Goal: Task Accomplishment & Management: Manage account settings

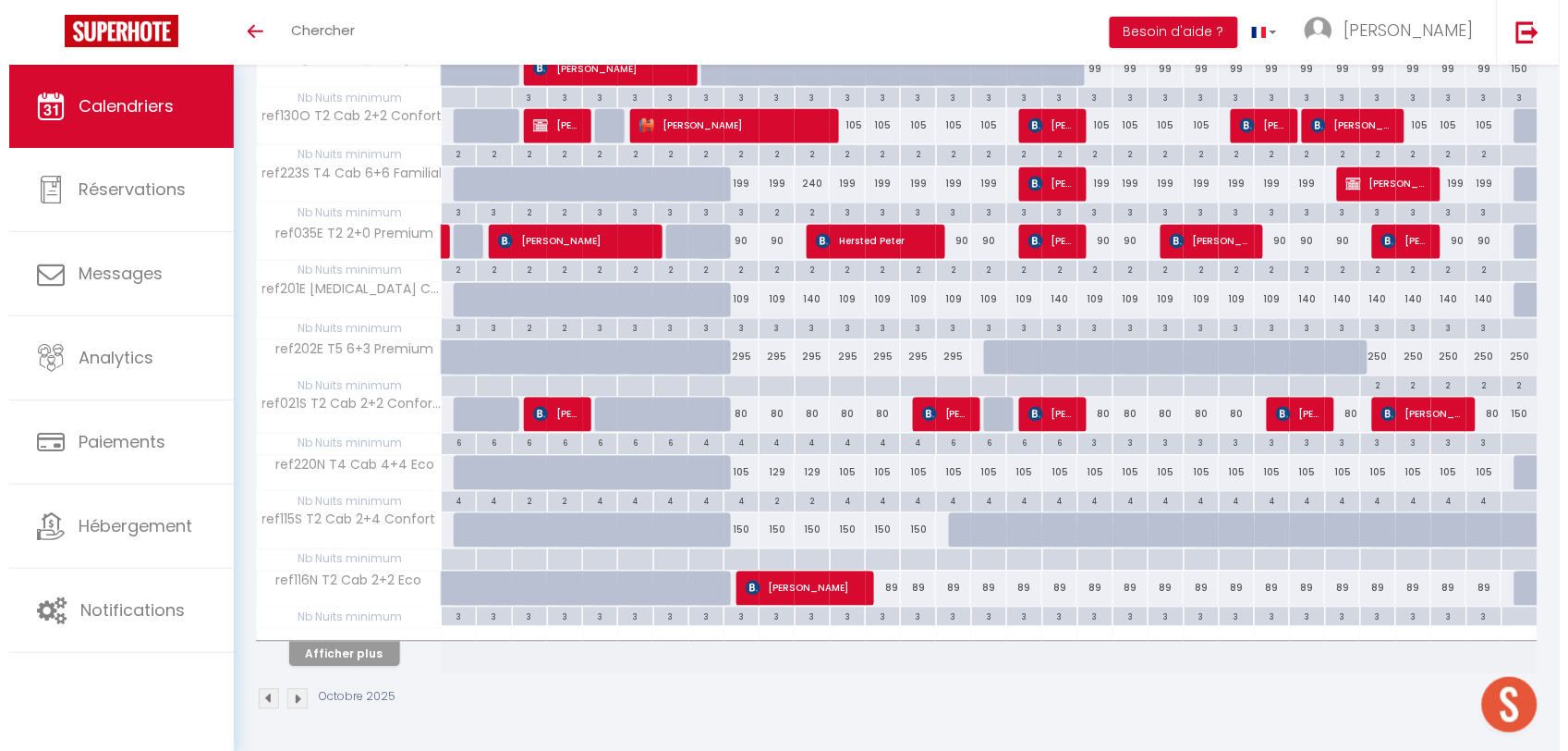
scroll to position [918, 0]
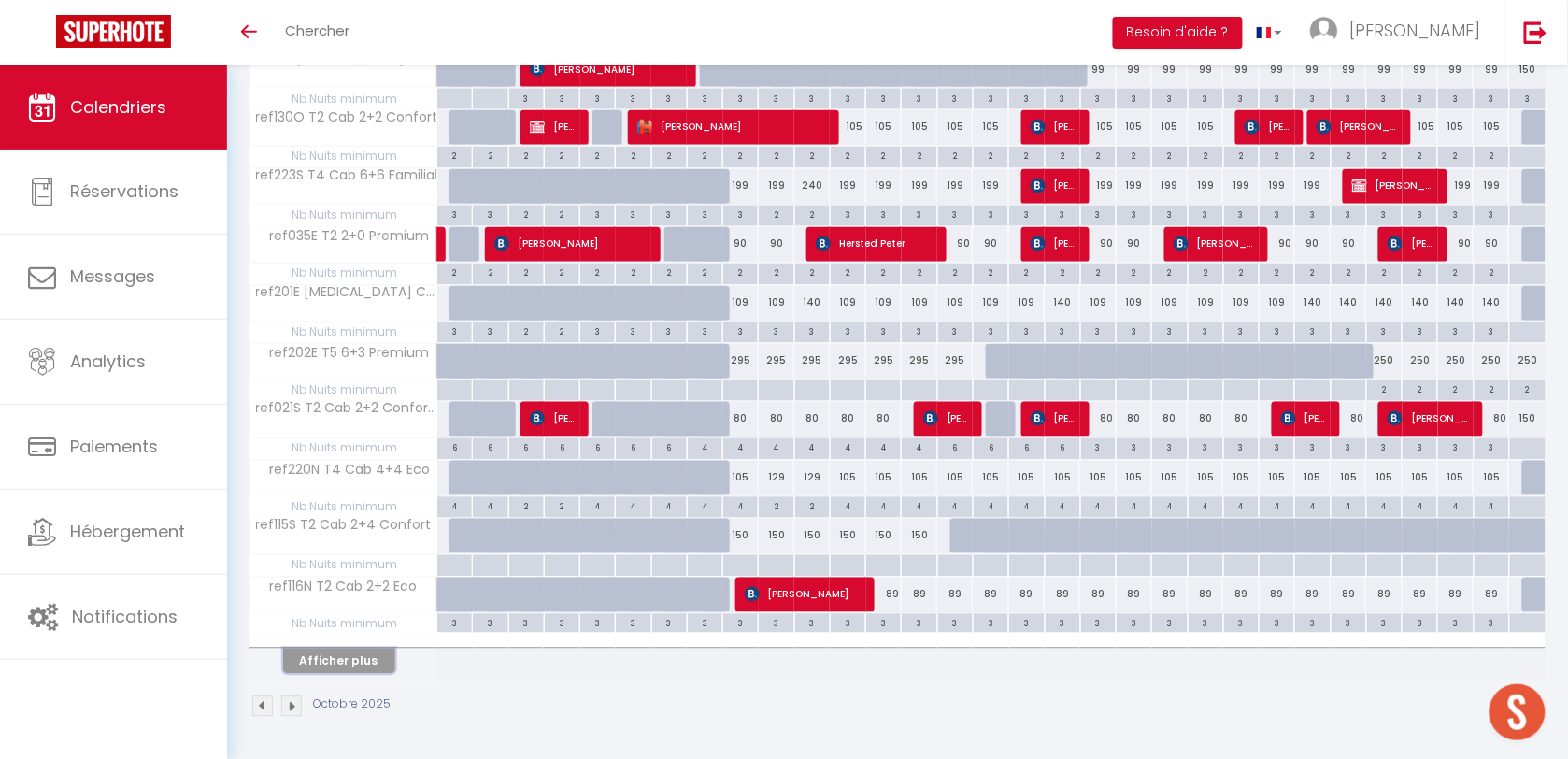
click at [372, 663] on button "Afficher plus" at bounding box center [338, 661] width 112 height 25
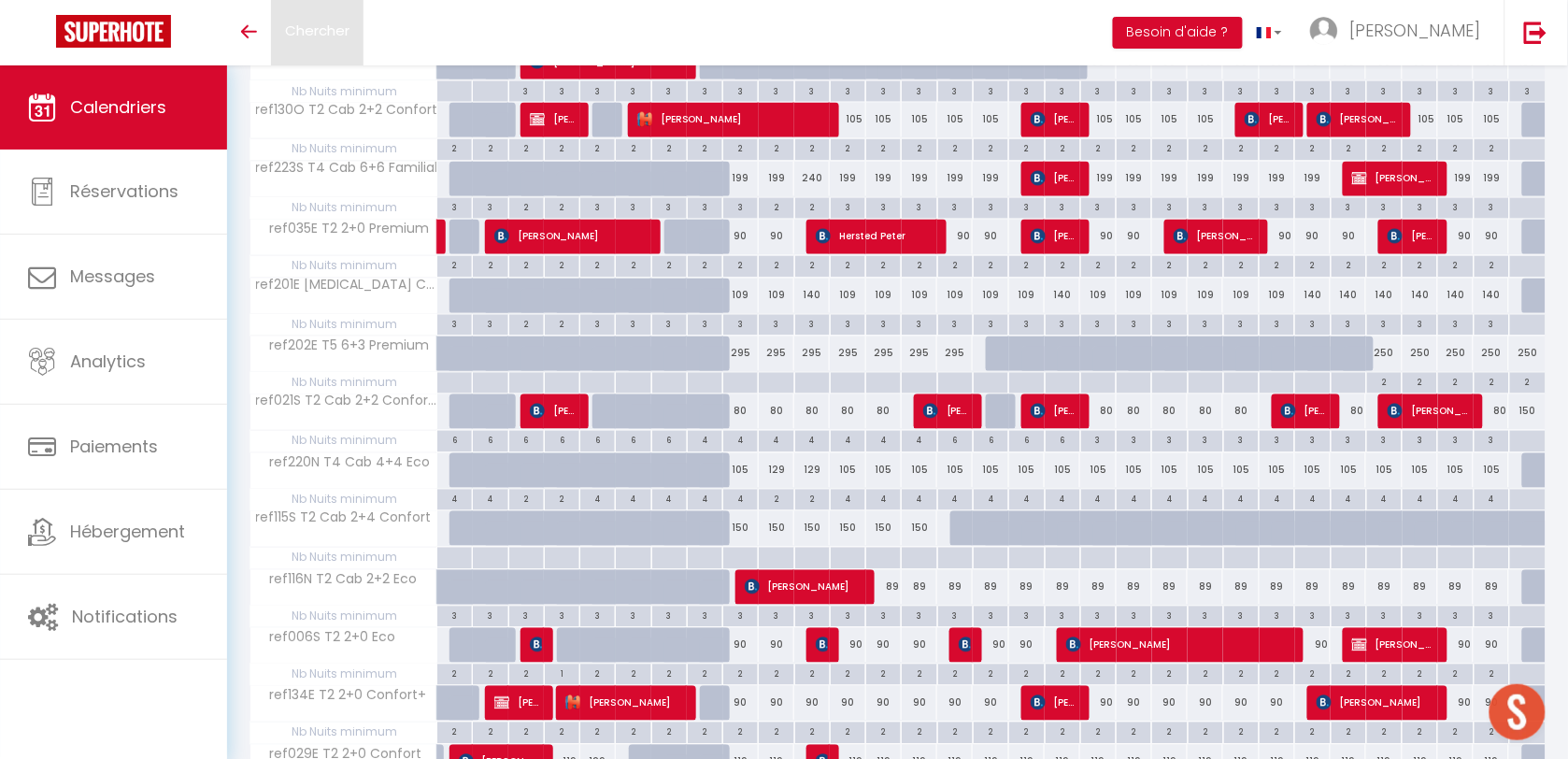
click at [343, 24] on span "Chercher" at bounding box center [316, 30] width 64 height 19
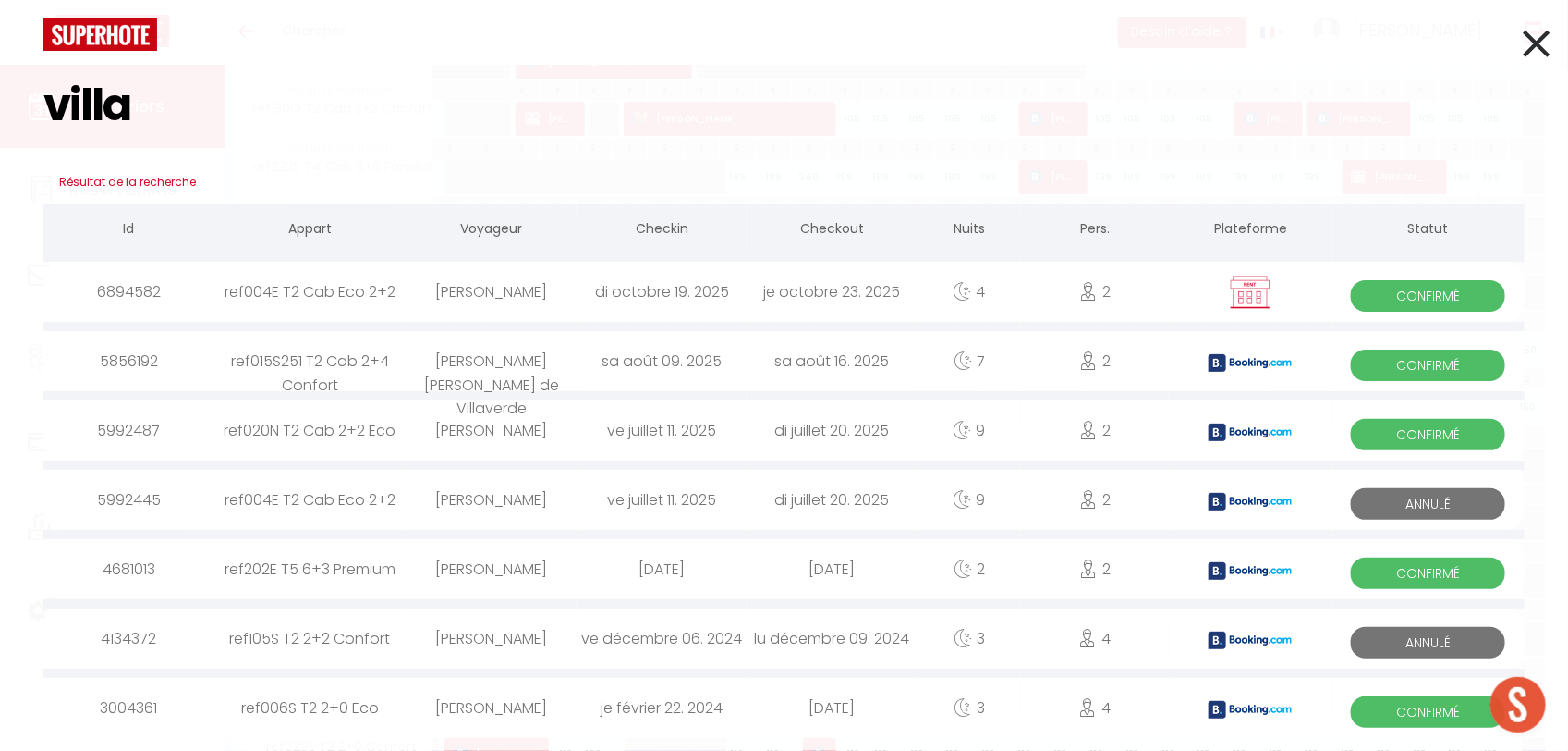
type input "villa"
click at [524, 293] on div "Audrey VILLAESCUSA" at bounding box center [491, 291] width 170 height 60
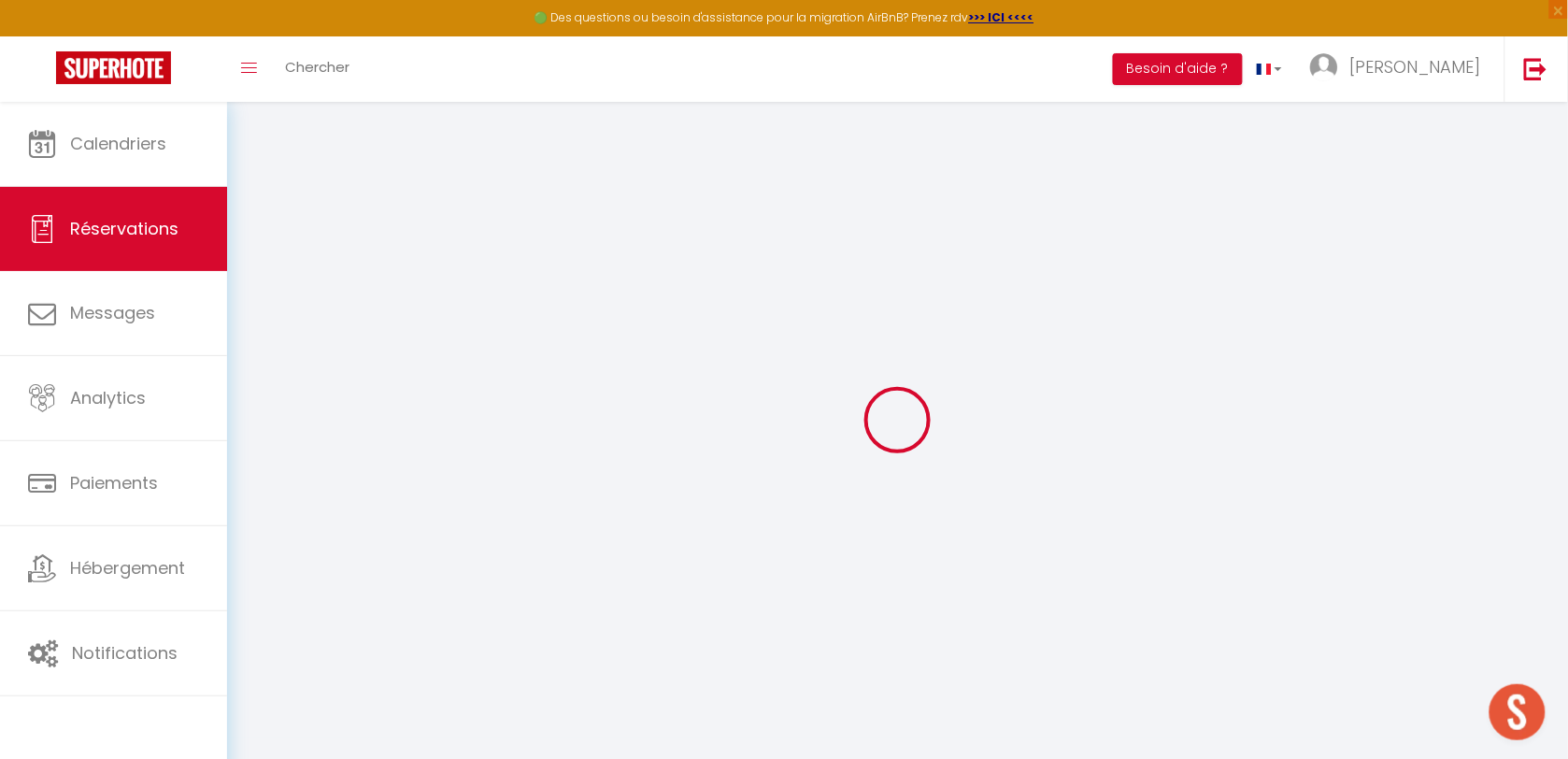
select select
select select "14"
checkbox input "false"
select select
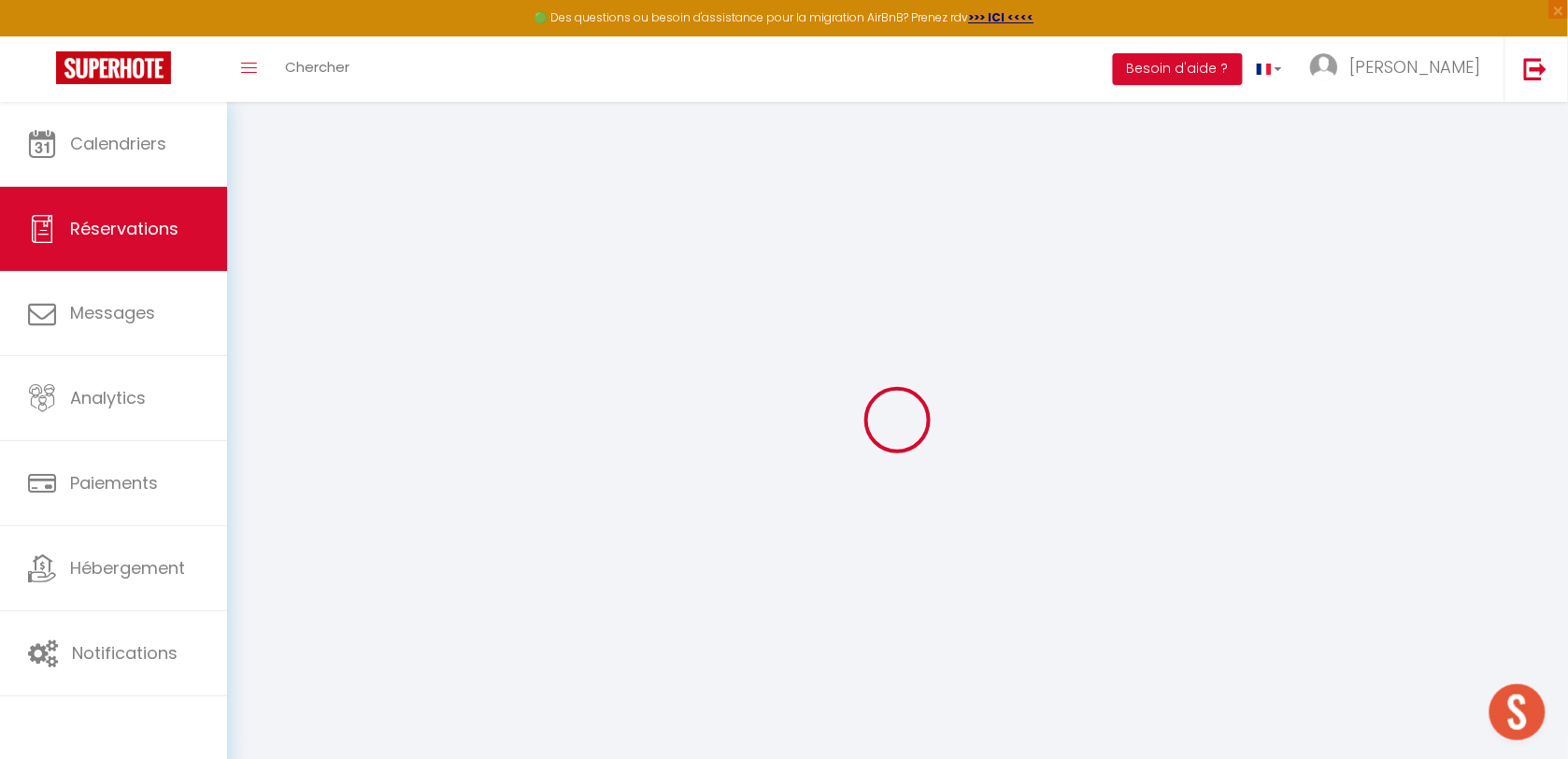
select select
checkbox input "false"
select select
checkbox input "false"
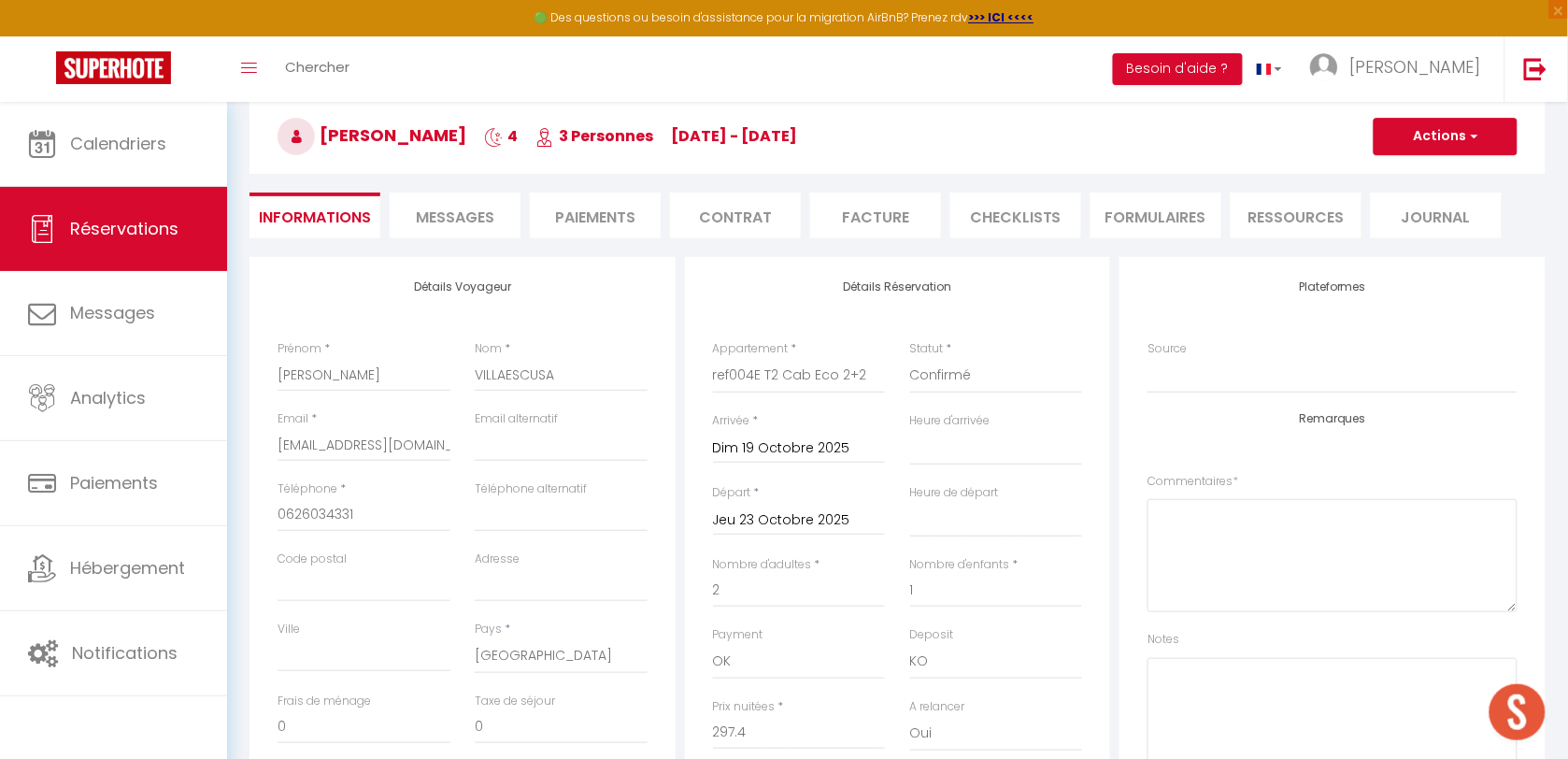
select select
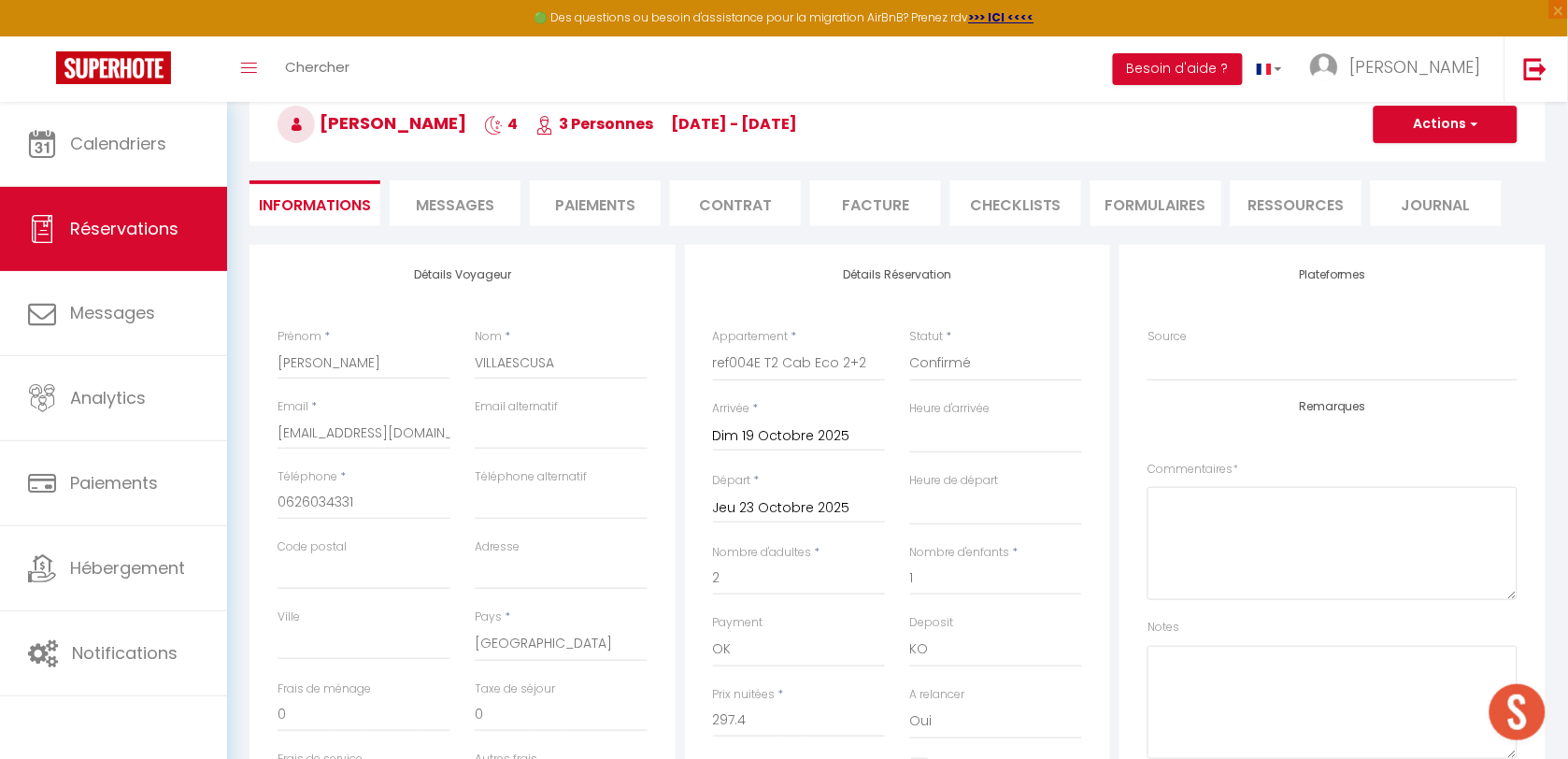
checkbox input "false"
select select
click at [1244, 473] on div "Commentaires *" at bounding box center [1332, 531] width 370 height 140
click at [1249, 498] on textarea at bounding box center [1332, 543] width 370 height 113
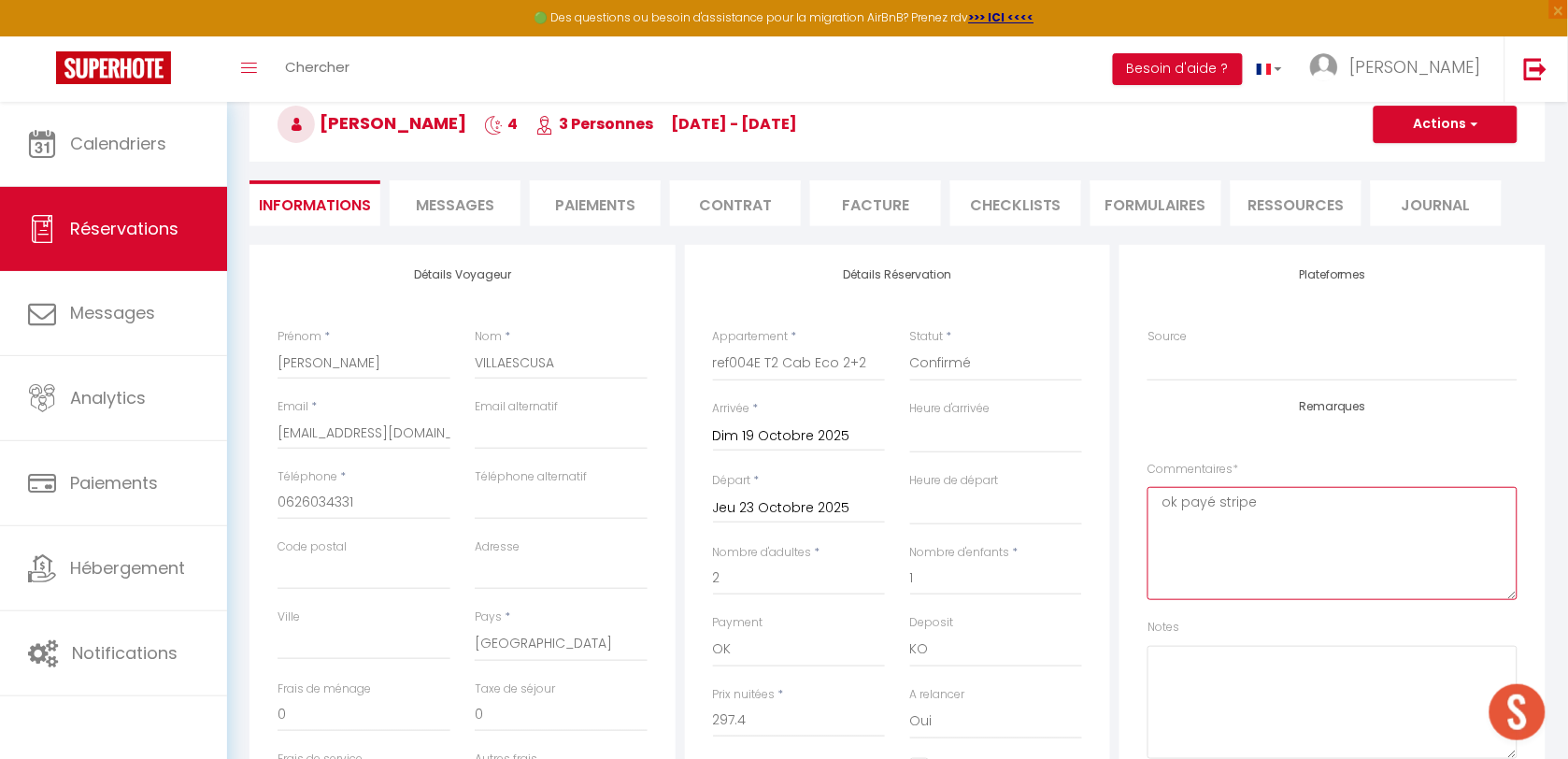
type textarea "ok payé stripe"
click at [1446, 133] on button "Actions" at bounding box center [1445, 124] width 144 height 37
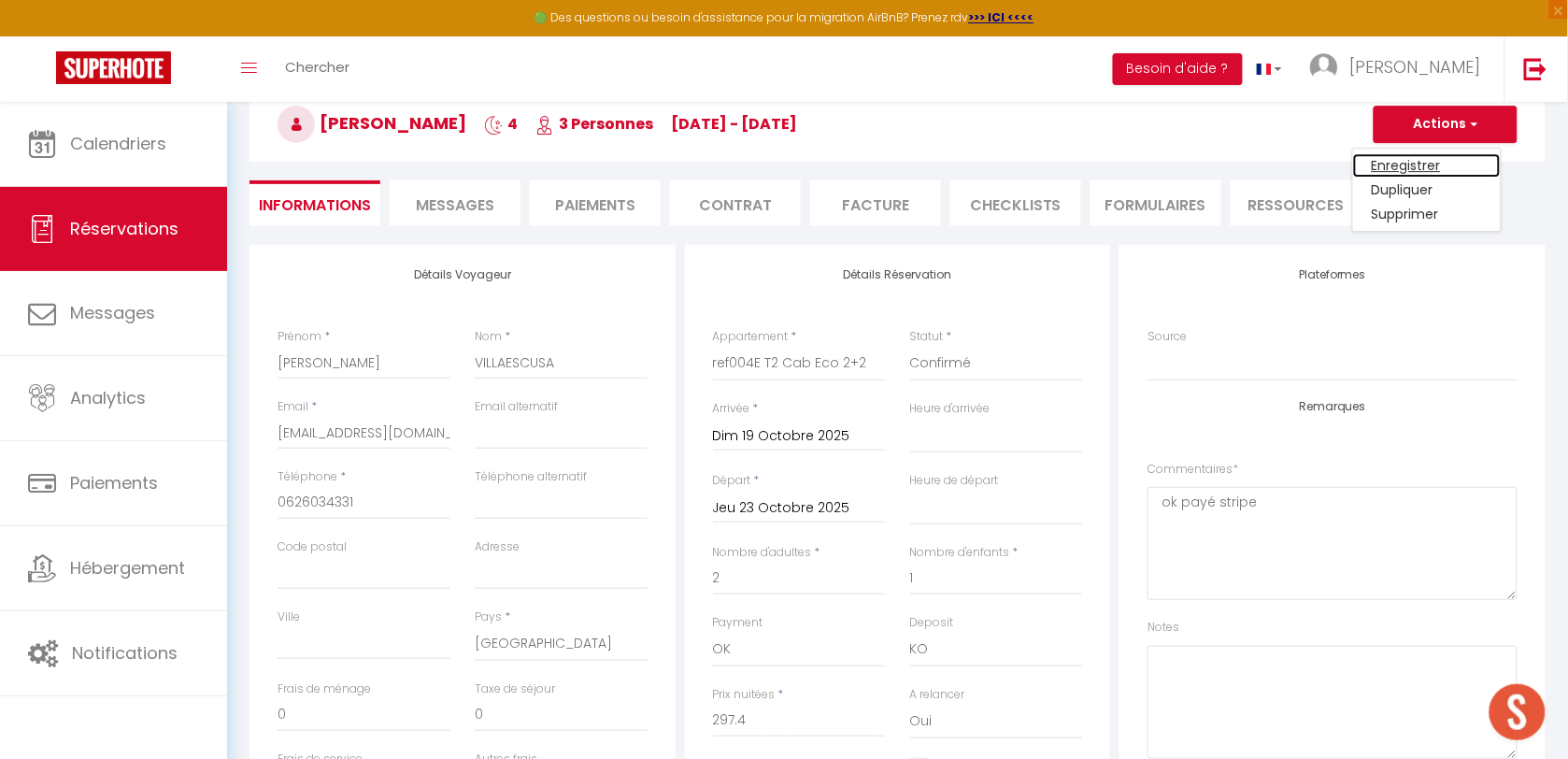
click at [1437, 160] on link "Enregistrer" at bounding box center [1427, 165] width 148 height 24
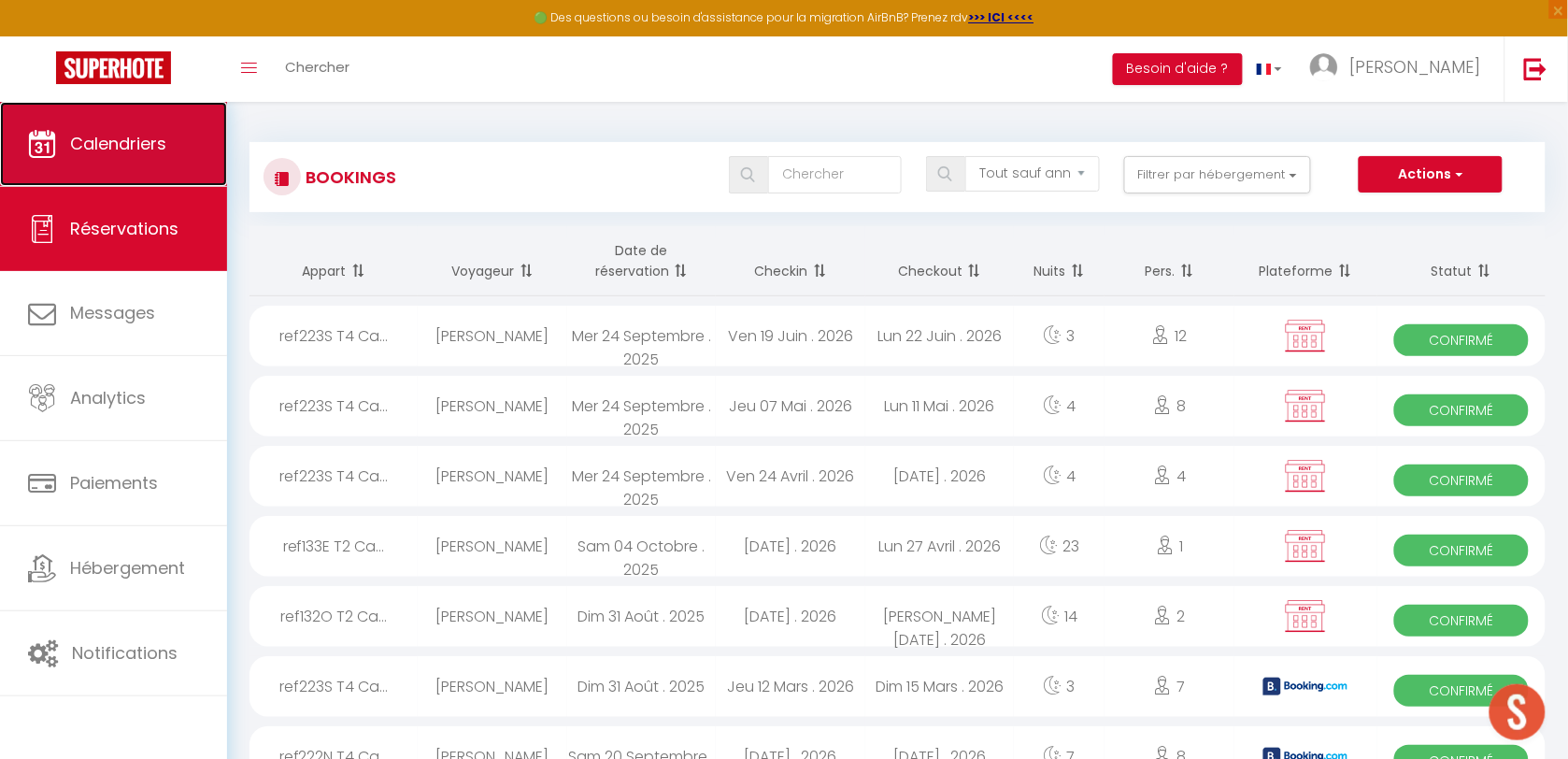
click at [169, 146] on link "Calendriers" at bounding box center [113, 144] width 227 height 84
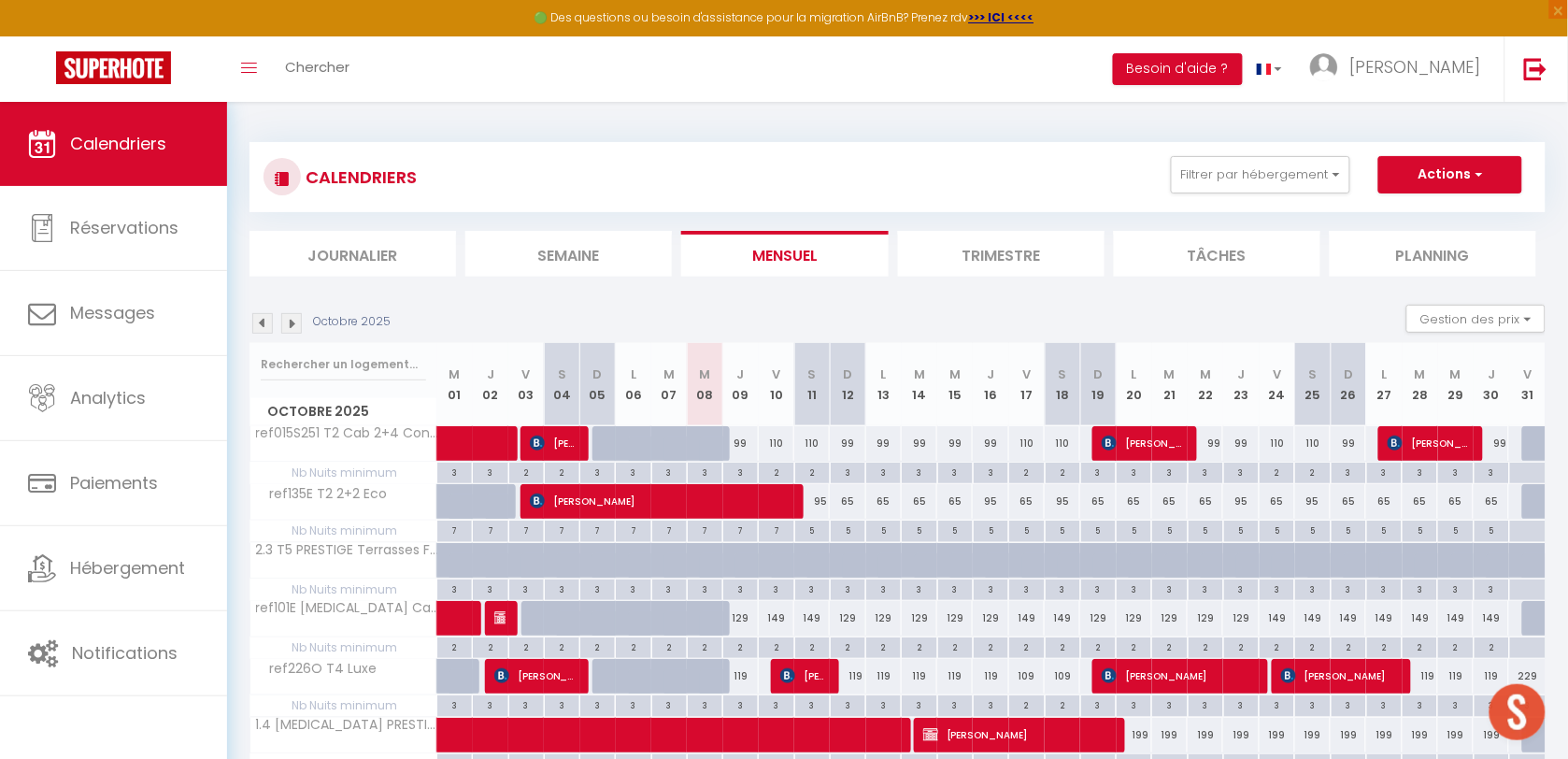
click at [281, 320] on img at bounding box center [290, 323] width 20 height 20
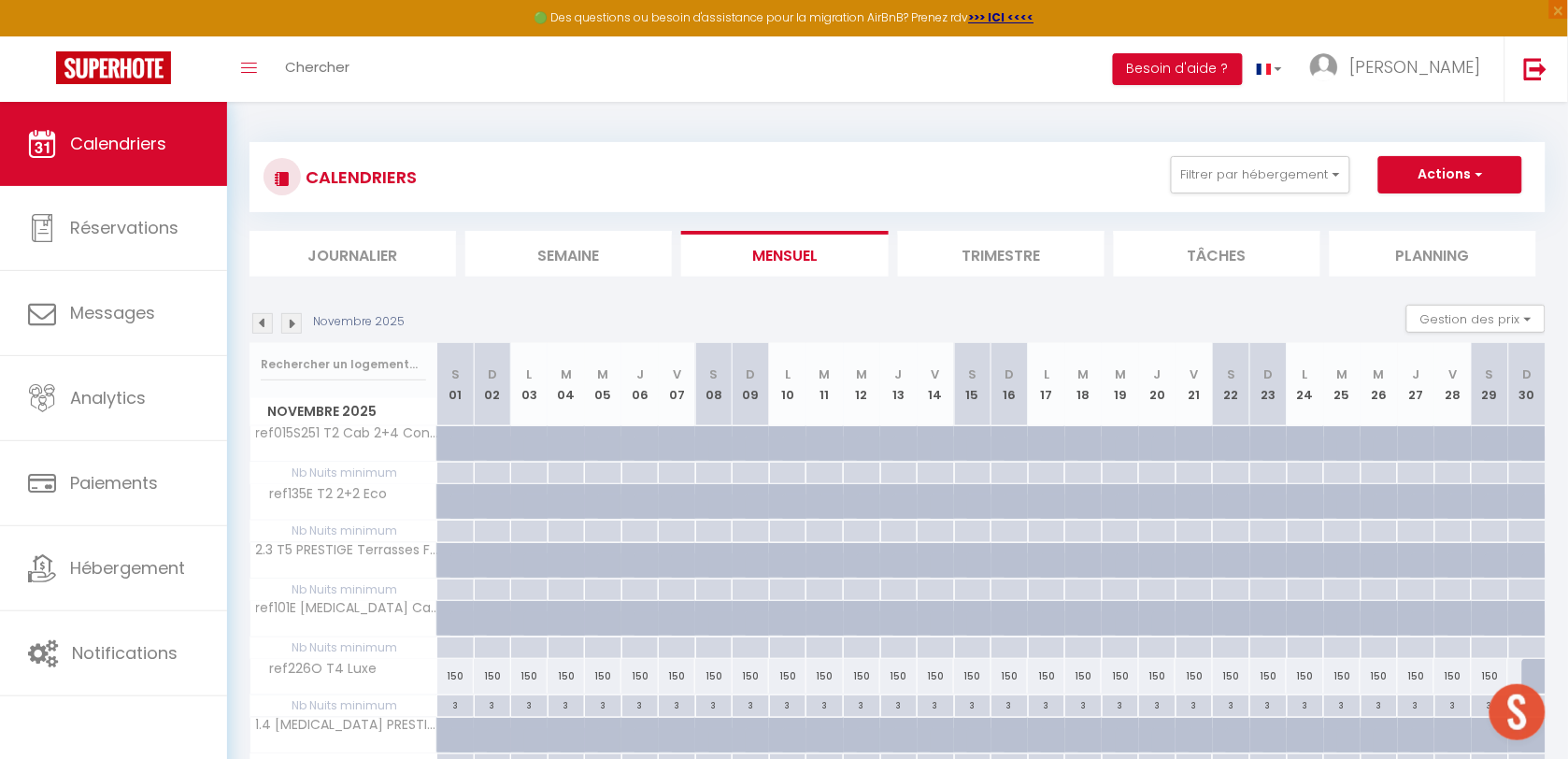
click at [287, 318] on img at bounding box center [290, 323] width 20 height 20
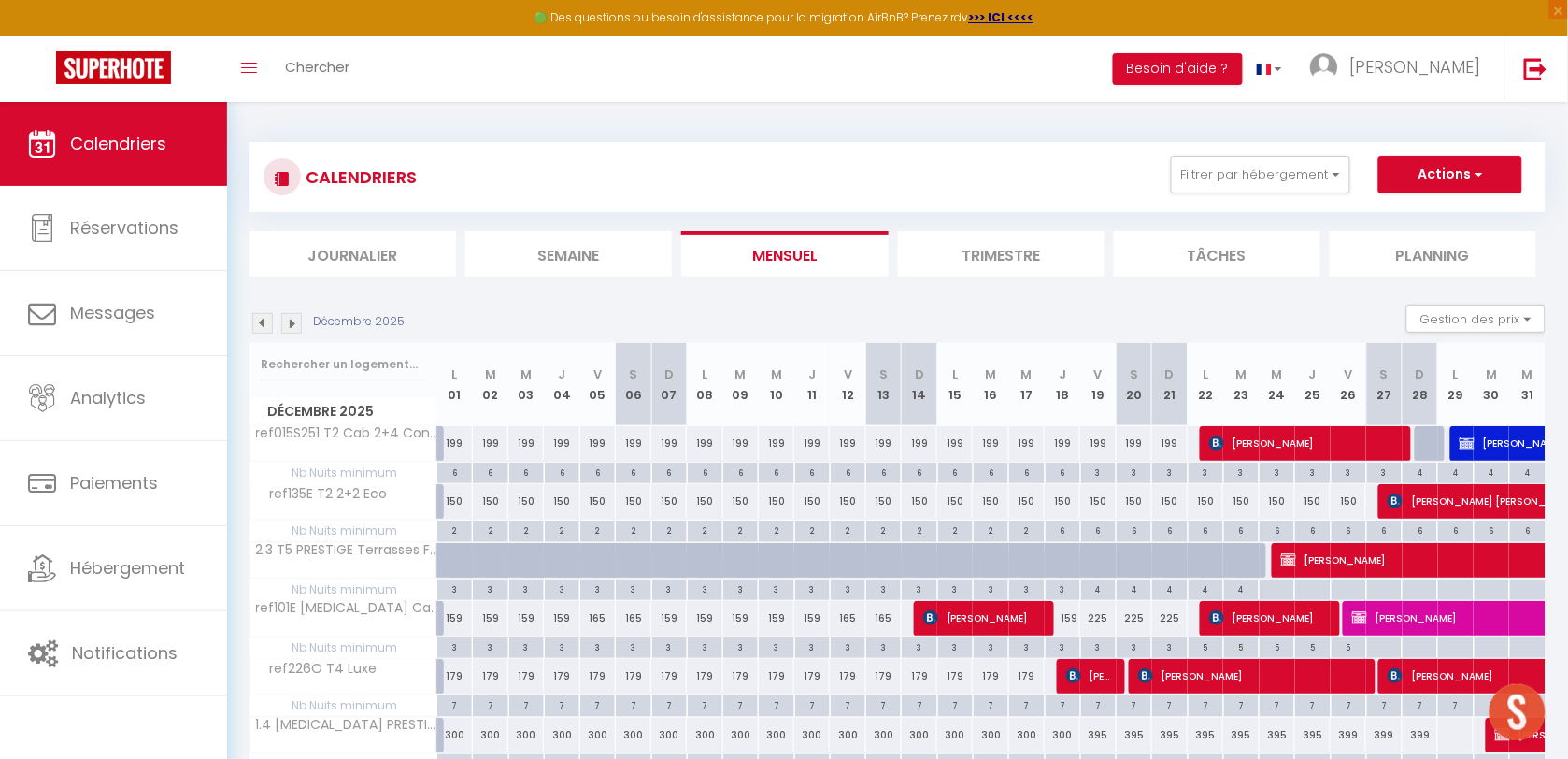
click at [300, 320] on img at bounding box center [290, 323] width 20 height 20
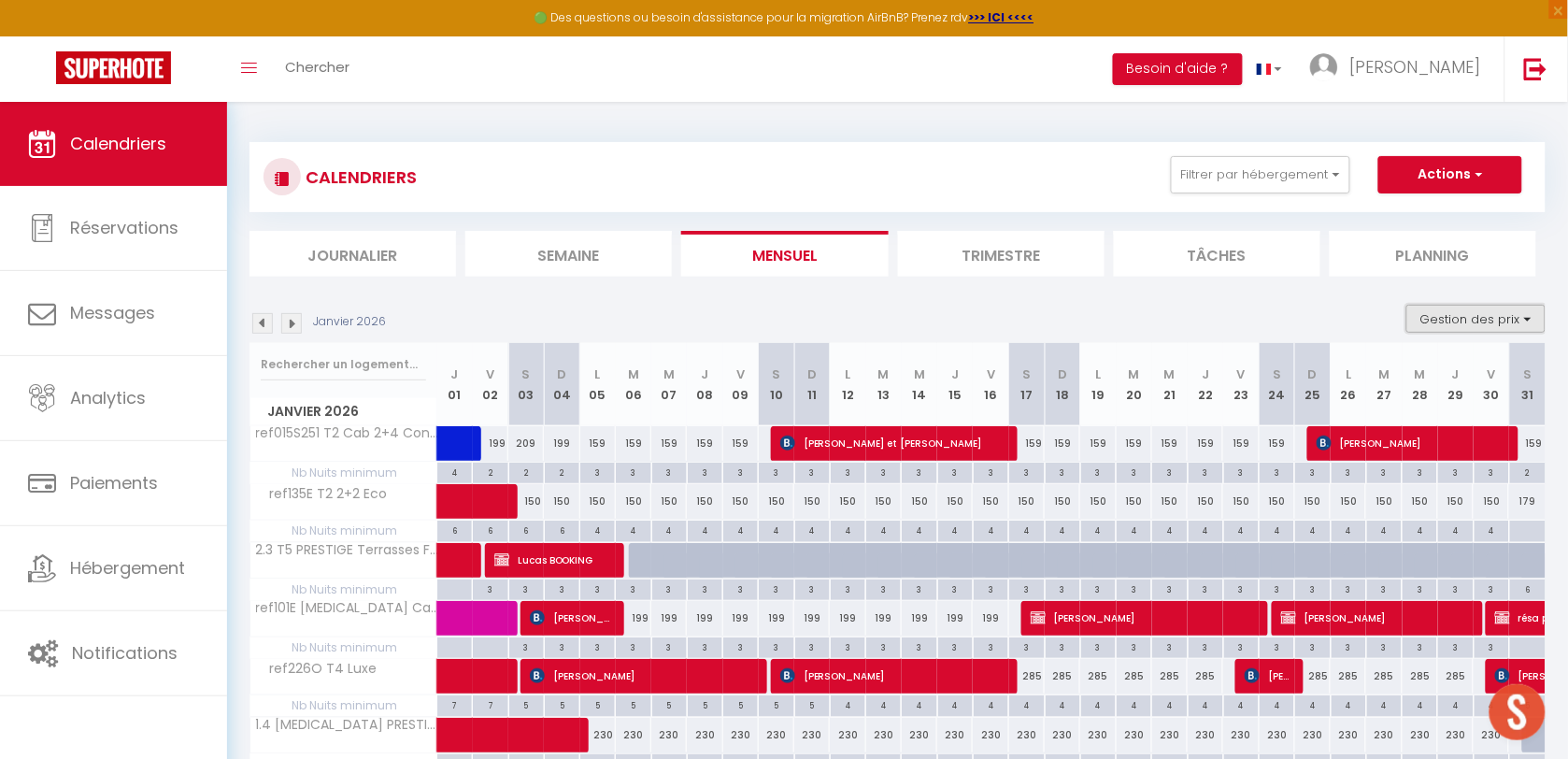
drag, startPoint x: 1510, startPoint y: 320, endPoint x: 1505, endPoint y: 330, distance: 11.2
click at [1510, 320] on button "Gestion des prix" at bounding box center [1475, 318] width 139 height 28
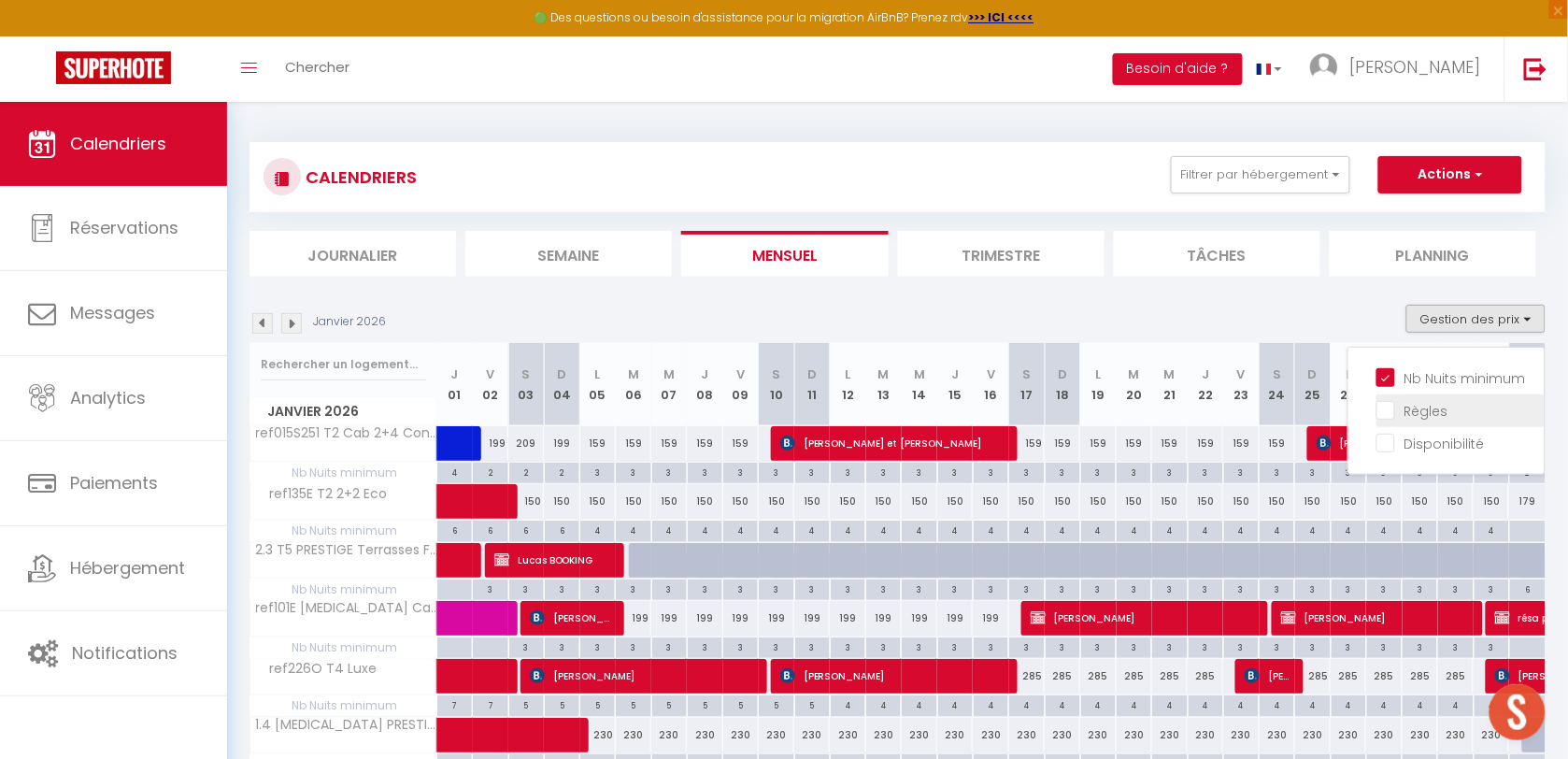
click at [1435, 417] on input "Règles" at bounding box center [1460, 408] width 168 height 18
checkbox input "true"
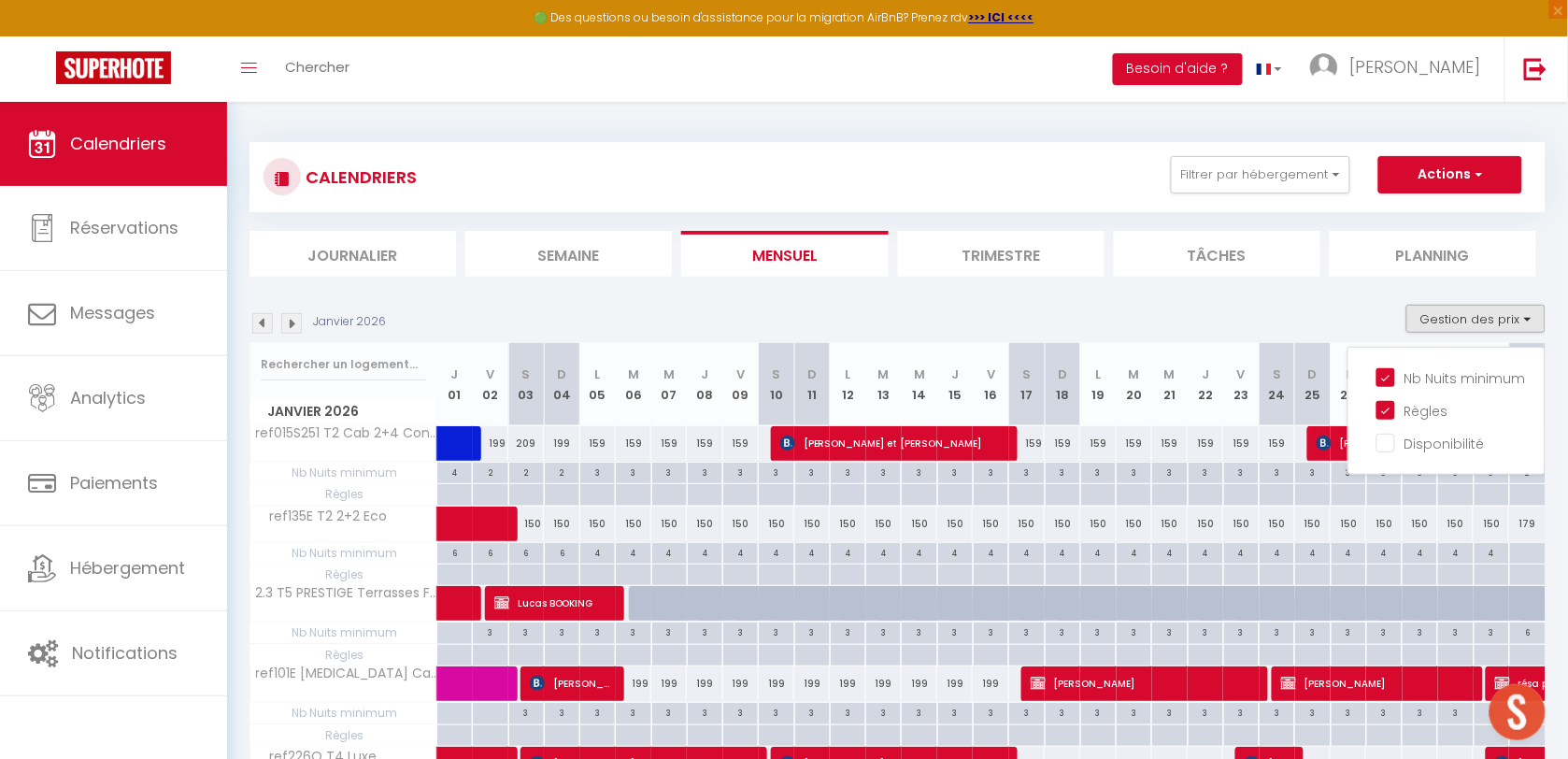
scroll to position [234, 0]
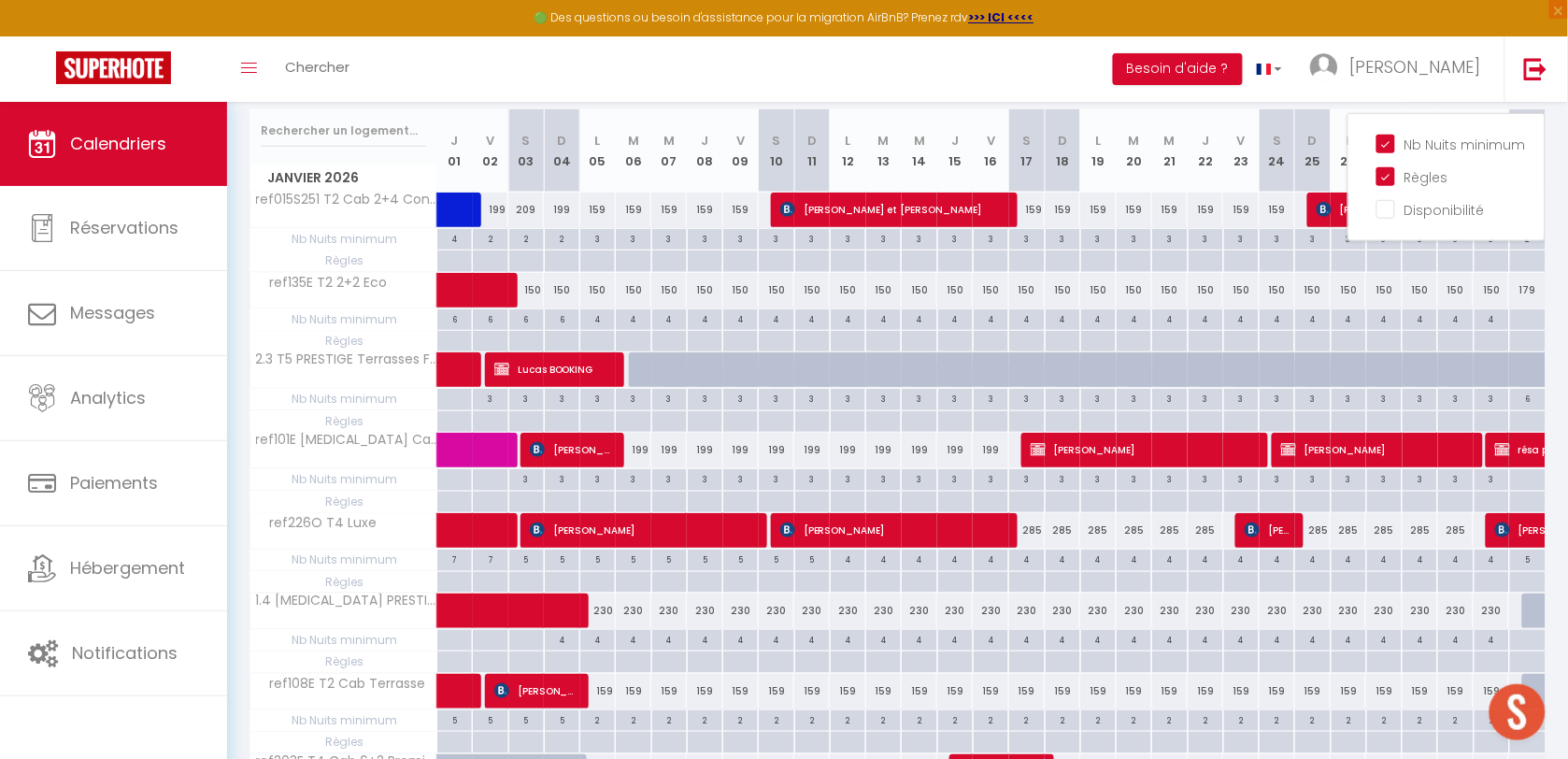
click at [1490, 348] on div at bounding box center [1490, 341] width 35 height 21
type input "Ven 30 Janvier 2026"
type input "Sam 31 Janvier 2026"
select select
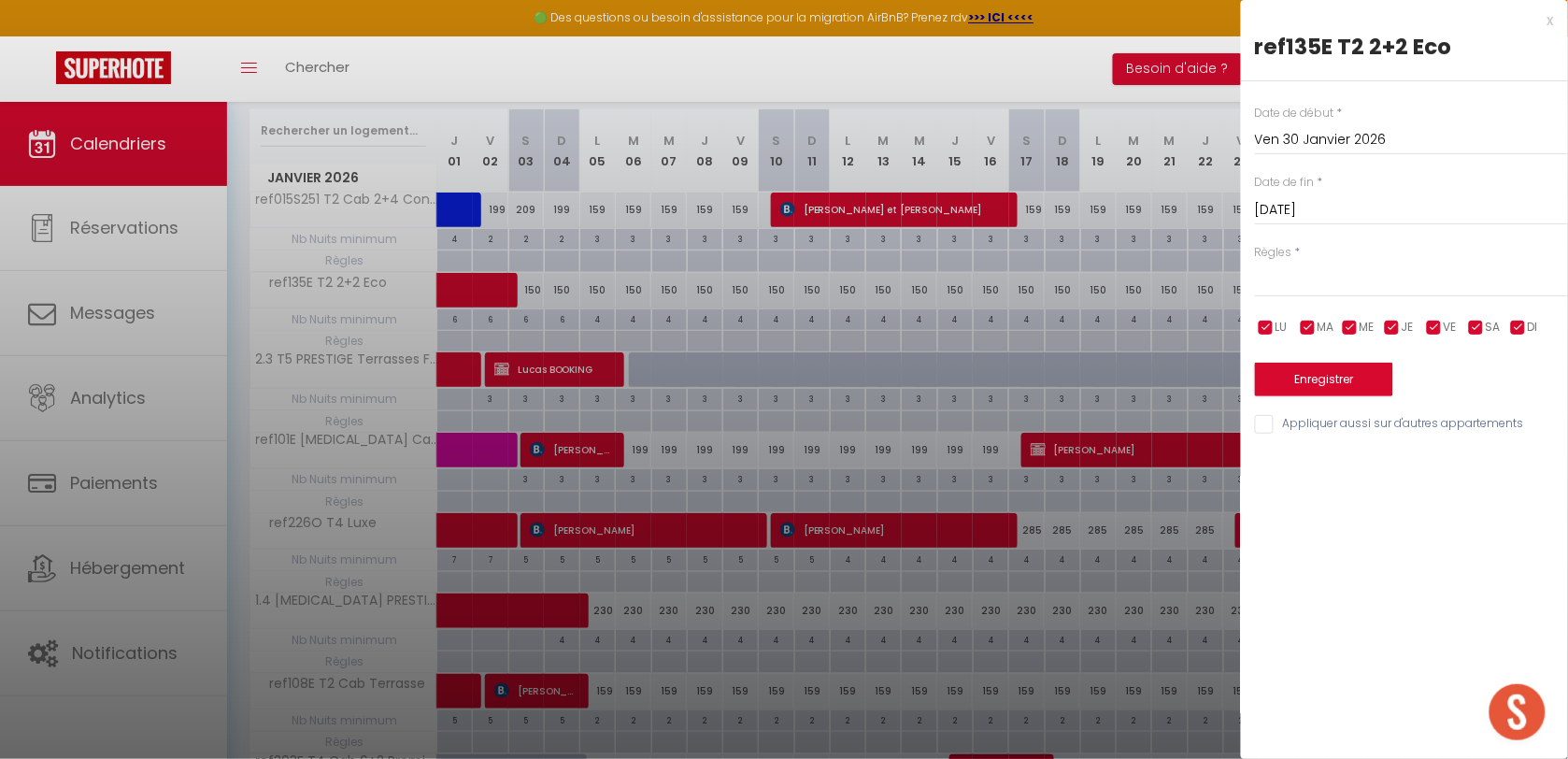
click at [1329, 222] on div "Sam 31 Janvier 2026 < Jan 2026 > Dim Lun Mar Mer Jeu Ven Sam 1 2 3 4 5 6 7 8 9 …" at bounding box center [1411, 208] width 313 height 34
click at [1339, 215] on input "Sam 31 Janvier 2026" at bounding box center [1411, 210] width 313 height 24
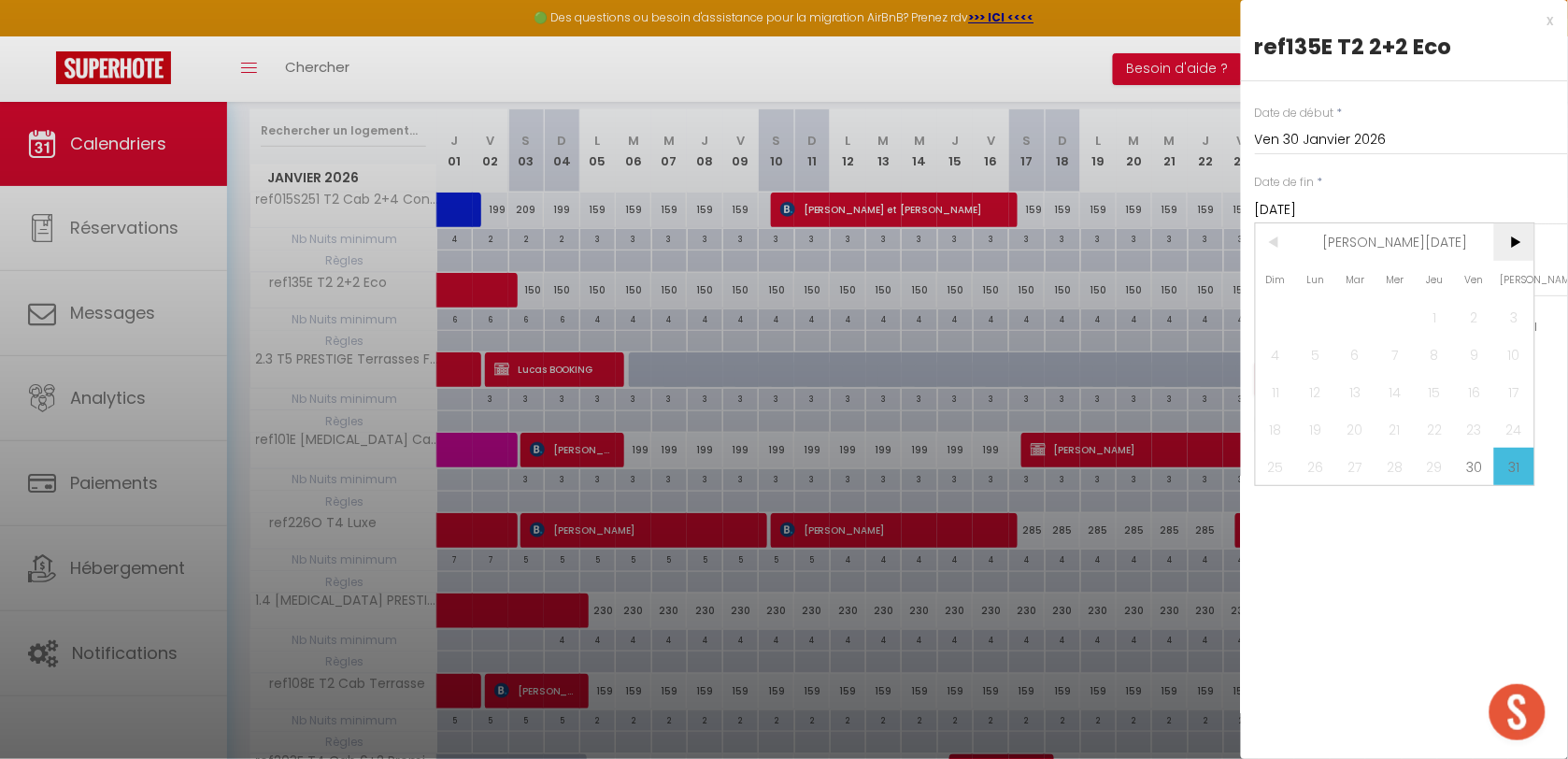
click at [1506, 258] on span ">" at bounding box center [1514, 242] width 40 height 37
click at [1276, 318] on span "1" at bounding box center [1276, 316] width 40 height 37
type input "Dim 01 Février 2026"
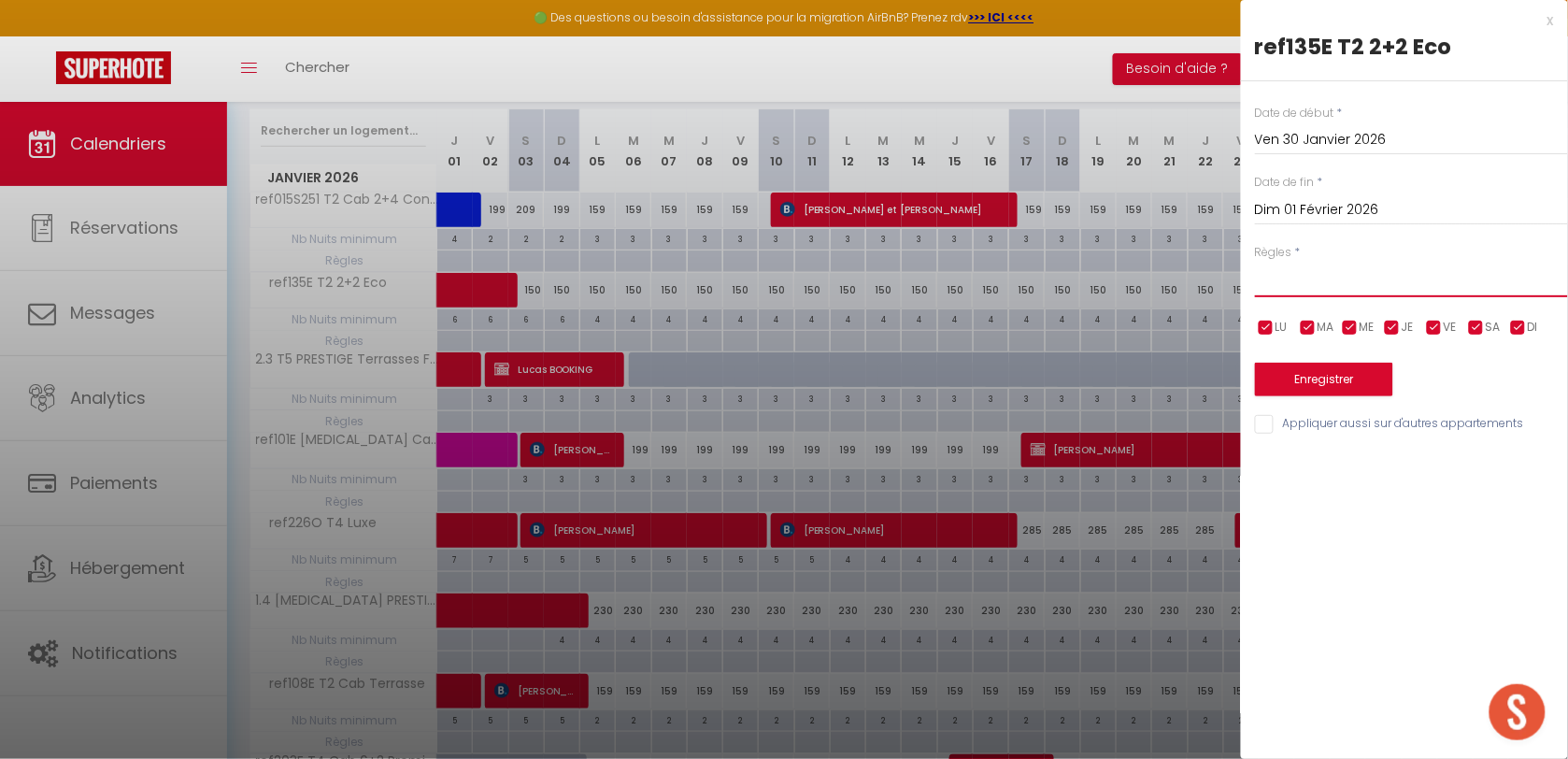
click at [1272, 281] on select "Aucun No Checkin No Checkout Pas d'arrivée / Pas de départ" at bounding box center [1411, 279] width 313 height 35
click at [1308, 294] on select "Aucun No Checkin No Checkout Pas d'arrivée / Pas de départ" at bounding box center [1411, 279] width 313 height 35
click at [1308, 288] on select "Aucun No Checkin No Checkout Pas d'arrivée / Pas de départ" at bounding box center [1411, 279] width 313 height 35
select select "3"
click at [1255, 262] on select "Aucun No Checkin No Checkout Pas d'arrivée / Pas de départ" at bounding box center [1411, 279] width 313 height 35
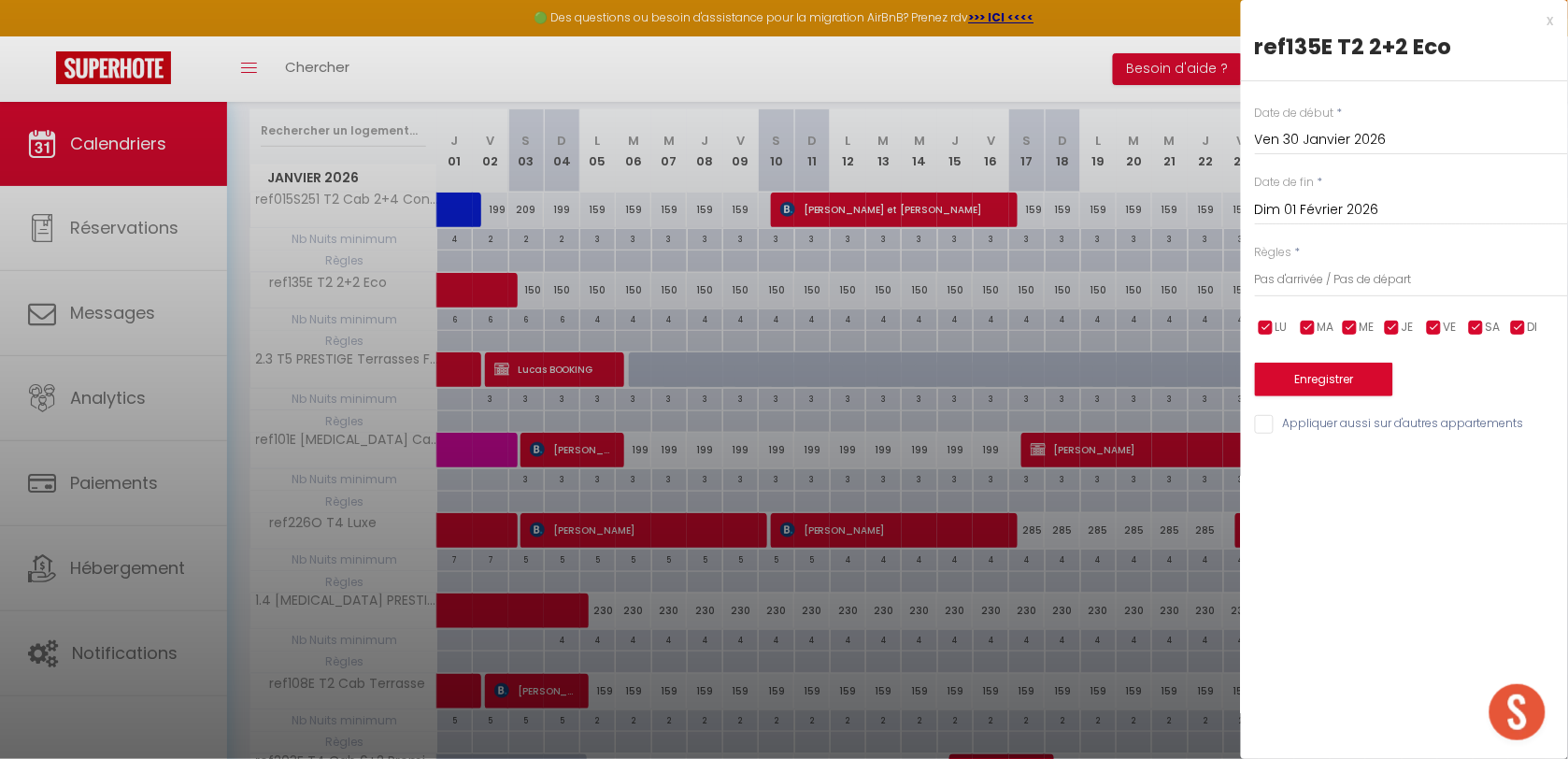
click at [1319, 359] on div "Enregistrer" at bounding box center [1411, 367] width 313 height 57
click at [1320, 376] on button "Enregistrer" at bounding box center [1324, 379] width 138 height 34
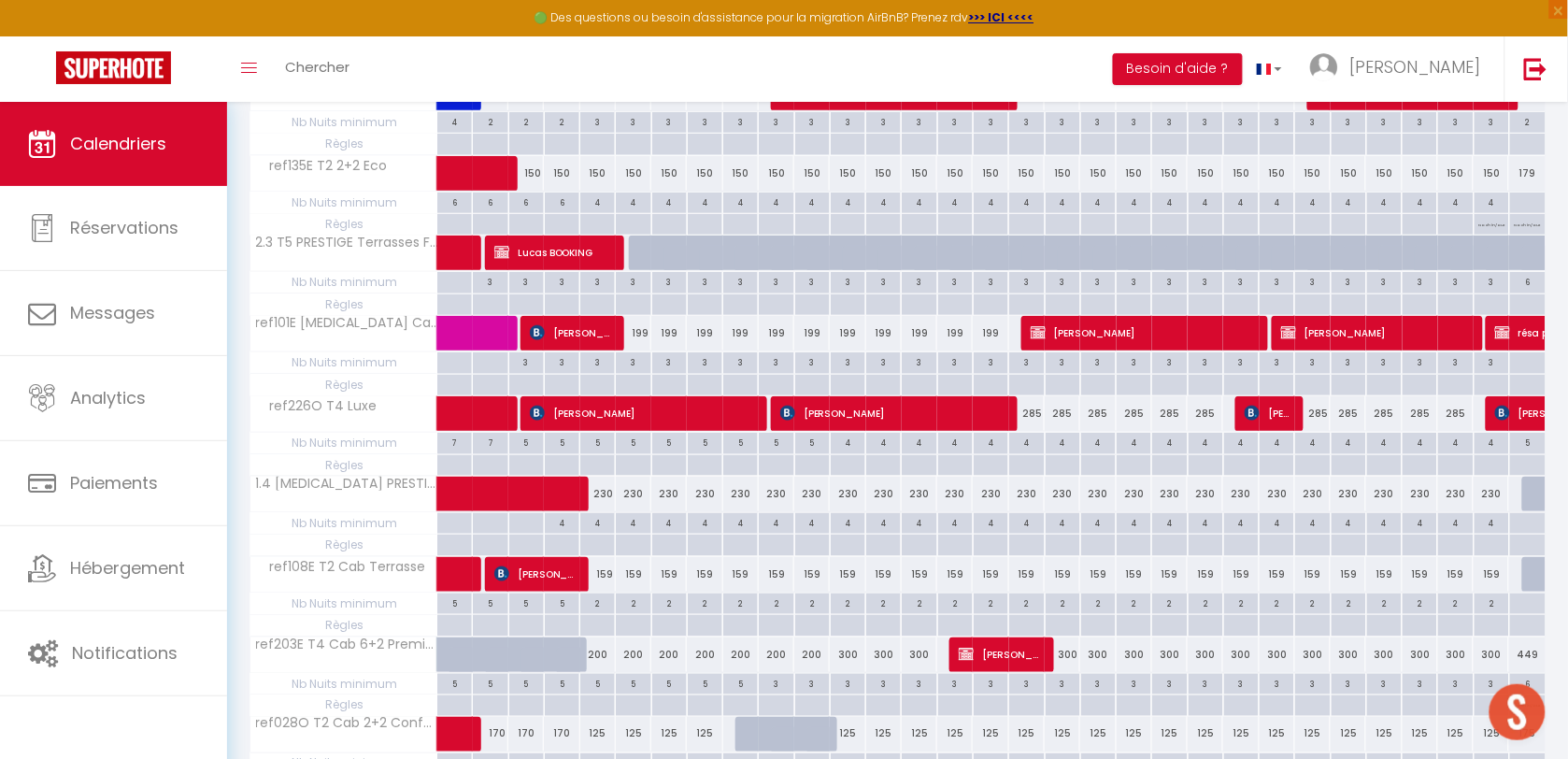
scroll to position [467, 0]
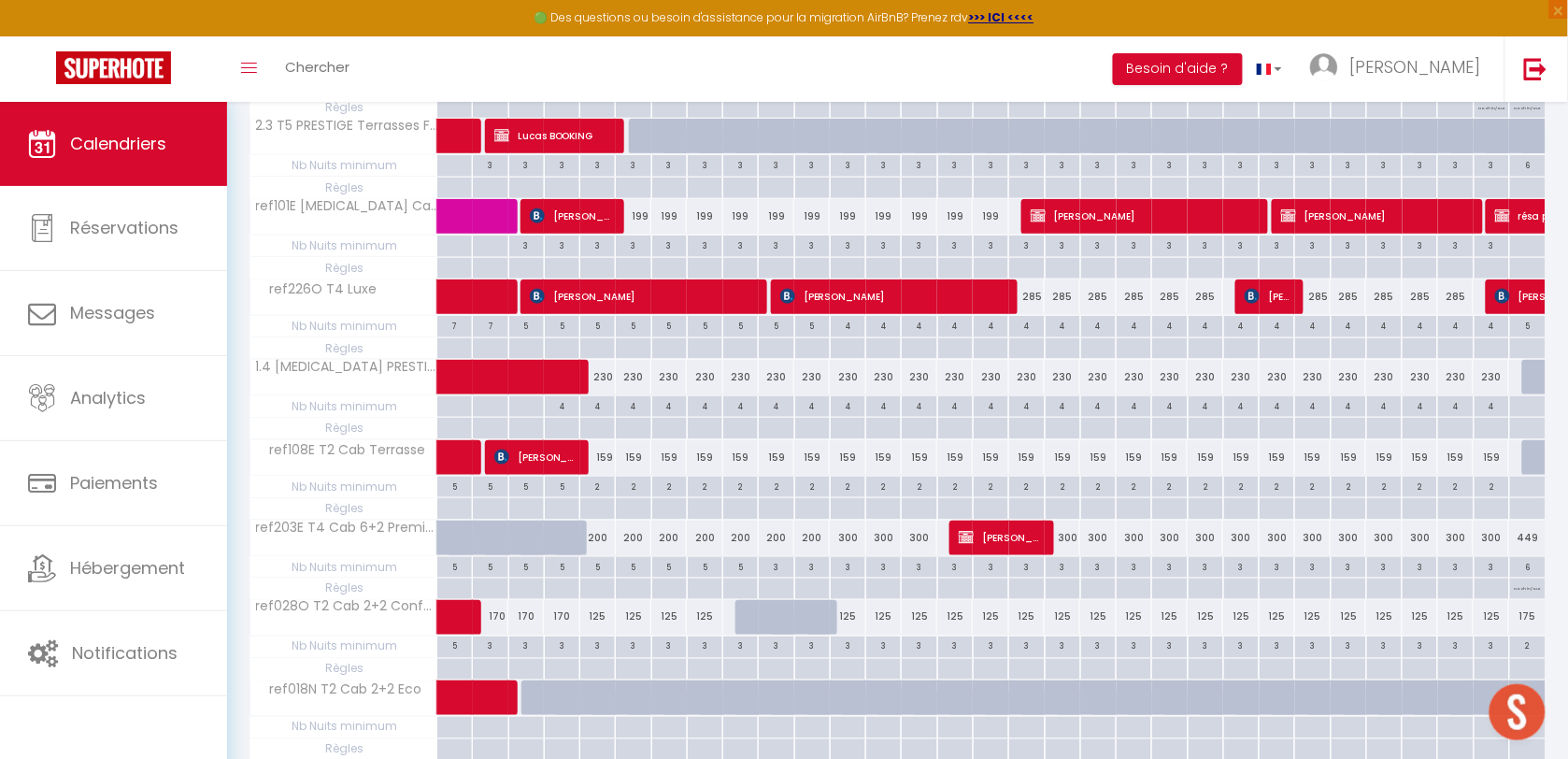
drag, startPoint x: 1493, startPoint y: 512, endPoint x: 1477, endPoint y: 470, distance: 44.9
click at [1493, 512] on div at bounding box center [1490, 509] width 35 height 21
type input "Ven 30 Janvier 2026"
type input "Sam 31 Janvier 2026"
select select
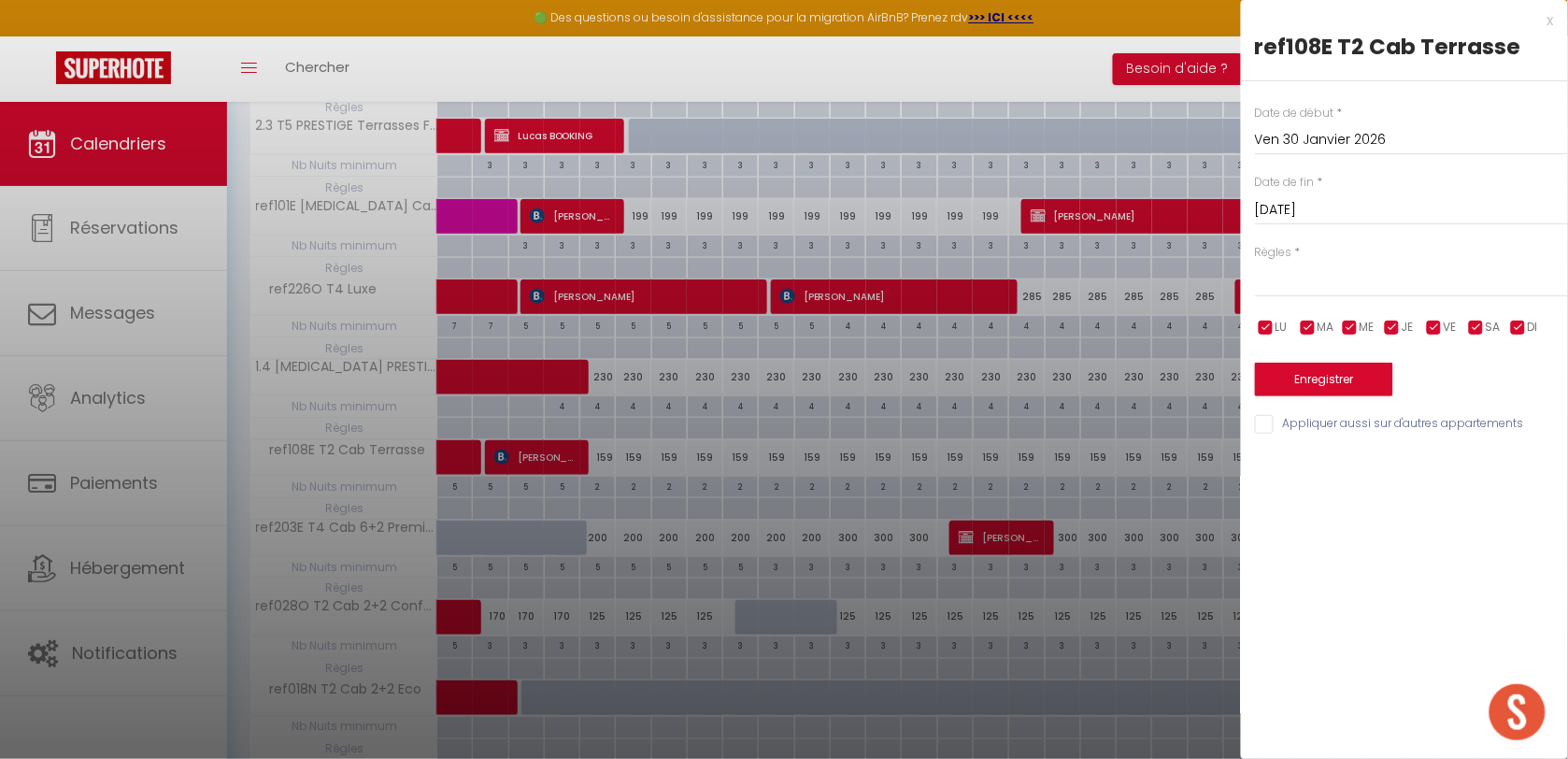
click at [1352, 219] on input "Sam 31 Janvier 2026" at bounding box center [1411, 210] width 313 height 24
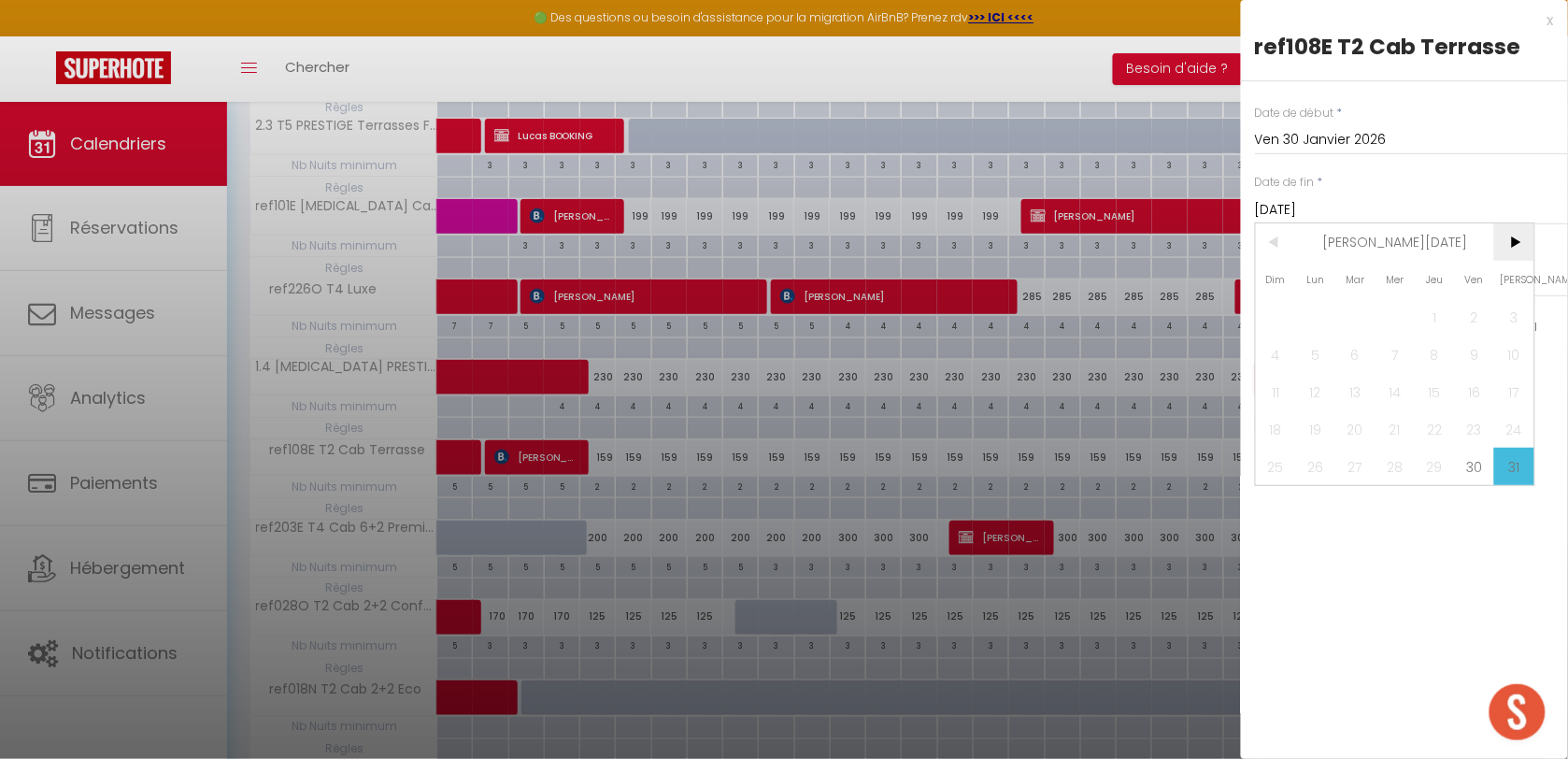
click at [1516, 260] on span ">" at bounding box center [1514, 242] width 40 height 37
click at [1266, 317] on span "1" at bounding box center [1276, 316] width 40 height 37
type input "Dim 01 Février 2026"
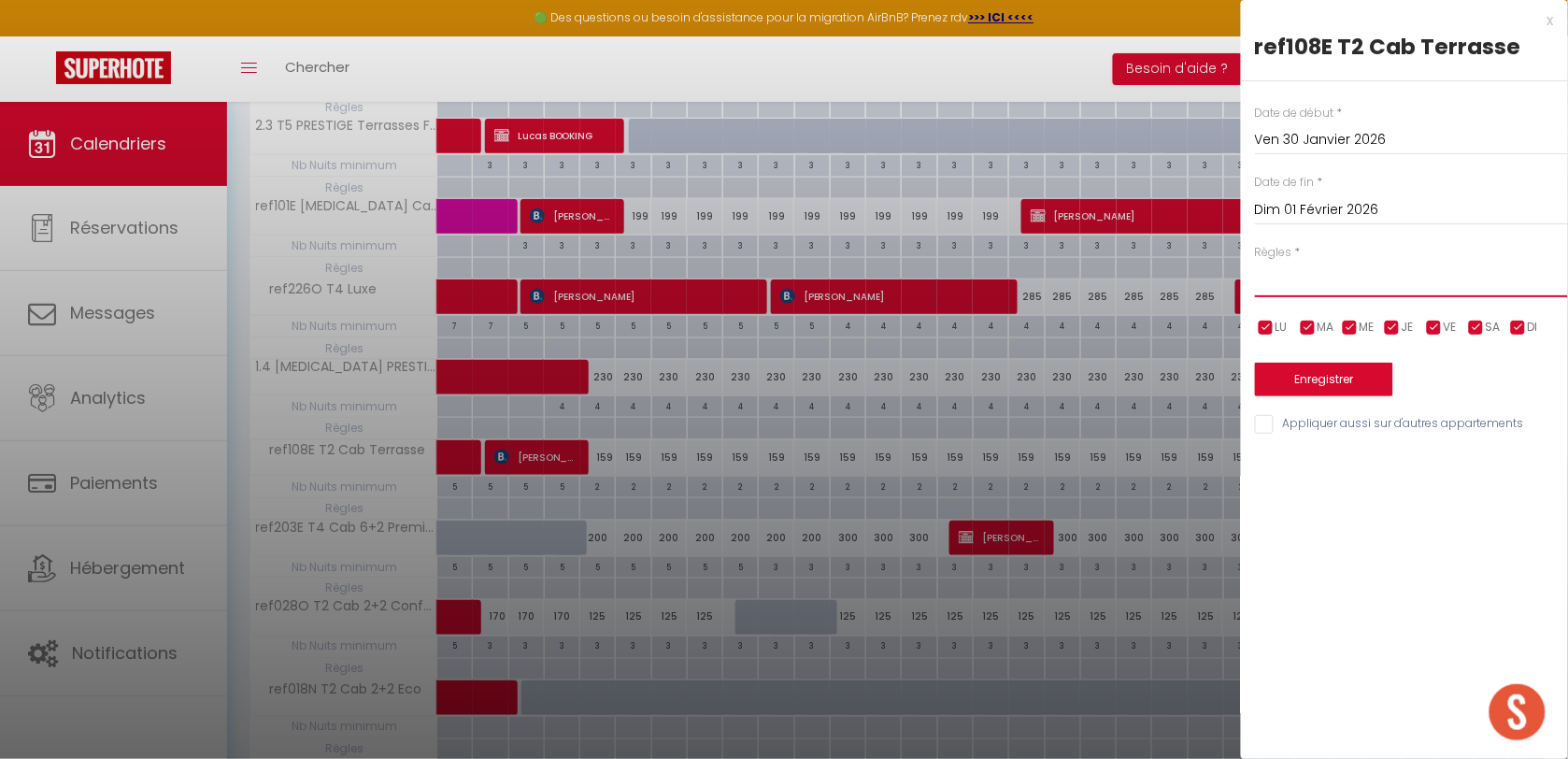
click at [1309, 286] on select "Aucun No Checkin No Checkout Pas d'arrivée / Pas de départ" at bounding box center [1411, 279] width 313 height 35
select select "3"
click at [1255, 262] on select "Aucun No Checkin No Checkout Pas d'arrivée / Pas de départ" at bounding box center [1411, 279] width 313 height 35
click at [1318, 374] on button "Enregistrer" at bounding box center [1324, 379] width 138 height 34
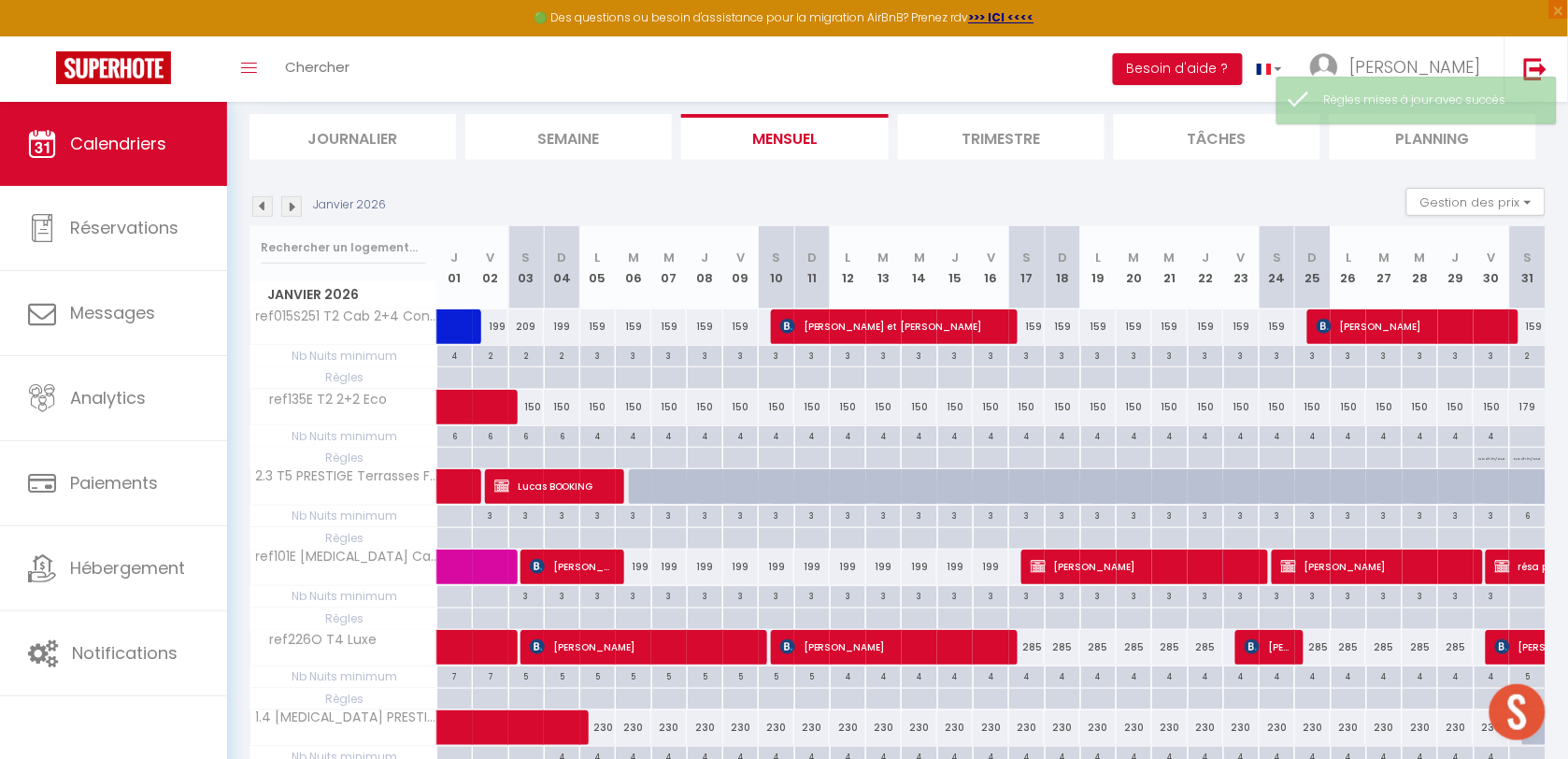
scroll to position [0, 0]
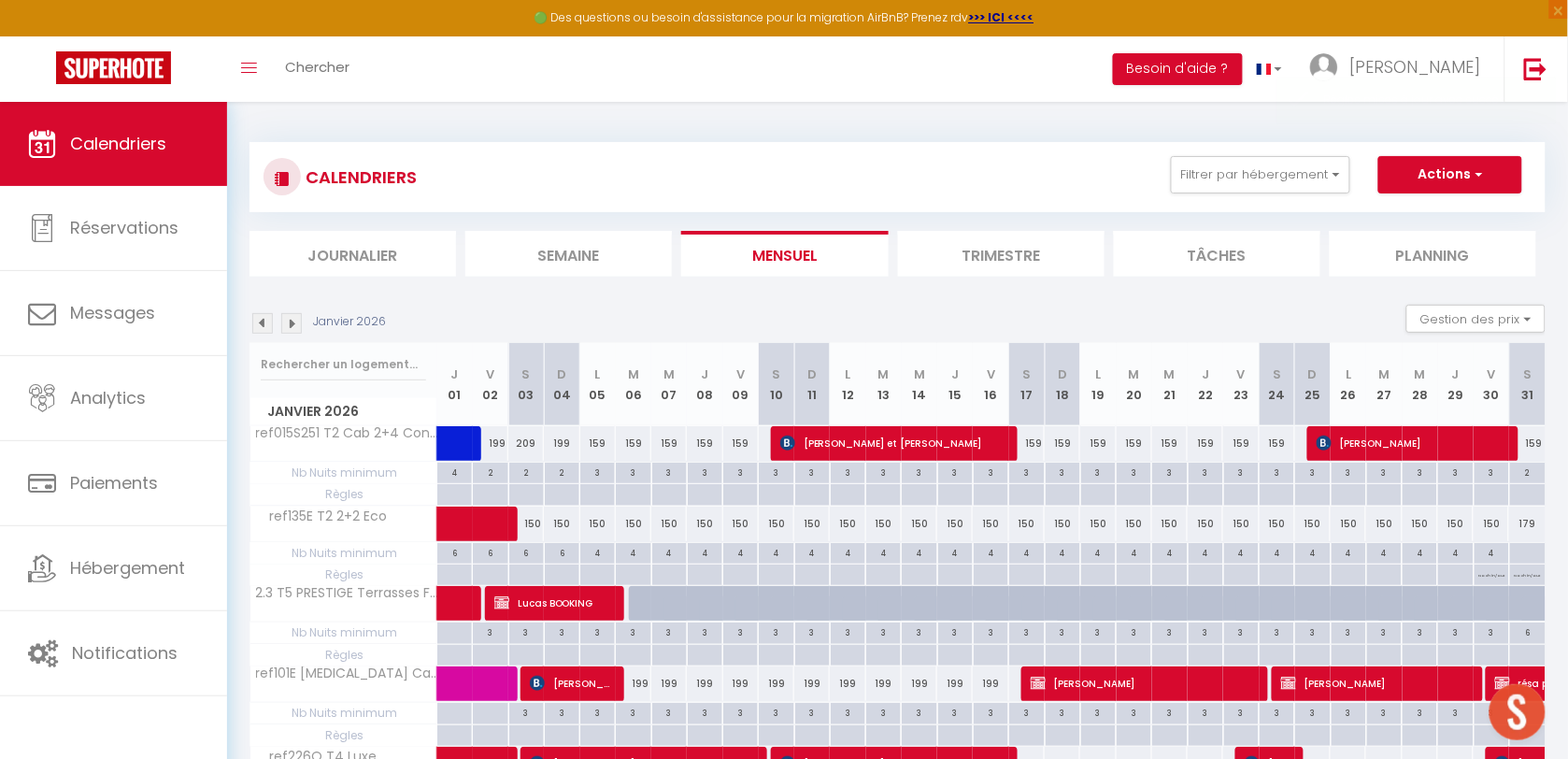
click at [289, 317] on img at bounding box center [290, 323] width 20 height 20
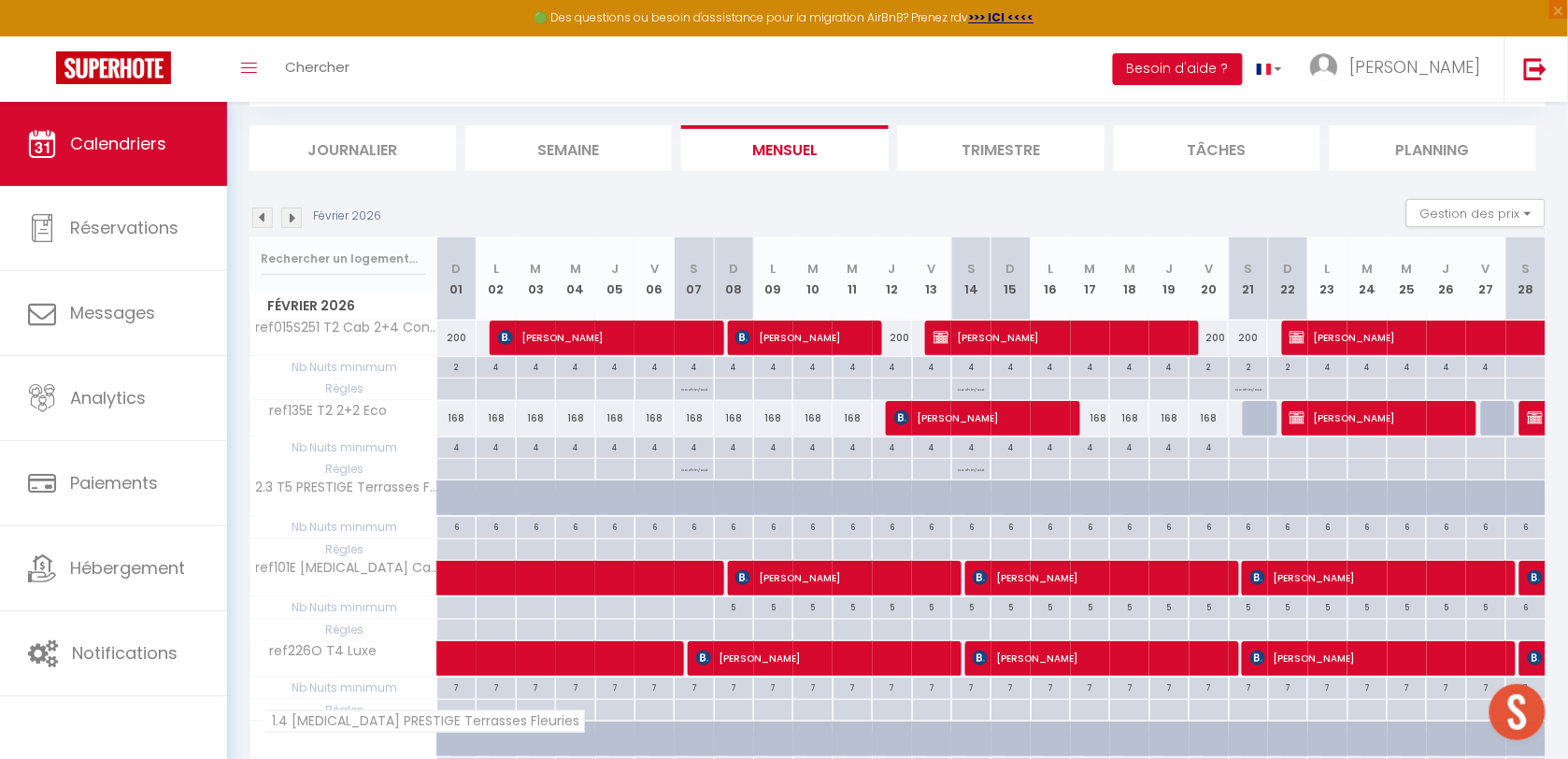
scroll to position [101, 0]
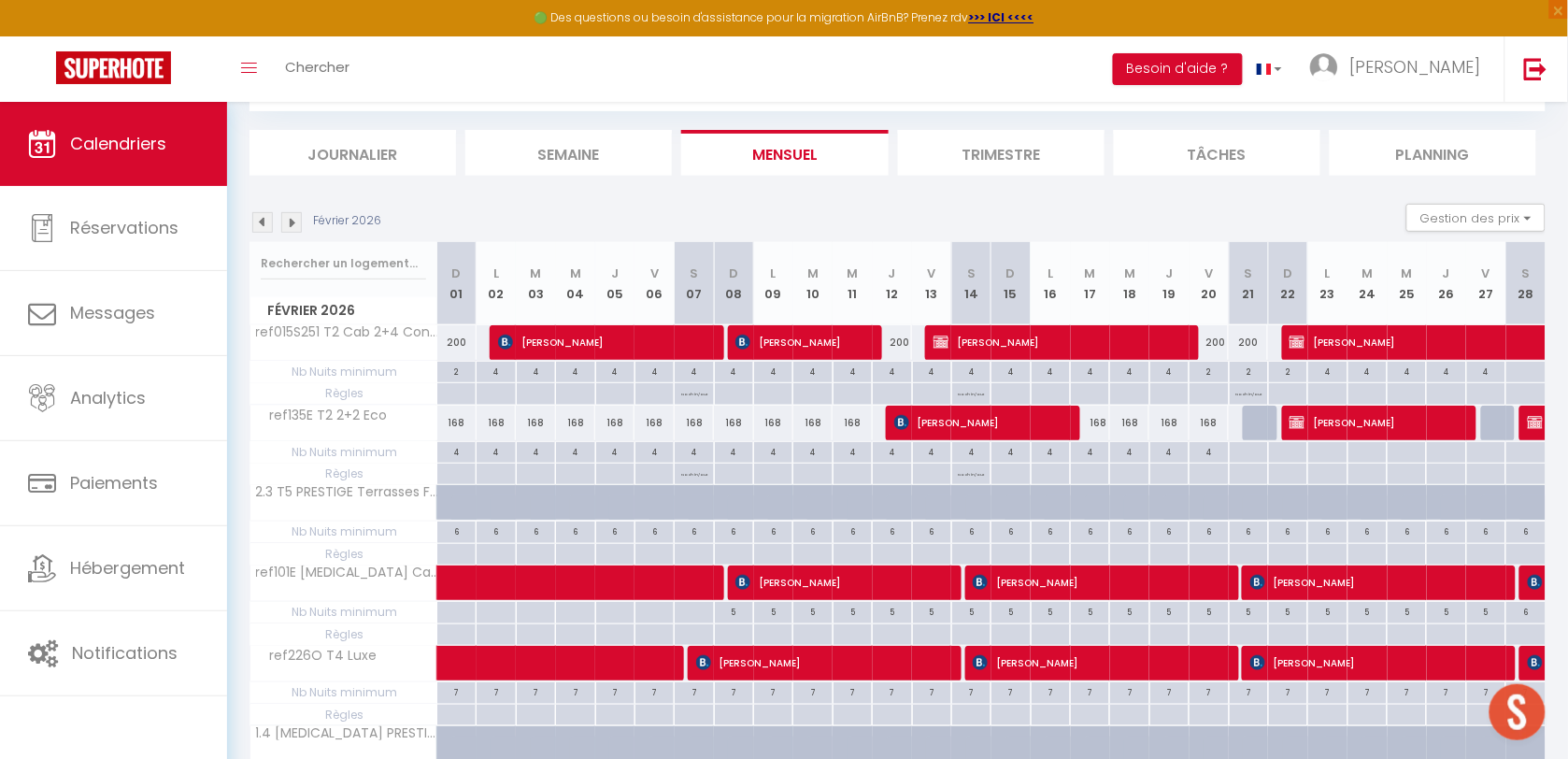
click at [271, 229] on img at bounding box center [262, 221] width 20 height 20
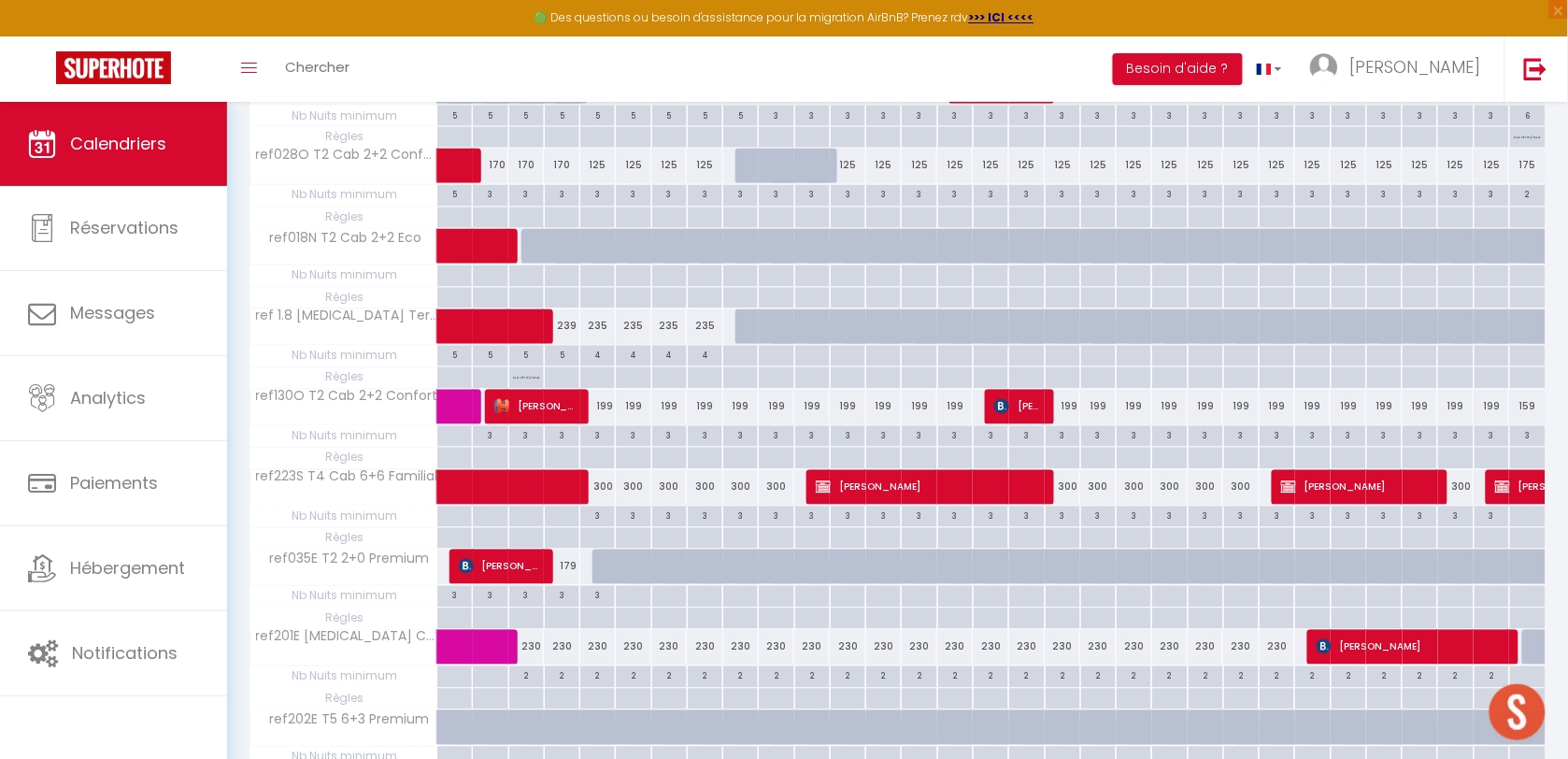
scroll to position [1035, 0]
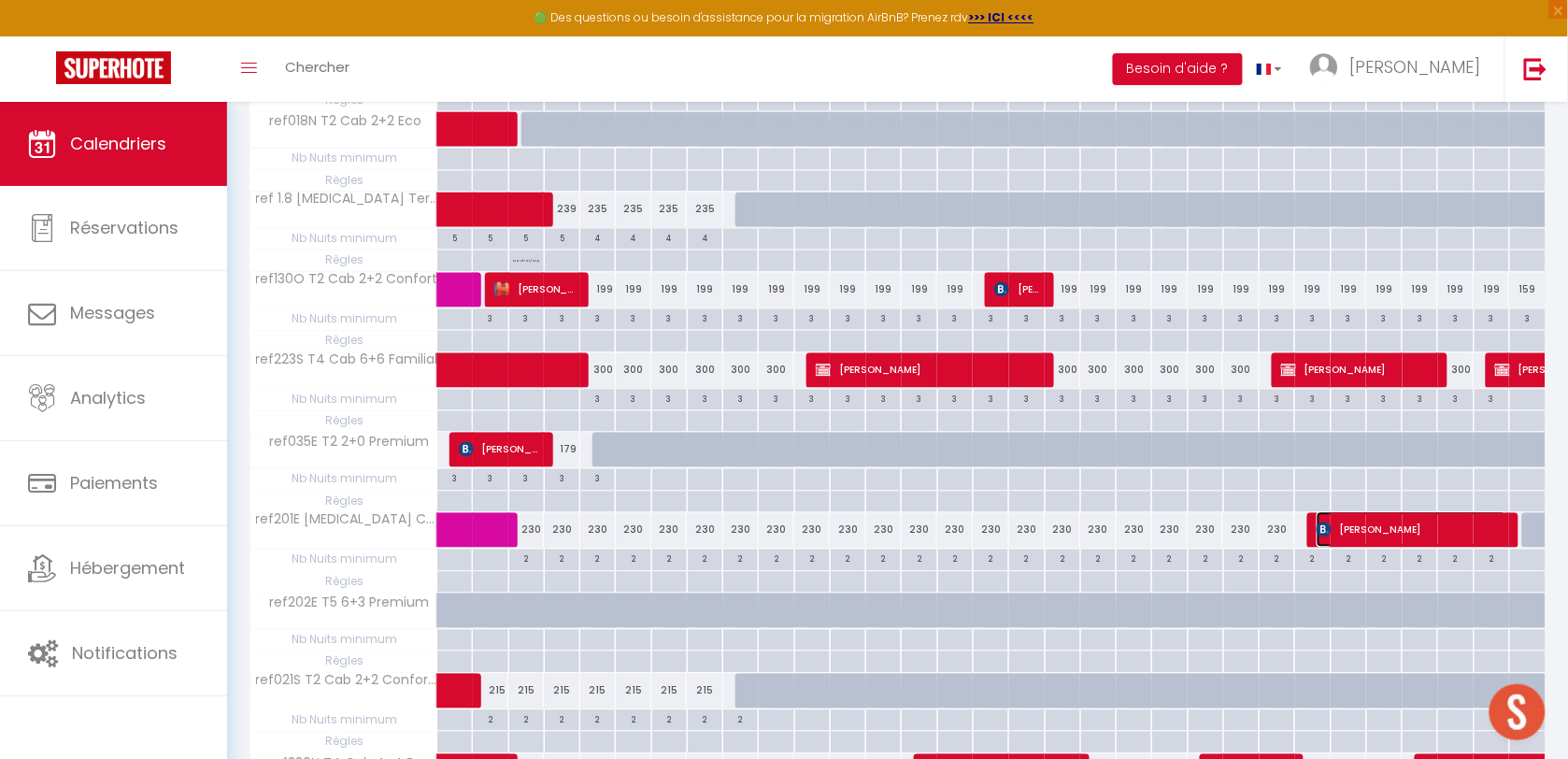
click at [1339, 539] on span "[PERSON_NAME]" at bounding box center [1412, 529] width 190 height 35
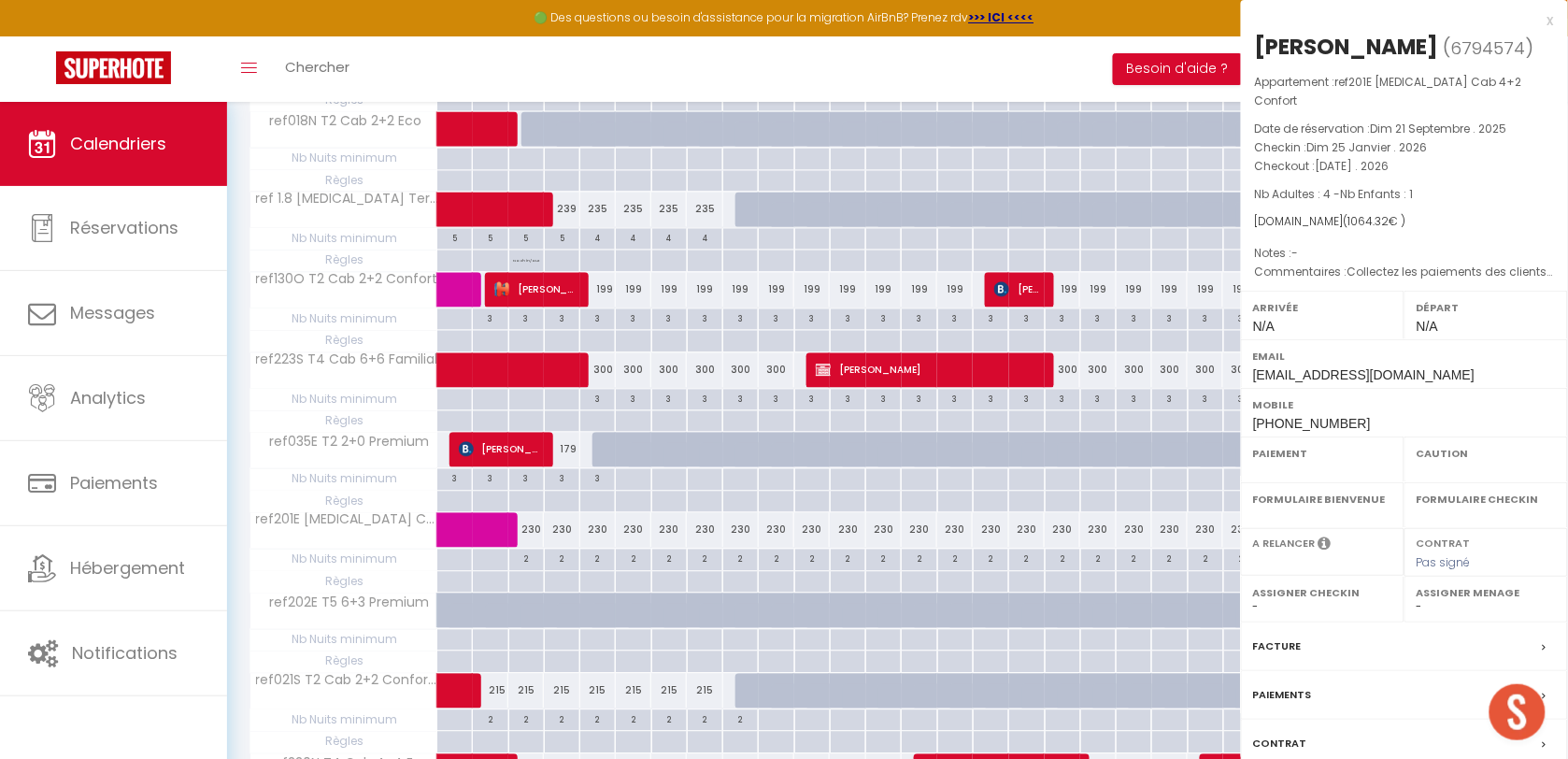
select select "OK"
select select "KO"
select select "0"
select select "1"
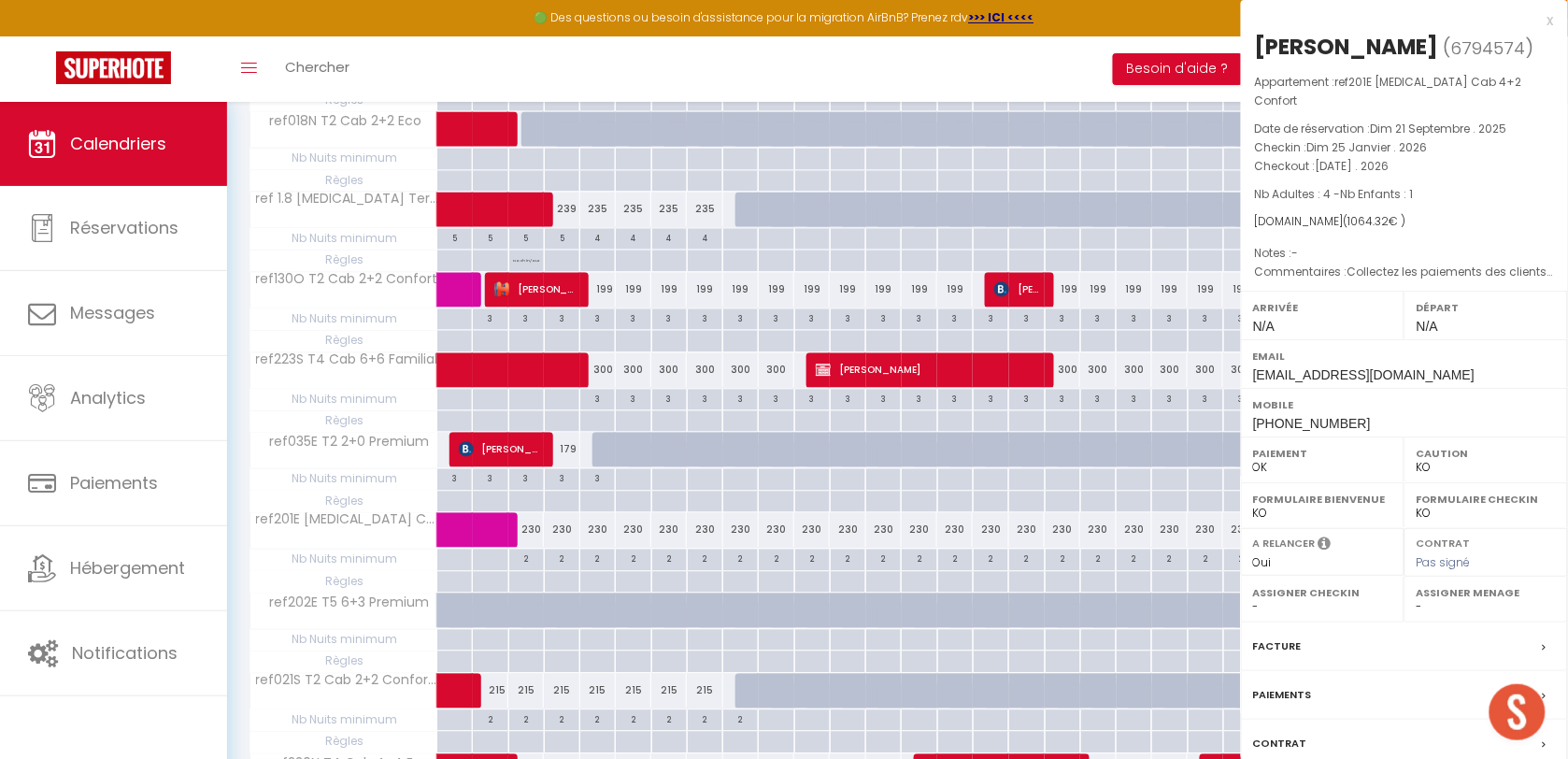
select select
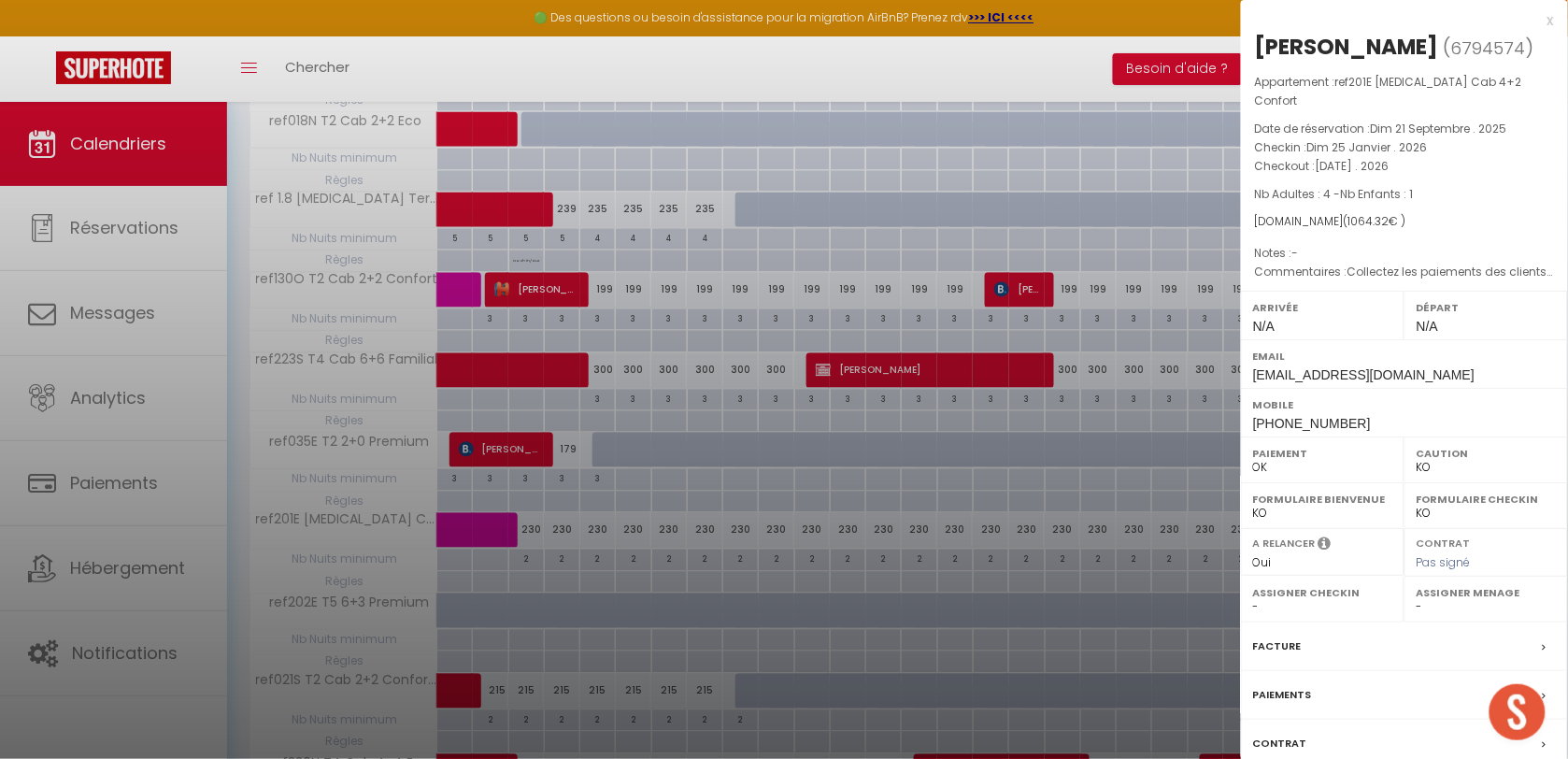
drag, startPoint x: 1551, startPoint y: 19, endPoint x: 1562, endPoint y: 8, distance: 15.6
click at [1551, 17] on div "x" at bounding box center [1397, 20] width 313 height 22
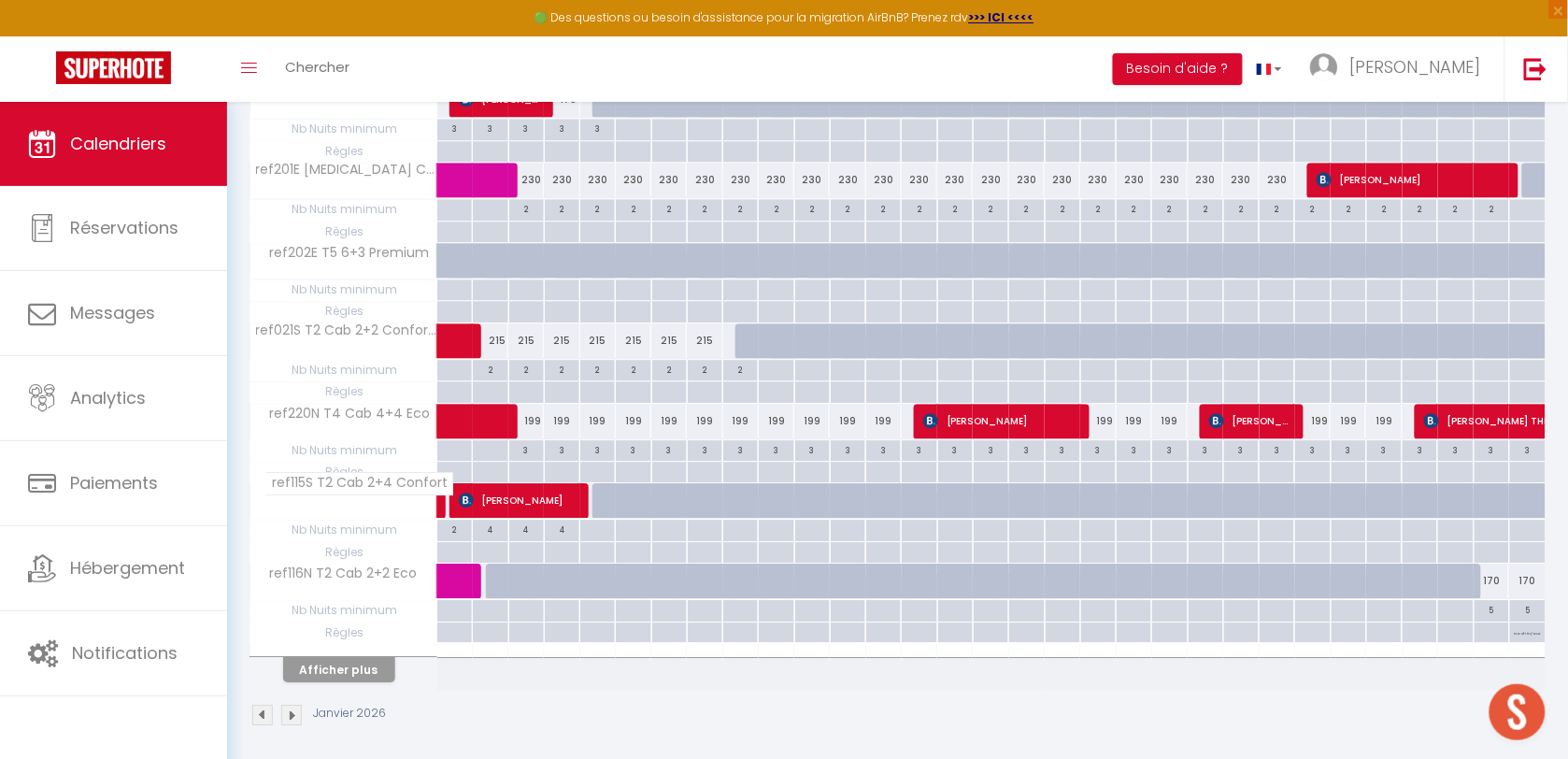
scroll to position [1406, 0]
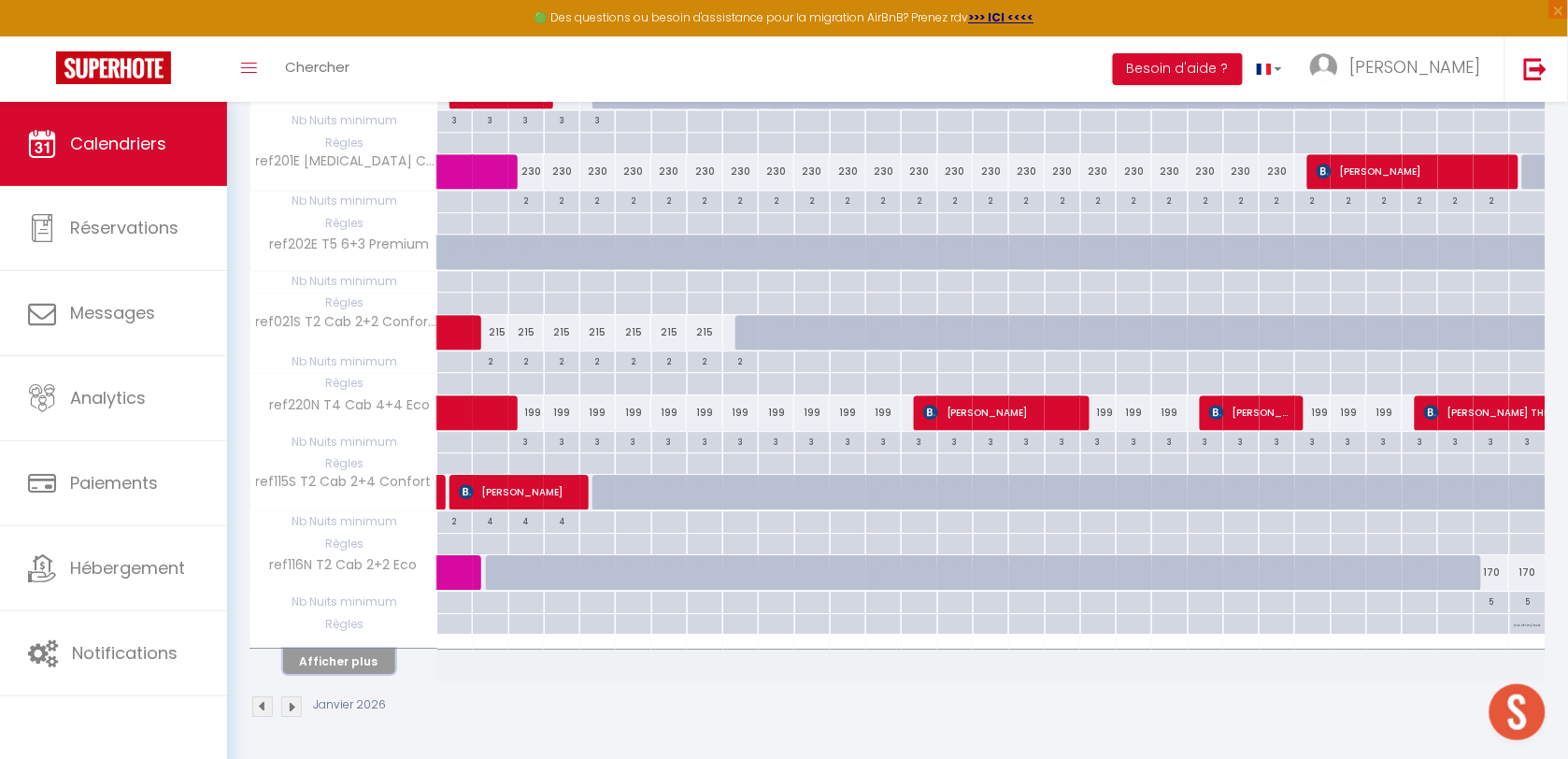
click at [366, 663] on button "Afficher plus" at bounding box center [338, 661] width 112 height 25
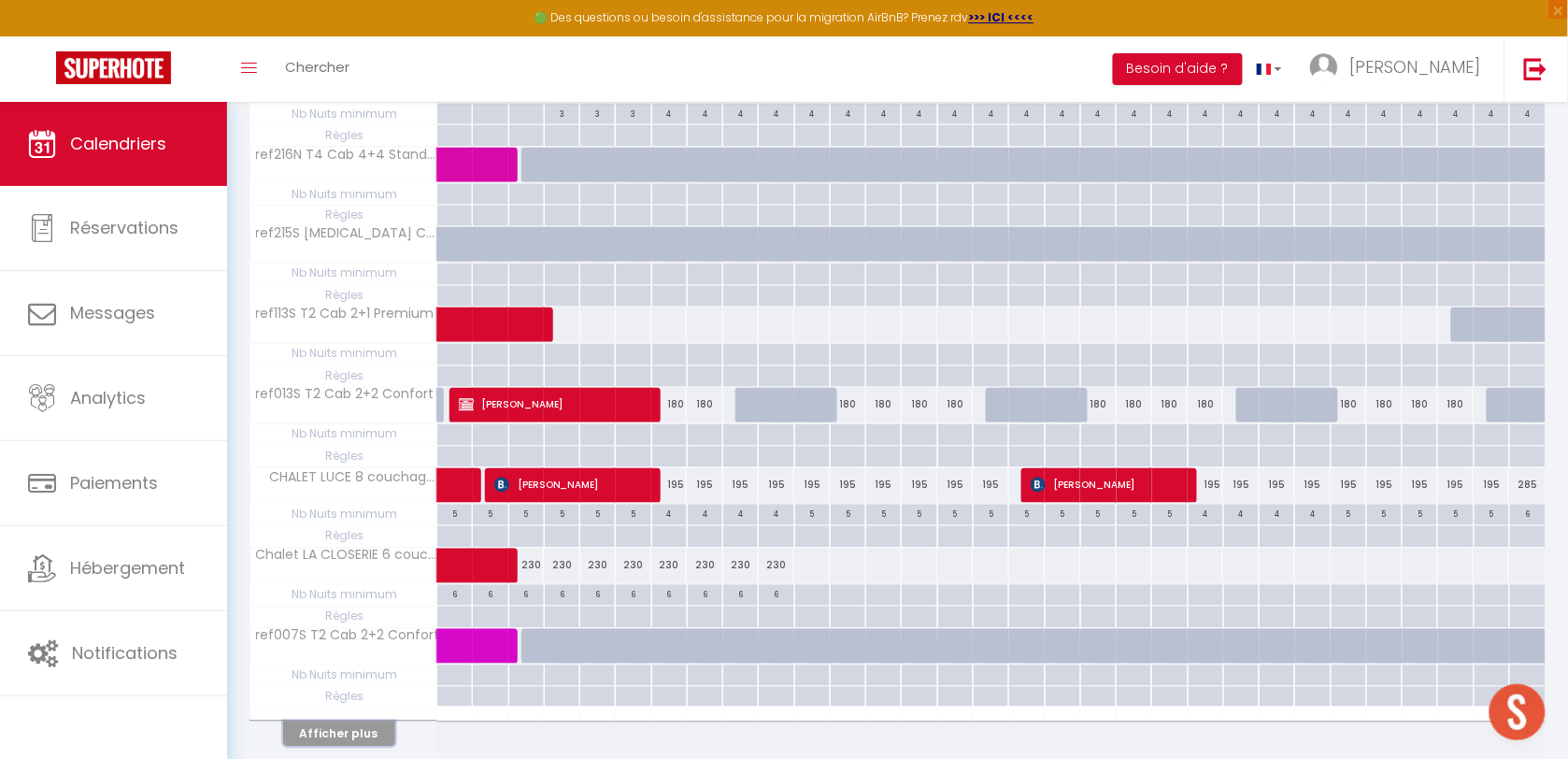
scroll to position [3021, 0]
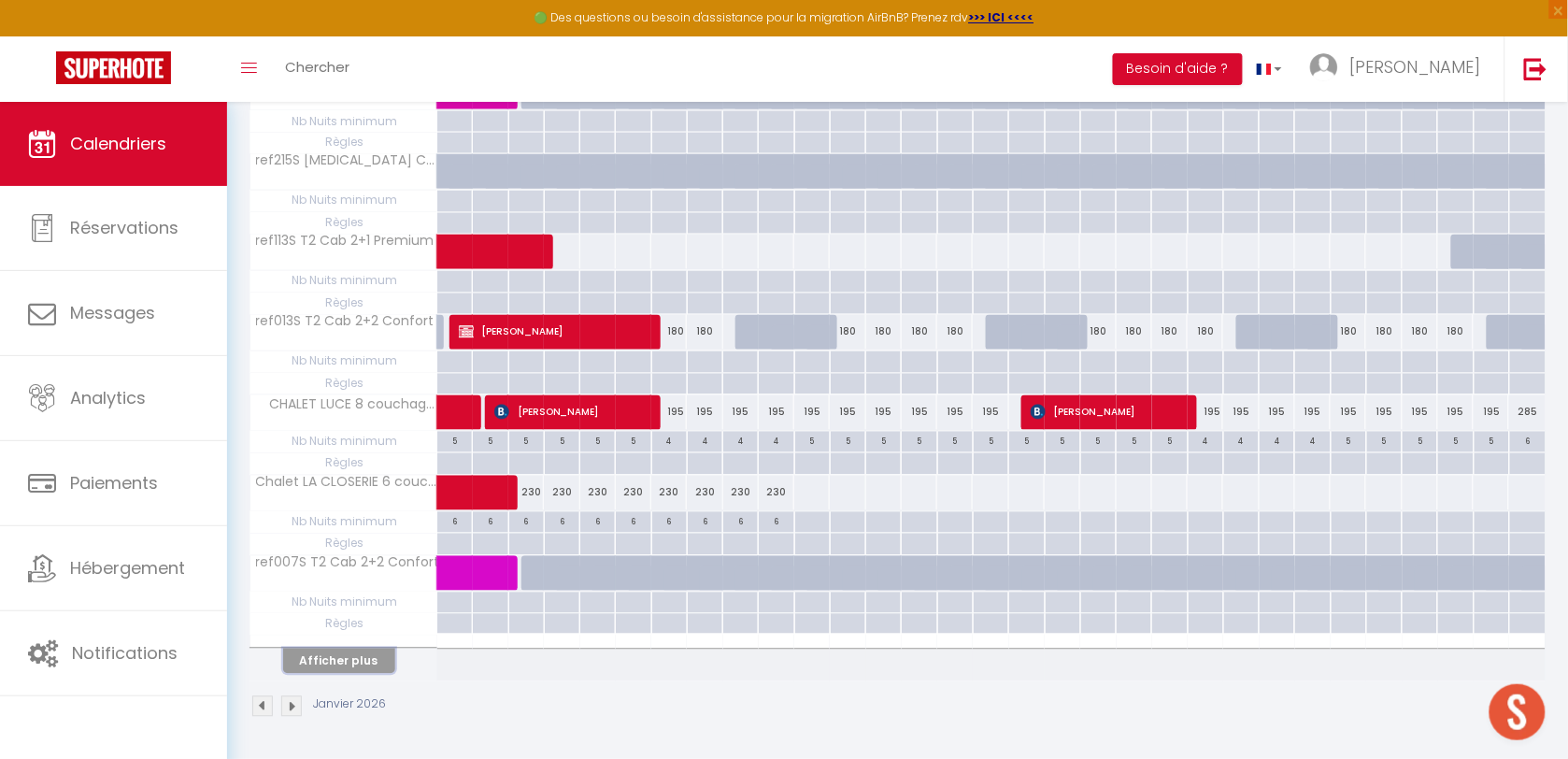
click at [371, 666] on button "Afficher plus" at bounding box center [338, 661] width 112 height 25
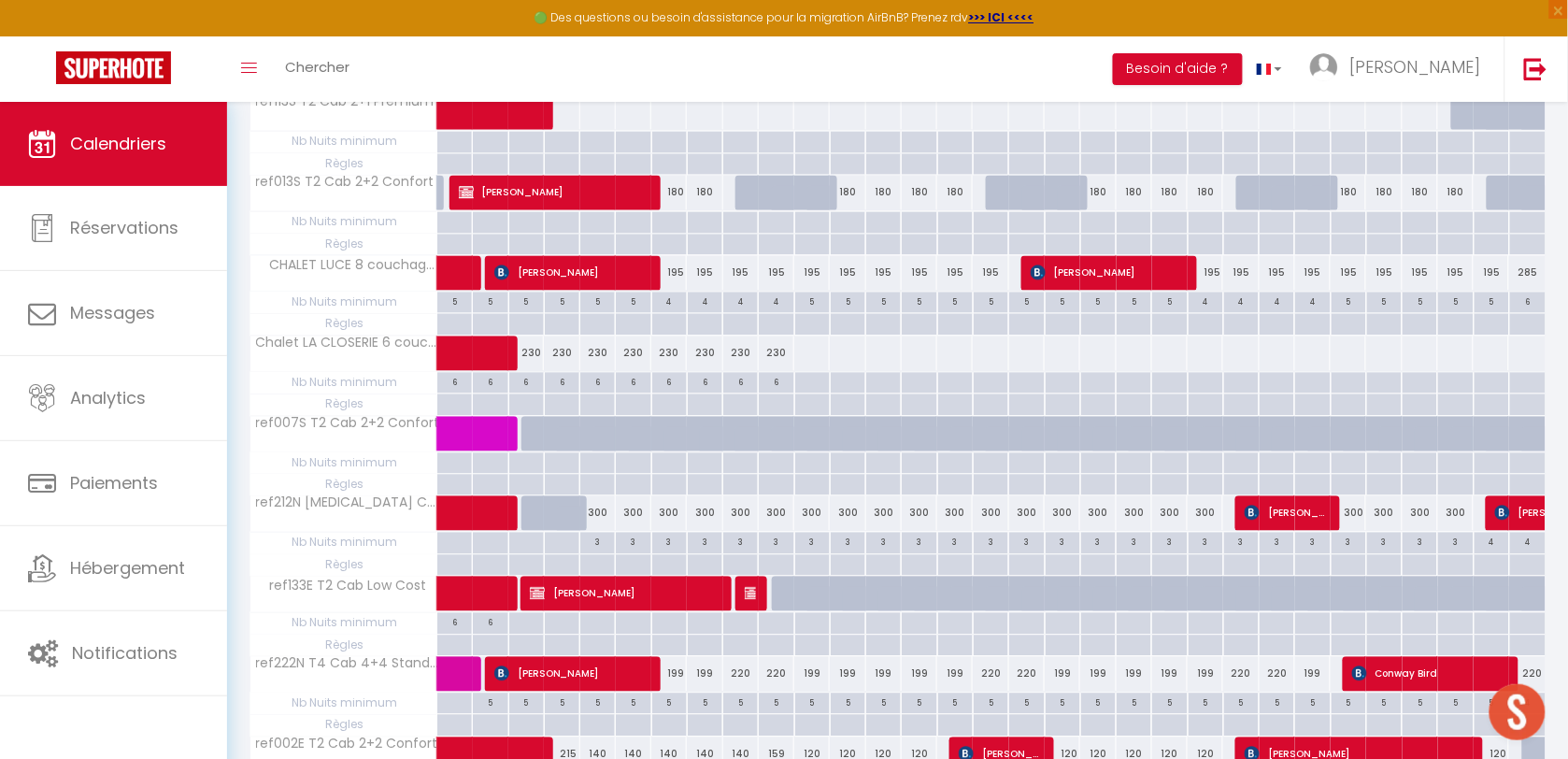
scroll to position [3254, 0]
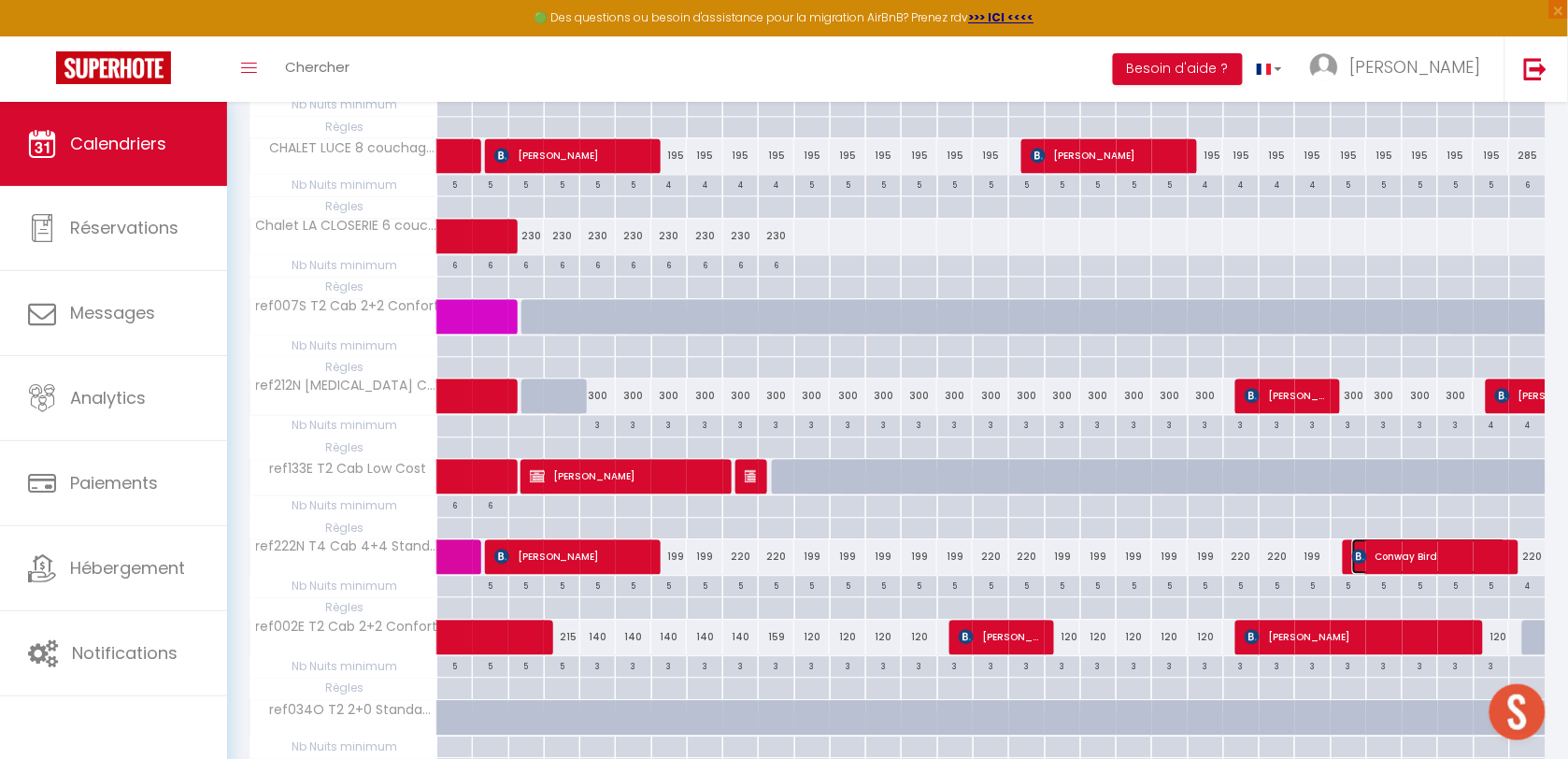
click at [1426, 574] on span "Conway Bird" at bounding box center [1429, 556] width 154 height 35
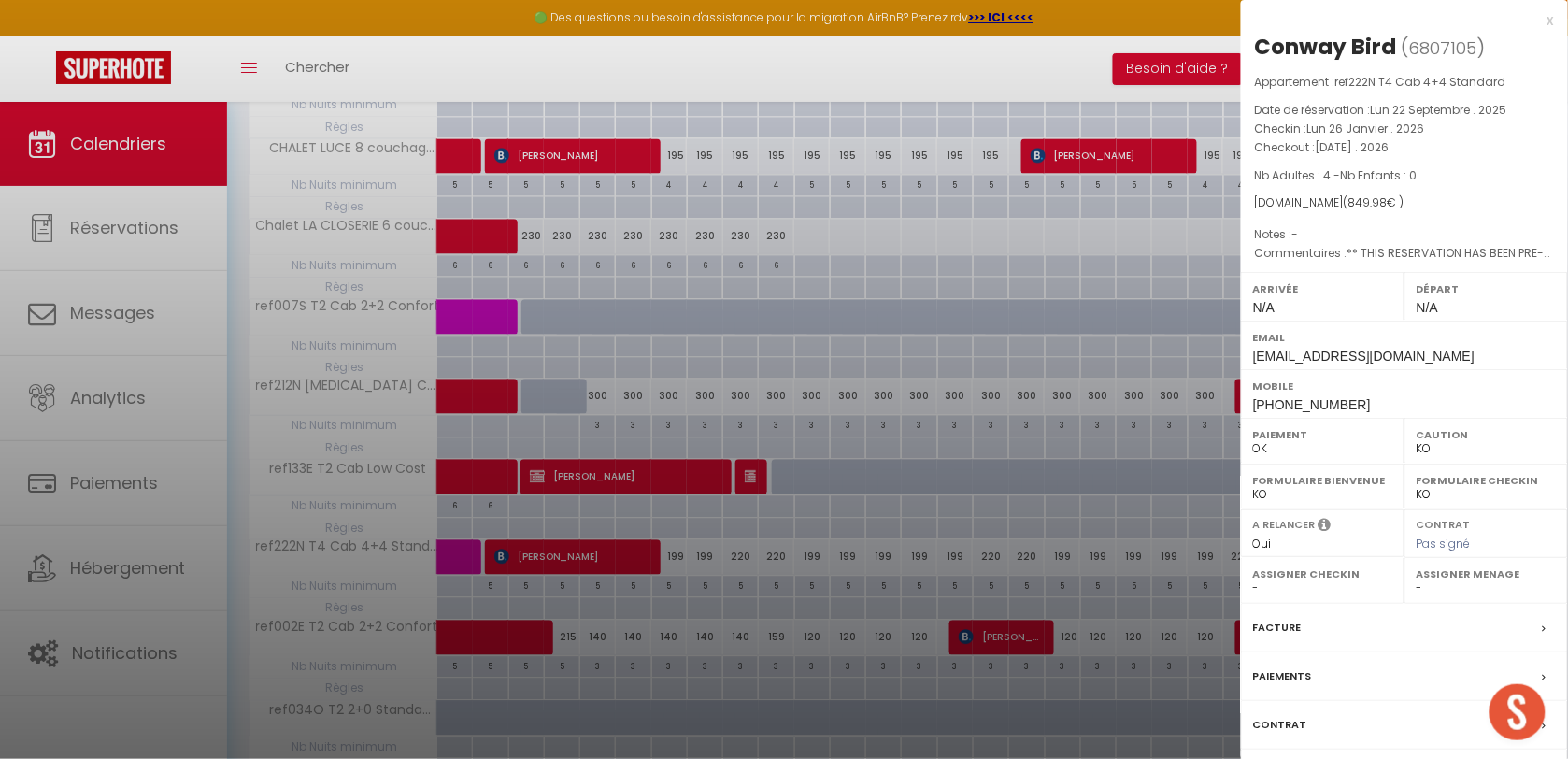
click at [1551, 18] on div "x" at bounding box center [1397, 20] width 313 height 22
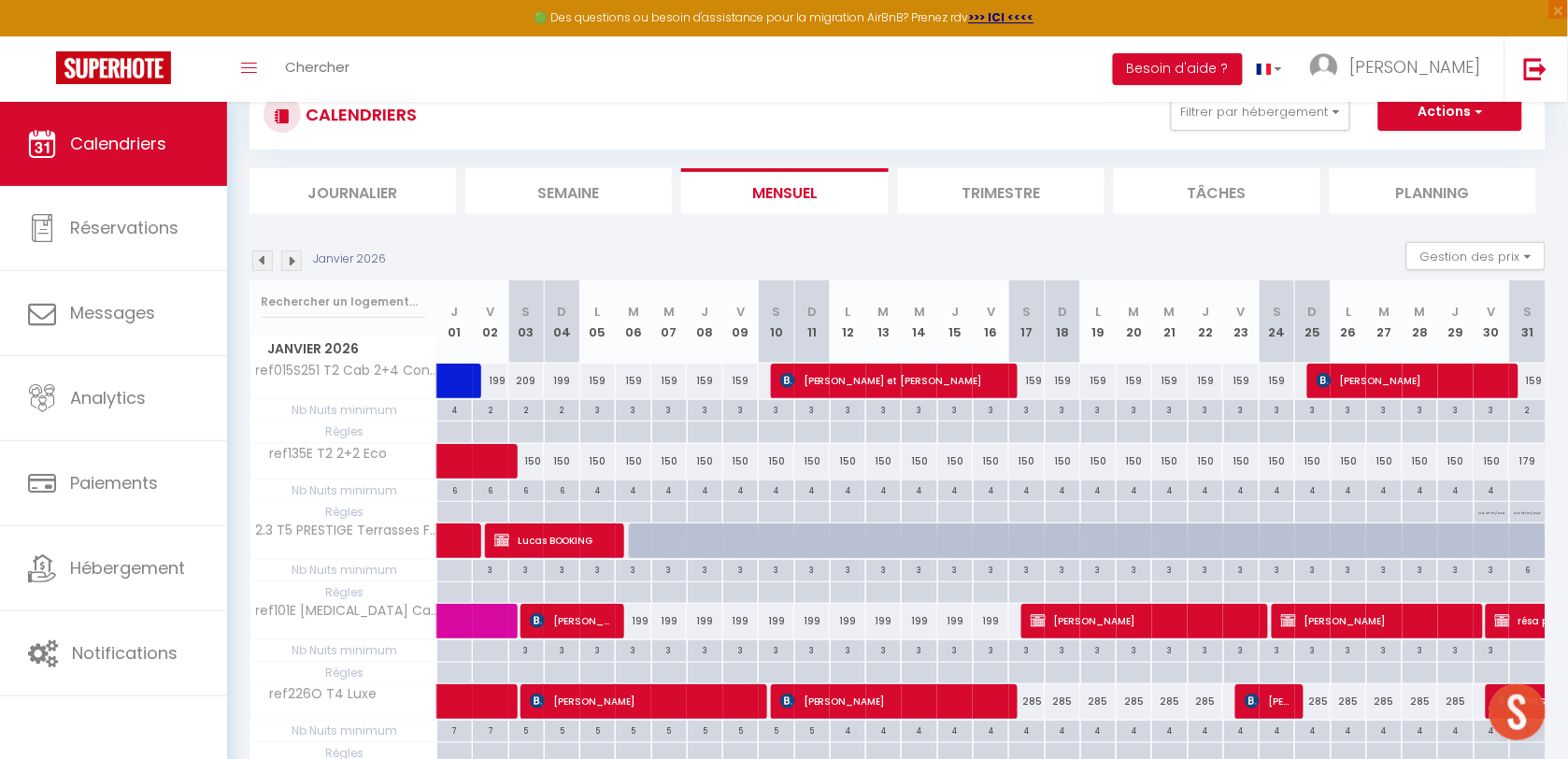
scroll to position [0, 0]
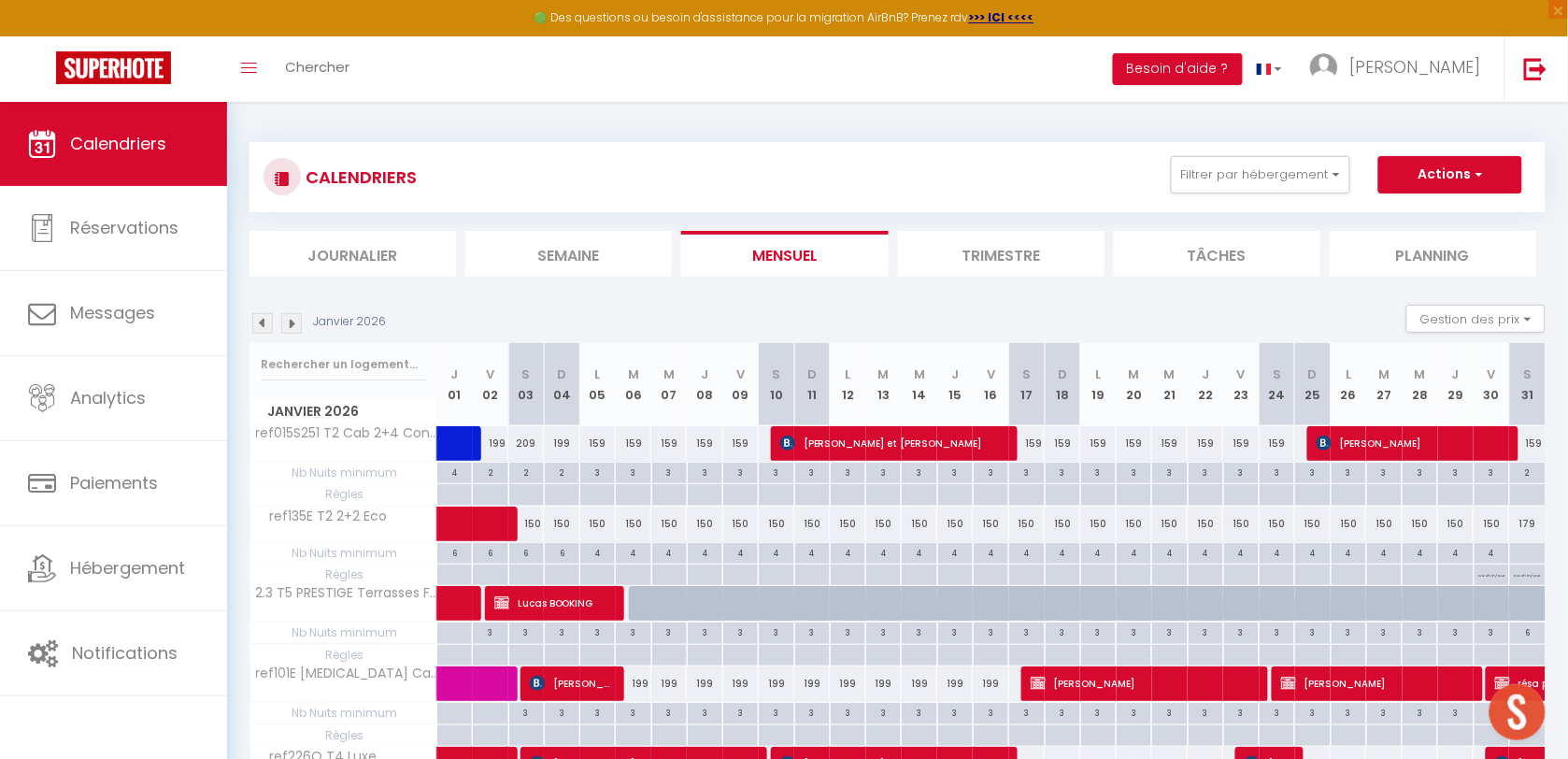
click at [300, 317] on img at bounding box center [290, 323] width 20 height 20
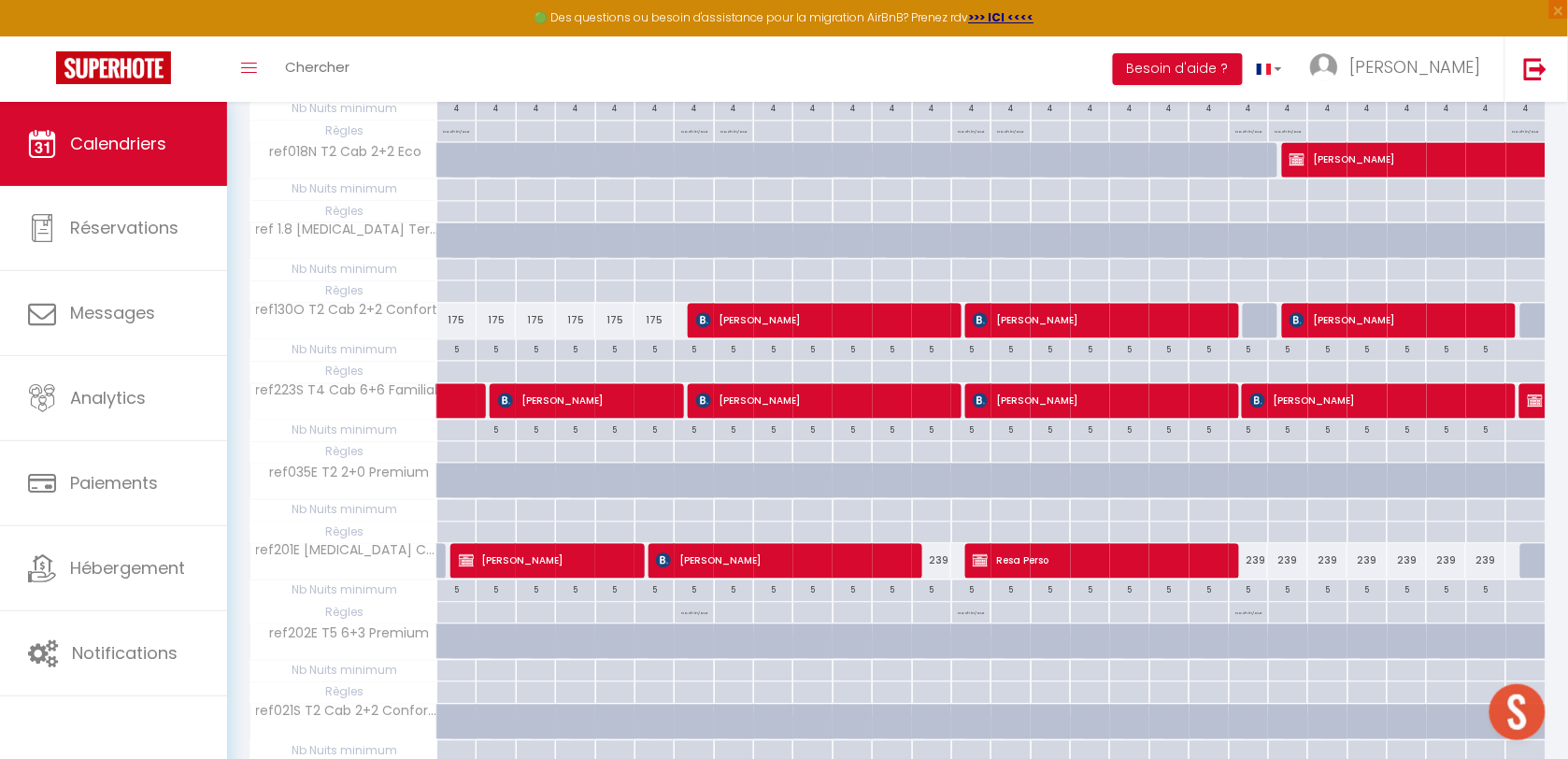
scroll to position [1051, 0]
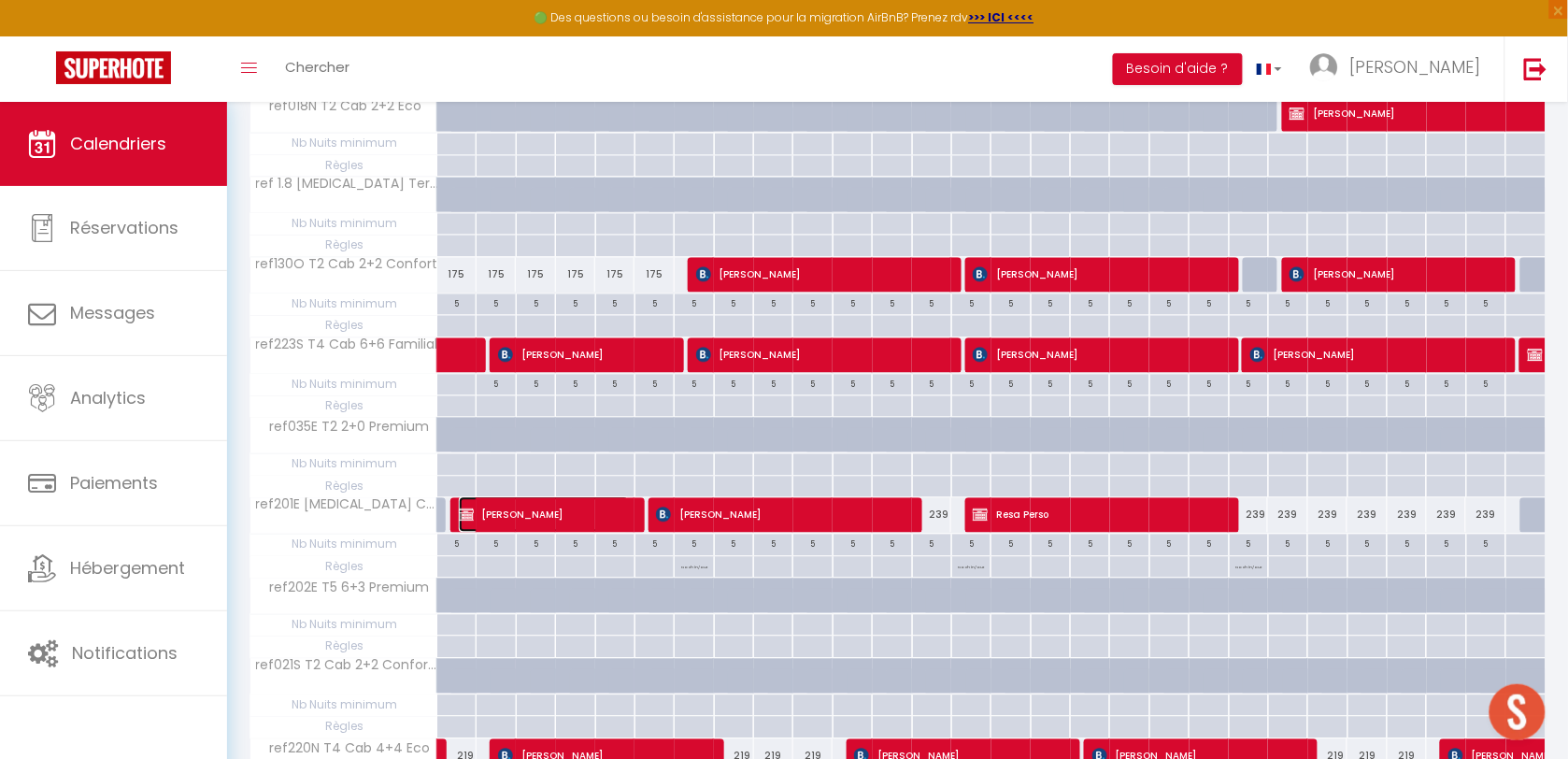
click at [540, 517] on span "CAROLINE BERQUER" at bounding box center [543, 514] width 170 height 35
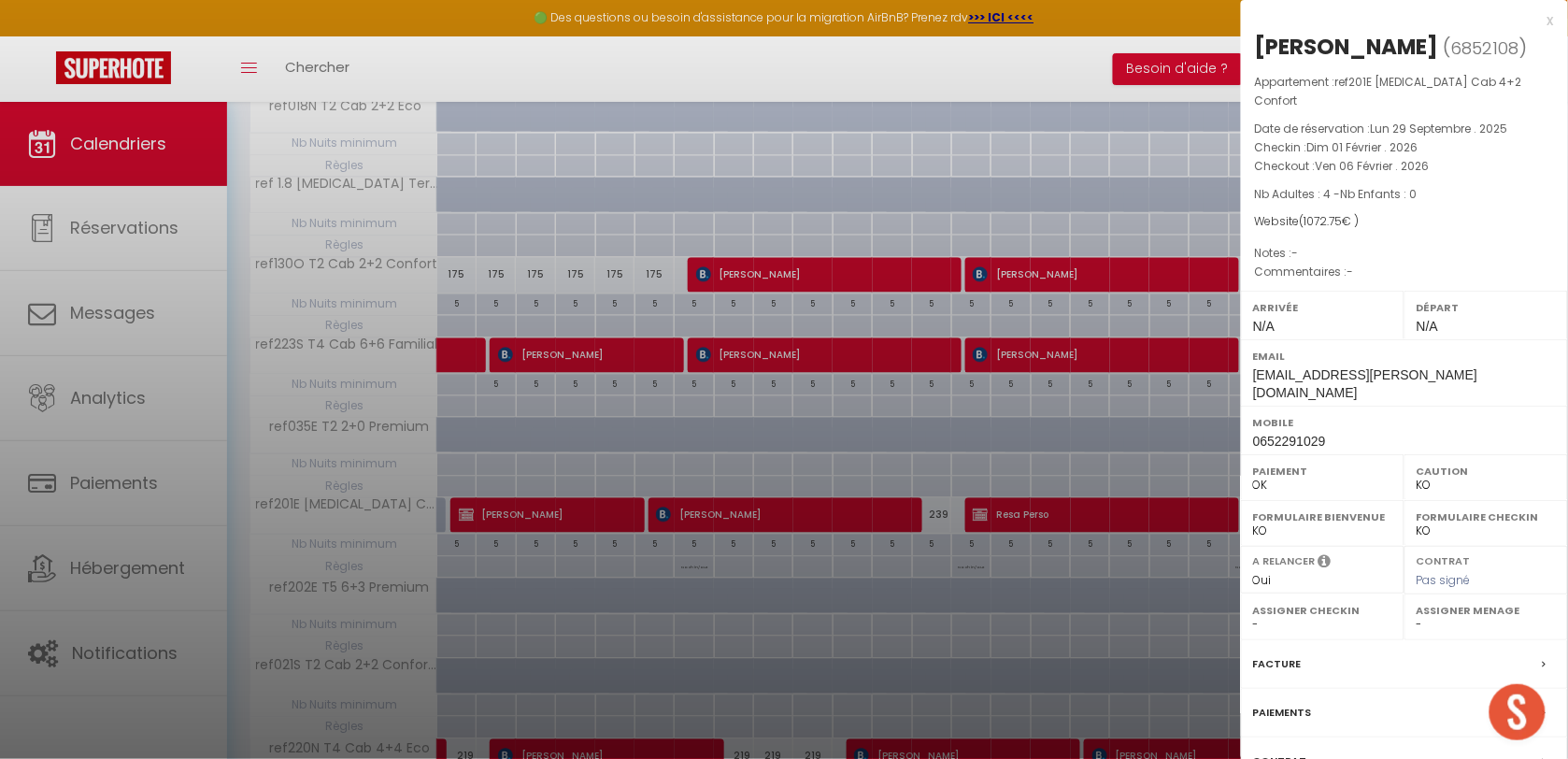
click at [1544, 20] on div "x" at bounding box center [1397, 20] width 313 height 22
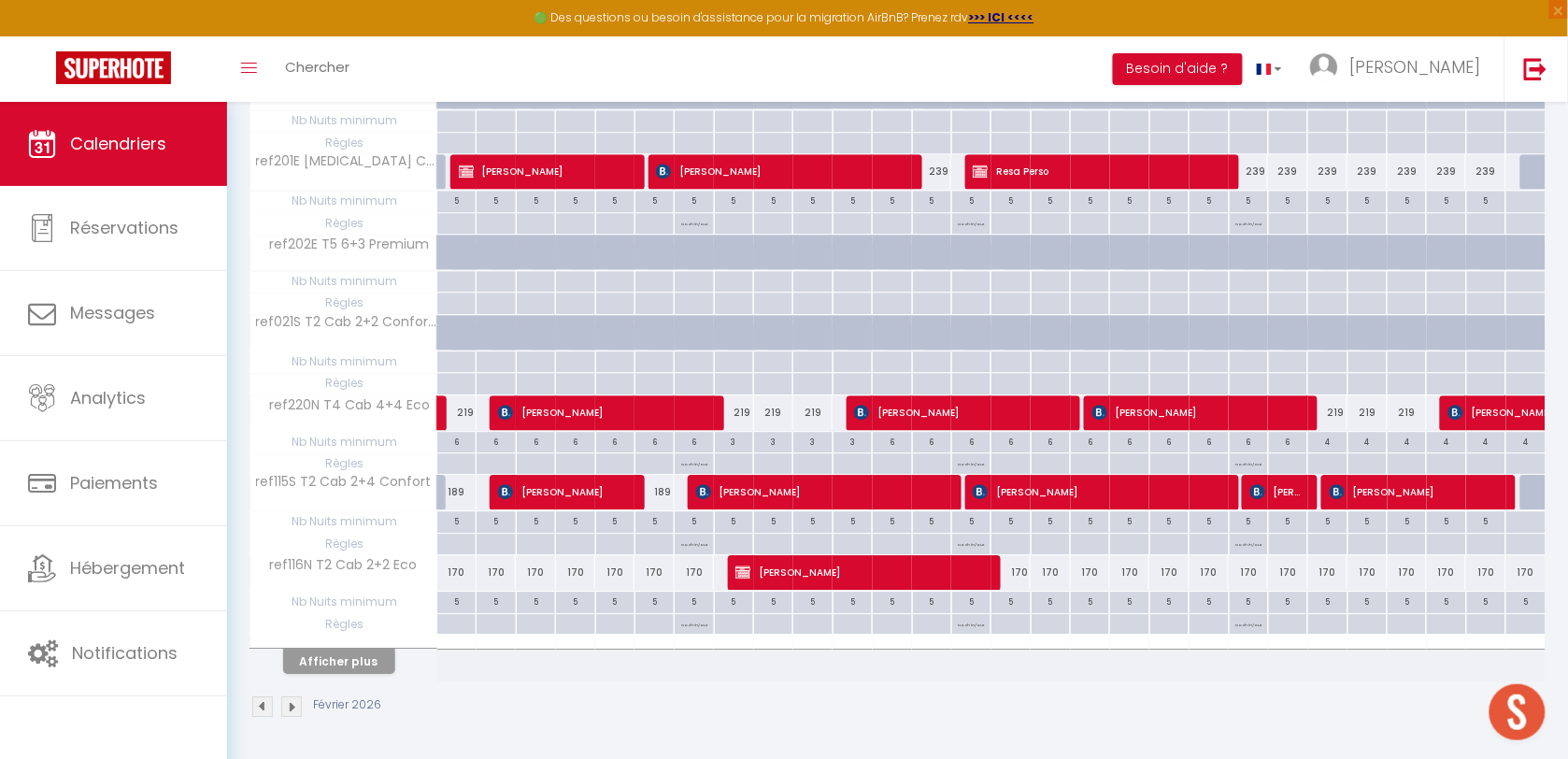
scroll to position [1406, 0]
click at [369, 674] on button "Afficher plus" at bounding box center [338, 661] width 112 height 25
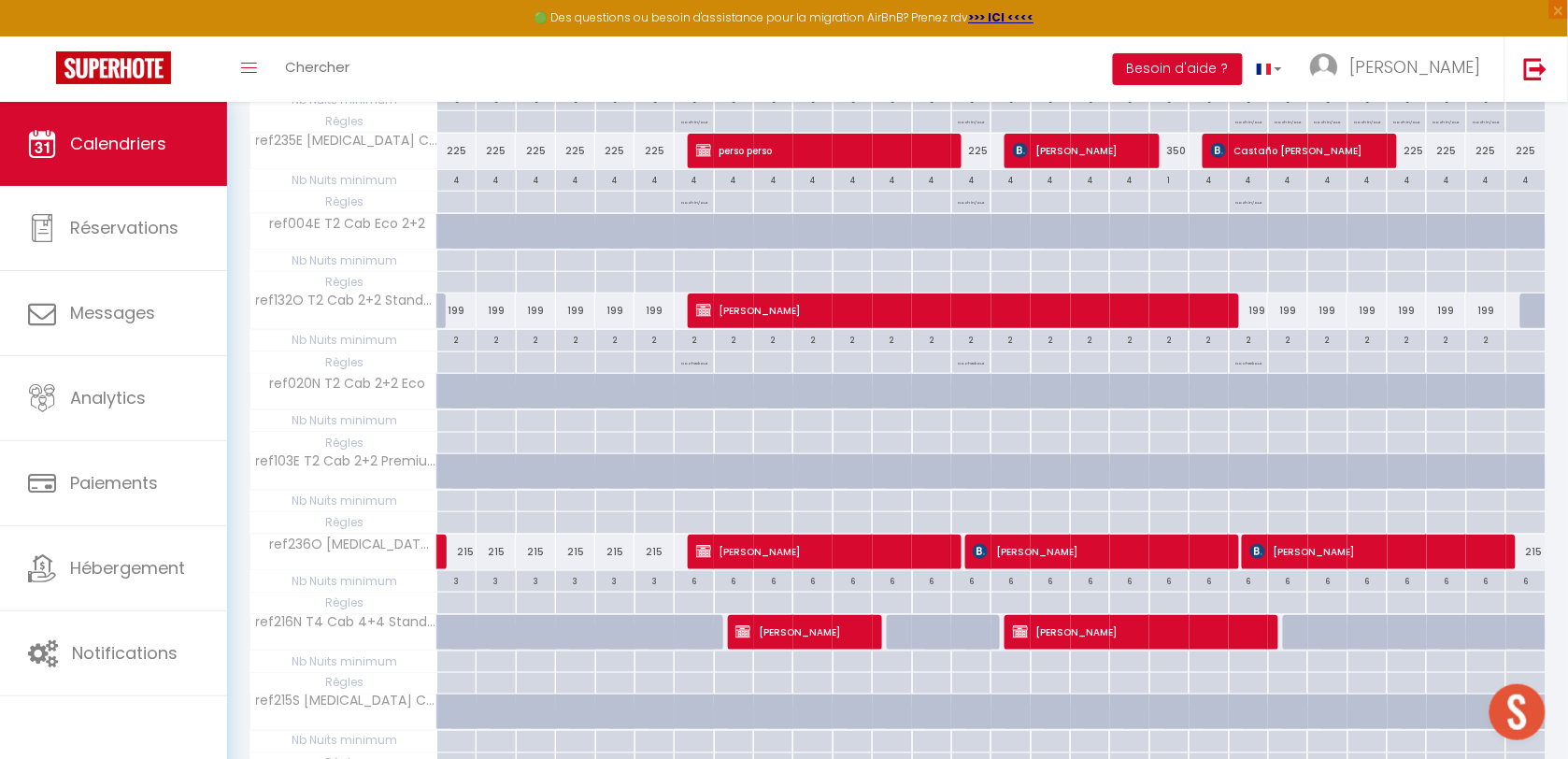
scroll to position [2574, 0]
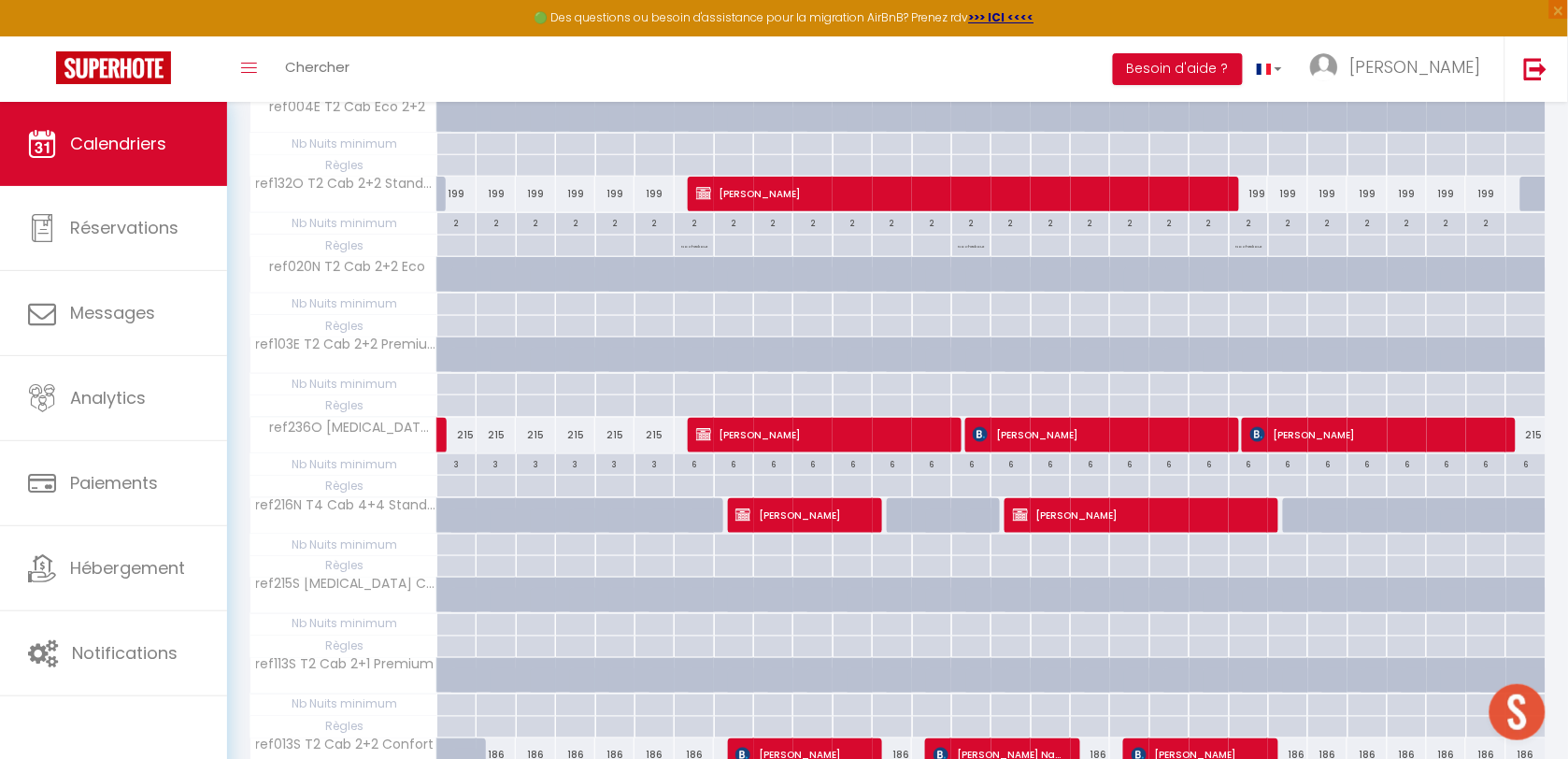
drag, startPoint x: 660, startPoint y: 379, endPoint x: 239, endPoint y: 334, distance: 423.4
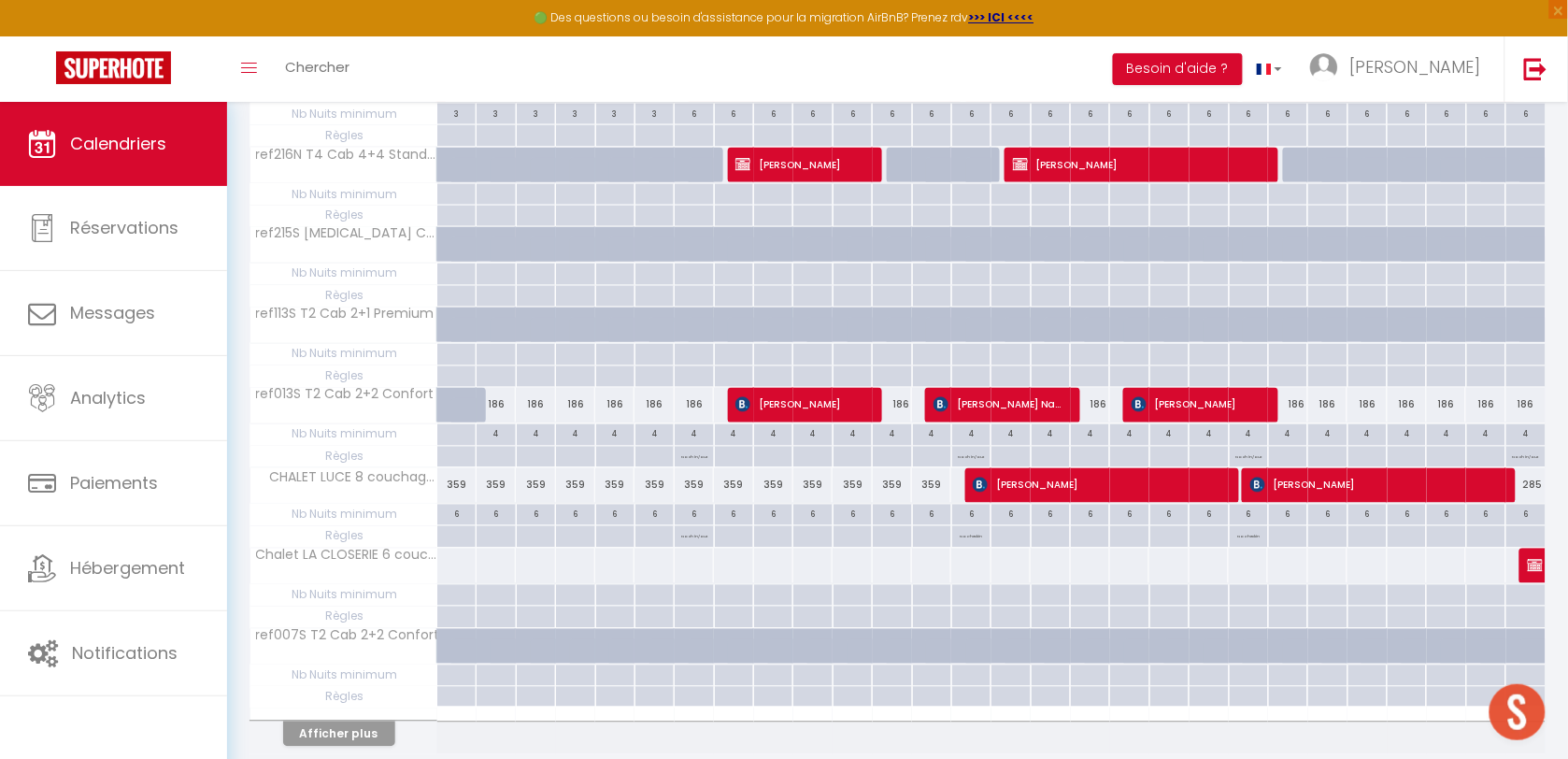
scroll to position [3021, 0]
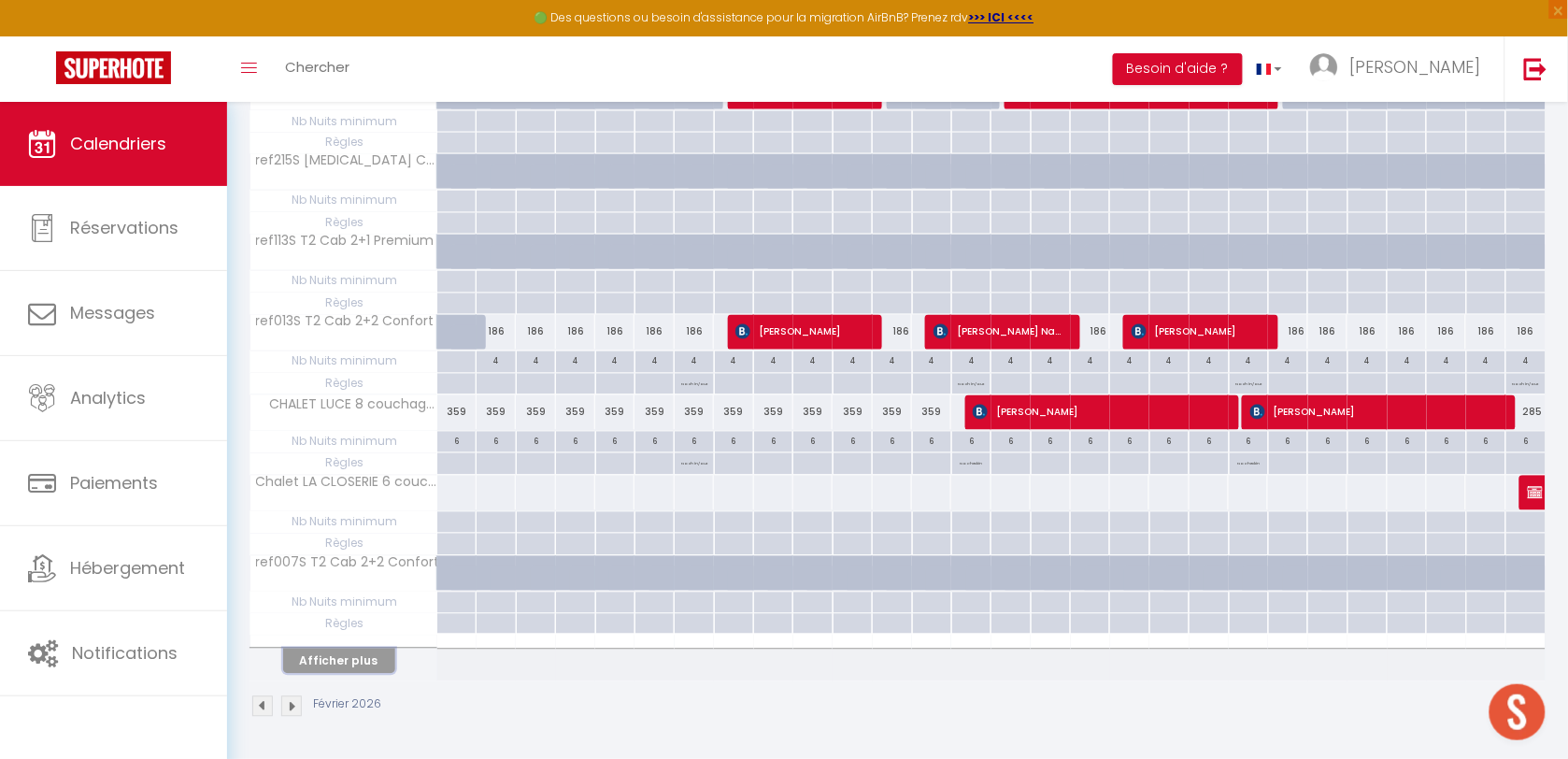
click at [317, 651] on button "Afficher plus" at bounding box center [338, 661] width 112 height 25
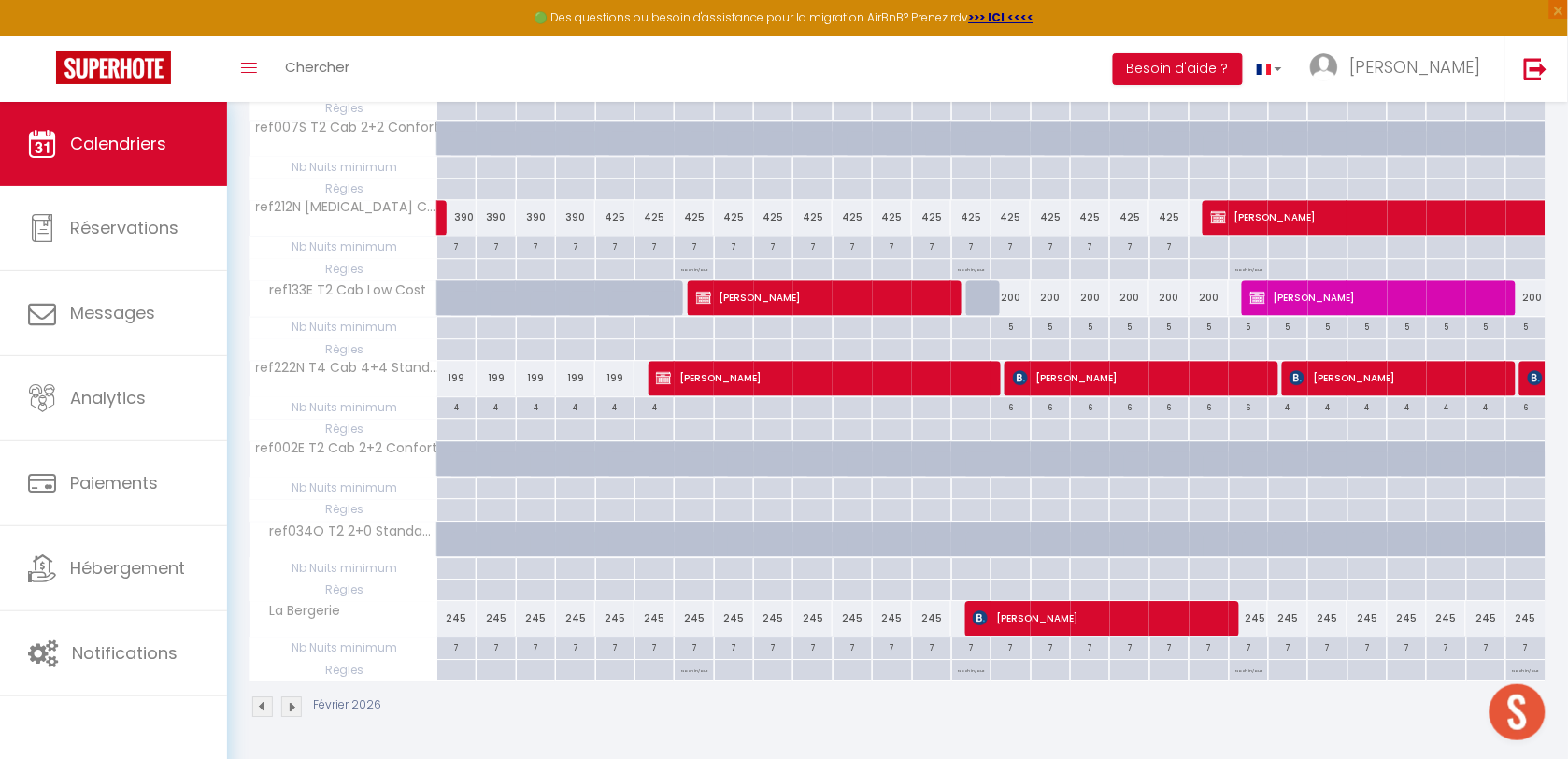
scroll to position [3460, 0]
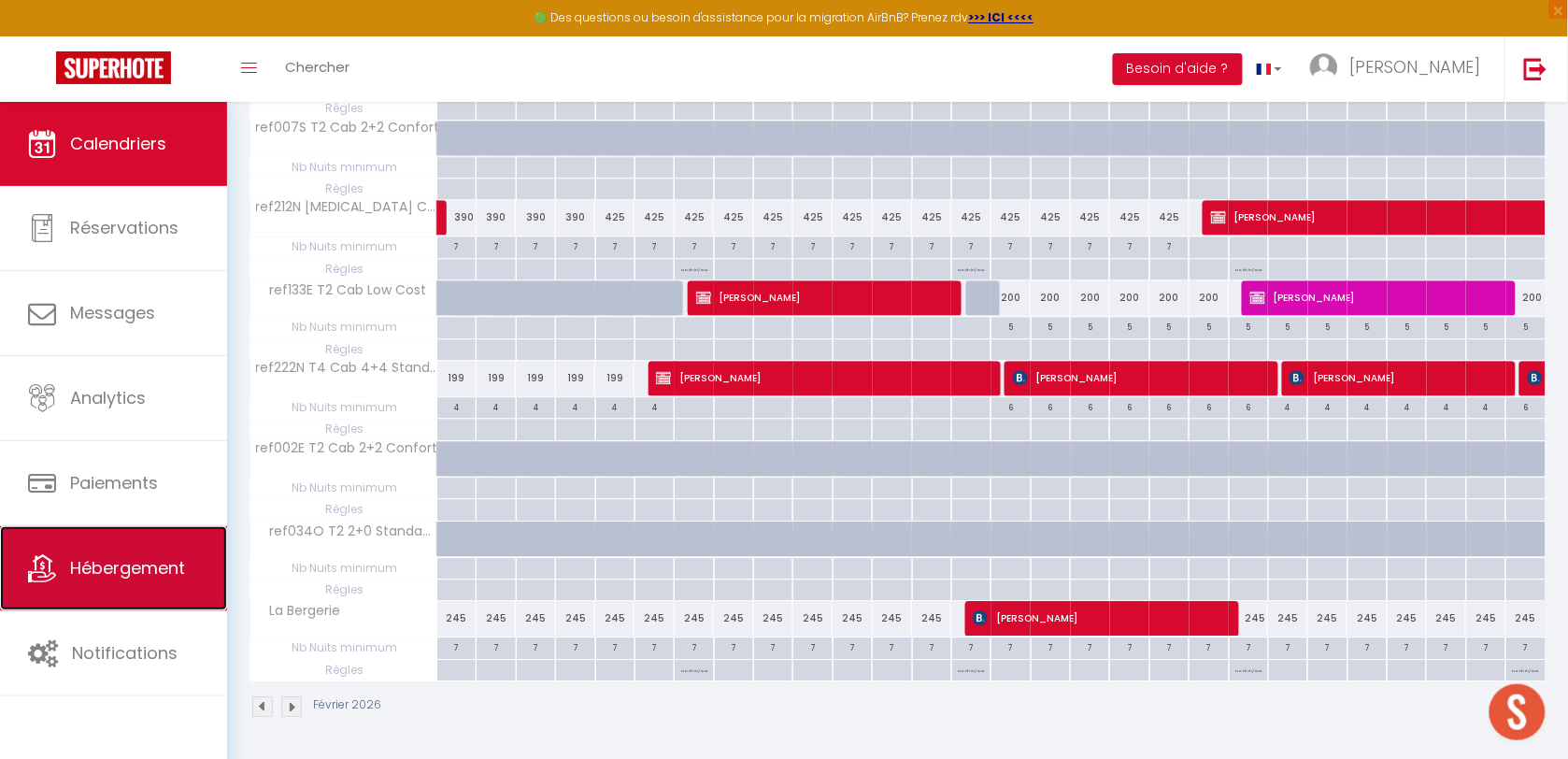
click at [145, 558] on span "Hébergement" at bounding box center [127, 567] width 115 height 23
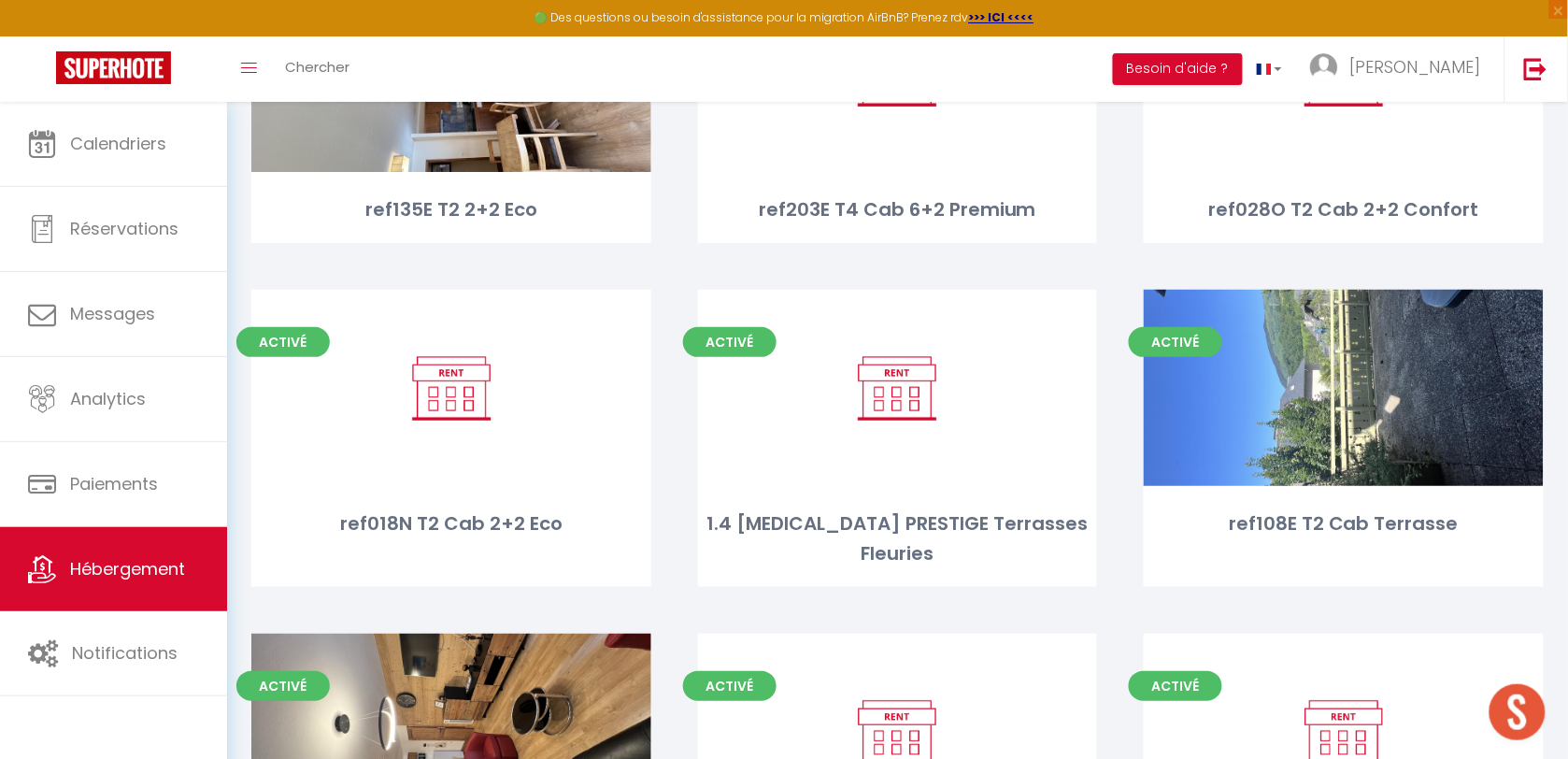
scroll to position [4438, 0]
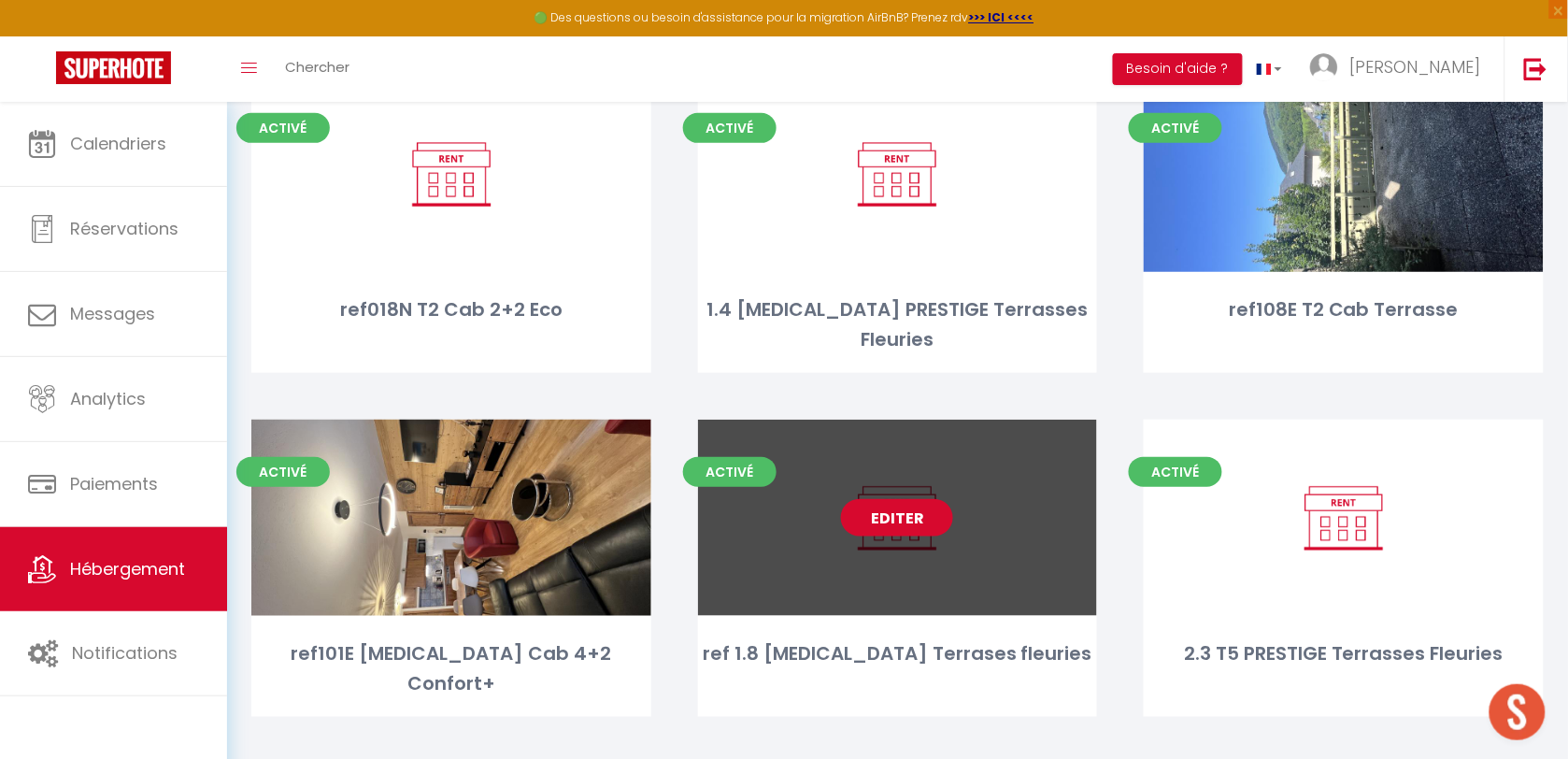
click at [925, 499] on link "Editer" at bounding box center [896, 518] width 112 height 37
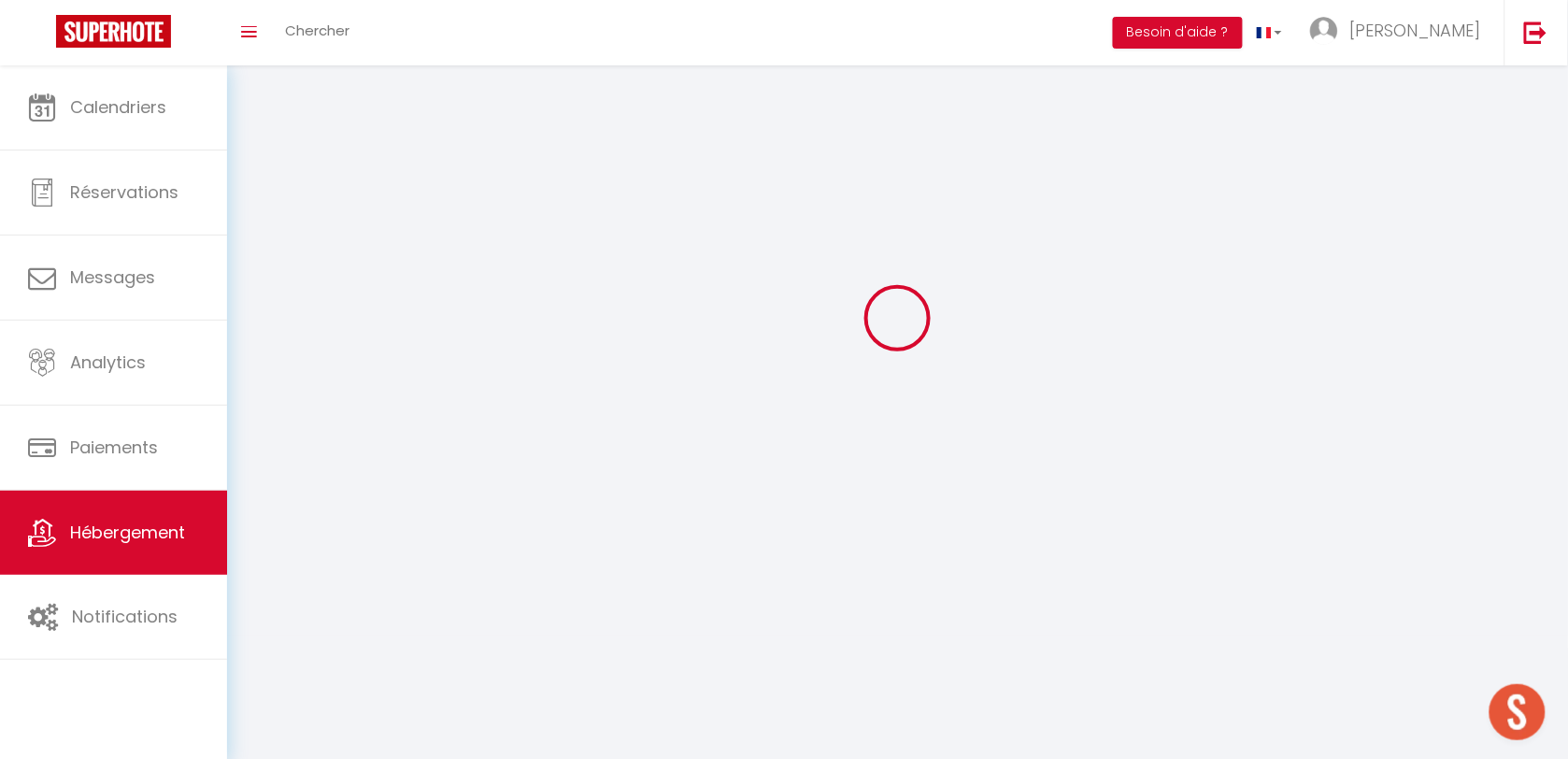
select select
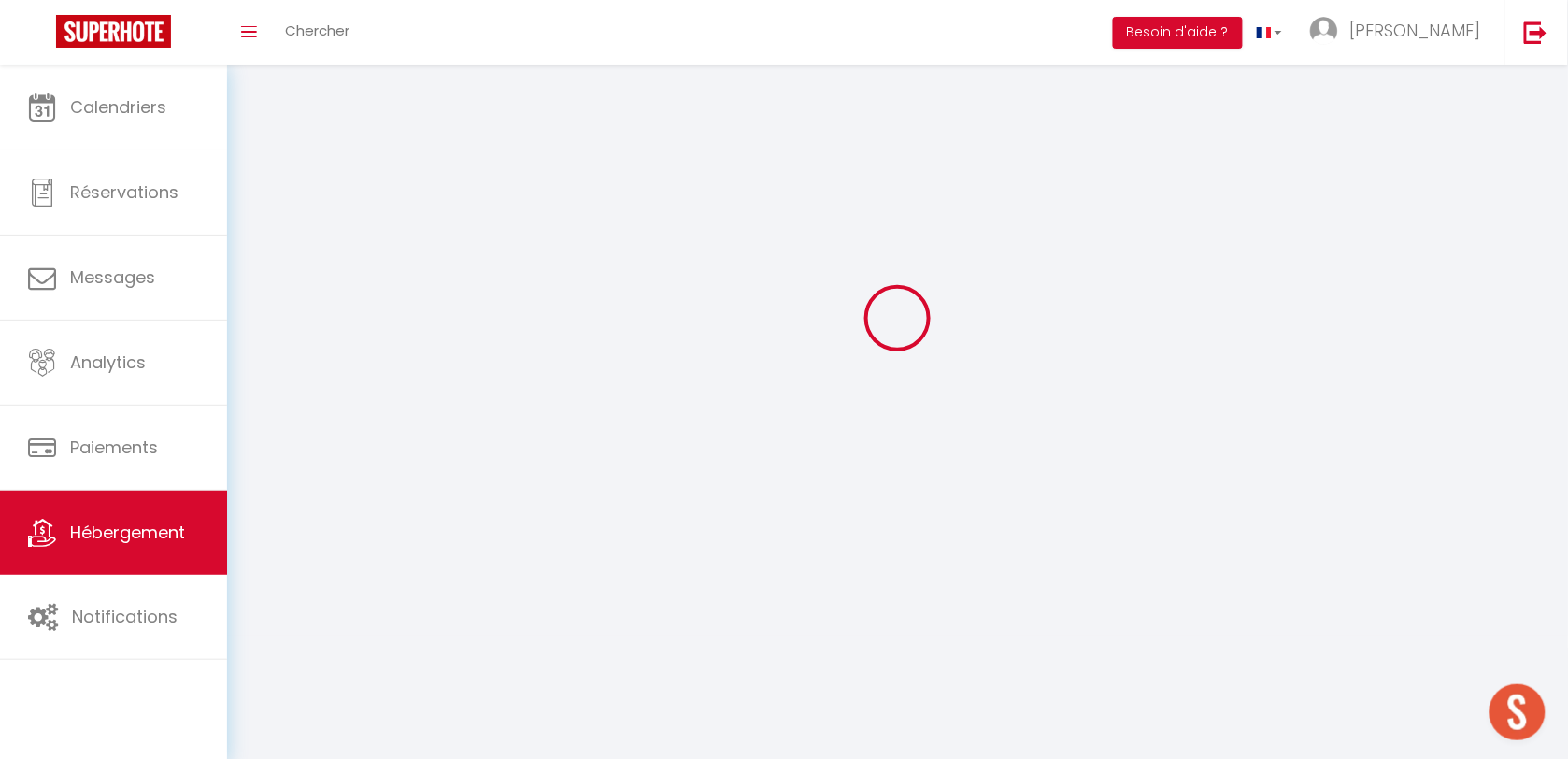
select select "1"
select select
checkbox input "false"
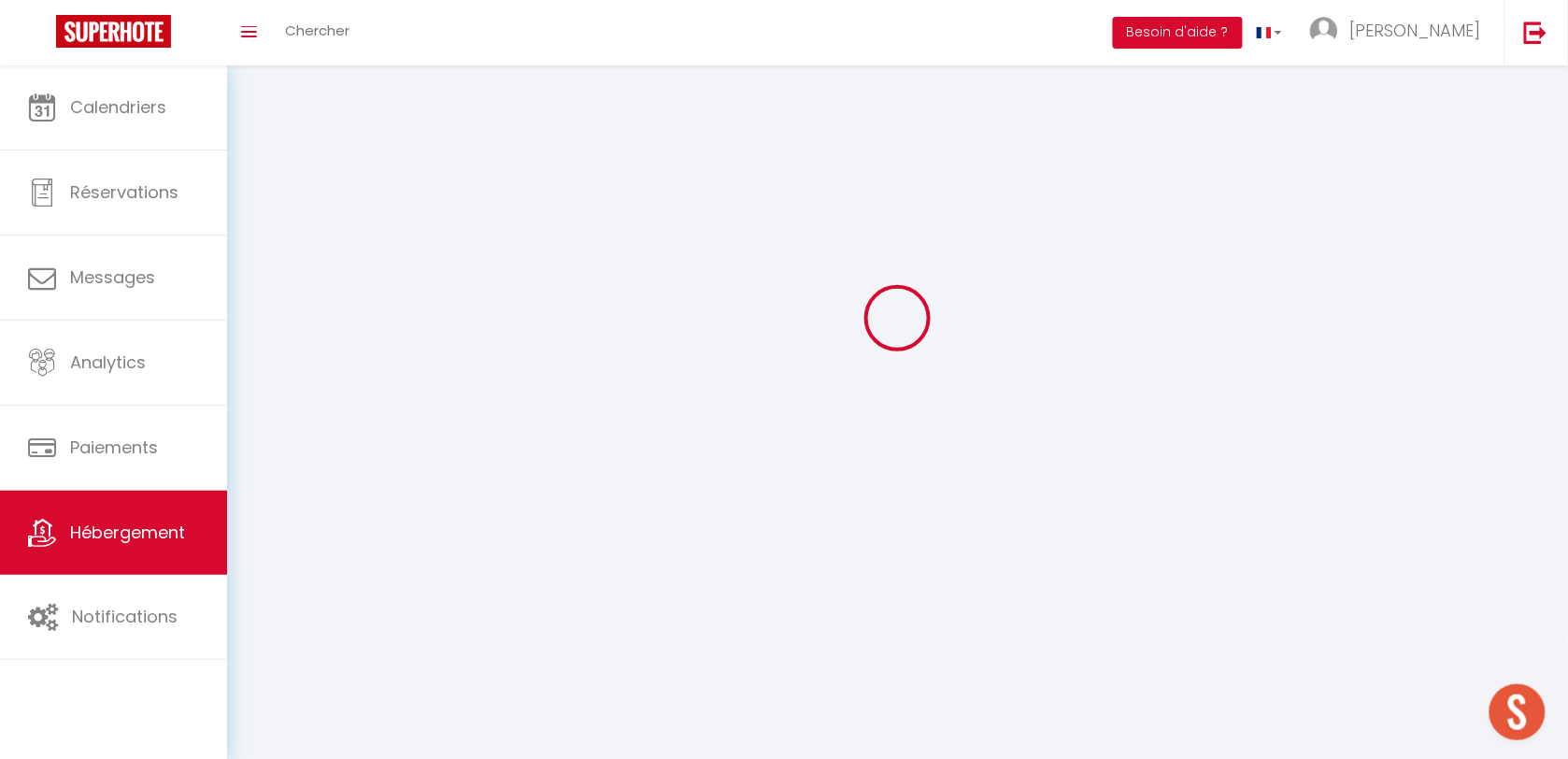
checkbox input "false"
select select
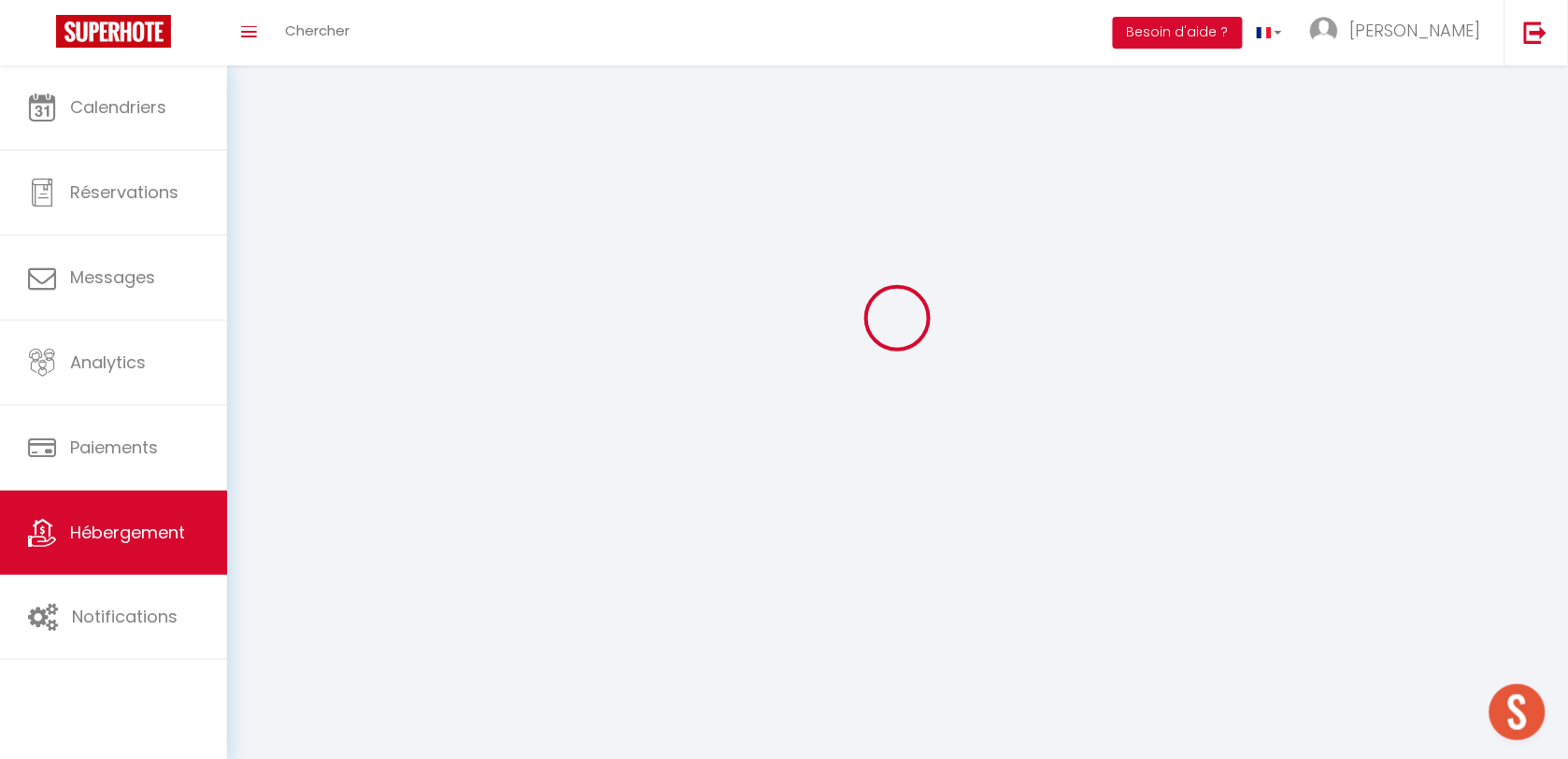
select select
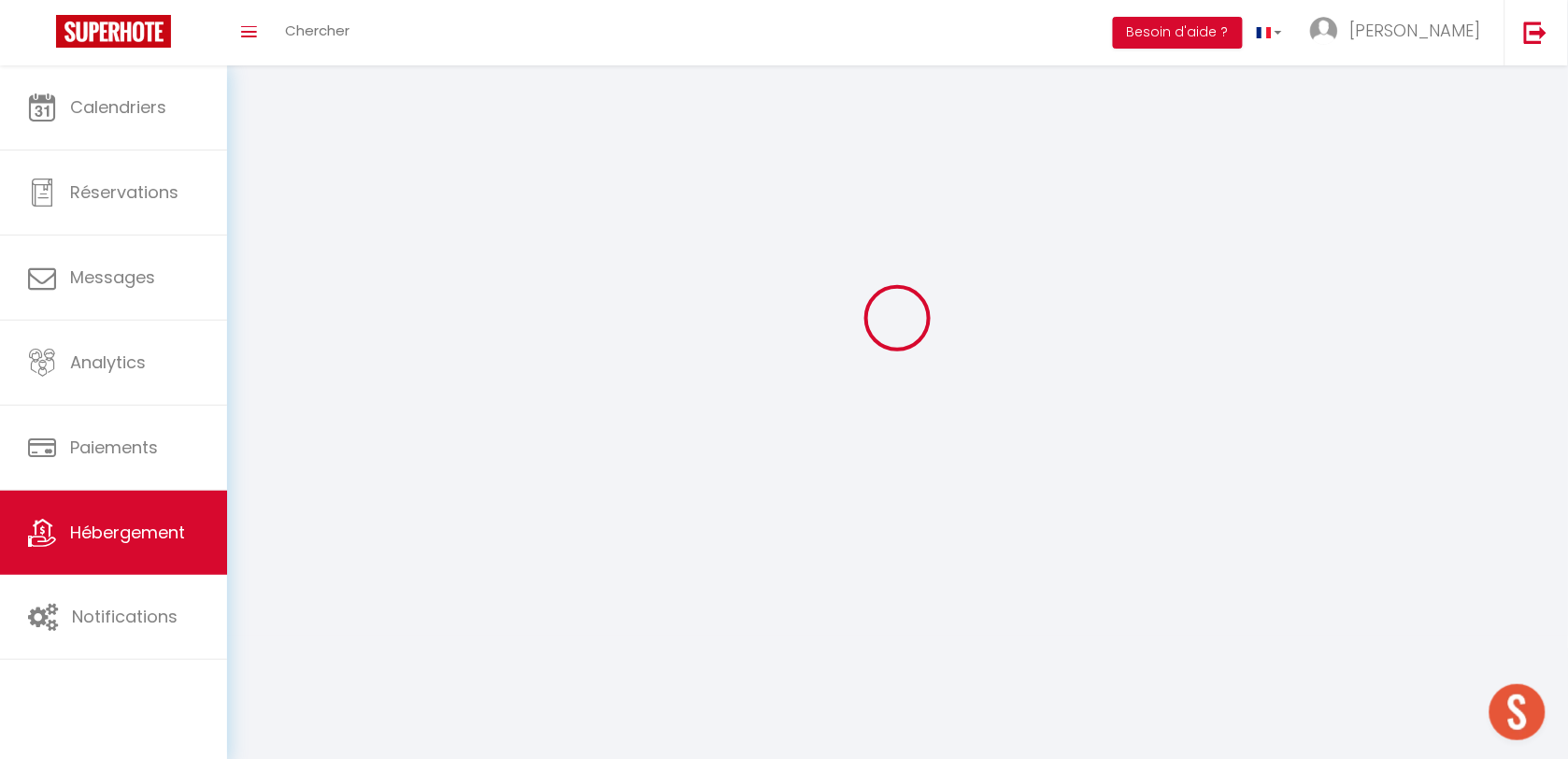
checkbox input "false"
select select
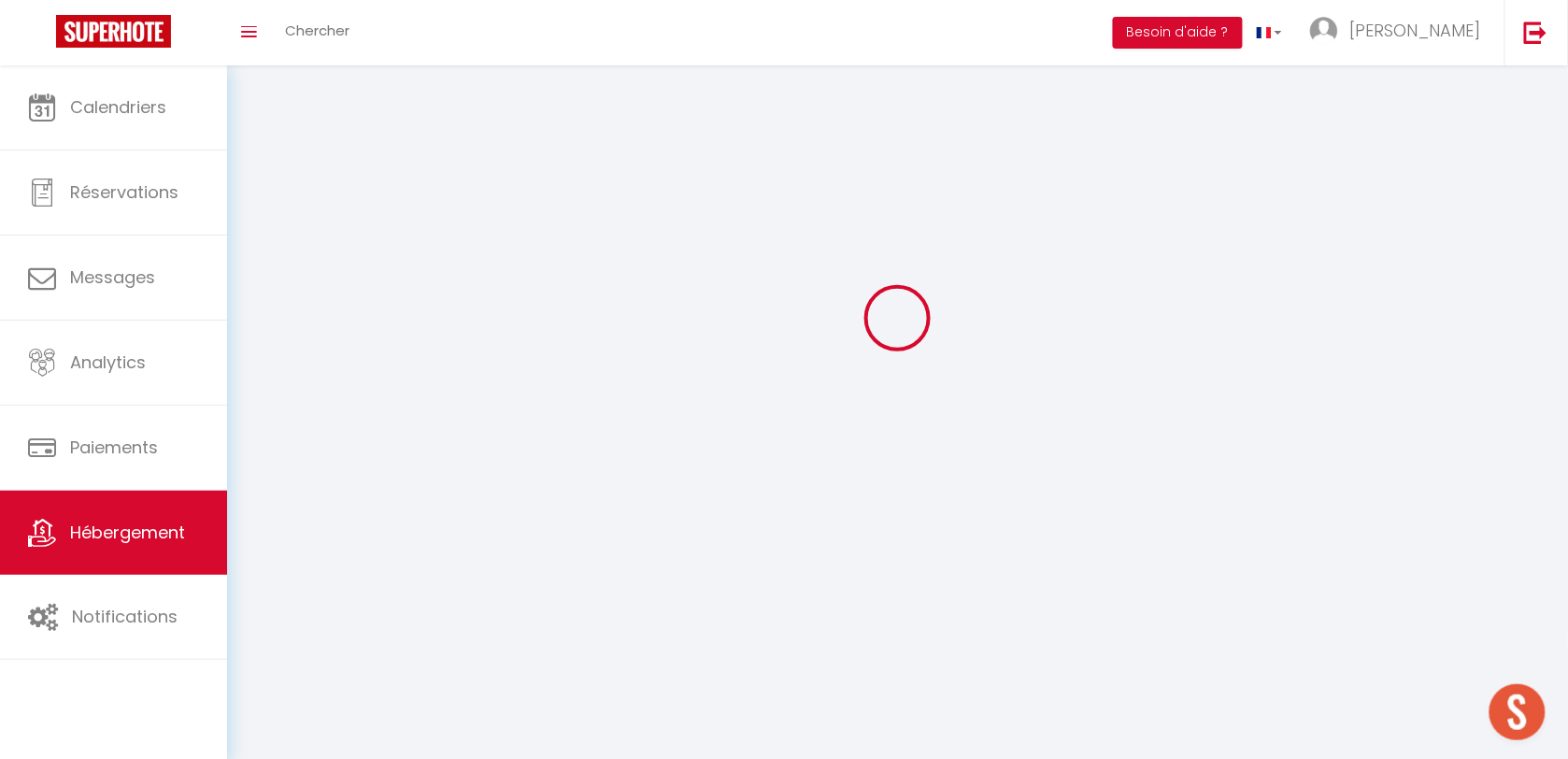
select select
select select "28"
select select
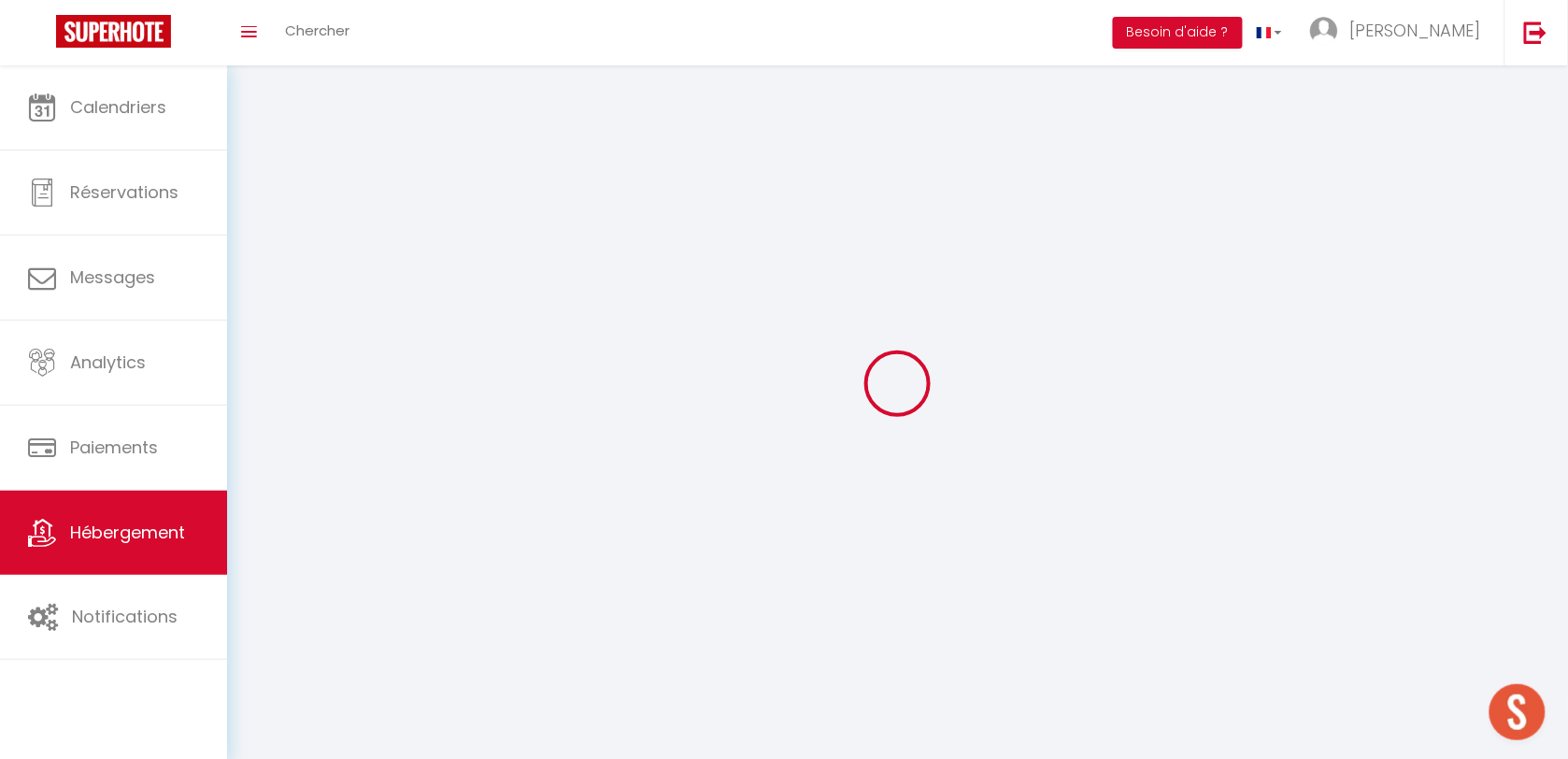
select select
checkbox input "false"
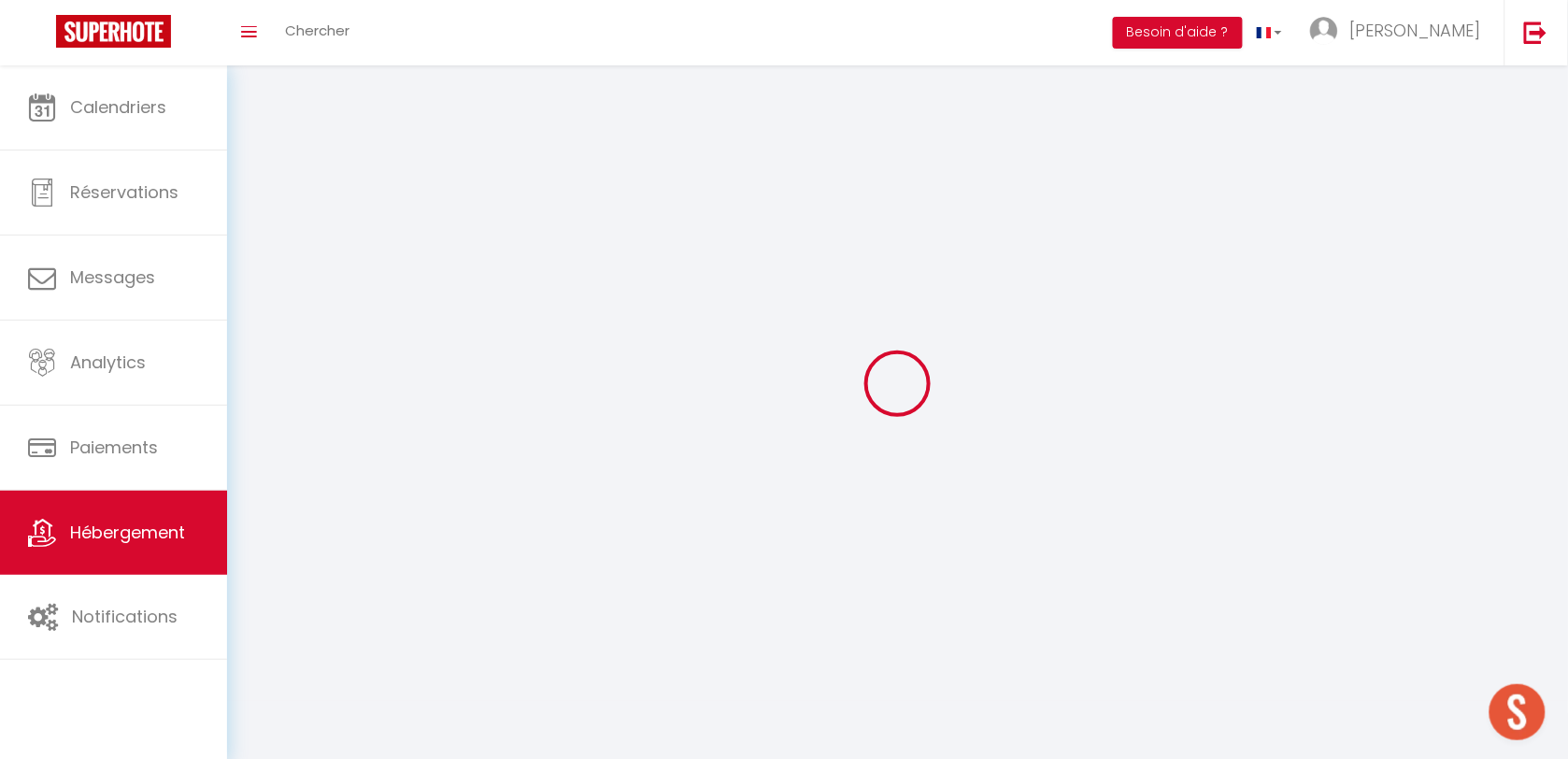
checkbox input "false"
select select
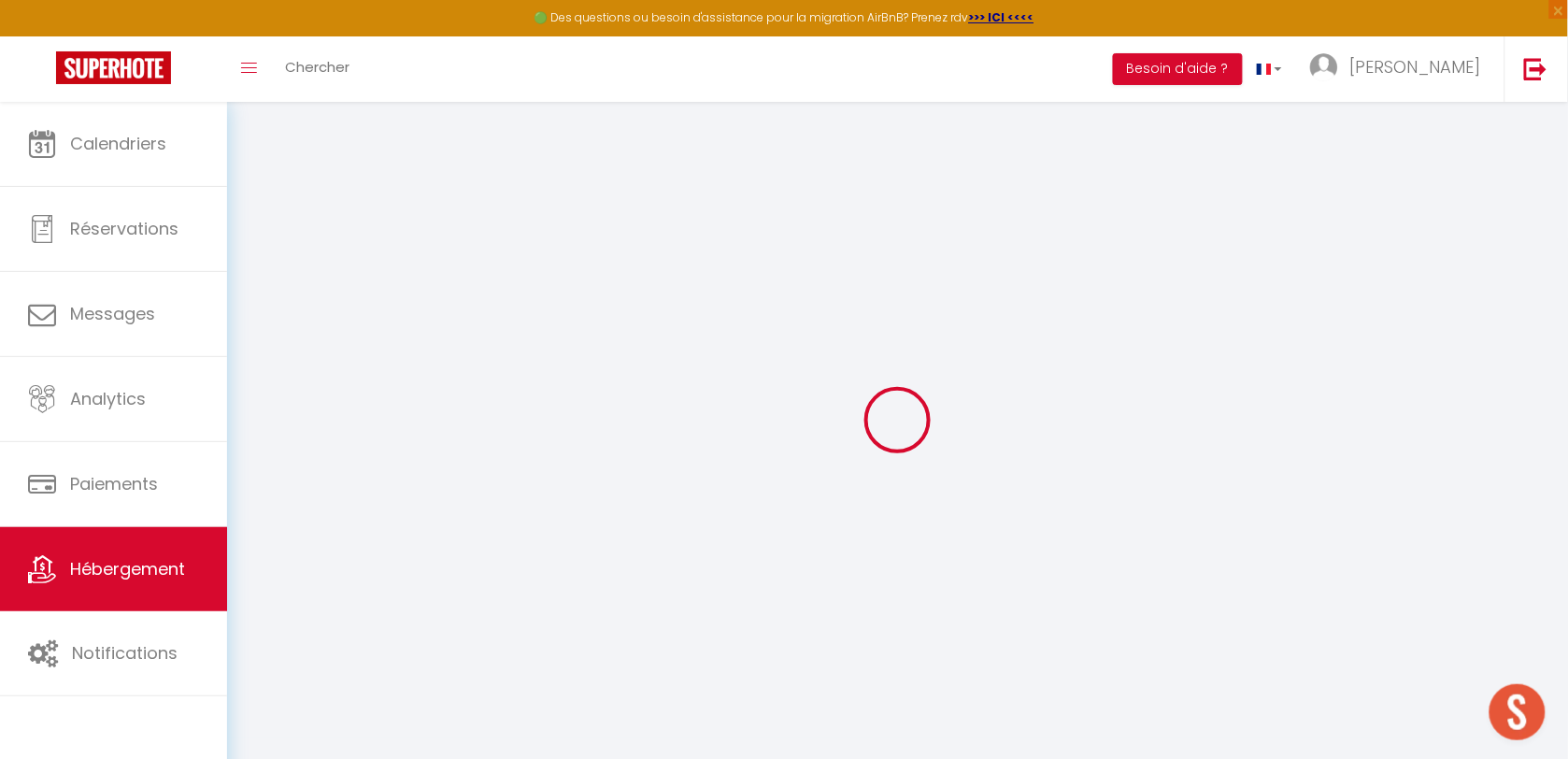
select select
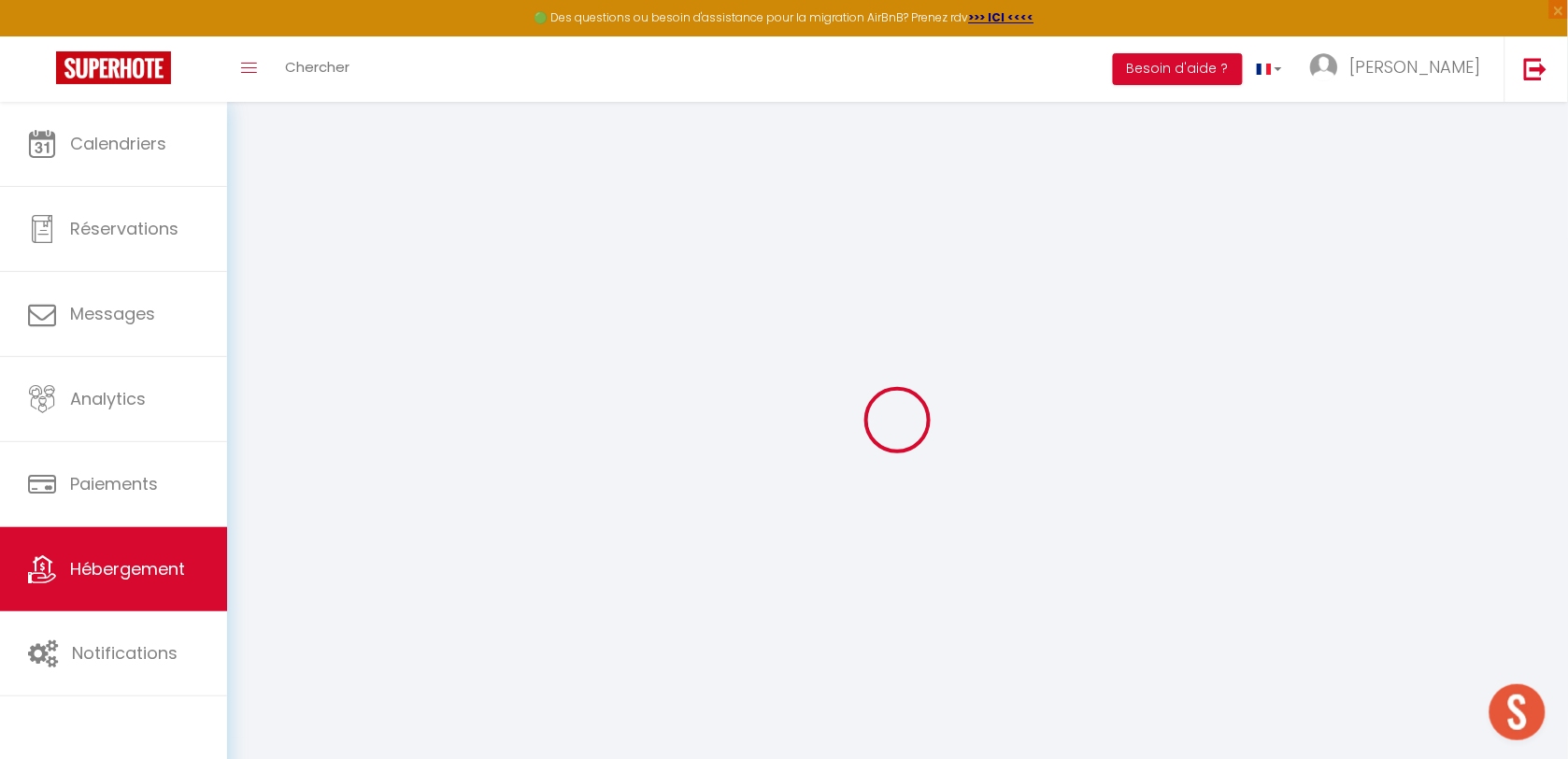
select select
checkbox input "false"
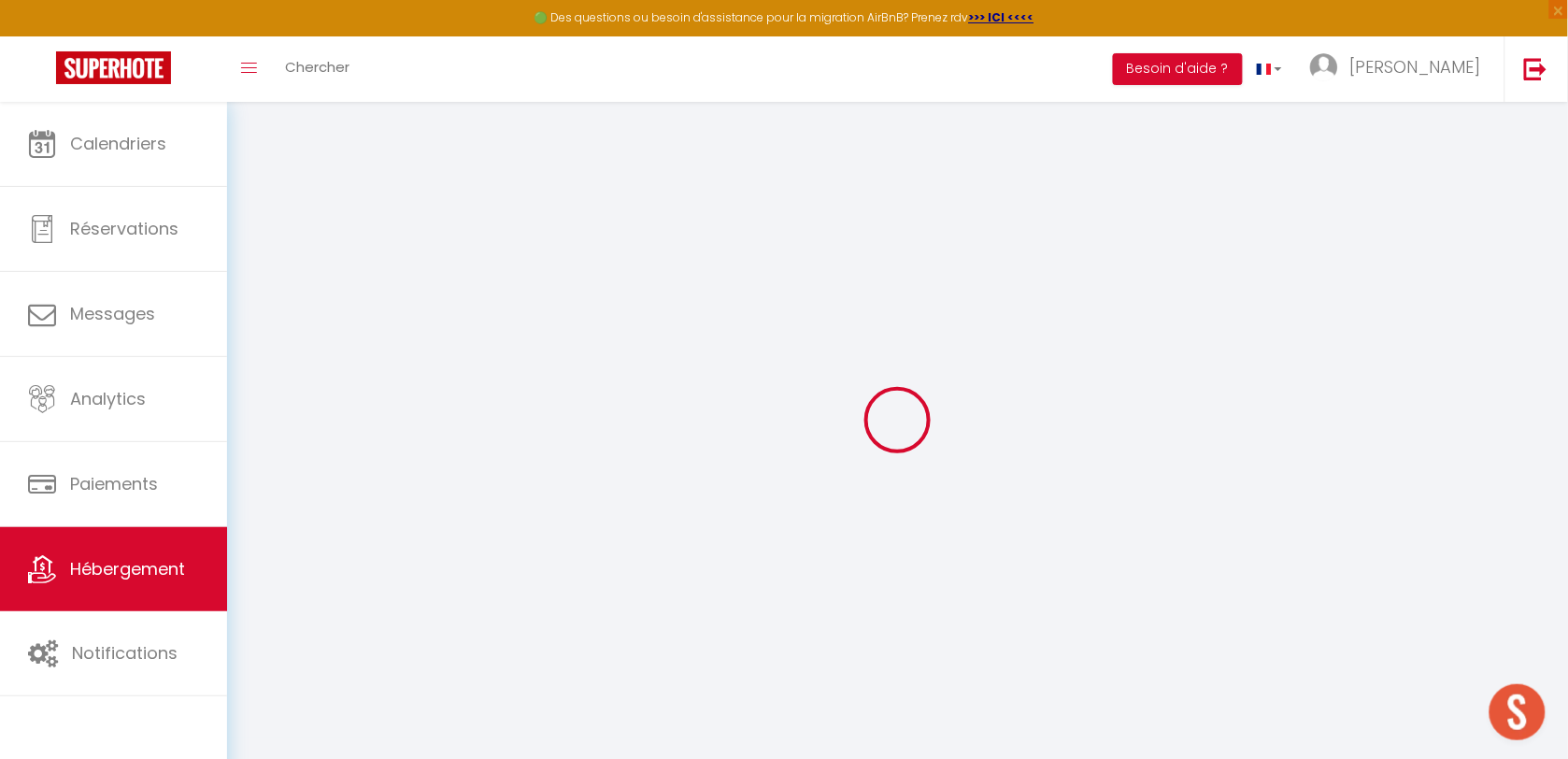
select select
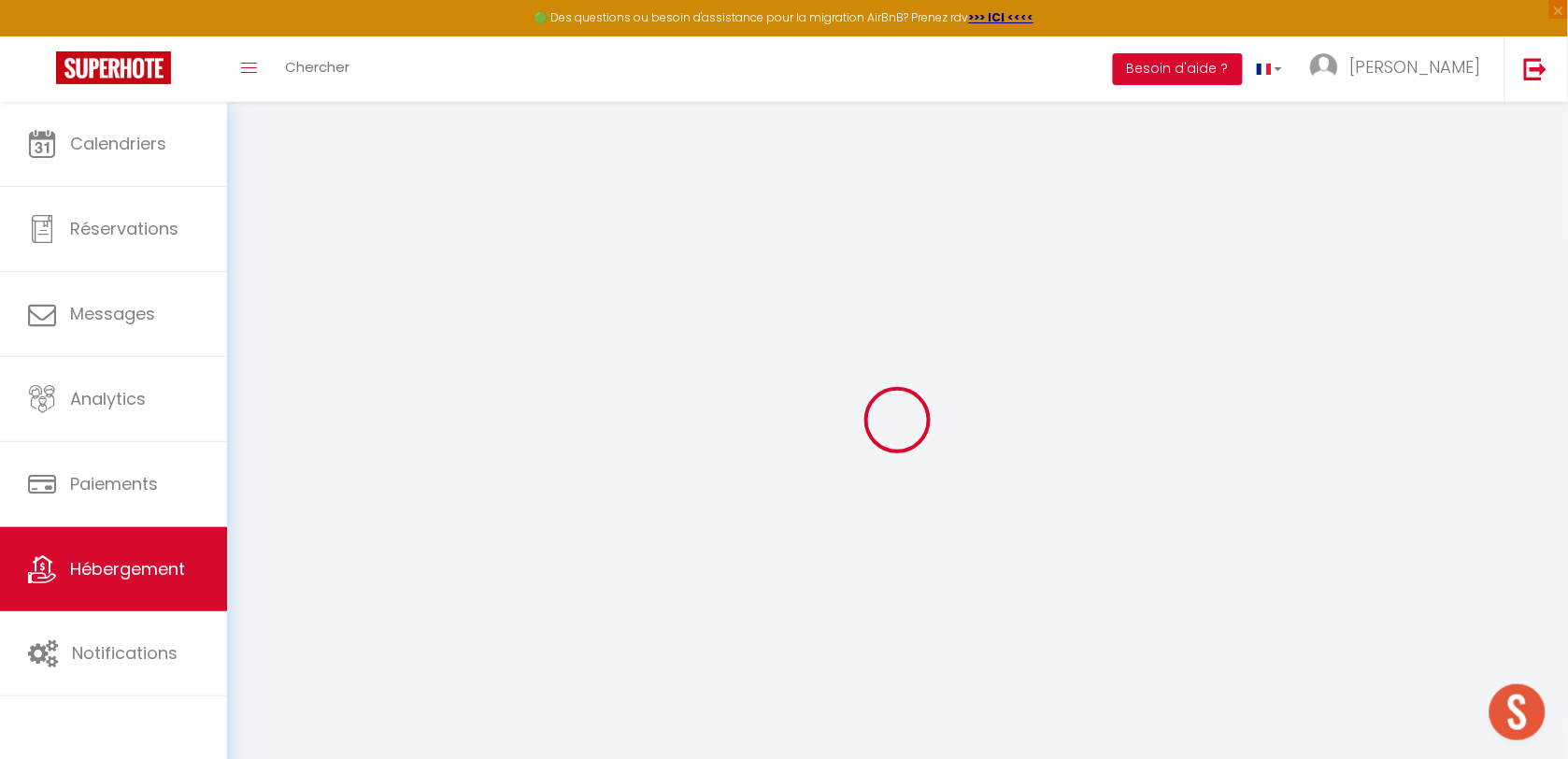
select select
checkbox input "false"
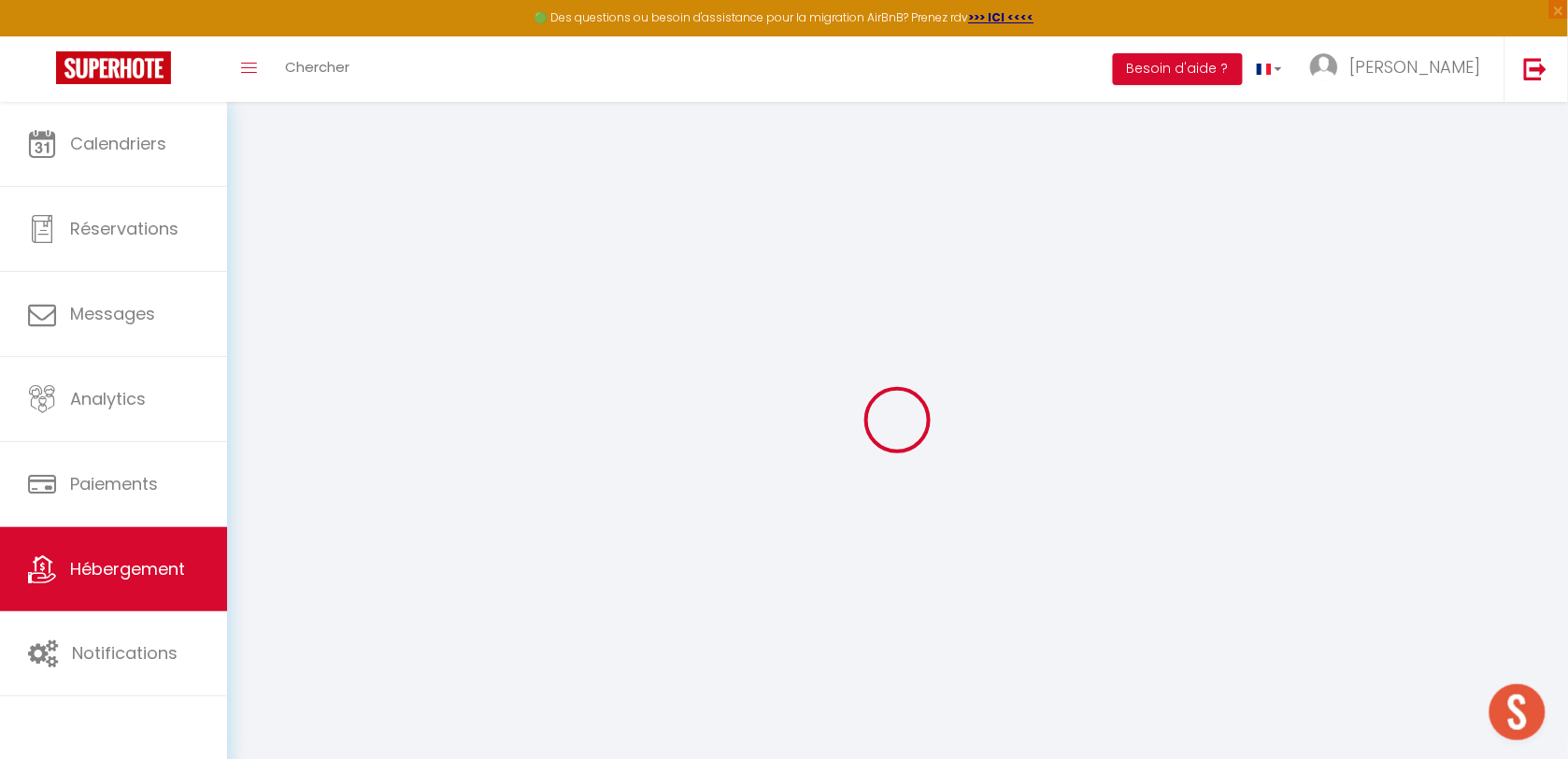
checkbox input "false"
select select
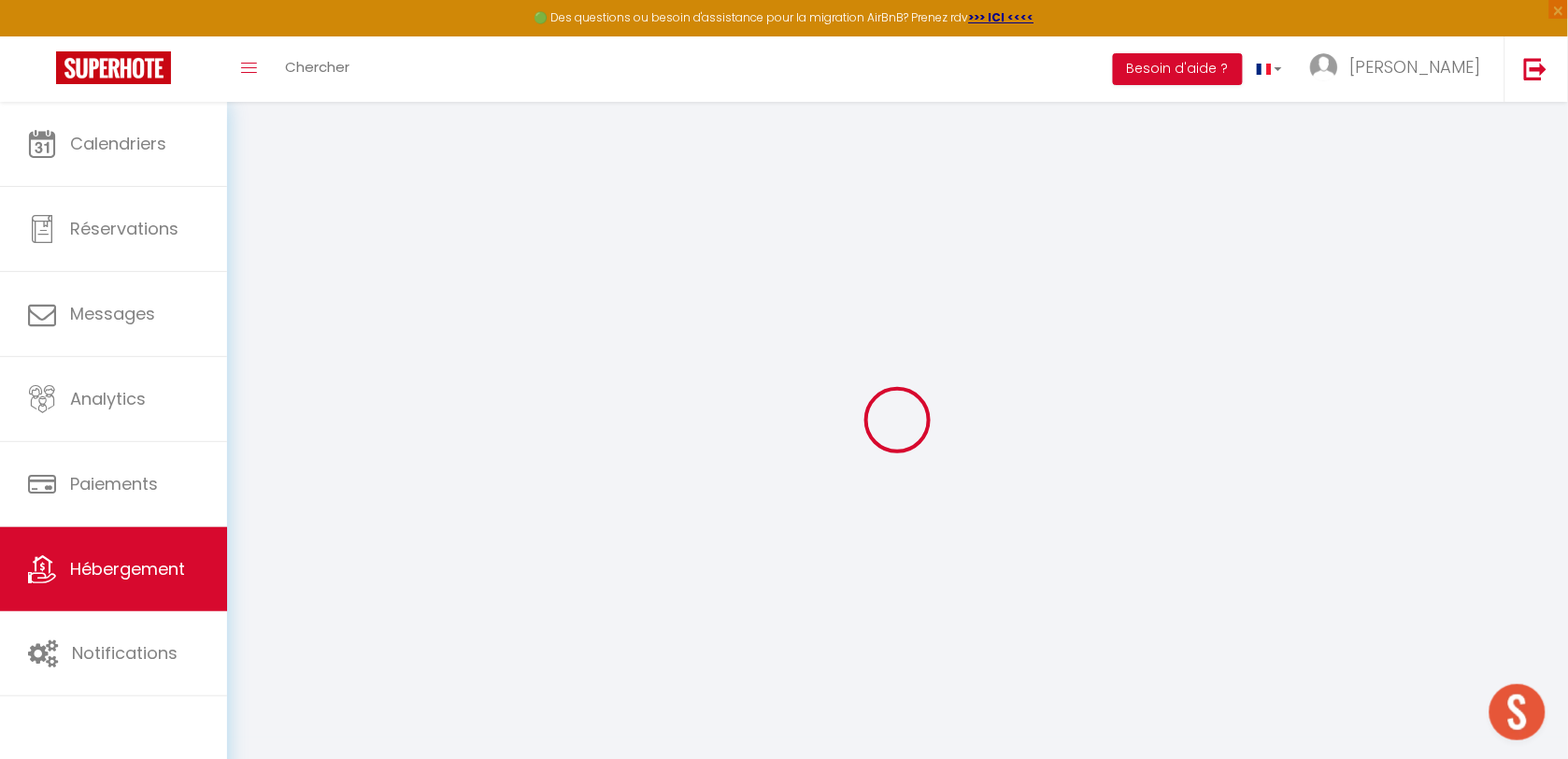
select select
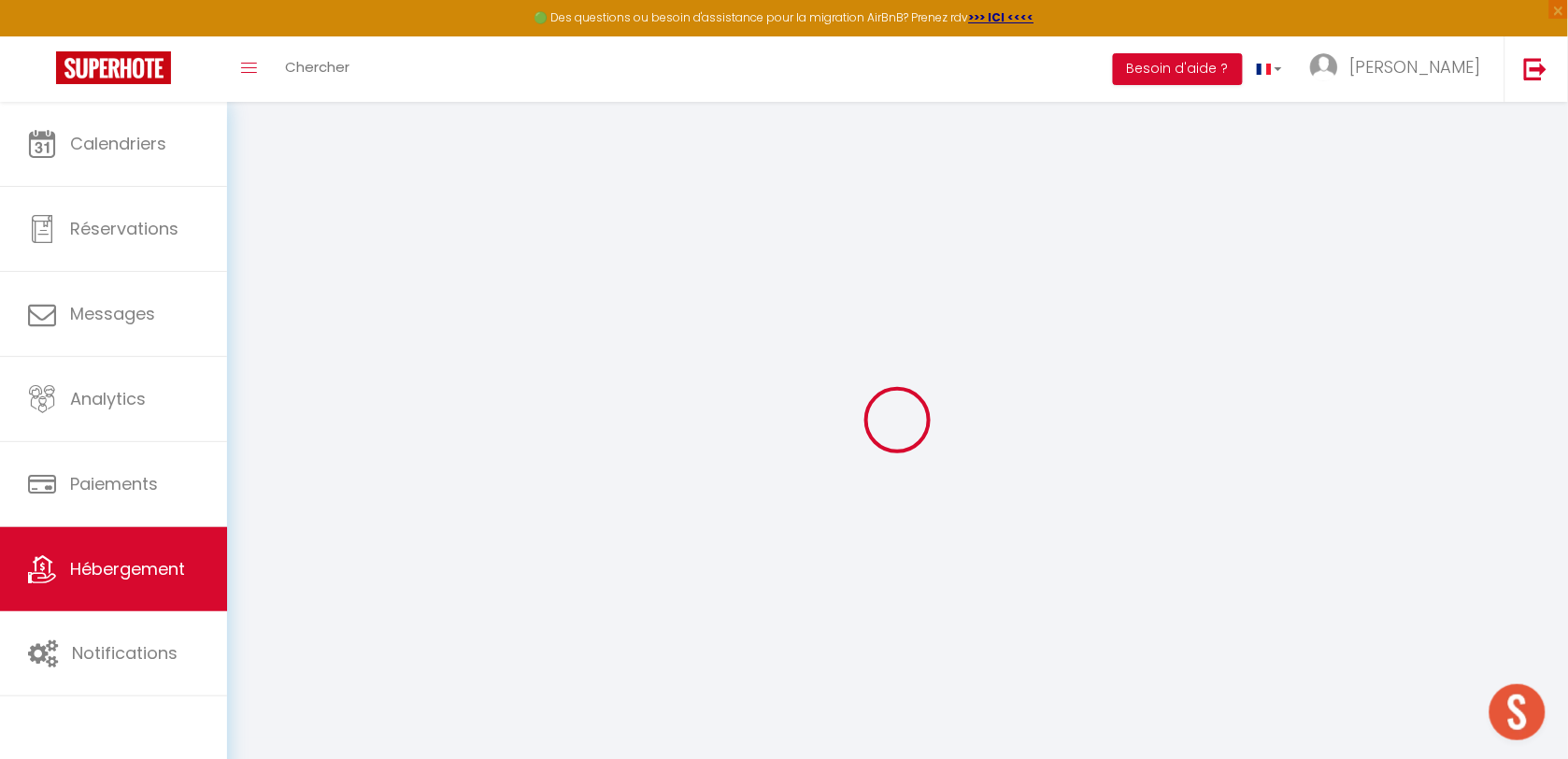
checkbox input "false"
select select
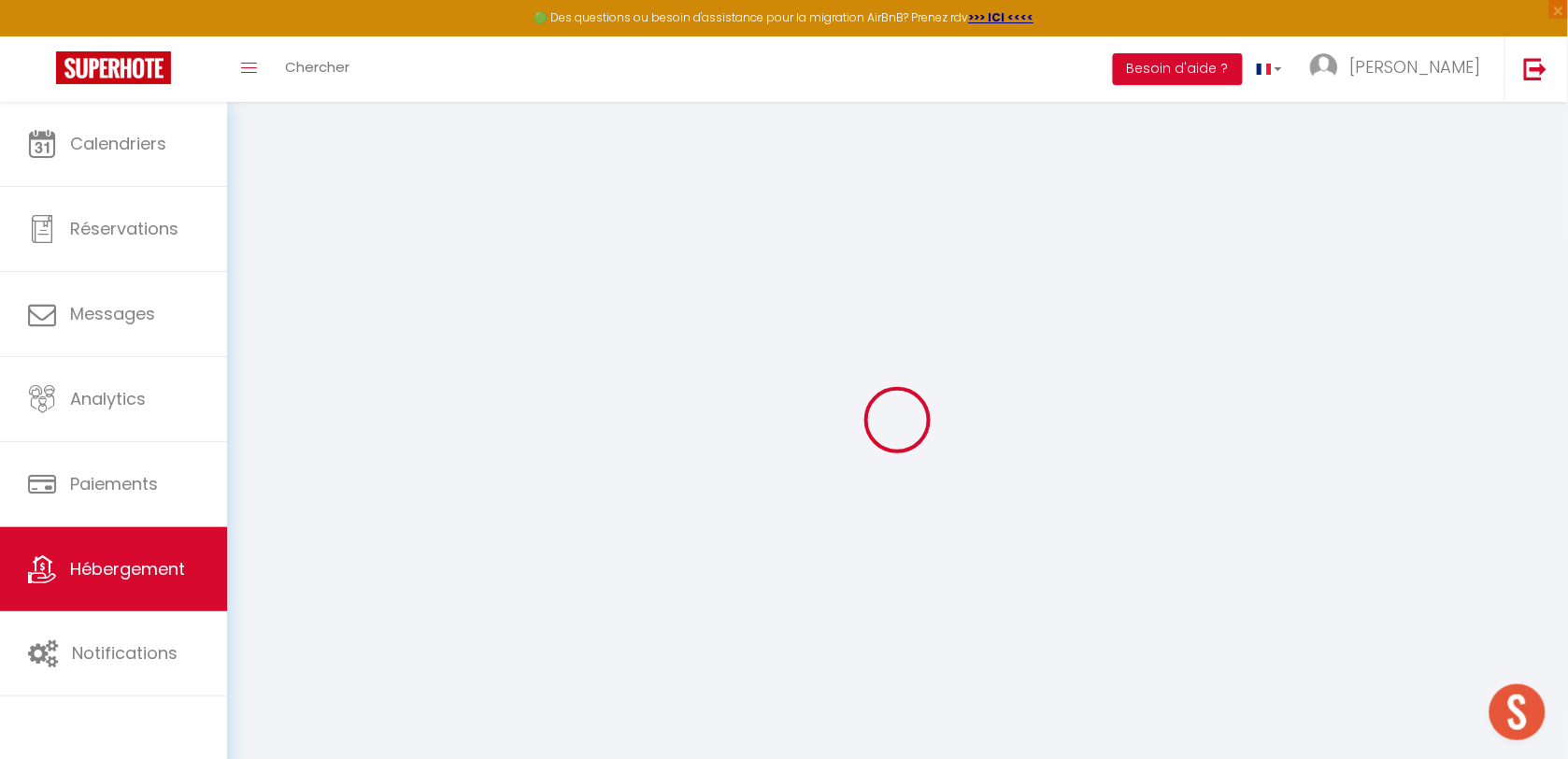
select select
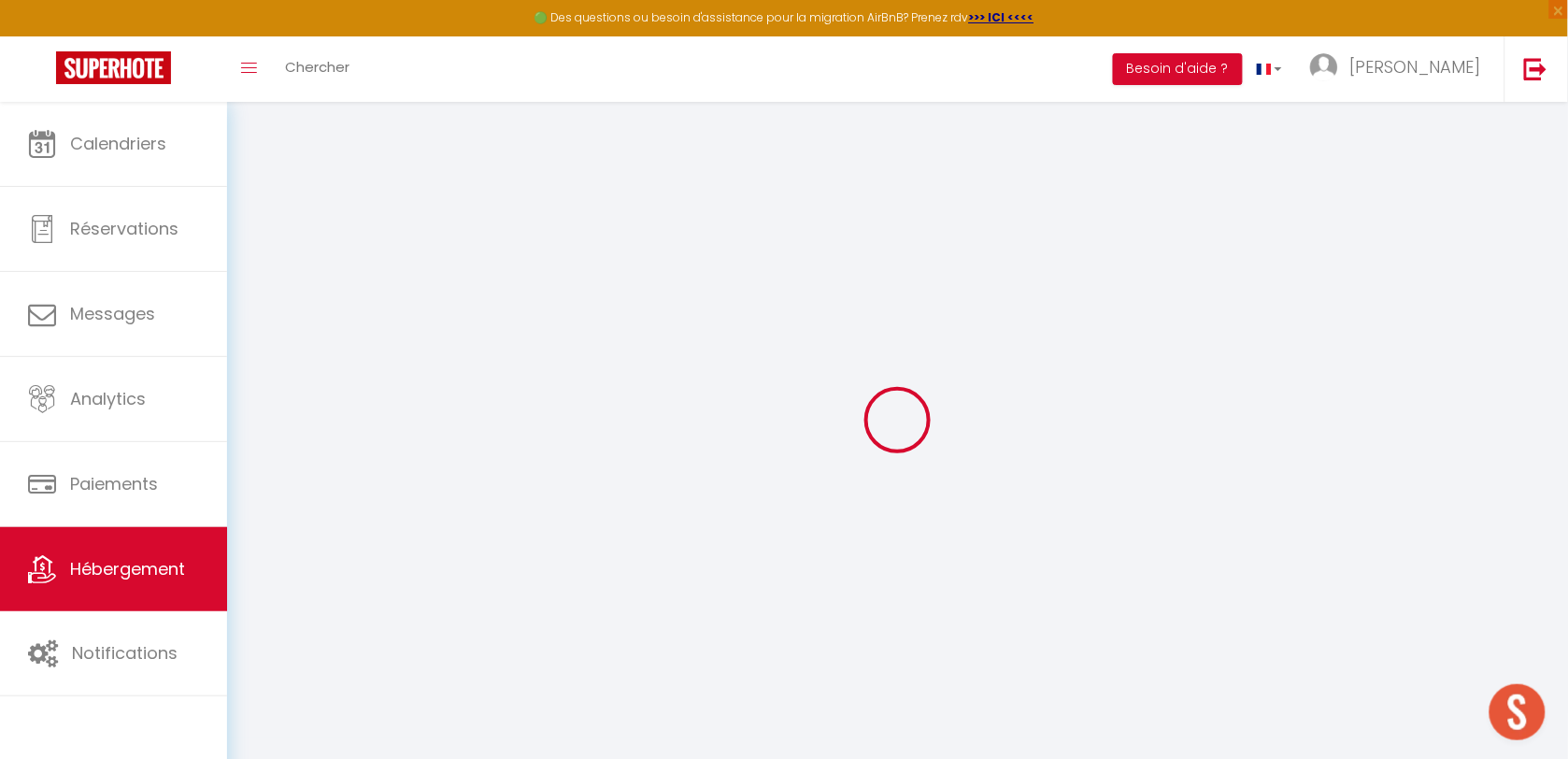
select select
checkbox input "false"
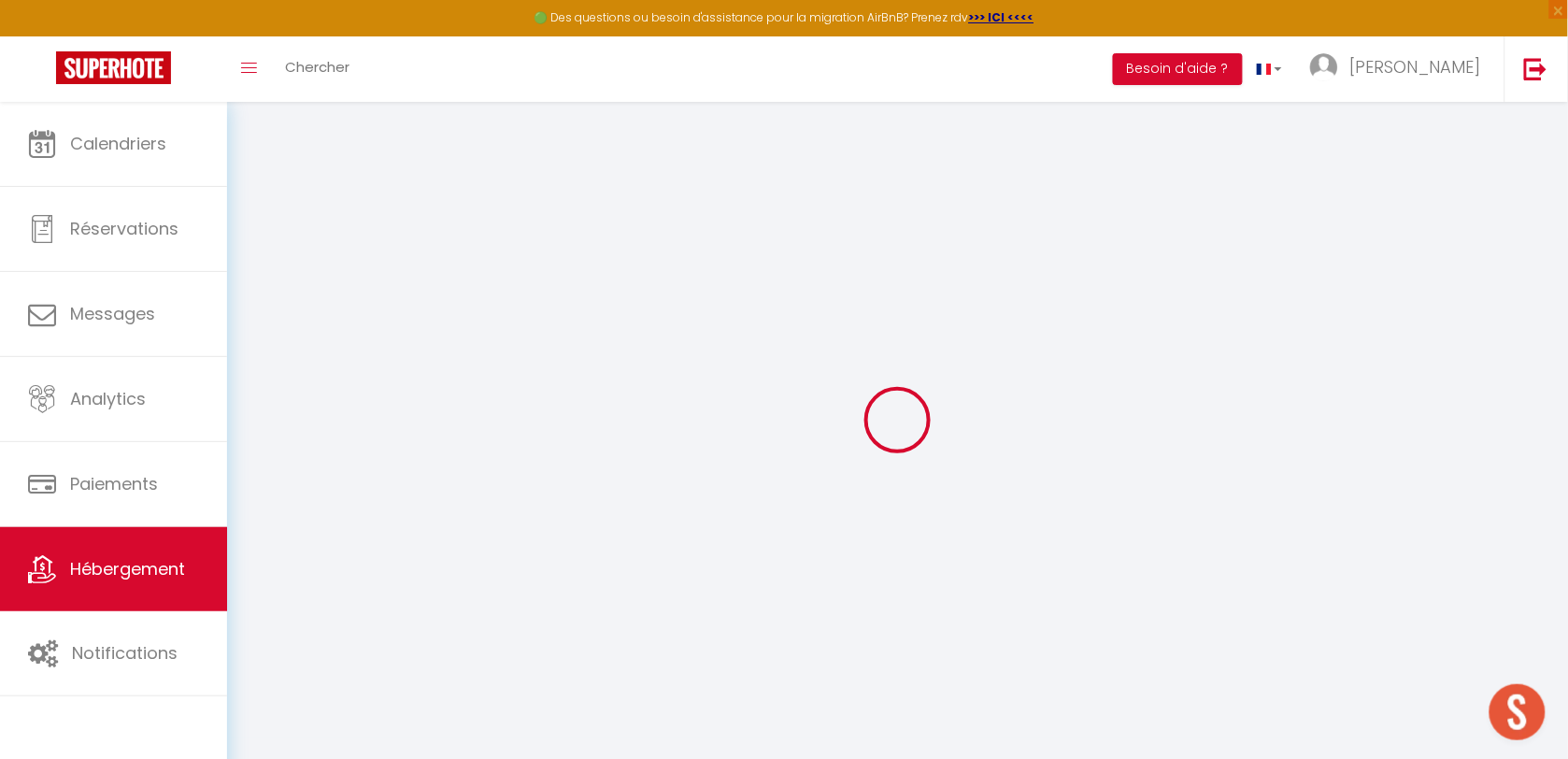
checkbox input "false"
select select
type input "ref 1.8 [MEDICAL_DATA] Terrases fleuries"
type input "PIERRE"
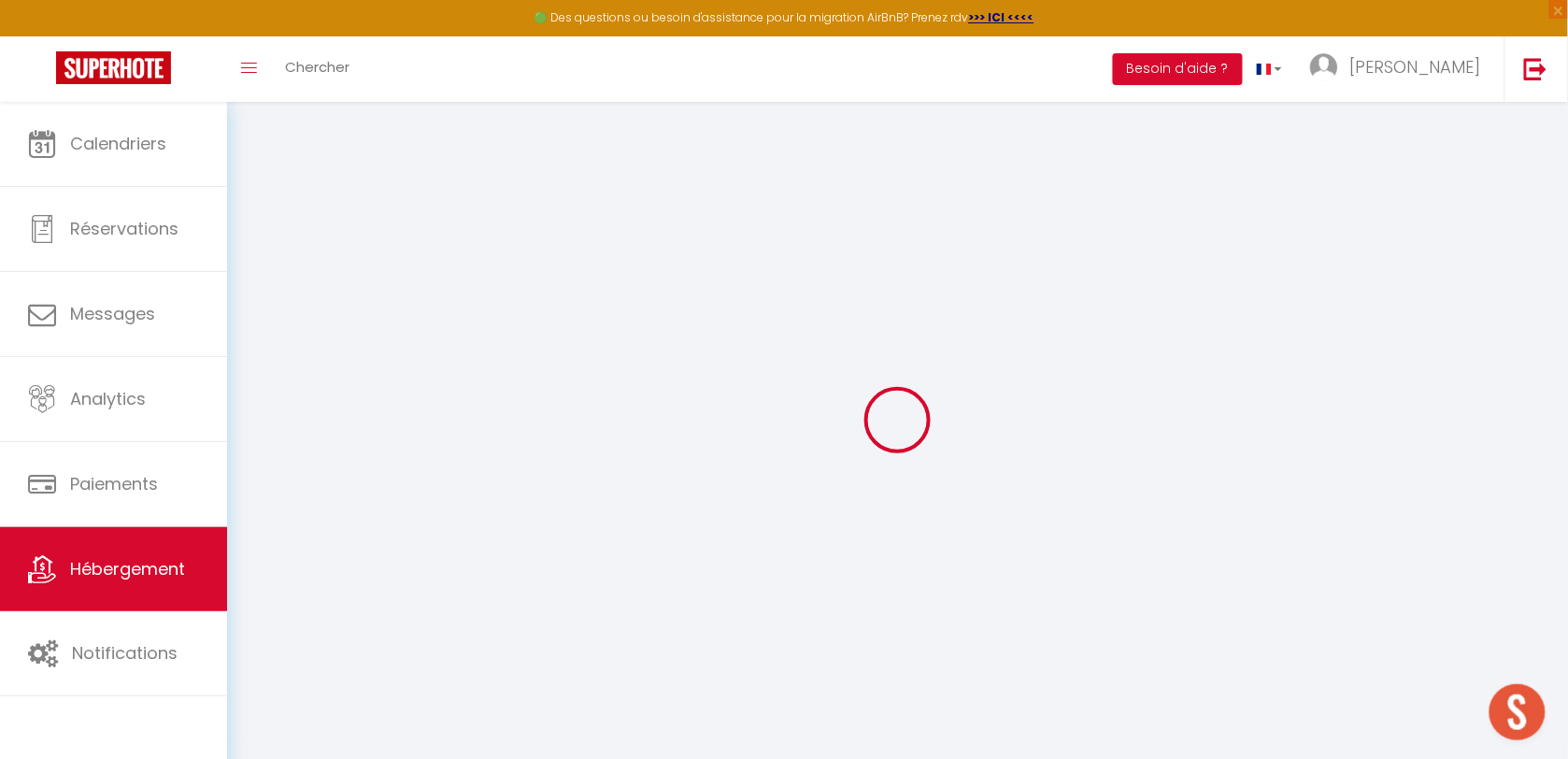
type input "ARGELES"
type input "[STREET_ADDRESS]"
type input "40300"
type input "CAGNOTTE"
select select "4"
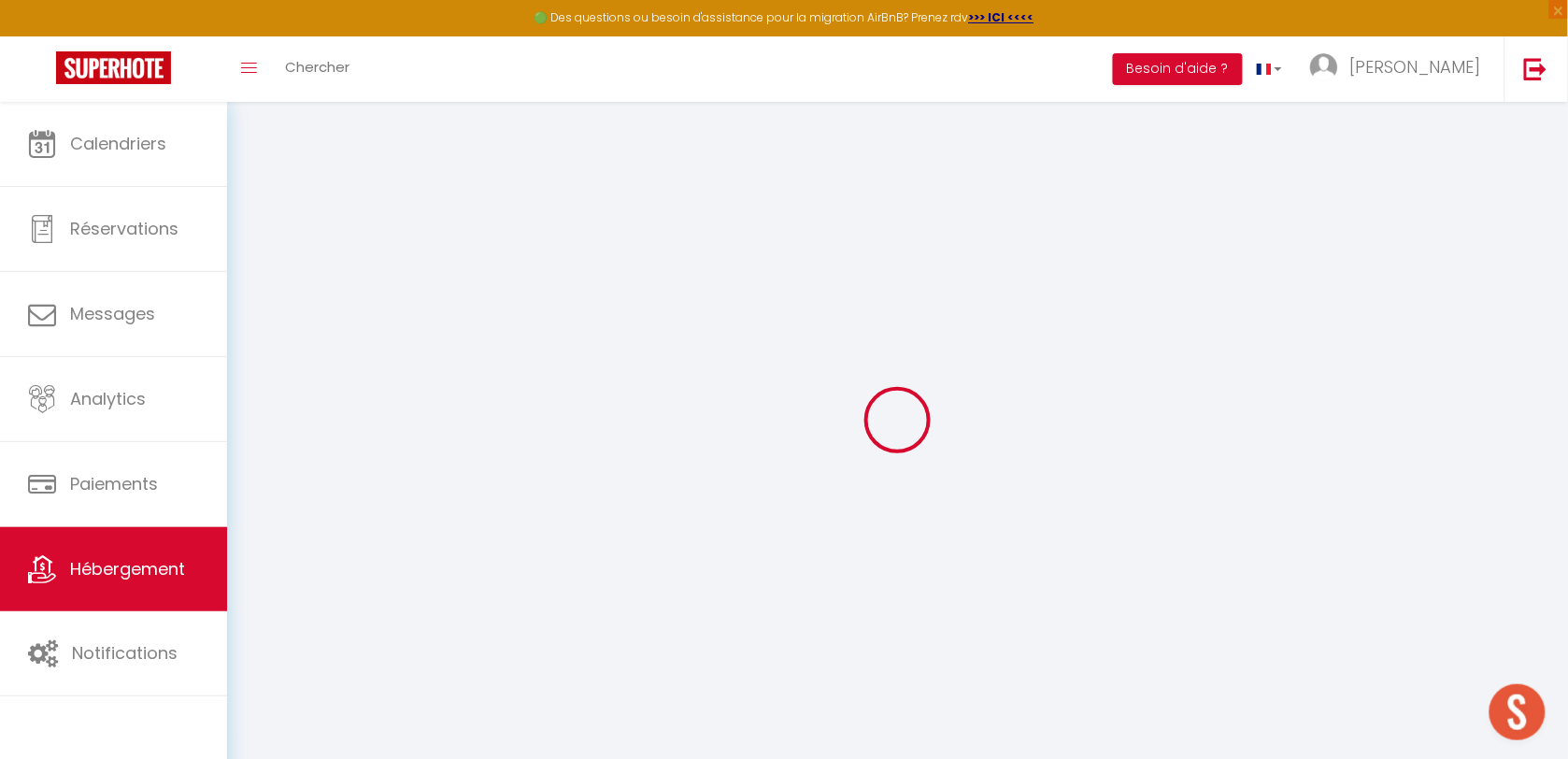
select select "2"
type input "150"
select select
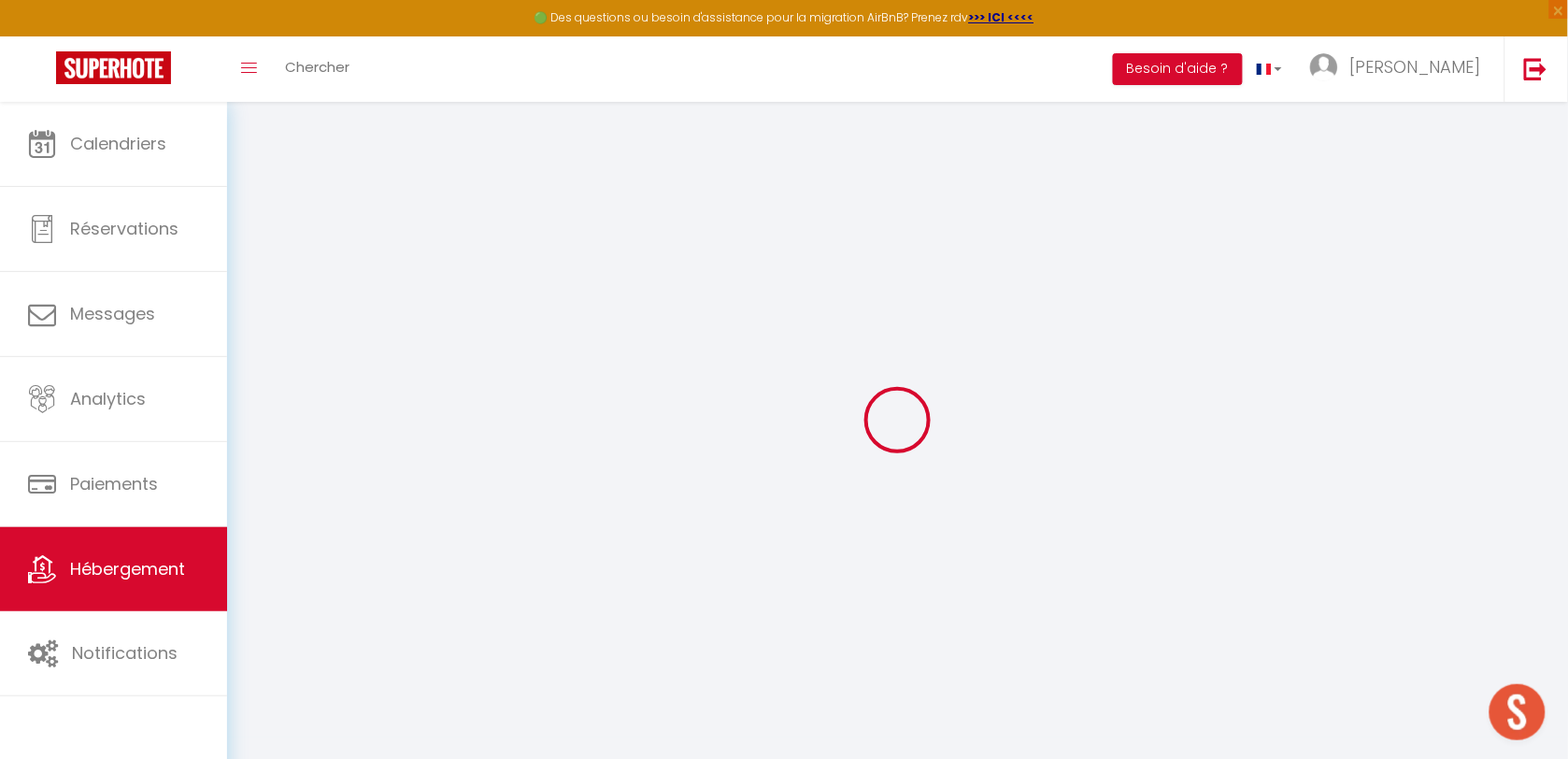
select select
type input "[STREET_ADDRESS][PERSON_NAME]"
type input "65170"
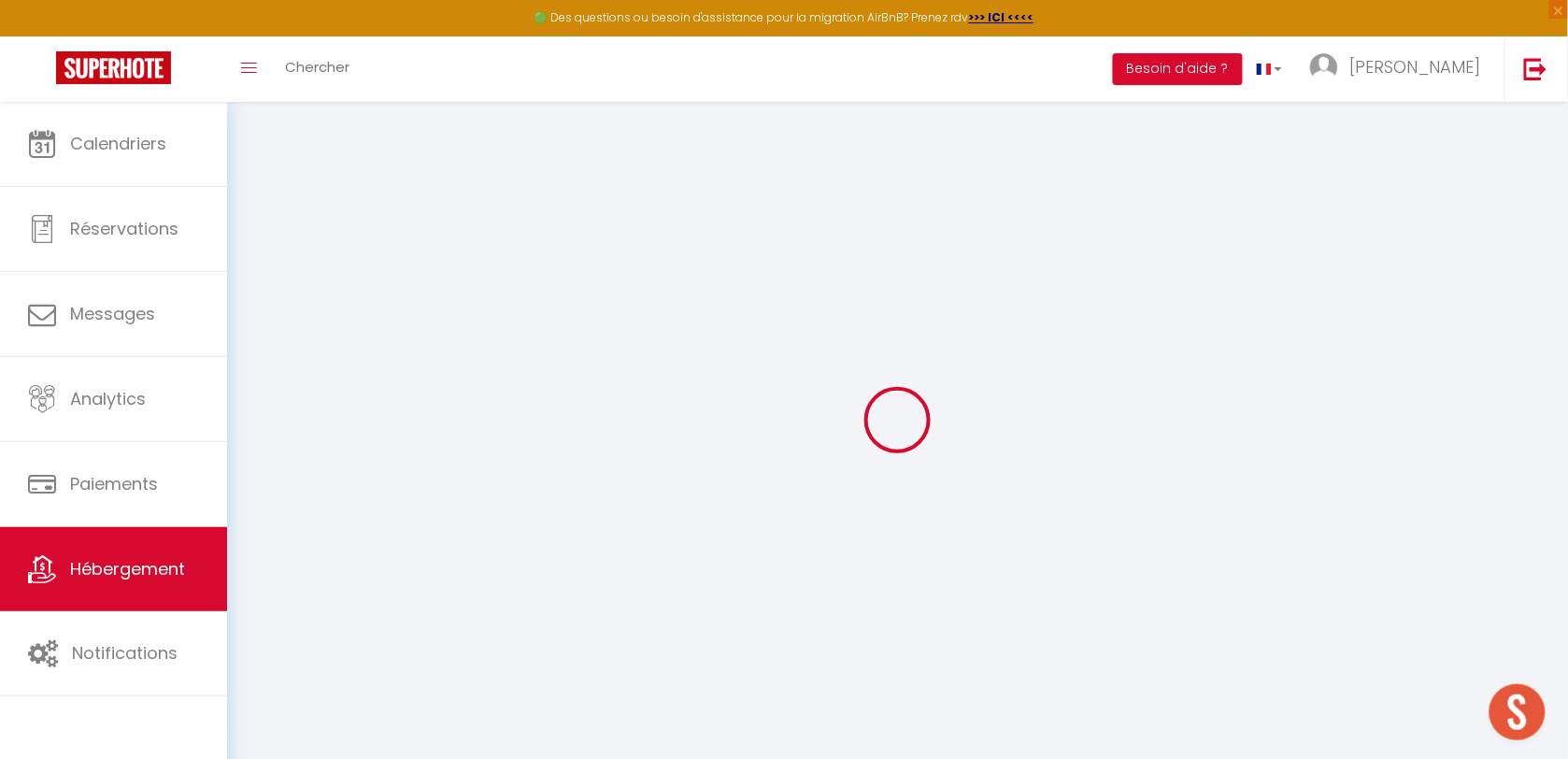
type input "SAINT LARY SOULAN"
type input "[EMAIL_ADDRESS][DOMAIN_NAME]"
select select
checkbox input "true"
checkbox input "false"
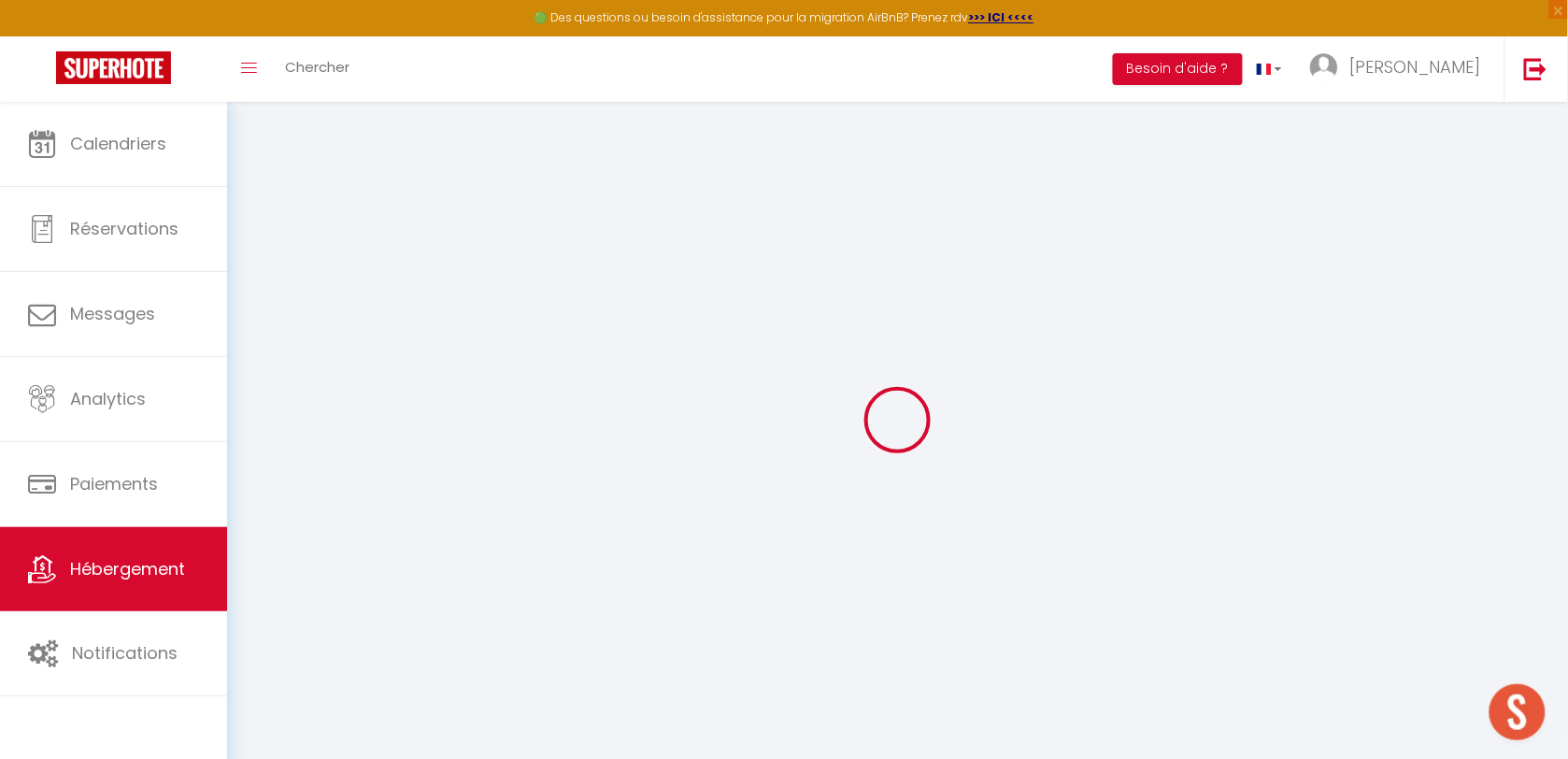
checkbox input "false"
type input "0"
select select
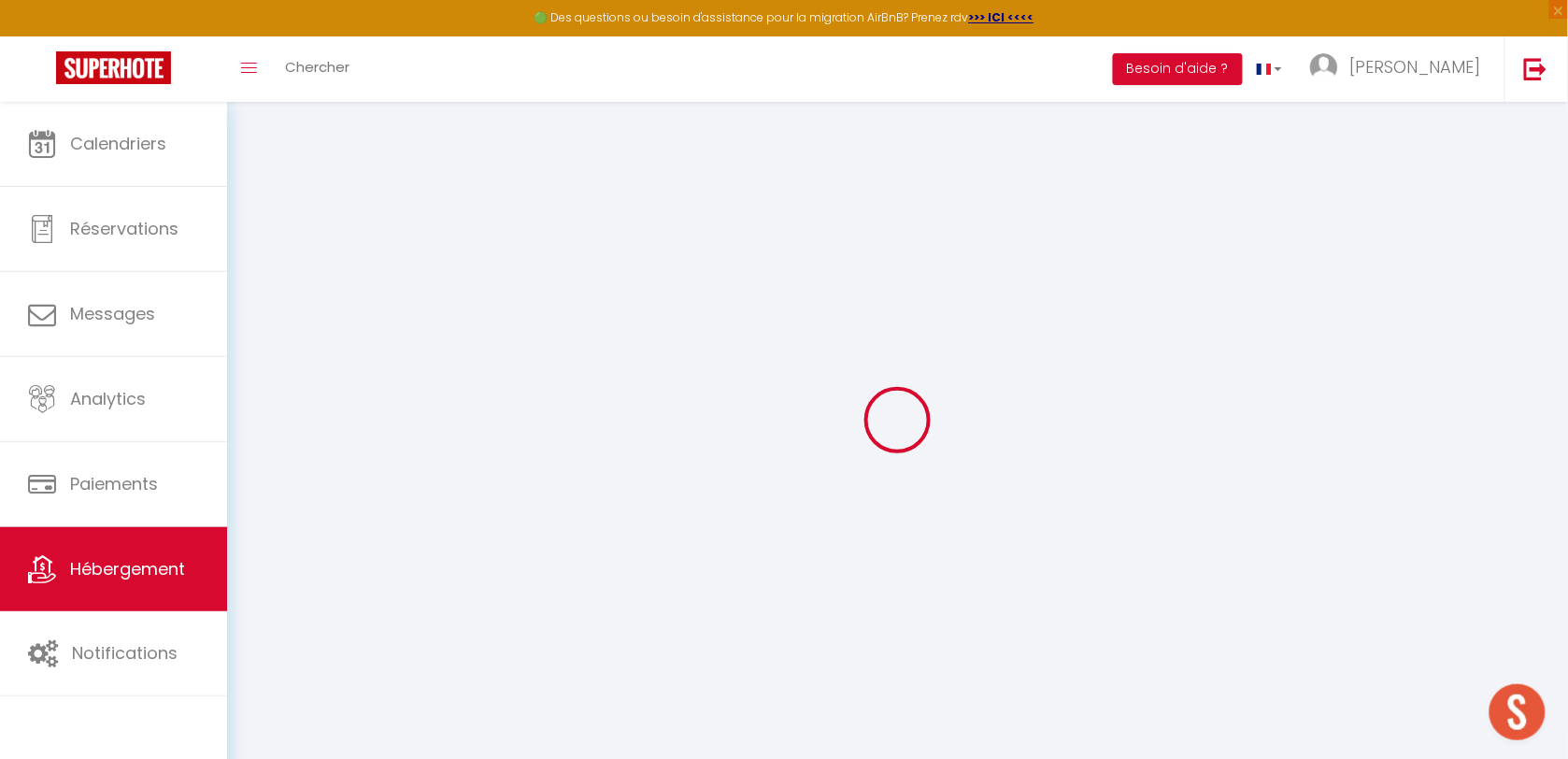
select select
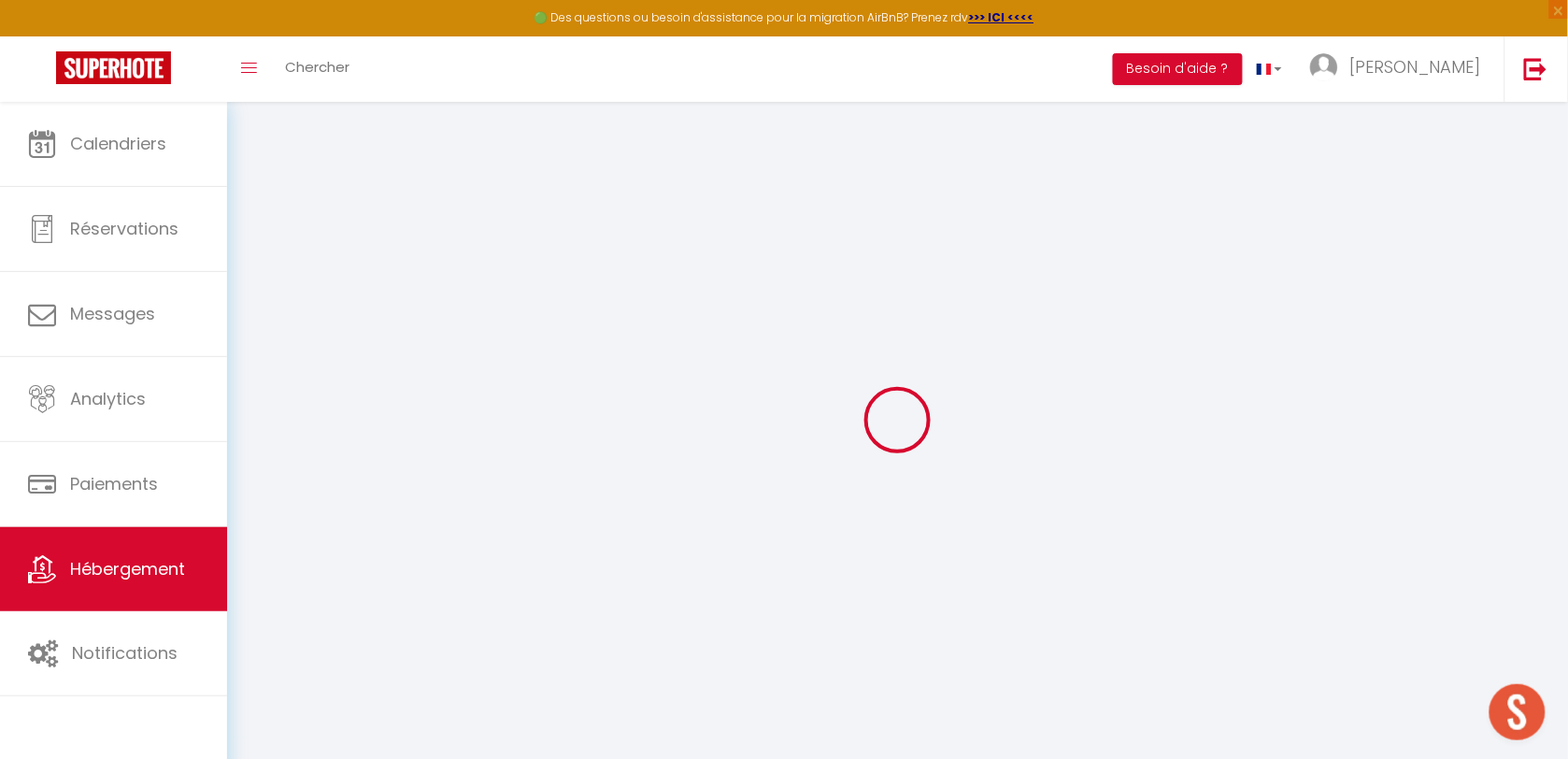
select select
checkbox input "true"
checkbox input "false"
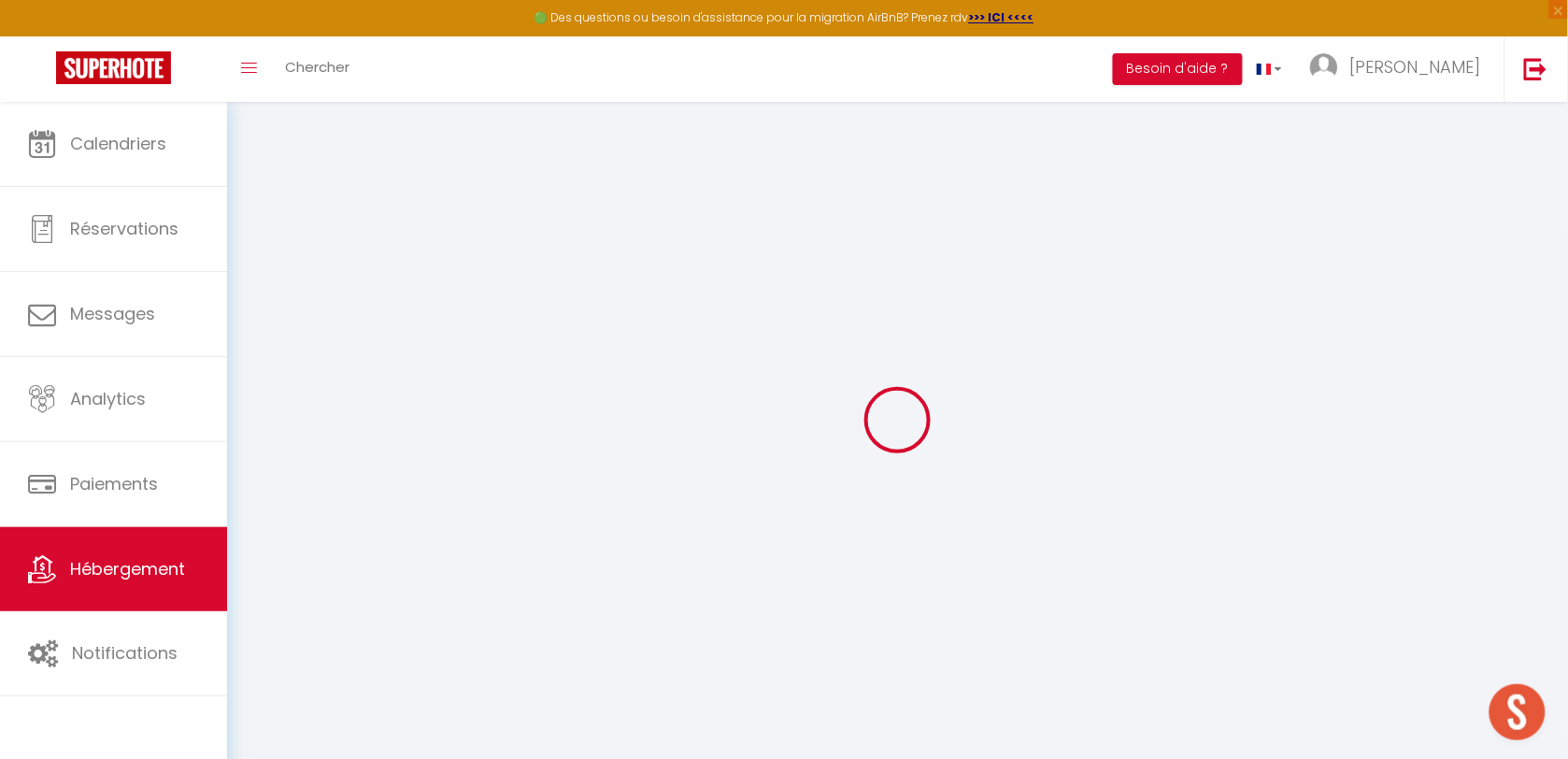
checkbox input "false"
select select
checkbox input "true"
checkbox input "false"
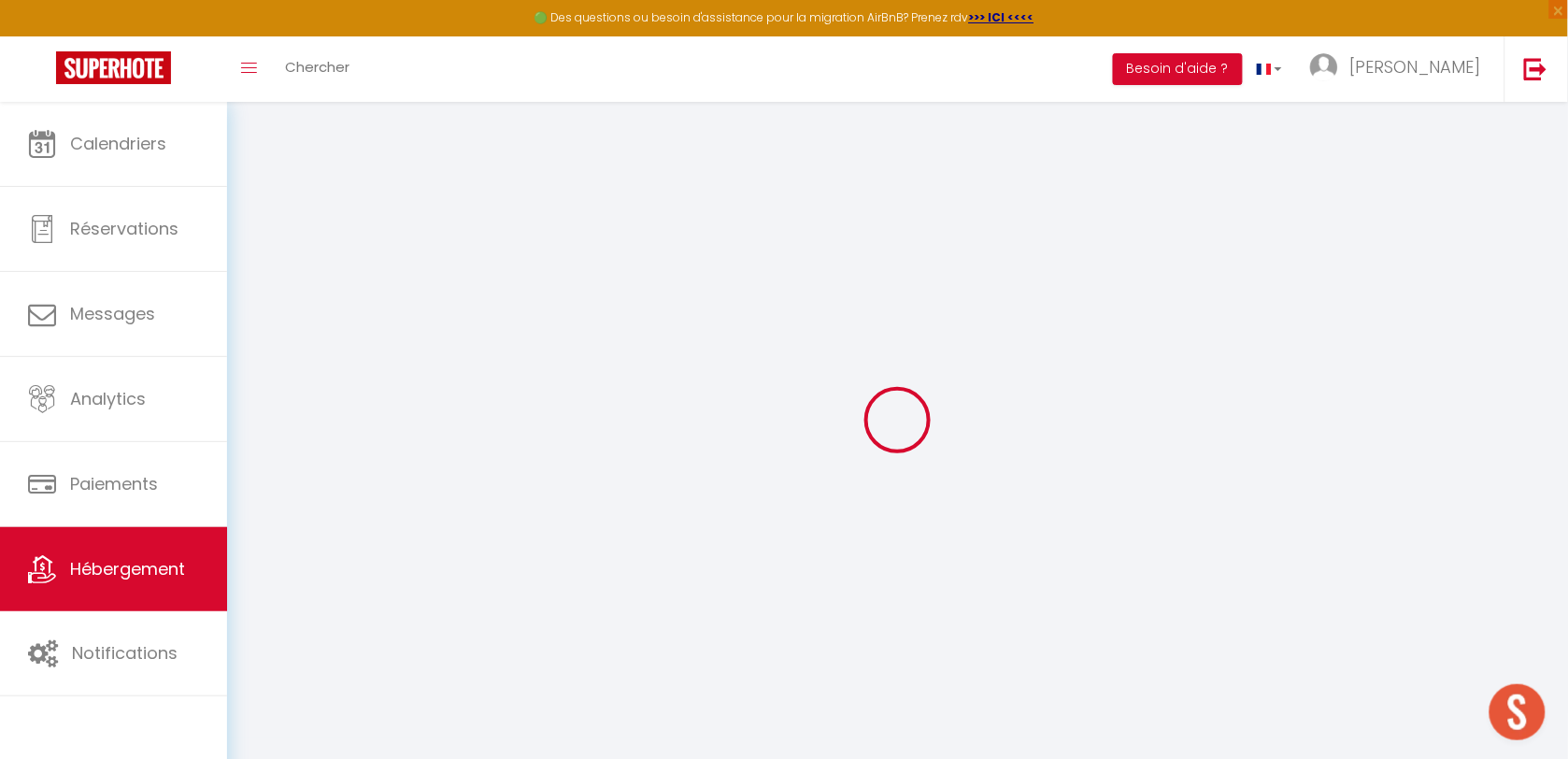
checkbox input "false"
select select "15:00"
select select "23:45"
select select "11:00"
select select "30"
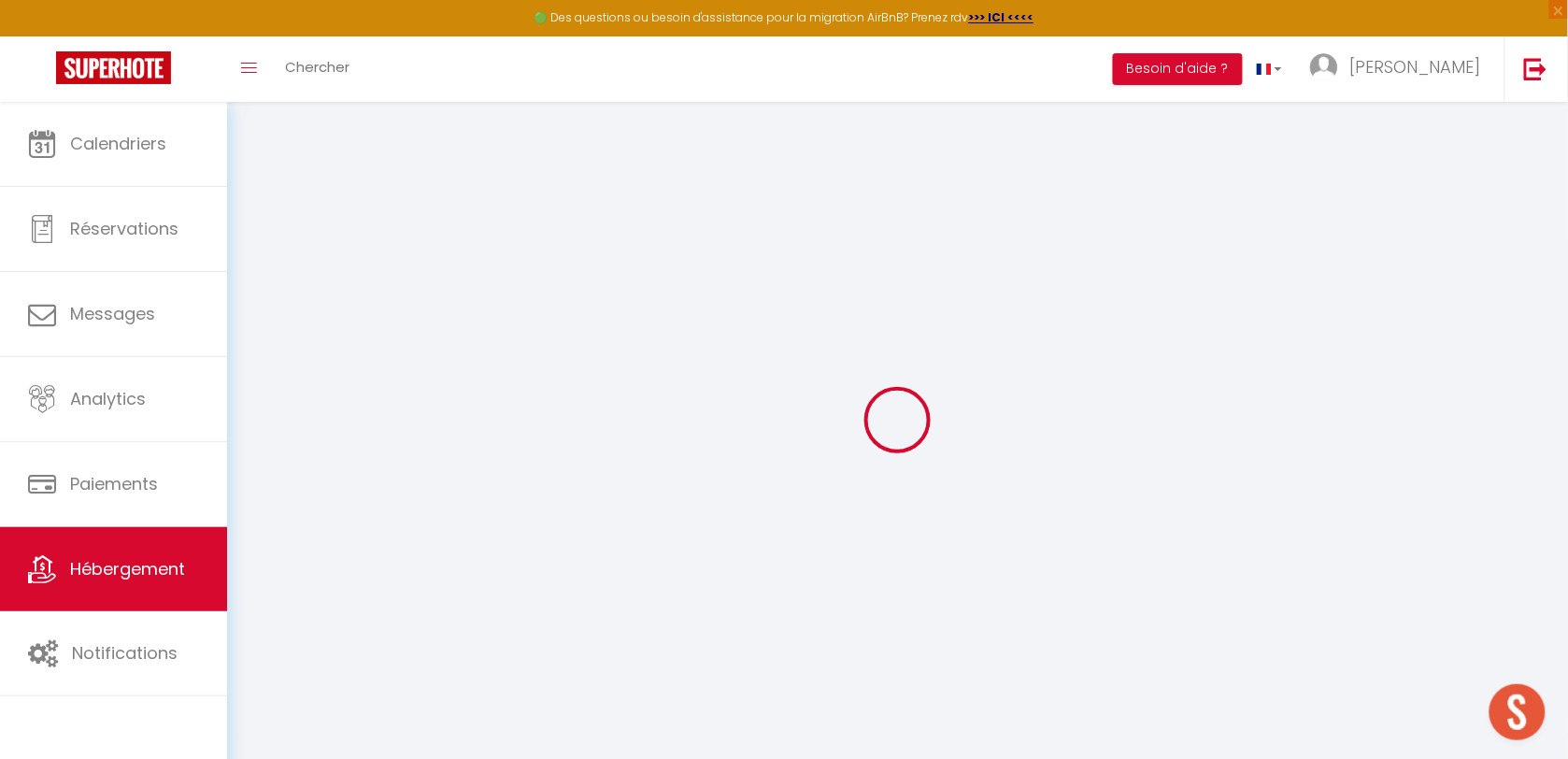
select select "120"
select select
checkbox input "true"
checkbox input "false"
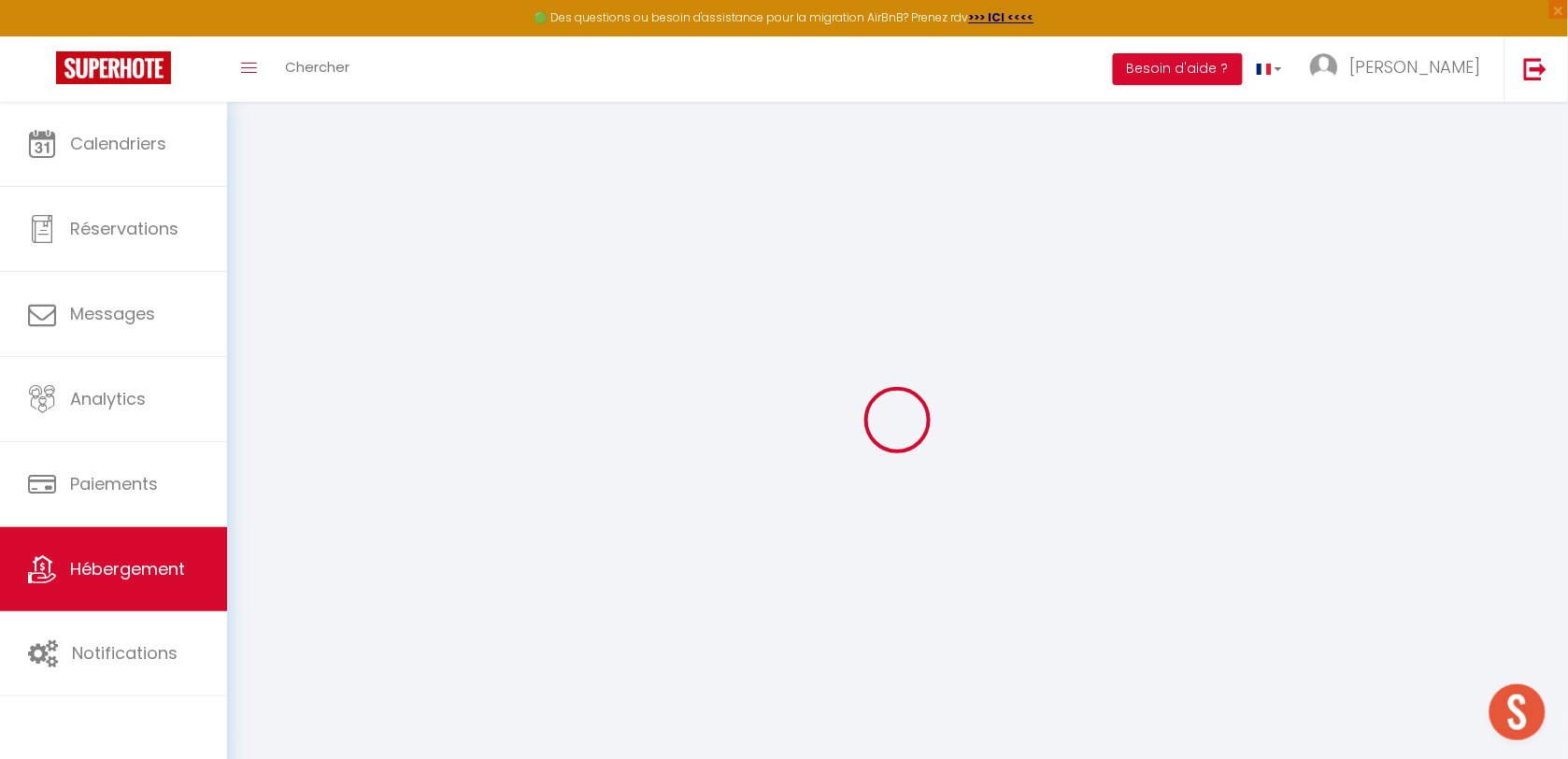
checkbox input "false"
select select
checkbox input "true"
checkbox input "false"
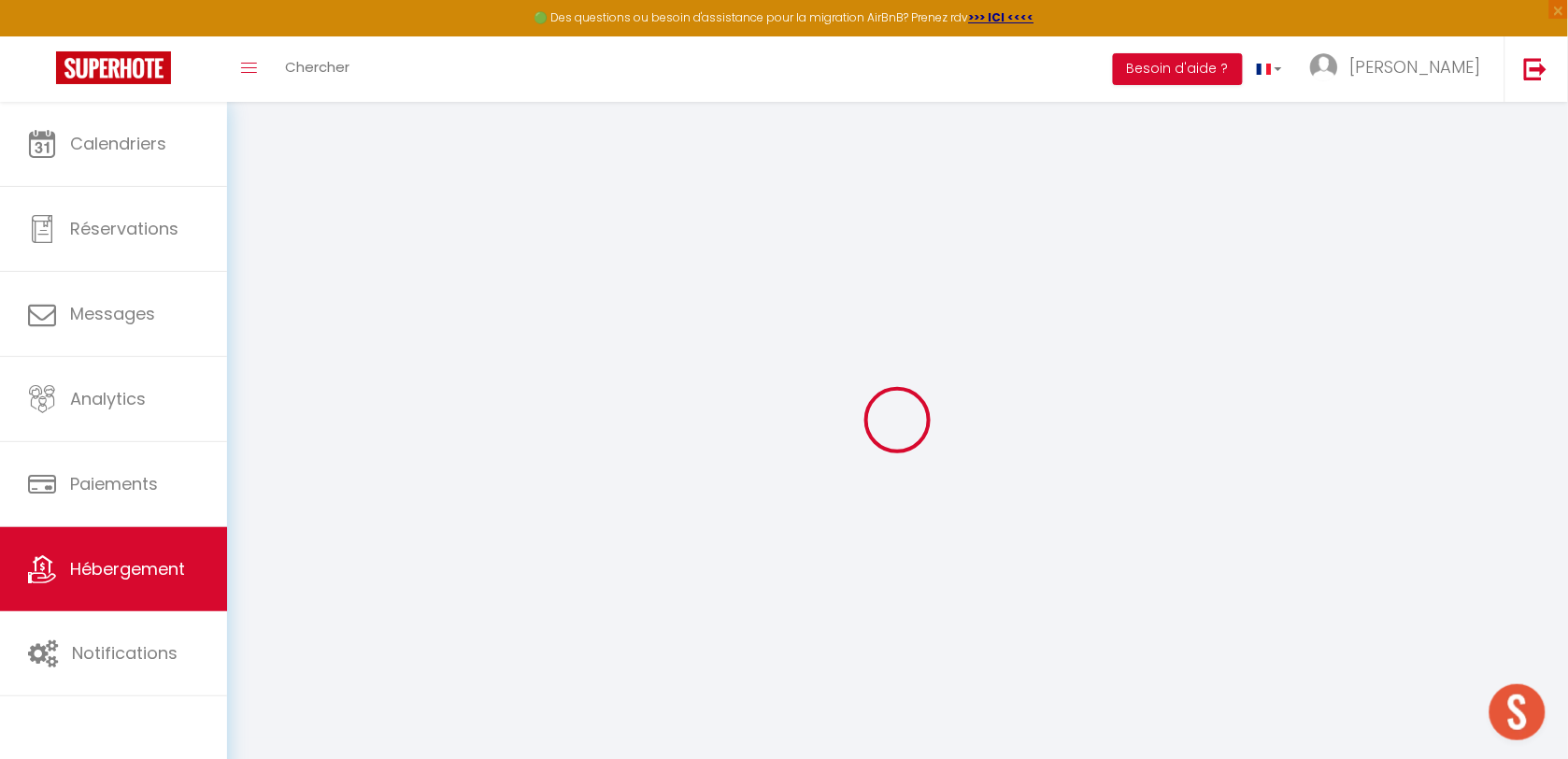
checkbox input "false"
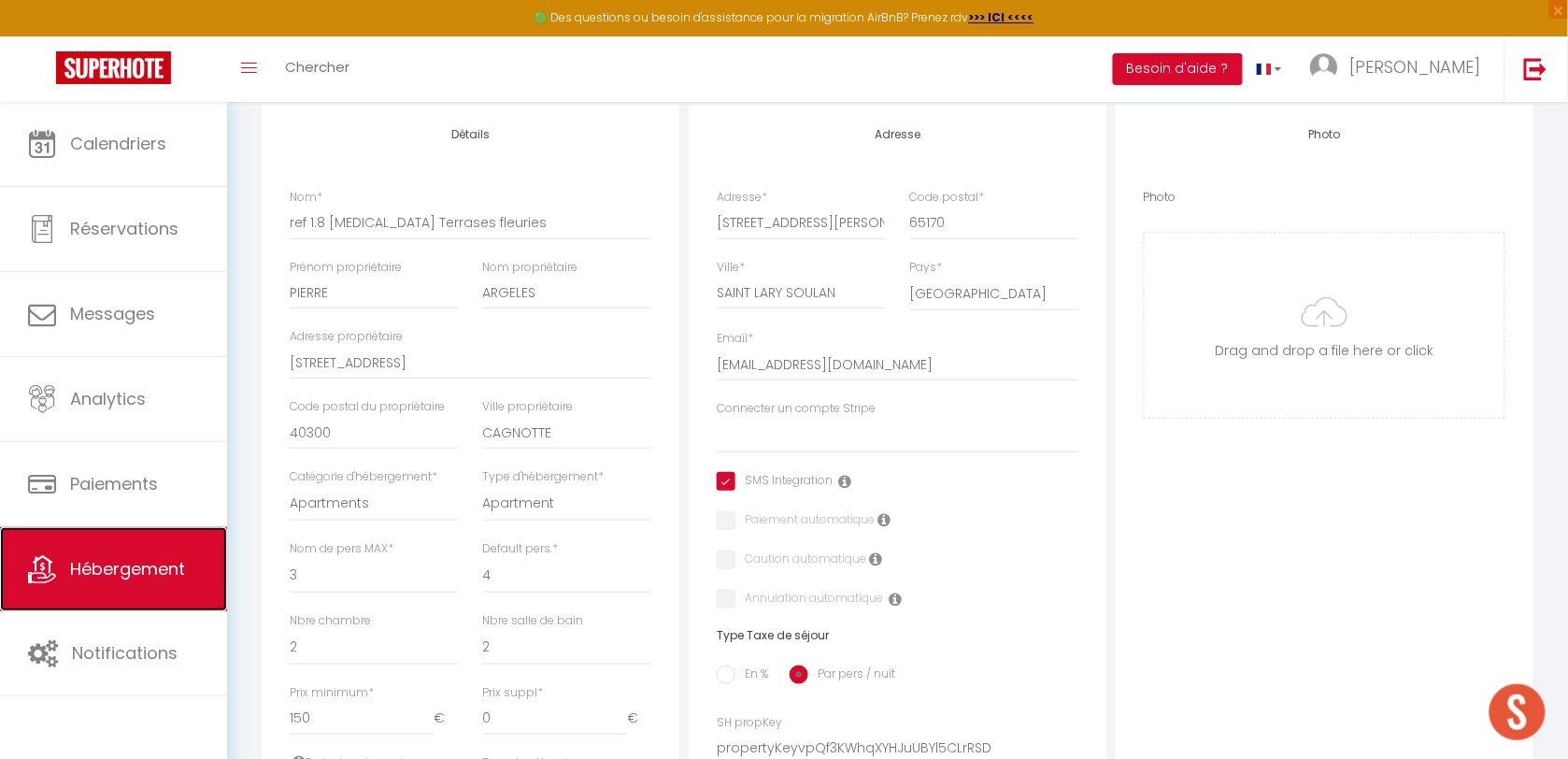
scroll to position [351, 0]
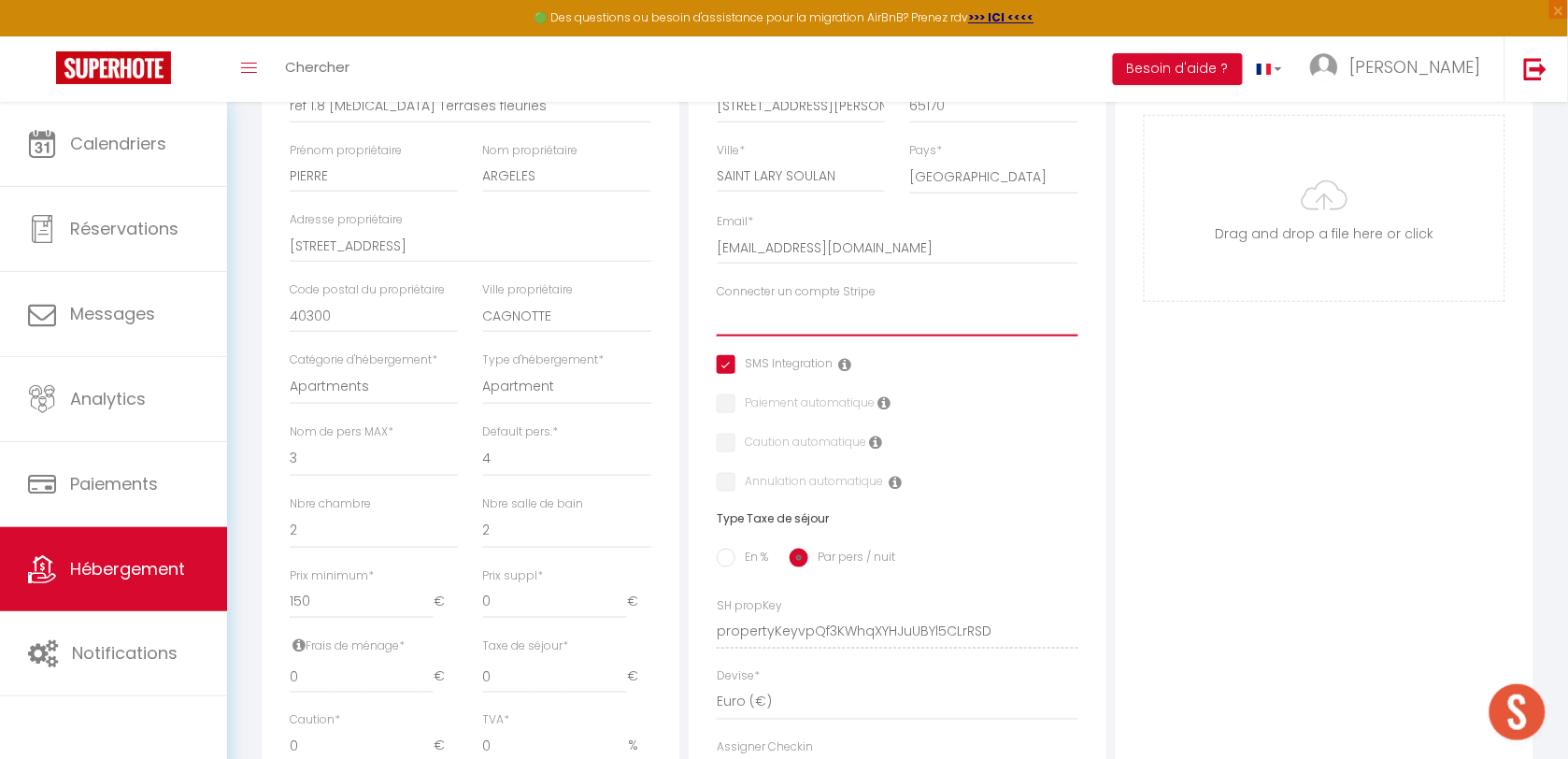
click at [816, 336] on select "CamiLodge 115 - Yves Mesplede 133 - Dubin 218 - Andrieu 113 - Bellot Christophe…" at bounding box center [897, 318] width 361 height 35
select select "5958"
click at [717, 317] on select "CamiLodge 115 - Yves Mesplede 133 - Dubin 218 - Andrieu 113 - Bellot Christophe…" at bounding box center [897, 318] width 361 height 35
checkbox input "true"
checkbox input "false"
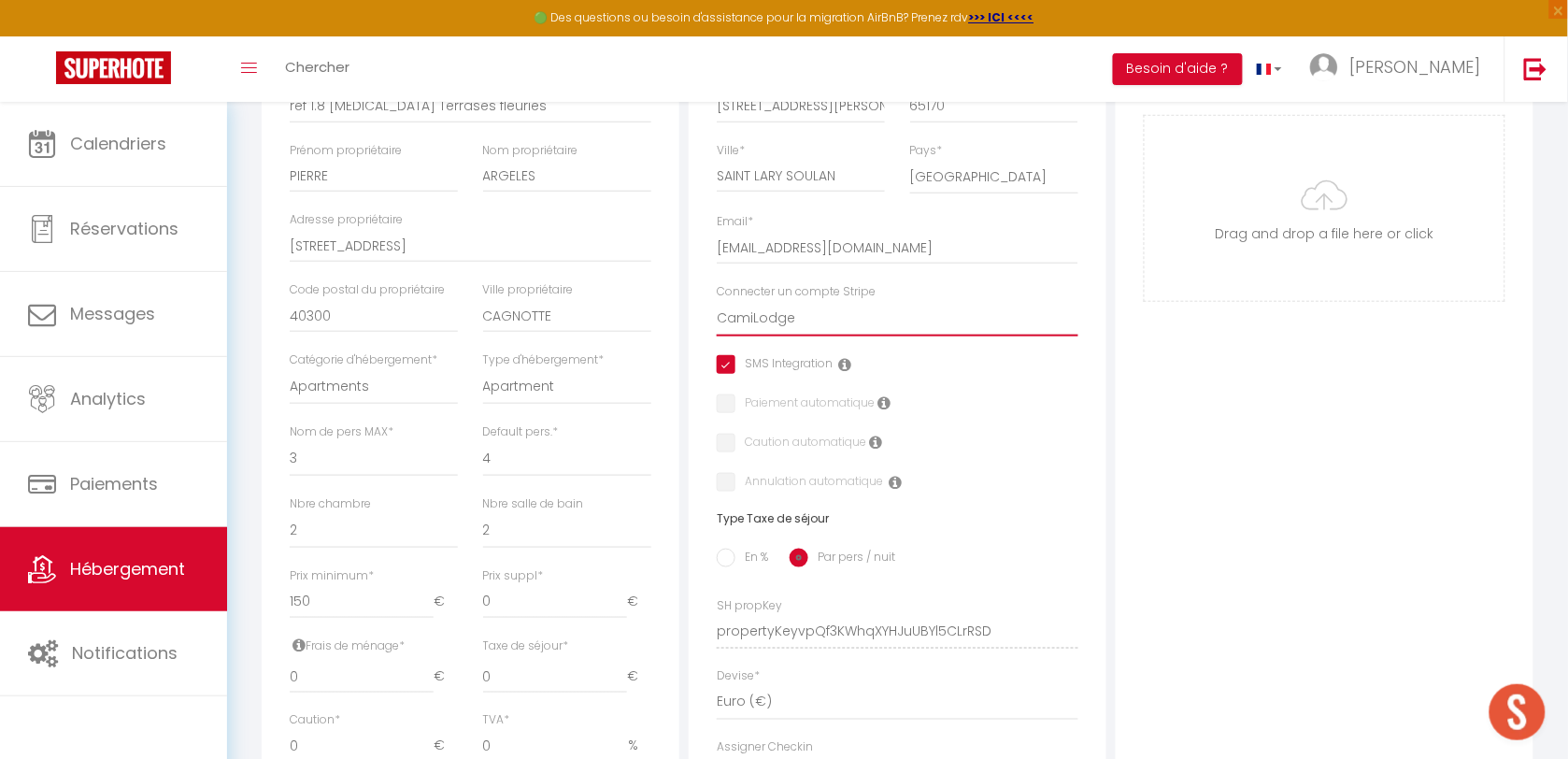
checkbox input "false"
click at [795, 415] on label "Paiement automatique" at bounding box center [804, 403] width 139 height 20
click at [735, 415] on label "Paiement automatique" at bounding box center [804, 403] width 139 height 20
click at [726, 415] on div "Paiement automatique" at bounding box center [821, 403] width 210 height 20
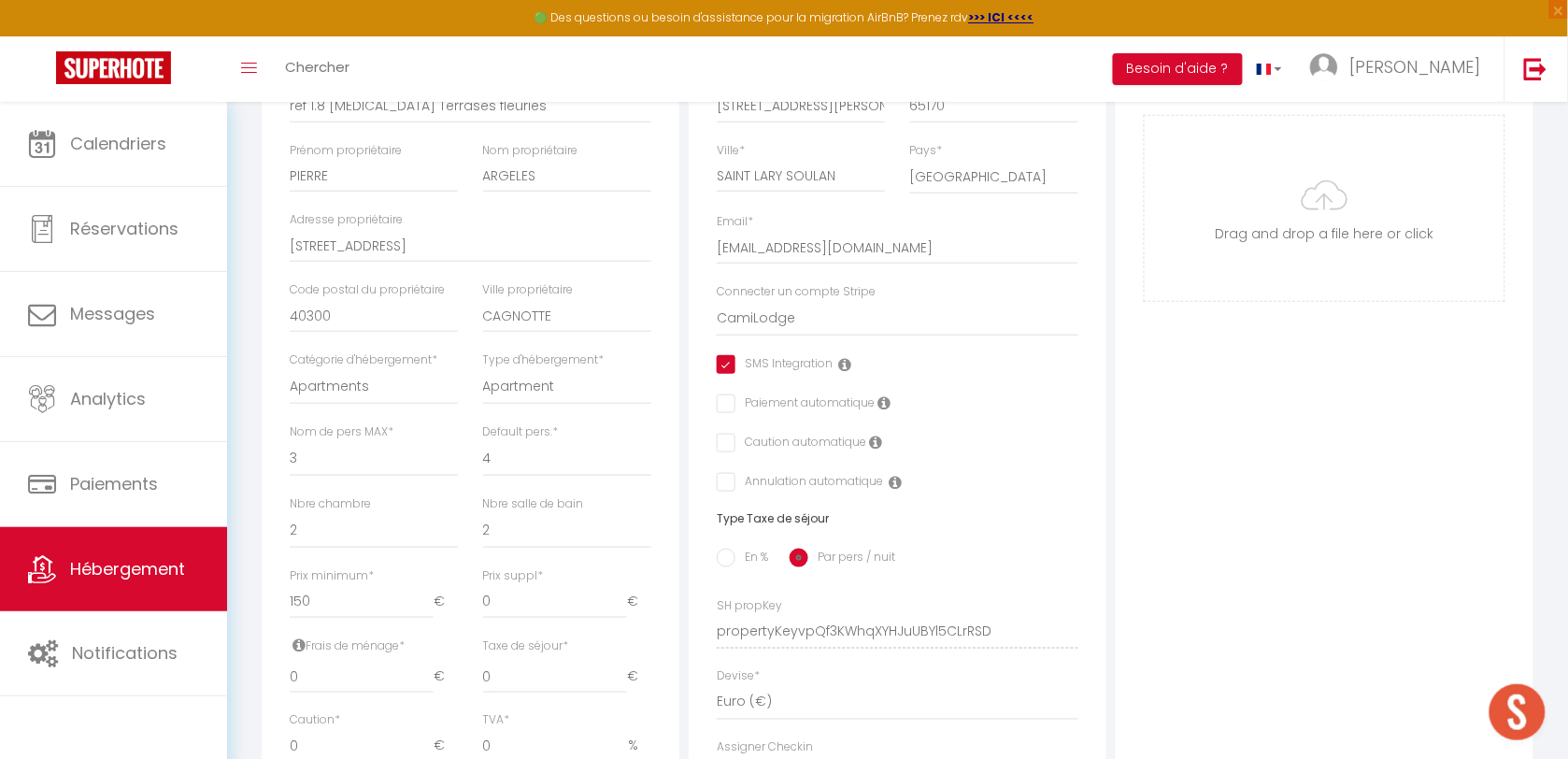
click at [726, 413] on input "checkbox" at bounding box center [723, 402] width 12 height 18
checkbox input "true"
checkbox input "false"
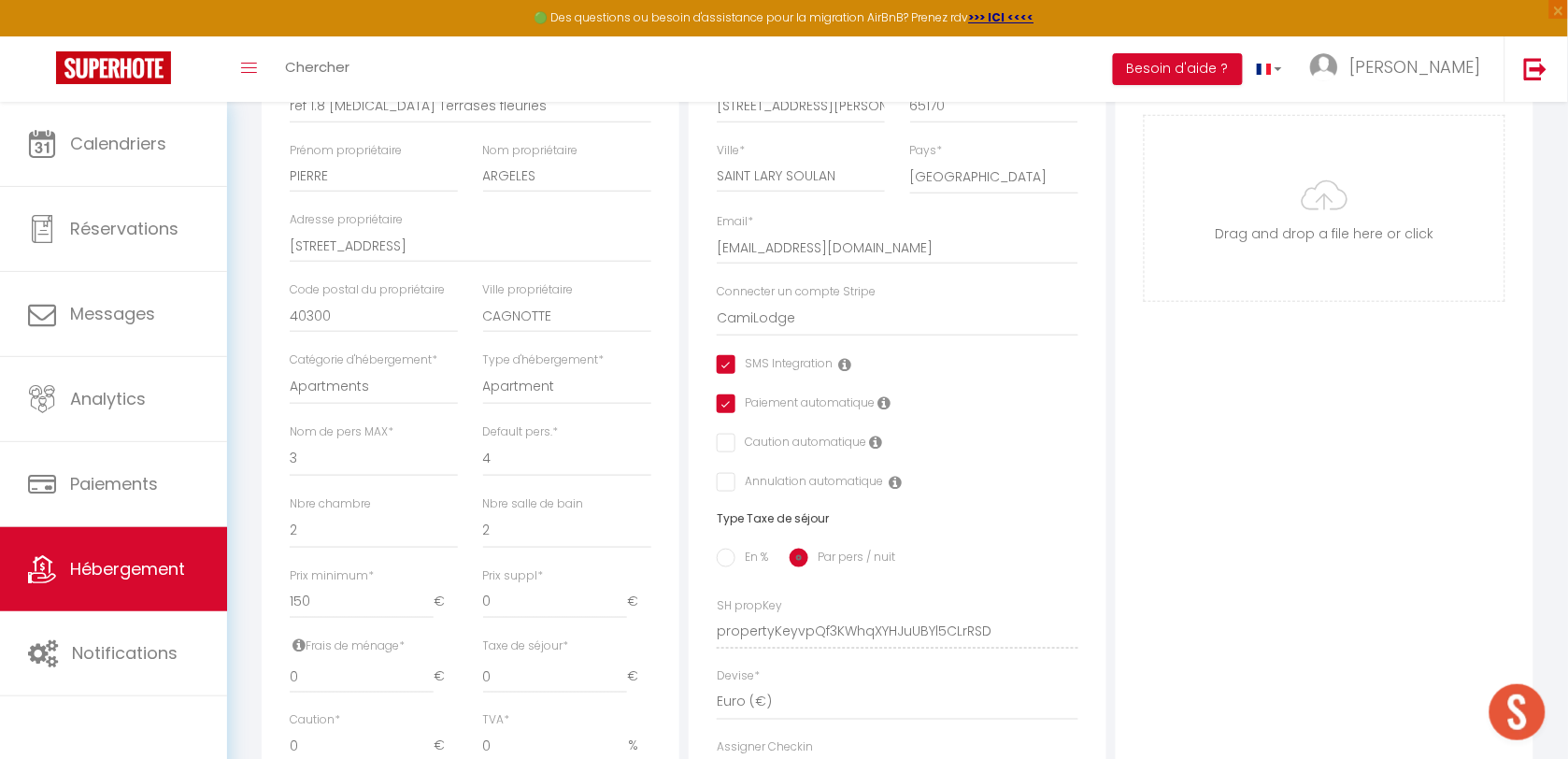
click at [725, 413] on input "checkbox" at bounding box center [723, 402] width 12 height 18
checkbox input "false"
checkbox input "true"
checkbox input "false"
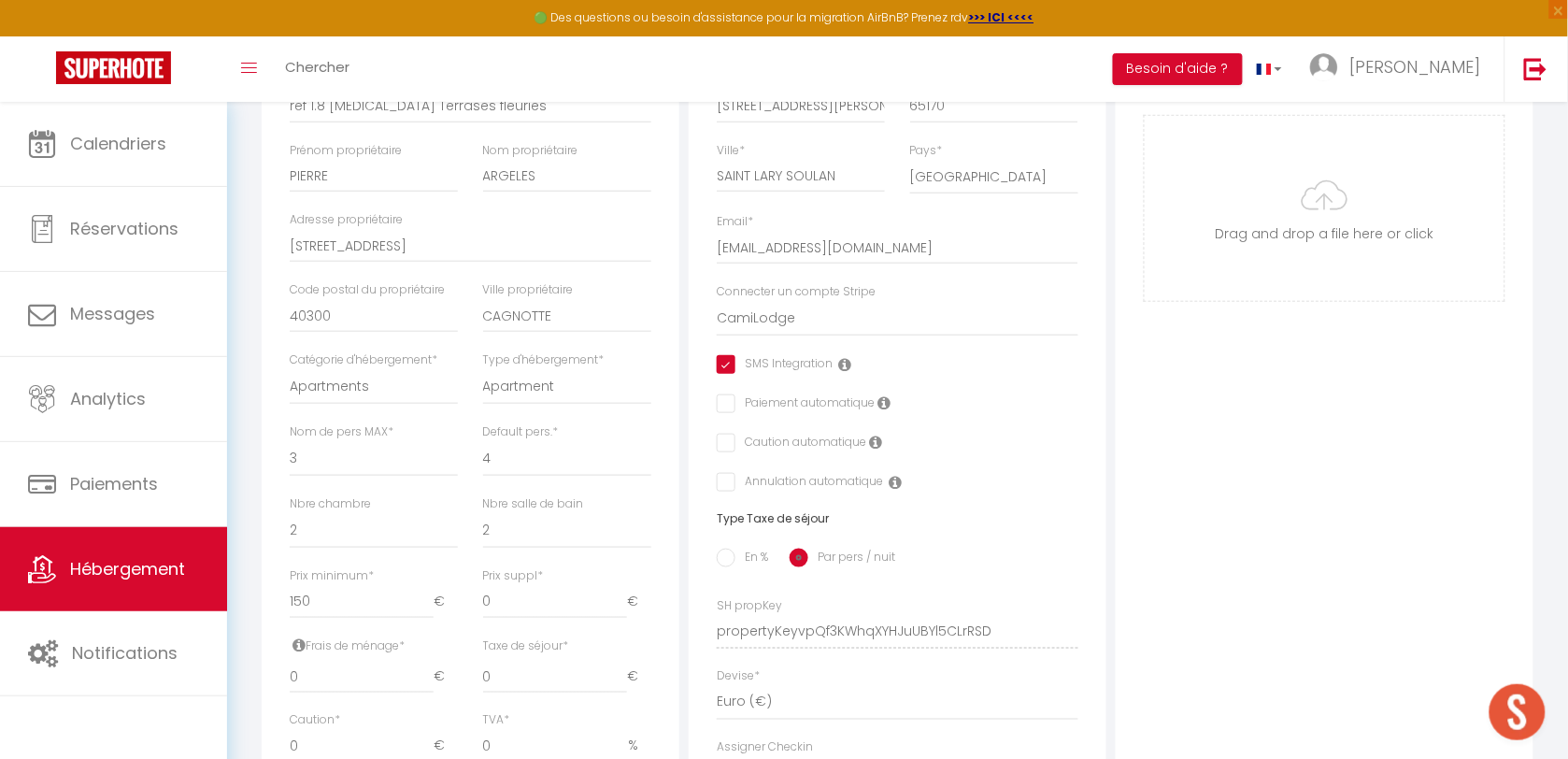
click at [722, 413] on input "checkbox" at bounding box center [723, 402] width 12 height 18
checkbox input "true"
checkbox input "false"
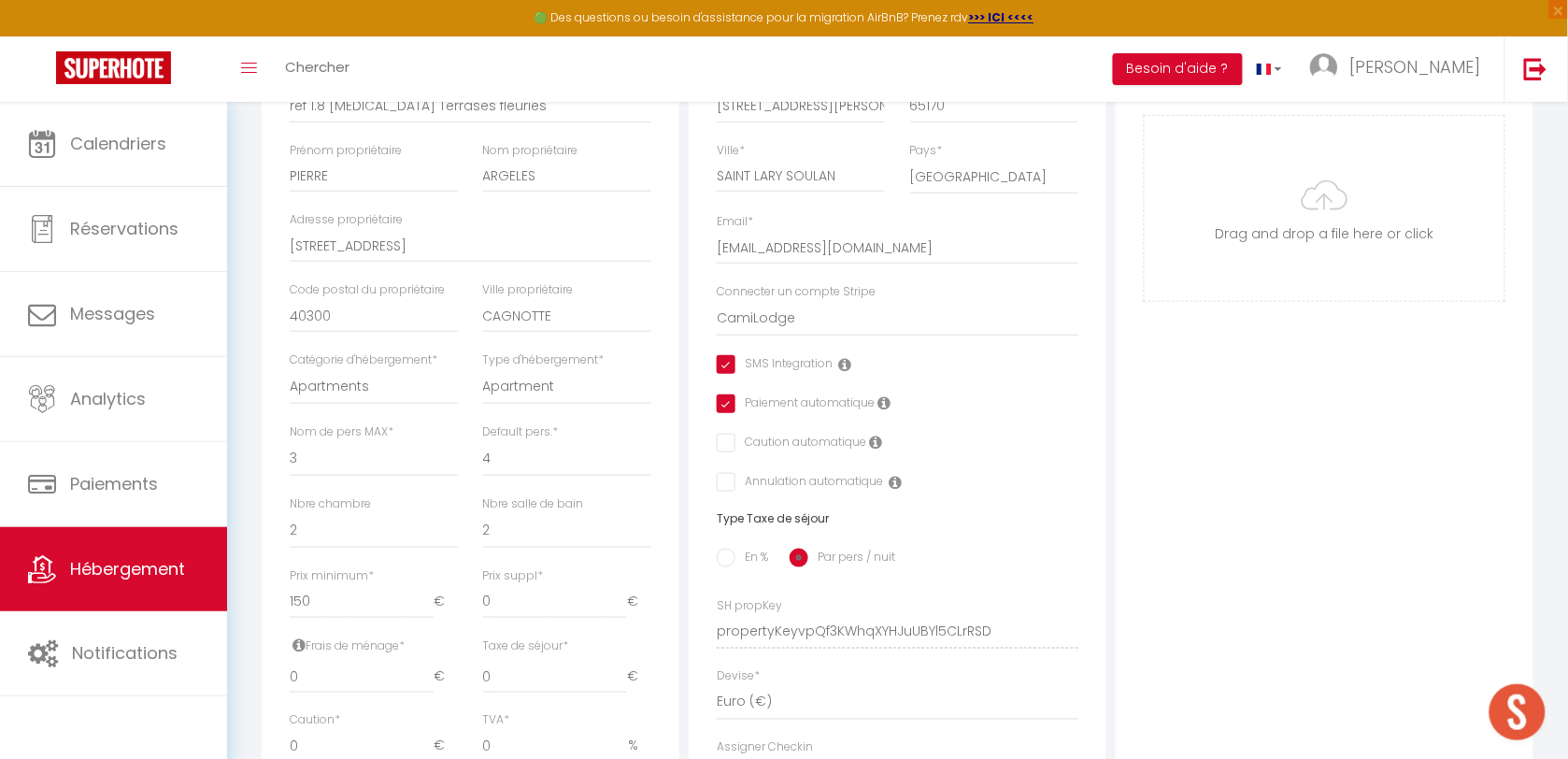
click at [722, 452] on input "checkbox" at bounding box center [723, 442] width 12 height 18
checkbox input "true"
checkbox input "false"
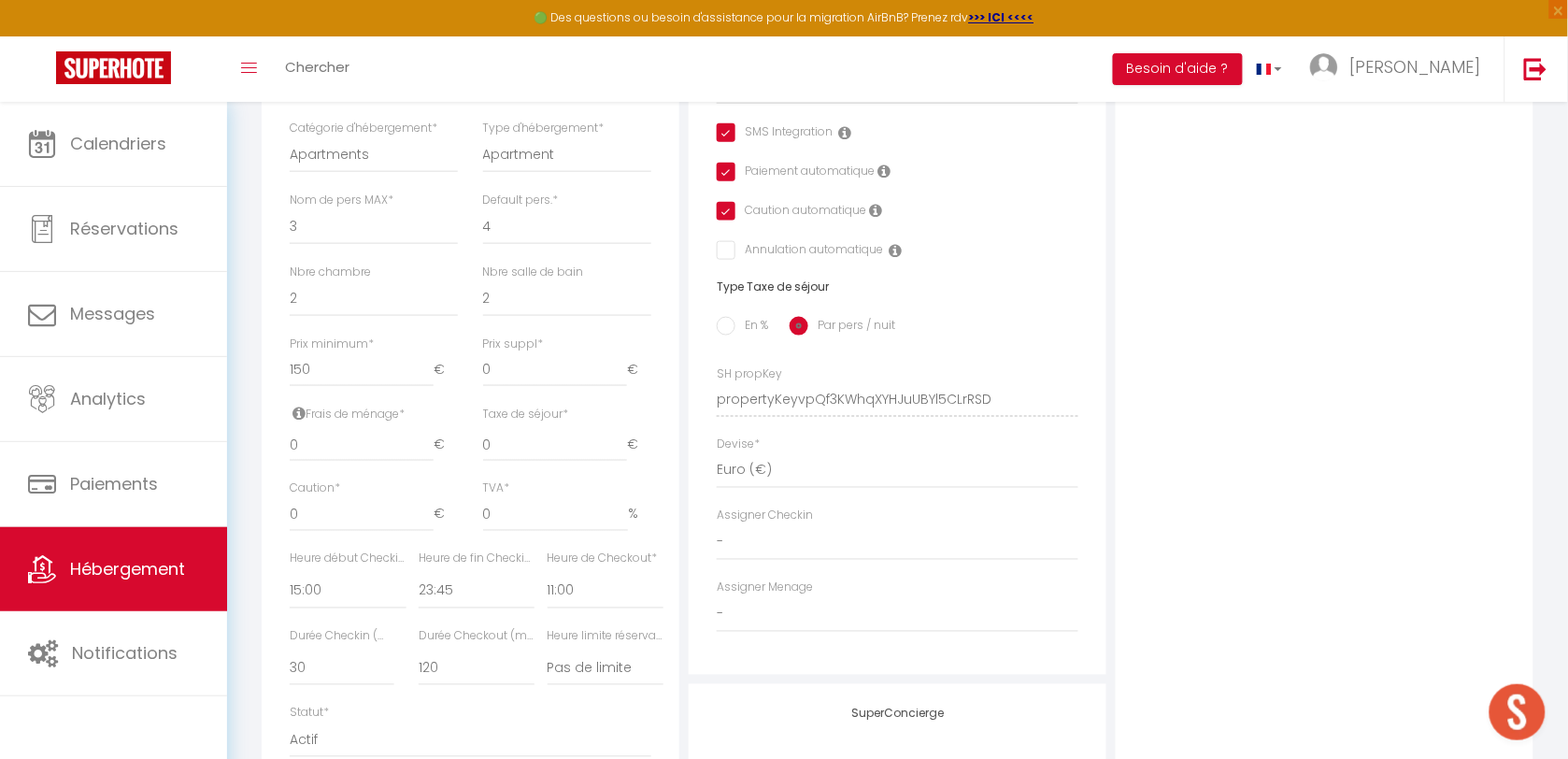
scroll to position [584, 0]
drag, startPoint x: 533, startPoint y: 460, endPoint x: 453, endPoint y: 436, distance: 83.5
click at [451, 439] on div "Frais de ménage * 0 € Taxe de séjour * 0 € Taxe en % * Montant max taxe séjour …" at bounding box center [471, 441] width 386 height 76
click at [1241, 544] on div "Photo Photo Drag and drop a file here or click Ooops, something wrong appended.…" at bounding box center [1325, 384] width 418 height 1260
drag, startPoint x: 301, startPoint y: 456, endPoint x: 260, endPoint y: 446, distance: 42.2
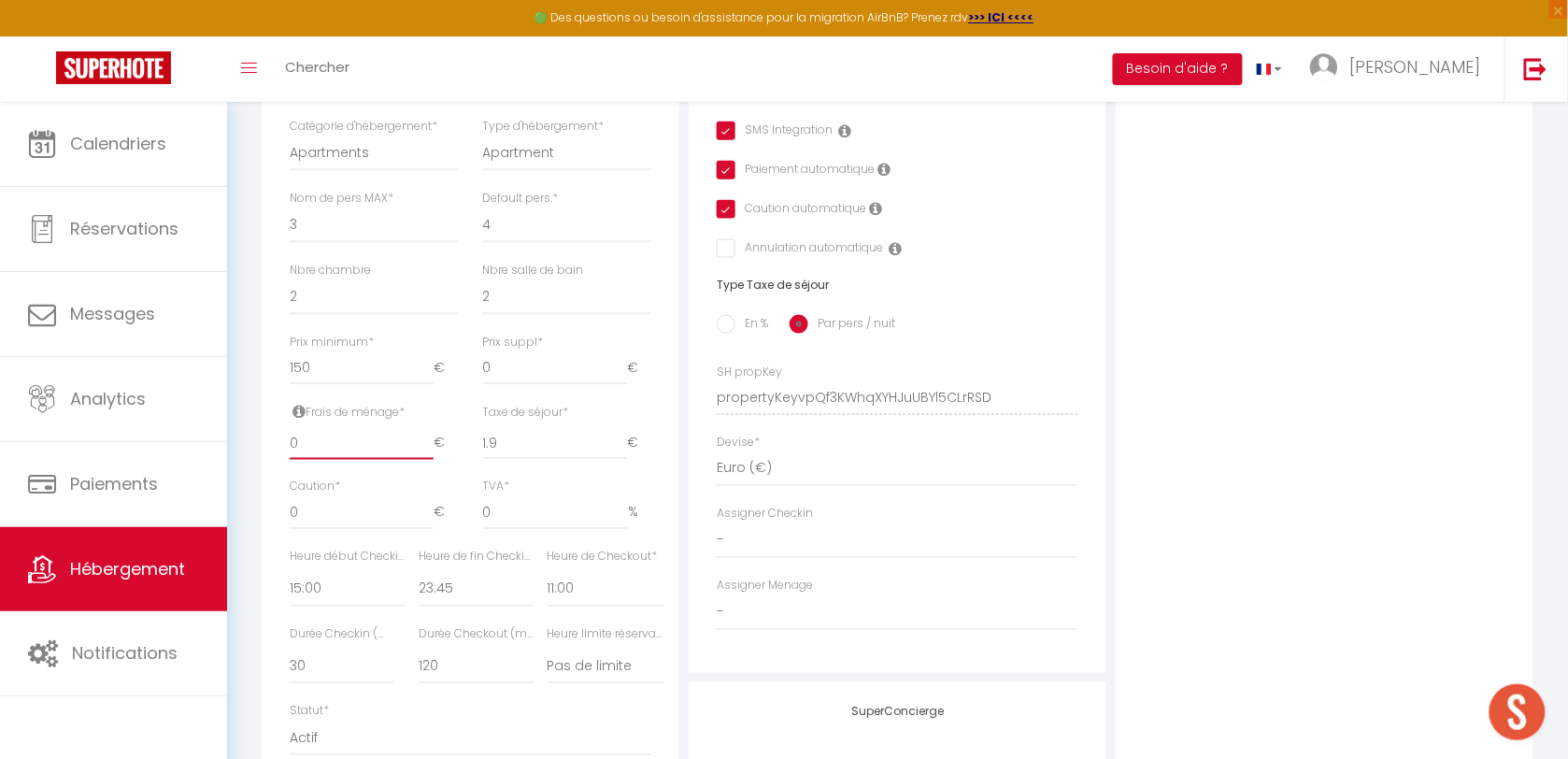
click at [262, 446] on div "Détails Nom * ref 1.8 T3 Terrases fleuries Prénom propriétaire PIERRE Nom propr…" at bounding box center [471, 311] width 418 height 1114
click at [1030, 504] on div "Adresse Adresse * 21, rue Vincent Mir Code postal * 65170 Ville * SAINT LARY SO…" at bounding box center [897, 214] width 418 height 918
drag, startPoint x: 296, startPoint y: 526, endPoint x: 257, endPoint y: 519, distance: 39.6
click at [257, 520] on div "Détails Nom * ref 1.8 T3 Terrases fleuries Prénom propriétaire PIERRE Nom propr…" at bounding box center [471, 384] width 427 height 1260
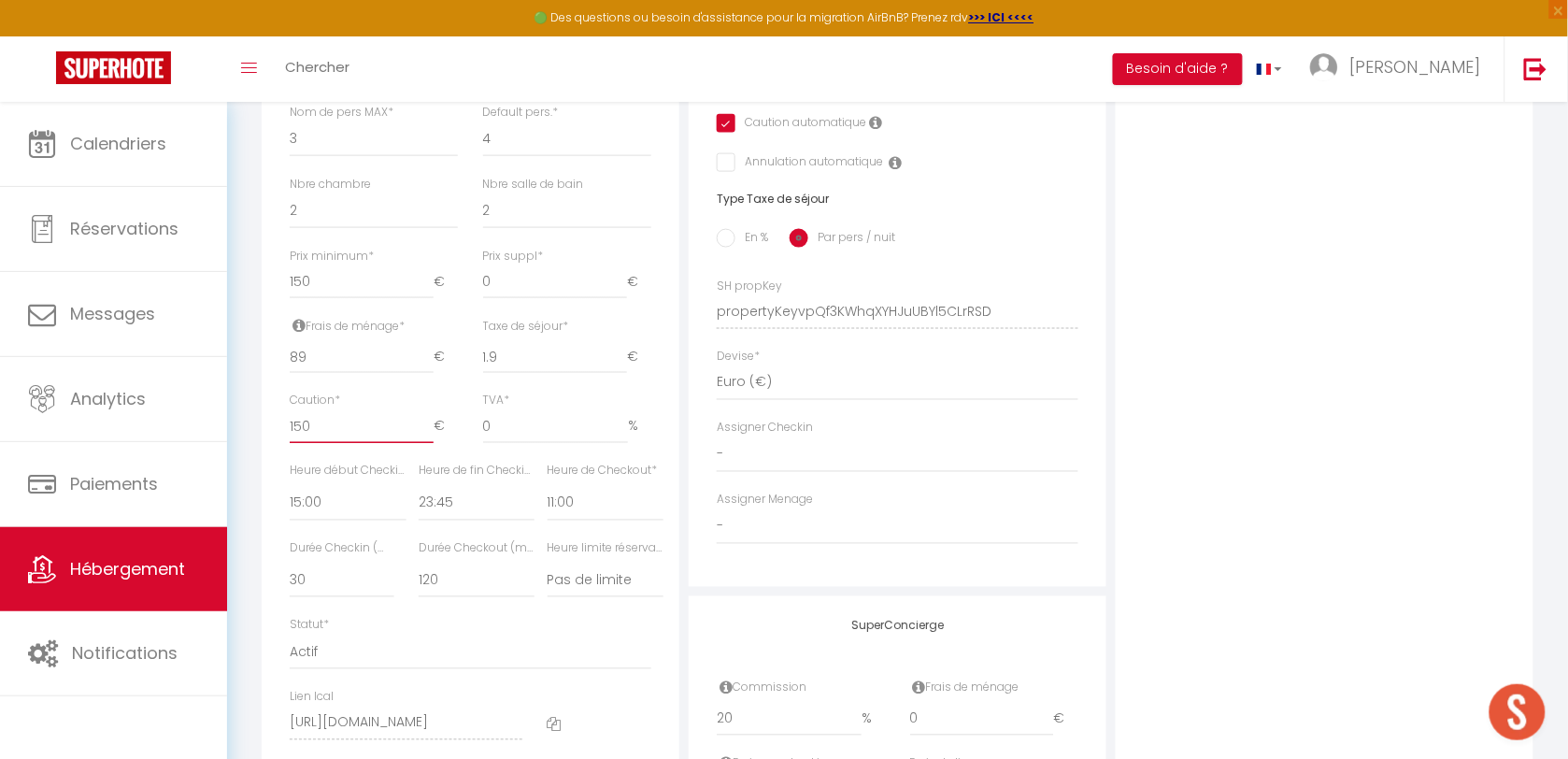
scroll to position [701, 0]
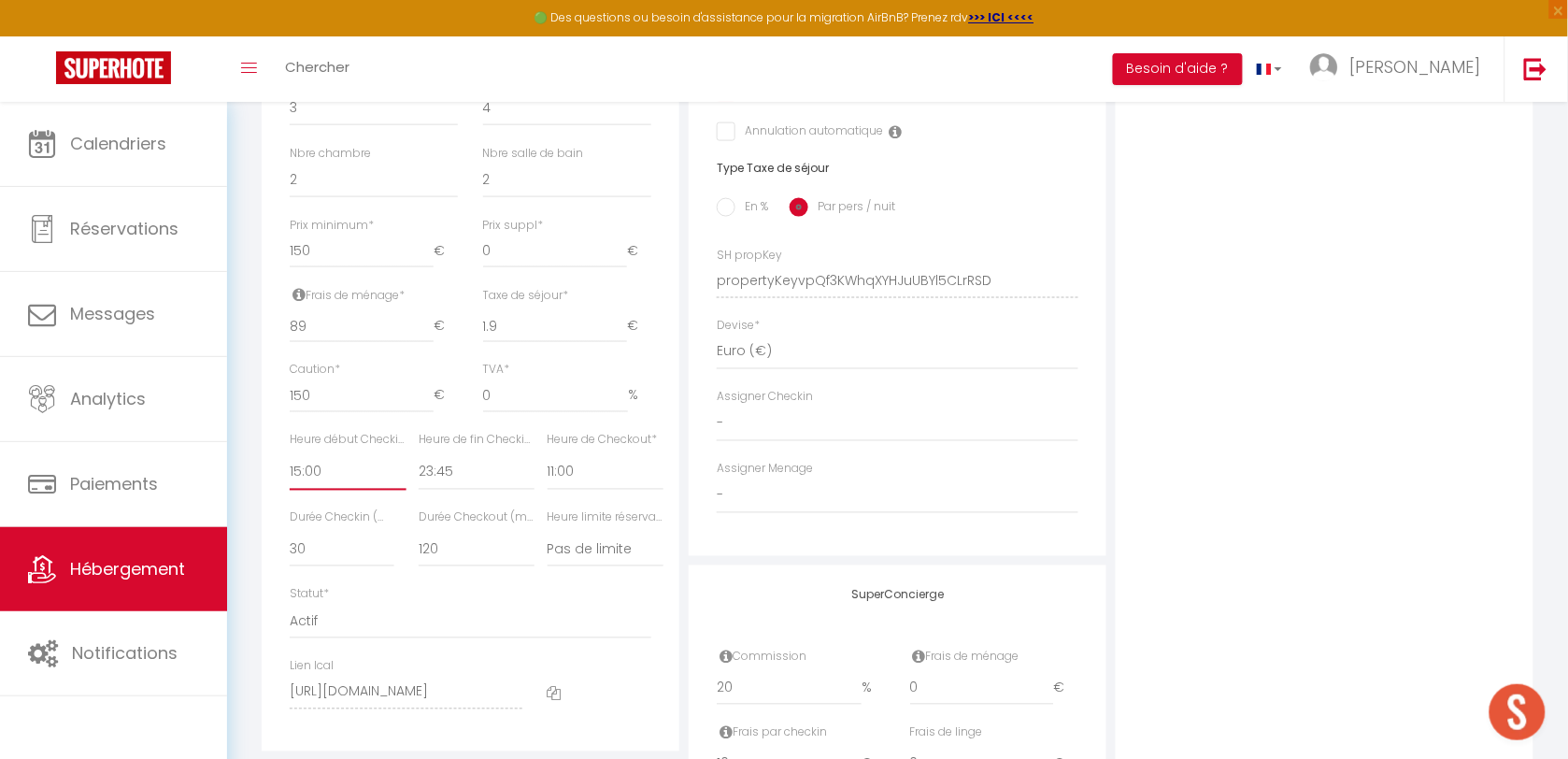
click at [324, 491] on select "00:00 00:15 00:30 00:45 01:00 01:15 01:30 01:45 02:00 02:15 02:30 02:45 03:00" at bounding box center [348, 472] width 117 height 35
click at [289, 471] on select "00:00 00:15 00:30 00:45 01:00 01:15 01:30 01:45 02:00 02:15 02:30 02:45 03:00" at bounding box center [348, 472] width 117 height 35
click at [468, 491] on select "00:00 00:15 00:30 00:45 01:00 01:15 01:30 01:45 02:00 02:15 02:30 02:45 03:00" at bounding box center [477, 472] width 117 height 35
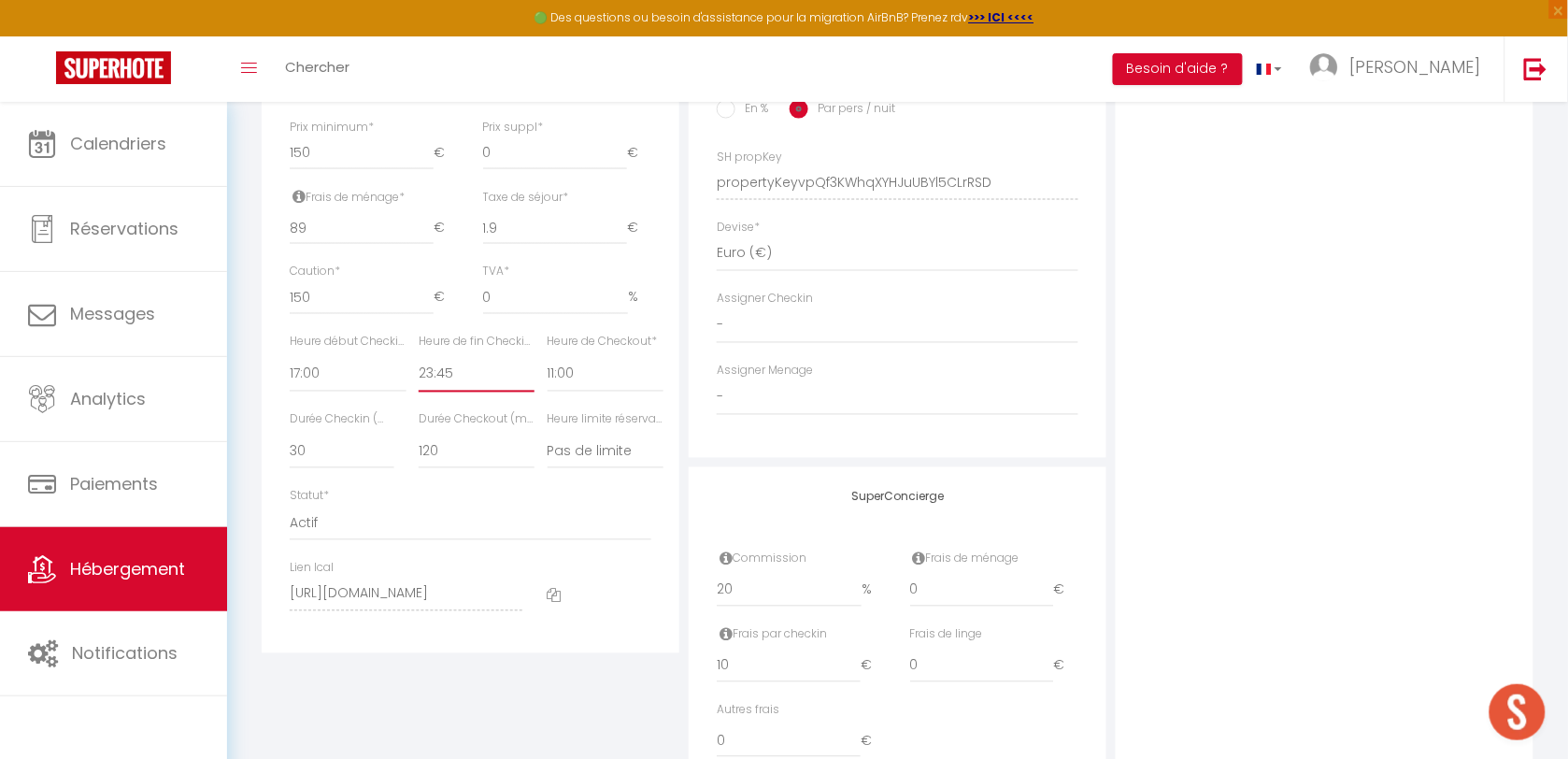
scroll to position [903, 0]
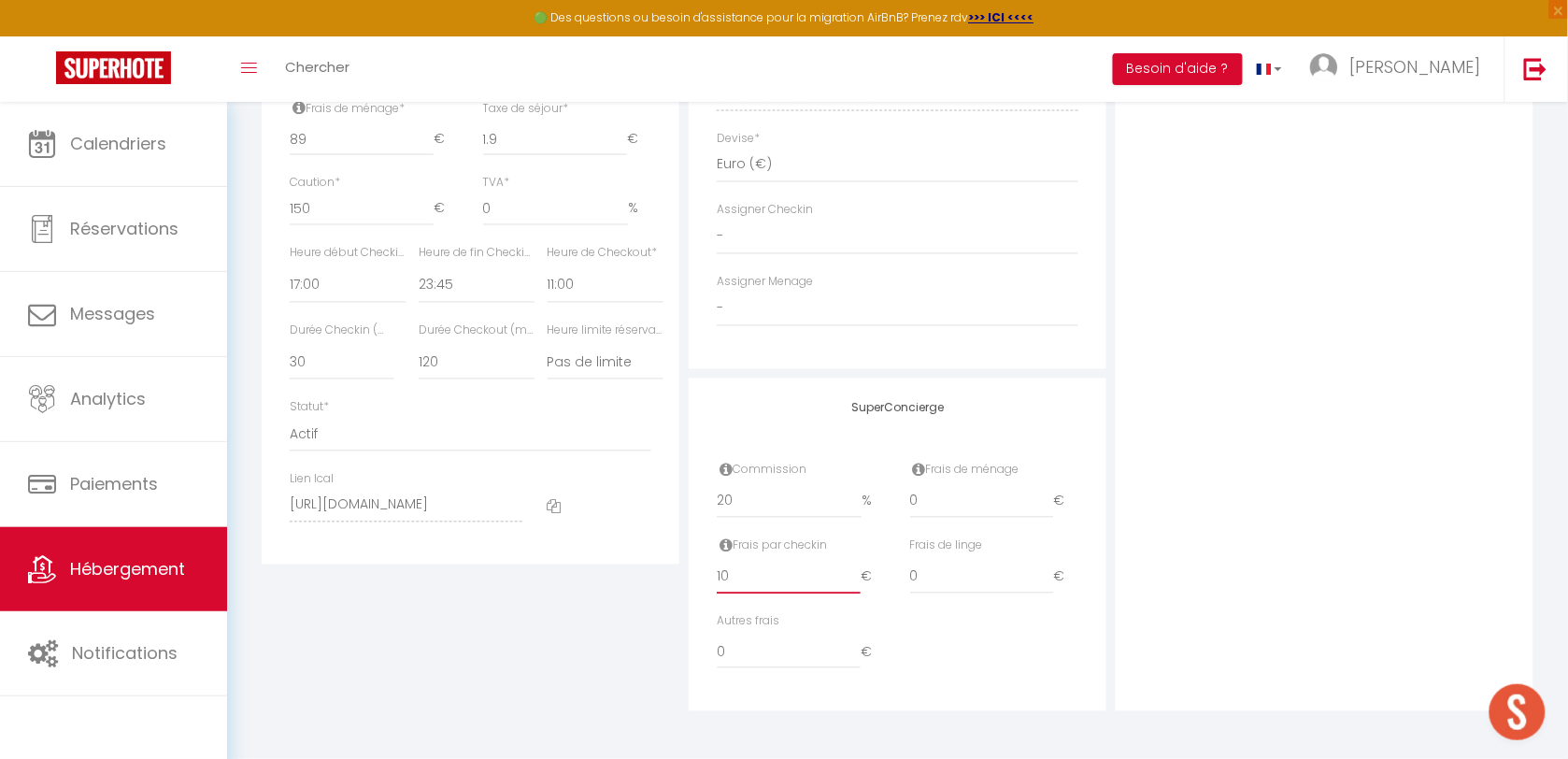
click at [731, 571] on input "10" at bounding box center [789, 577] width 144 height 34
click at [726, 575] on input "10" at bounding box center [789, 577] width 144 height 34
click at [722, 575] on input "10" at bounding box center [789, 577] width 144 height 34
click at [722, 573] on input "10" at bounding box center [789, 577] width 144 height 34
click at [729, 500] on input "20" at bounding box center [789, 501] width 145 height 34
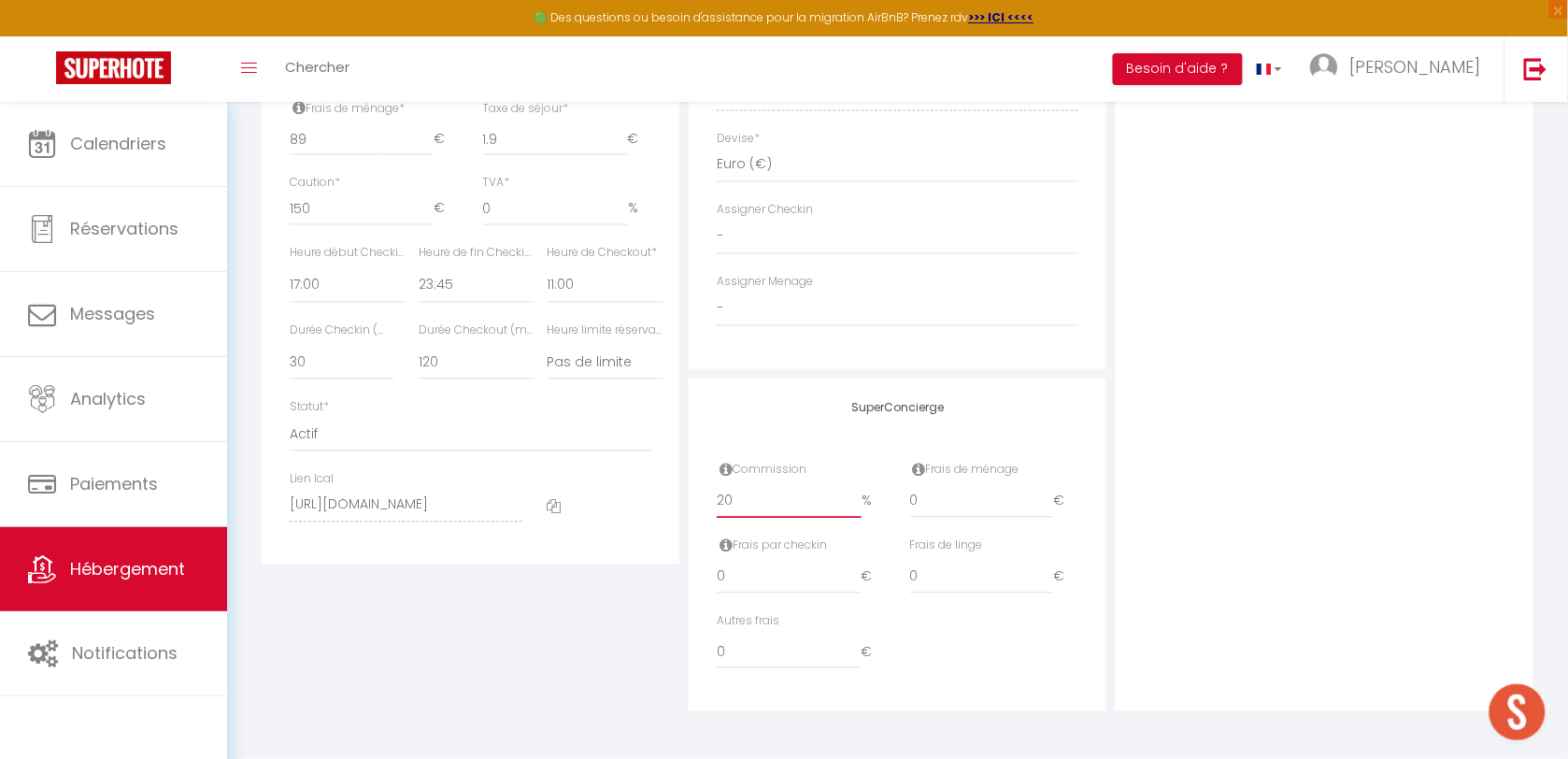
click at [730, 500] on input "20" at bounding box center [789, 501] width 145 height 34
click at [1128, 489] on div "Photo Photo Drag and drop a file here or click Ooops, something wrong appended.…" at bounding box center [1325, 80] width 418 height 1260
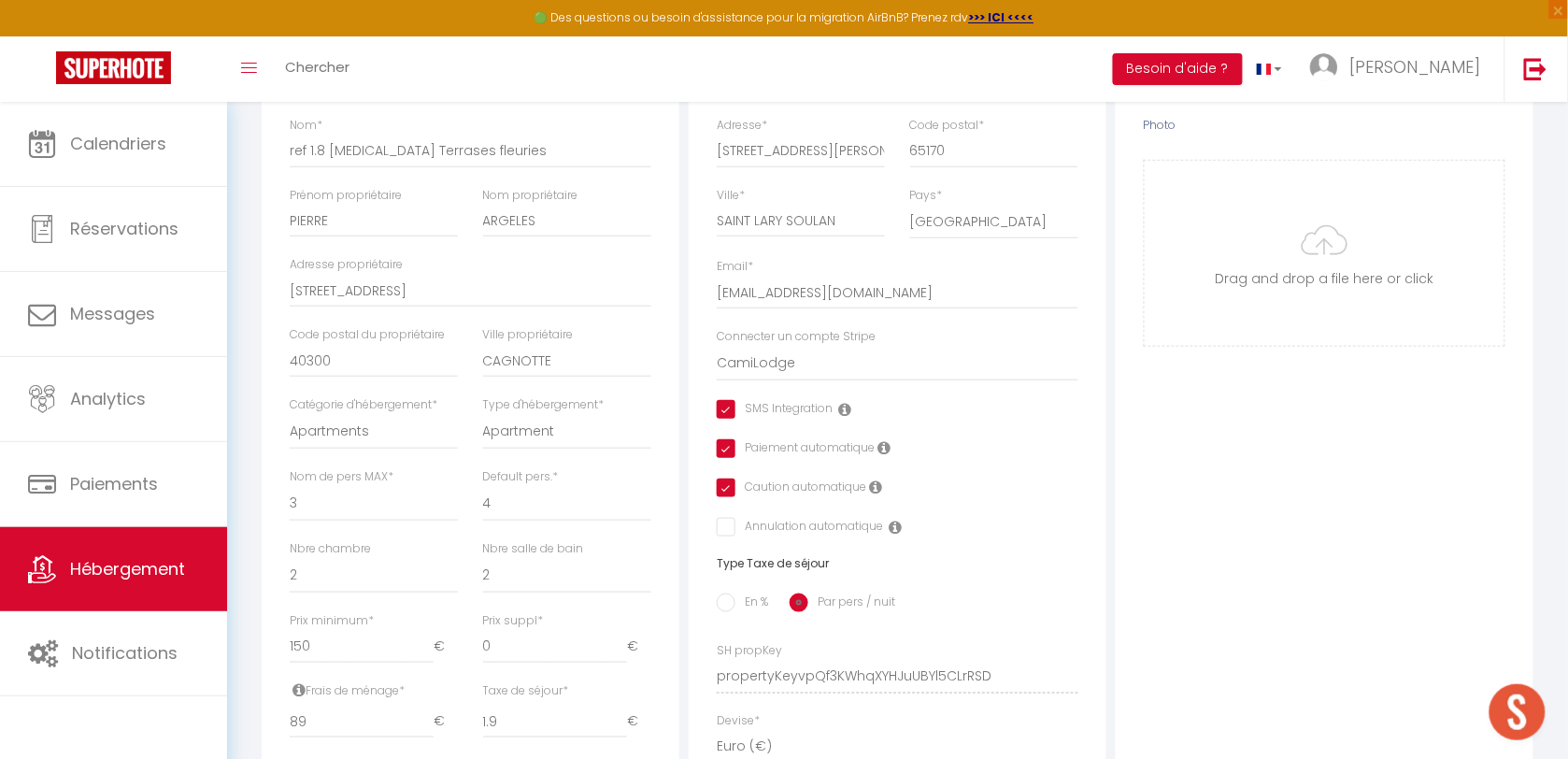
scroll to position [435, 0]
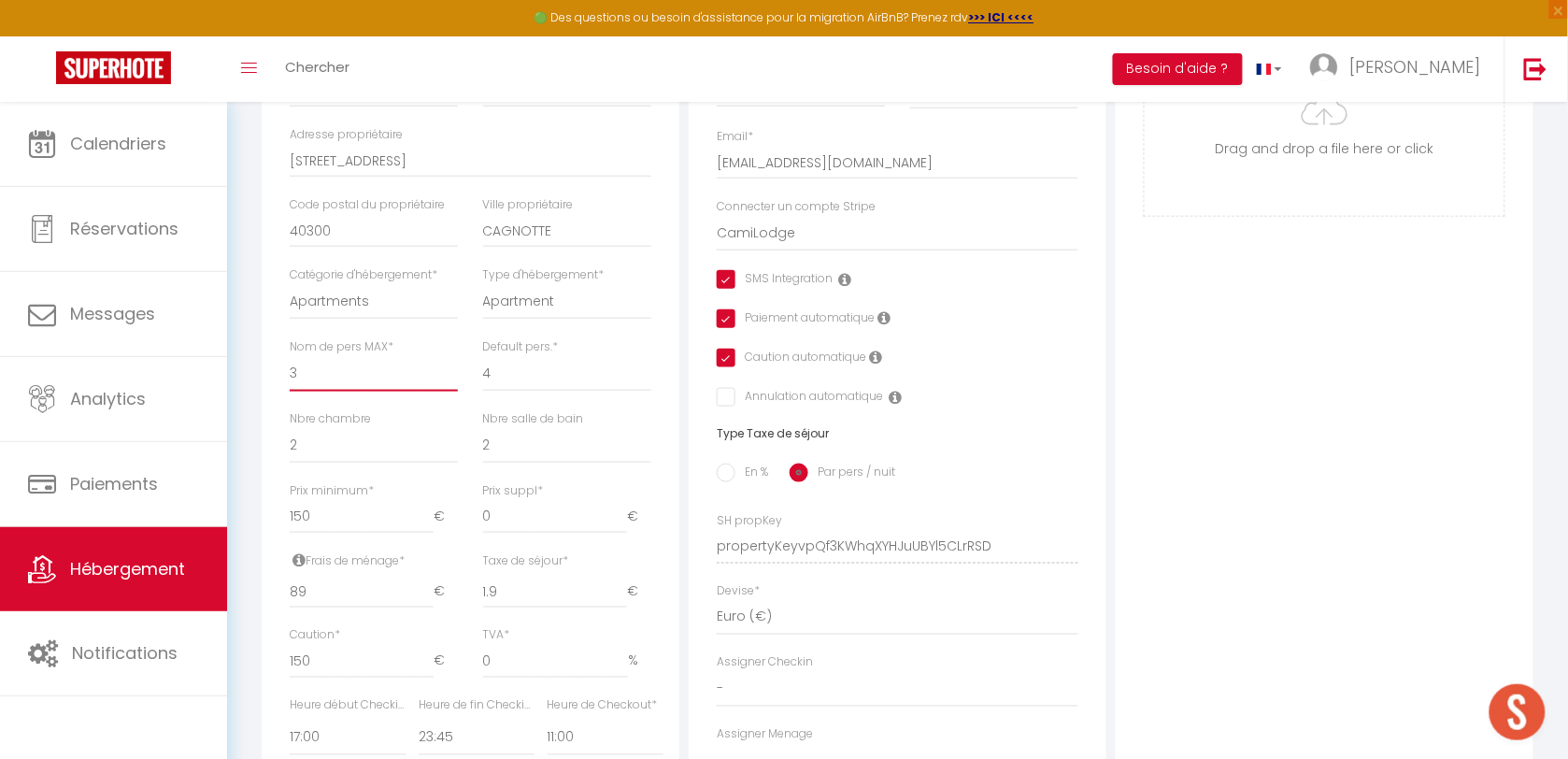
click at [347, 391] on select "1 2 3 4 5 6 7 8 9 10 11 12 13 14" at bounding box center [373, 373] width 168 height 35
click at [289, 373] on select "1 2 3 4 5 6 7 8 9 10 11 12 13 14" at bounding box center [373, 373] width 168 height 35
click at [1274, 473] on div "Photo Photo Drag and drop a file here or click Ooops, something wrong appended.…" at bounding box center [1325, 533] width 418 height 1260
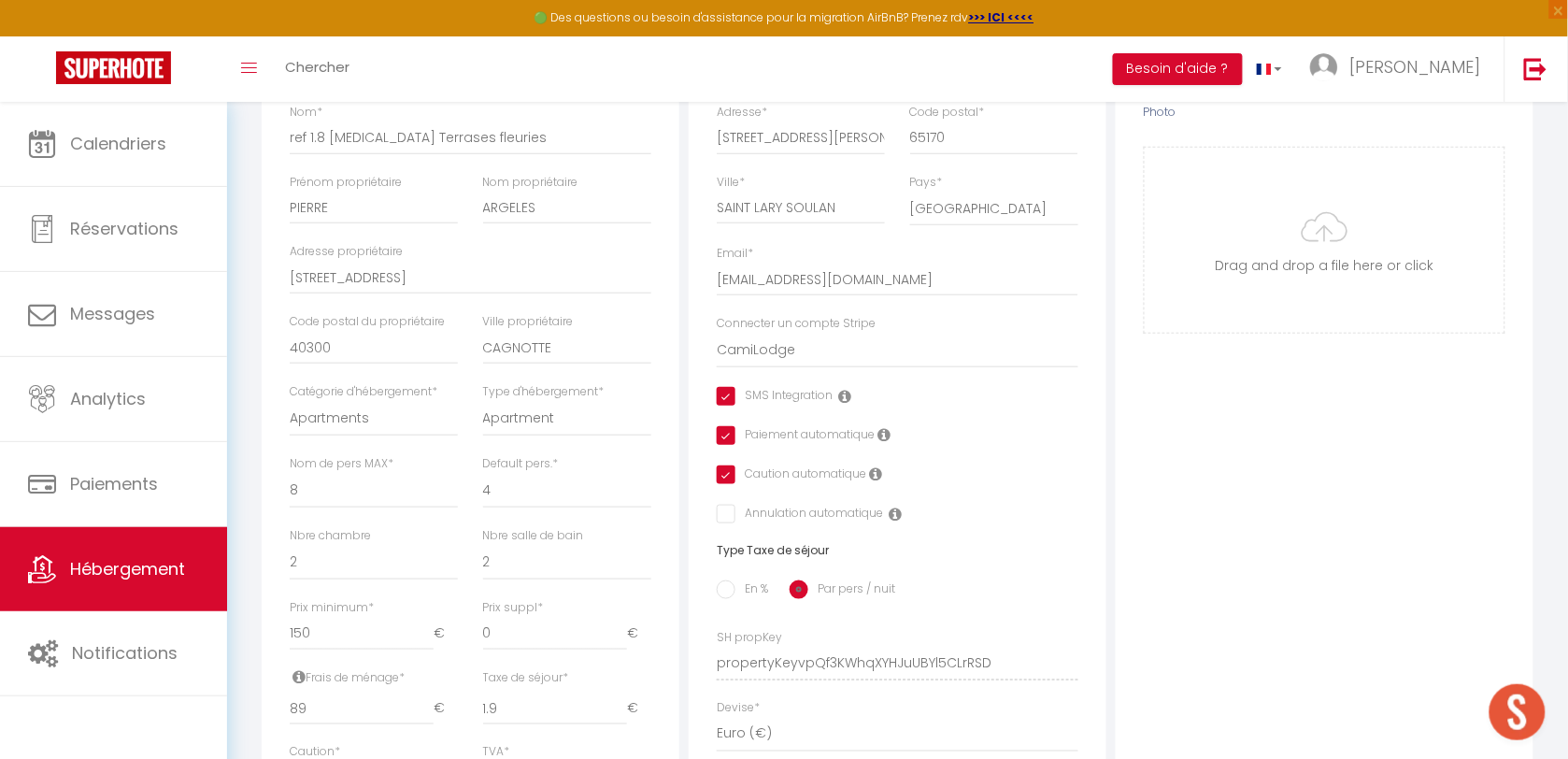
scroll to position [85, 0]
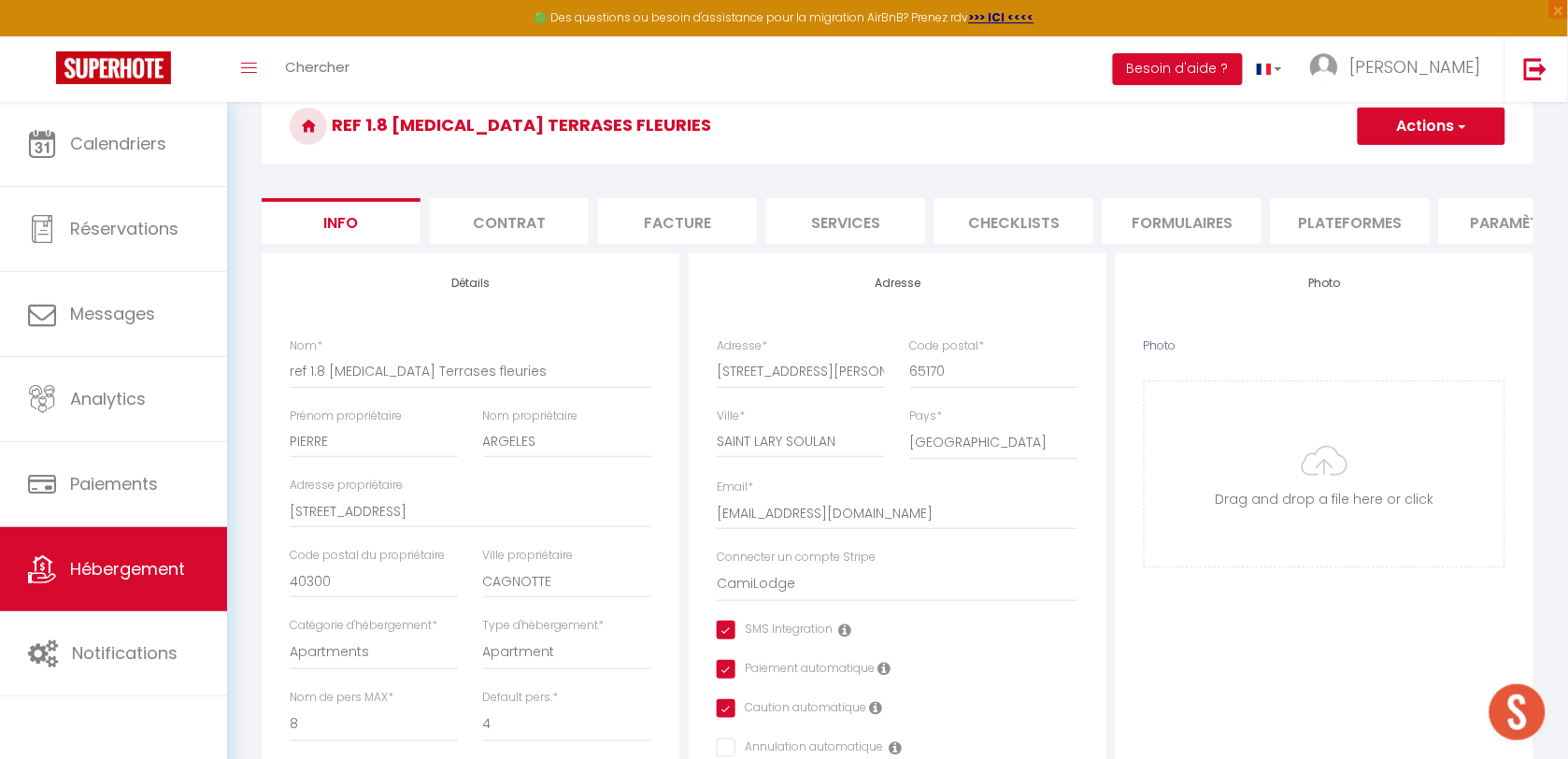
click at [1409, 136] on button "Actions" at bounding box center [1431, 126] width 148 height 37
click at [1375, 162] on input "Enregistrer" at bounding box center [1357, 167] width 69 height 18
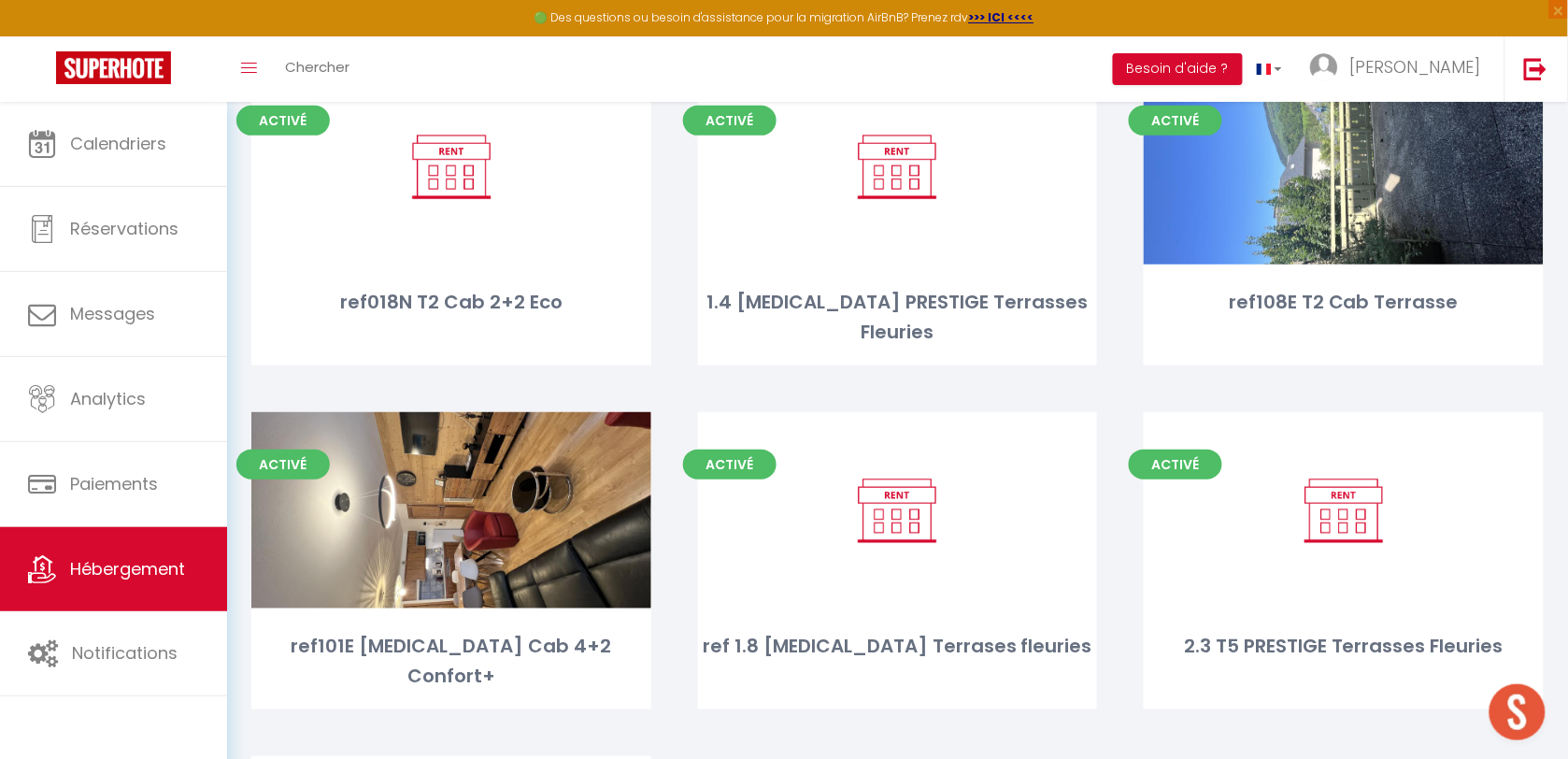
scroll to position [4620, 0]
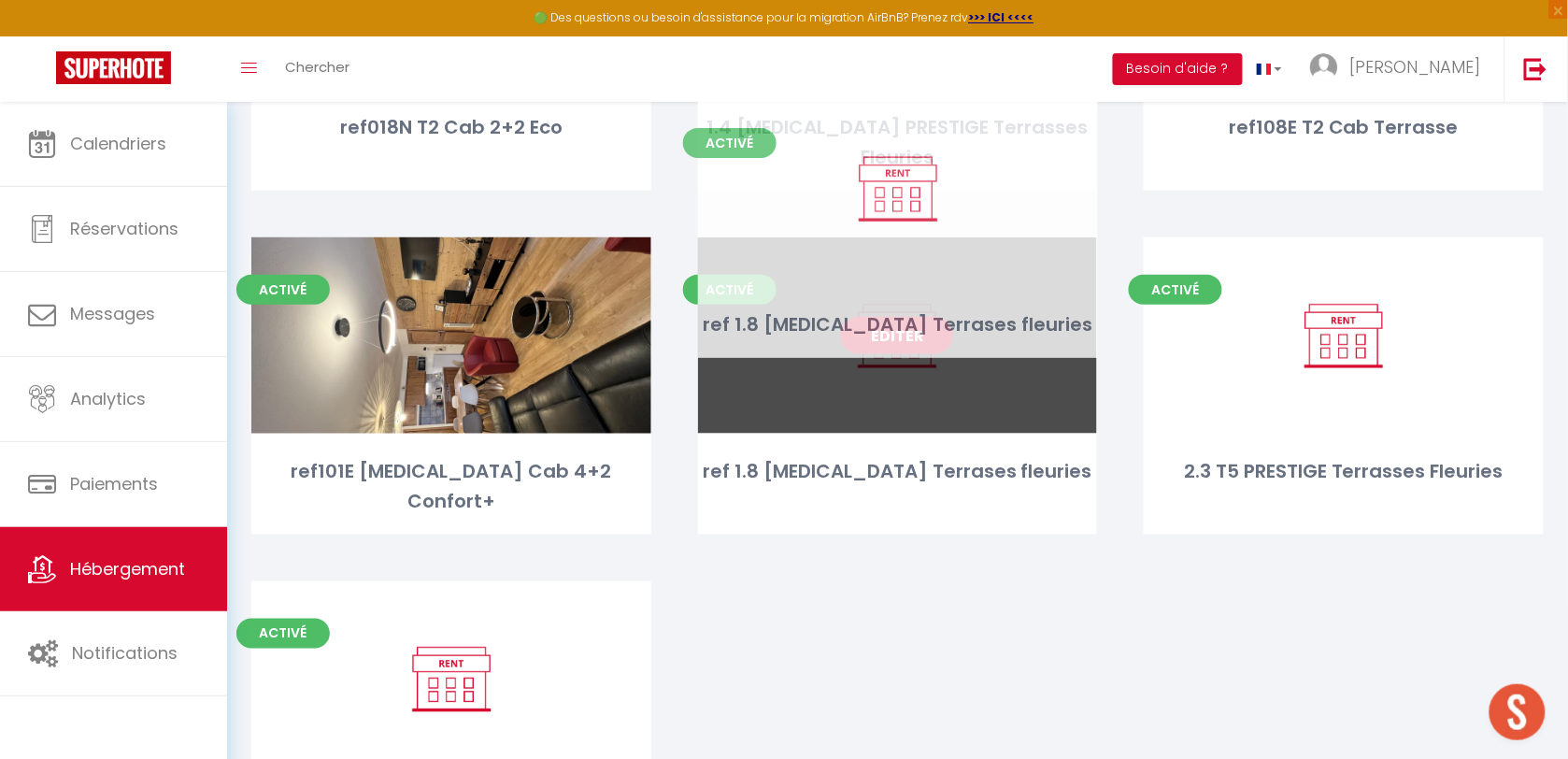
click at [908, 316] on link "Editer" at bounding box center [896, 334] width 112 height 37
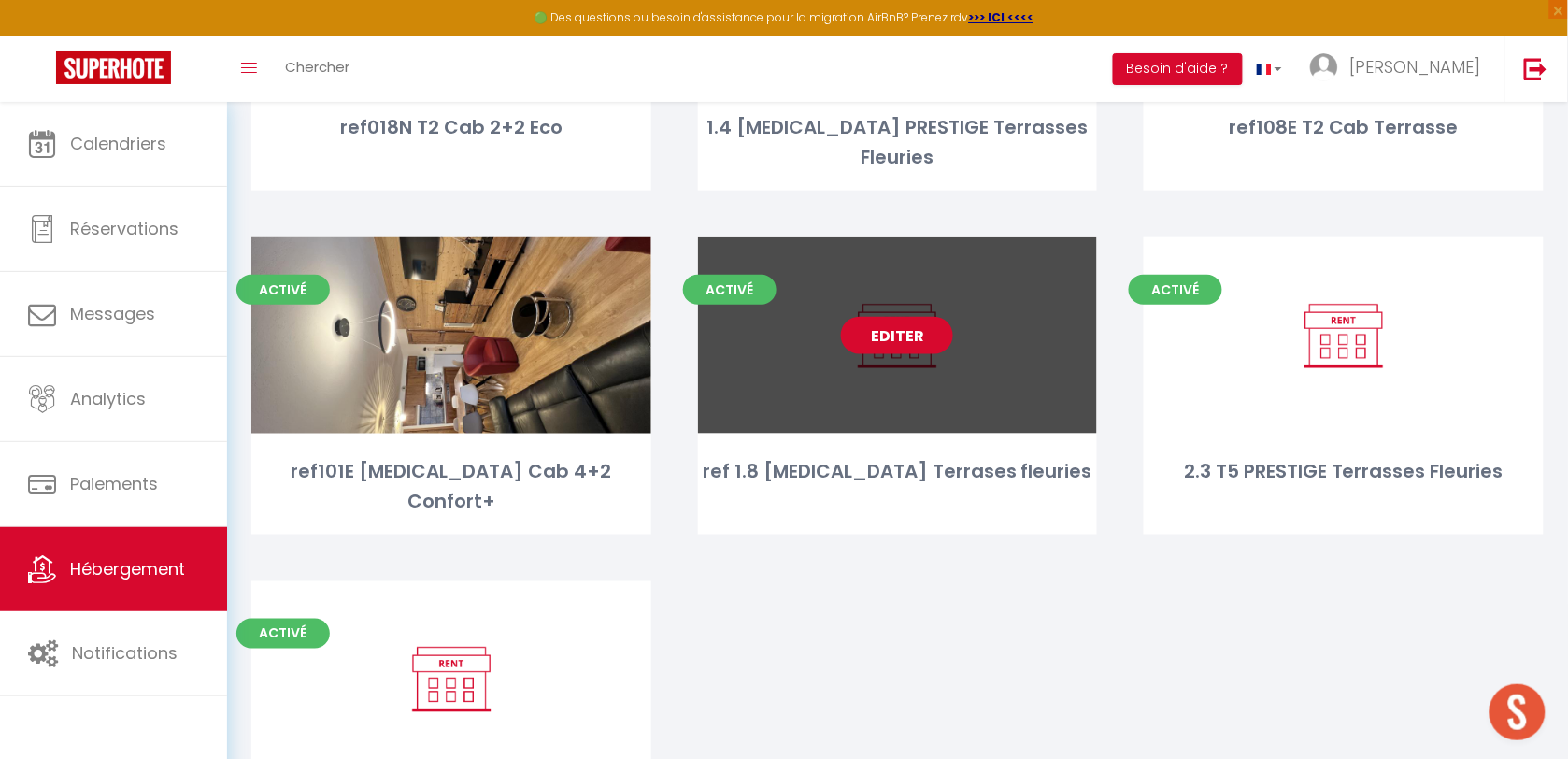
click at [908, 316] on link "Editer" at bounding box center [896, 334] width 112 height 37
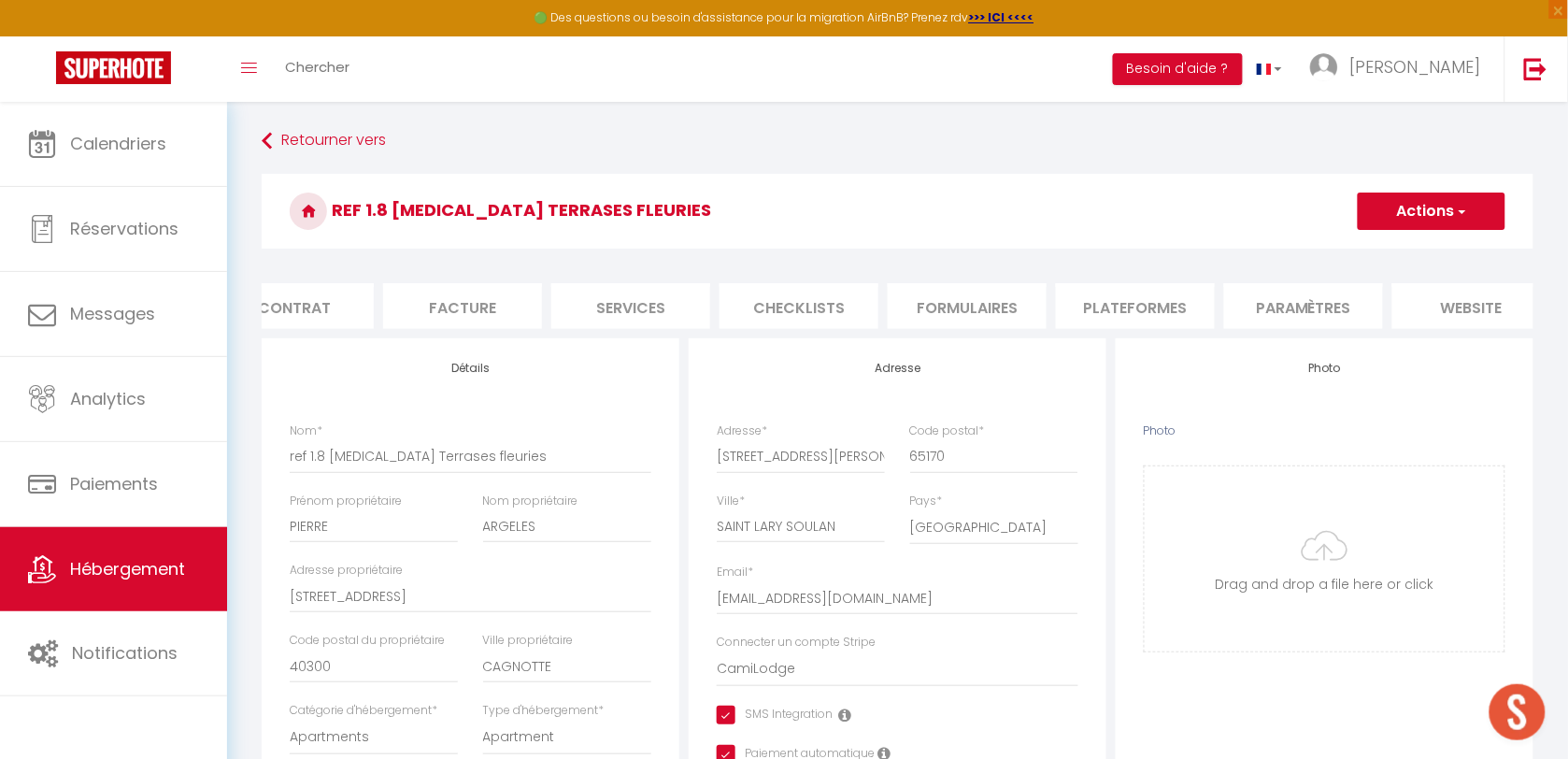
scroll to position [0, 409]
click at [953, 319] on li "Plateformes" at bounding box center [941, 306] width 159 height 46
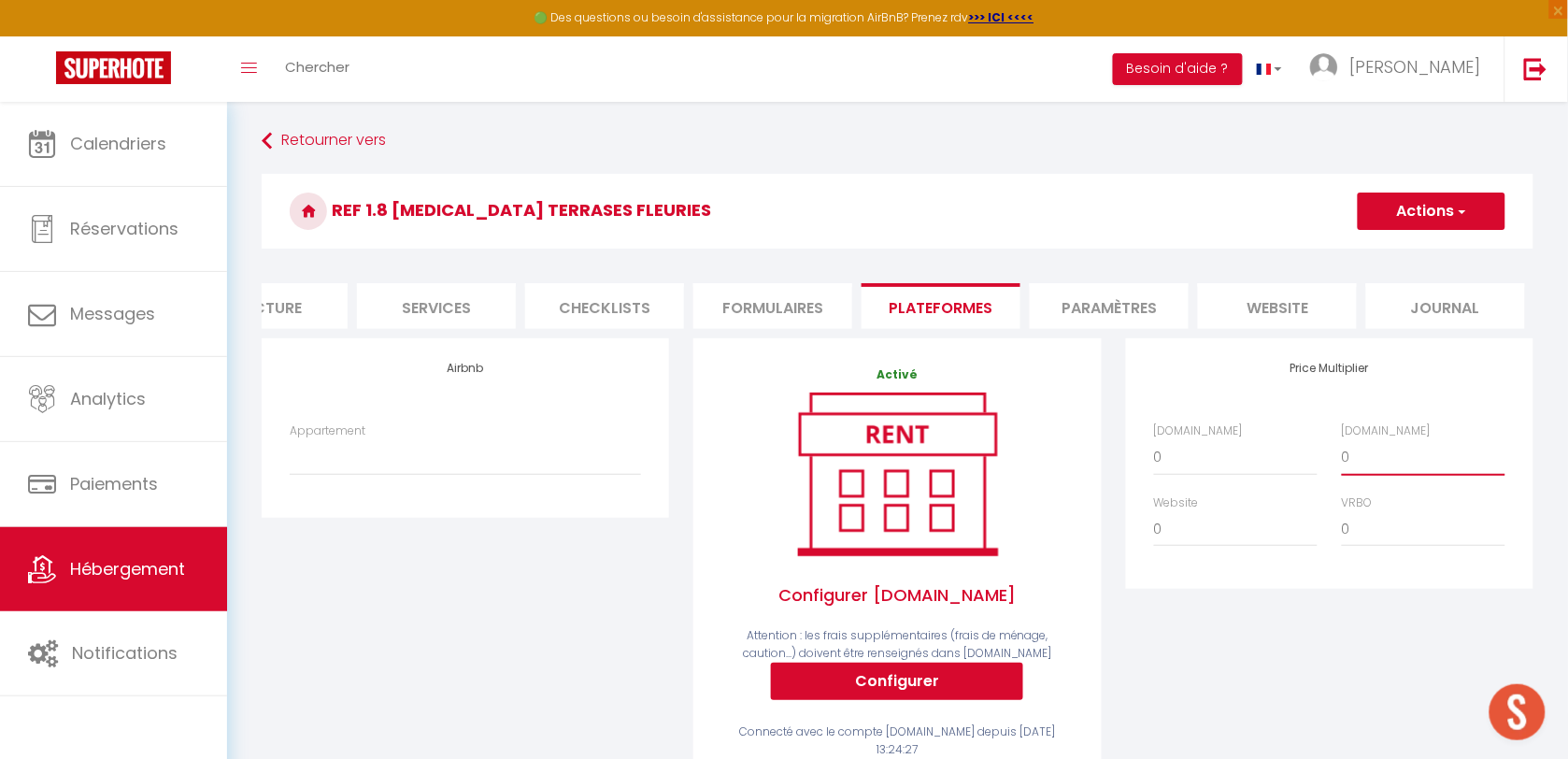
click at [1360, 474] on select "0 + 1 % + 2 % + 3 % + 4 % + 5 % + 6 % + 7 % + 8 % + 9 %" at bounding box center [1423, 456] width 164 height 35
click at [1342, 457] on select "0 + 1 % + 2 % + 3 % + 4 % + 5 % + 6 % + 7 % + 8 % + 9 %" at bounding box center [1423, 456] width 164 height 35
click at [1217, 543] on select "0 + 1 % + 2 % + 3 % + 4 % + 5 % + 6 % + 7 % + 8 % + 9 %" at bounding box center [1235, 528] width 164 height 35
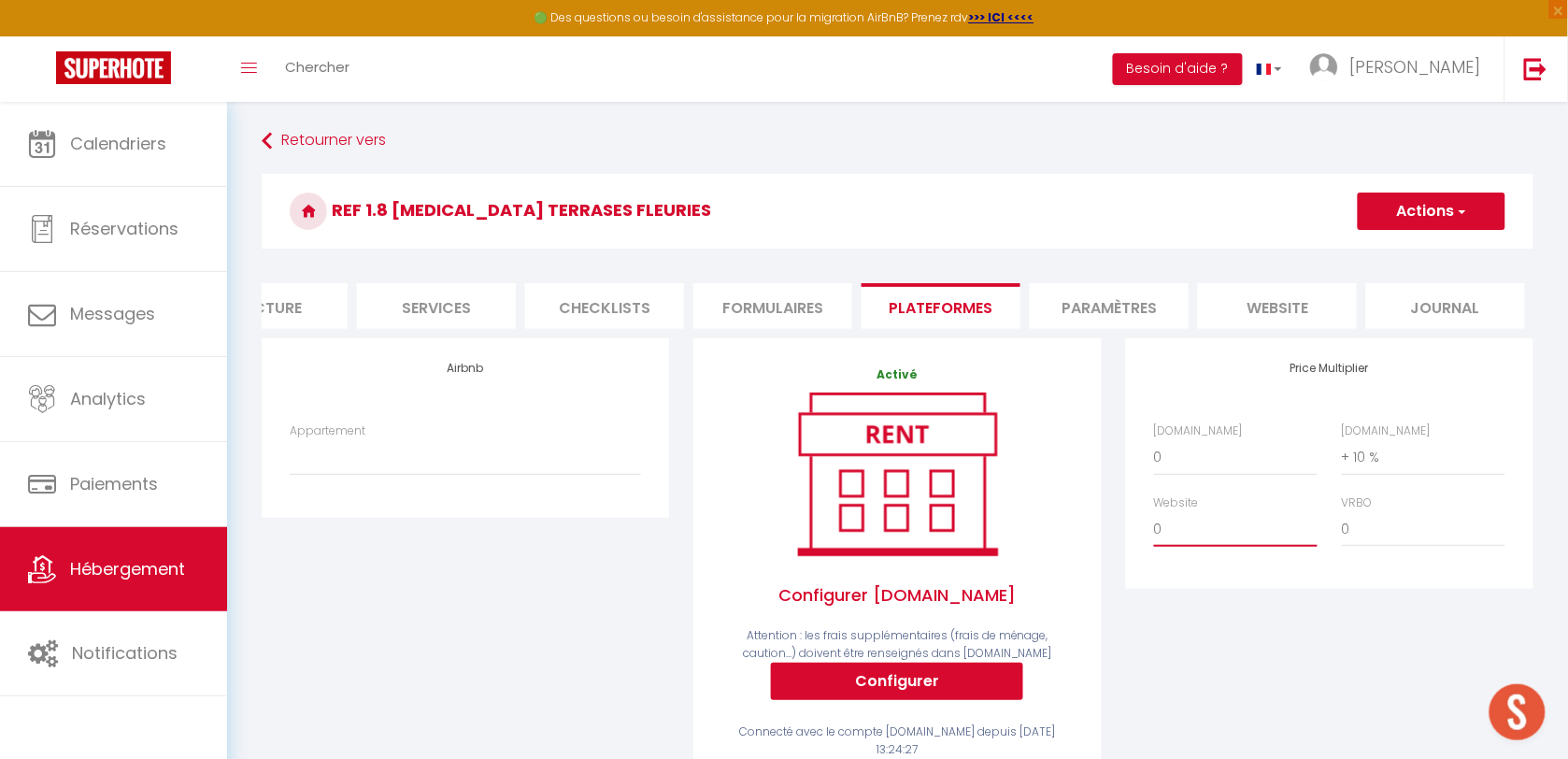
click at [1216, 539] on select "0 + 1 % + 2 % + 3 % + 4 % + 5 % + 6 % + 7 % + 8 % + 9 %" at bounding box center [1235, 528] width 164 height 35
click at [1210, 546] on select "0 + 1 % + 2 % + 3 % + 4 % + 5 % + 6 % + 7 % + 8 % + 9 %" at bounding box center [1235, 528] width 164 height 35
click at [1154, 528] on select "0 + 1 % + 2 % + 3 % + 4 % + 5 % + 6 % + 7 % + 8 % + 9 %" at bounding box center [1235, 528] width 164 height 35
click at [1198, 544] on select "0 + 1 % + 2 % + 3 % + 4 % + 5 % + 6 % + 7 % + 8 % + 9 %" at bounding box center [1235, 528] width 164 height 35
click at [1154, 528] on select "0 + 1 % + 2 % + 3 % + 4 % + 5 % + 6 % + 7 % + 8 % + 9 %" at bounding box center [1235, 528] width 164 height 35
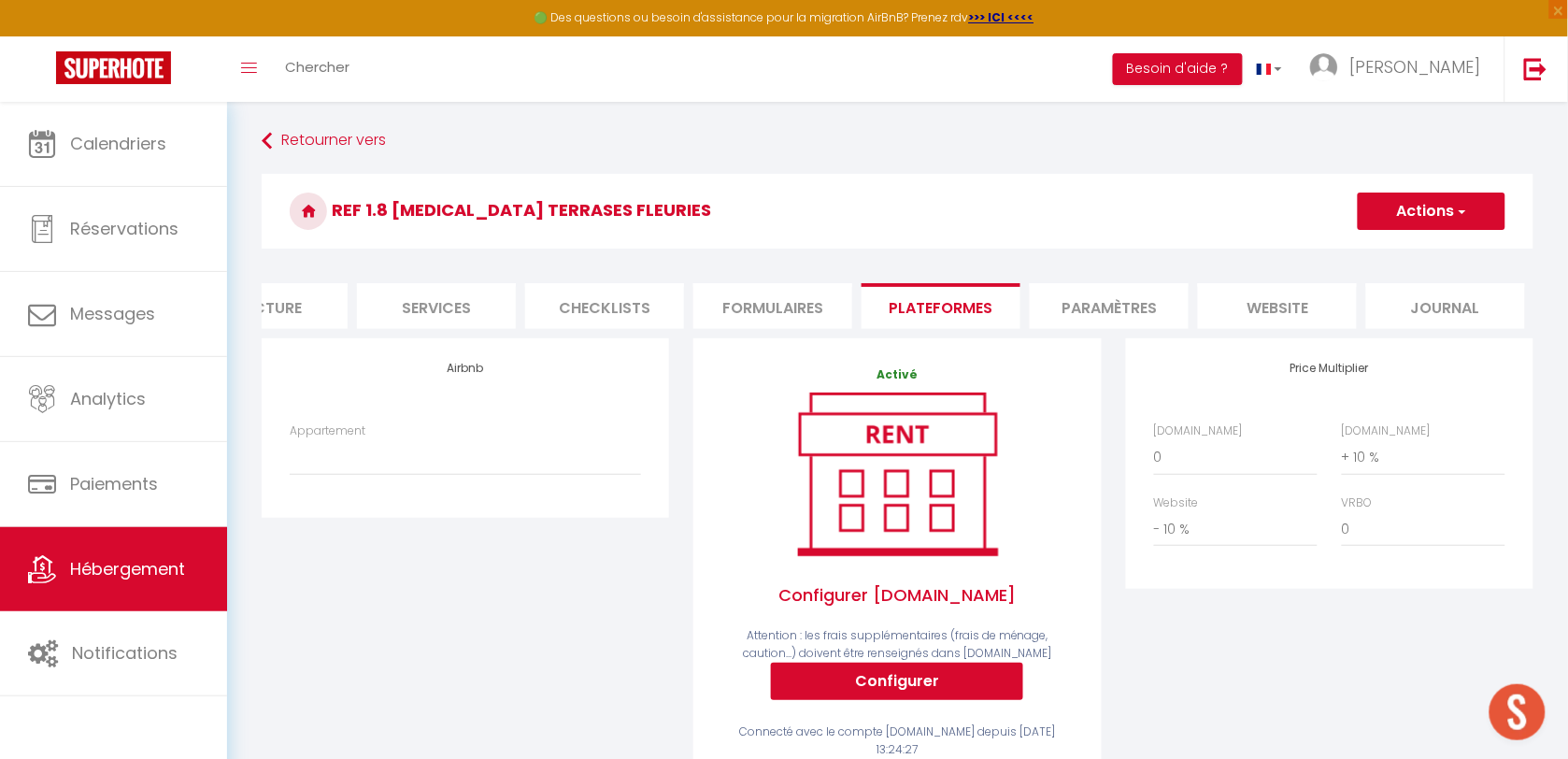
click at [1396, 205] on button "Actions" at bounding box center [1431, 211] width 148 height 37
click at [1393, 249] on link "Enregistrer" at bounding box center [1430, 252] width 148 height 24
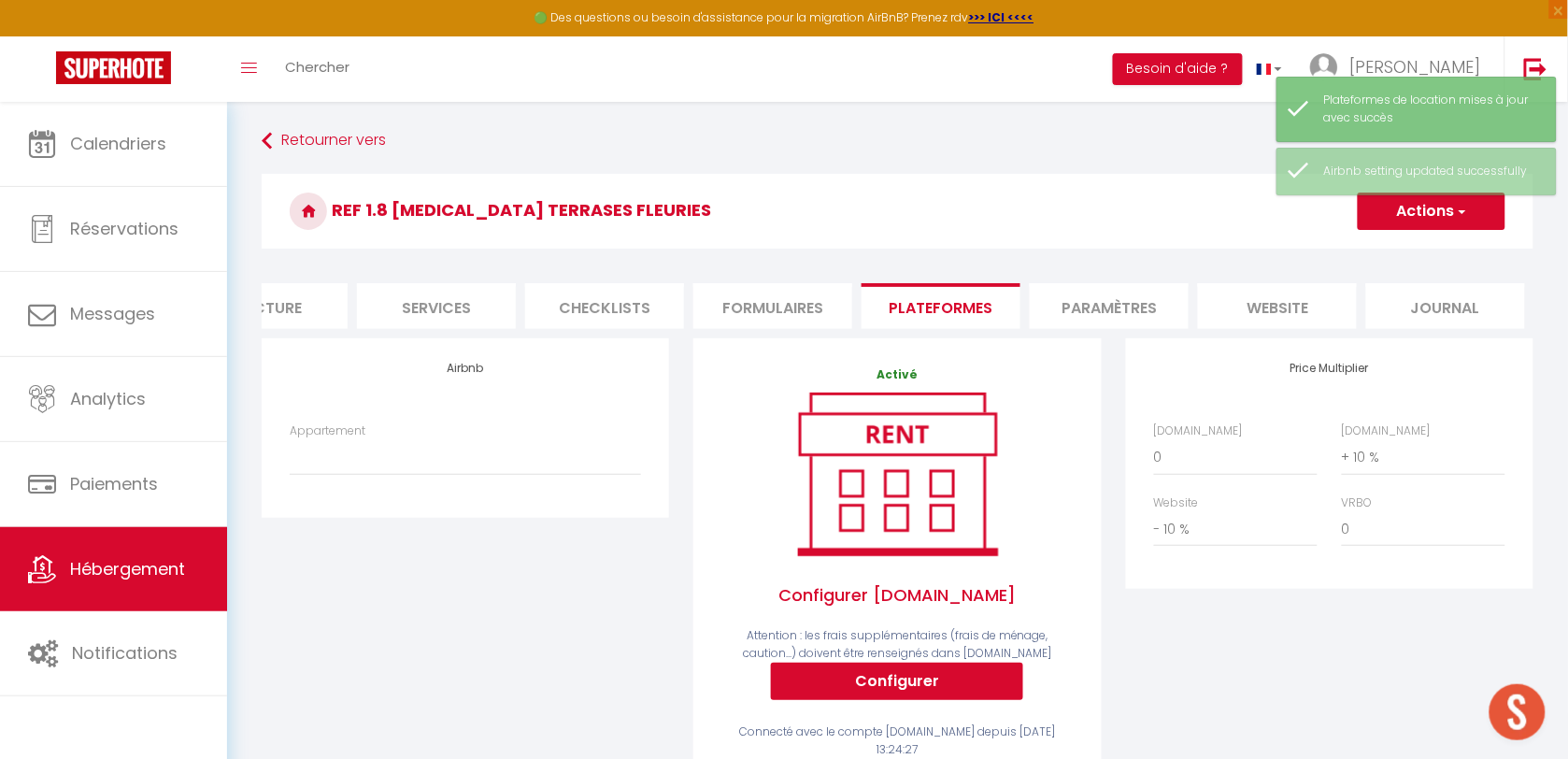
click at [1066, 317] on li "Paramètres" at bounding box center [1109, 306] width 159 height 46
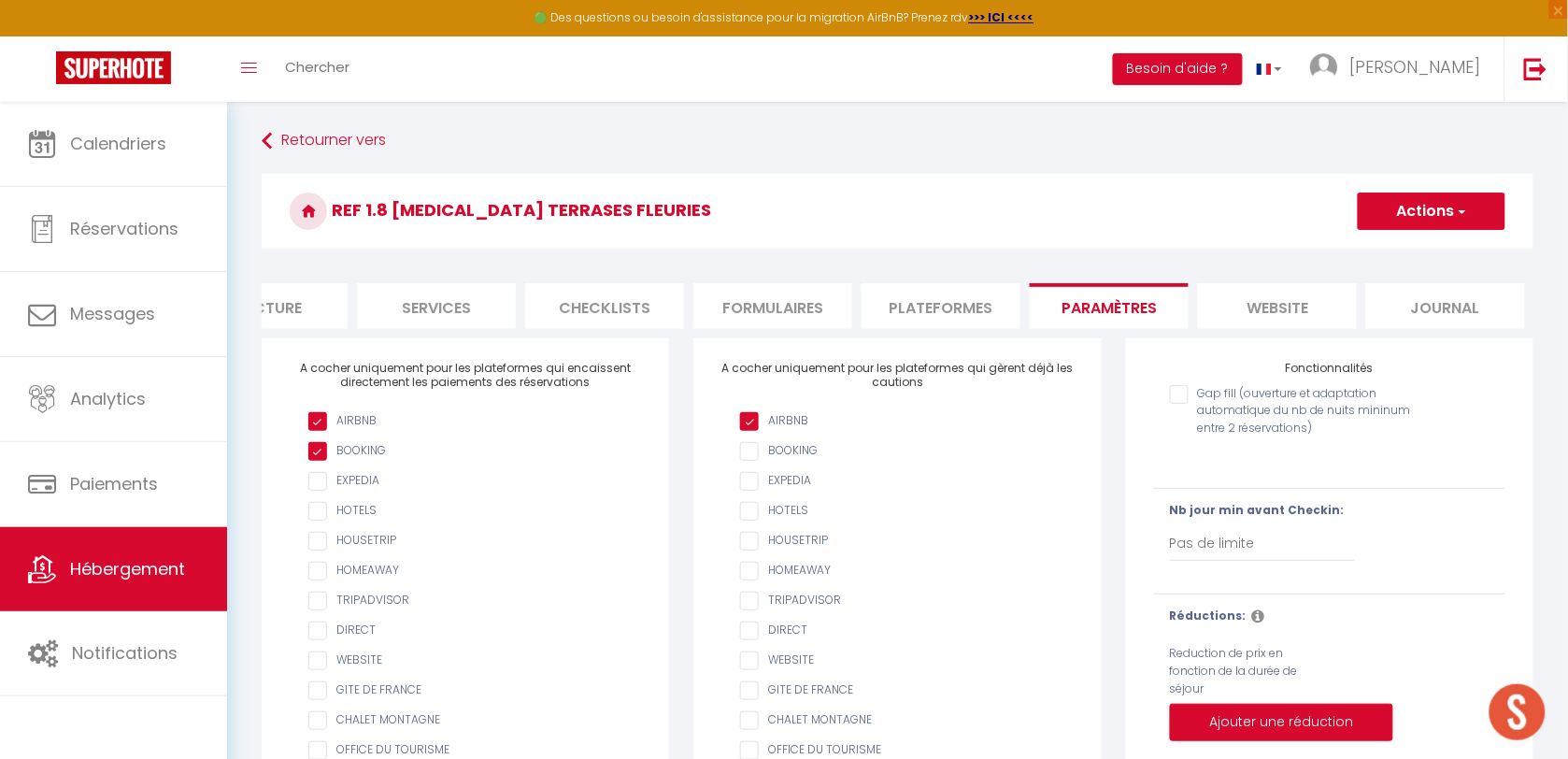
click at [1235, 314] on li "website" at bounding box center [1278, 306] width 159 height 46
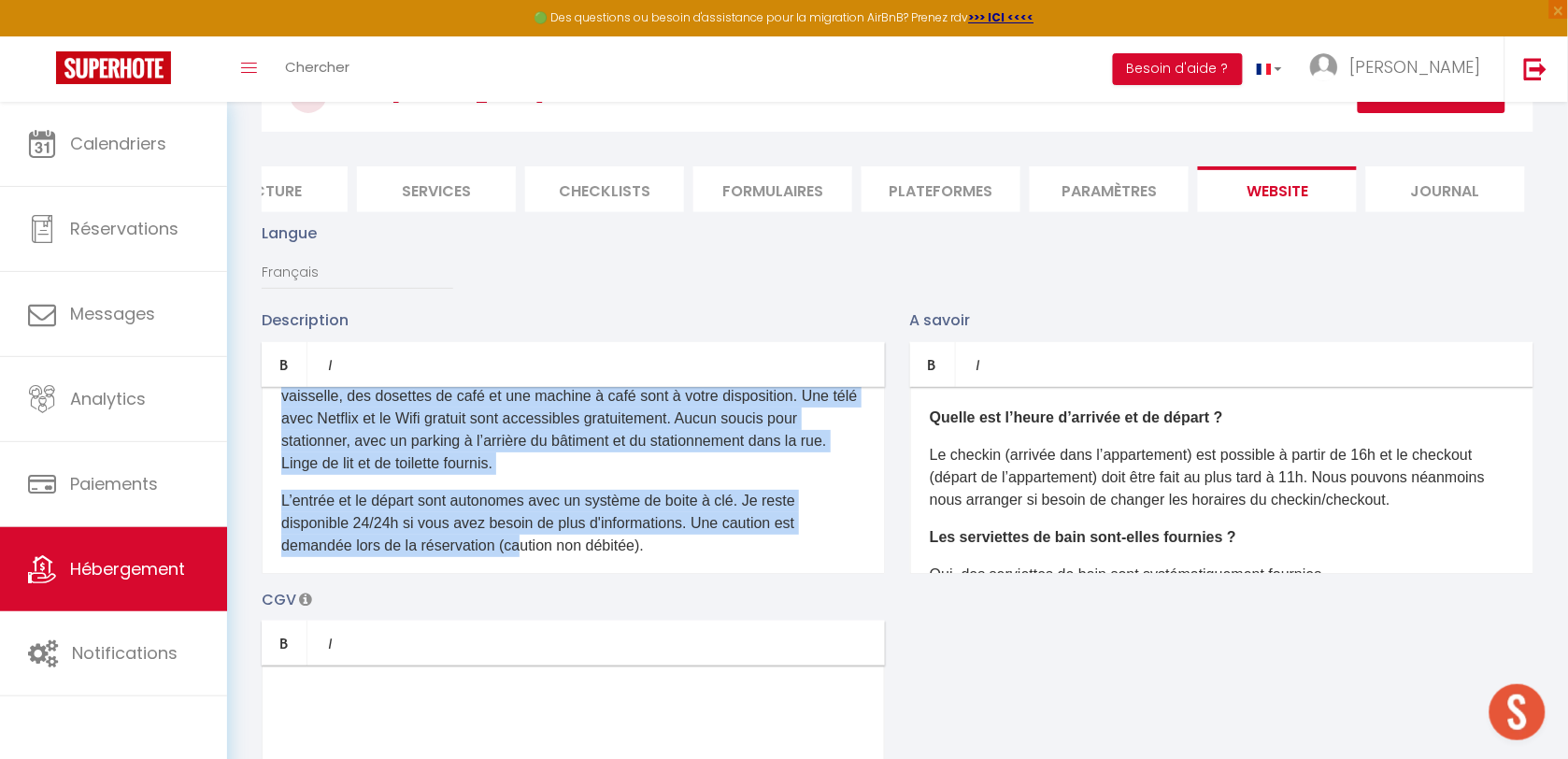
scroll to position [193, 0]
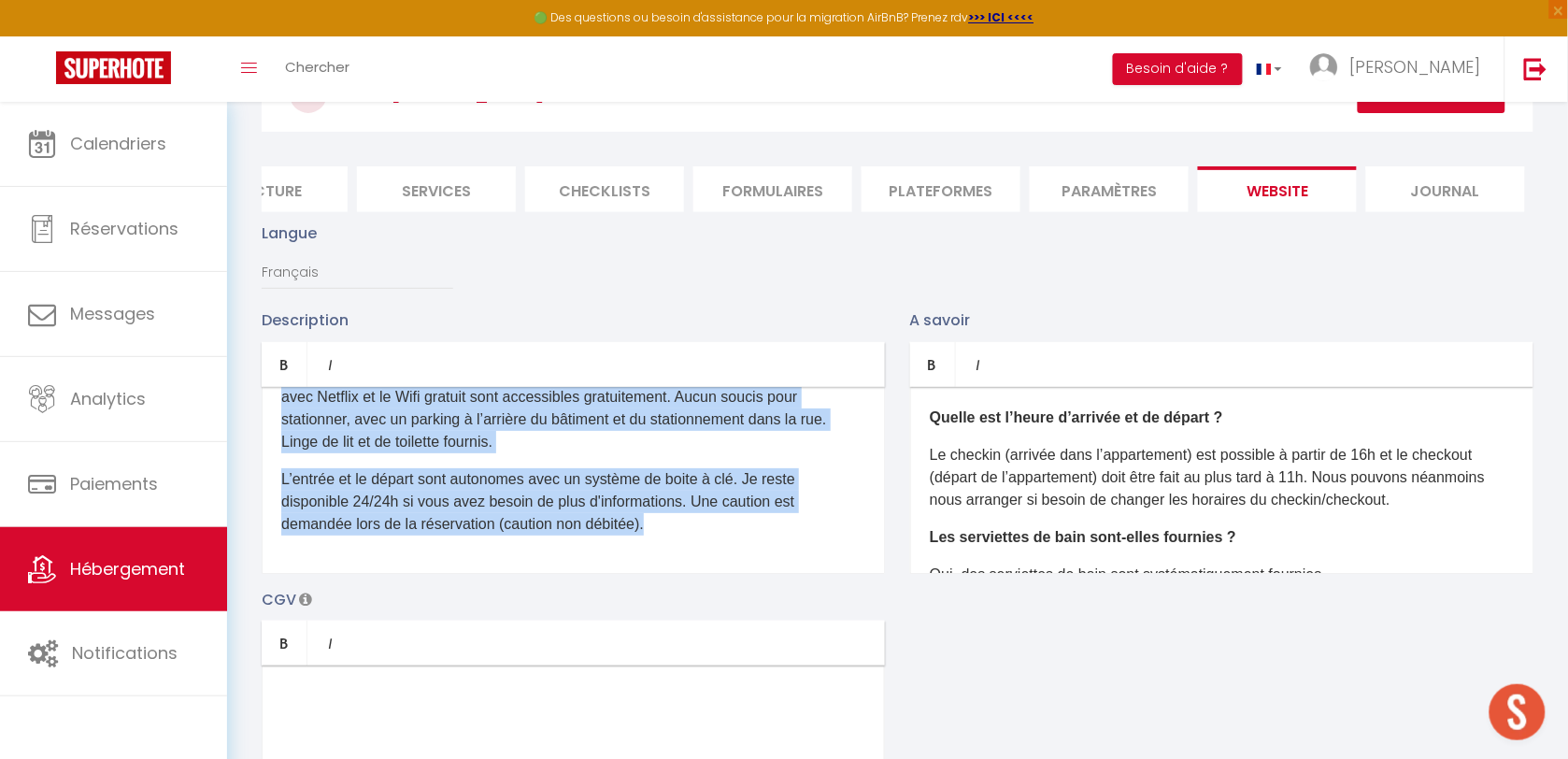
drag, startPoint x: 280, startPoint y: 430, endPoint x: 897, endPoint y: 612, distance: 643.3
click at [900, 612] on div "Description Bold Italic Rich text editor D'un accès aisé depuis les autoroutes,…" at bounding box center [897, 580] width 1296 height 542
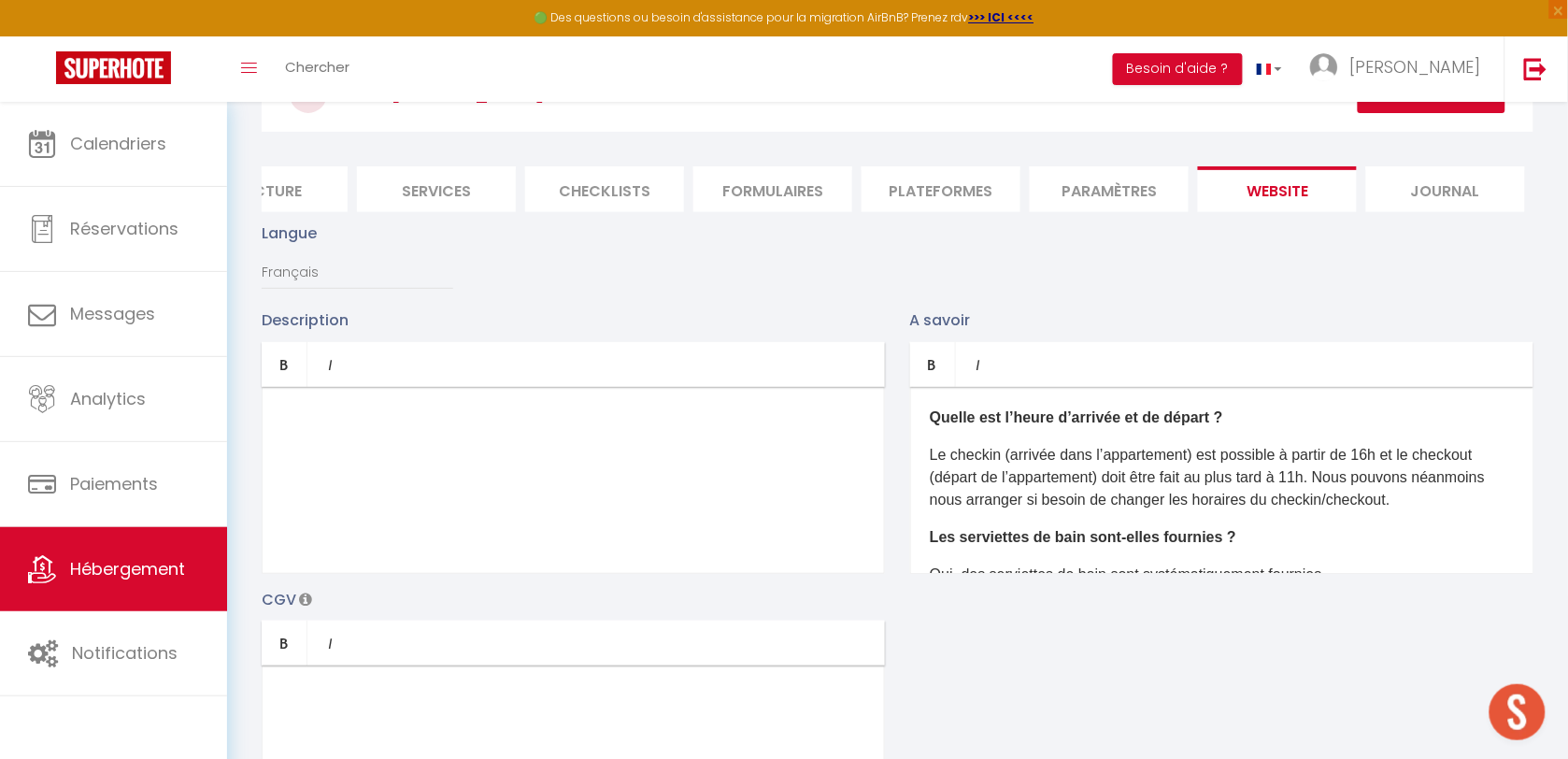
scroll to position [0, 0]
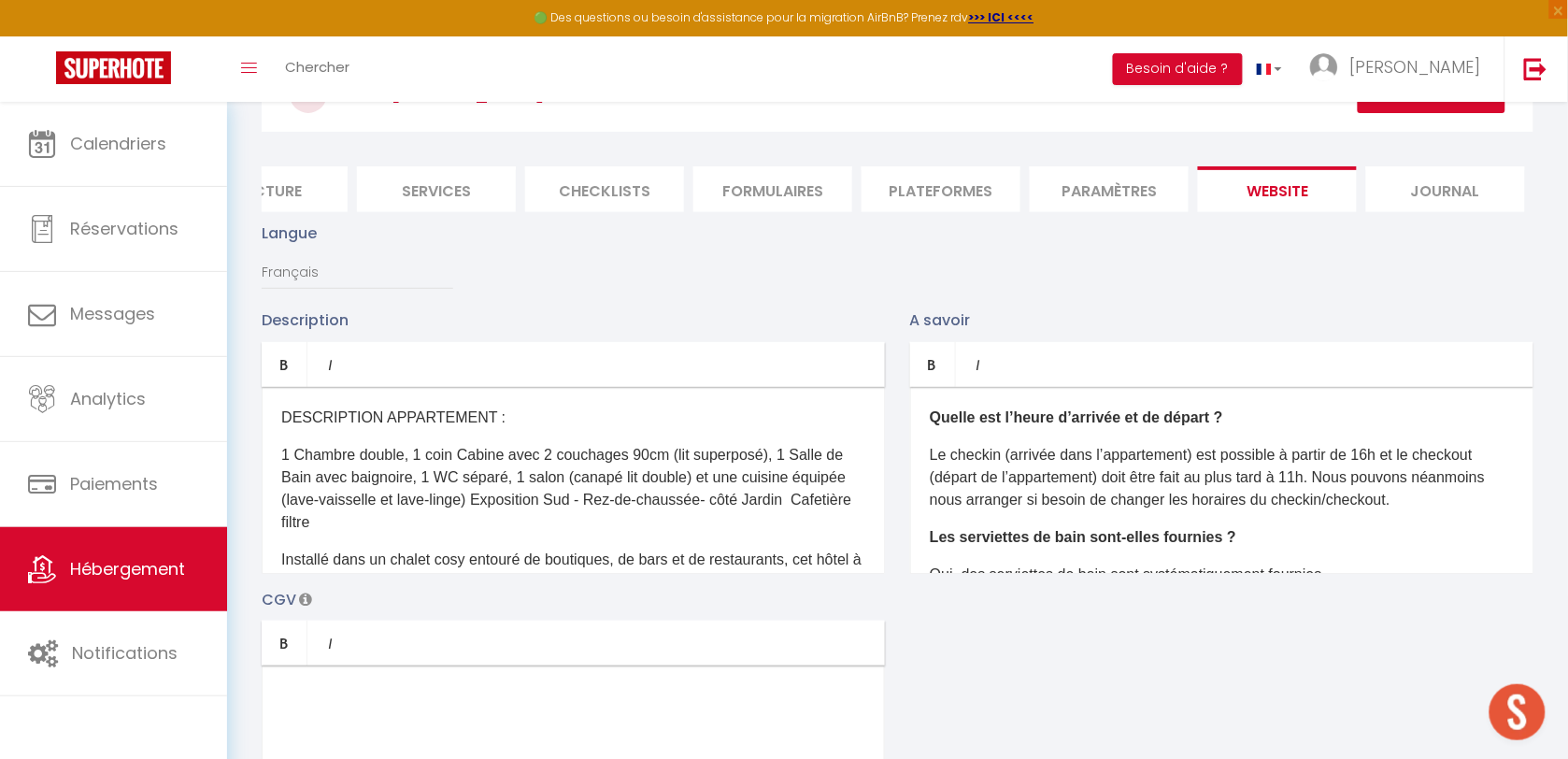
click at [404, 479] on p "1 Chambre double, 1 coin Cabine avec 2 couchages 90cm (lit superposé), 1 Salle …" at bounding box center [572, 489] width 584 height 90
drag, startPoint x: 553, startPoint y: 467, endPoint x: 445, endPoint y: 474, distance: 108.2
click at [445, 474] on p "1 Chambre double avec un lit médicalisé, 1 coin Cabine avec 2 couchages 90cm (l…" at bounding box center [572, 489] width 584 height 90
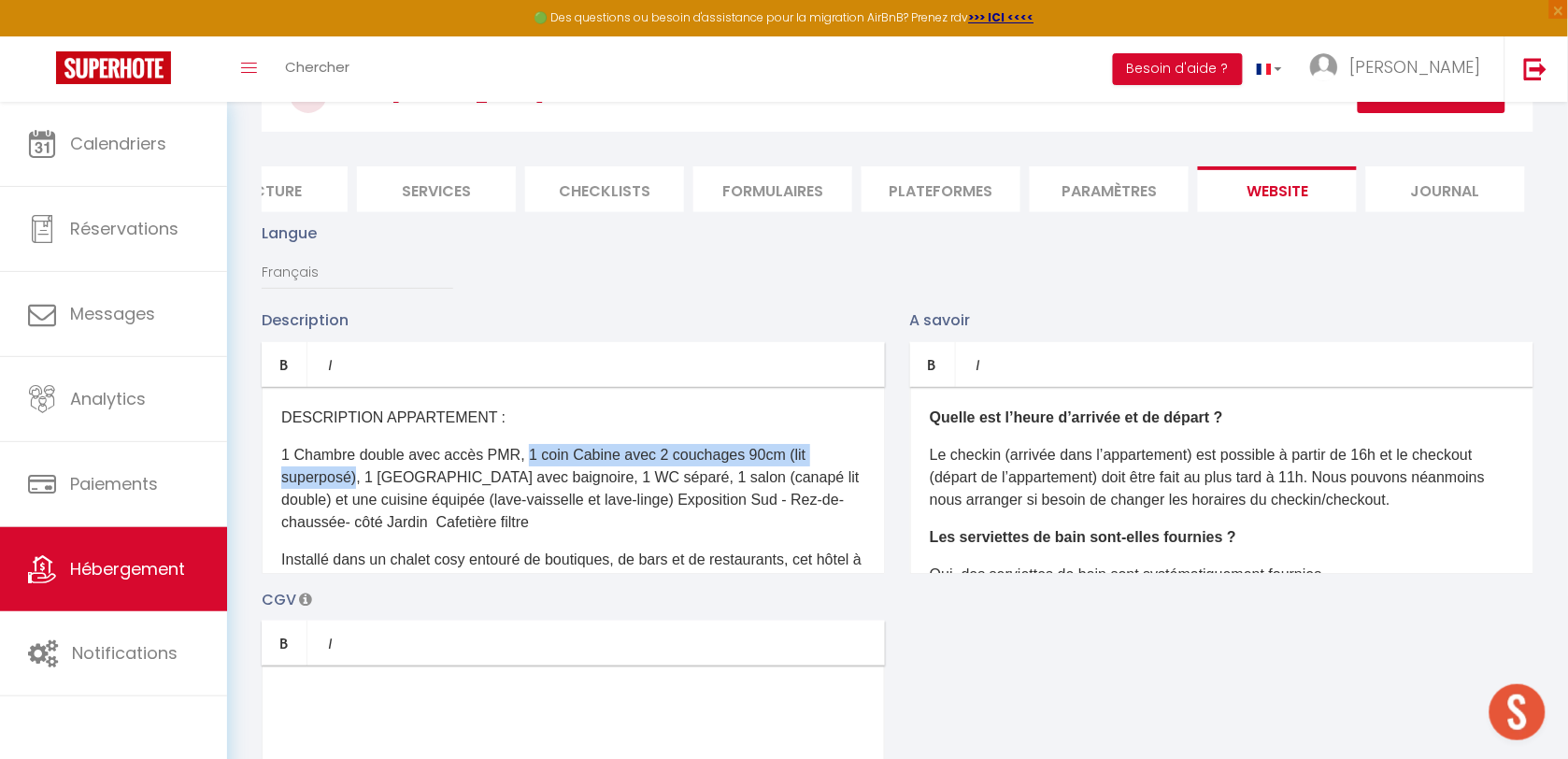
drag, startPoint x: 525, startPoint y: 476, endPoint x: 353, endPoint y: 501, distance: 173.8
click at [353, 501] on p "1 Chambre double avec accès PMR, 1 coin Cabine avec 2 couchages 90cm (lit super…" at bounding box center [572, 489] width 584 height 90
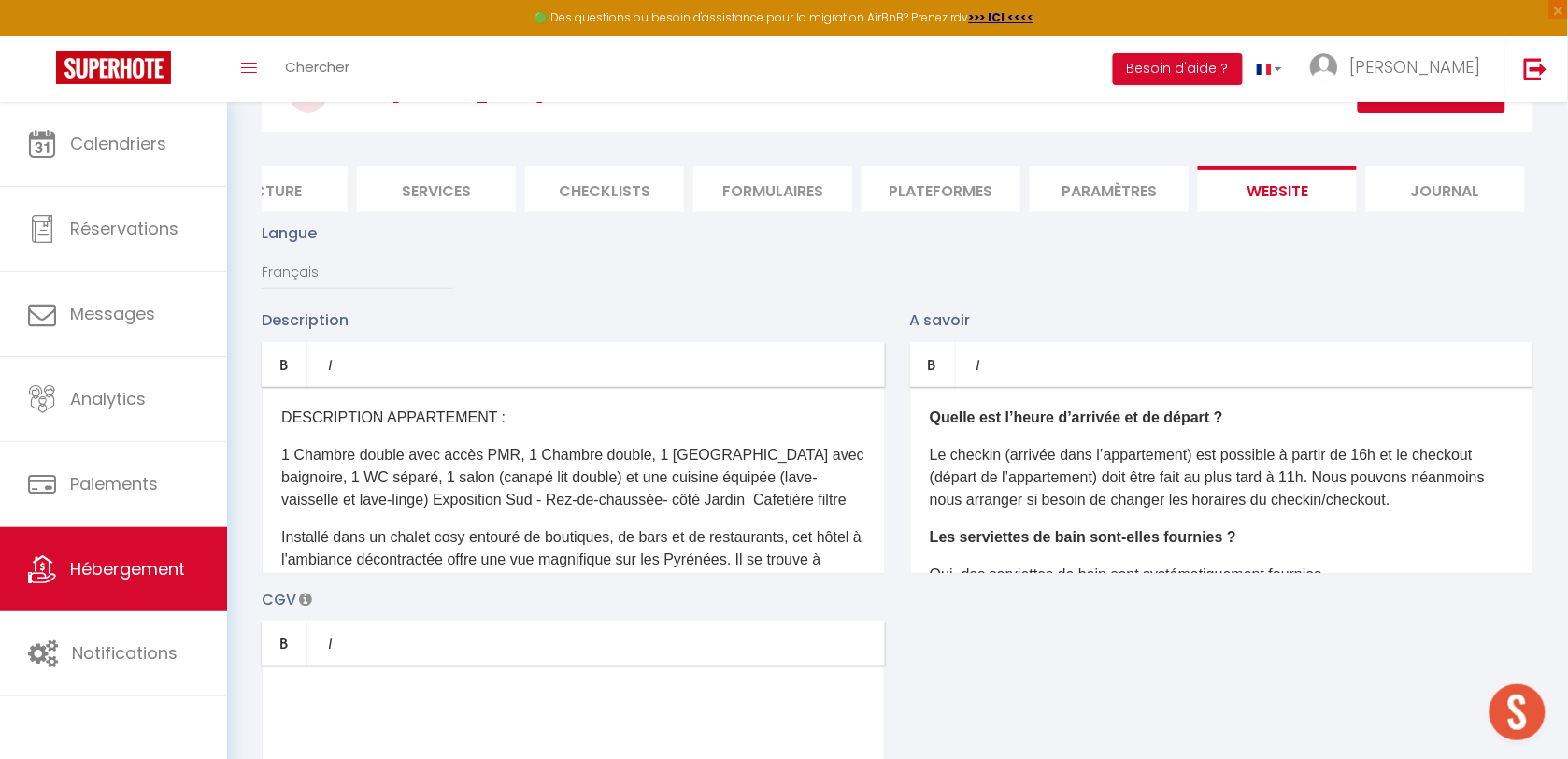
click at [524, 472] on p "1 Chambre double avec accès PMR, 1 Chambre double, 1 Salle de Bain avec baignoi…" at bounding box center [572, 477] width 584 height 67
click at [546, 472] on p "1 Chambre double avec accès PMR et 1 Chambre double, 1 Salle de Bain avec baign…" at bounding box center [572, 477] width 584 height 67
click at [661, 477] on p "1 Chambre double avec accès PMR et 1 Chambre double, 1 Salle de Bain avec baign…" at bounding box center [572, 477] width 584 height 67
drag, startPoint x: 629, startPoint y: 472, endPoint x: 539, endPoint y: 469, distance: 90.0
click at [533, 472] on p "1 Chambre double avec accès PMR et 1 Chambre double, 1 Salle de Bain avec baign…" at bounding box center [572, 477] width 584 height 67
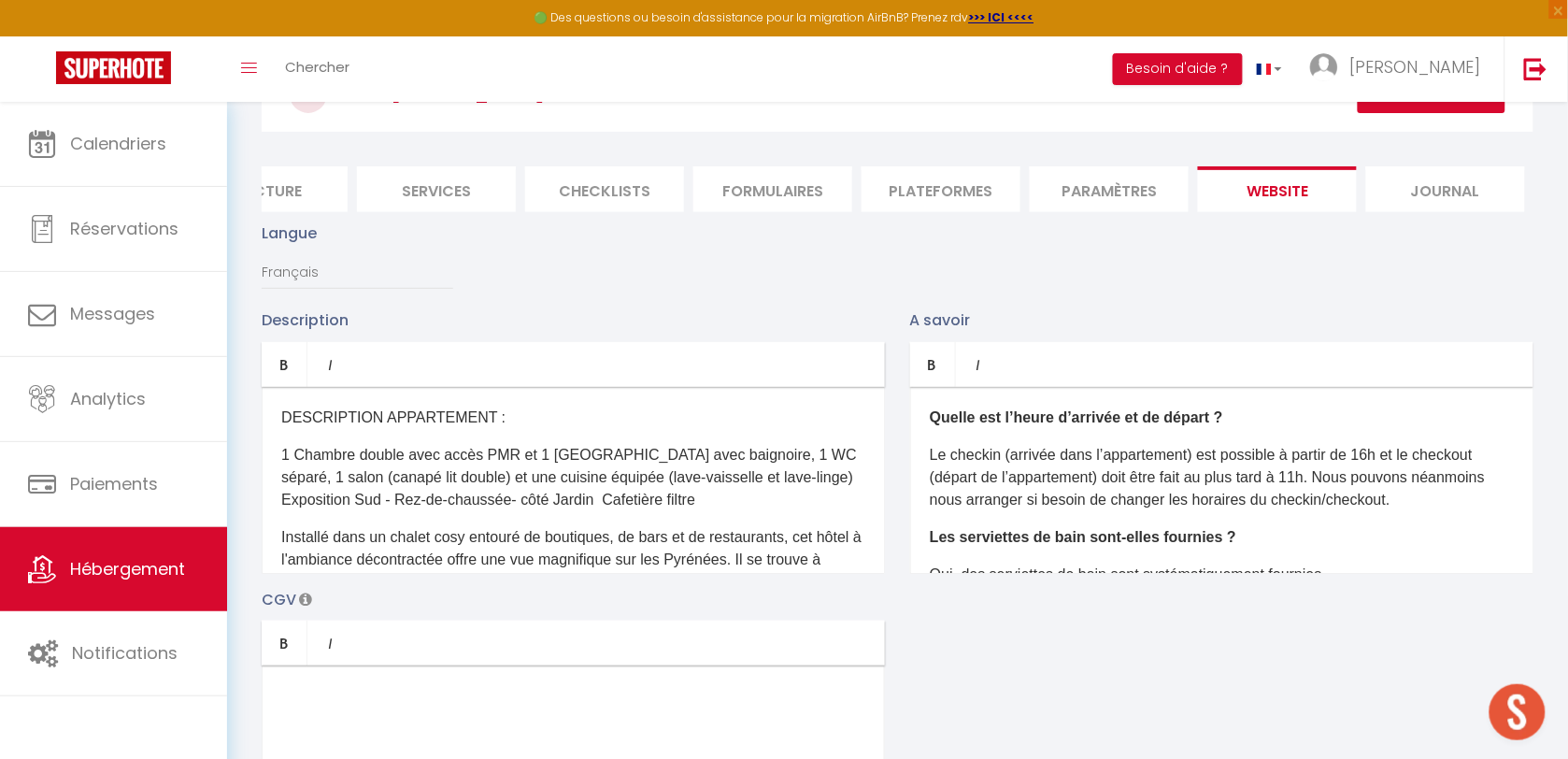
click at [281, 473] on p "1 Chambre double avec accès PMR et 1 Salle de Bain avec baignoire, 1 WC séparé,…" at bounding box center [572, 477] width 584 height 67
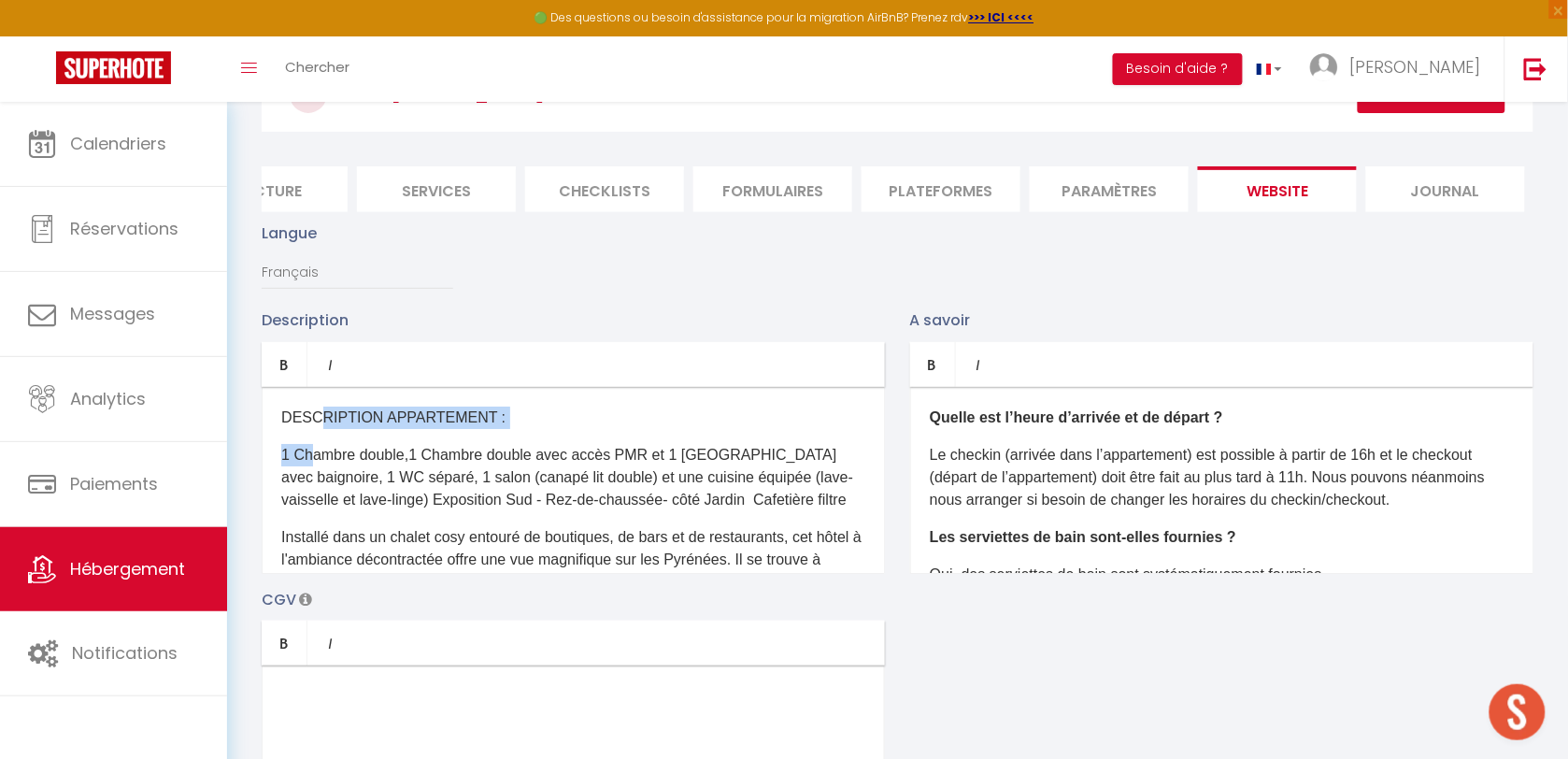
drag, startPoint x: 311, startPoint y: 444, endPoint x: 310, endPoint y: 411, distance: 33.0
click at [310, 411] on div "DESCRIPTION APPARTEMENT : 1 Chambre double, ​ 1 Chambre double avec accès PMR e…" at bounding box center [573, 480] width 623 height 187
click at [341, 472] on p "1 Chambre double, ​ 1 Chambre double avec accès PMR et 1 Salle de Bain avec bai…" at bounding box center [572, 477] width 584 height 67
click at [287, 472] on p "1 Chambre double, ​ 1 Chambre double avec accès PMR et 1 Salle de Bain avec bai…" at bounding box center [572, 477] width 584 height 67
click at [406, 473] on p "1 Chambre double, ​ 1 Chambre double avec accès PMR et 1 Salle de Bain avec bai…" at bounding box center [572, 477] width 584 height 67
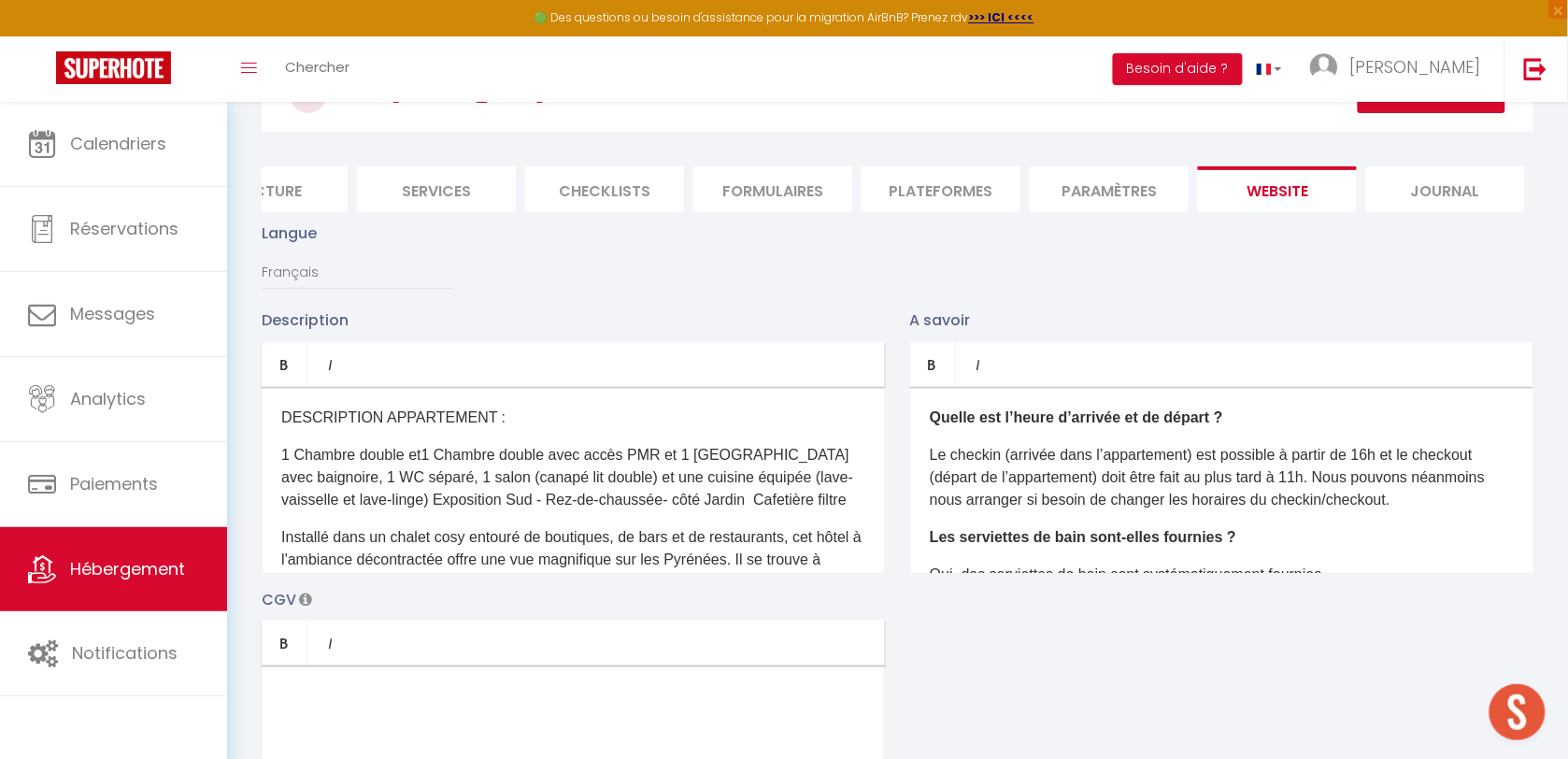
drag, startPoint x: 663, startPoint y: 470, endPoint x: 827, endPoint y: 445, distance: 165.9
click at [670, 468] on p "1 Chambre double et ​ 1 Chambre double avec accès PMR et 1 Salle de Bain avec b…" at bounding box center [572, 477] width 584 height 67
click at [427, 473] on p "1 Chambre double et ​ 1 Chambre double avec accès PMRt 1 Salle de Bain avec bai…" at bounding box center [572, 477] width 584 height 67
click at [330, 453] on div "DESCRIPTION APPARTEMENT : 1 Chambre double, ​ 1 Chambre double avec accès PMRt …" at bounding box center [573, 480] width 623 height 187
click at [281, 468] on p "1 Chambre double, ​ 1 Chambre double avec accès PMRt 1 Salle de Bain avec baign…" at bounding box center [572, 477] width 584 height 67
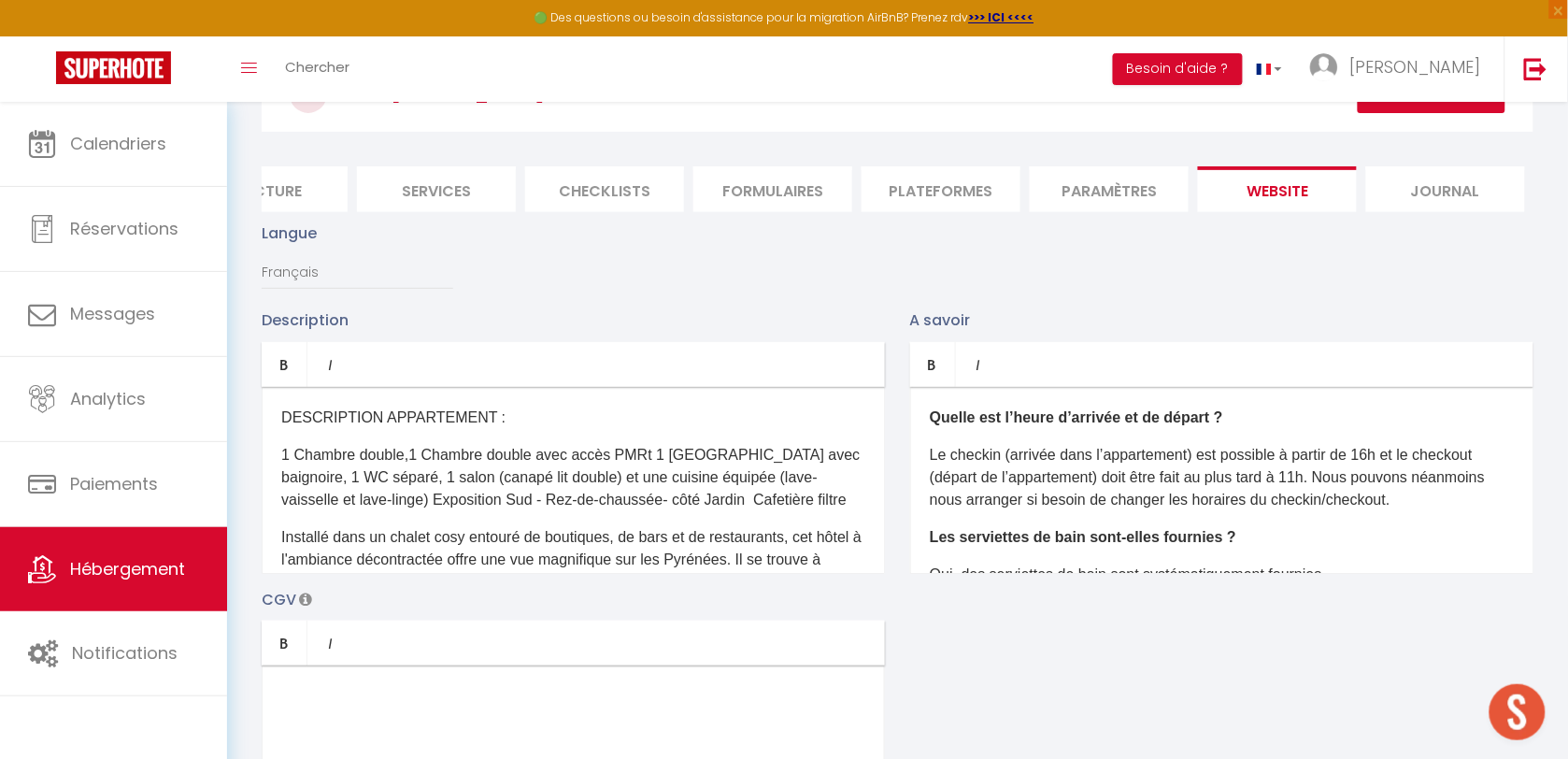
click at [487, 428] on p "DESCRIPTION APPARTEMENT :" at bounding box center [572, 417] width 584 height 22
click at [571, 473] on p "1 Chambre double, ​ 1 Chambre double avec accès PMRt 1 Salle de Bain avec baign…" at bounding box center [572, 477] width 584 height 67
click at [543, 473] on p "1 Chambre double, ​ 1 Chambre double avec accès PMRt 1 Salle de Bain avec baign…" at bounding box center [572, 477] width 584 height 67
drag, startPoint x: 542, startPoint y: 473, endPoint x: 635, endPoint y: 474, distance: 93.0
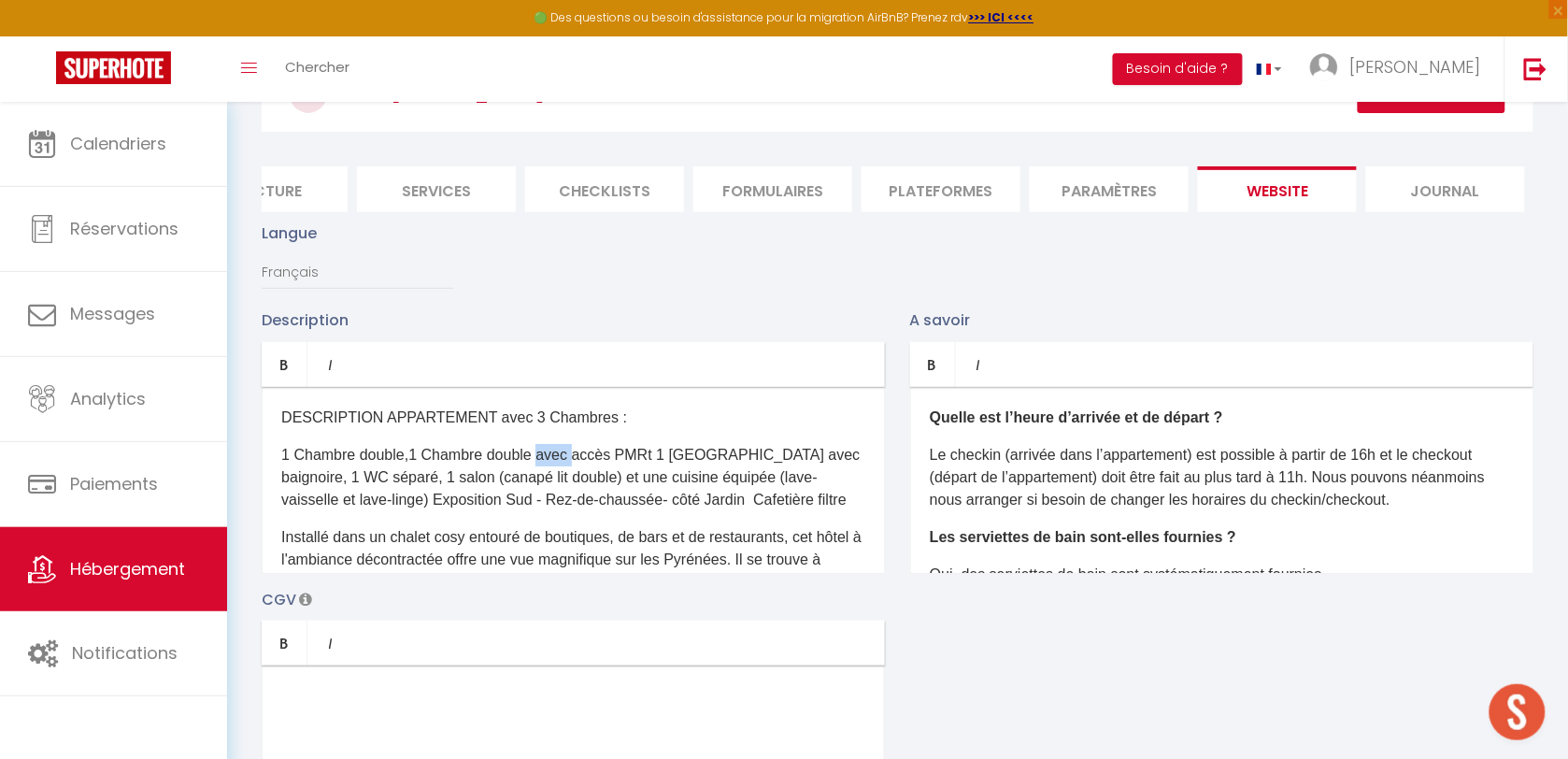
click at [543, 473] on p "1 Chambre double, ​ 1 Chambre double avec accès PMRt 1 Salle de Bain avec baign…" at bounding box center [572, 477] width 584 height 67
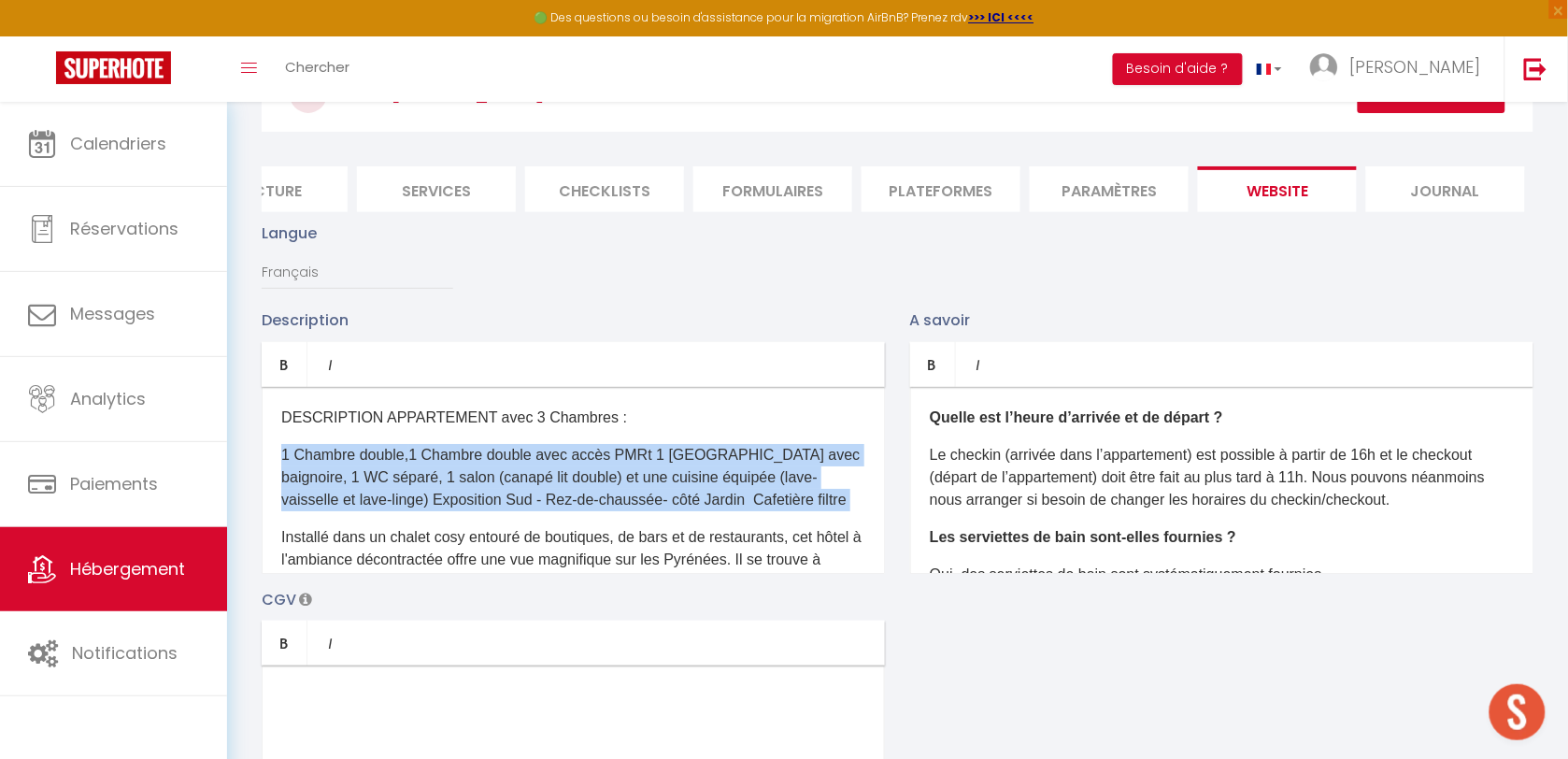
click at [622, 474] on p "1 Chambre double, ​ 1 Chambre double avec accès PMRt 1 Salle de Bain avec baign…" at bounding box center [572, 477] width 584 height 67
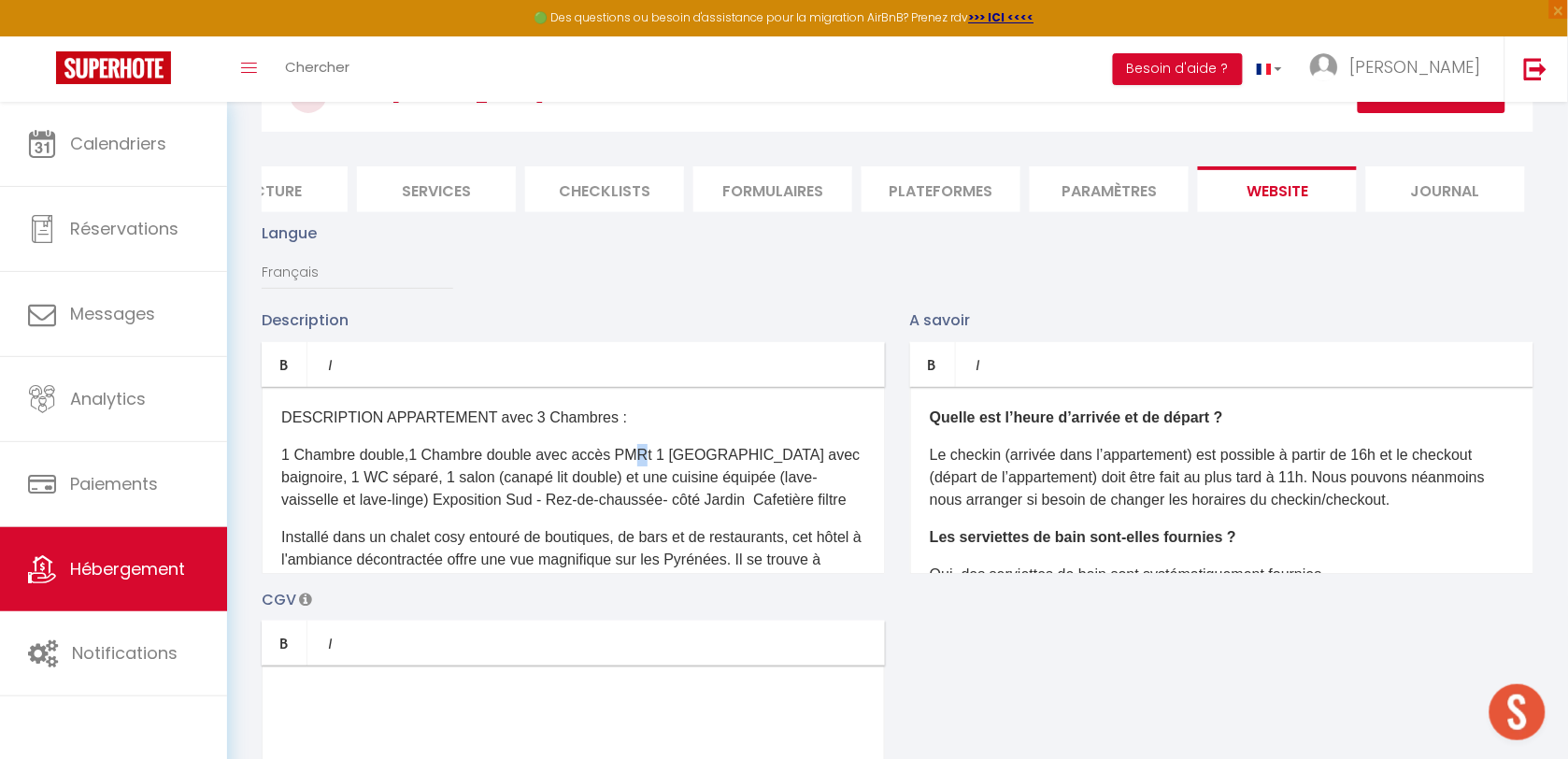
click at [645, 474] on p "1 Chambre double, ​ 1 Chambre double avec accès PMRt 1 Salle de Bain avec baign…" at bounding box center [572, 477] width 584 height 67
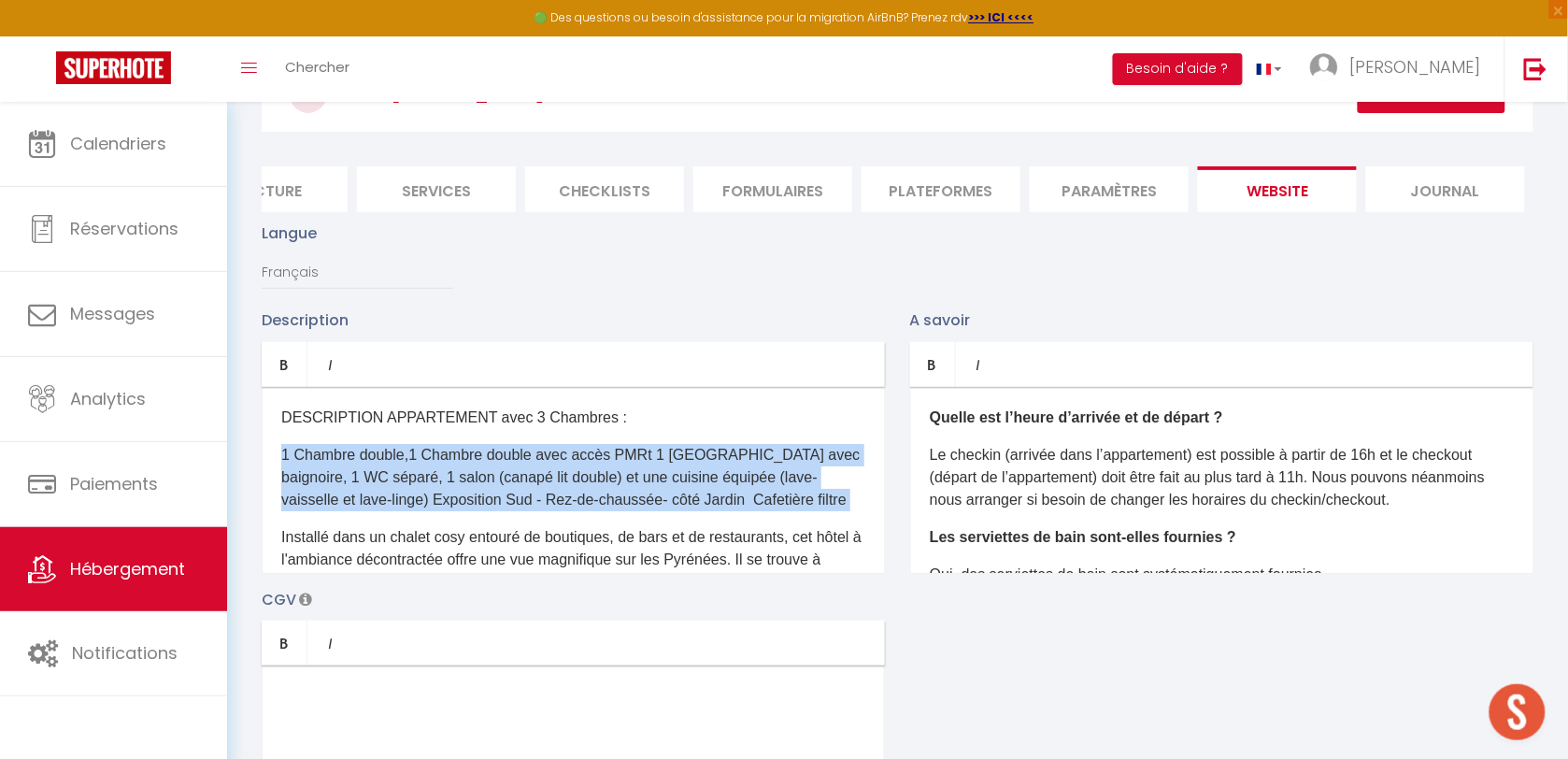
drag, startPoint x: 645, startPoint y: 474, endPoint x: 674, endPoint y: 473, distance: 29.0
click at [646, 474] on p "1 Chambre double, ​ 1 Chambre double avec accès PMRt 1 Salle de Bain avec baign…" at bounding box center [572, 477] width 584 height 67
click at [671, 473] on p "1 Chambre double, ​ 1 Chambre double avec accès PMRt 1 Salle de Bain avec baign…" at bounding box center [572, 477] width 584 height 67
click at [670, 473] on p "1 Chambre double, ​ 1 Chambre double avec accès PMRt 1 Salle de Bain avec baign…" at bounding box center [572, 477] width 584 height 67
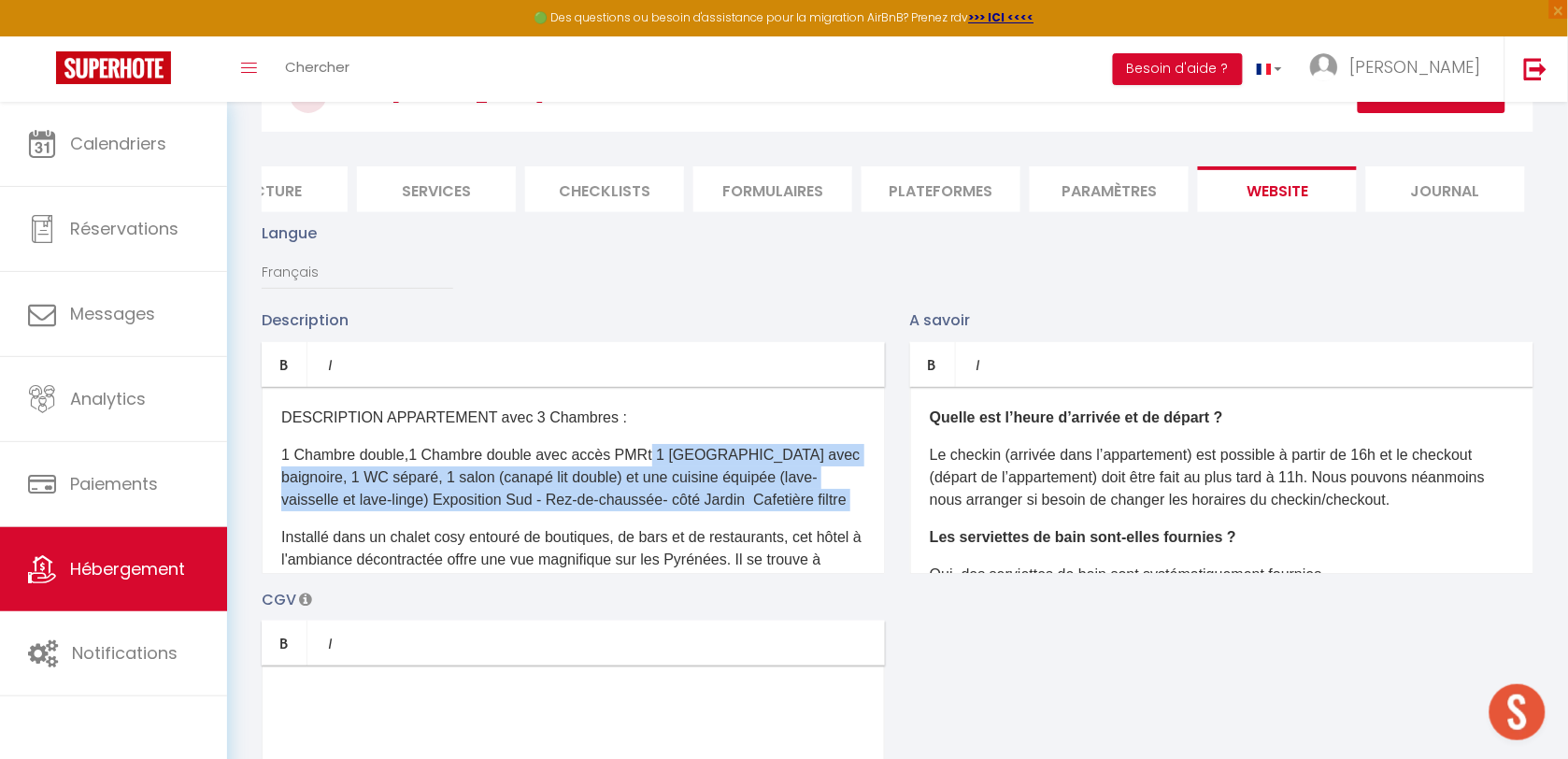
drag, startPoint x: 650, startPoint y: 469, endPoint x: 657, endPoint y: 448, distance: 22.1
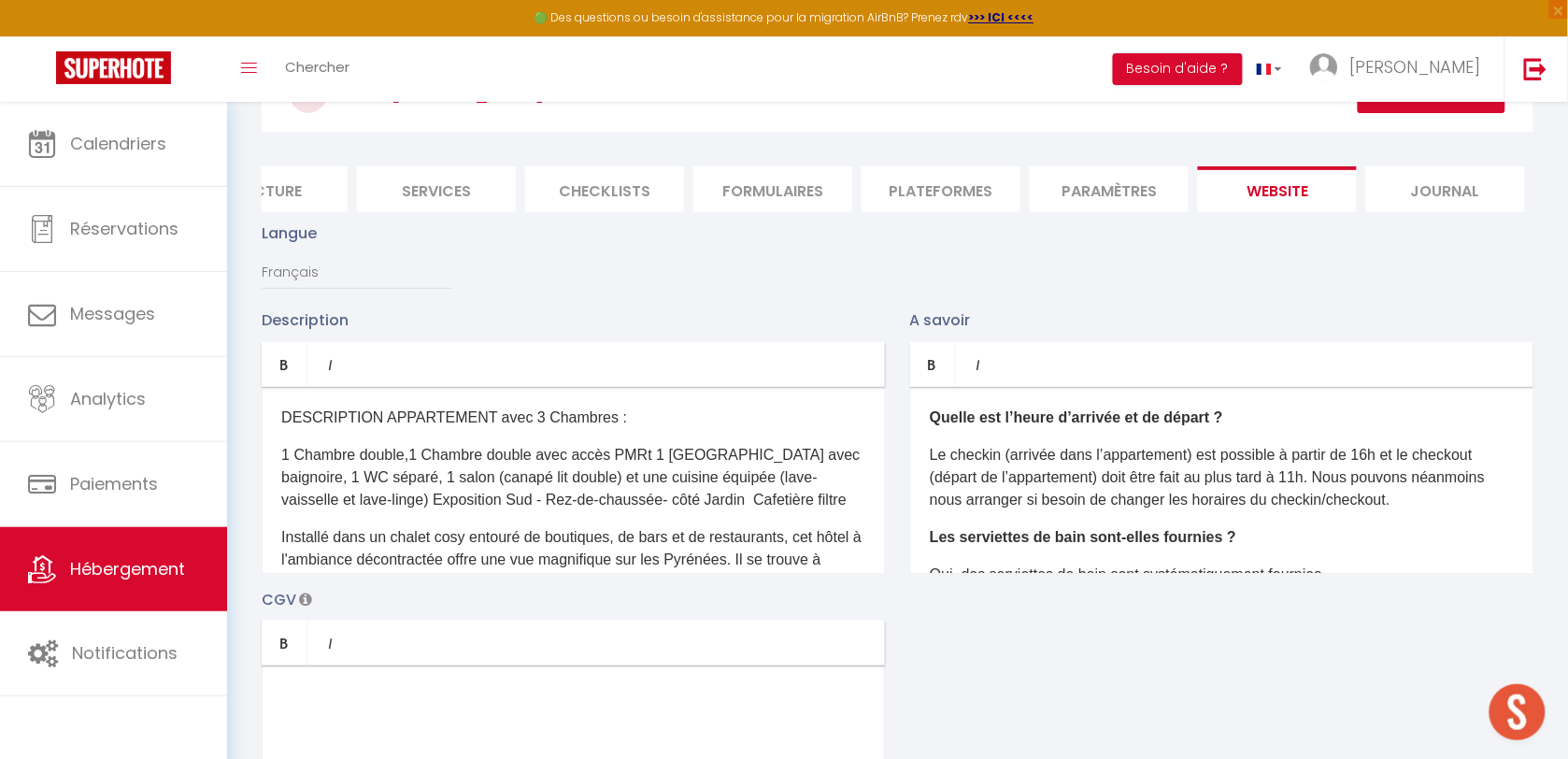
click at [650, 451] on div "DESCRIPTION APPARTEMENT avec 3 Chambres : 1 Chambre double, ​ 1 Chambre double …" at bounding box center [573, 480] width 623 height 187
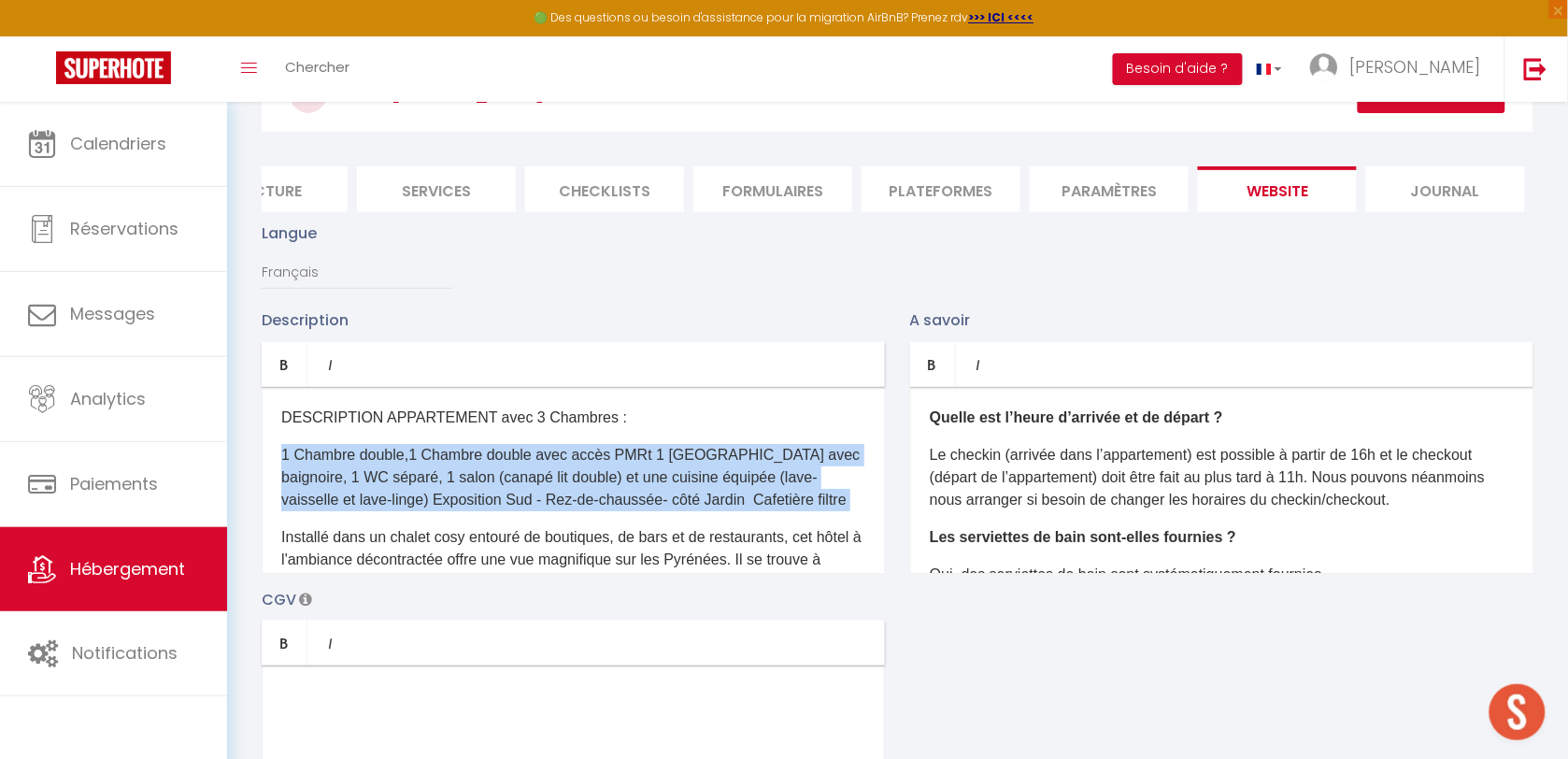
click at [650, 453] on div "DESCRIPTION APPARTEMENT avec 3 Chambres : 1 Chambre double, ​ 1 Chambre double …" at bounding box center [573, 480] width 623 height 187
drag, startPoint x: 650, startPoint y: 453, endPoint x: 668, endPoint y: 465, distance: 21.6
click at [668, 464] on div "DESCRIPTION APPARTEMENT avec 3 Chambres : 1 Chambre double, ​ 1 Chambre double …" at bounding box center [573, 480] width 623 height 187
click at [668, 464] on p "1 Chambre double, ​ 1 Chambre double avec accès PMRt 1 Salle de Bain avec baign…" at bounding box center [572, 477] width 584 height 67
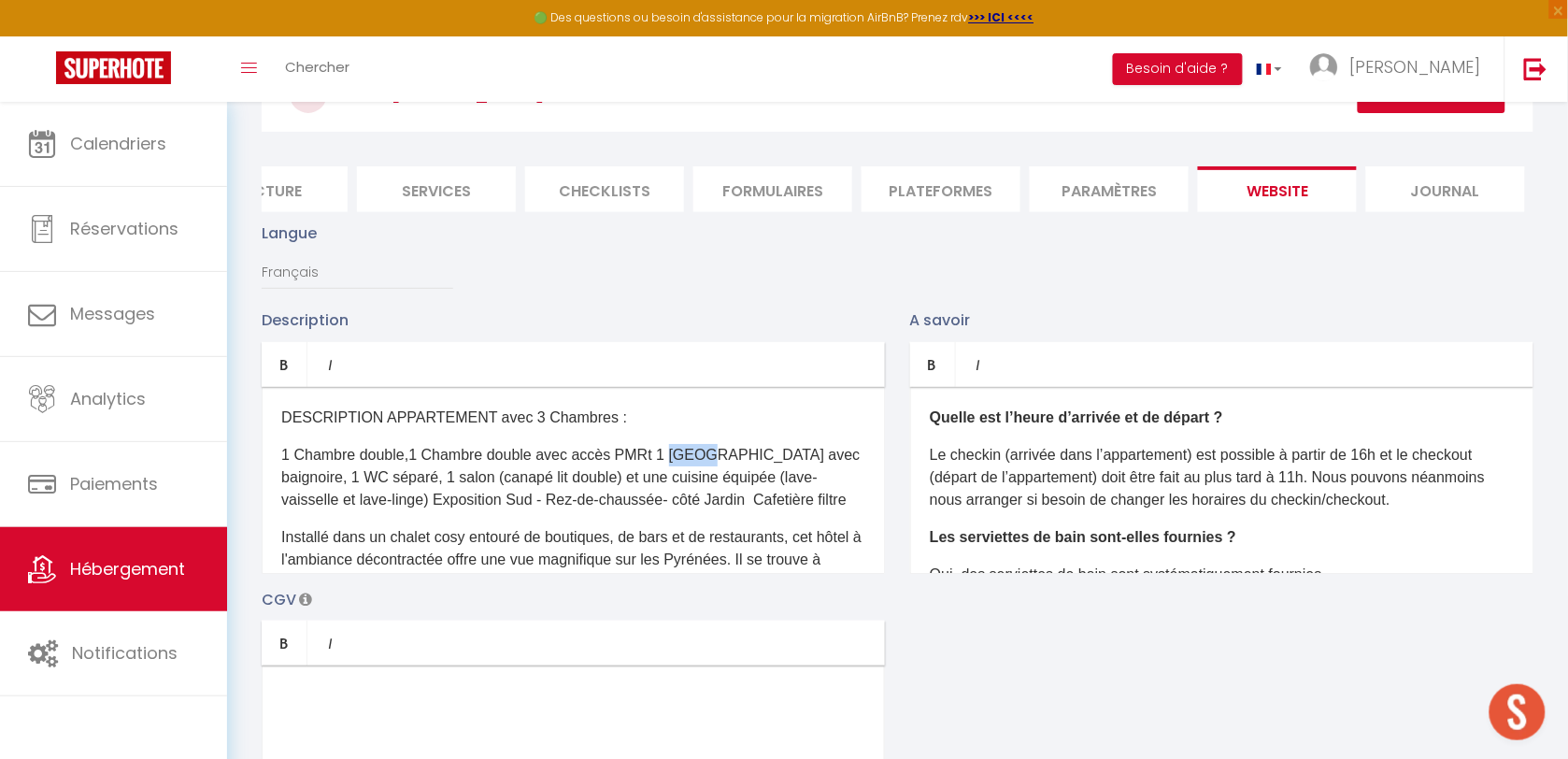
click at [668, 465] on p "1 Chambre double, ​ 1 Chambre double avec accès PMRt 1 Salle de Bain avec baign…" at bounding box center [572, 477] width 584 height 67
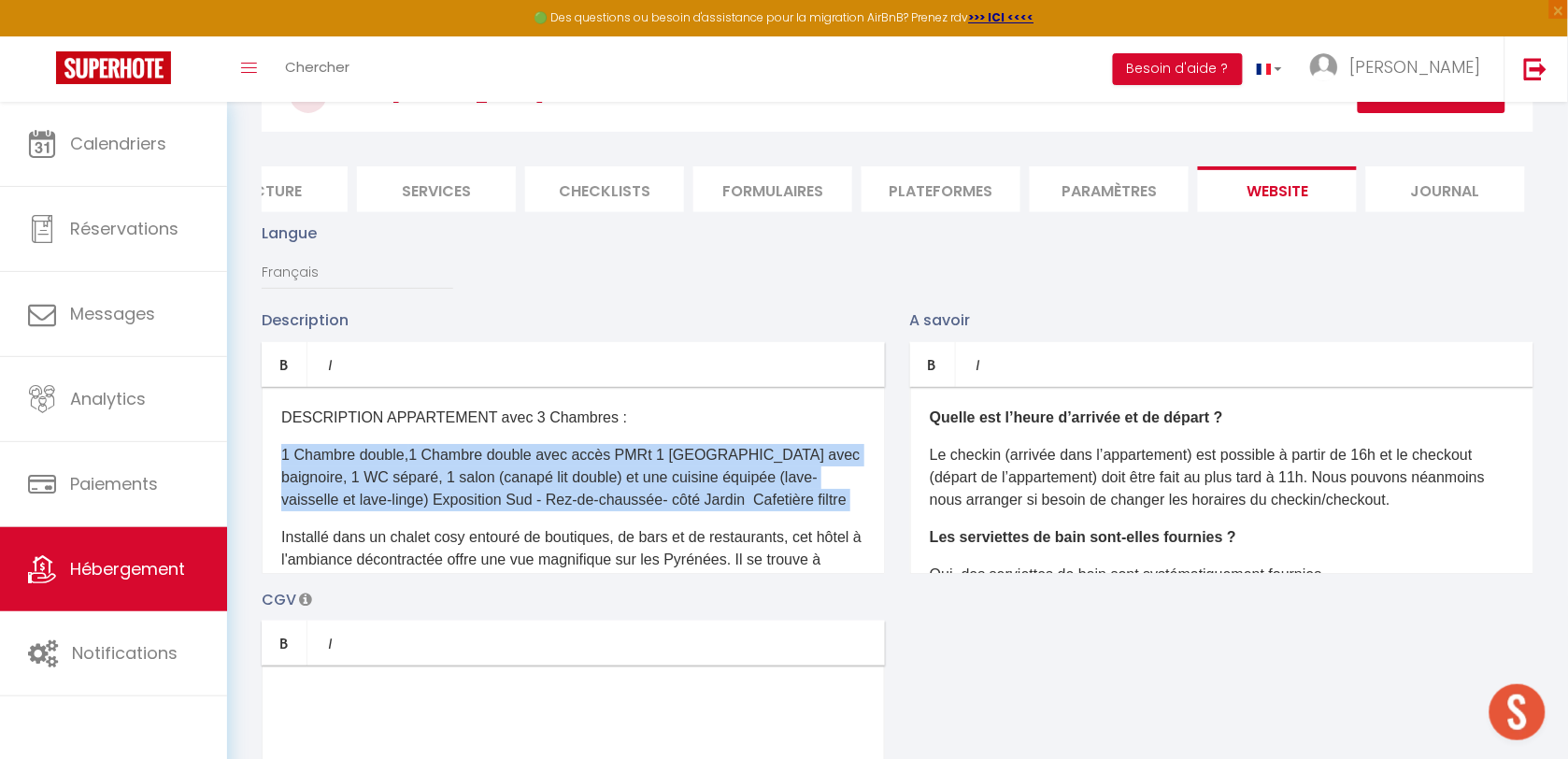
click at [665, 511] on p "1 Chambre double, ​ 1 Chambre double avec accès PMRt 1 Salle de Bain avec baign…" at bounding box center [572, 477] width 584 height 67
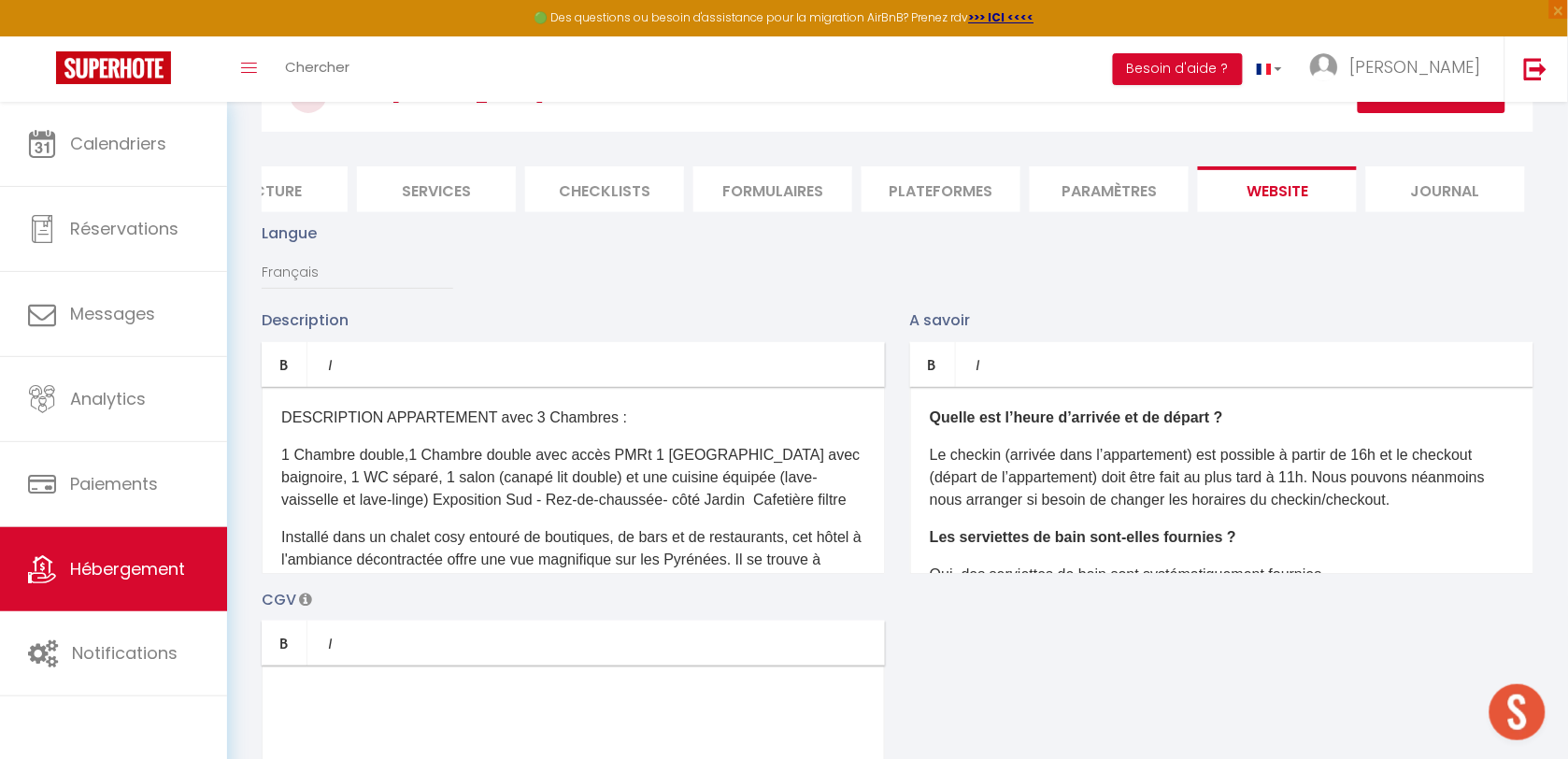
click at [655, 470] on p "1 Chambre double, ​ 1 Chambre double avec accès PMRt 1 Salle de Bain avec baign…" at bounding box center [572, 477] width 584 height 67
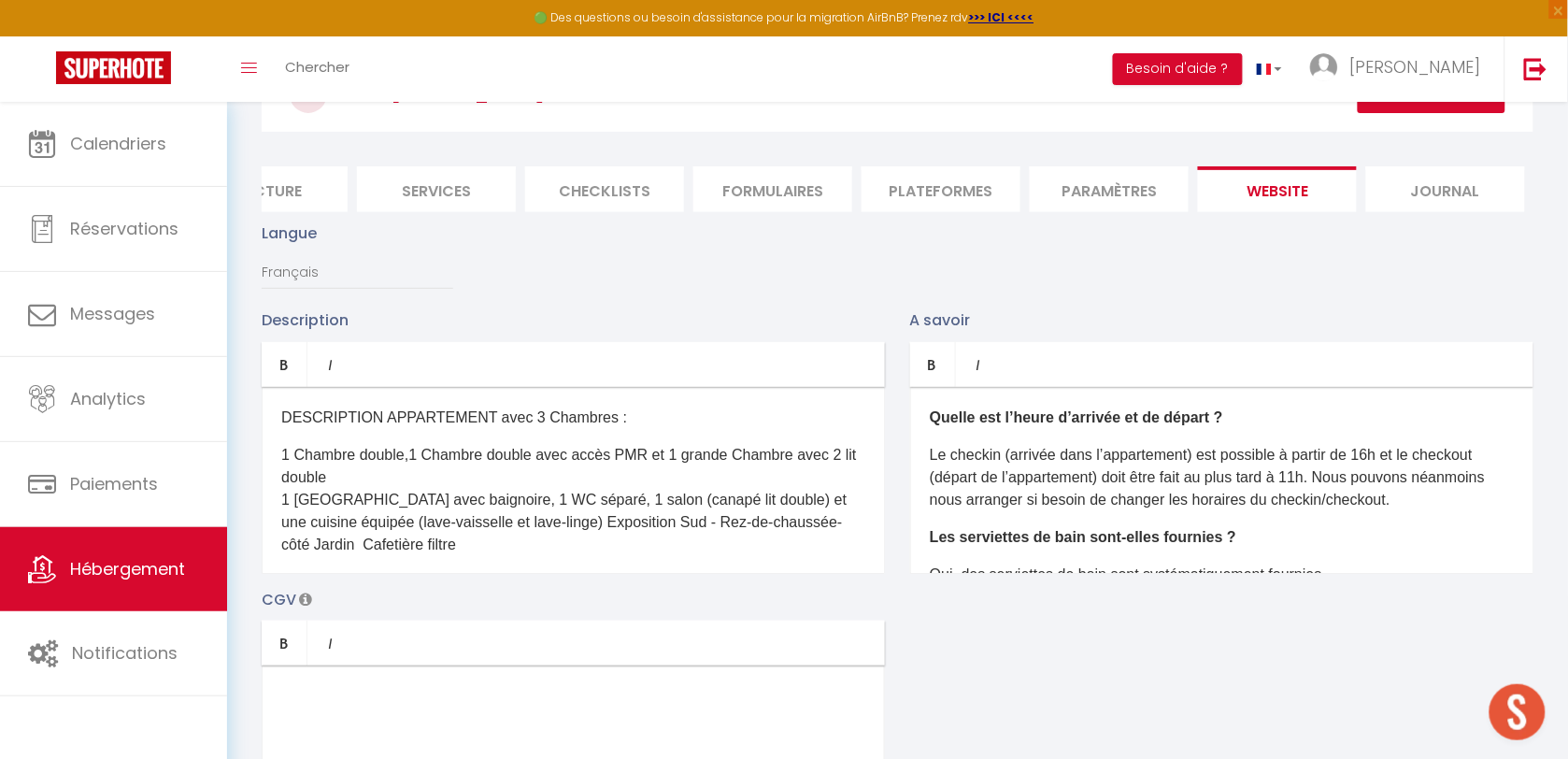
click at [648, 470] on p "1 Chambre double, ​ 1 Chambre double avec accès PMR et 1 grande Chambre avec 2 …" at bounding box center [572, 499] width 584 height 112
click at [361, 483] on p "1 Chambre double, ​ 1 Chambre double avec accès PMR avec sa salle de bain et 1 …" at bounding box center [572, 499] width 584 height 112
click at [489, 483] on p "1 Chambre double, ​ 1 Chambre double avec accès PMR avec sa salle de bain et 1 …" at bounding box center [572, 499] width 584 height 112
click at [516, 483] on p "1 Chambre double, ​ 1 Chambre double avec accès PMR avec sa salle de bain et 1 …" at bounding box center [572, 499] width 584 height 112
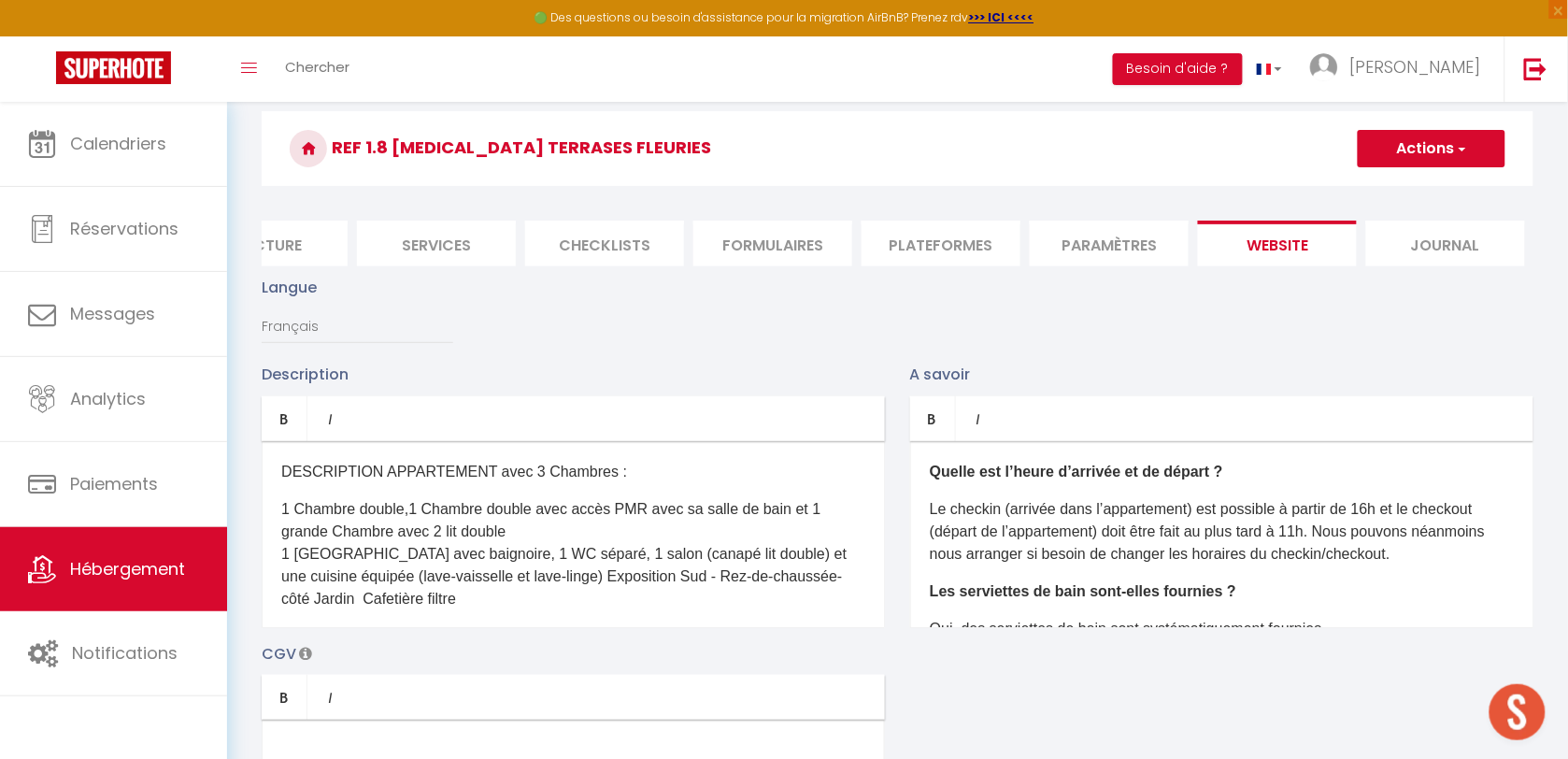
scroll to position [117, 0]
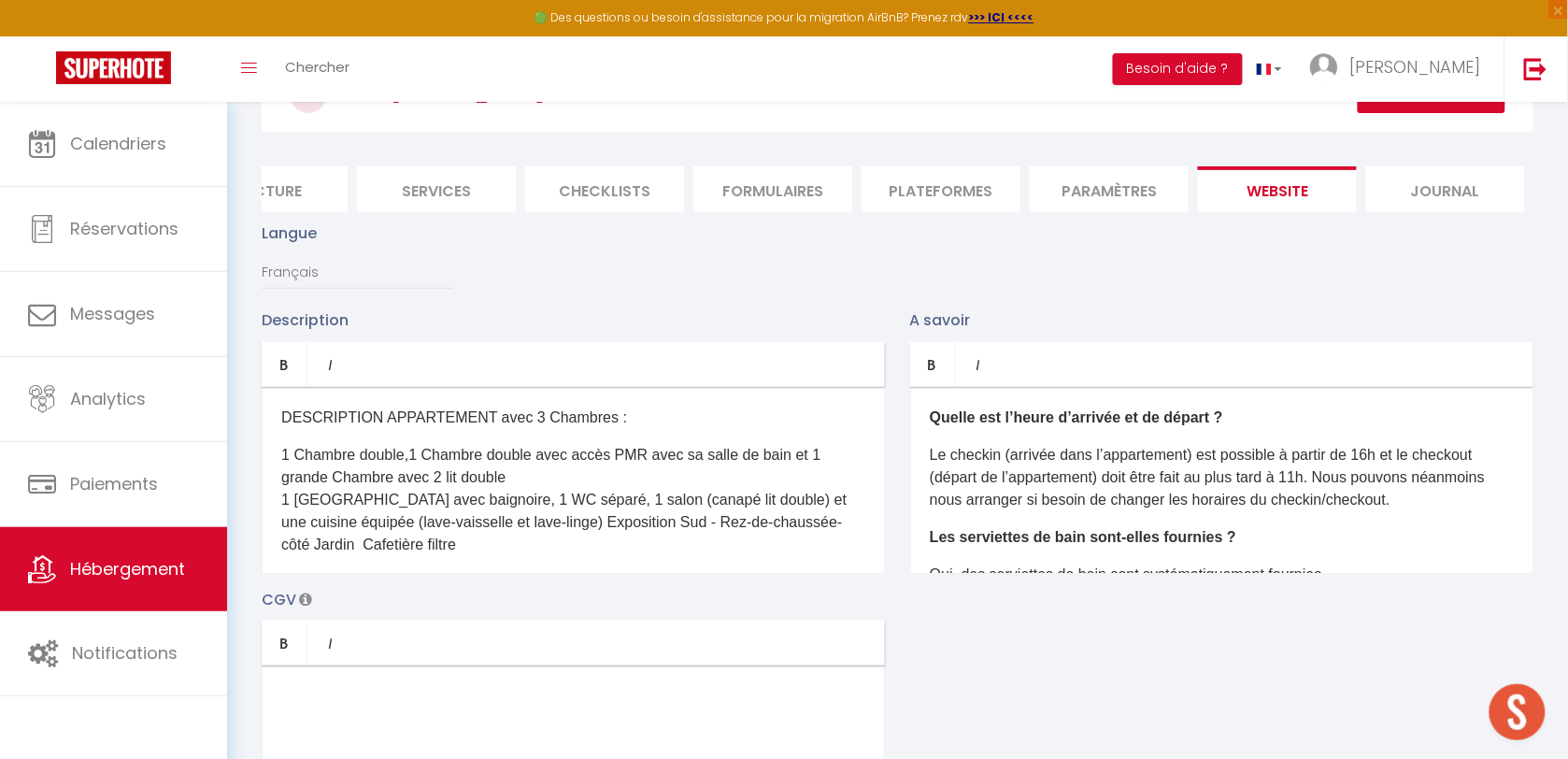
click at [524, 496] on p "1 Chambre double, ​ 1 Chambre double avec accès PMR avec sa salle de bain et 1 …" at bounding box center [572, 499] width 584 height 112
click at [463, 496] on p "1 Chambre double, ​ 1 Chambre double avec accès PMR avec sa salle de bain et 1 …" at bounding box center [572, 499] width 584 height 112
drag, startPoint x: 483, startPoint y: 494, endPoint x: 494, endPoint y: 493, distance: 11.0
click at [484, 494] on p "1 Chambre double, ​ 1 Chambre double avec accès PMR avec sa salle de bain et 1 …" at bounding box center [572, 499] width 584 height 112
click at [524, 494] on p "1 Chambre double, ​ 1 Chambre double avec accès PMR avec sa salle de bain et 1 …" at bounding box center [572, 499] width 584 height 112
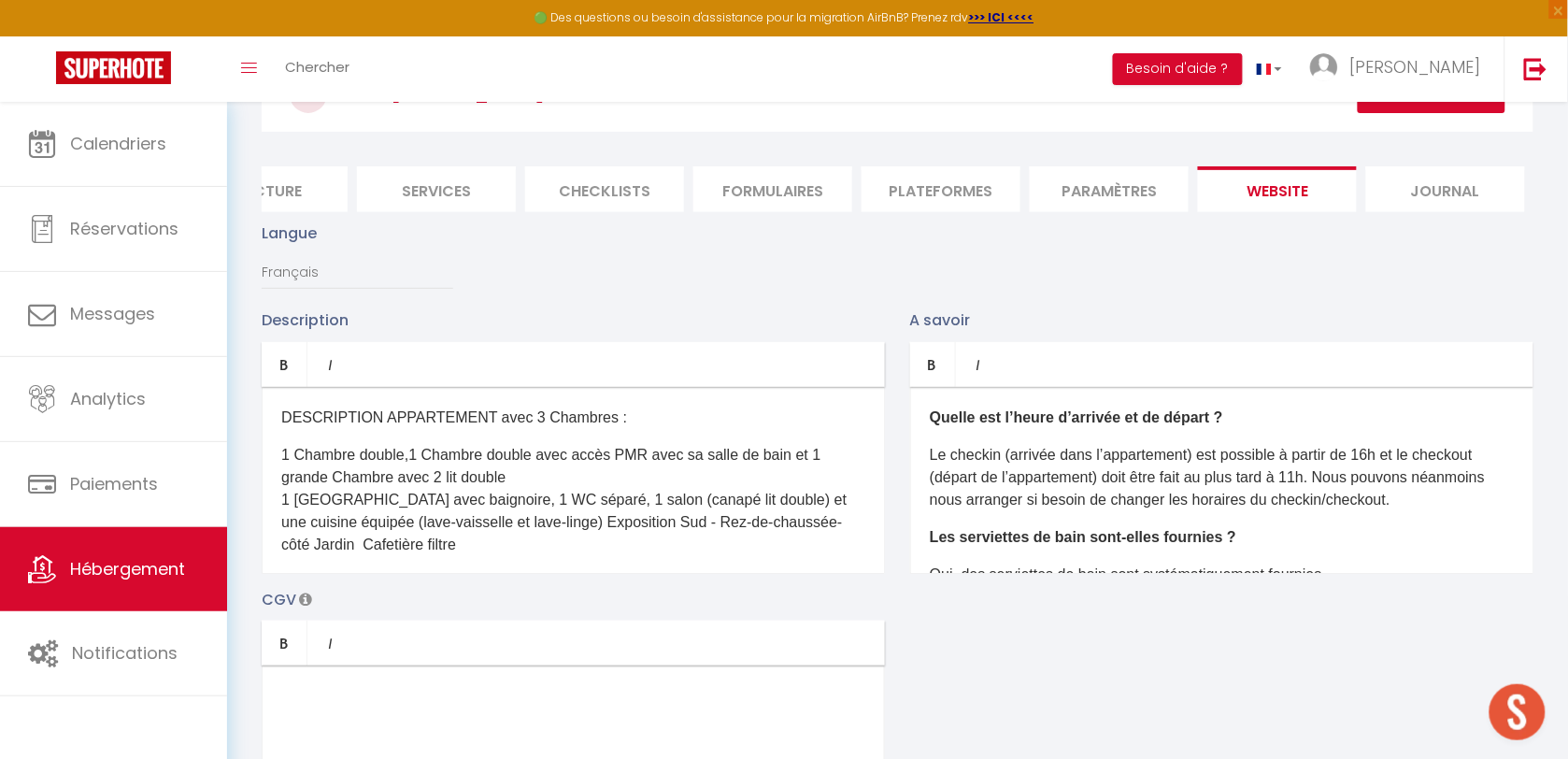
click at [342, 493] on p "1 Chambre double, ​ 1 Chambre double avec accès PMR avec sa salle de bain et 1 …" at bounding box center [572, 499] width 584 height 112
click at [435, 500] on p "1 Chambre double, ​ 1 Chambre double avec accès PMR avec sa salle de bain et 1 …" at bounding box center [572, 499] width 584 height 112
click at [501, 495] on p "1 Chambre double, ​ 1 Chambre double avec accès PMR avec sa salle de bain et 1 …" at bounding box center [572, 499] width 584 height 112
drag, startPoint x: 523, startPoint y: 495, endPoint x: 533, endPoint y: 493, distance: 10.2
click at [524, 495] on p "1 Chambre double, ​ 1 Chambre double avec accès PMR avec sa salle de bain et 1 …" at bounding box center [572, 499] width 584 height 112
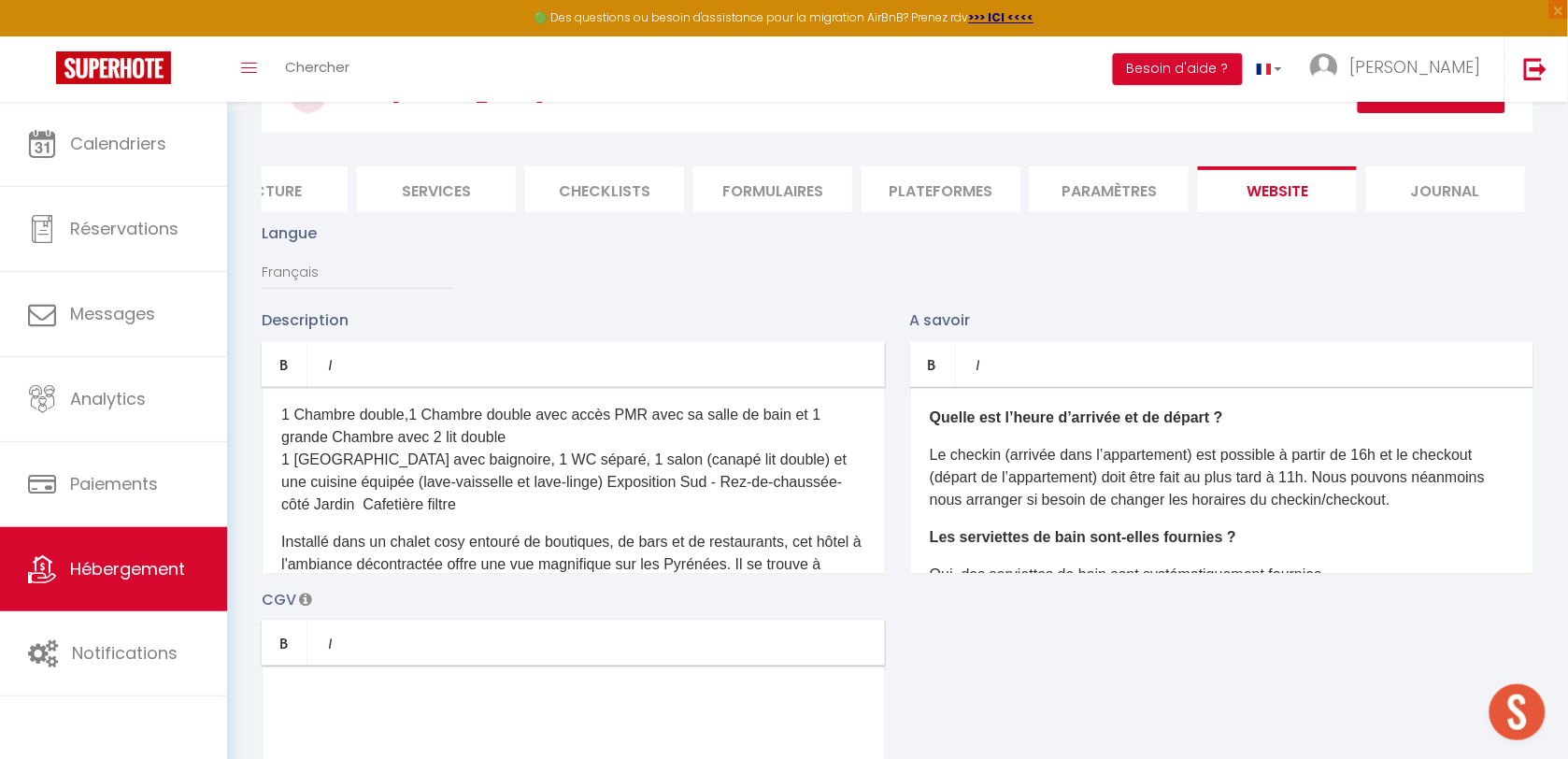
scroll to position [0, 0]
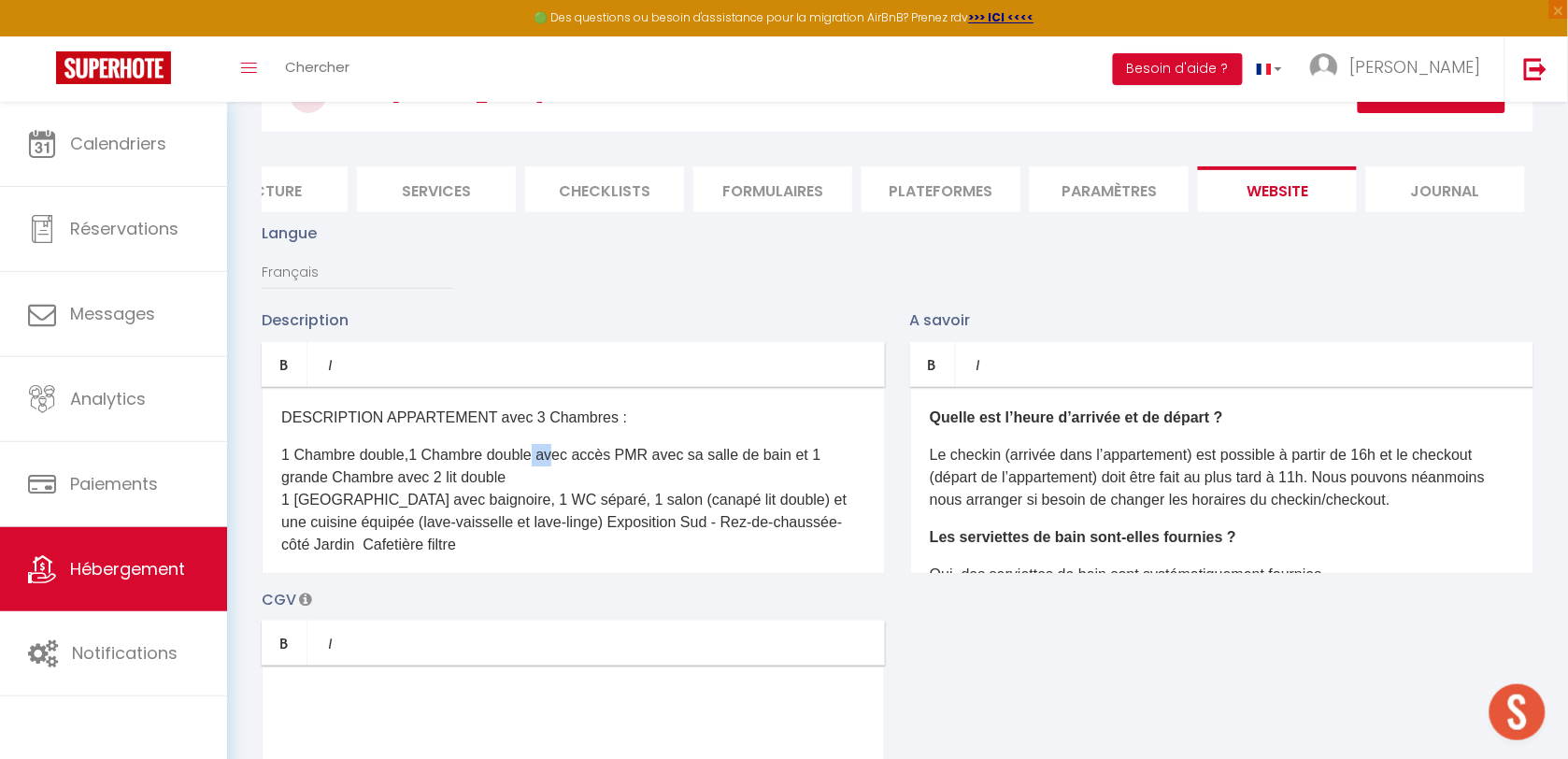
drag, startPoint x: 538, startPoint y: 474, endPoint x: 558, endPoint y: 474, distance: 20.0
click at [558, 474] on p "1 Chambre double, ​ 1 Chambre double avec accès PMR avec sa salle de bain et 1 …" at bounding box center [572, 499] width 584 height 112
click at [540, 487] on p "1 Chambre double, ​ 1 Chambre double avec accès PMR avec sa salle de bain et 1 …" at bounding box center [572, 499] width 584 height 112
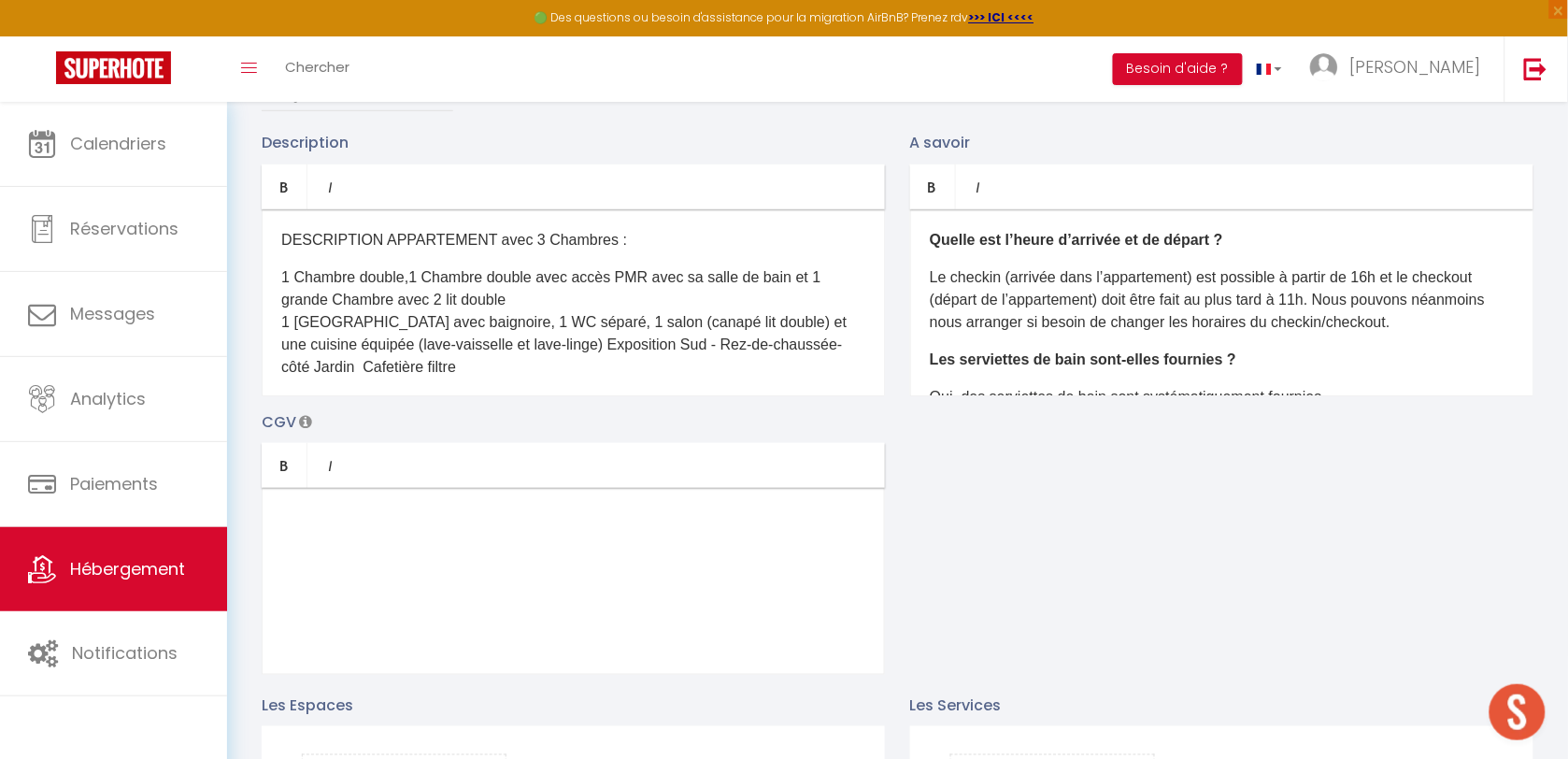
scroll to position [351, 0]
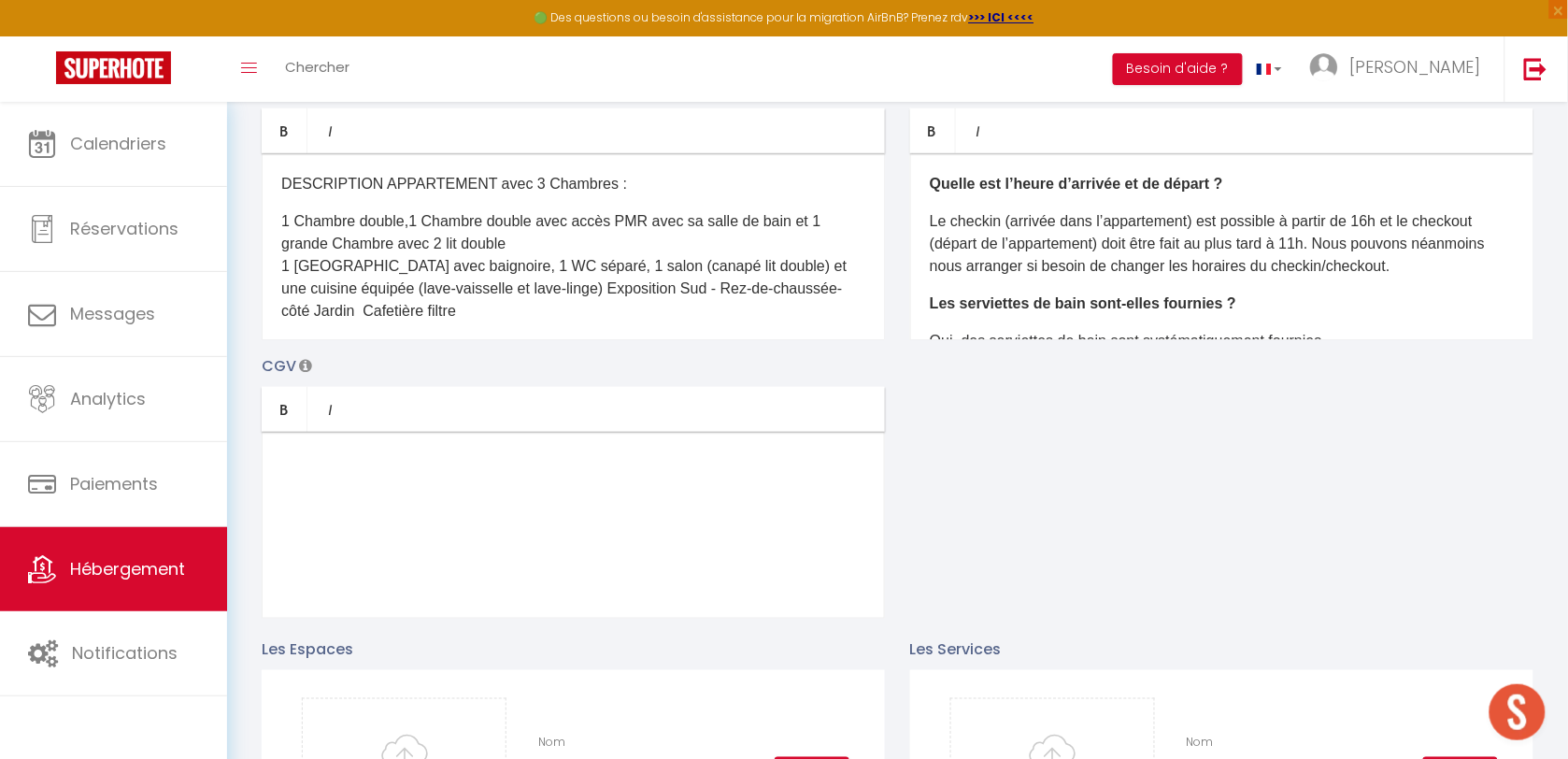
click at [582, 378] on p "CGV" at bounding box center [573, 365] width 623 height 23
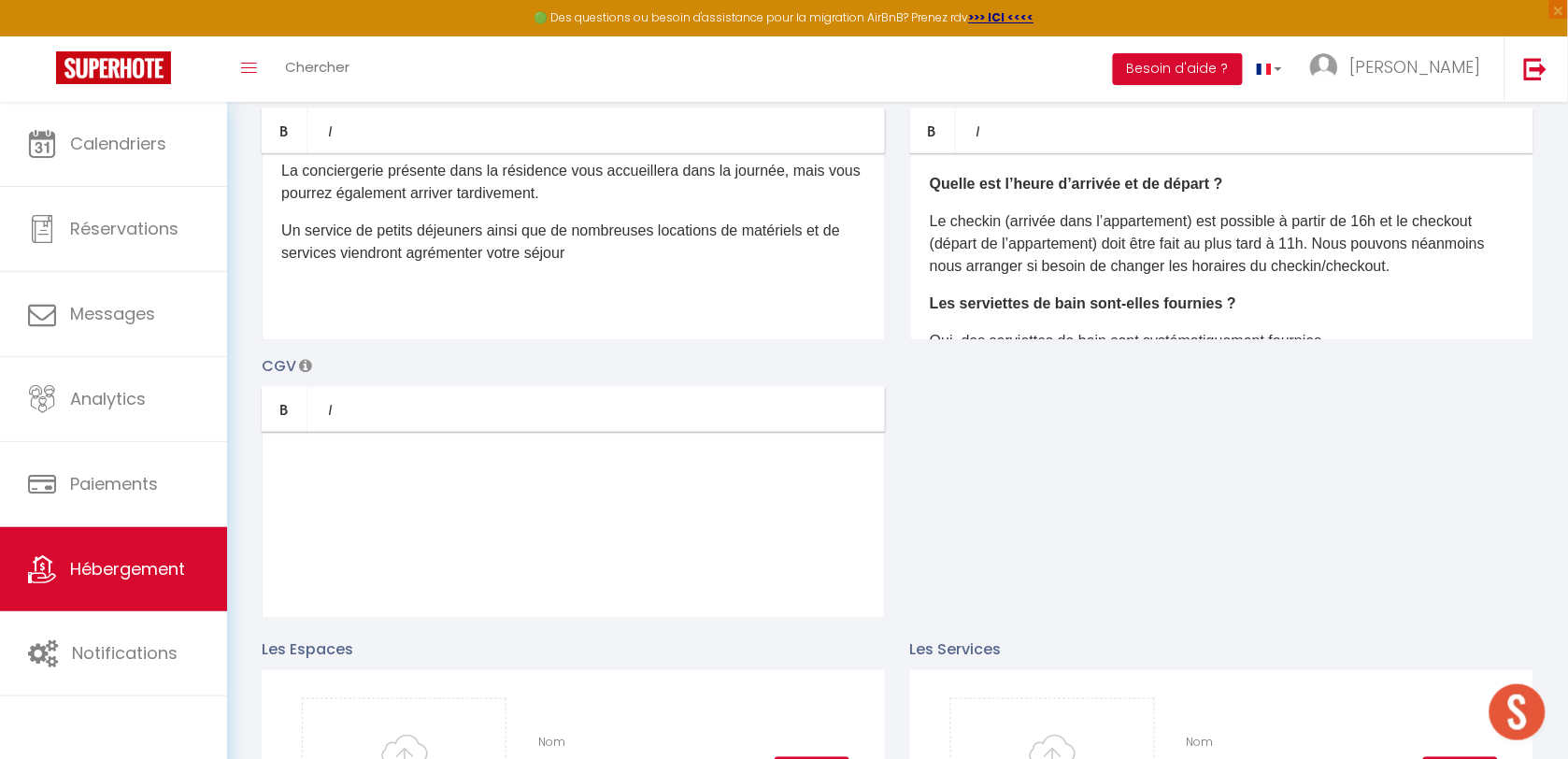
scroll to position [454, 0]
click at [556, 299] on p "​" at bounding box center [572, 289] width 584 height 22
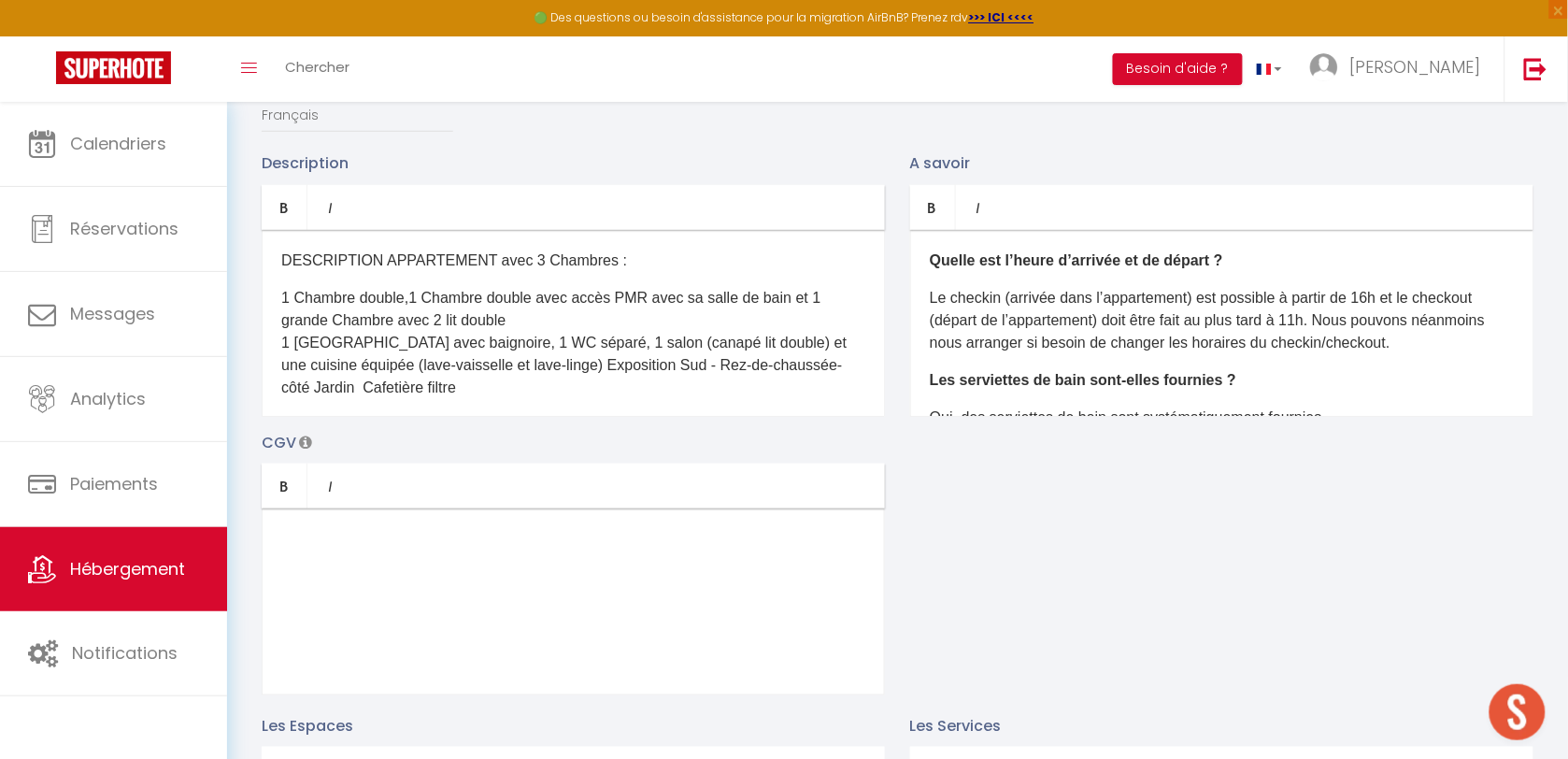
scroll to position [234, 0]
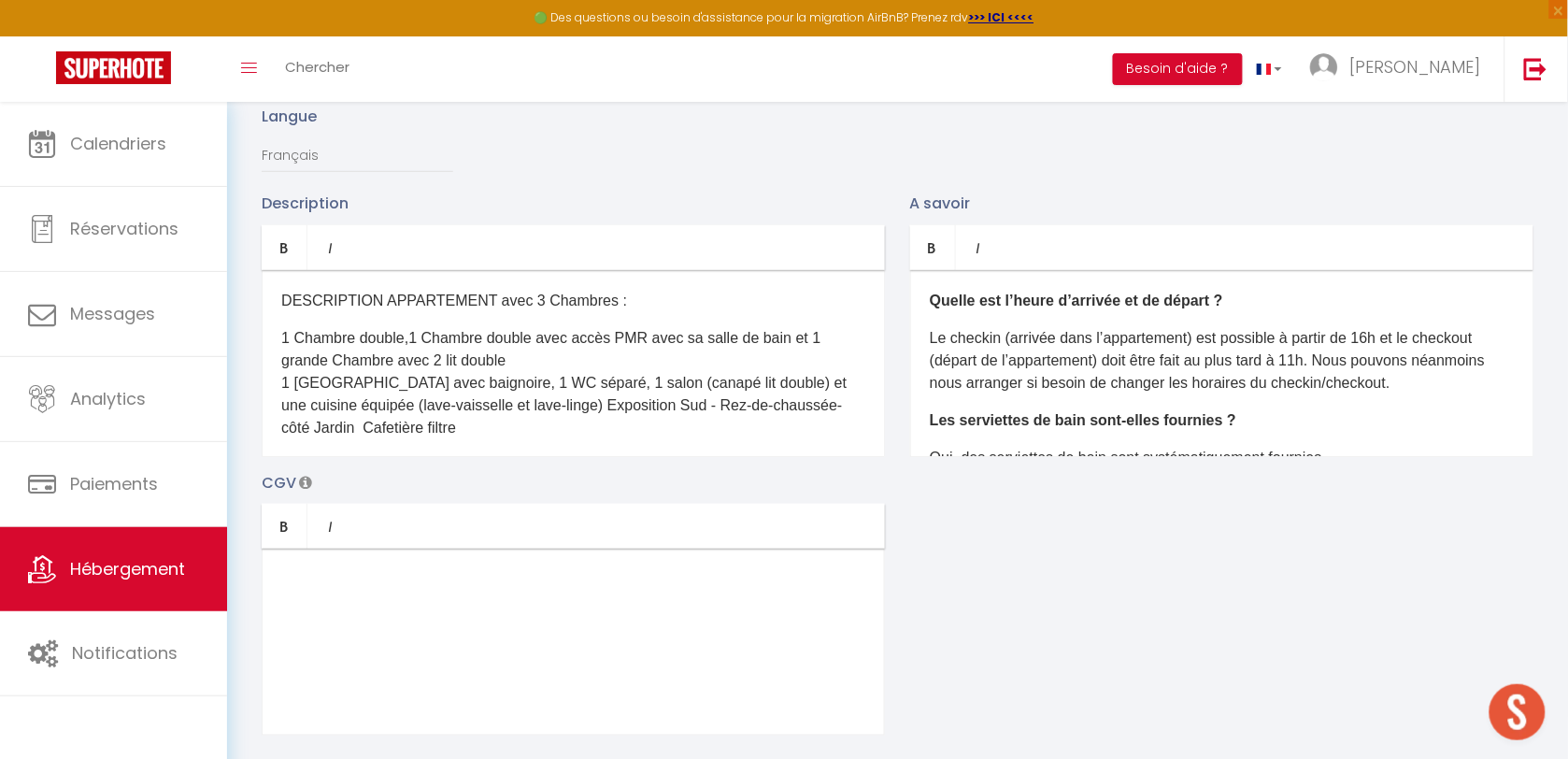
drag, startPoint x: 296, startPoint y: 402, endPoint x: 305, endPoint y: 393, distance: 12.7
click at [297, 397] on p "1 Chambre double, ​ 1 Chambre double avec accès PMR avec sa salle de bain et 1 …" at bounding box center [572, 382] width 584 height 112
drag, startPoint x: 539, startPoint y: 399, endPoint x: 440, endPoint y: 402, distance: 99.0
click at [440, 402] on p "1 Chambre double, ​ 1 Chambre double avec accès PMR avec sa salle de bain et 1 …" at bounding box center [572, 382] width 584 height 112
drag, startPoint x: 725, startPoint y: 402, endPoint x: 589, endPoint y: 404, distance: 136.0
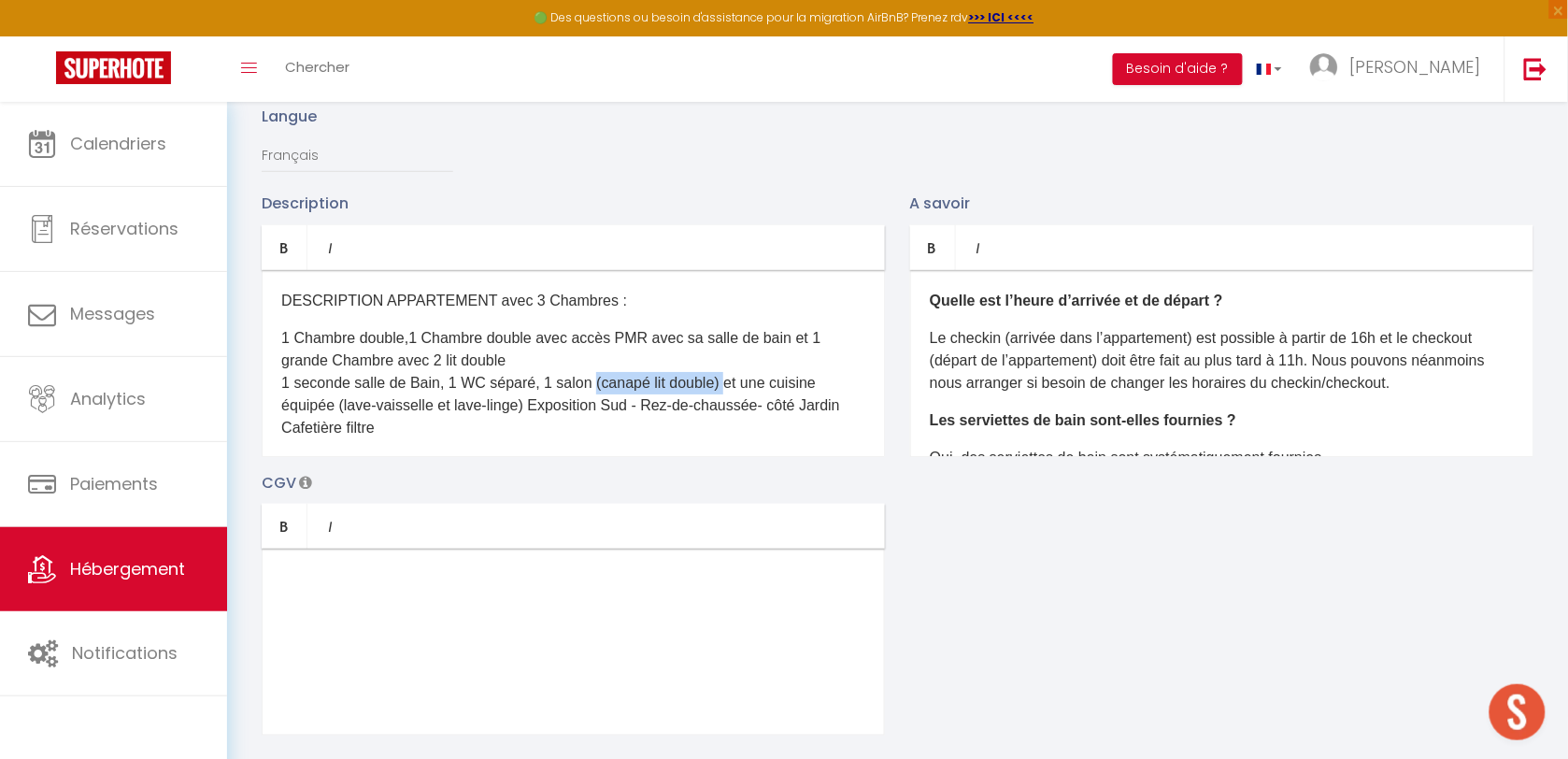
click at [589, 404] on p "1 Chambre double, ​ 1 Chambre double avec accès PMR avec sa salle de bain et 1 …" at bounding box center [572, 382] width 584 height 112
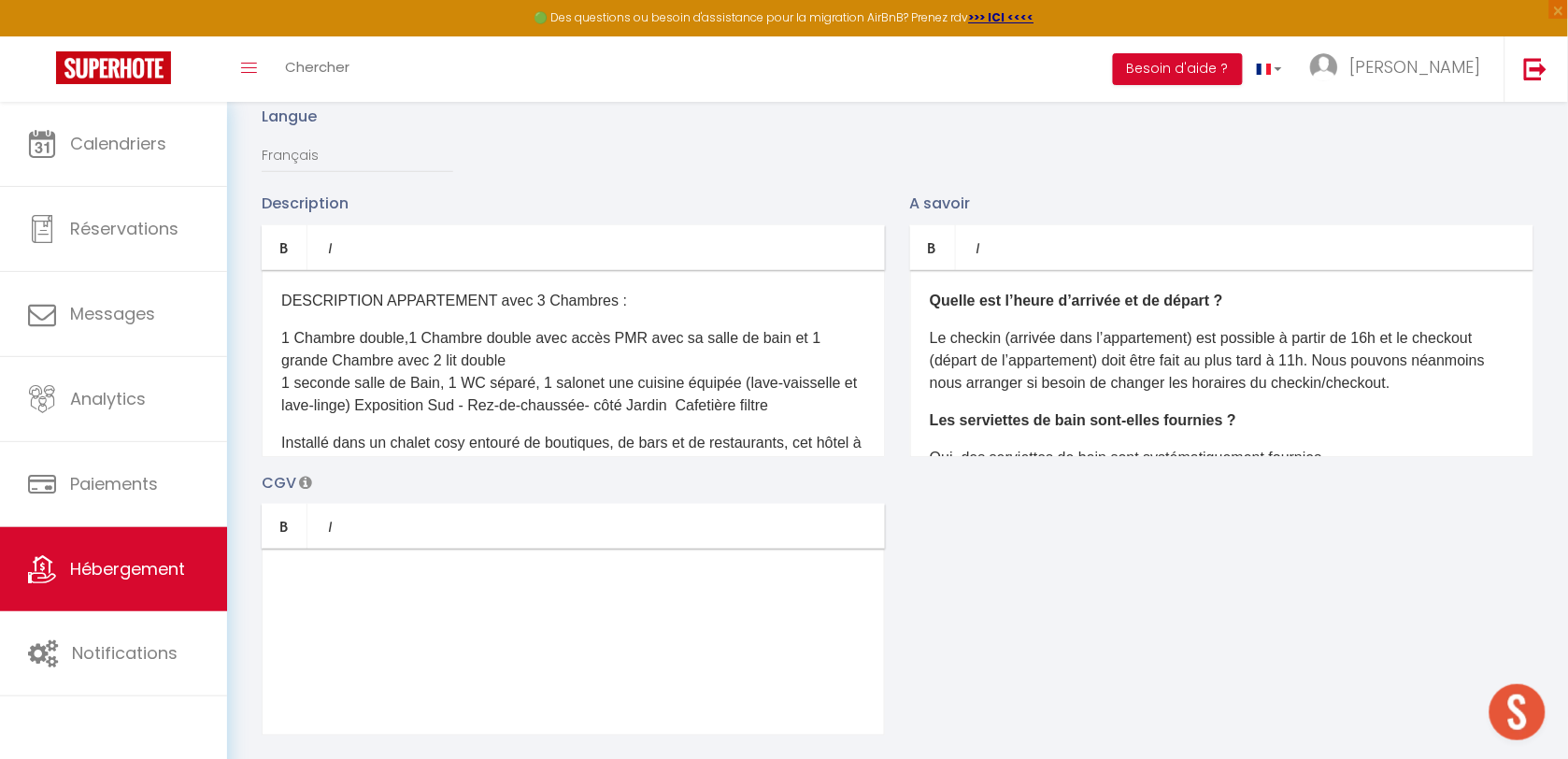
click at [447, 404] on p "1 Chambre double, ​ 1 Chambre double avec accès PMR avec sa salle de bain et 1 …" at bounding box center [572, 372] width 584 height 90
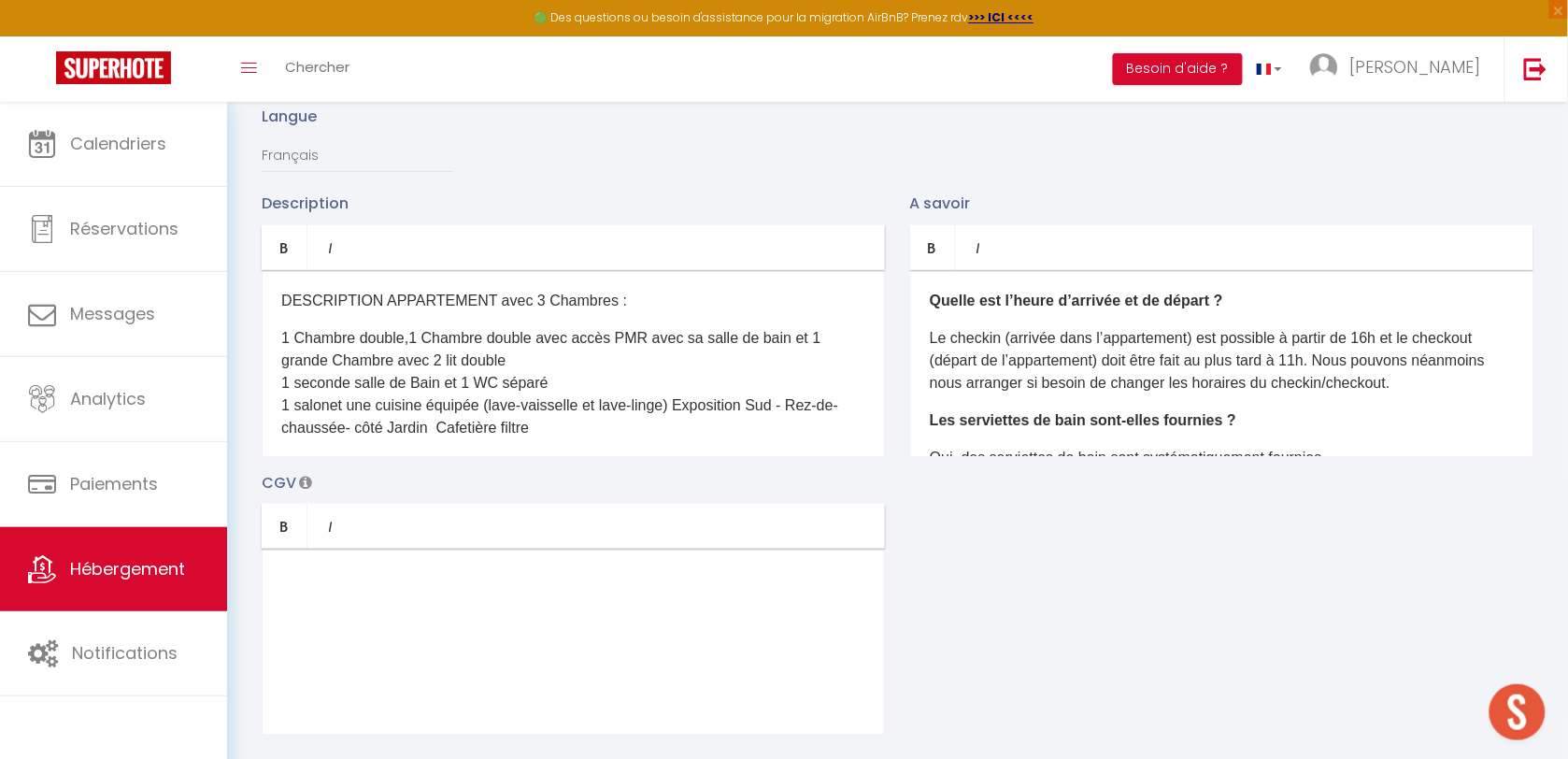
click at [329, 426] on p "1 Chambre double, ​ 1 Chambre double avec accès PMR avec sa salle de bain et 1 …" at bounding box center [572, 382] width 584 height 112
click at [347, 417] on p "1 Chambre double, ​ 1 Chambre double avec accès PMR avec sa salle de bain et 1 …" at bounding box center [572, 382] width 584 height 112
drag, startPoint x: 726, startPoint y: 424, endPoint x: 637, endPoint y: 426, distance: 89.0
click at [637, 426] on p "1 Chambre double, ​ 1 Chambre double avec accès PMR avec sa salle de bain et 1 …" at bounding box center [572, 382] width 584 height 112
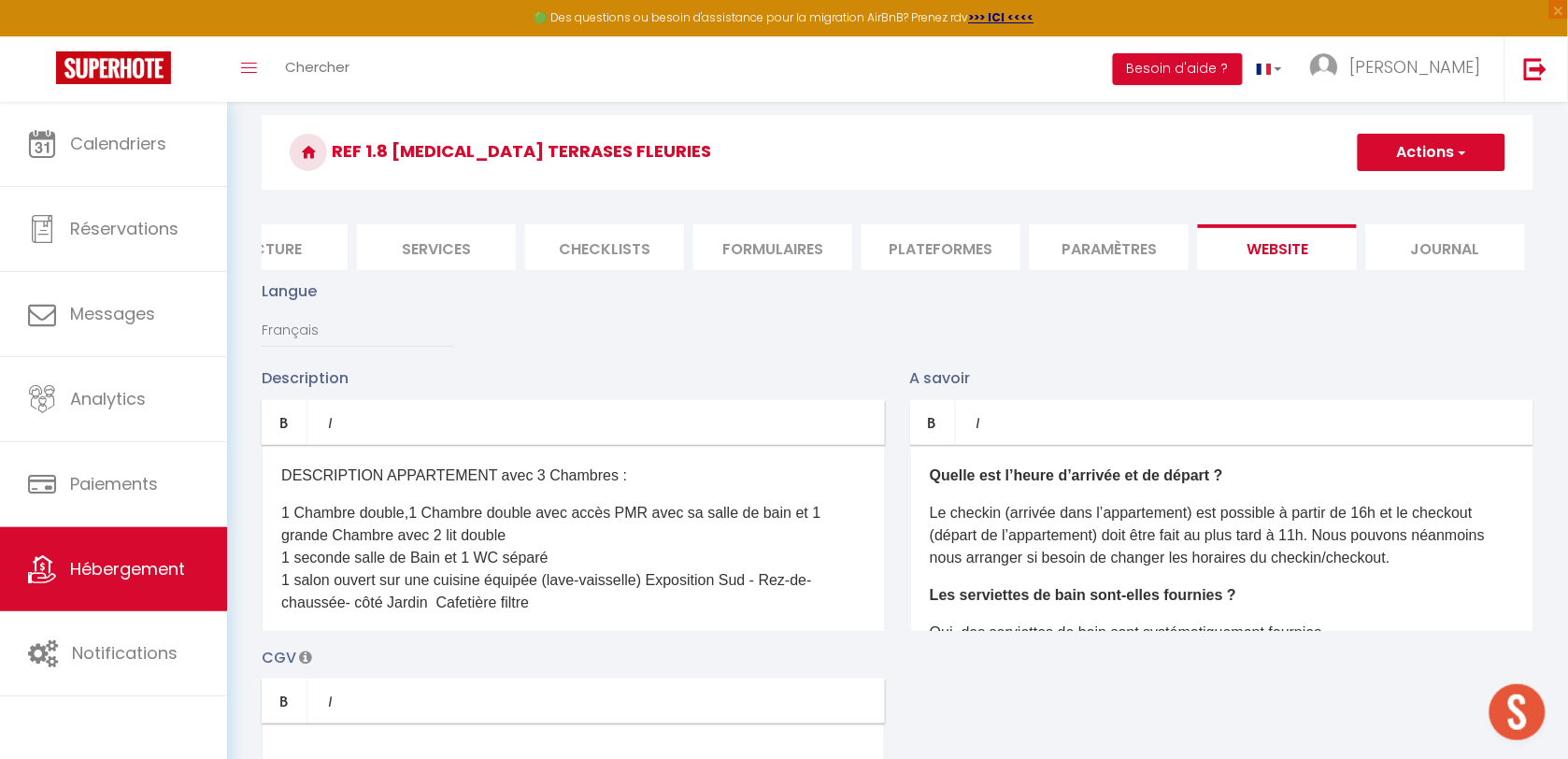
scroll to position [117, 0]
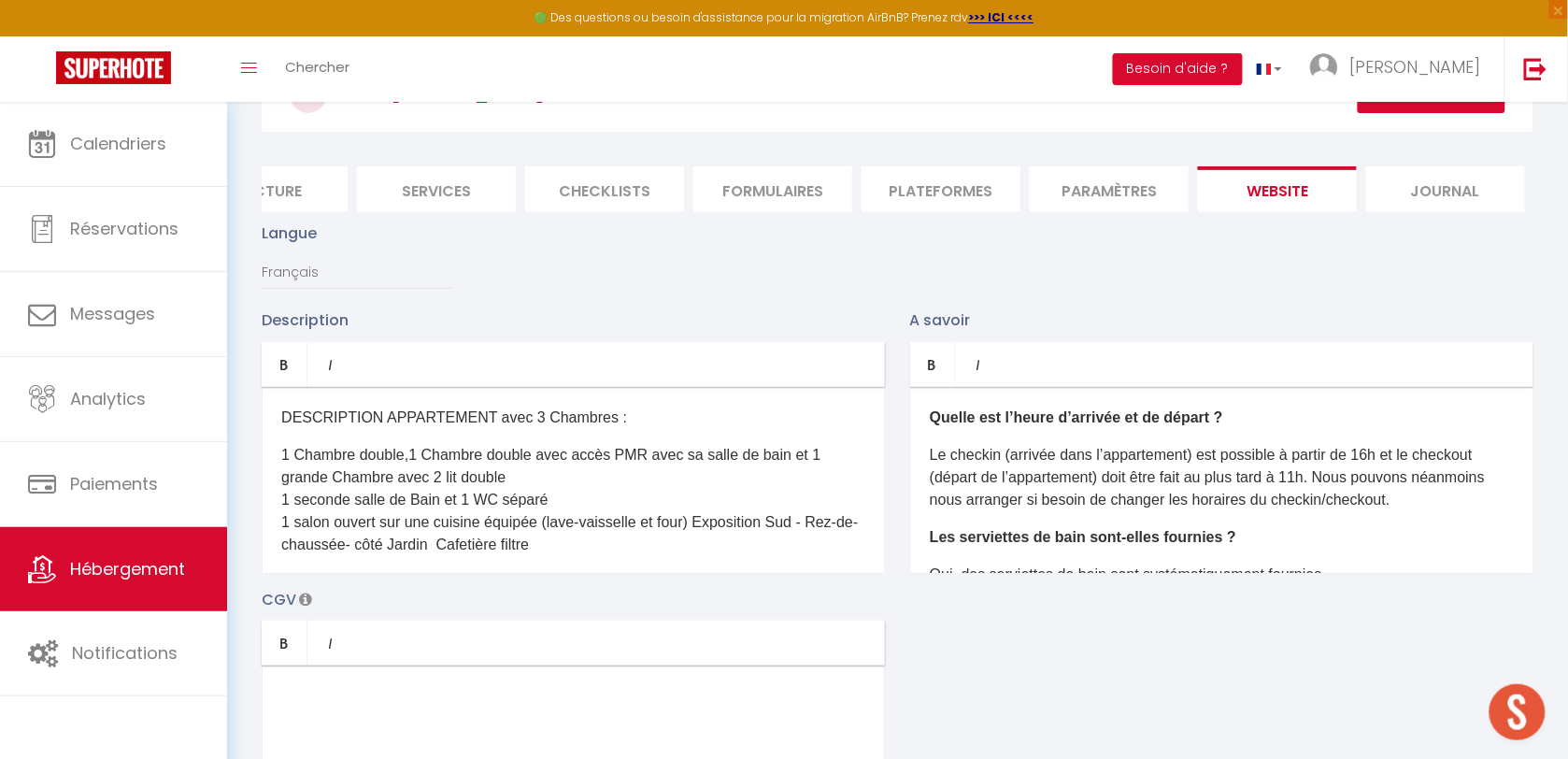
drag, startPoint x: 575, startPoint y: 562, endPoint x: 698, endPoint y: 539, distance: 125.1
click at [698, 539] on p "1 Chambre double, ​ 1 Chambre double avec accès PMR avec sa salle de bain et 1 …" at bounding box center [572, 499] width 584 height 112
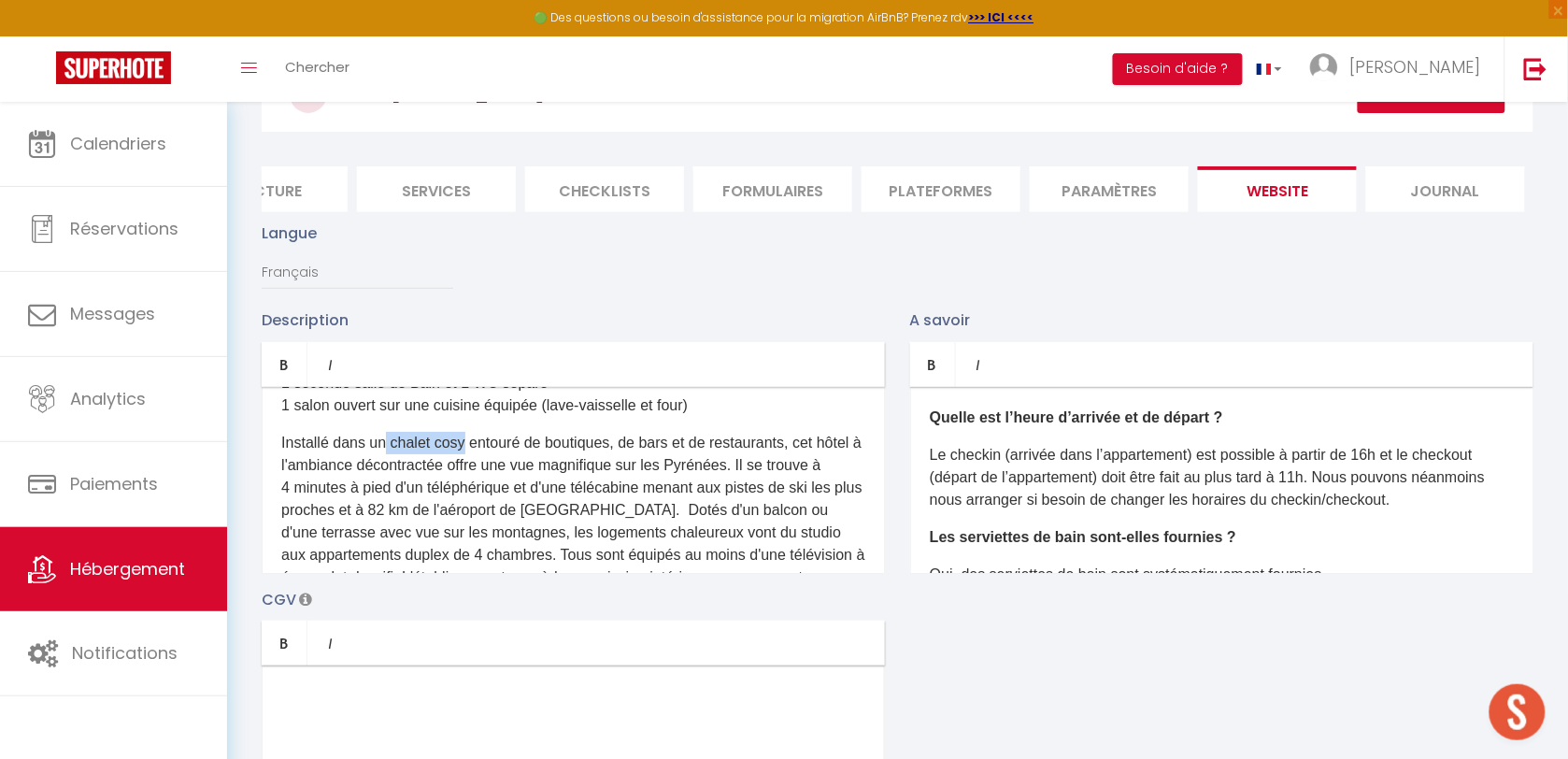
drag, startPoint x: 465, startPoint y: 456, endPoint x: 384, endPoint y: 464, distance: 81.4
click at [384, 464] on p "Installé dans un chalet cosy entouré de boutiques, de bars et de restaurants, c…" at bounding box center [572, 520] width 584 height 179
click at [449, 486] on p "Installé dans une nouvelle résidence de standing entouré de boutiques, de bars …" at bounding box center [572, 532] width 584 height 202
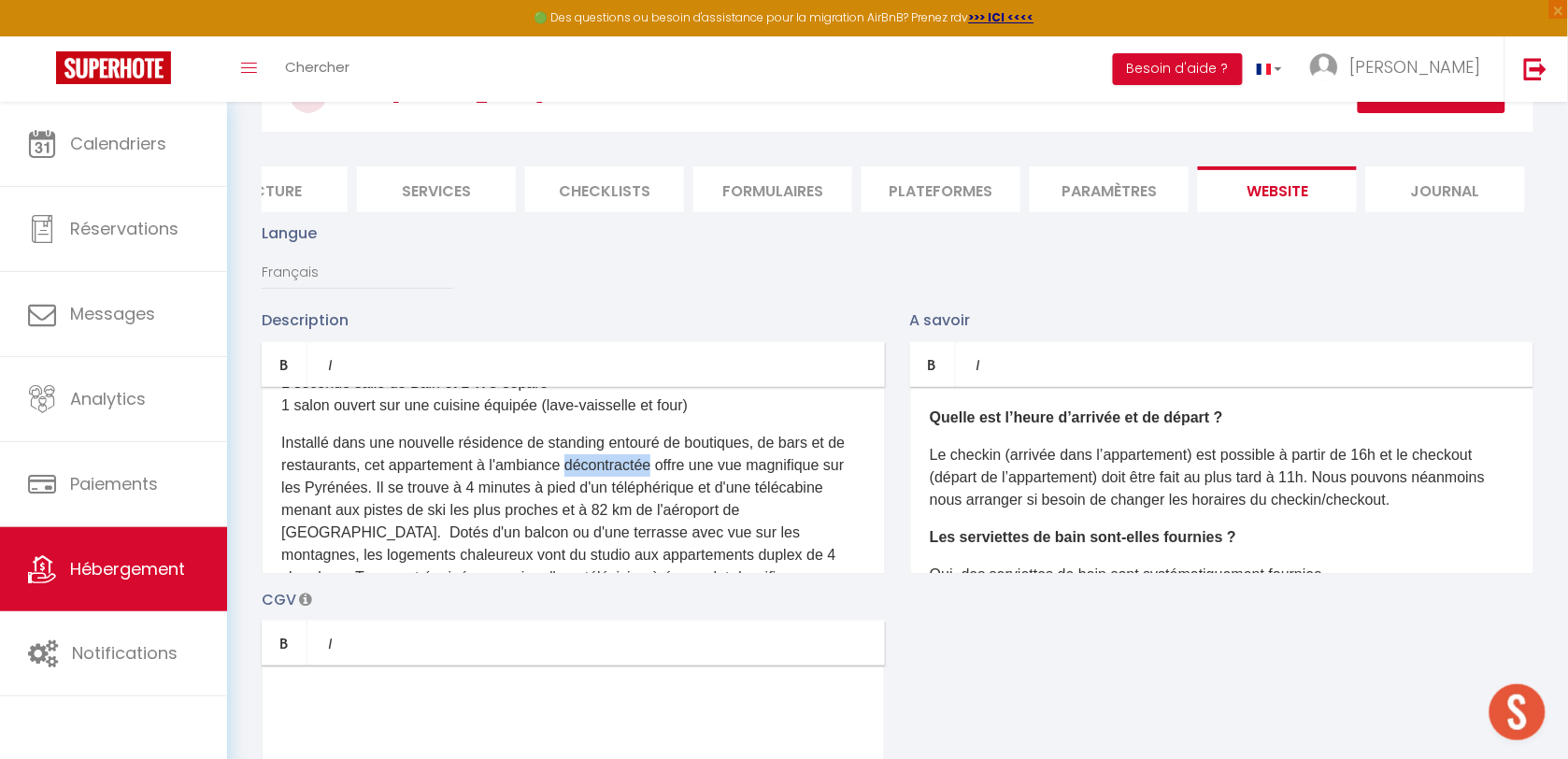
drag, startPoint x: 683, startPoint y: 483, endPoint x: 594, endPoint y: 483, distance: 89.0
click at [594, 483] on p "Installé dans une nouvelle résidence de standing entouré de boutiques, de bars …" at bounding box center [572, 532] width 584 height 202
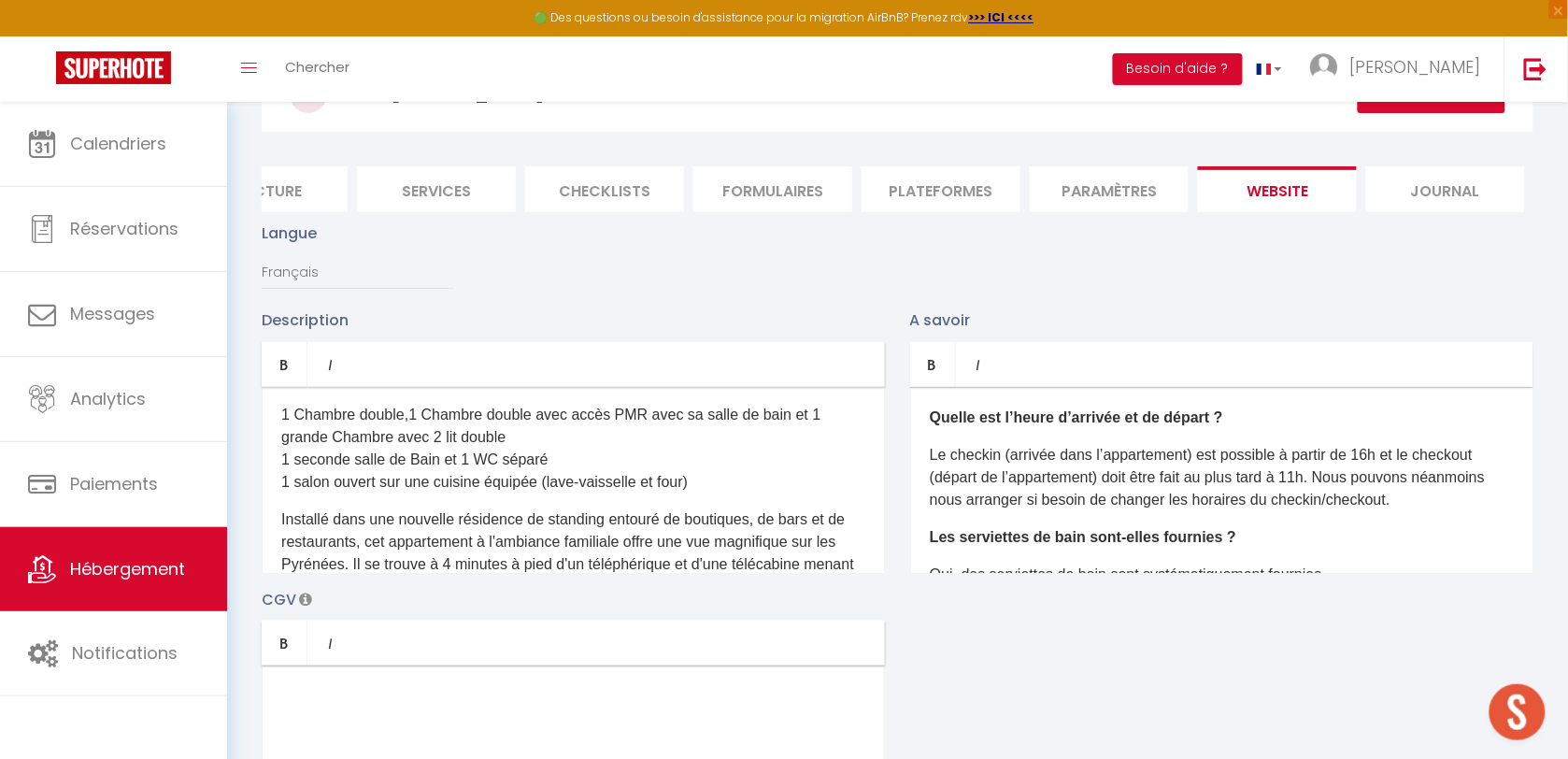
scroll to position [0, 0]
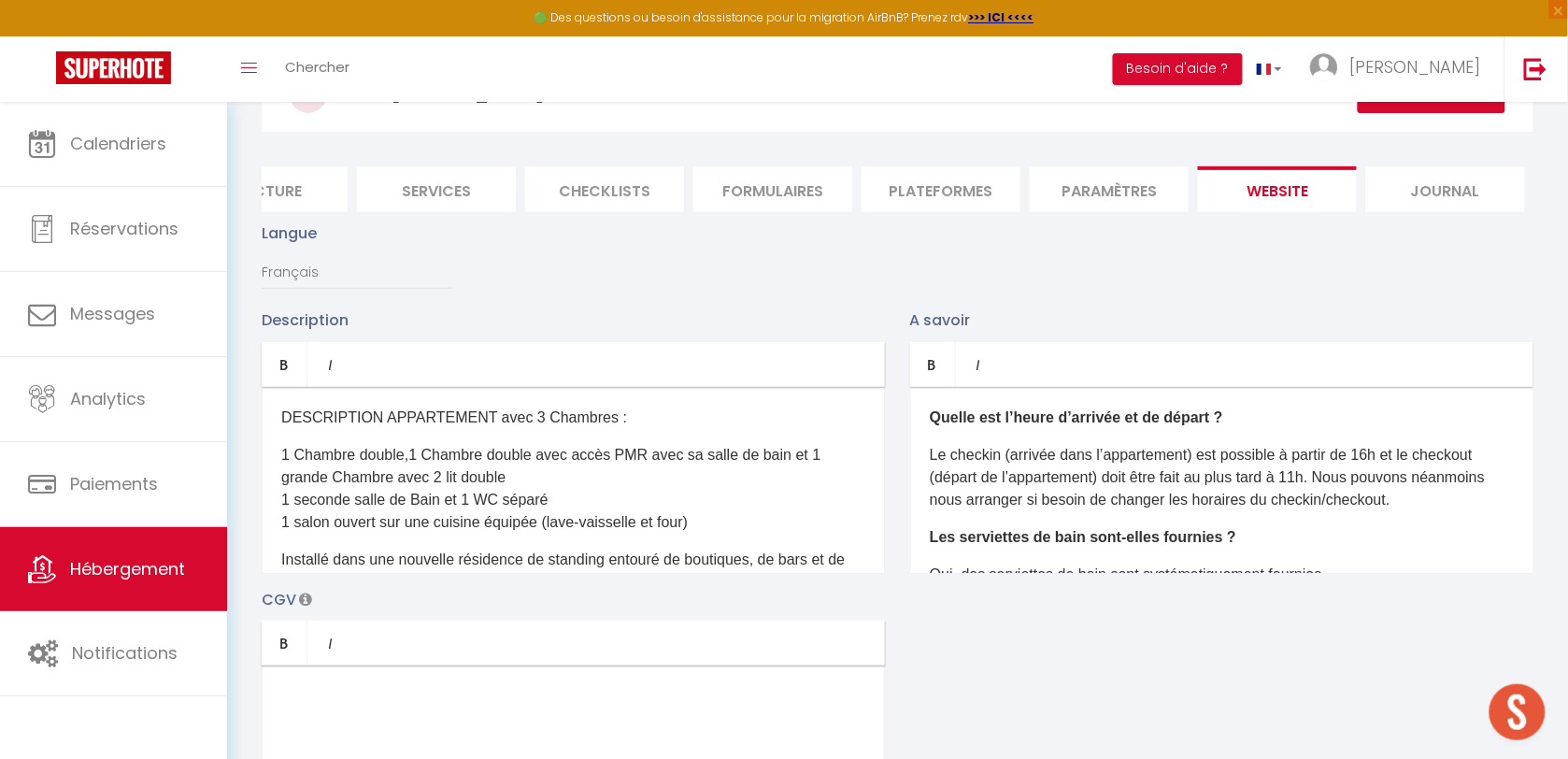
click at [713, 534] on p "1 Chambre double, ​ 1 Chambre double avec accès PMR avec sa salle de bain et 1 …" at bounding box center [572, 489] width 584 height 90
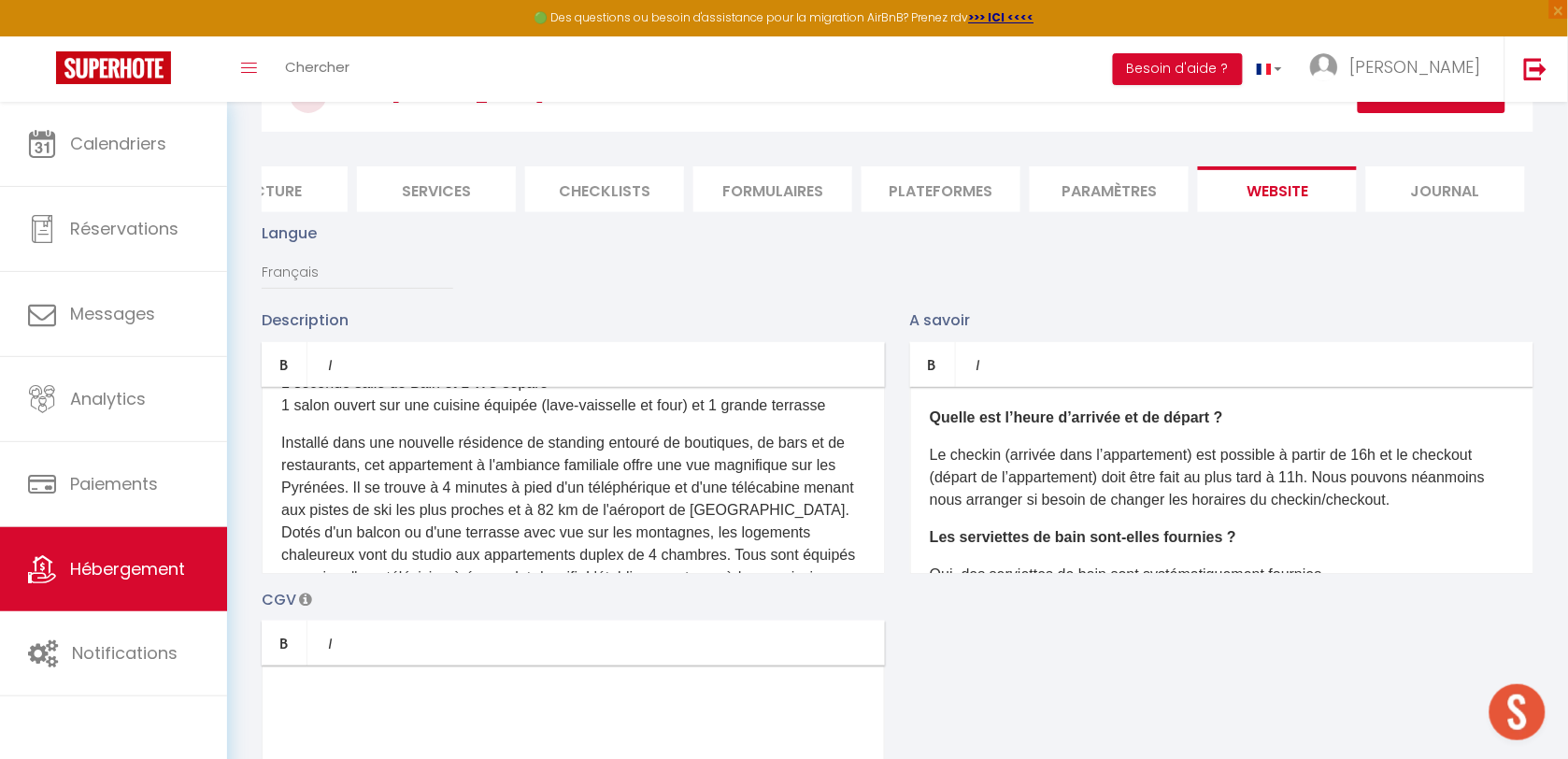
scroll to position [234, 0]
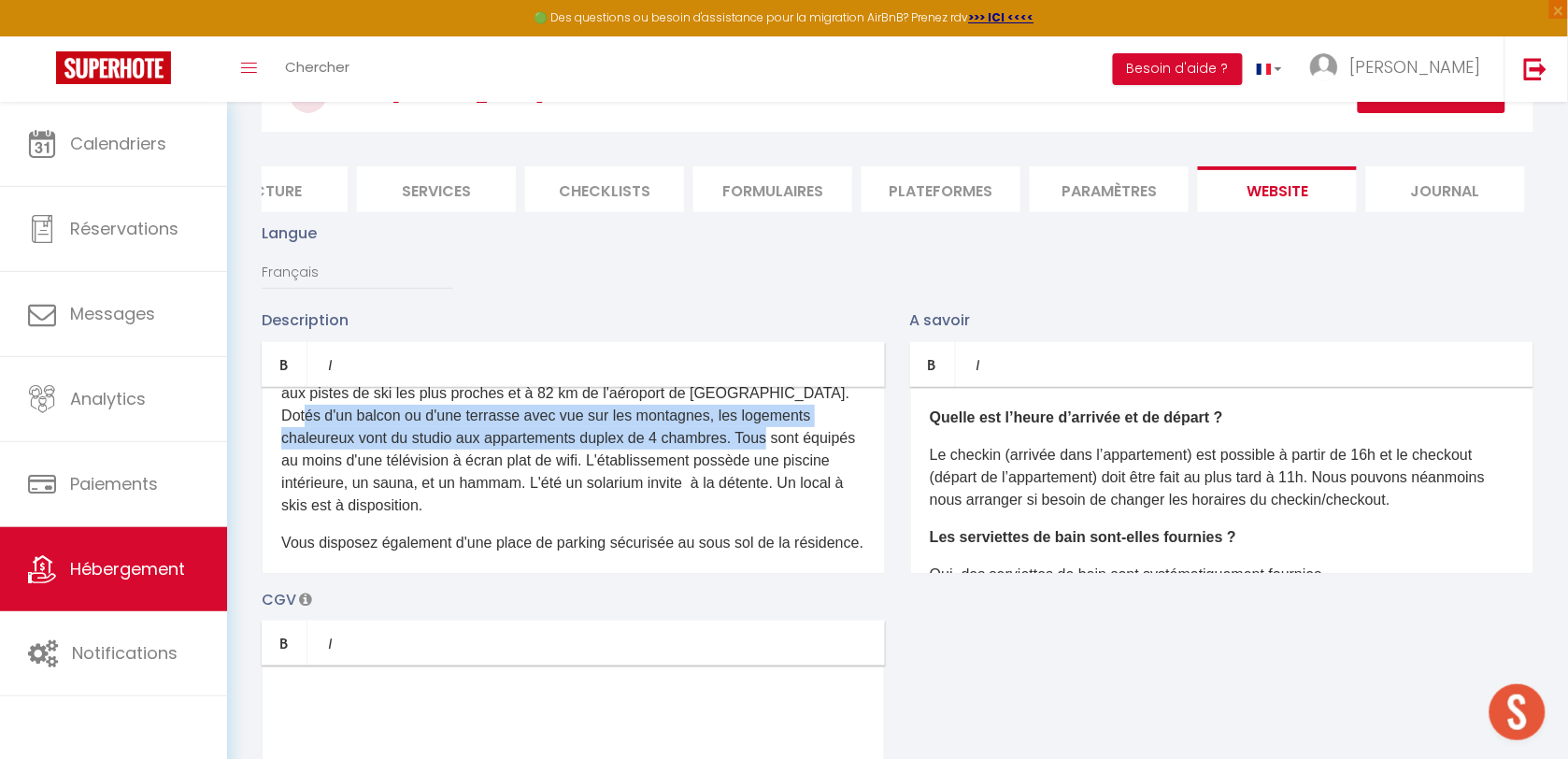
drag, startPoint x: 348, startPoint y: 477, endPoint x: 449, endPoint y: 432, distance: 110.6
click at [449, 432] on p "Installé dans une nouvelle résidence de standing entouré de boutiques, de bars …" at bounding box center [572, 416] width 584 height 202
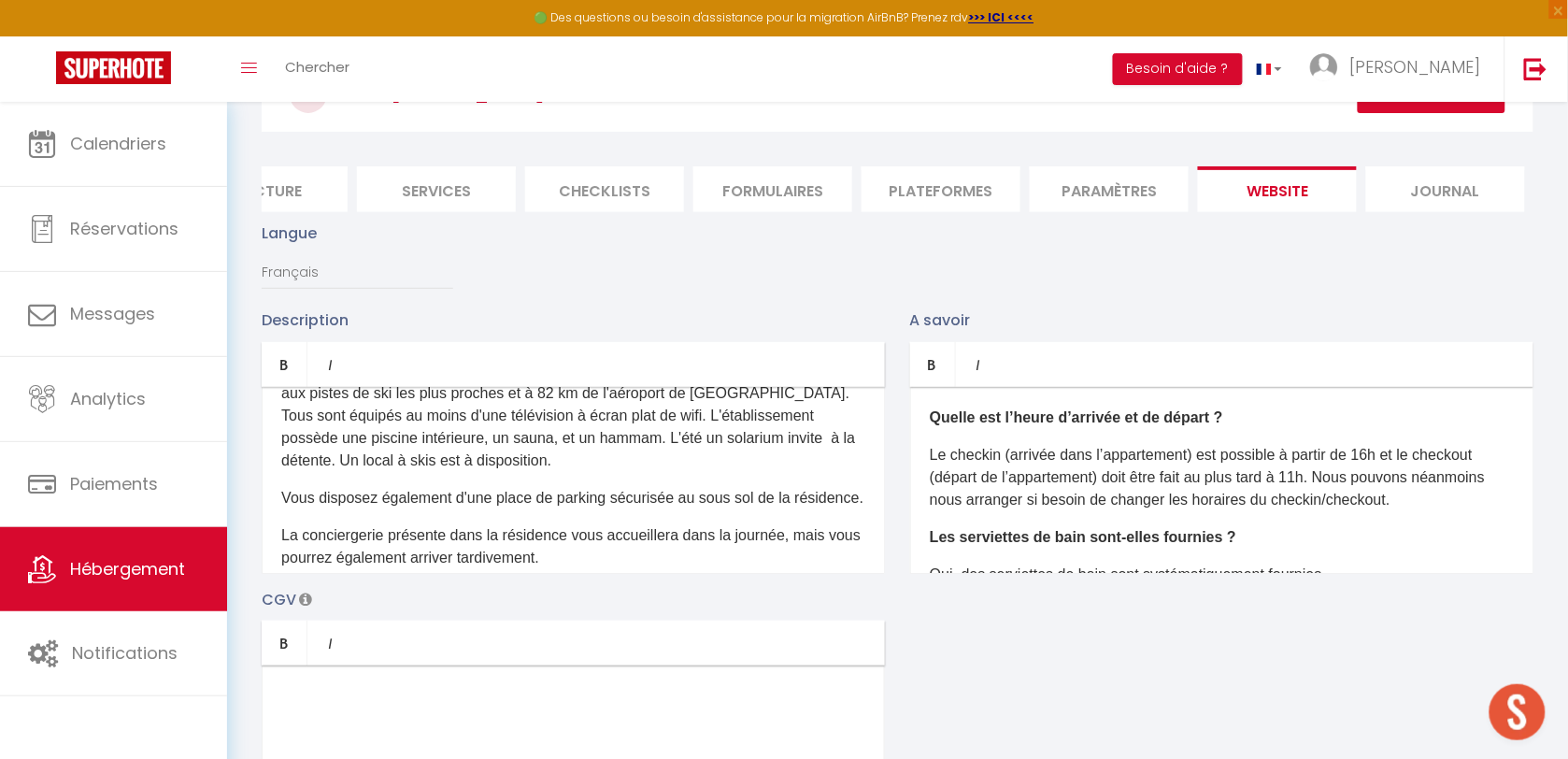
click at [314, 458] on p "Installé dans une nouvelle résidence de standing entouré de boutiques, de bars …" at bounding box center [572, 394] width 584 height 157
click at [782, 455] on p "Installé dans une nouvelle résidence de standing entouré de boutiques, de bars …" at bounding box center [572, 394] width 584 height 157
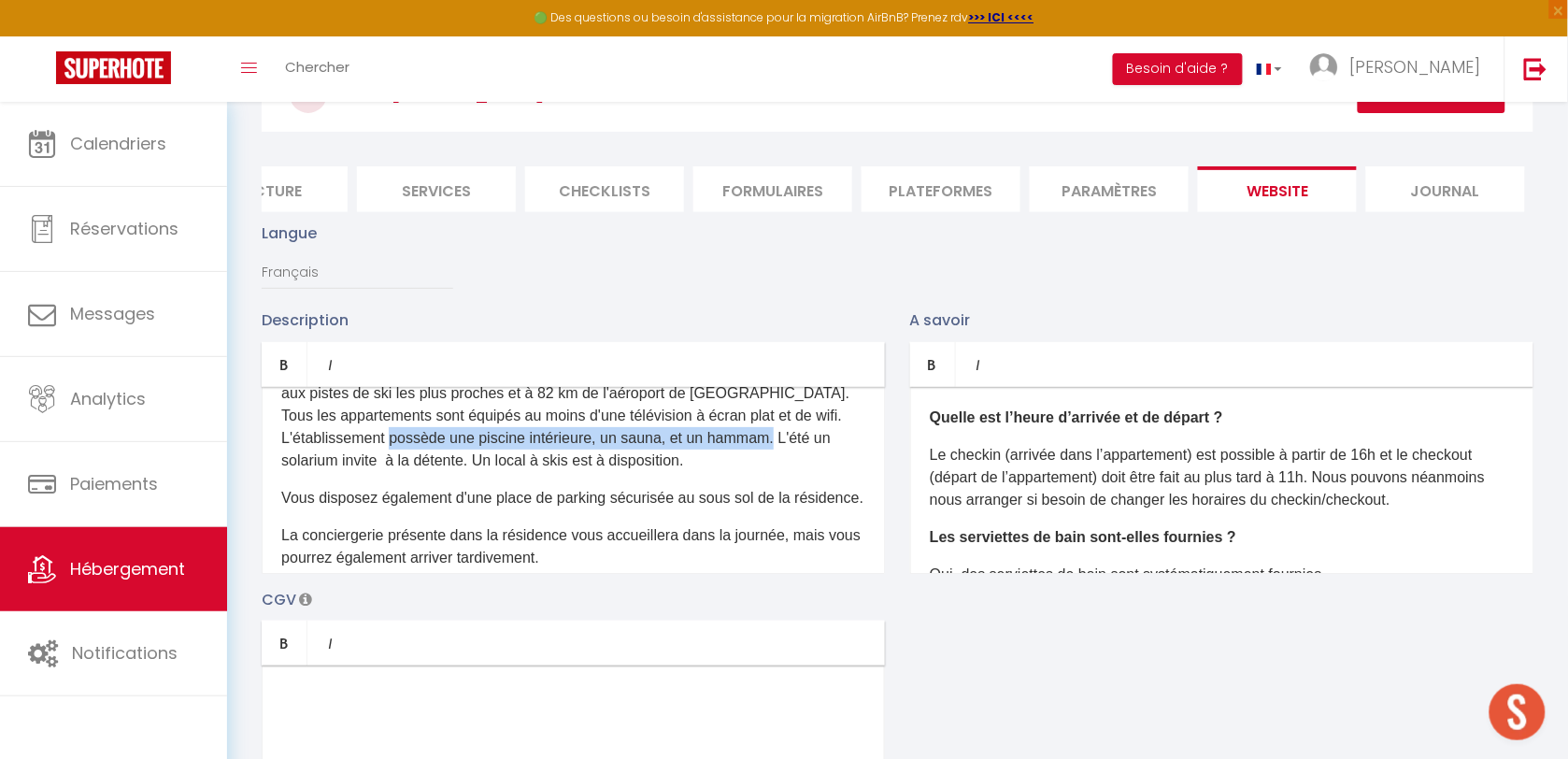
drag, startPoint x: 824, startPoint y: 487, endPoint x: 427, endPoint y: 487, distance: 397.0
click at [427, 472] on p "Installé dans une nouvelle résidence de standing entouré de boutiques, de bars …" at bounding box center [572, 394] width 584 height 157
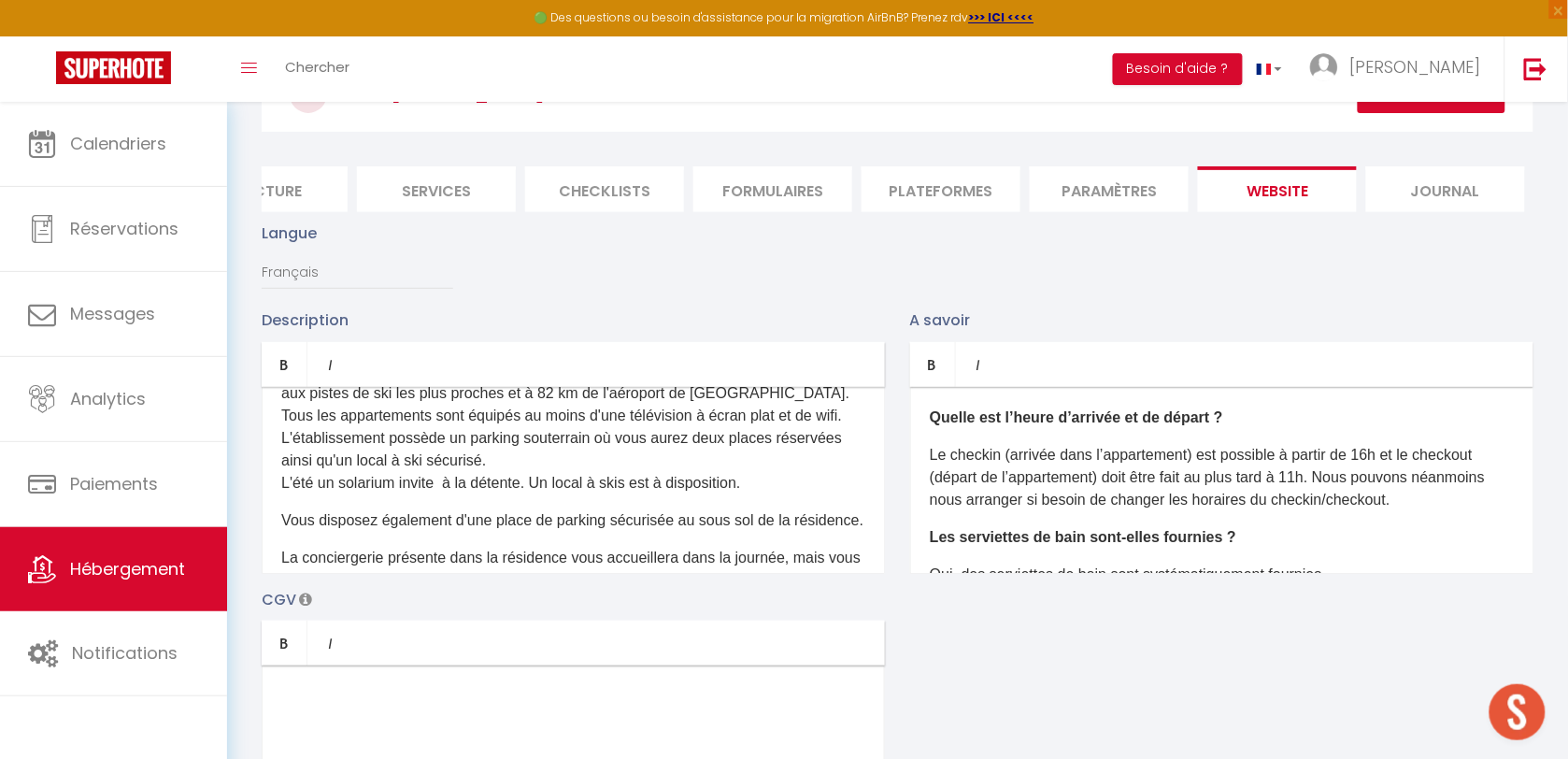
drag, startPoint x: 762, startPoint y: 525, endPoint x: 255, endPoint y: 521, distance: 507.0
click at [255, 521] on div "Description Bold Italic Rich text editor DESCRIPTION APPARTEMENT avec 3 Chambre…" at bounding box center [573, 441] width 649 height 264
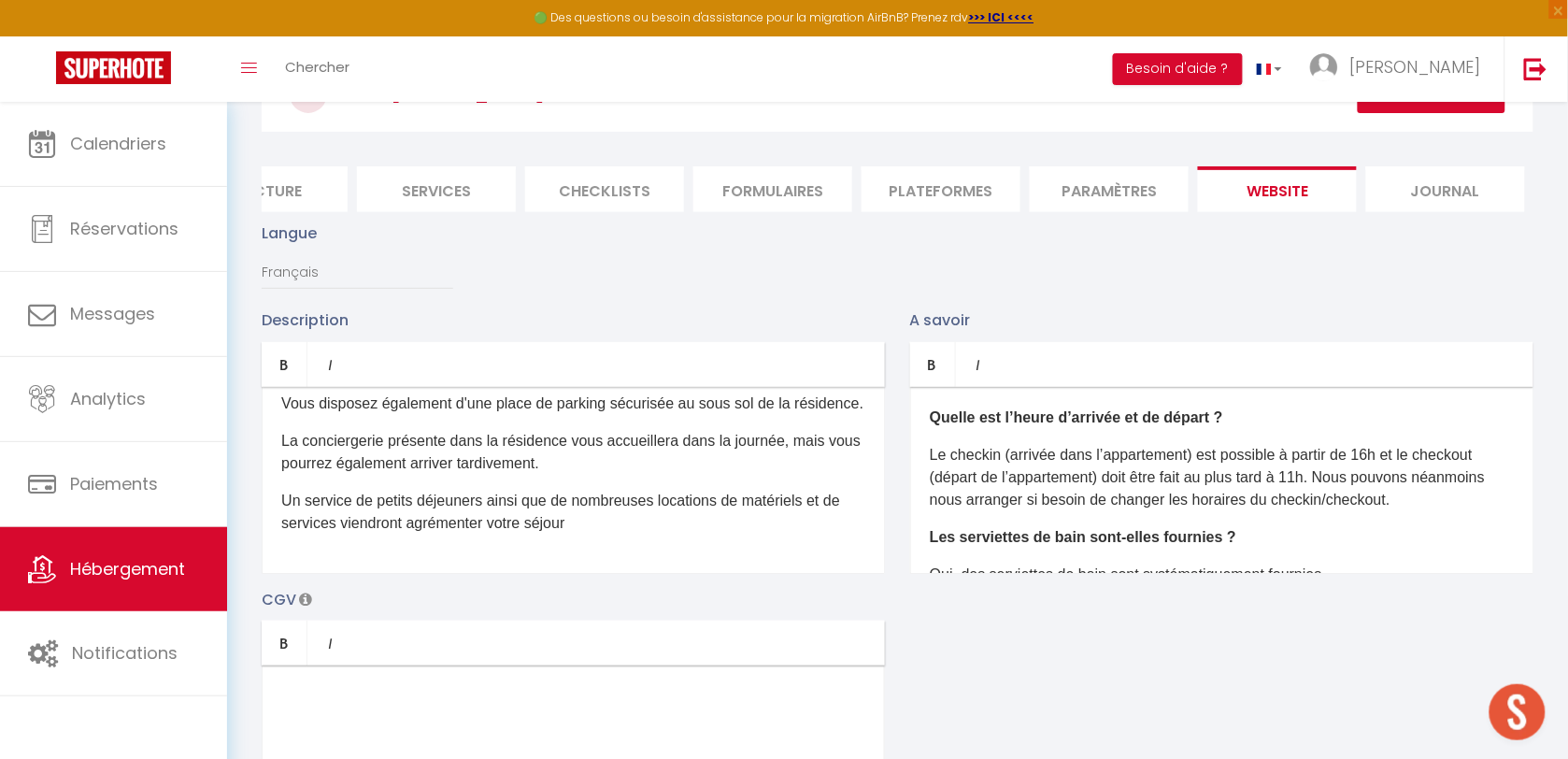
drag, startPoint x: 273, startPoint y: 454, endPoint x: 380, endPoint y: 473, distance: 108.7
click at [380, 415] on p "Vous disposez également d'une place de parking sécurisée au sous sol de la rési…" at bounding box center [572, 402] width 584 height 22
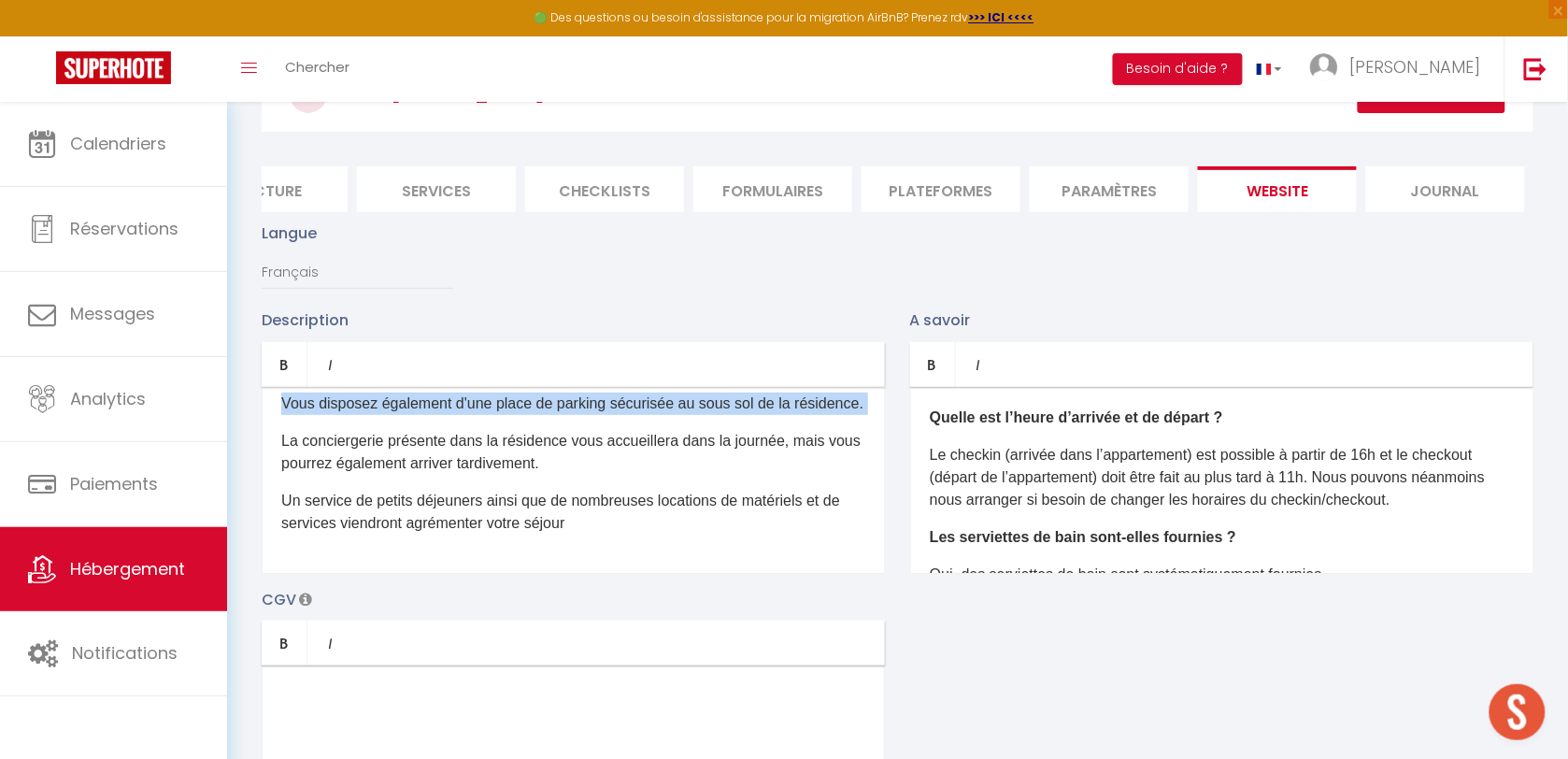
drag, startPoint x: 380, startPoint y: 472, endPoint x: 283, endPoint y: 444, distance: 101.0
click at [283, 415] on p "Vous disposez également d'une place de parking sécurisée au sous sol de la rési…" at bounding box center [572, 402] width 584 height 22
click at [353, 415] on p "Vous disposez également d'une place de parking sécurisée au sous sol de la rési…" at bounding box center [572, 402] width 584 height 22
drag, startPoint x: 353, startPoint y: 468, endPoint x: 497, endPoint y: 439, distance: 146.9
click at [497, 415] on p "Vous disposez également d'une place de parking sécurisée au sous sol de la rési…" at bounding box center [572, 402] width 584 height 22
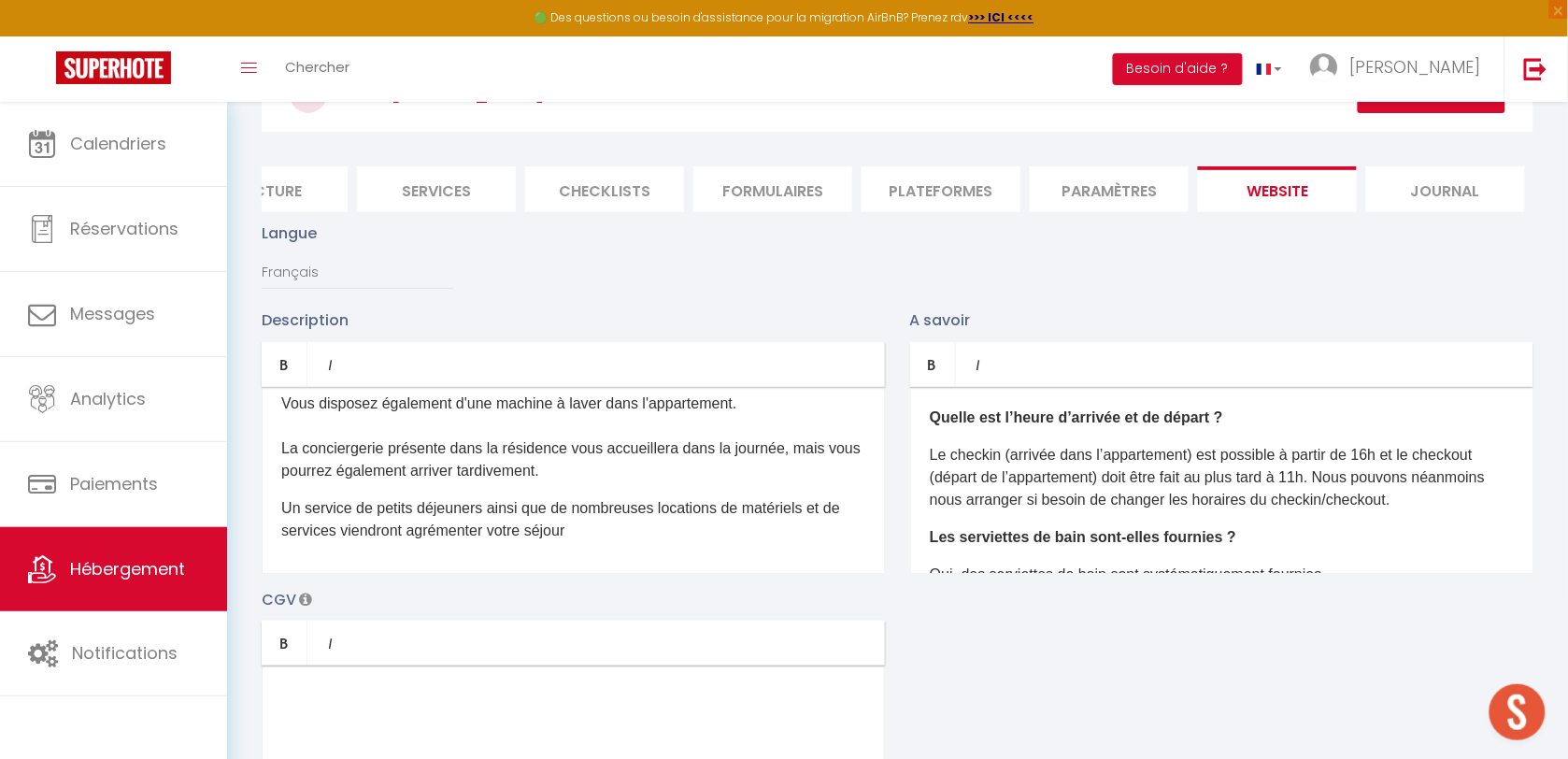
click at [388, 482] on p "Vous disposez également d'une machine à laver dans l'appartement. La concierger…" at bounding box center [572, 437] width 584 height 90
click at [717, 482] on p "Vous disposez également d'une machine à laver dans l'appartement. La concierger…" at bounding box center [572, 437] width 584 height 90
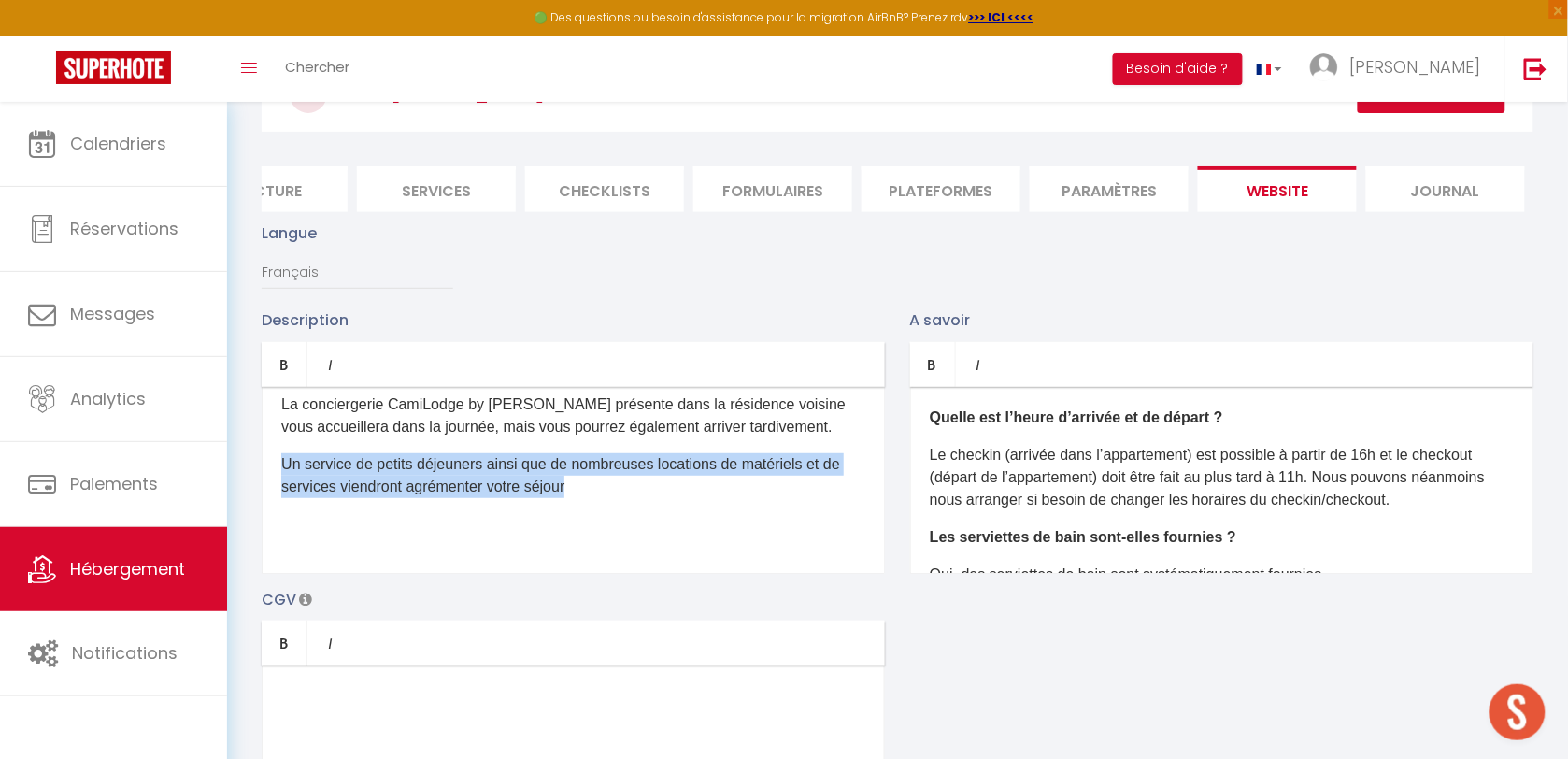
drag, startPoint x: 580, startPoint y: 501, endPoint x: 283, endPoint y: 482, distance: 297.6
click at [283, 482] on p "Un service de petits déjeuners ainsi que de nombreuses locations de matériels e…" at bounding box center [572, 475] width 584 height 45
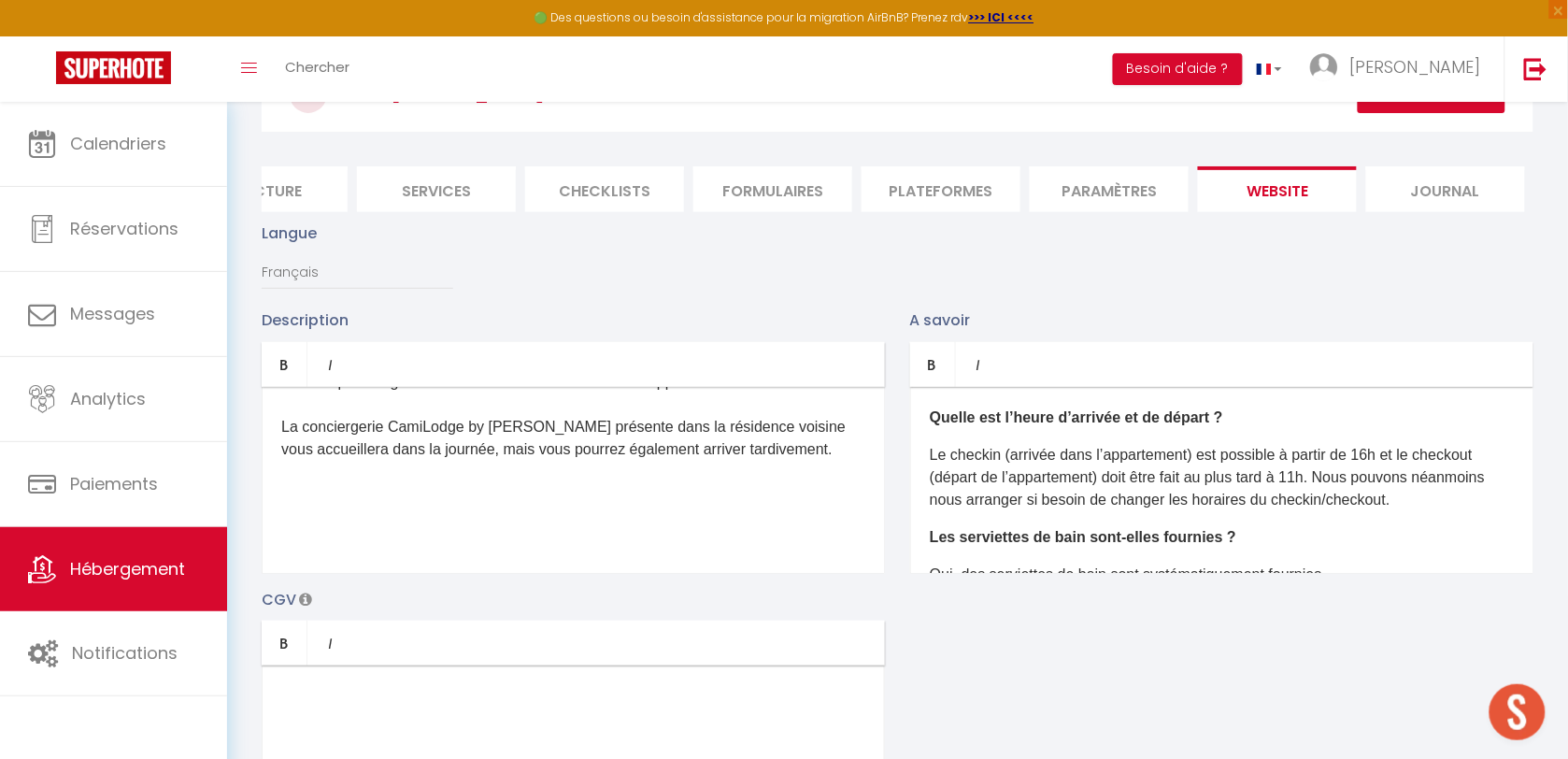
scroll to position [356, 0]
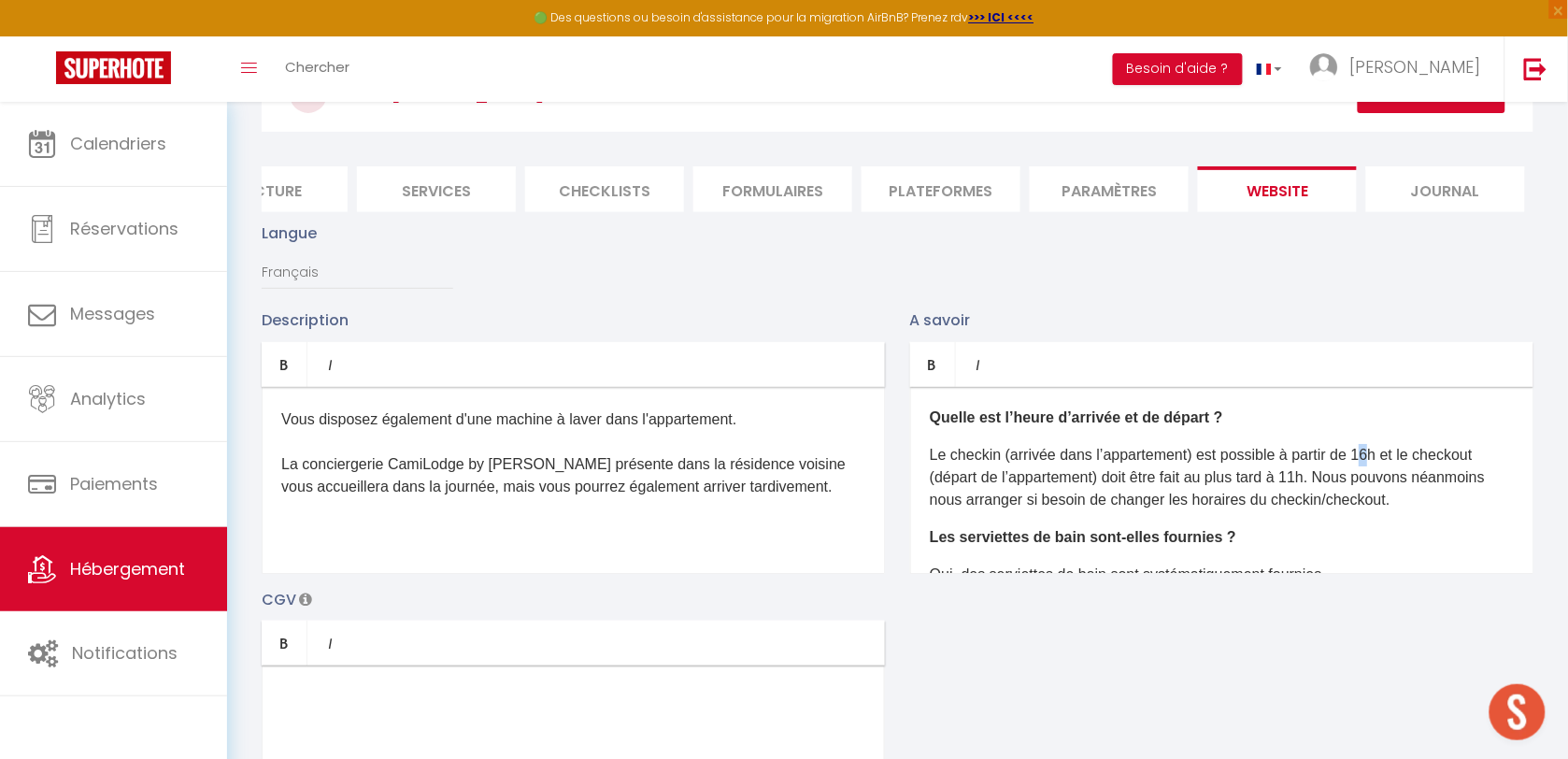
click at [1378, 476] on p "Le checkin (arrivée dans l’appartement) est possible à partir de 16h et le chec…" at bounding box center [1221, 477] width 584 height 67
drag, startPoint x: 1303, startPoint y: 484, endPoint x: 1188, endPoint y: 493, distance: 115.4
click at [1188, 493] on p "Le checkin (arrivée dans l’appartement) est possible à partir de 17h et le chec…" at bounding box center [1221, 477] width 584 height 67
drag, startPoint x: 1234, startPoint y: 510, endPoint x: 1214, endPoint y: 510, distance: 20.0
click at [1236, 507] on p "Le checkin (arrivée dans l’appartement) est possible à partir de 17h et le chec…" at bounding box center [1221, 477] width 584 height 67
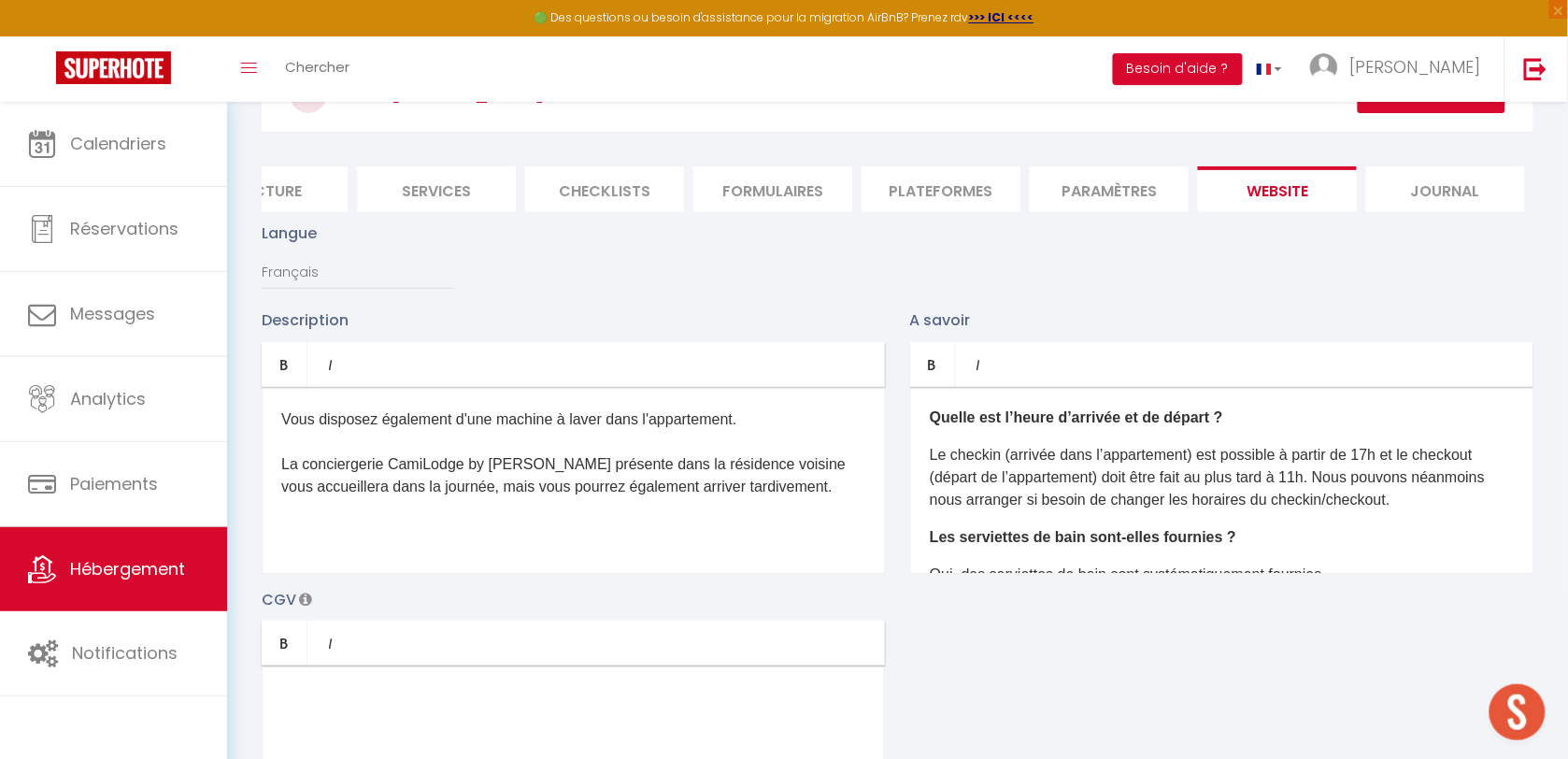
click at [1272, 497] on p "Le checkin (arrivée dans l’appartement) est possible à partir de 17h et le chec…" at bounding box center [1221, 477] width 584 height 67
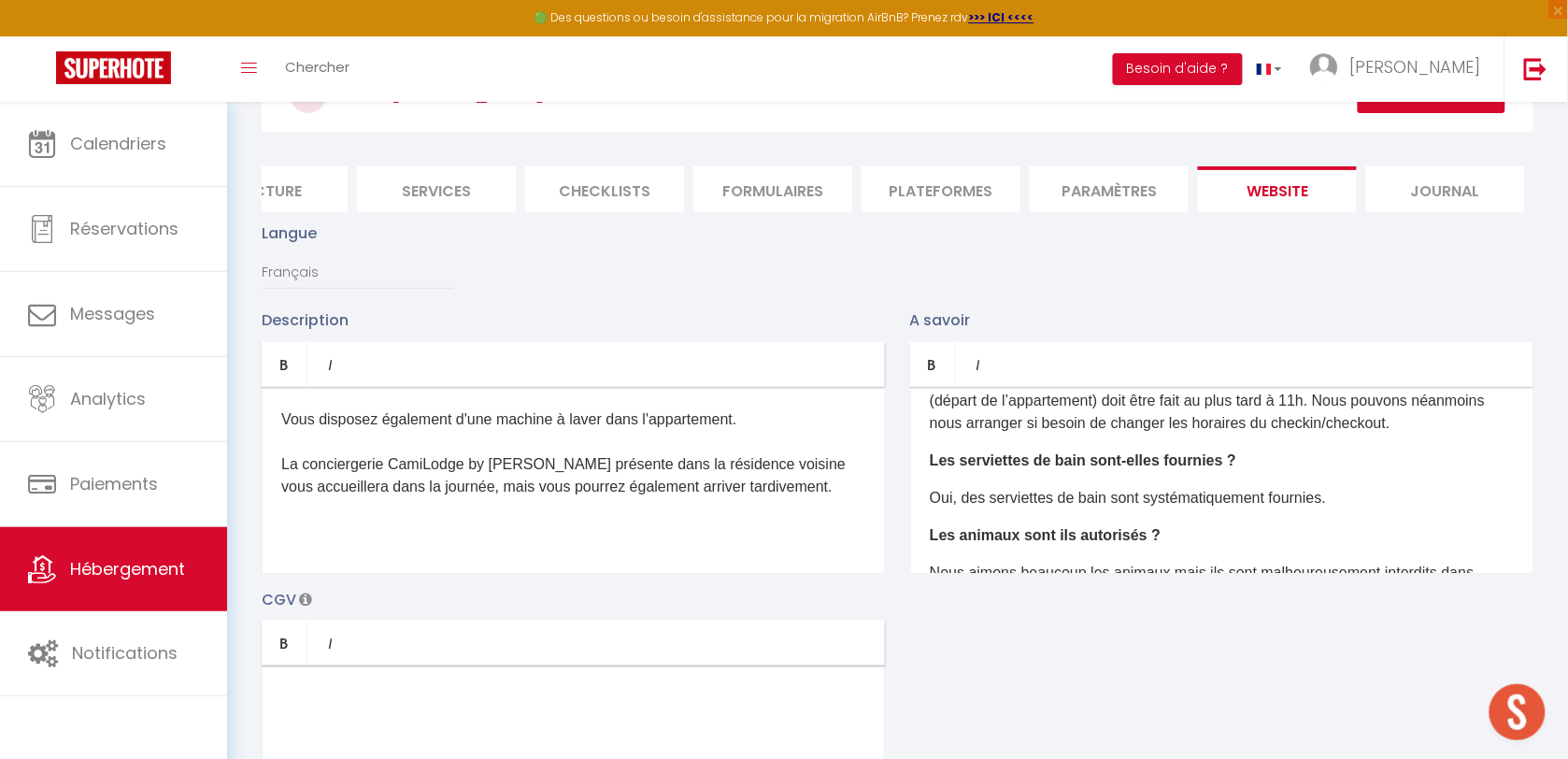
scroll to position [117, 0]
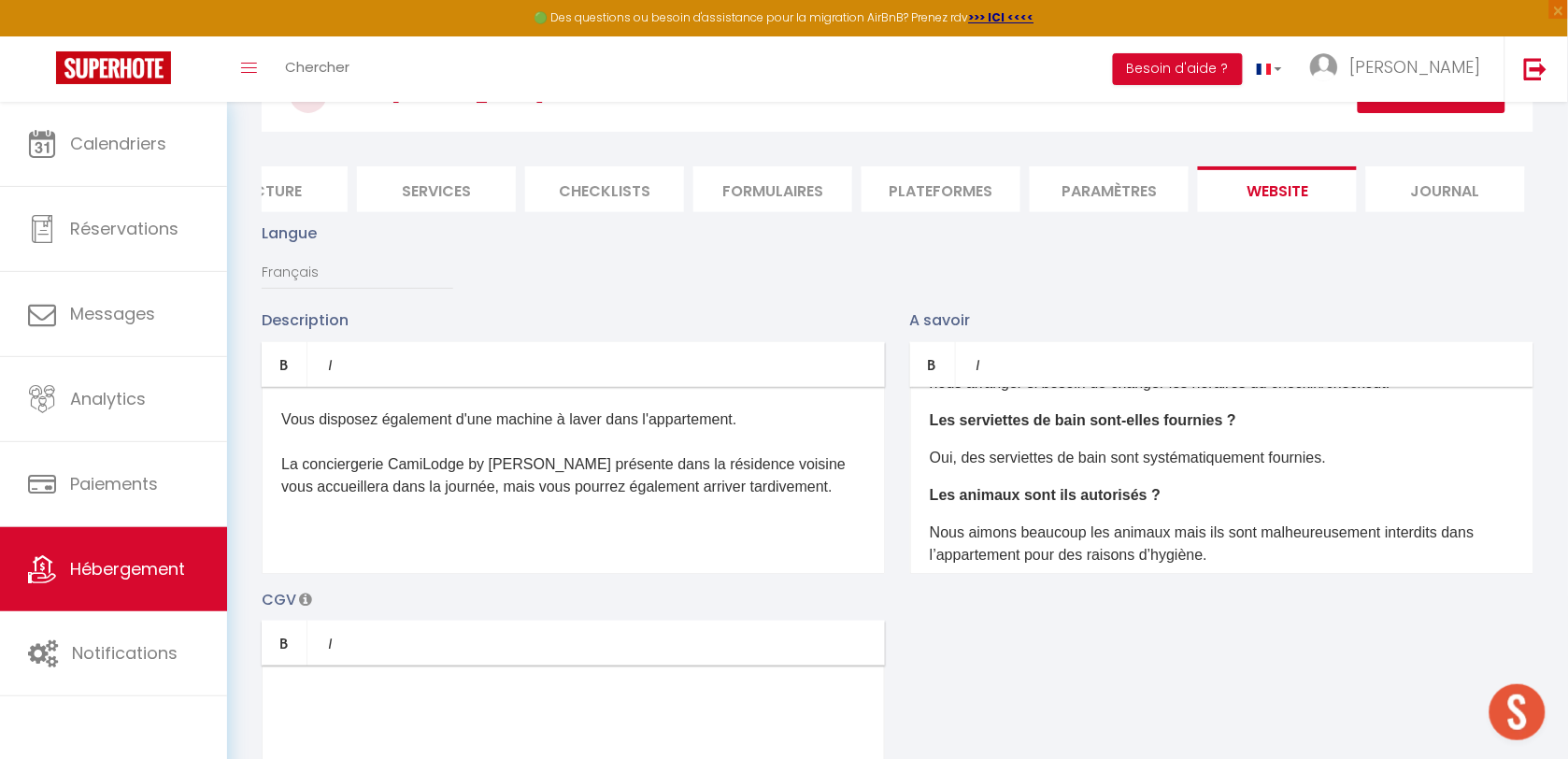
click at [1360, 469] on p "Oui, des serviettes de bain sont systématiquement fournies." at bounding box center [1221, 457] width 584 height 22
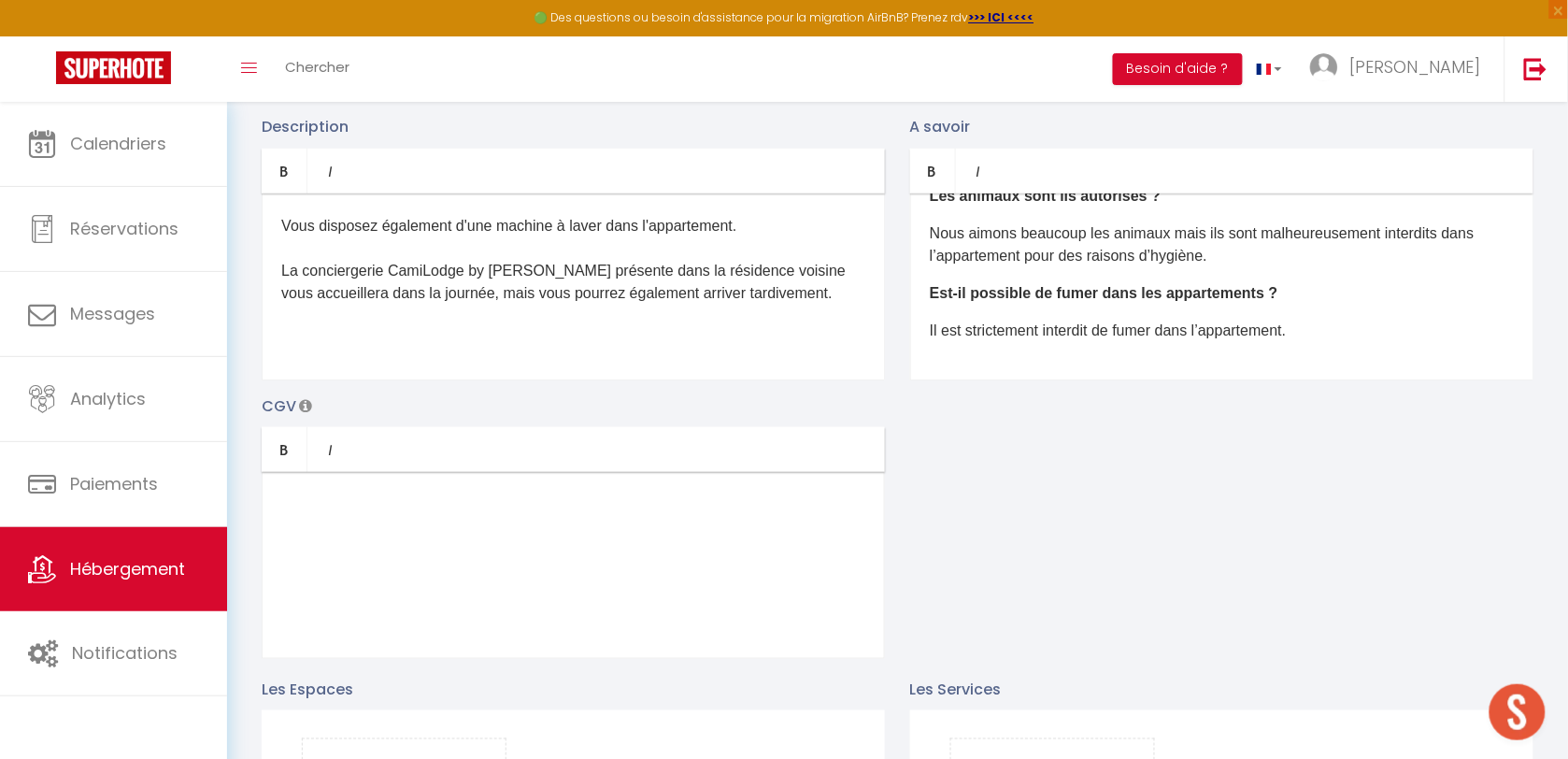
scroll to position [351, 0]
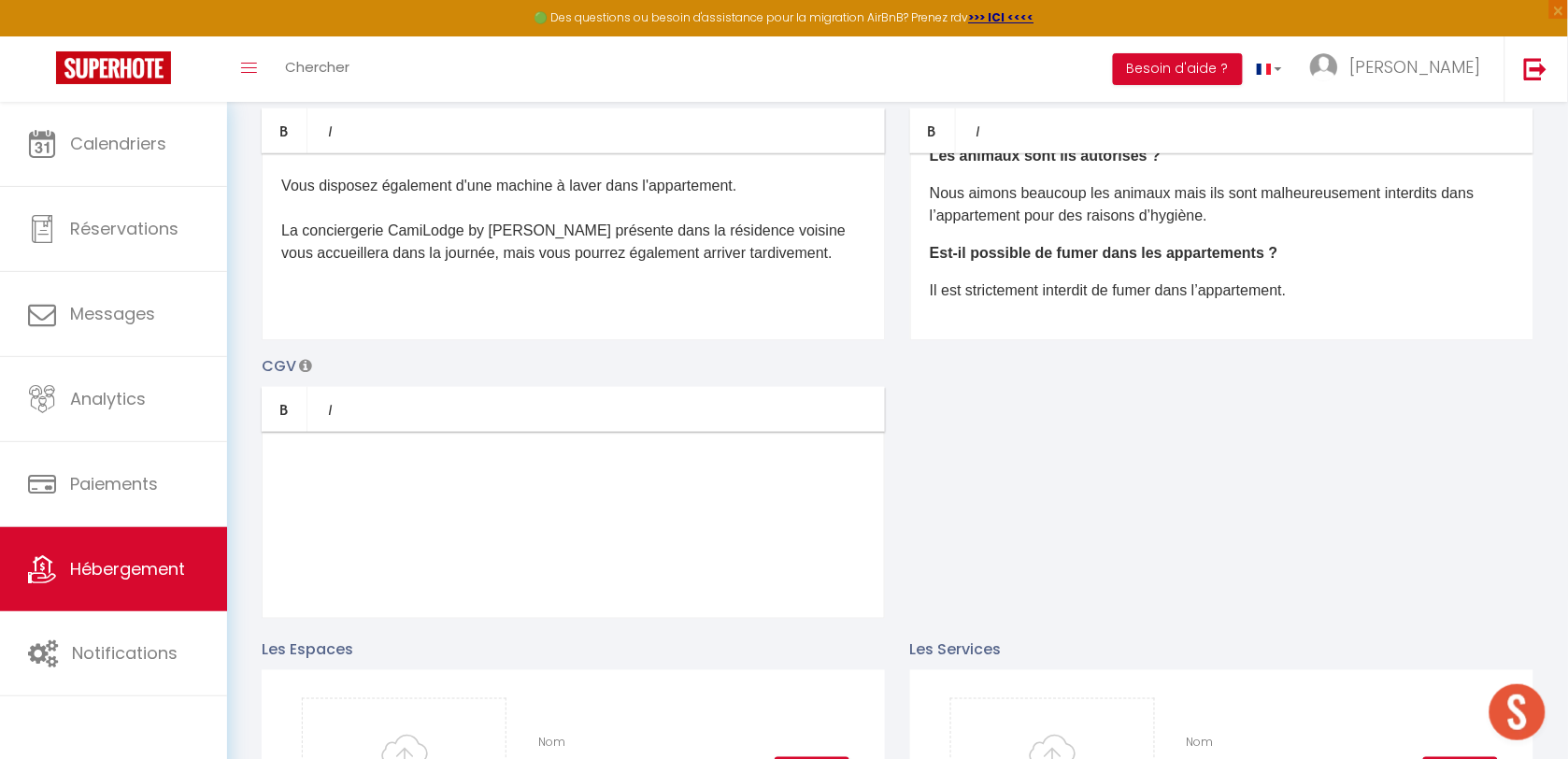
click at [1329, 302] on p "Il est strictement interdit de fumer dans l’appartement." at bounding box center [1221, 289] width 584 height 22
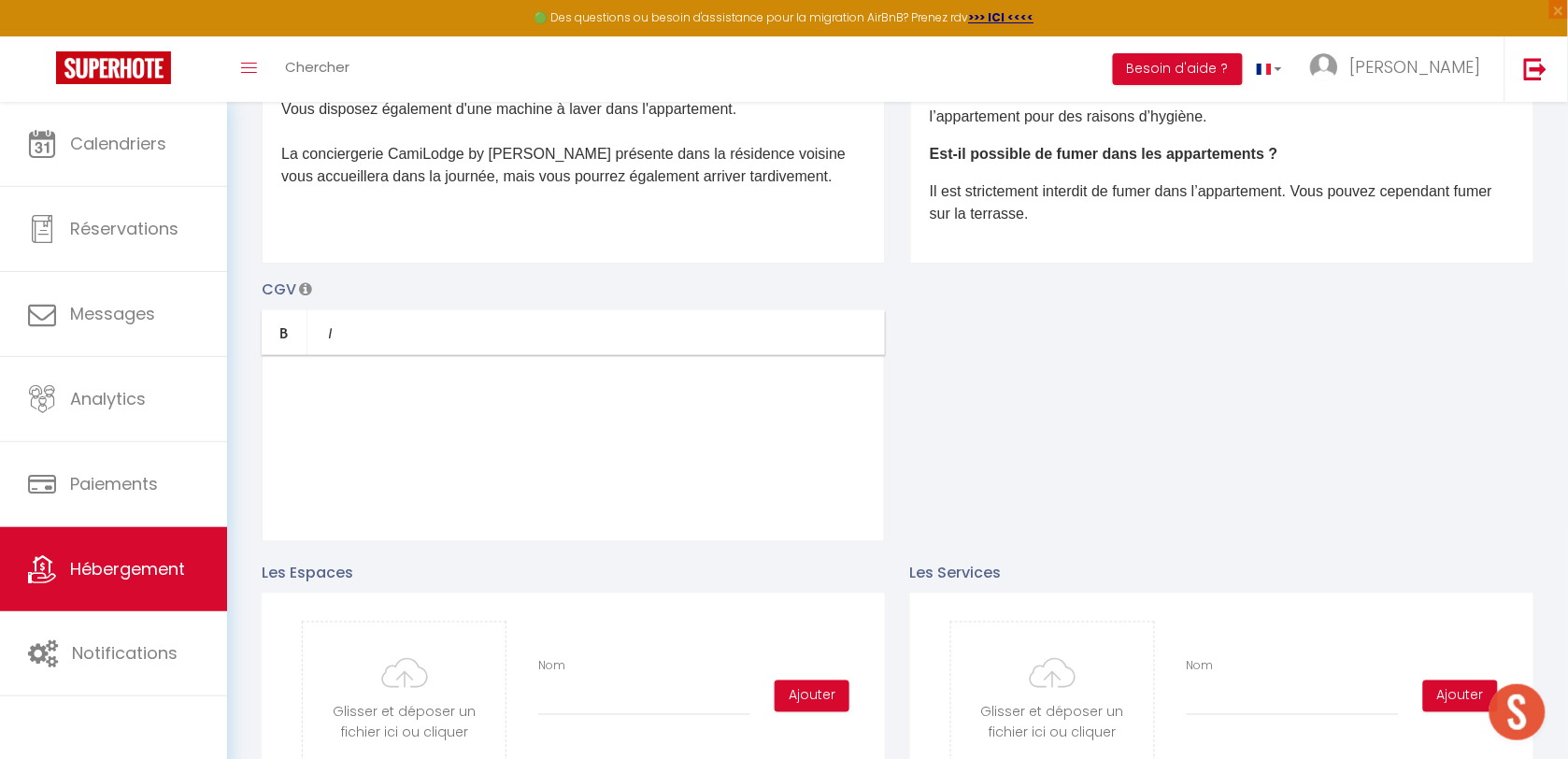
scroll to position [467, 0]
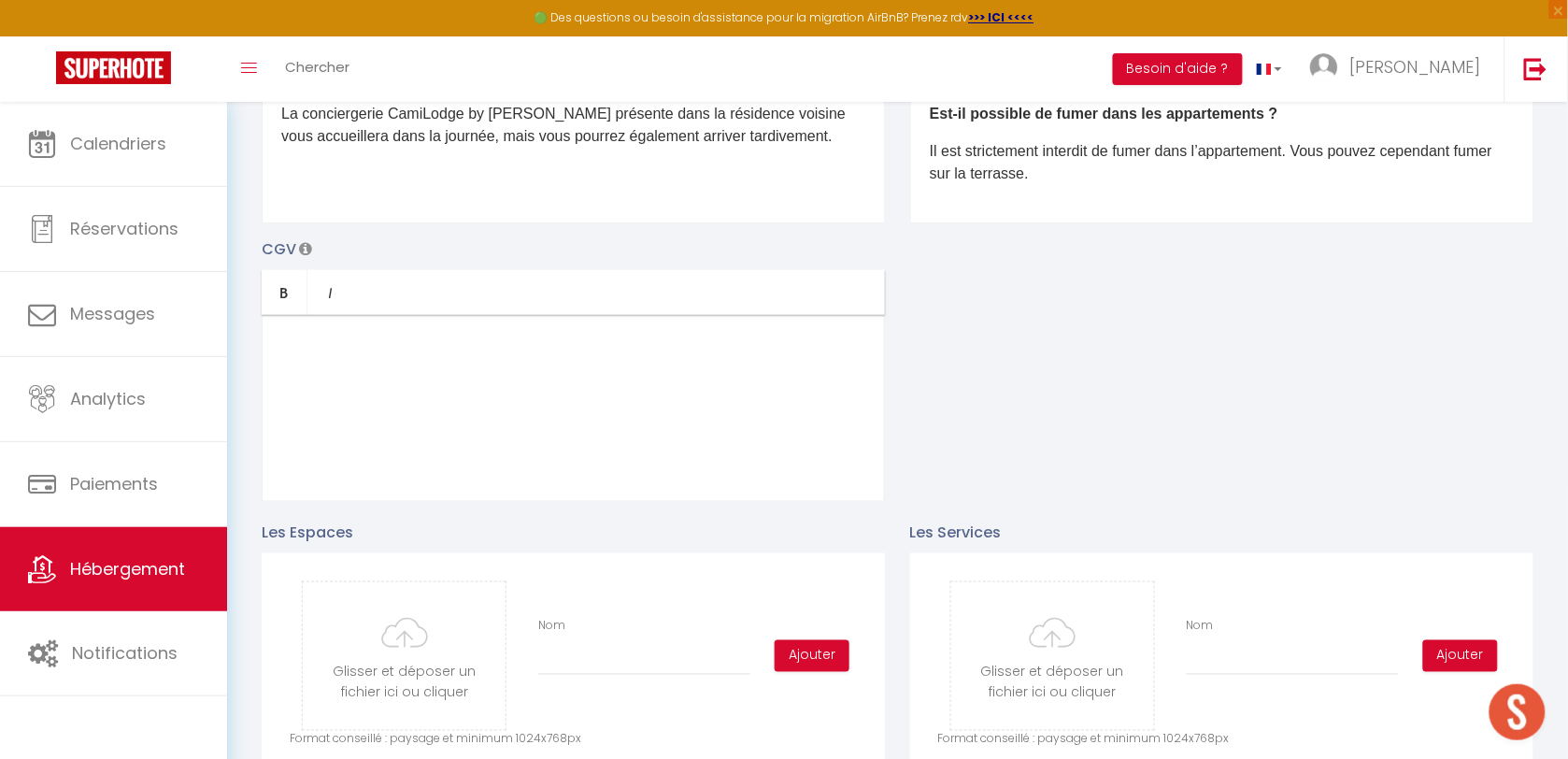
click at [328, 432] on div at bounding box center [573, 408] width 623 height 187
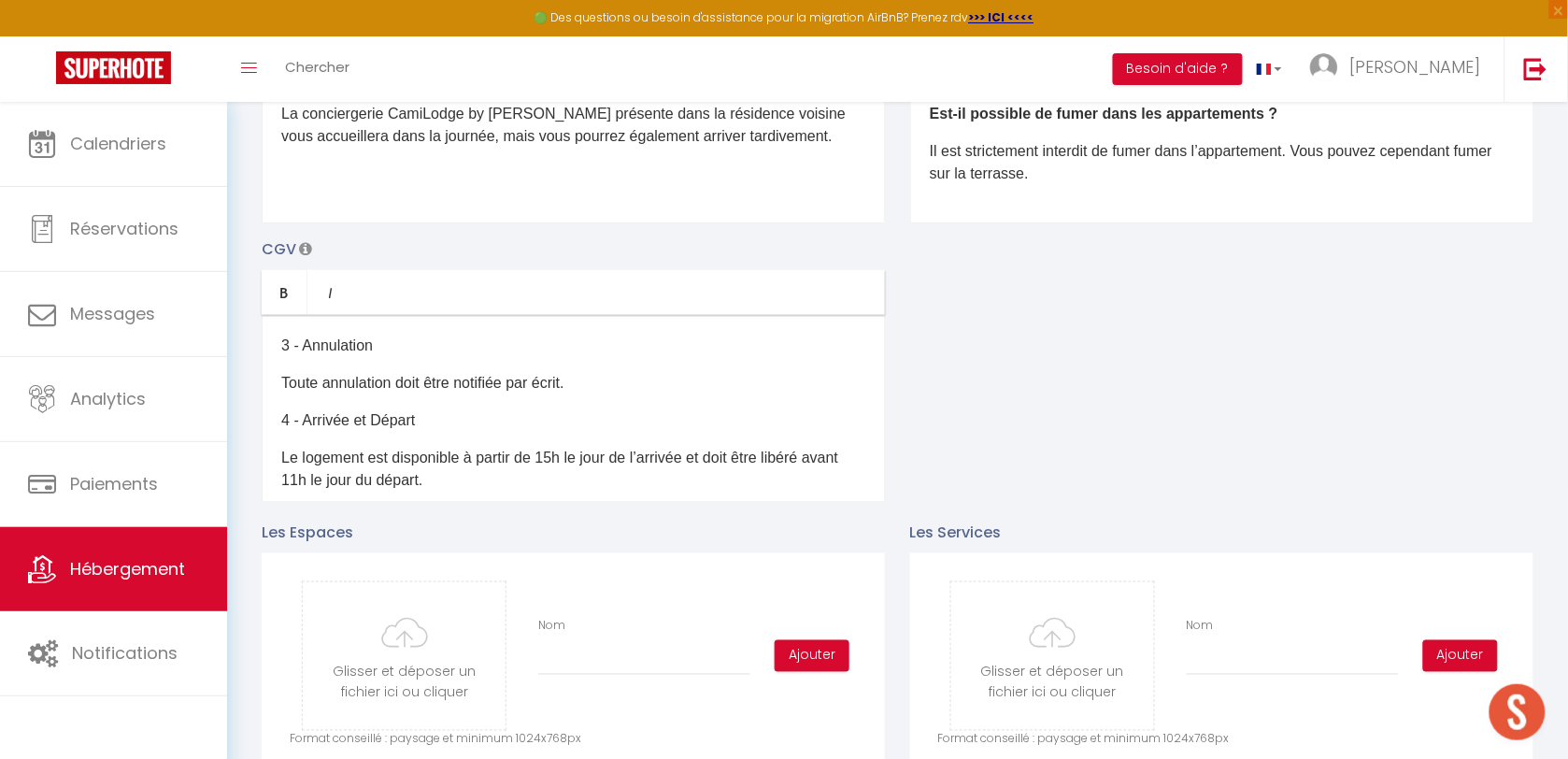
scroll to position [234, 0]
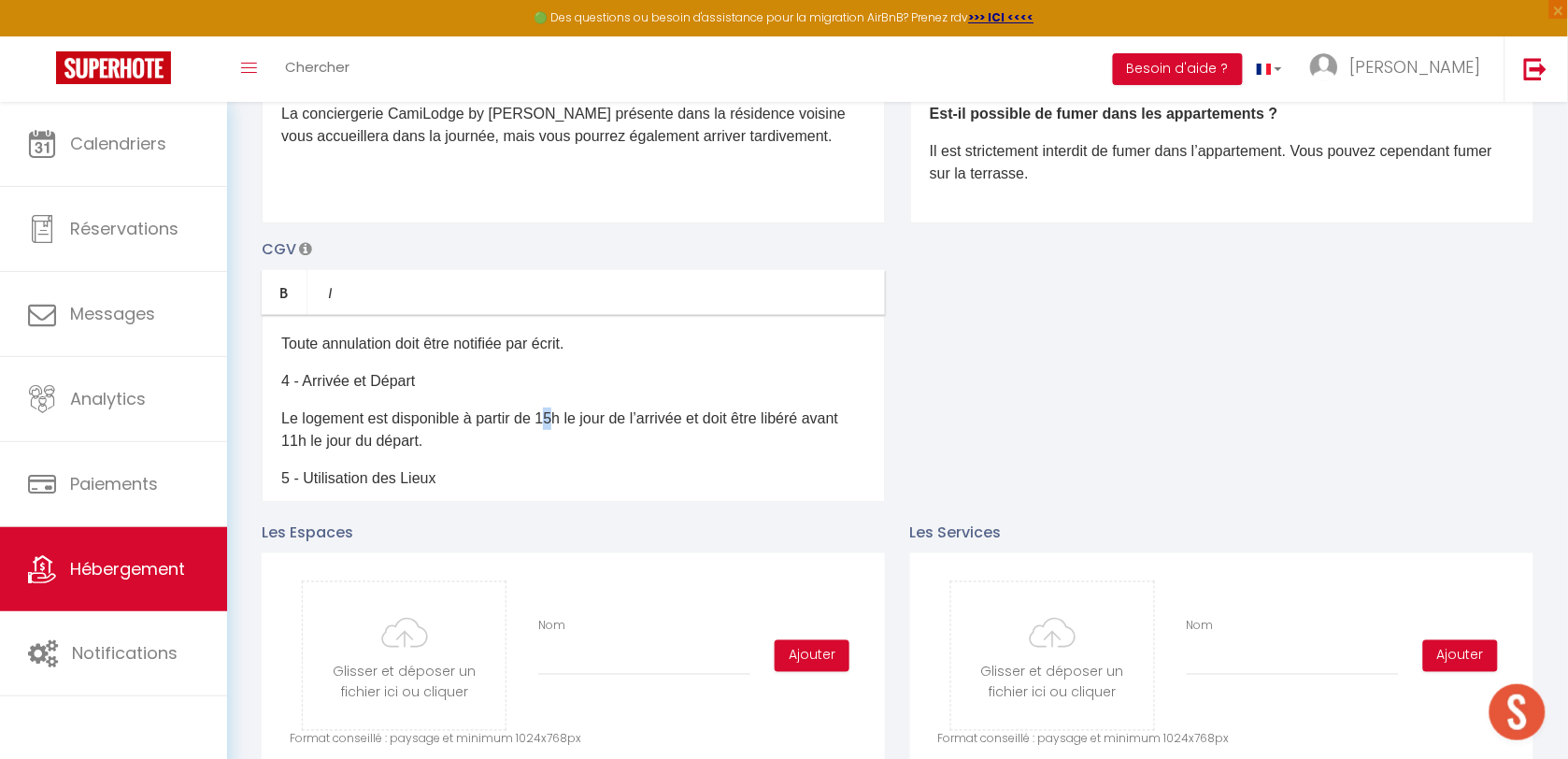
click at [557, 431] on p "Le logement est disponible à partir de 15h le jour de l’arrivée et doit être li…" at bounding box center [572, 429] width 584 height 45
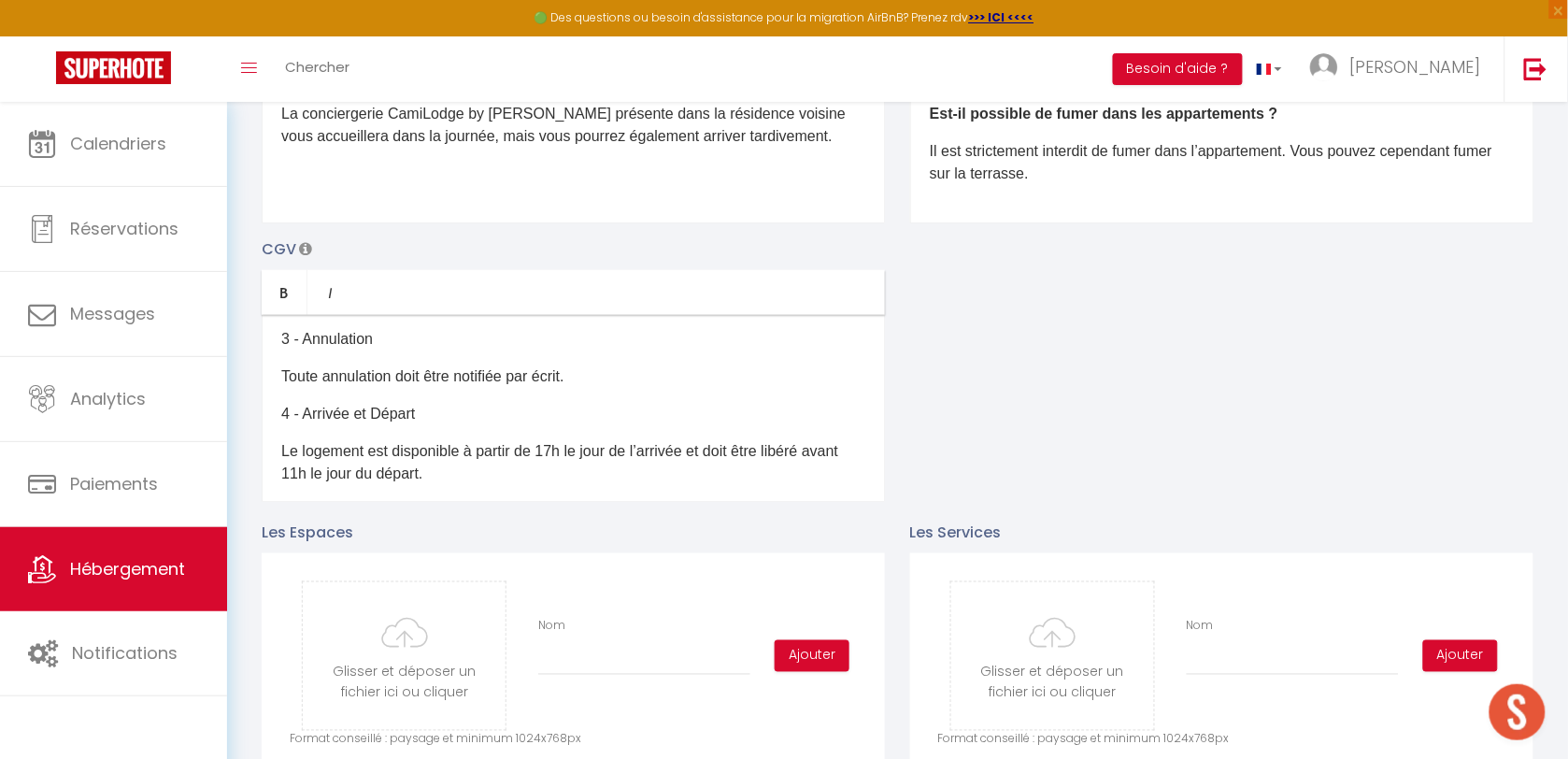
scroll to position [117, 0]
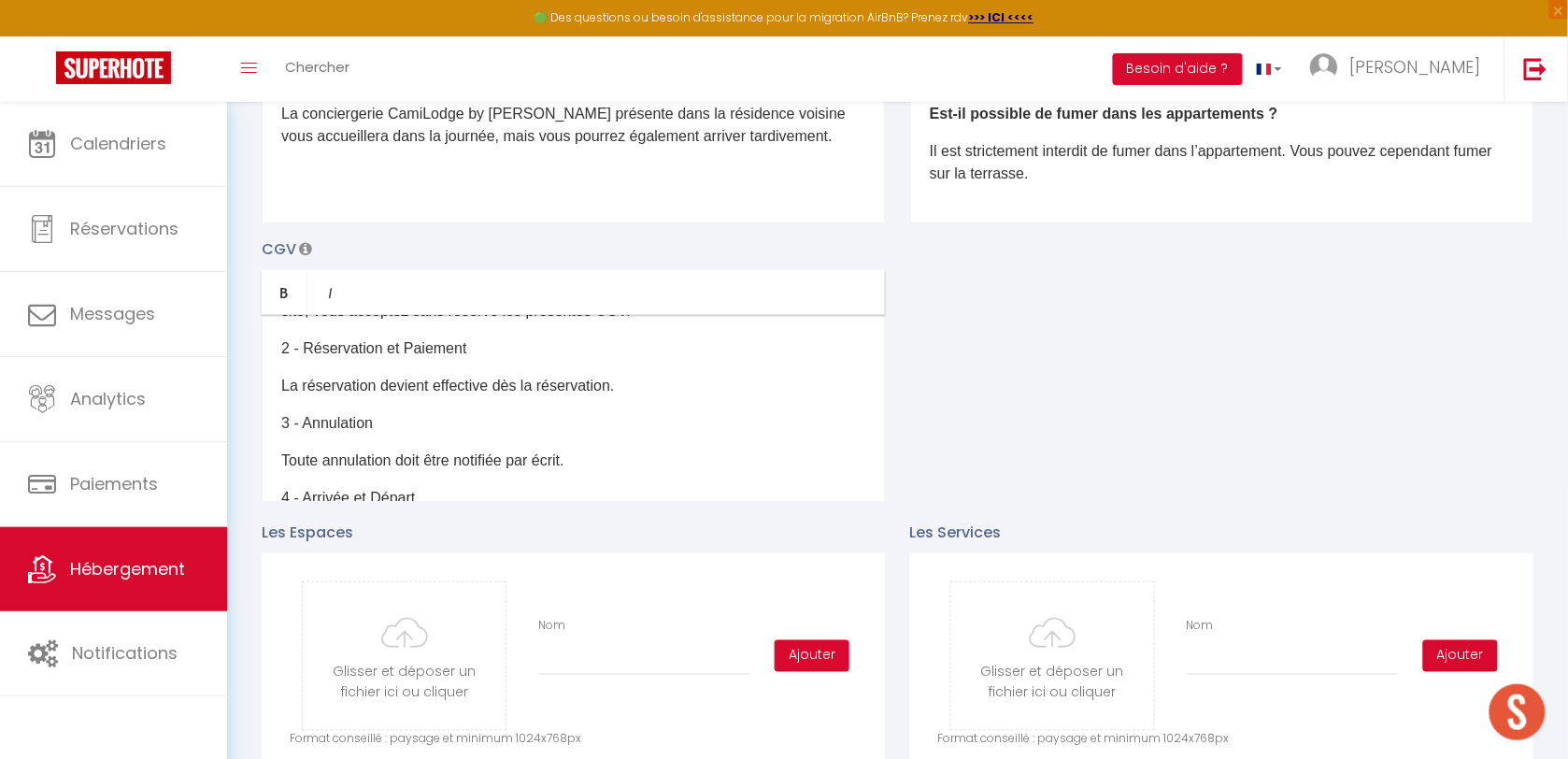
click at [605, 472] on p "Toute annulation doit être notifiée par écrit." at bounding box center [572, 460] width 584 height 22
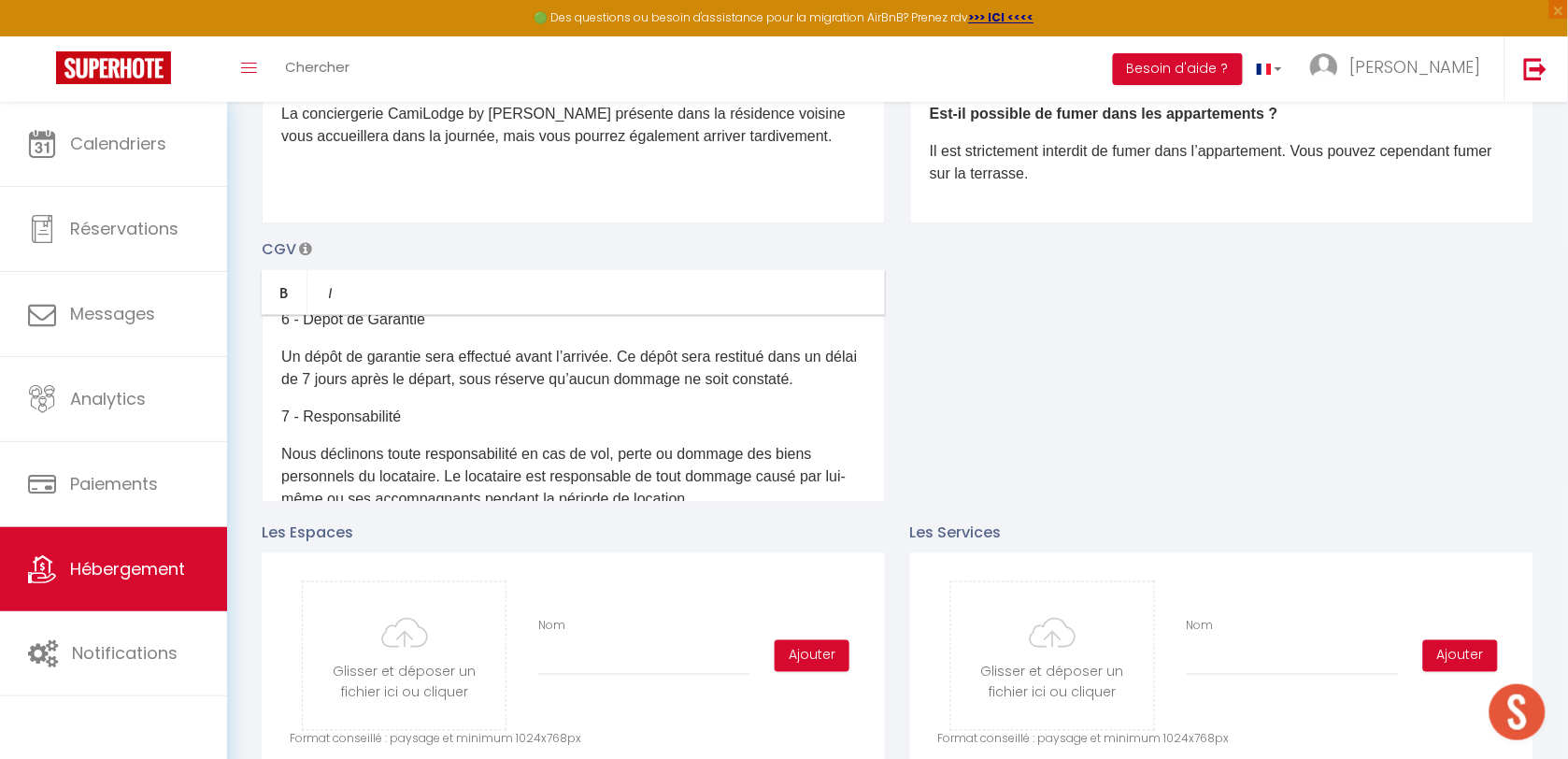
scroll to position [549, 0]
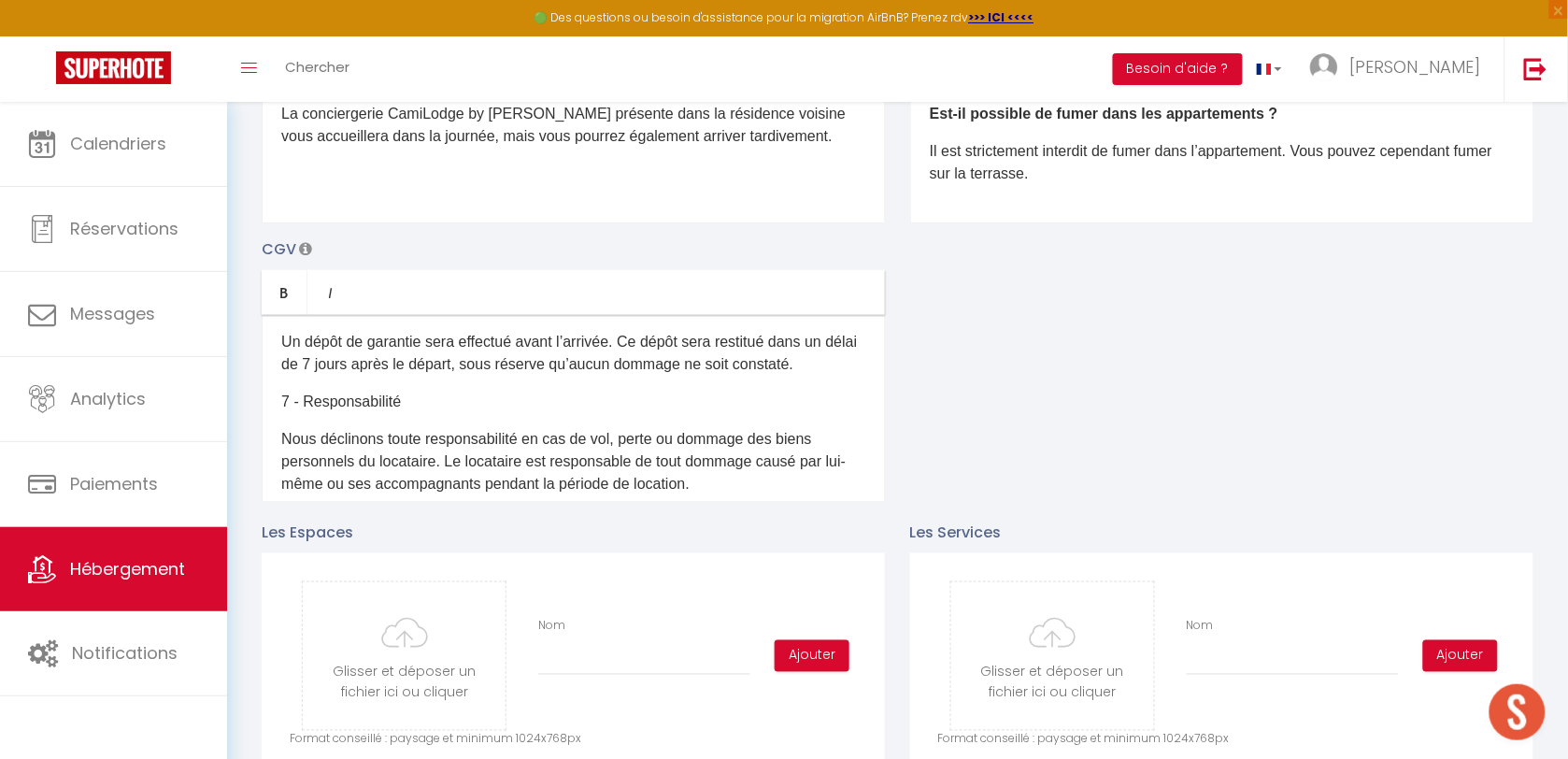
click at [429, 366] on p "Un dépôt de garantie sera effectué avant l’arrivée. Ce dépôt sera restitué dans…" at bounding box center [572, 353] width 584 height 45
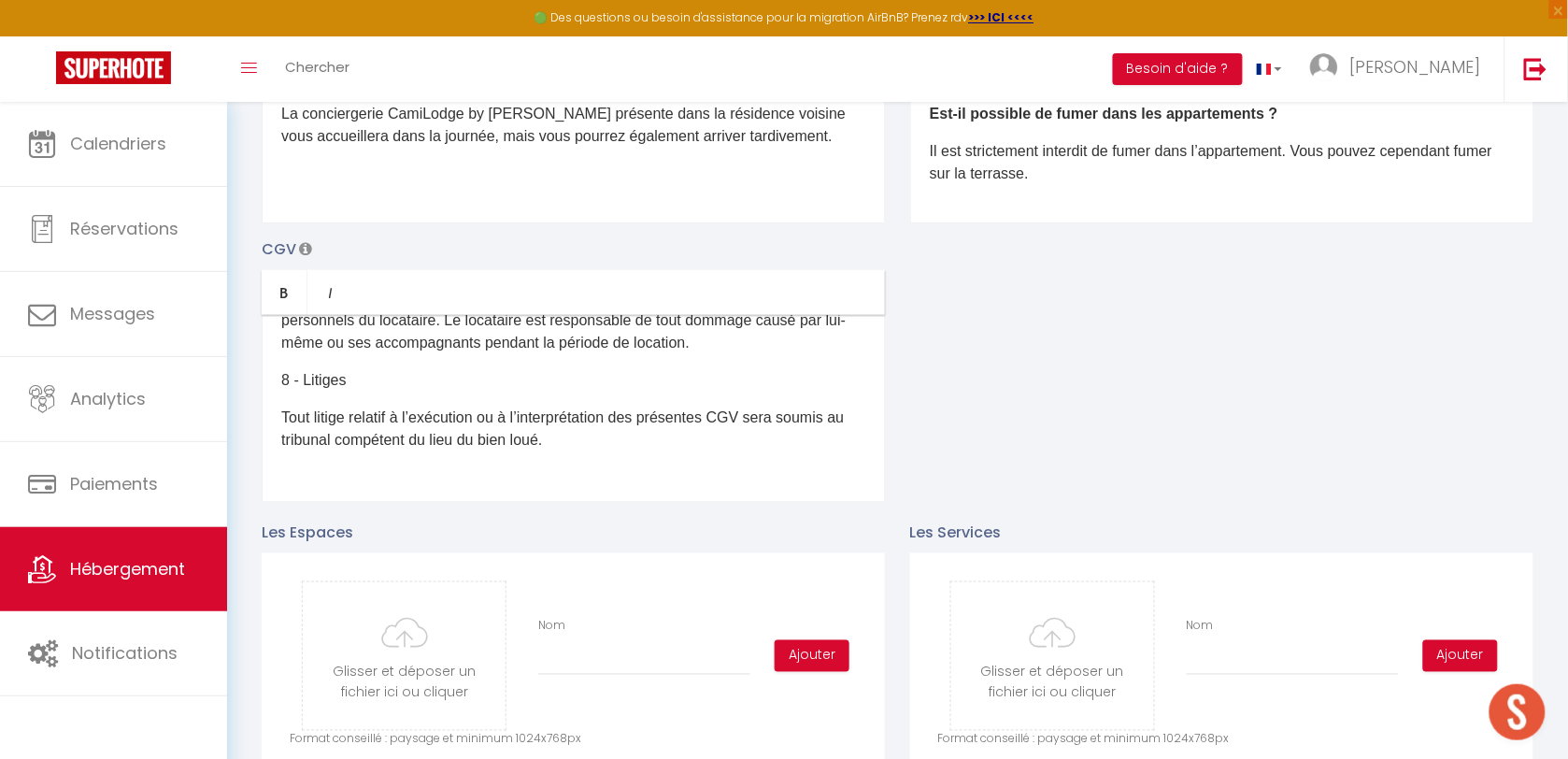
scroll to position [724, 0]
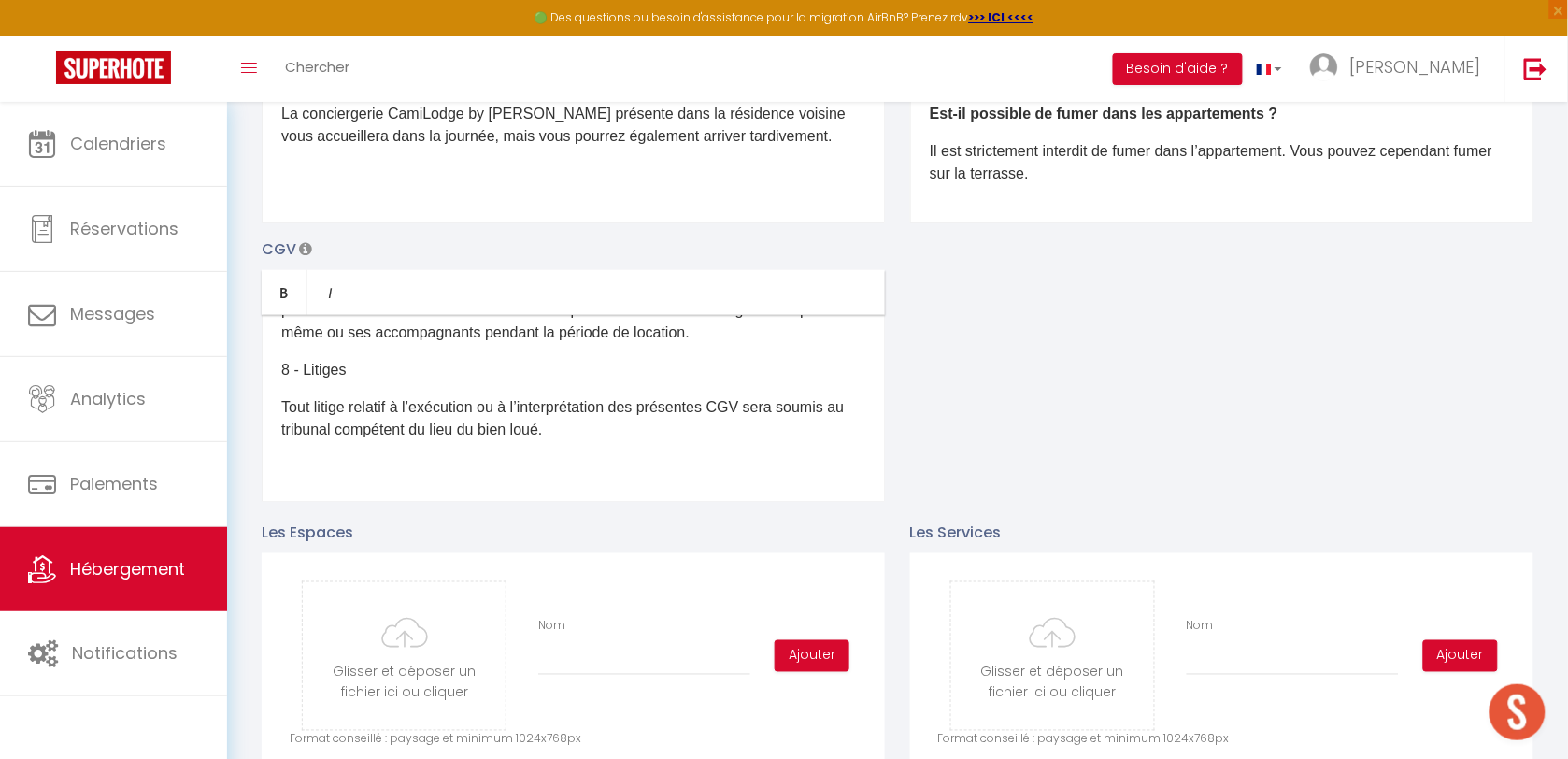
click at [974, 441] on div "Description Bold Italic Rich text editor DESCRIPTION APPARTEMENT avec 3 Chambre…" at bounding box center [897, 229] width 1296 height 542
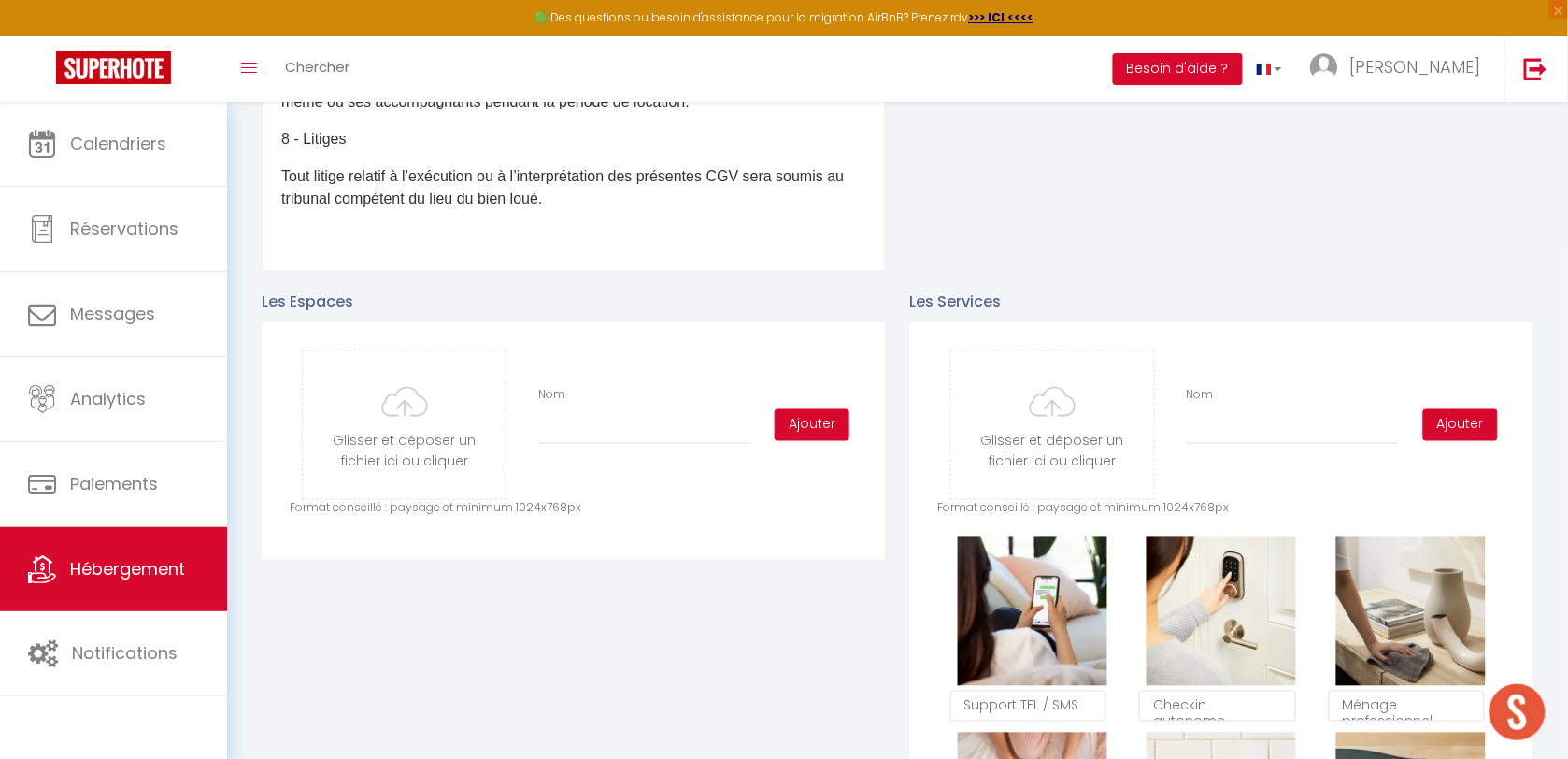
scroll to position [701, 0]
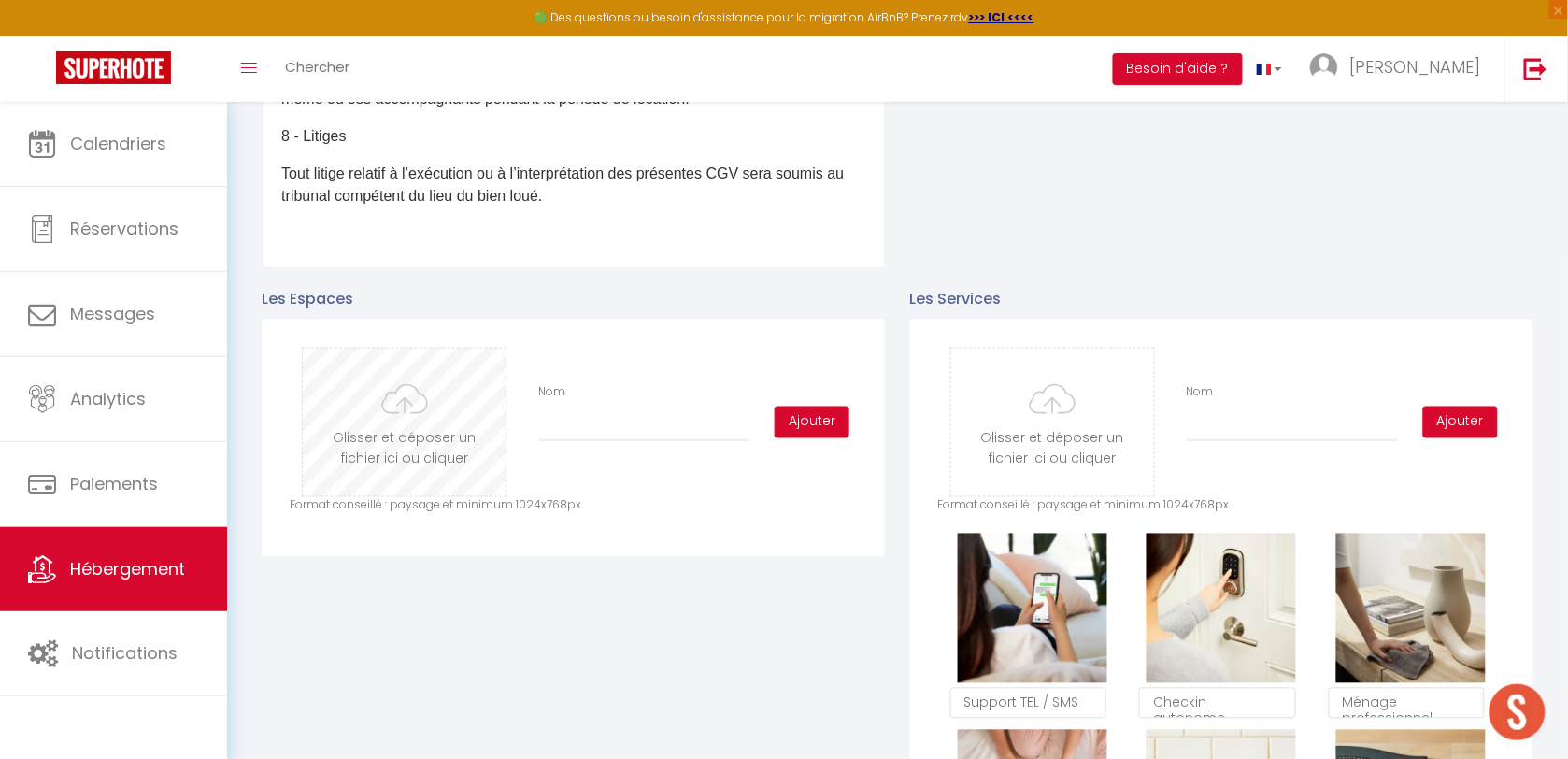
click at [446, 447] on input "file" at bounding box center [404, 423] width 203 height 148
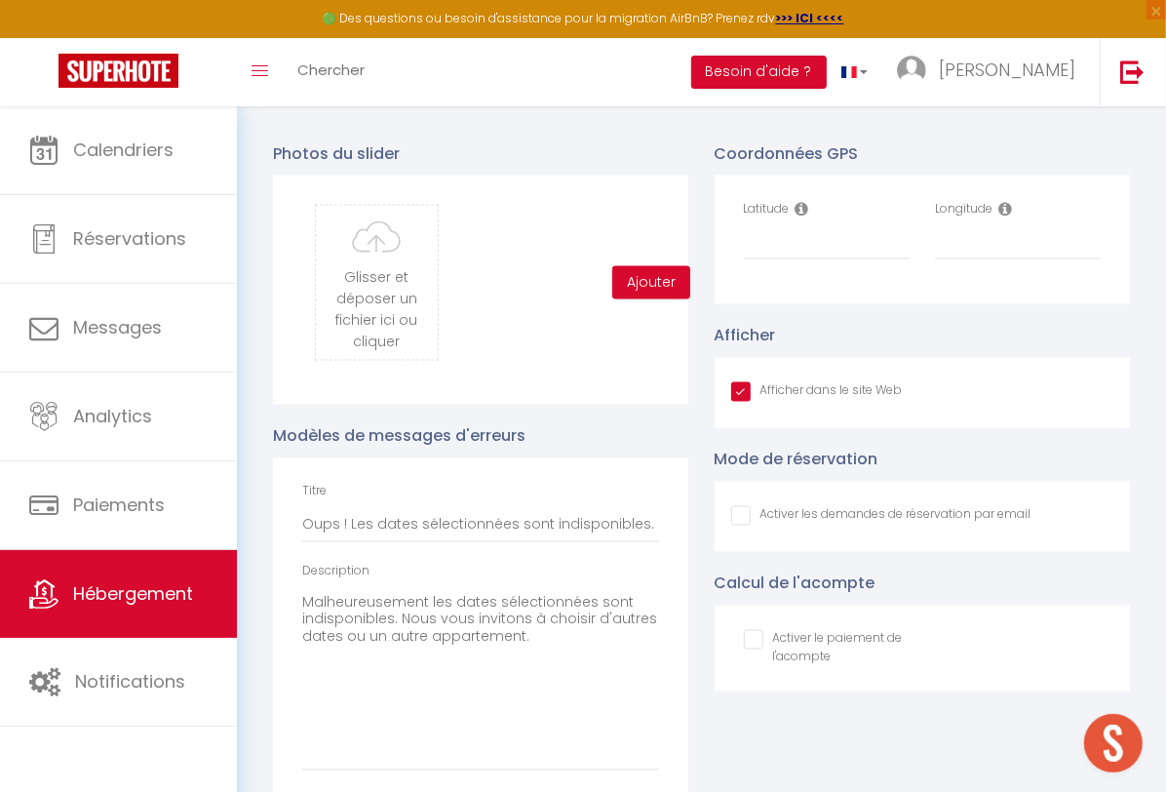
scroll to position [1970, 0]
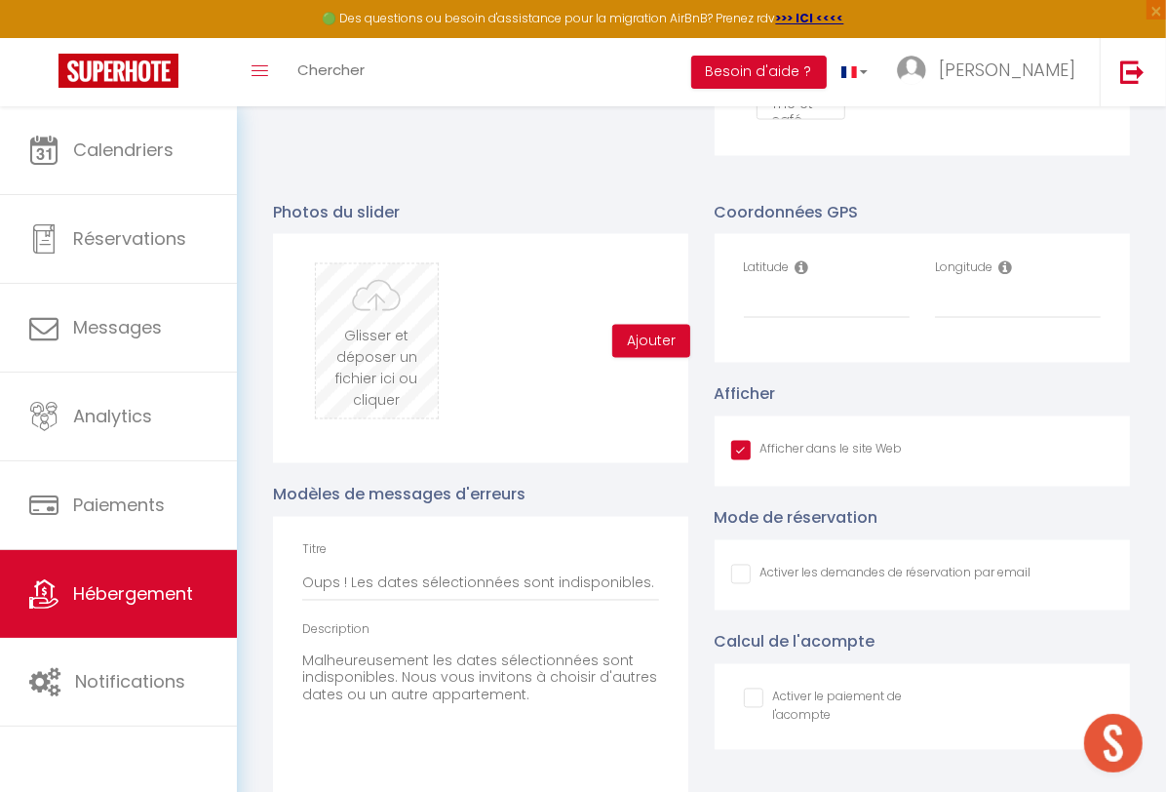
click at [387, 367] on input "file" at bounding box center [376, 341] width 121 height 154
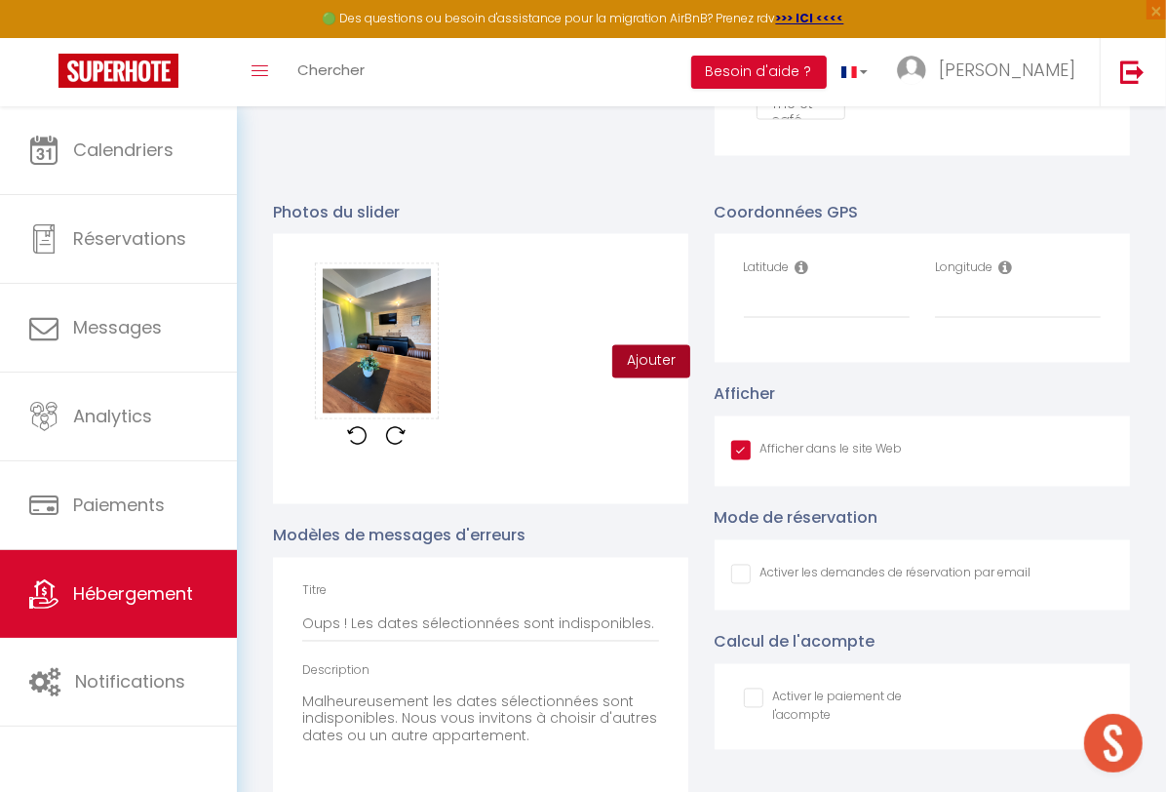
click at [648, 375] on button "Ajouter" at bounding box center [651, 361] width 78 height 33
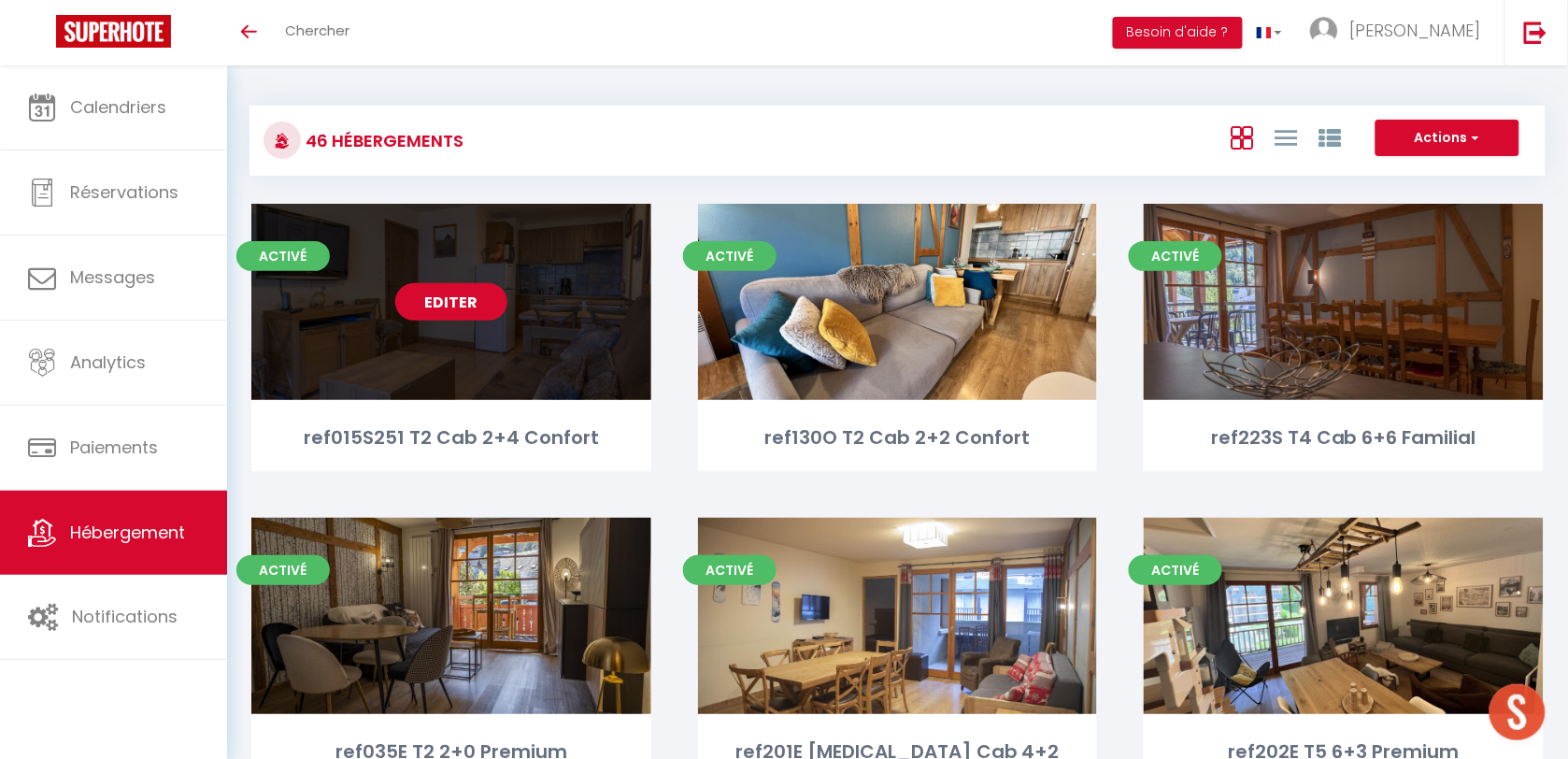
click at [445, 310] on link "Editer" at bounding box center [450, 301] width 112 height 37
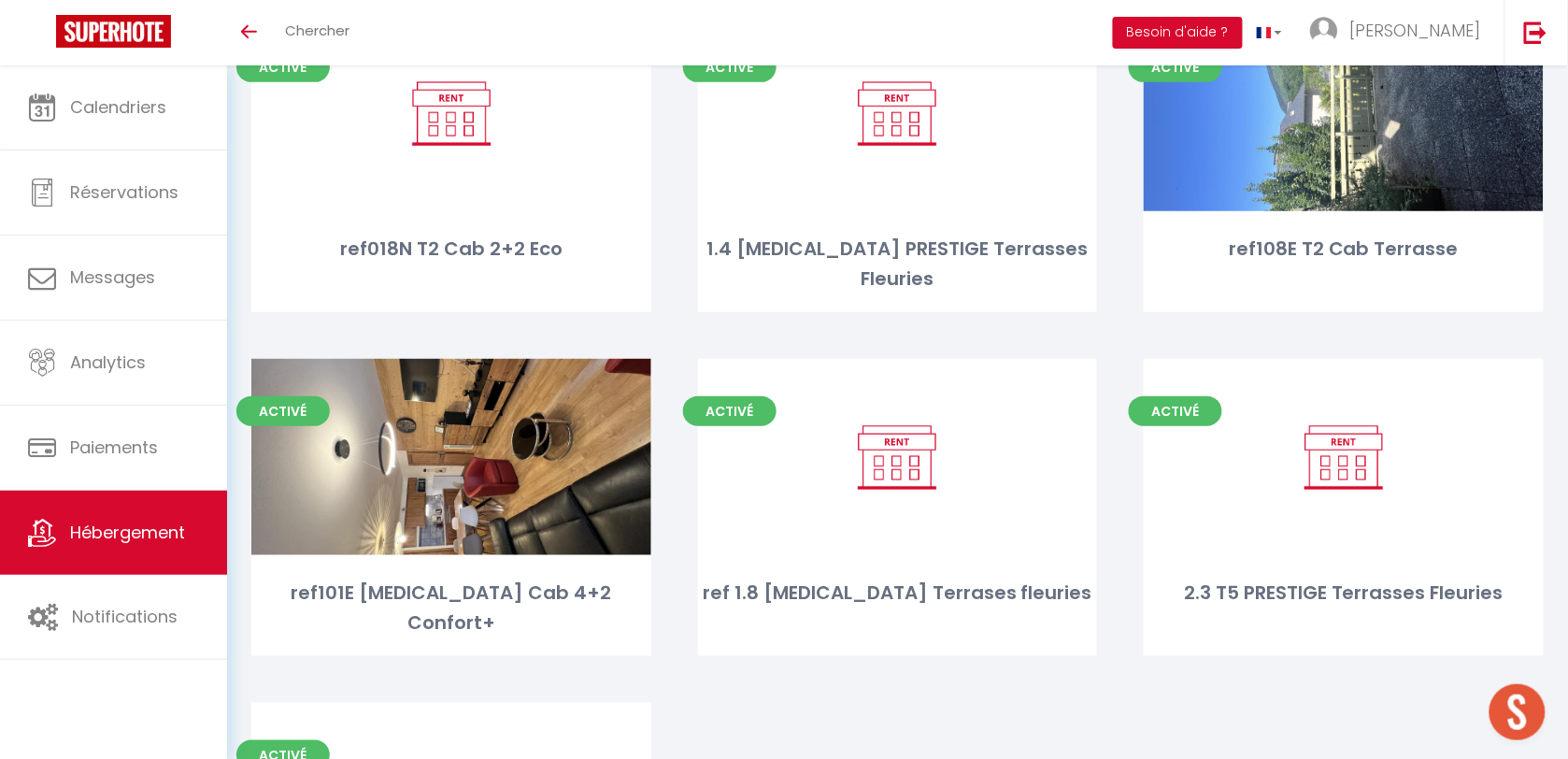
scroll to position [4350, 0]
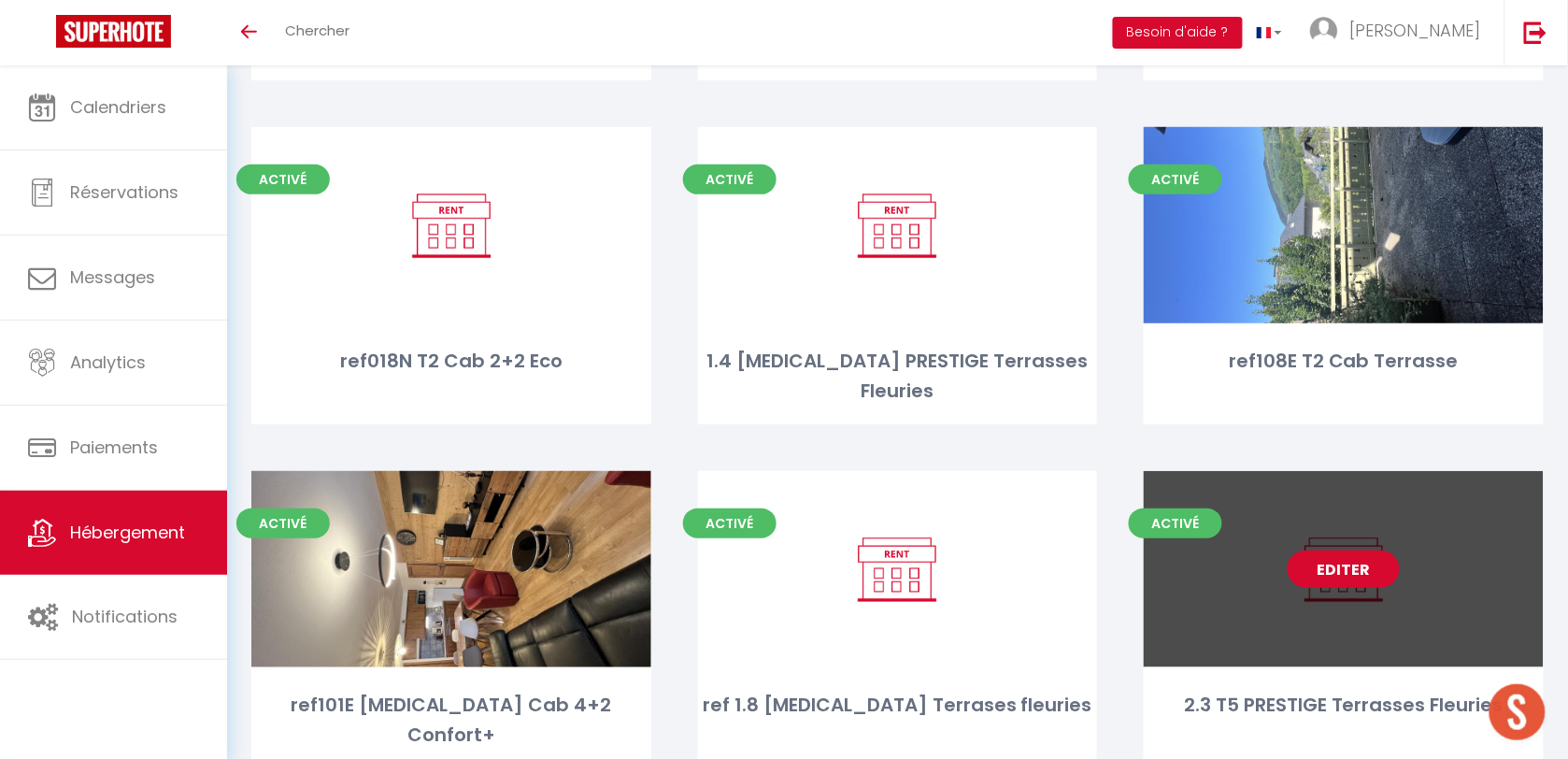
click at [1351, 550] on link "Editer" at bounding box center [1343, 568] width 112 height 37
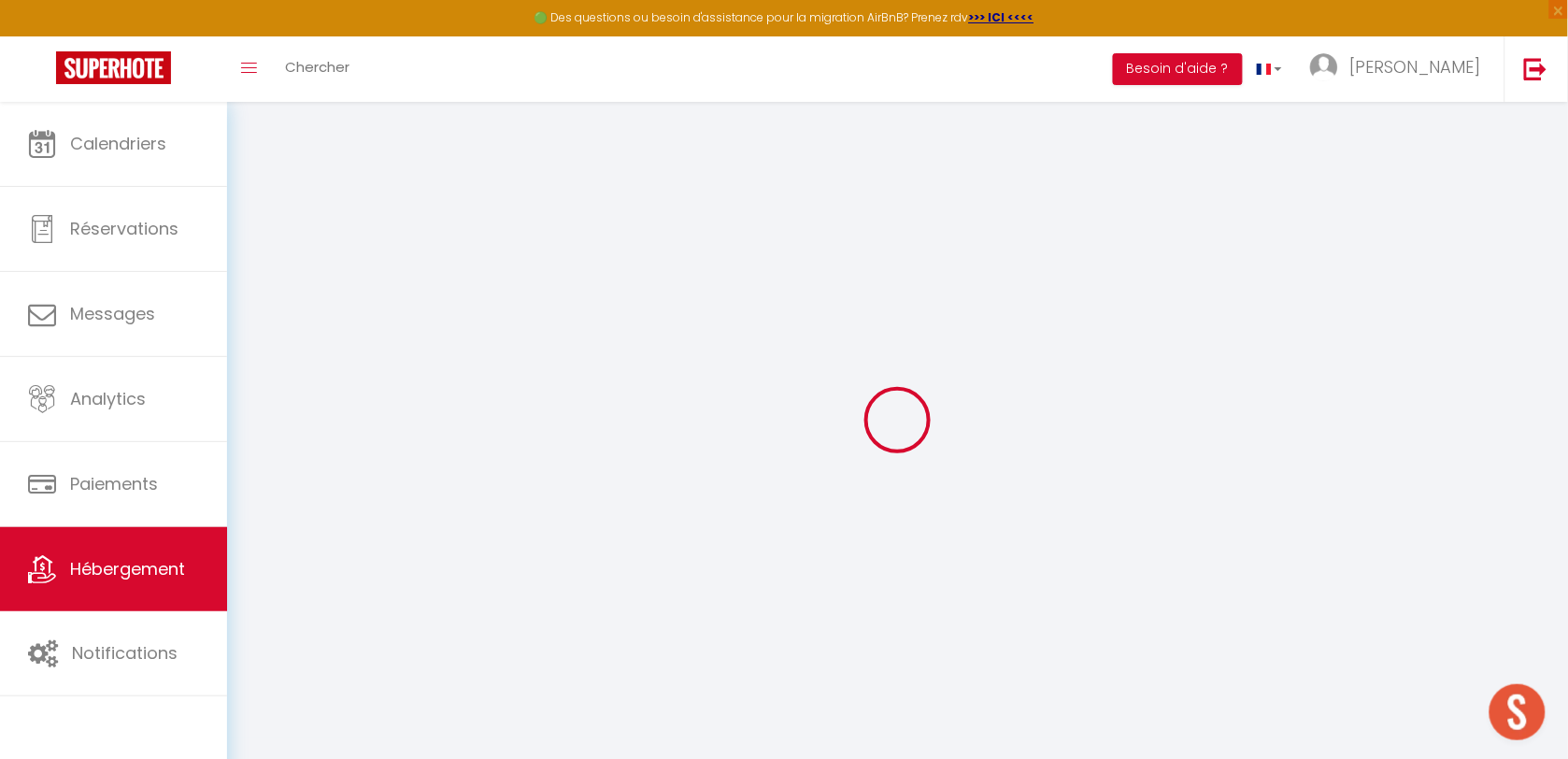
select select
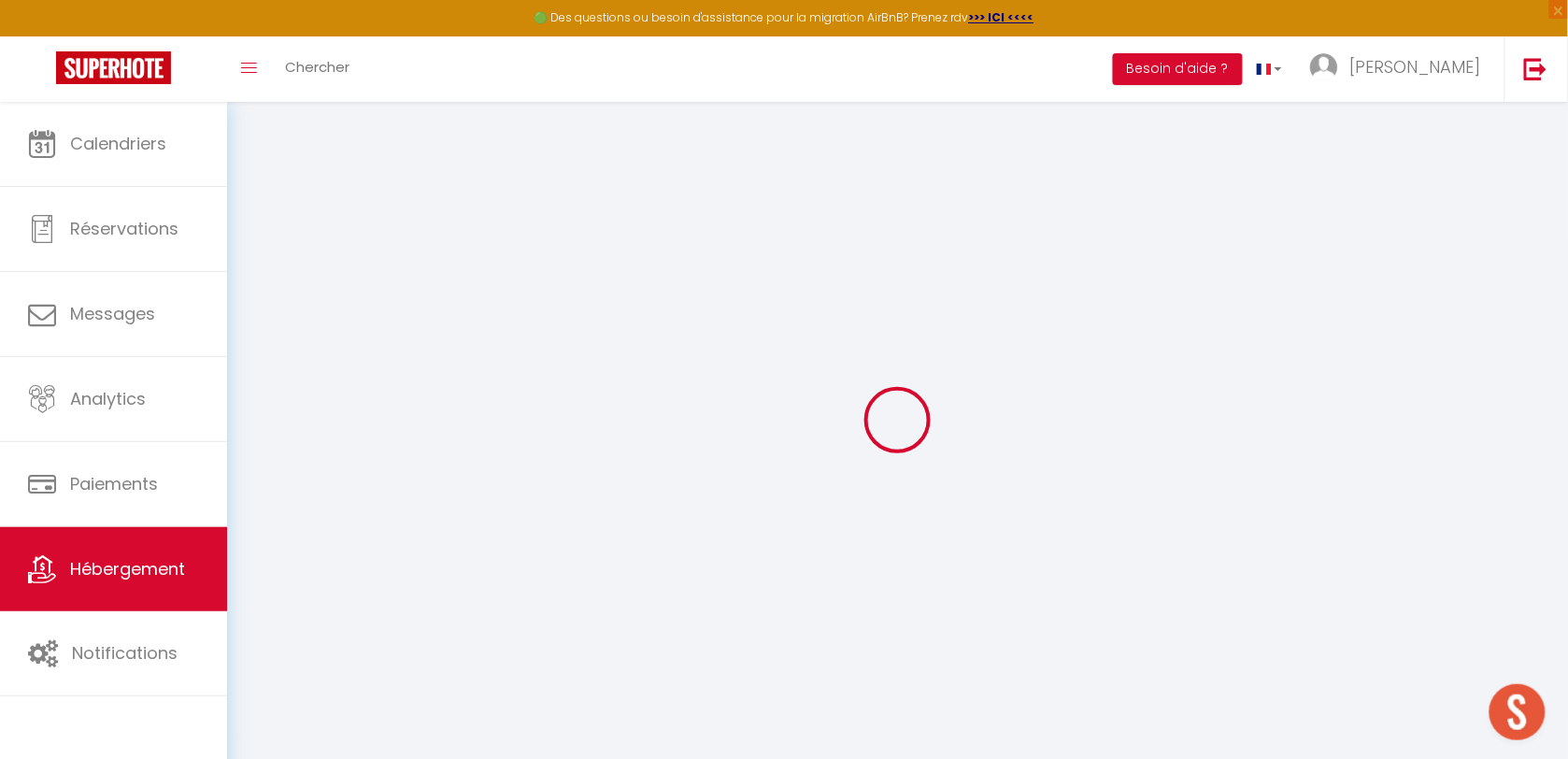
select select
checkbox input "false"
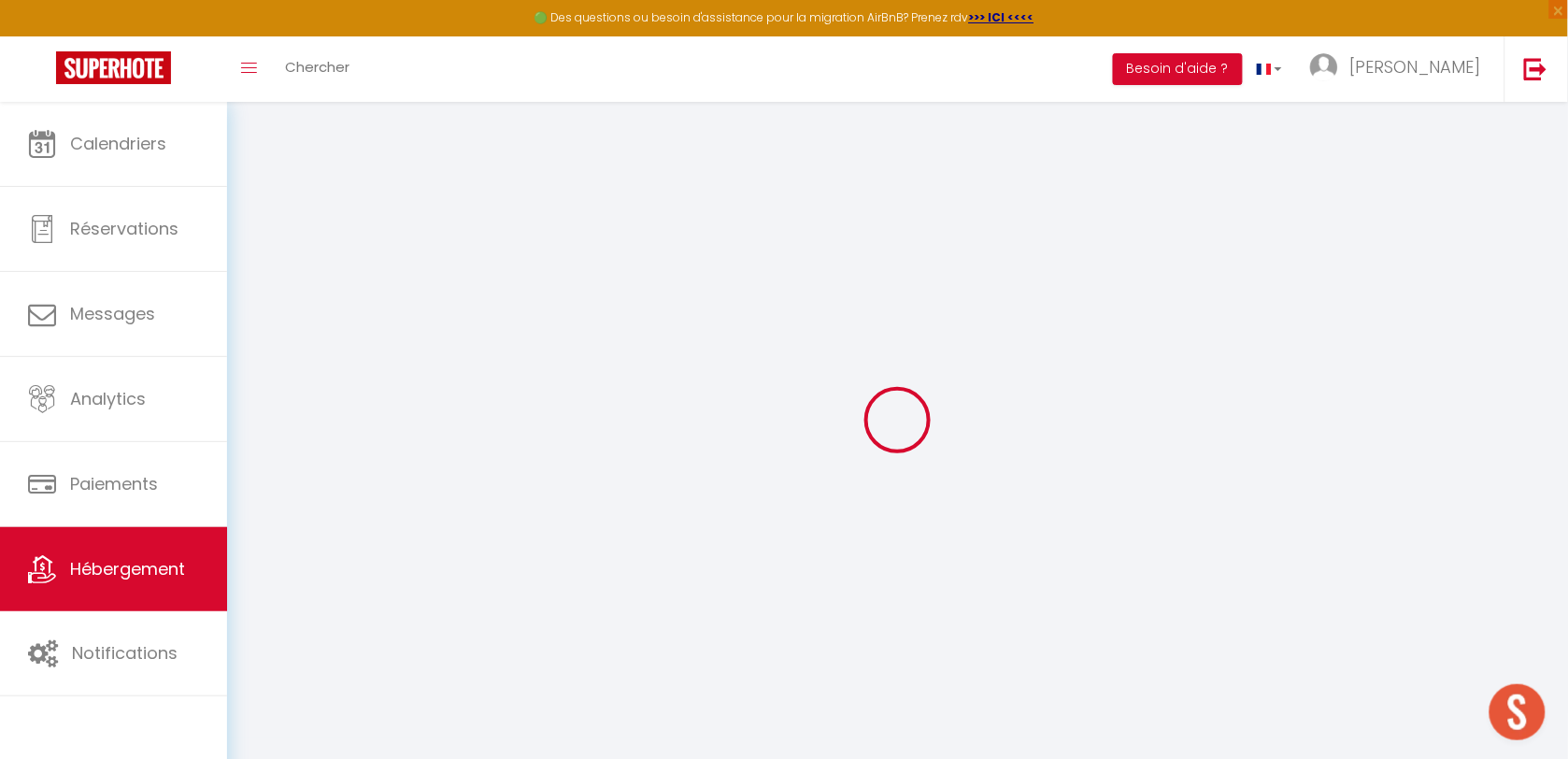
select select
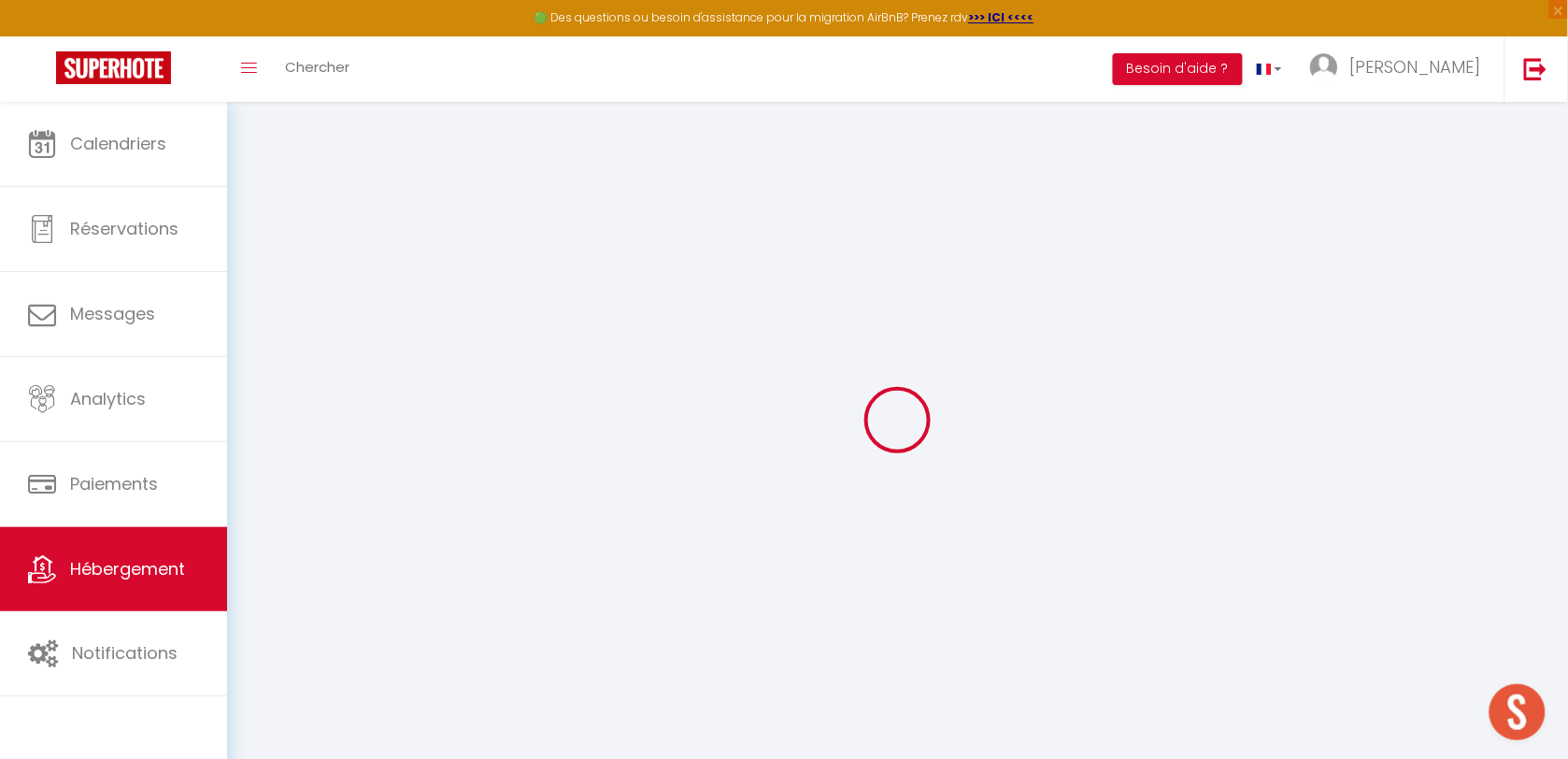
select select
checkbox input "false"
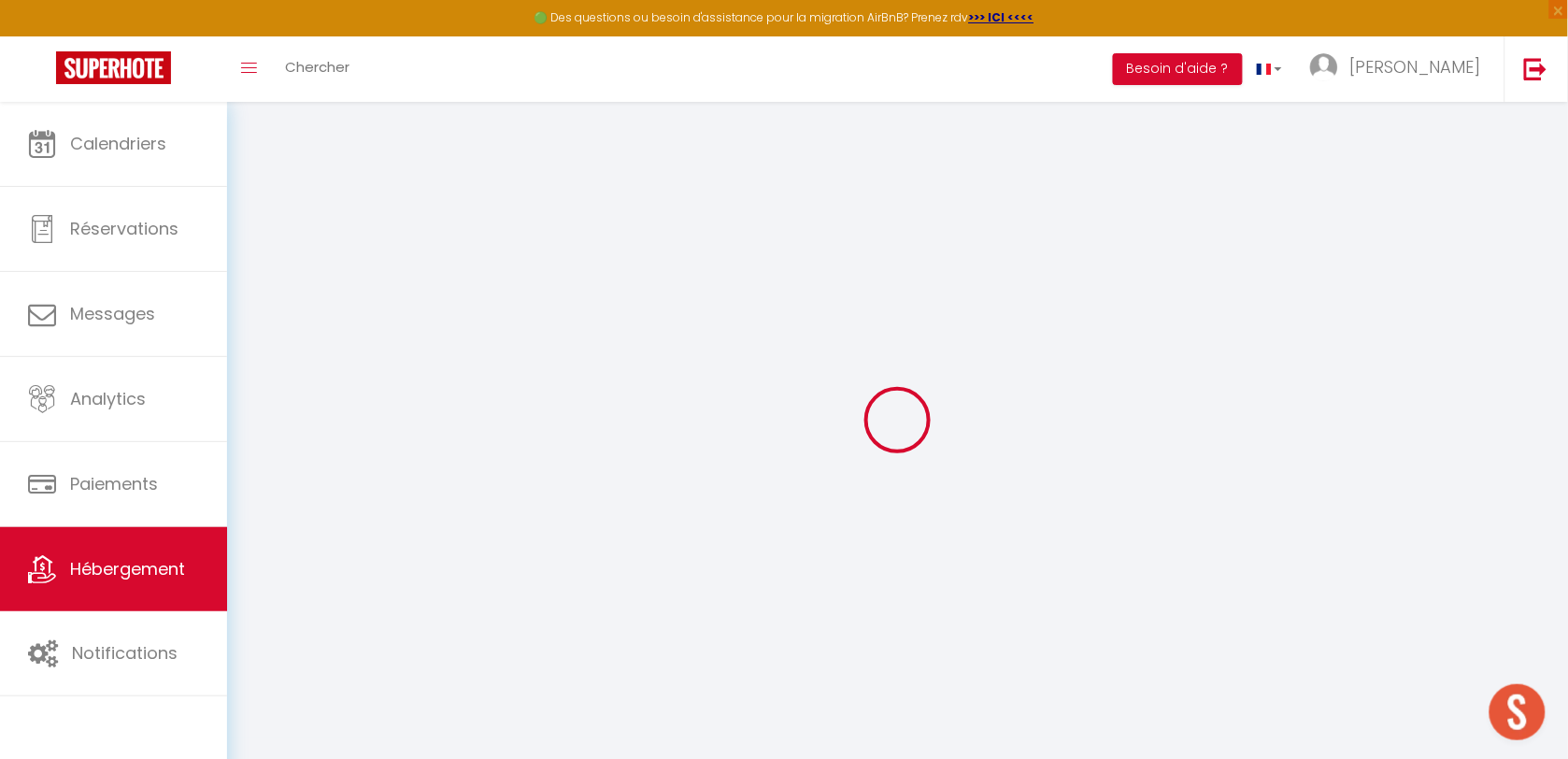
checkbox input "false"
select select
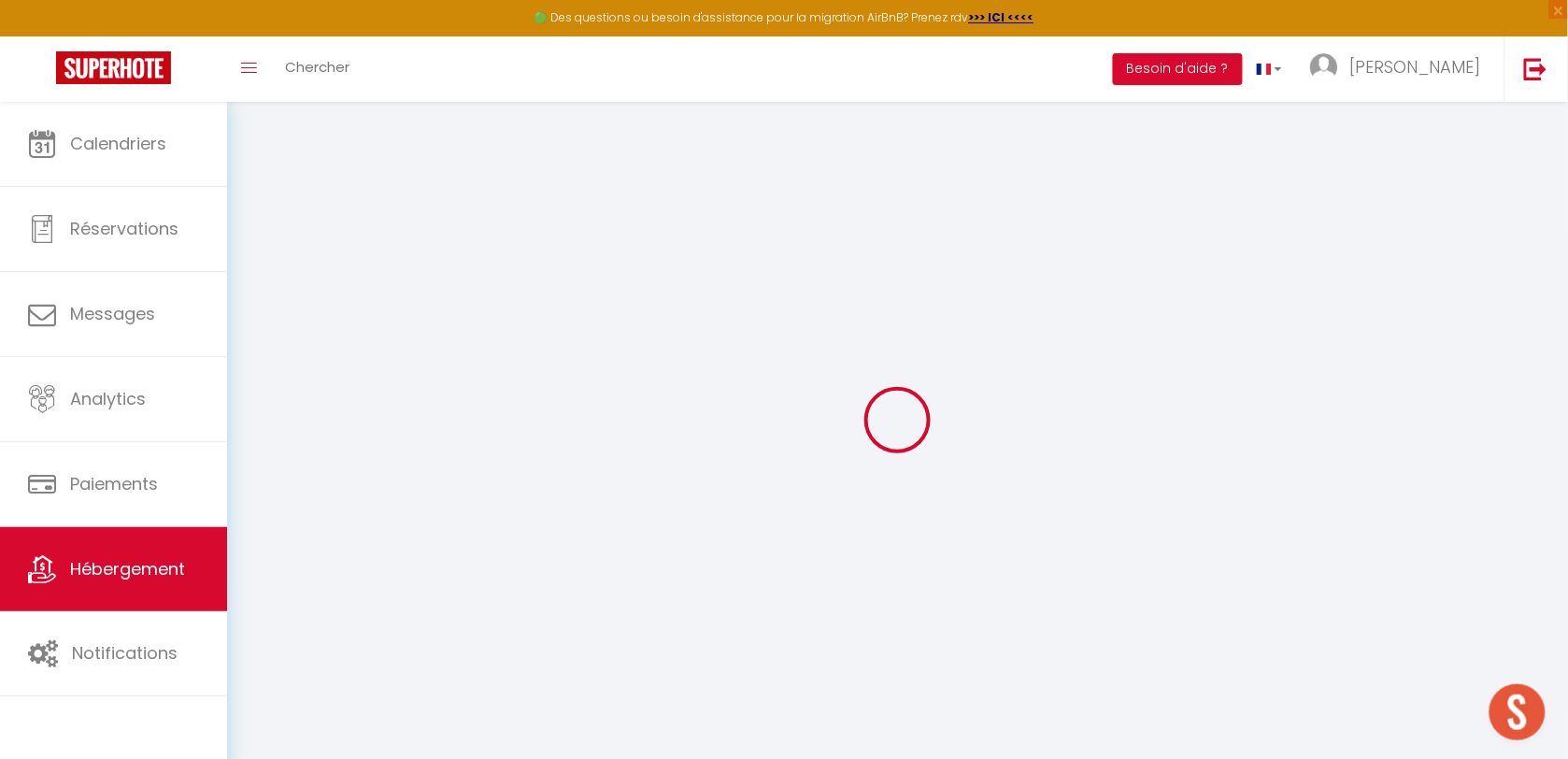
select select
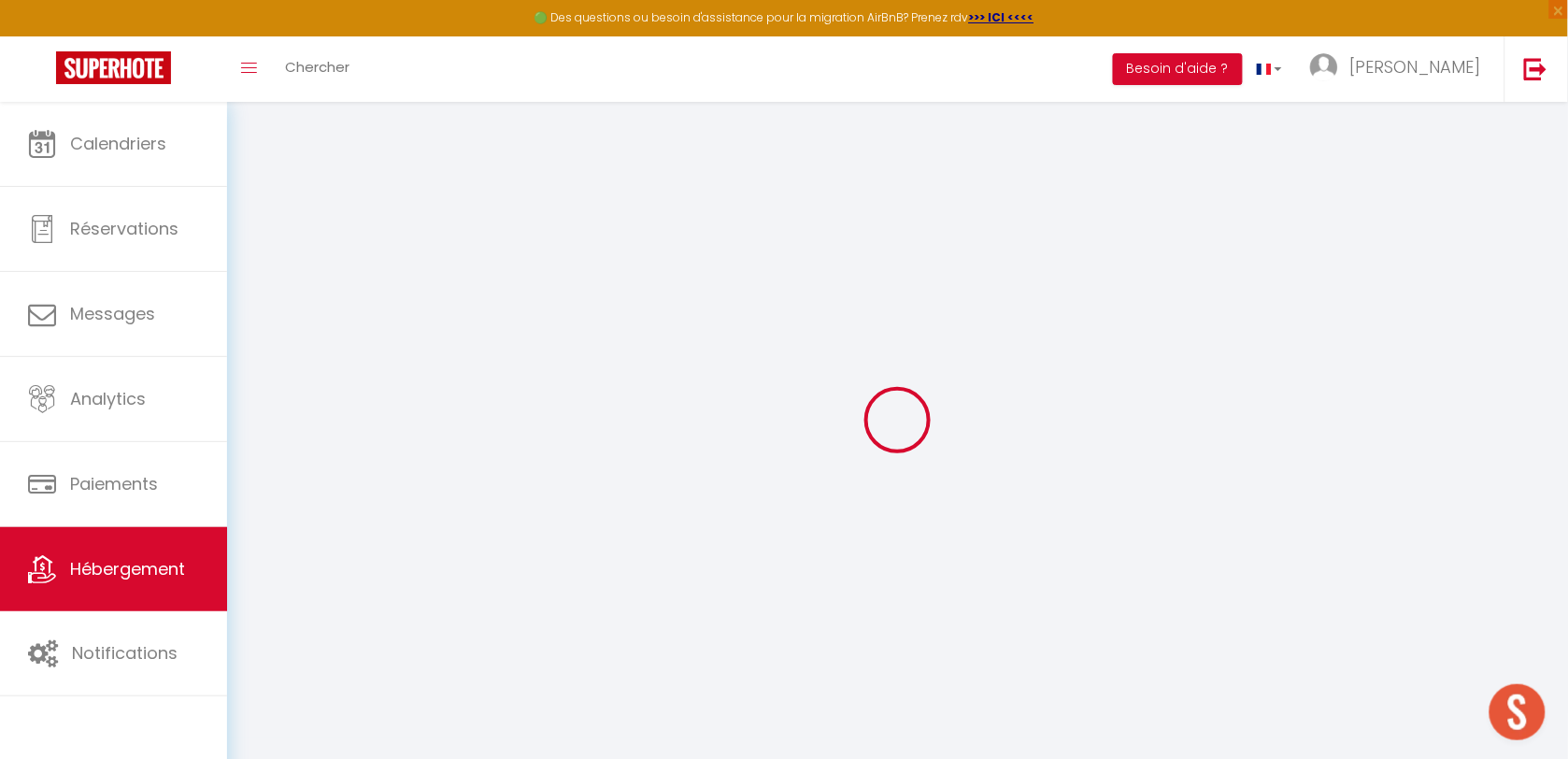
checkbox input "false"
select select
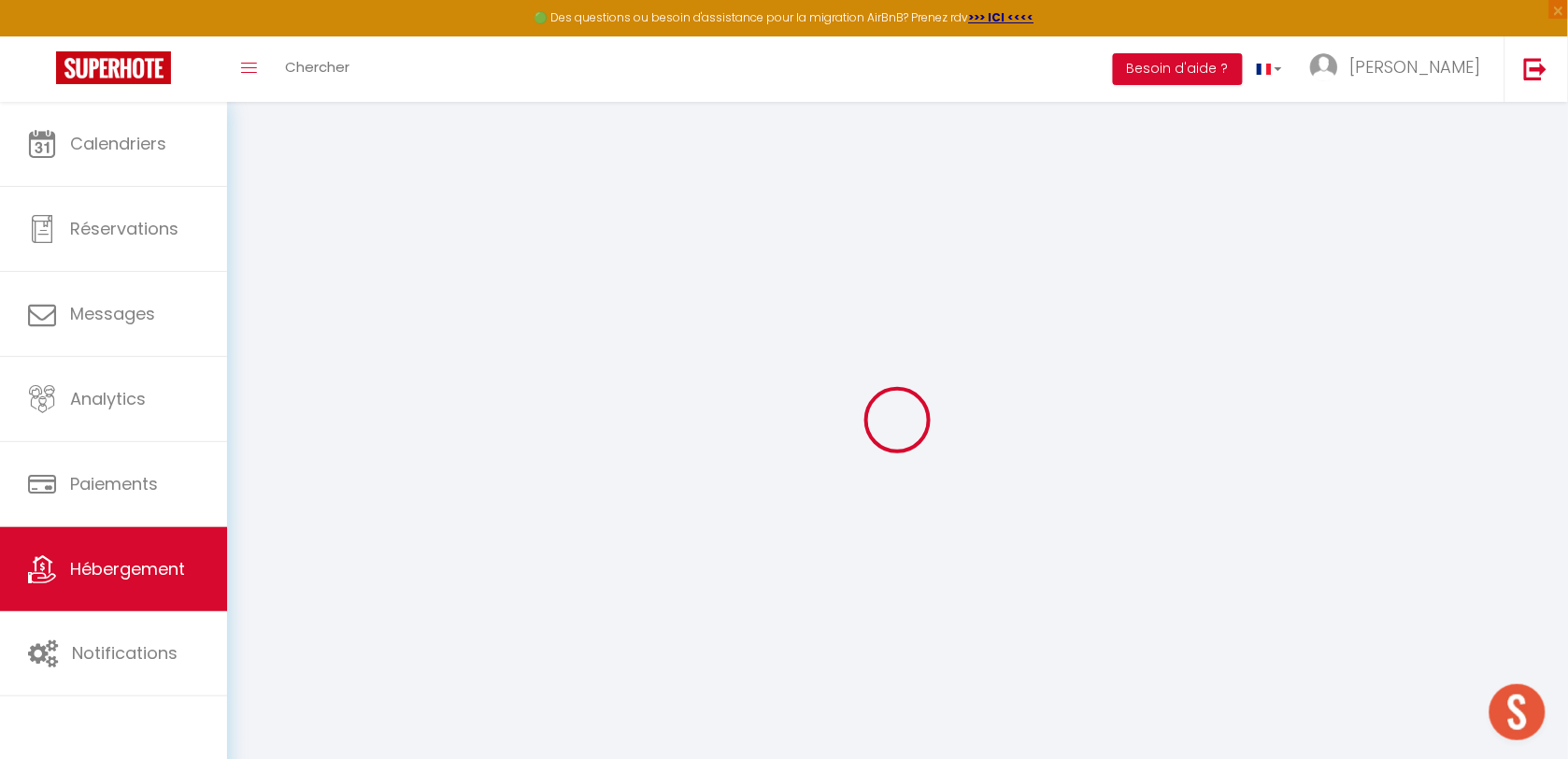
select select
type input "2.3 T5 PRESTIGE Terrasses Fleuries"
select select "10"
select select "6"
select select "4"
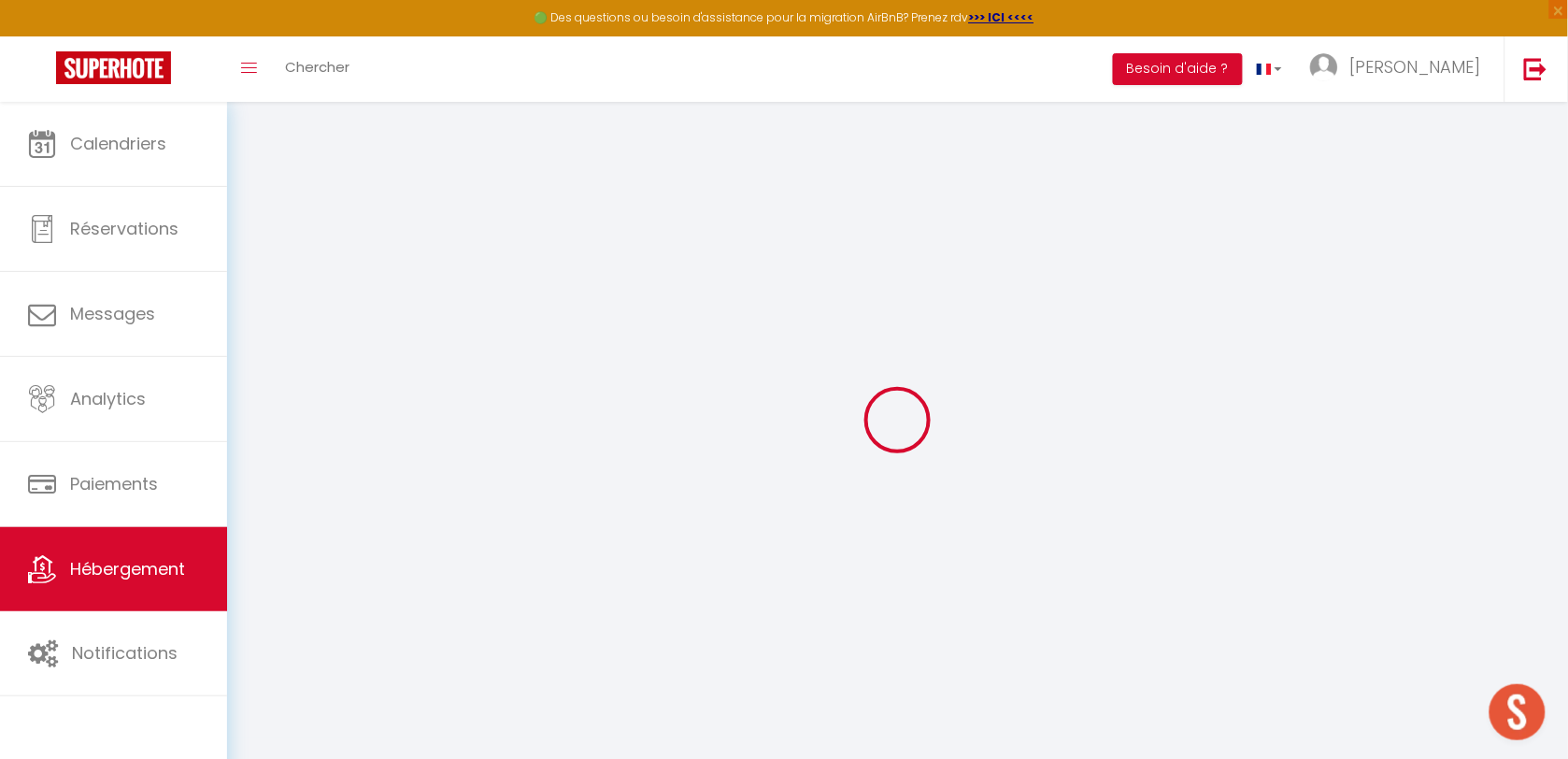
select select "2"
type input "300"
type input "99"
type input "1.90"
type input "150"
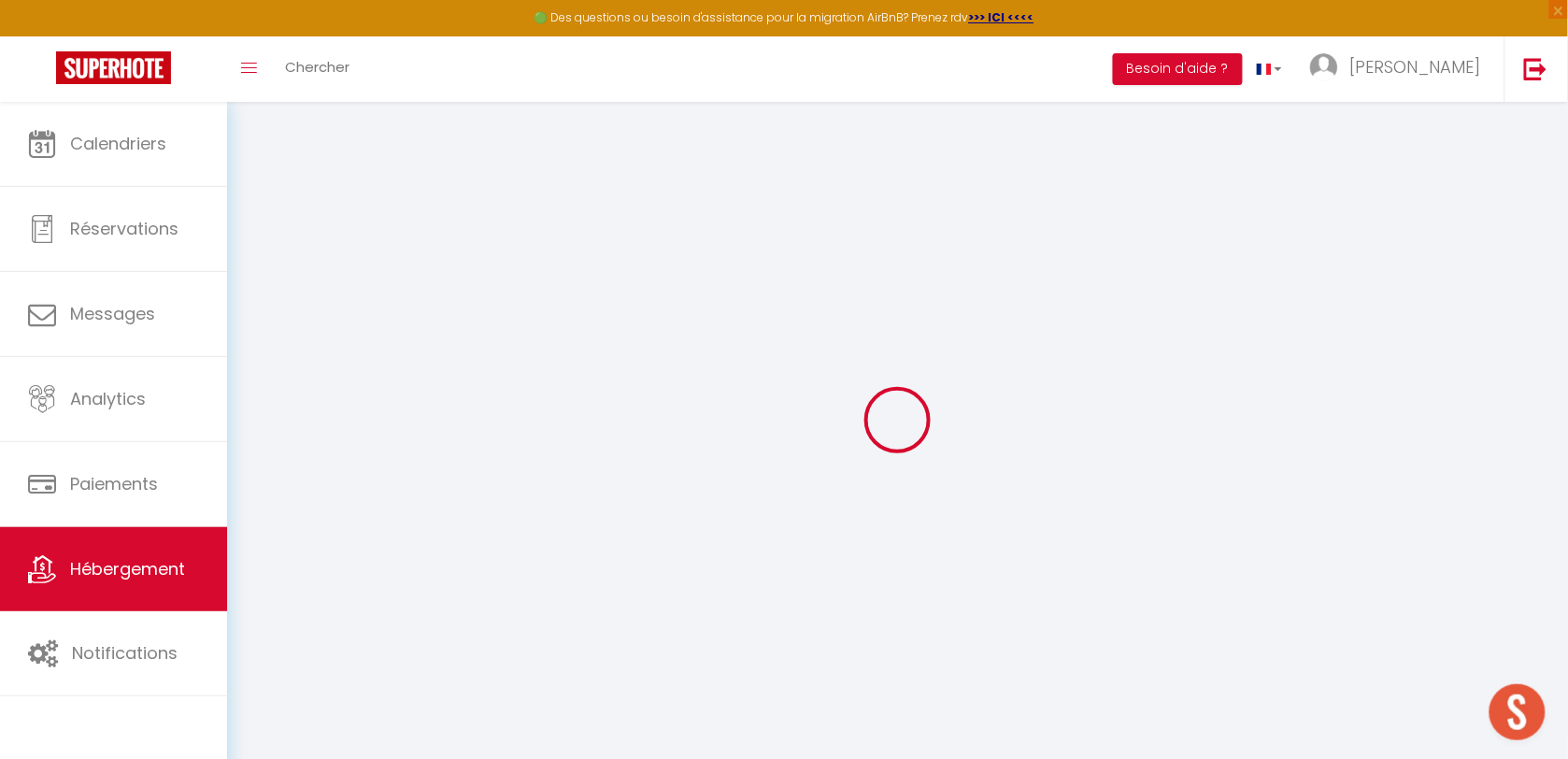
select select
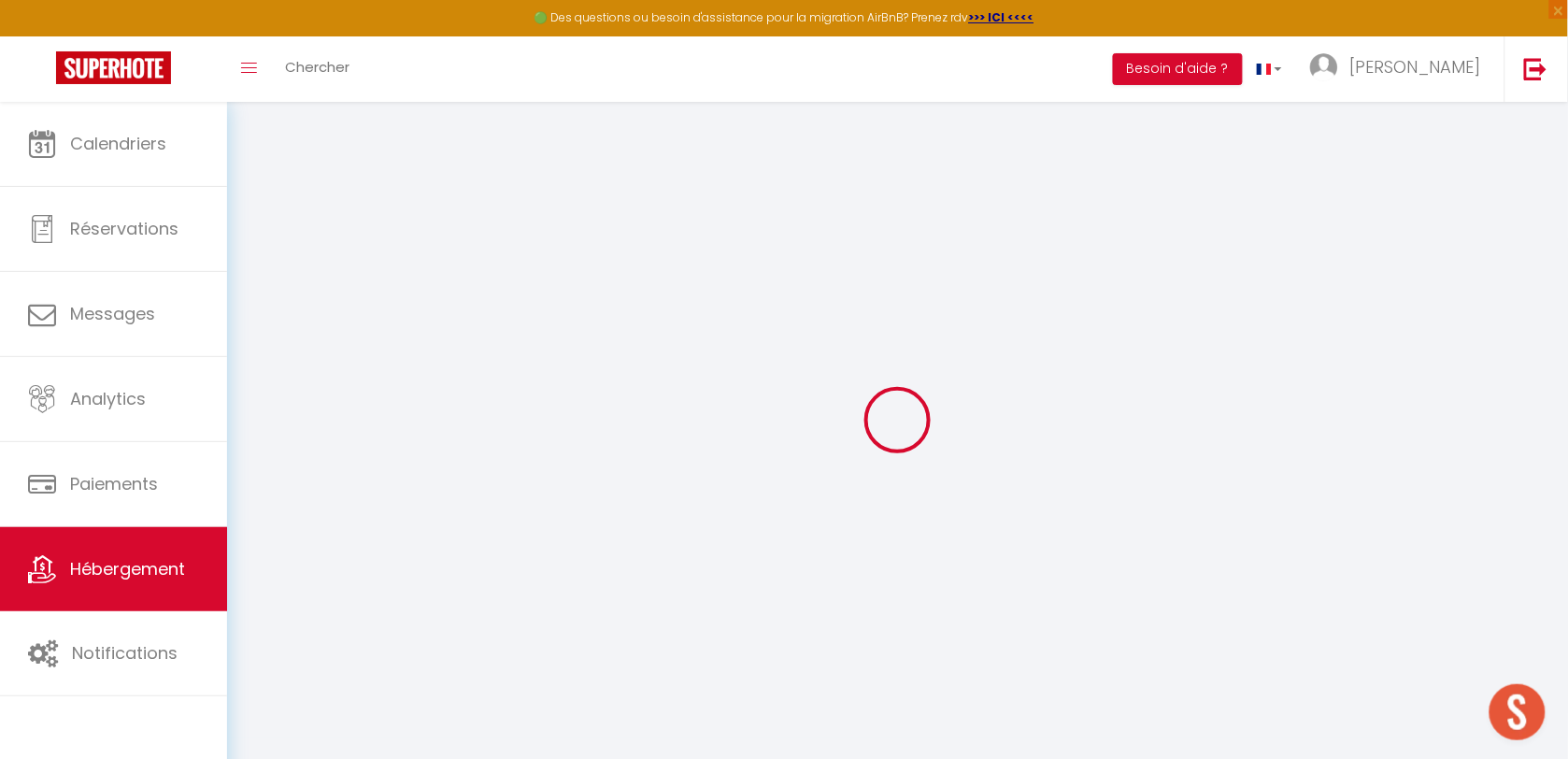
type input "21 rue vincent mir"
type input "65170"
type input "St Lary Soulan"
type input "[EMAIL_ADDRESS][DOMAIN_NAME]"
select select
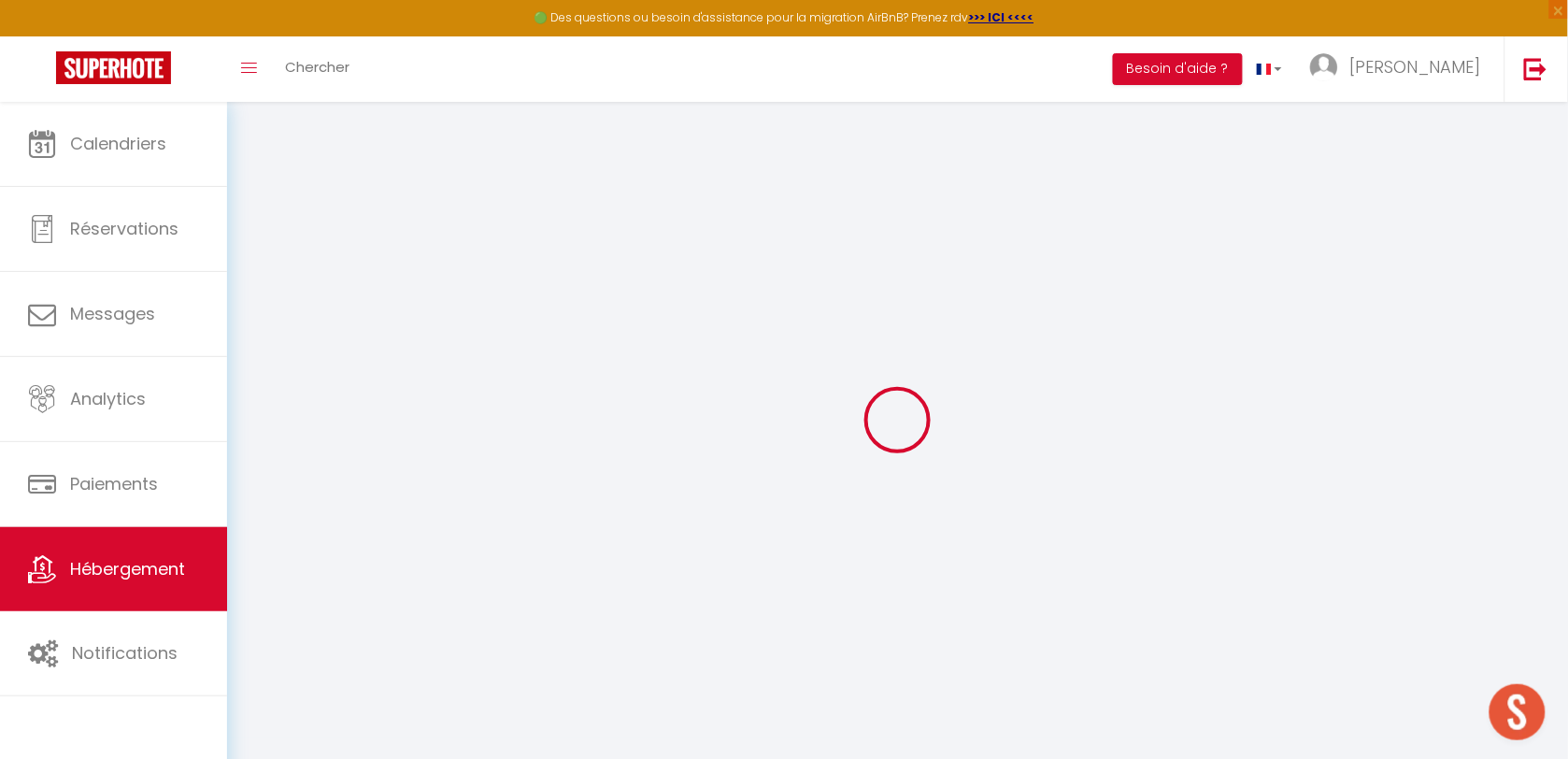
checkbox input "false"
type input "29"
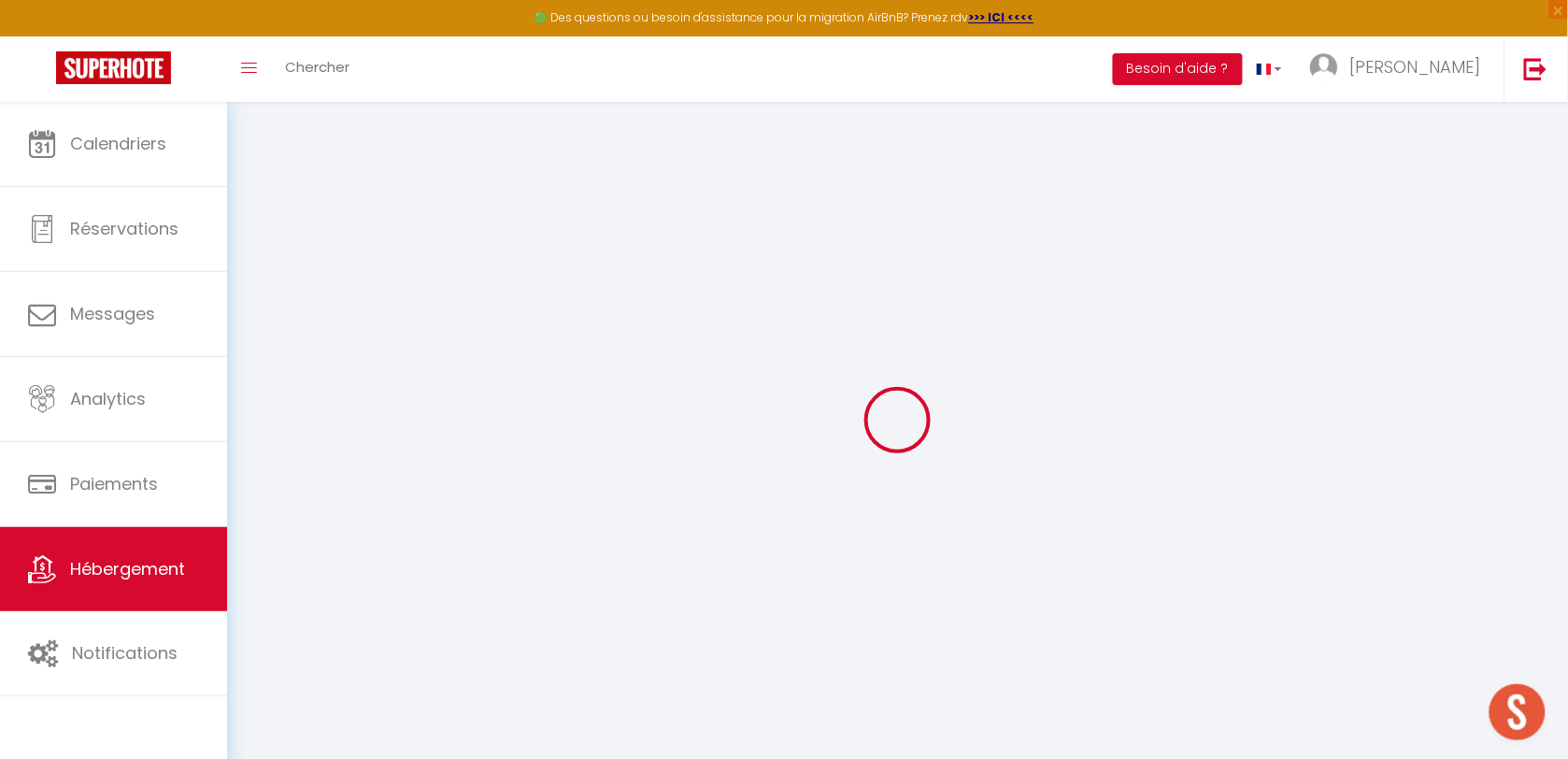
type input "0"
select select
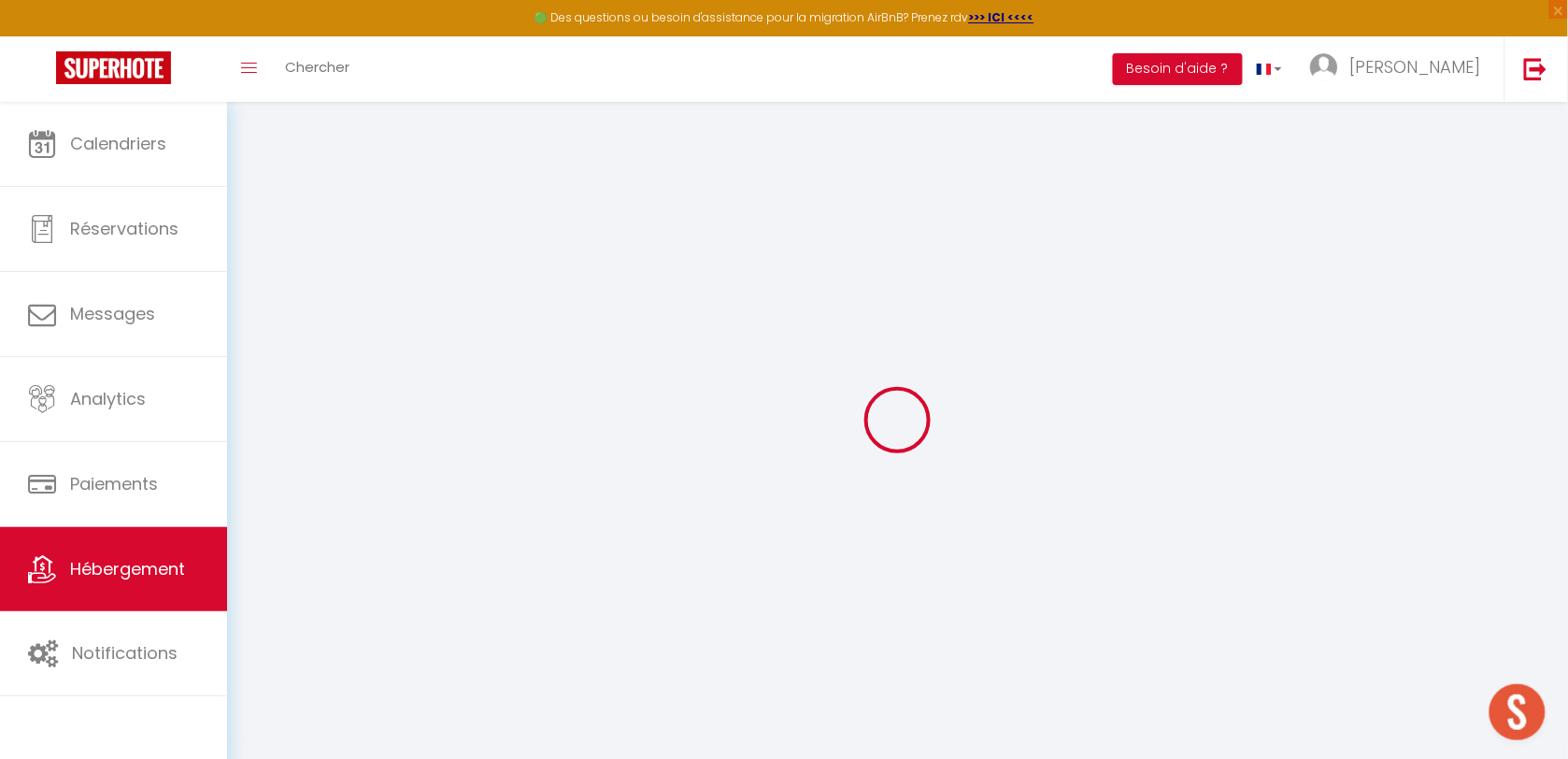
select select
checkbox input "false"
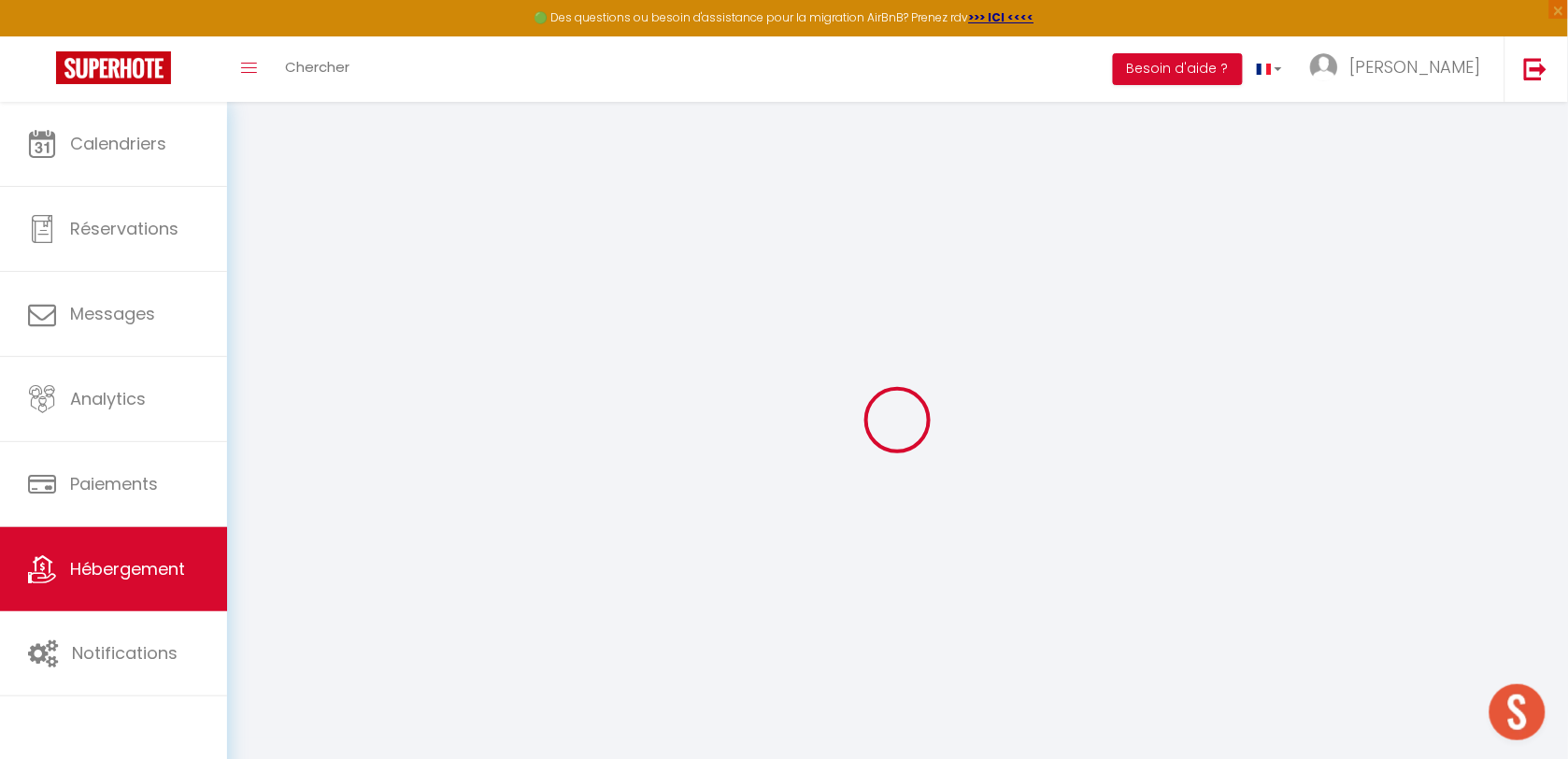
checkbox input "false"
select select
checkbox input "false"
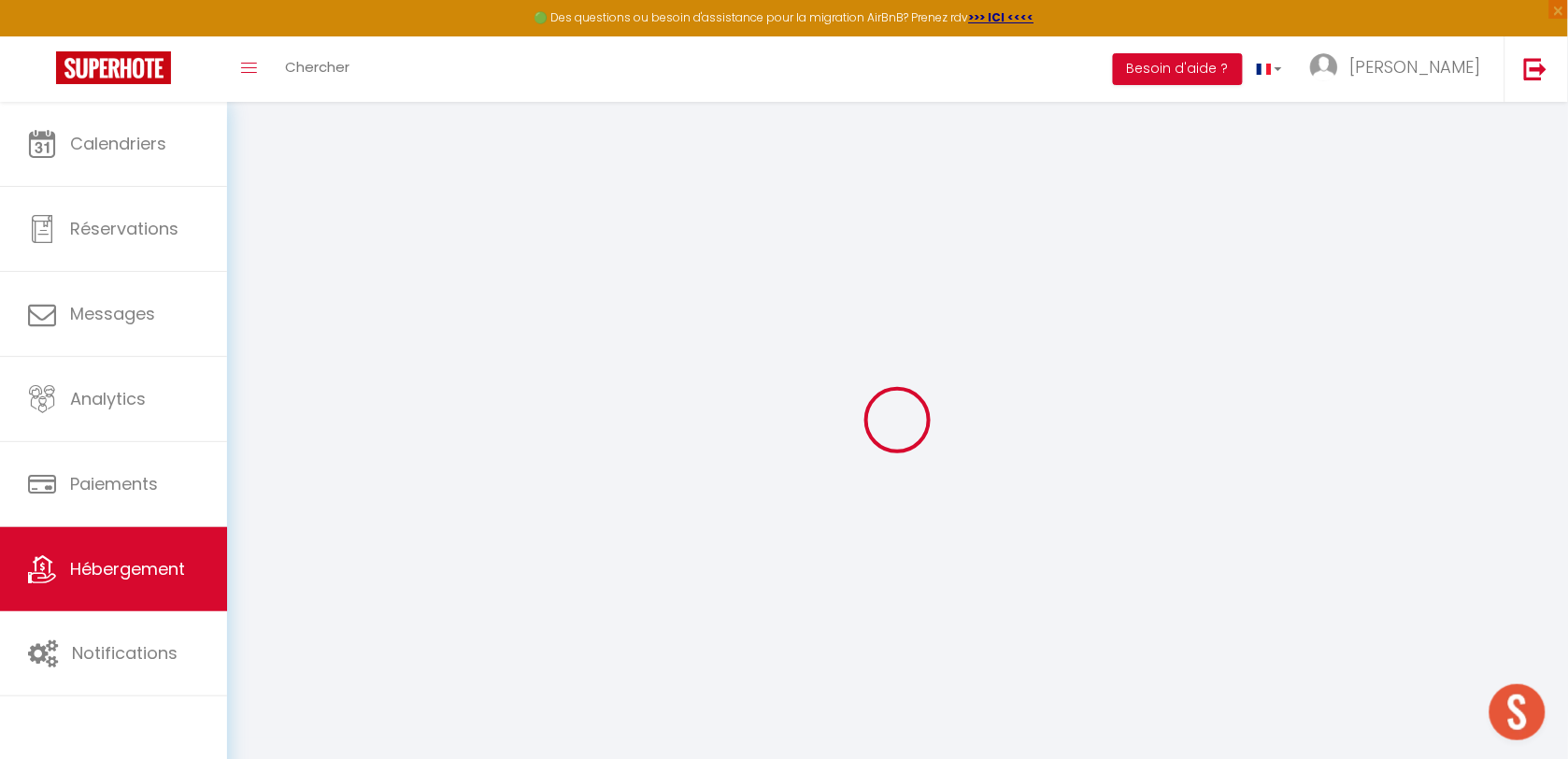
checkbox input "false"
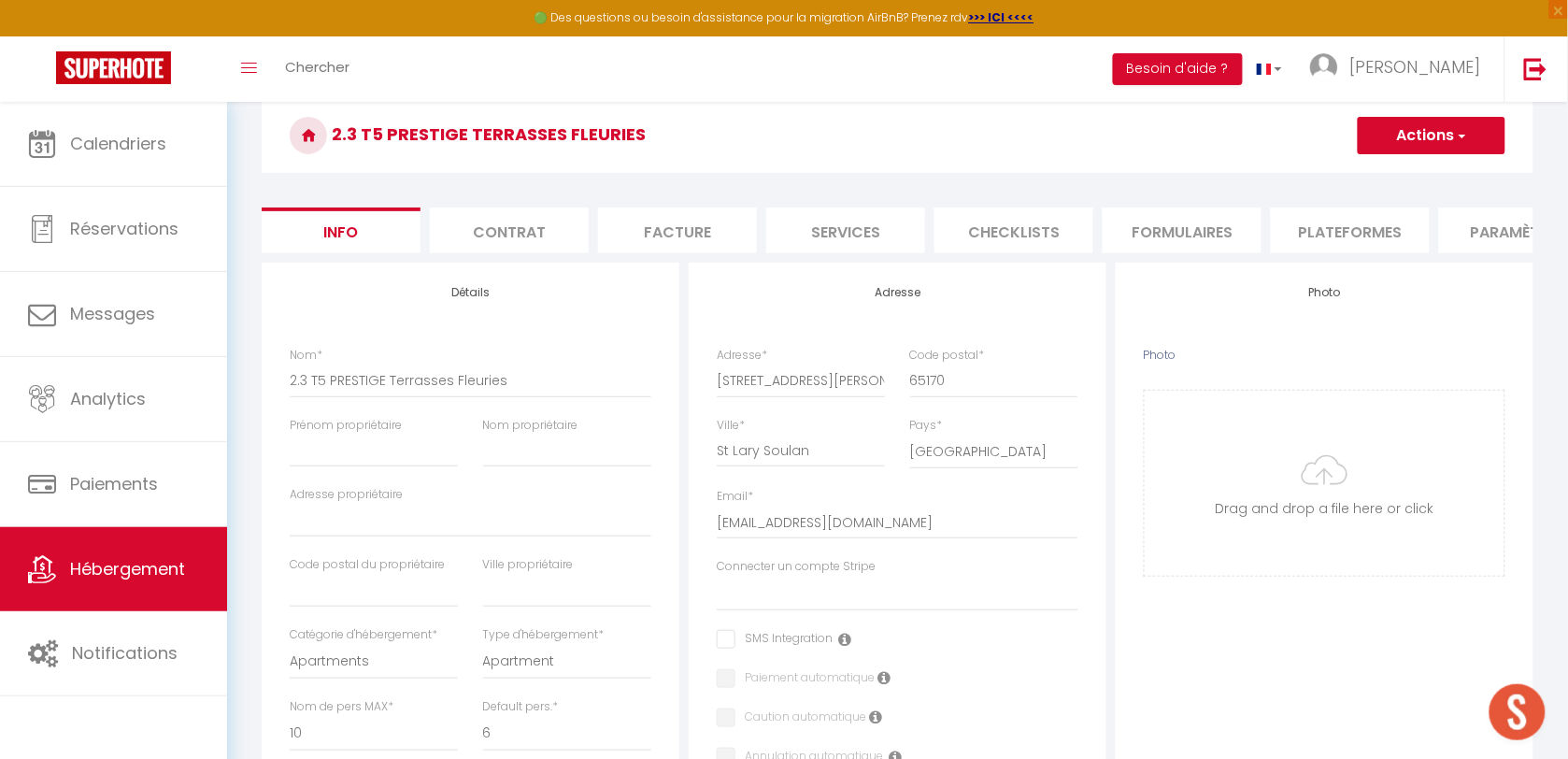
scroll to position [117, 0]
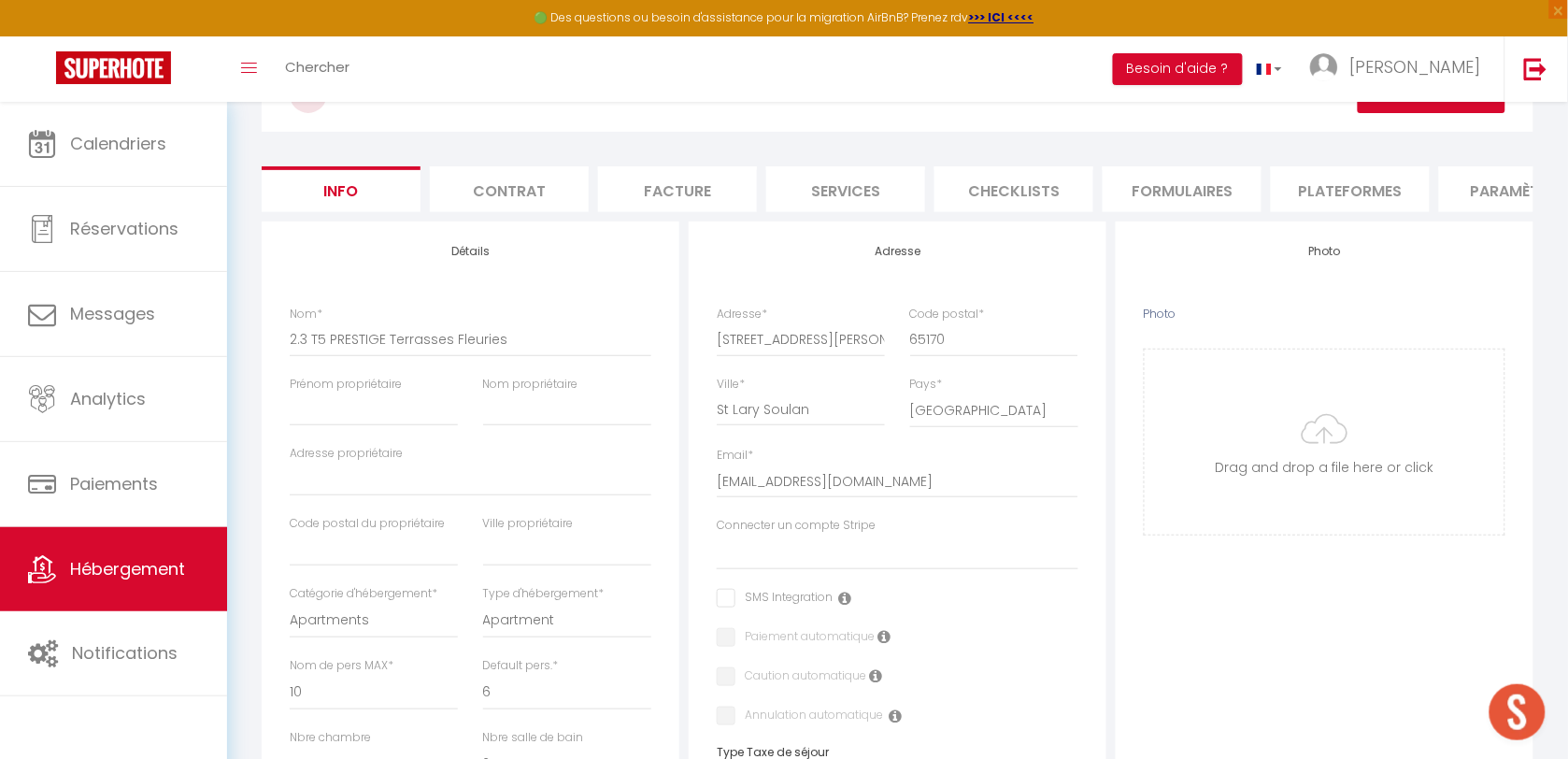
click at [1207, 193] on li "Formulaires" at bounding box center [1182, 190] width 159 height 46
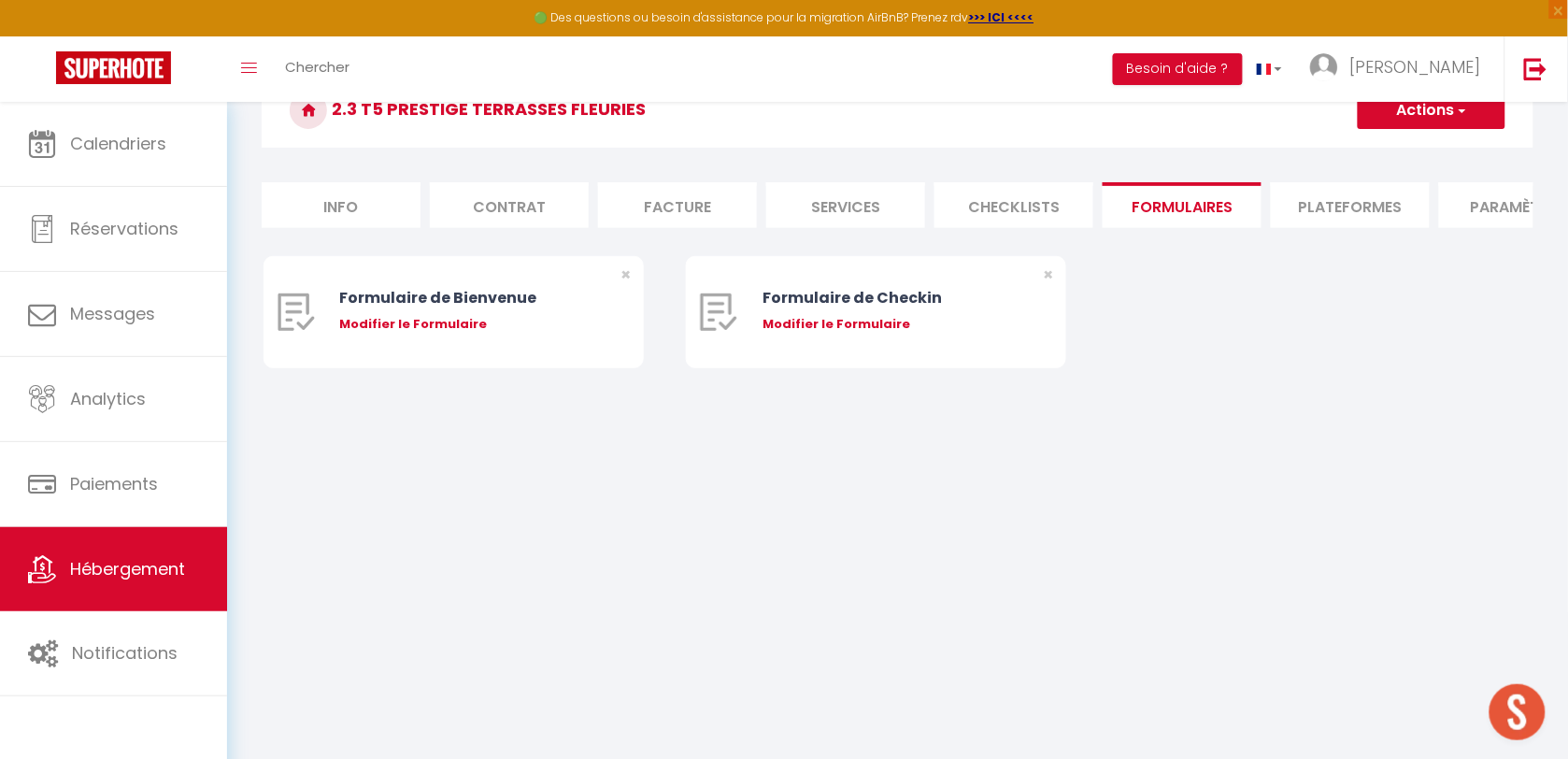
scroll to position [0, 208]
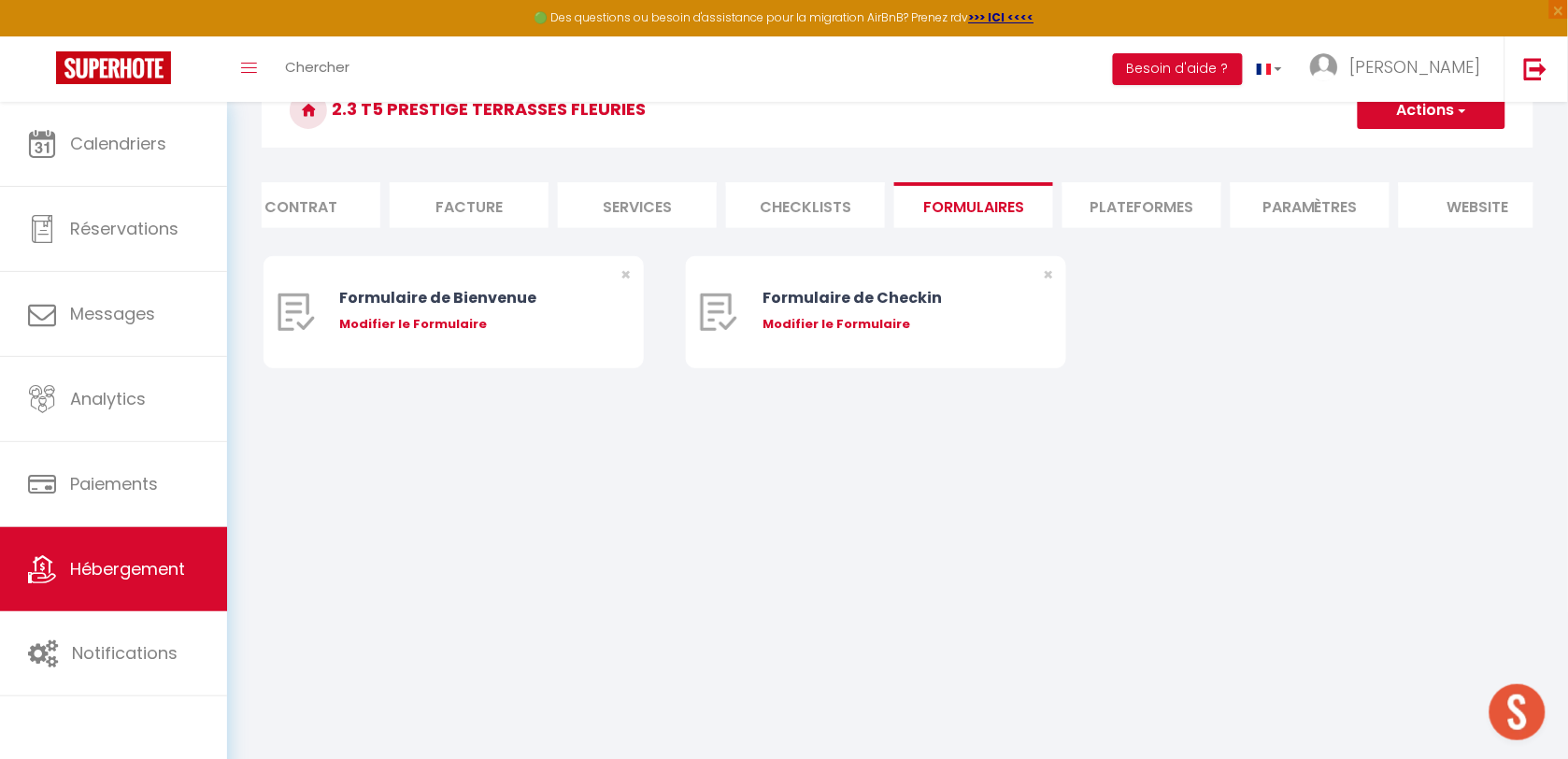
click at [1478, 198] on li "website" at bounding box center [1478, 205] width 159 height 46
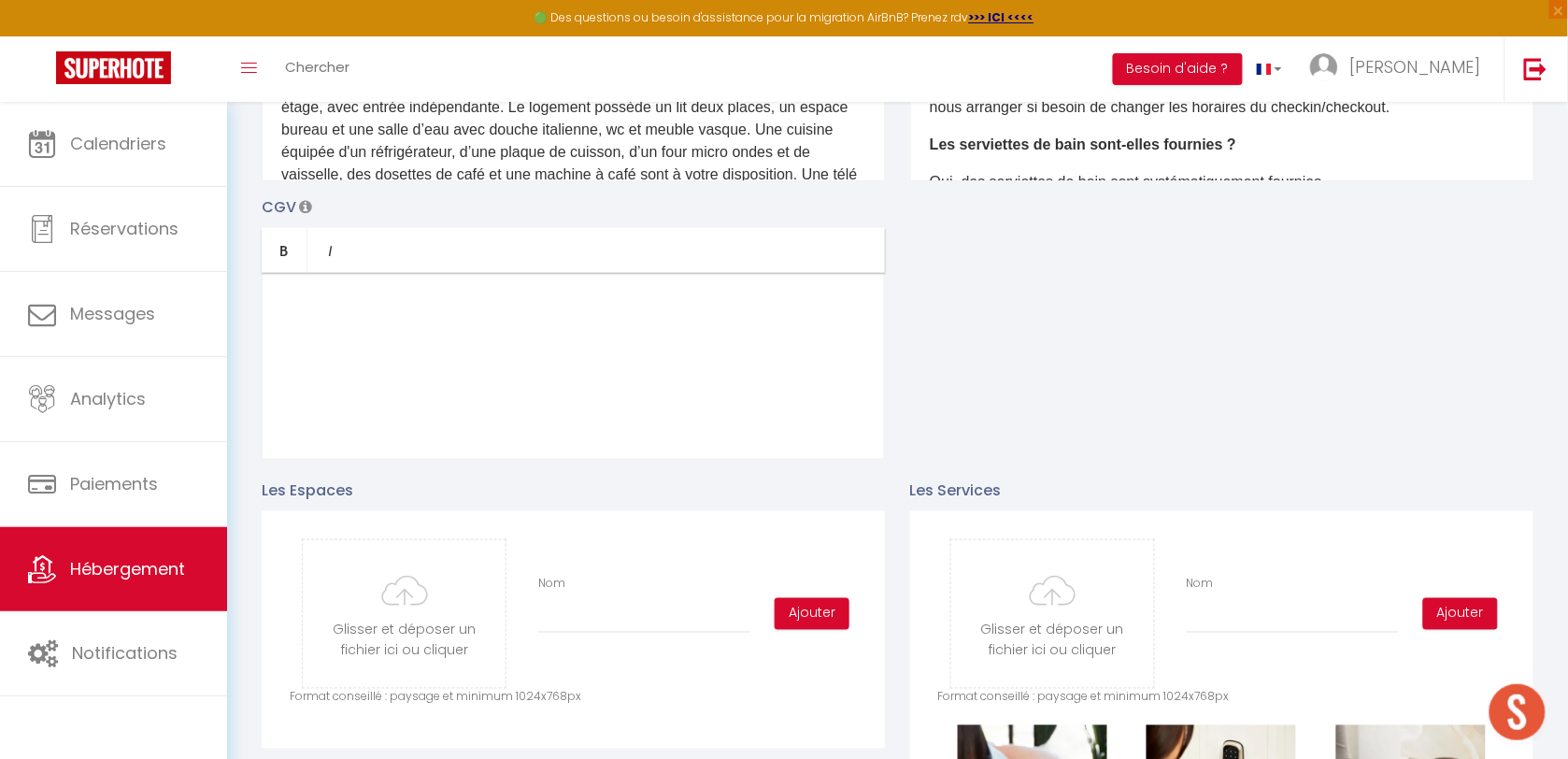
scroll to position [334, 0]
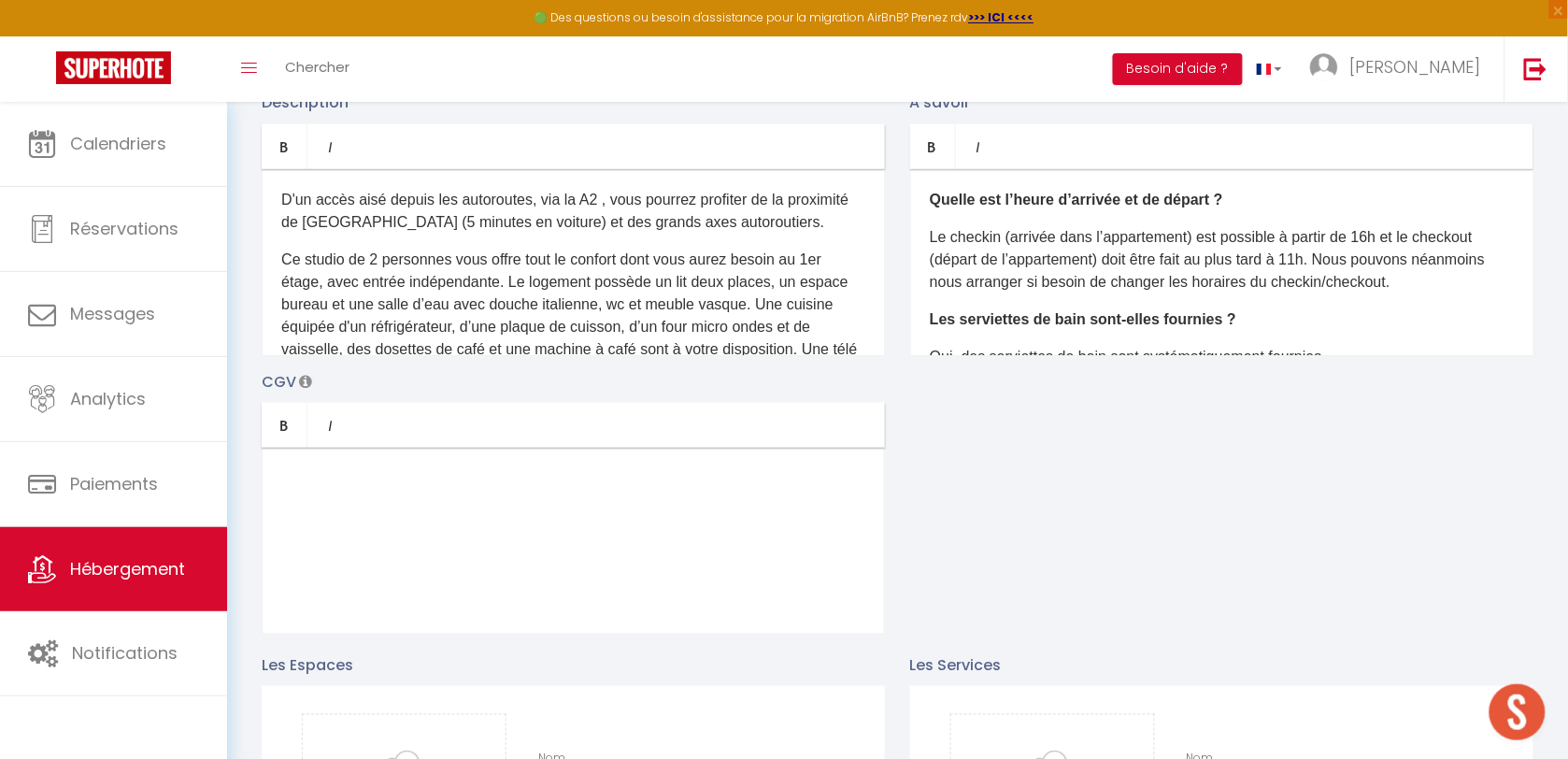
scroll to position [101, 0]
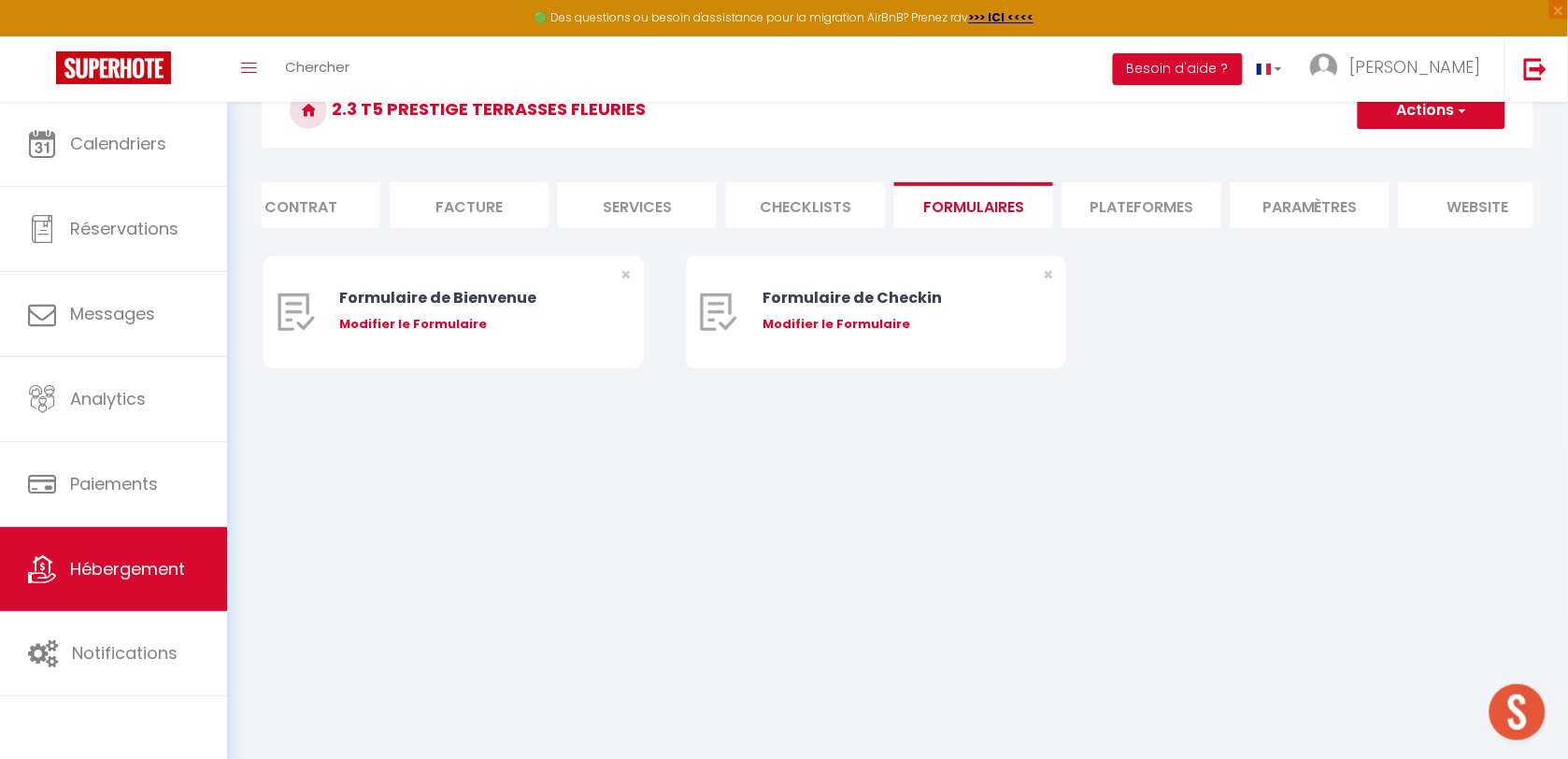
select select
checkbox input "false"
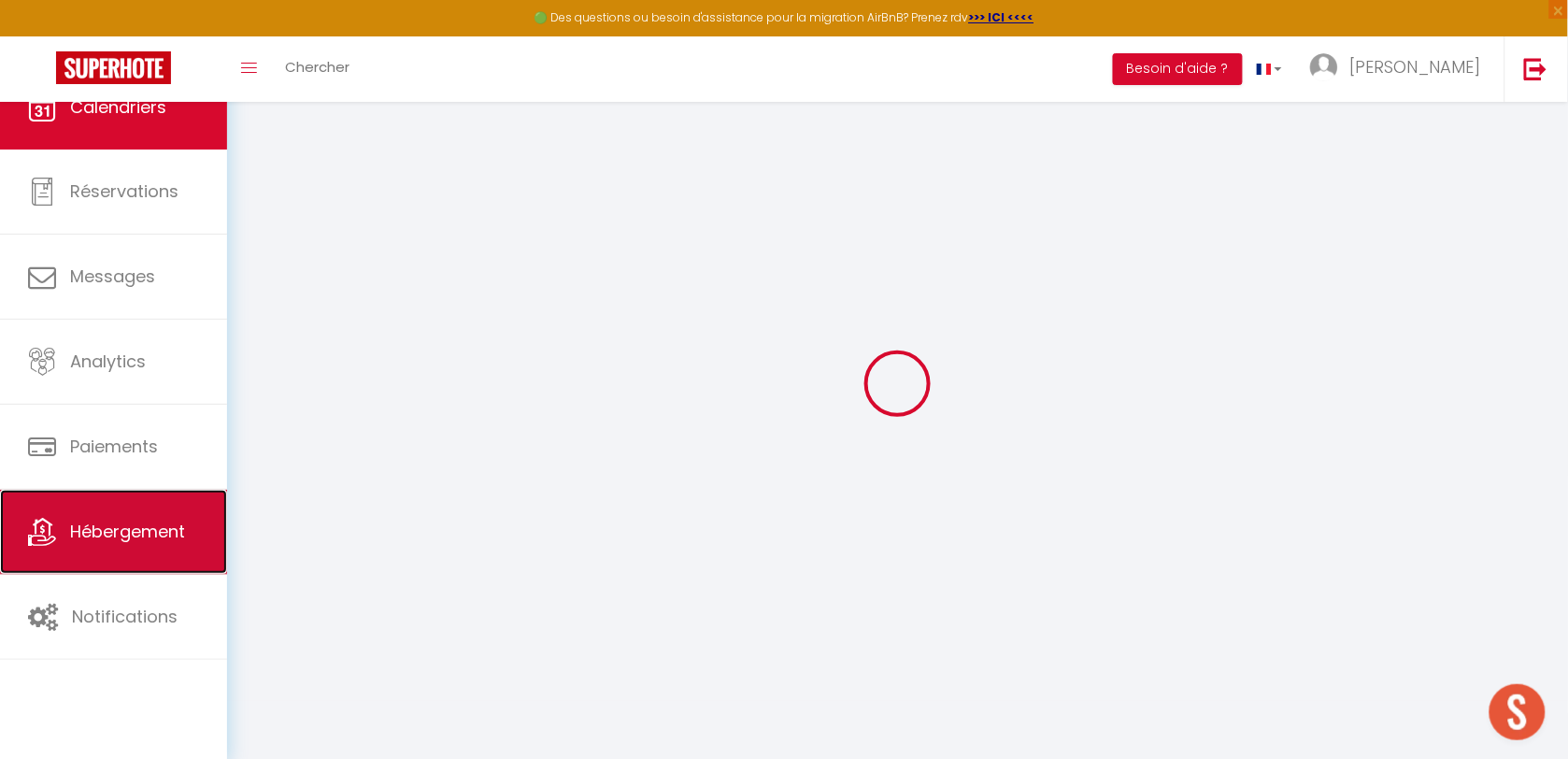
click at [105, 557] on link "Hébergement" at bounding box center [113, 532] width 227 height 84
click at [105, 556] on link "Hébergement" at bounding box center [113, 532] width 227 height 84
click at [107, 521] on span "Hébergement" at bounding box center [127, 531] width 115 height 23
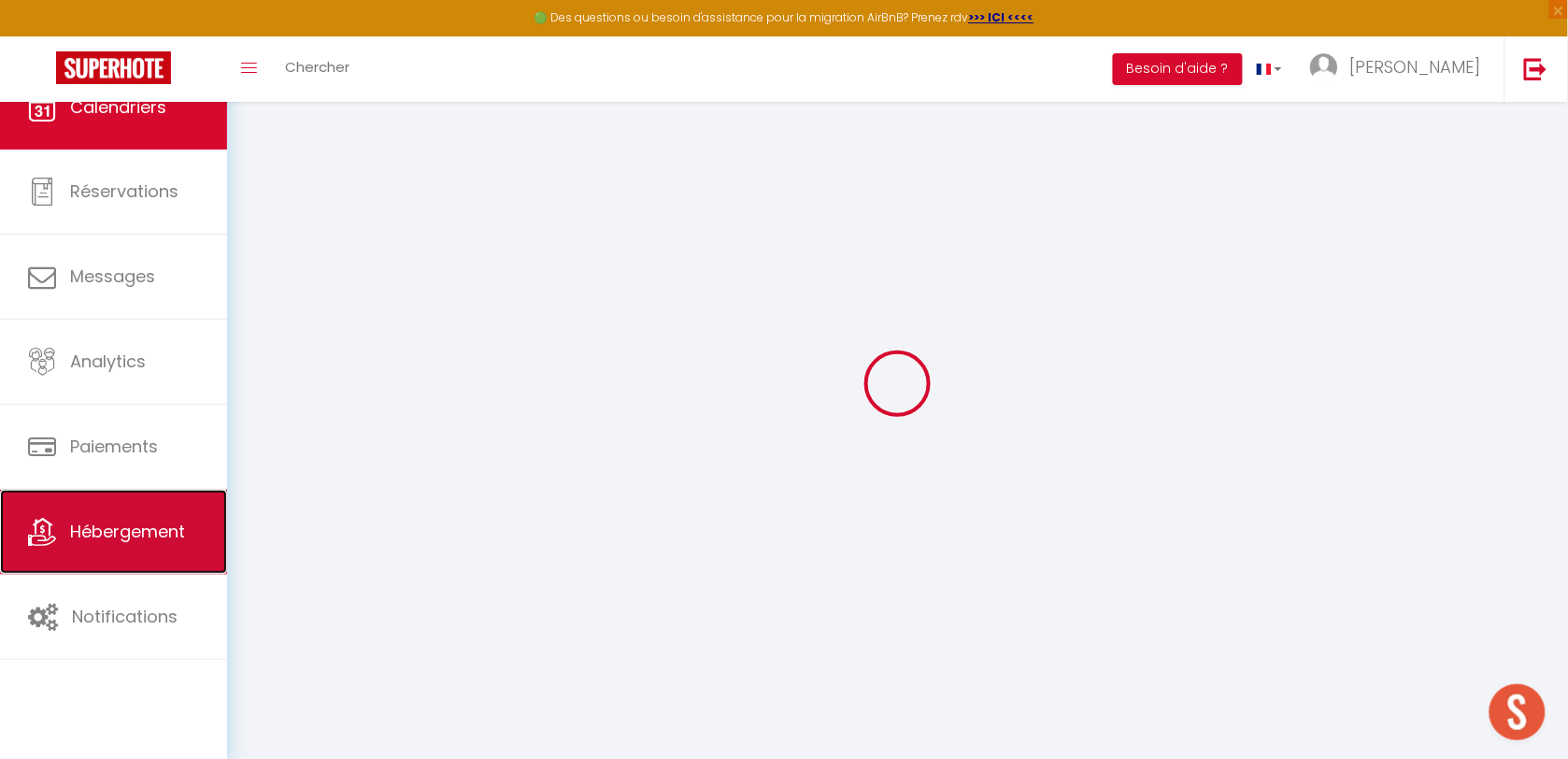
click at [107, 521] on span "Hébergement" at bounding box center [127, 531] width 115 height 23
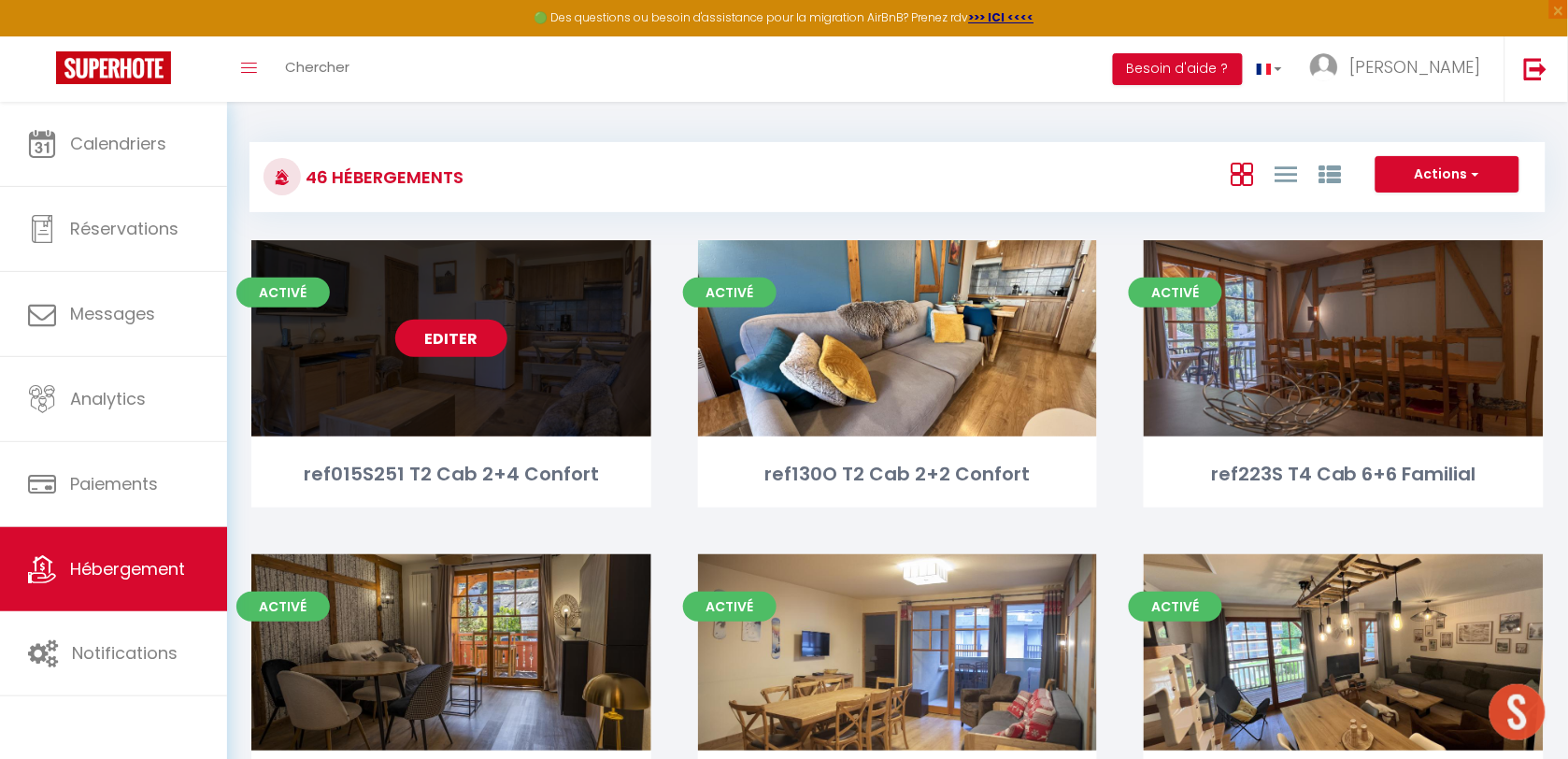
click at [435, 346] on link "Editer" at bounding box center [450, 337] width 112 height 37
click at [436, 341] on link "Editer" at bounding box center [450, 337] width 112 height 37
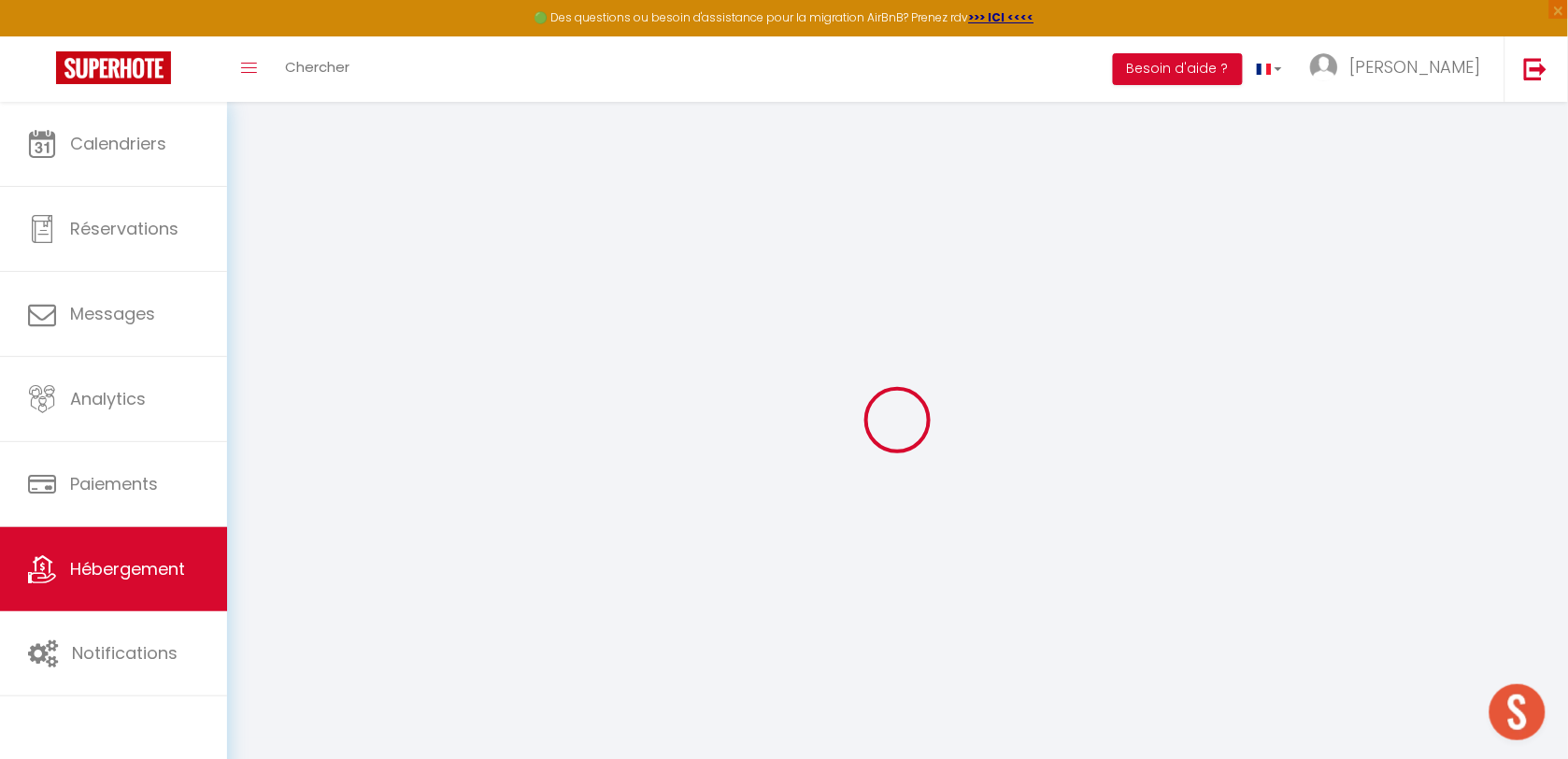
select select
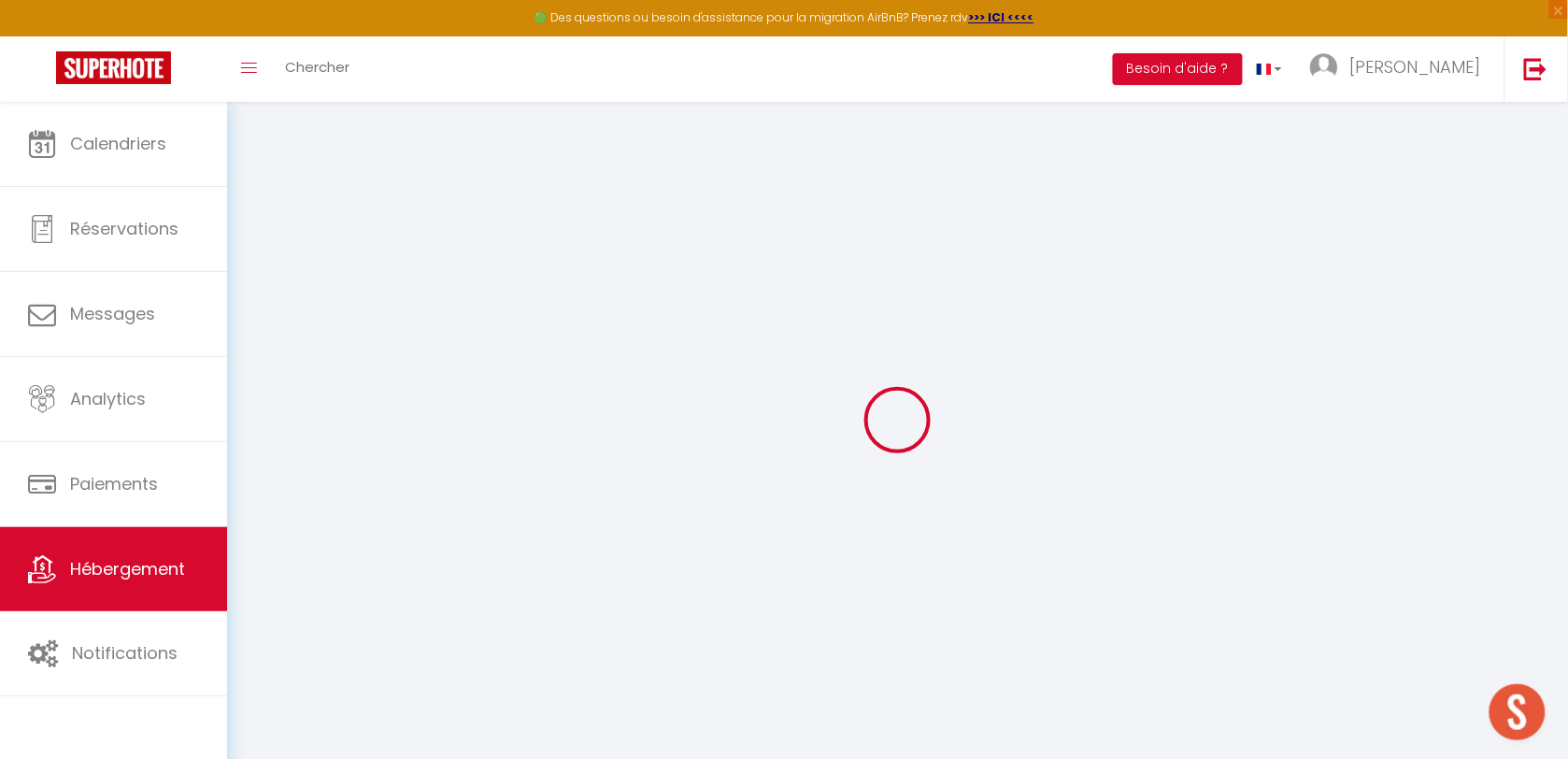
checkbox input "false"
checkbox input "true"
checkbox input "false"
select select
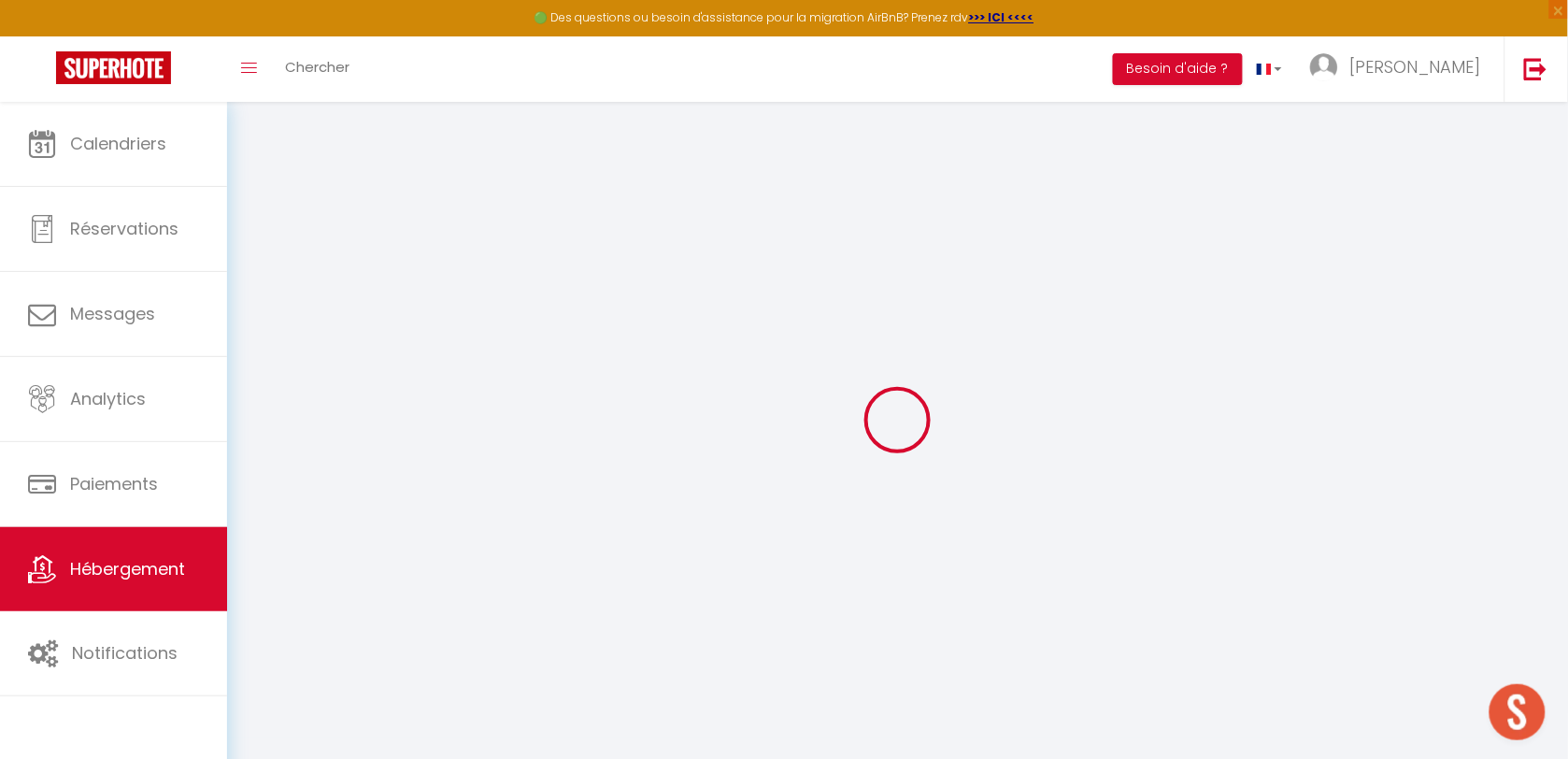
select select
checkbox input "false"
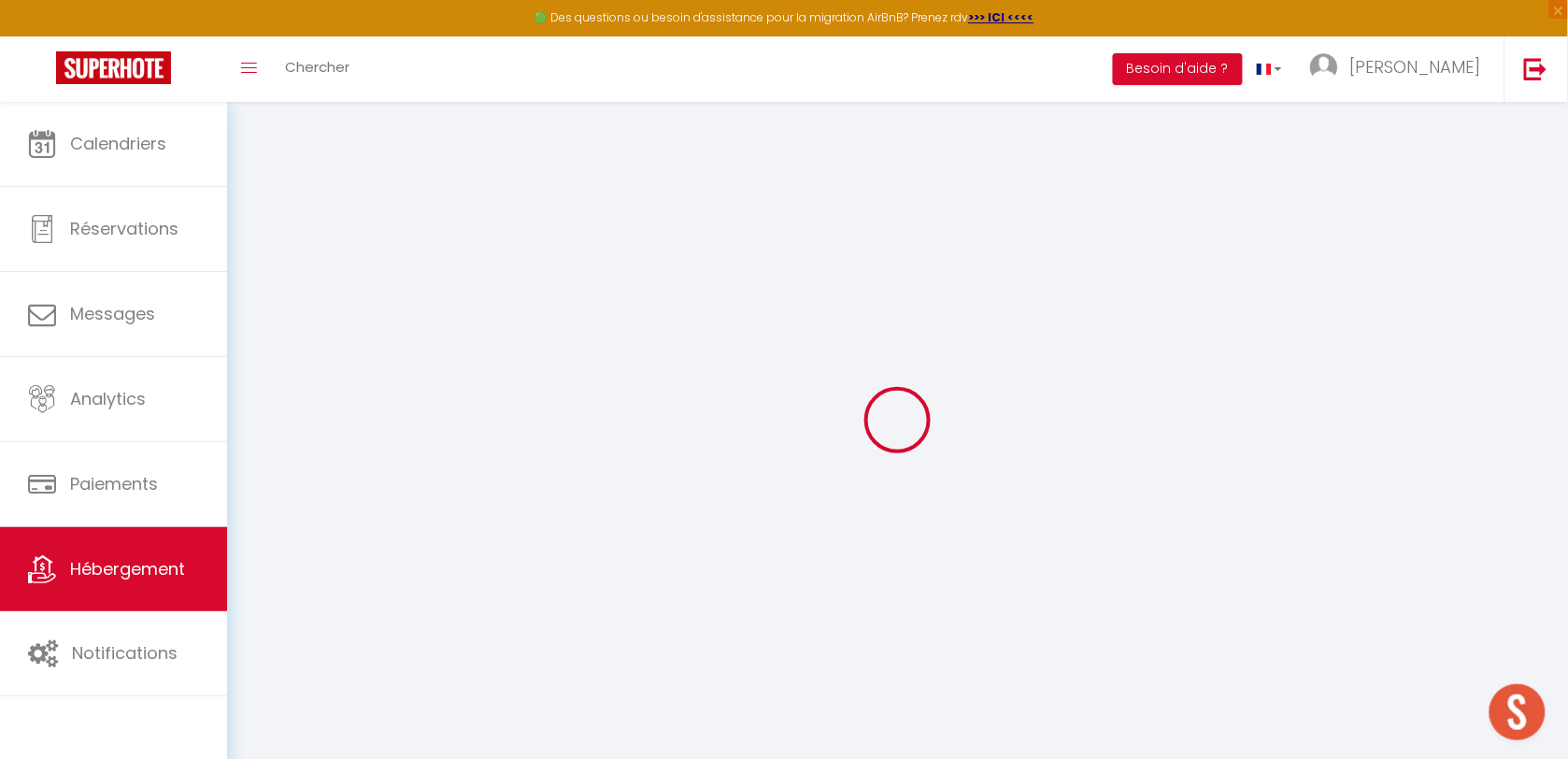
checkbox input "false"
checkbox input "true"
checkbox input "false"
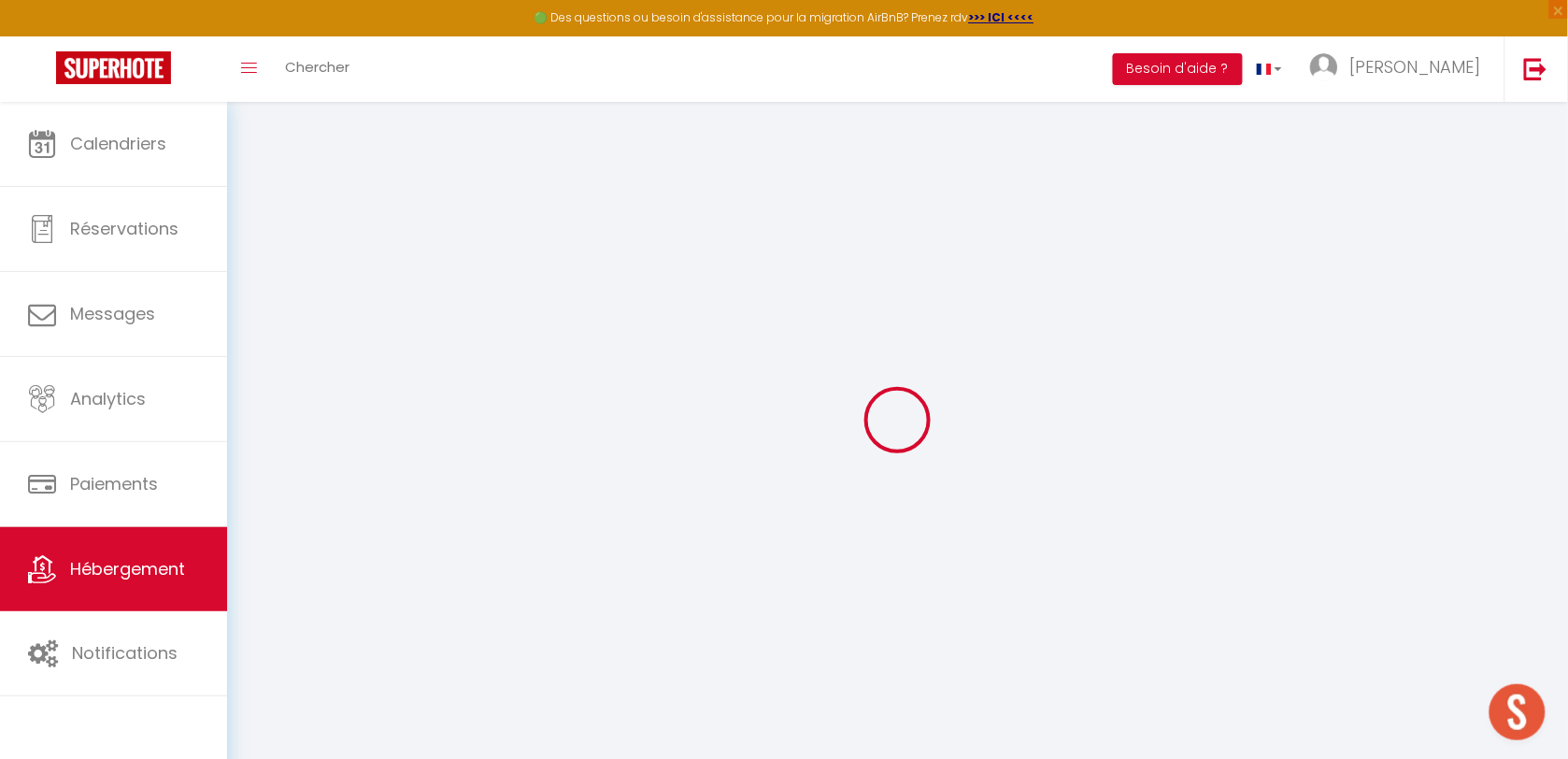
checkbox input "true"
checkbox input "false"
select select "15:00"
select select "23:45"
select select "11:00"
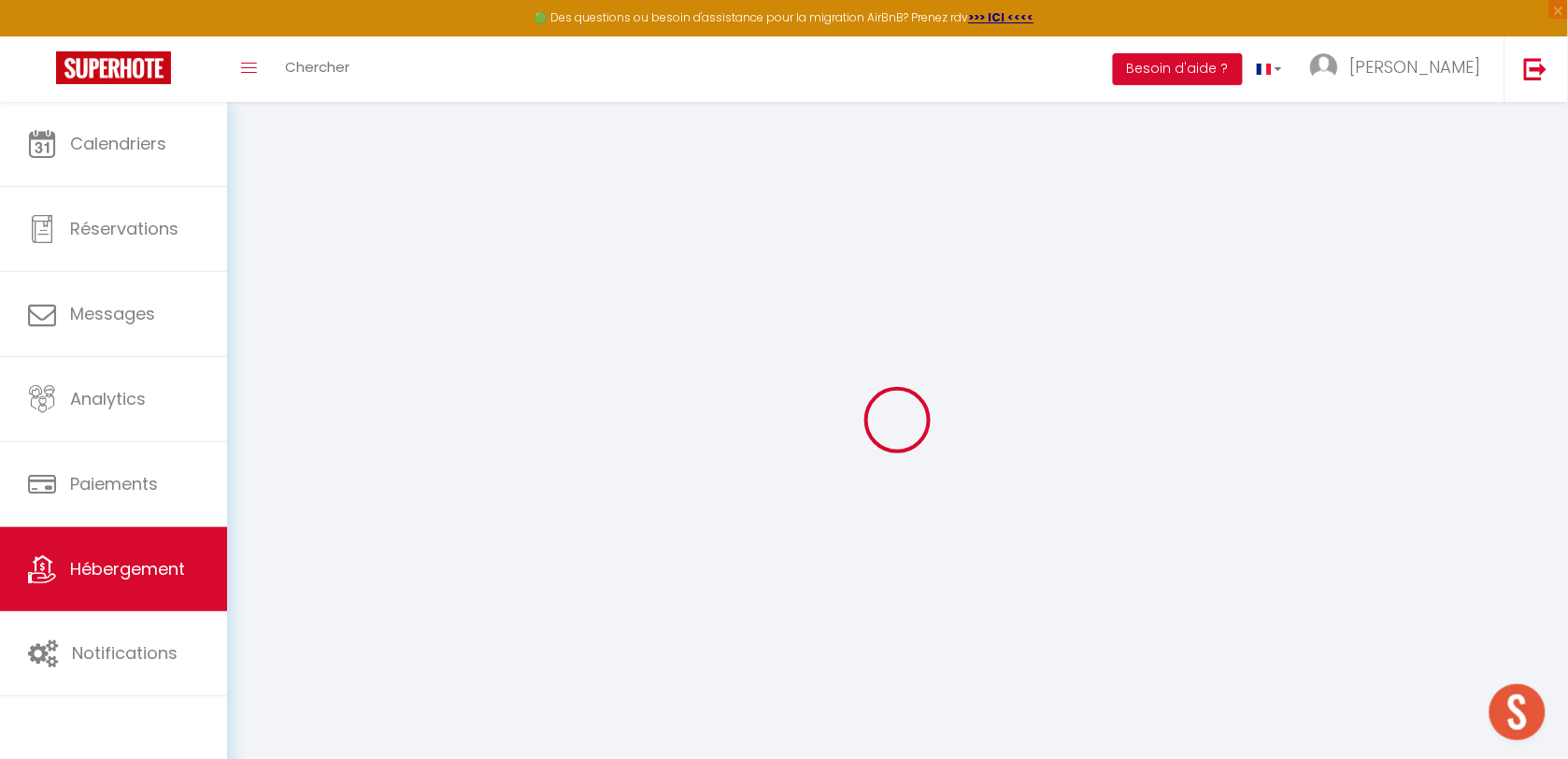
select select "30"
select select "120"
checkbox input "false"
checkbox input "true"
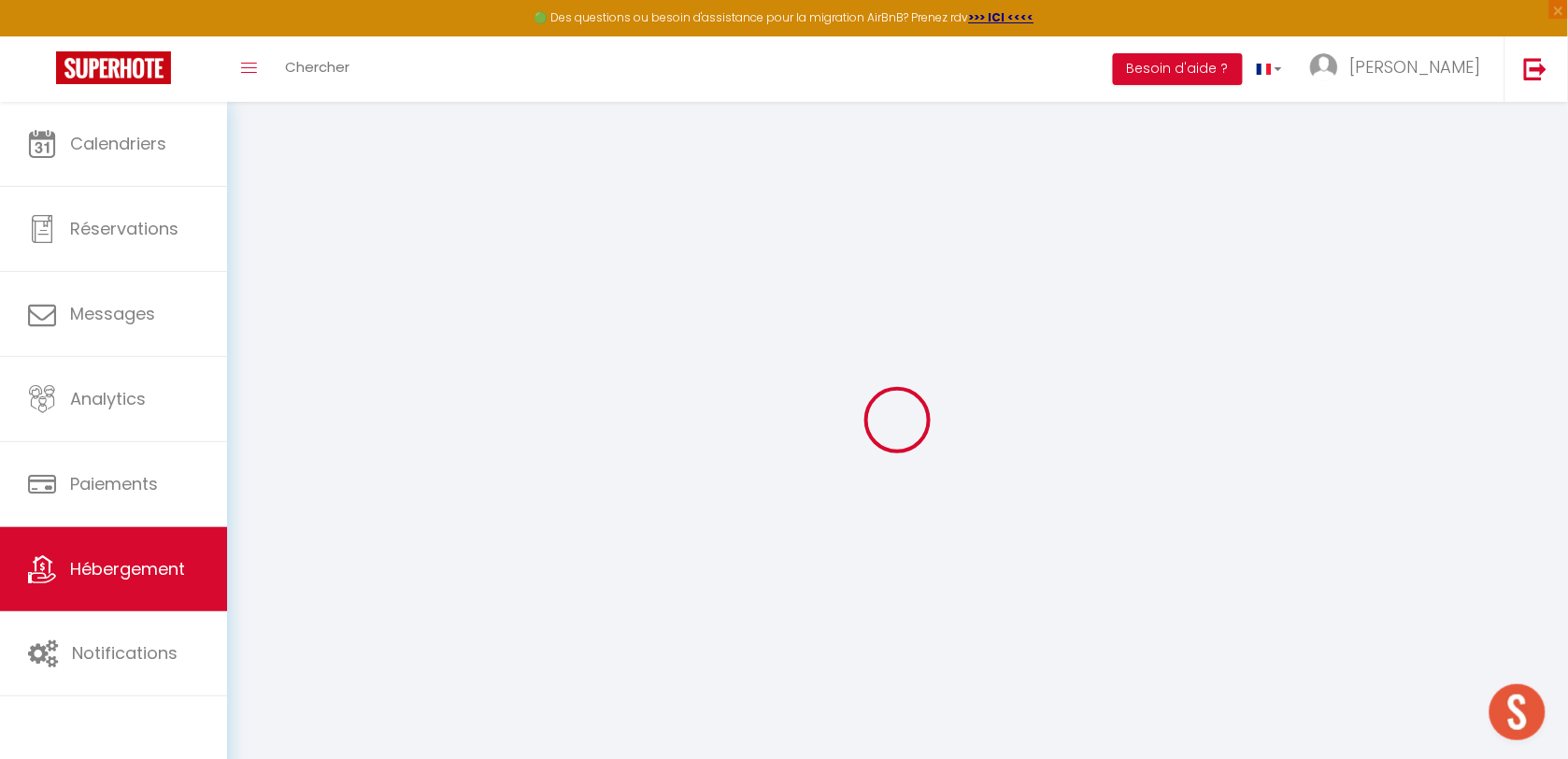
checkbox input "false"
checkbox input "true"
checkbox input "false"
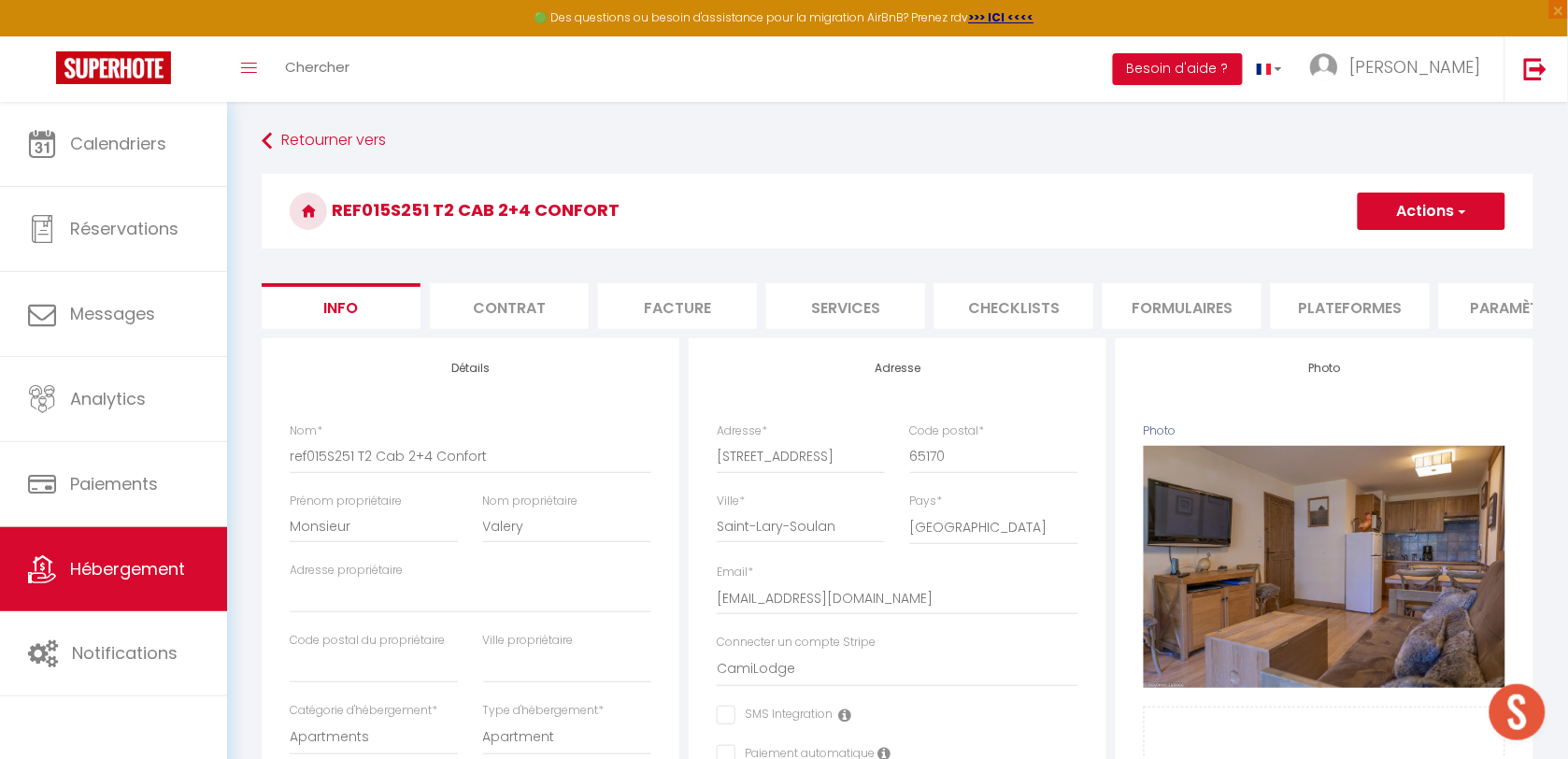
drag, startPoint x: 1170, startPoint y: 348, endPoint x: 1196, endPoint y: 334, distance: 29.5
click at [1350, 310] on li "website" at bounding box center [1348, 306] width 159 height 46
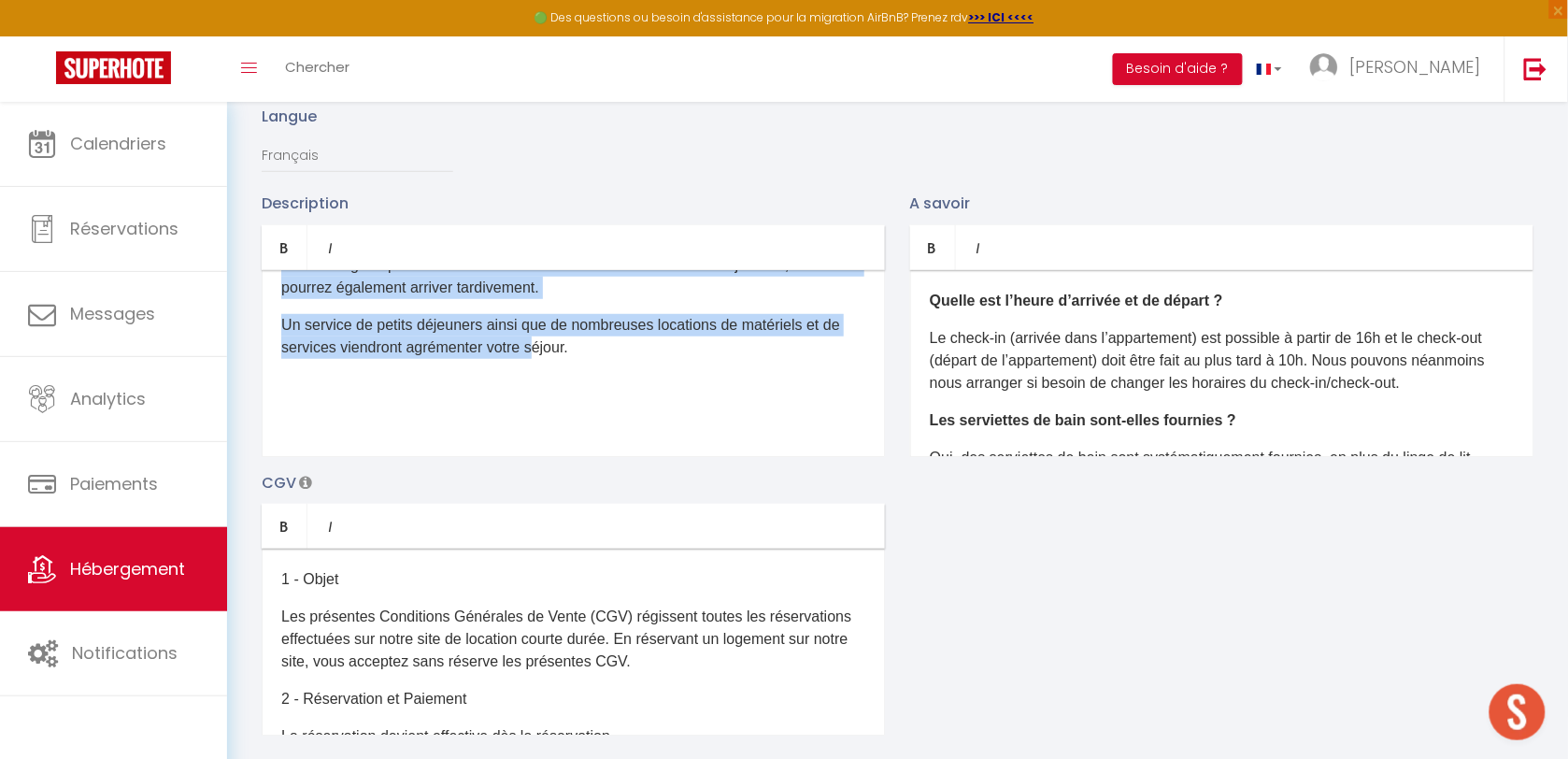
scroll to position [498, 0]
drag, startPoint x: 274, startPoint y: 317, endPoint x: 572, endPoint y: 374, distance: 303.4
click at [572, 374] on div "DESCRIPTION APPARTEMENT : 1 Chambre double, 1 coin Cabine avec 2 couchages 90cm…" at bounding box center [573, 363] width 623 height 187
copy div "DESCRIPTION APPARTEMENT : 1 Chambre double, 1 coin Cabine avec 2 couchages 90cm…"
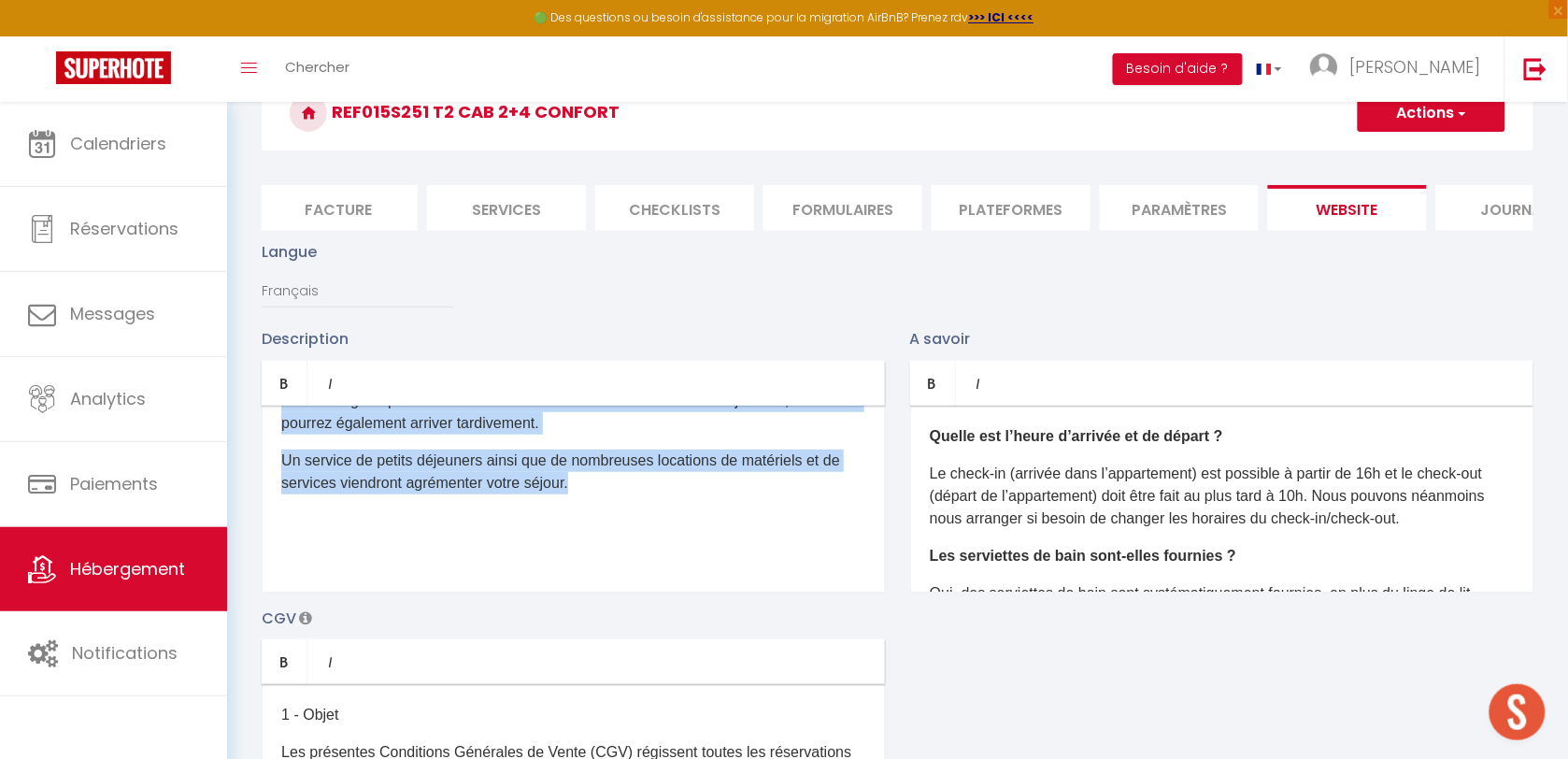
scroll to position [0, 0]
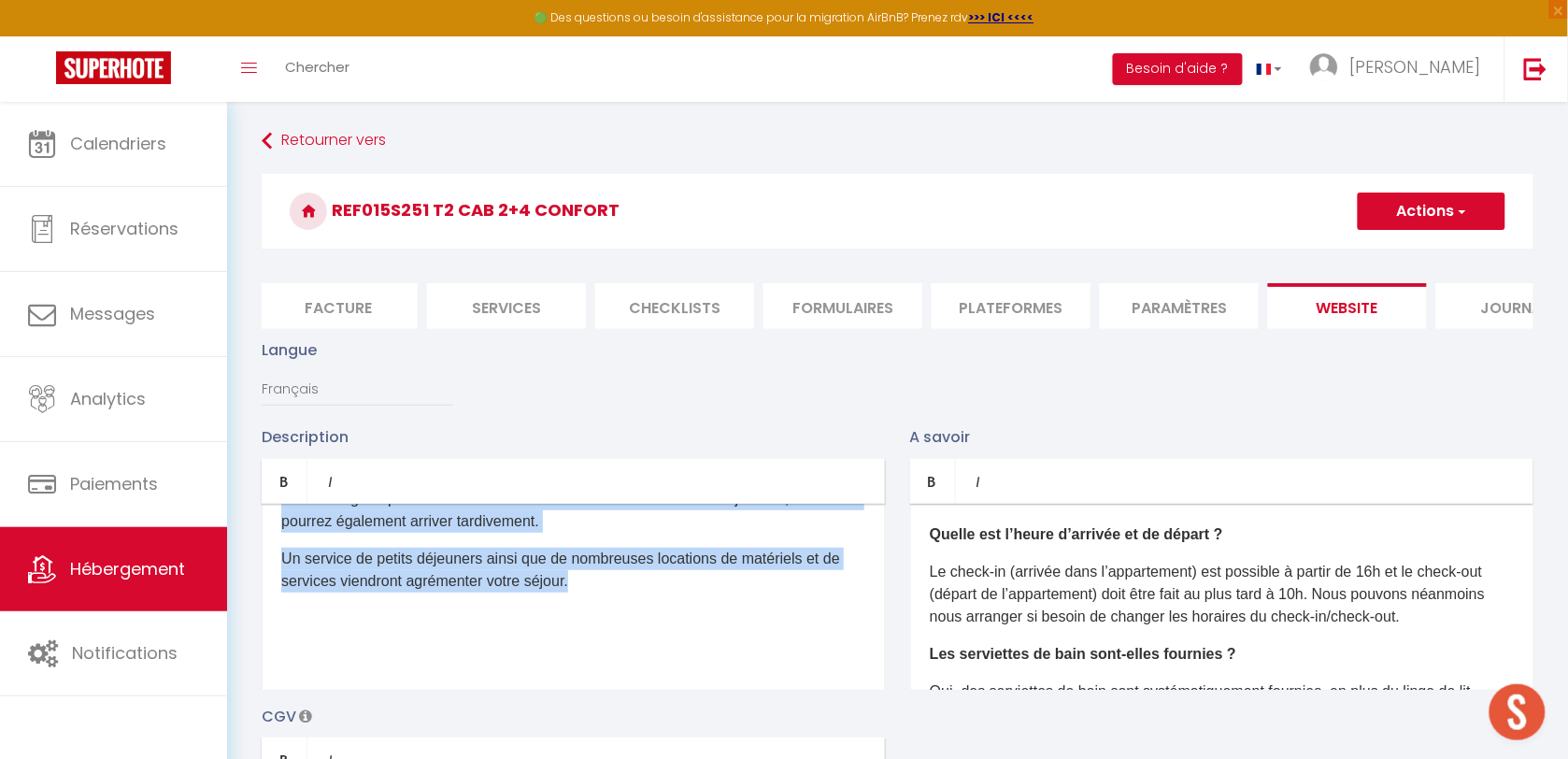
copy div "DESCRIPTION APPARTEMENT : 1 Chambre double, 1 coin Cabine avec 2 couchages 90cm…"
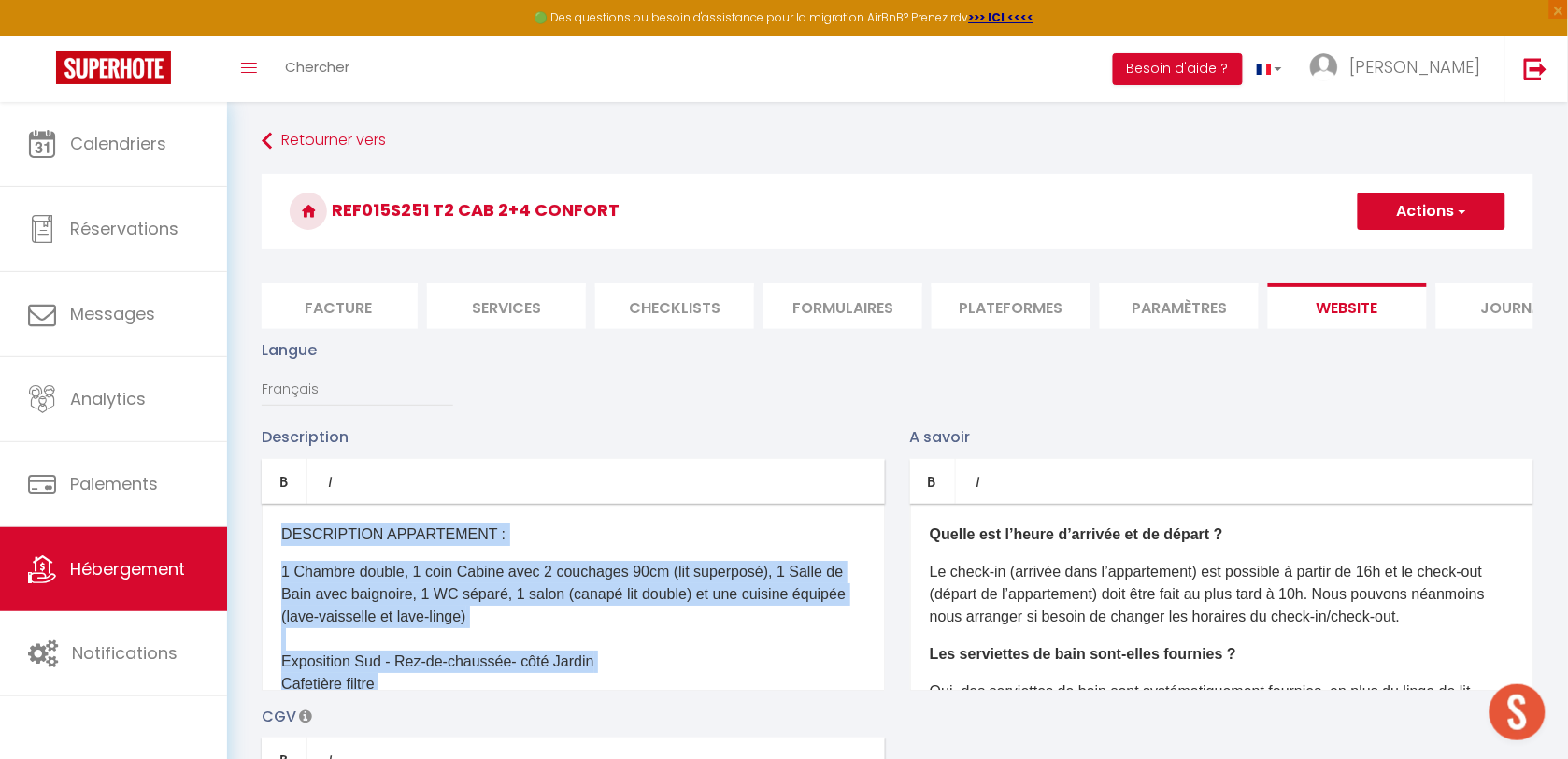
click at [675, 650] on p "1 Chambre double, 1 coin Cabine avec 2 couchages 90cm (lit superposé), 1 Salle …" at bounding box center [572, 628] width 584 height 134
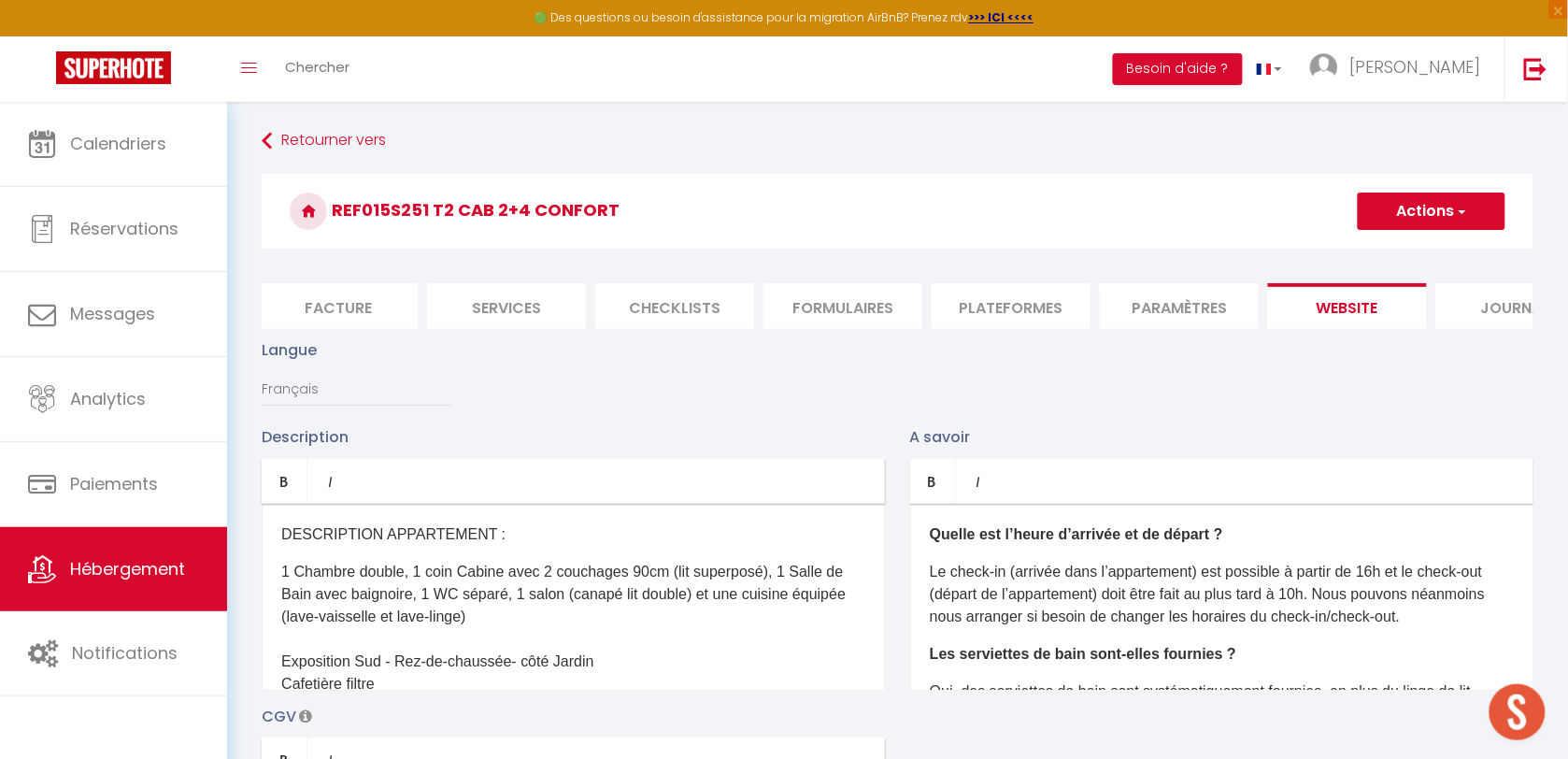
click at [776, 586] on p "1 Chambre double, 1 coin Cabine avec 2 couchages 90cm (lit superposé), 1 Salle …" at bounding box center [572, 628] width 584 height 134
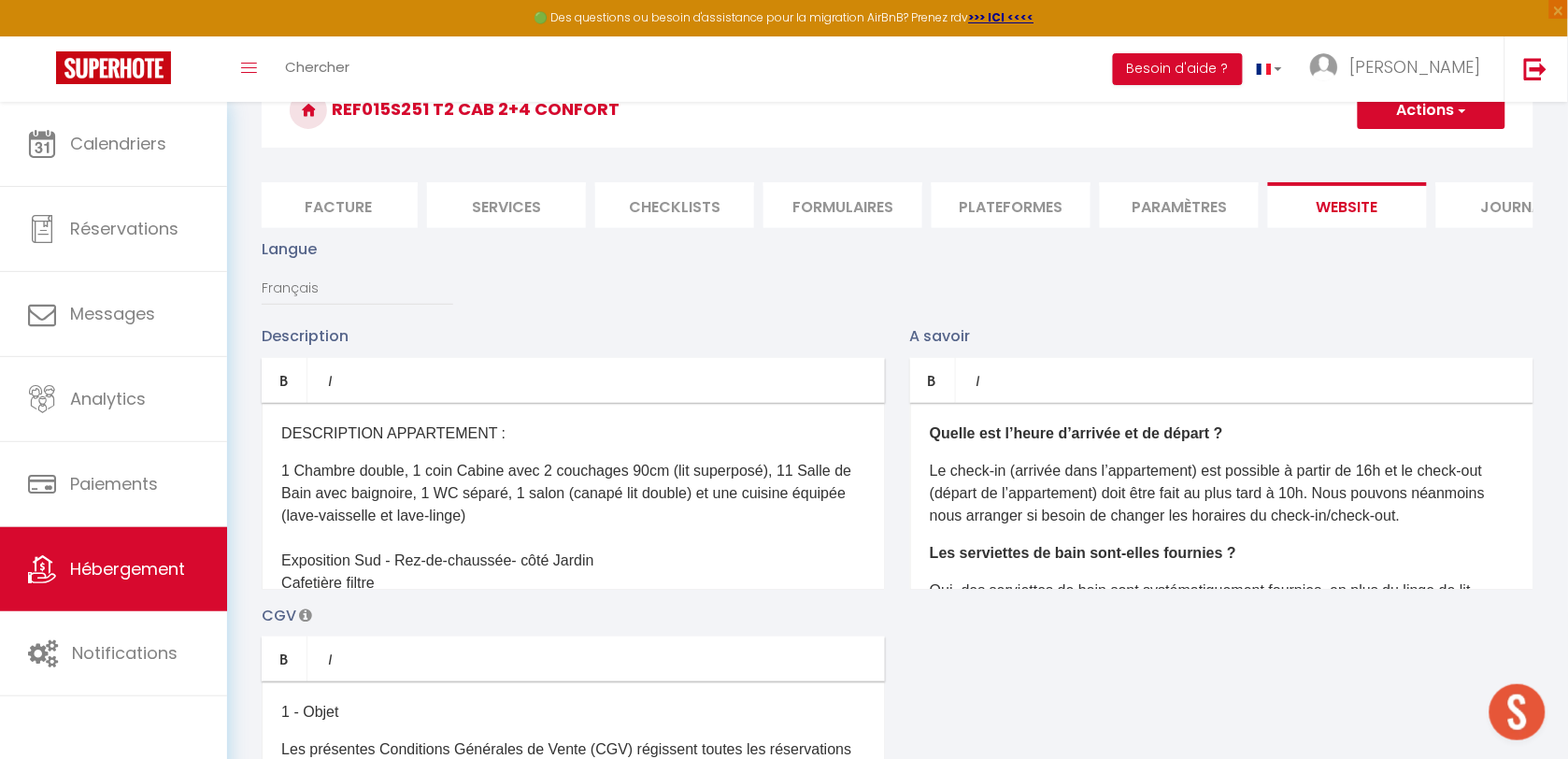
scroll to position [234, 0]
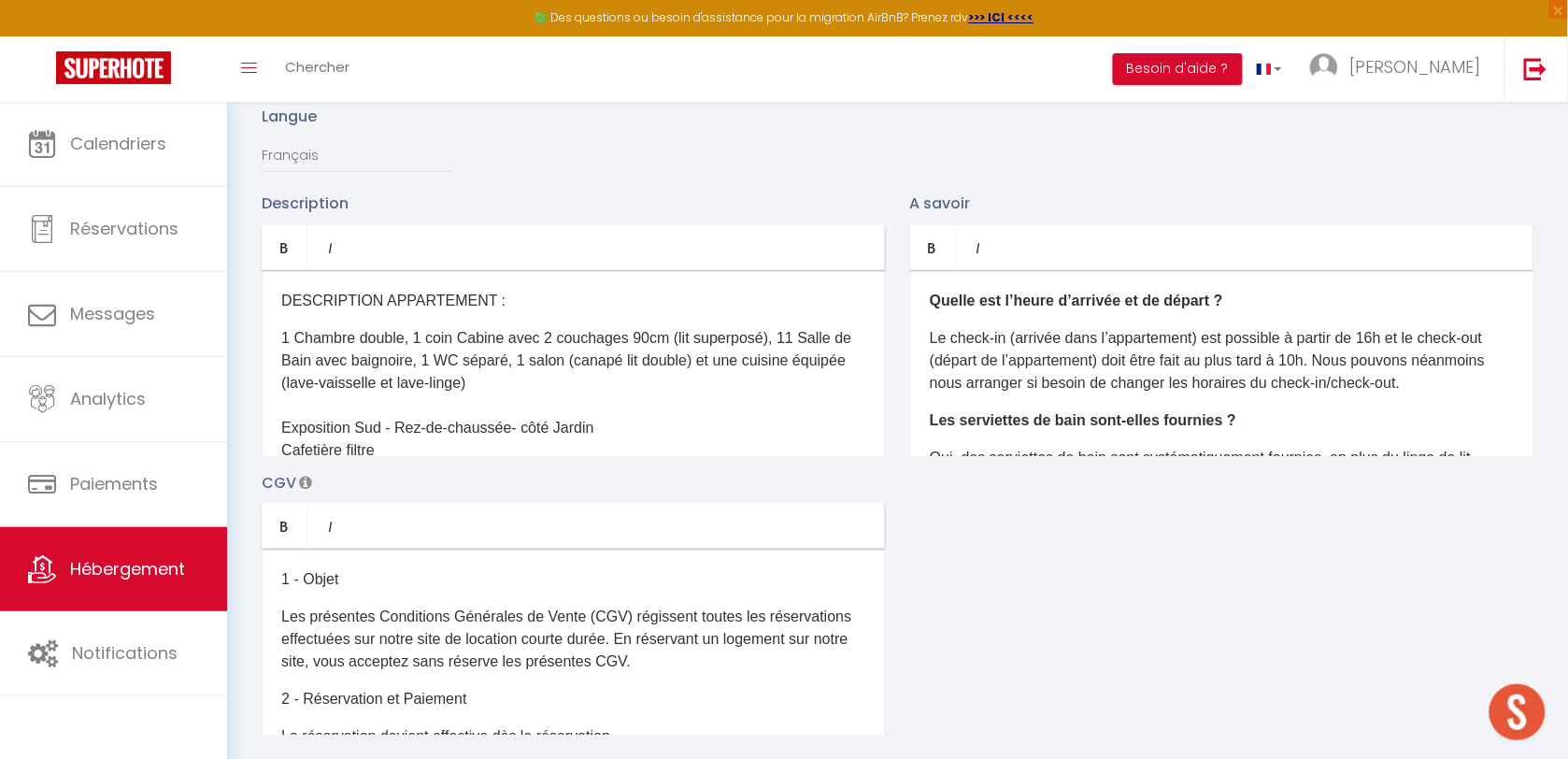
click at [521, 398] on p "1 Chambre double, 1 coin Cabine avec 2 couchages 90cm (lit superposé), 11 Salle…" at bounding box center [572, 394] width 584 height 134
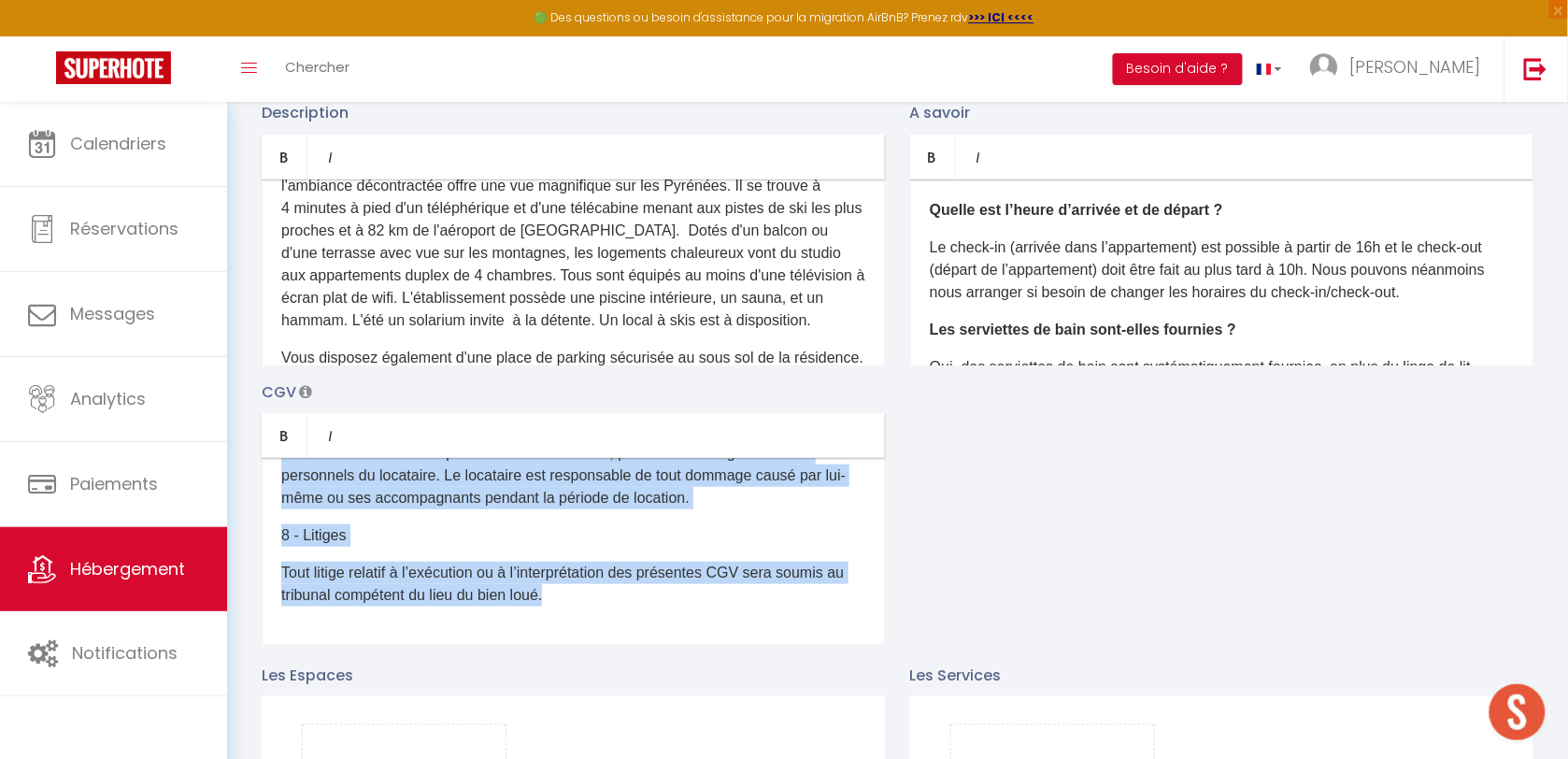
scroll to position [351, 0]
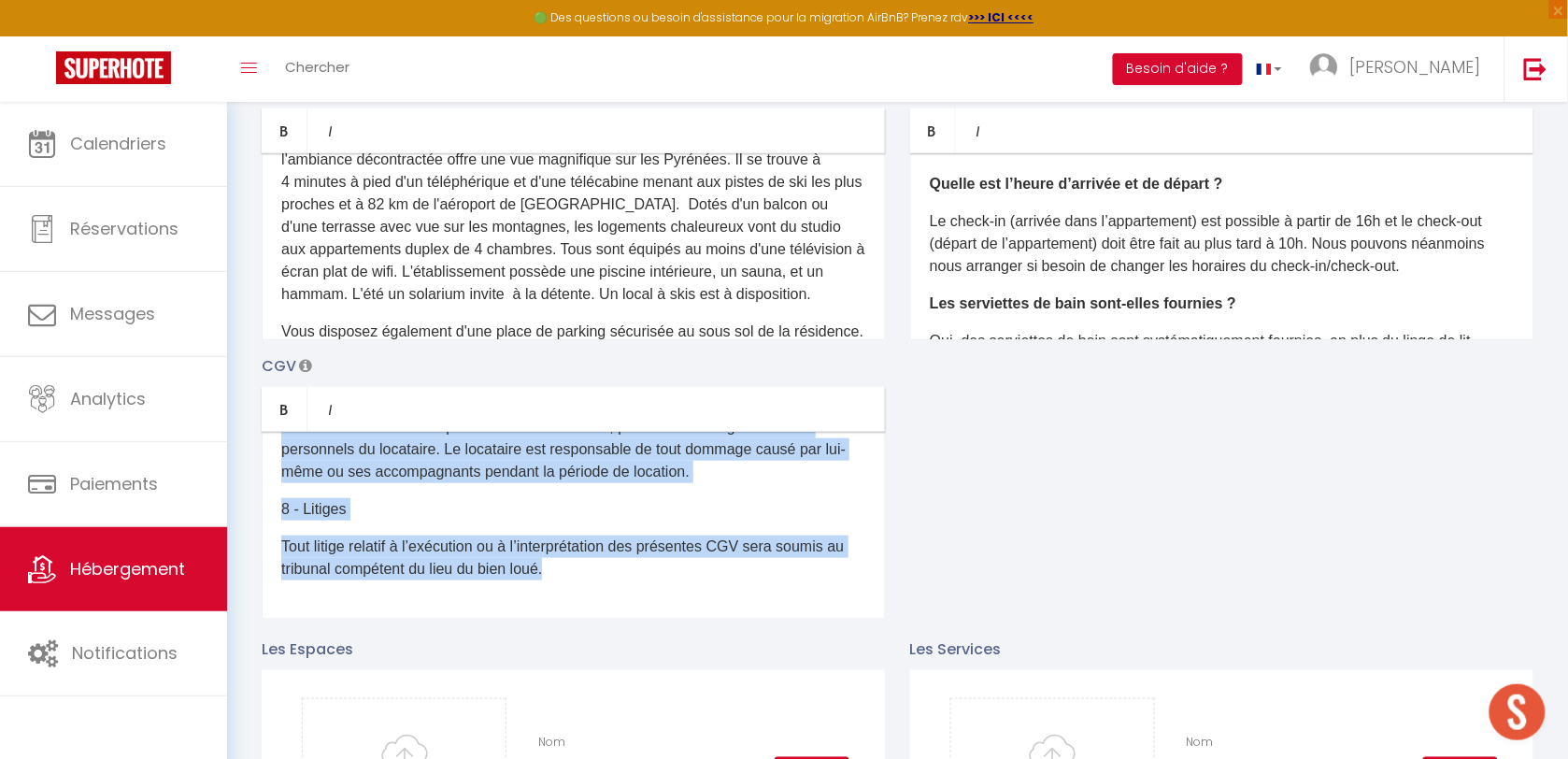
drag, startPoint x: 279, startPoint y: 600, endPoint x: 621, endPoint y: 606, distance: 342.1
click at [637, 618] on div "1 - Objet Les présentes Conditions Générales de Vente (CGV) régissent toutes le…" at bounding box center [573, 524] width 623 height 187
copy div "1 - Objet Les présentes Conditions Générales de Vente (CGV) régissent toutes le…"
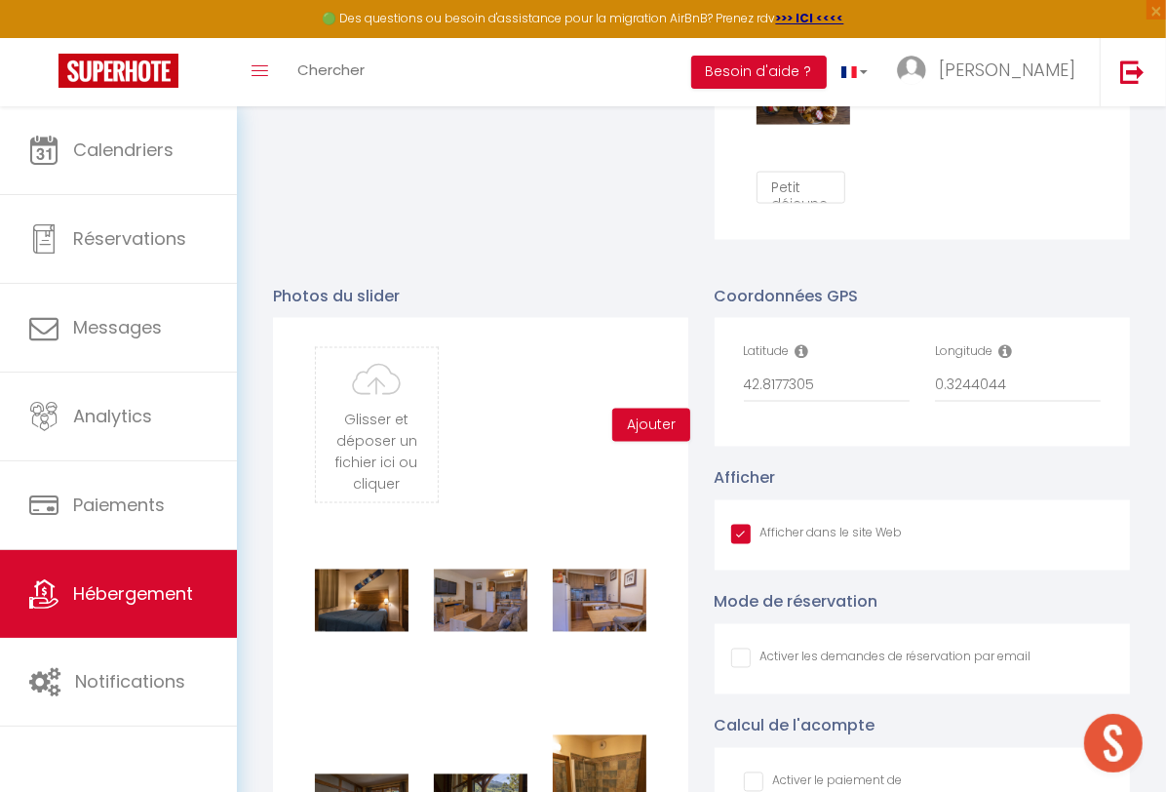
scroll to position [1945, 0]
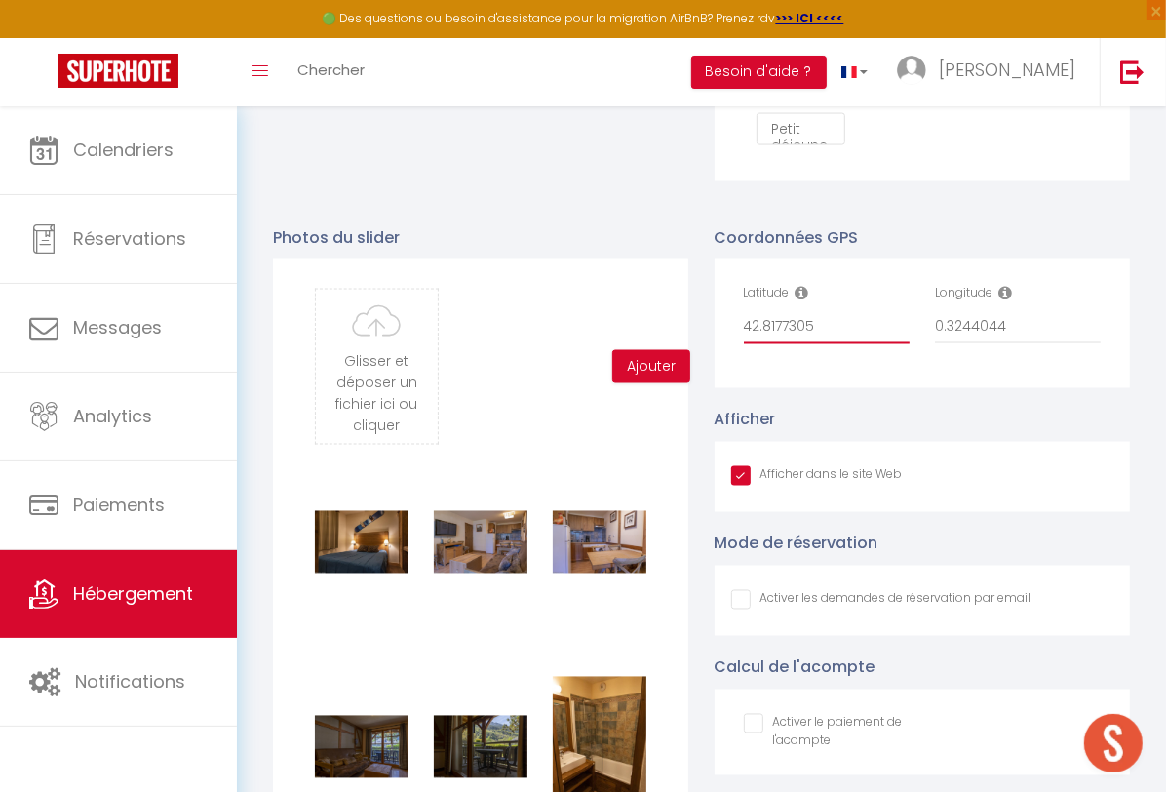
drag, startPoint x: 822, startPoint y: 341, endPoint x: 710, endPoint y: 337, distance: 112.2
click at [710, 337] on div "Coordonnées GPS Latitude 42.8177305 Longitude 0.3244044 Afficher Afficher dans …" at bounding box center [923, 757] width 442 height 1103
drag, startPoint x: 1033, startPoint y: 332, endPoint x: 889, endPoint y: 332, distance: 144.3
click at [889, 332] on div "Latitude 42.8177305 Longitude 0.3244044" at bounding box center [922, 324] width 383 height 80
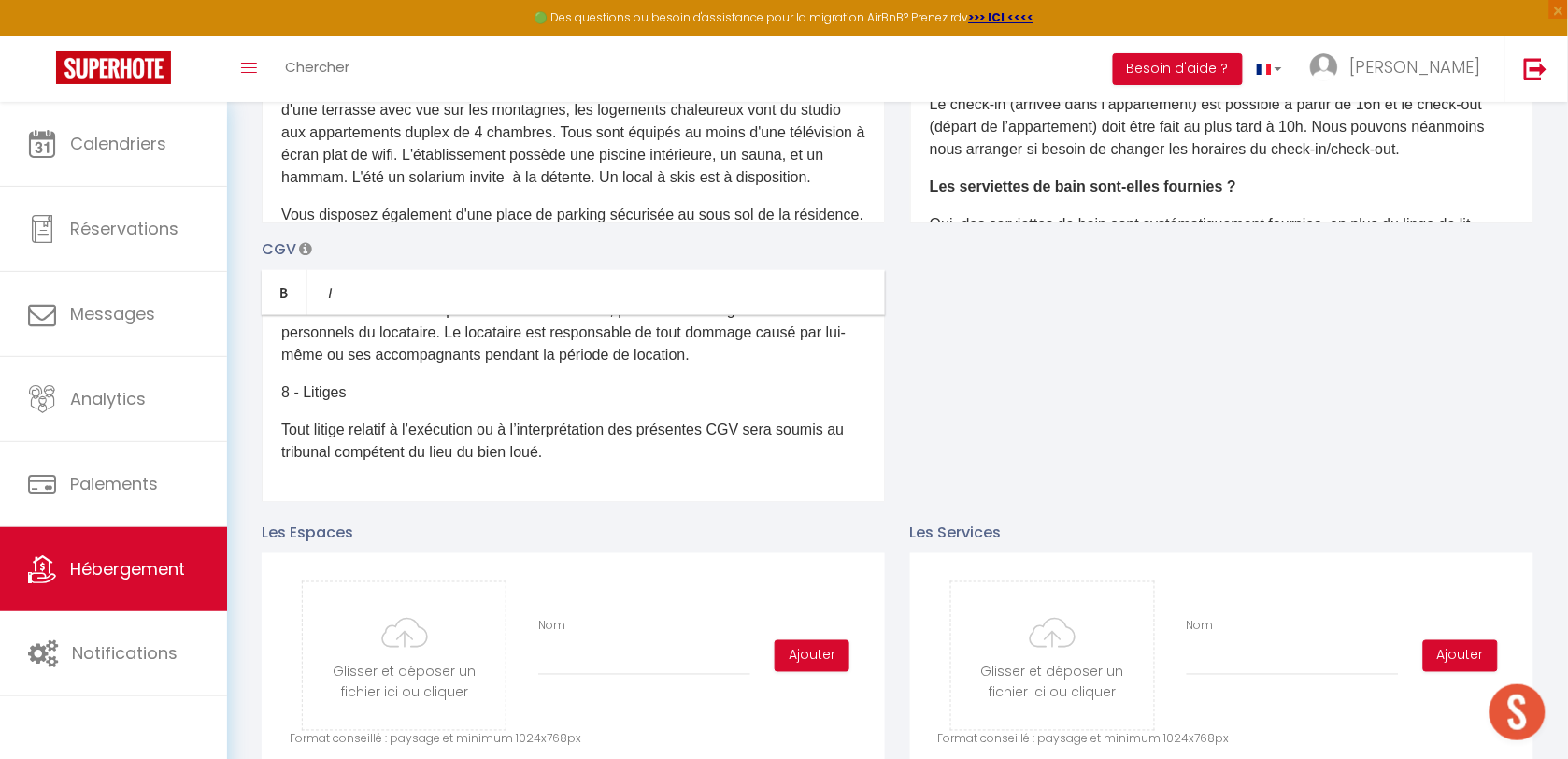
scroll to position [0, 0]
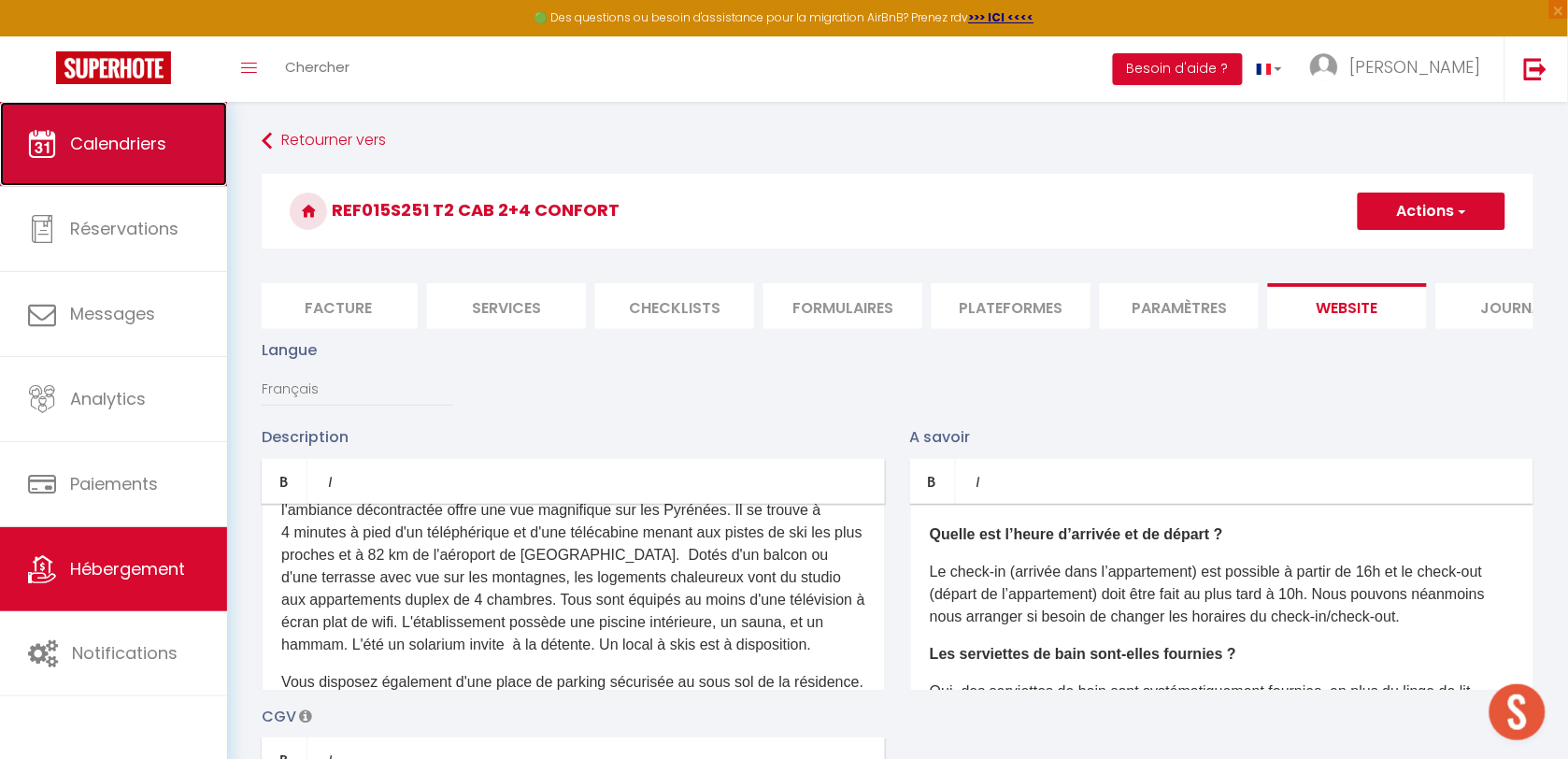
click at [142, 159] on link "Calendriers" at bounding box center [113, 144] width 227 height 84
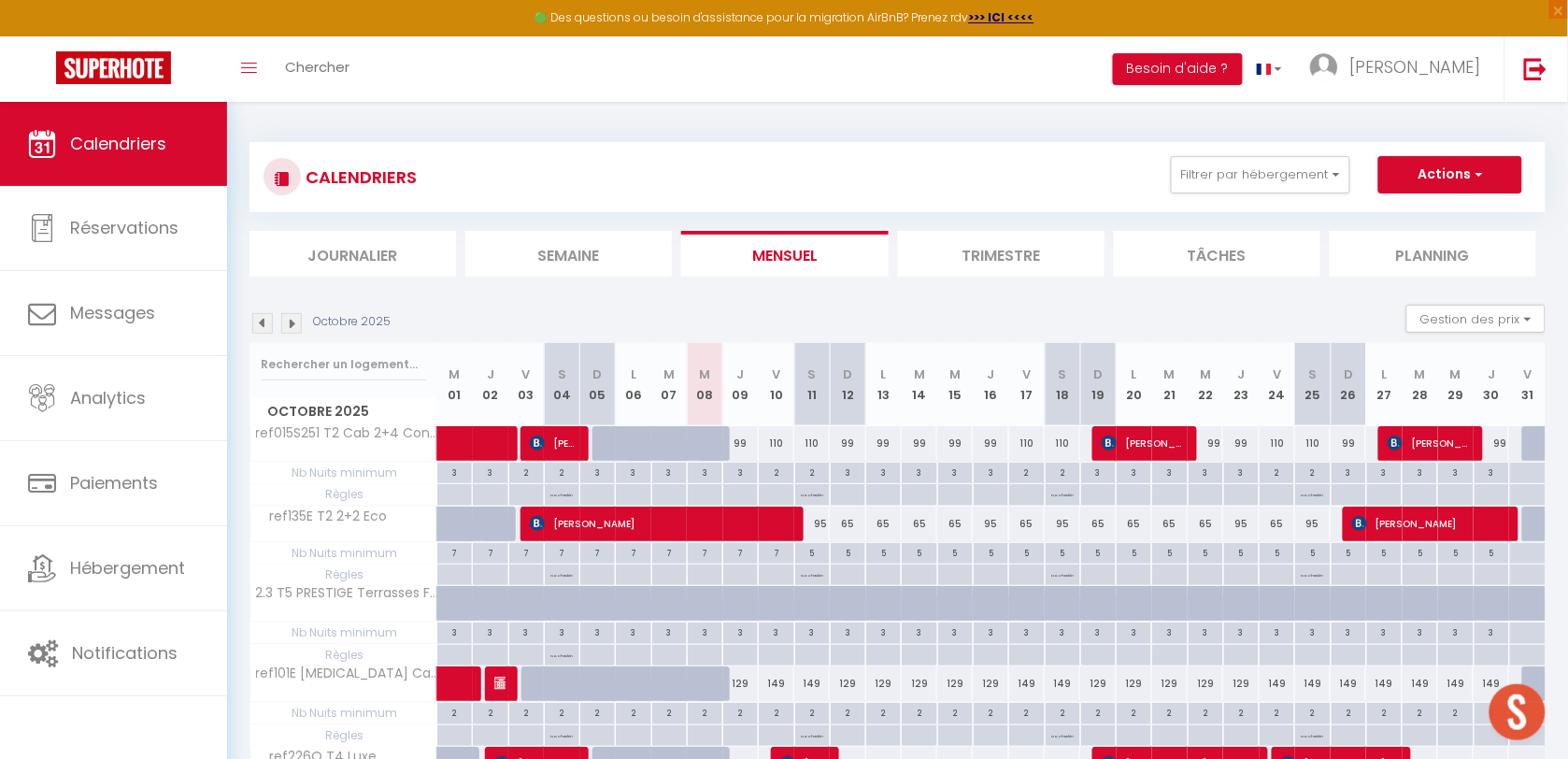
click at [1468, 174] on button "Actions" at bounding box center [1450, 174] width 144 height 37
drag, startPoint x: 1446, startPoint y: 215, endPoint x: 1404, endPoint y: 216, distance: 42.0
click at [1446, 215] on link "Nouvelle réservation" at bounding box center [1431, 218] width 163 height 28
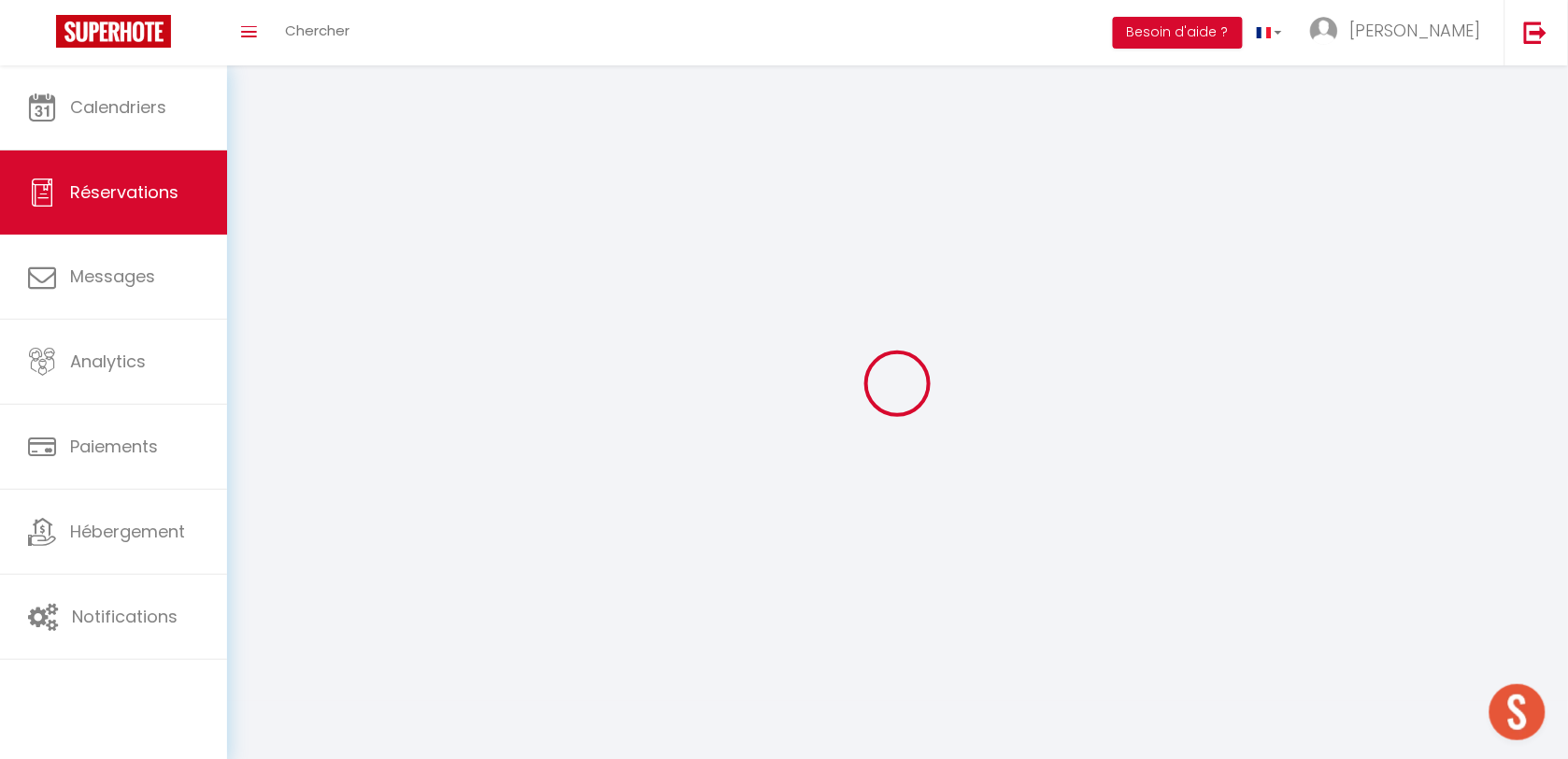
select select
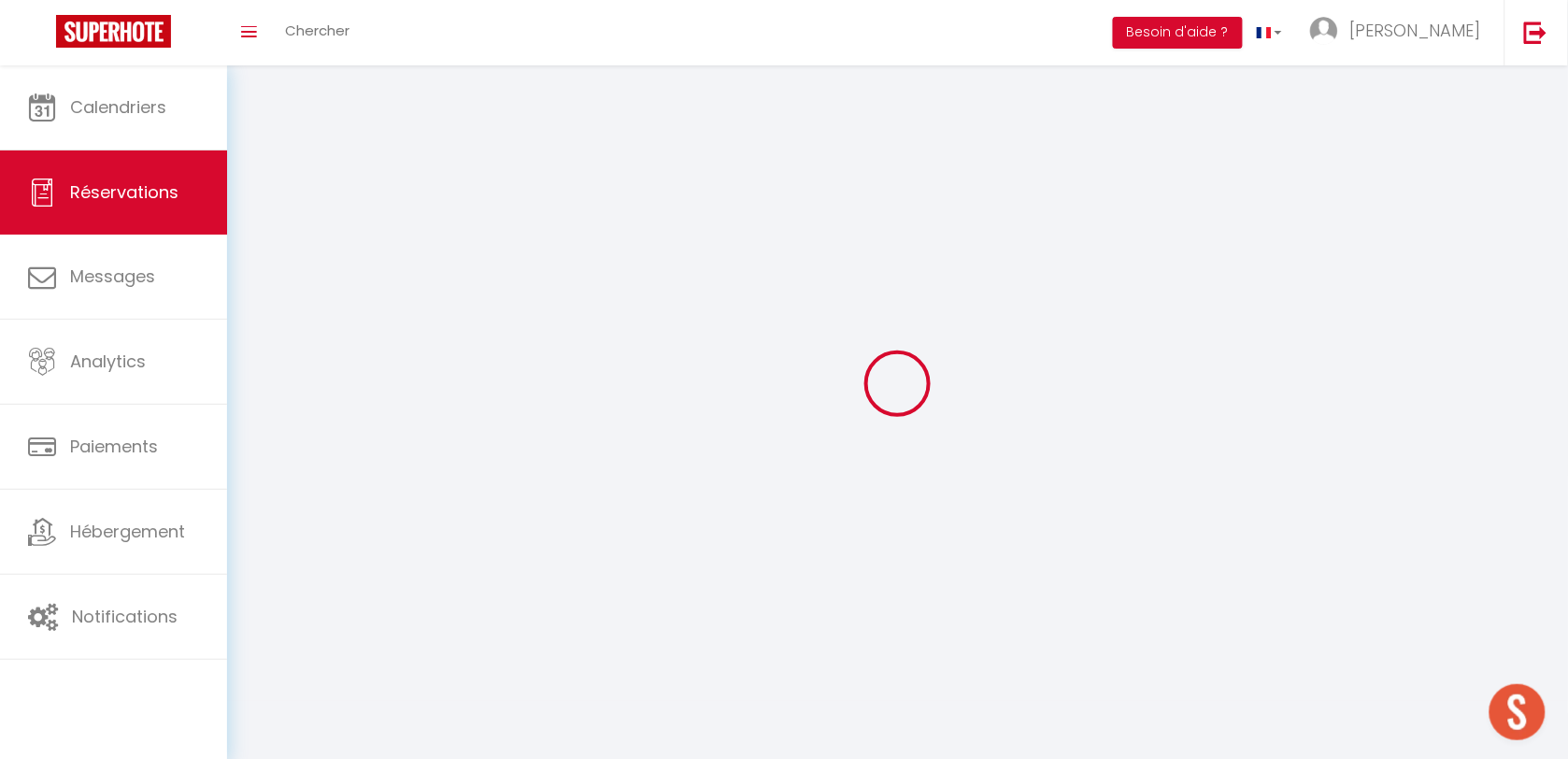
select select
checkbox input "false"
select select
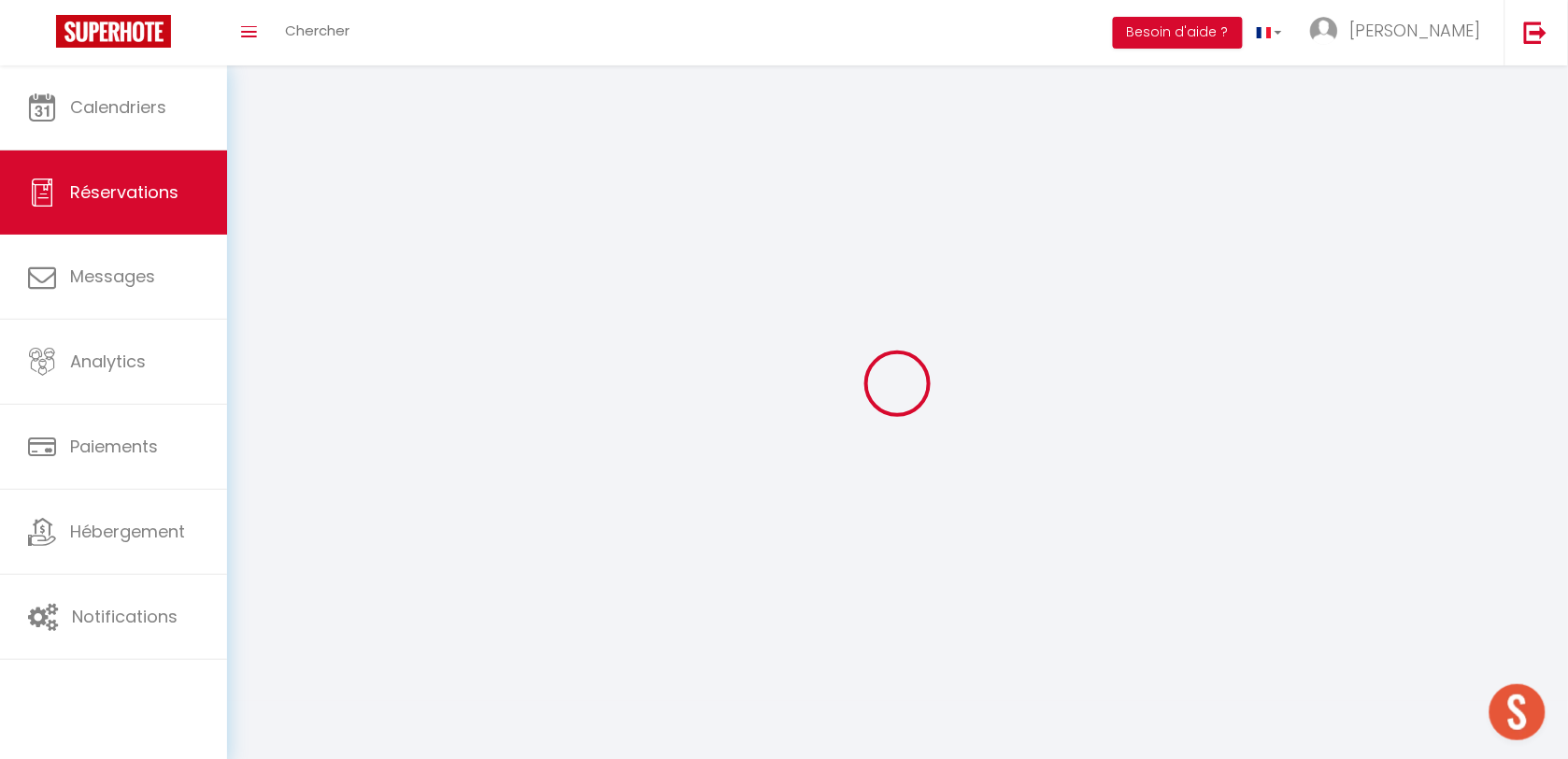
select select
checkbox input "false"
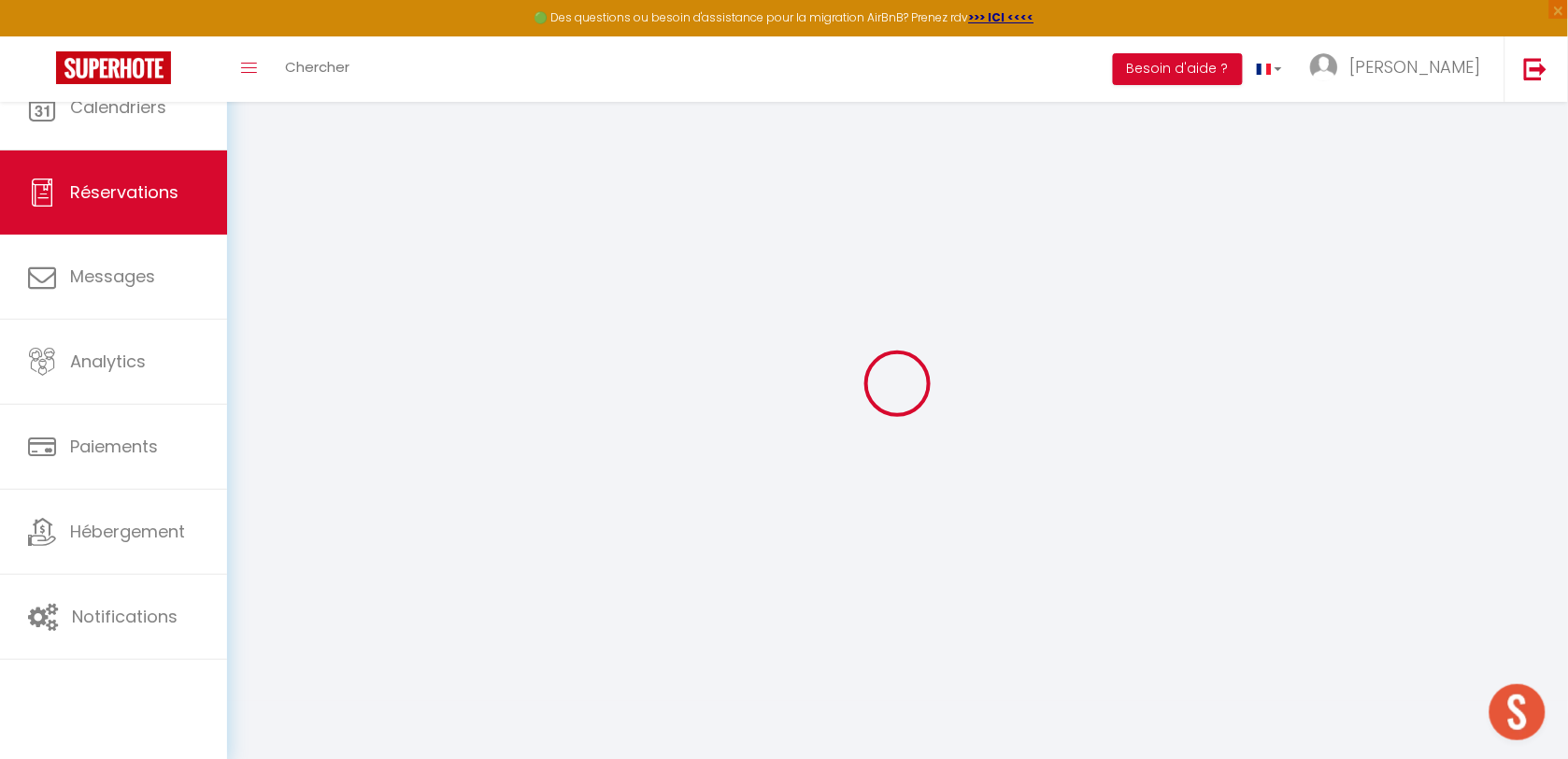
select select
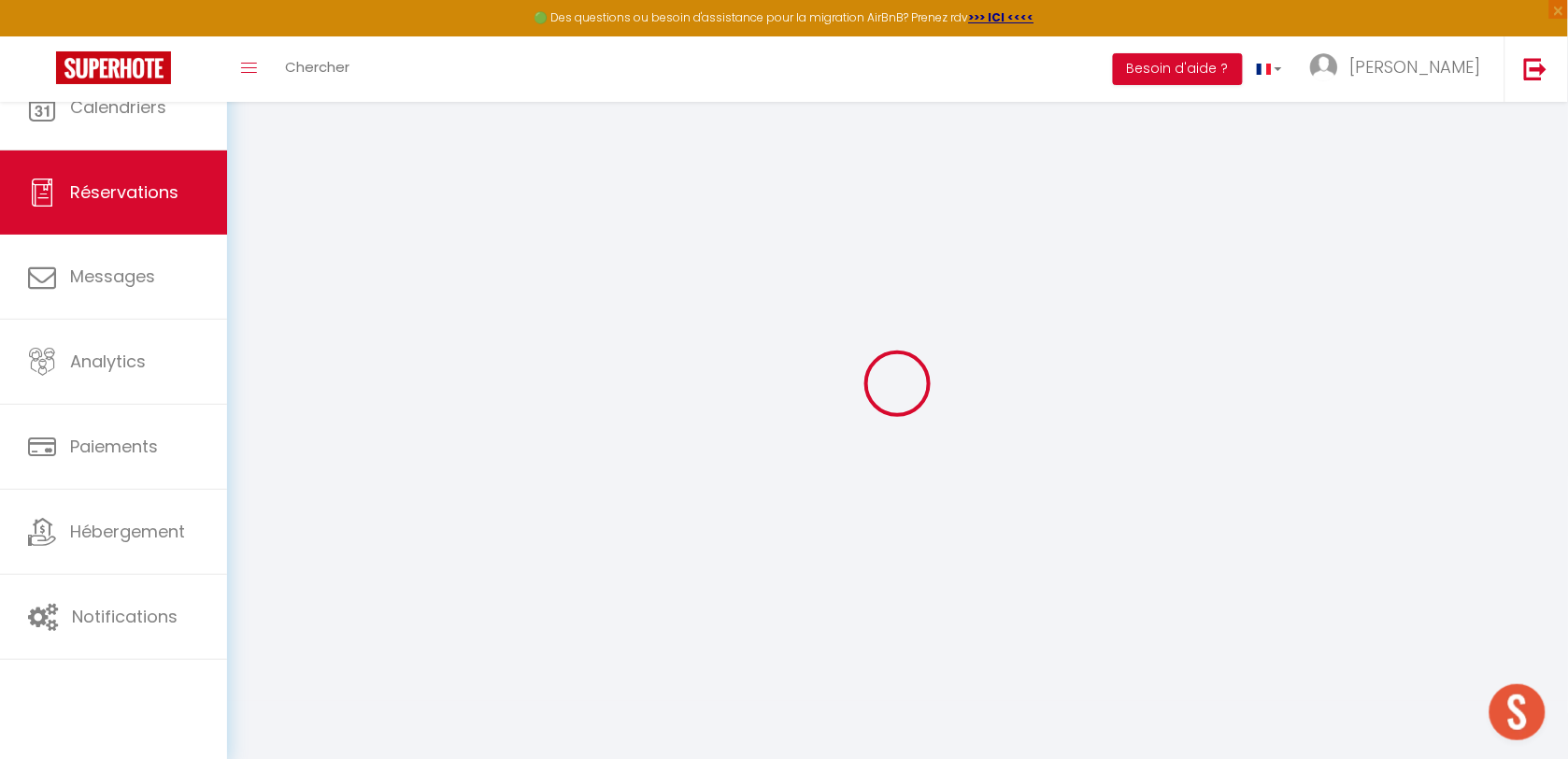
select select
checkbox input "false"
select select
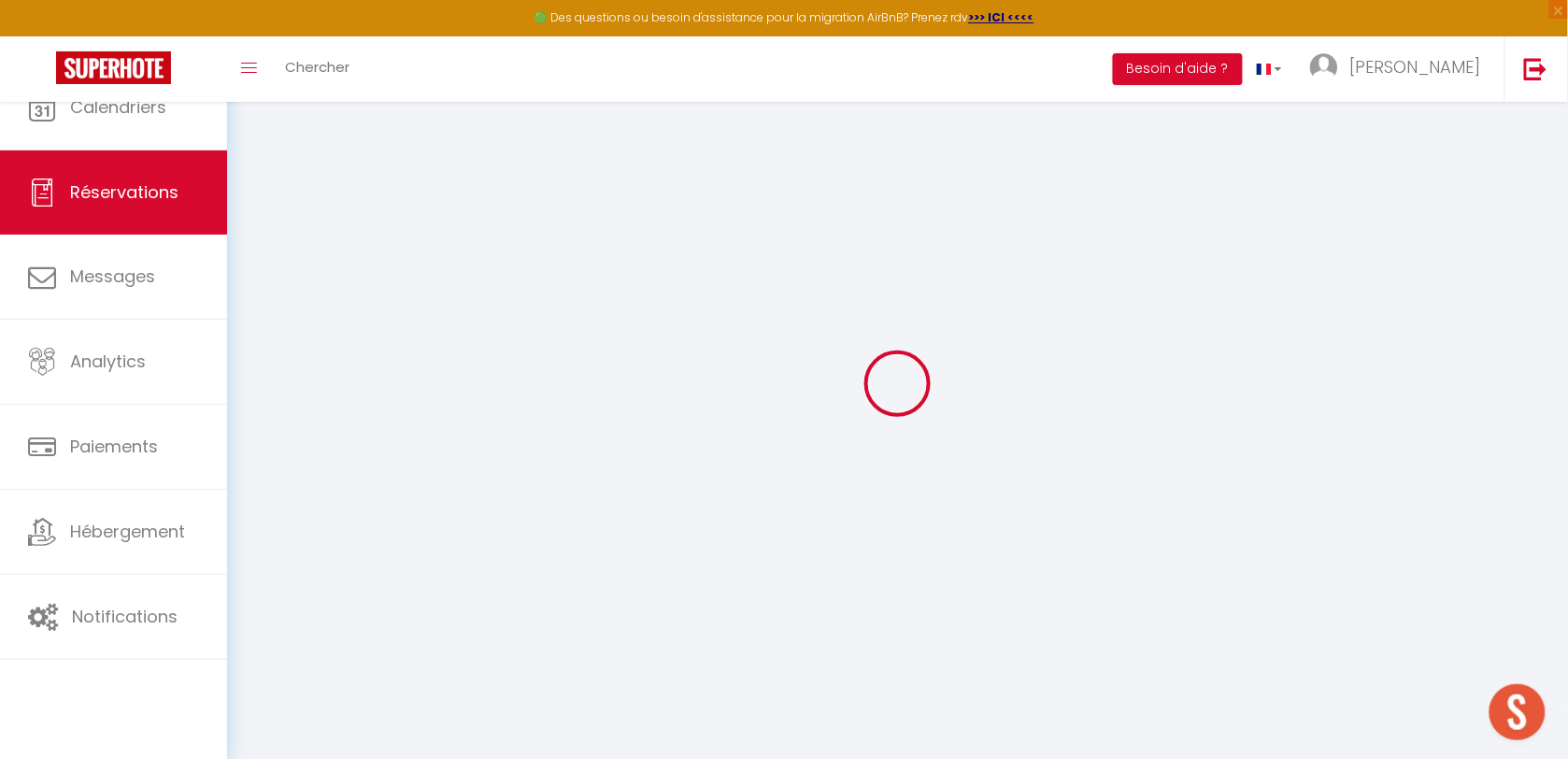
select select
checkbox input "false"
select select
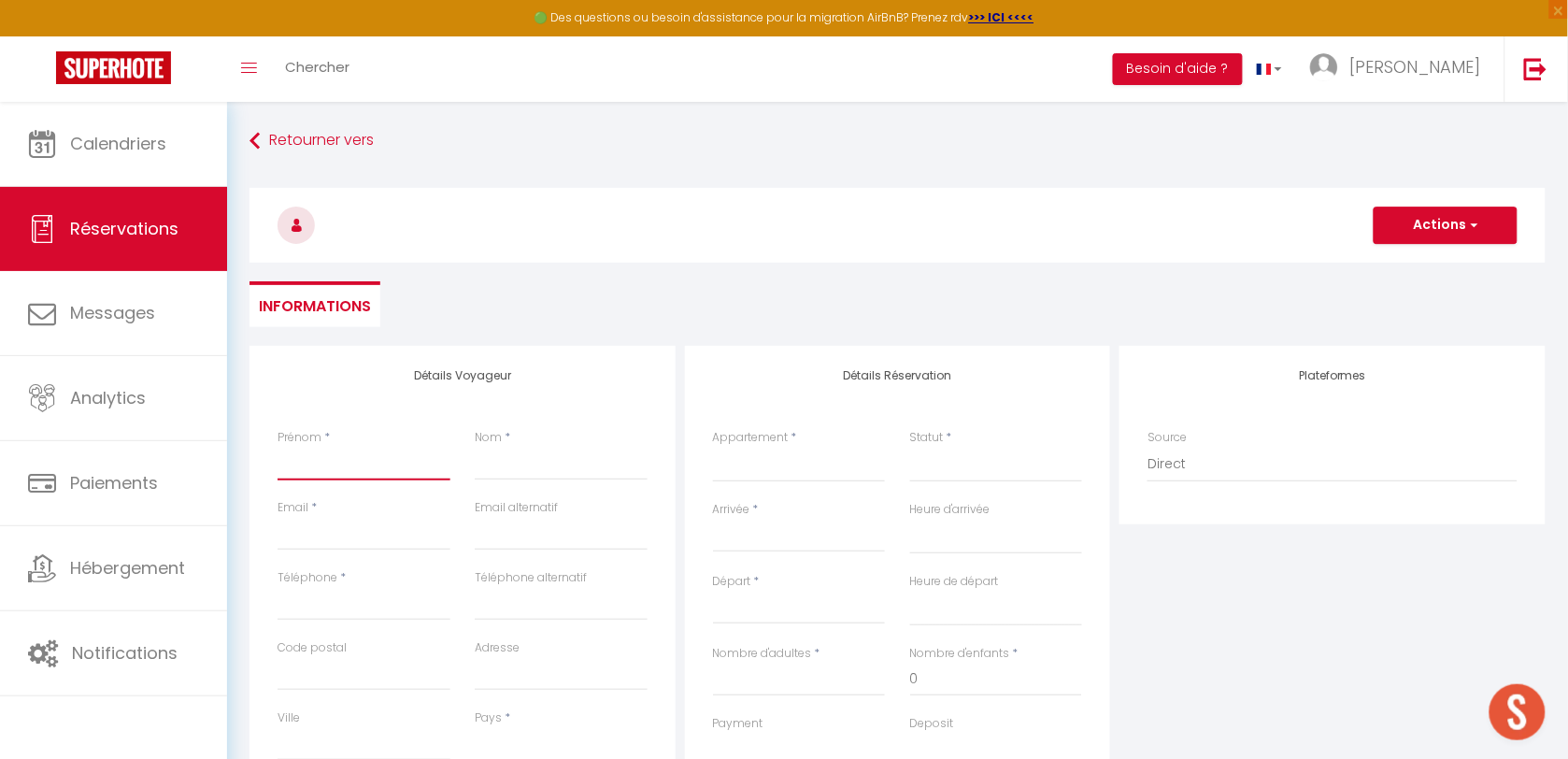
click at [329, 449] on input "Prénom" at bounding box center [364, 463] width 173 height 34
click at [323, 464] on input "Prénom" at bounding box center [364, 463] width 173 height 34
type input "j"
select select
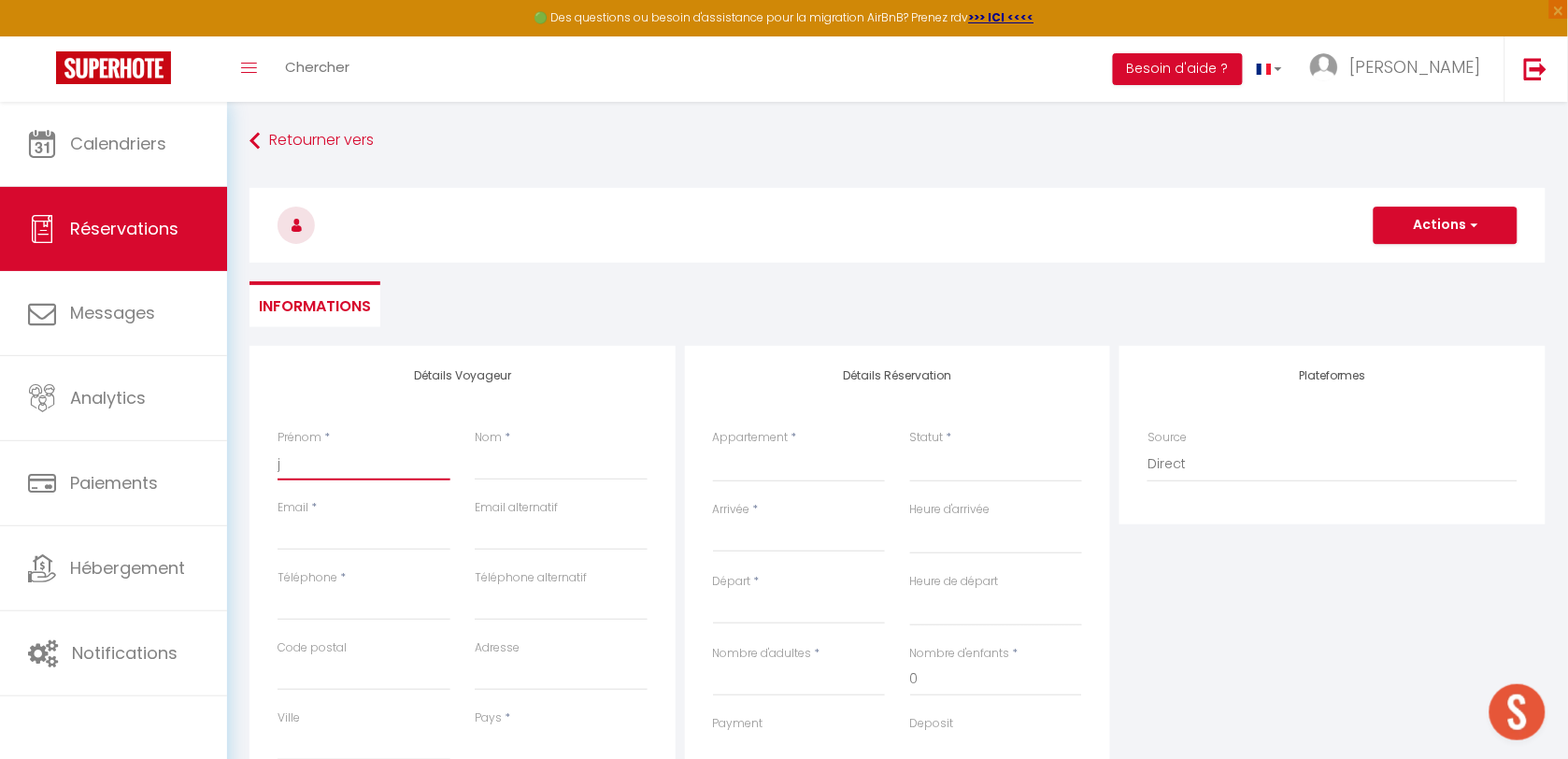
select select
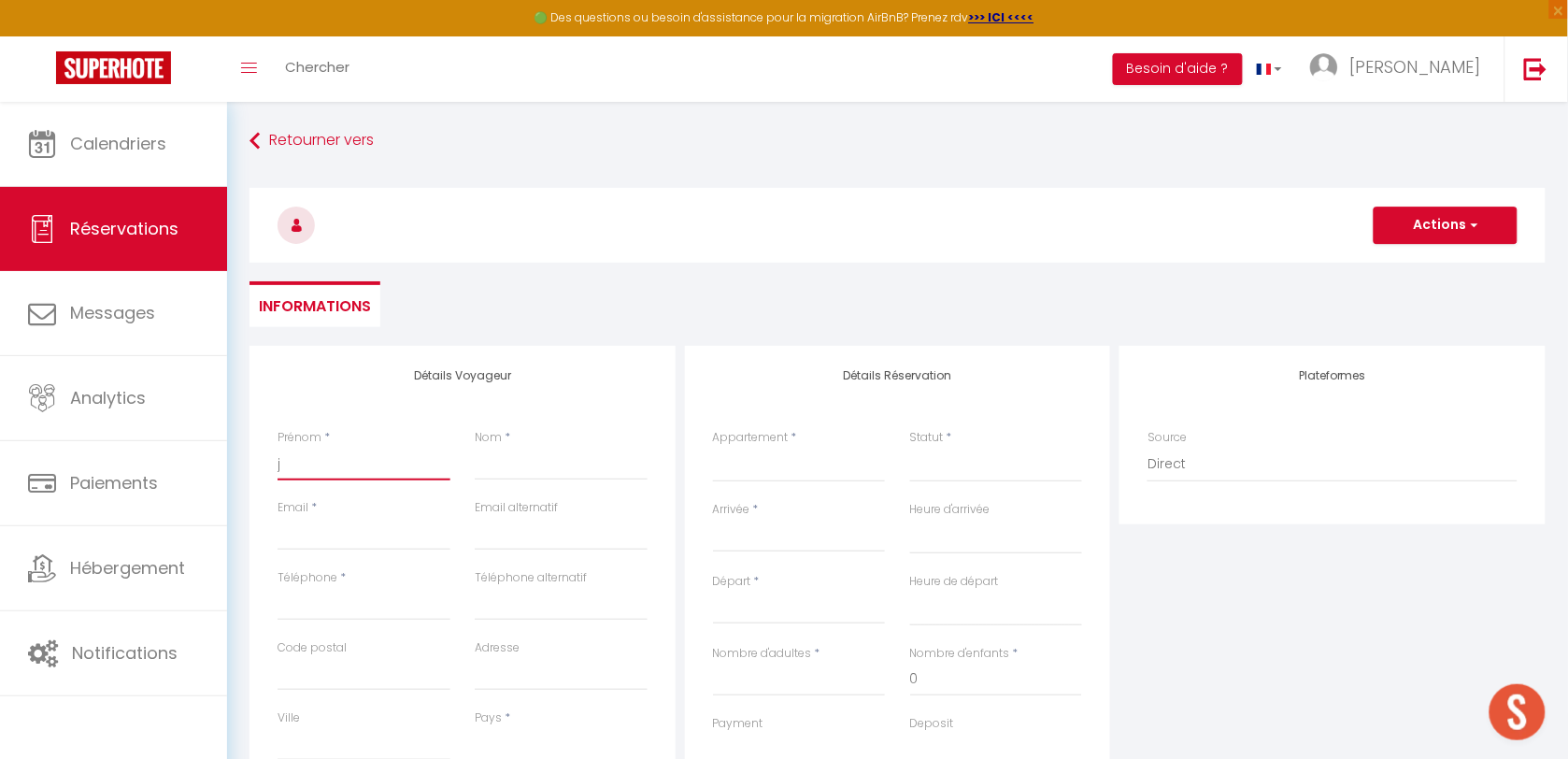
checkbox input "false"
type input "jé"
select select
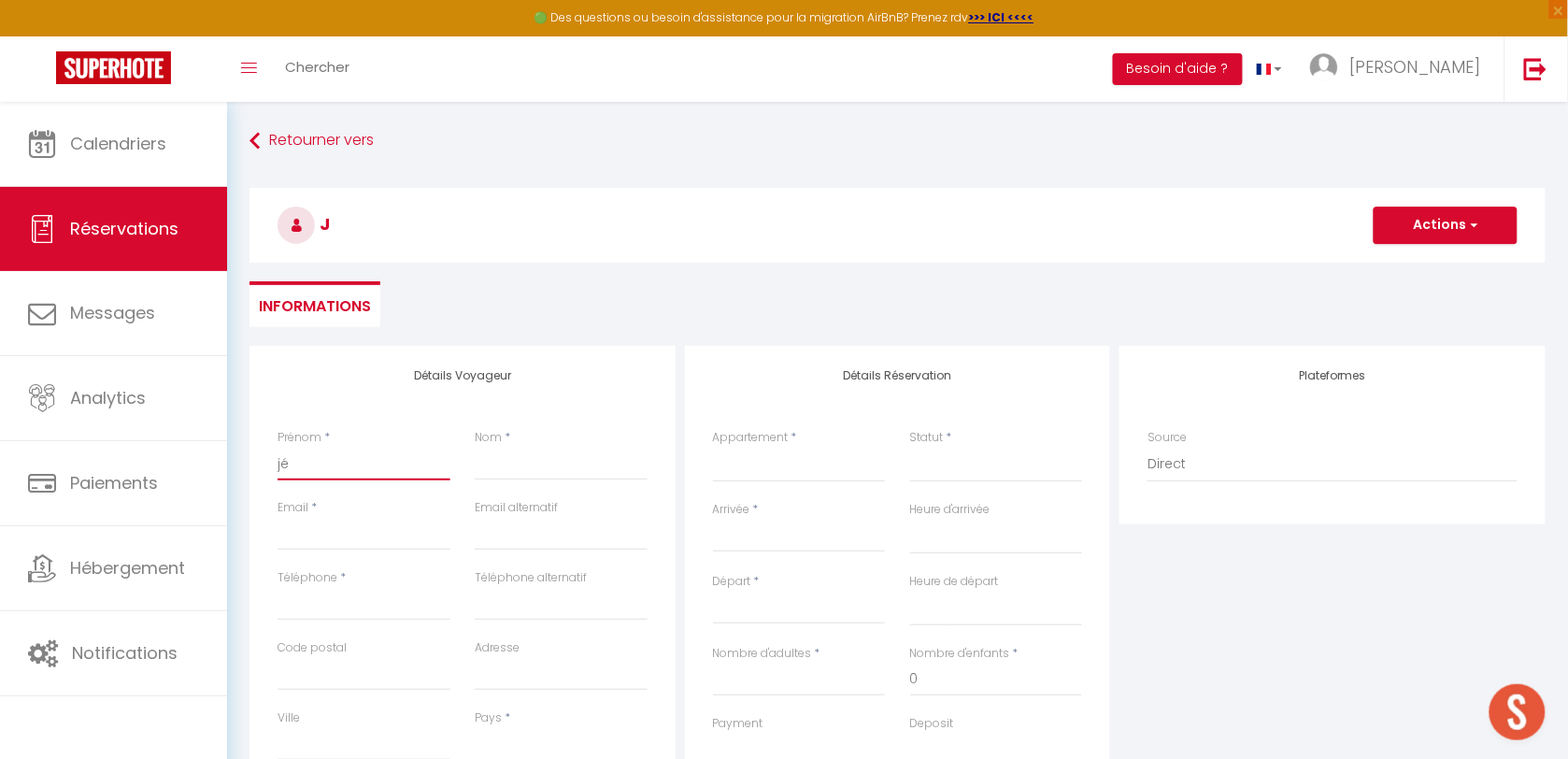
select select
checkbox input "false"
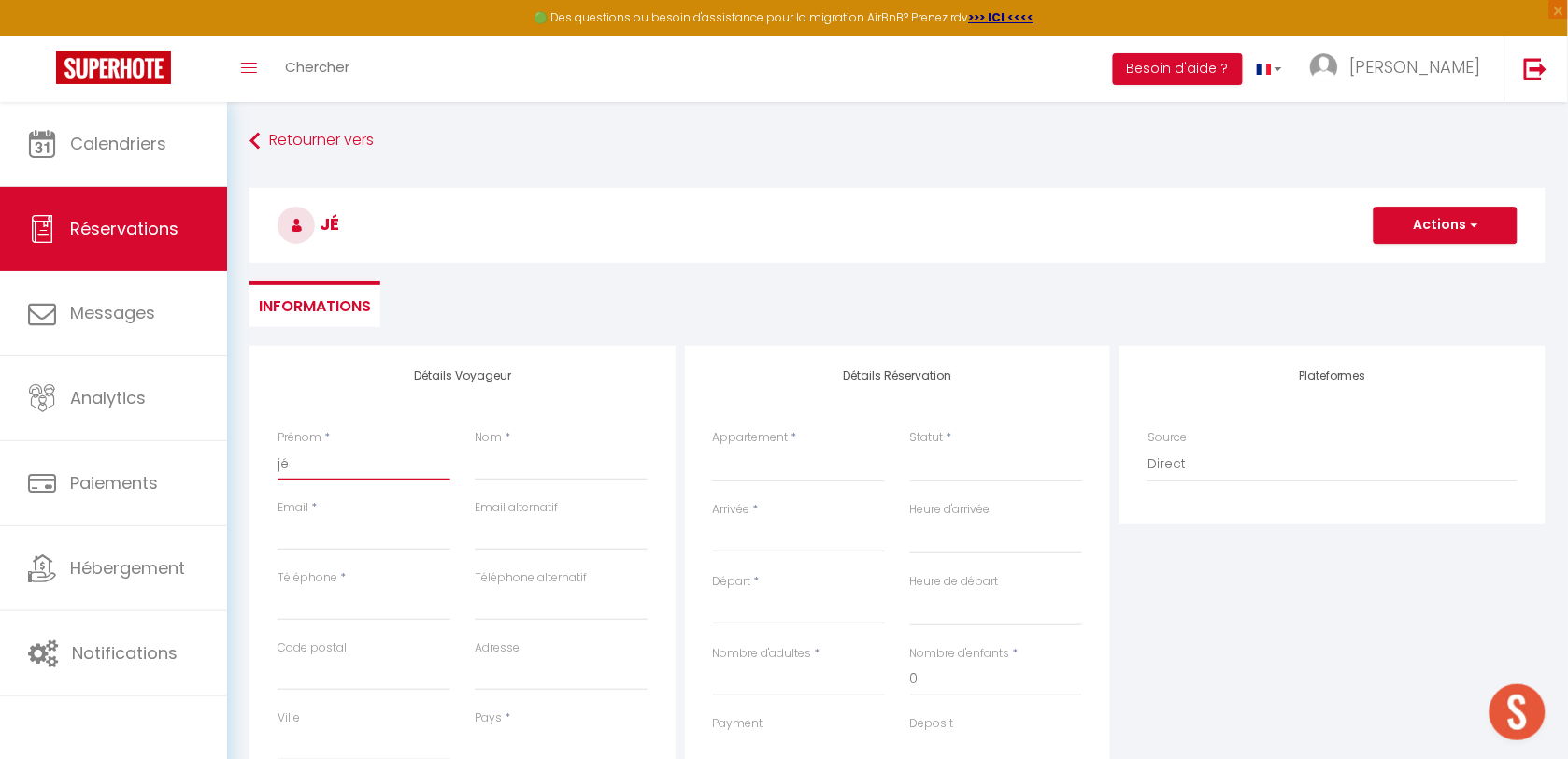
type input "jér"
select select
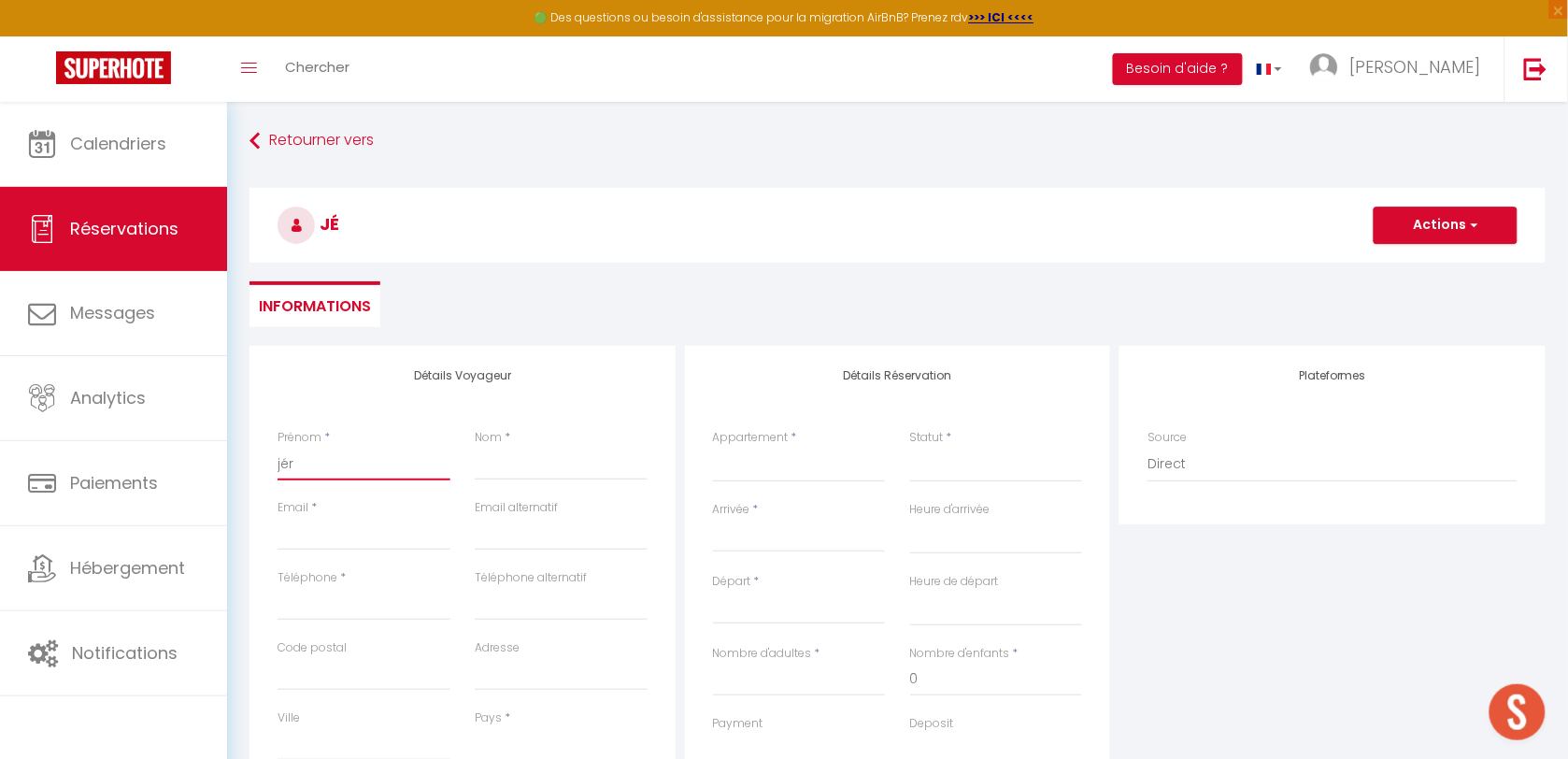
select select
checkbox input "false"
type input "jéré"
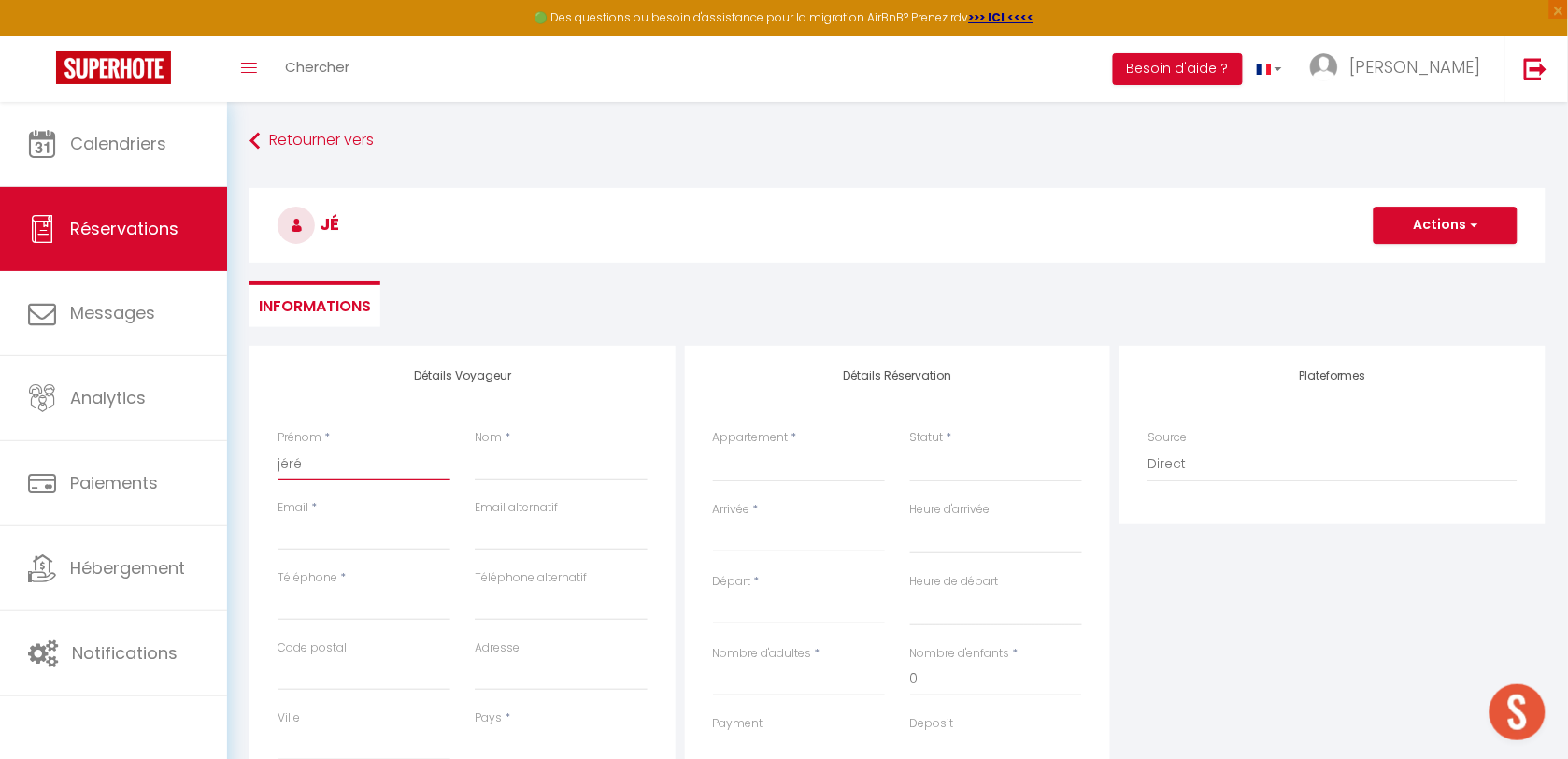
select select
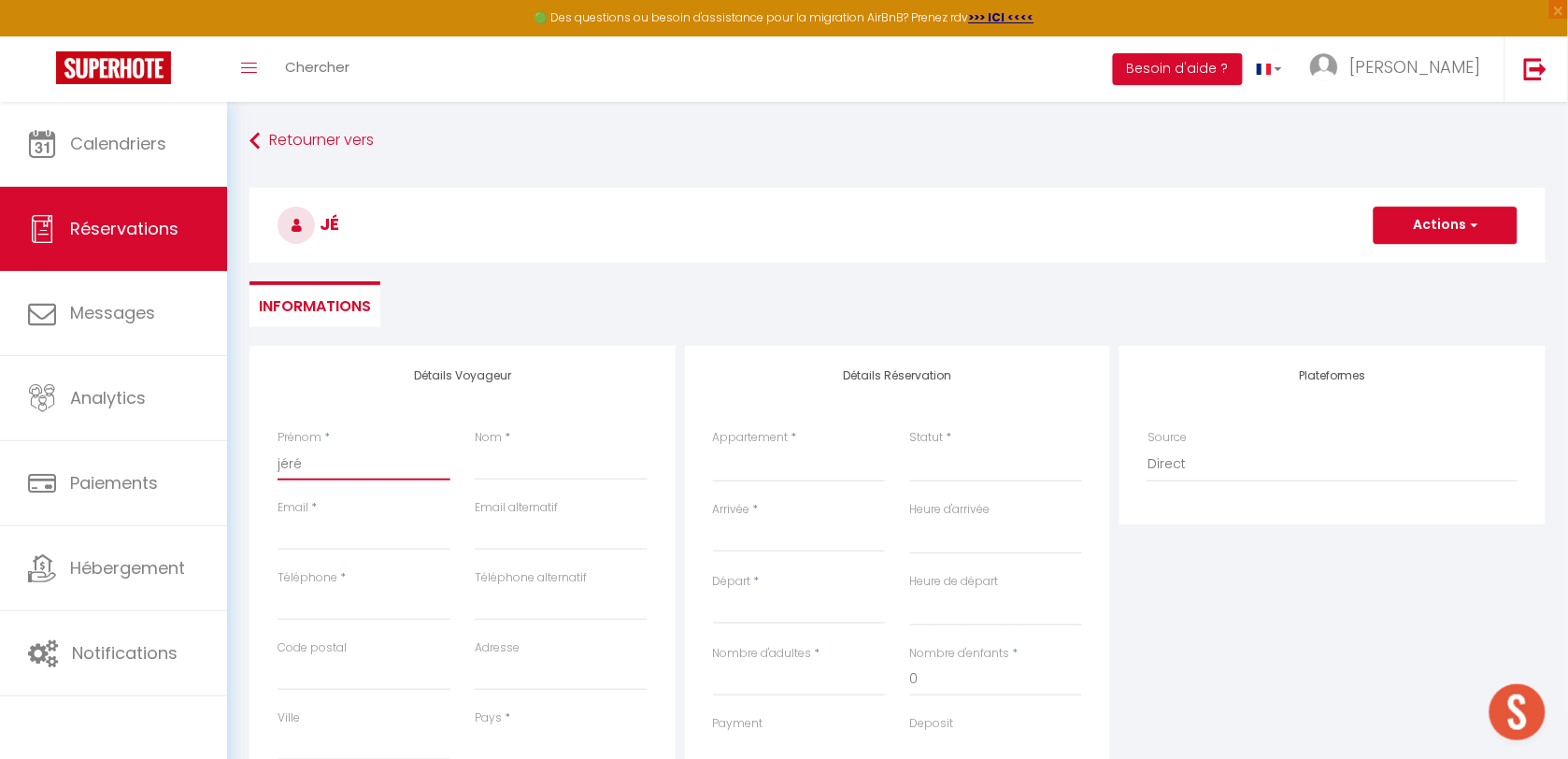
select select
checkbox input "false"
type input "jérém"
select select
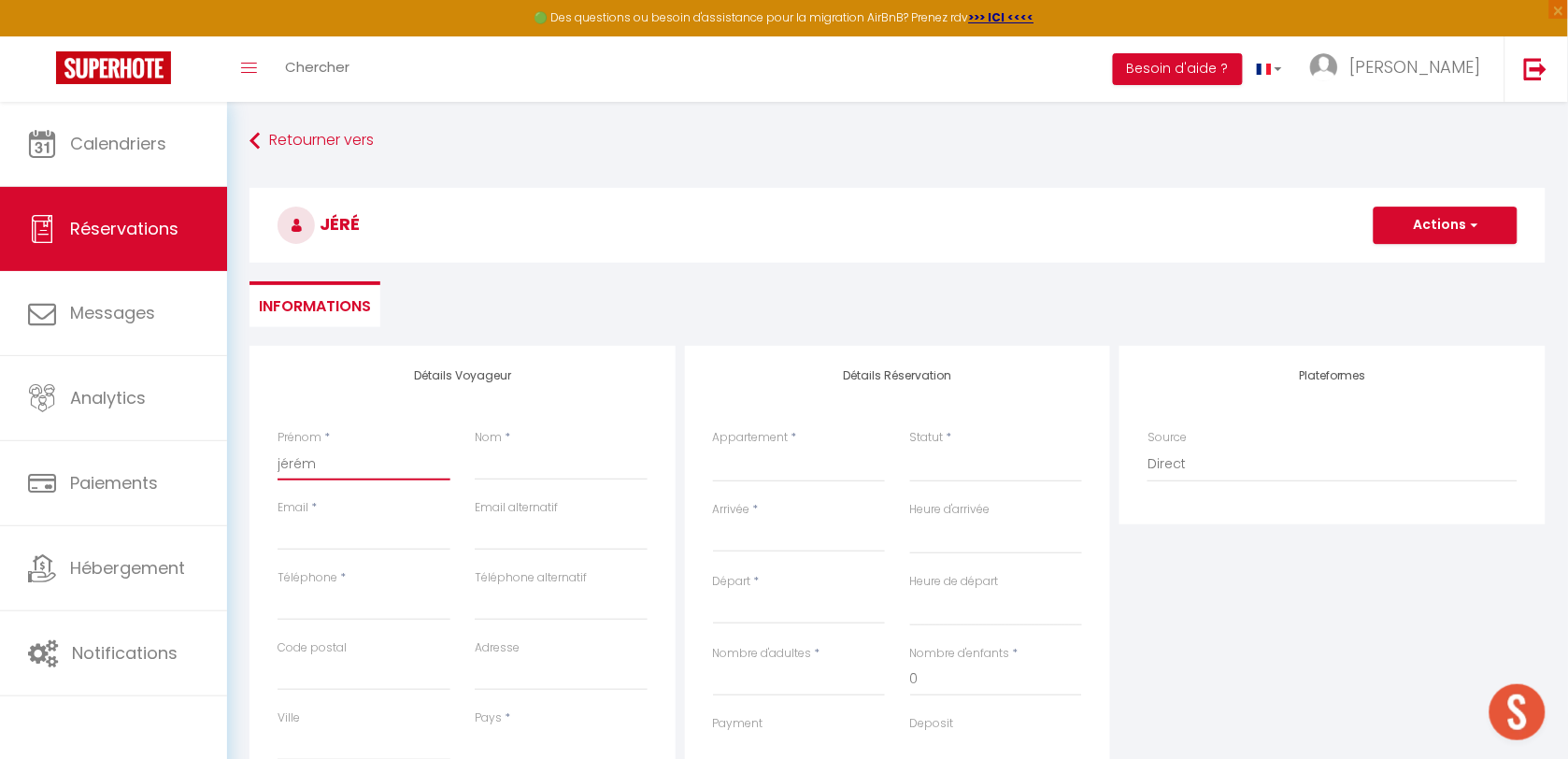
select select
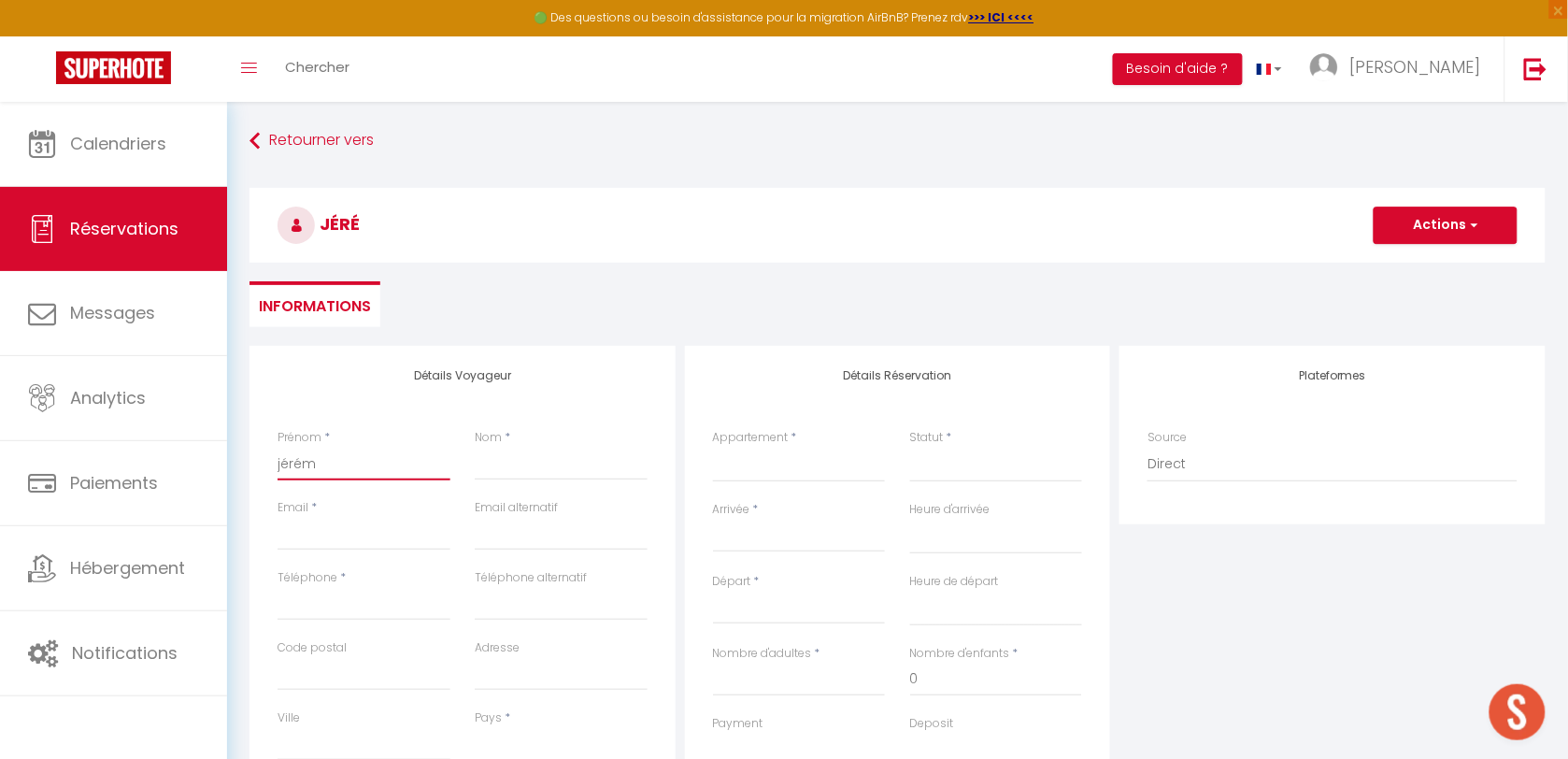
select select
checkbox input "false"
type input "jérémy"
select select
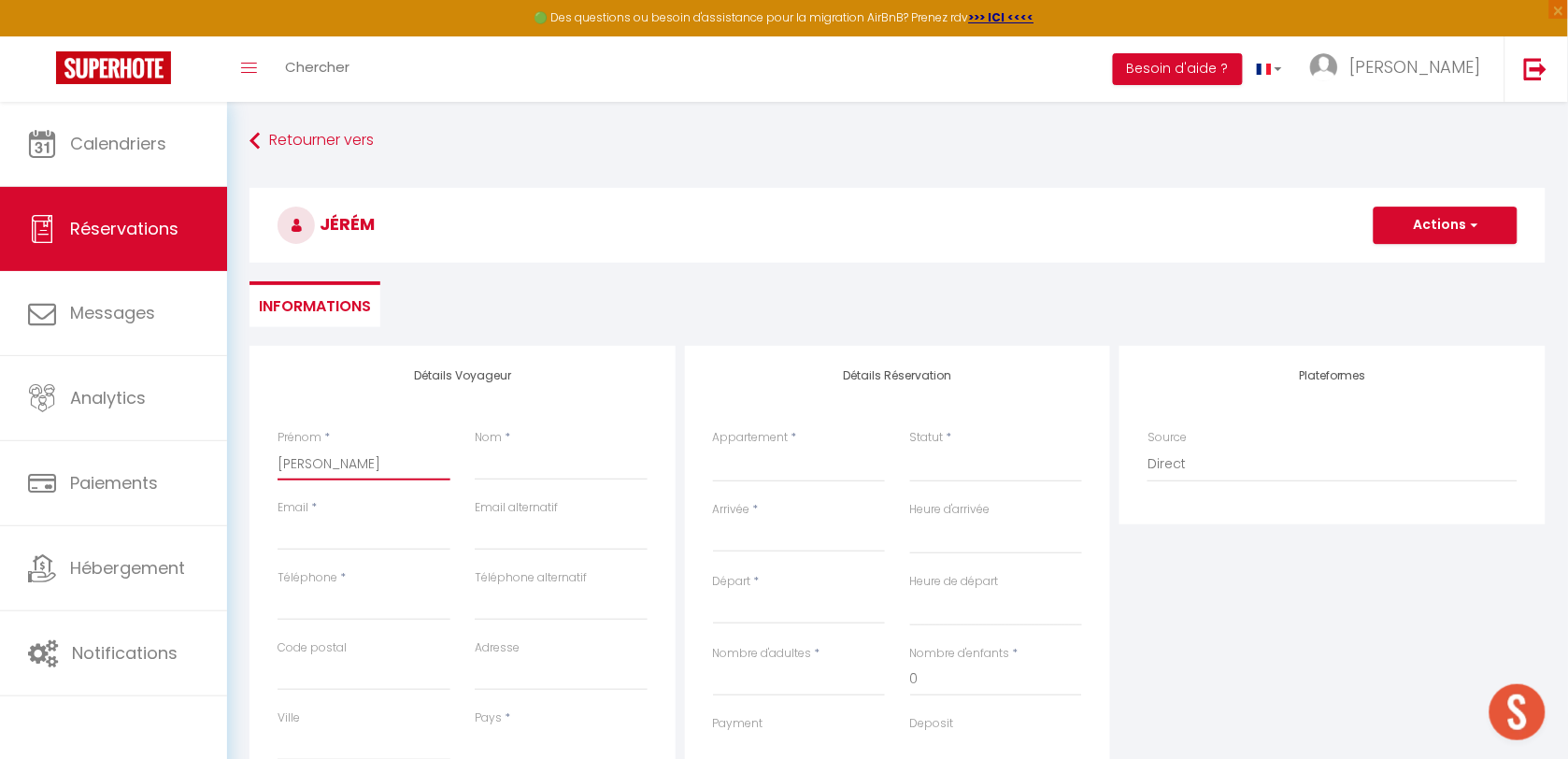
select select
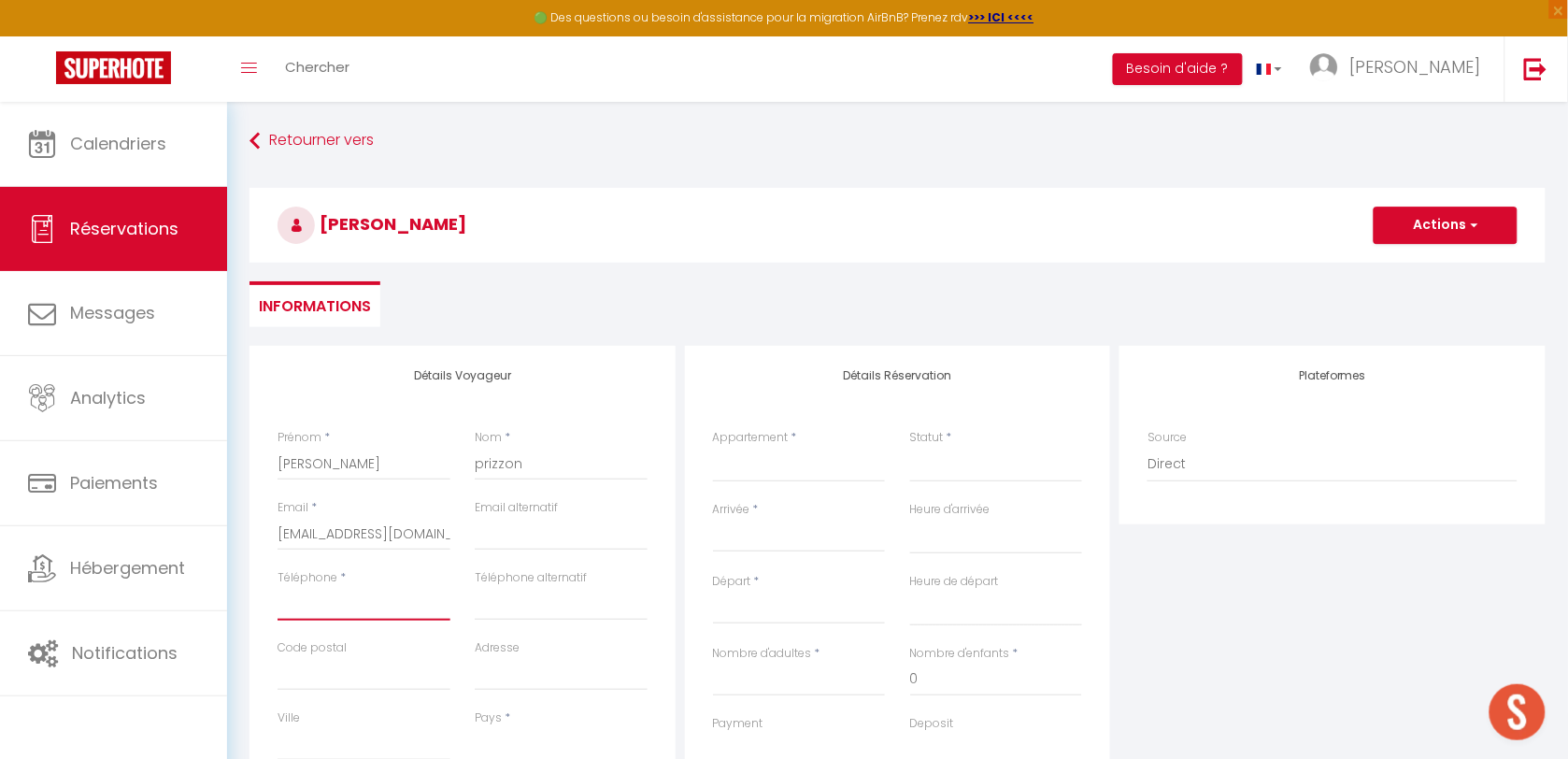
click at [389, 608] on input "Téléphone" at bounding box center [364, 603] width 173 height 34
click at [803, 477] on select "ref015S251 T2 Cab 2+4 Confort ref130O T2 Cab 2+2 Confort ref223S T4 Cab 6+6 Fam…" at bounding box center [799, 464] width 173 height 35
click at [713, 447] on select "ref015S251 T2 Cab 2+4 Confort ref130O T2 Cab 2+2 Confort ref223S T4 Cab 6+6 Fam…" at bounding box center [799, 464] width 173 height 35
click at [969, 464] on select "Confirmé Non Confirmé Annulé Annulé par le voyageur No Show Request" at bounding box center [997, 464] width 173 height 35
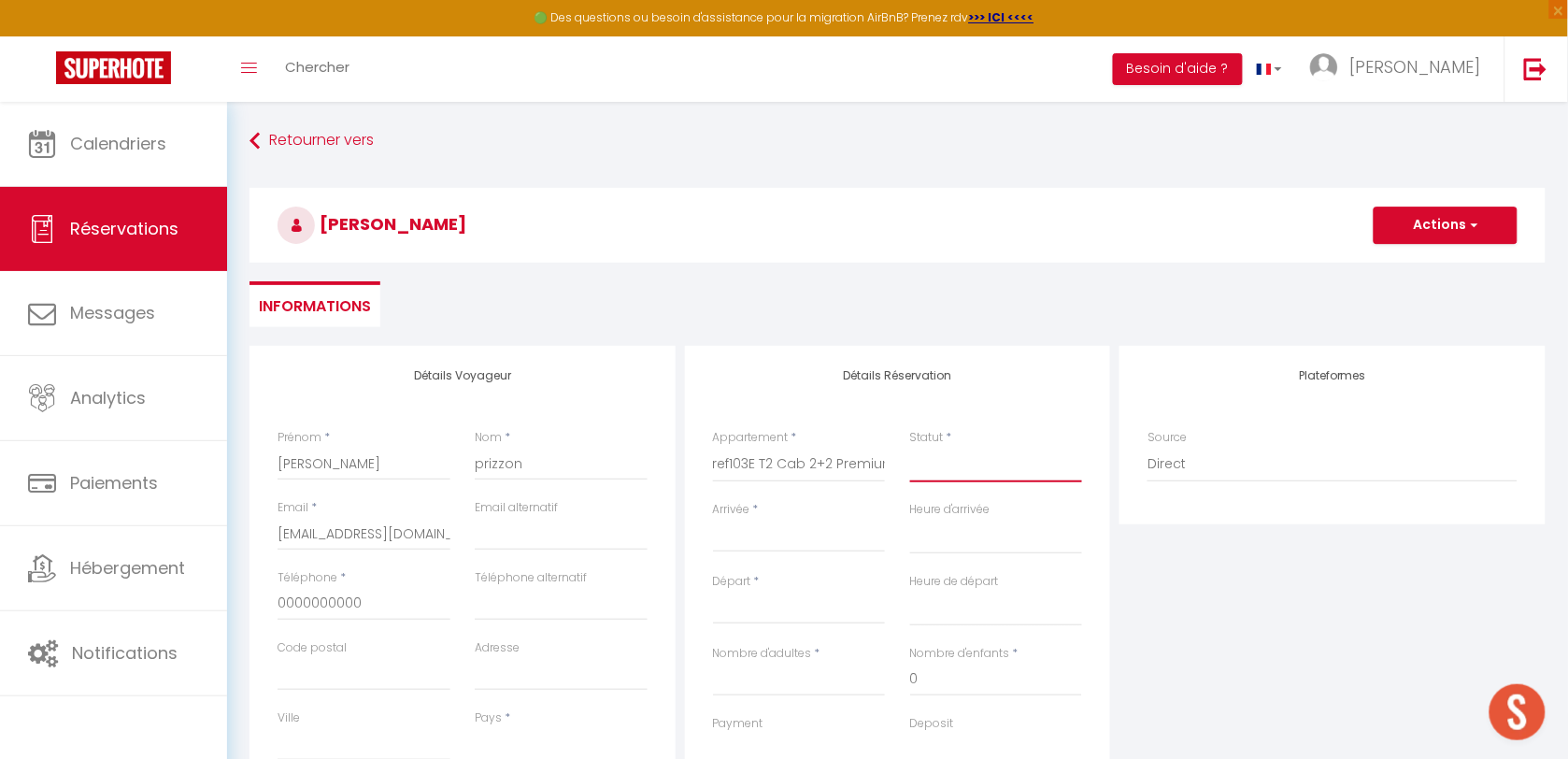
click at [969, 465] on select "Confirmé Non Confirmé Annulé Annulé par le voyageur No Show Request" at bounding box center [997, 464] width 173 height 35
click at [982, 465] on select "Confirmé Non Confirmé Annulé Annulé par le voyageur No Show Request" at bounding box center [997, 464] width 173 height 35
click at [984, 465] on select "Confirmé Non Confirmé Annulé Annulé par le voyageur No Show Request" at bounding box center [997, 464] width 173 height 35
click at [990, 470] on select "Confirmé Non Confirmé Annulé Annulé par le voyageur No Show Request" at bounding box center [997, 464] width 173 height 35
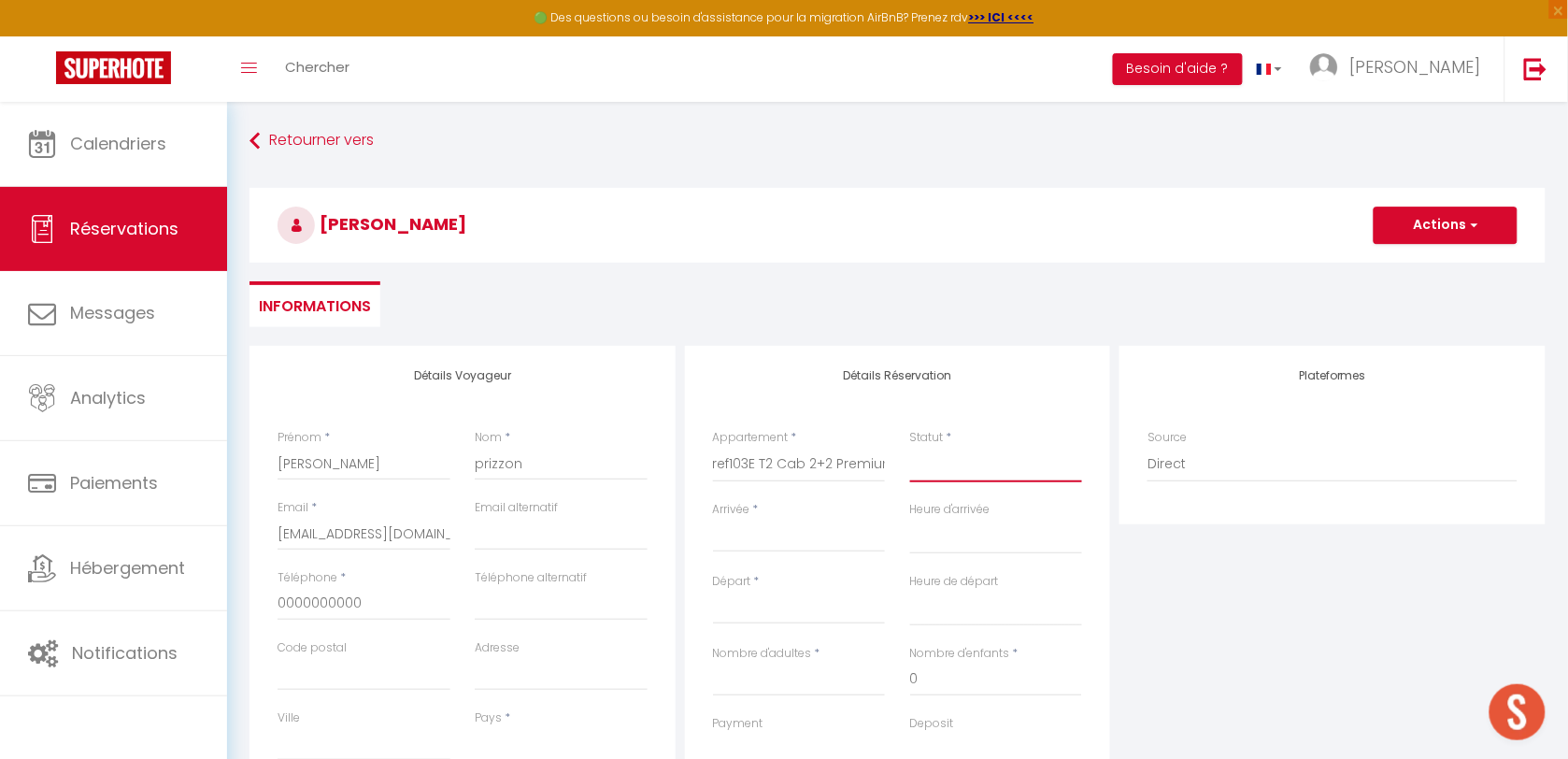
click at [993, 476] on select "Confirmé Non Confirmé Annulé Annulé par le voyageur No Show Request" at bounding box center [997, 464] width 173 height 35
click at [997, 479] on select "Confirmé Non Confirmé Annulé Annulé par le voyageur No Show Request" at bounding box center [997, 464] width 173 height 35
click at [997, 468] on select "Confirmé Non Confirmé Annulé Annulé par le voyageur No Show Request" at bounding box center [997, 464] width 173 height 35
click at [997, 458] on select "Confirmé Non Confirmé Annulé Annulé par le voyageur No Show Request" at bounding box center [997, 464] width 173 height 35
click at [911, 447] on select "Confirmé Non Confirmé Annulé Annulé par le voyageur No Show Request" at bounding box center [997, 464] width 173 height 35
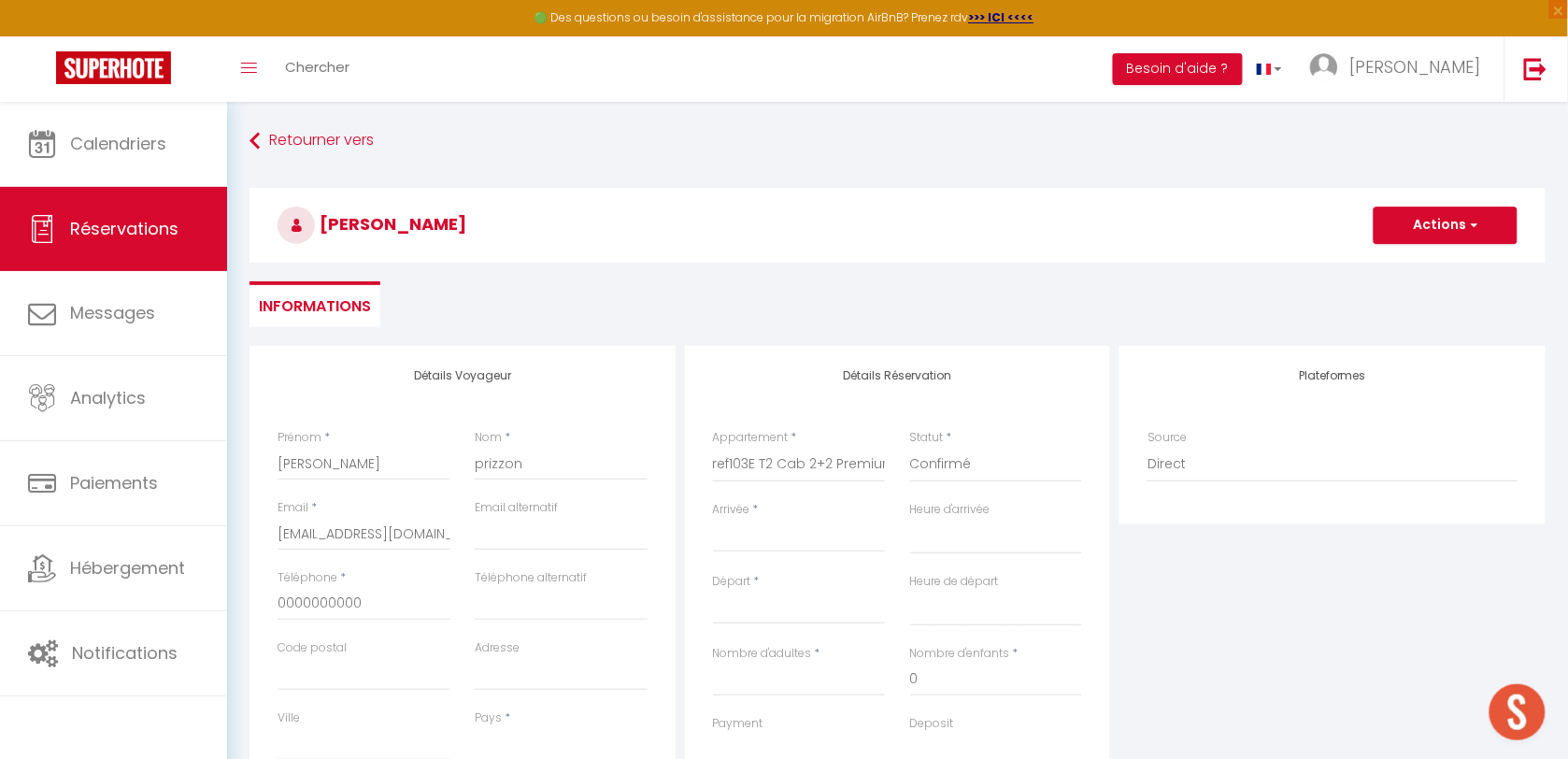
click at [815, 538] on input "Arrivée" at bounding box center [799, 537] width 173 height 24
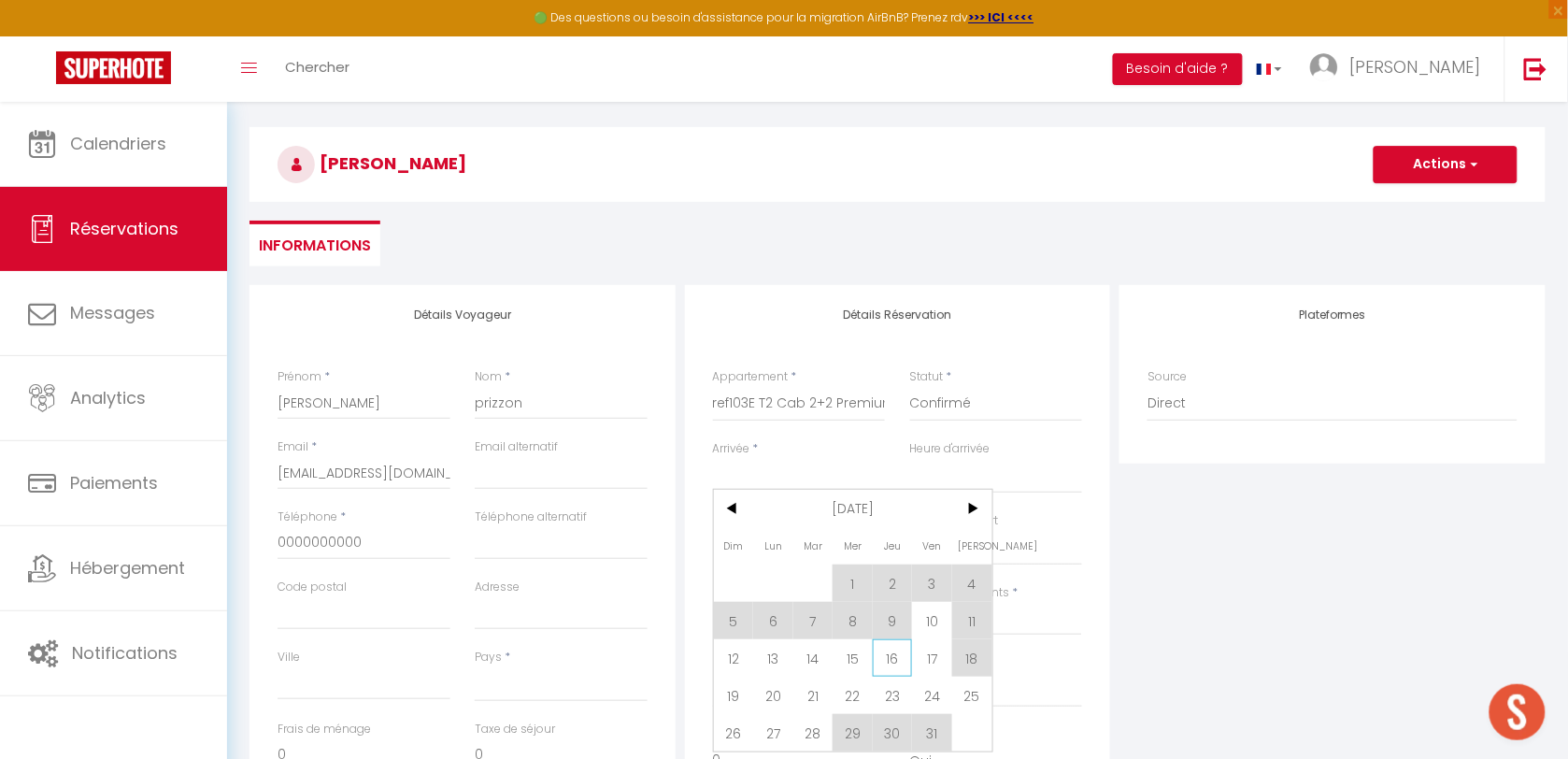
scroll to position [117, 0]
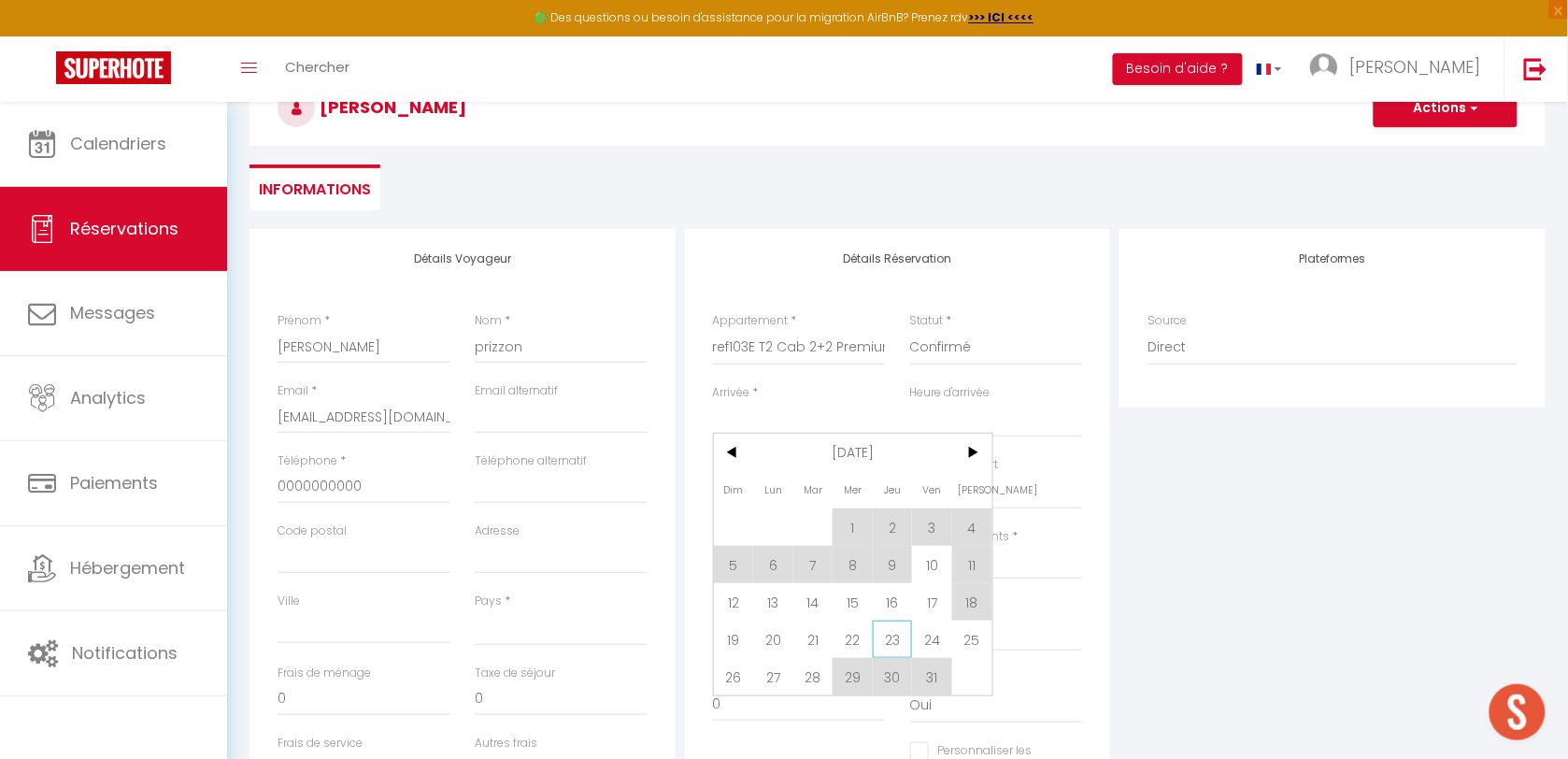
click at [904, 640] on span "23" at bounding box center [893, 638] width 40 height 37
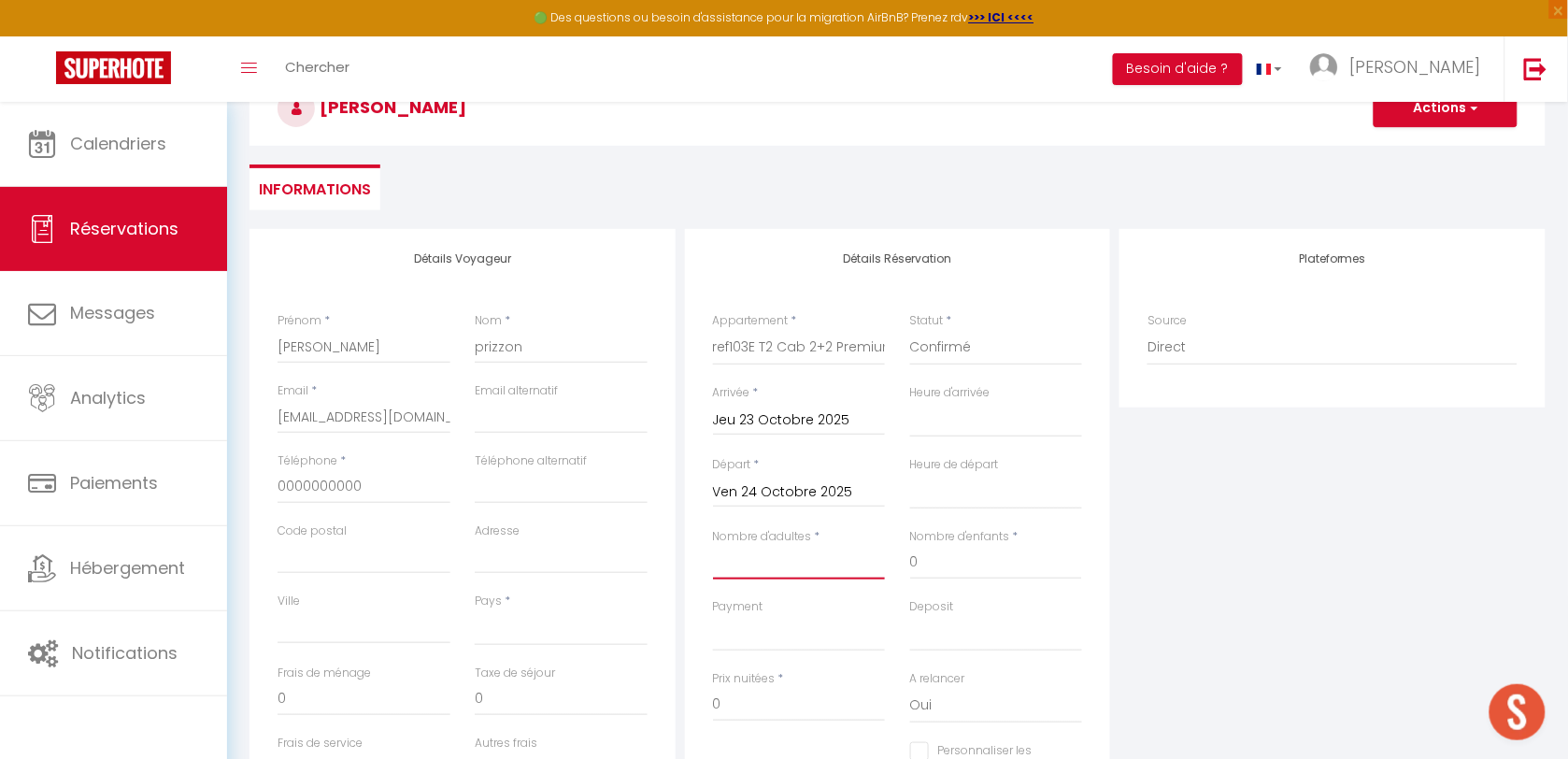
click at [797, 572] on input "Nombre d'adultes" at bounding box center [799, 562] width 173 height 34
click at [936, 567] on input "0" at bounding box center [997, 562] width 173 height 34
click at [1197, 616] on div "Plateformes Source Direct Airbnb.com Booking.com Chalet montagne Expedia Gite d…" at bounding box center [1332, 563] width 435 height 668
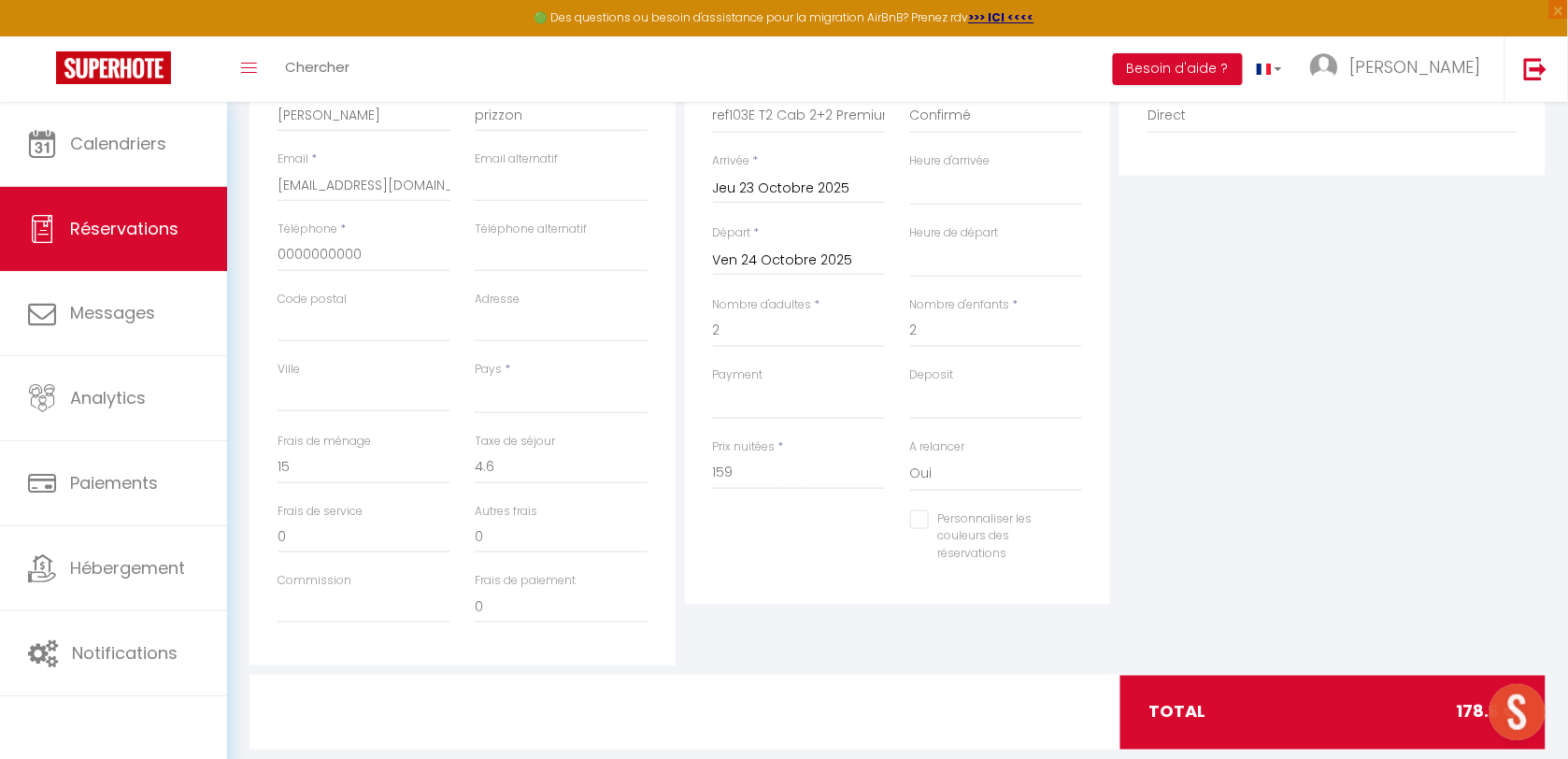
scroll to position [351, 0]
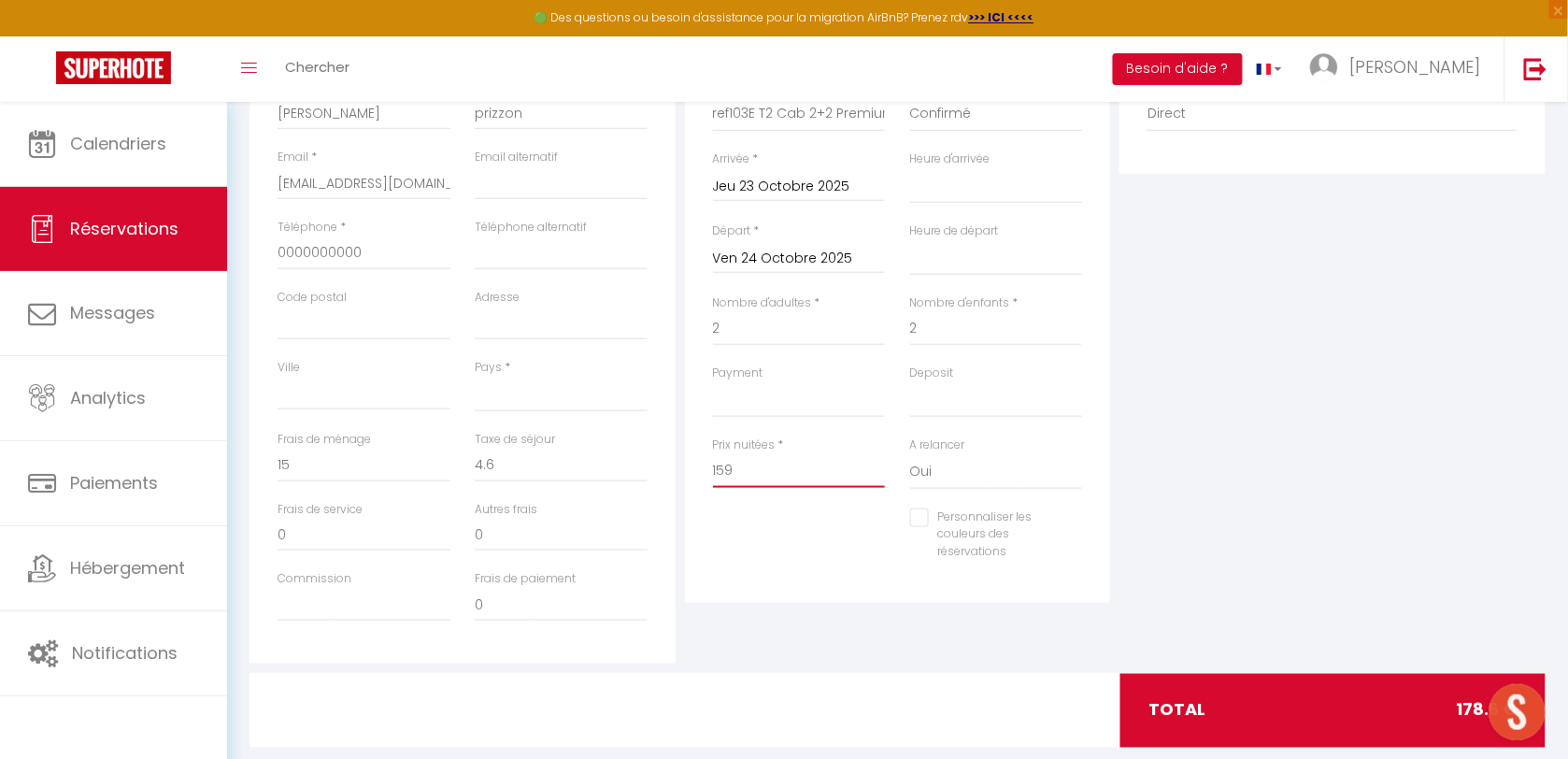
click at [775, 473] on input "159" at bounding box center [799, 471] width 173 height 34
click at [531, 385] on select "France Portugal Afghanistan Albania Algeria American Samoa Andorra Angola Angui…" at bounding box center [561, 394] width 173 height 35
click at [531, 395] on select "France Portugal Afghanistan Albania Algeria American Samoa Andorra Angola Angui…" at bounding box center [561, 394] width 173 height 35
click at [531, 397] on select "France Portugal Afghanistan Albania Algeria American Samoa Andorra Angola Angui…" at bounding box center [561, 394] width 173 height 35
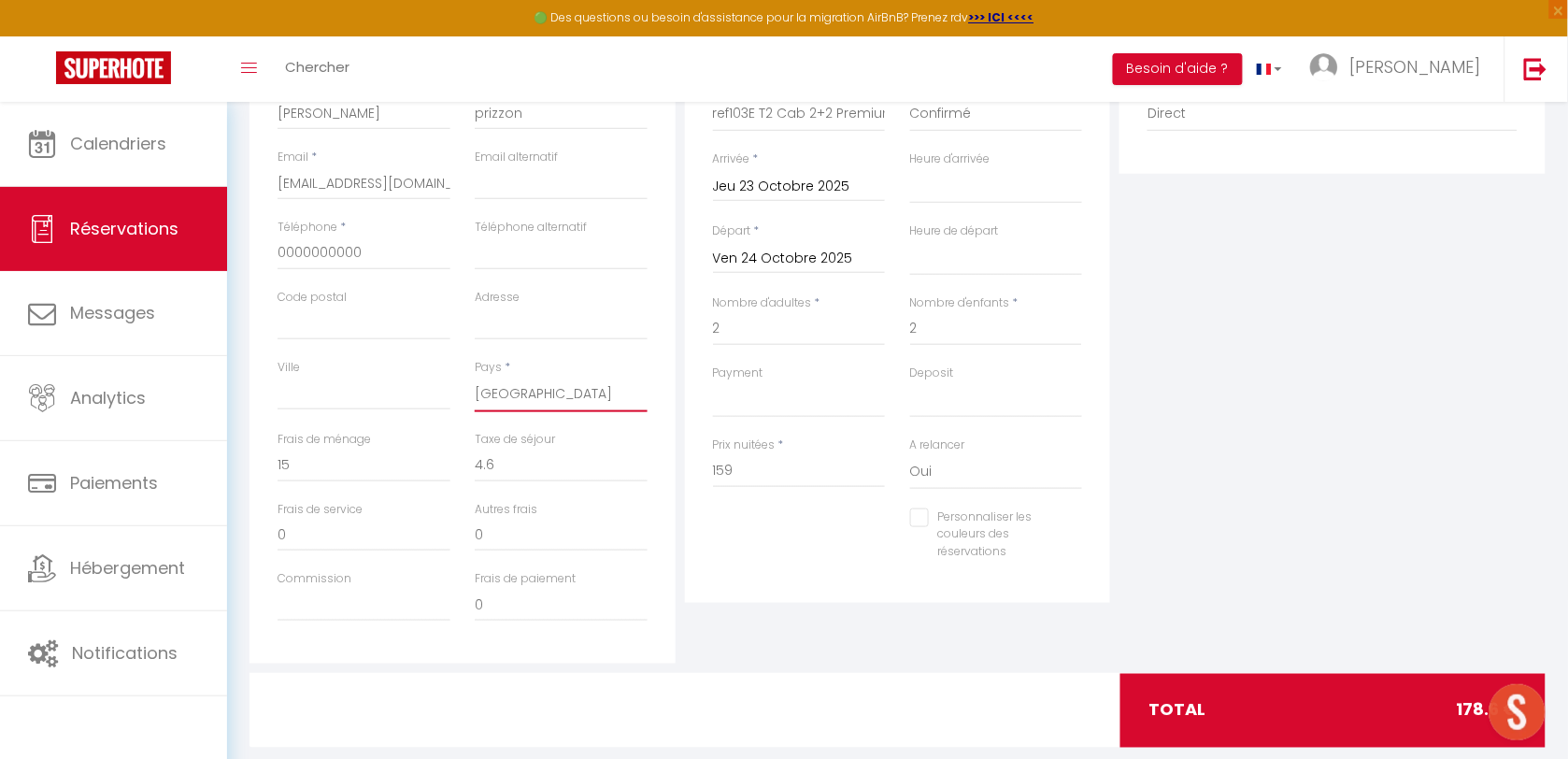
click at [474, 377] on select "France Portugal Afghanistan Albania Algeria American Samoa Andorra Angola Angui…" at bounding box center [561, 394] width 173 height 35
click at [777, 472] on input "159" at bounding box center [799, 471] width 173 height 34
click at [1231, 394] on div "Plateformes Source Direct Airbnb.com Booking.com Chalet montagne Expedia Gite d…" at bounding box center [1332, 329] width 435 height 668
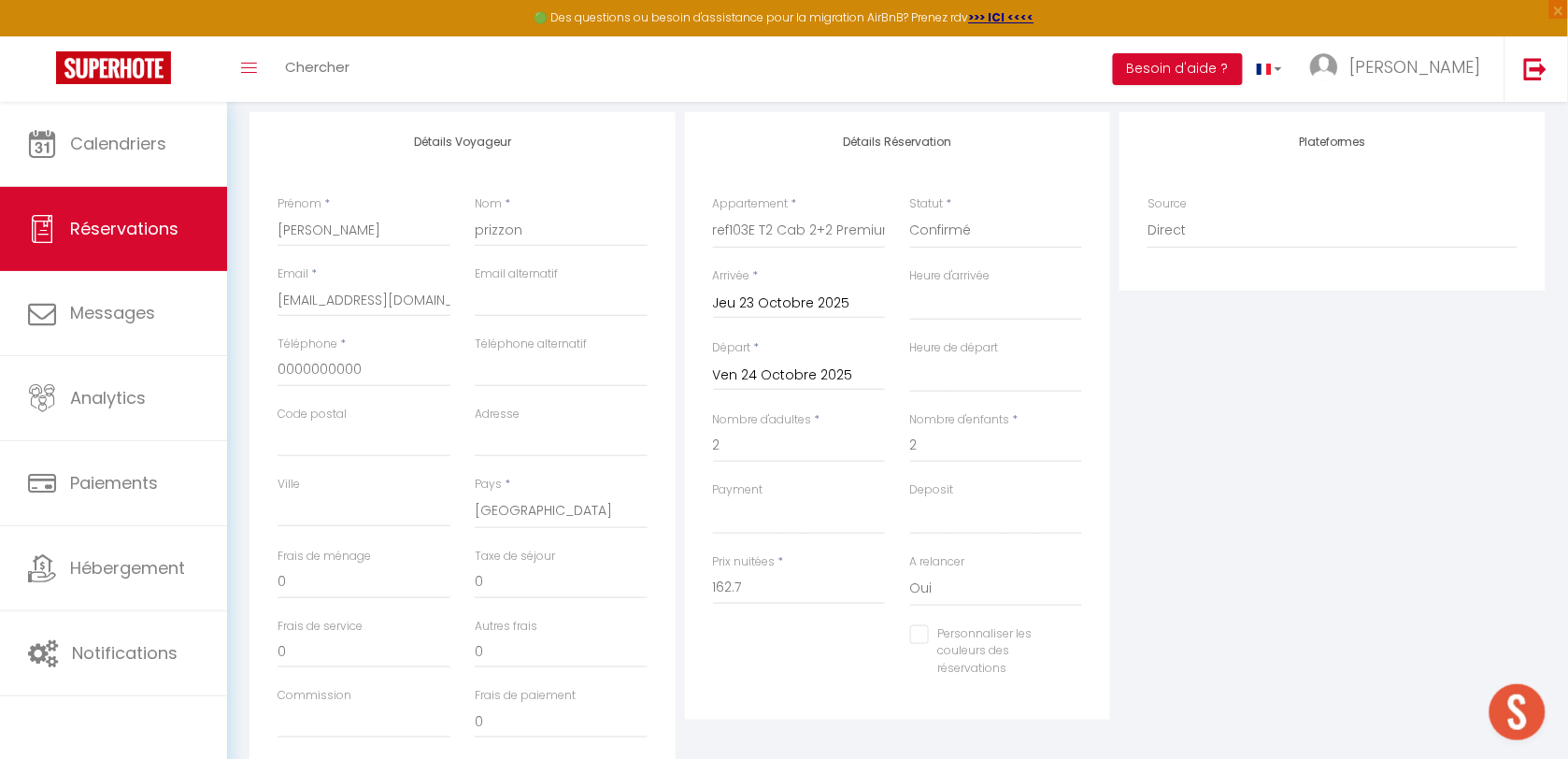
scroll to position [0, 0]
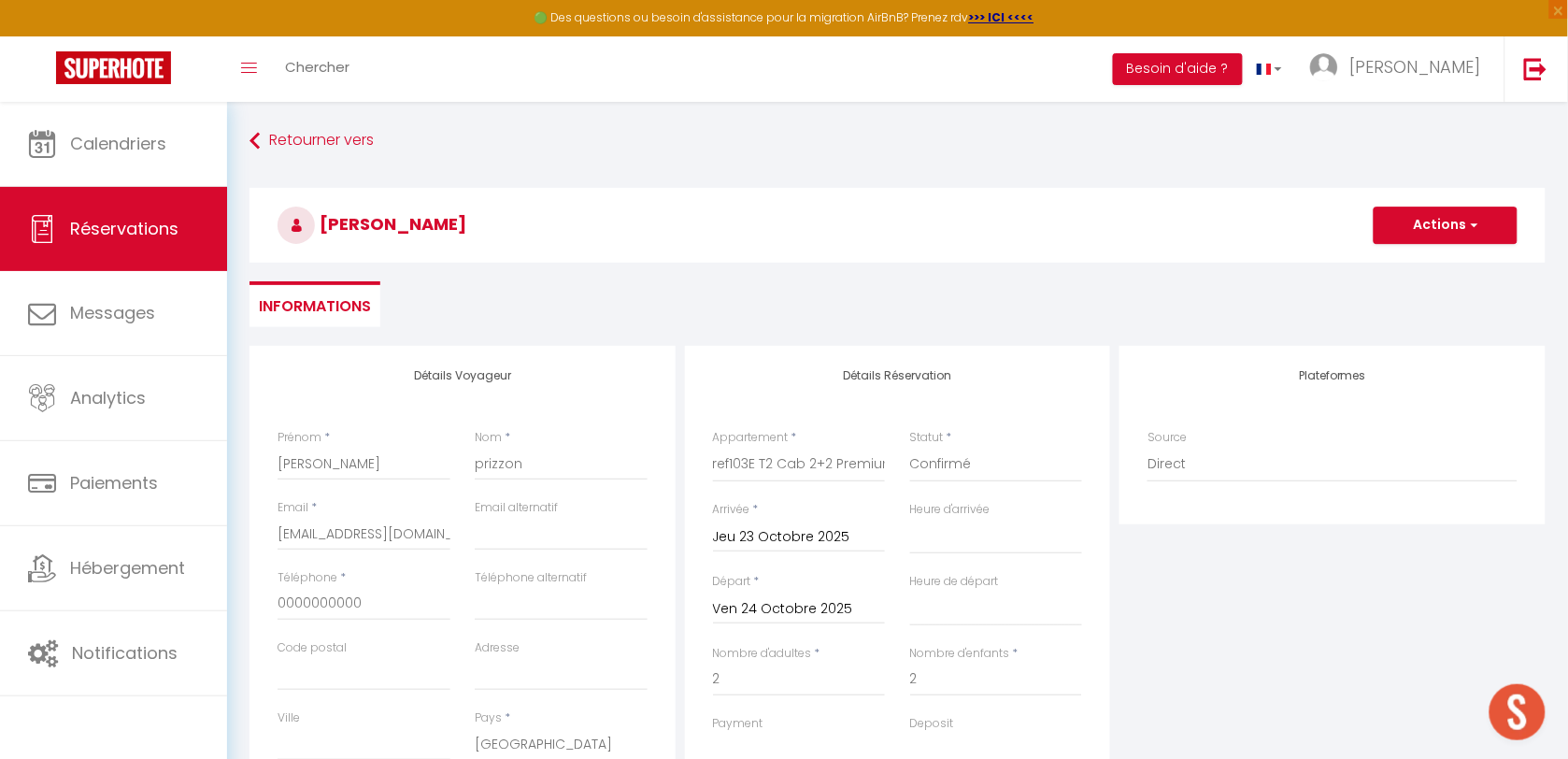
click at [1394, 244] on h3 "jérémy prizzon" at bounding box center [897, 225] width 1296 height 75
click at [1394, 241] on button "Actions" at bounding box center [1445, 224] width 144 height 37
click at [1393, 260] on link "Enregistrer" at bounding box center [1427, 265] width 148 height 24
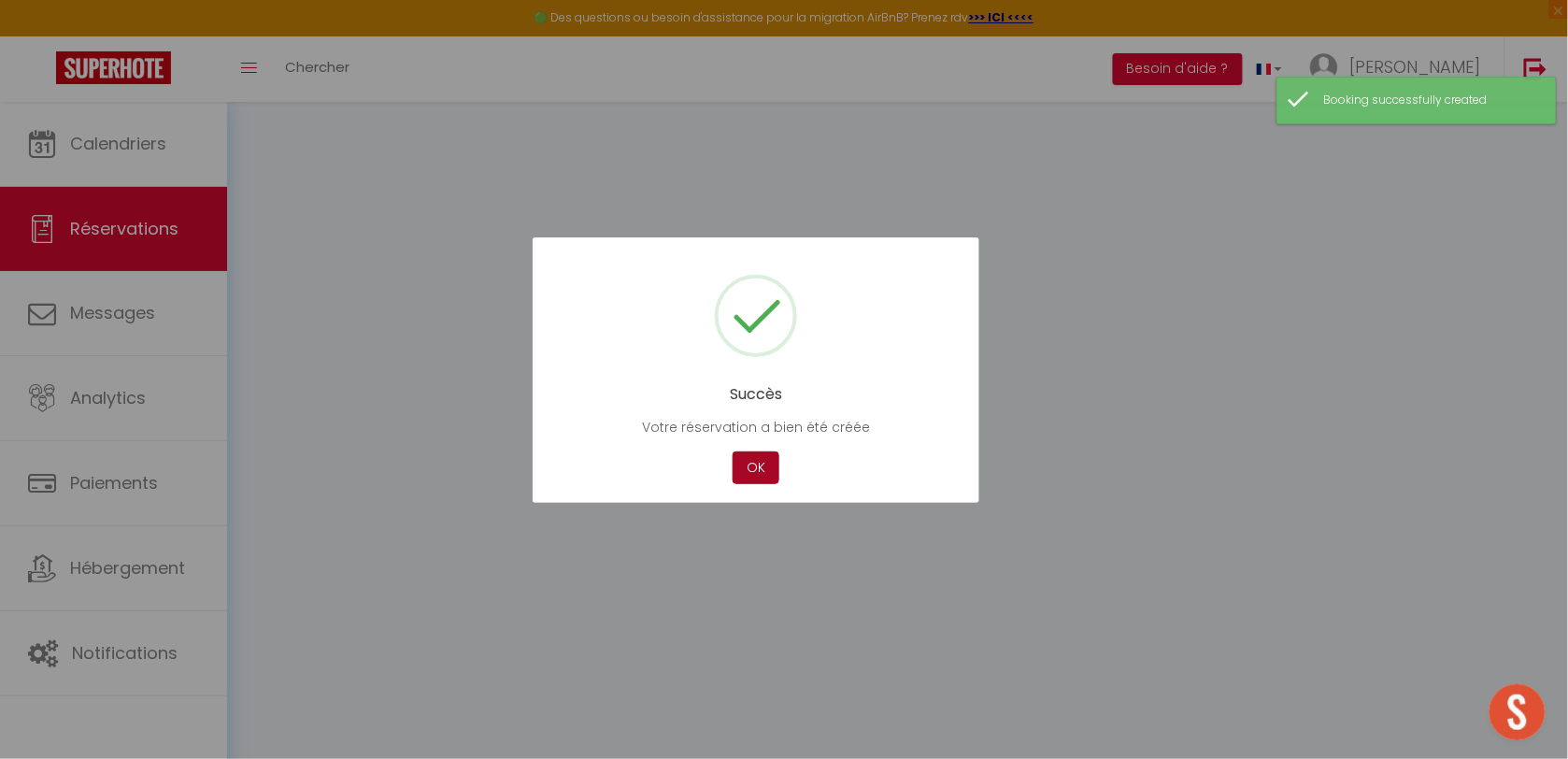
click at [748, 472] on button "OK" at bounding box center [755, 468] width 47 height 33
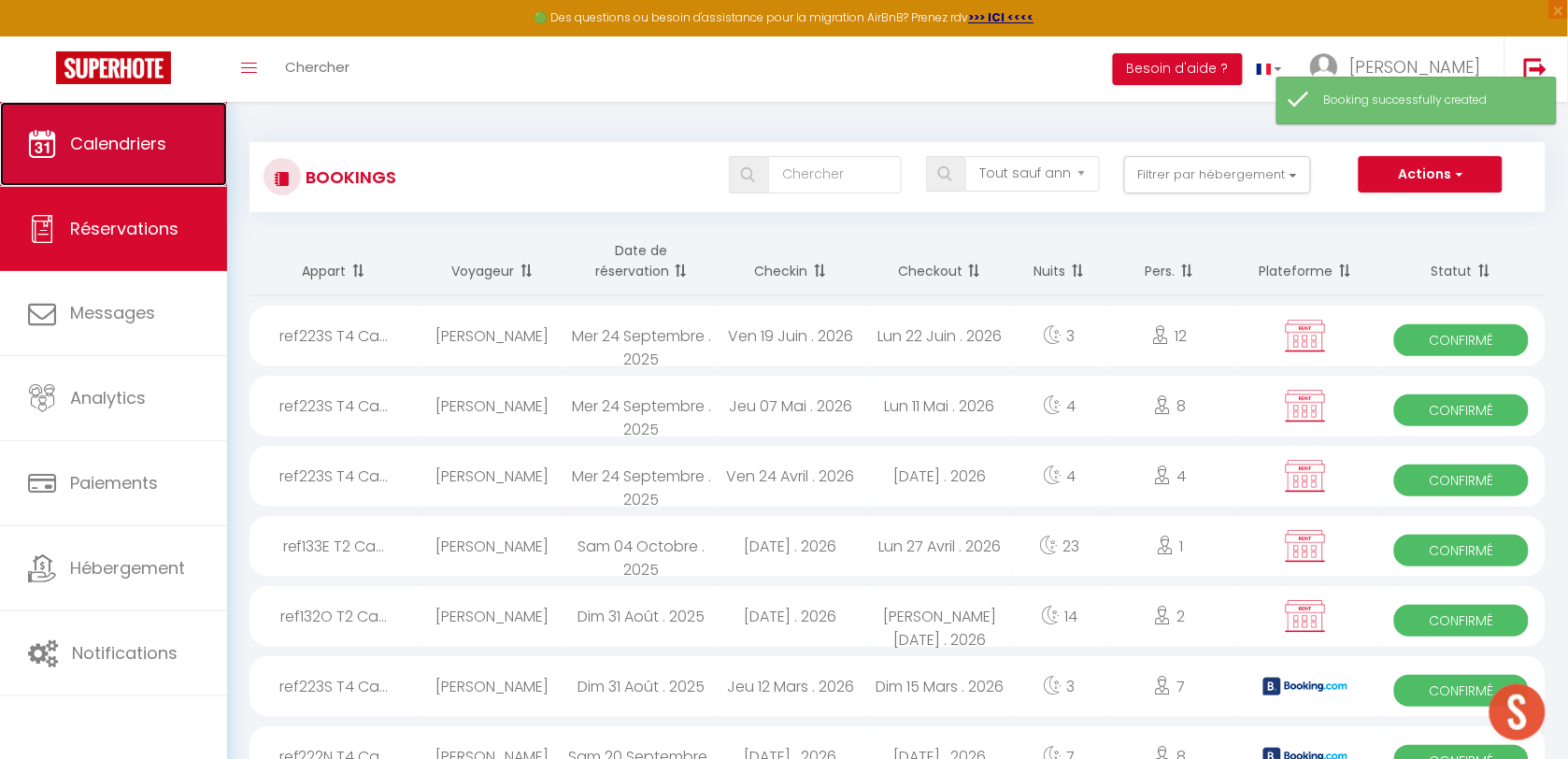
click at [164, 169] on link "Calendriers" at bounding box center [113, 144] width 227 height 84
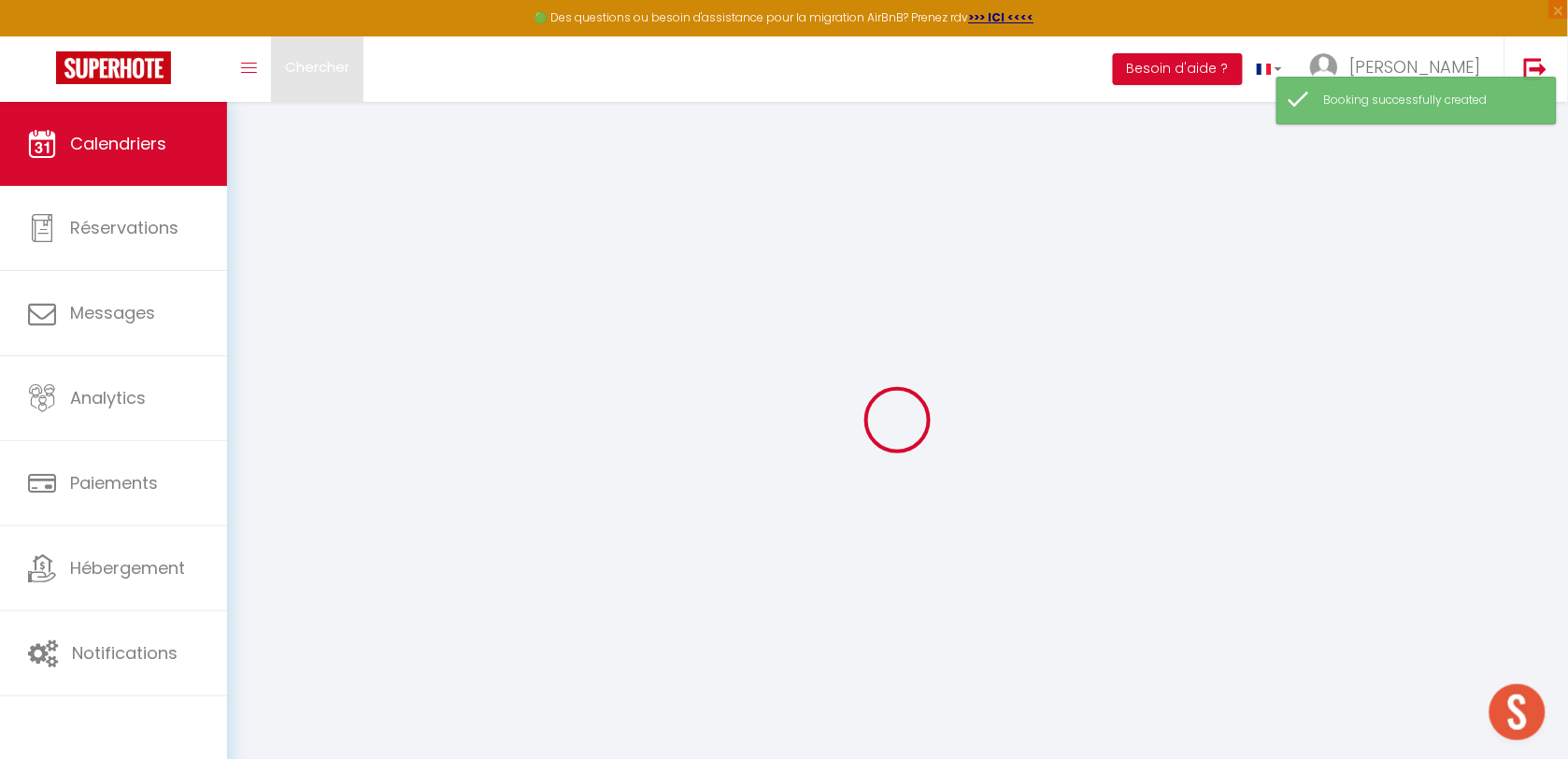
click at [334, 76] on span "Chercher" at bounding box center [316, 66] width 64 height 19
click at [0, 0] on input at bounding box center [0, 0] width 0 height 0
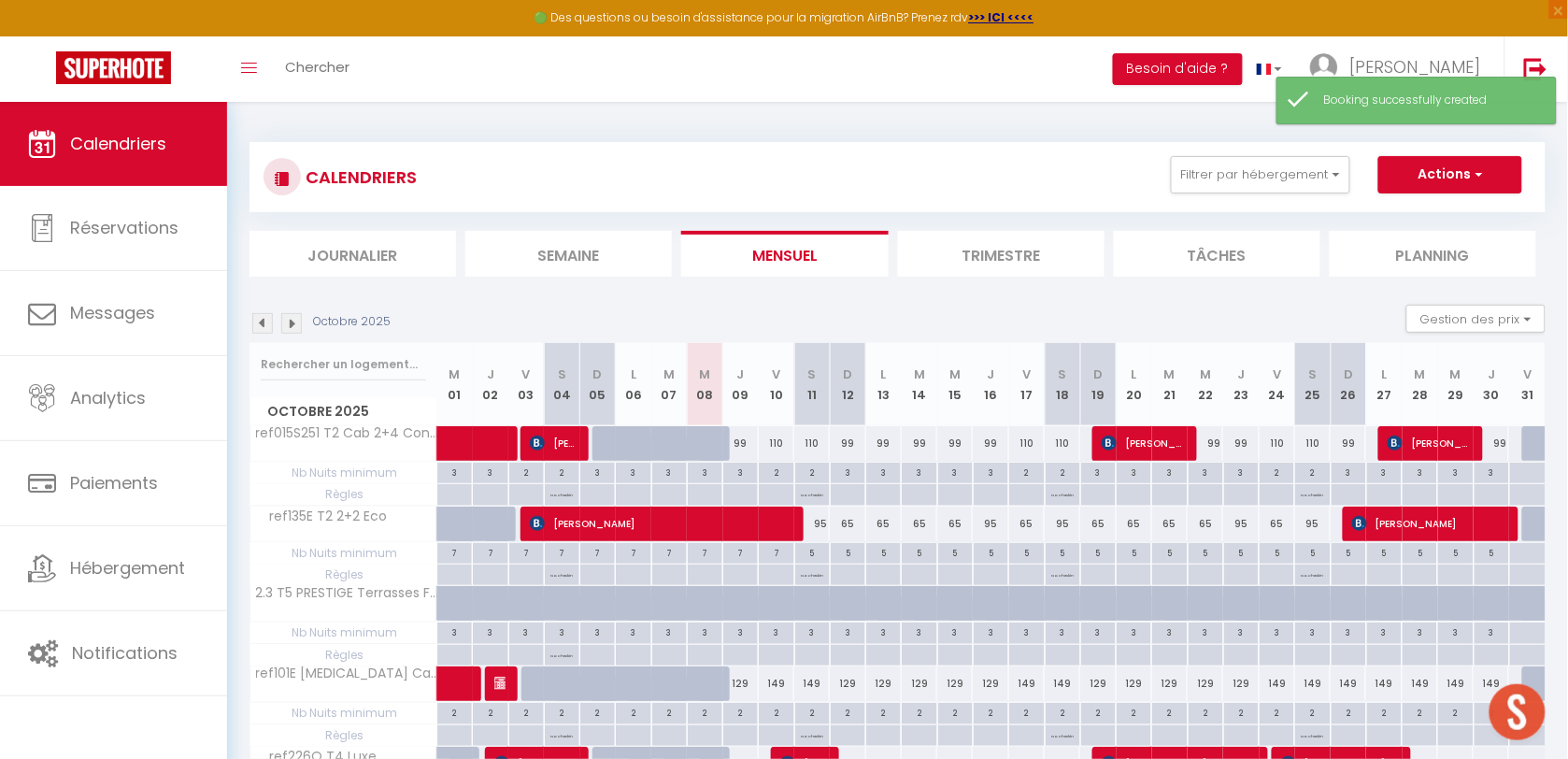
click at [336, 72] on input at bounding box center [784, 106] width 1480 height 110
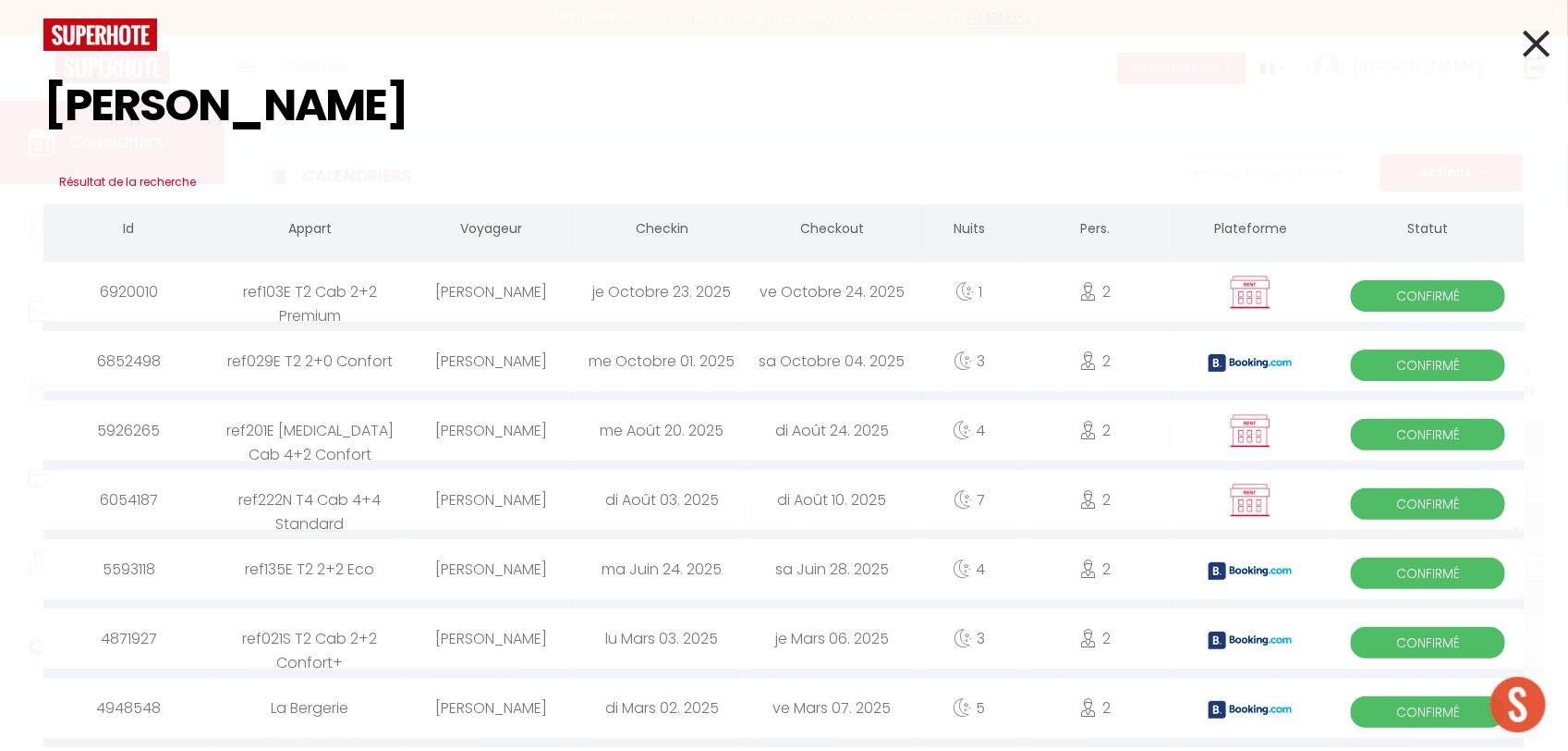
click at [499, 292] on div "jérémy prizzon" at bounding box center [491, 291] width 170 height 60
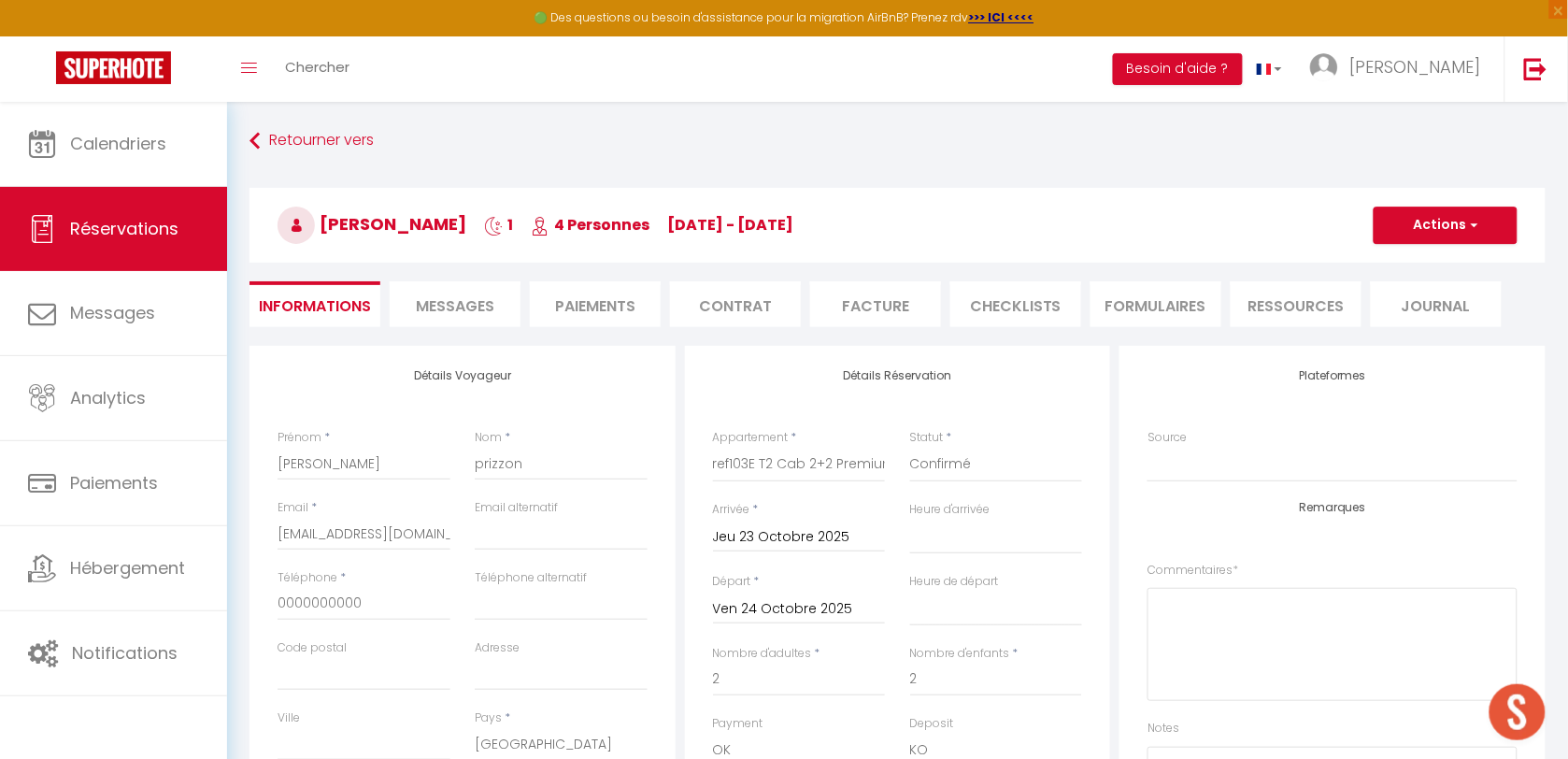
click at [593, 301] on li "Paiements" at bounding box center [595, 304] width 130 height 46
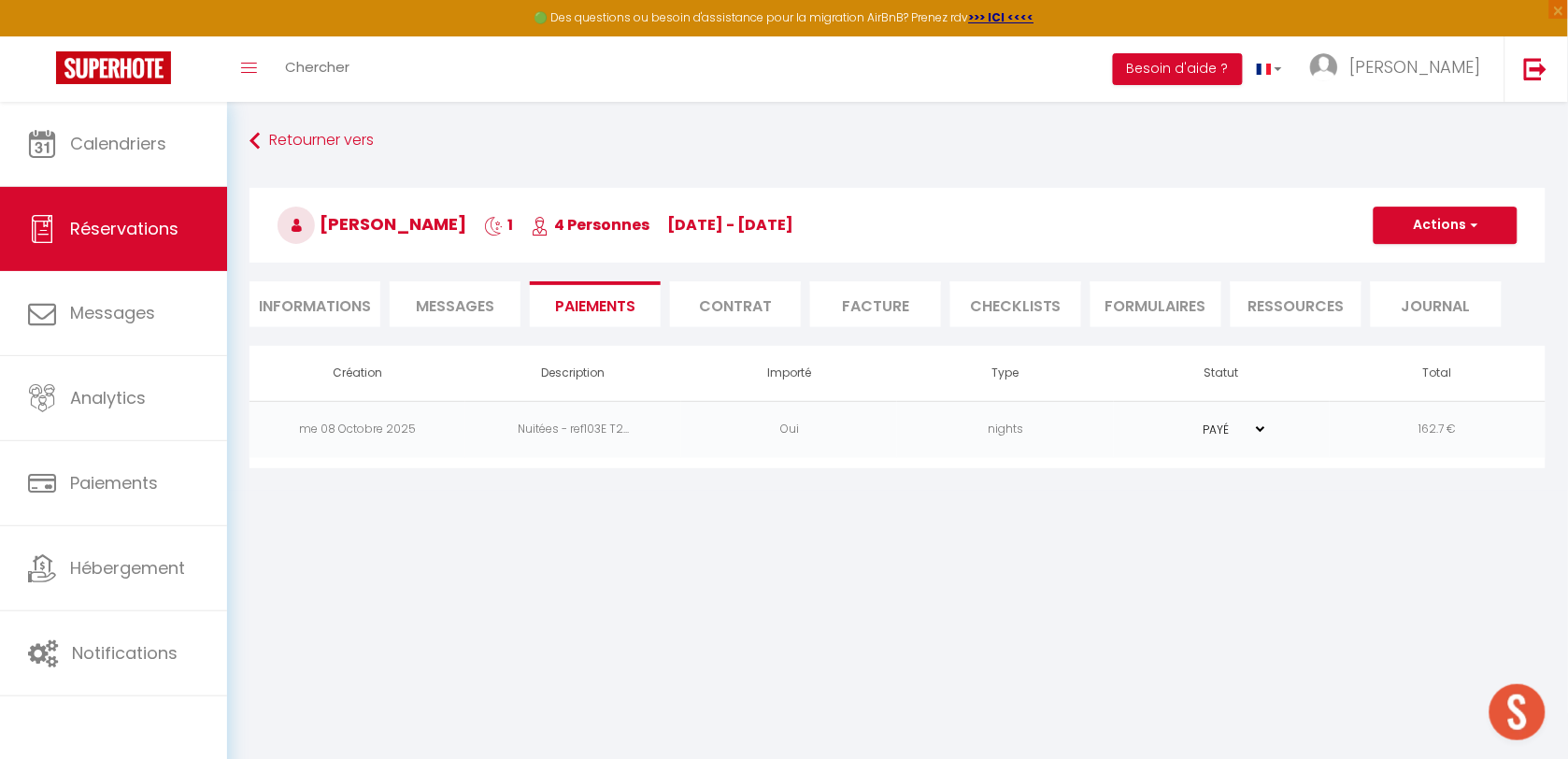
click at [1128, 426] on td "PAYÉ EN ATTENTE" at bounding box center [1221, 428] width 216 height 57
click at [1112, 437] on td "nights" at bounding box center [1004, 428] width 216 height 57
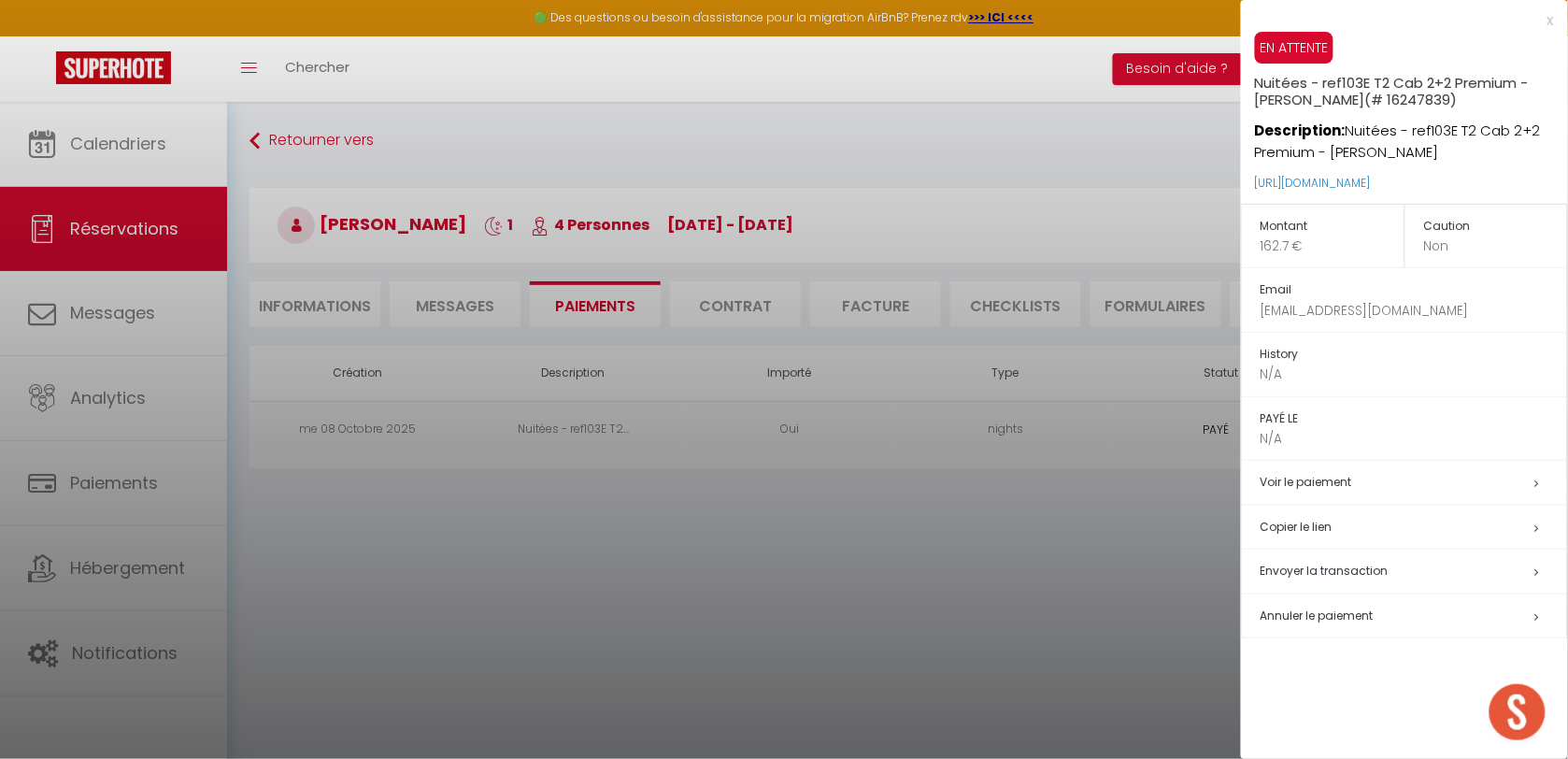
drag, startPoint x: 1505, startPoint y: 184, endPoint x: 1248, endPoint y: 182, distance: 257.0
click at [1248, 182] on div "EN ATTENTE Nuitées - ref103E T2 Cab 2+2 Premium - jérémy prizzon (# 16247839) D…" at bounding box center [1404, 117] width 327 height 172
copy link "https://superhote.com/applink/p/JResNvNu"
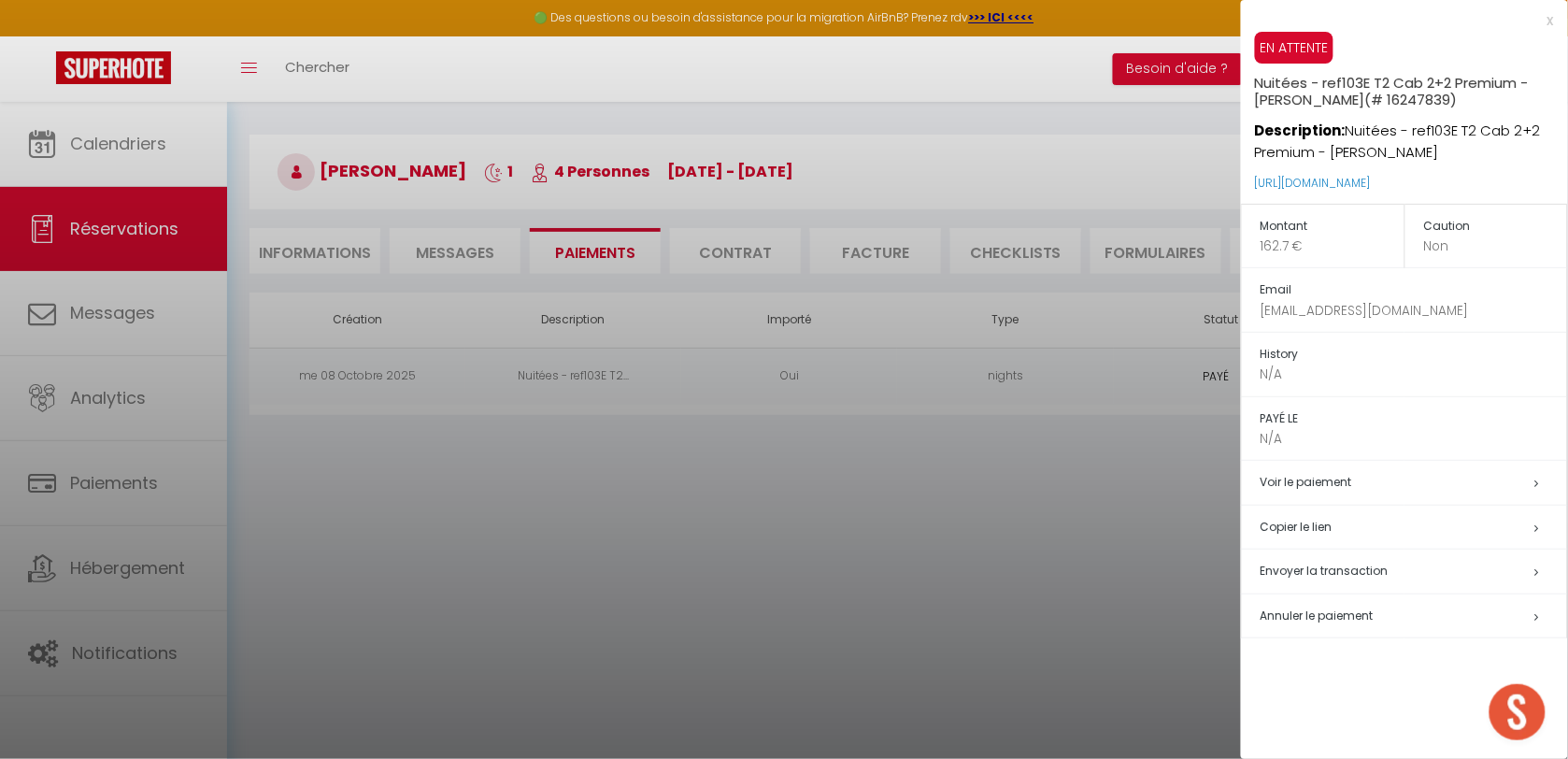
scroll to position [101, 0]
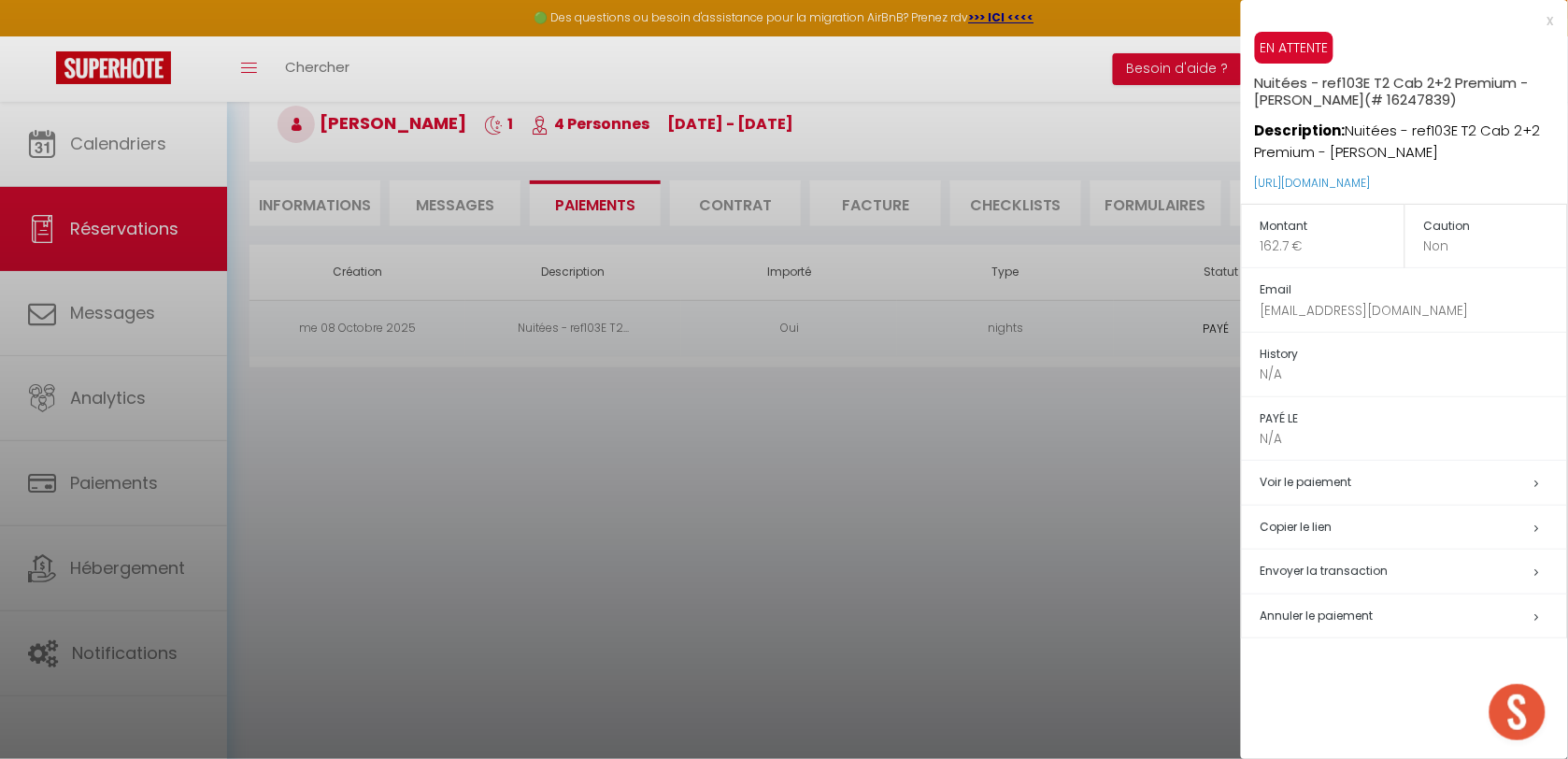
drag, startPoint x: 1003, startPoint y: 547, endPoint x: 743, endPoint y: 446, distance: 278.9
click at [990, 536] on div at bounding box center [784, 380] width 1568 height 759
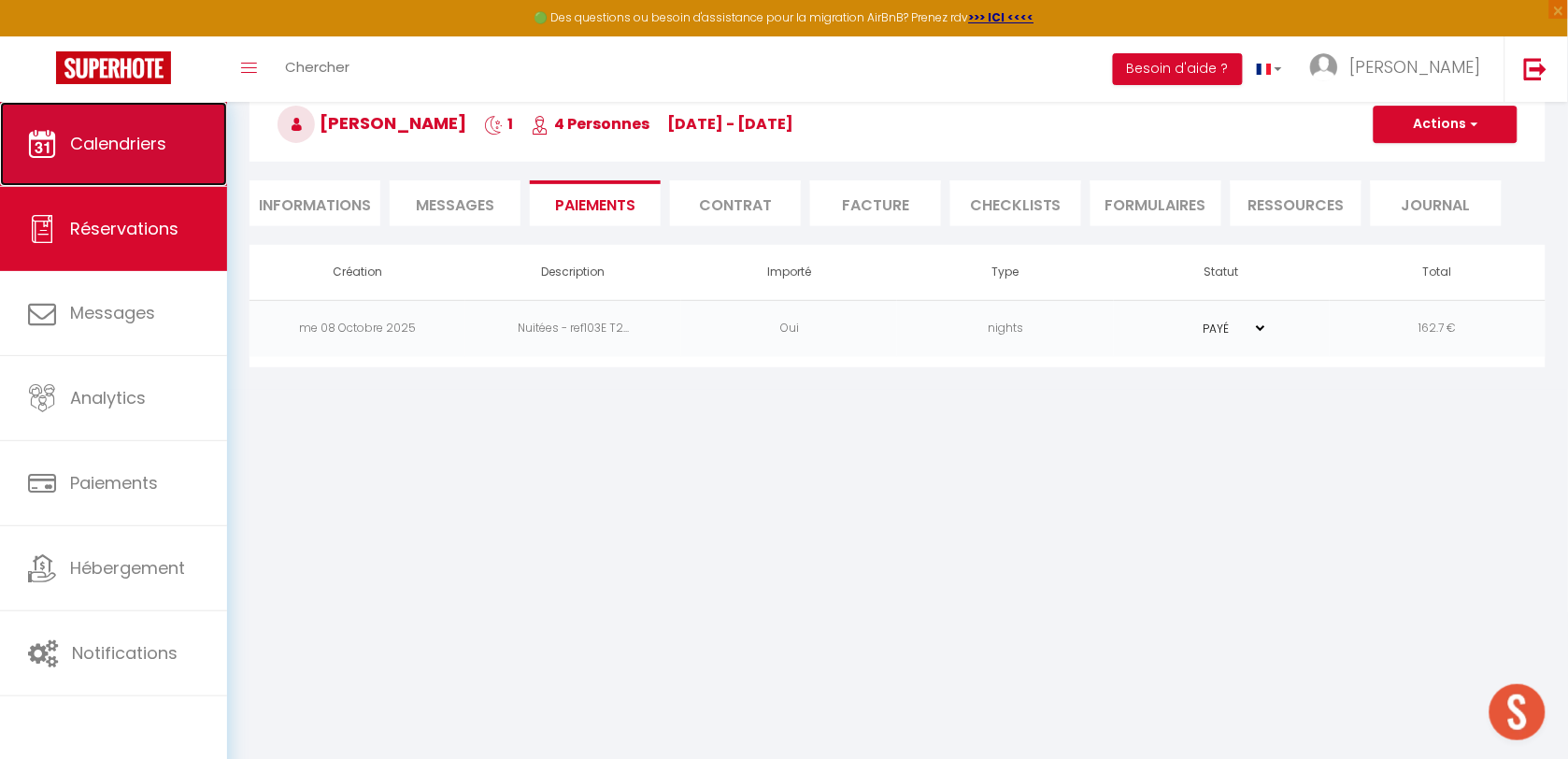
click at [127, 115] on link "Calendriers" at bounding box center [113, 144] width 227 height 84
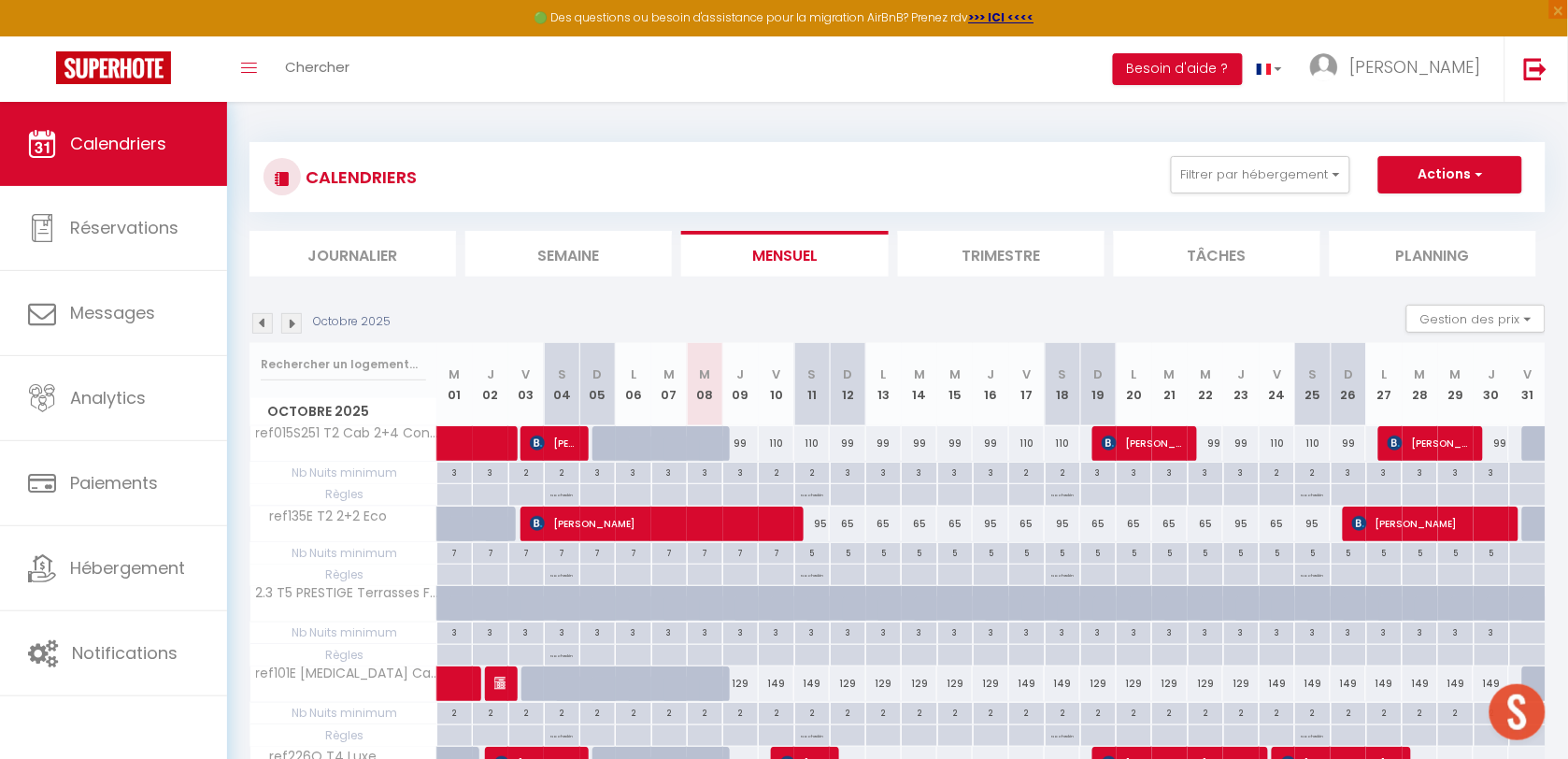
click at [297, 324] on img at bounding box center [290, 323] width 20 height 20
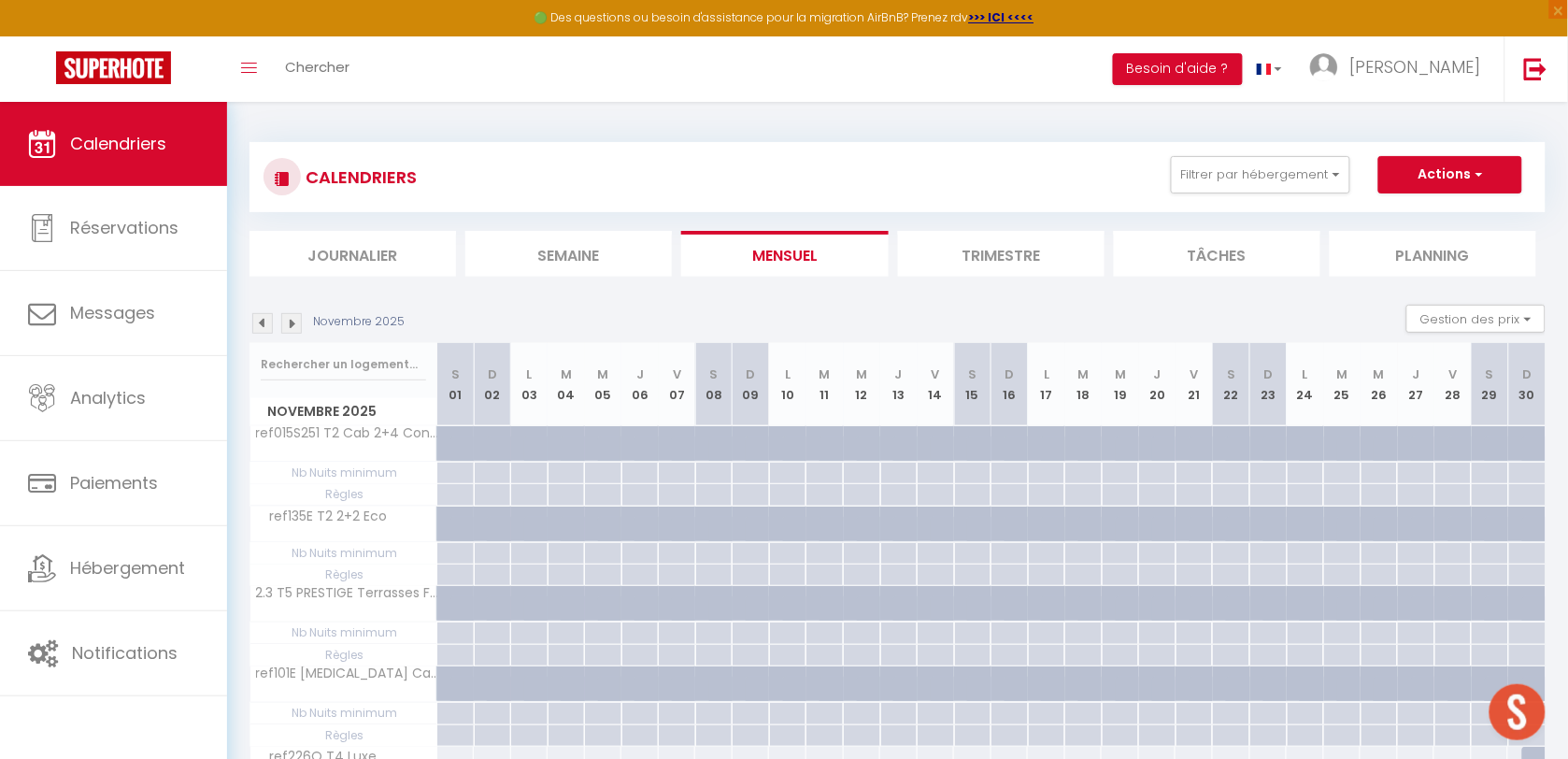
click at [297, 324] on img at bounding box center [290, 323] width 20 height 20
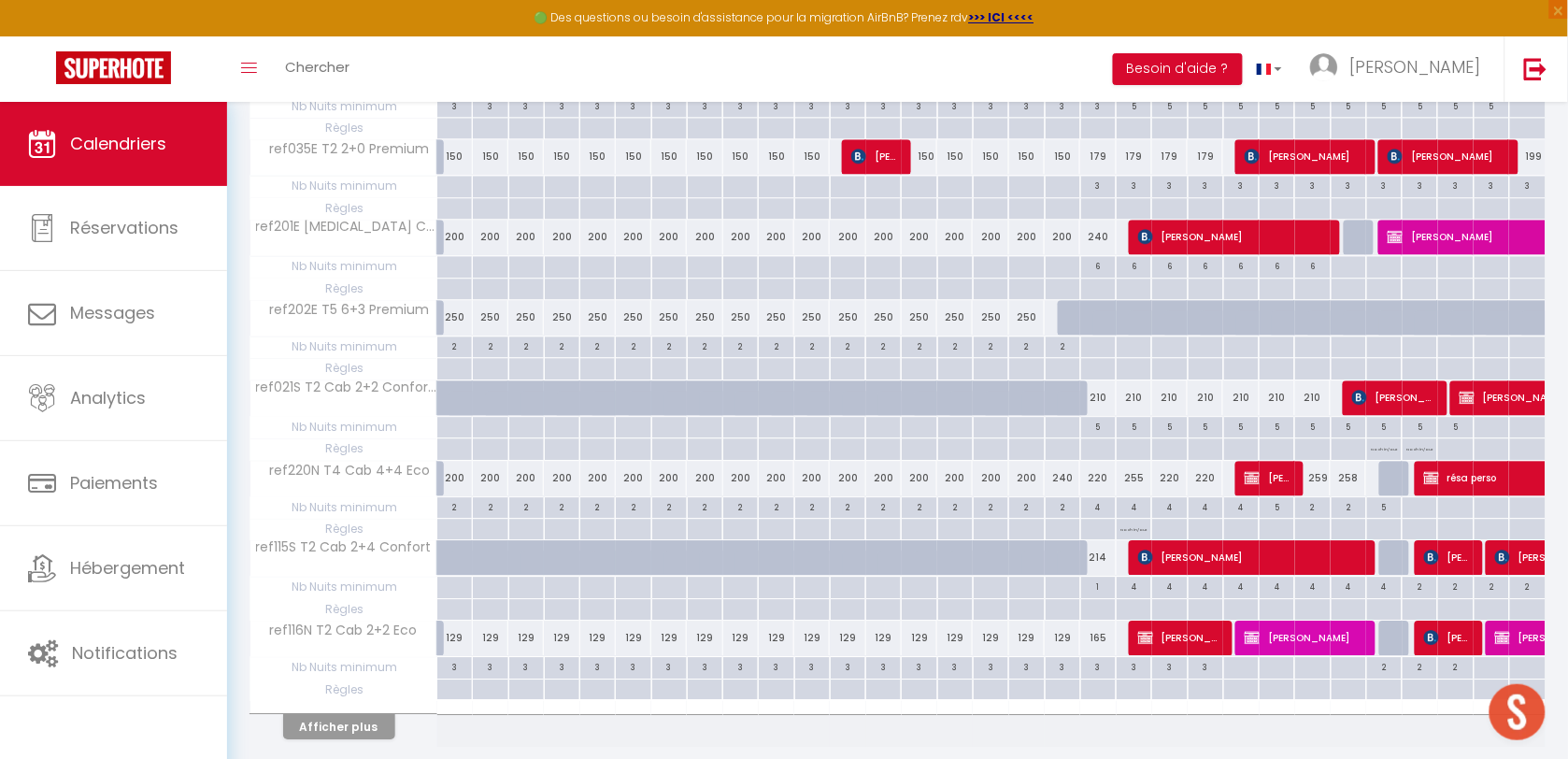
scroll to position [1406, 0]
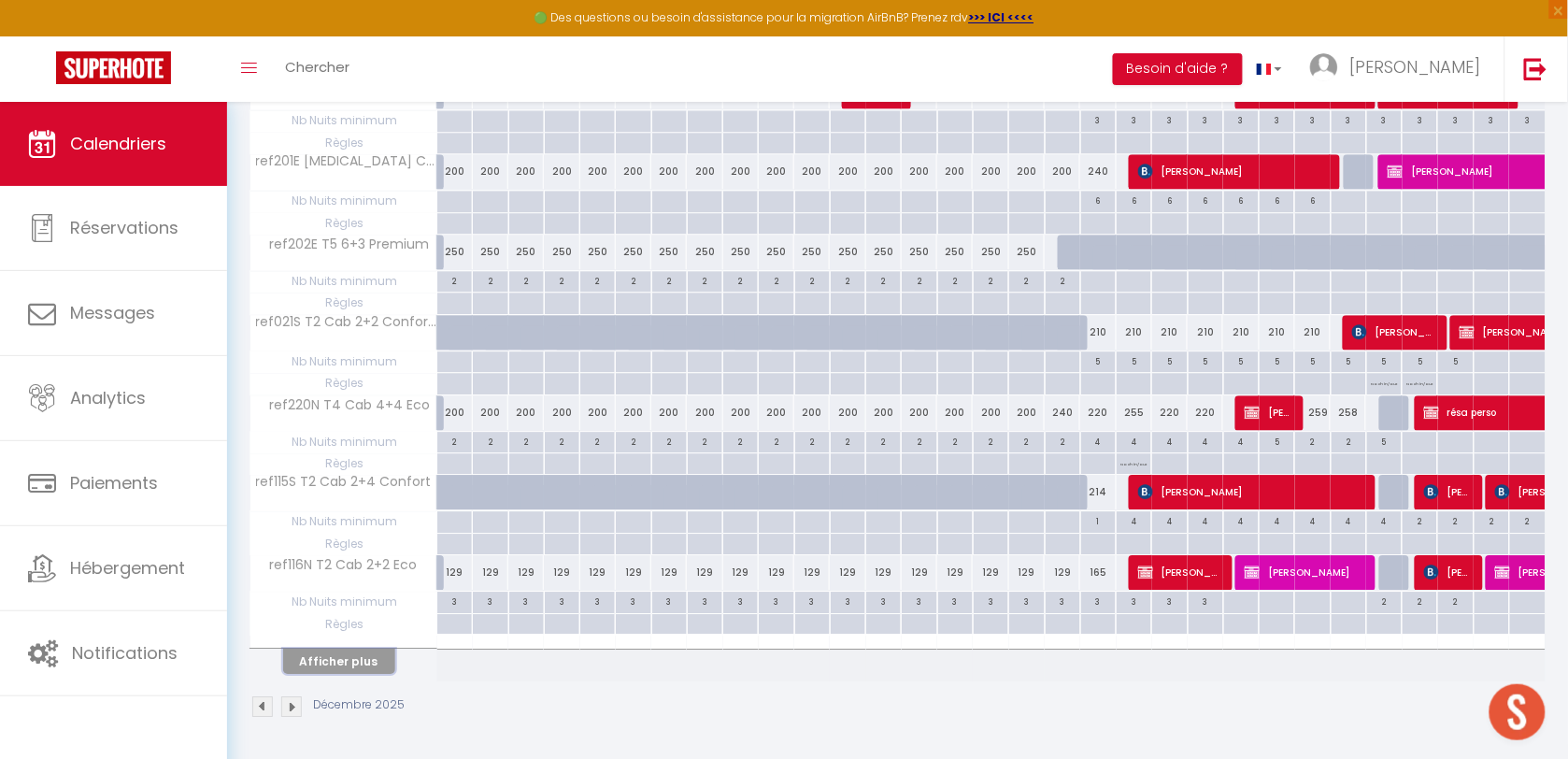
click at [307, 669] on button "Afficher plus" at bounding box center [338, 661] width 112 height 25
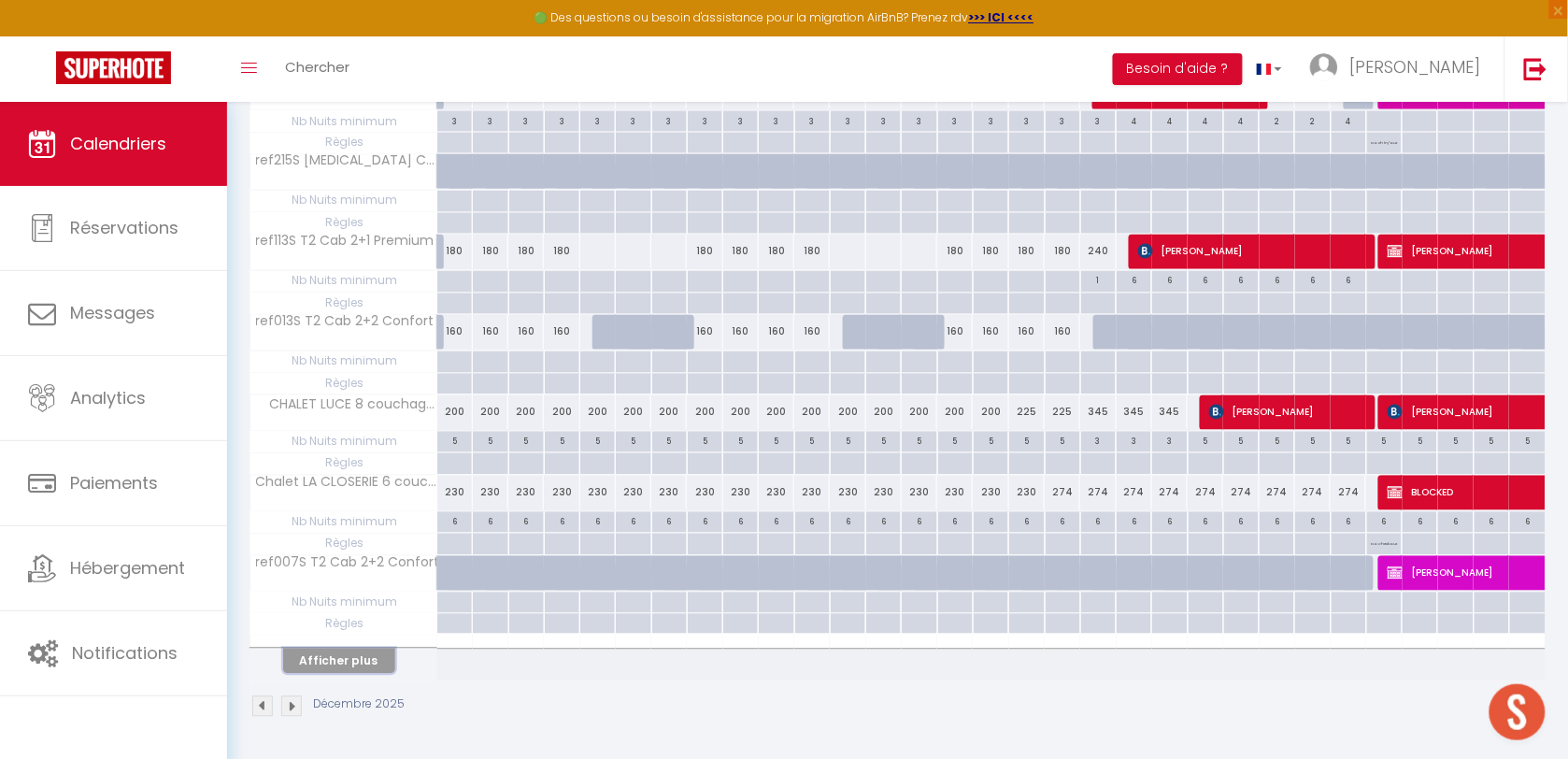
scroll to position [3021, 0]
click at [334, 664] on button "Afficher plus" at bounding box center [338, 661] width 112 height 25
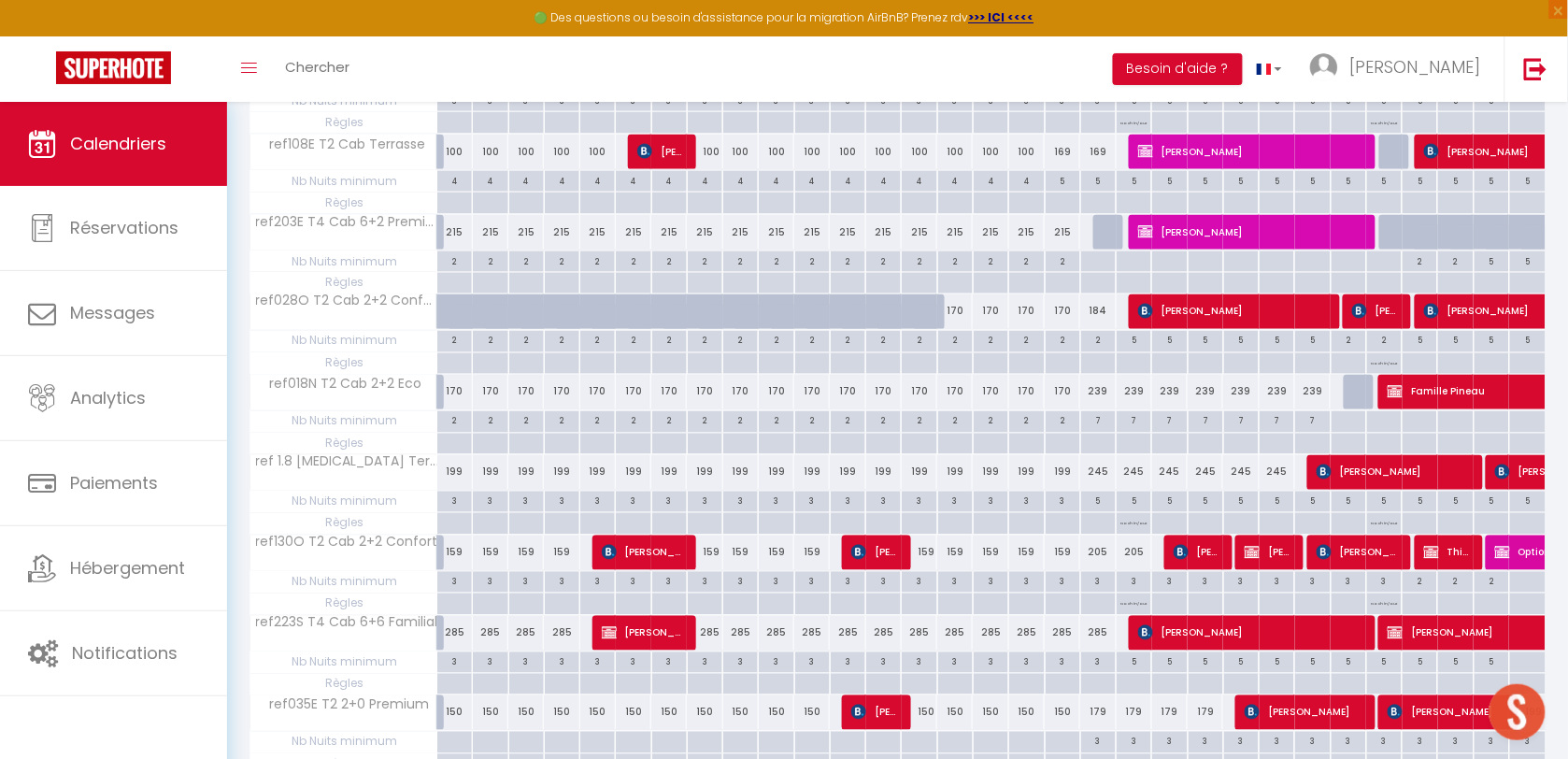
scroll to position [0, 0]
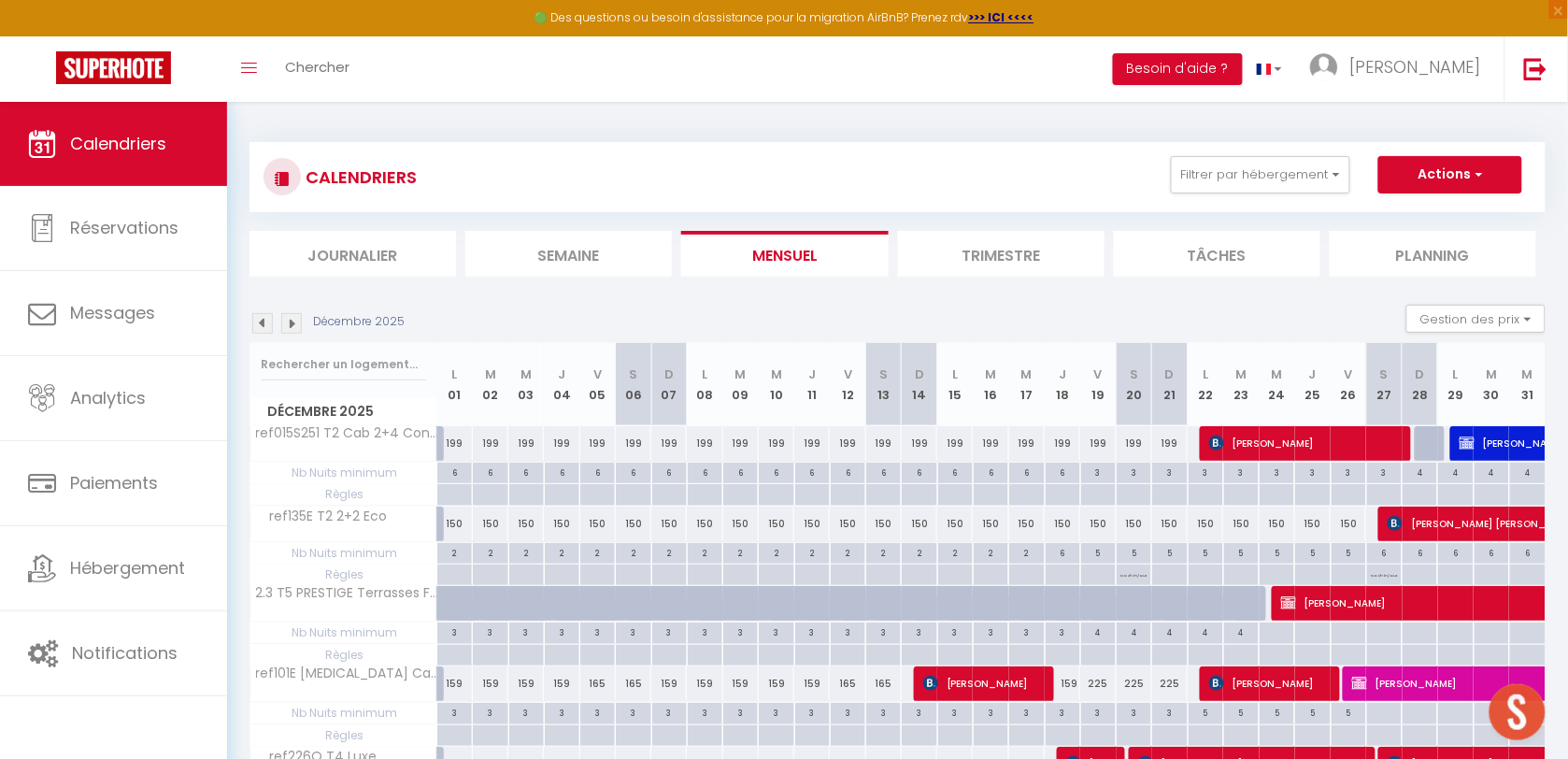
click at [291, 329] on img at bounding box center [290, 323] width 20 height 20
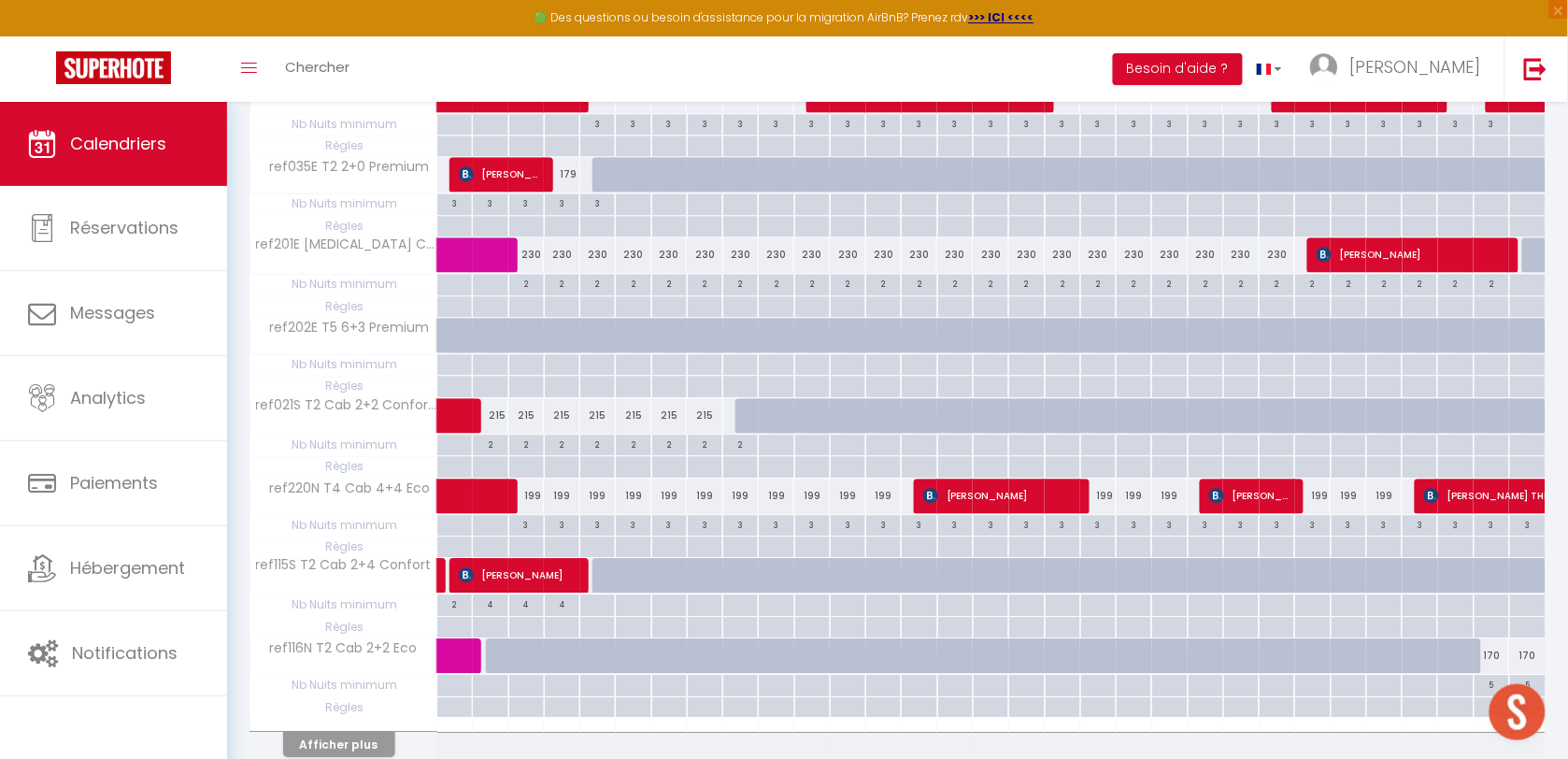
scroll to position [1406, 0]
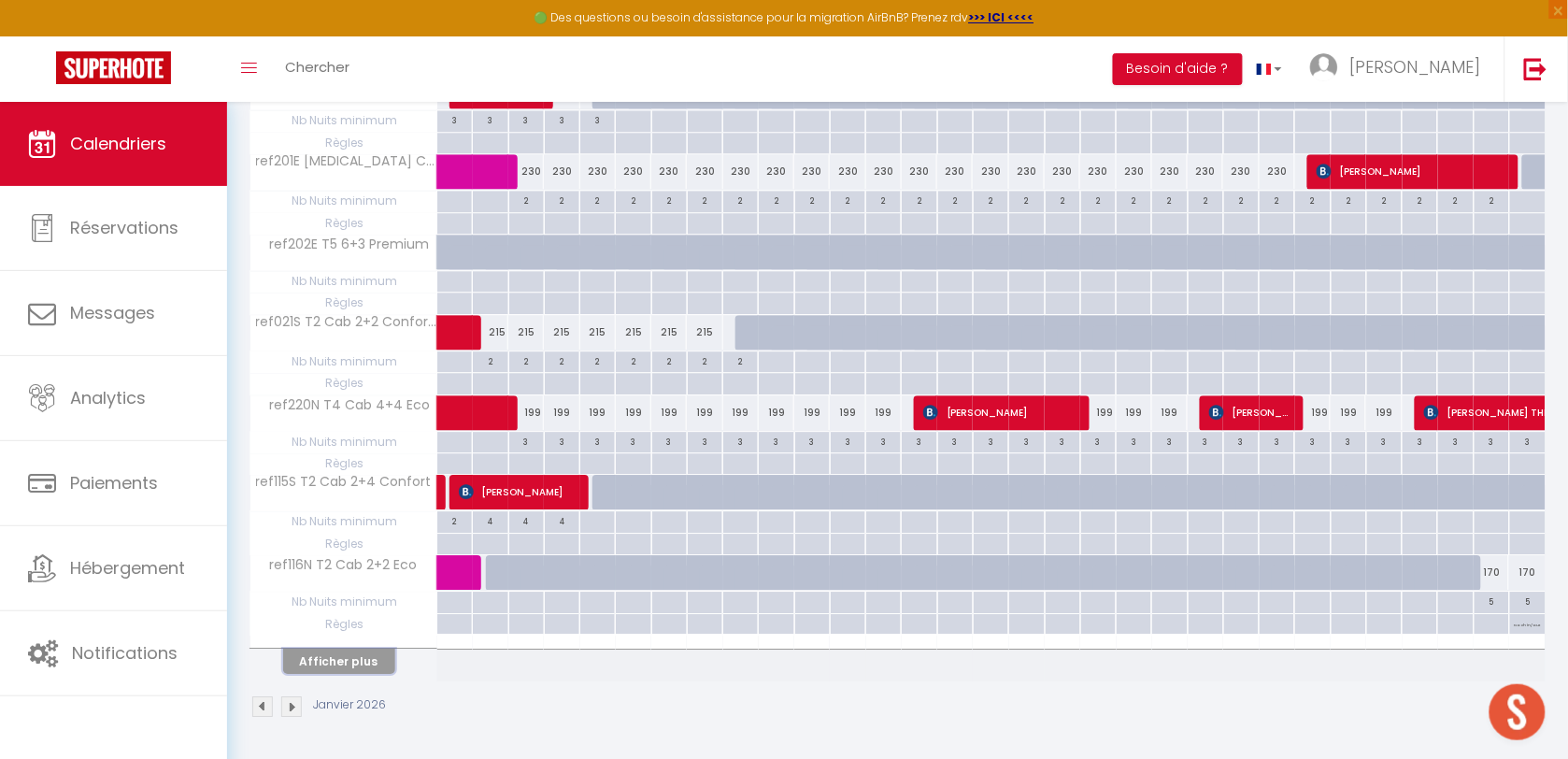
click at [362, 668] on button "Afficher plus" at bounding box center [338, 661] width 112 height 25
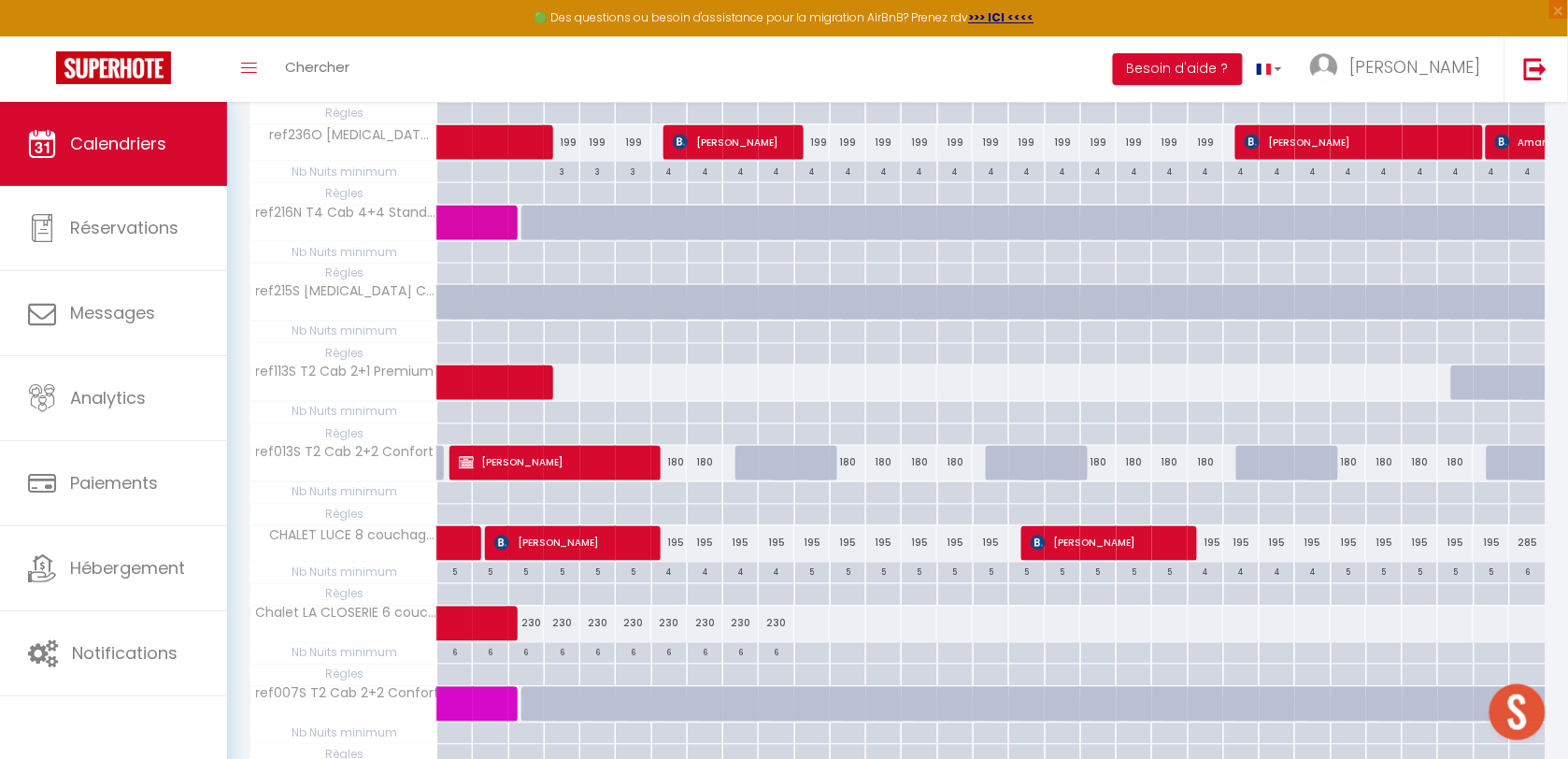
scroll to position [3021, 0]
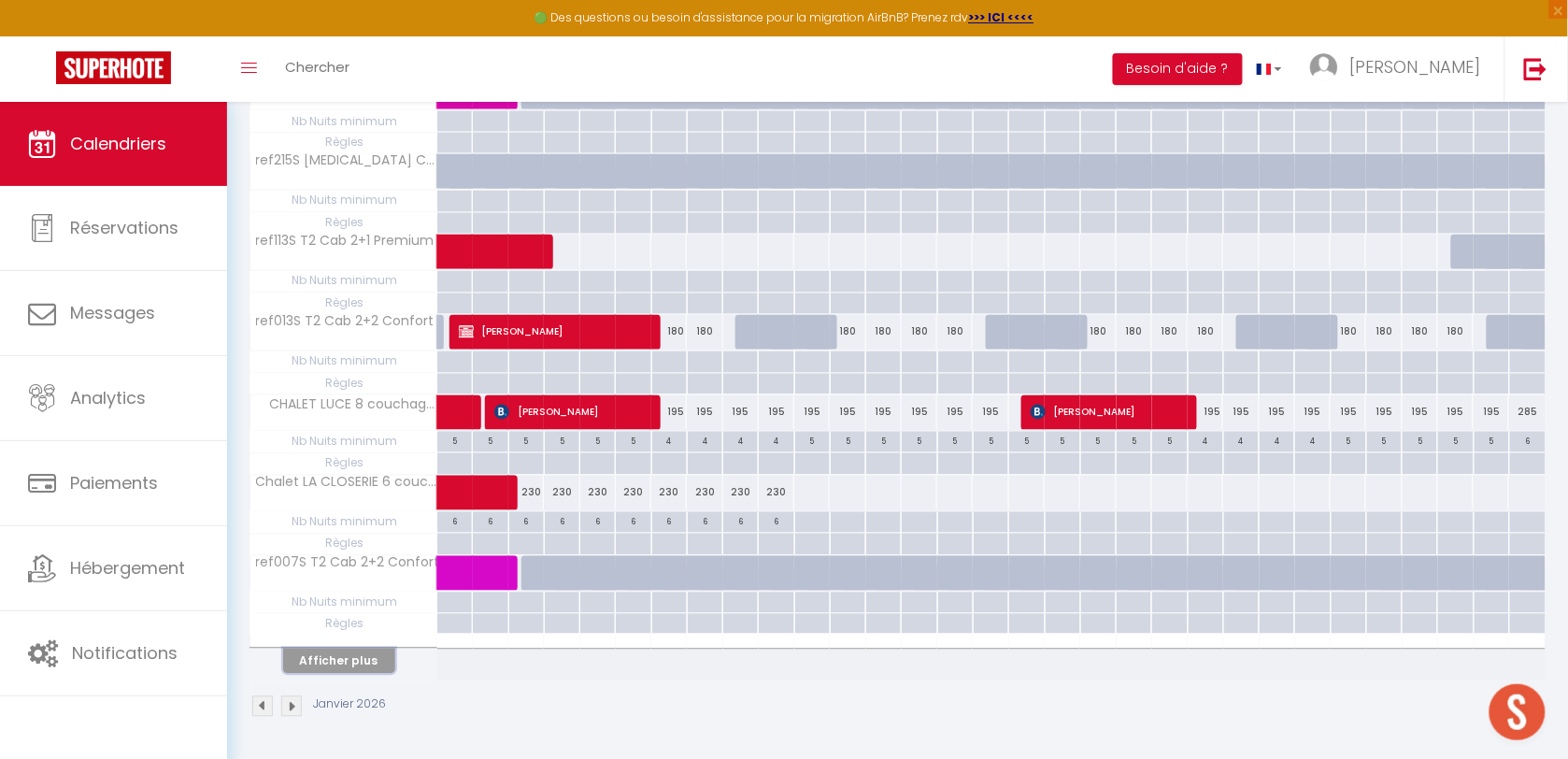
drag, startPoint x: 356, startPoint y: 663, endPoint x: 362, endPoint y: 654, distance: 10.8
click at [356, 664] on button "Afficher plus" at bounding box center [338, 661] width 112 height 25
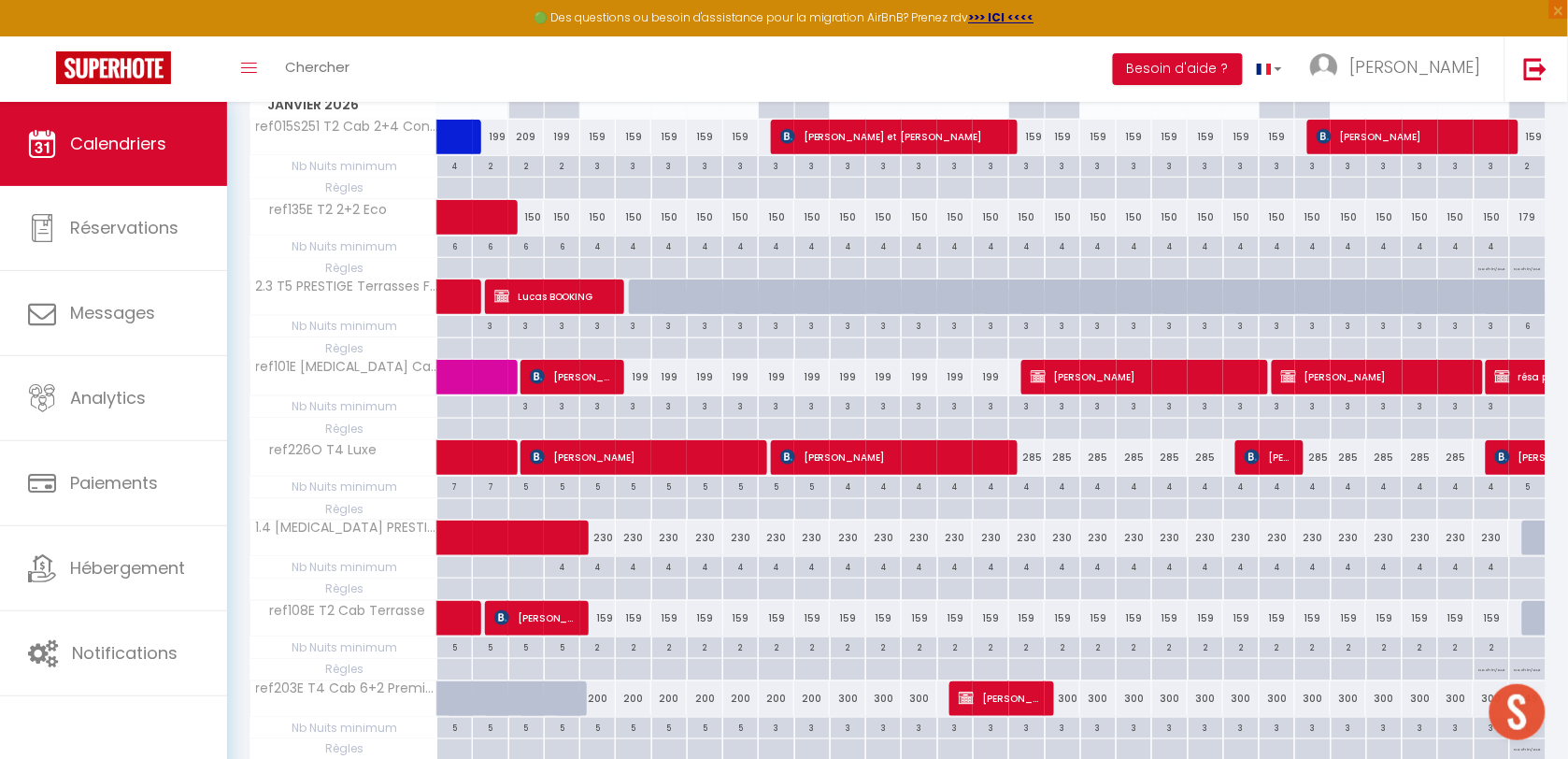
scroll to position [0, 0]
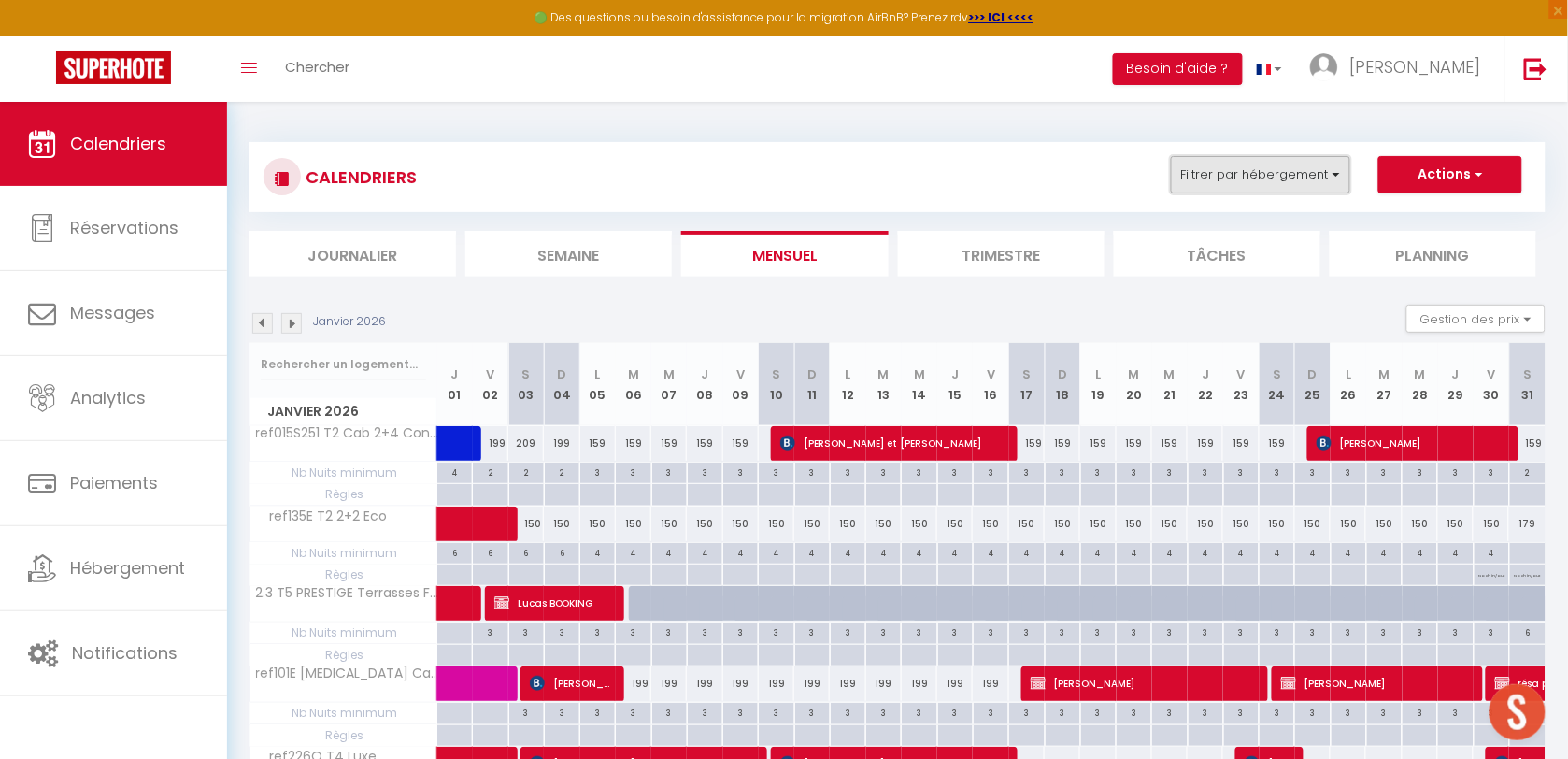
click at [1244, 179] on button "Filtrer par hébergement" at bounding box center [1259, 174] width 179 height 37
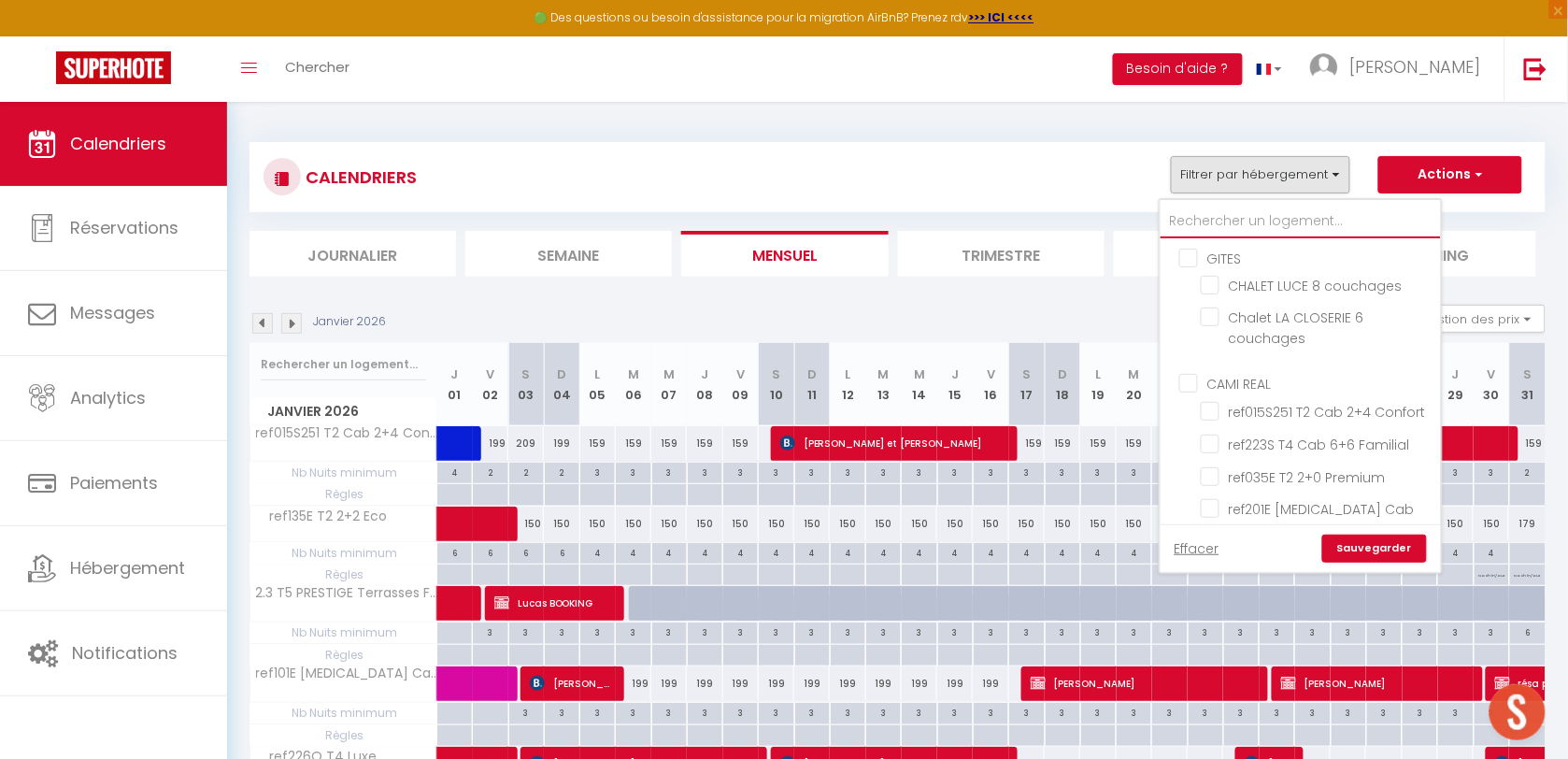
click at [1197, 218] on input "text" at bounding box center [1301, 220] width 280 height 34
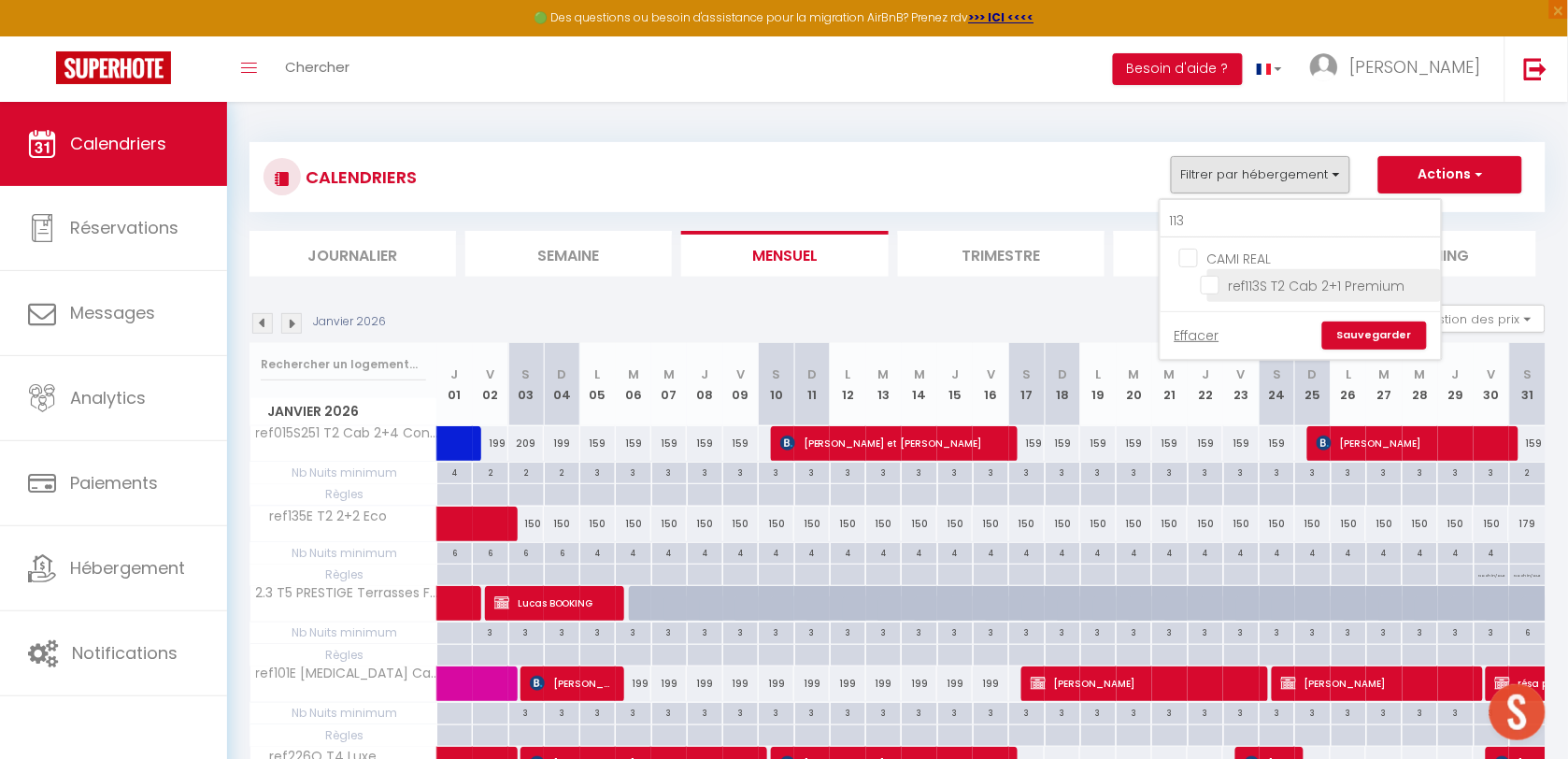
click at [1211, 282] on input "ref113S T2 Cab 2+1 Premium" at bounding box center [1318, 284] width 234 height 18
click at [1357, 336] on link "Sauvegarder" at bounding box center [1373, 334] width 104 height 28
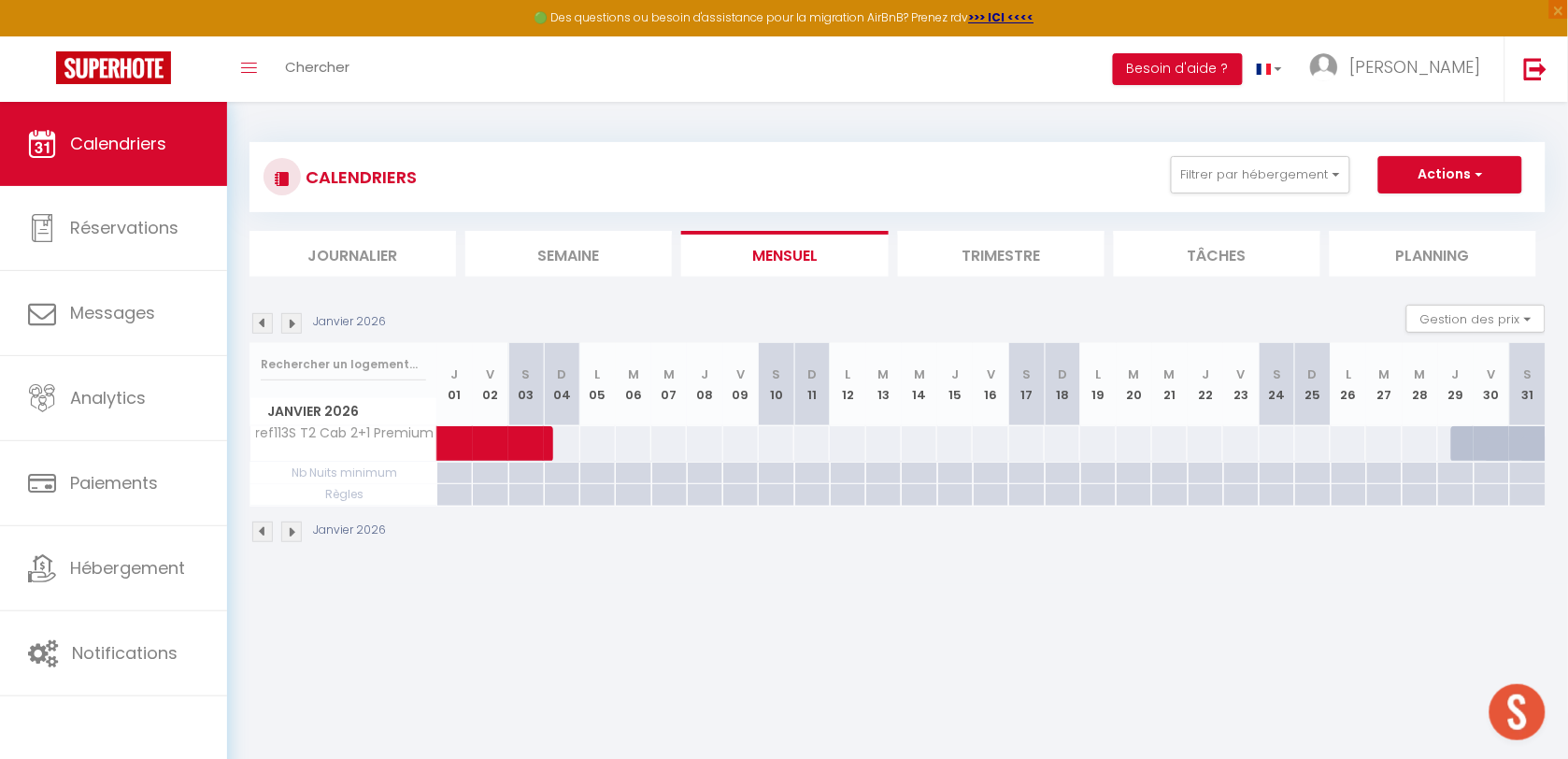
click at [599, 441] on div at bounding box center [597, 444] width 36 height 34
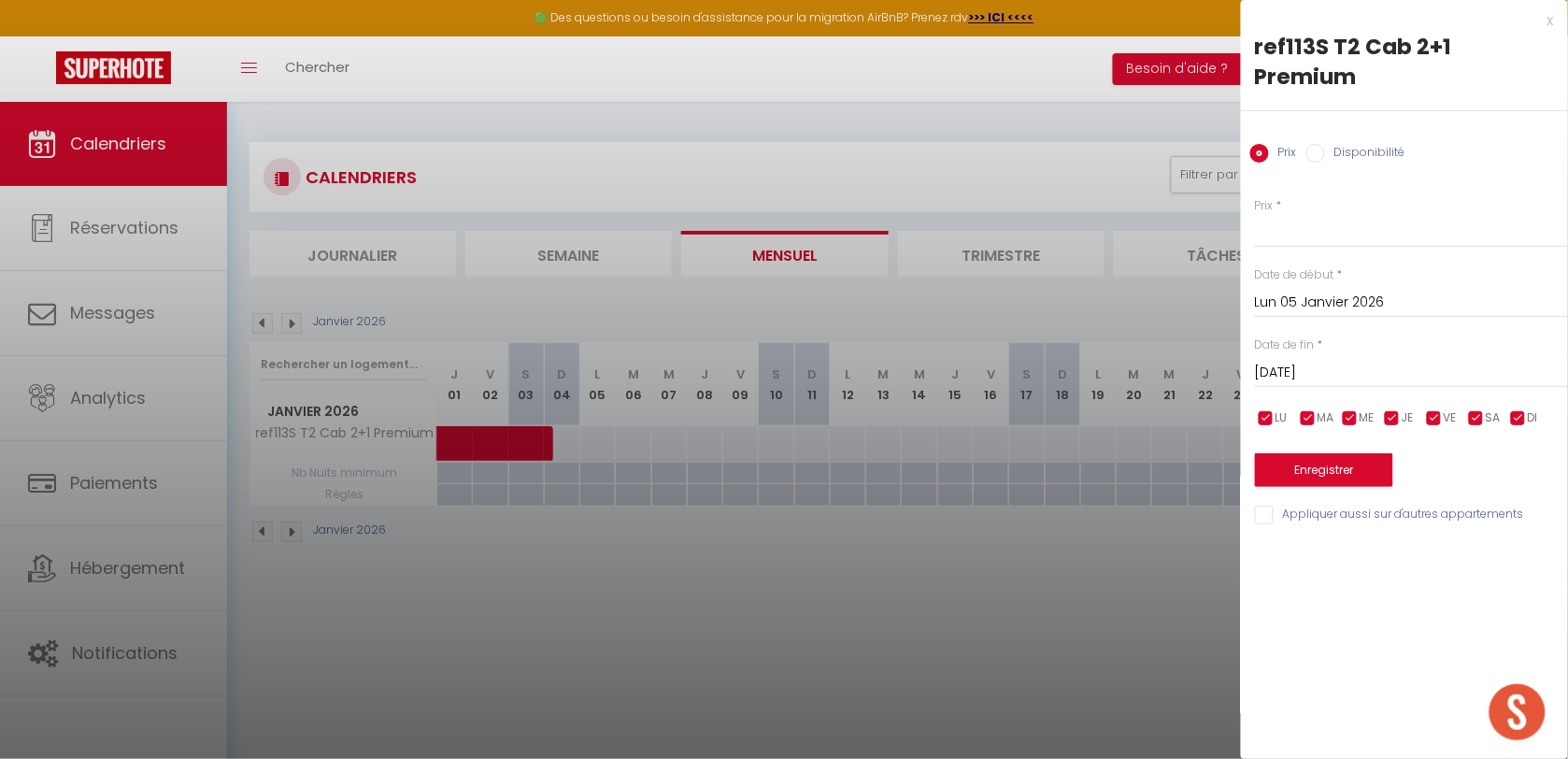
click at [1273, 360] on input "Mar 06 Janvier 2026" at bounding box center [1411, 372] width 313 height 24
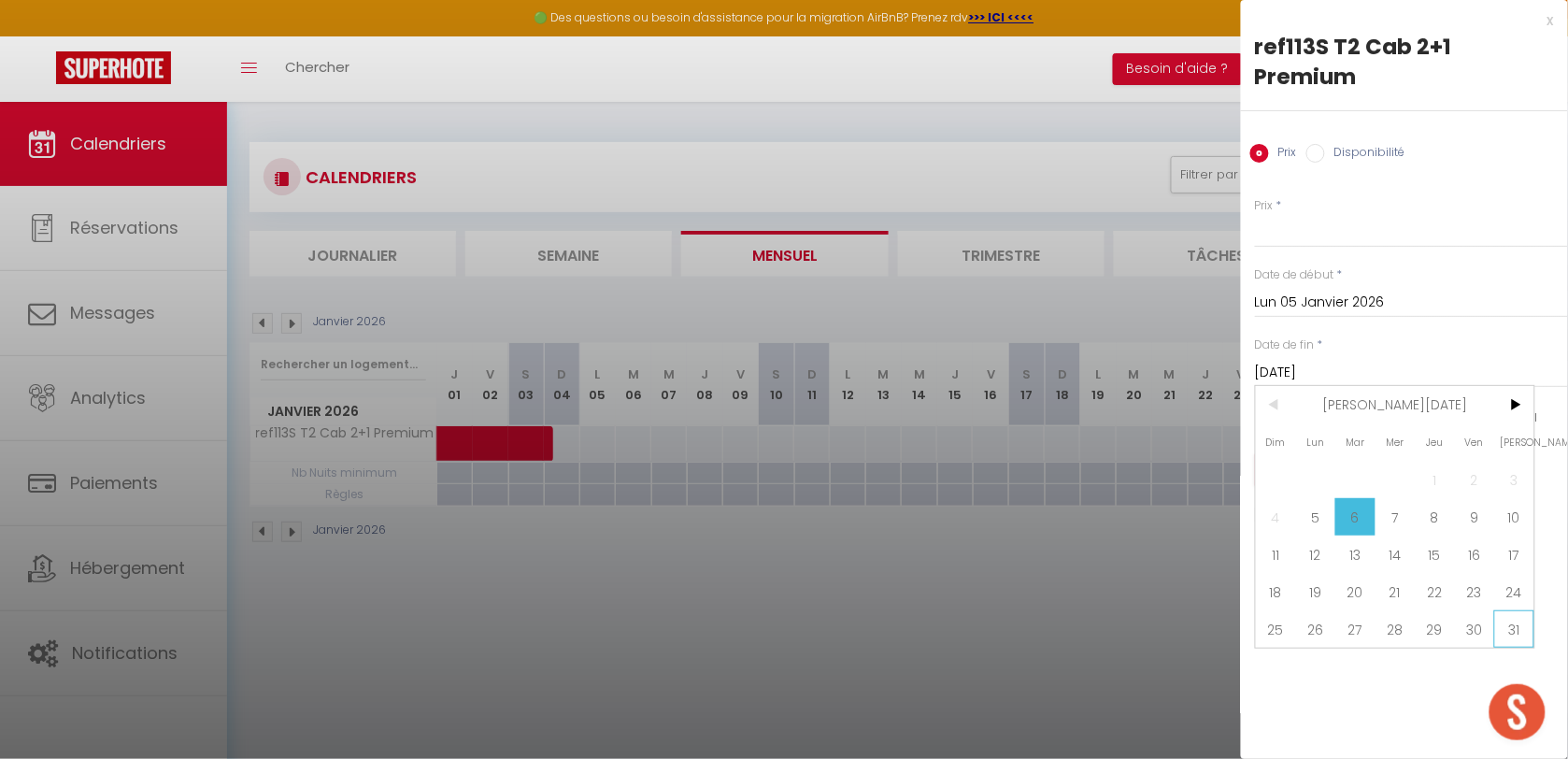
click at [1503, 610] on span "31" at bounding box center [1514, 629] width 40 height 37
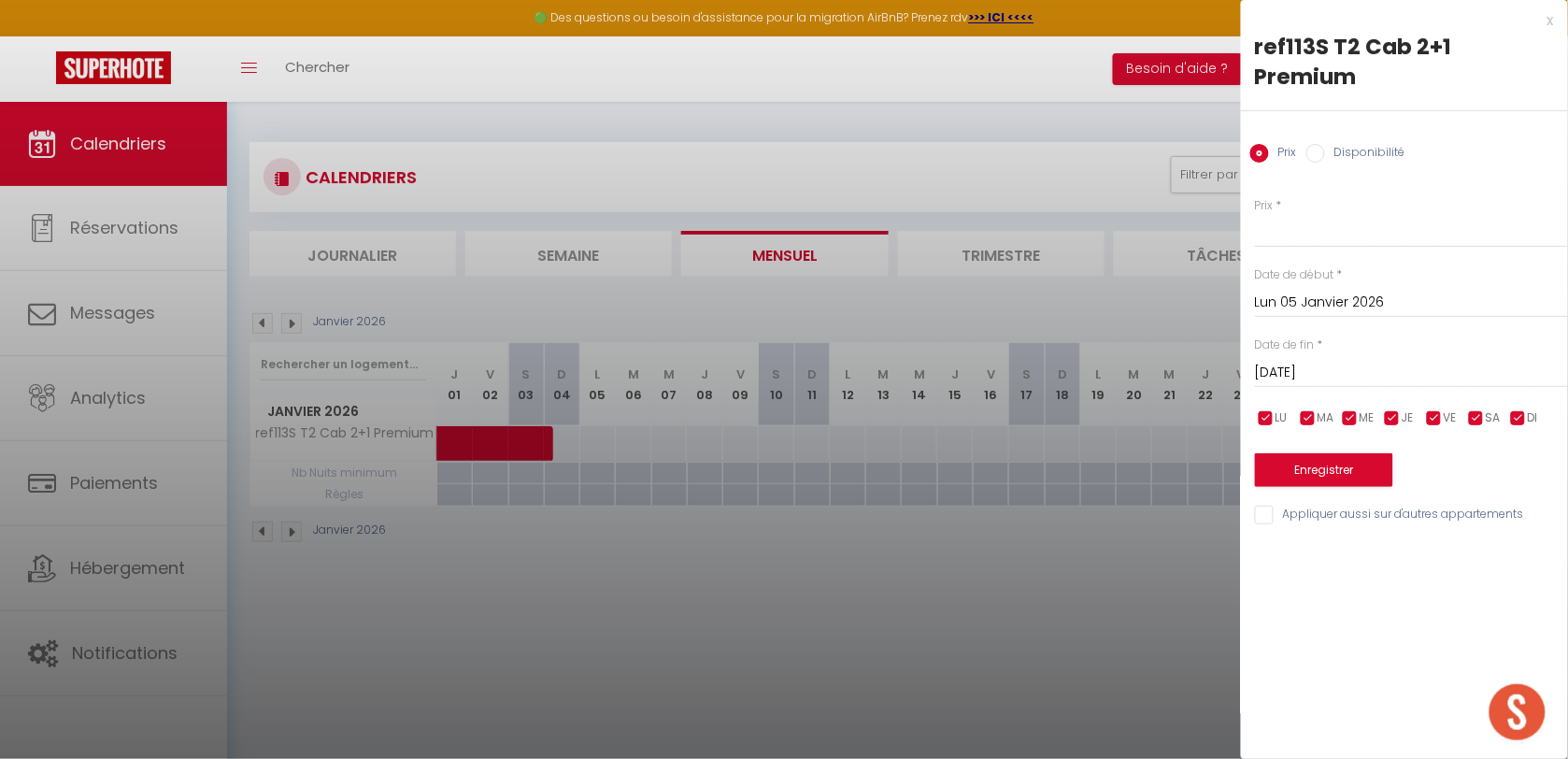
click at [1430, 409] on input "checkbox" at bounding box center [1434, 418] width 18 height 18
click at [1467, 409] on input "checkbox" at bounding box center [1476, 418] width 18 height 18
click at [1513, 409] on input "checkbox" at bounding box center [1517, 418] width 18 height 18
click at [1302, 214] on input "Prix" at bounding box center [1411, 230] width 313 height 34
click at [1302, 453] on button "Enregistrer" at bounding box center [1324, 470] width 138 height 34
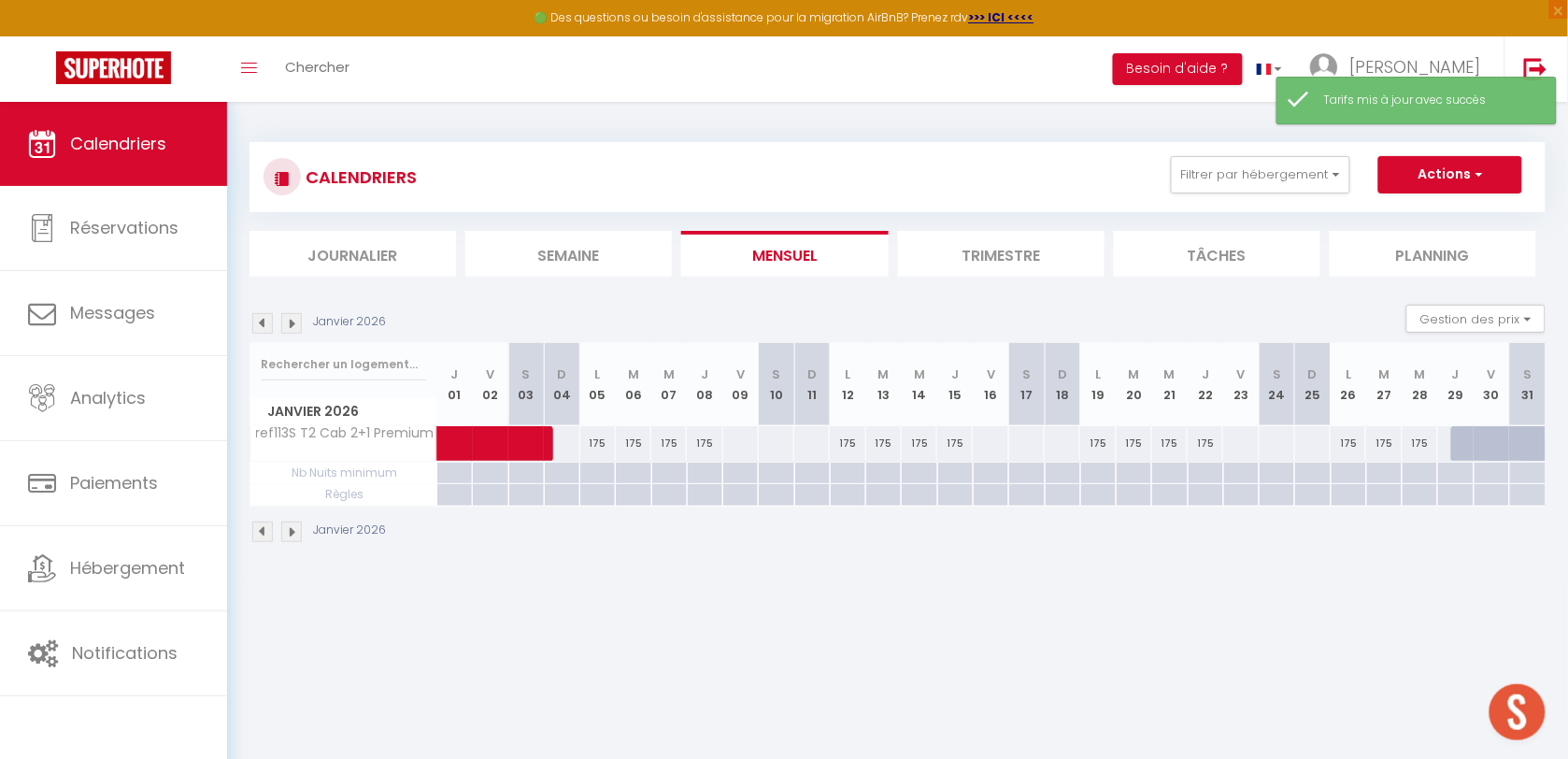
click at [297, 327] on img at bounding box center [290, 323] width 20 height 20
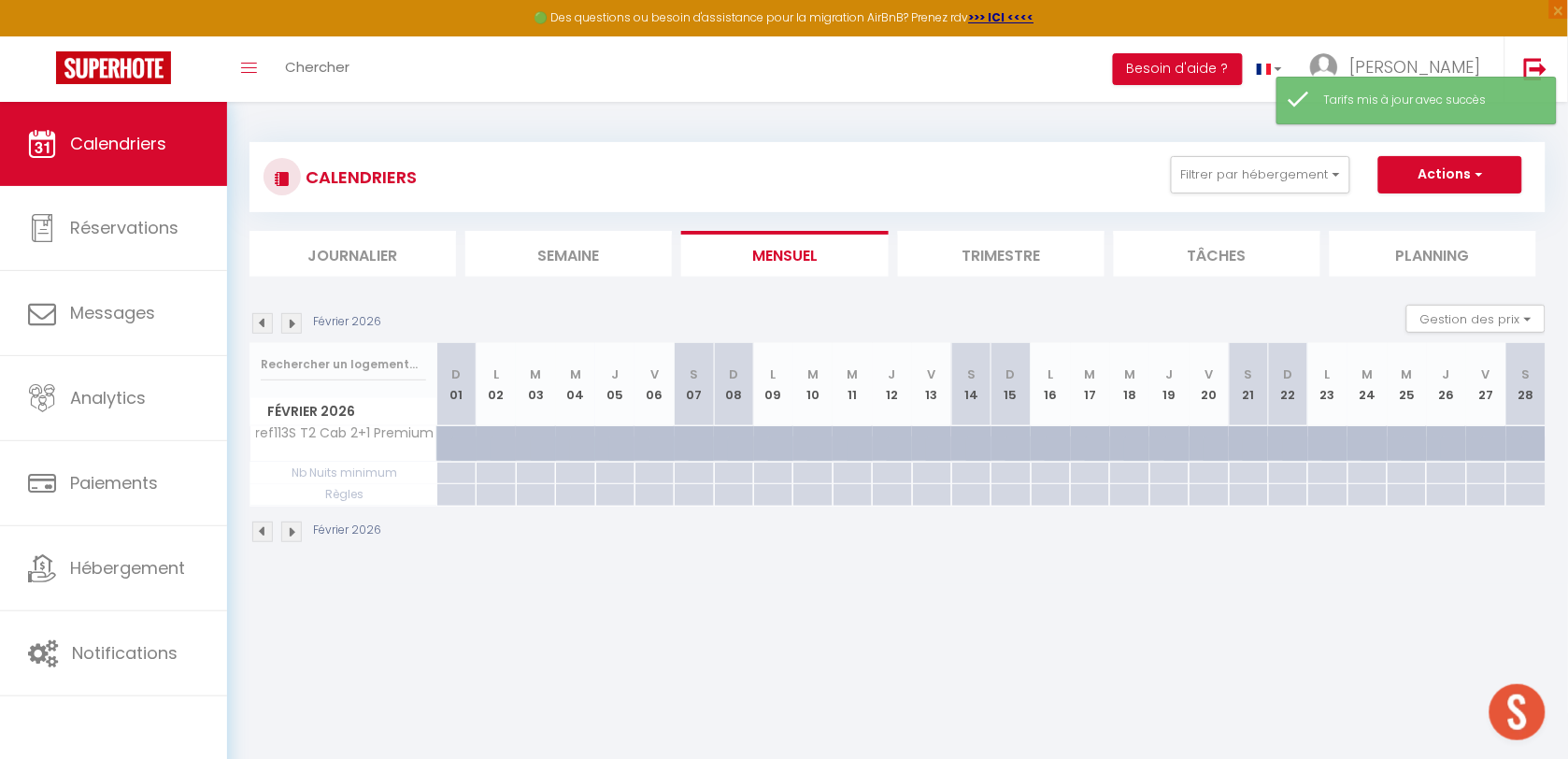
click at [297, 327] on img at bounding box center [290, 323] width 20 height 20
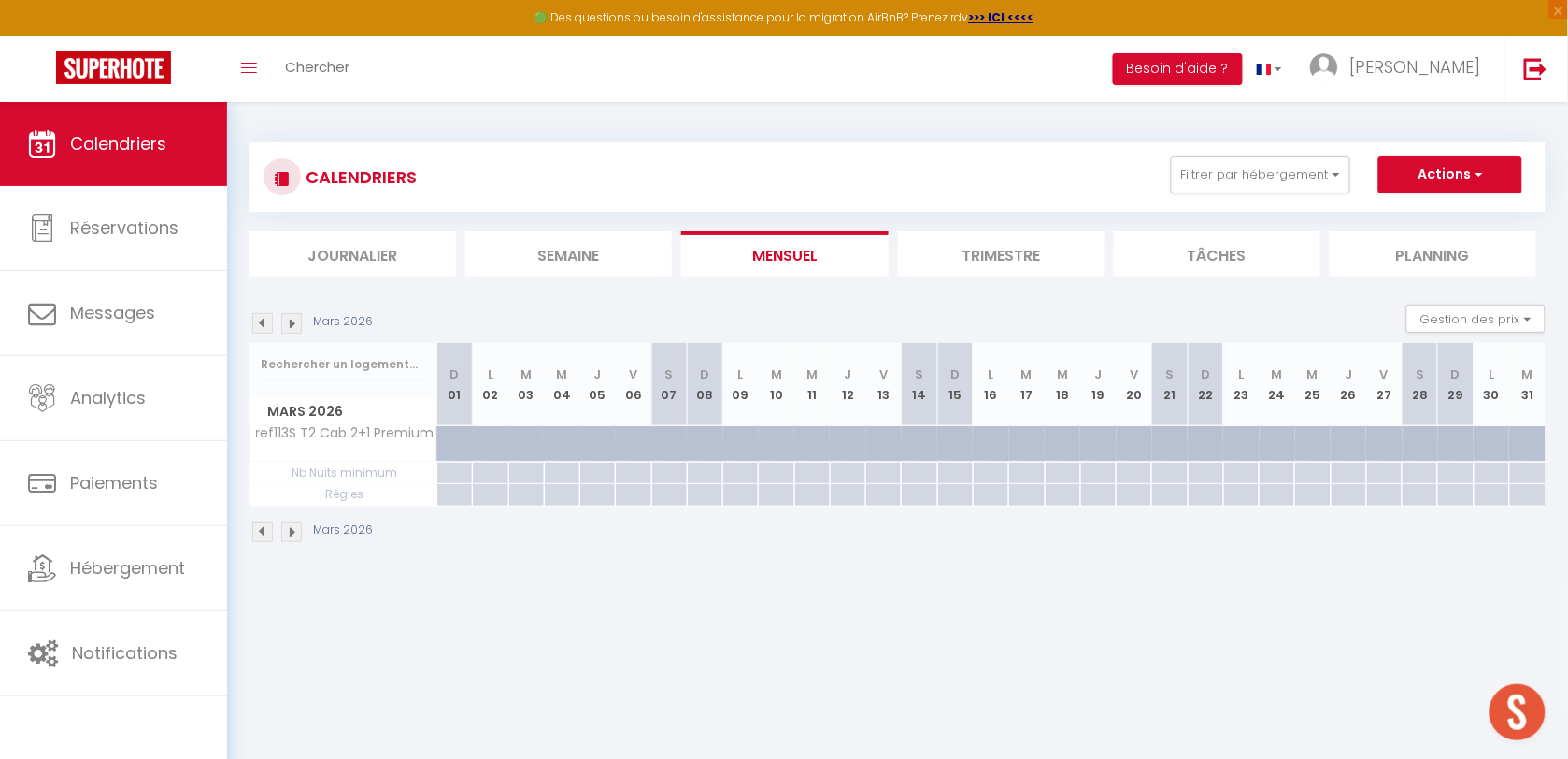
click at [738, 441] on div at bounding box center [752, 453] width 35 height 35
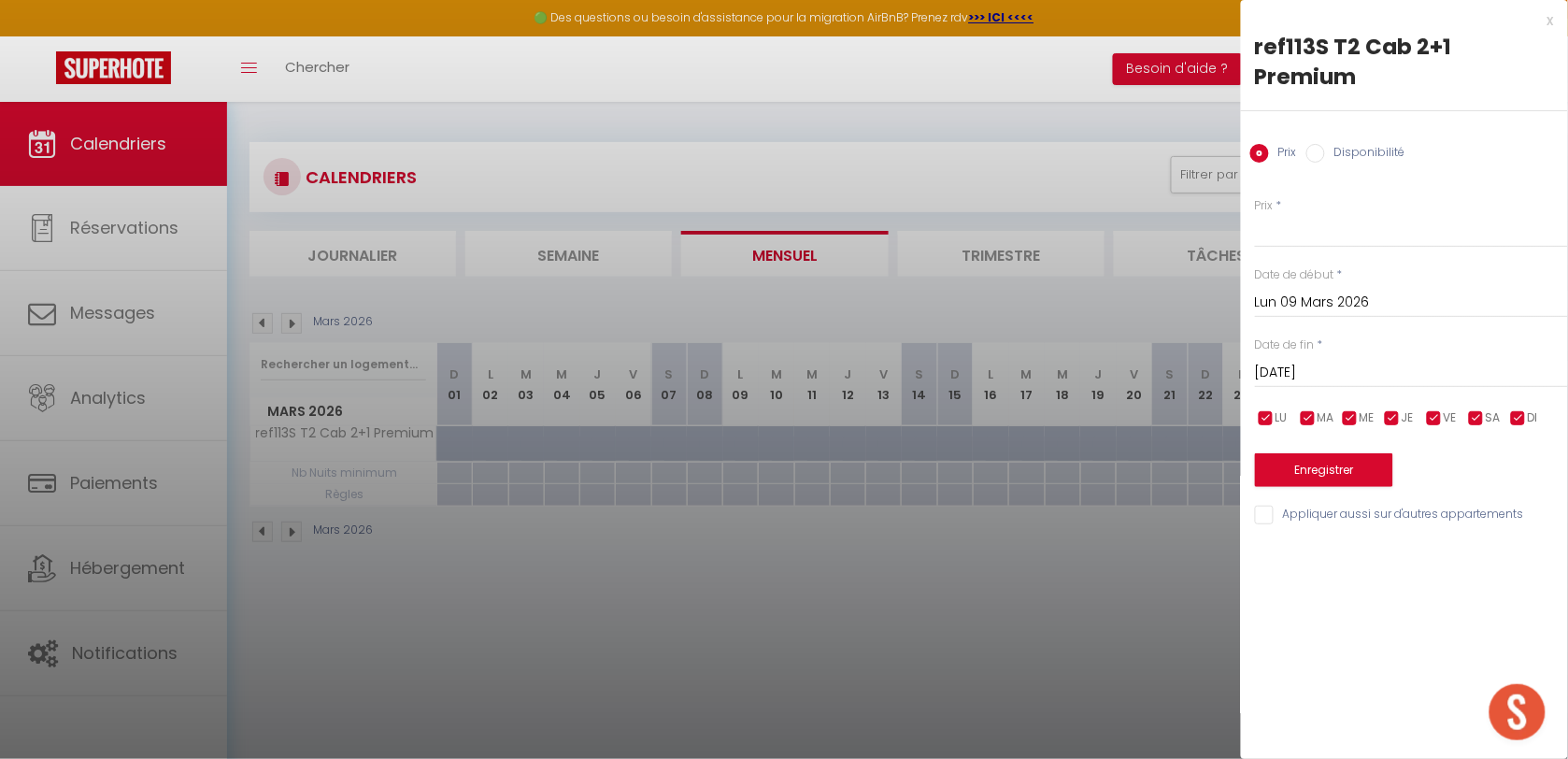
click at [1271, 355] on div "Mar 10 Mars 2026 < Mar 2026 > Dim Lun Mar Mer Jeu Ven Sam 1 2 3 4 5 6 7 8 9 10 …" at bounding box center [1411, 370] width 313 height 34
click at [1291, 360] on input "Mar 10 Mars 2026" at bounding box center [1411, 372] width 313 height 24
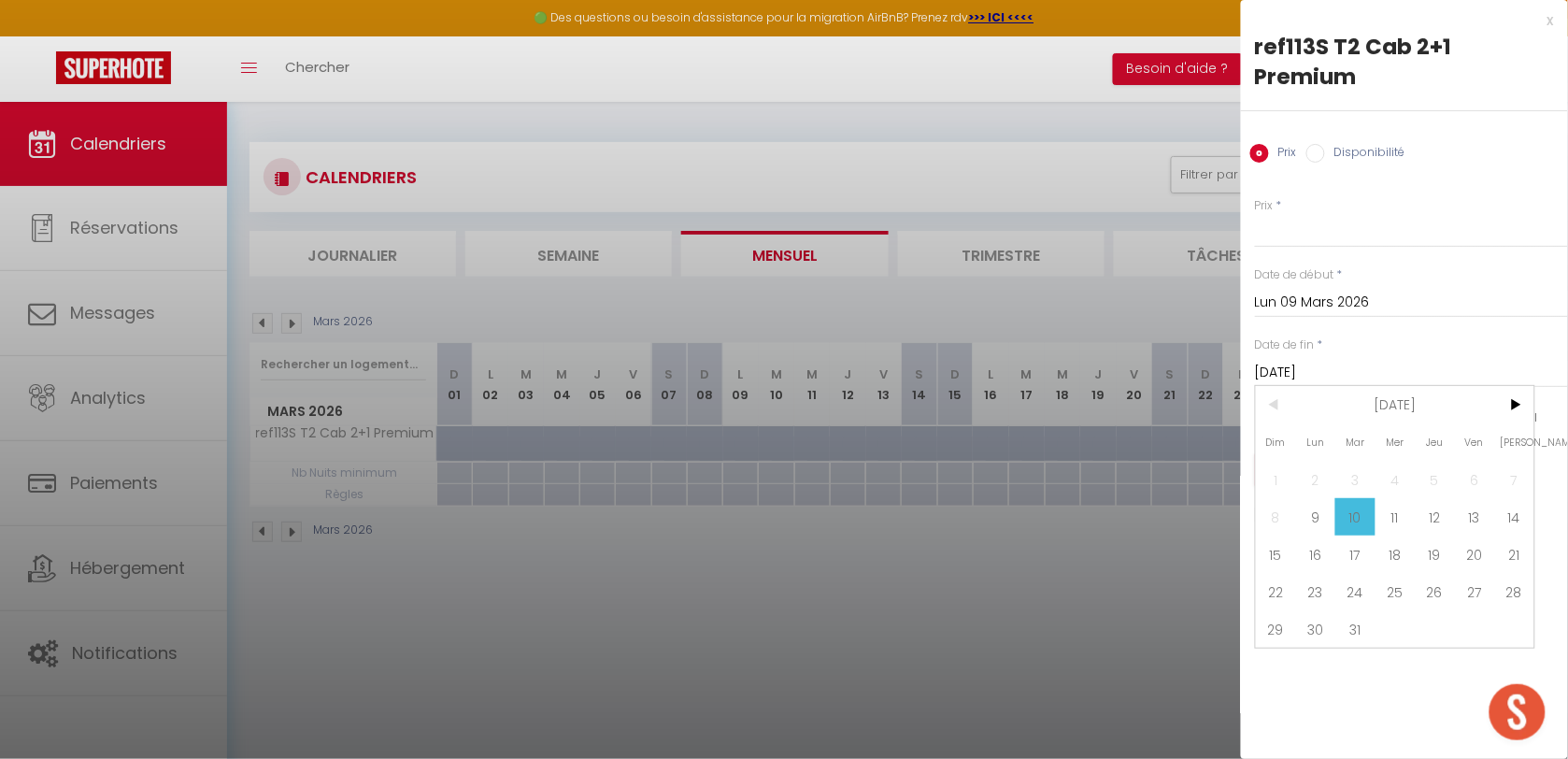
click at [1357, 610] on span "31" at bounding box center [1355, 629] width 40 height 37
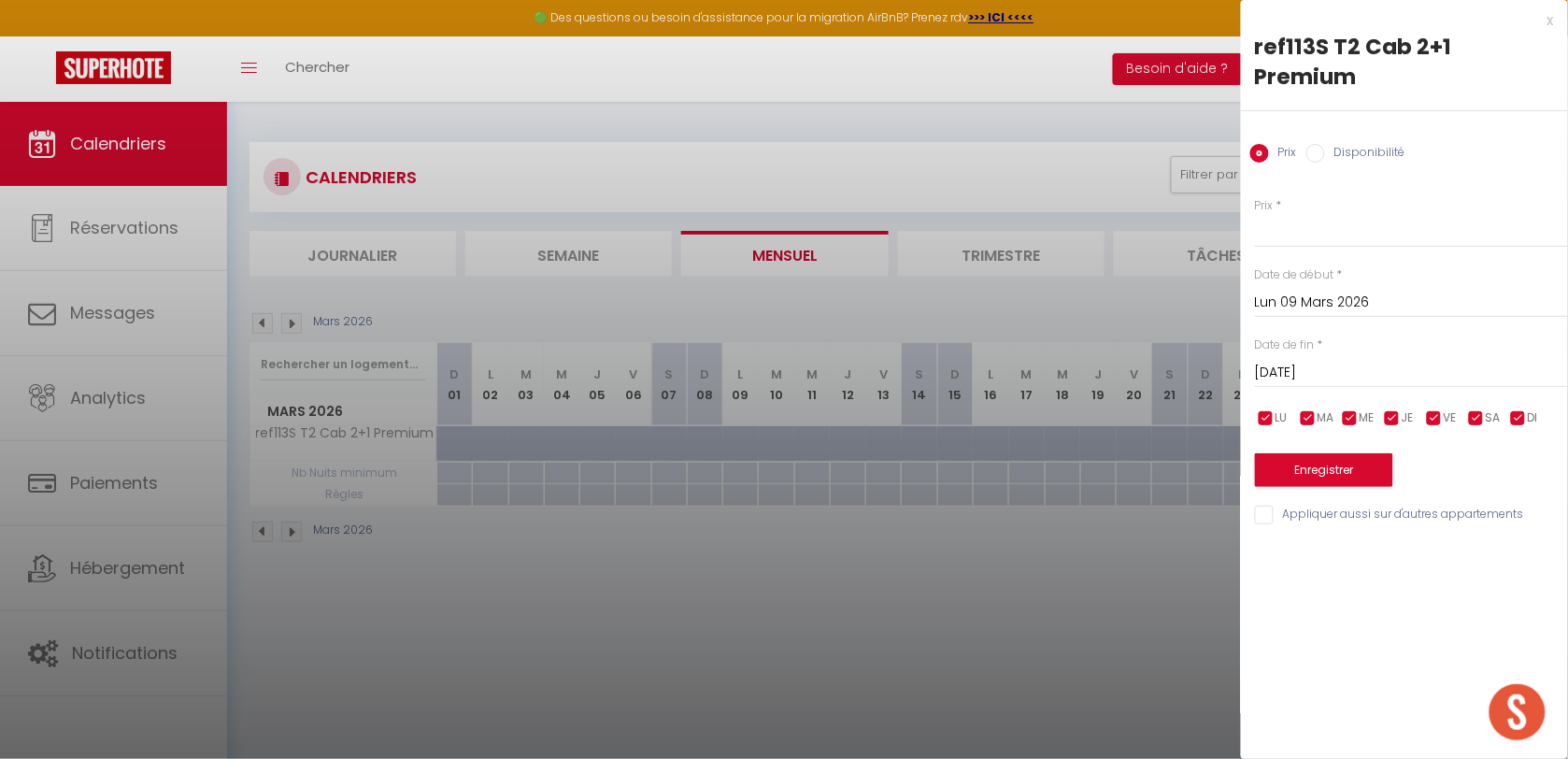
click at [1369, 144] on label "Disponibilité" at bounding box center [1365, 153] width 81 height 20
click at [1325, 144] on input "Disponibilité" at bounding box center [1315, 152] width 18 height 18
click at [1342, 455] on button "Enregistrer" at bounding box center [1324, 472] width 138 height 34
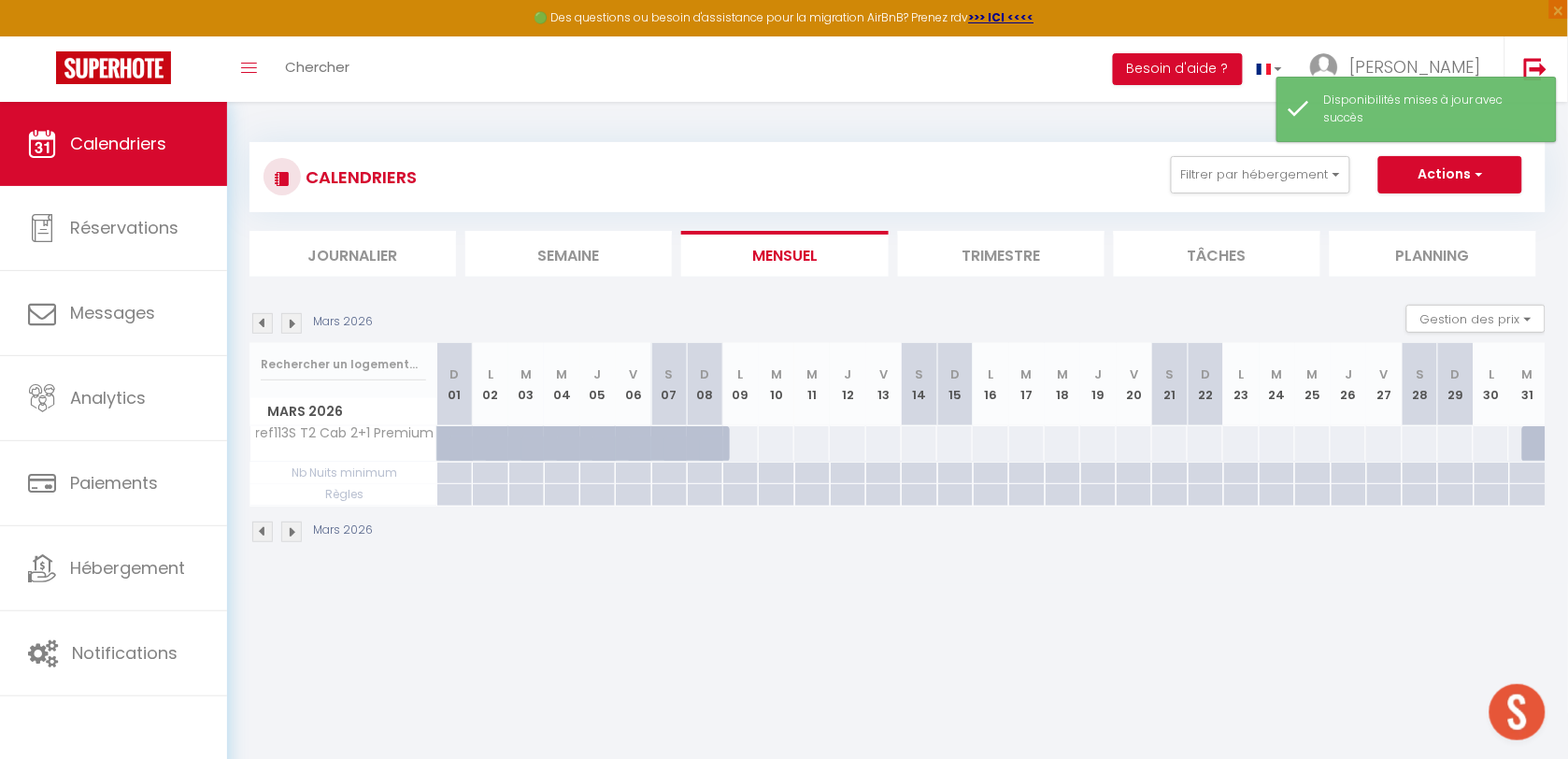
click at [743, 448] on div at bounding box center [741, 444] width 36 height 34
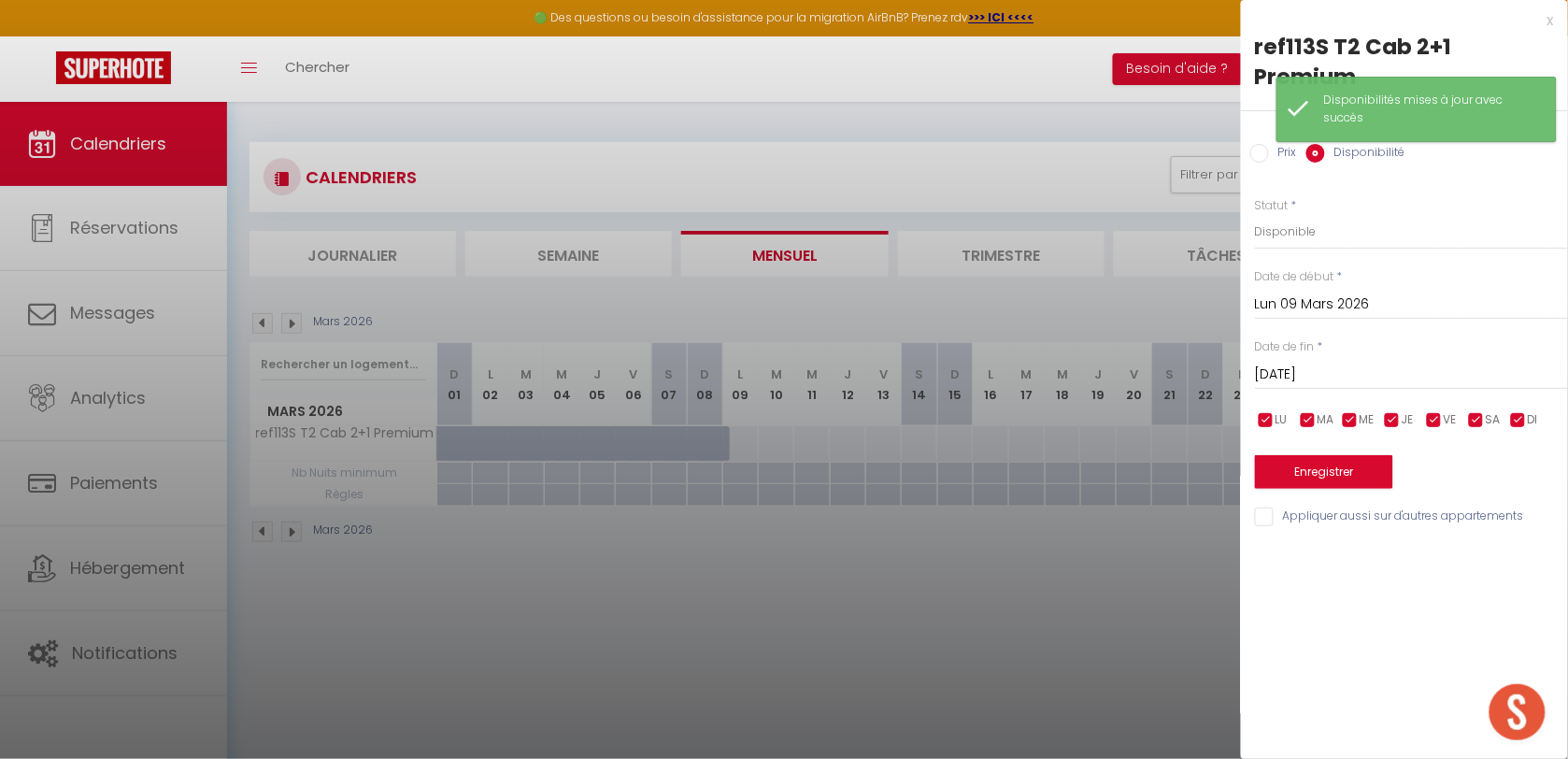
click at [1379, 362] on input "Mar 10 Mars 2026" at bounding box center [1411, 374] width 313 height 24
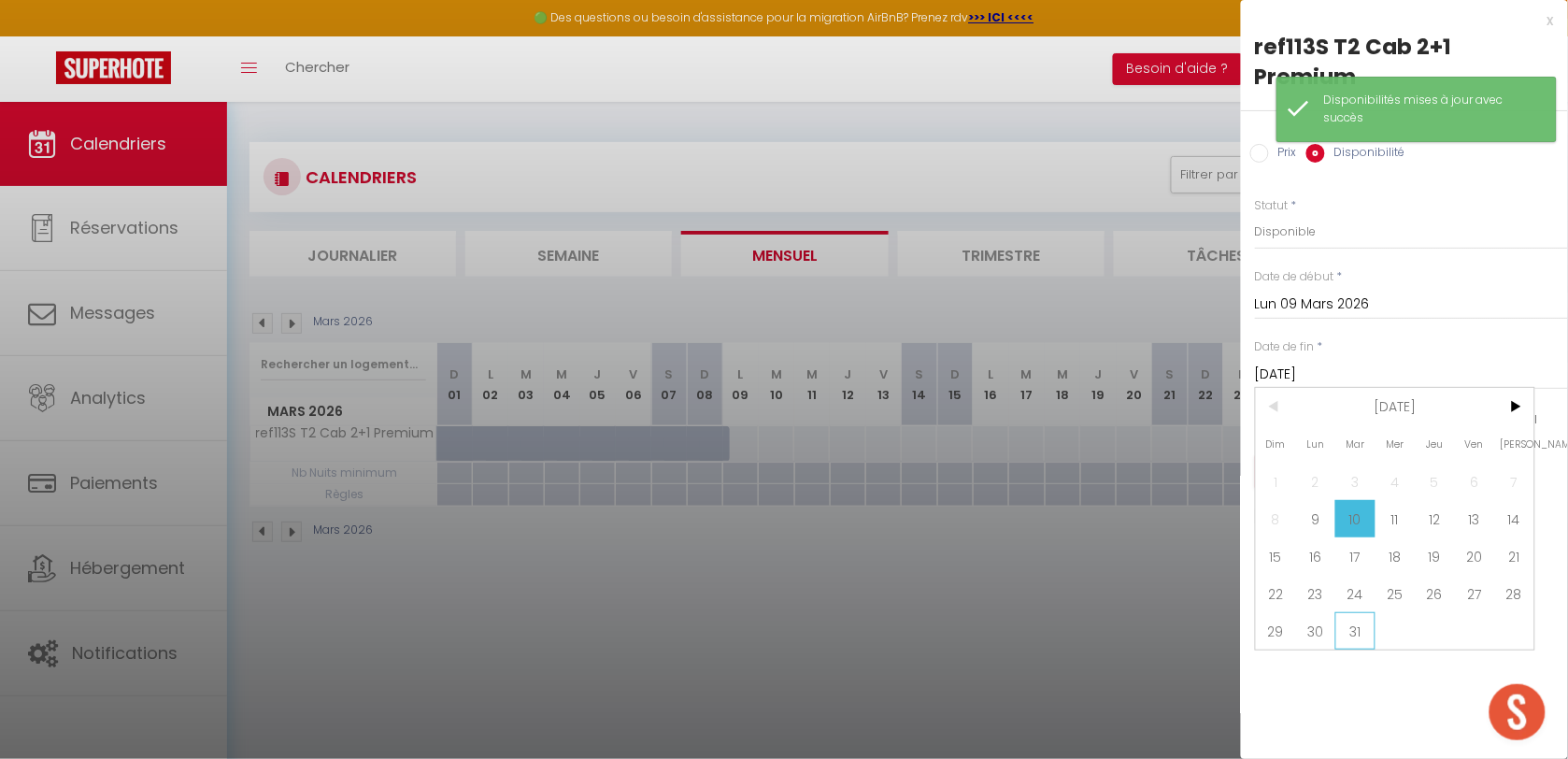
click at [1349, 612] on span "31" at bounding box center [1355, 631] width 40 height 37
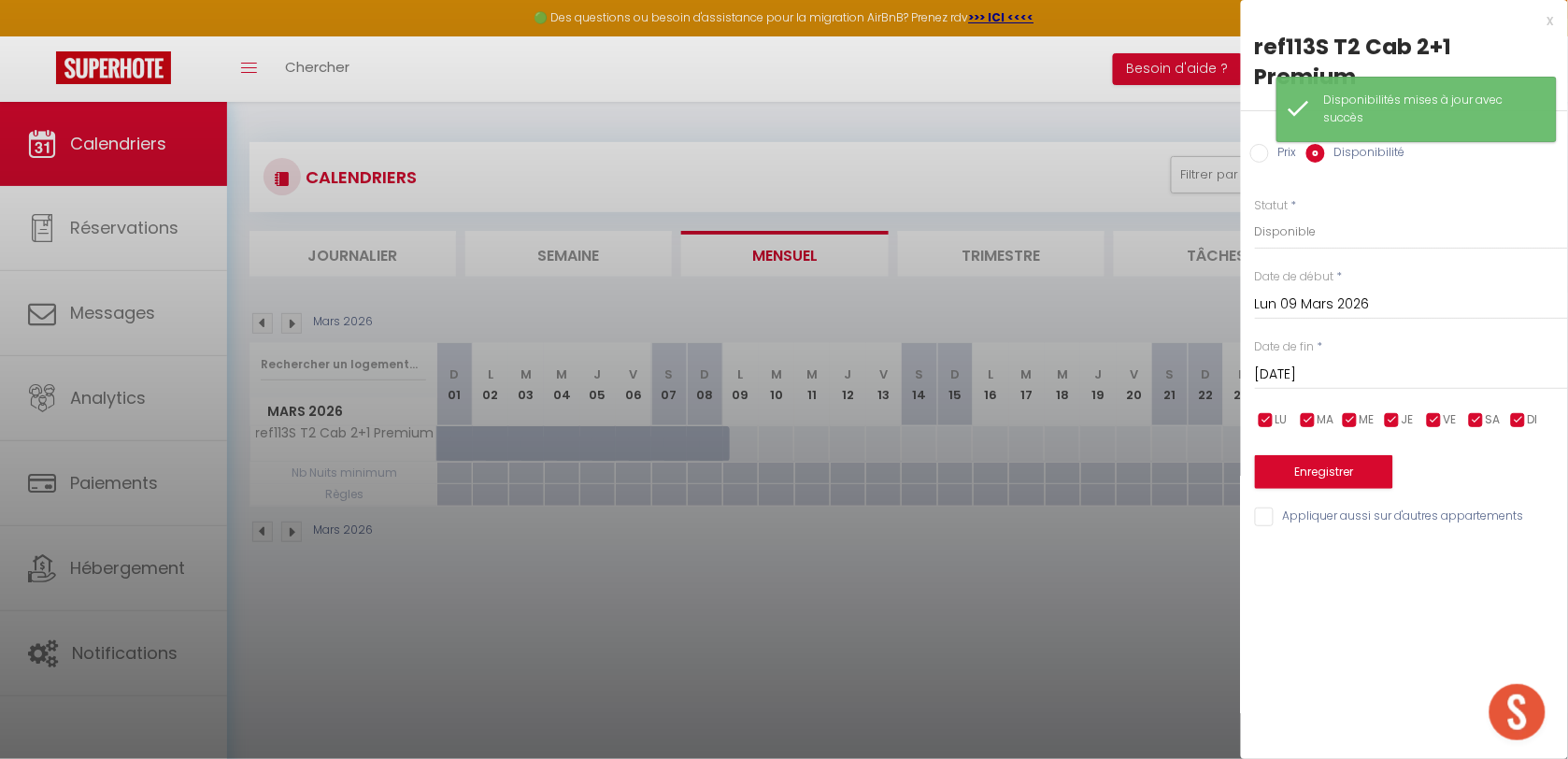
click at [1440, 411] on input "checkbox" at bounding box center [1434, 420] width 18 height 18
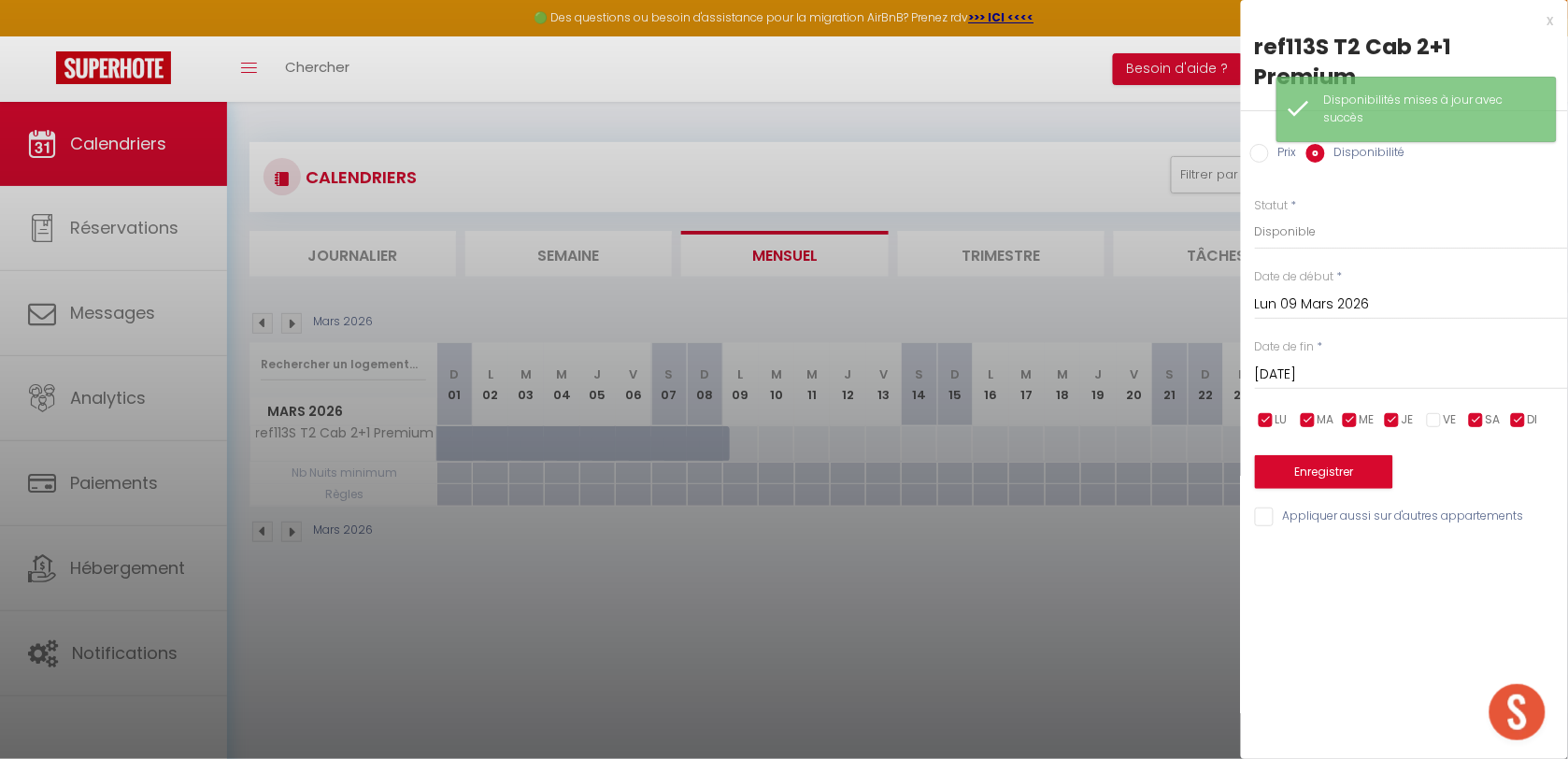
click at [1472, 411] on input "checkbox" at bounding box center [1476, 420] width 18 height 18
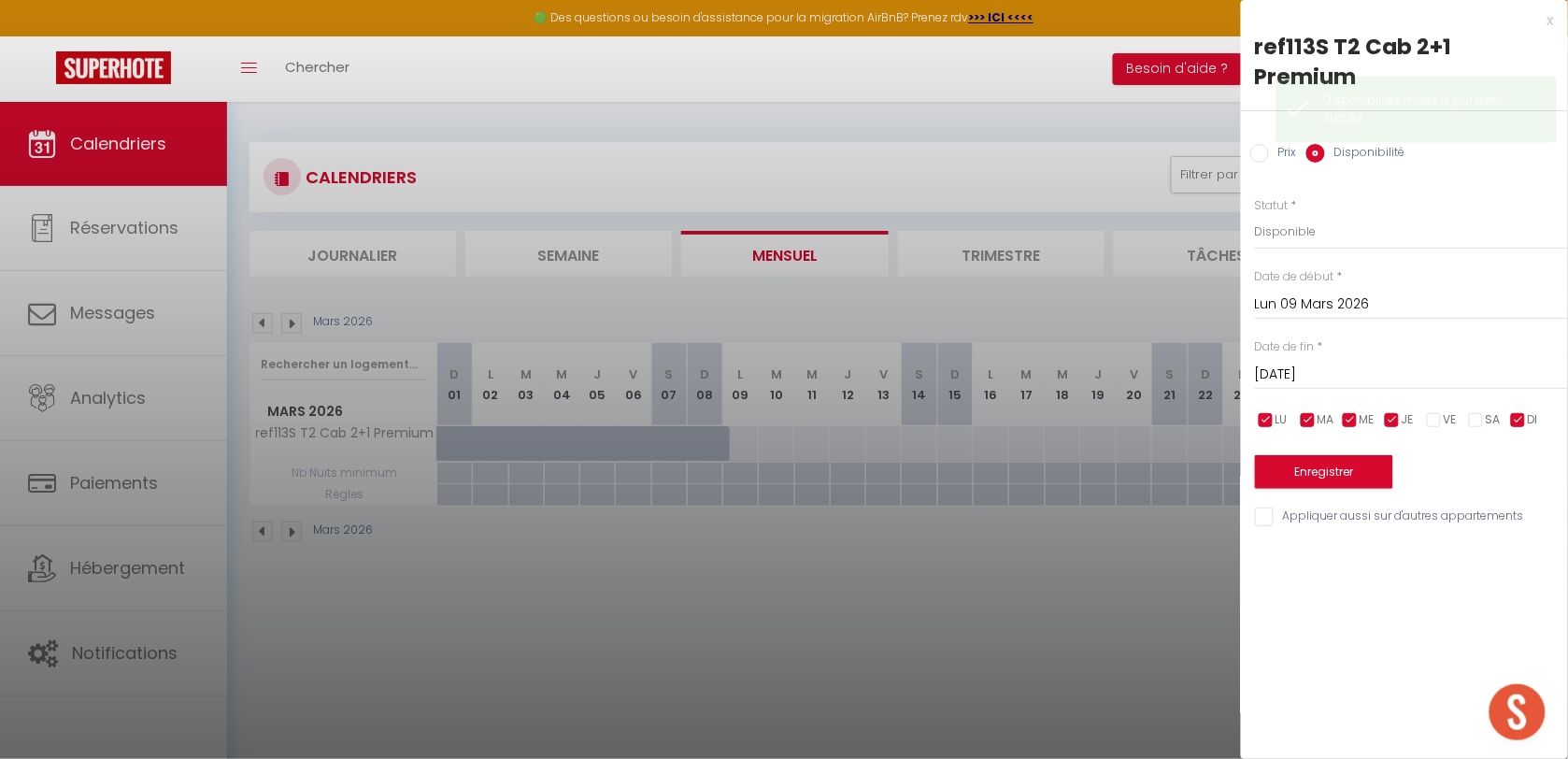
click at [1516, 411] on input "checkbox" at bounding box center [1517, 420] width 18 height 18
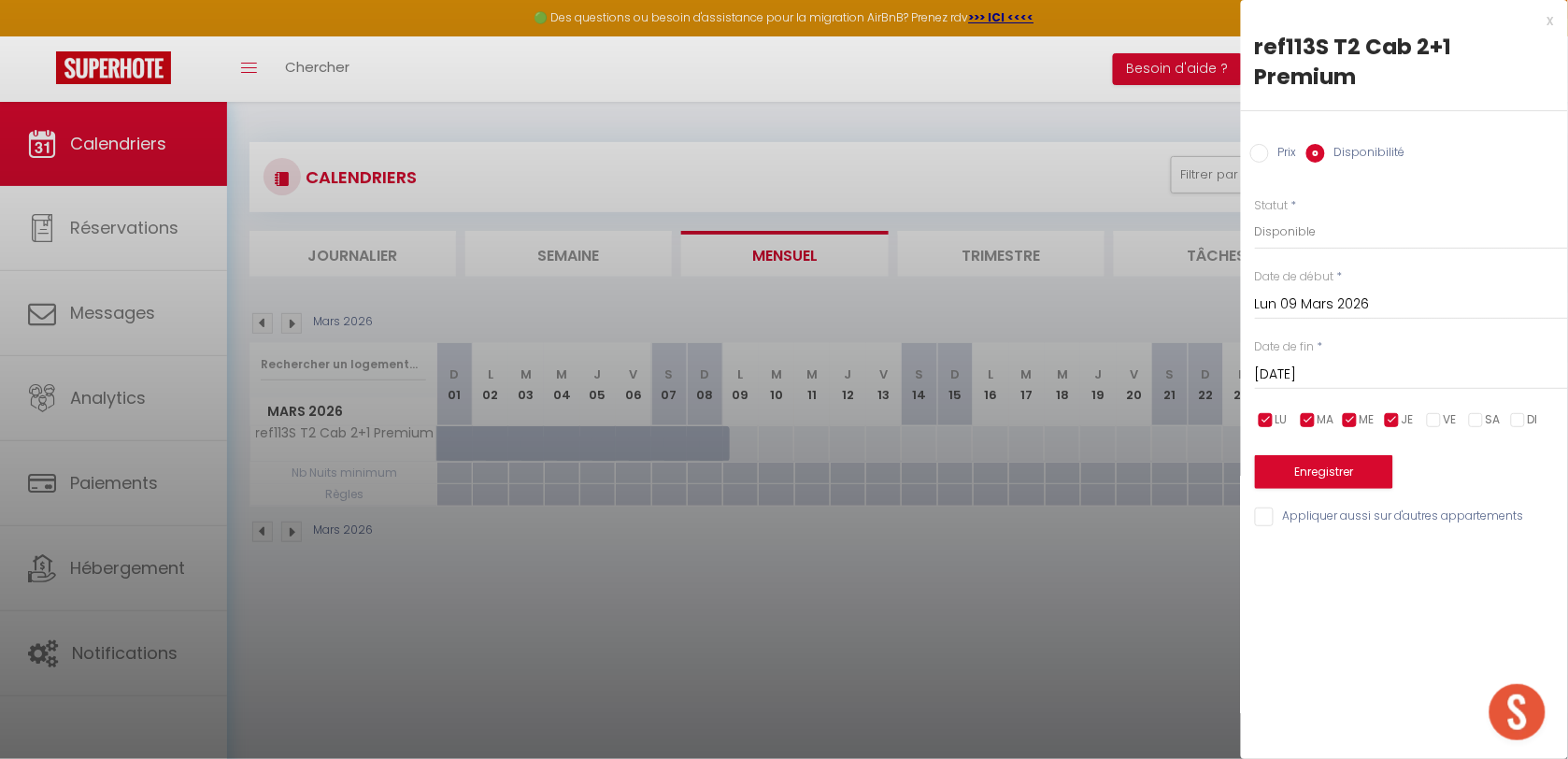
click at [1287, 144] on label "Prix" at bounding box center [1282, 153] width 28 height 20
click at [1269, 144] on input "Prix" at bounding box center [1258, 152] width 18 height 18
click at [1292, 214] on input "Prix" at bounding box center [1411, 230] width 313 height 34
click at [1301, 453] on button "Enregistrer" at bounding box center [1324, 470] width 138 height 34
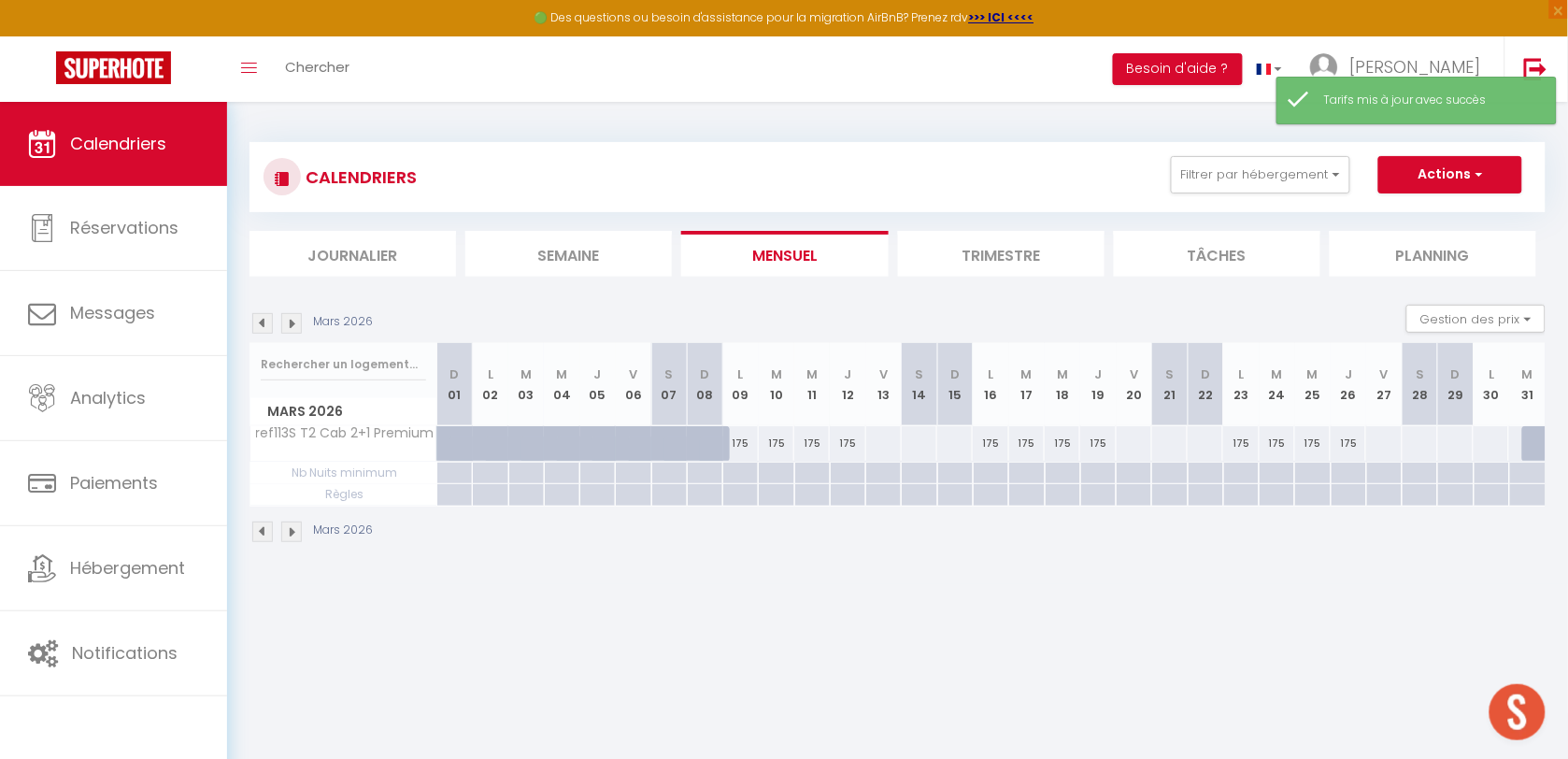
click at [713, 627] on body "🟢 Des questions ou besoin d'assistance pour la migration AirBnB? Prenez rdv >>>…" at bounding box center [784, 481] width 1568 height 759
click at [1498, 441] on div at bounding box center [1490, 444] width 36 height 34
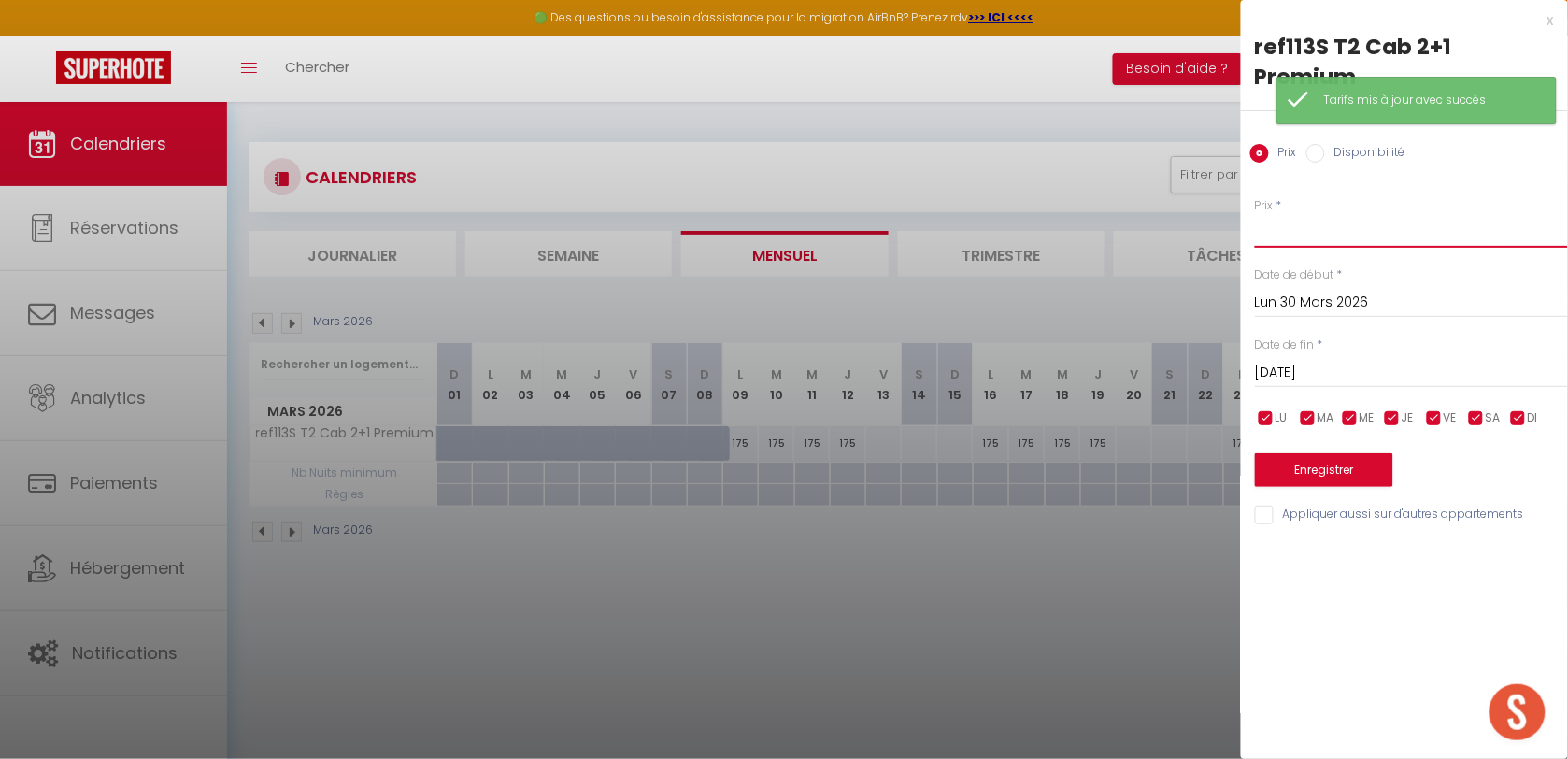
click at [1303, 214] on input "Prix" at bounding box center [1411, 230] width 313 height 34
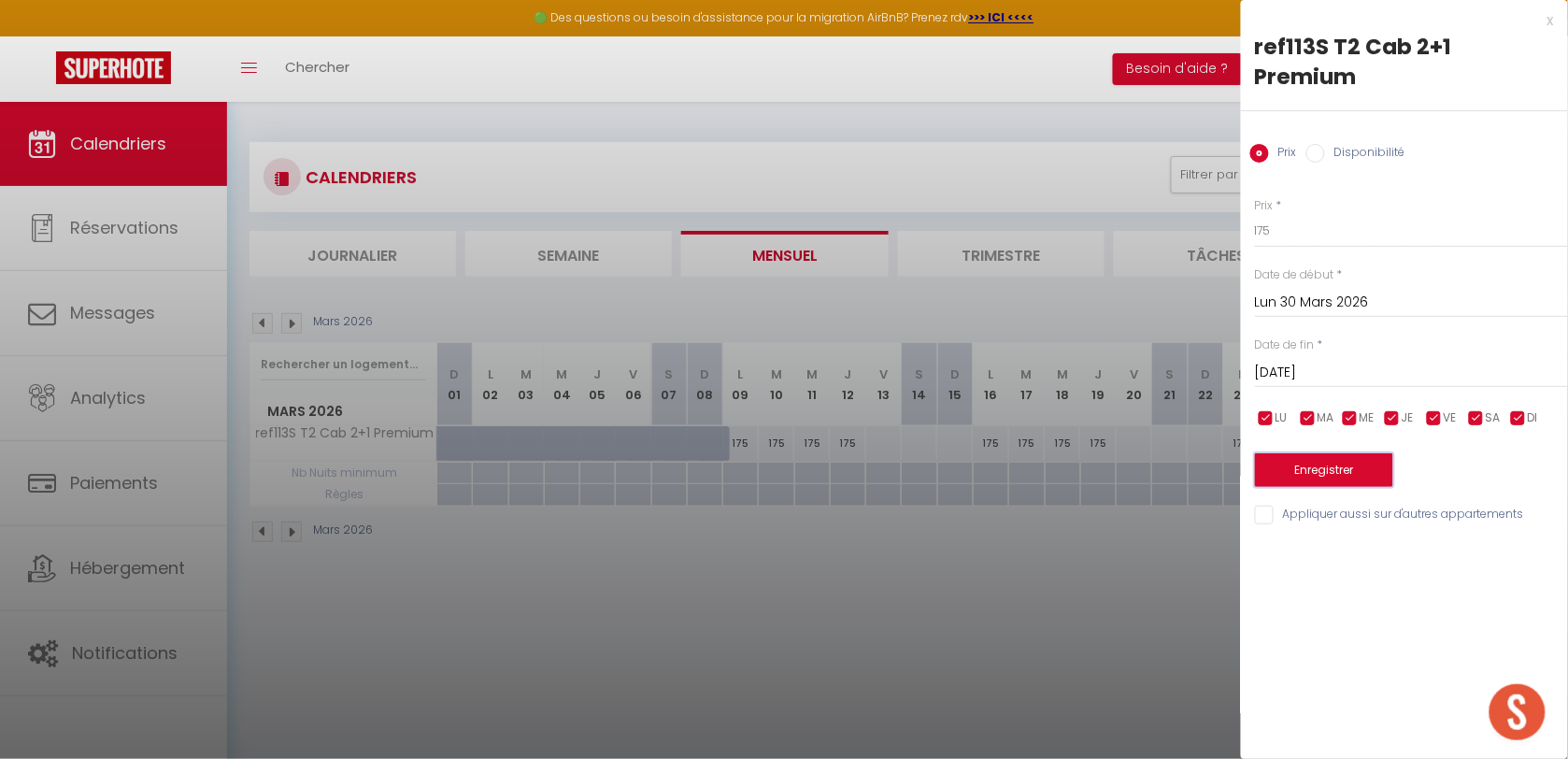
click at [1318, 453] on button "Enregistrer" at bounding box center [1324, 470] width 138 height 34
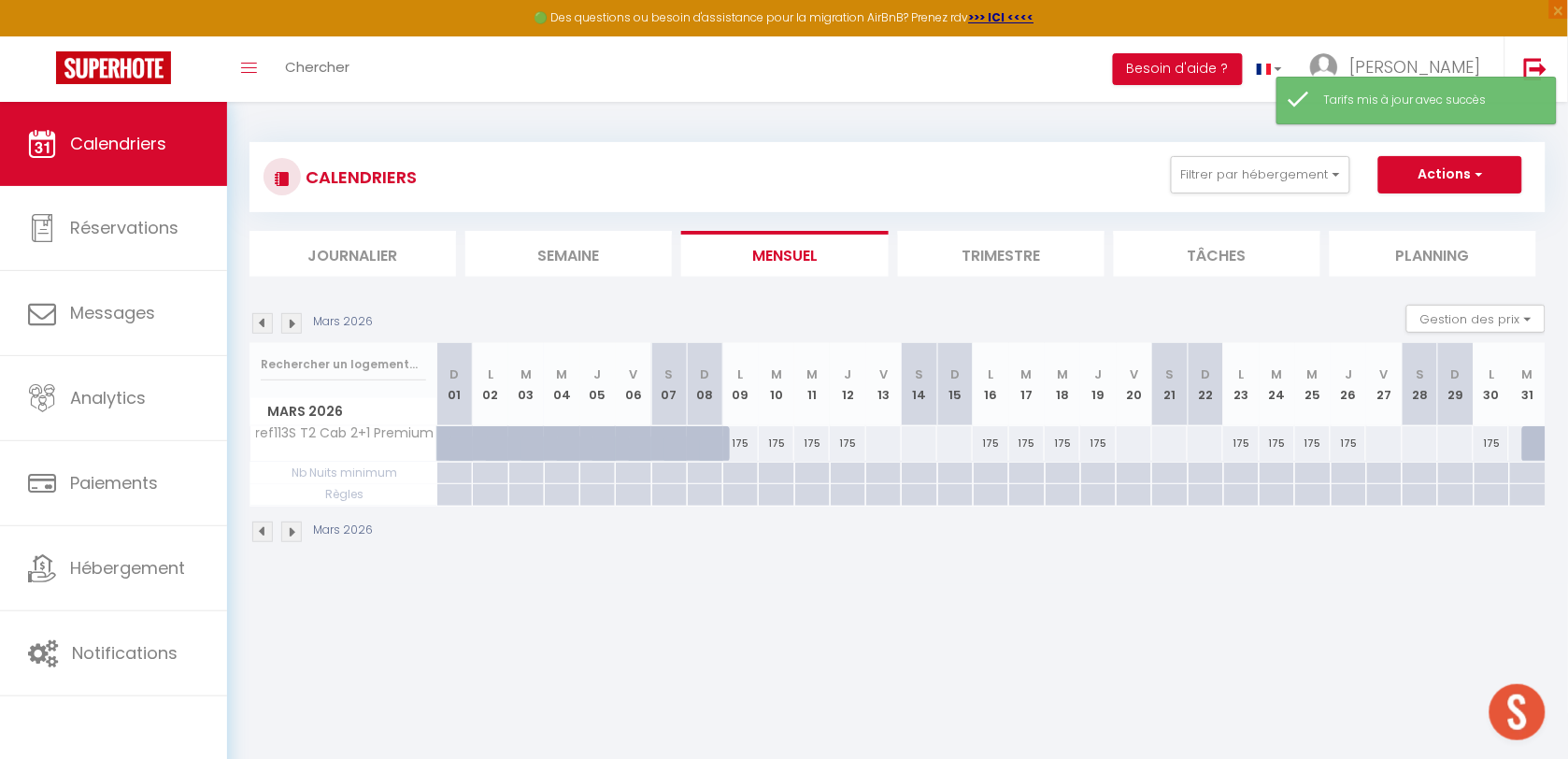
click at [1534, 444] on div at bounding box center [1540, 444] width 36 height 35
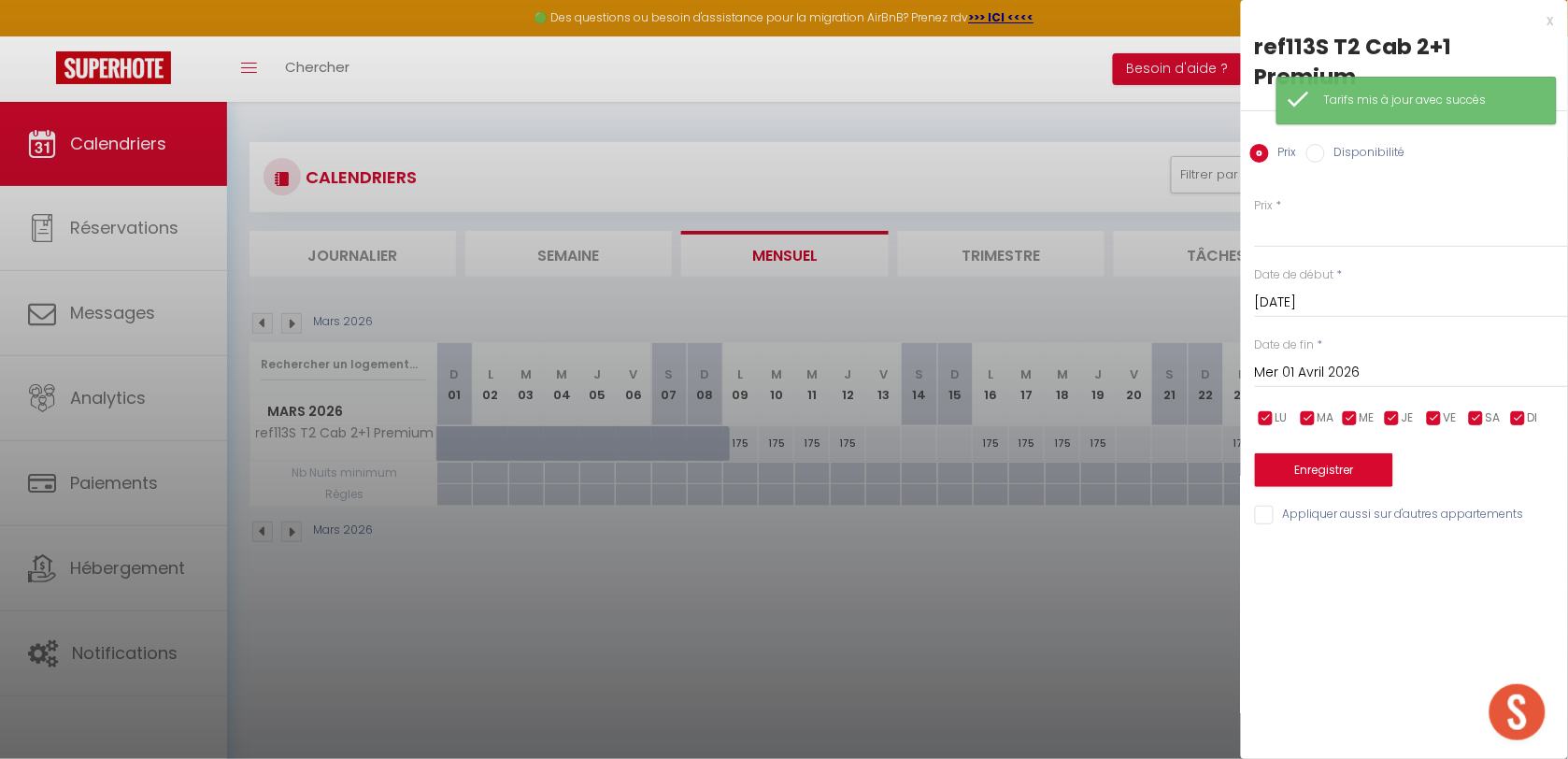
click at [1362, 360] on input "Mer 01 Avril 2026" at bounding box center [1411, 372] width 313 height 24
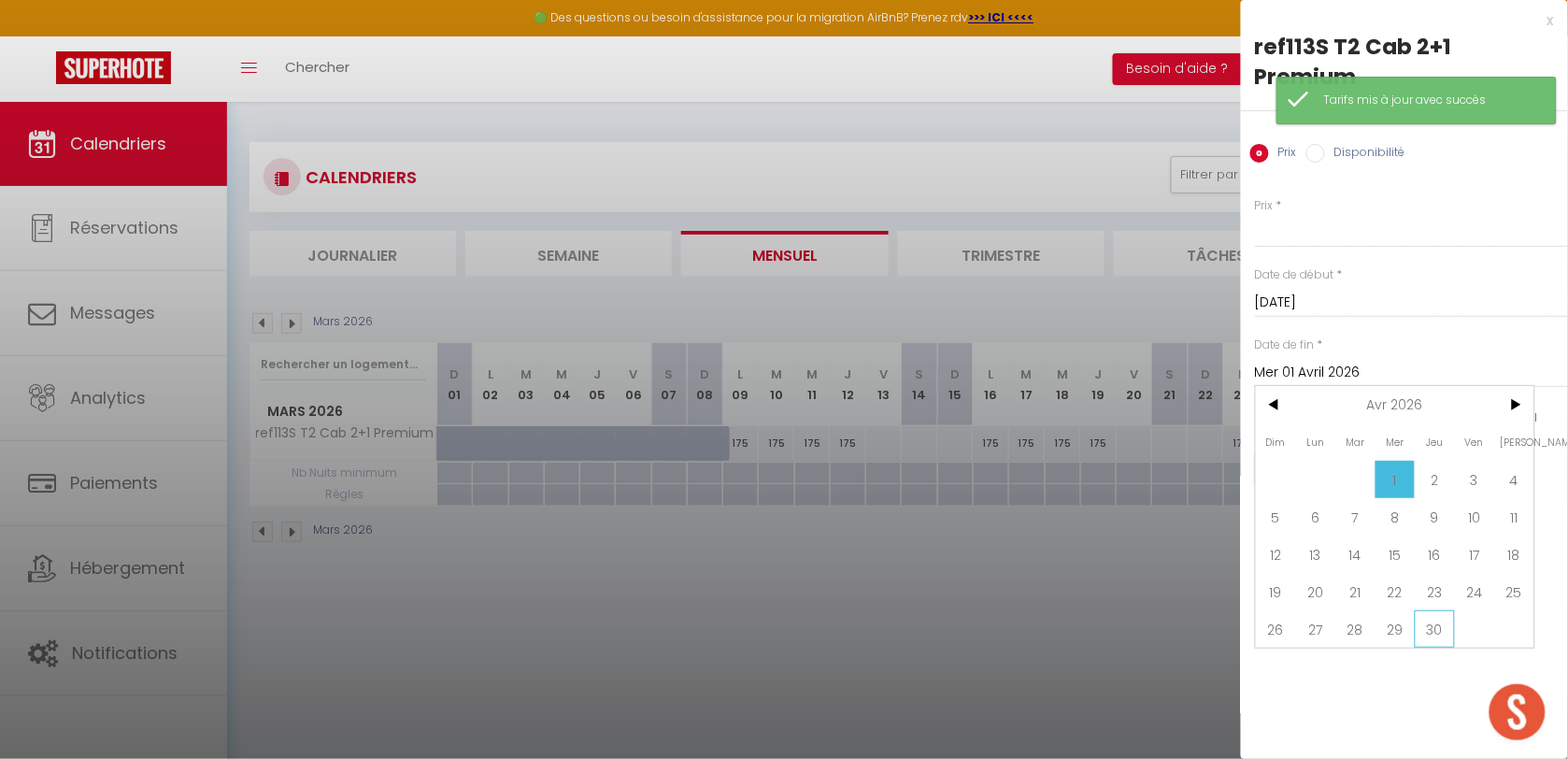
click at [1437, 610] on span "30" at bounding box center [1435, 629] width 40 height 37
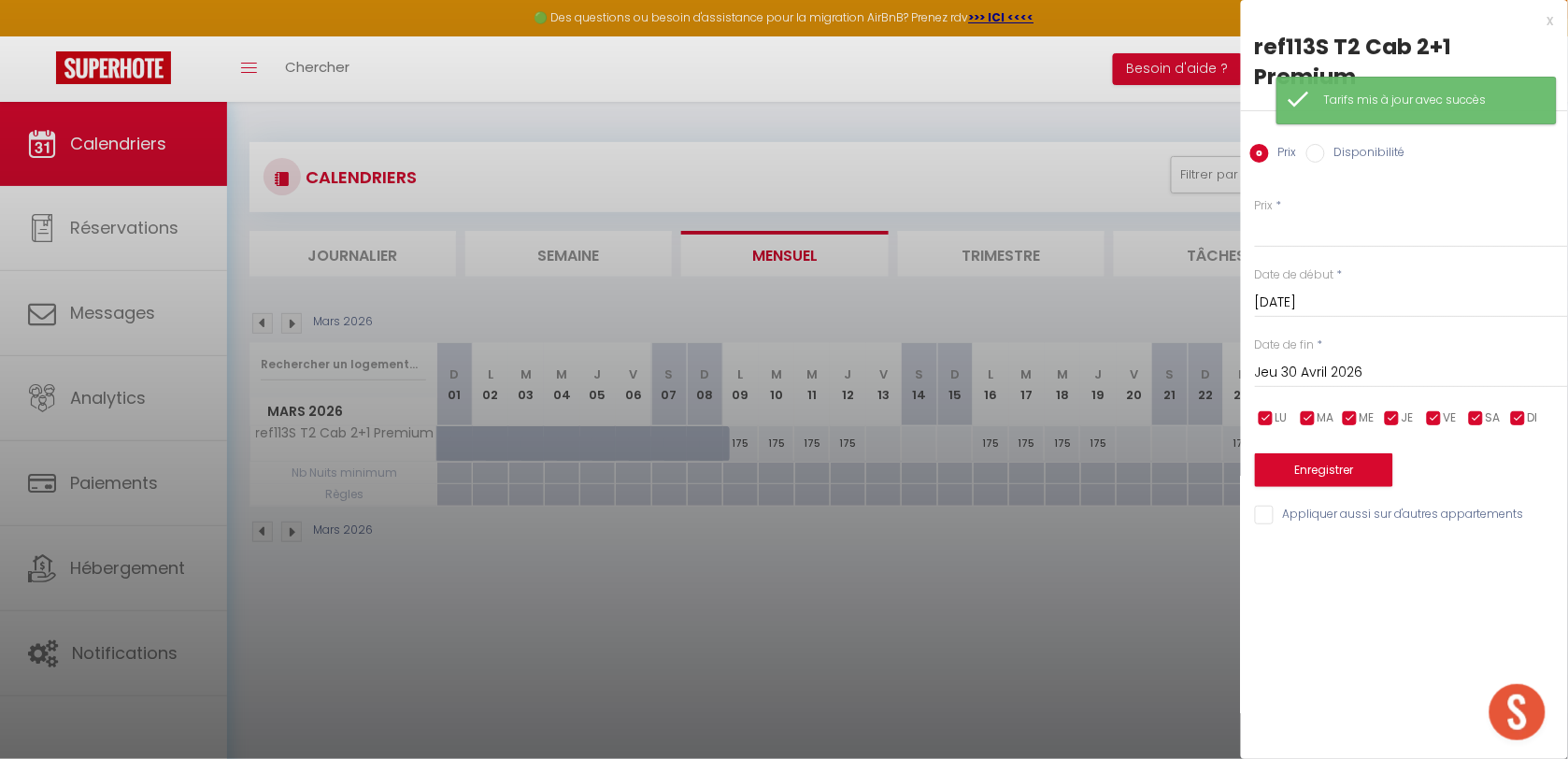
click at [1359, 144] on label "Disponibilité" at bounding box center [1365, 153] width 81 height 20
click at [1325, 144] on input "Disponibilité" at bounding box center [1315, 152] width 18 height 18
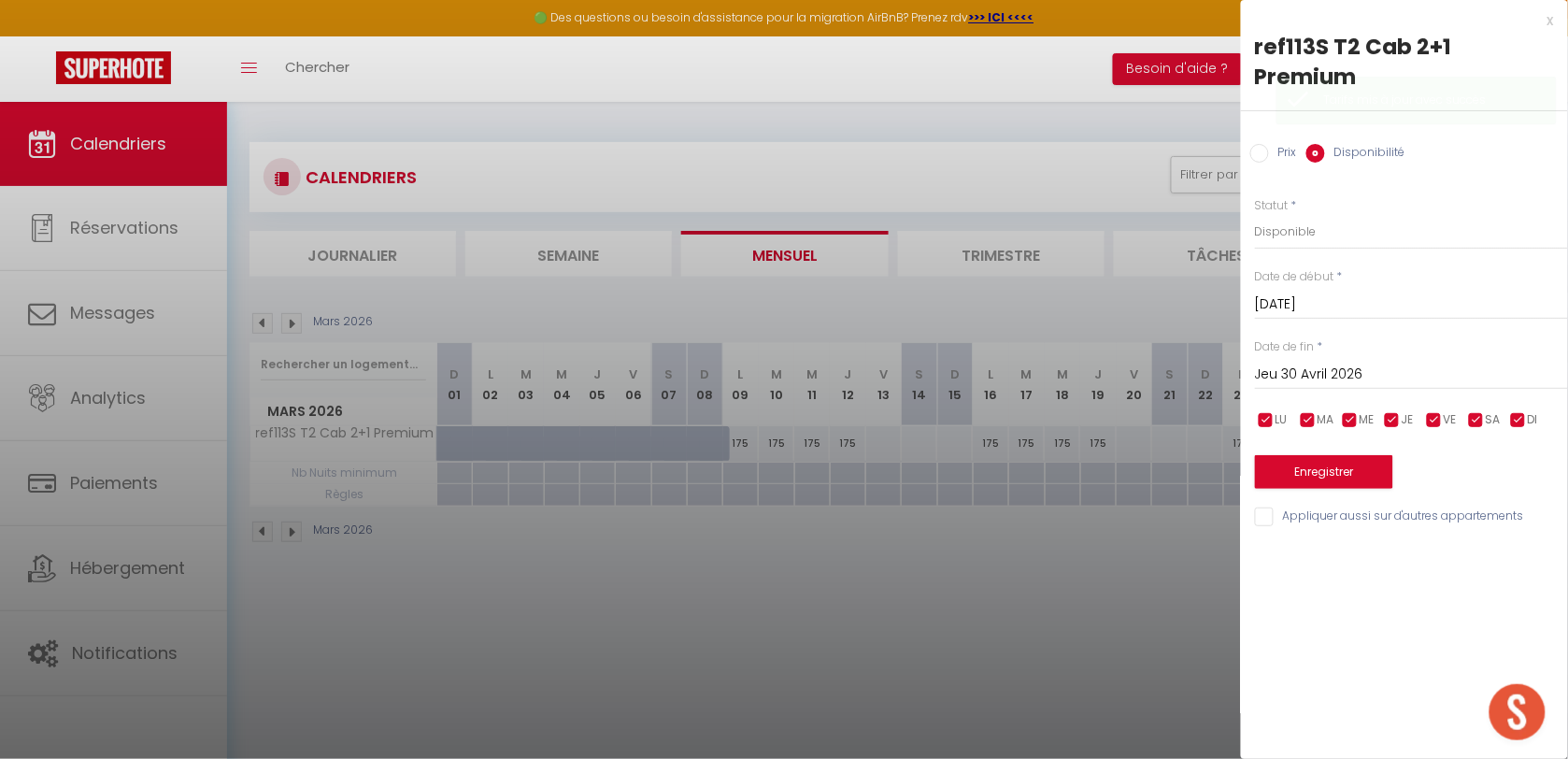
click at [1145, 585] on div at bounding box center [784, 380] width 1568 height 759
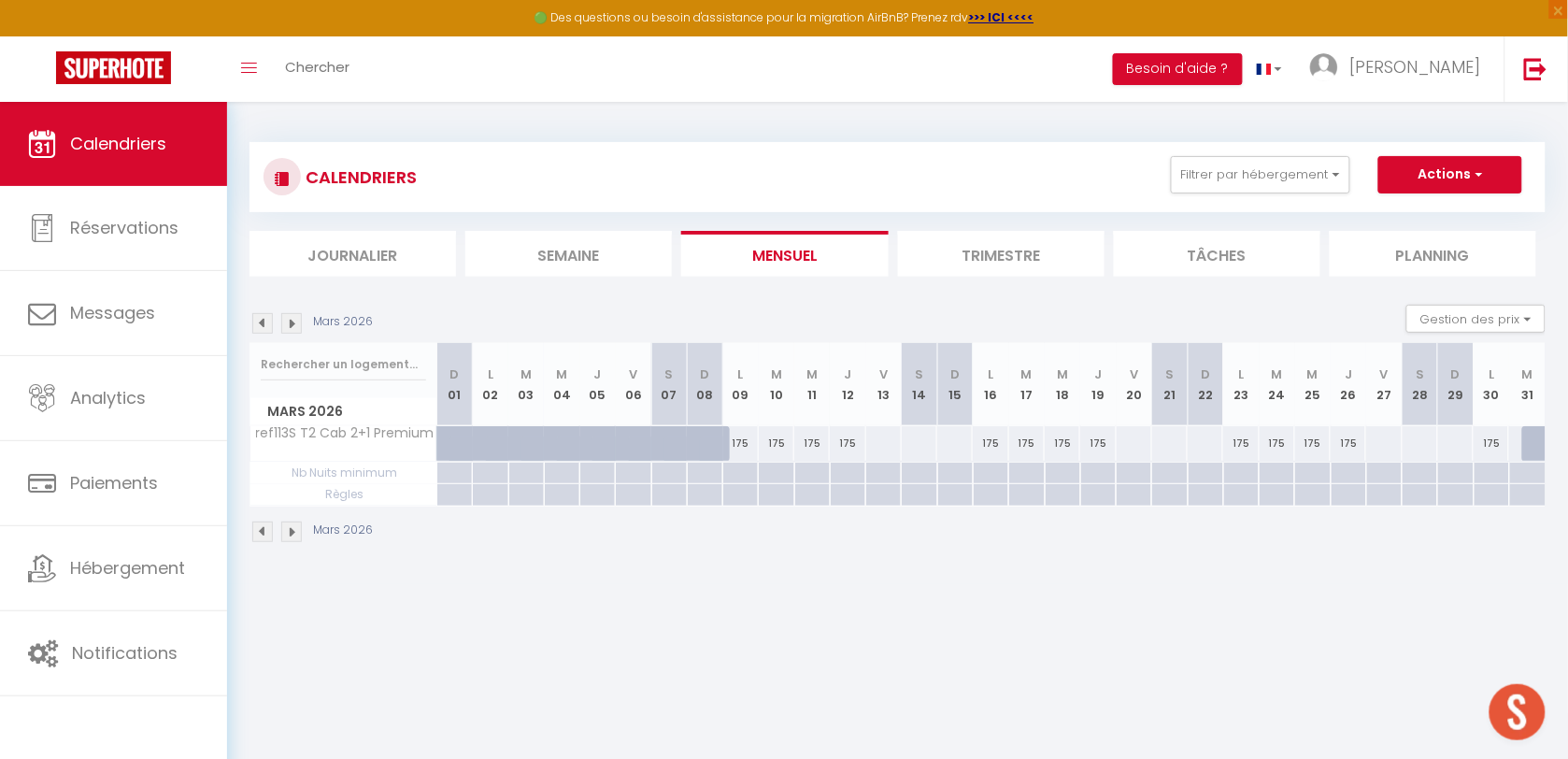
click at [259, 317] on img at bounding box center [262, 323] width 20 height 20
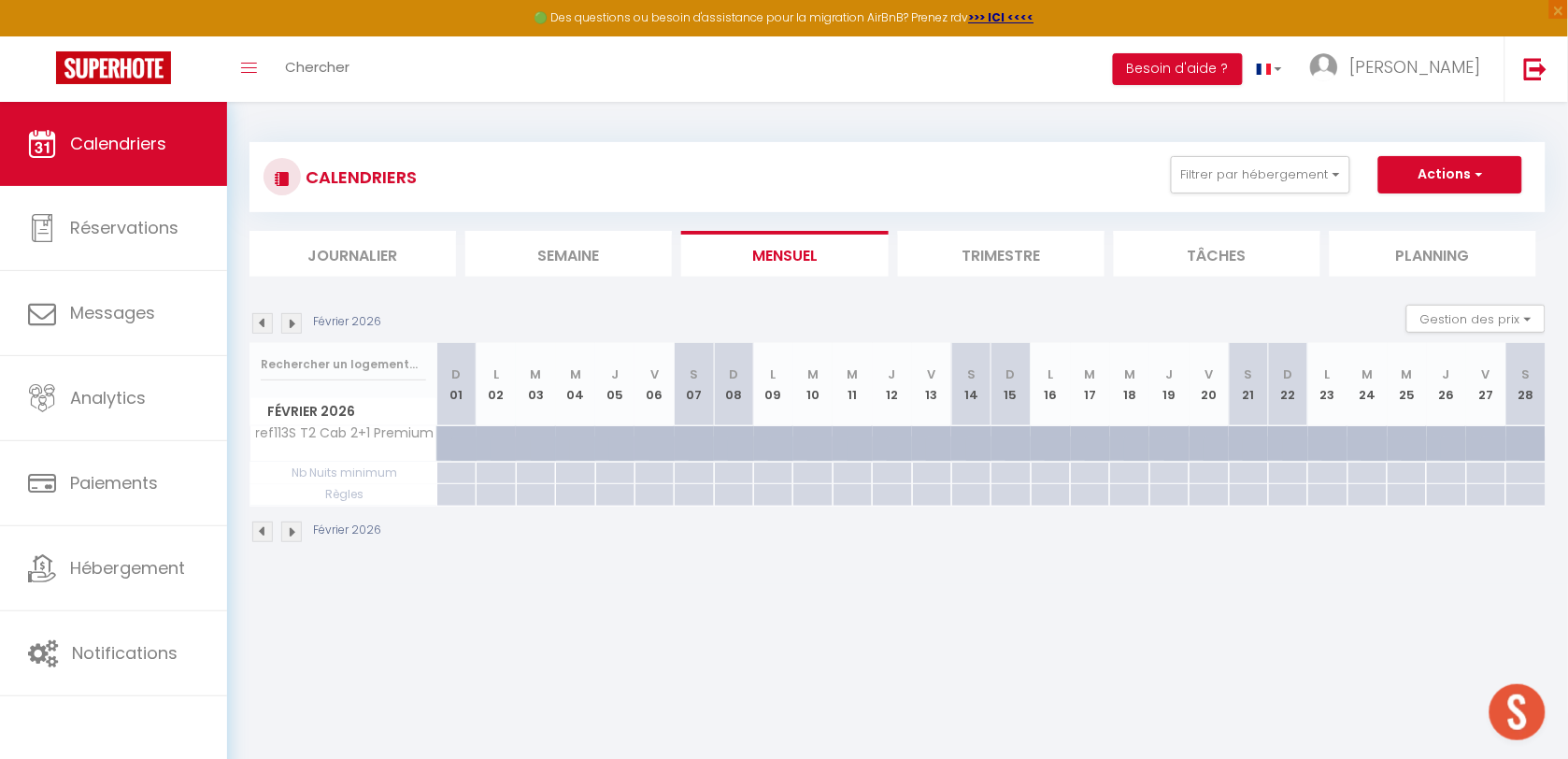
click at [259, 317] on img at bounding box center [262, 323] width 20 height 20
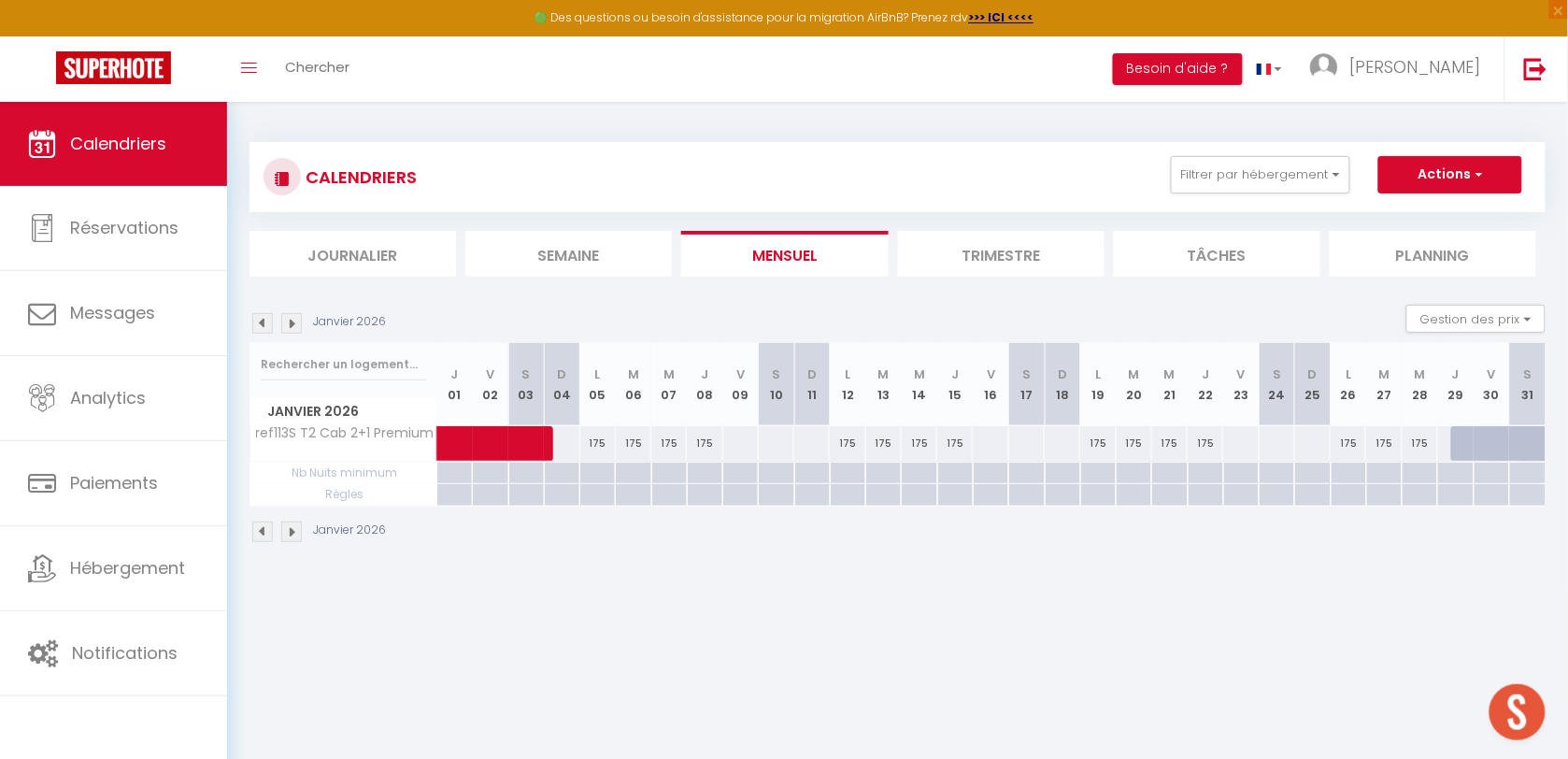
click at [259, 317] on img at bounding box center [262, 323] width 20 height 20
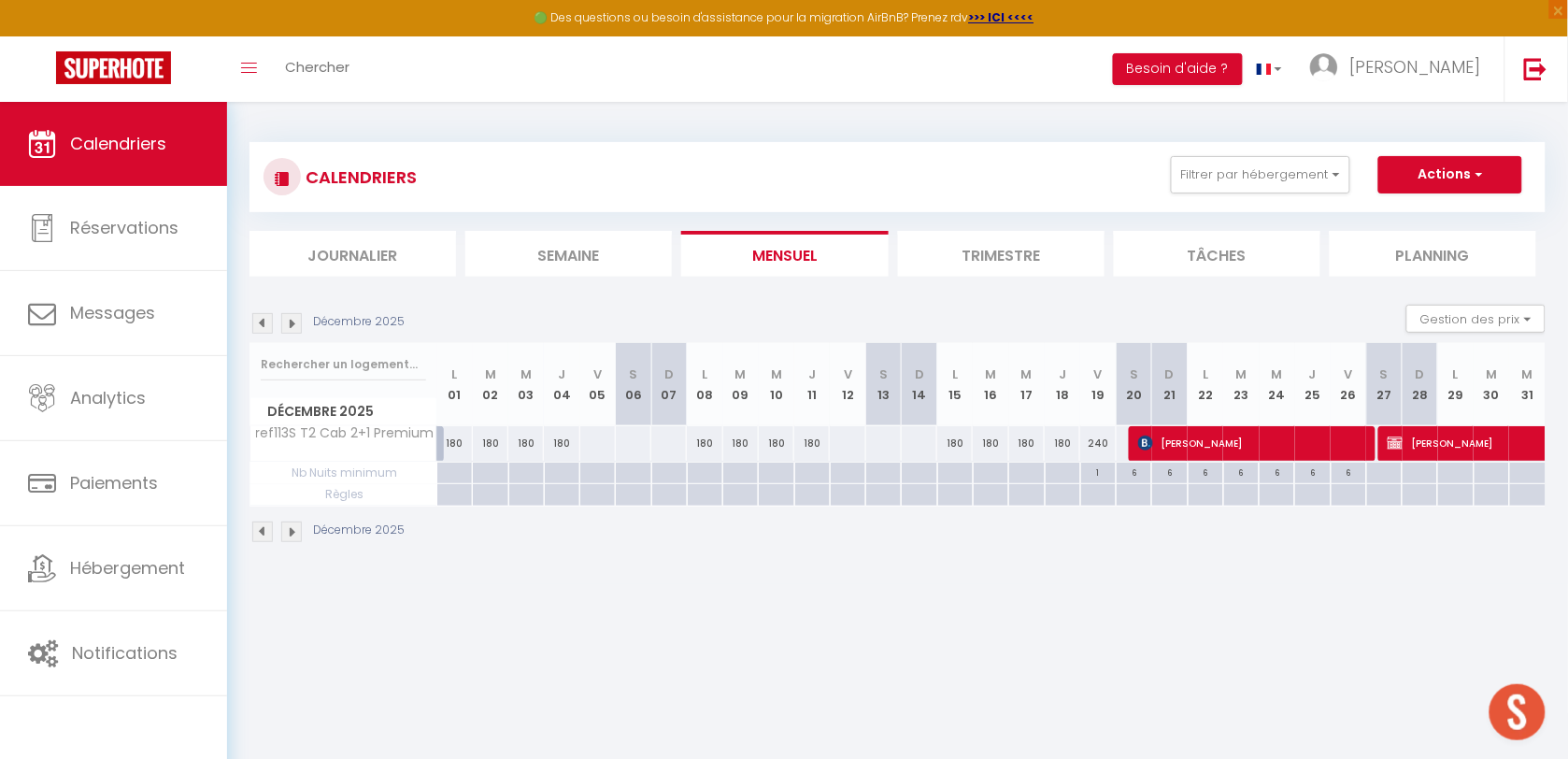
click at [259, 317] on img at bounding box center [262, 323] width 20 height 20
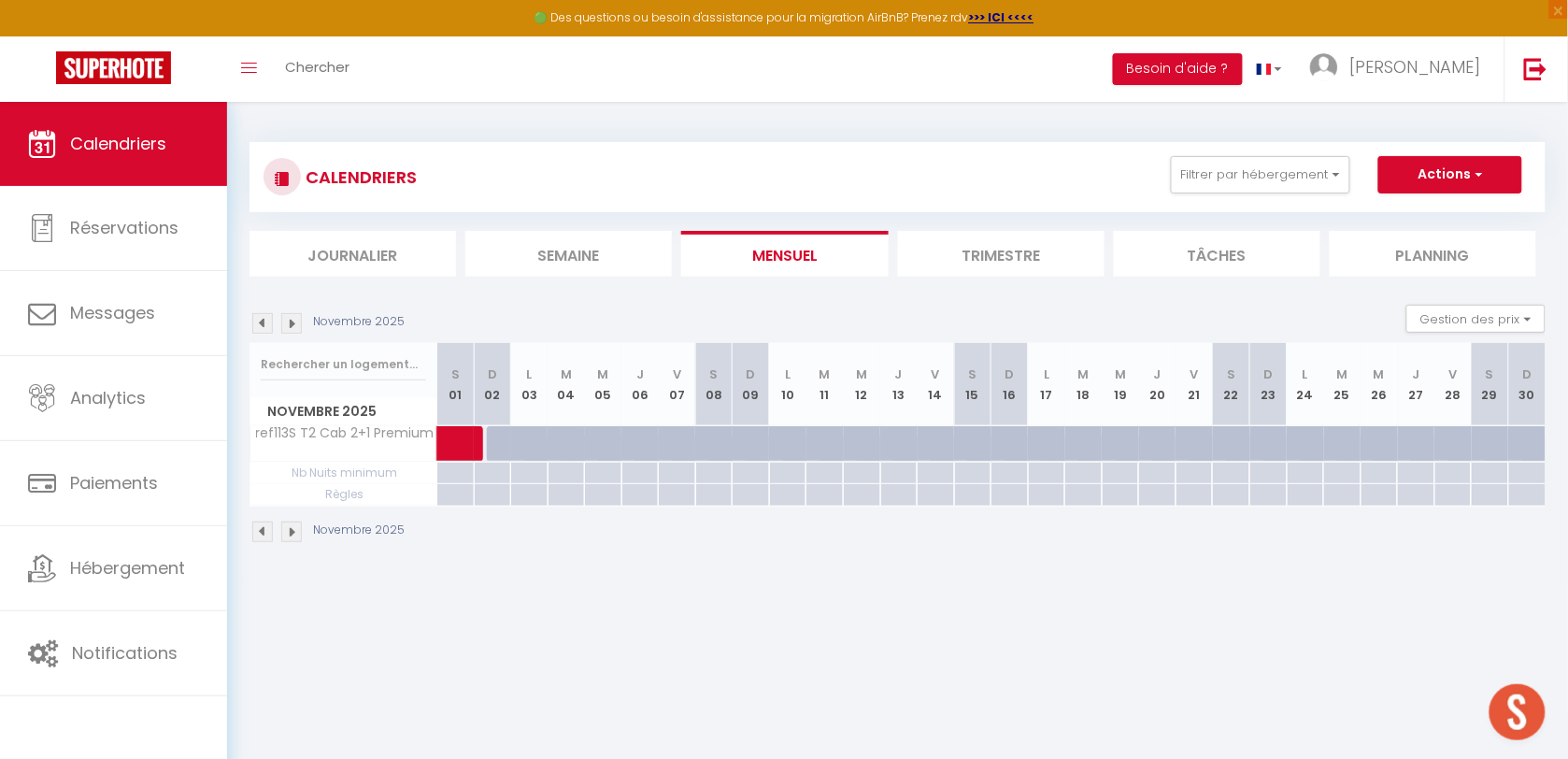
click at [259, 317] on img at bounding box center [262, 323] width 20 height 20
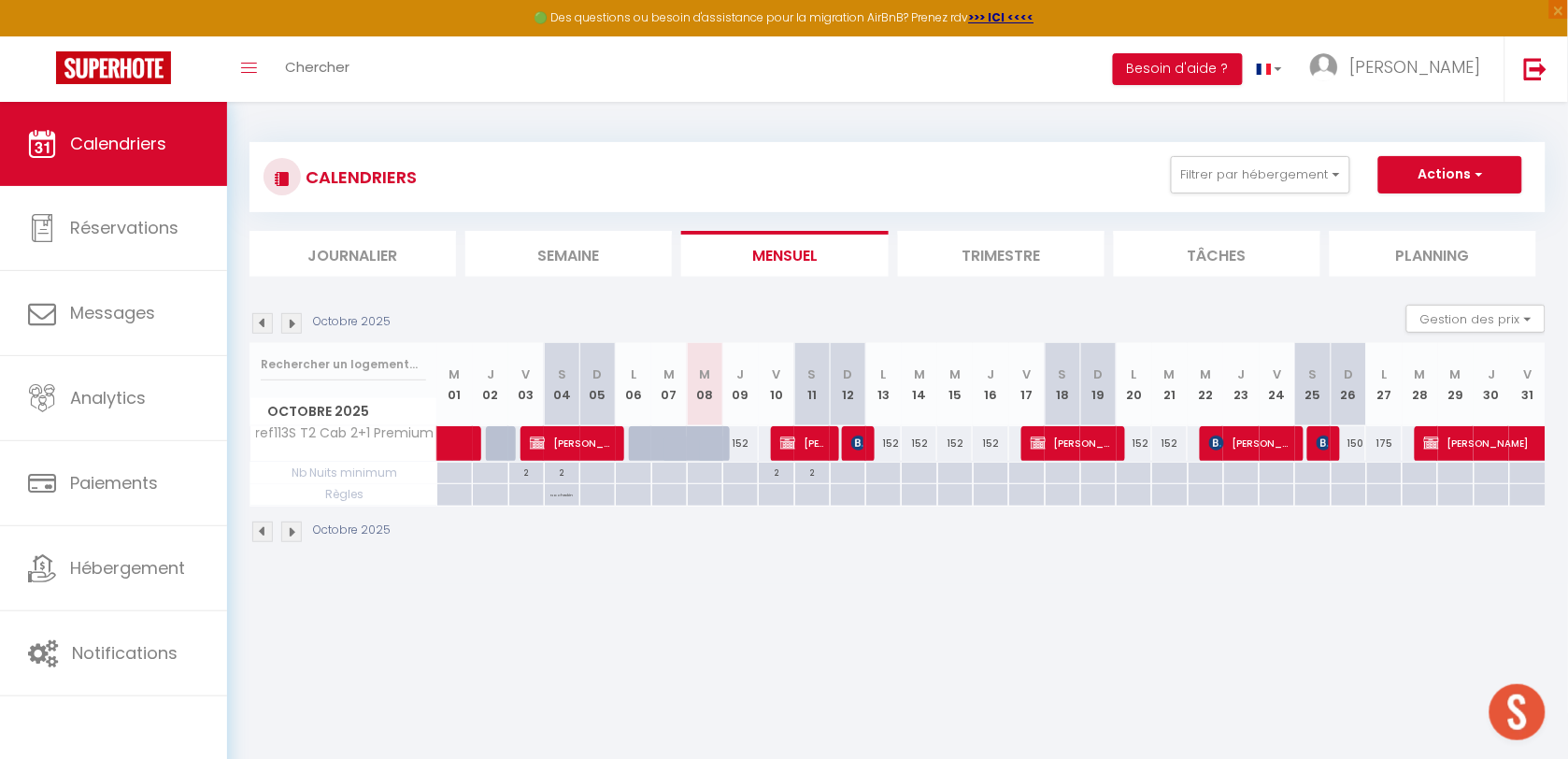
click at [886, 458] on div "152" at bounding box center [884, 444] width 35 height 34
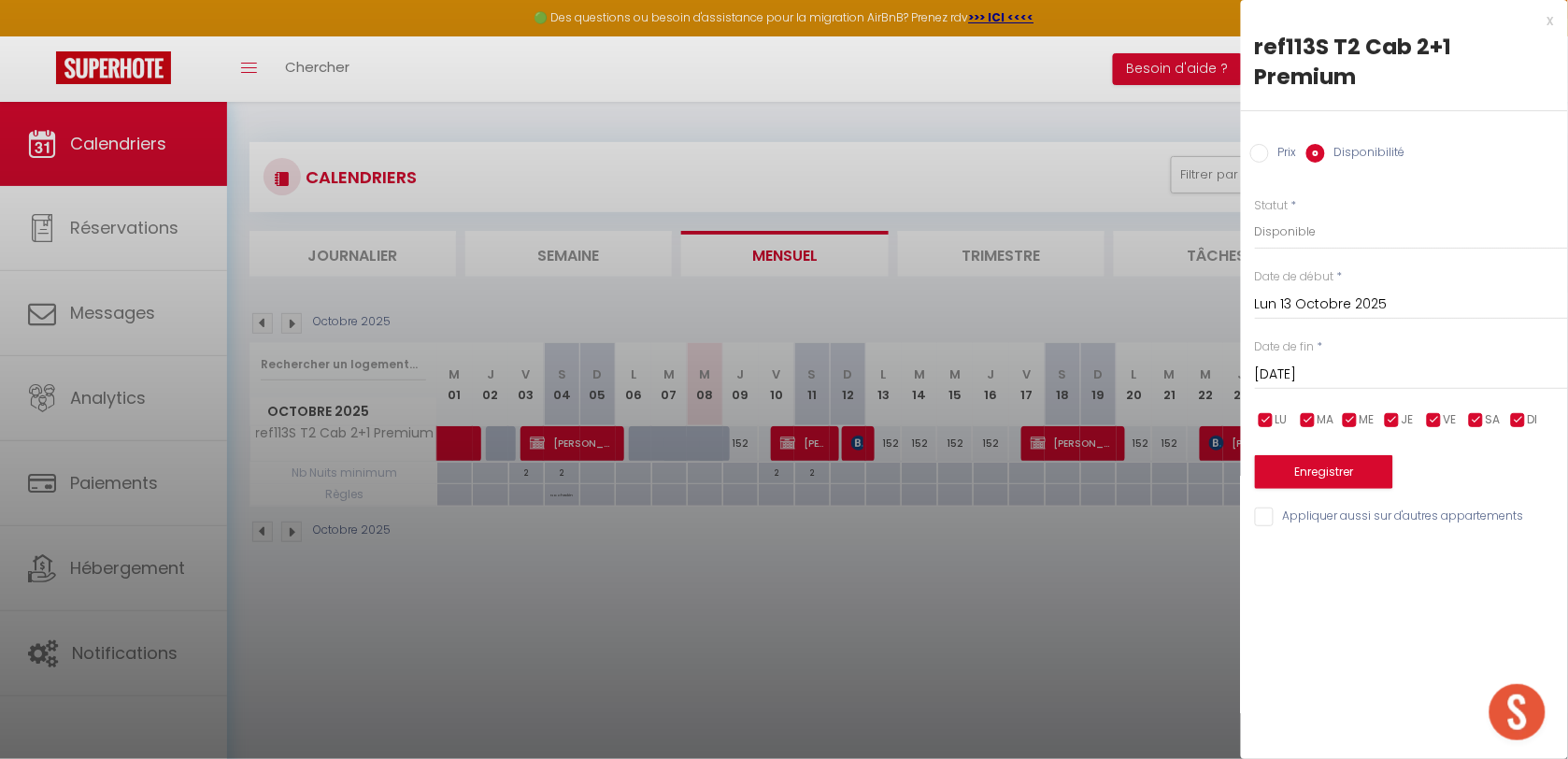
click at [1269, 362] on input "Mar 14 Octobre 2025" at bounding box center [1411, 374] width 313 height 24
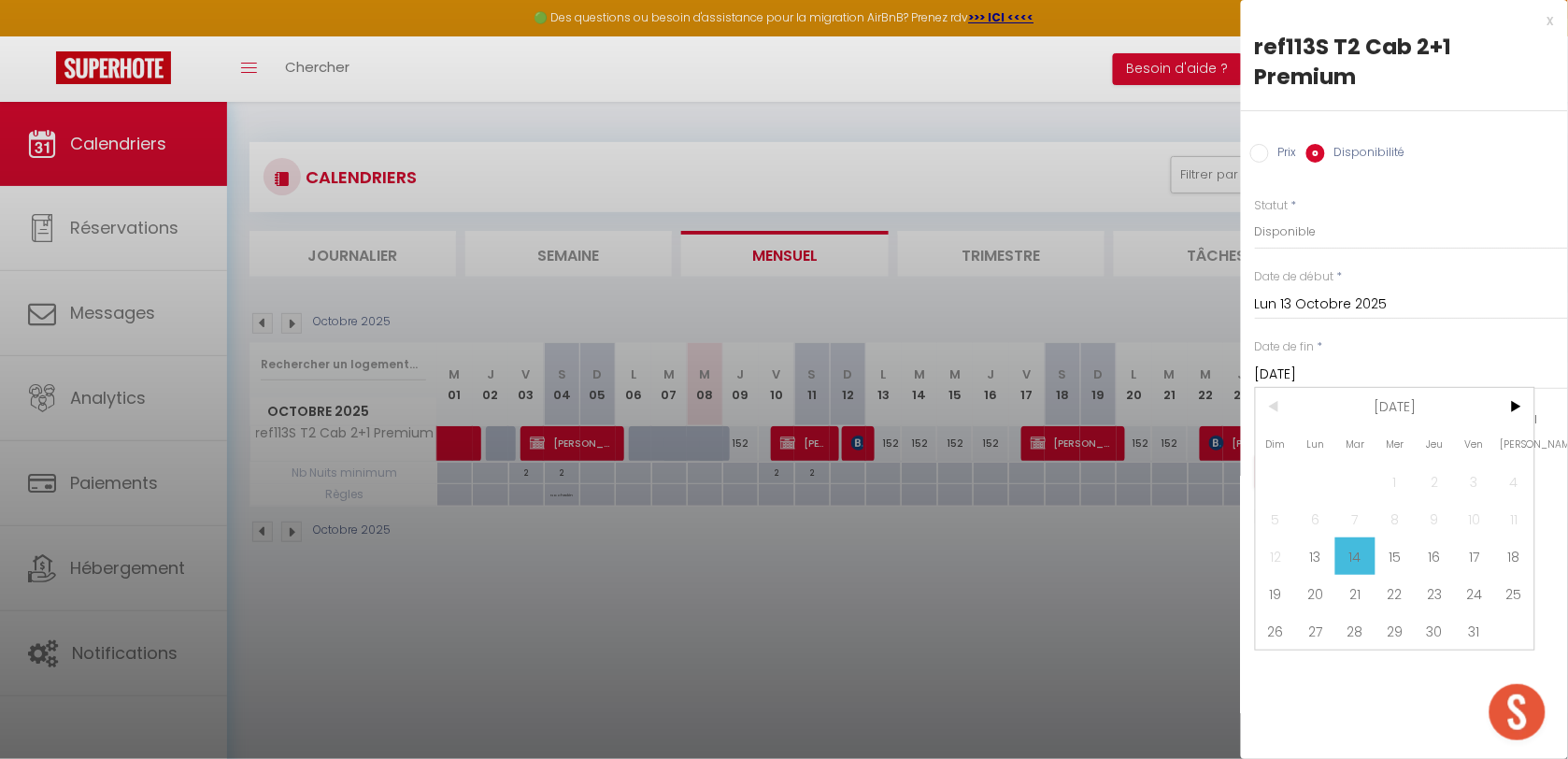
drag, startPoint x: 1464, startPoint y: 601, endPoint x: 1459, endPoint y: 586, distance: 15.8
click at [1464, 612] on span "31" at bounding box center [1475, 631] width 40 height 37
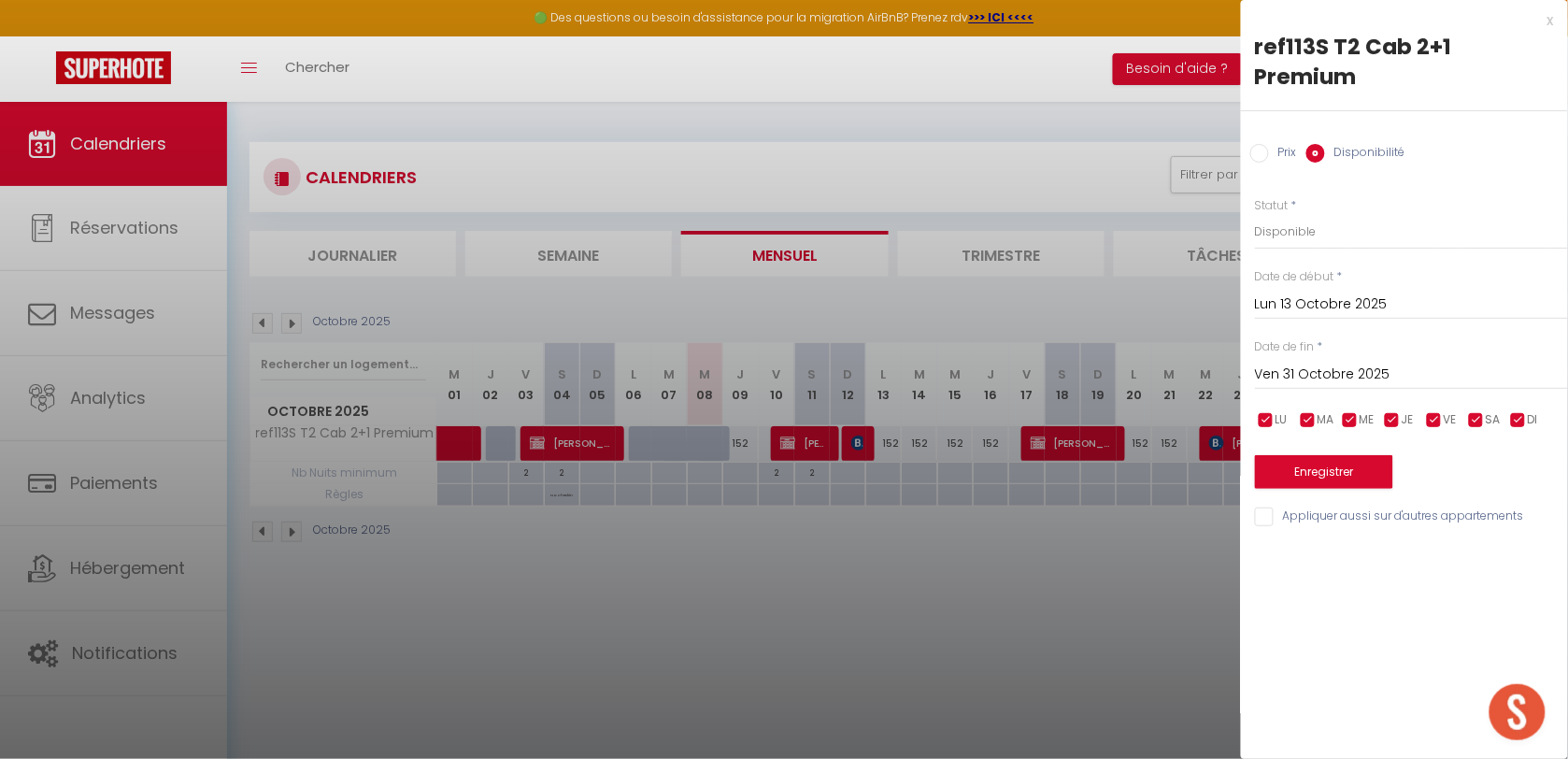
click at [1269, 144] on label "Prix" at bounding box center [1282, 153] width 28 height 20
click at [1269, 144] on input "Prix" at bounding box center [1258, 152] width 18 height 18
click at [1299, 214] on input "152" at bounding box center [1411, 230] width 313 height 34
click at [1297, 453] on button "Enregistrer" at bounding box center [1324, 470] width 138 height 34
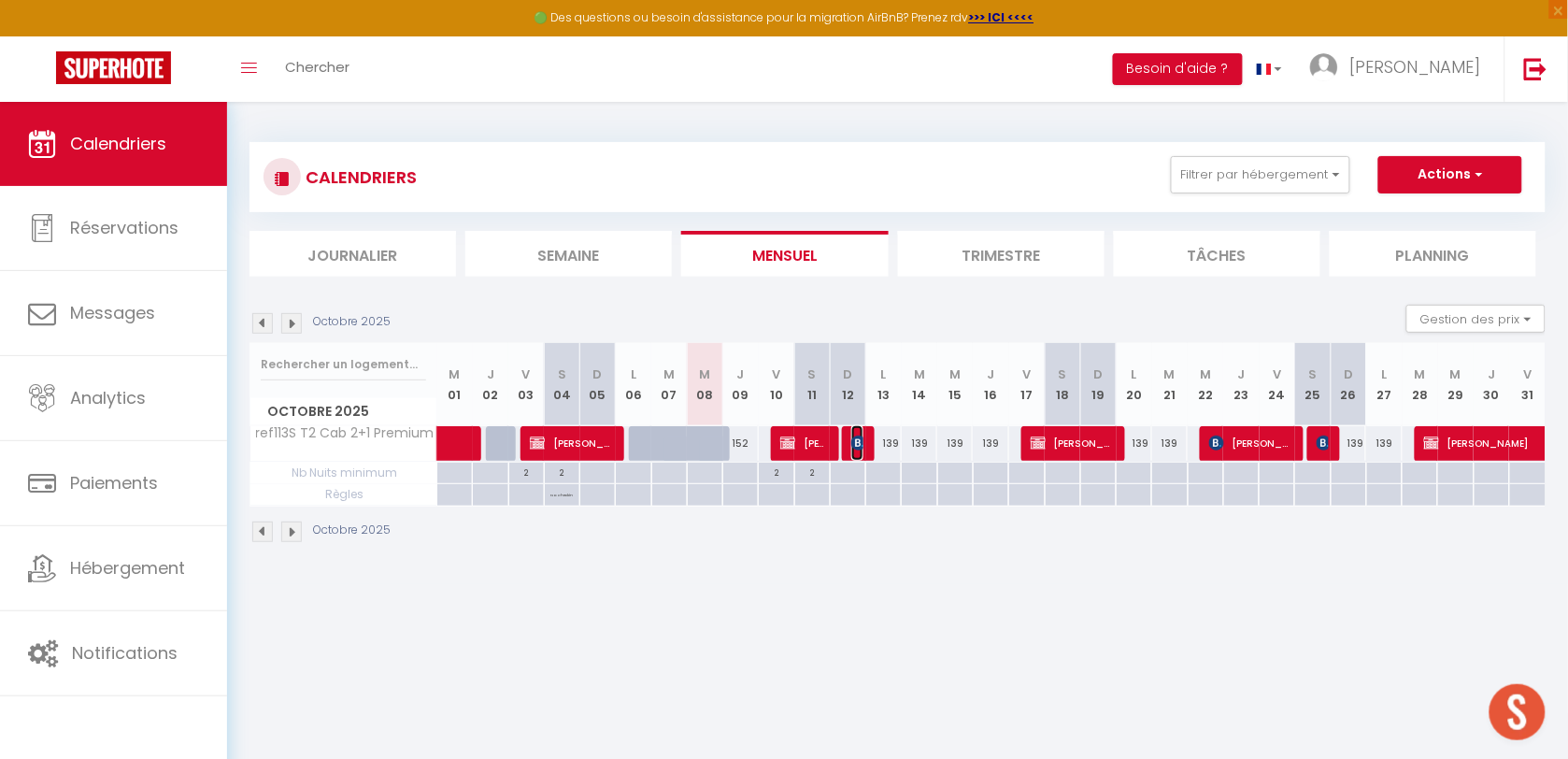
click at [860, 442] on img at bounding box center [859, 443] width 15 height 15
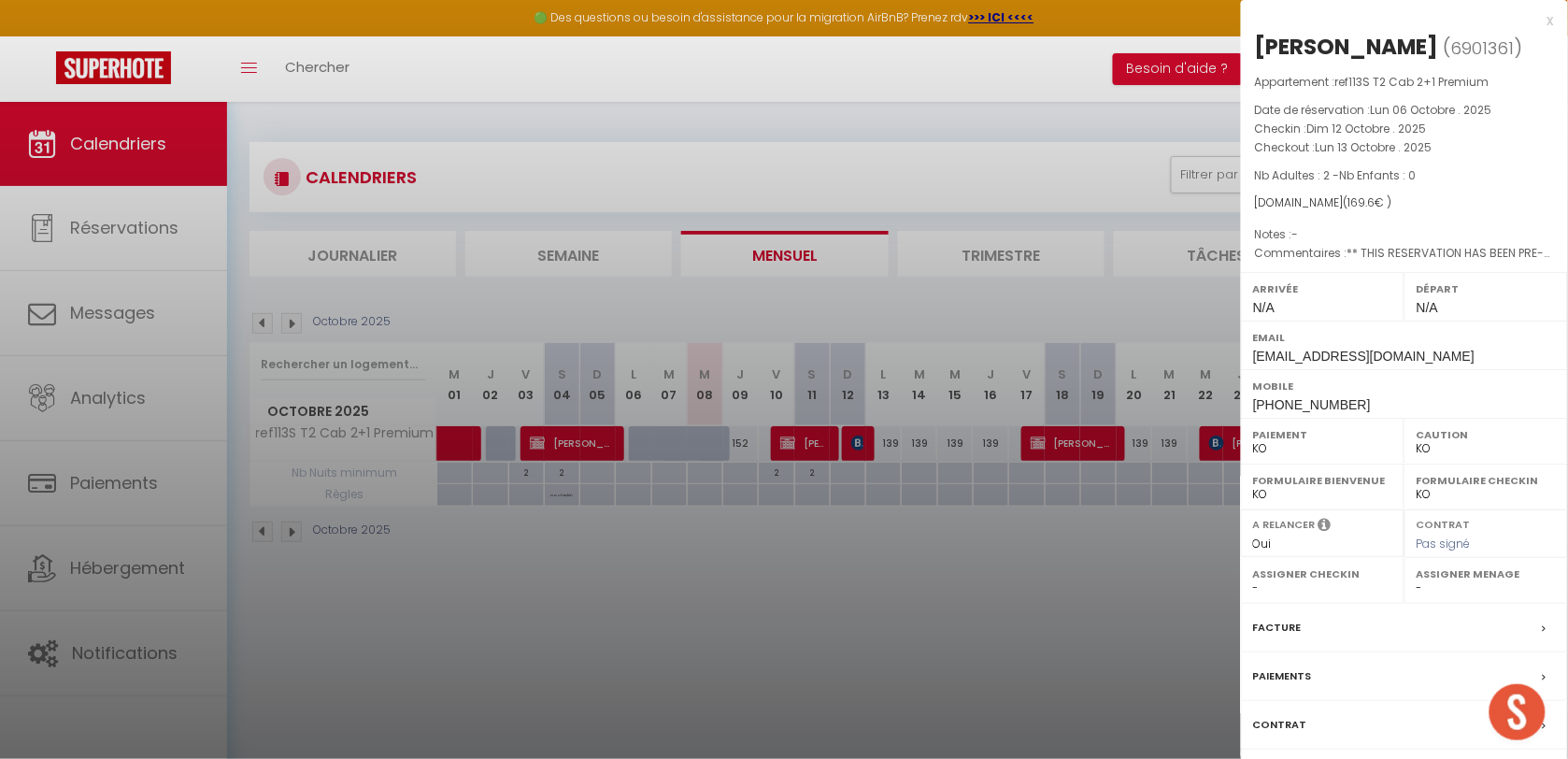
click at [1015, 523] on div at bounding box center [784, 380] width 1568 height 759
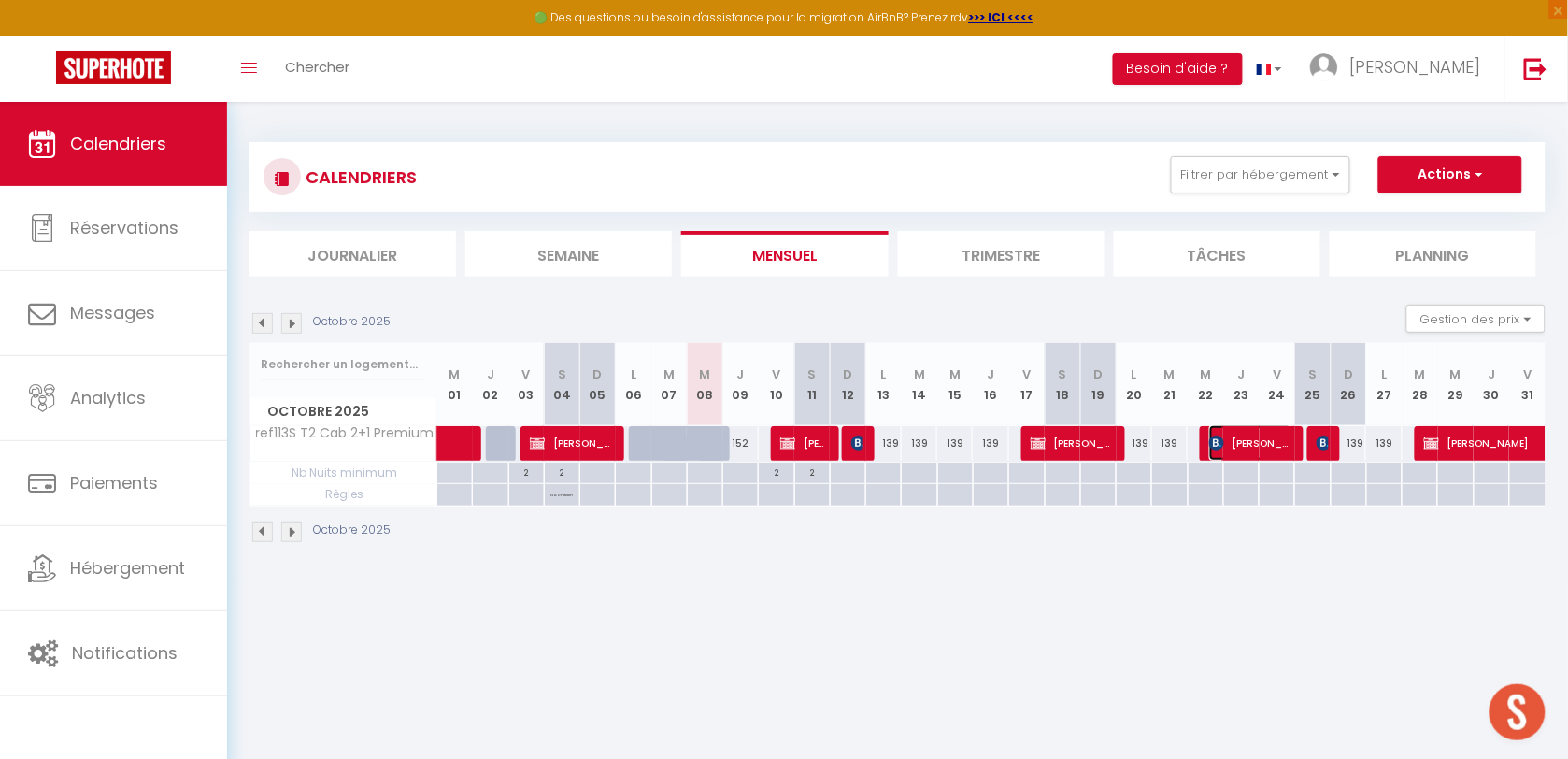
click at [1273, 436] on span "[PERSON_NAME]" at bounding box center [1250, 443] width 83 height 35
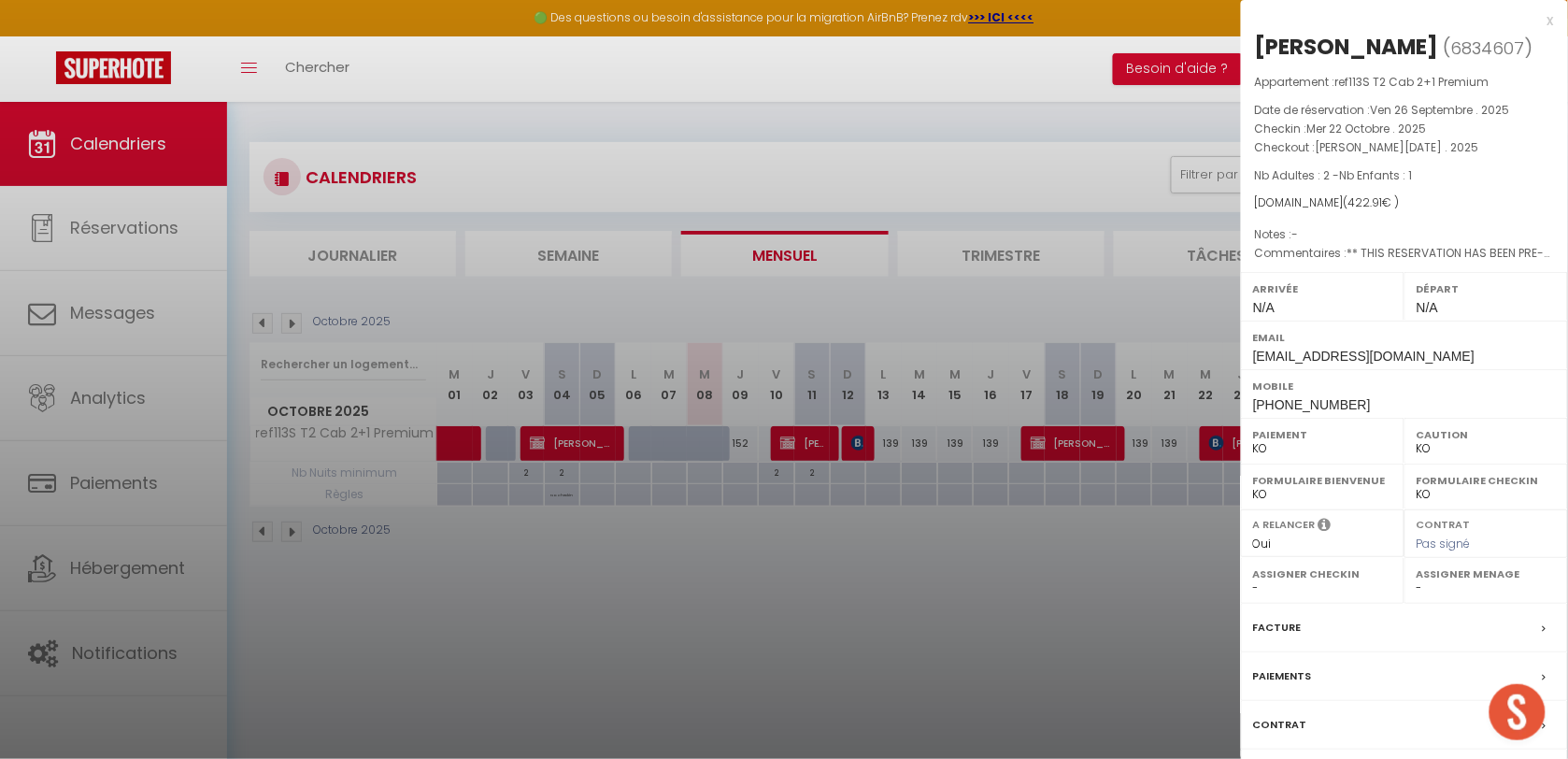
click at [1164, 535] on div at bounding box center [784, 380] width 1568 height 759
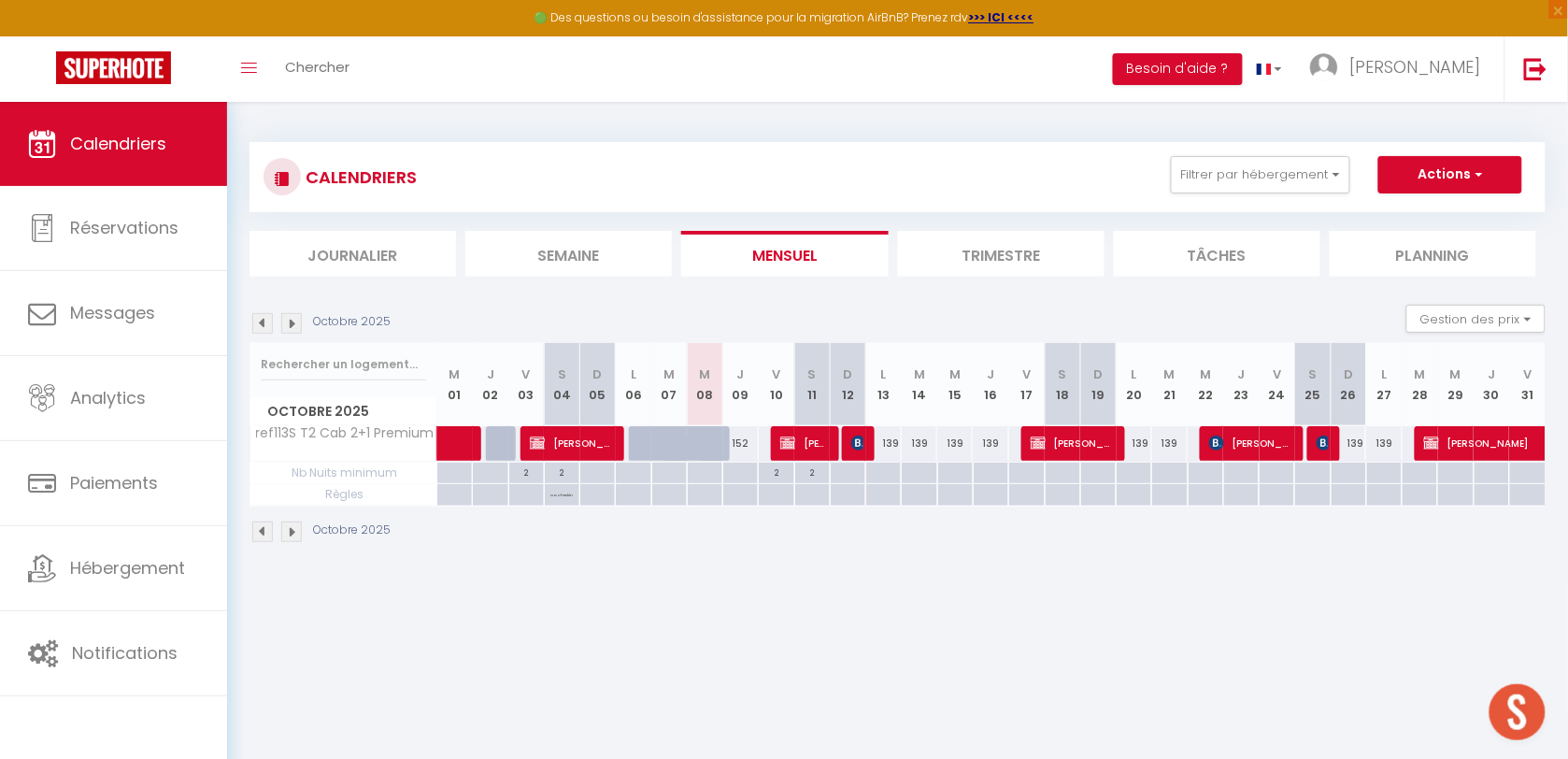
click at [1329, 439] on div "139" at bounding box center [1348, 444] width 36 height 34
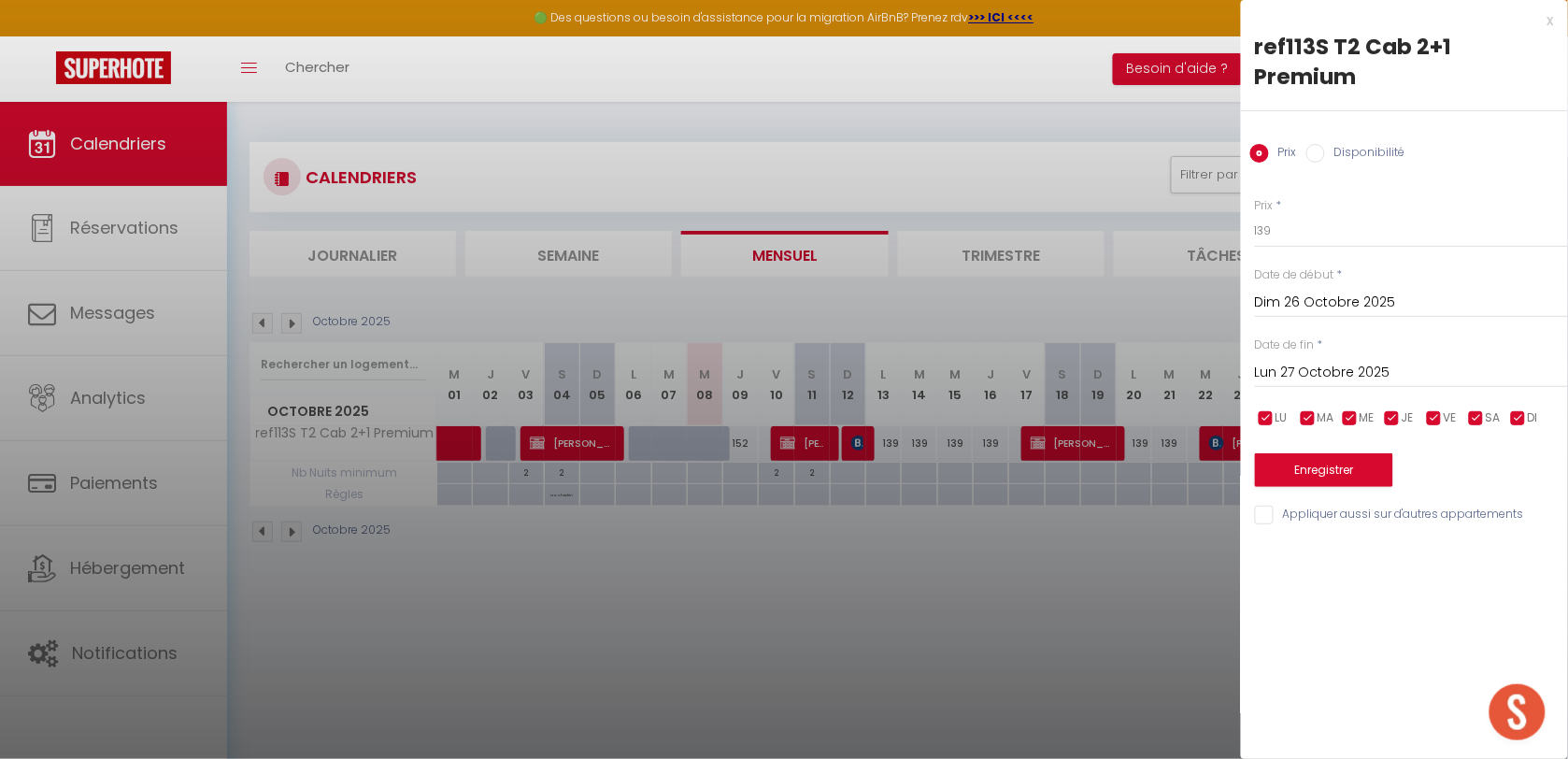
click at [1161, 565] on div at bounding box center [784, 380] width 1568 height 759
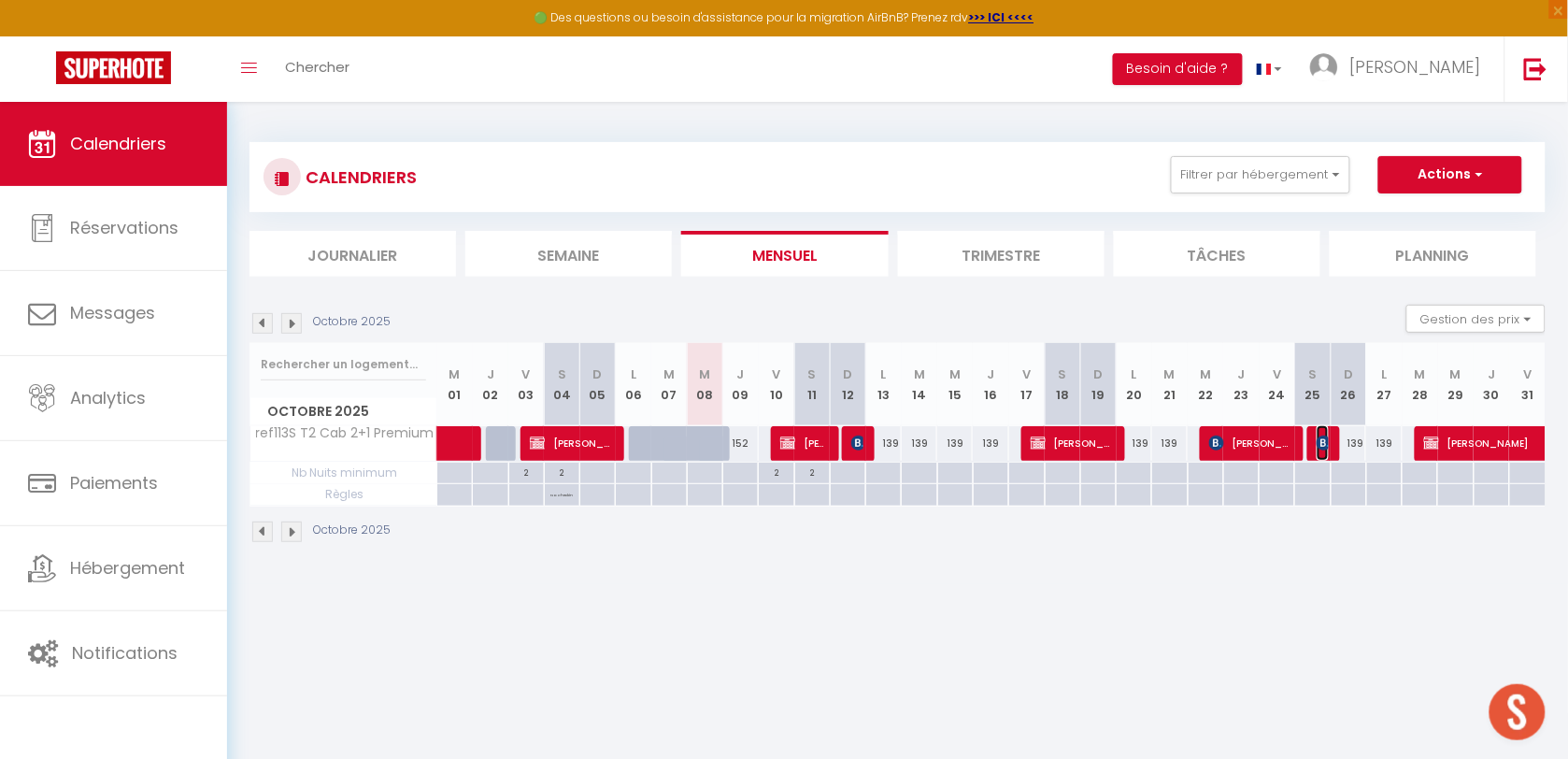
click at [1324, 445] on img at bounding box center [1325, 443] width 15 height 15
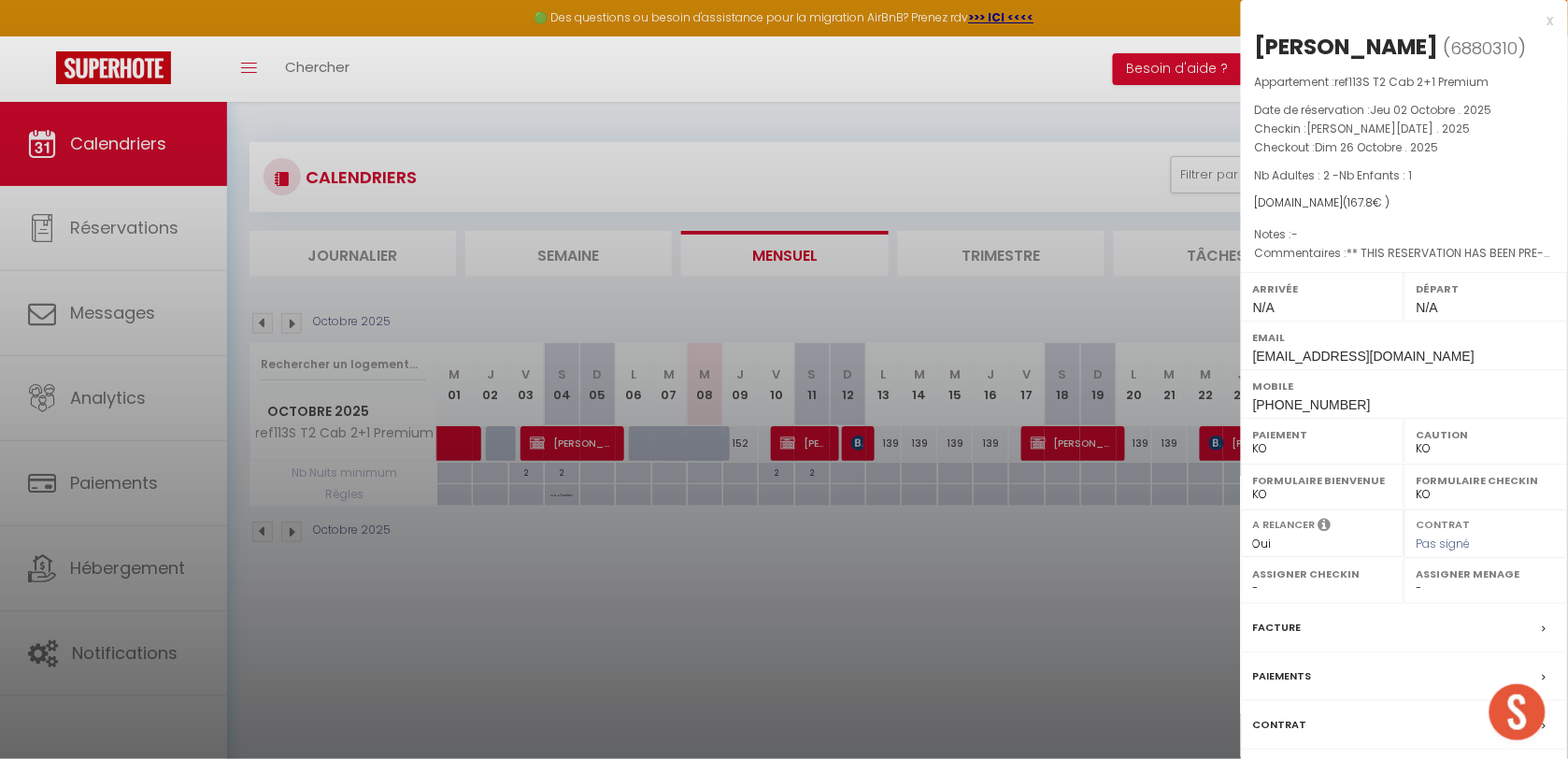
click at [985, 559] on div at bounding box center [784, 380] width 1568 height 759
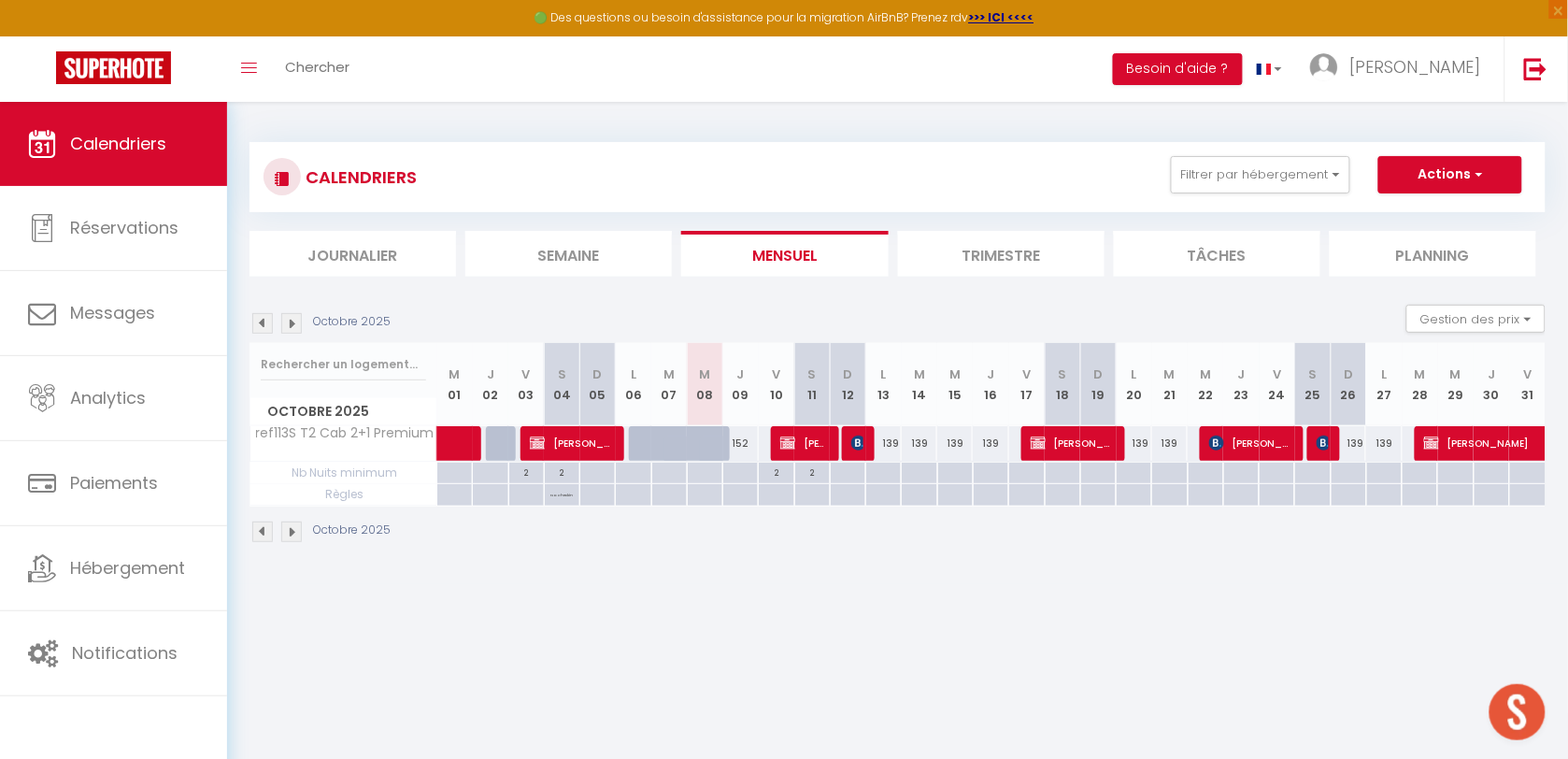
click at [269, 322] on img at bounding box center [262, 323] width 20 height 20
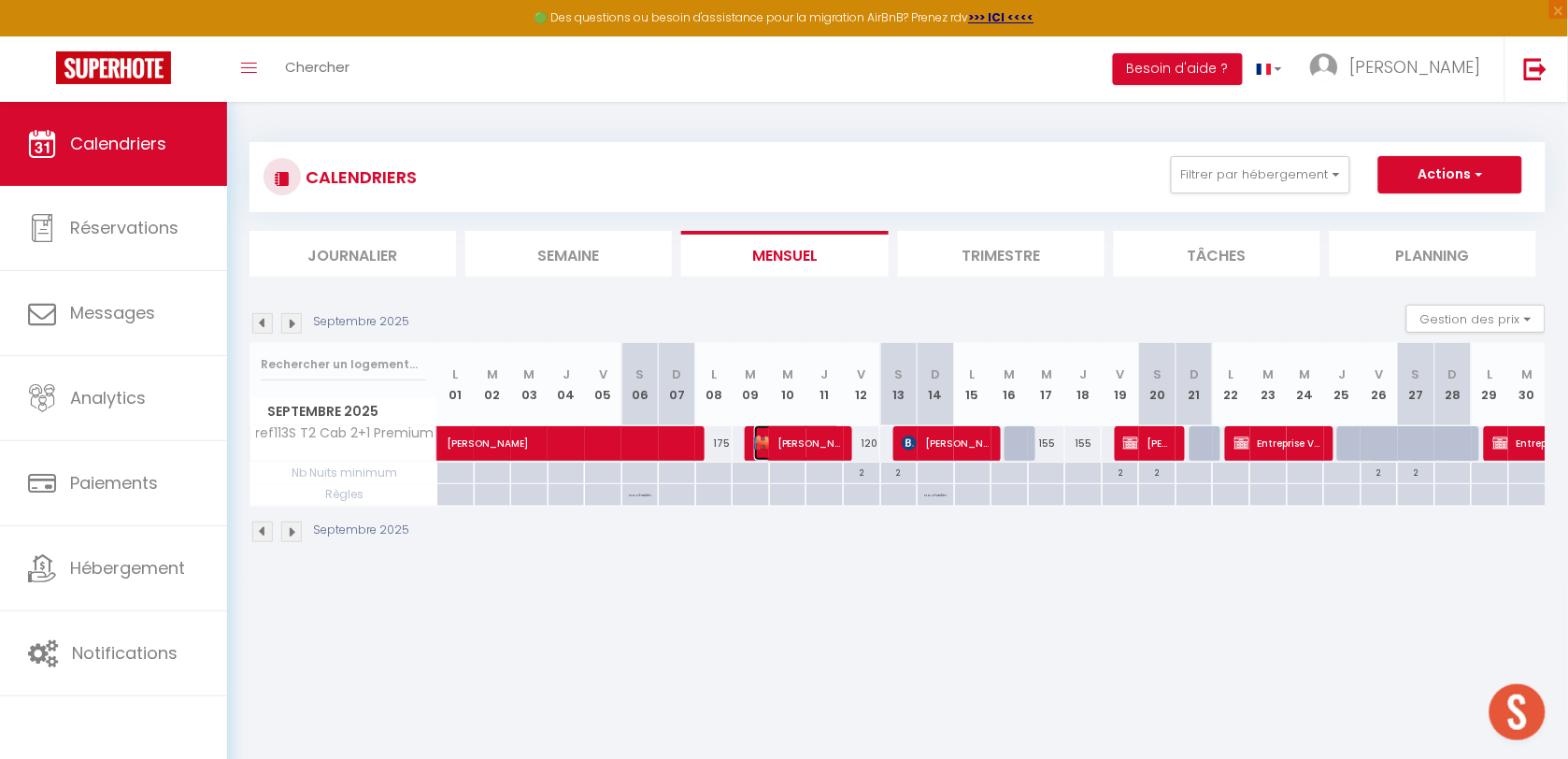
click at [814, 442] on span "[PERSON_NAME]" at bounding box center [797, 443] width 87 height 35
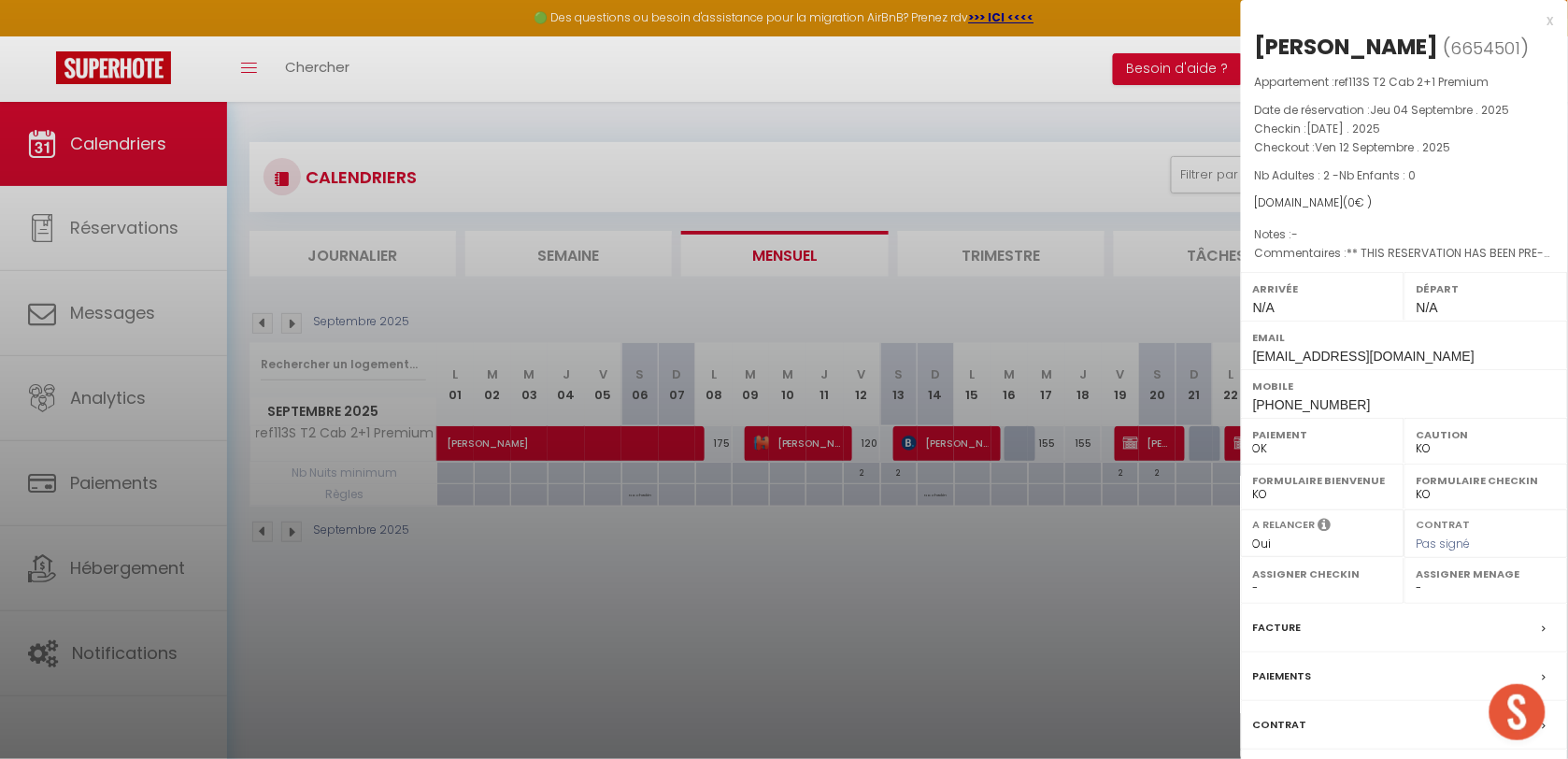
click at [972, 444] on div at bounding box center [784, 380] width 1568 height 759
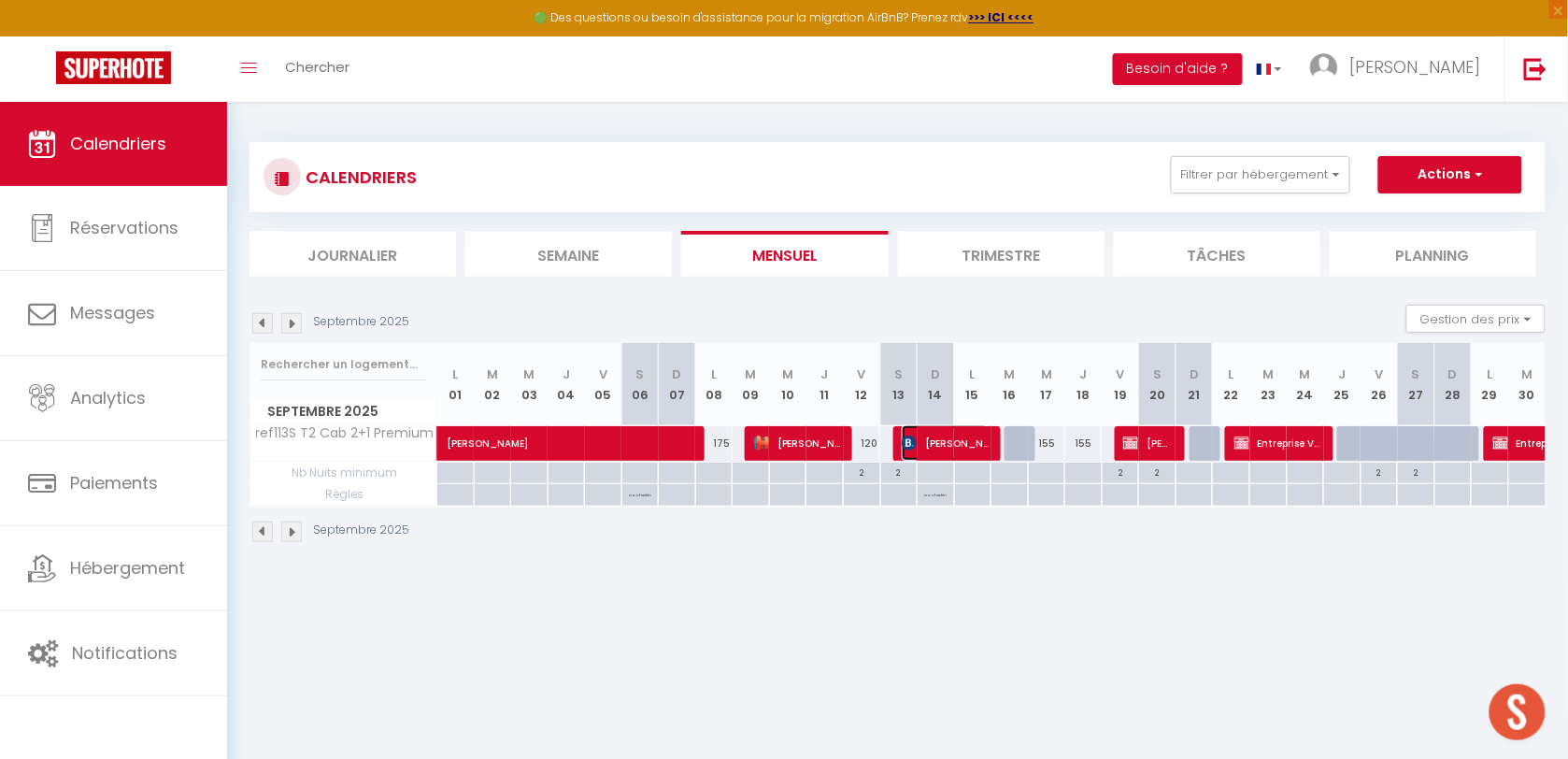
click at [972, 442] on span "[PERSON_NAME]" at bounding box center [945, 443] width 87 height 35
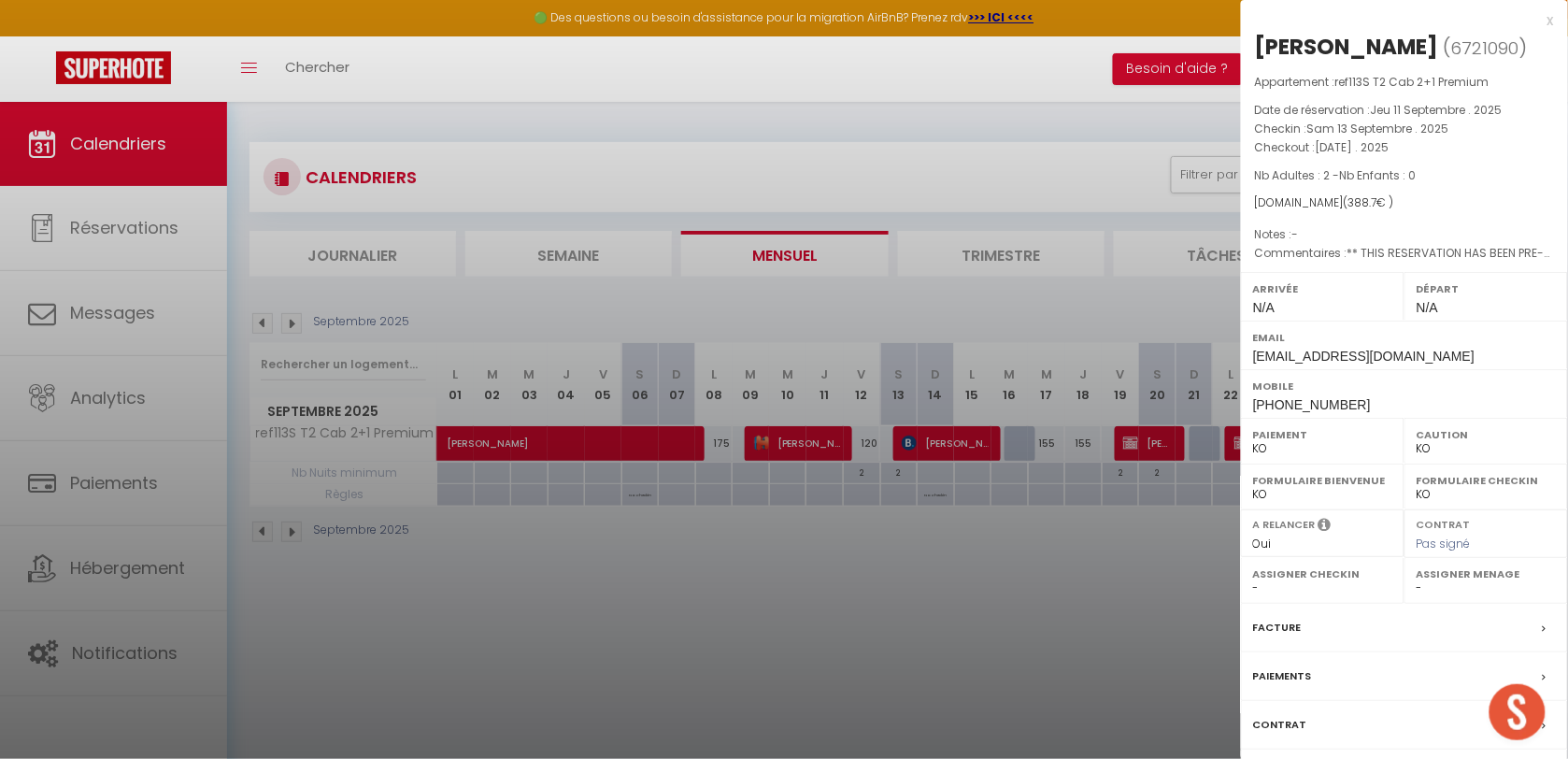
click at [1004, 539] on div at bounding box center [784, 380] width 1568 height 759
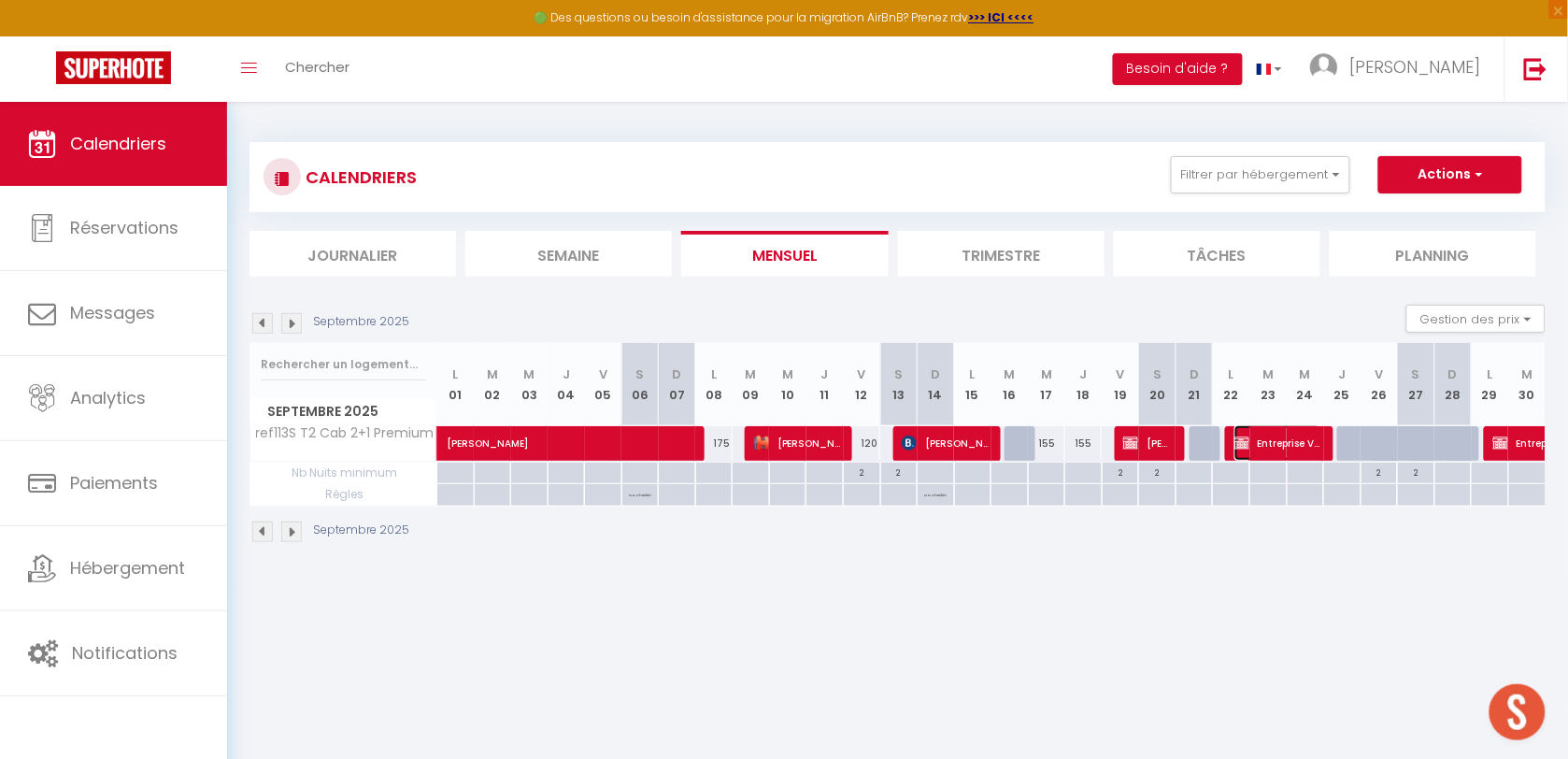
click at [1287, 444] on span "Entreprise Vitellin" at bounding box center [1278, 443] width 87 height 35
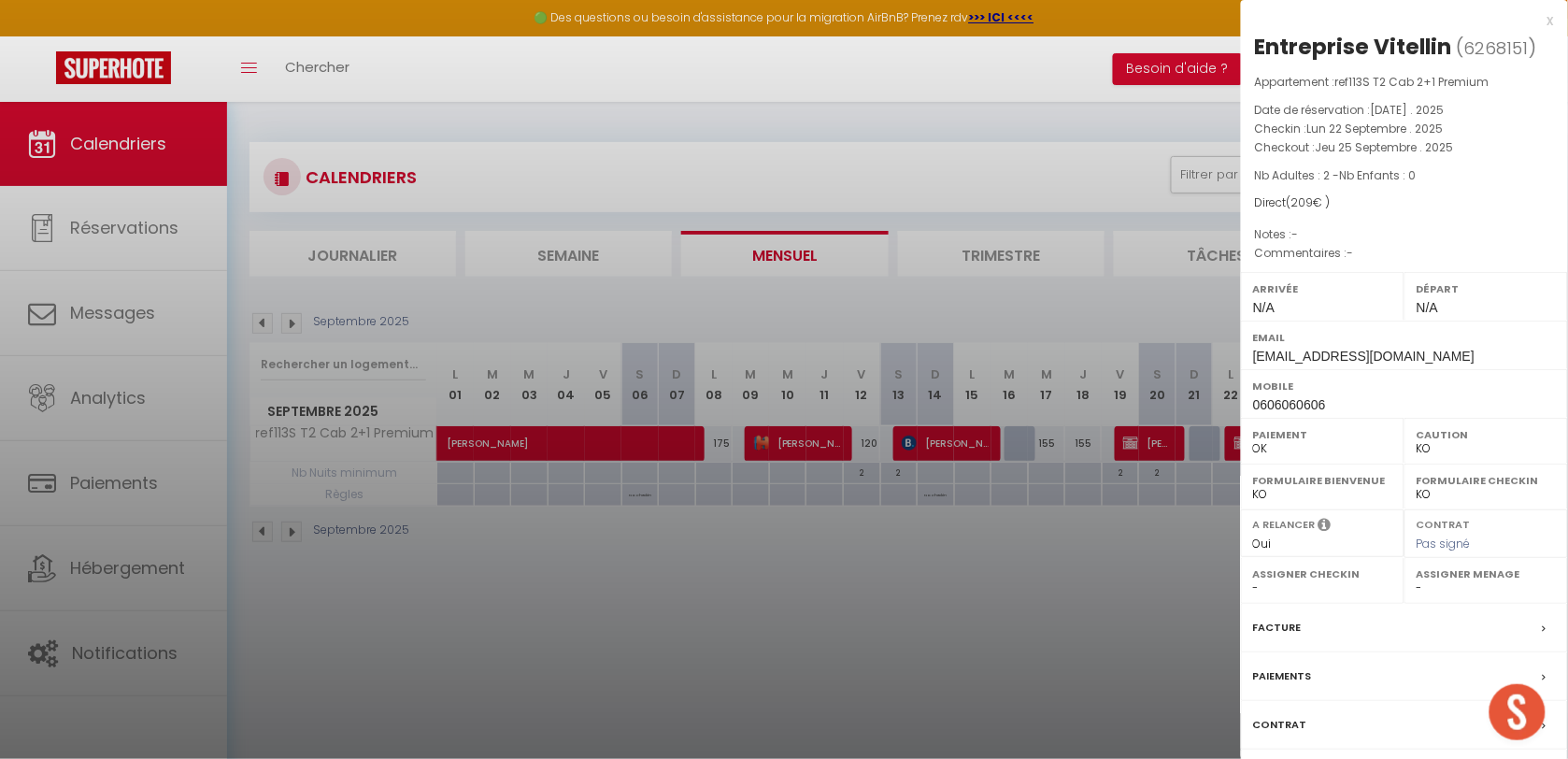
click at [1010, 643] on div at bounding box center [784, 380] width 1568 height 759
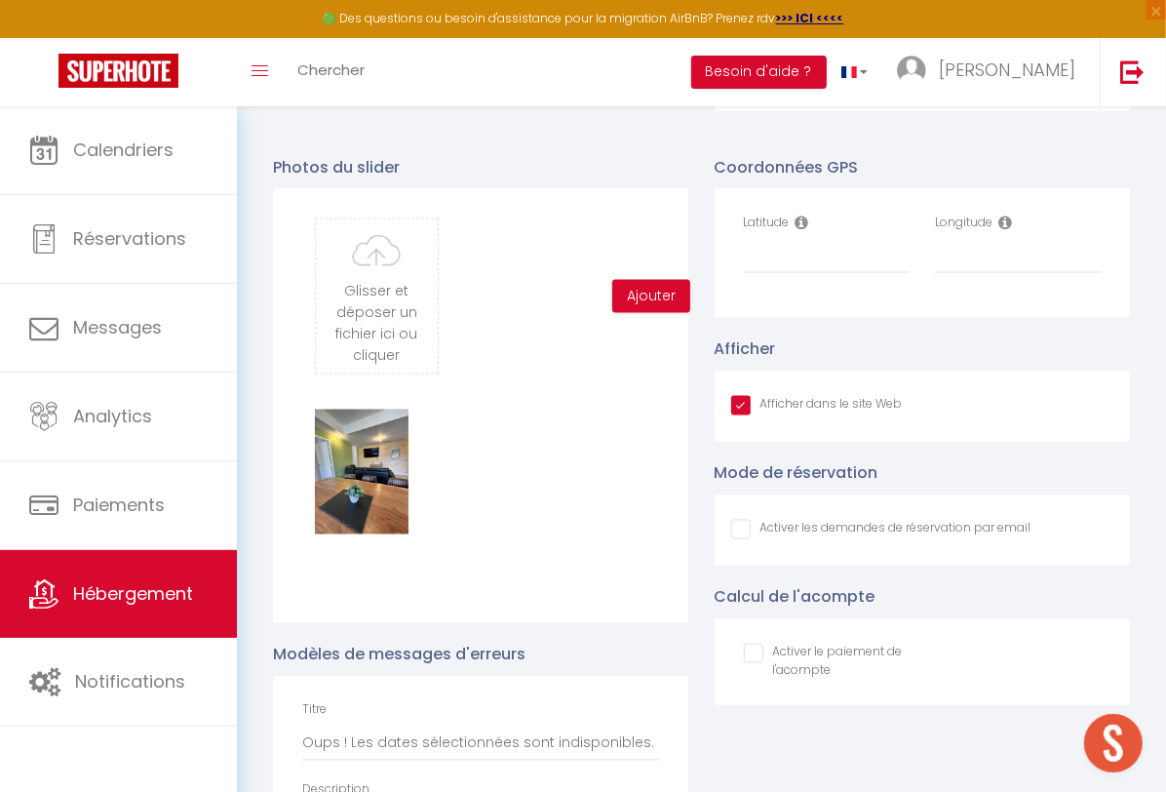
scroll to position [2092, 0]
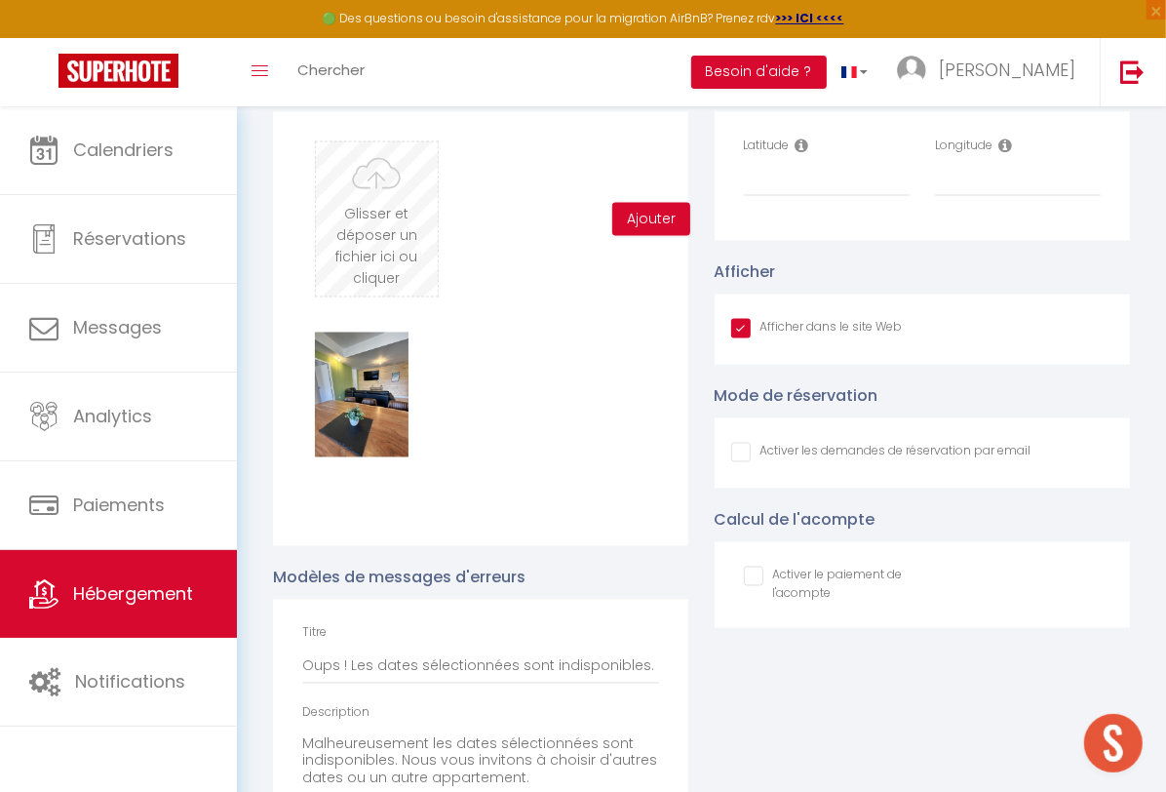
click at [385, 242] on input "file" at bounding box center [376, 219] width 121 height 154
type input "C:\fakepath\IMG_8097.JPG"
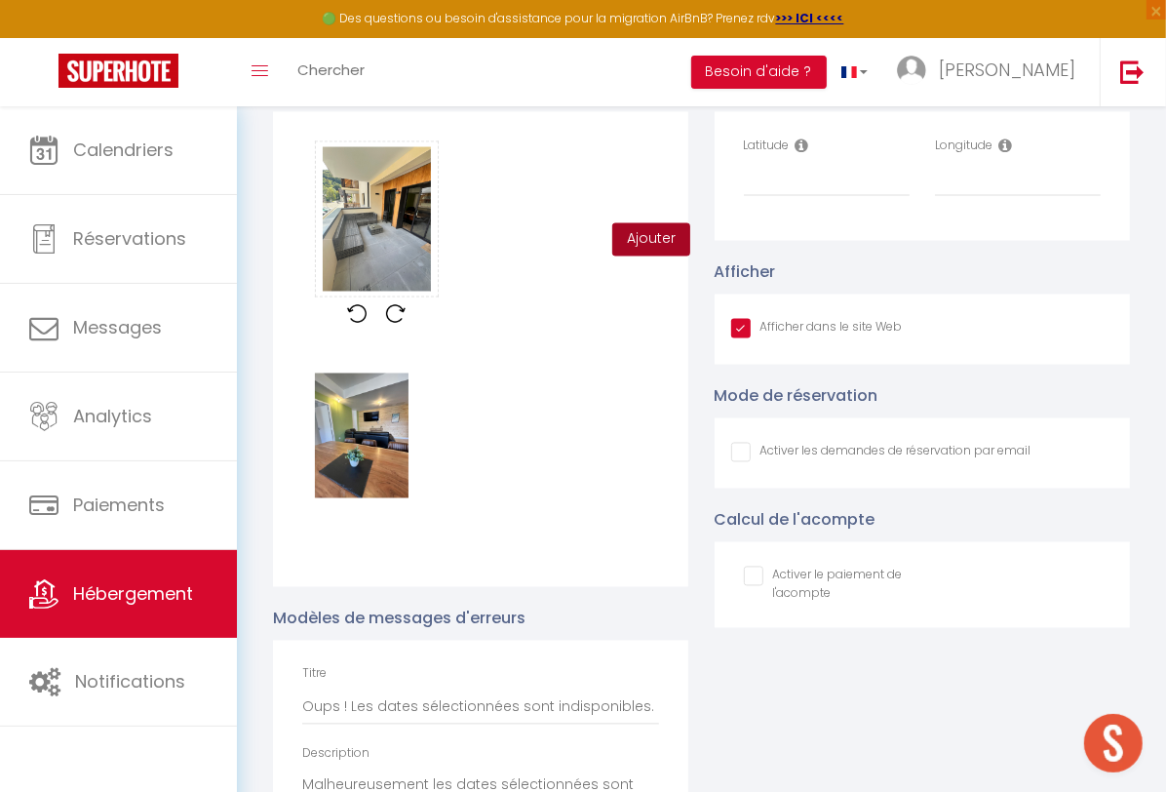
click at [645, 256] on button "Ajouter" at bounding box center [651, 239] width 78 height 33
click at [790, 197] on input "Latitude" at bounding box center [827, 179] width 166 height 35
paste input "42.8177305"
type input "42.8177305"
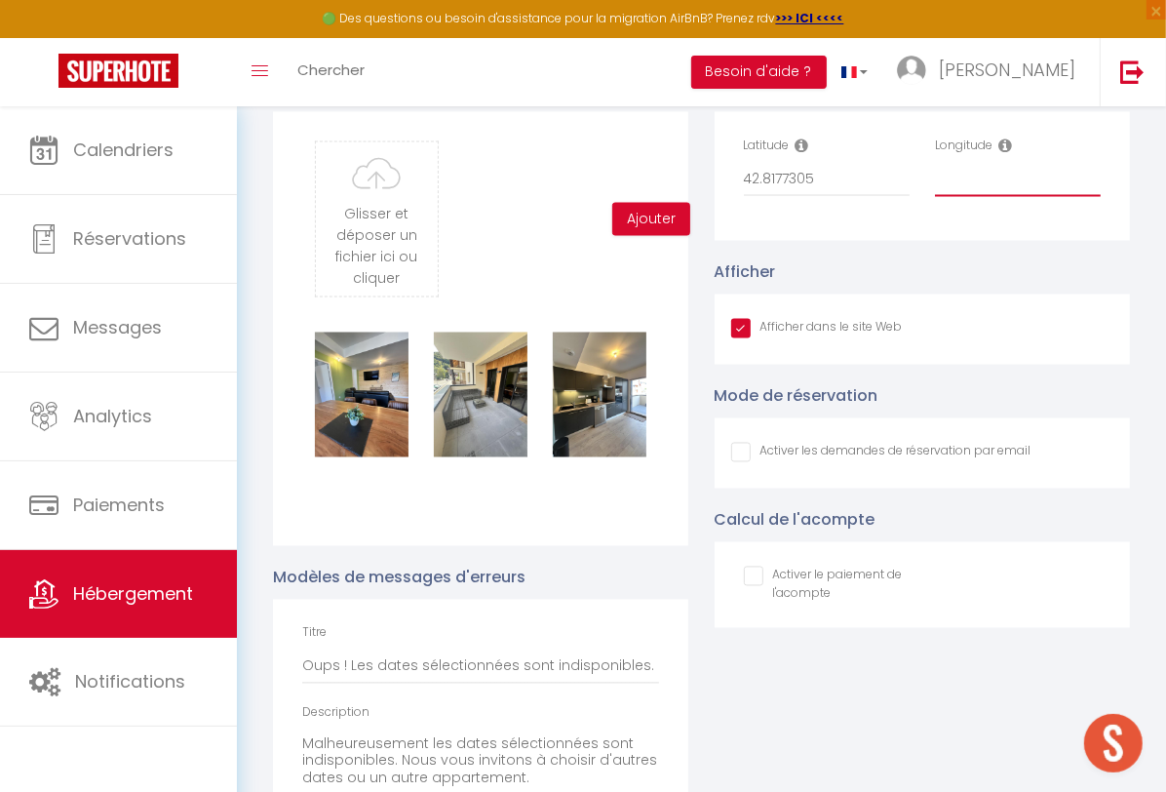
click at [980, 197] on input "Longitude" at bounding box center [1018, 179] width 166 height 35
paste input "0.3244044"
type input "0.3244044"
drag, startPoint x: 827, startPoint y: 266, endPoint x: 683, endPoint y: 334, distance: 158.7
click at [709, 334] on div "Coordonnées GPS Latitude 42.8177305 Longitude 0.3244044 Afficher Afficher dans …" at bounding box center [923, 507] width 442 height 898
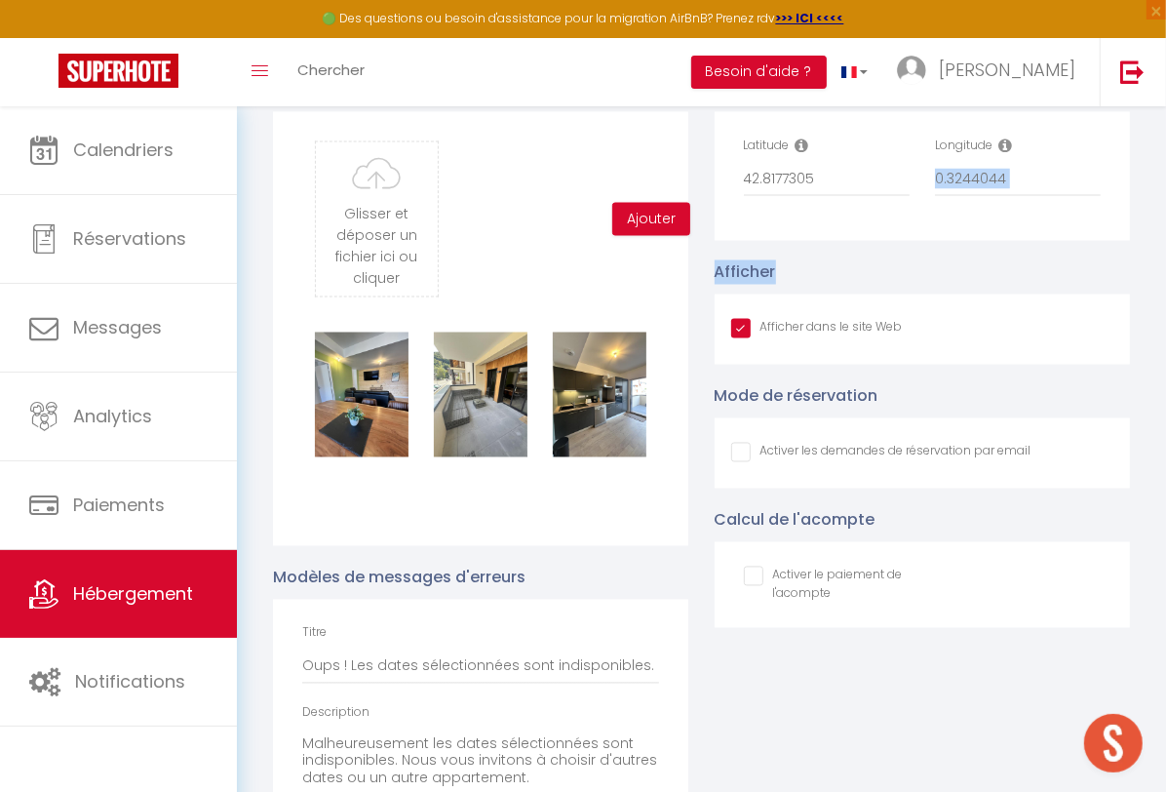
drag, startPoint x: 683, startPoint y: 334, endPoint x: 1041, endPoint y: 295, distance: 359.9
click at [1041, 295] on div "Afficher Afficher dans le site Web" at bounding box center [922, 312] width 415 height 104
click at [736, 462] on input "Afficher dans le site Web" at bounding box center [881, 452] width 300 height 19
click at [727, 464] on div "Activer les demandes de réservation par email" at bounding box center [922, 453] width 415 height 70
click at [744, 462] on input "Afficher dans le site Web" at bounding box center [881, 452] width 300 height 19
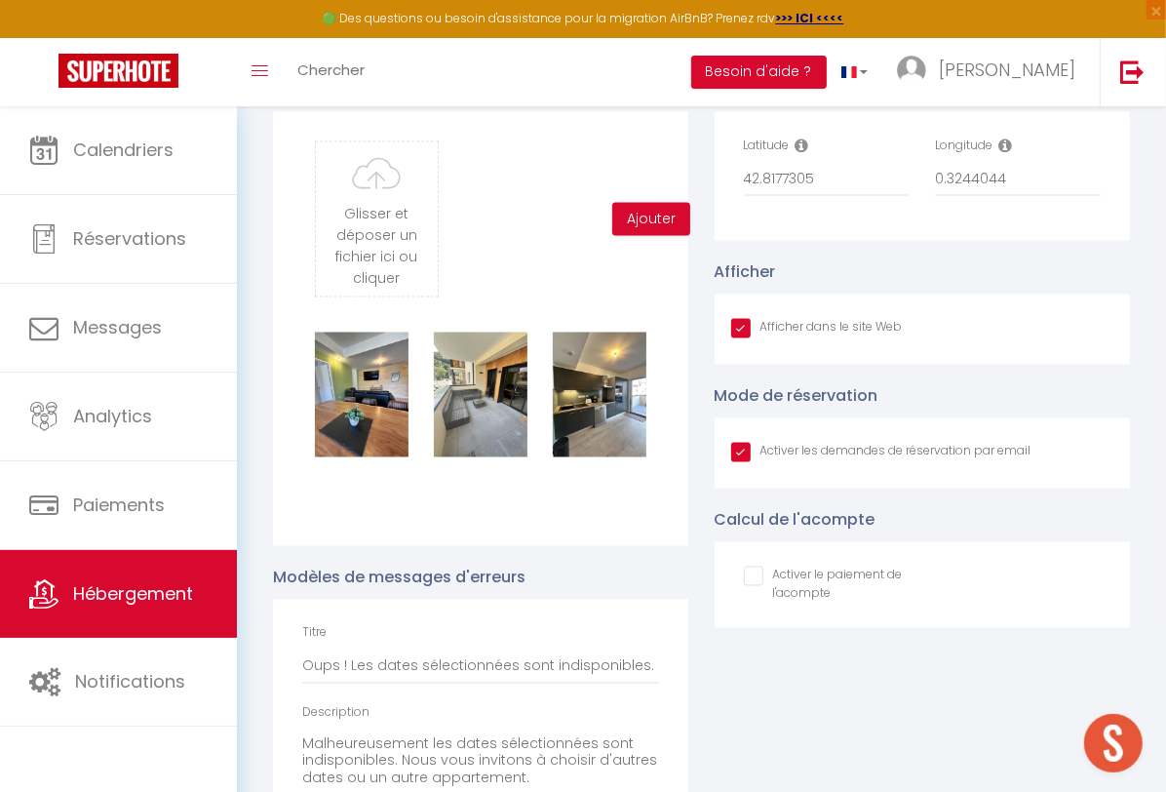
checkbox input "false"
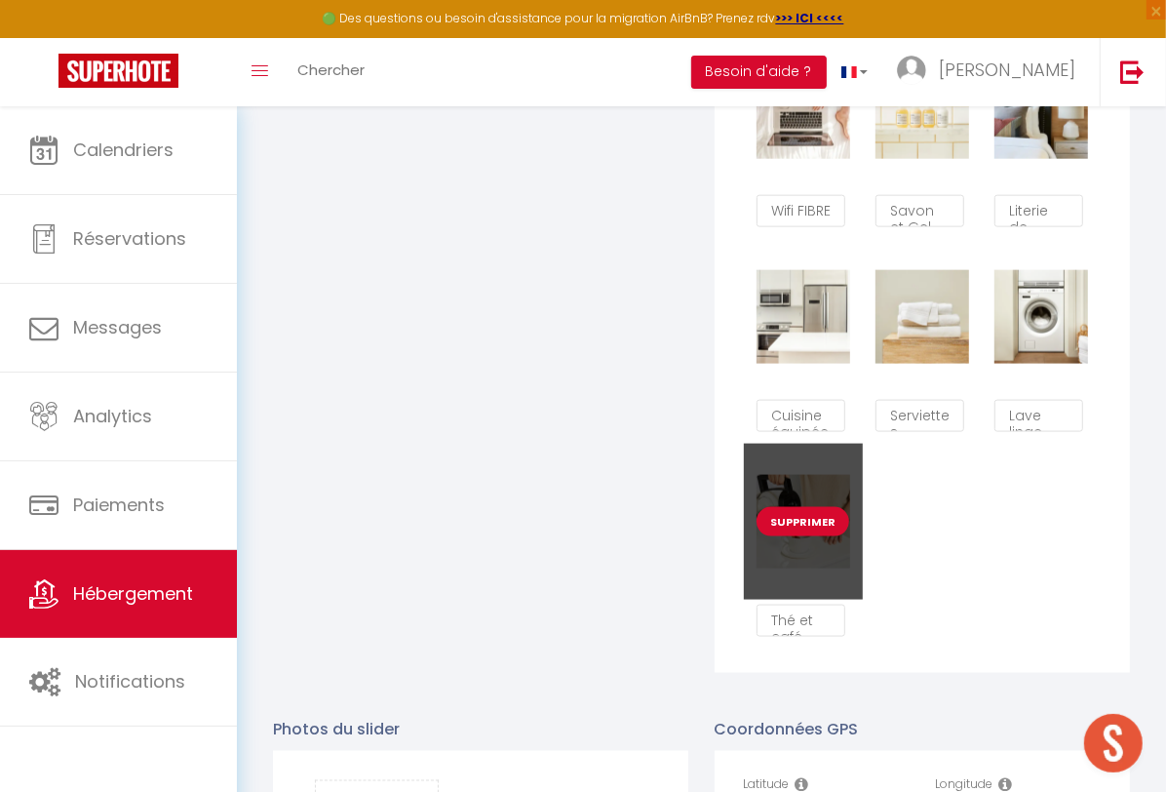
scroll to position [1444, 0]
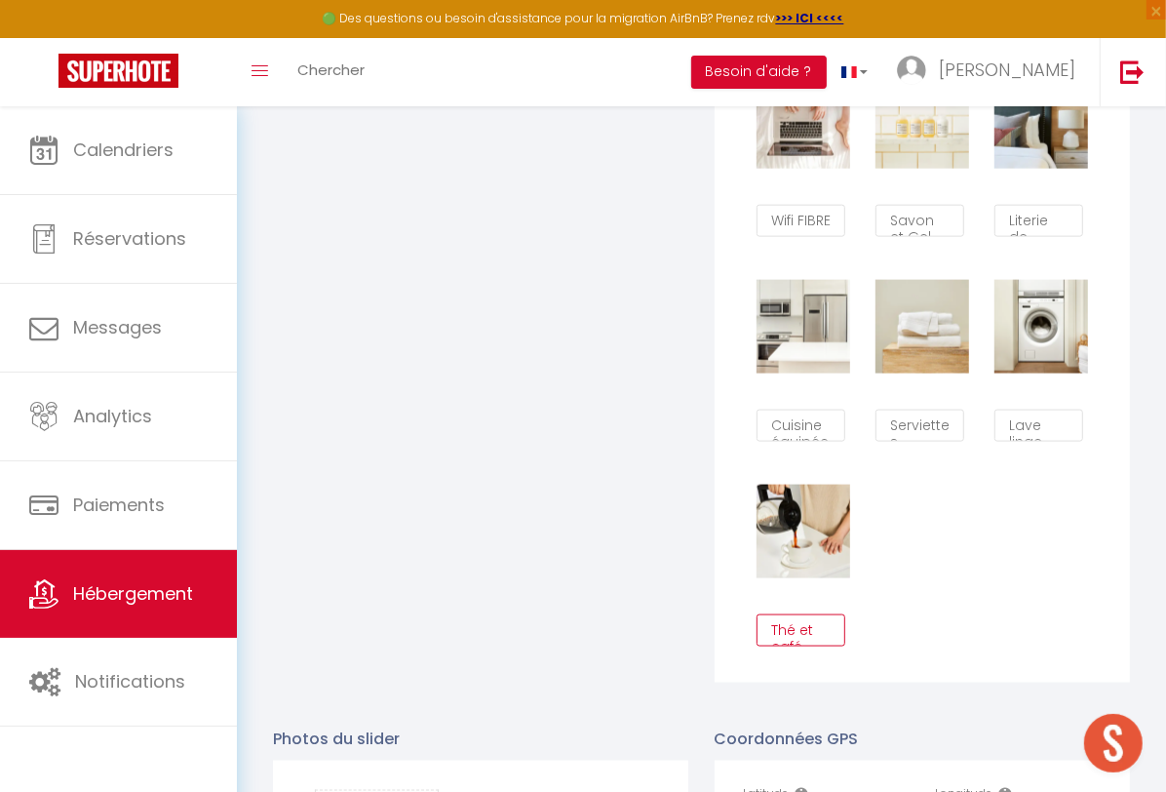
click at [800, 647] on textarea "Thé et café" at bounding box center [800, 630] width 89 height 33
click at [1030, 591] on div "Supprimer Support TEL / SMS Supprimer Checkin autonome Supprimer Ménage profess…" at bounding box center [922, 248] width 357 height 819
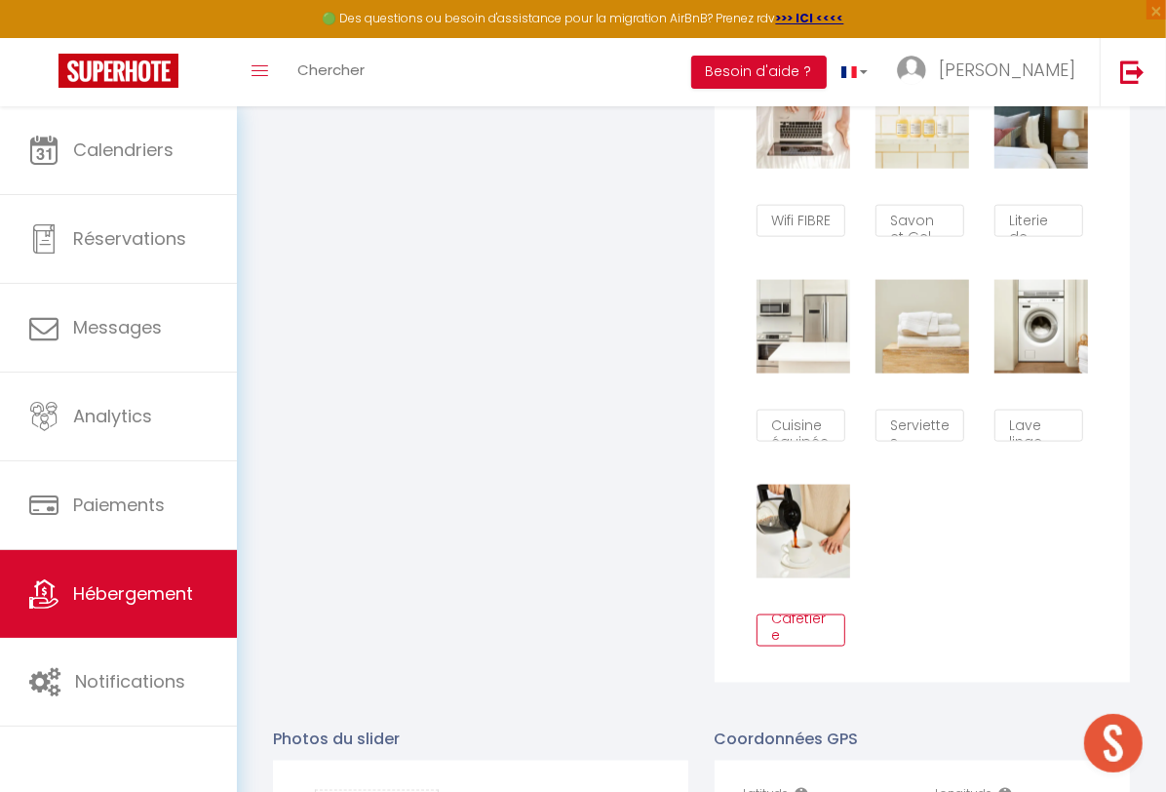
click at [805, 647] on textarea "Cafetière" at bounding box center [800, 630] width 89 height 33
type textarea "Machine à café"
click at [944, 601] on div "Supprimer Support TEL / SMS Supprimer Checkin autonome Supprimer Ménage profess…" at bounding box center [922, 248] width 357 height 819
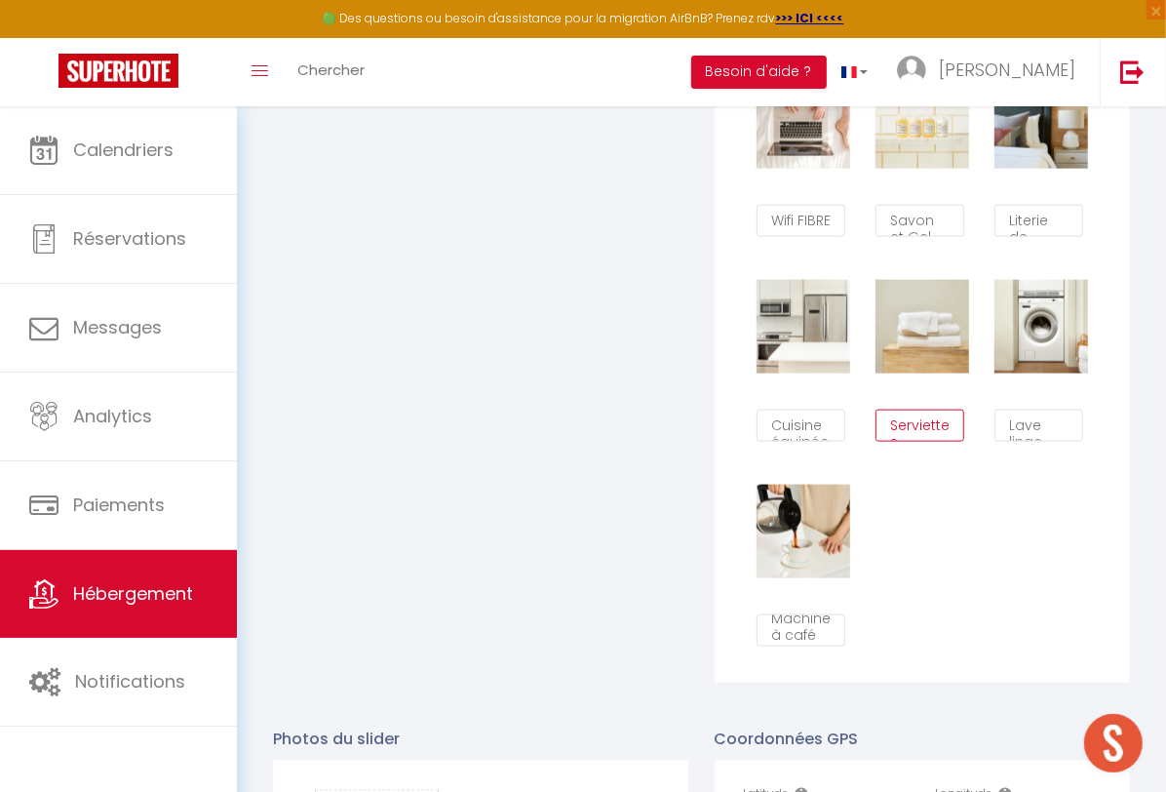
click at [909, 443] on textarea "Serviettes fournies" at bounding box center [919, 425] width 89 height 33
click at [910, 443] on textarea "Serviettes fournies" at bounding box center [919, 425] width 89 height 33
type textarea "Draps et serviettes ournies"
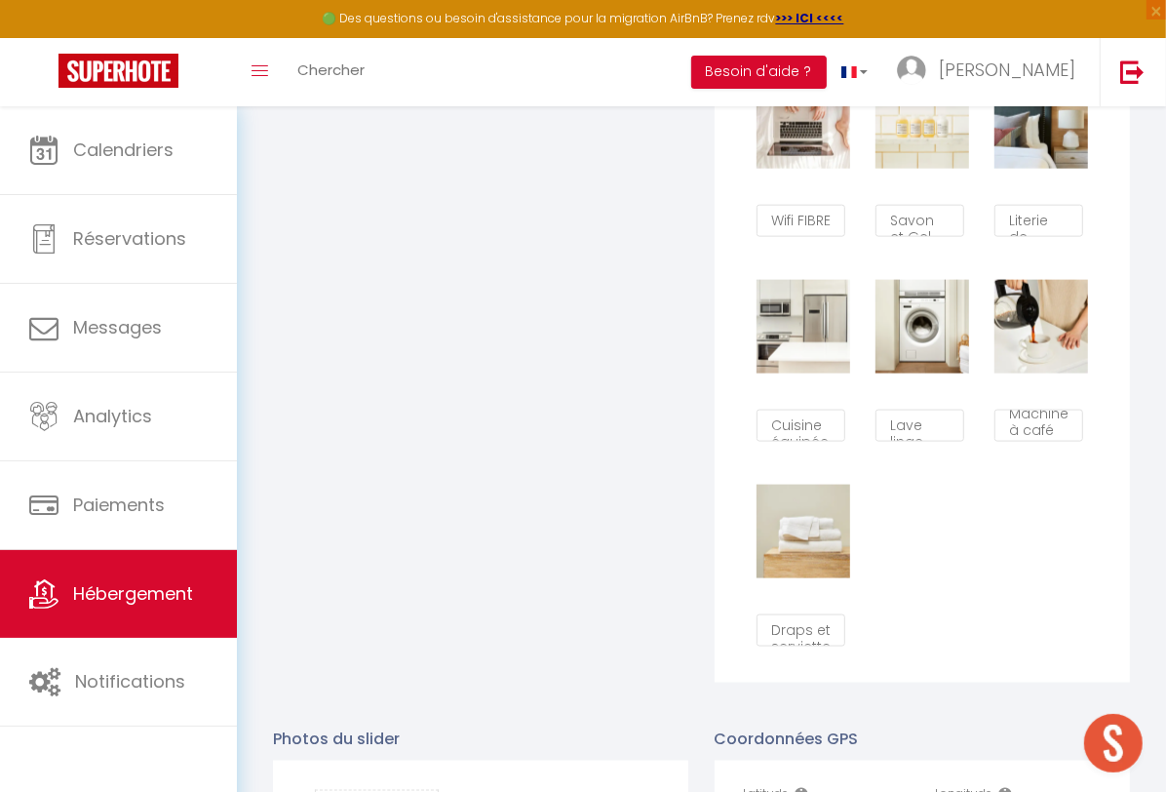
scroll to position [51, 0]
click at [922, 443] on textarea "Lave linge" at bounding box center [919, 425] width 89 height 33
click at [921, 443] on textarea "Lave linge" at bounding box center [919, 425] width 89 height 33
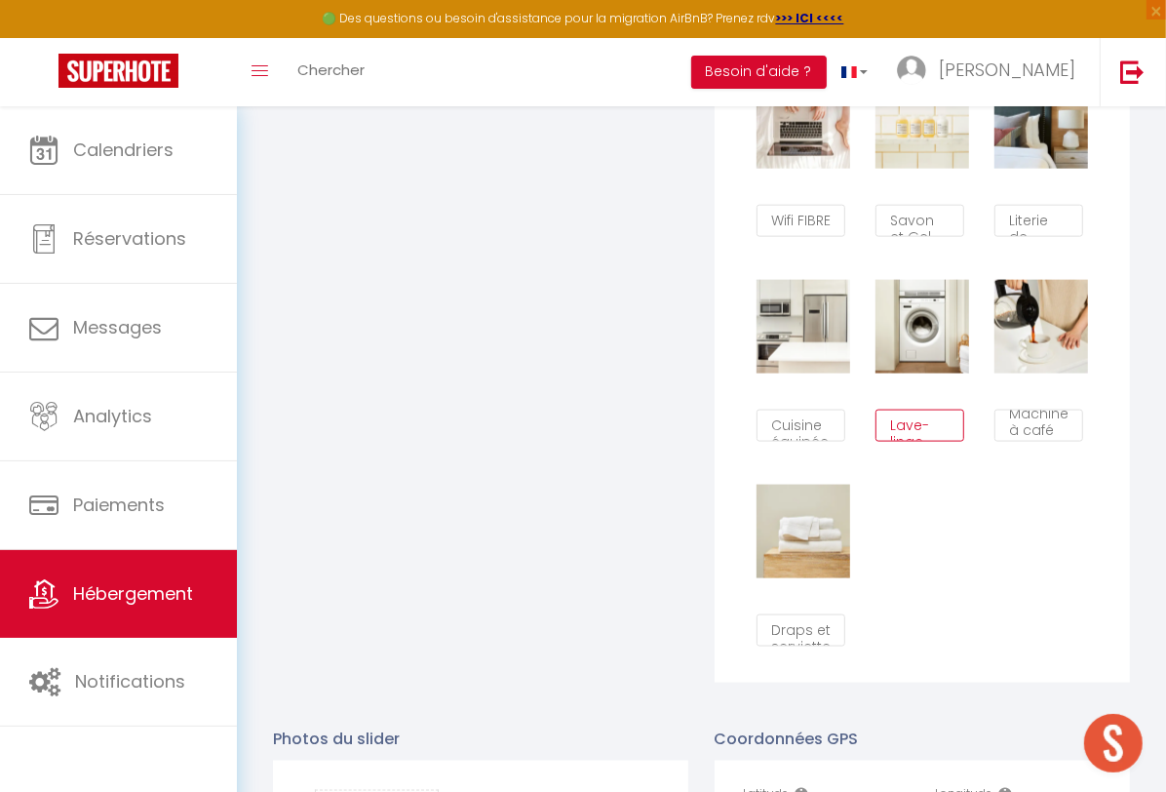
scroll to position [12, 0]
type textarea "Lave-linge"
click at [996, 556] on div "Supprimer Support TEL / SMS Supprimer Checkin autonome Supprimer Ménage profess…" at bounding box center [922, 248] width 357 height 819
click at [786, 645] on textarea "Draps et serviettes ournies" at bounding box center [800, 630] width 89 height 33
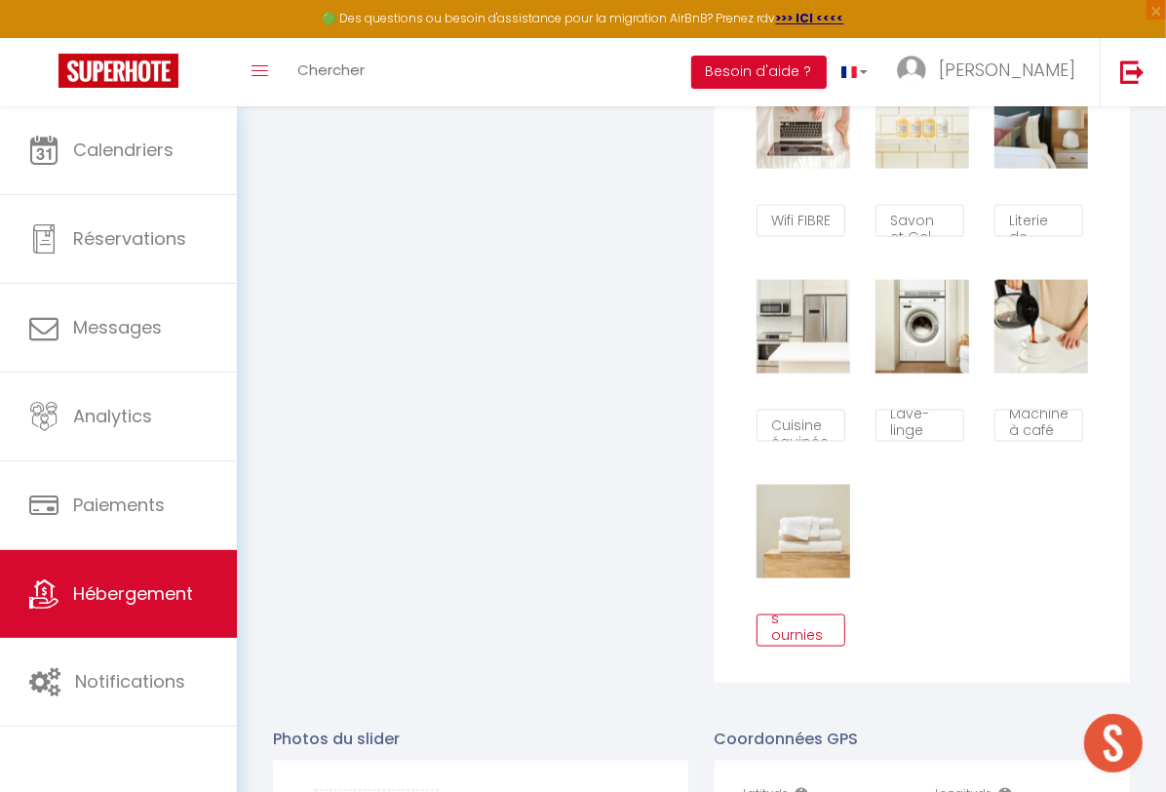
click at [771, 647] on textarea "Draps et serviettes ournies" at bounding box center [800, 630] width 89 height 33
click at [835, 647] on textarea "Draps et serviettes fournies" at bounding box center [800, 630] width 89 height 33
type textarea "Draps et serviettes fournis"
click at [932, 645] on div "Supprimer Support TEL / SMS Supprimer Checkin autonome Supprimer Ménage profess…" at bounding box center [922, 248] width 357 height 819
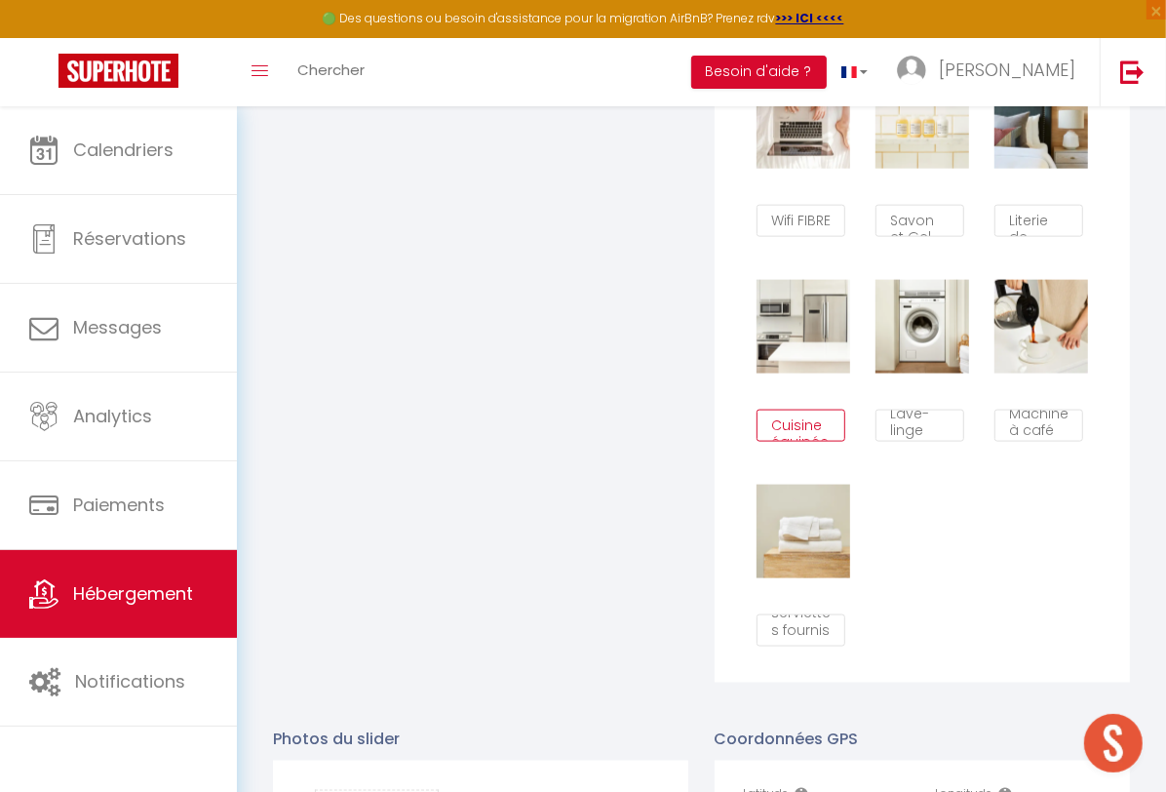
click at [819, 439] on textarea "Cuisine équipée" at bounding box center [800, 425] width 89 height 33
click at [985, 532] on div "Supprimer Support TEL / SMS Supprimer Checkin autonome Supprimer Ménage profess…" at bounding box center [922, 248] width 357 height 819
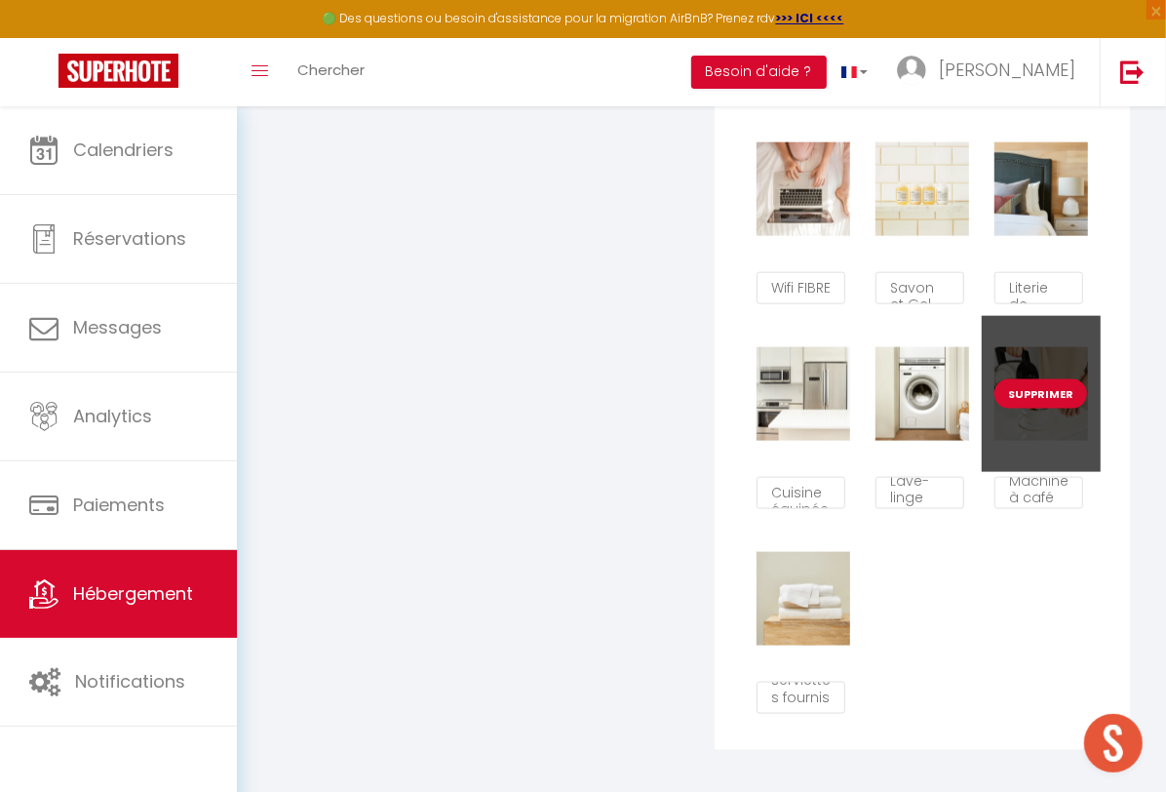
scroll to position [1322, 0]
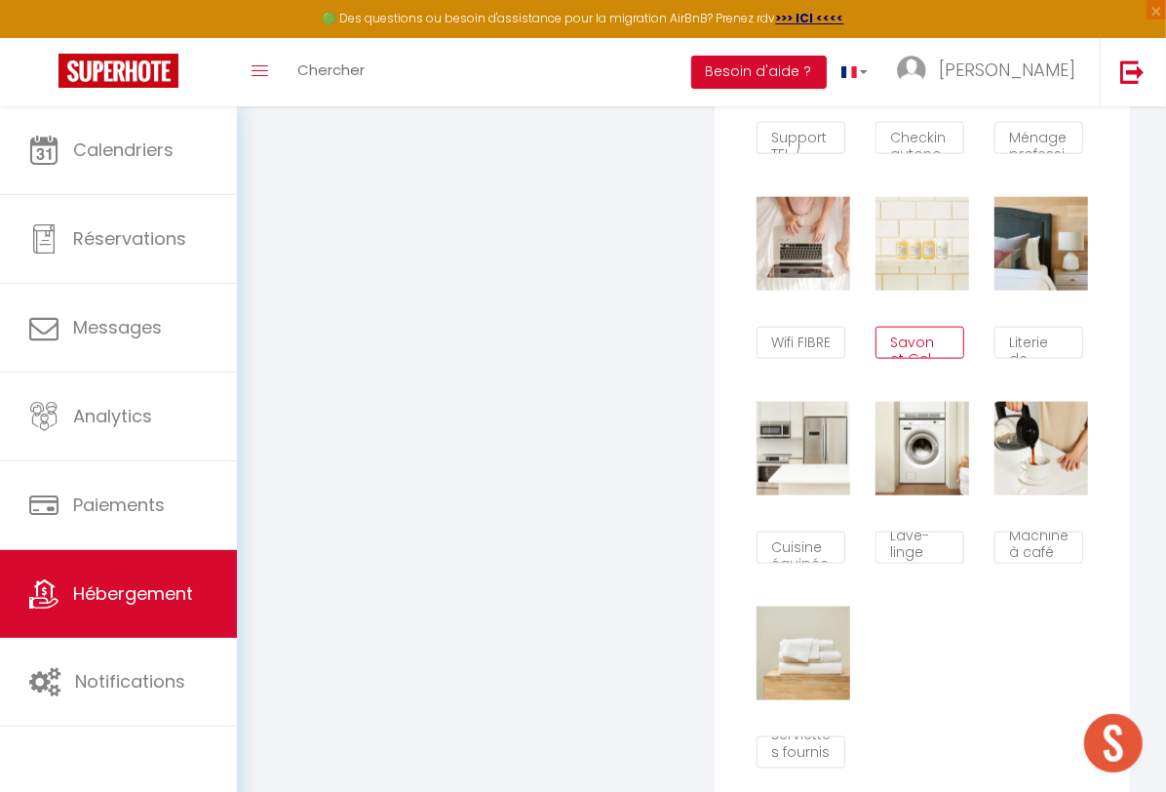
click at [941, 360] on textarea "Savon et Gel Douche" at bounding box center [919, 343] width 89 height 33
click at [934, 360] on textarea "Savon et Gel Douche" at bounding box center [919, 343] width 89 height 33
drag, startPoint x: 937, startPoint y: 357, endPoint x: 958, endPoint y: 372, distance: 26.5
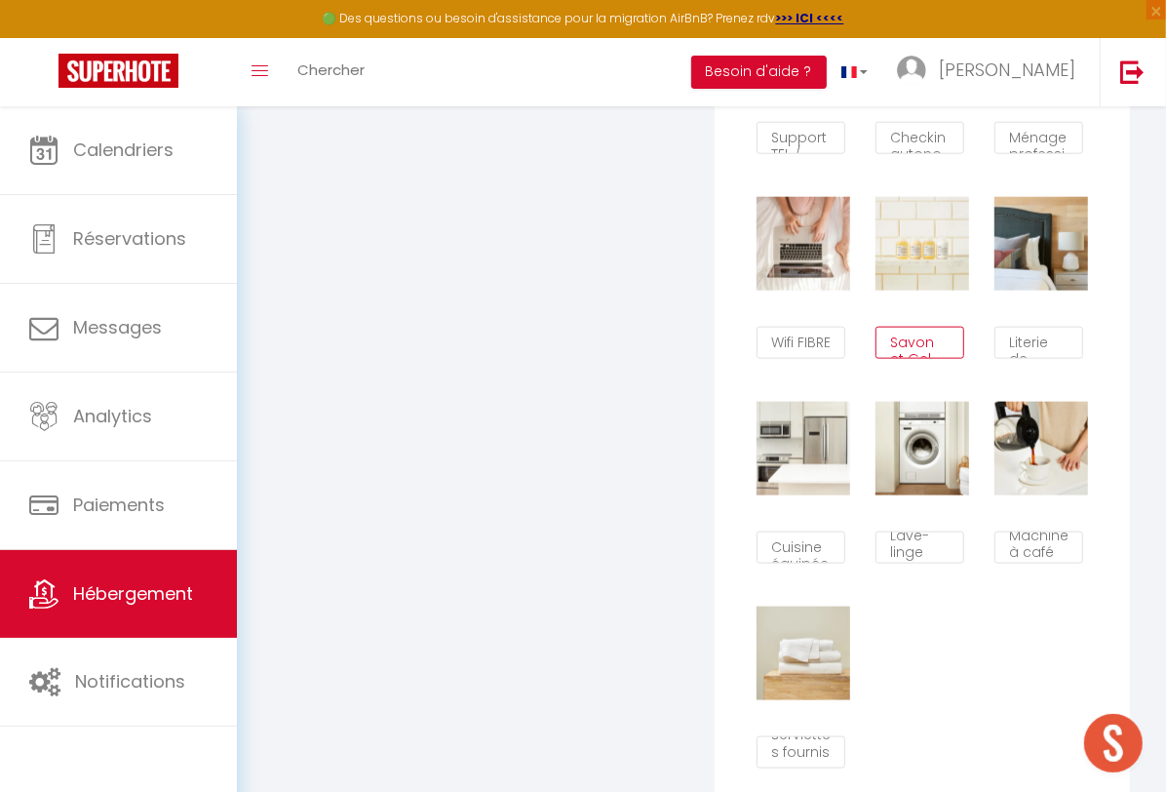
click at [958, 360] on textarea "Savon et Gel Douche" at bounding box center [919, 343] width 89 height 33
type textarea "S"
type textarea "Savon"
click at [761, 358] on textarea "Wifi FIBRE" at bounding box center [800, 343] width 89 height 33
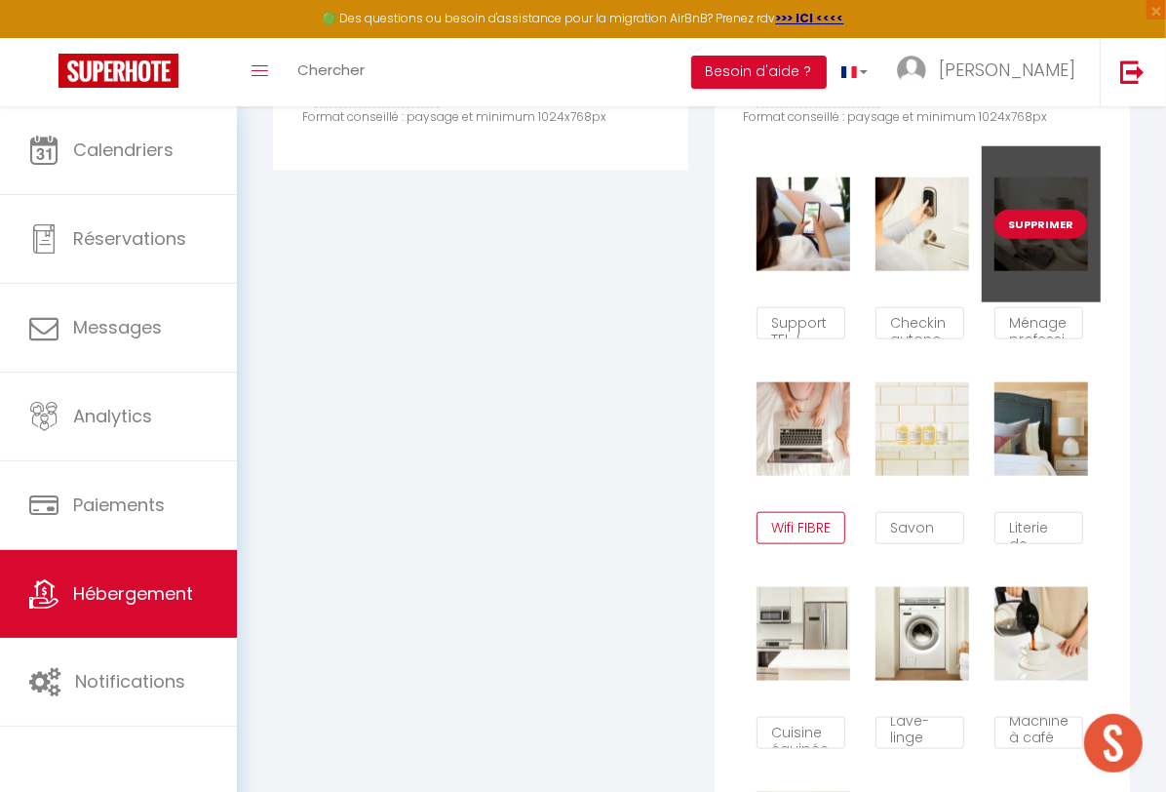
scroll to position [1078, 0]
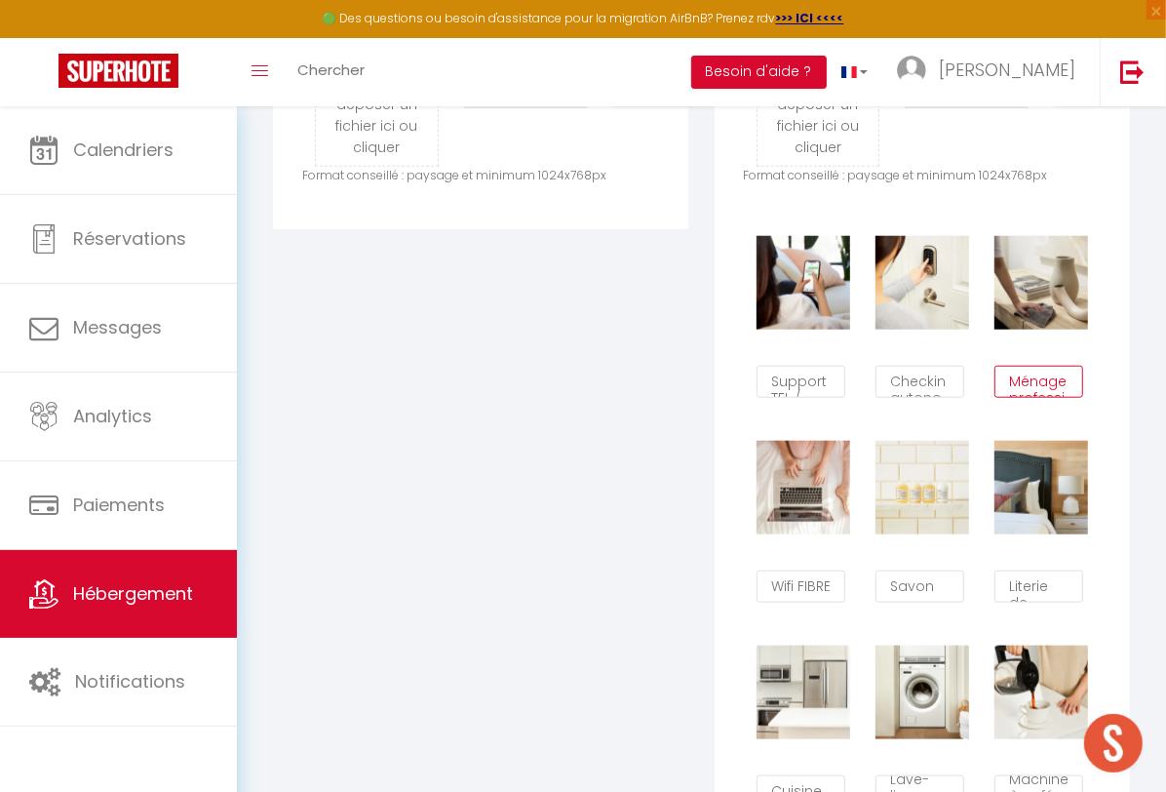
click at [1030, 397] on textarea "Ménage professionnel" at bounding box center [1038, 382] width 89 height 33
click at [918, 390] on textarea "Checkin autonome" at bounding box center [919, 382] width 89 height 33
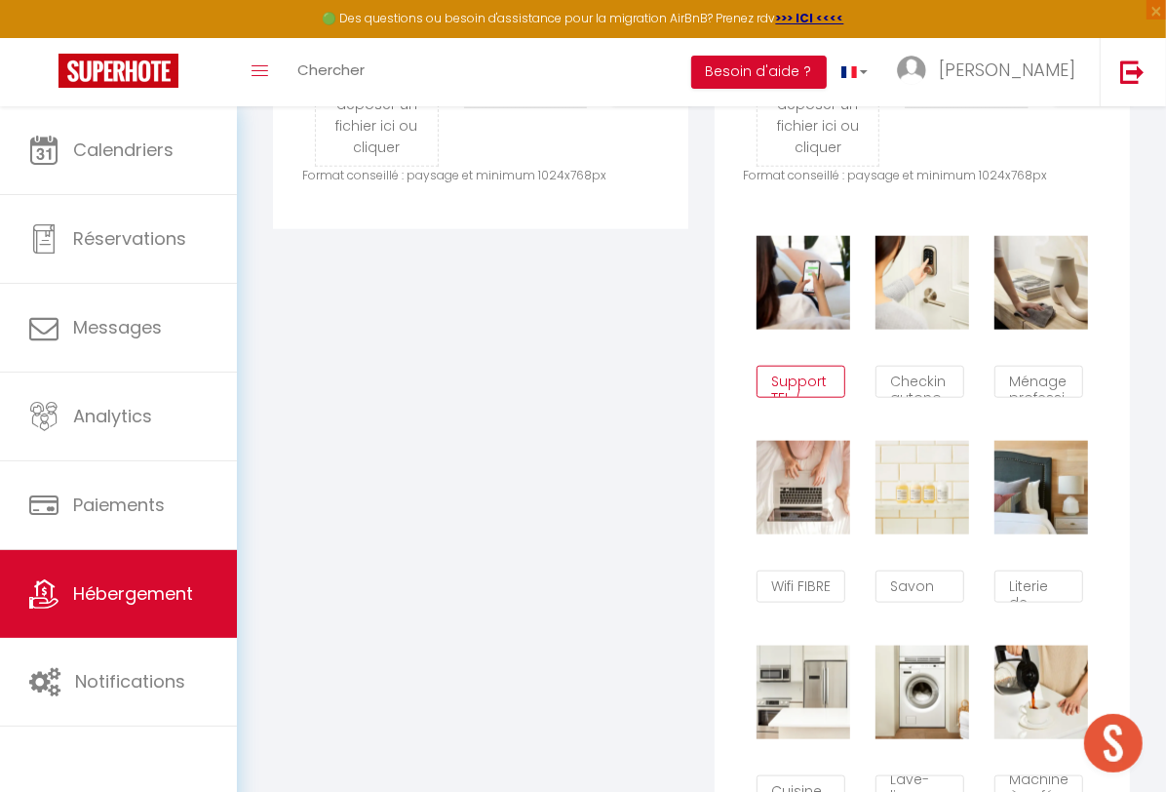
click at [817, 396] on textarea "Support TEL / SMS" at bounding box center [800, 382] width 89 height 33
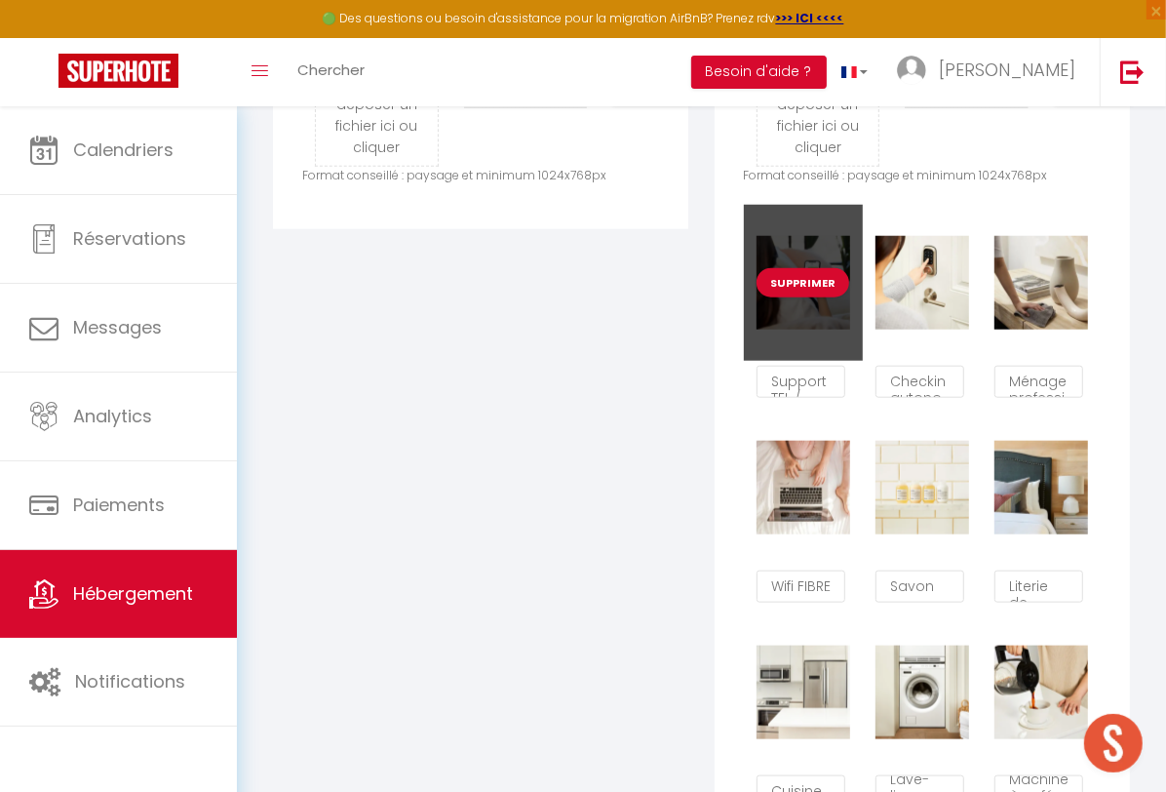
click at [826, 333] on div "Supprimer" at bounding box center [803, 283] width 119 height 156
click at [819, 297] on button "Supprimer" at bounding box center [802, 282] width 93 height 29
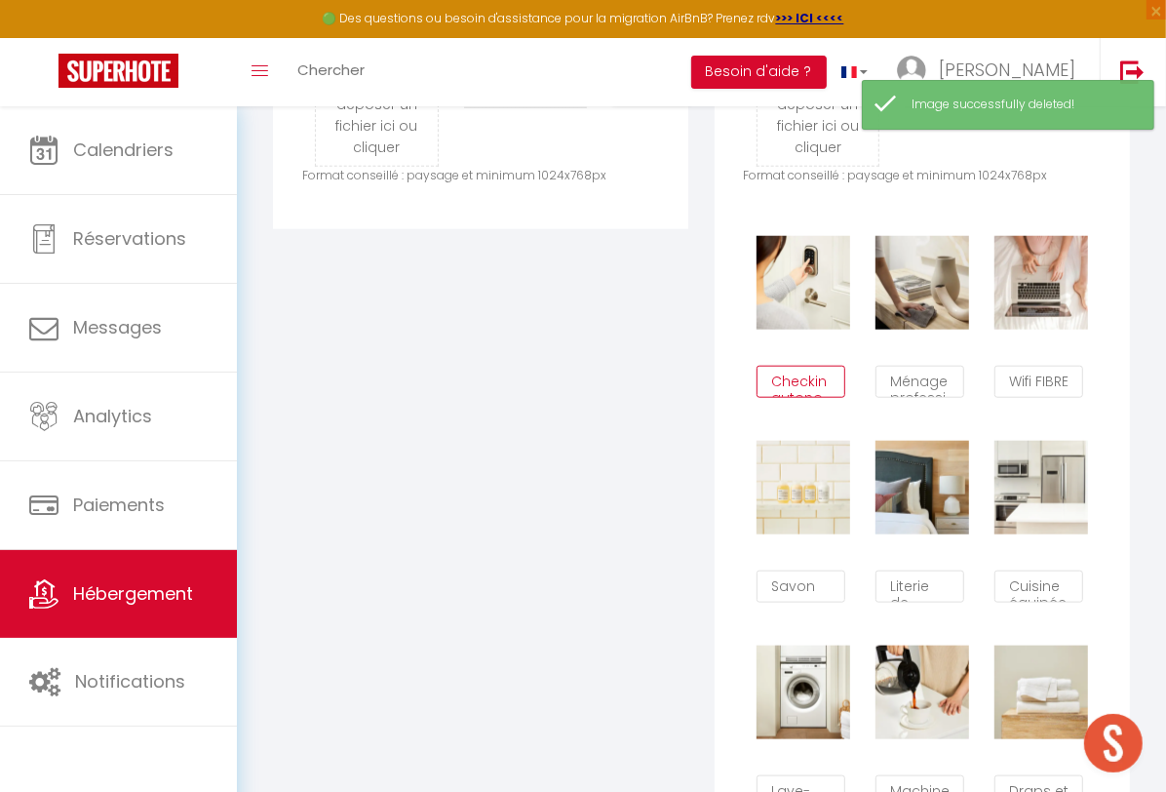
drag, startPoint x: 781, startPoint y: 400, endPoint x: 820, endPoint y: 402, distance: 39.0
click at [820, 399] on textarea "Checkin autonome" at bounding box center [800, 382] width 89 height 33
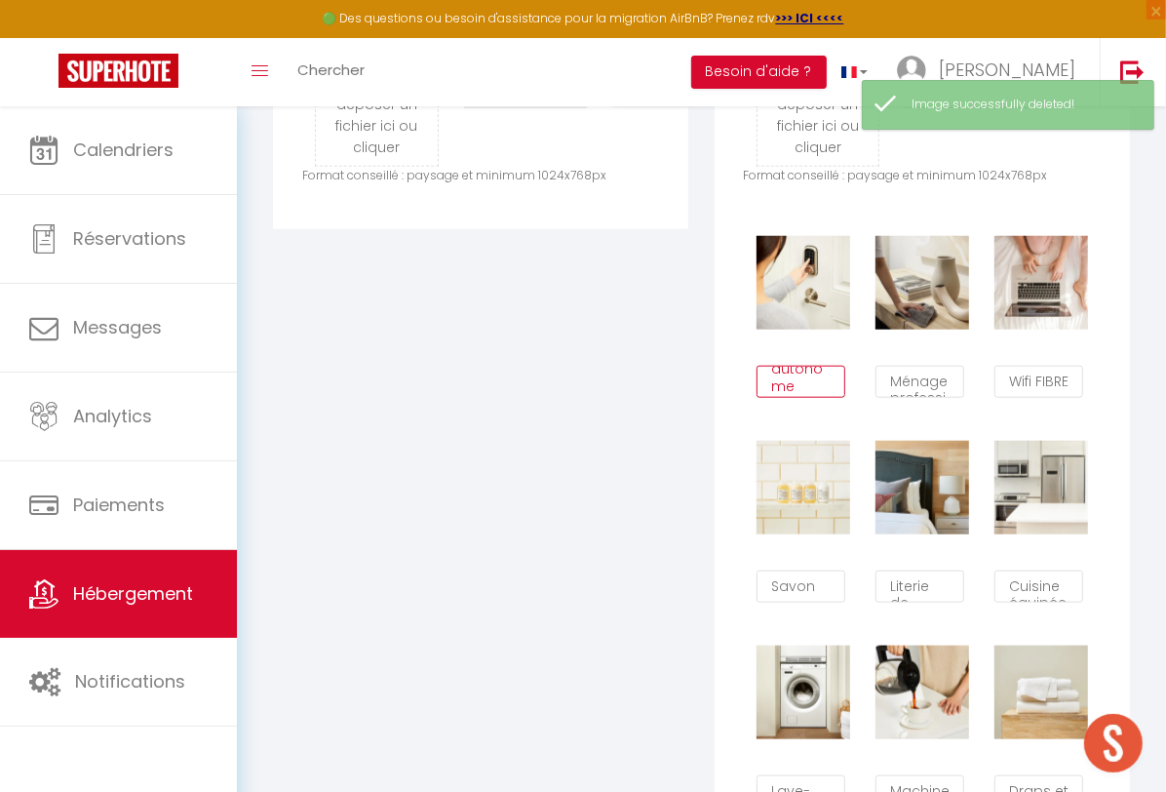
scroll to position [46, 0]
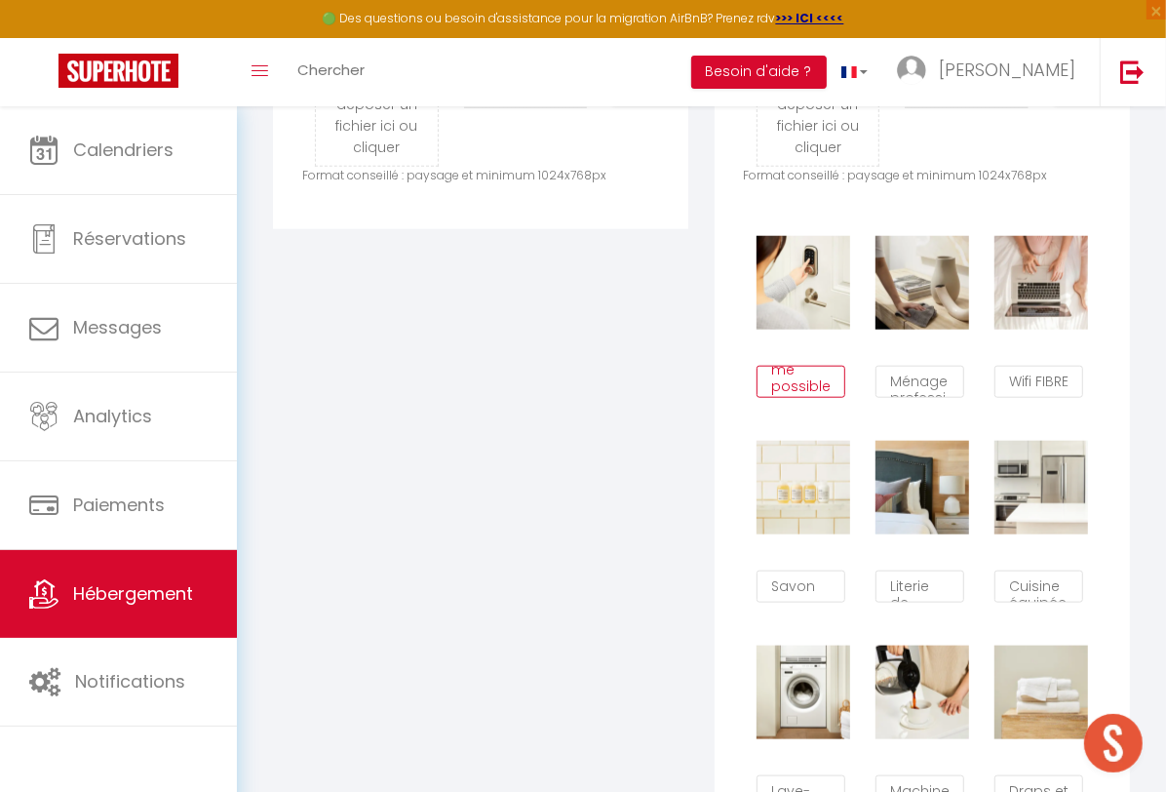
type textarea "Checkin autonome possible"
click at [679, 400] on div "Les Espaces Glisser et déposer un fichier ici ou cliquer Ooops, something wrong…" at bounding box center [481, 385] width 442 height 915
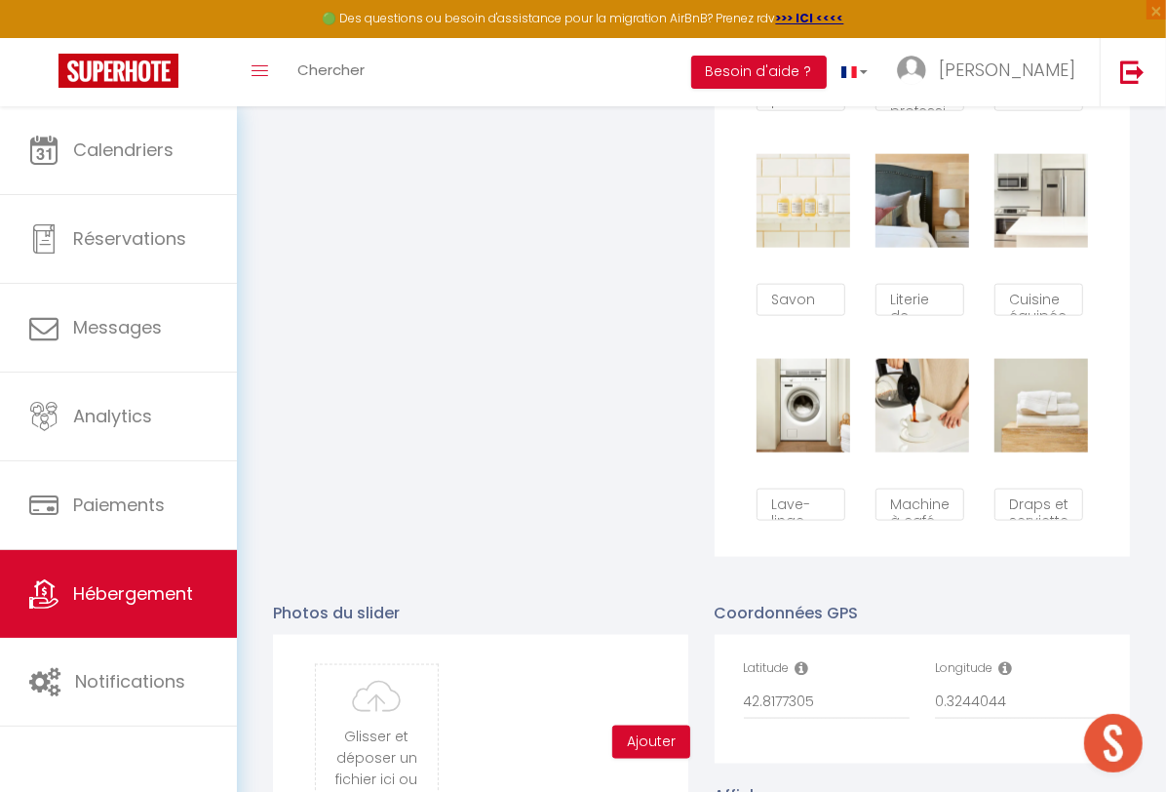
scroll to position [1687, 0]
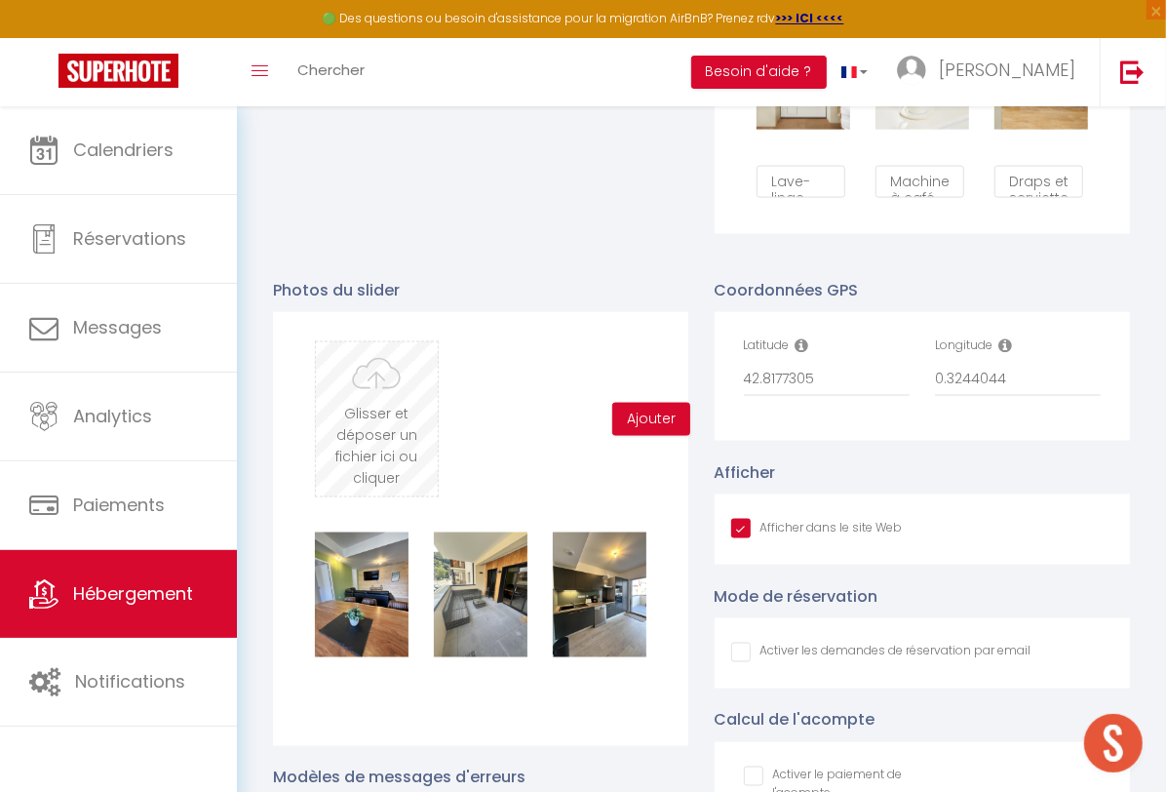
click at [410, 426] on input "file" at bounding box center [376, 419] width 121 height 154
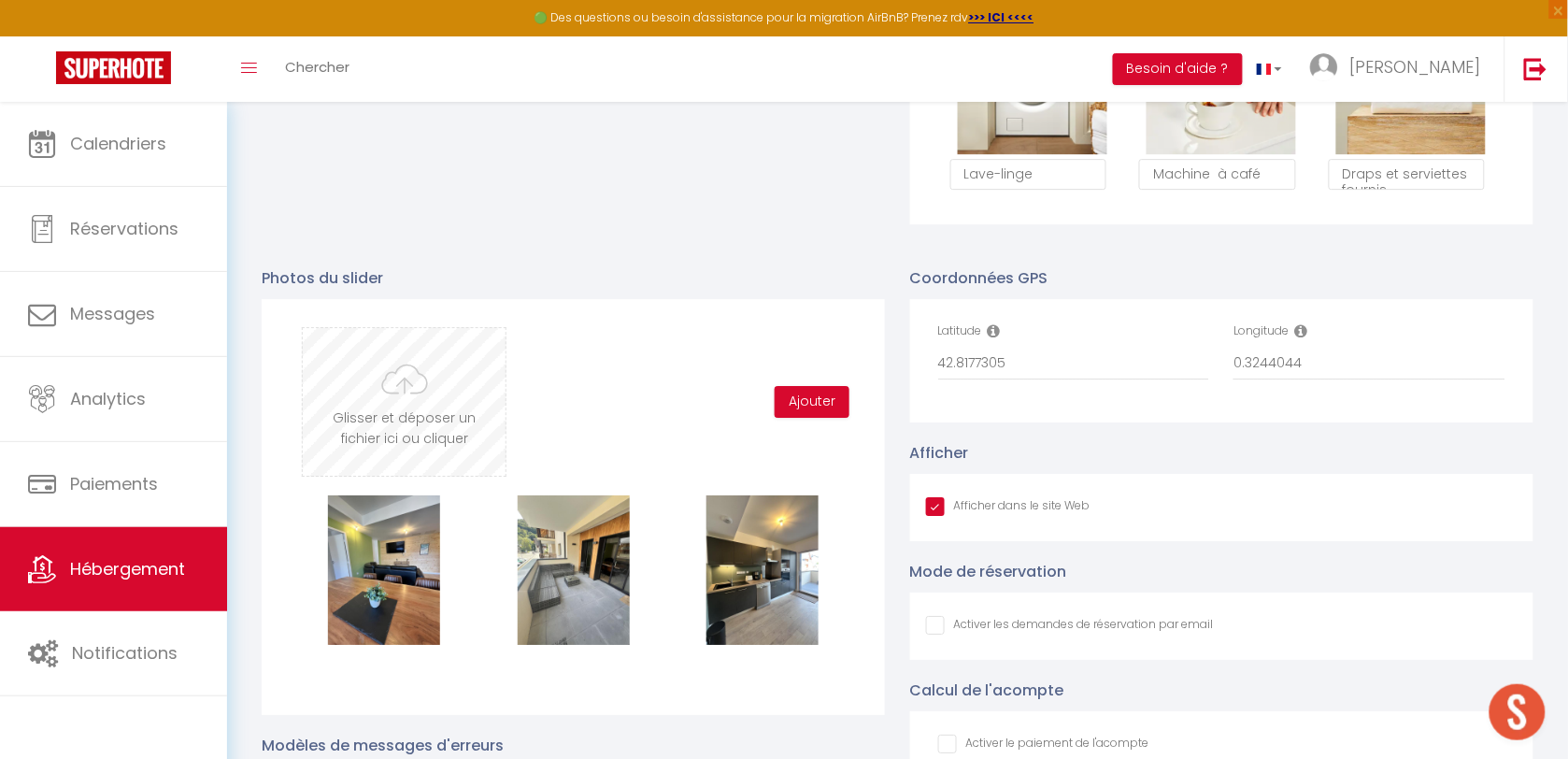
scroll to position [16, 0]
click at [398, 423] on input "file" at bounding box center [404, 402] width 203 height 148
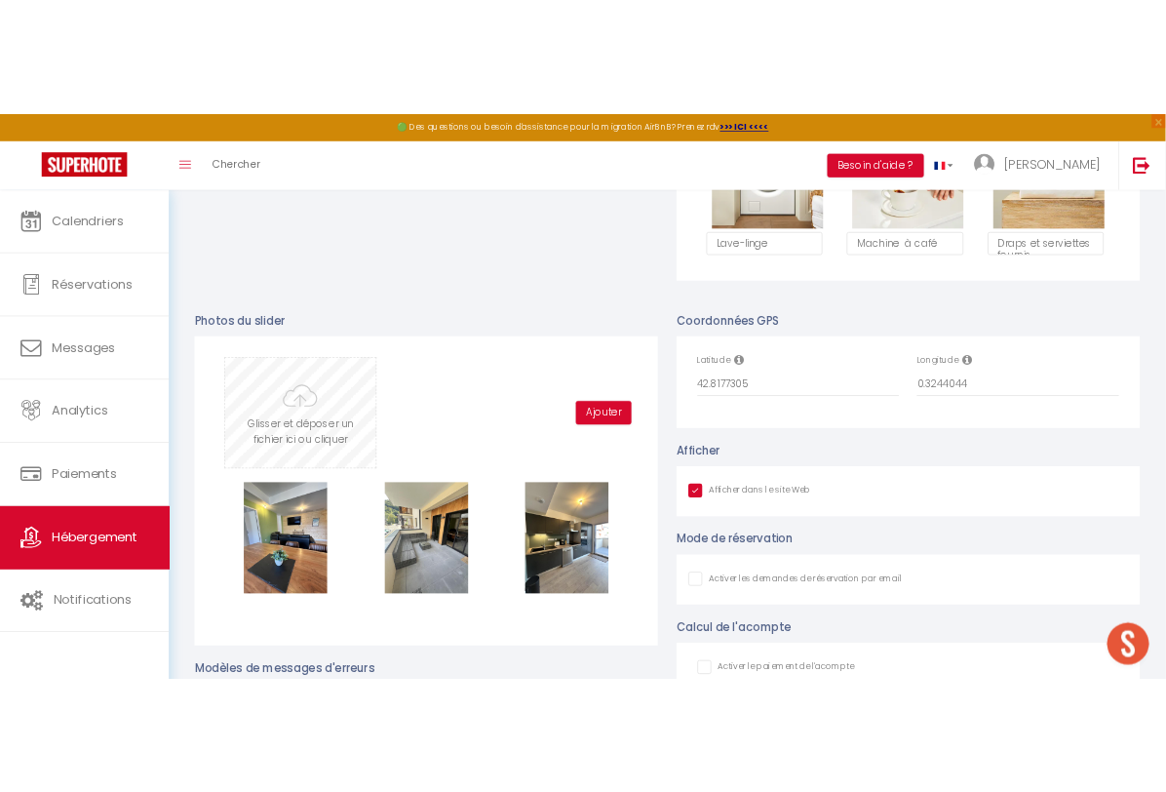
scroll to position [46, 0]
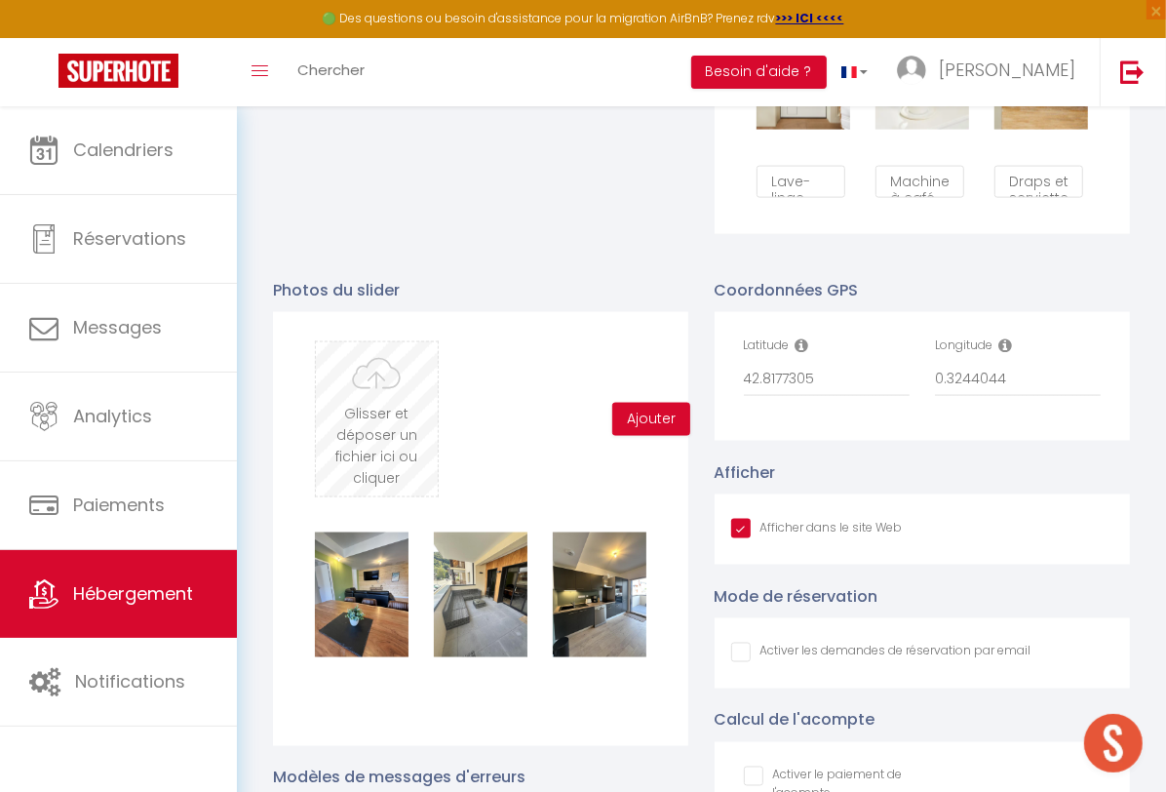
type input "C:\fakepath\IMG_8109.JPG"
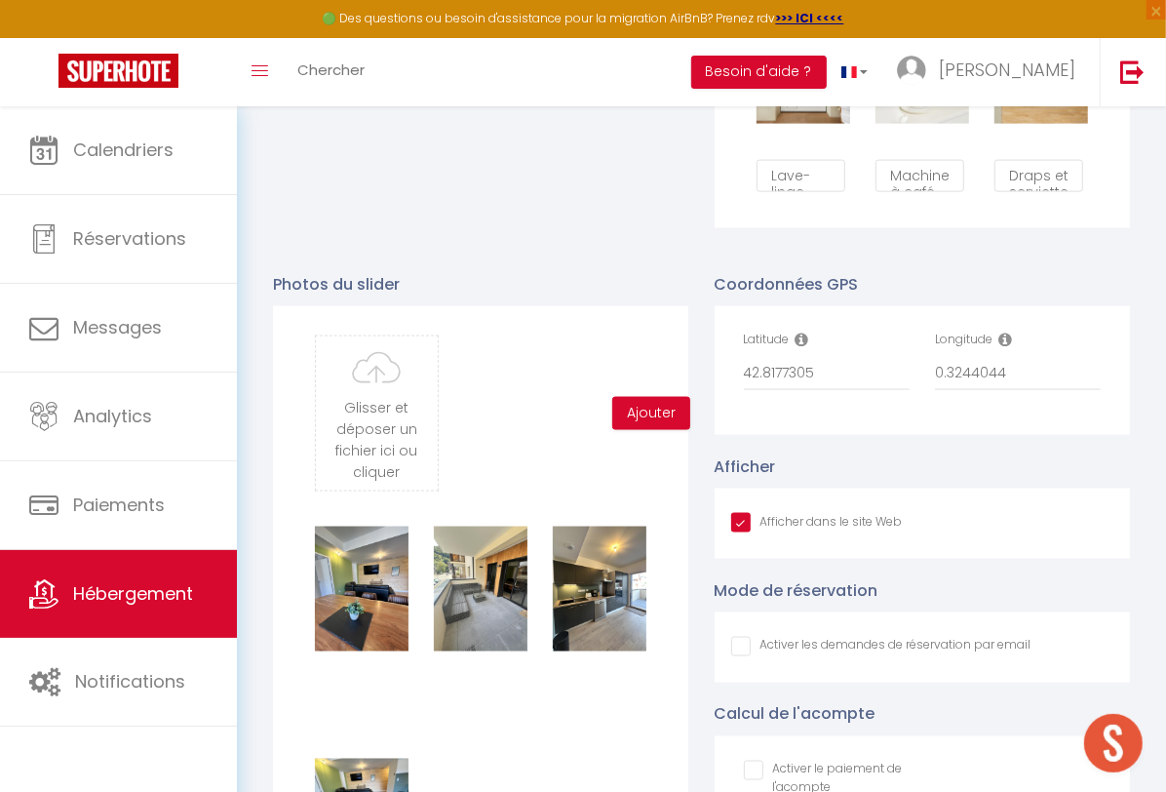
scroll to position [1931, 0]
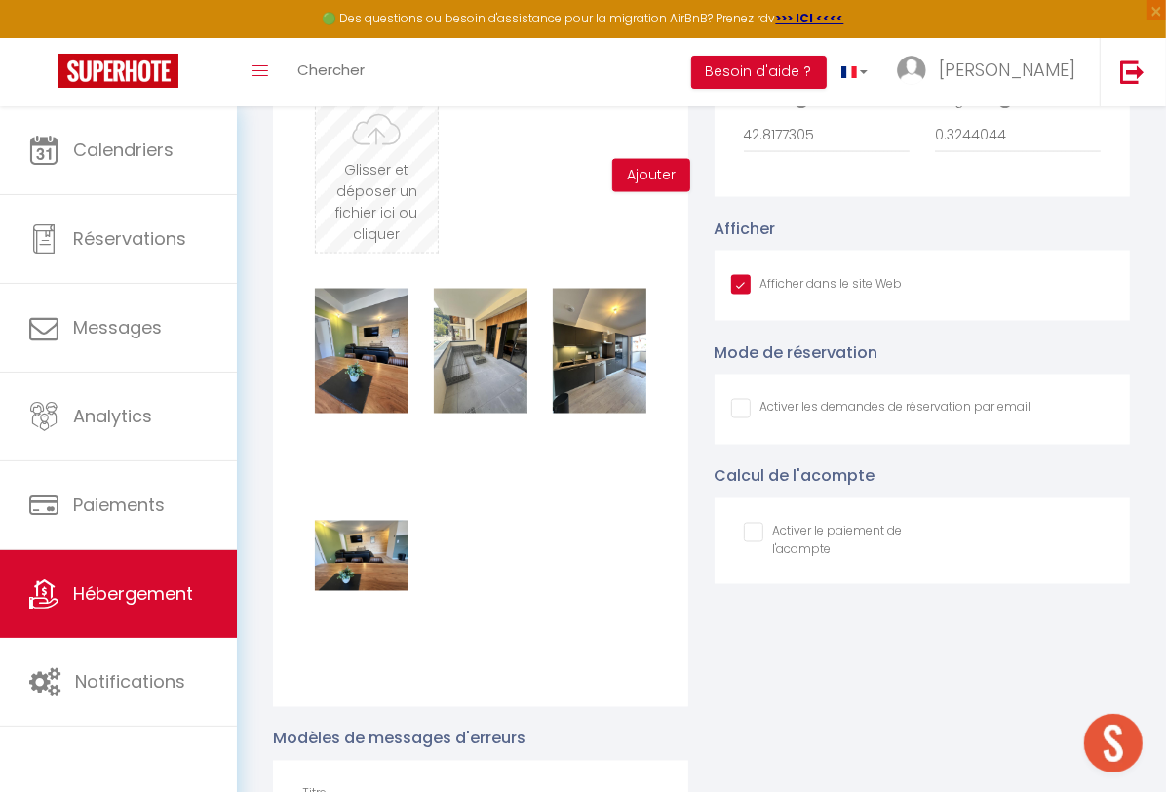
click at [375, 235] on input "file" at bounding box center [376, 175] width 121 height 154
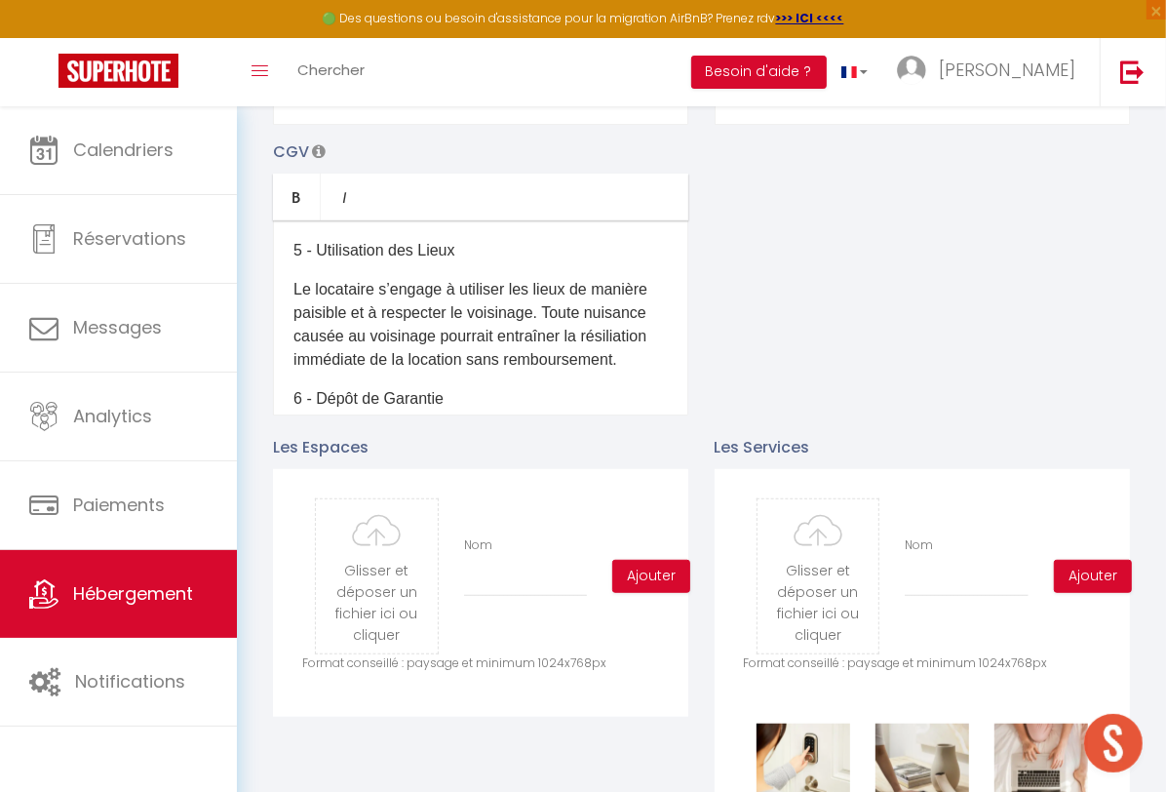
scroll to position [713, 0]
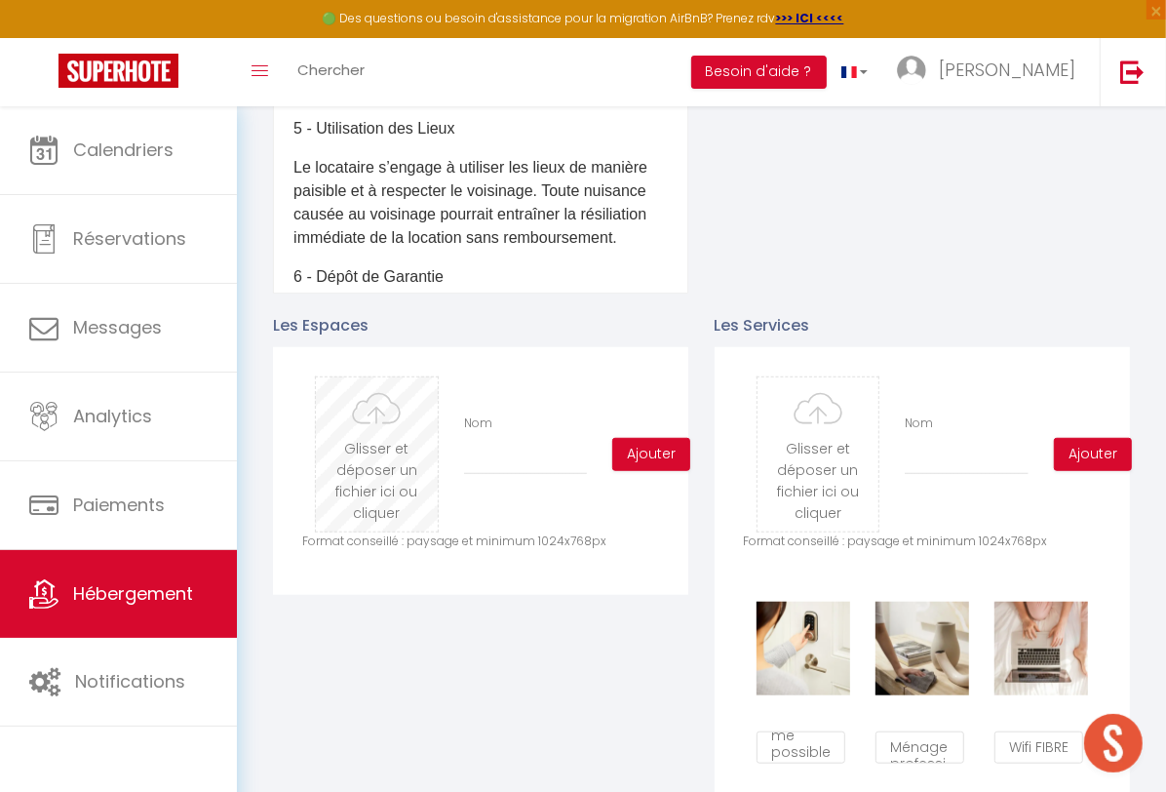
click at [386, 480] on input "file" at bounding box center [376, 454] width 121 height 154
type input "C:\fakepath\IMG_8118.JPG"
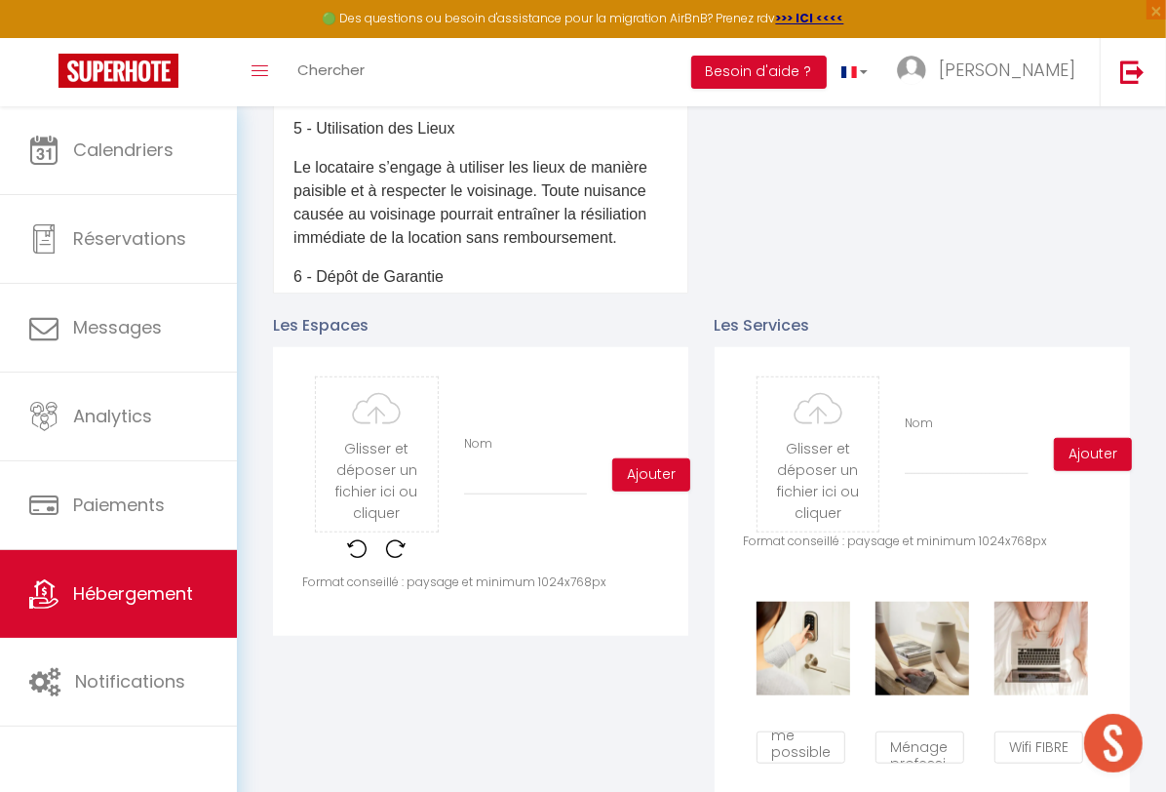
click at [507, 469] on div "Nom" at bounding box center [525, 465] width 149 height 60
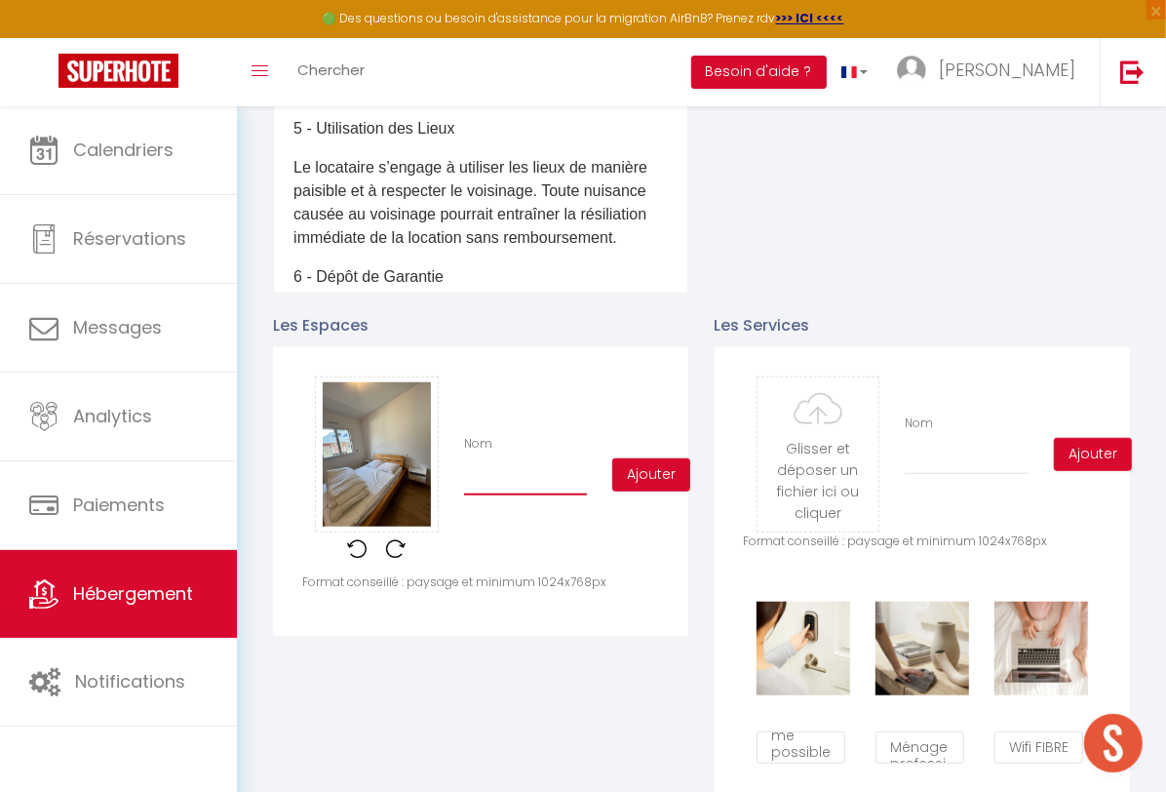
click at [509, 493] on input "Nom" at bounding box center [525, 477] width 123 height 35
type input "Chambre 1"
click at [620, 491] on button "Ajouter" at bounding box center [651, 474] width 78 height 33
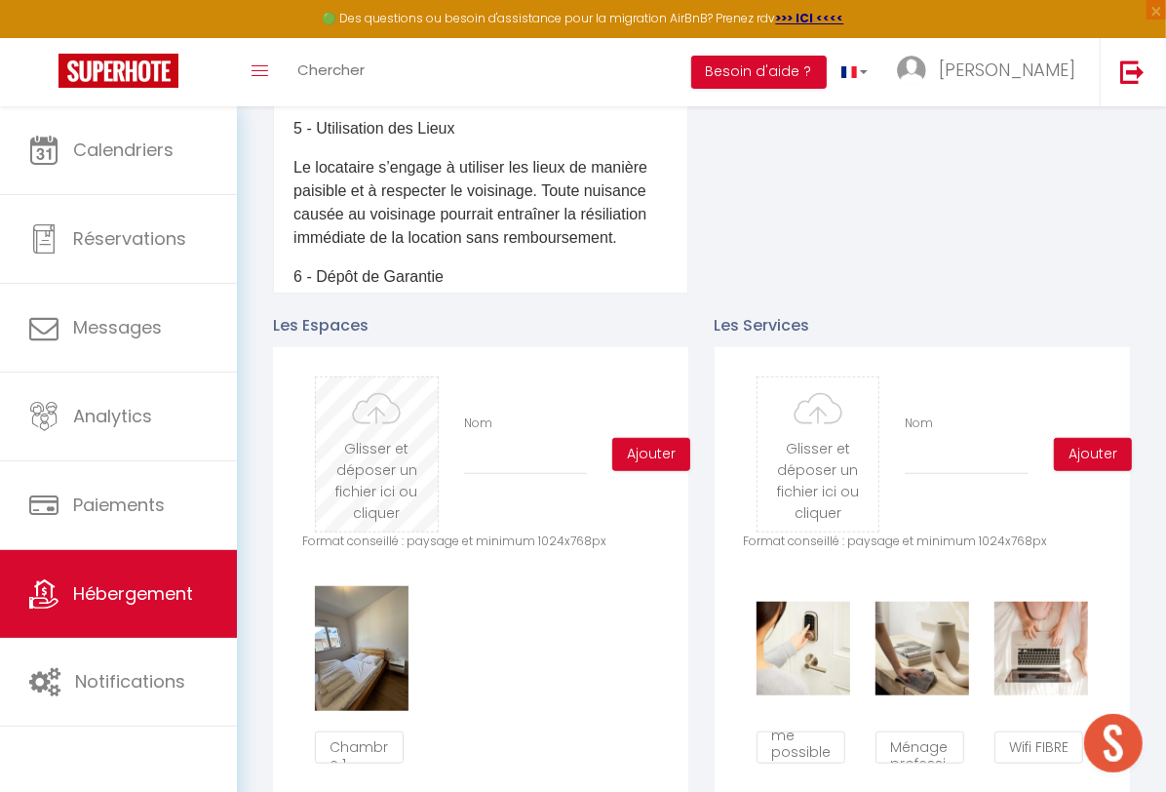
click at [383, 445] on input "file" at bounding box center [376, 454] width 121 height 154
type input "C:\fakepath\IMG_8119.JPG"
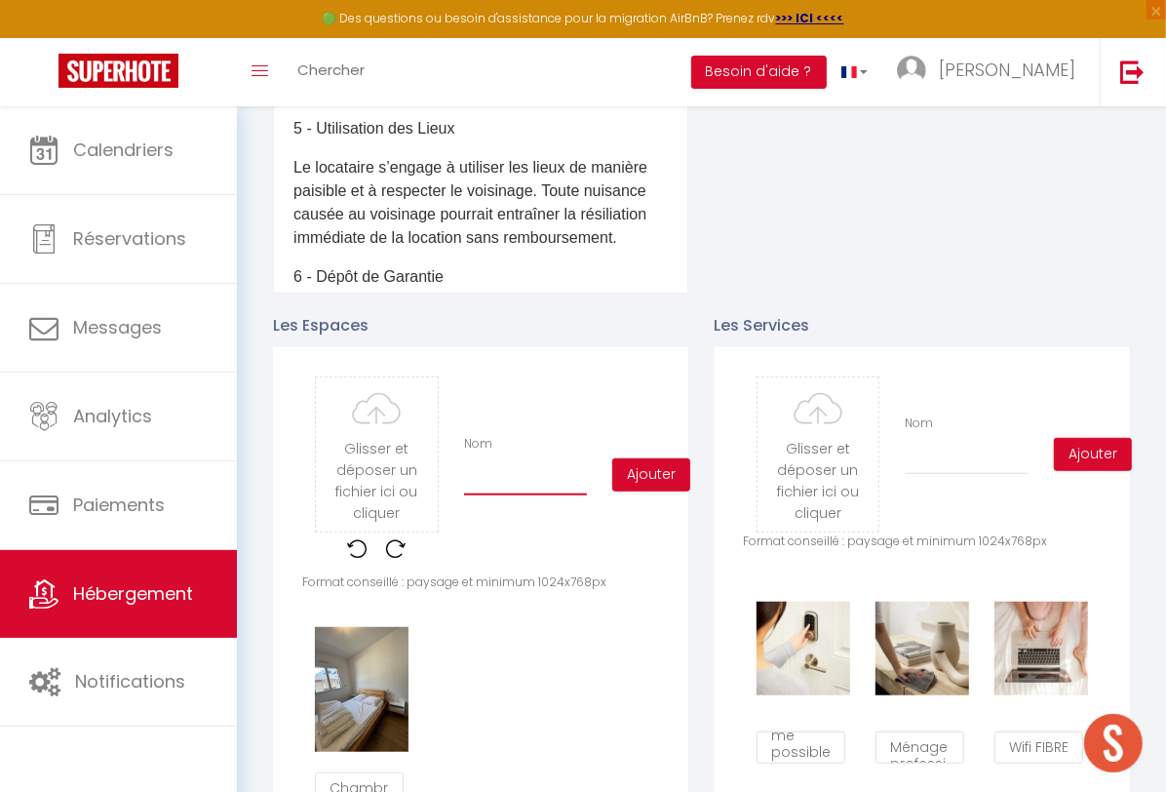
click at [493, 495] on input "Nom" at bounding box center [525, 477] width 123 height 35
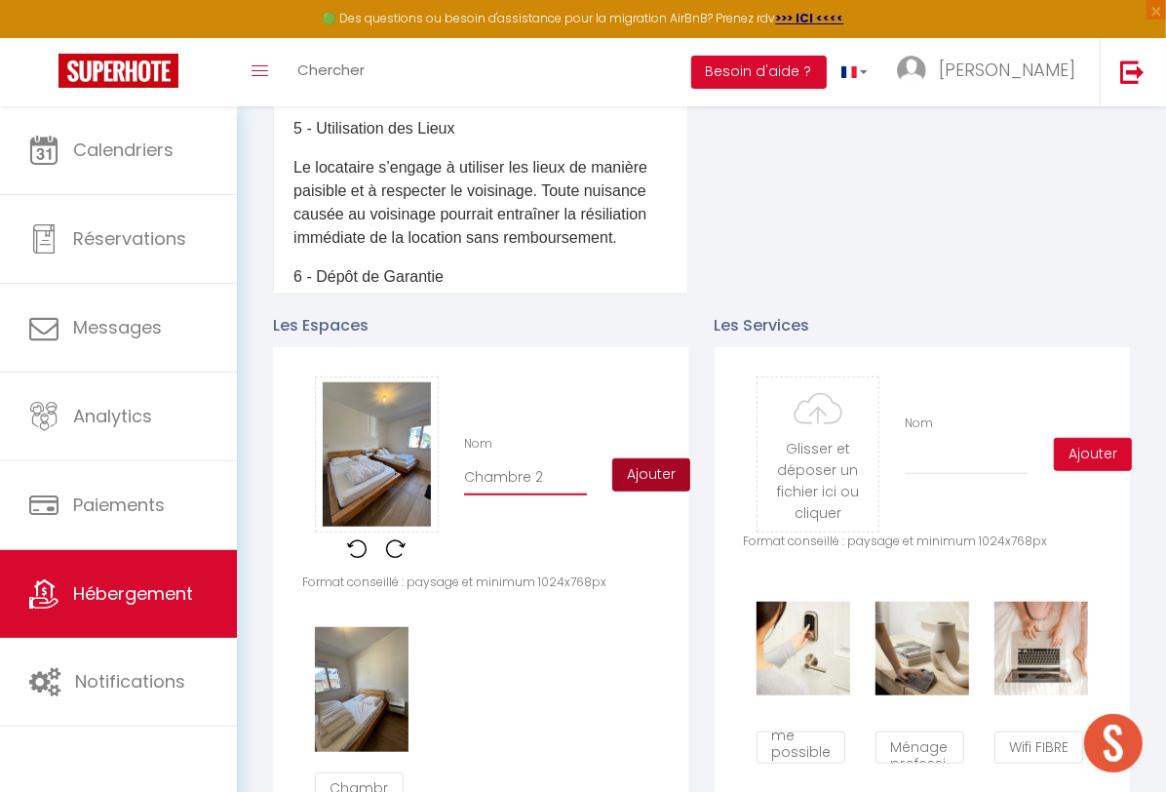
type input "Chambre 2"
click at [668, 491] on button "Ajouter" at bounding box center [651, 474] width 78 height 33
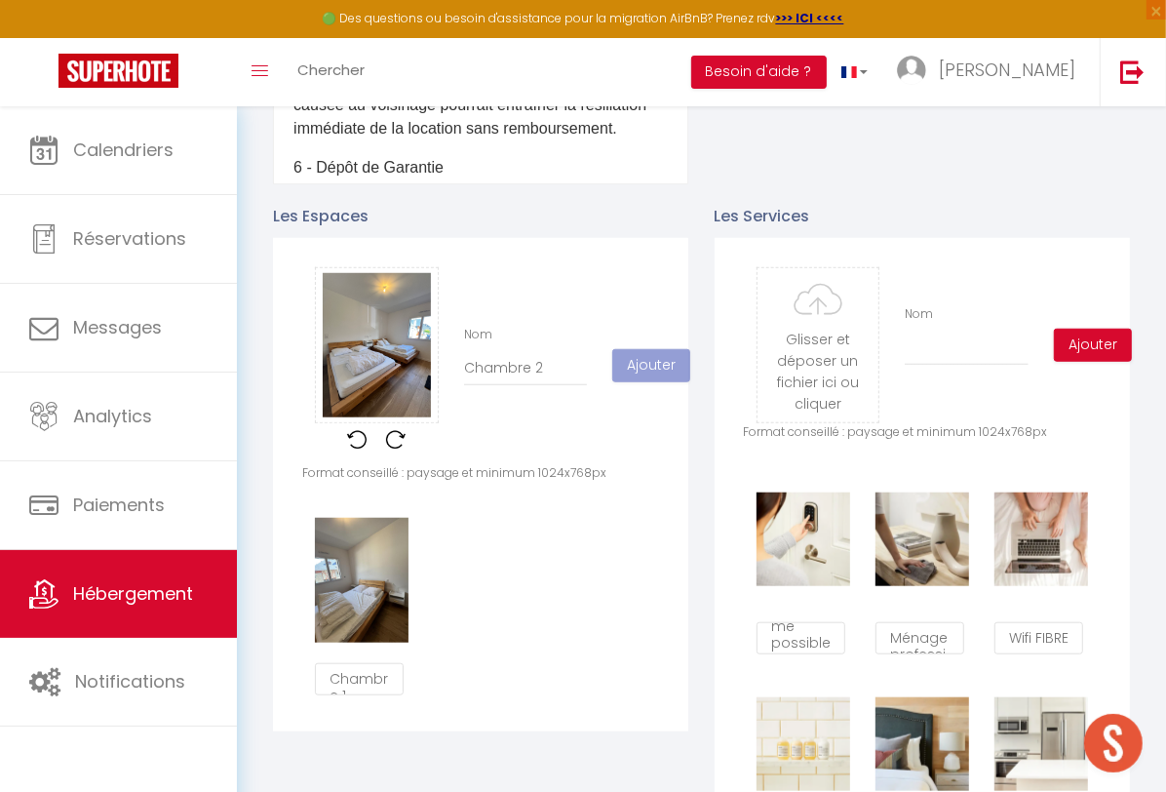
scroll to position [956, 0]
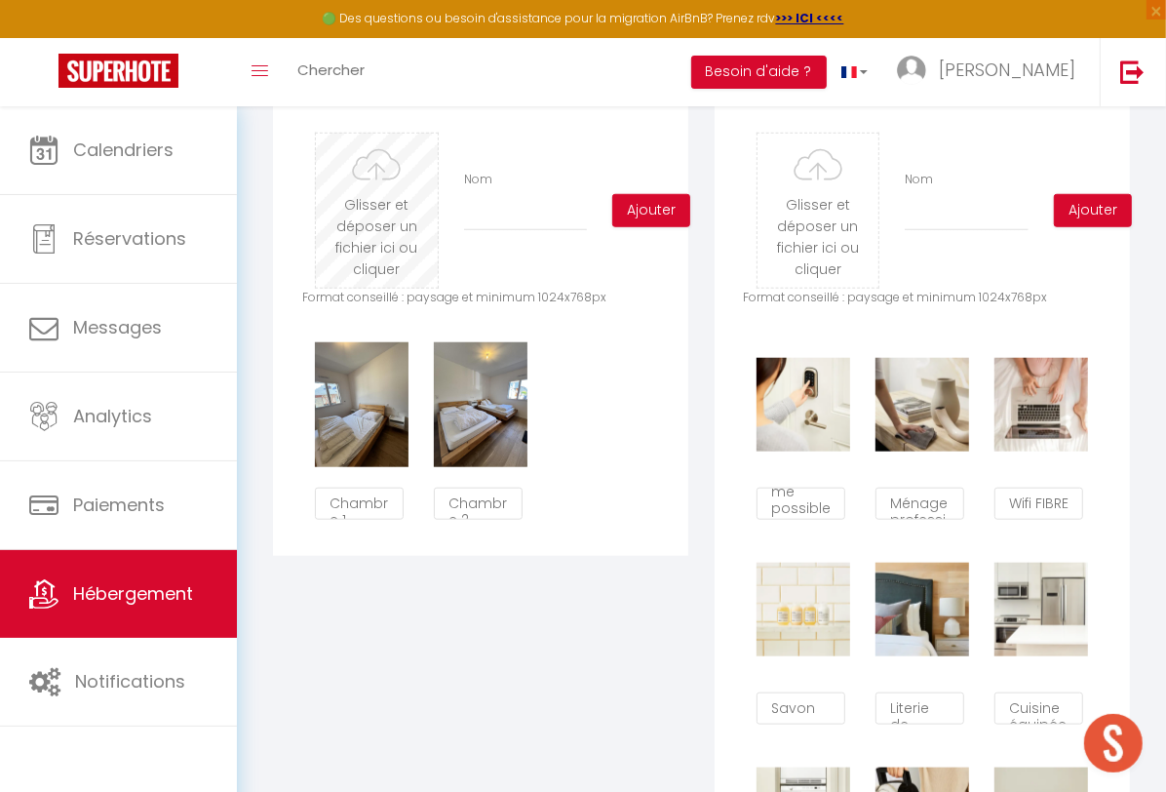
click at [386, 260] on input "file" at bounding box center [376, 211] width 121 height 154
type input "C:\fakepath\IMG_8103.JPG"
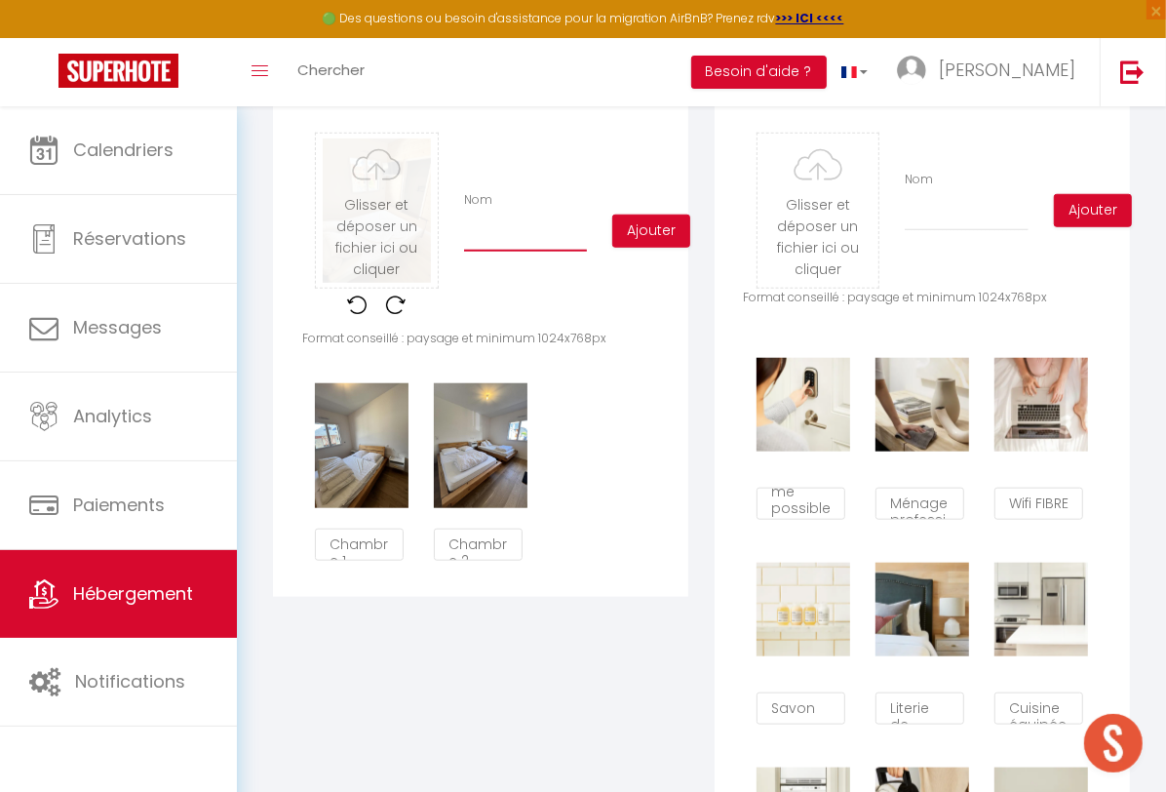
click at [534, 250] on input "Nom" at bounding box center [525, 233] width 123 height 35
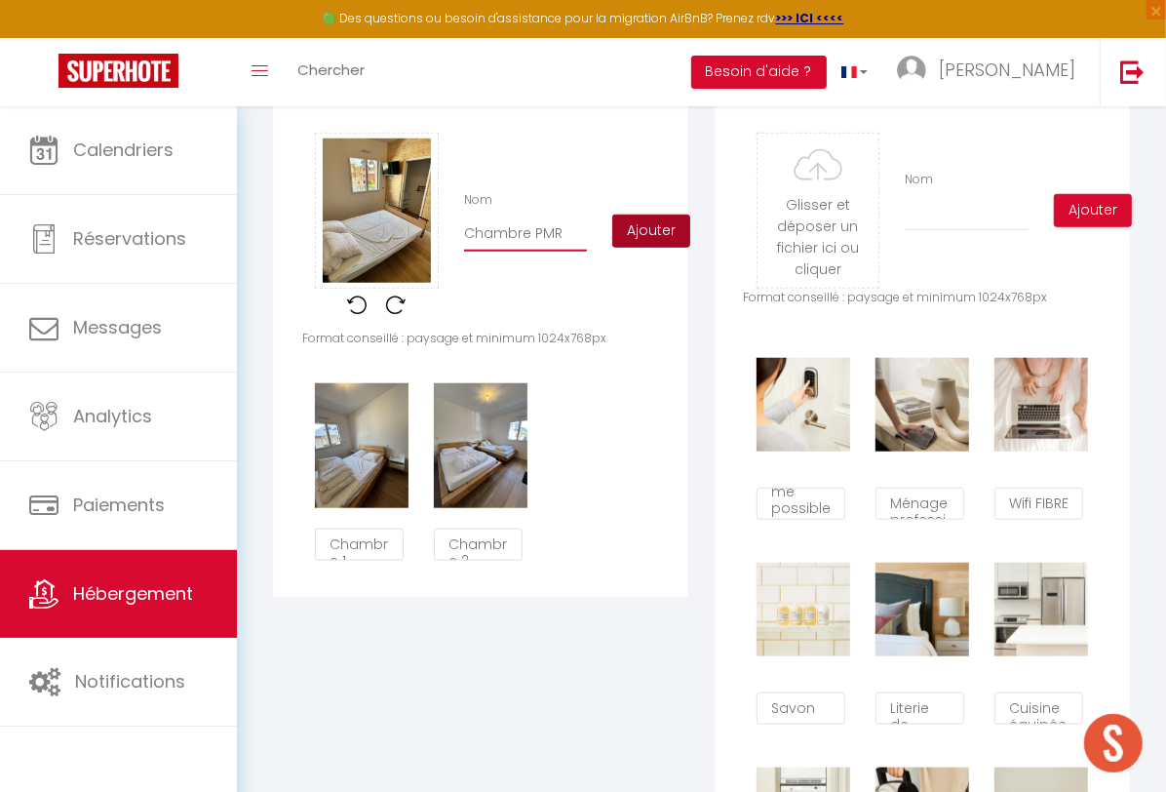
type input "Chambre PMR"
click at [654, 248] on button "Ajouter" at bounding box center [651, 230] width 78 height 33
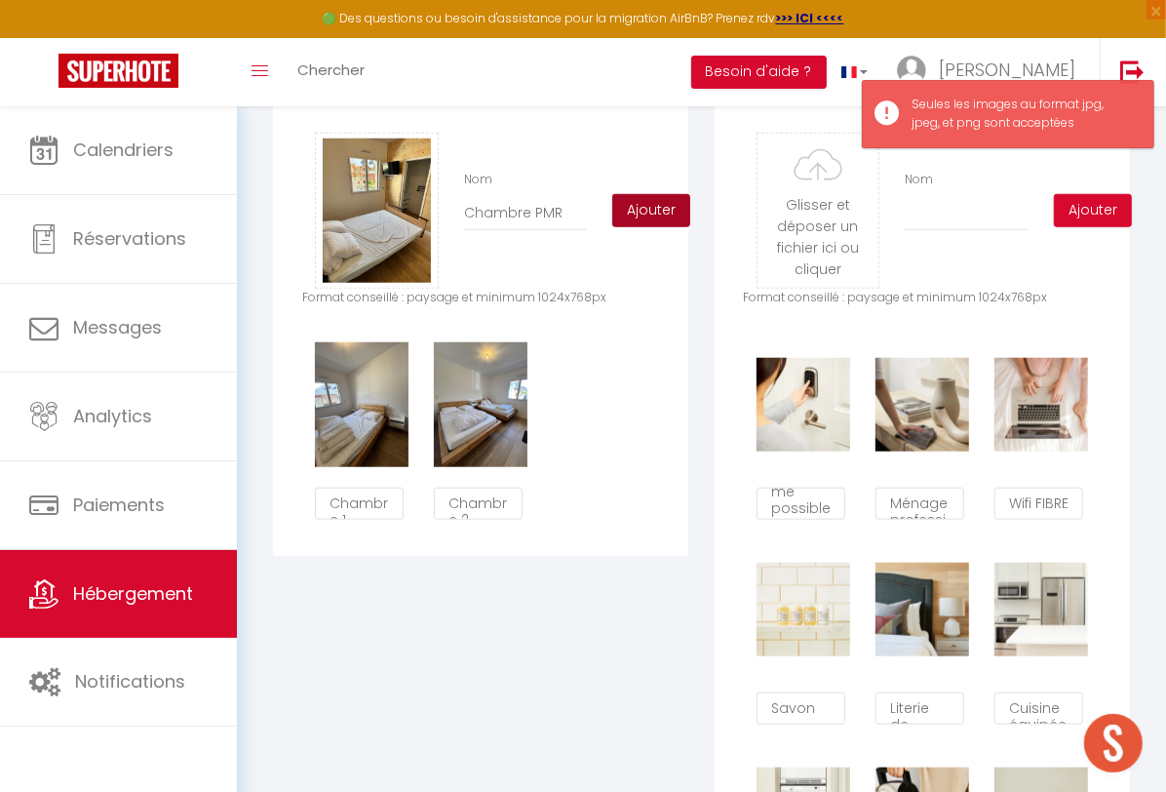
click at [649, 226] on button "Ajouter" at bounding box center [651, 210] width 78 height 33
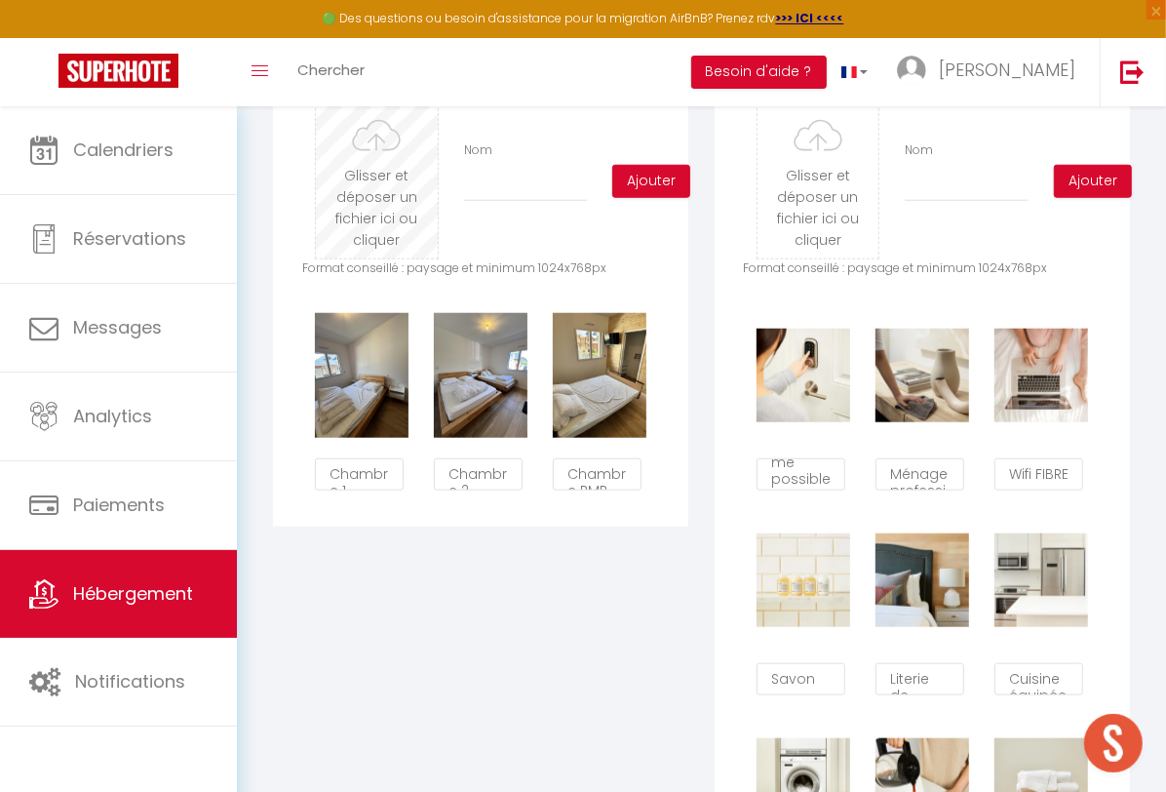
scroll to position [834, 0]
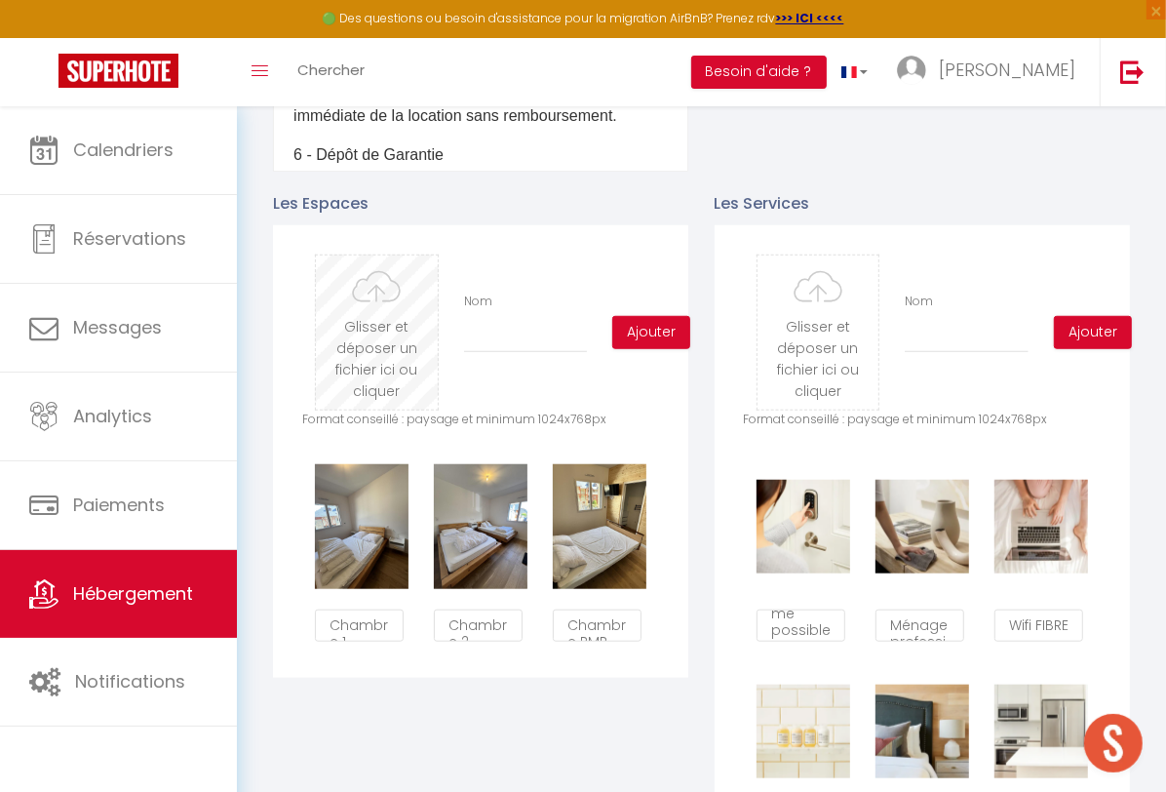
click at [393, 348] on input "file" at bounding box center [376, 332] width 121 height 154
type input "C:\fakepath\IMG_8120.JPG"
click at [502, 353] on input "Nom" at bounding box center [525, 335] width 123 height 35
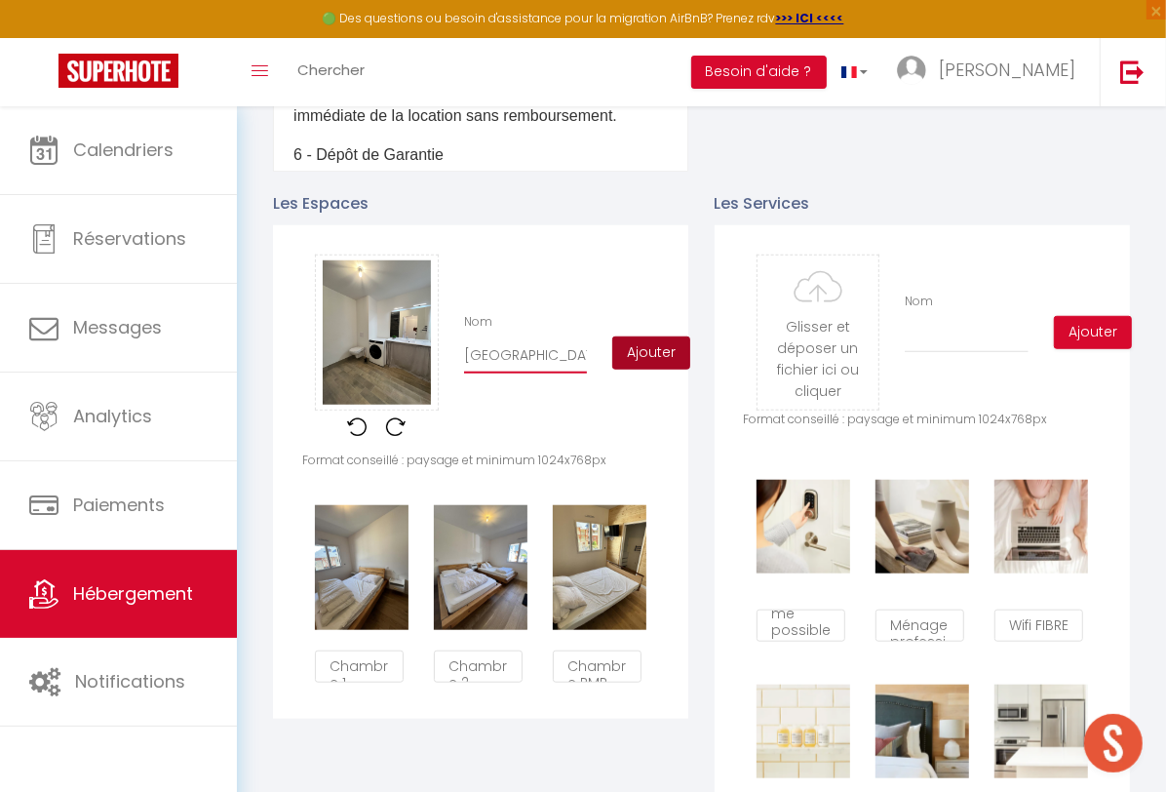
type input "[GEOGRAPHIC_DATA][PERSON_NAME] 1"
click at [646, 369] on button "Ajouter" at bounding box center [651, 352] width 78 height 33
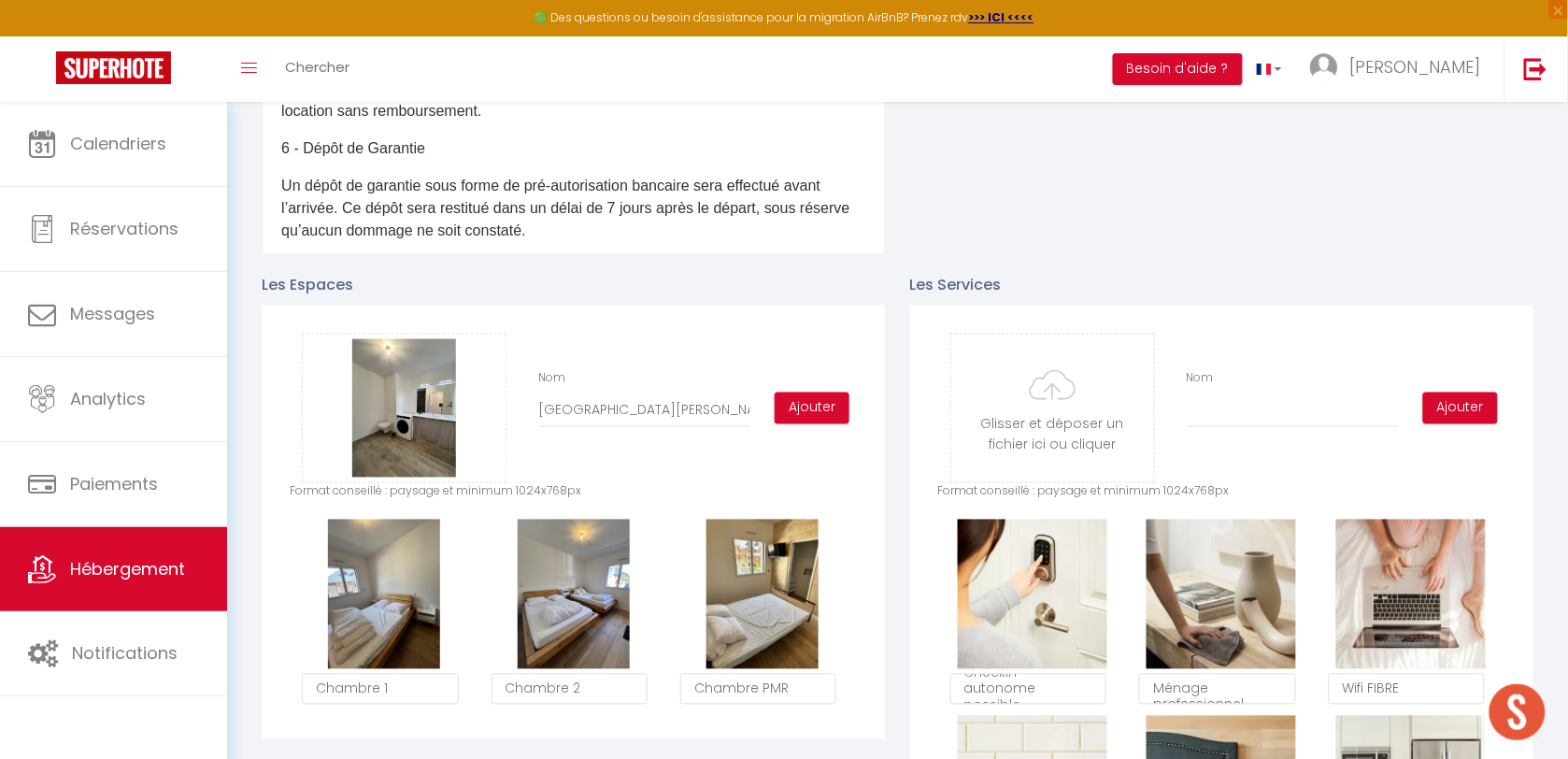
scroll to position [369, 0]
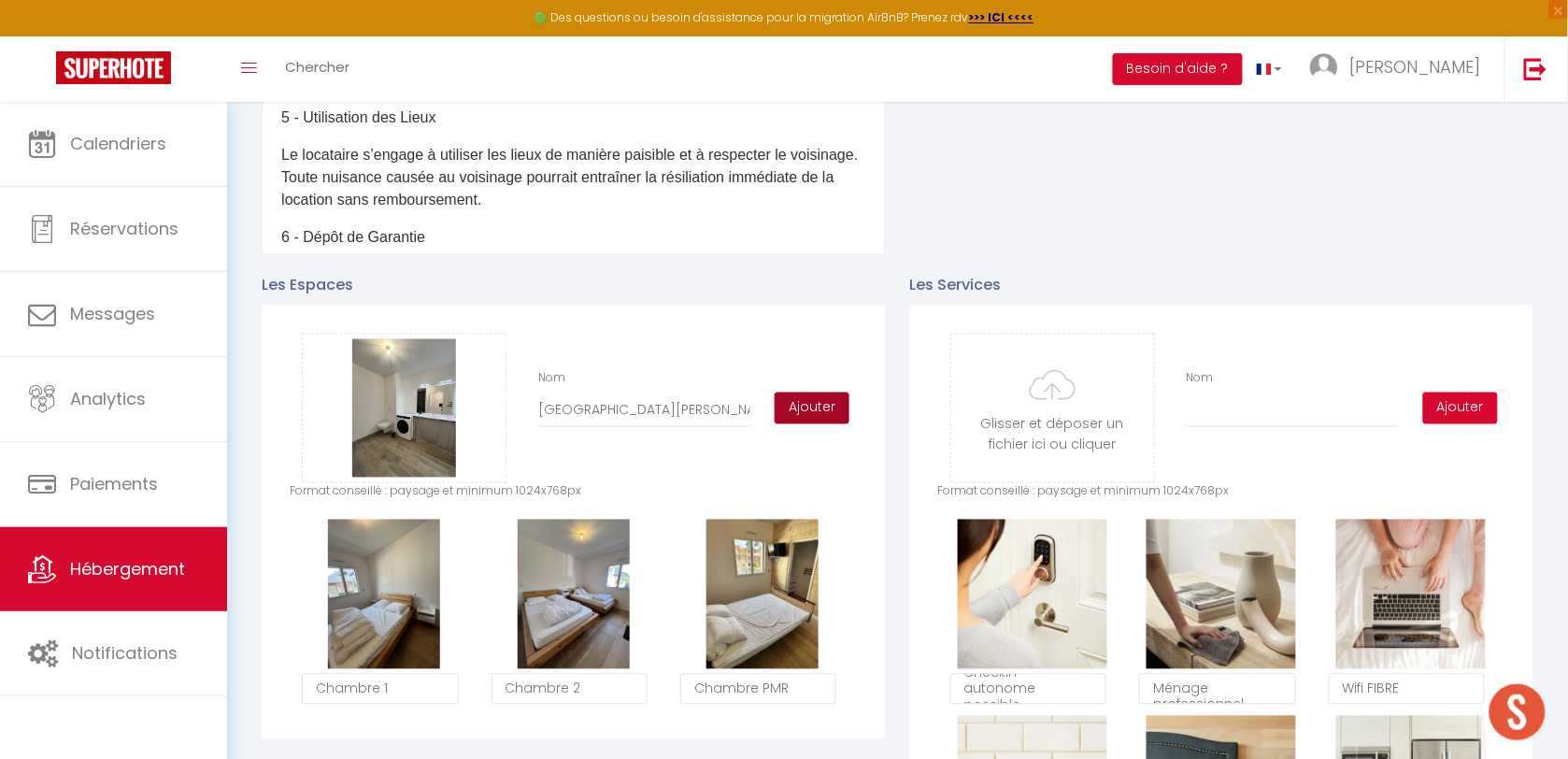
click at [806, 424] on button "Ajouter" at bounding box center [812, 407] width 75 height 32
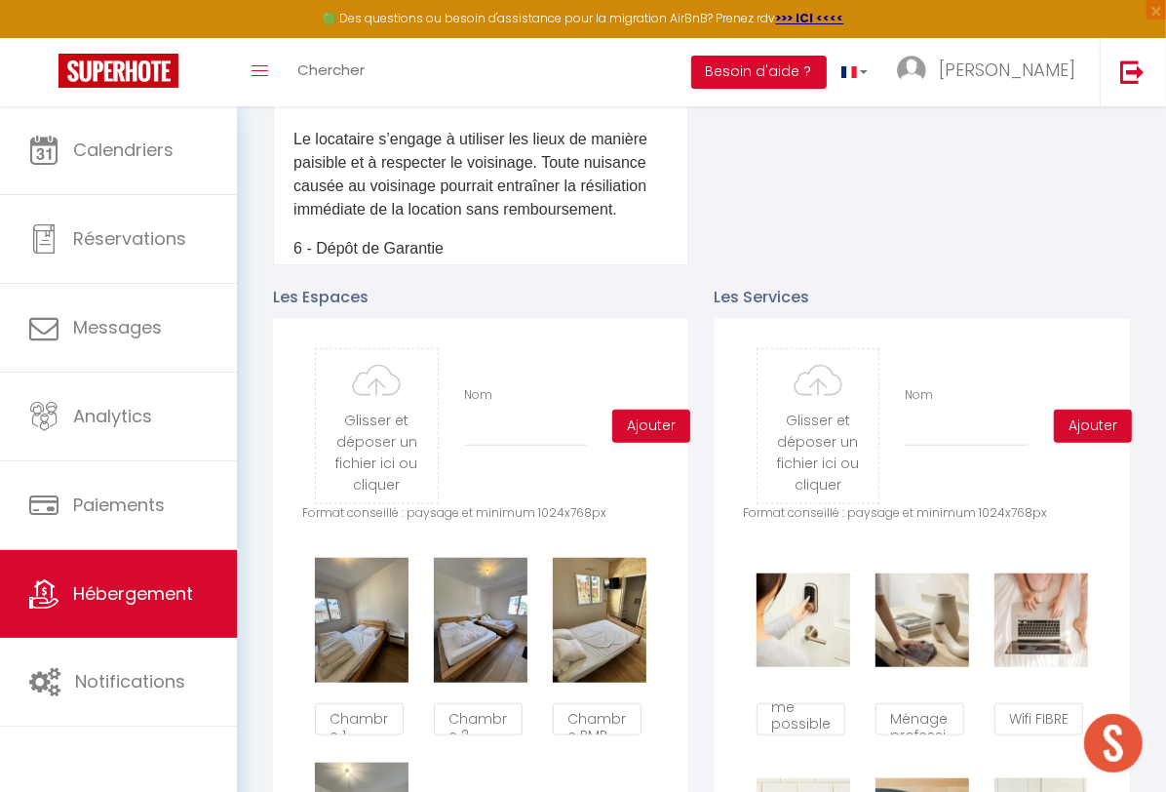
scroll to position [600, 0]
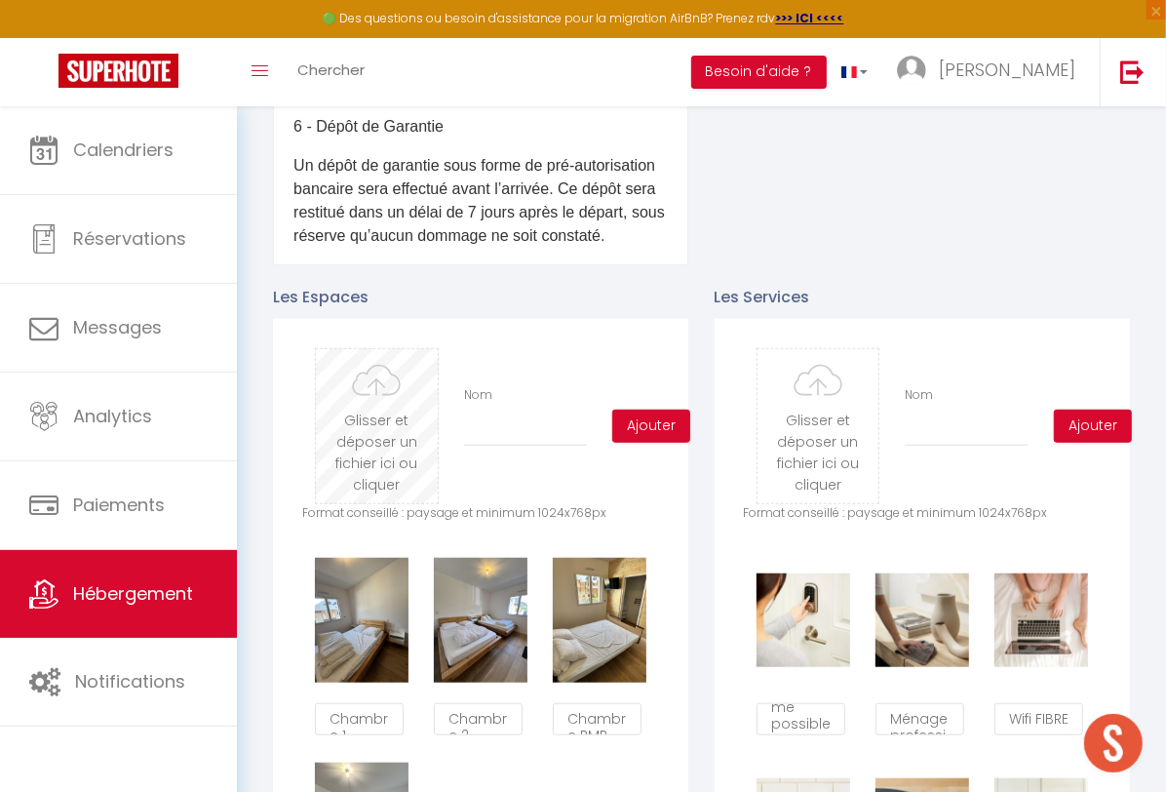
click at [346, 411] on input "file" at bounding box center [376, 426] width 121 height 154
type input "C:\fakepath\IMG_8105.JPG"
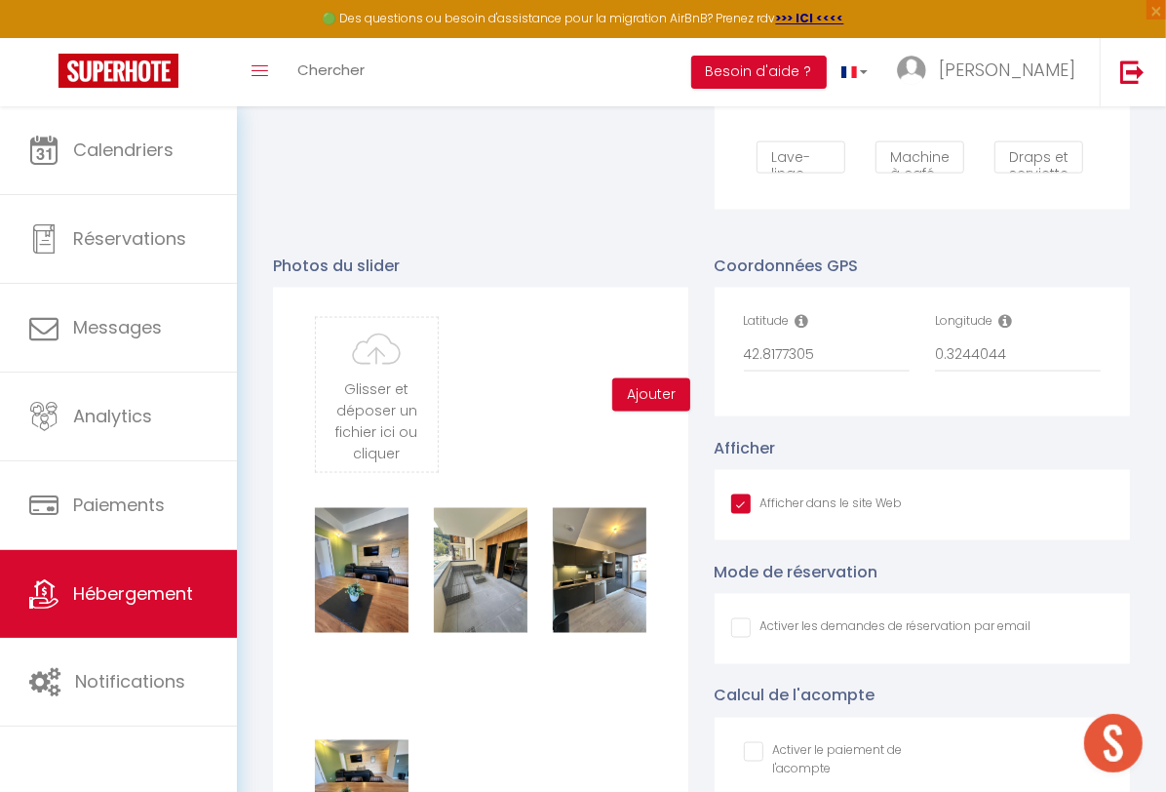
scroll to position [1959, 0]
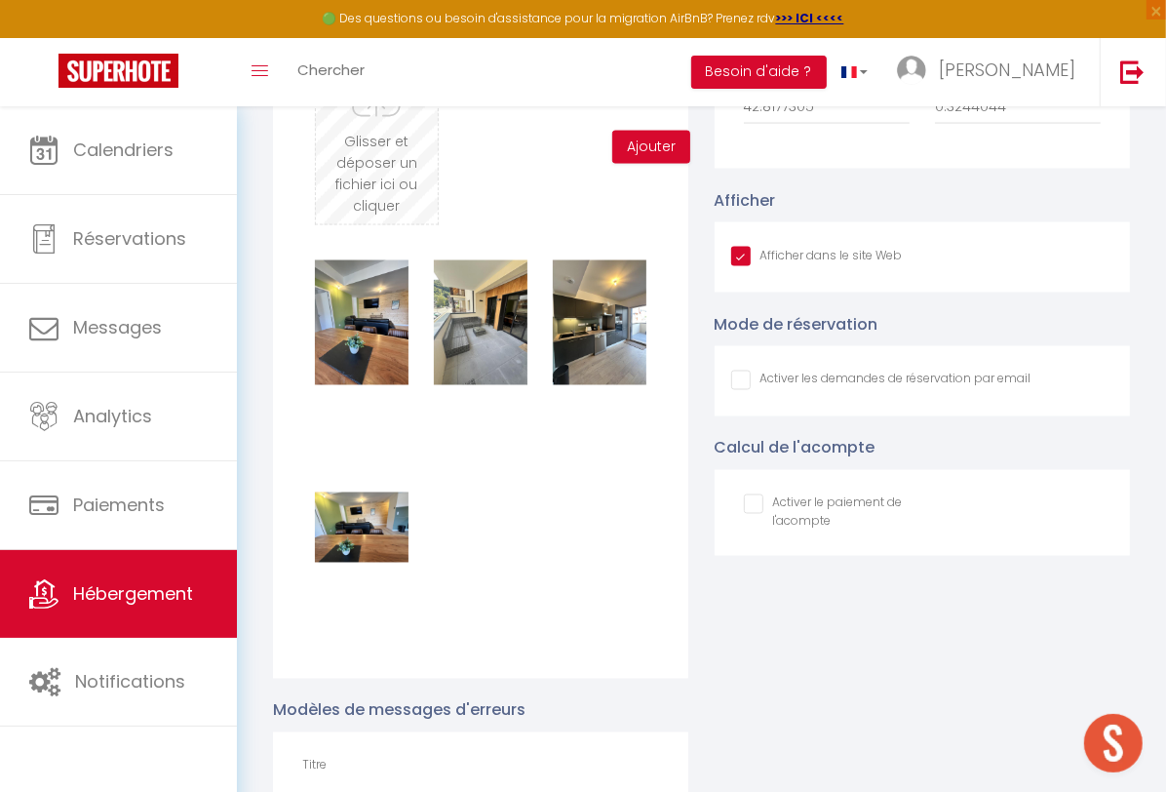
click at [377, 213] on input "file" at bounding box center [376, 147] width 121 height 154
type input "C:\fakepath\IMG_8114.JPG"
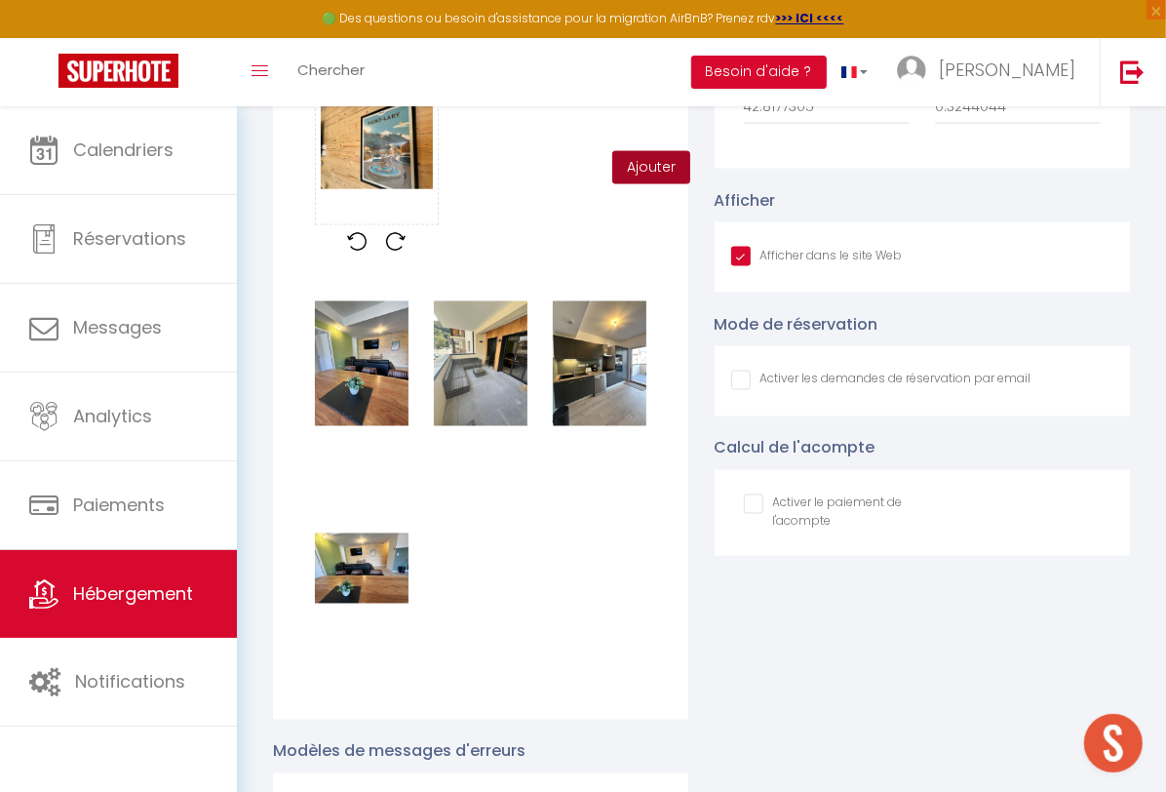
click at [626, 184] on button "Ajouter" at bounding box center [651, 167] width 78 height 33
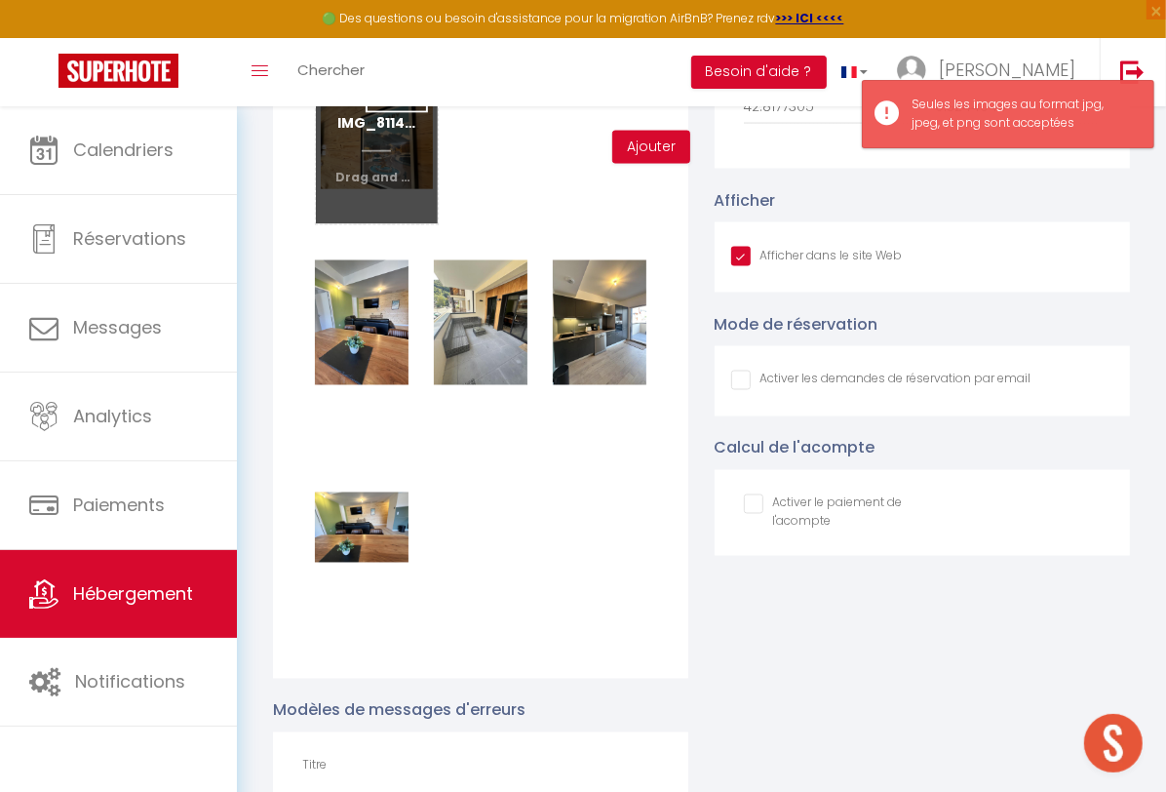
scroll to position [1838, 0]
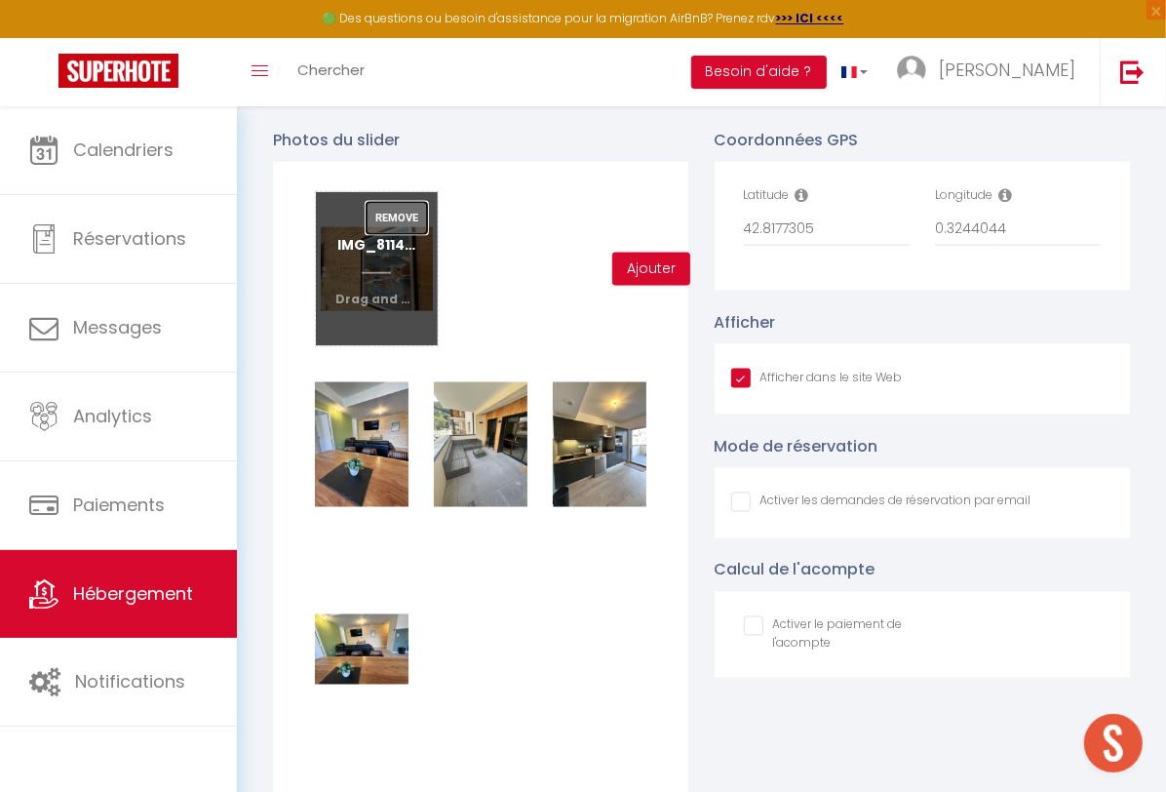
click at [406, 235] on button "Remove" at bounding box center [397, 218] width 62 height 33
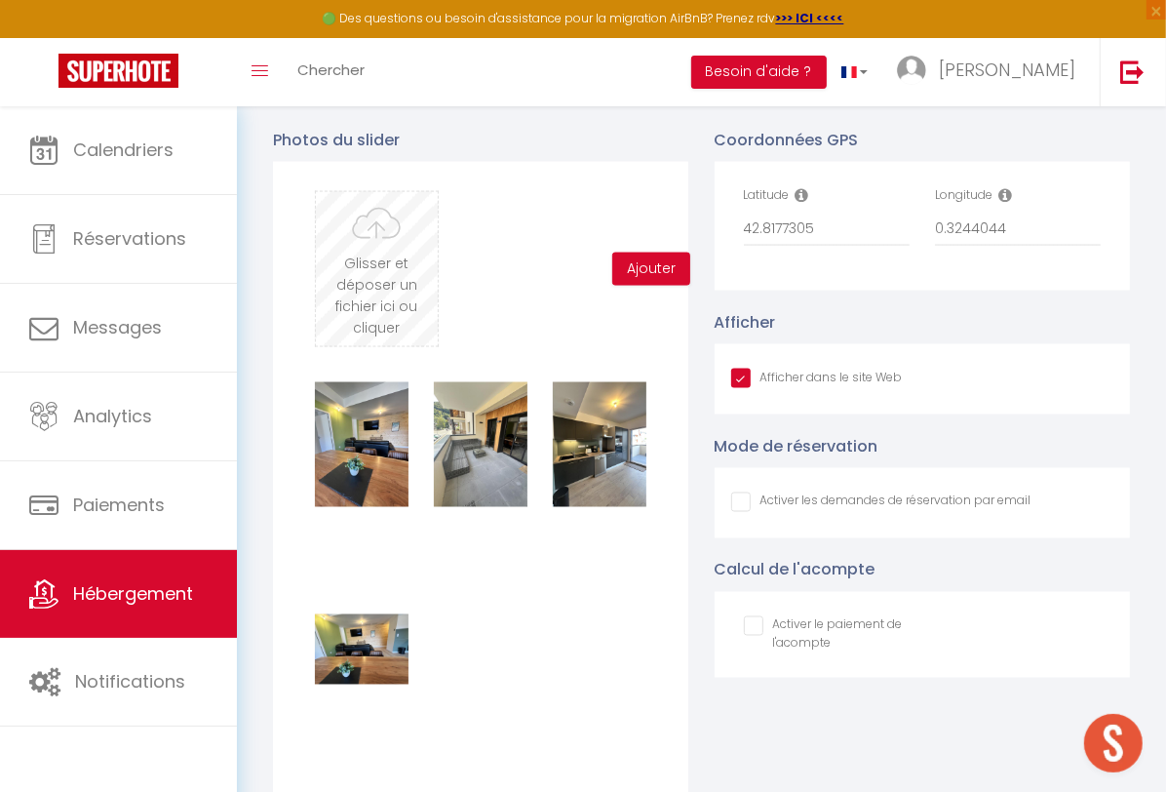
click at [401, 264] on input "file" at bounding box center [376, 269] width 121 height 154
type input "C:\fakepath\IMG_8114.JPG"
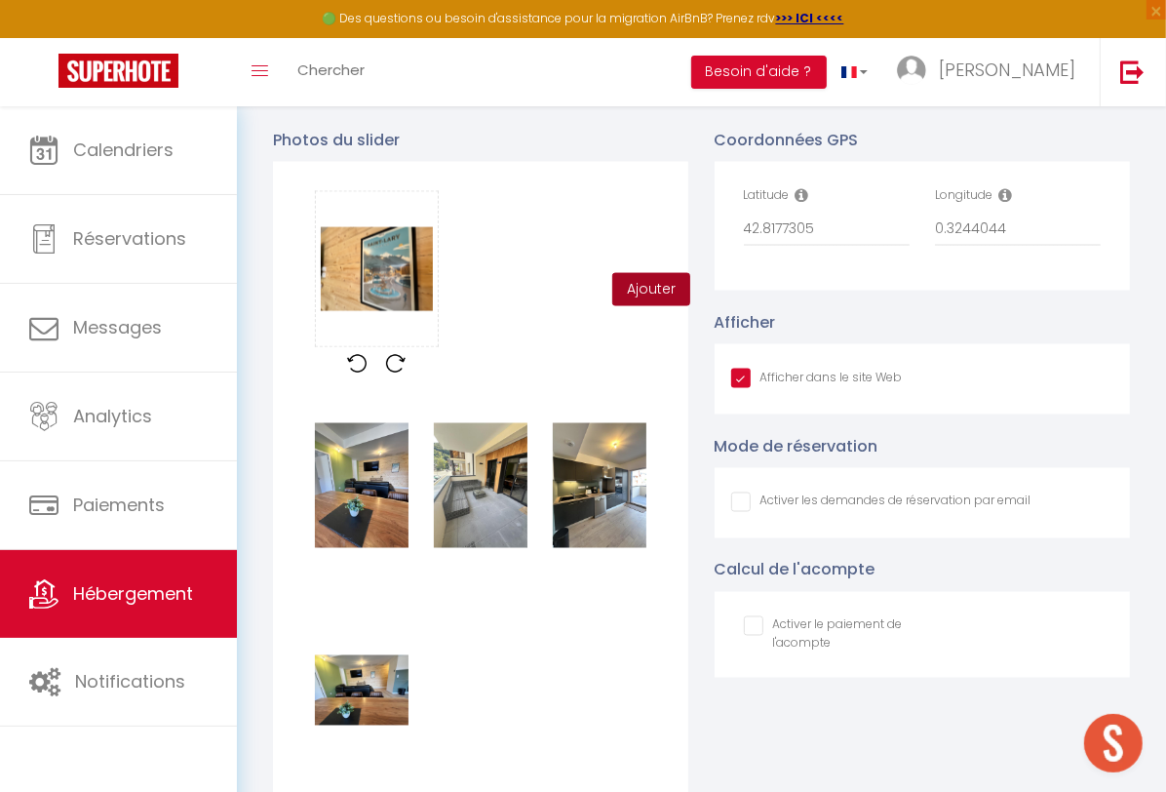
click at [654, 302] on button "Ajouter" at bounding box center [651, 289] width 78 height 33
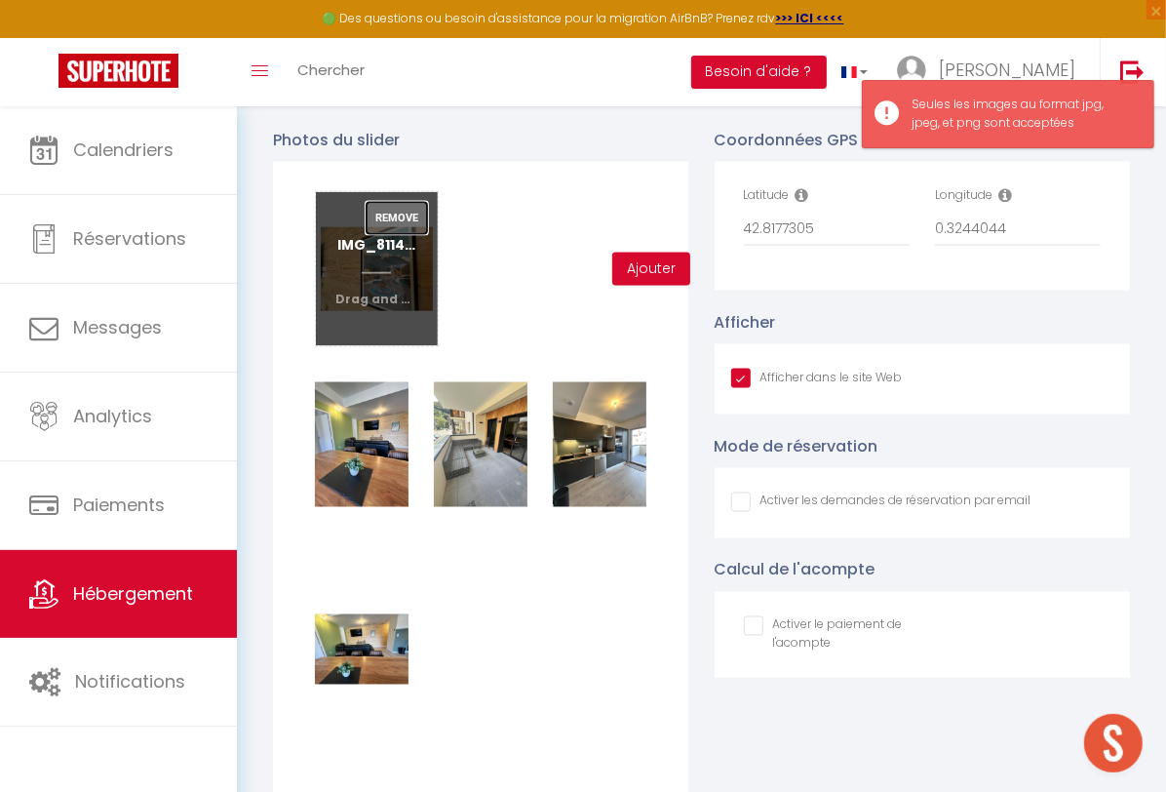
click at [407, 235] on button "Remove" at bounding box center [397, 218] width 62 height 33
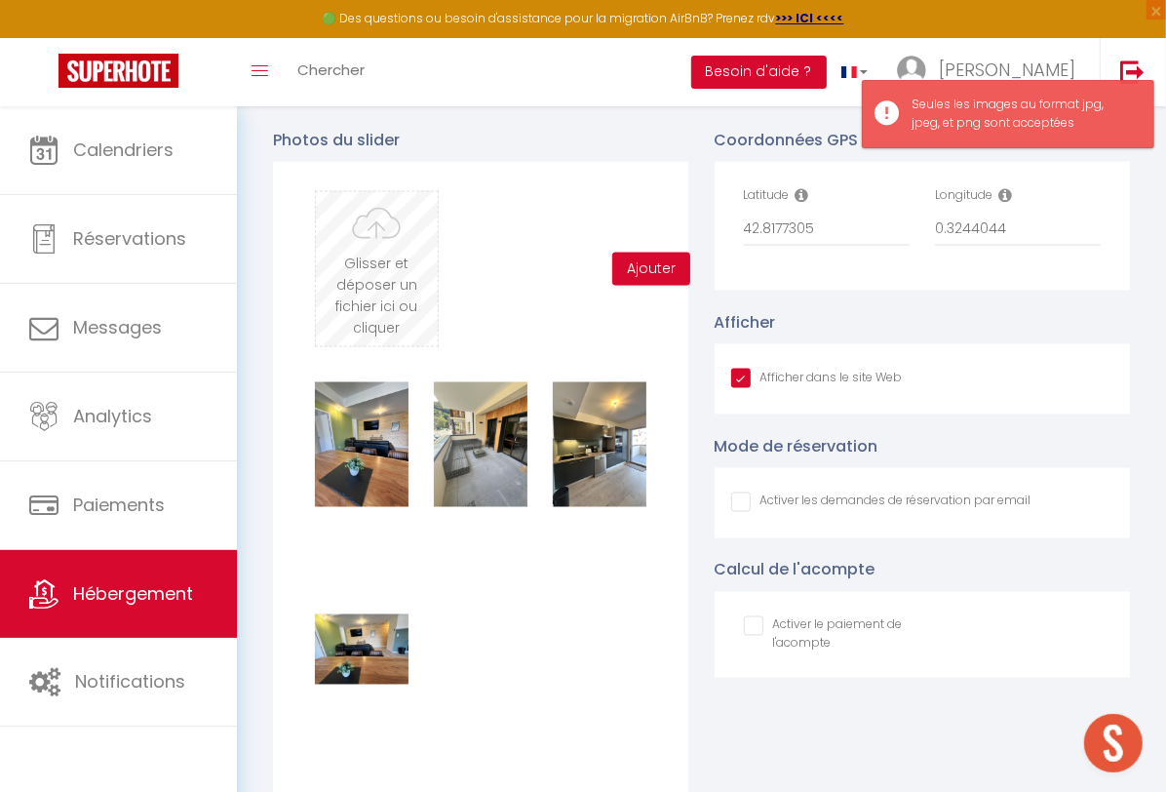
click at [393, 291] on input "file" at bounding box center [376, 269] width 121 height 154
type input "C:\fakepath\IMG_8113.JPG"
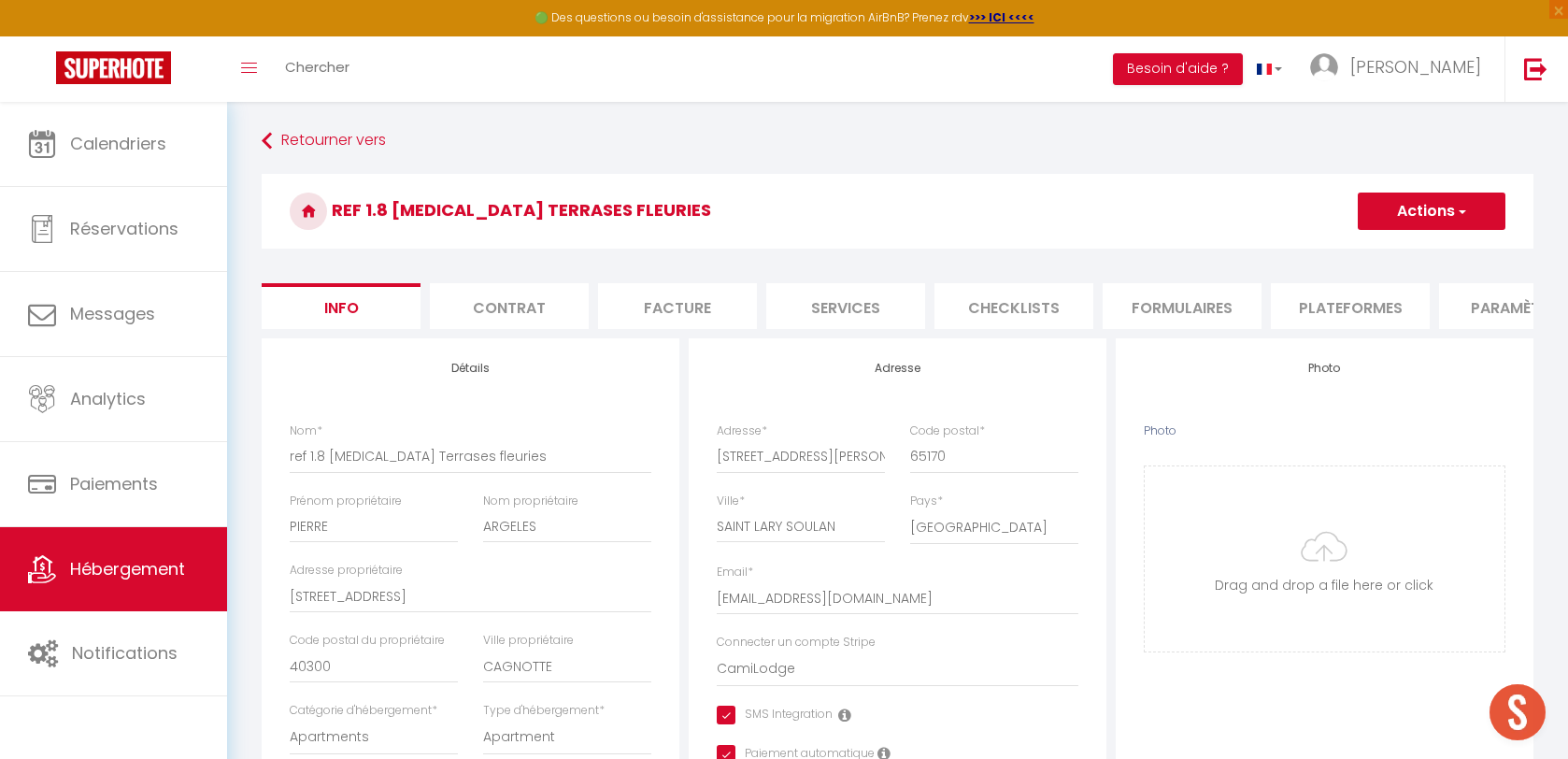
select select "8"
select select "4"
select select "2"
select select "17:00"
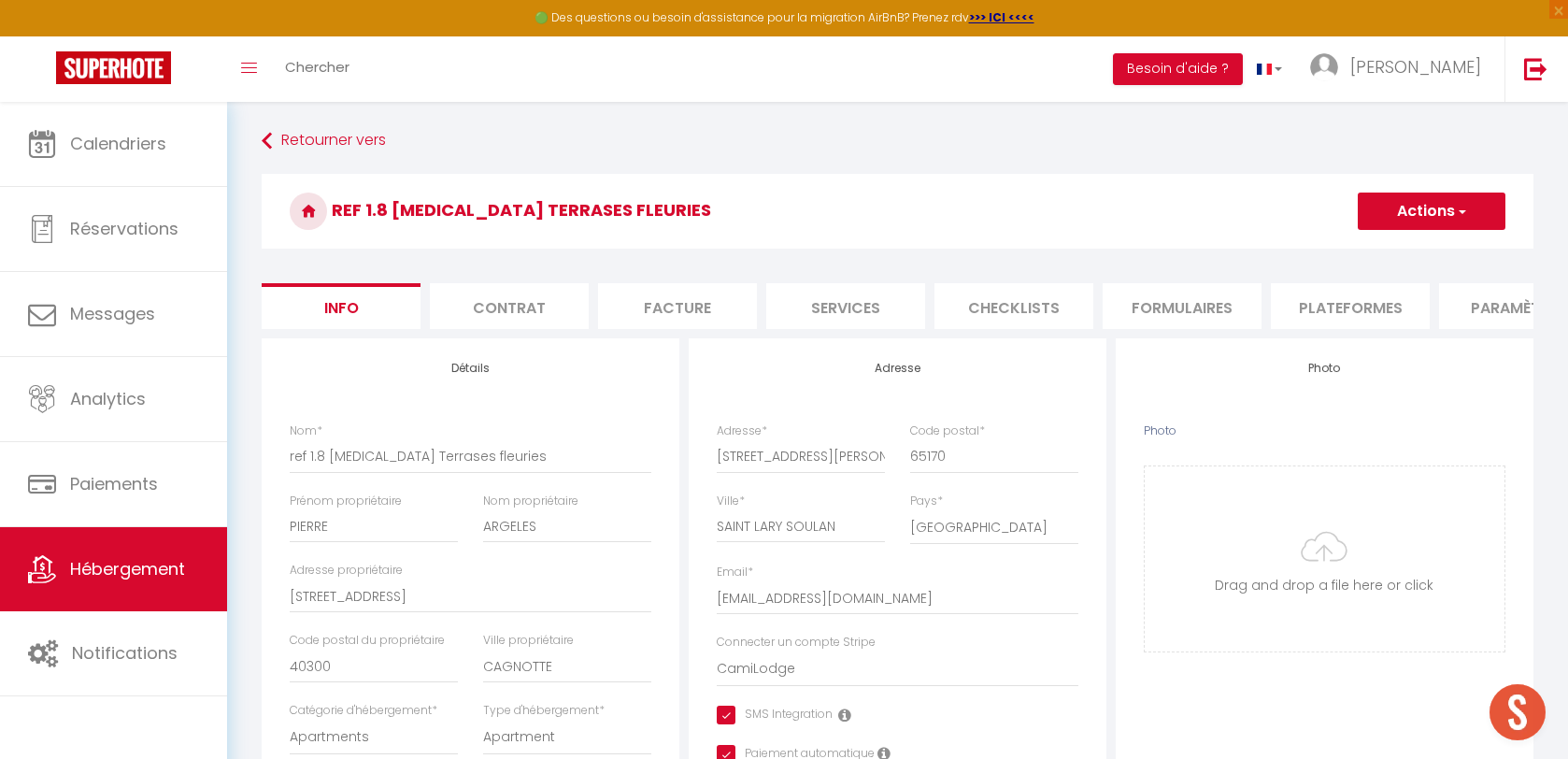
select select "23:45"
select select "11:00"
select select "30"
select select "120"
select select "28"
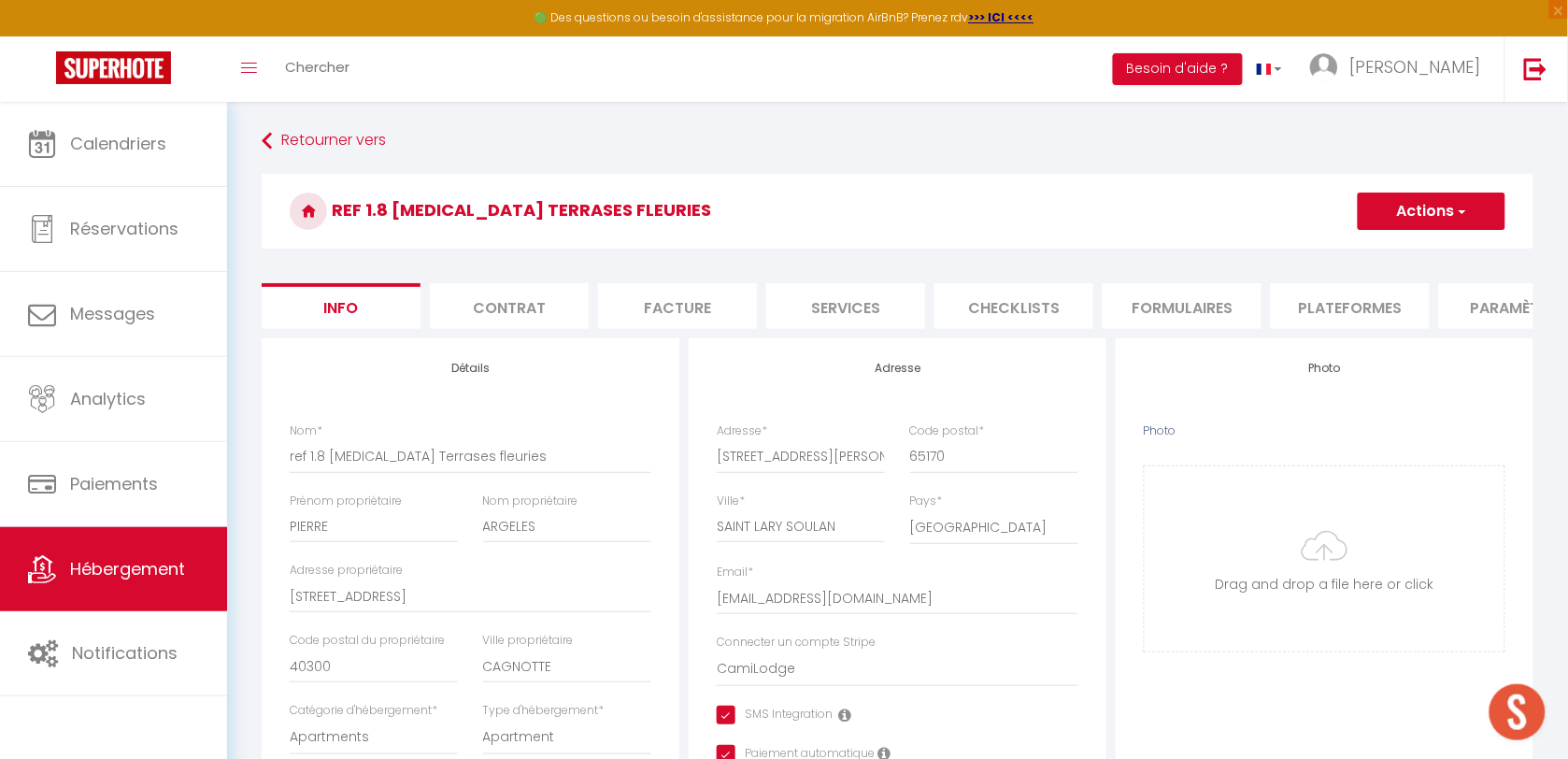
type input "C:\fakepath\IMG_8110.JPG"
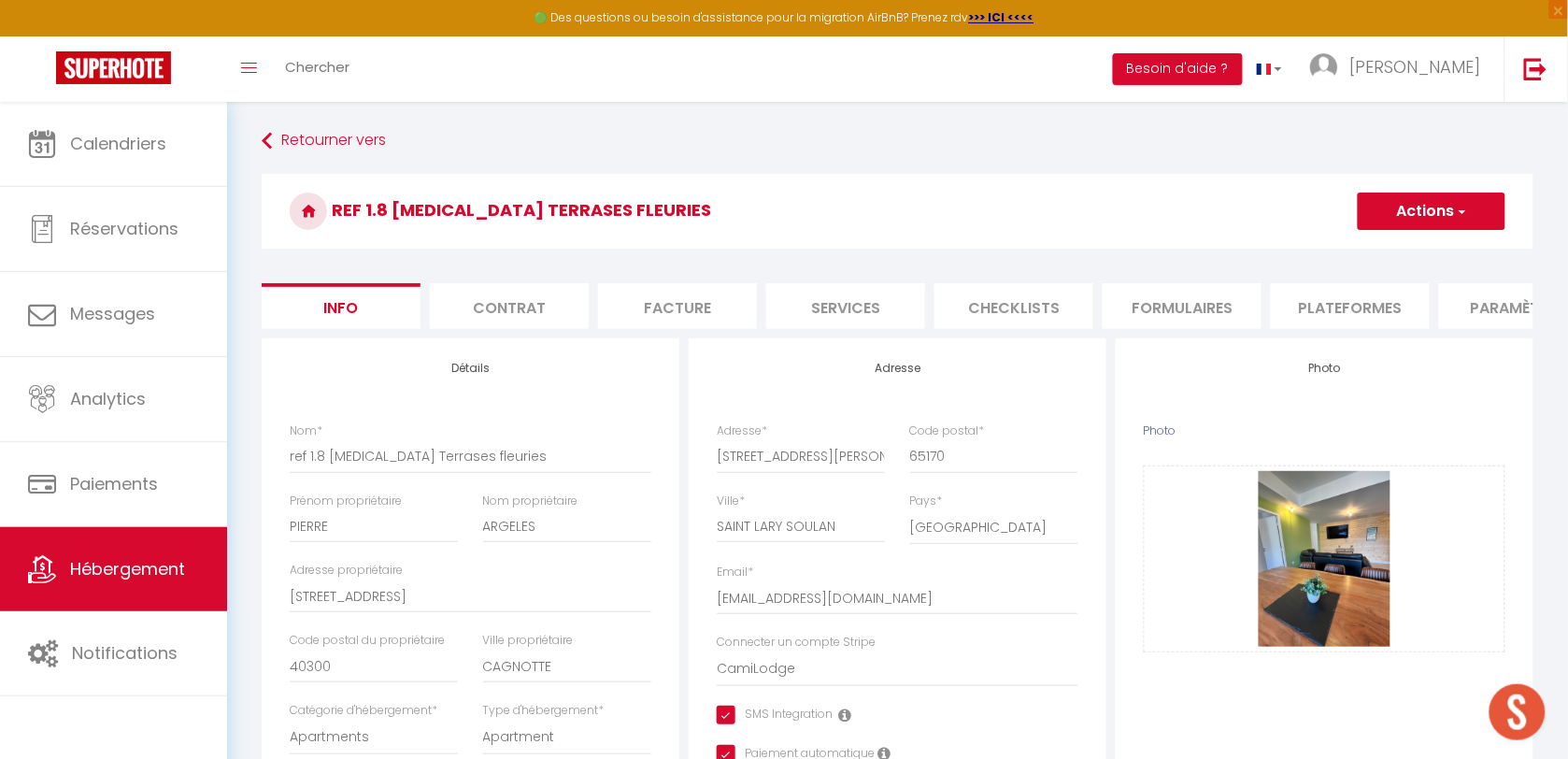
click at [1395, 226] on button "Actions" at bounding box center [1431, 211] width 148 height 37
click at [1393, 247] on input "Enregistrer" at bounding box center [1357, 251] width 69 height 18
click at [1333, 264] on link "Dupliquer" at bounding box center [1404, 276] width 200 height 24
select select
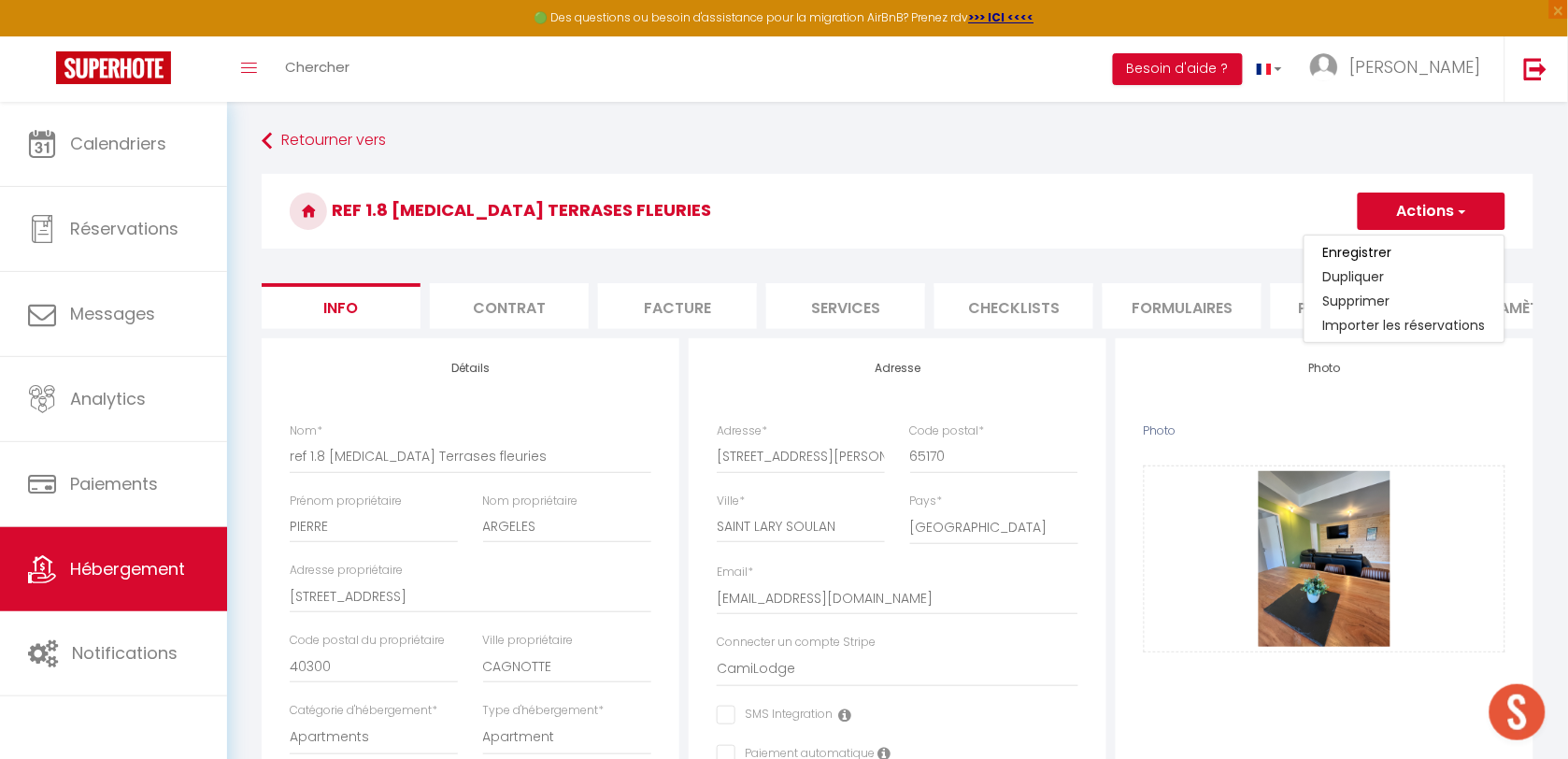
select select
checkbox input "false"
select select
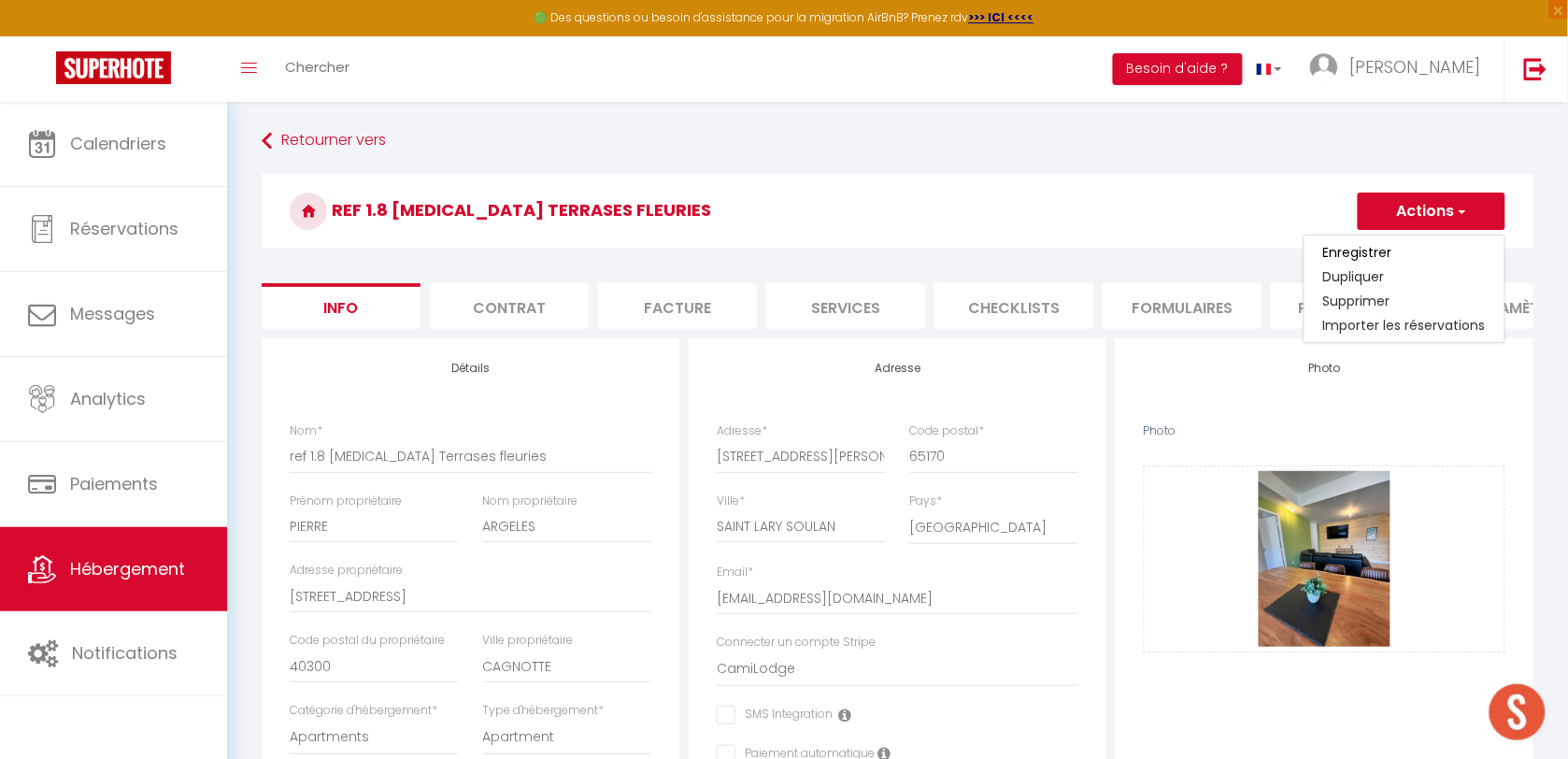
select select
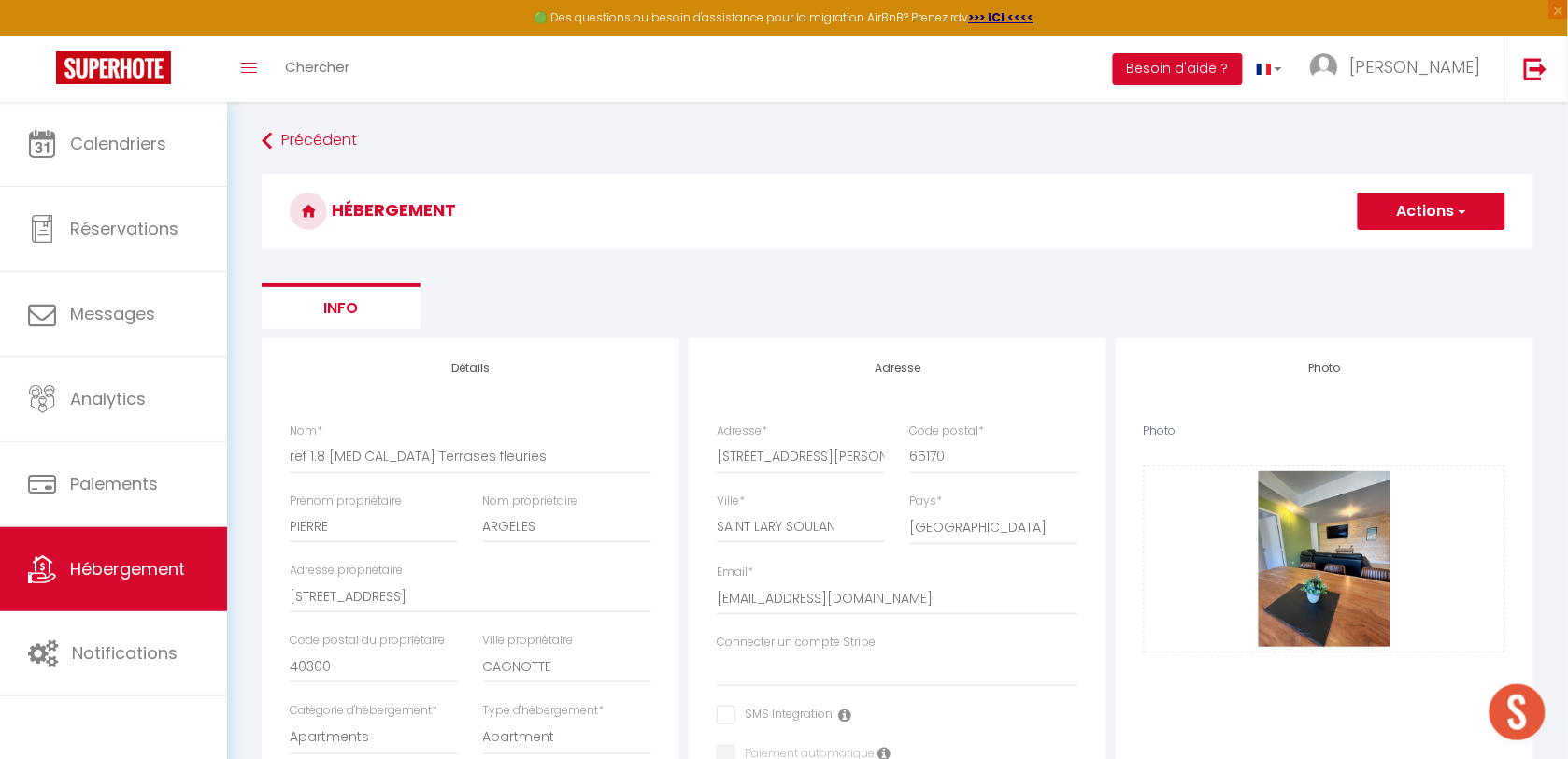
select select
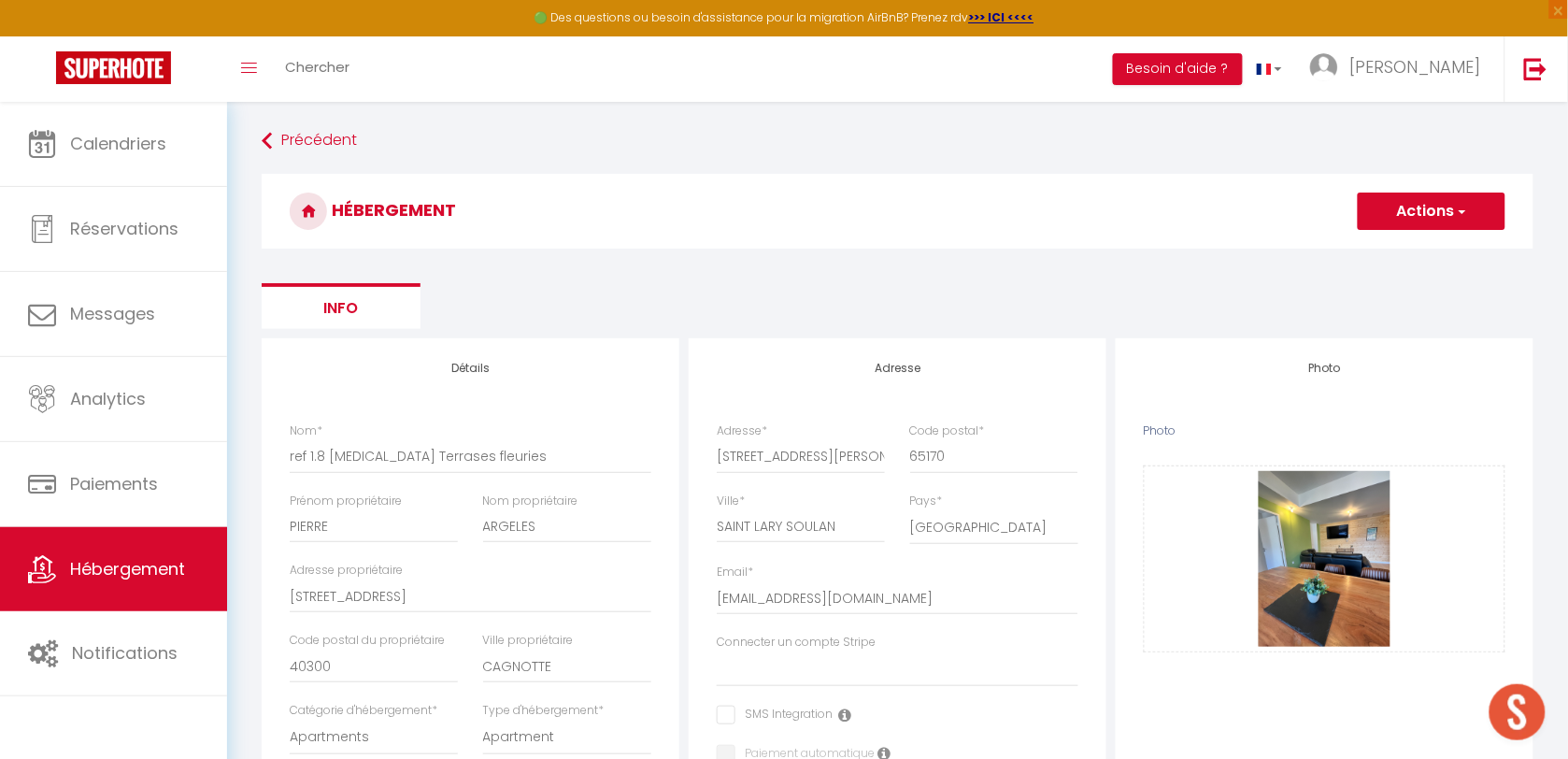
select select
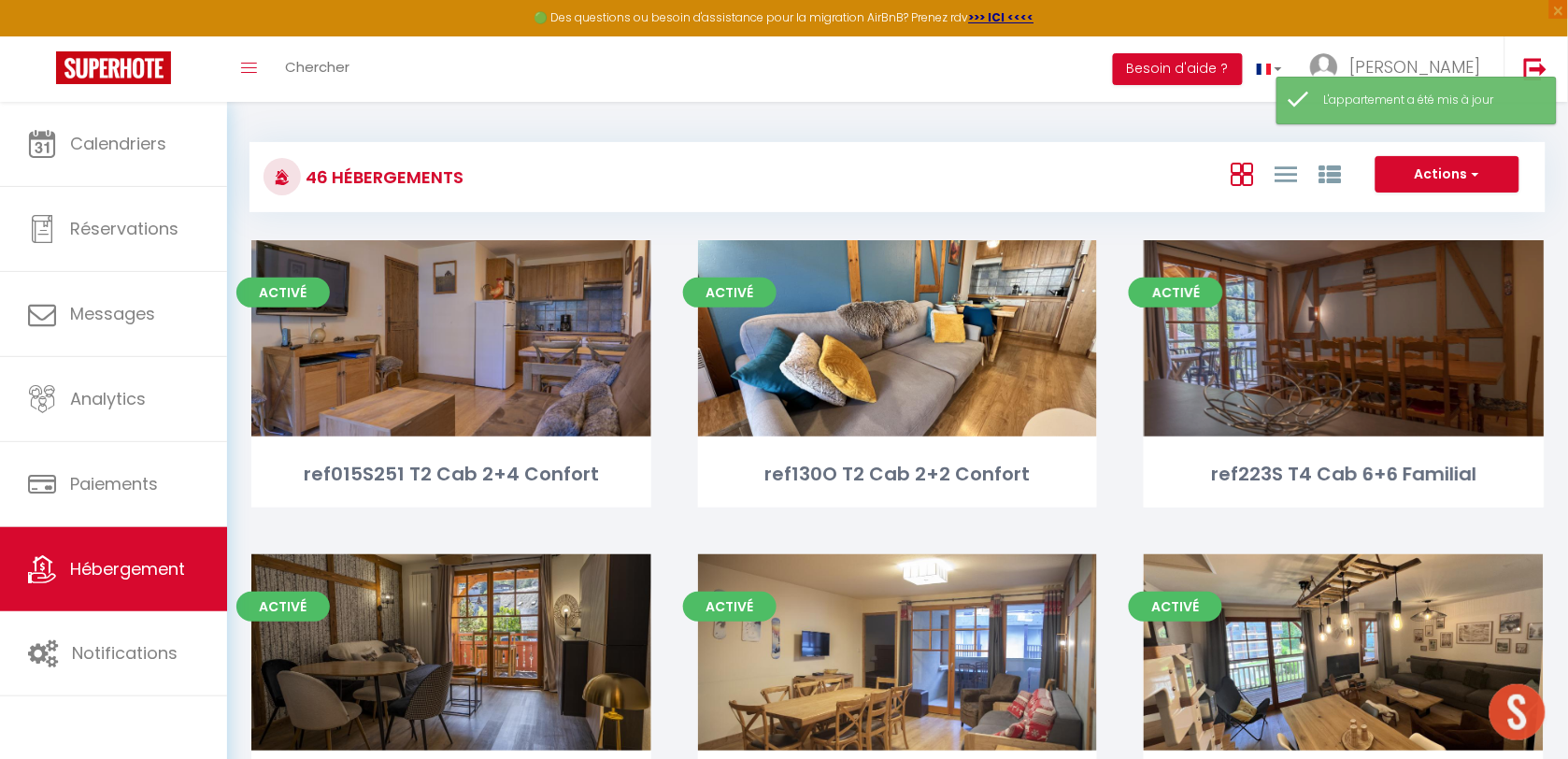
click at [1248, 241] on div "Editer" at bounding box center [1343, 338] width 400 height 196
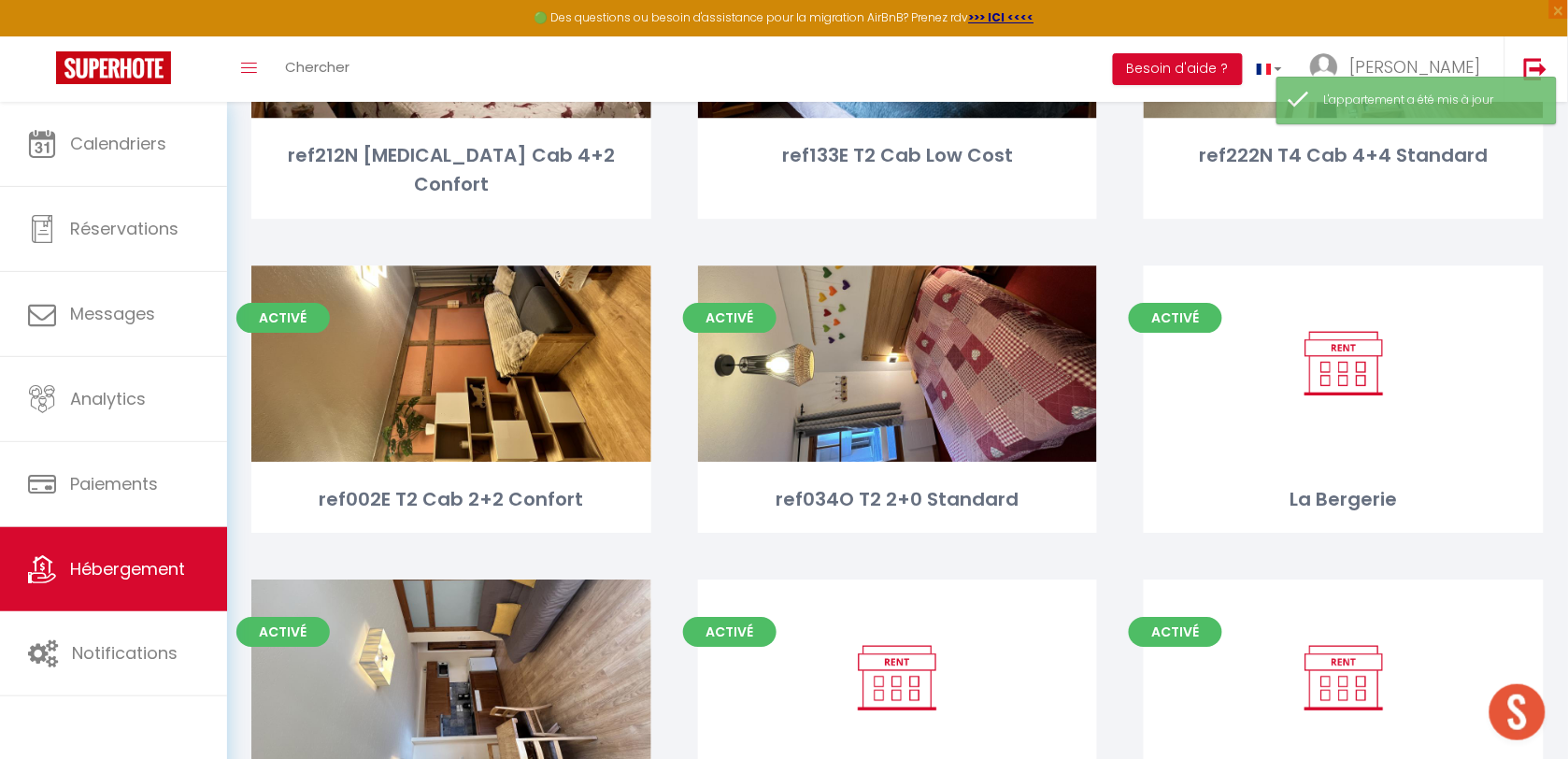
scroll to position [4554, 0]
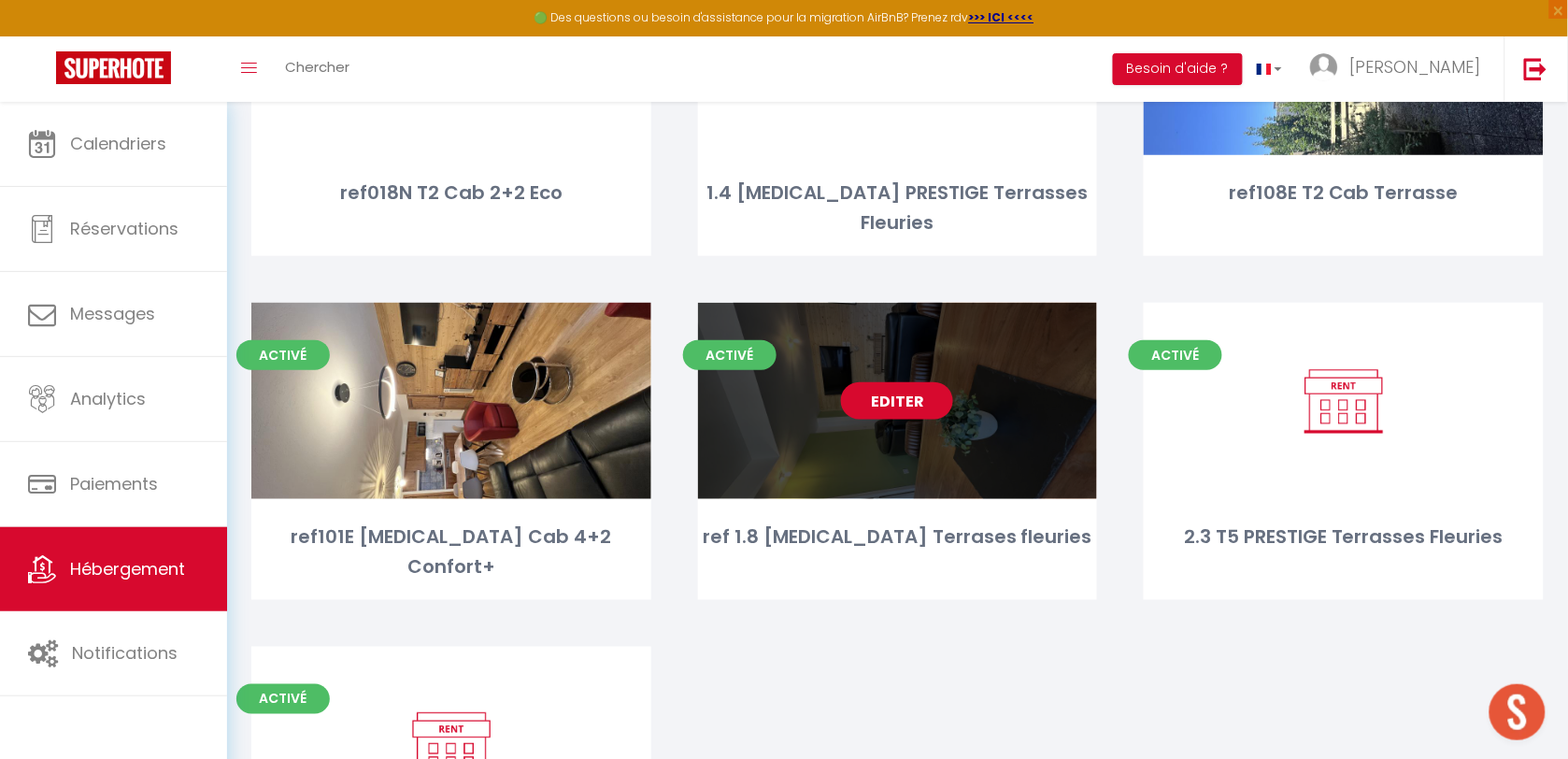
click at [879, 382] on link "Editer" at bounding box center [896, 401] width 112 height 37
select select "3"
select select "2"
select select "1"
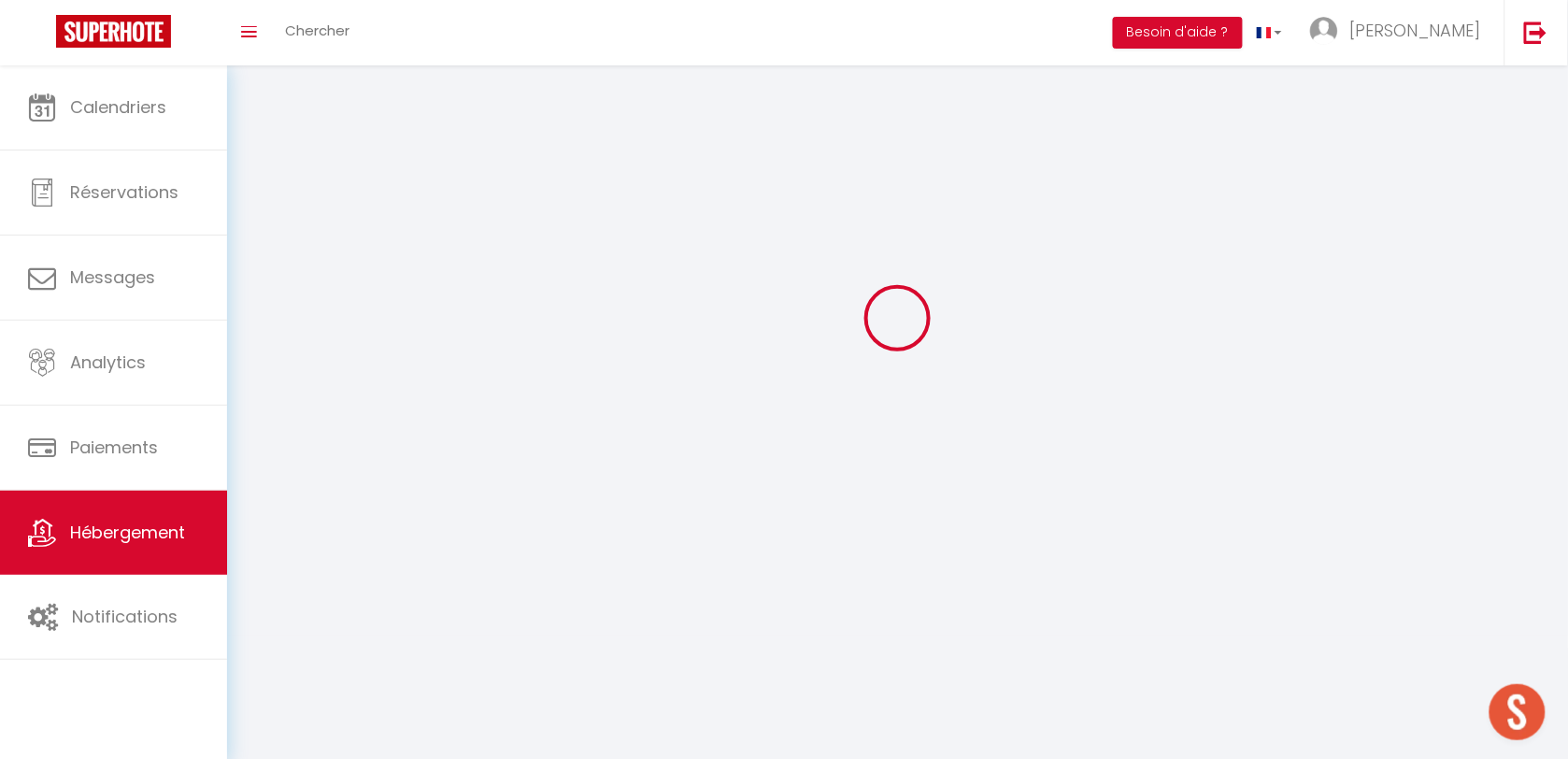
select select
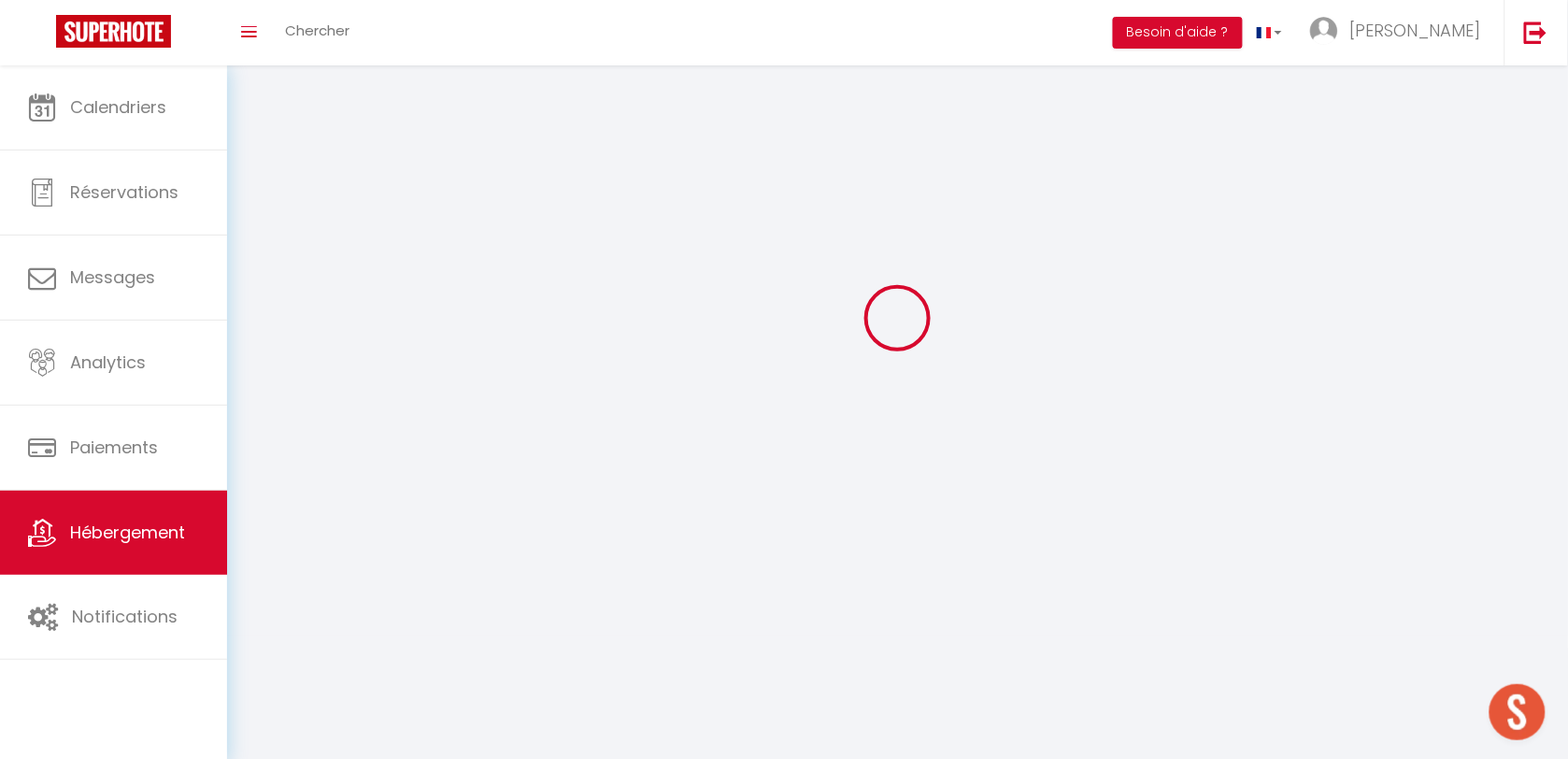
checkbox input "false"
select select
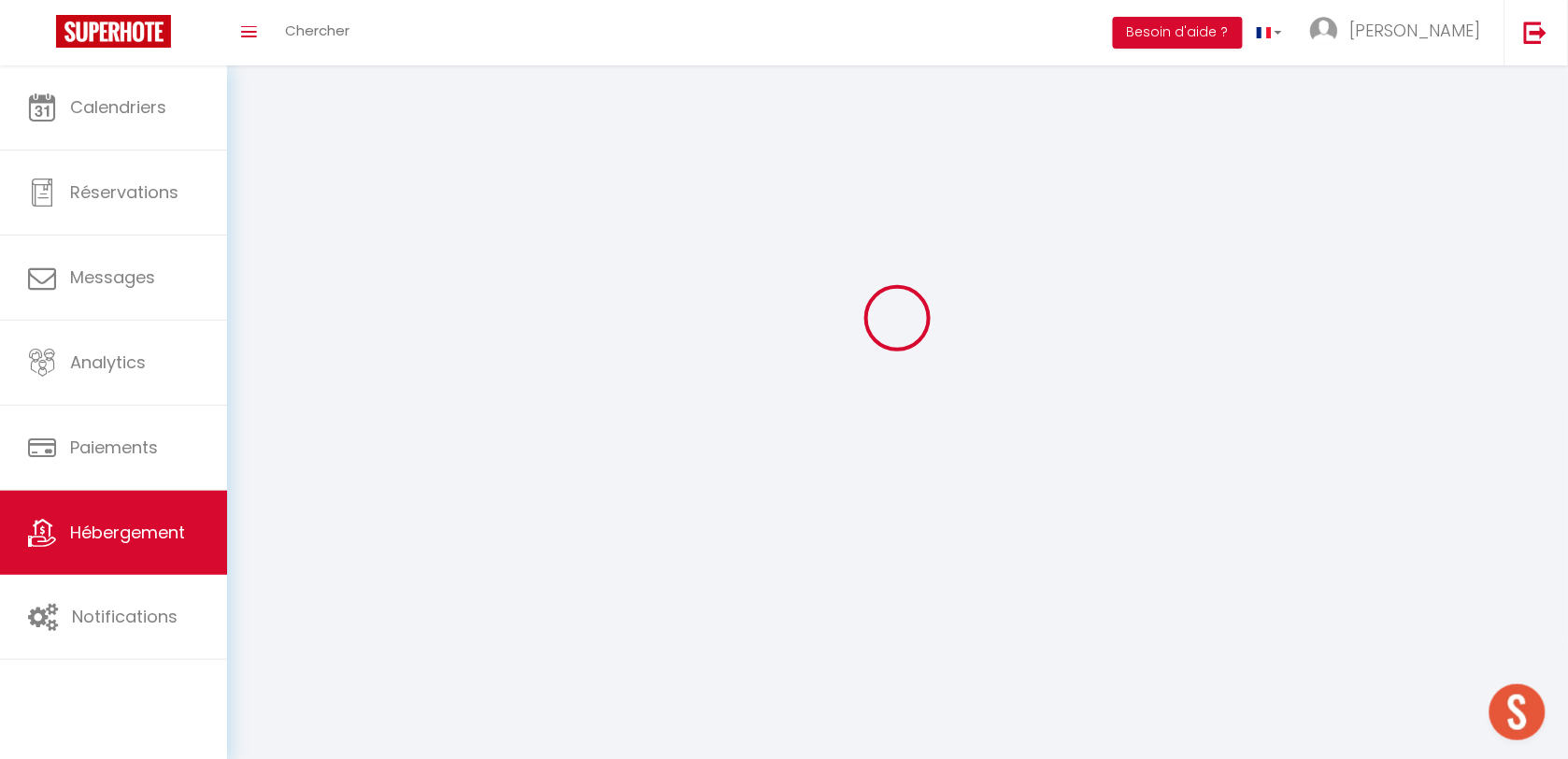
select select
select select "1"
select select
select select "28"
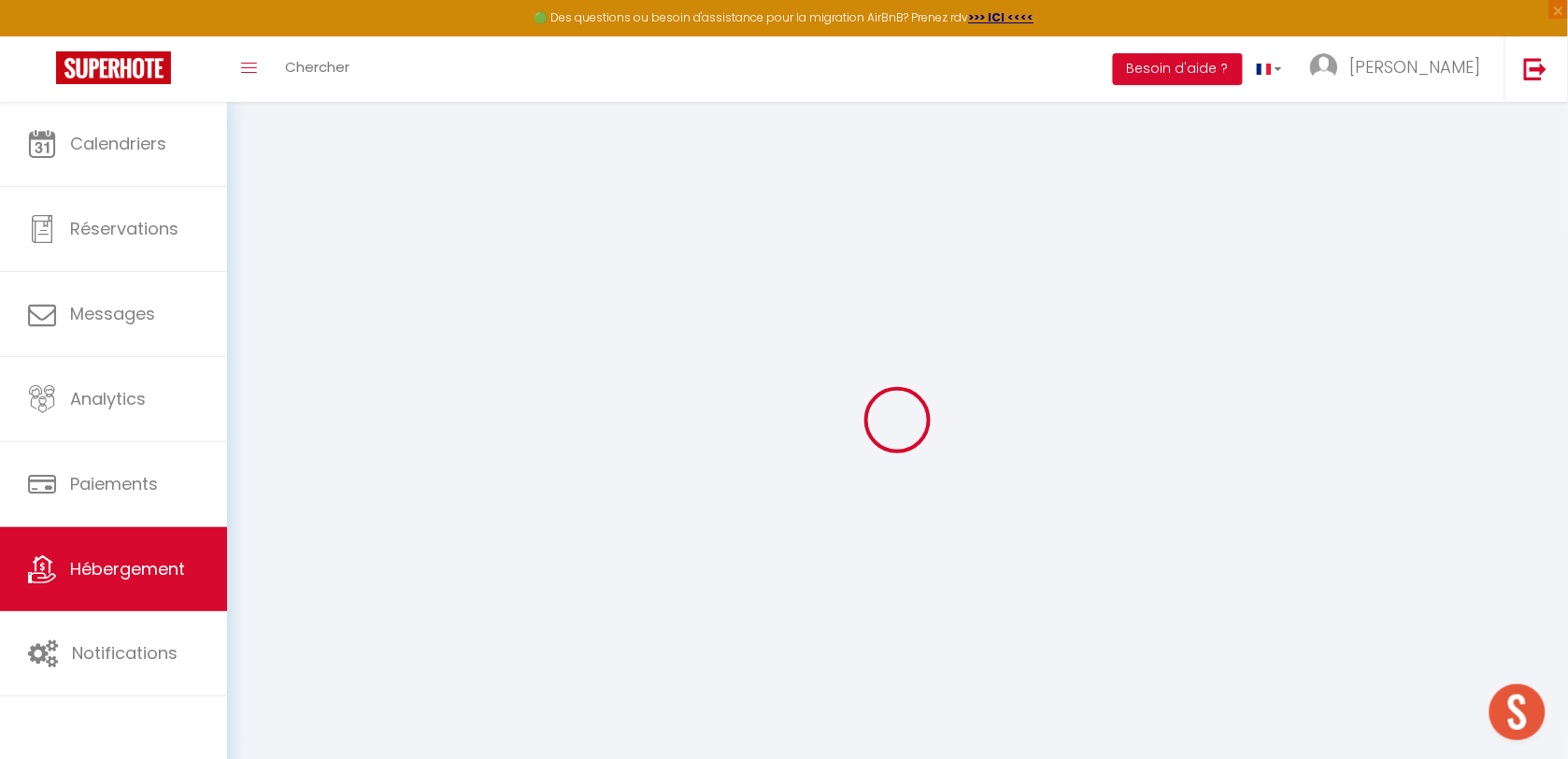
select select
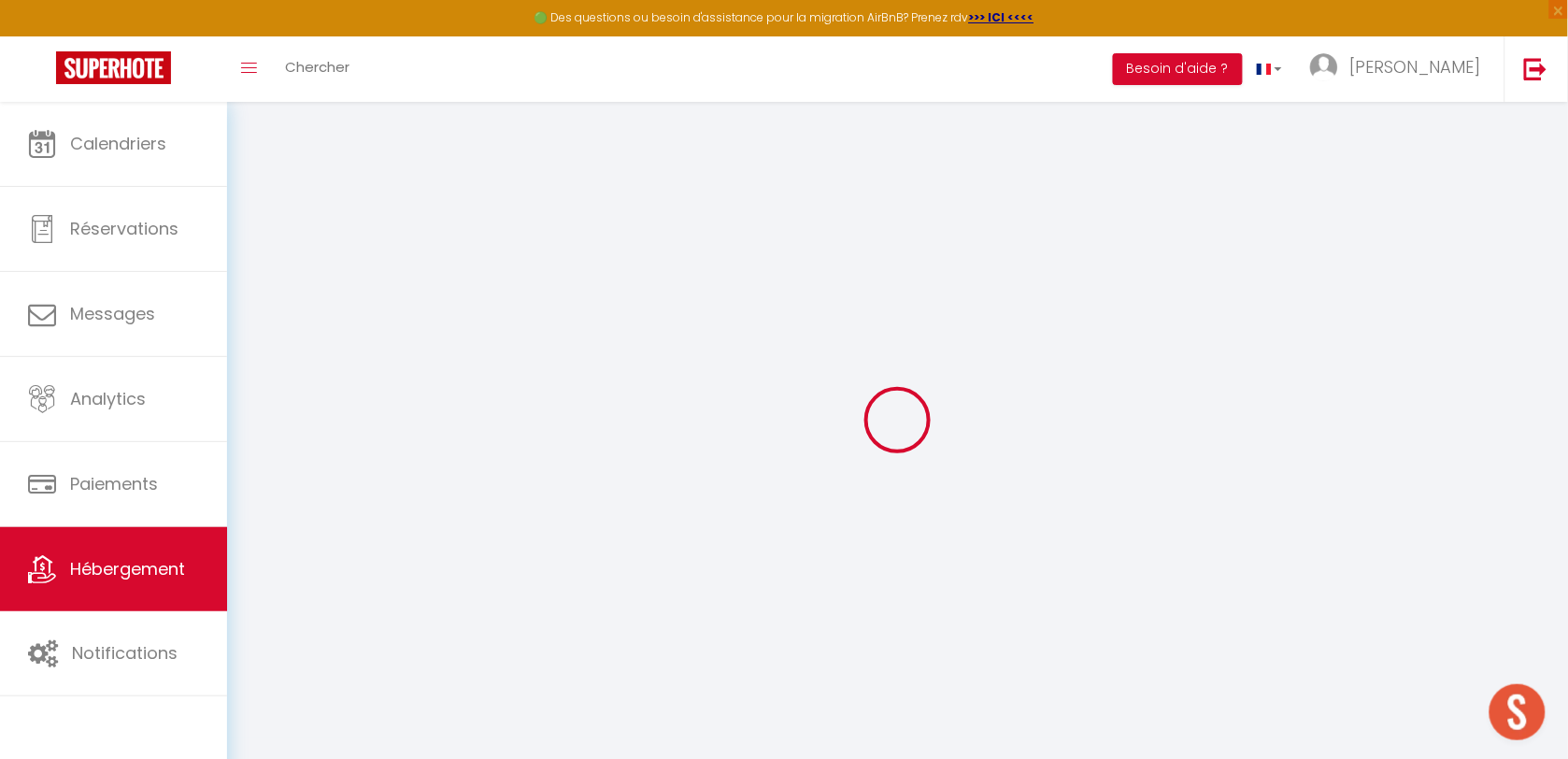
select select
checkbox input "false"
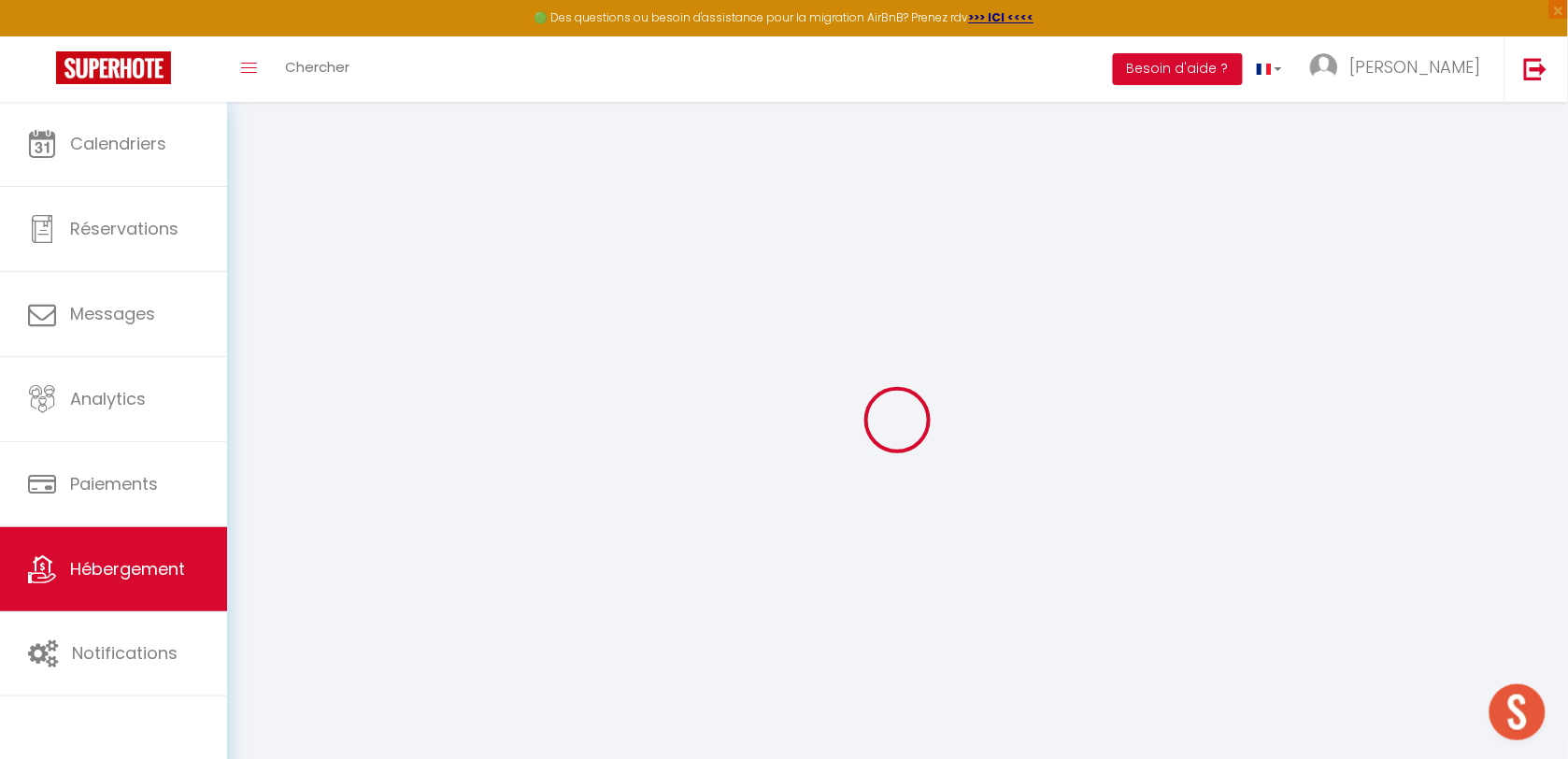
select select
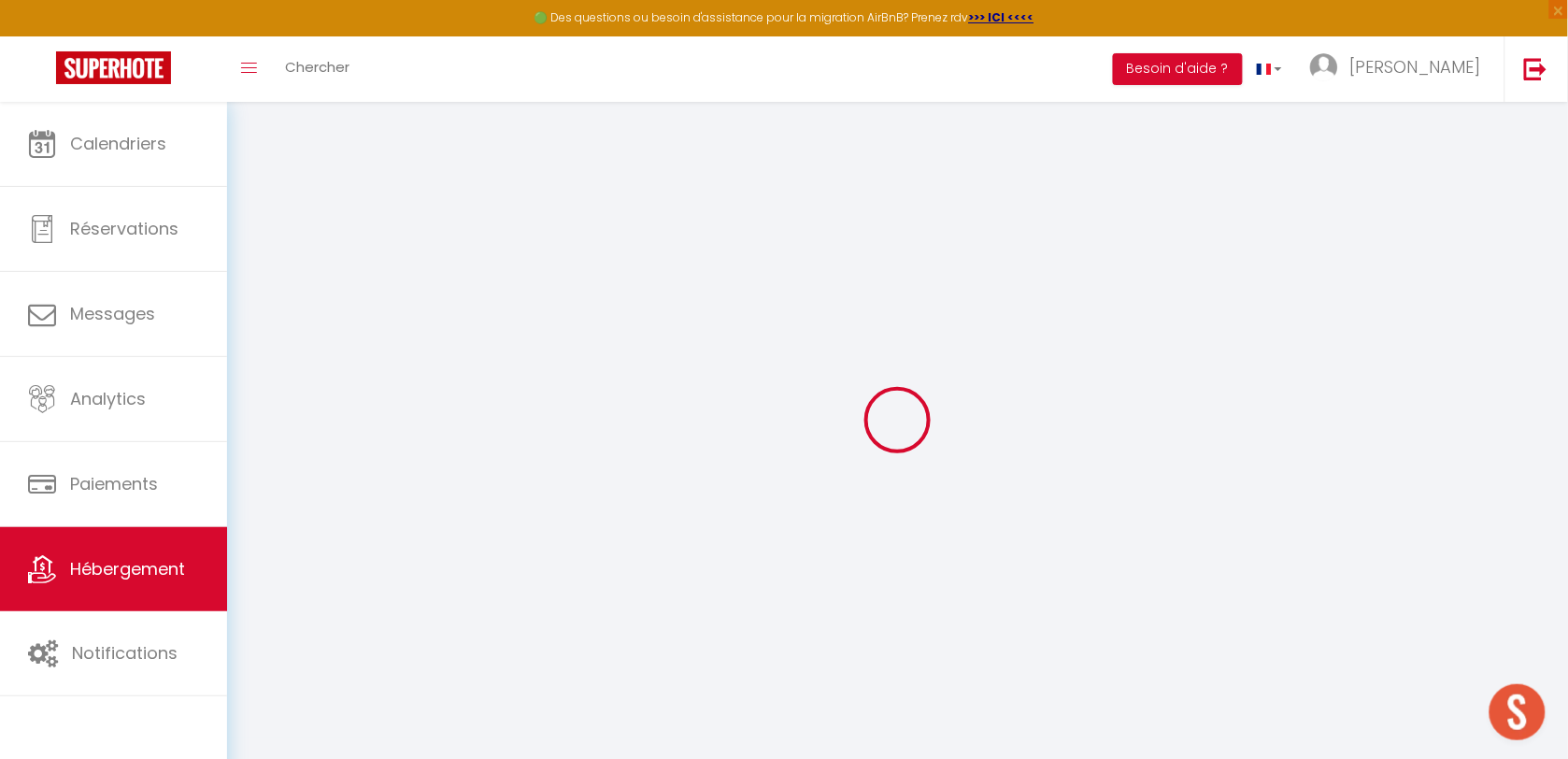
select select
checkbox input "false"
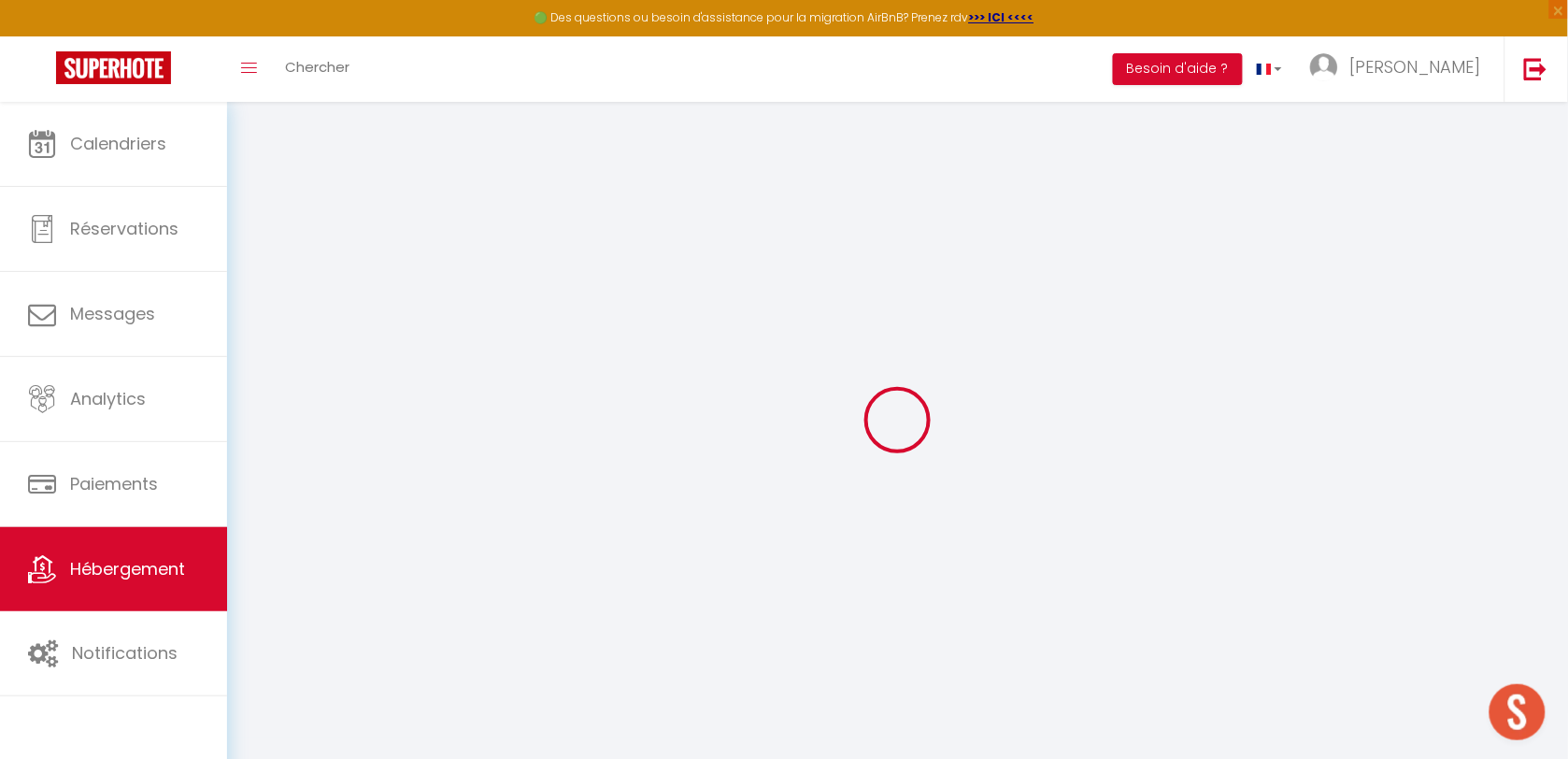
checkbox input "false"
select select
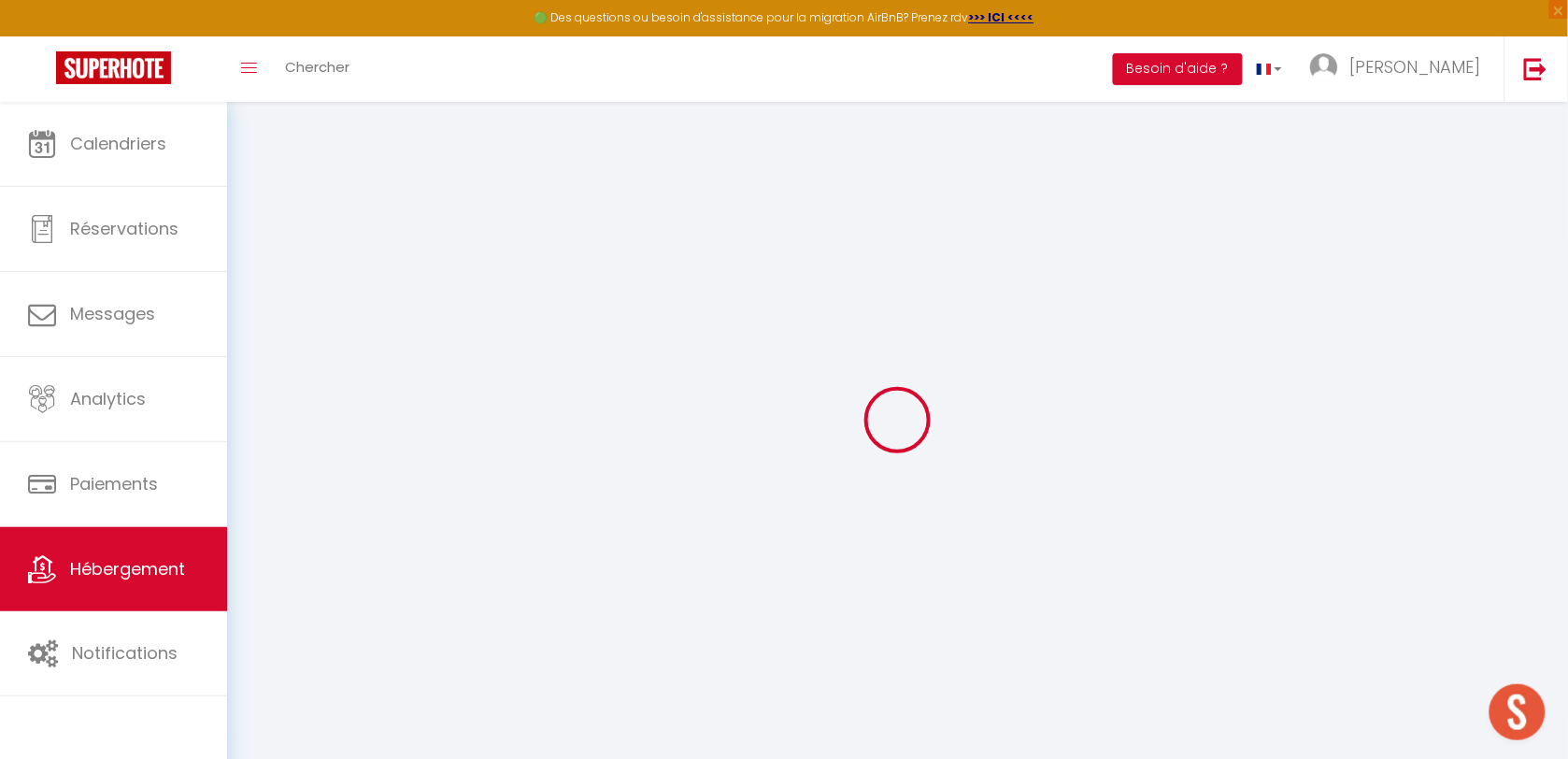
select select
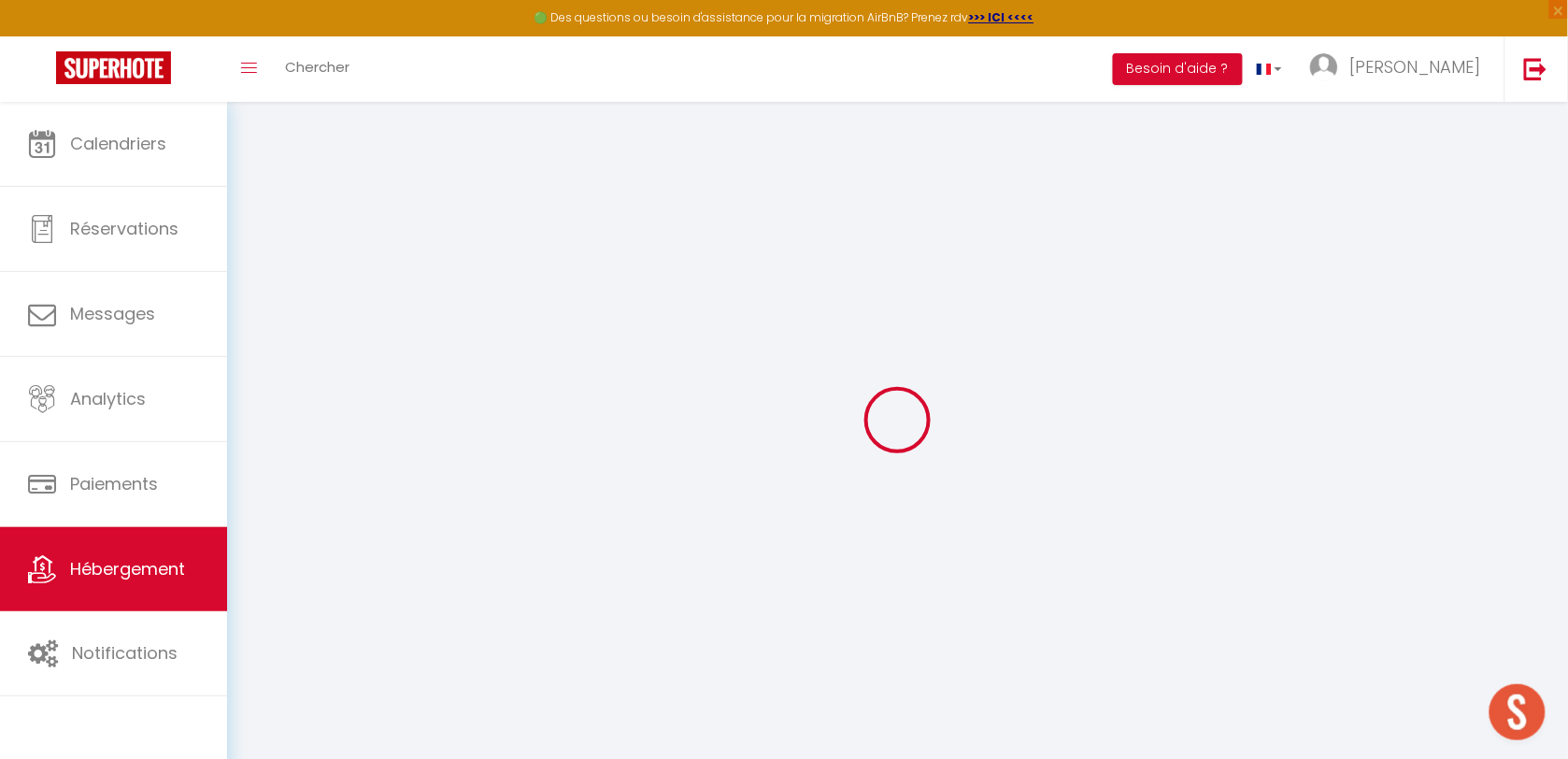
checkbox input "false"
select select
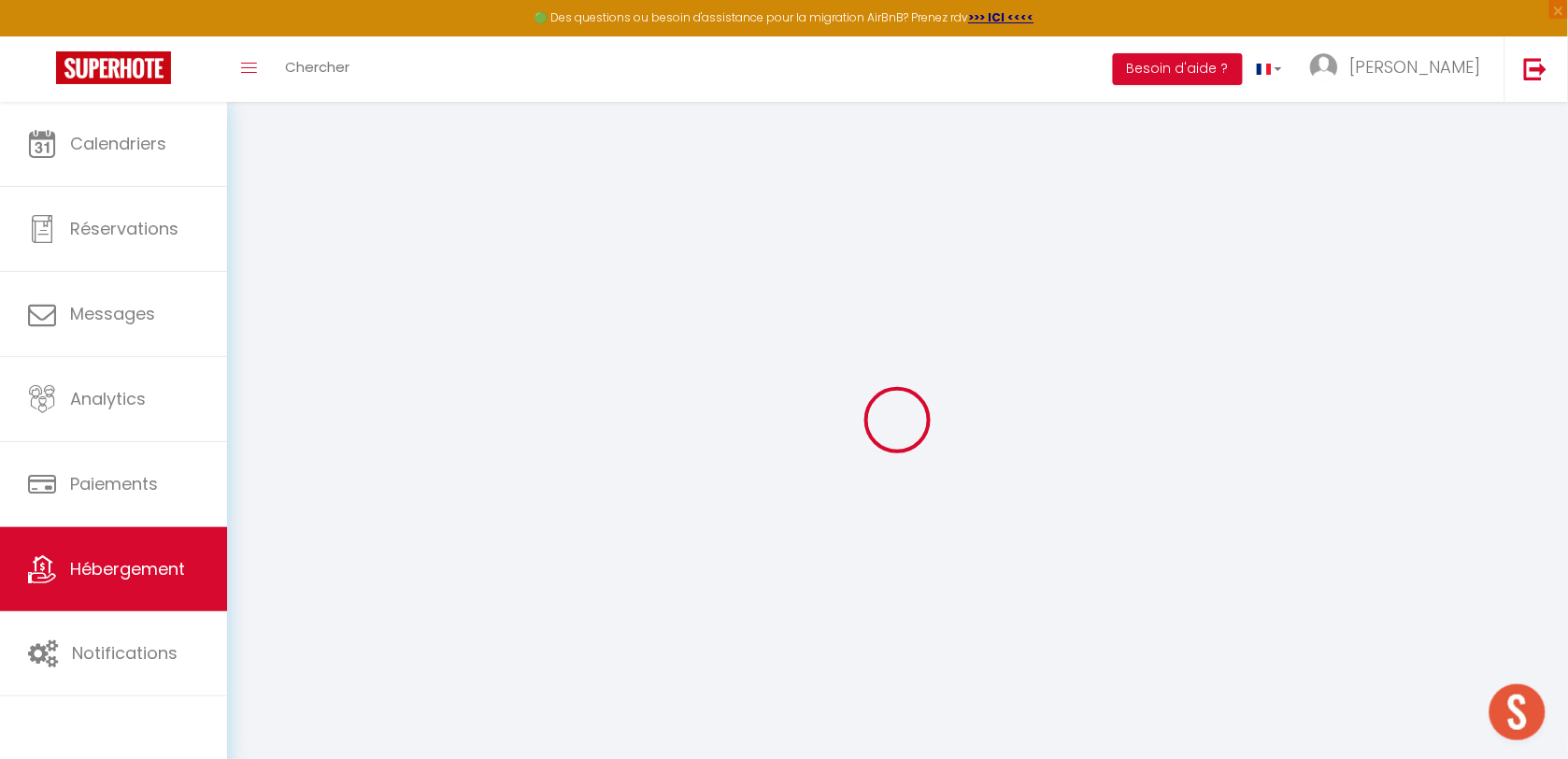
select select
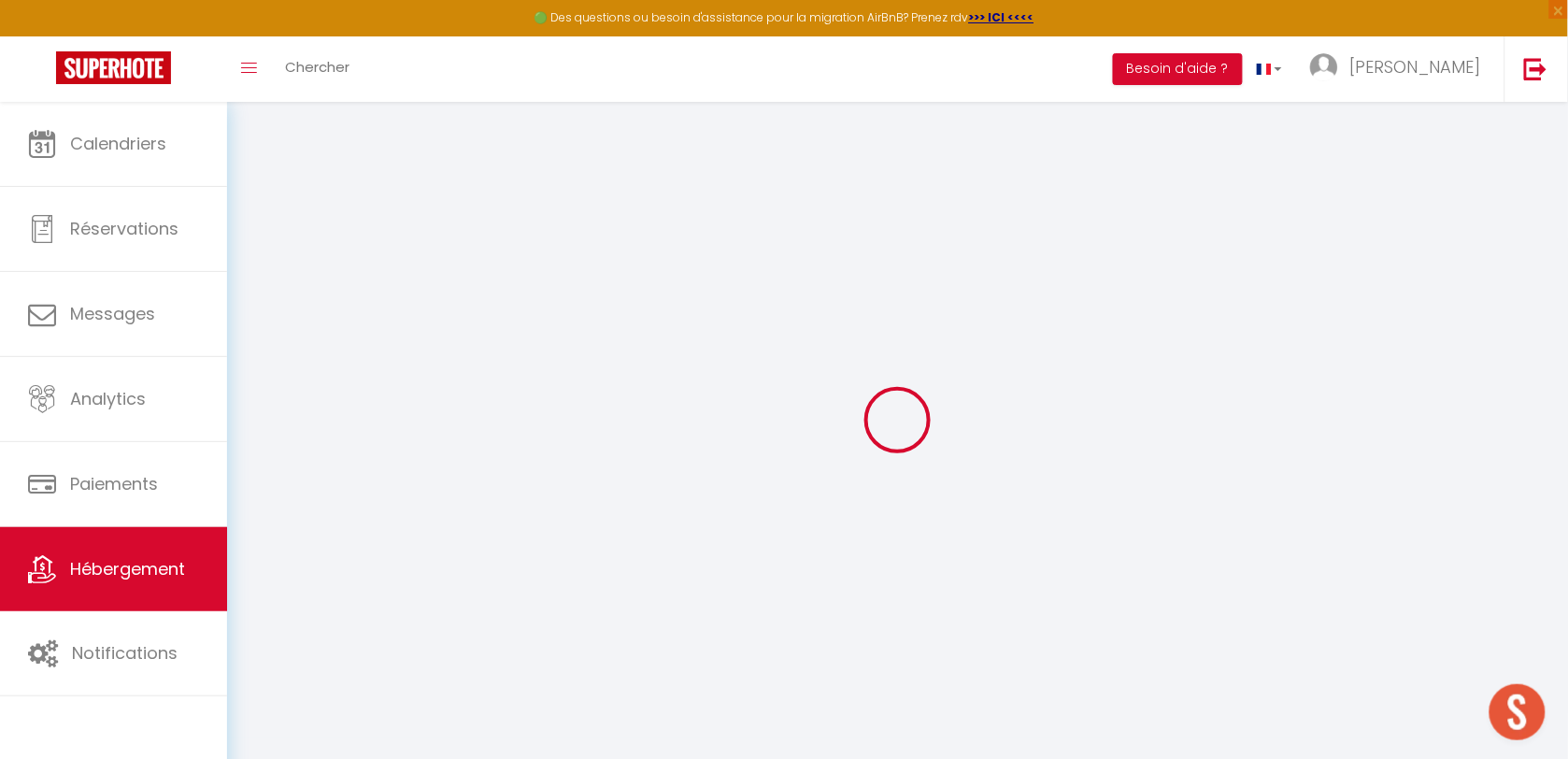
select select
checkbox input "false"
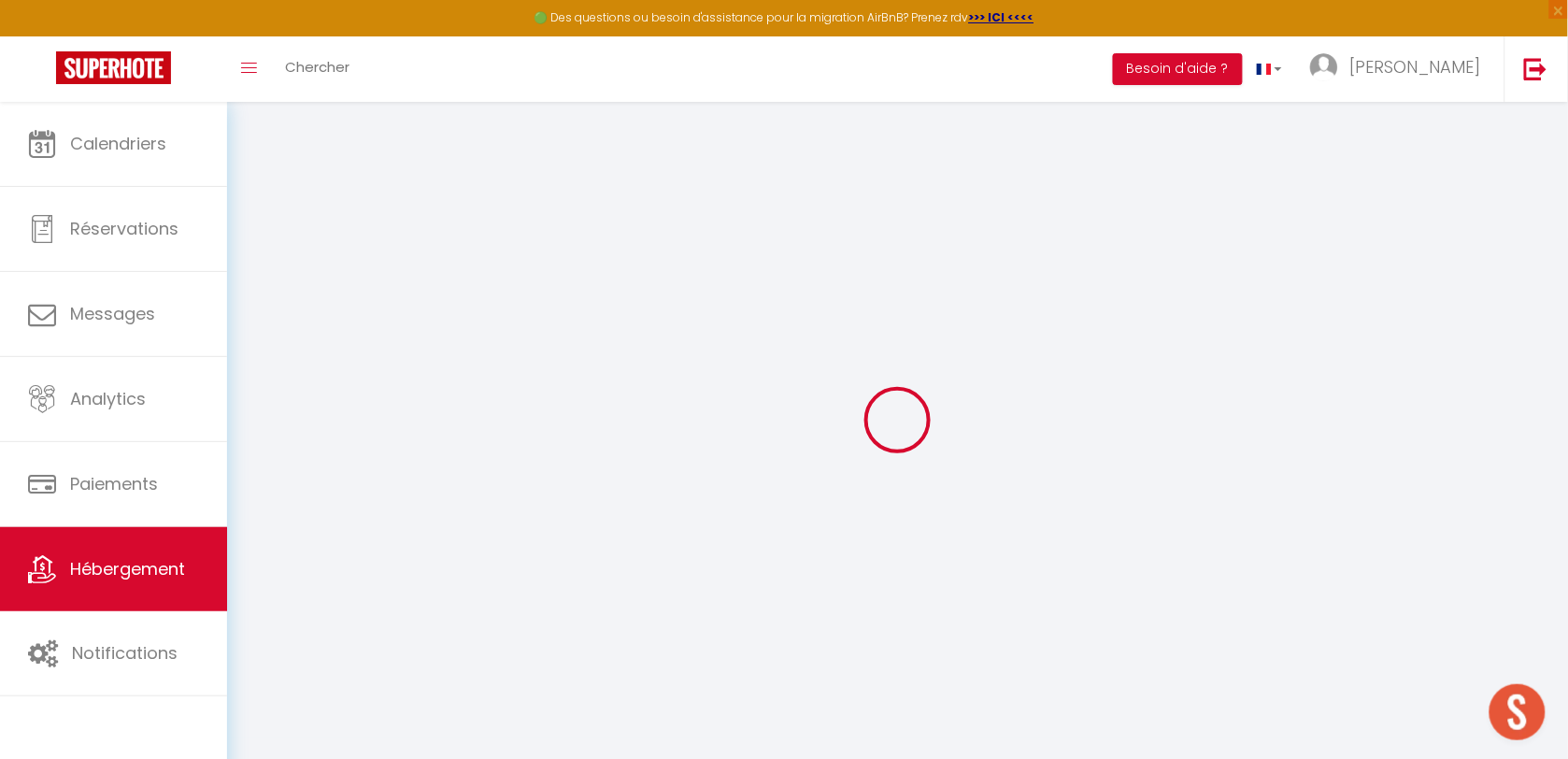
checkbox input "false"
select select
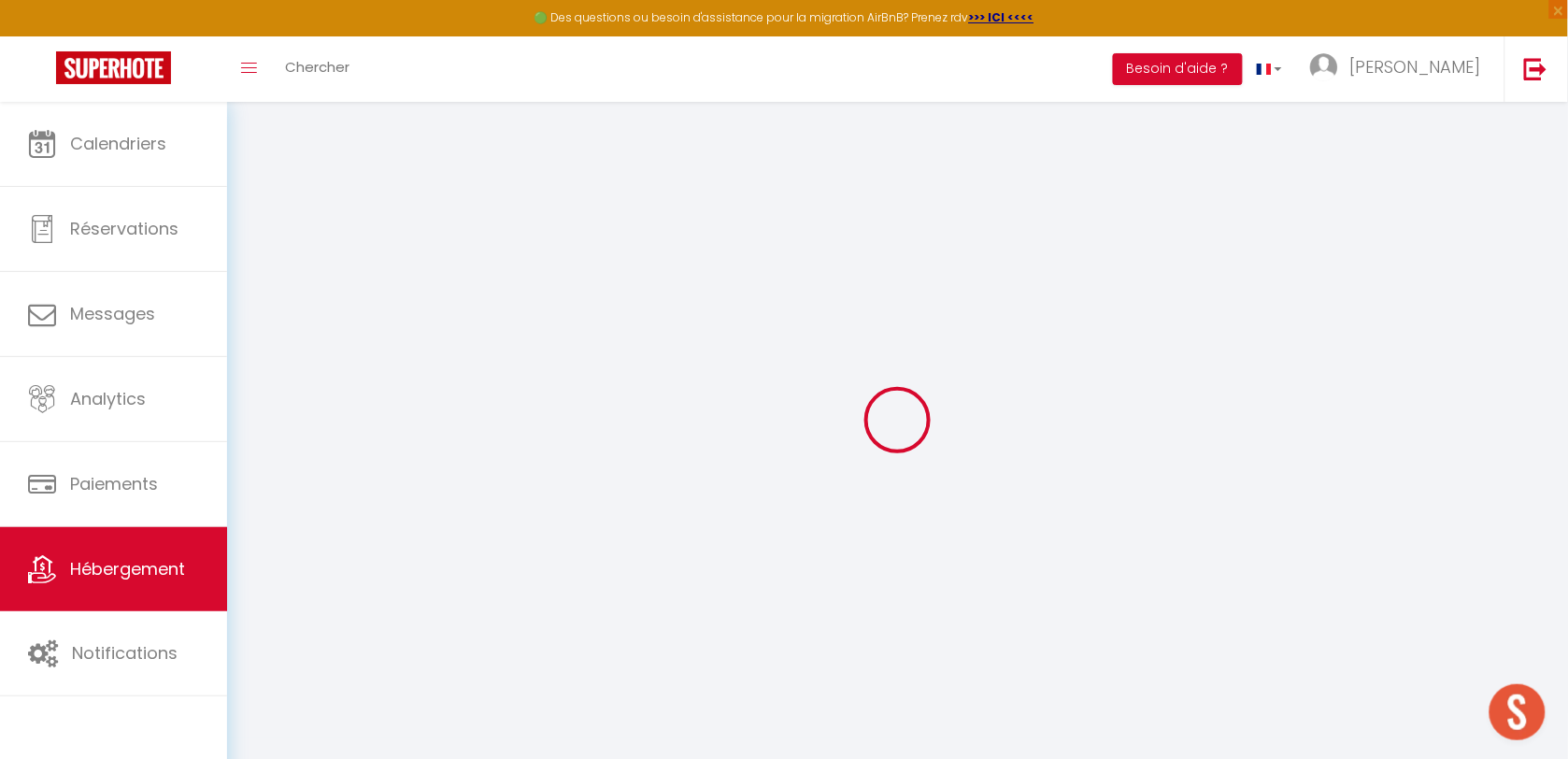
select select
checkbox input "false"
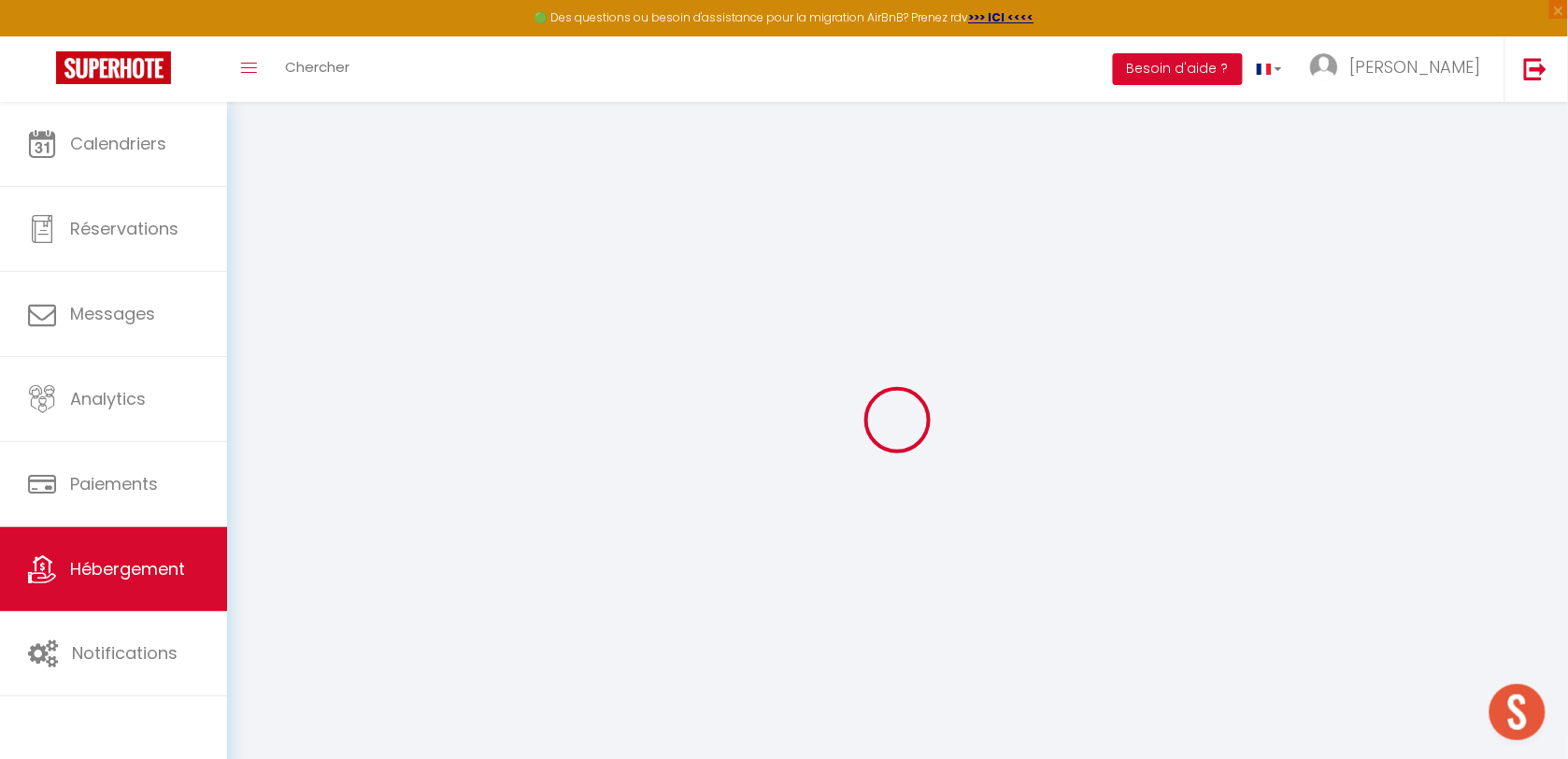
checkbox input "false"
select select
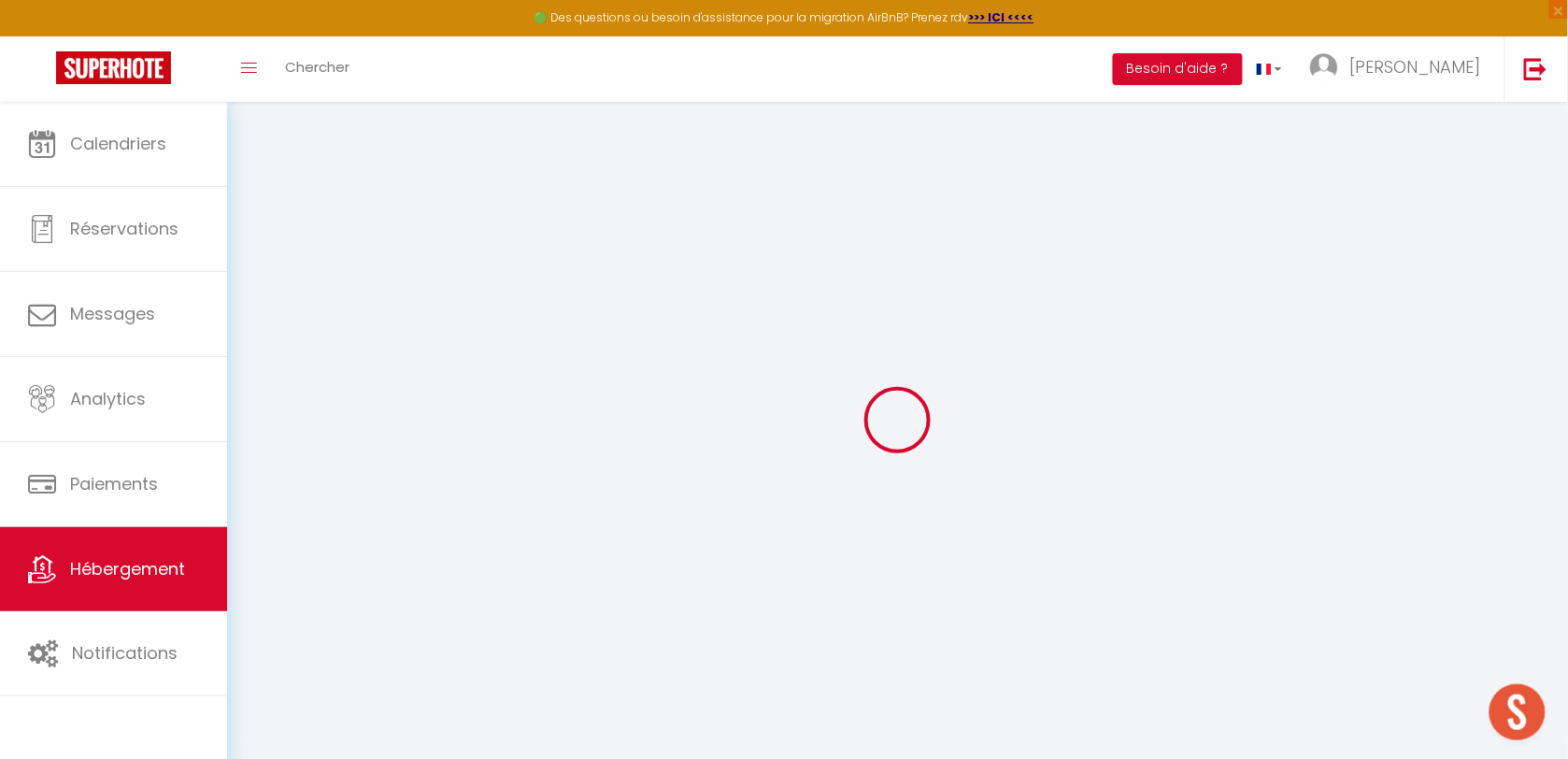
type input "ref 1.8 [MEDICAL_DATA] Terrases fleuries"
type input "PIERRE"
type input "ARGELES"
type input "[STREET_ADDRESS]"
type input "40300"
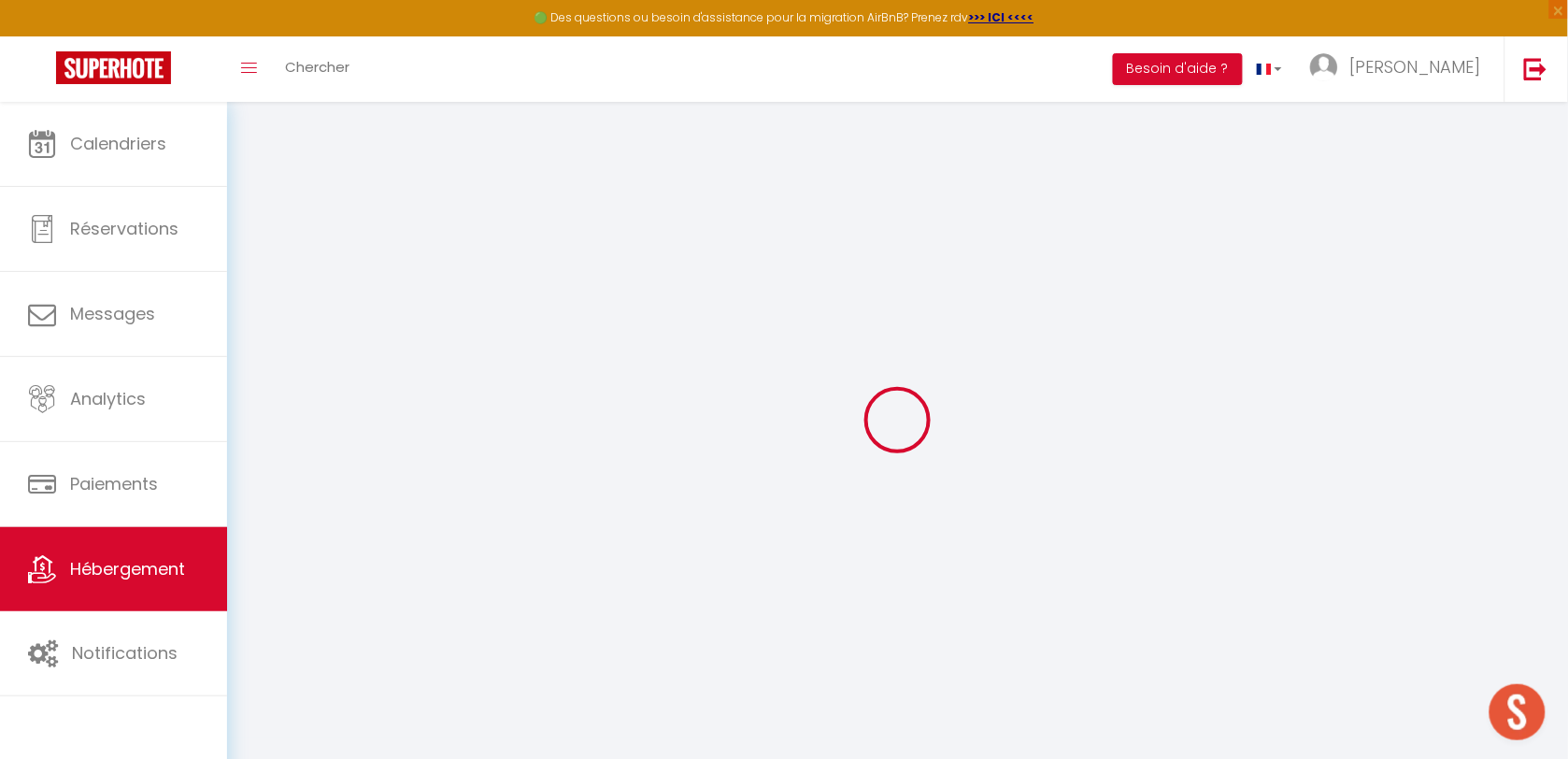
type input "CAGNOTTE"
select select "8"
select select "4"
select select "2"
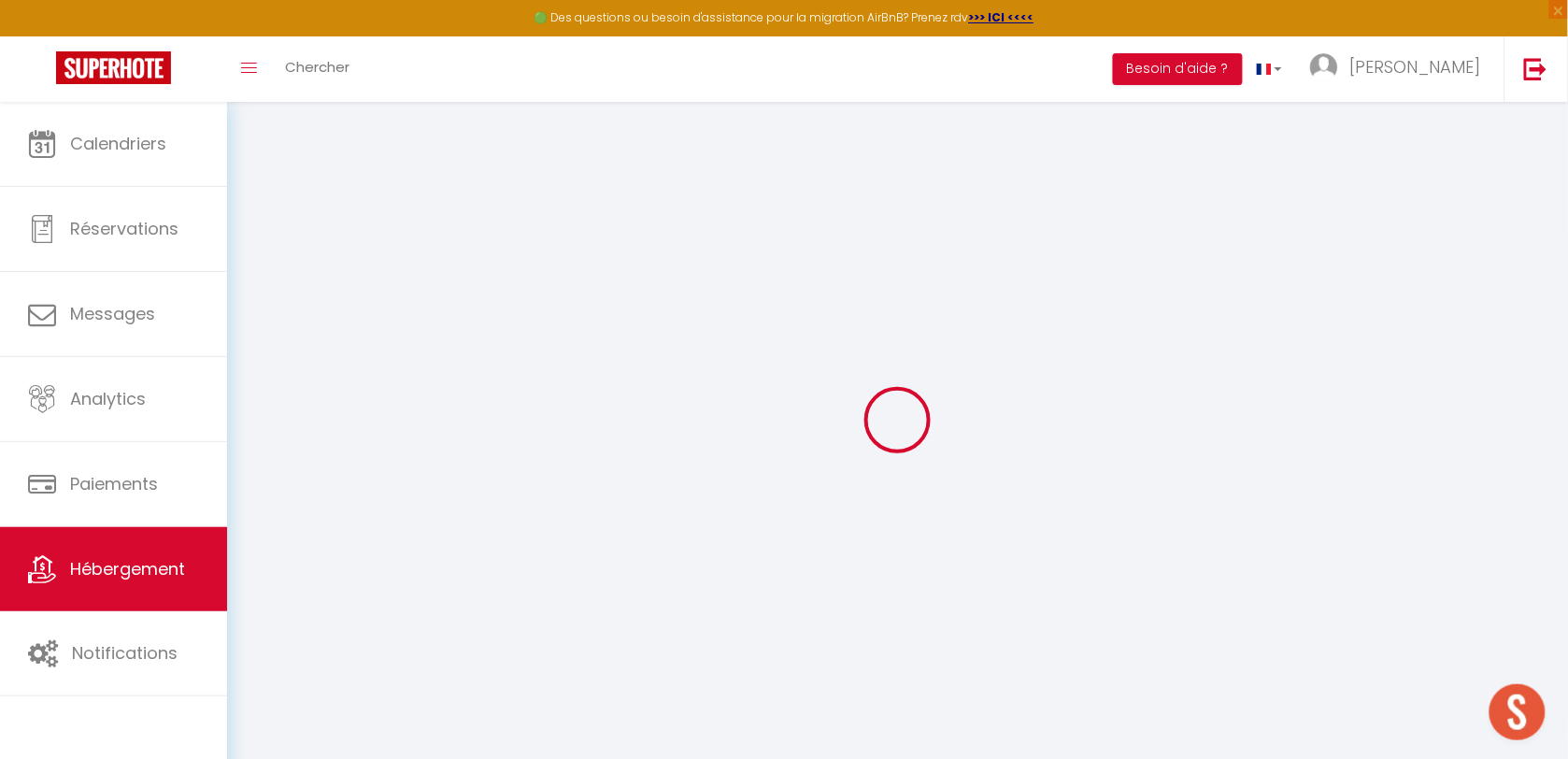
type input "150"
type input "89"
type input "1.90"
type input "150"
select select
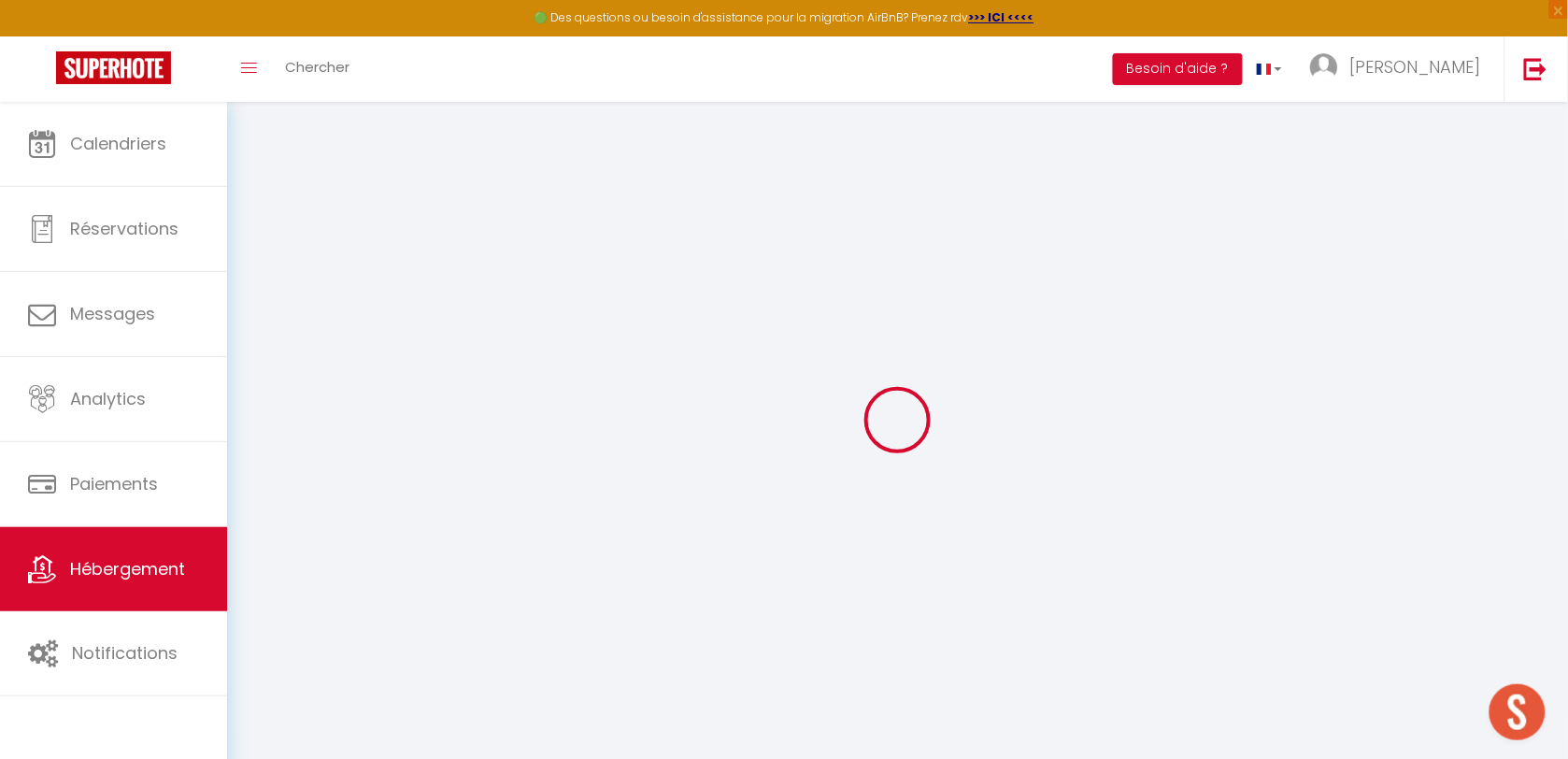
select select
type input "[STREET_ADDRESS][PERSON_NAME]"
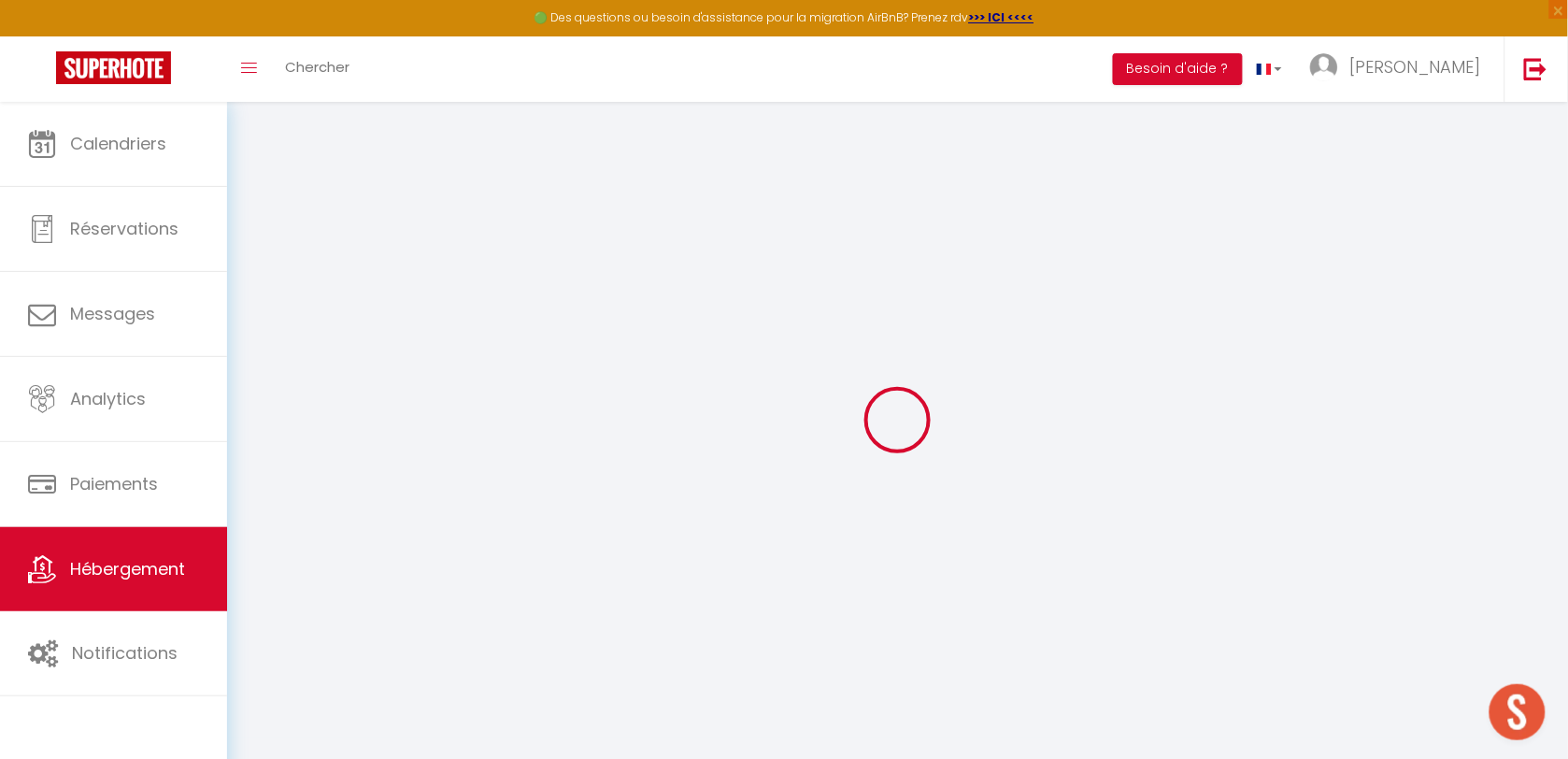
type input "65170"
type input "SAINT LARY SOULAN"
type input "[EMAIL_ADDRESS][DOMAIN_NAME]"
select select "5958"
checkbox input "true"
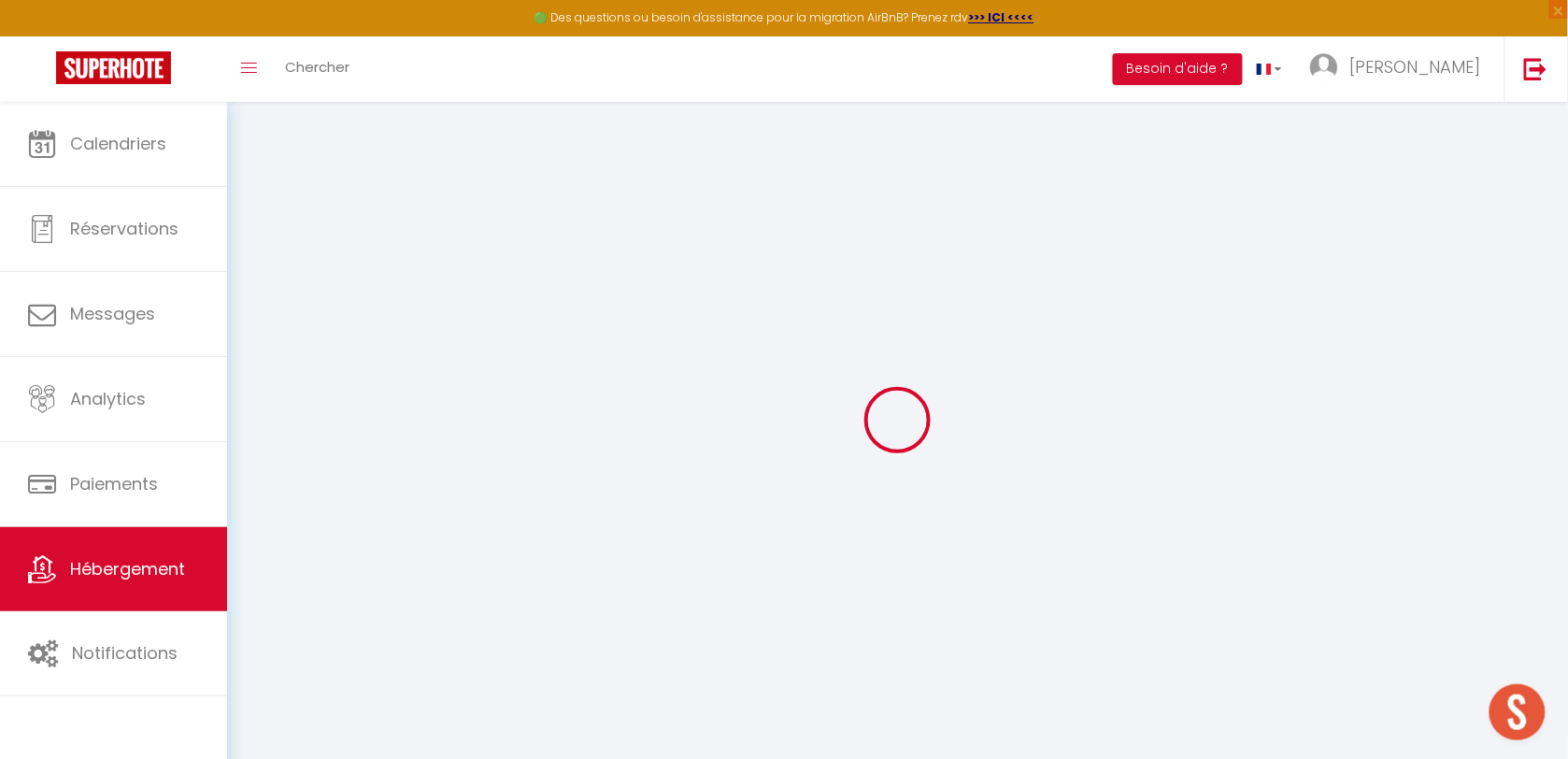
checkbox input "true"
checkbox input "false"
type input "29"
type input "0"
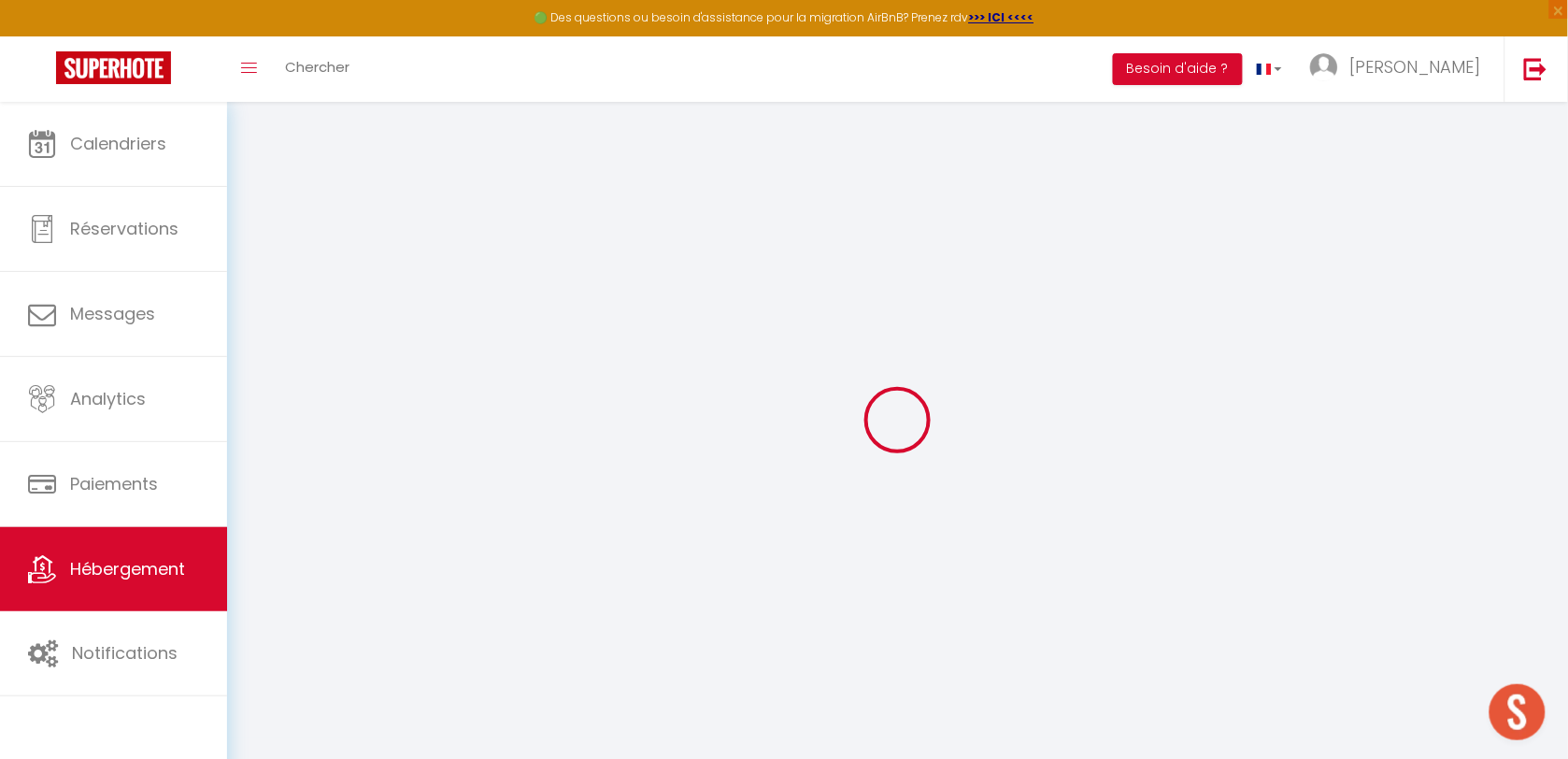
type input "0"
select select
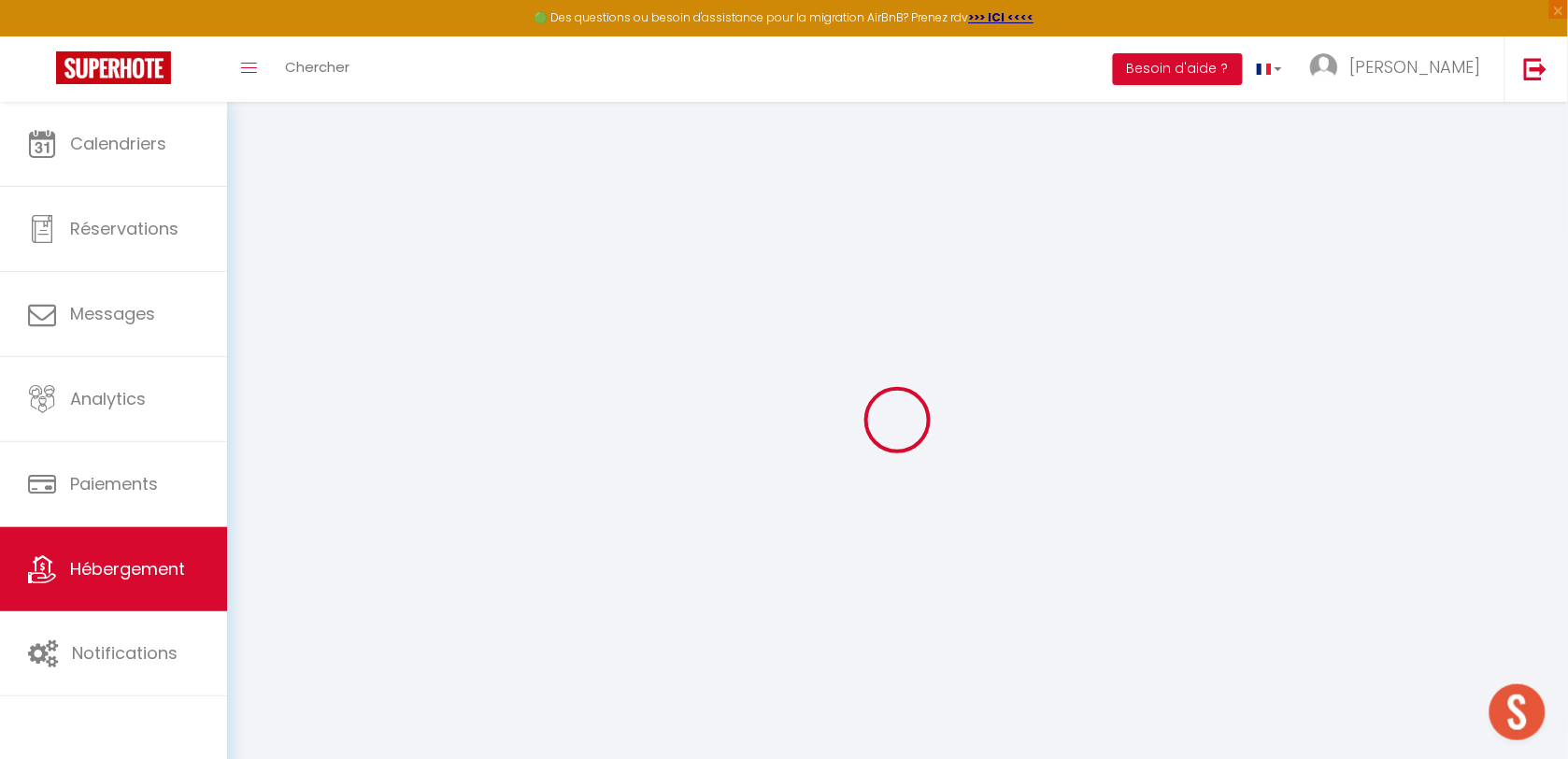
select select
checkbox input "true"
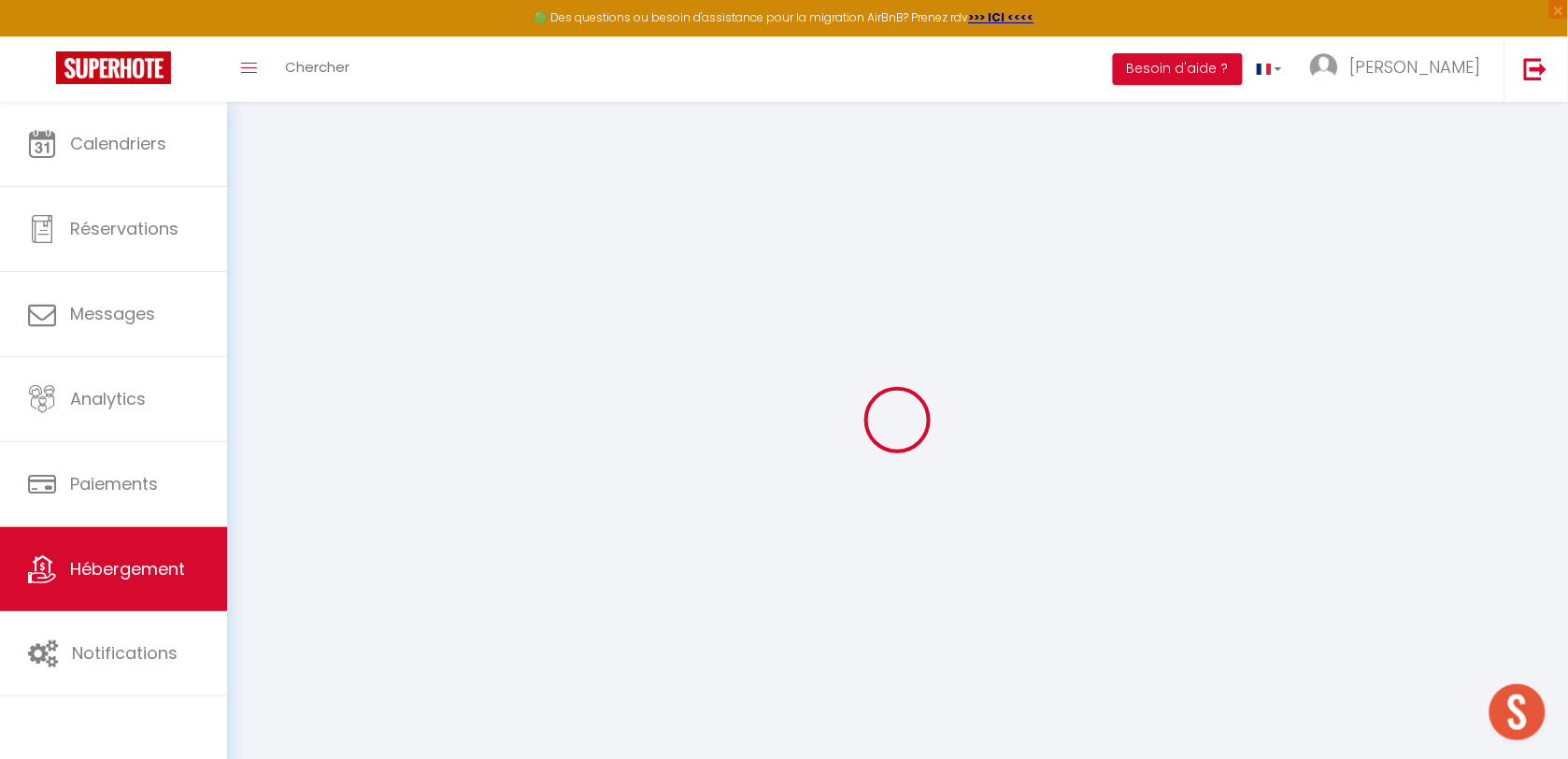
checkbox input "false"
select select
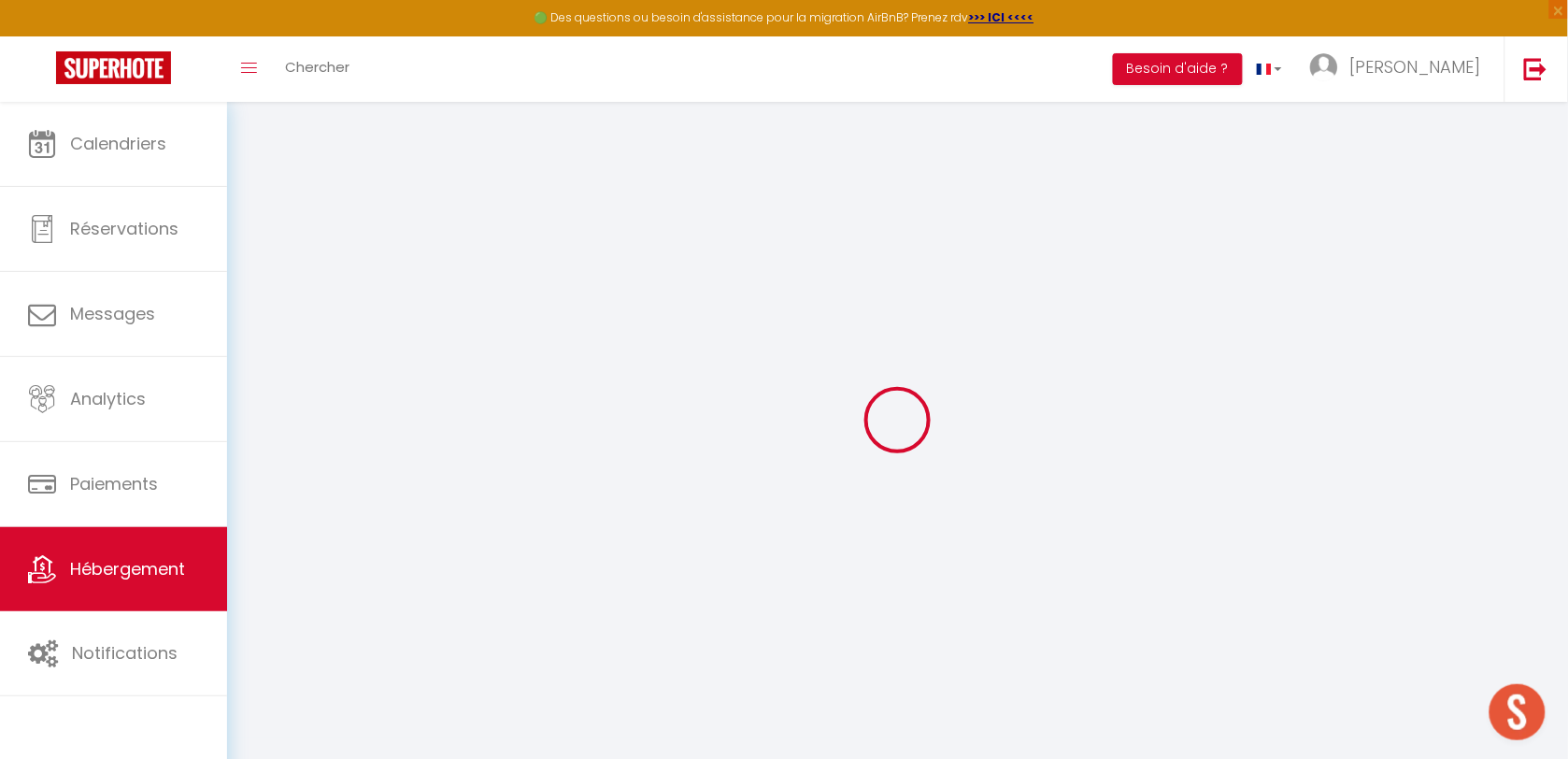
select select
checkbox input "true"
checkbox input "false"
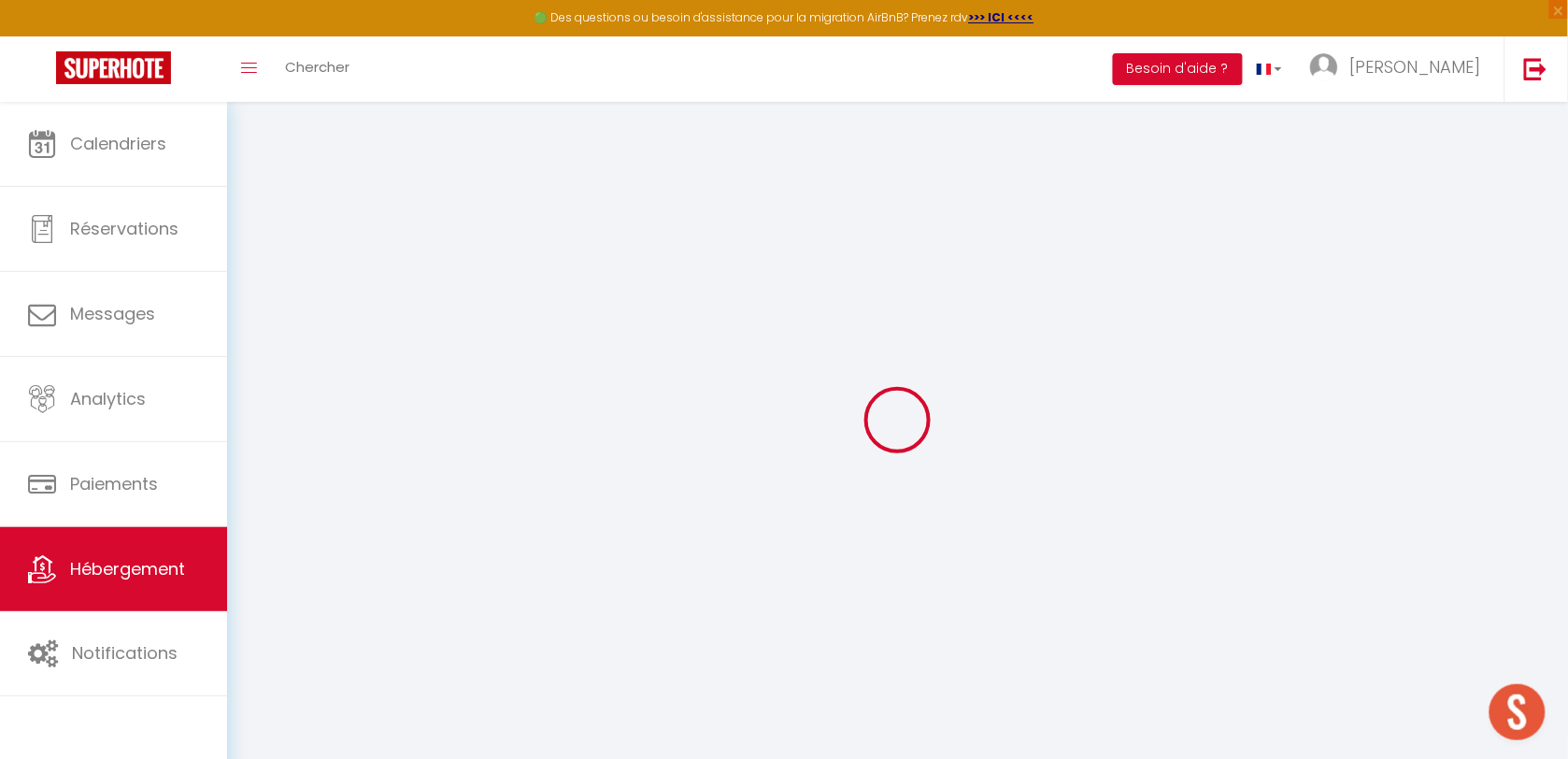
checkbox input "true"
checkbox input "false"
select select "17:00"
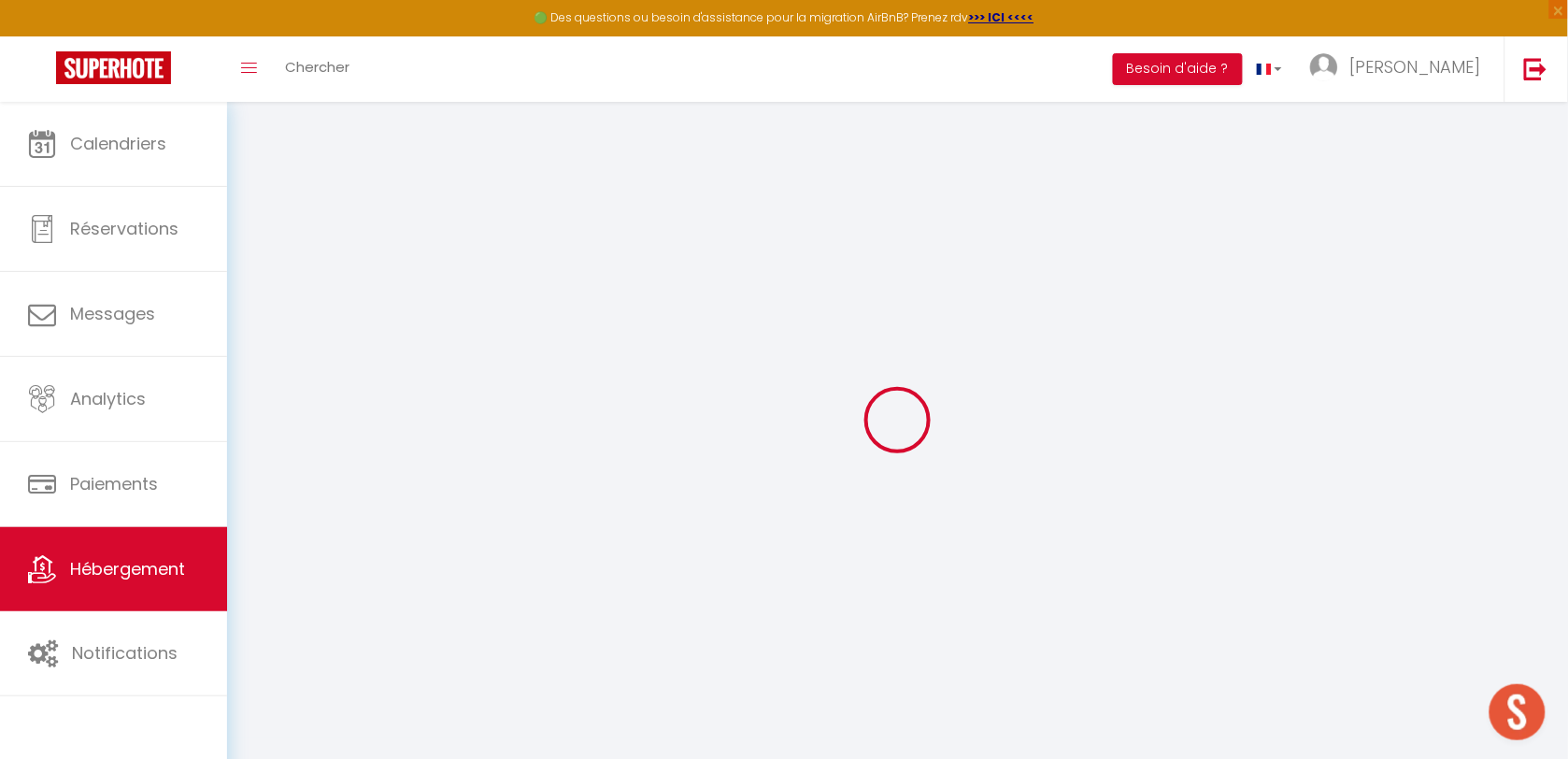
select select "23:45"
select select "11:00"
select select "30"
select select "120"
checkbox input "true"
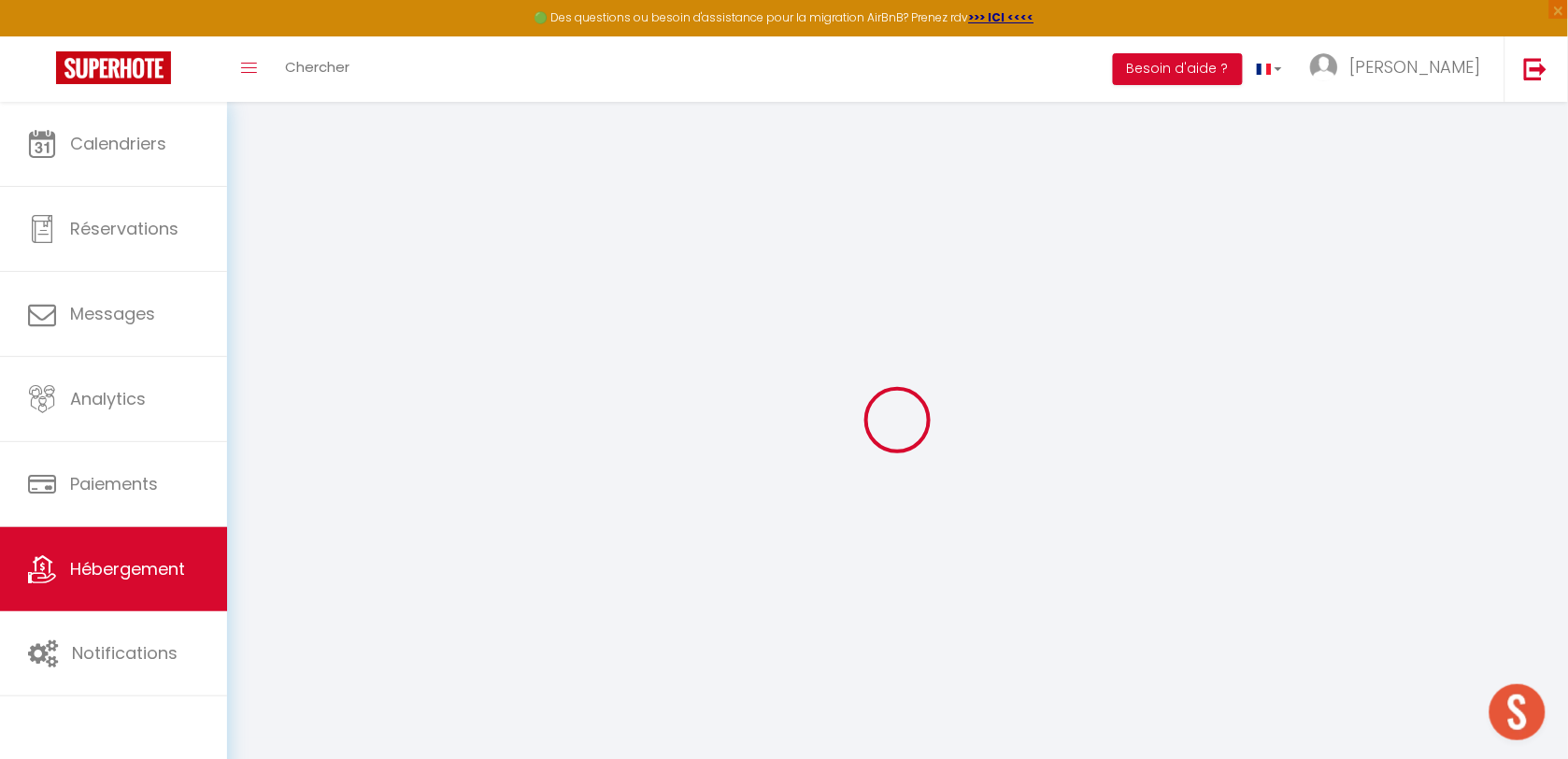
checkbox input "true"
checkbox input "false"
checkbox input "true"
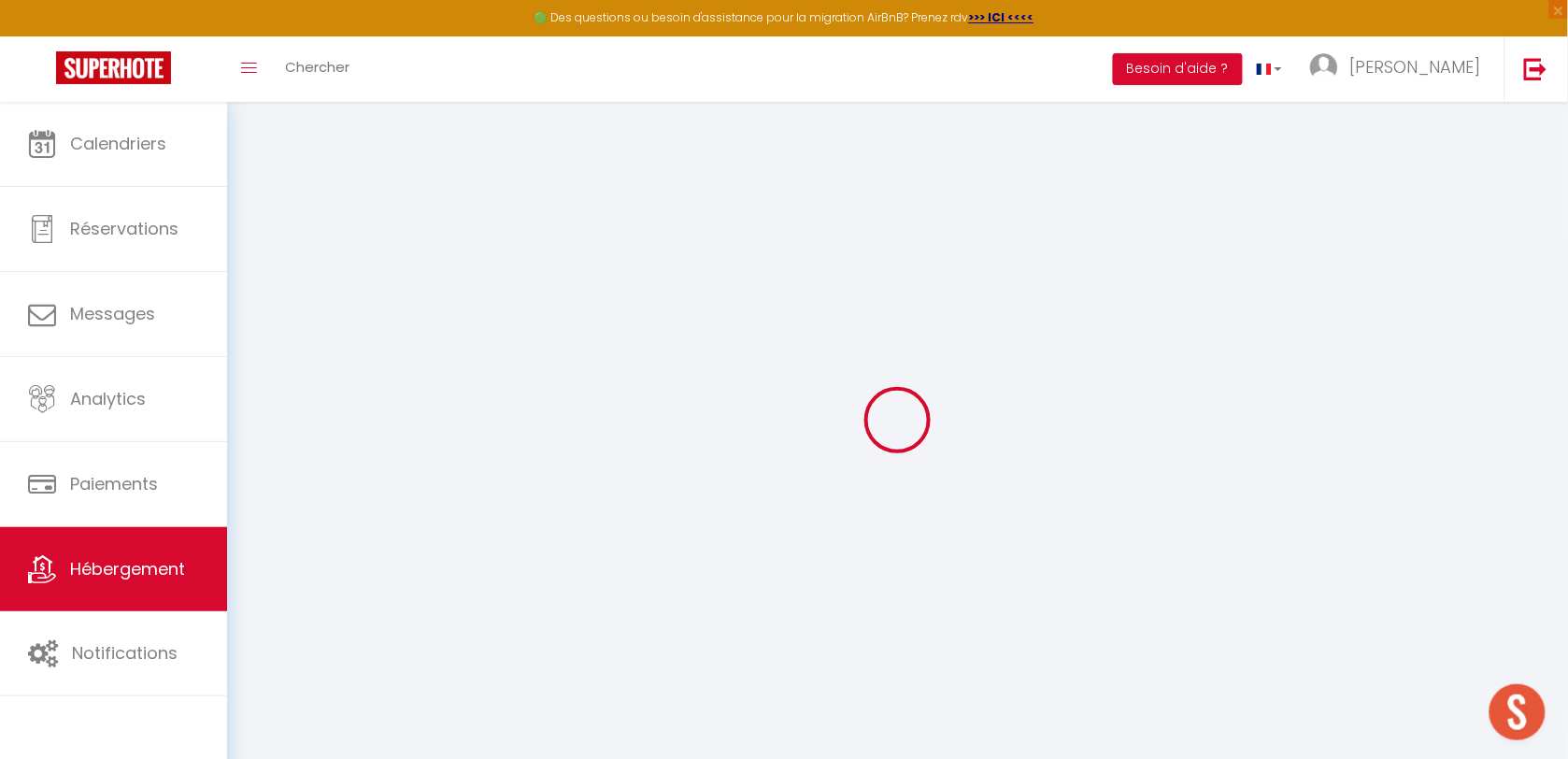
checkbox input "true"
checkbox input "false"
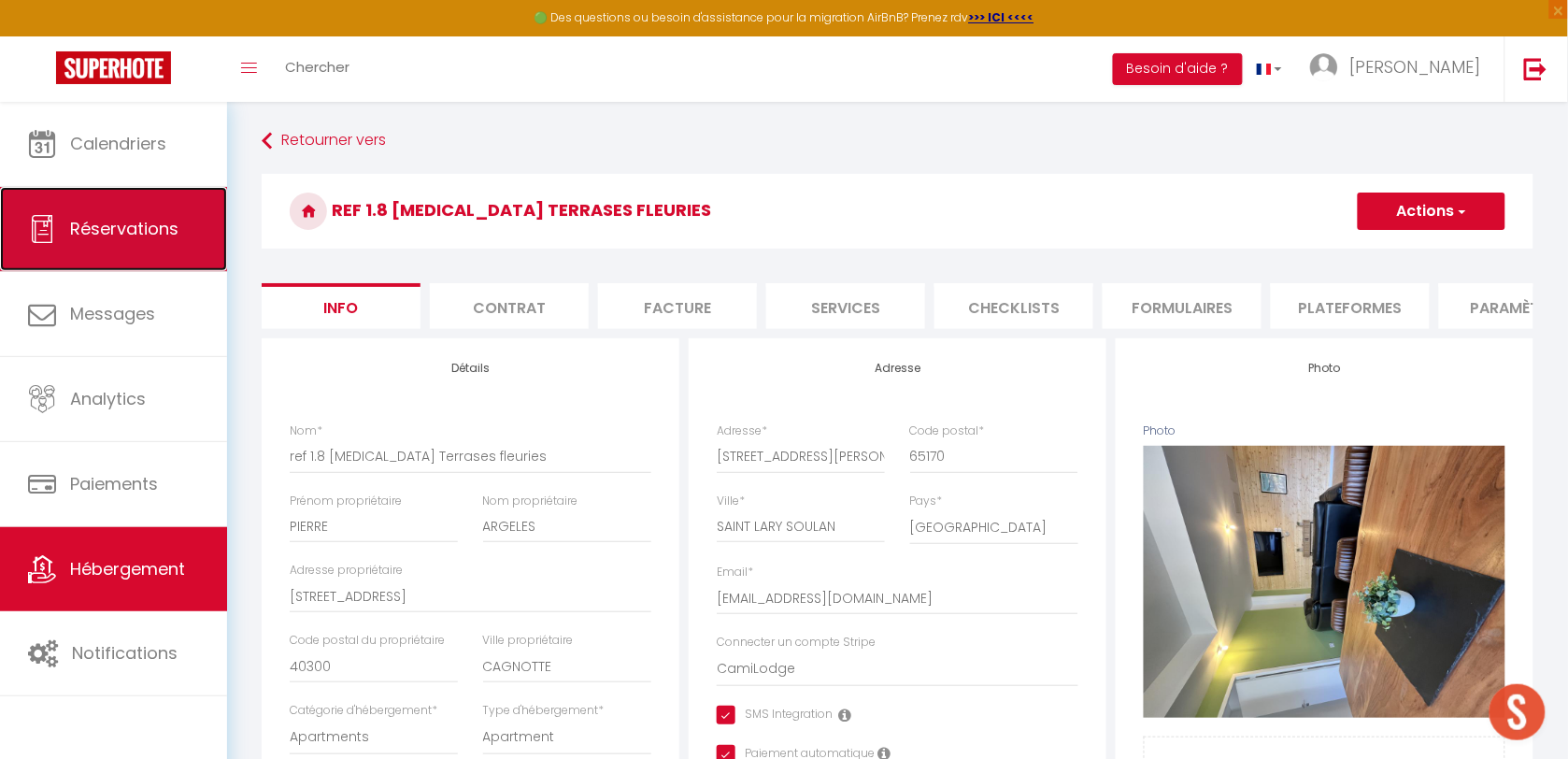
click at [167, 229] on span "Réservations" at bounding box center [124, 228] width 108 height 23
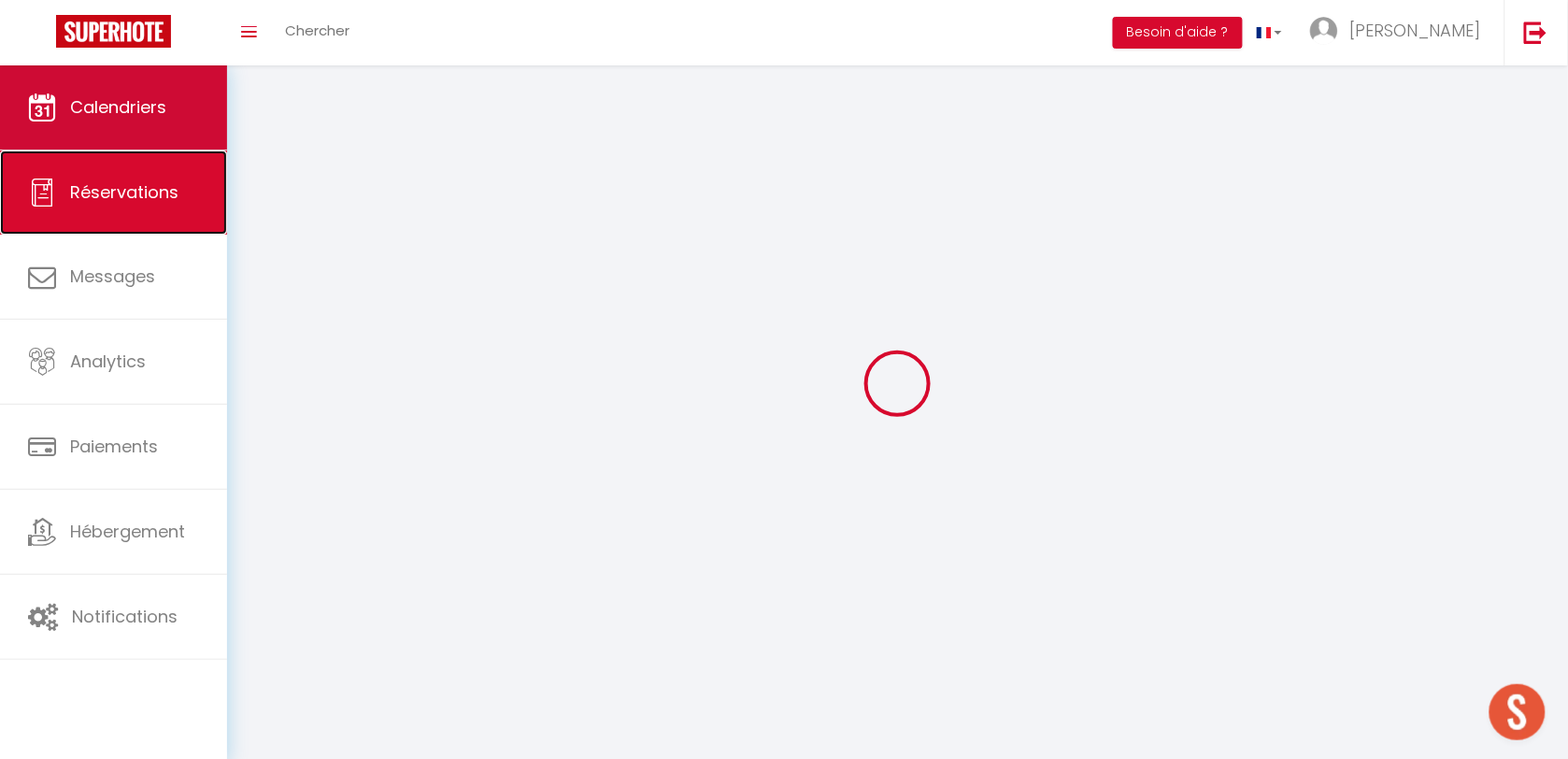
click at [159, 159] on link "Réservations" at bounding box center [113, 193] width 227 height 84
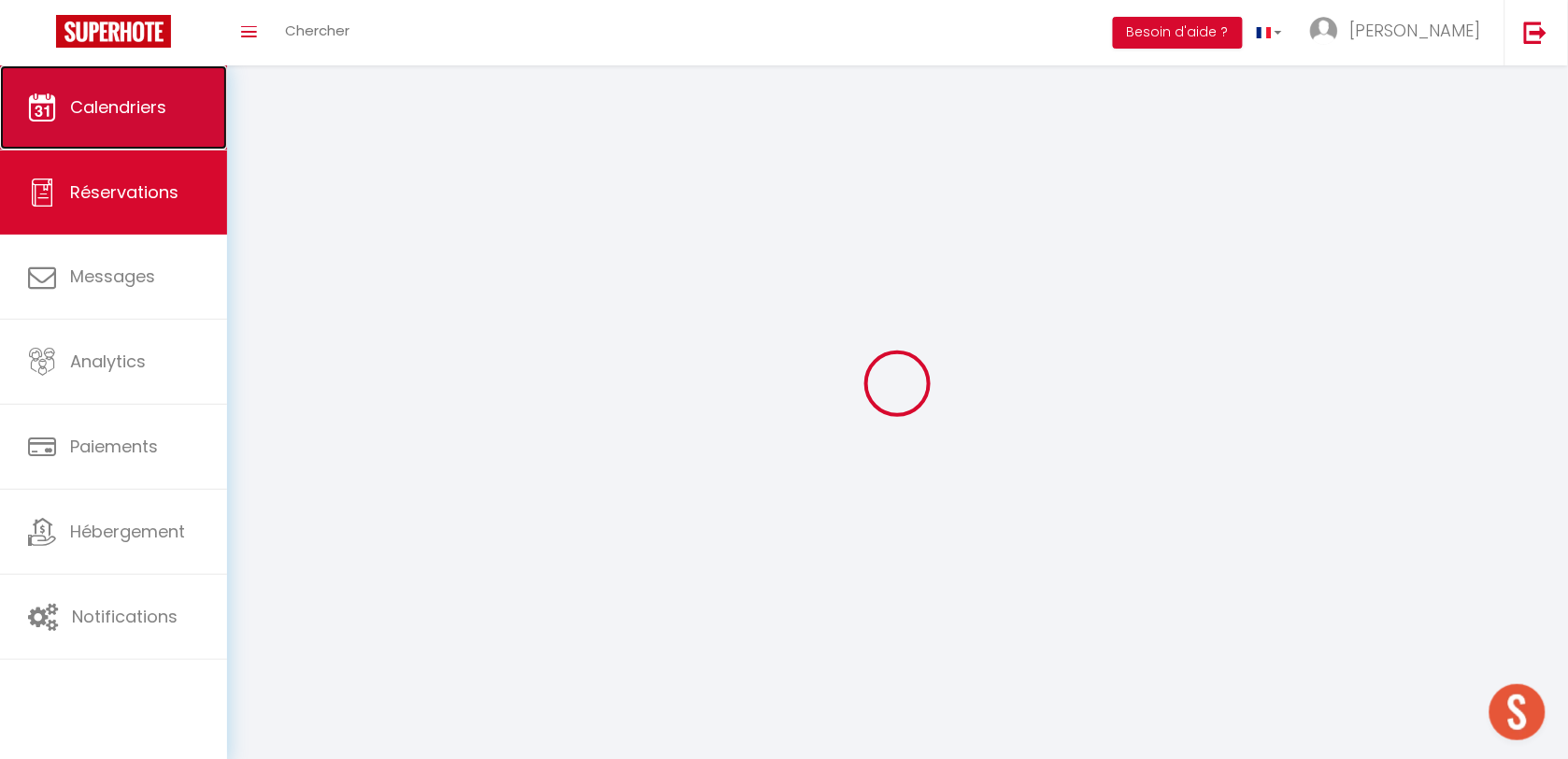
click at [159, 123] on link "Calendriers" at bounding box center [113, 107] width 227 height 84
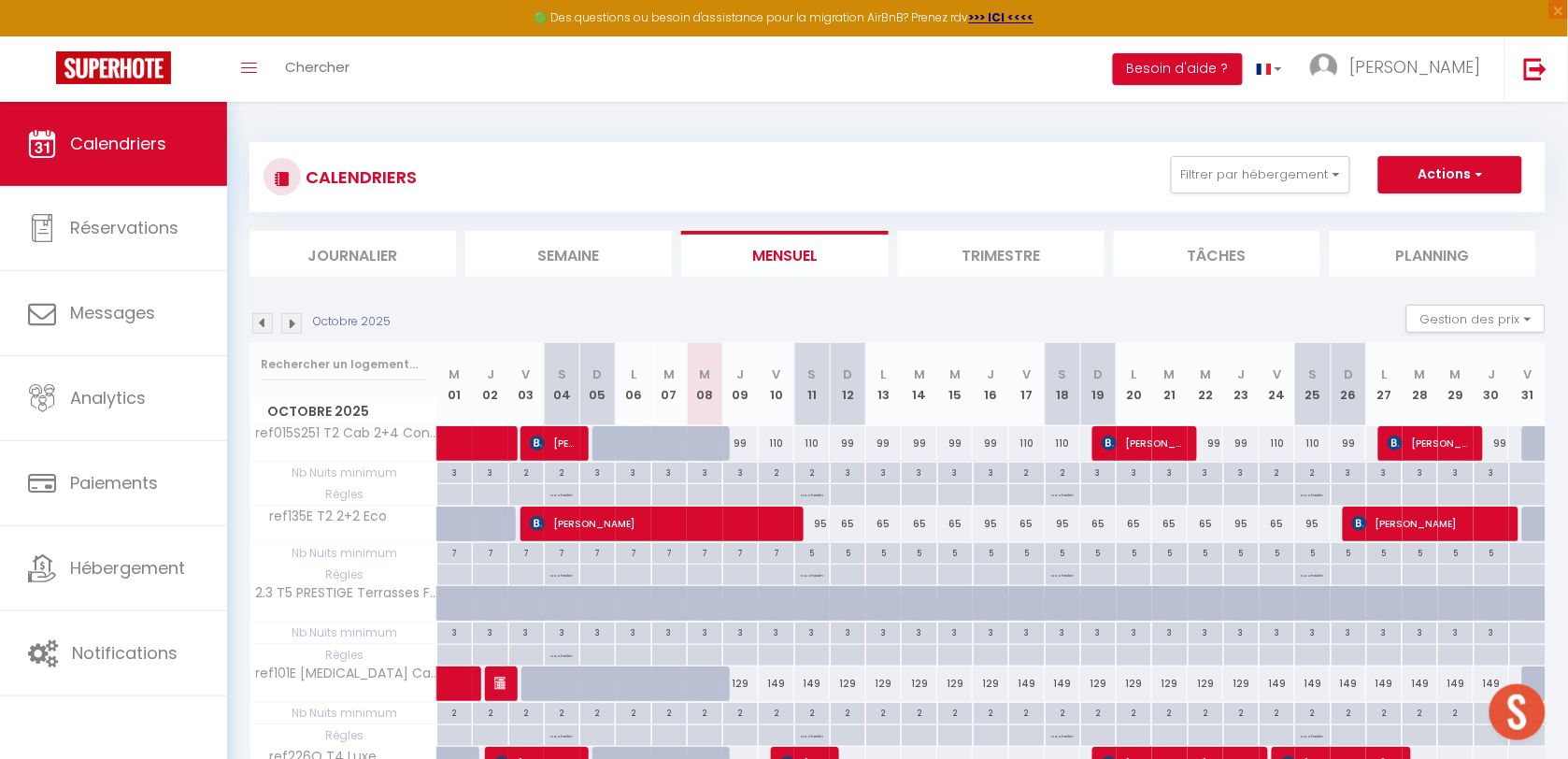
scroll to position [101, 0]
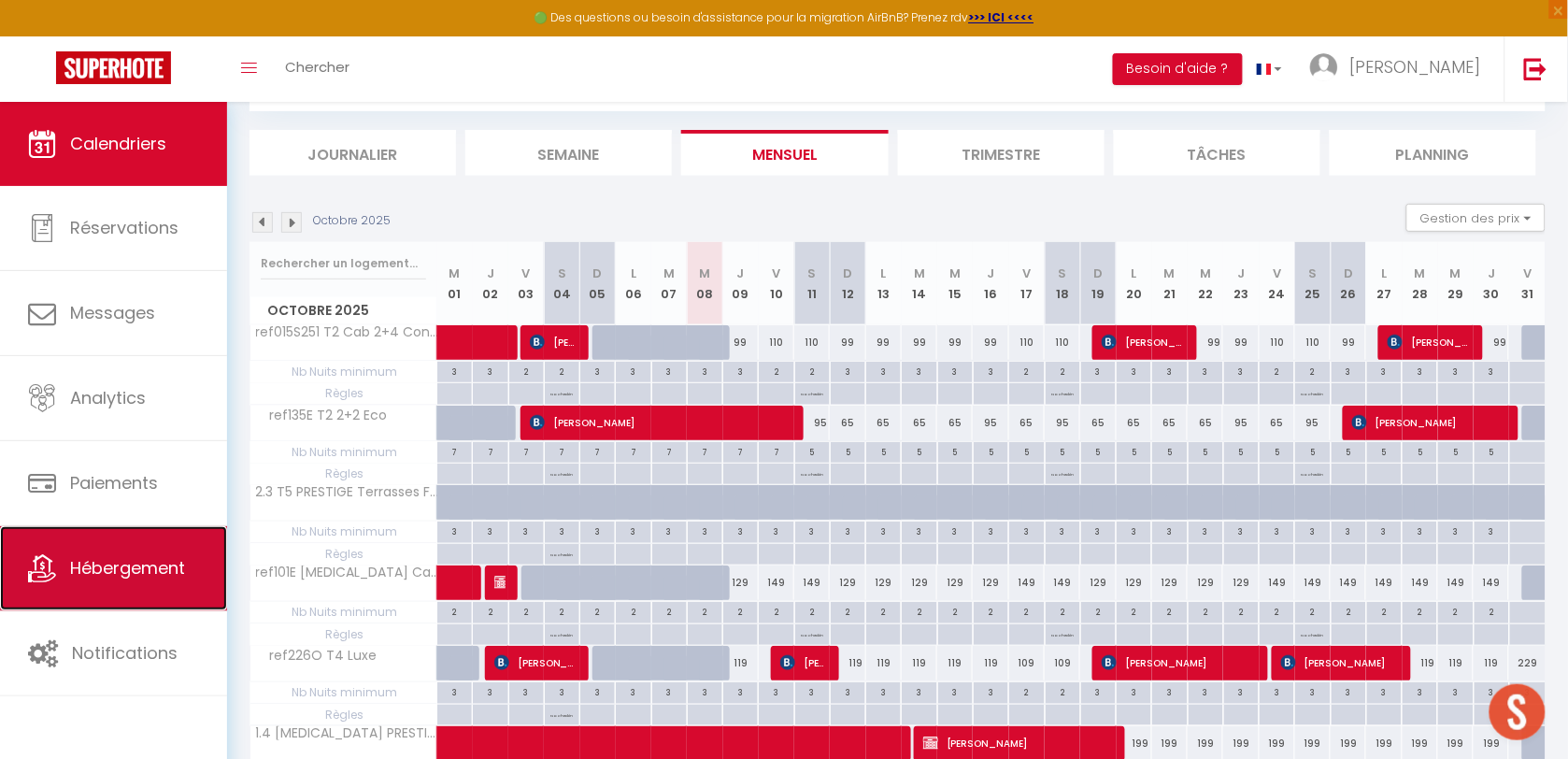
click at [177, 559] on span "Hébergement" at bounding box center [127, 567] width 115 height 23
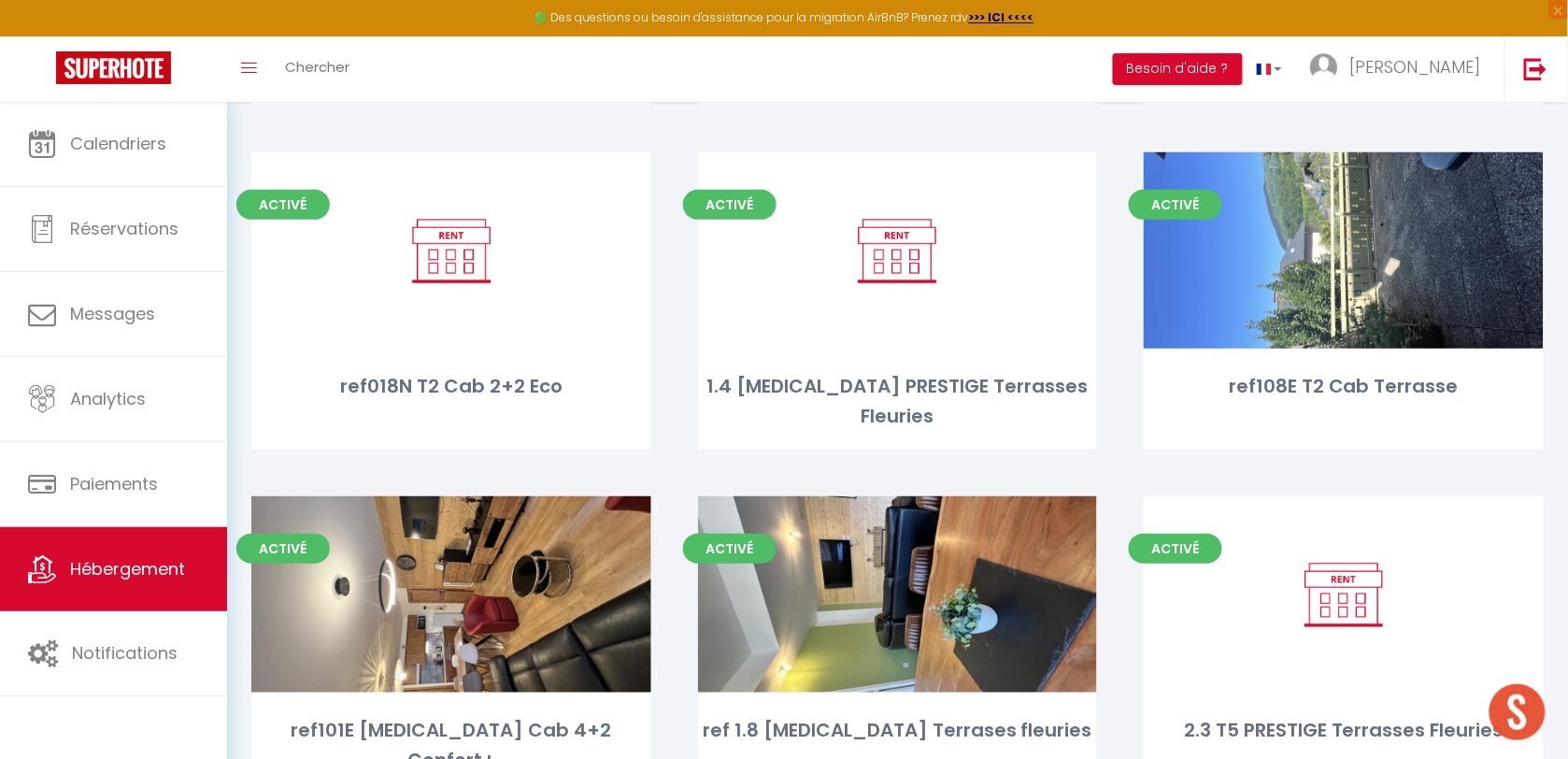
scroll to position [4620, 0]
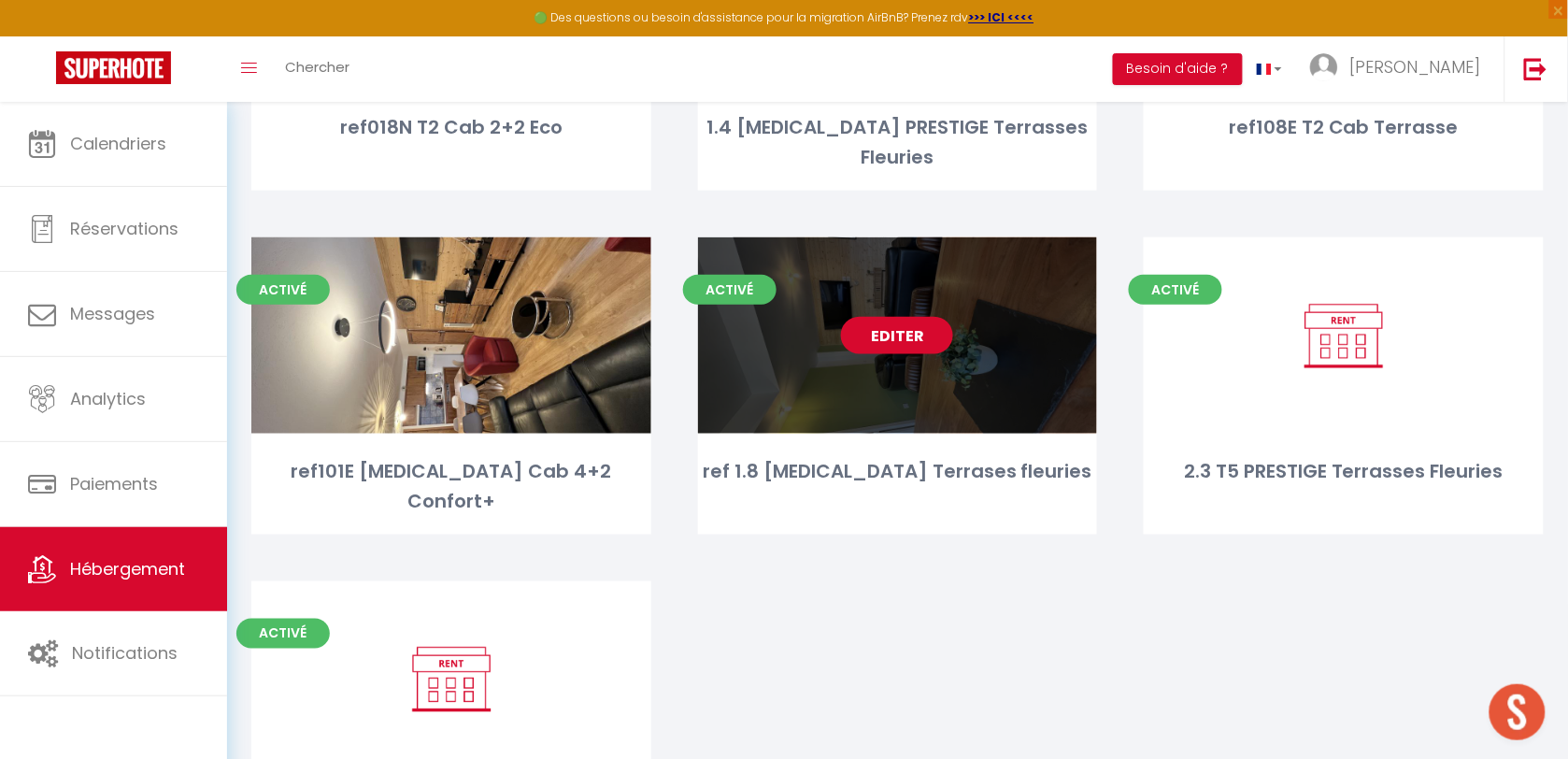
click at [899, 316] on link "Editer" at bounding box center [896, 334] width 112 height 37
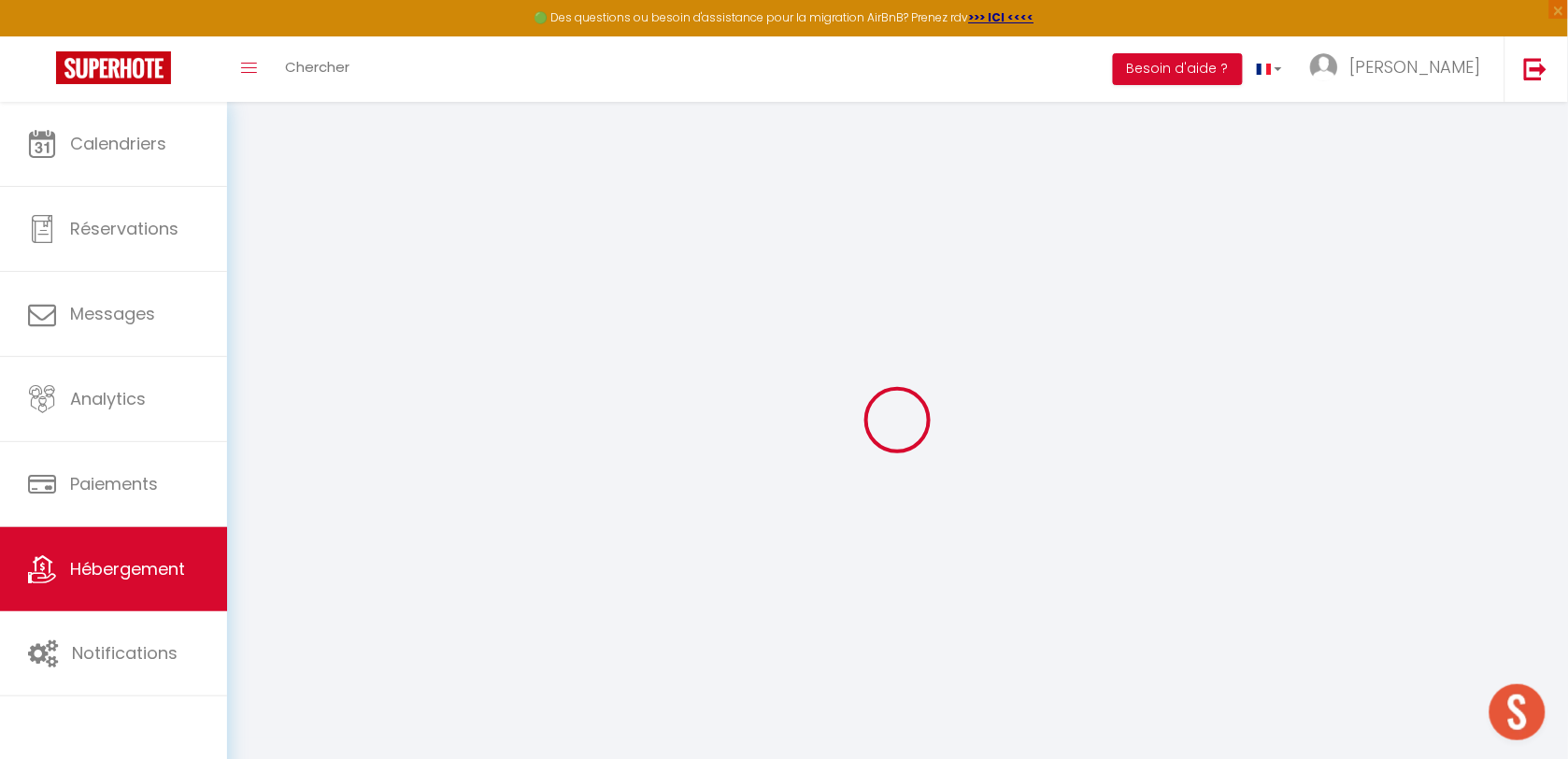
select select
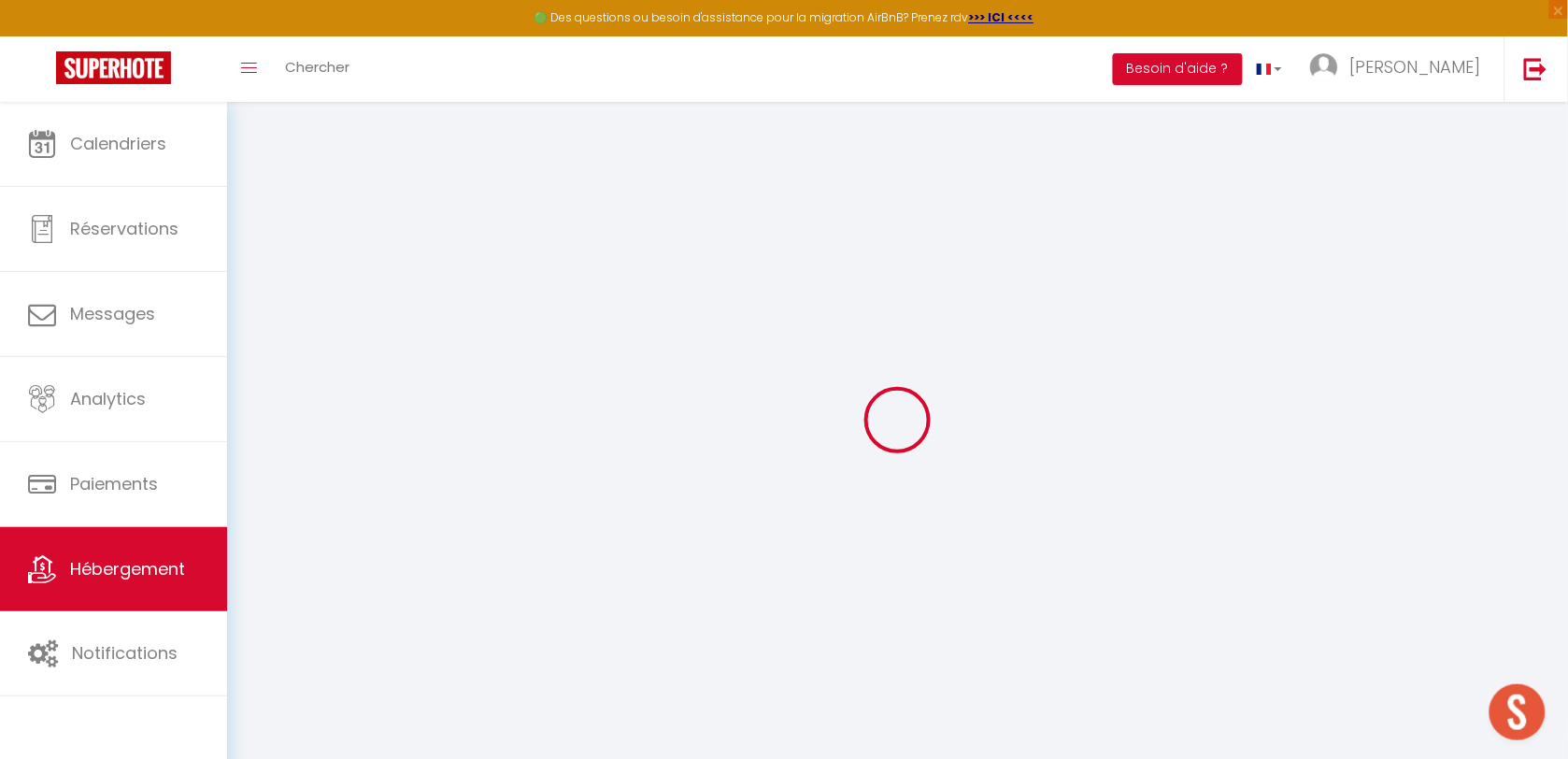
select select
checkbox input "false"
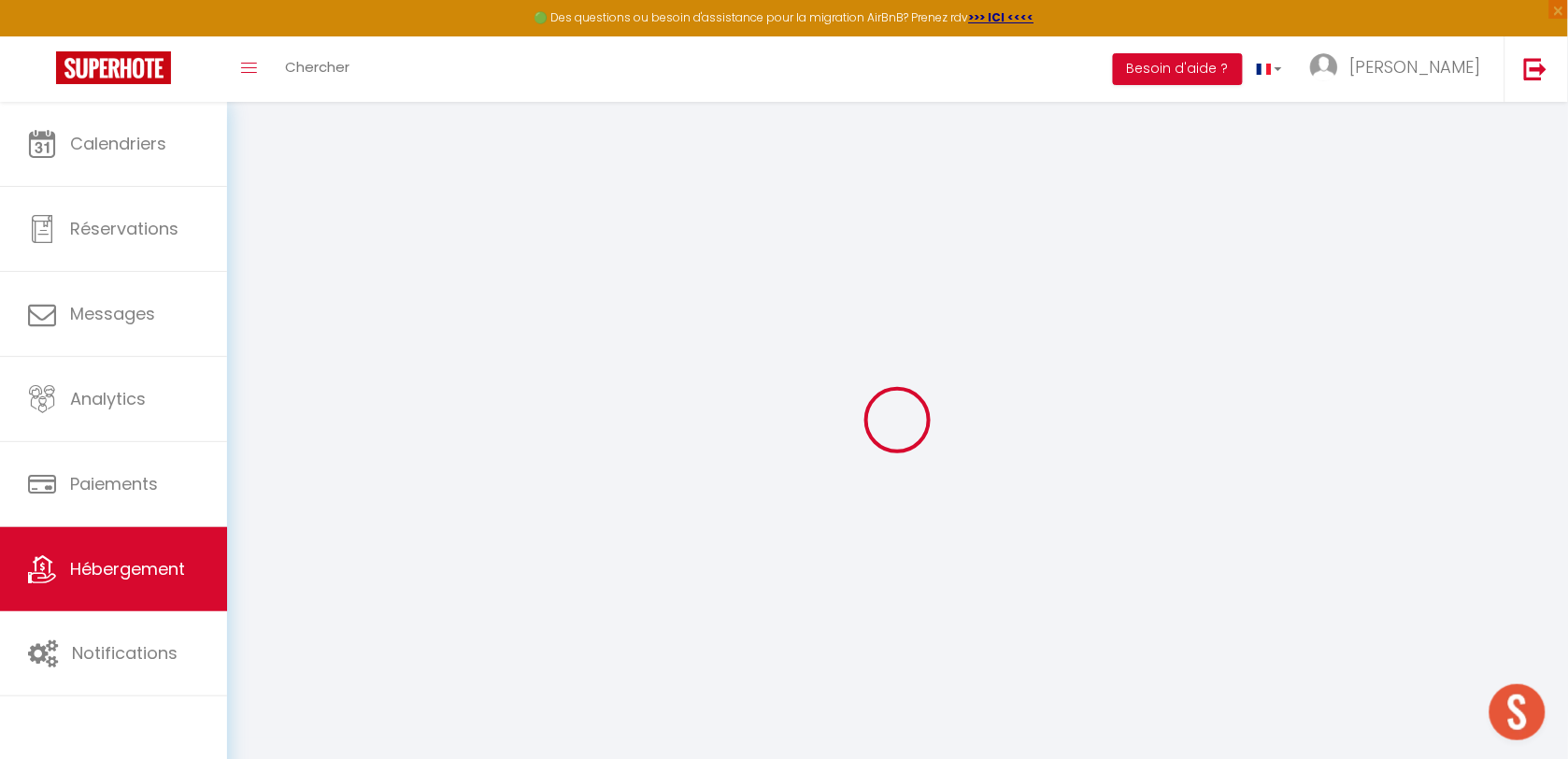
select select
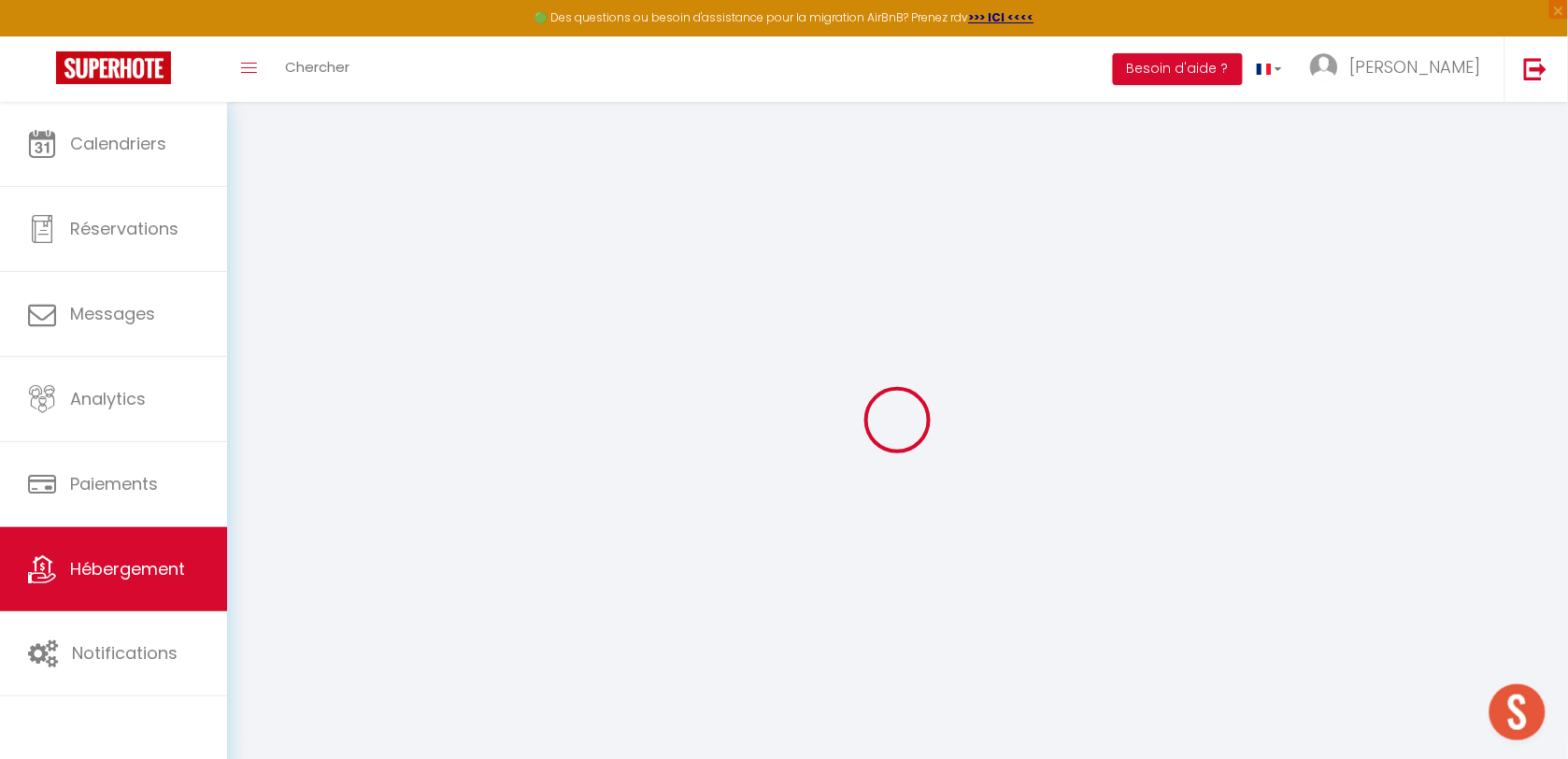
select select
checkbox input "false"
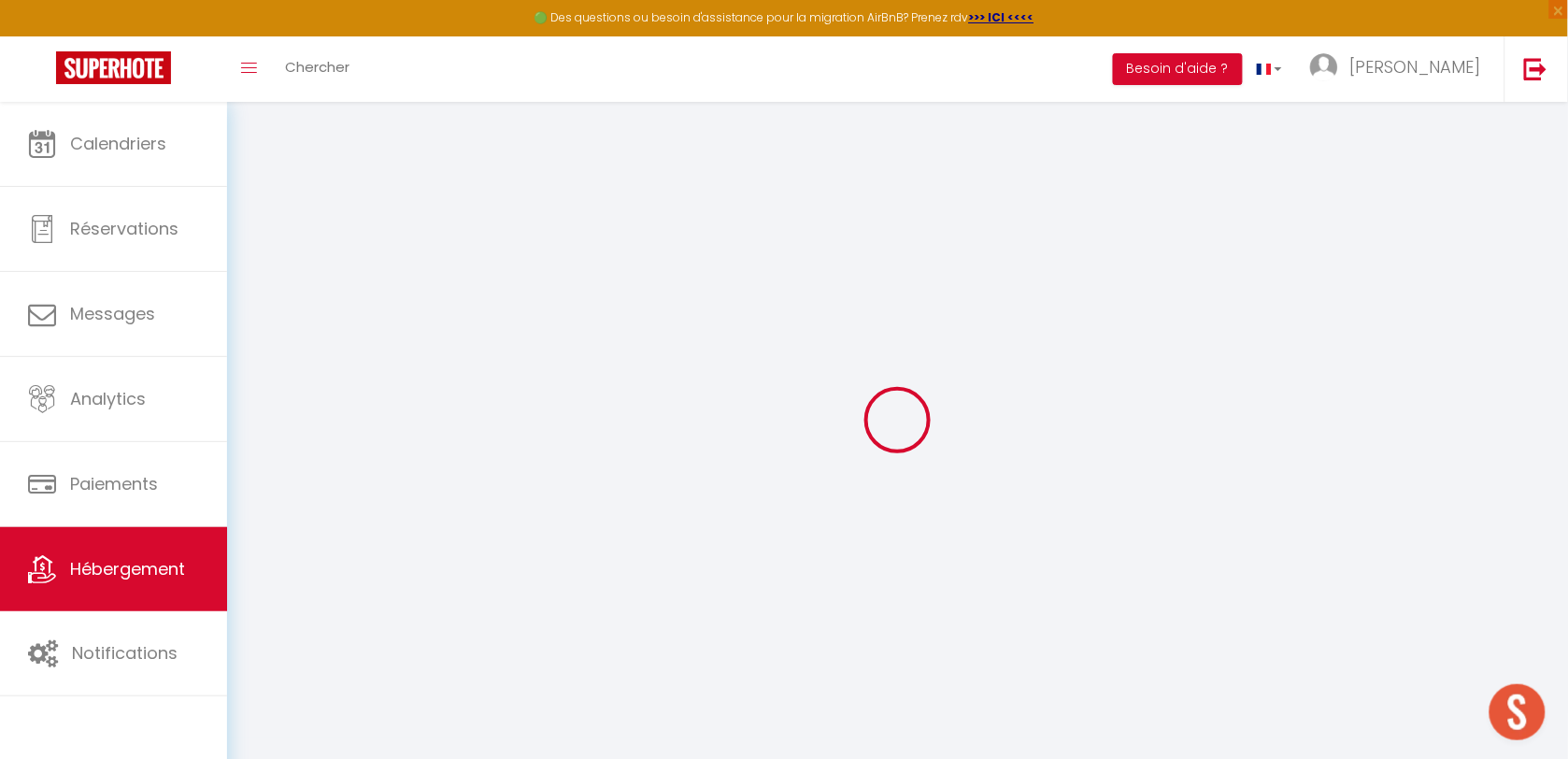
checkbox input "false"
select select
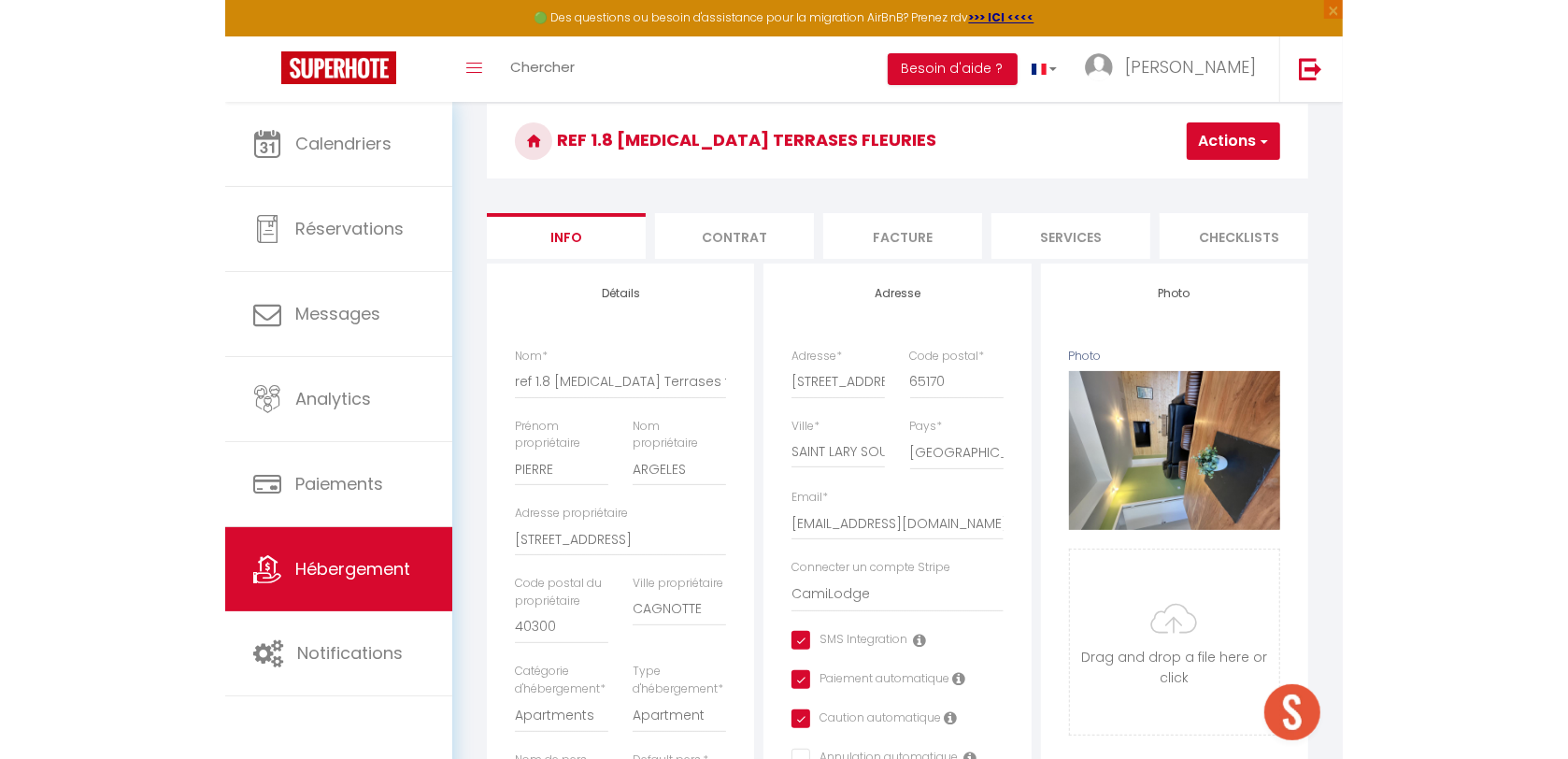
scroll to position [234, 0]
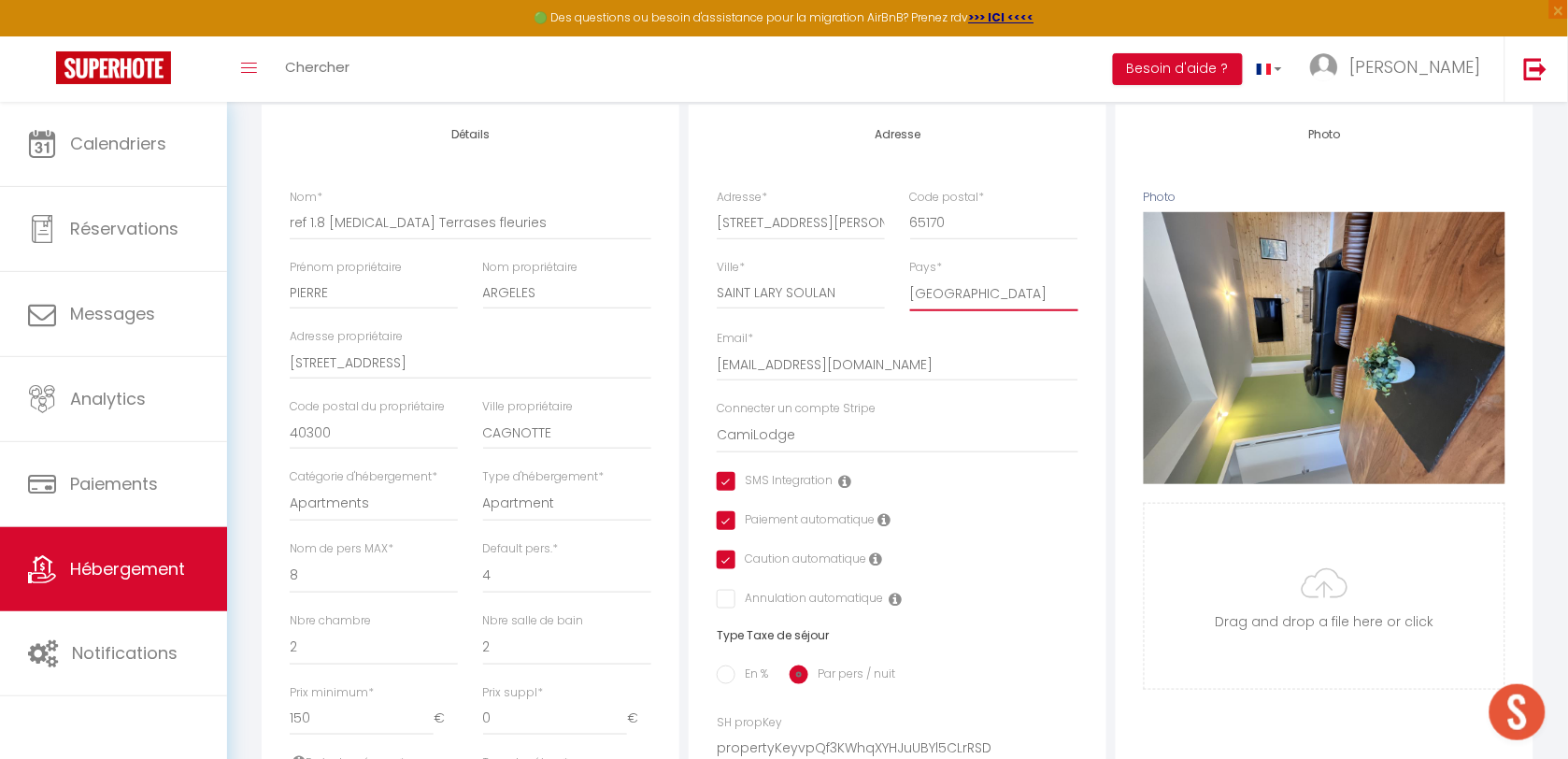
click at [950, 306] on select "France Portugal Afghanistan Albania Algeria American Samoa Andorra Angola Angui…" at bounding box center [994, 293] width 168 height 35
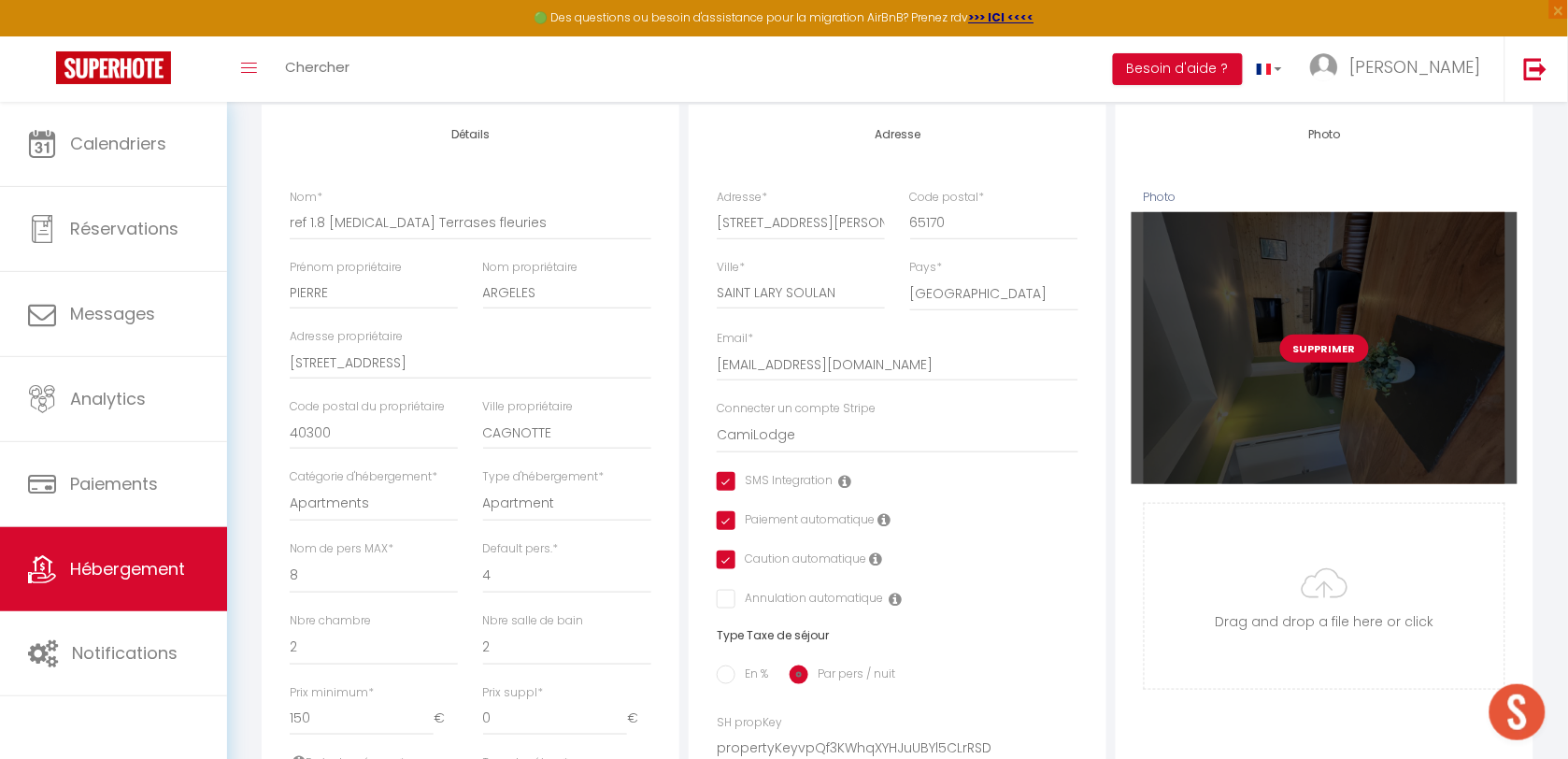
click at [1341, 330] on div "Supprimer" at bounding box center [1325, 347] width 386 height 271
click at [1334, 353] on button "Supprimer" at bounding box center [1325, 348] width 89 height 28
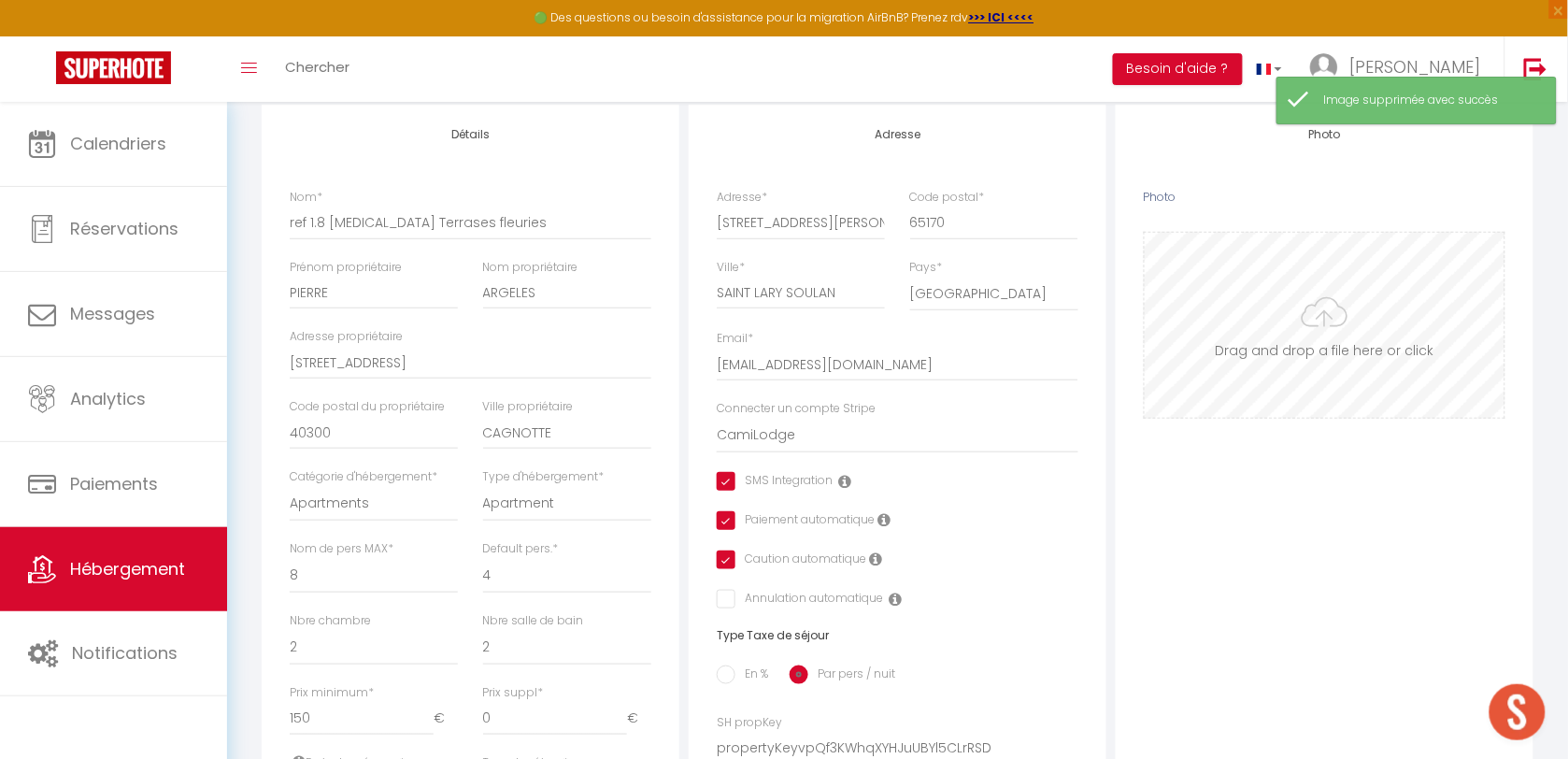
click at [1301, 380] on input "Photo" at bounding box center [1324, 325] width 359 height 185
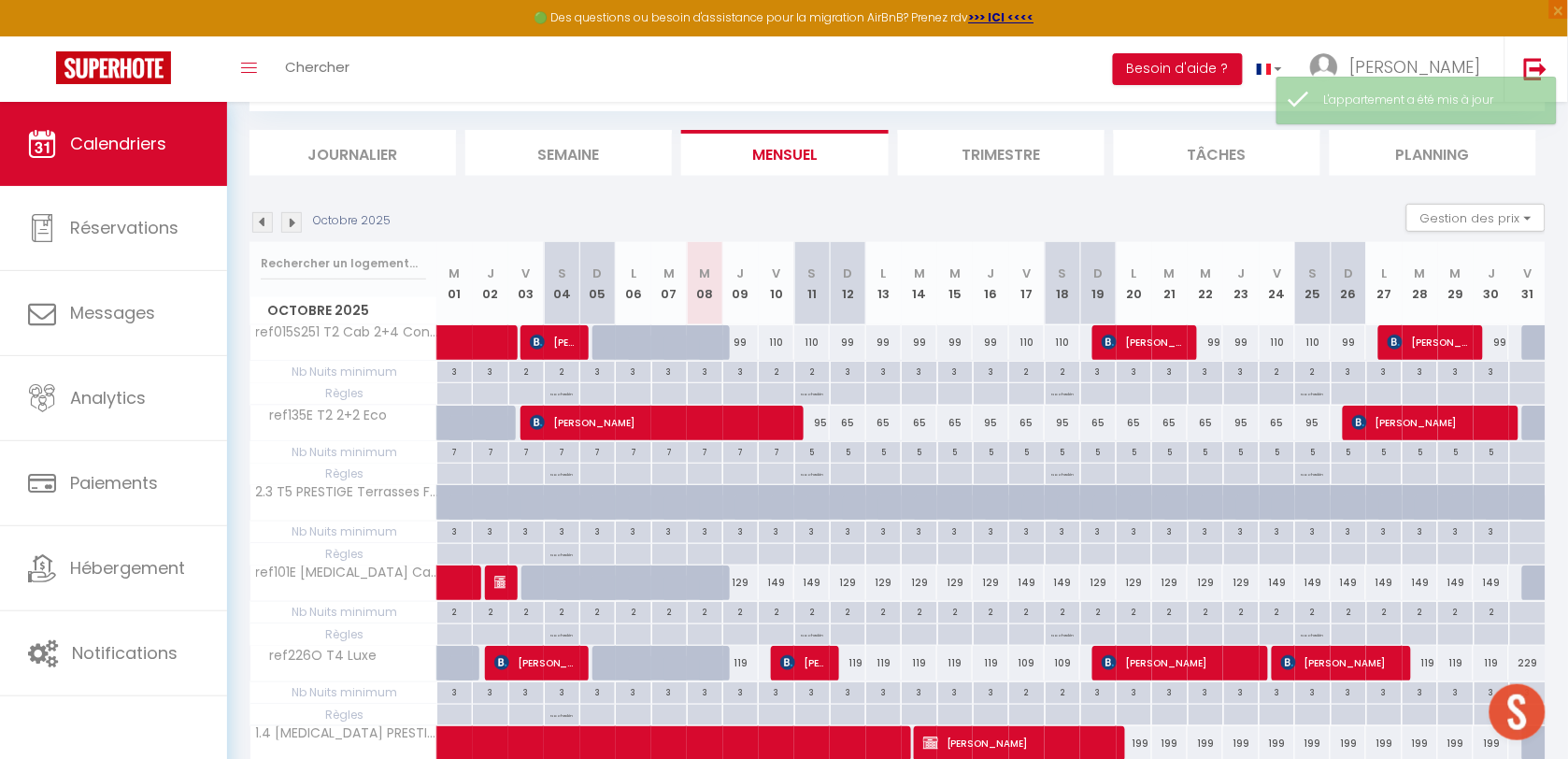
scroll to position [1406, 0]
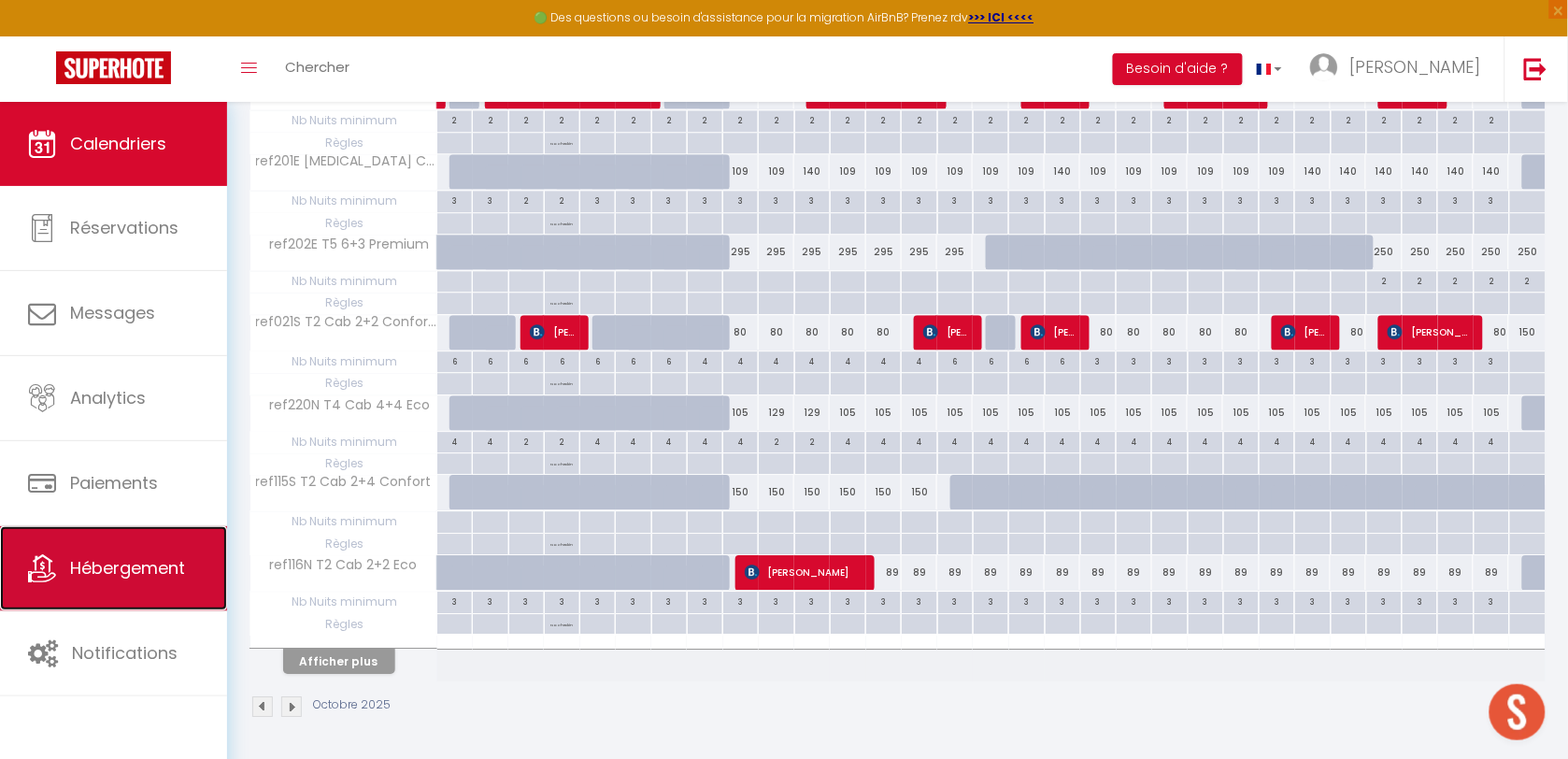
click at [137, 571] on span "Hébergement" at bounding box center [127, 567] width 115 height 23
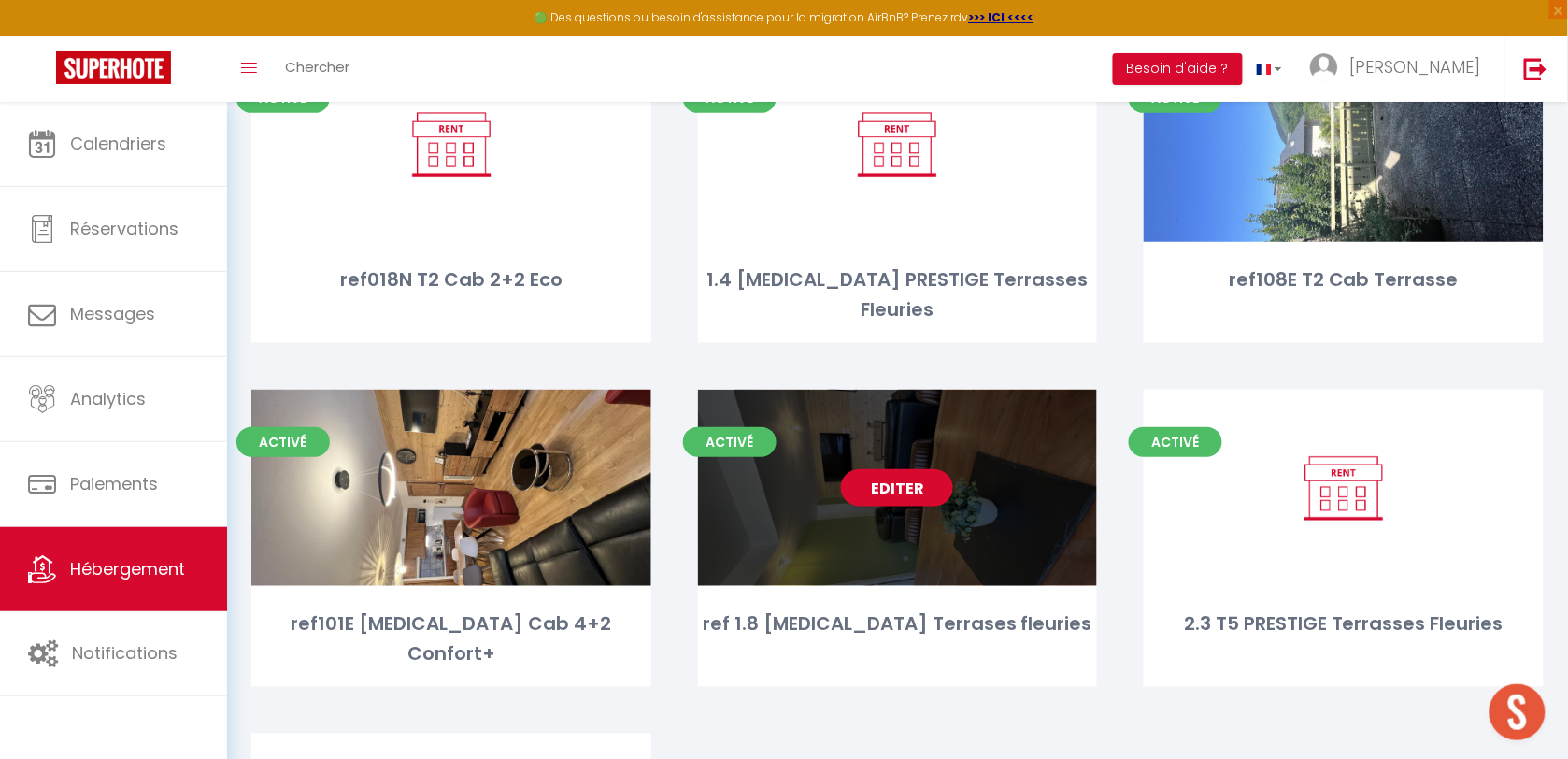
scroll to position [4539, 0]
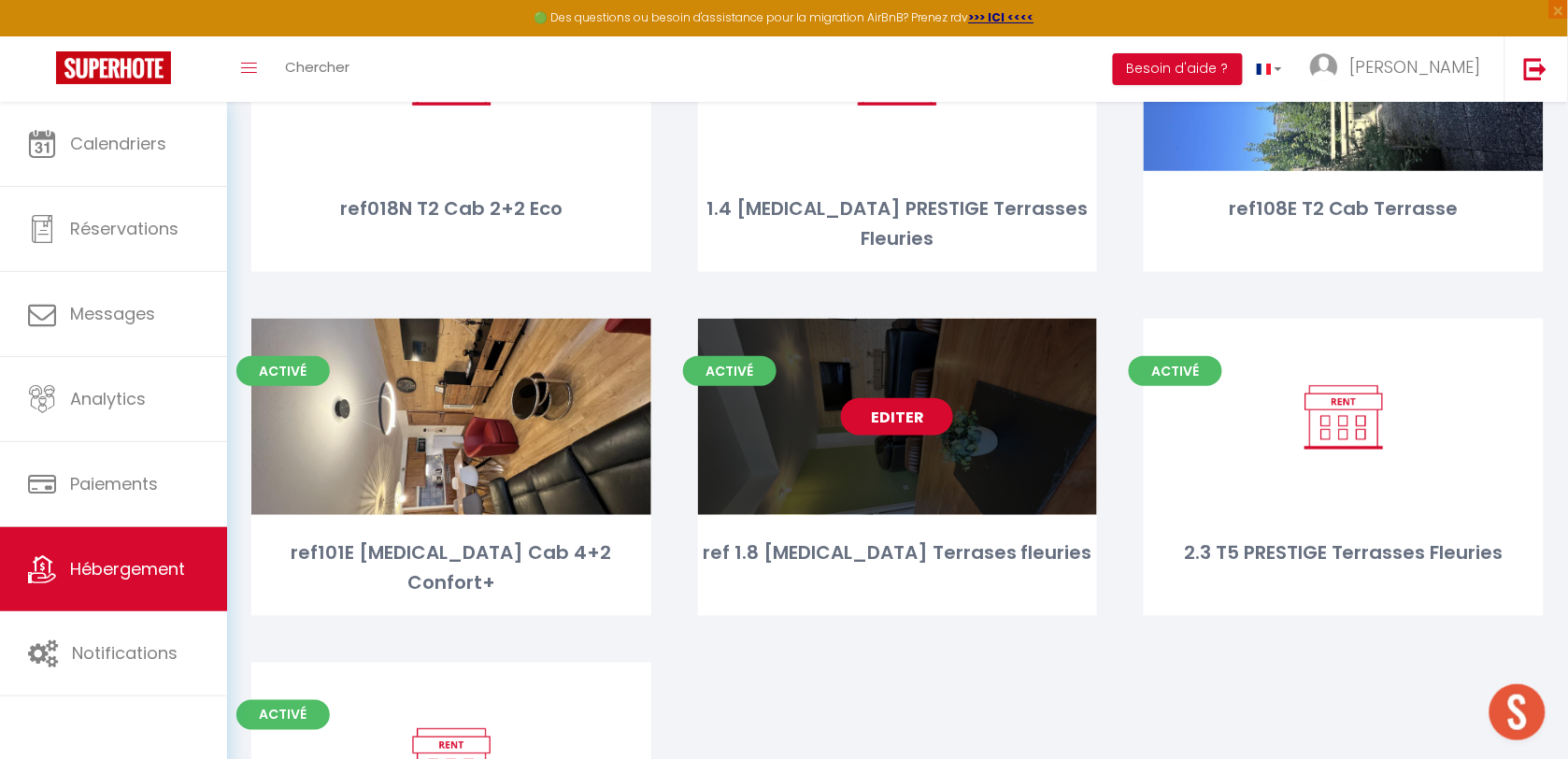
click at [926, 398] on link "Editer" at bounding box center [896, 416] width 112 height 37
select select "3"
select select "2"
select select "1"
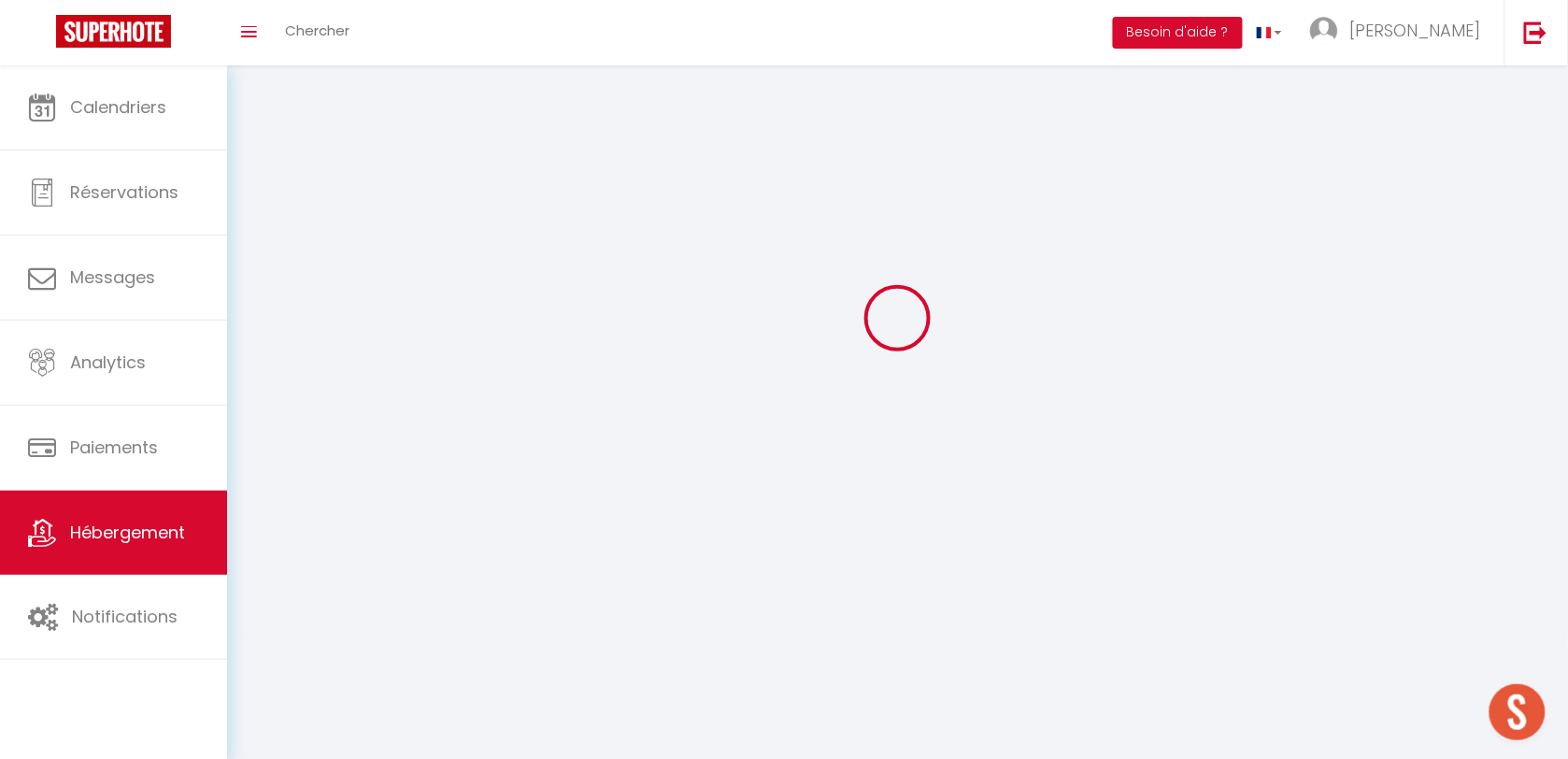
select select
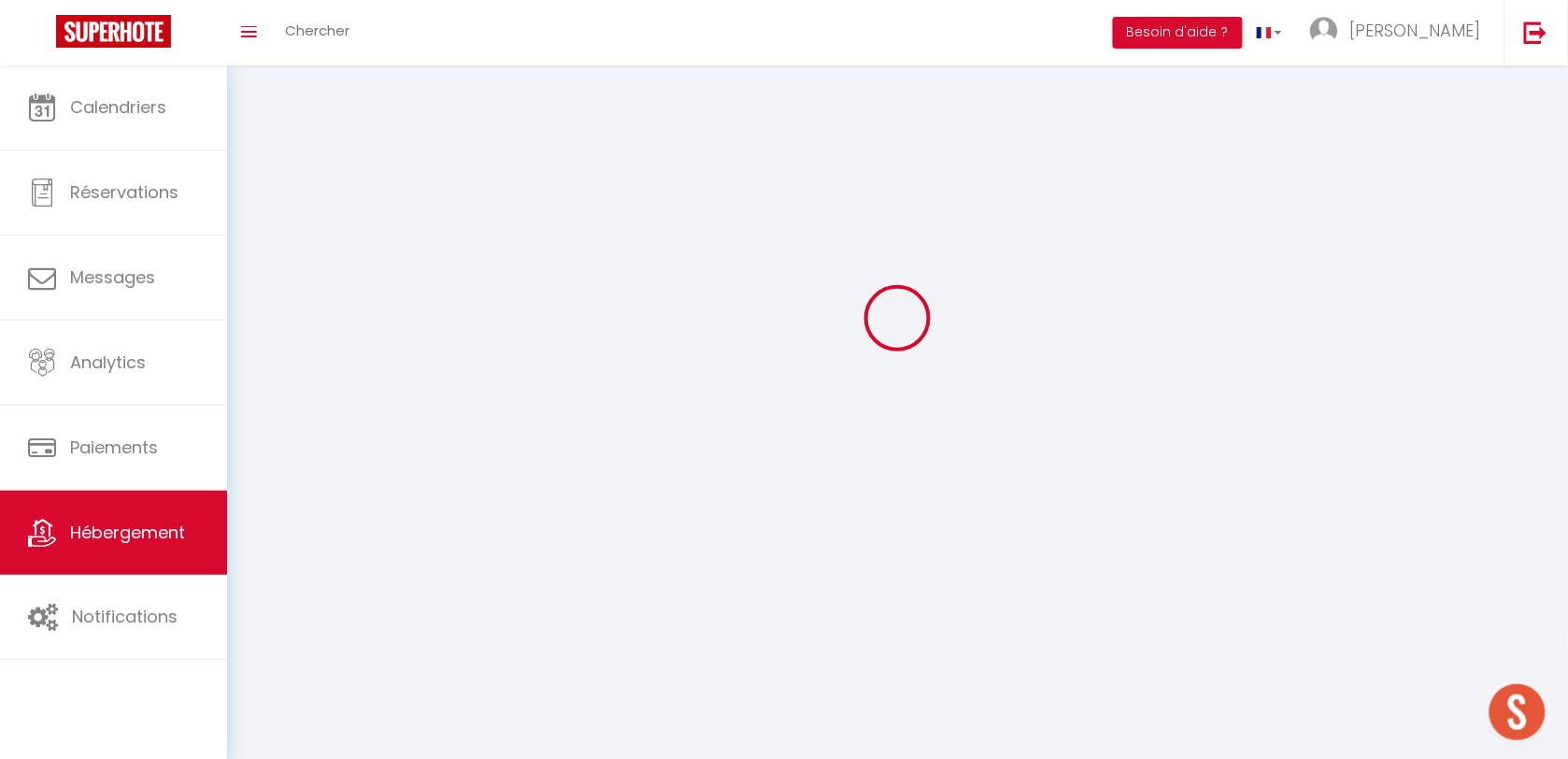
checkbox input "false"
select select
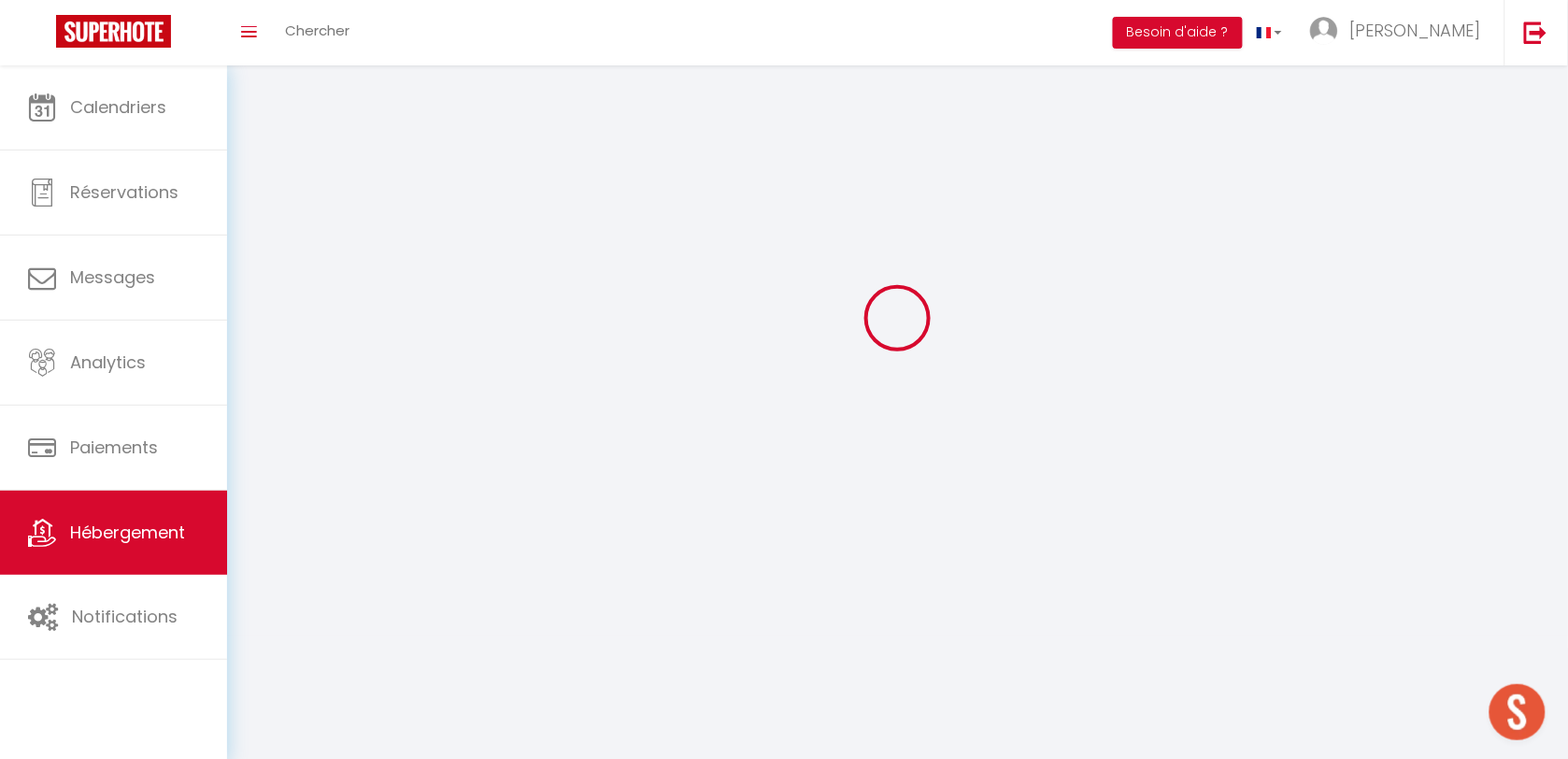
select select
select select "1"
select select
select select "28"
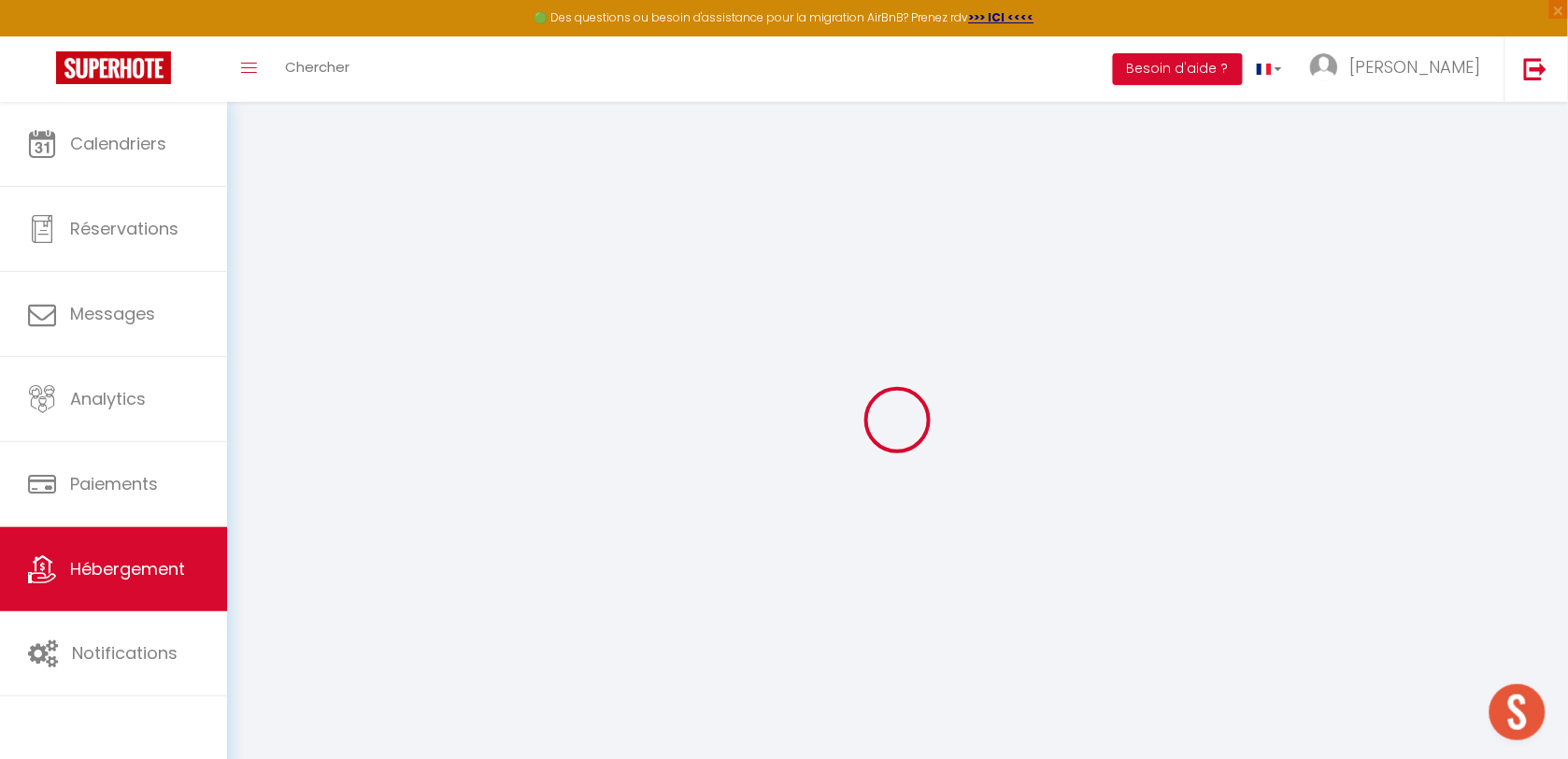
select select
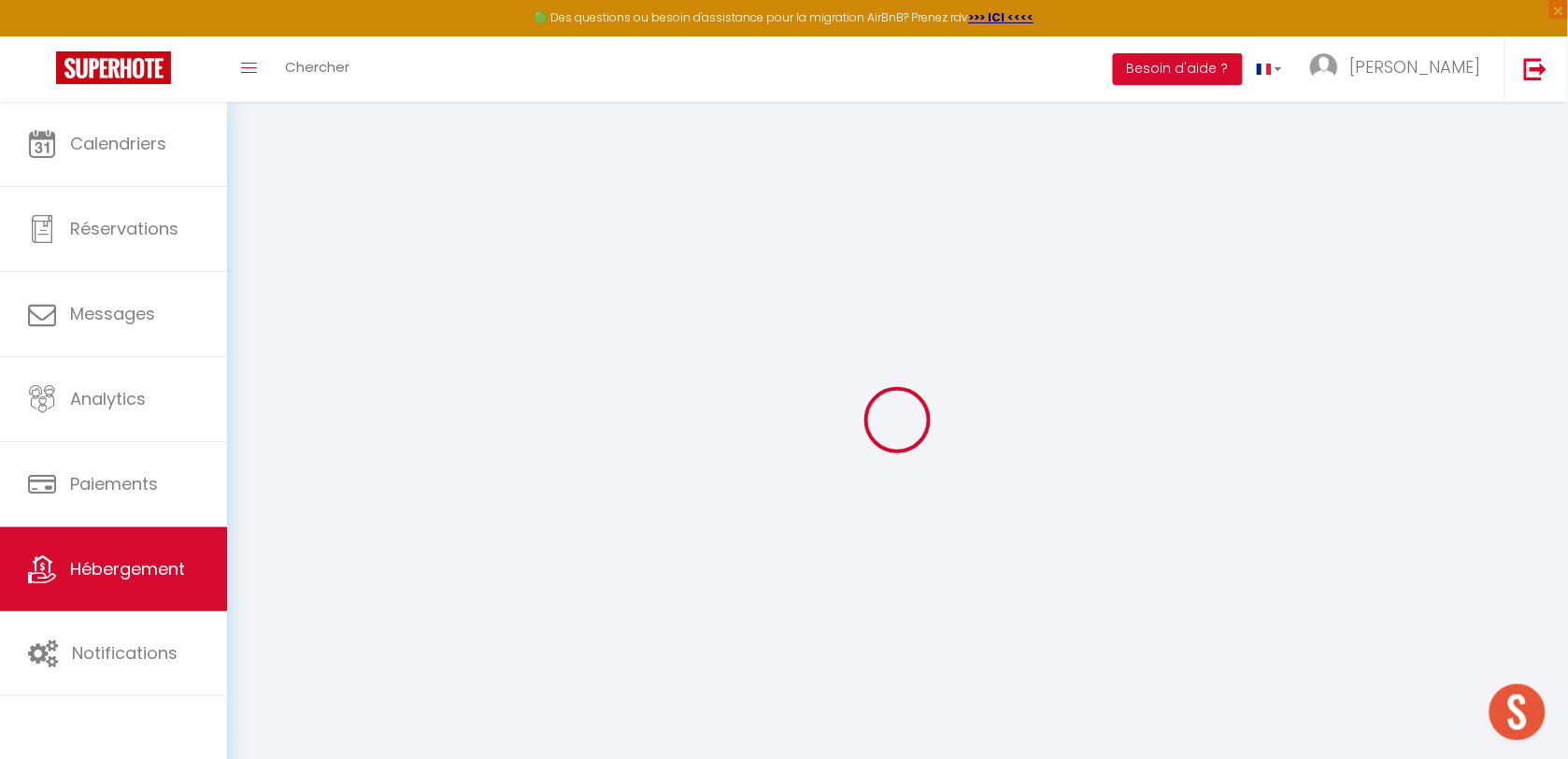
select select
checkbox input "false"
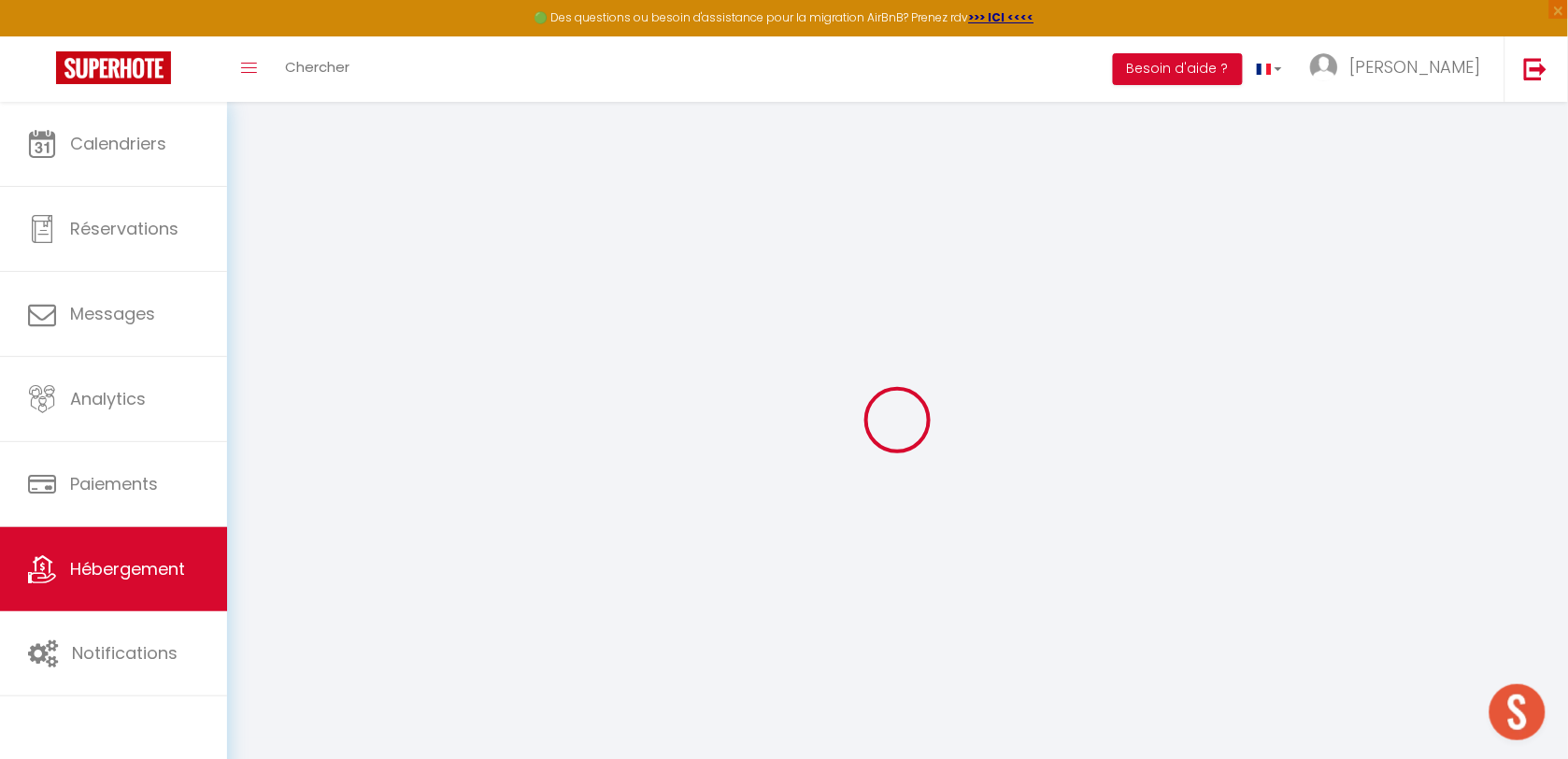
select select
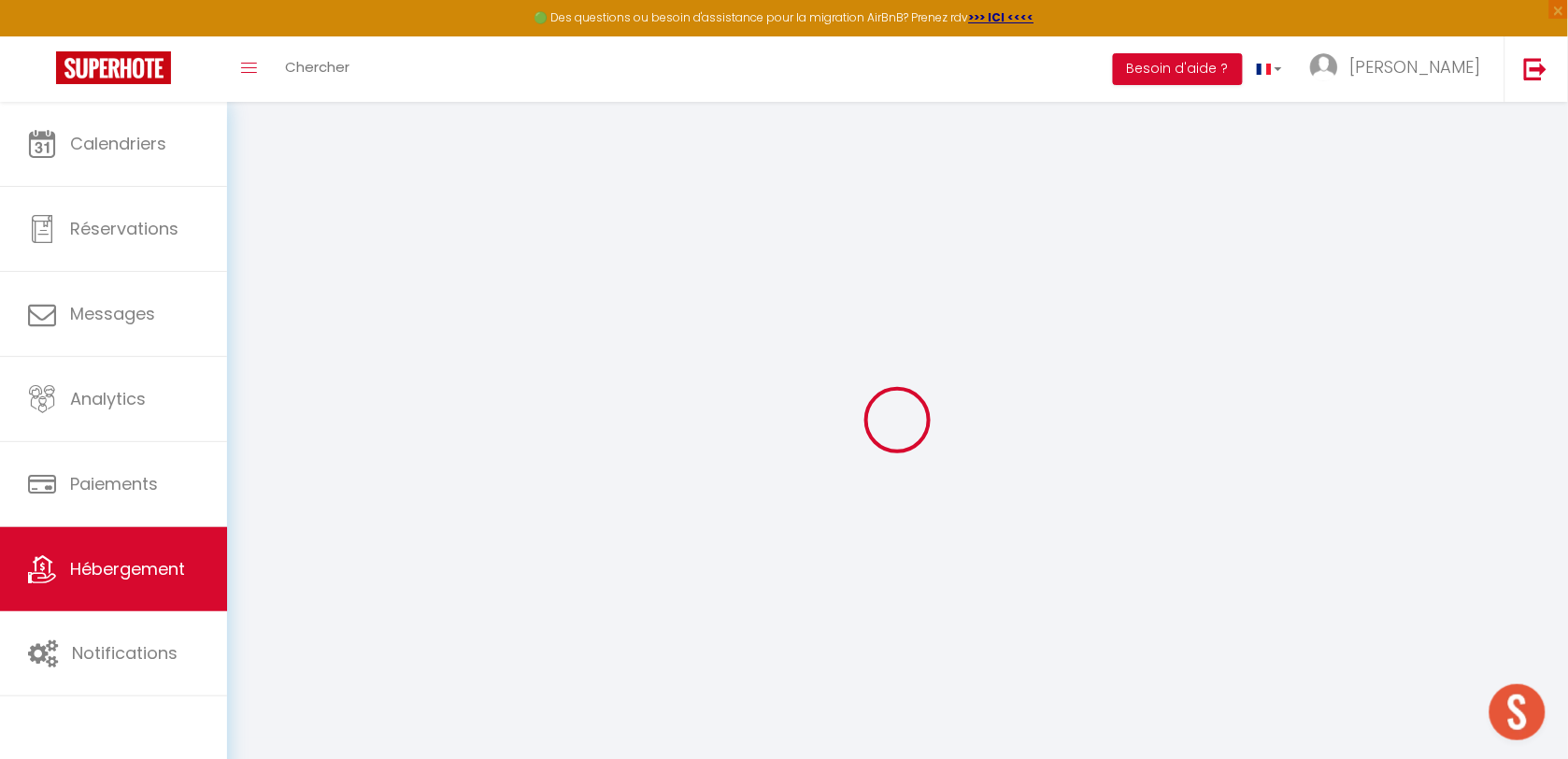
select select
checkbox input "false"
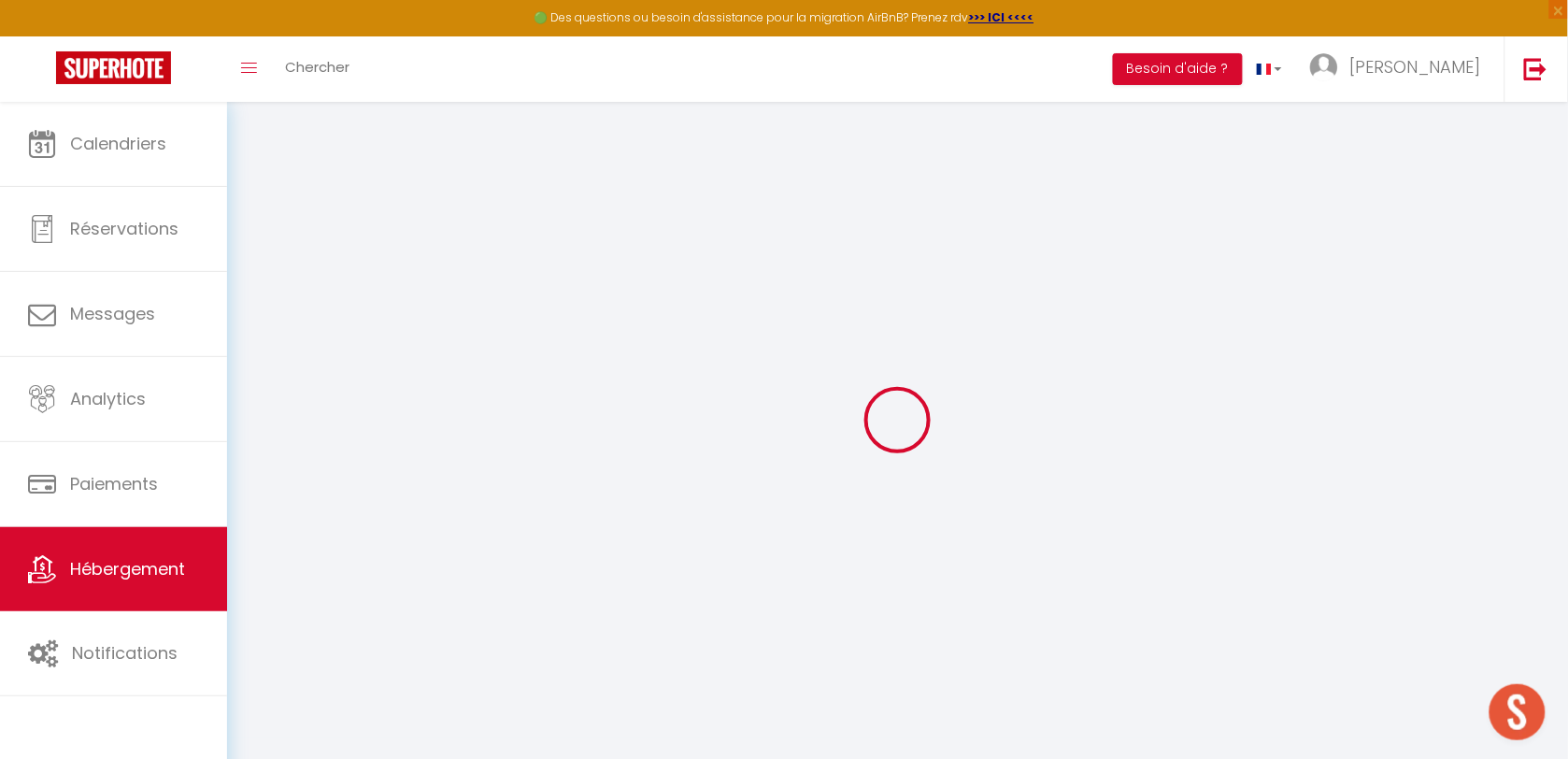
checkbox input "false"
select select
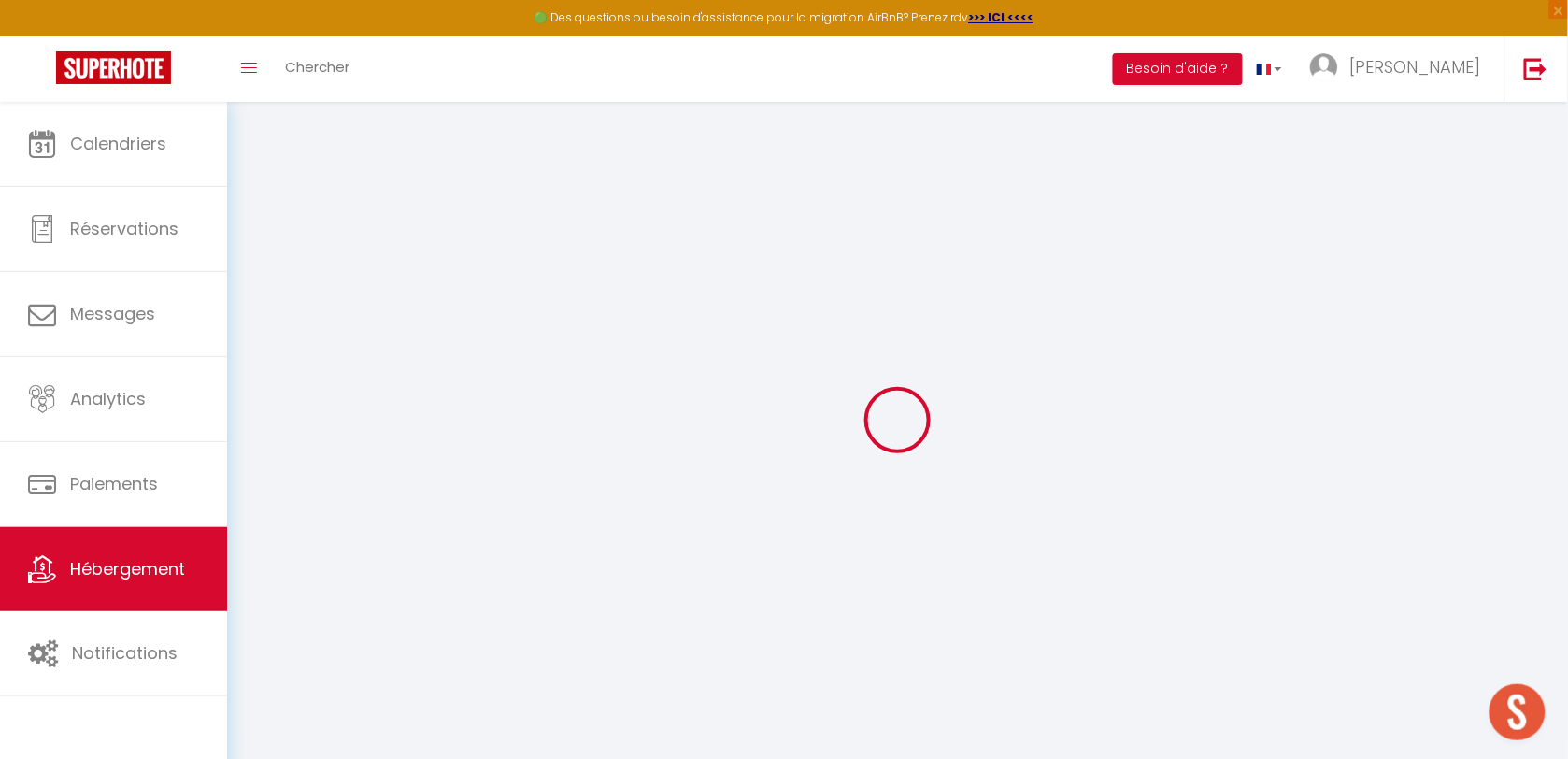
select select
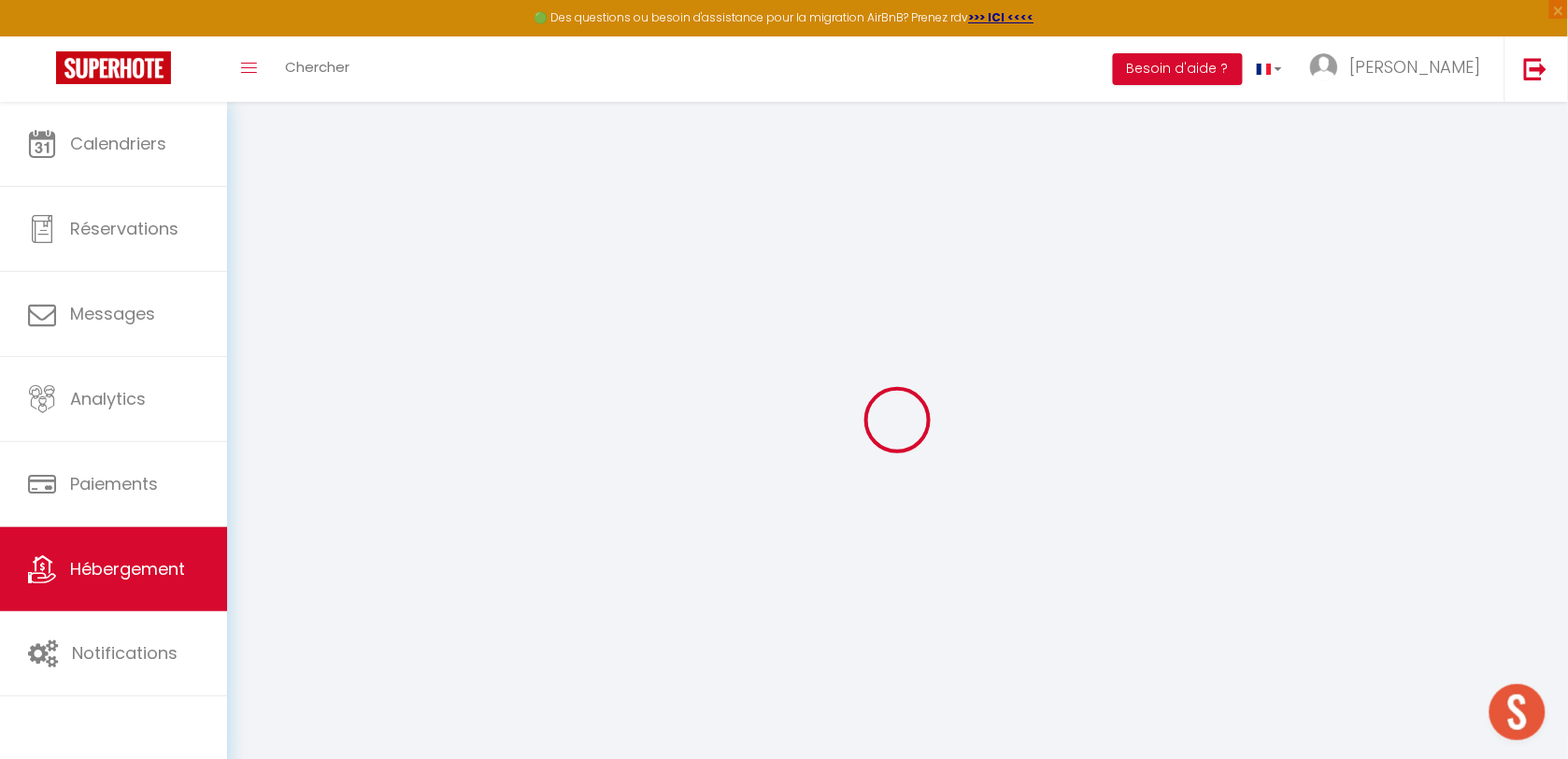
checkbox input "false"
select select
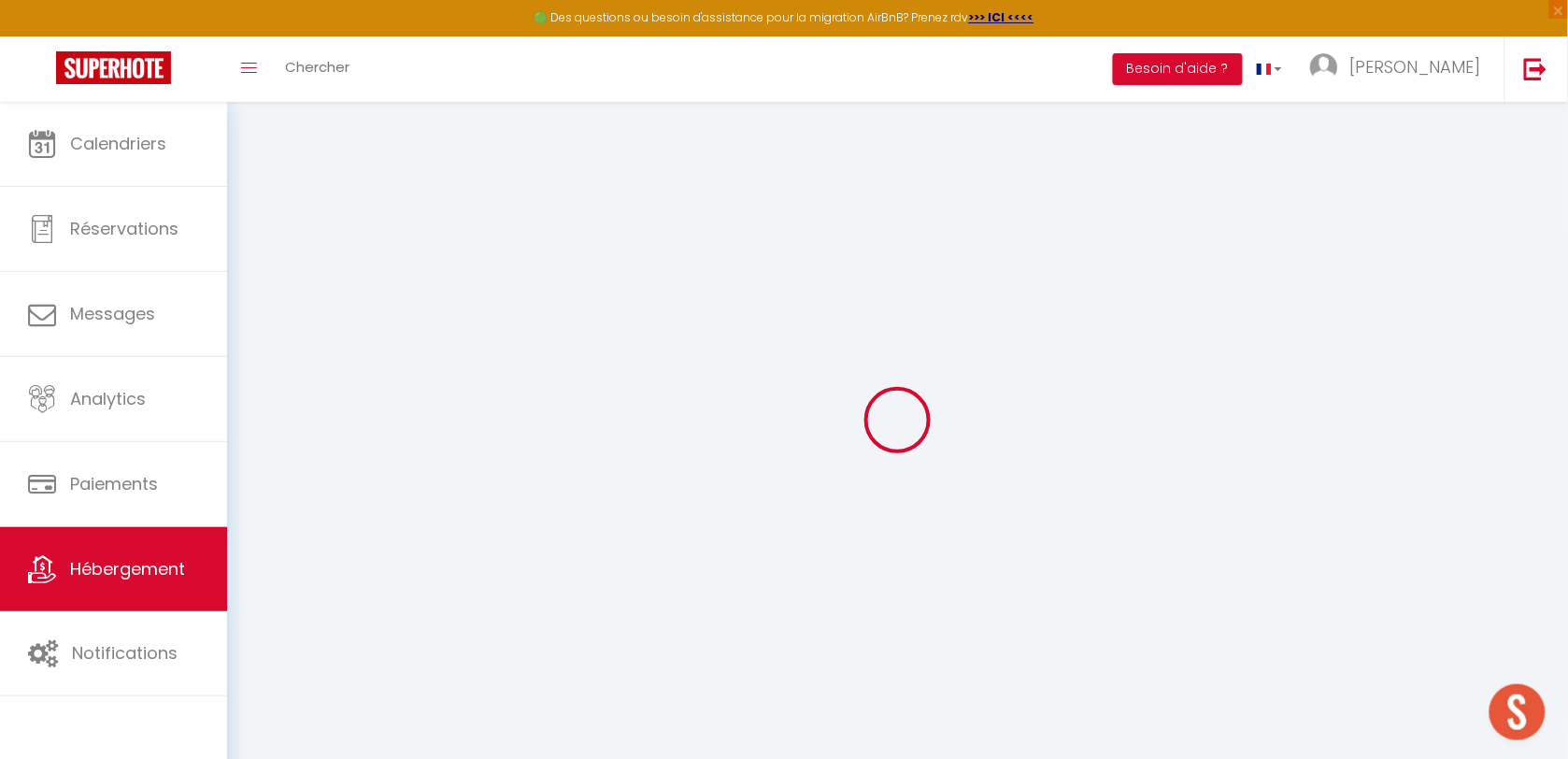
select select
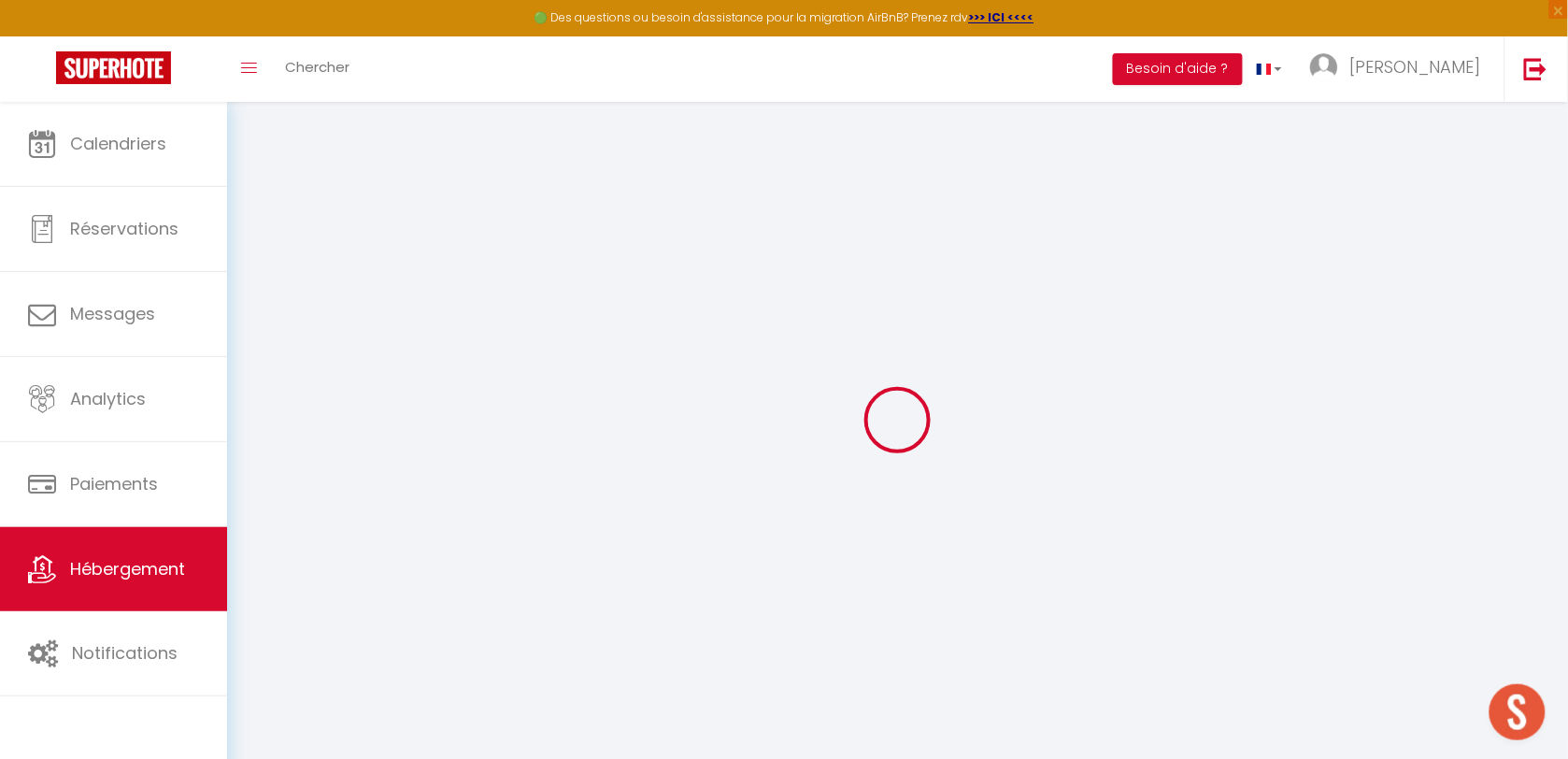
select select
checkbox input "false"
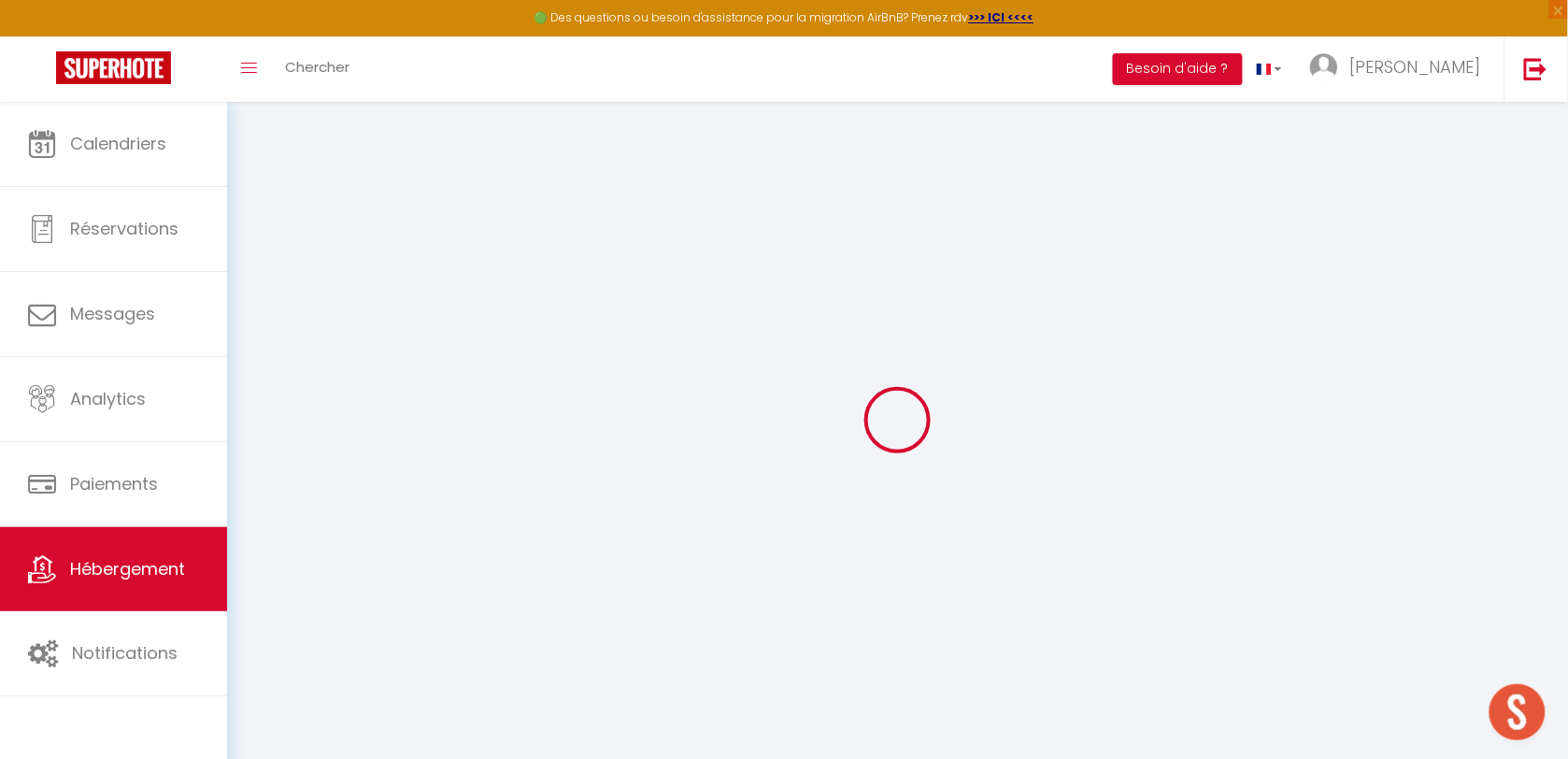
checkbox input "false"
select select
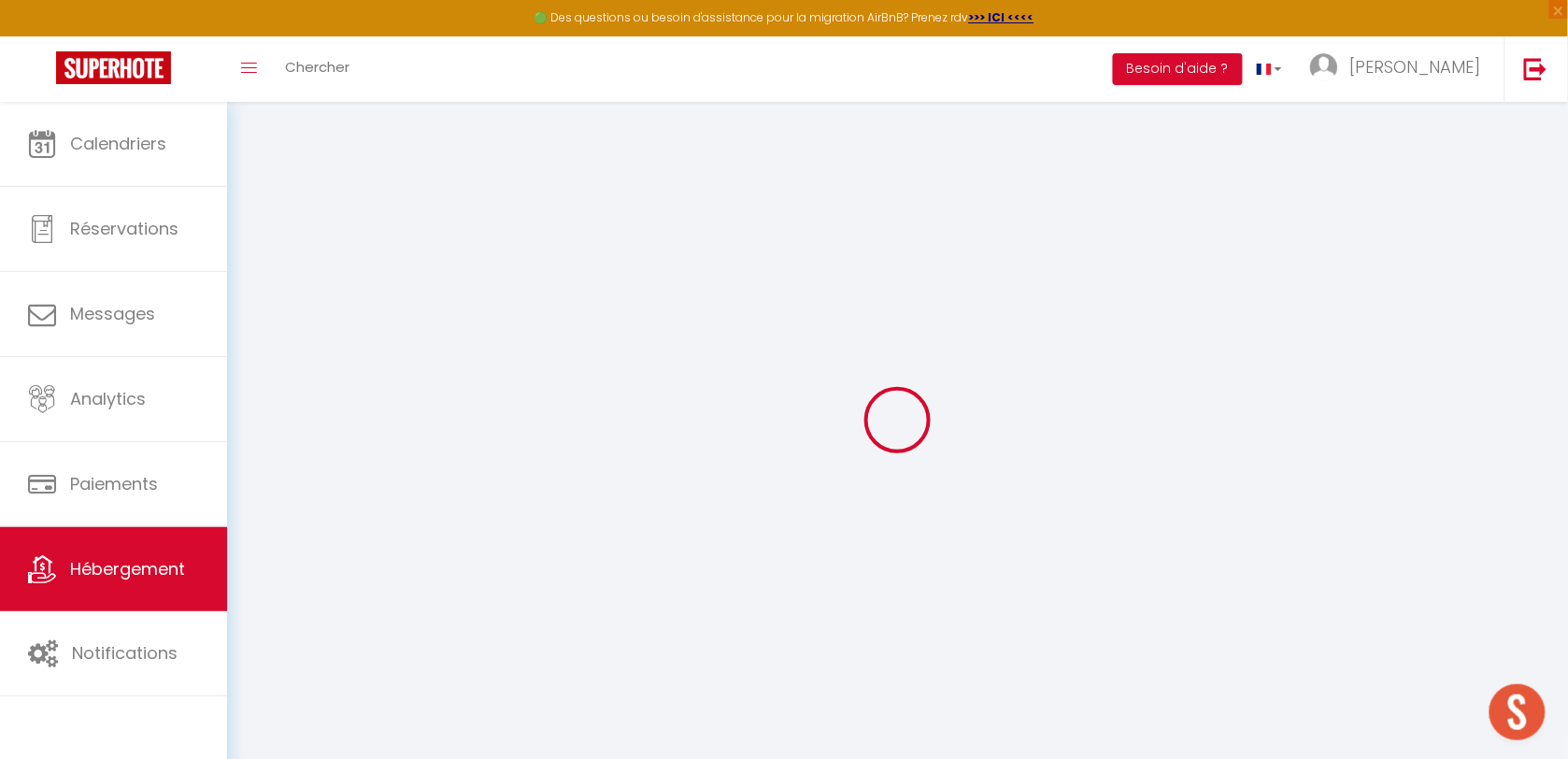
select select
checkbox input "false"
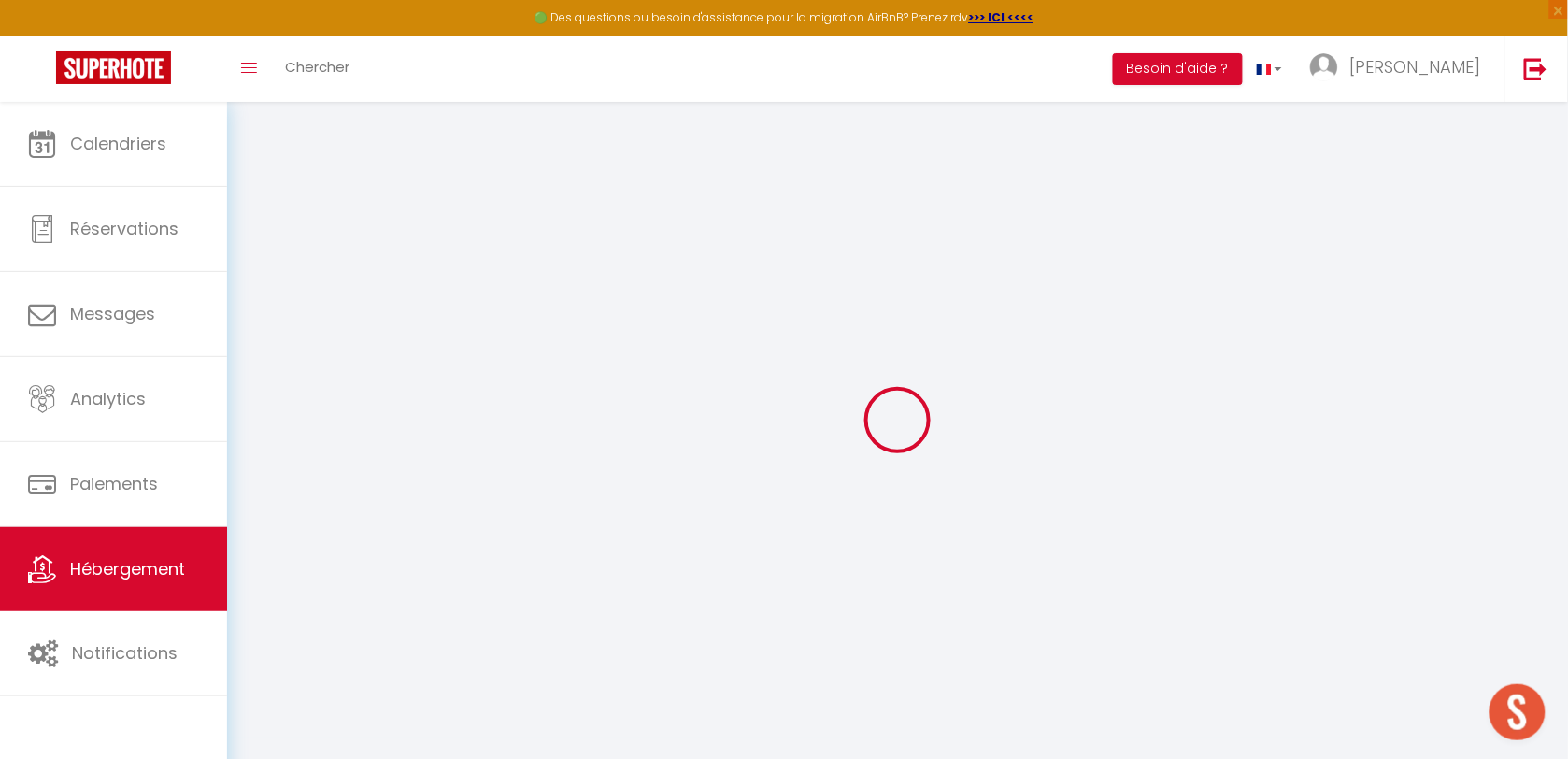
checkbox input "false"
select select
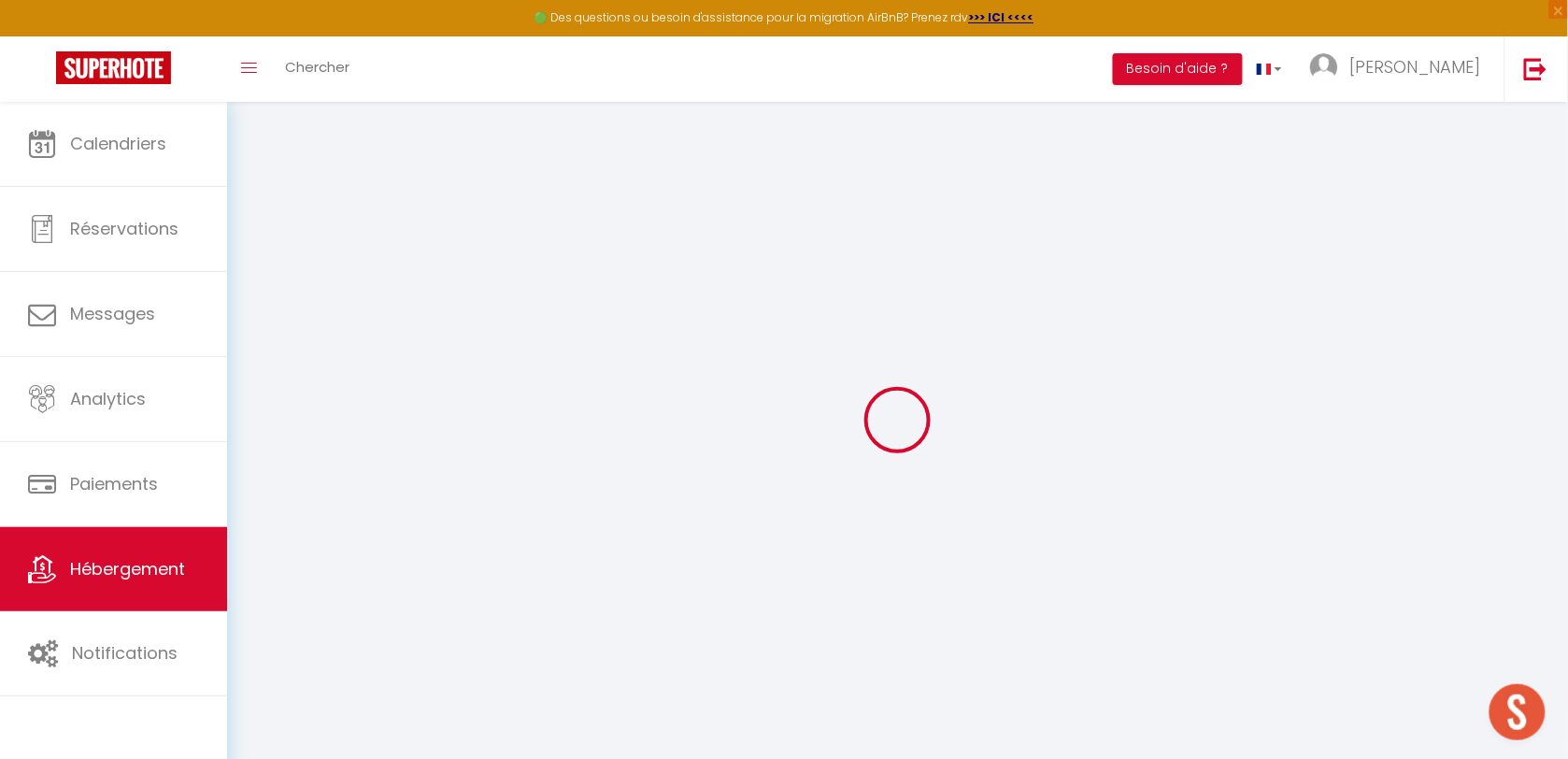
type input "ref 1.8 [MEDICAL_DATA] Terrases fleuries"
type input "PIERRE"
type input "ARGELES"
type input "[STREET_ADDRESS]"
type input "40300"
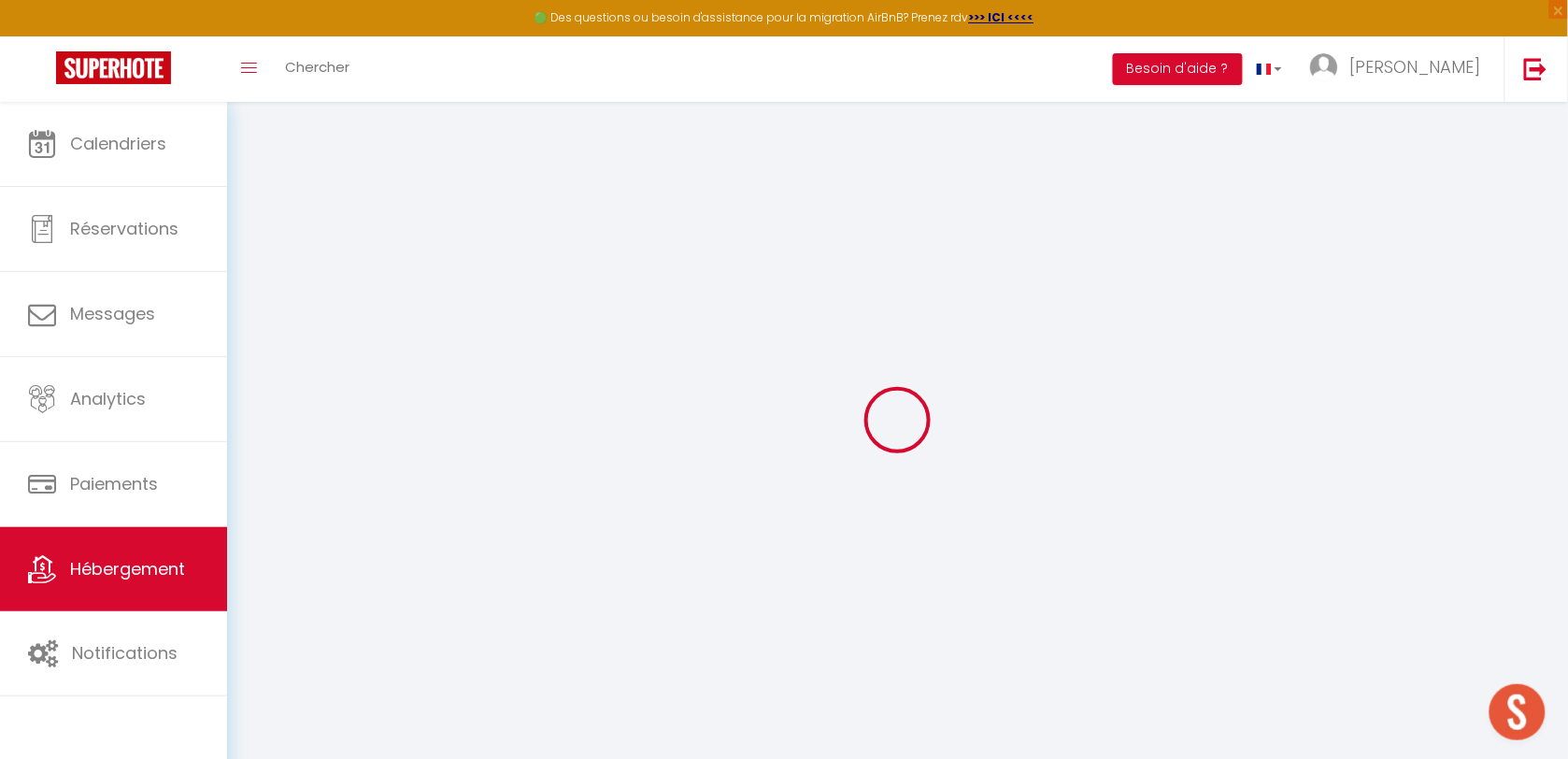
type input "CAGNOTTE"
select select "8"
select select "4"
select select "2"
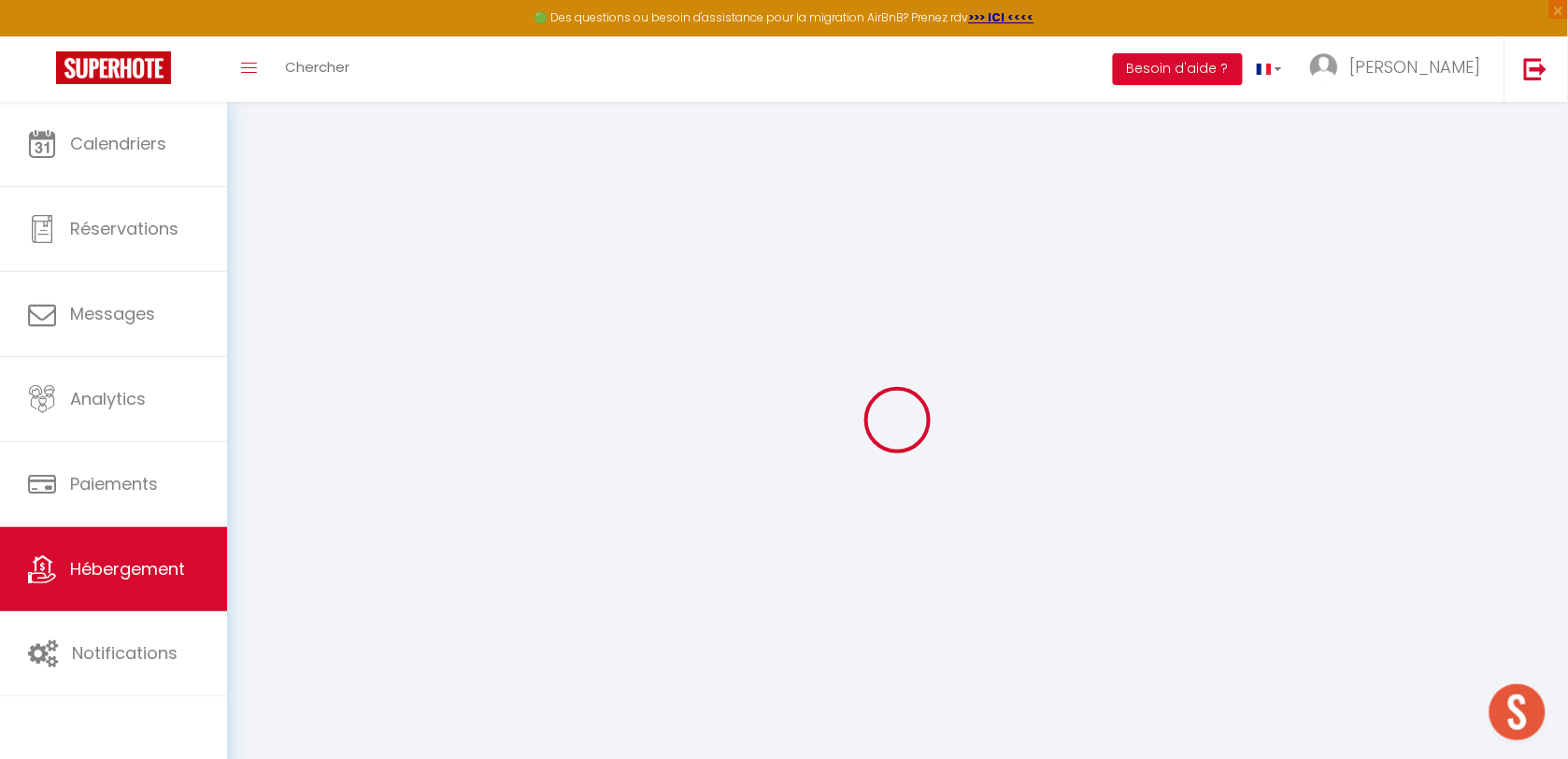
type input "150"
type input "89"
type input "1.90"
type input "150"
select select
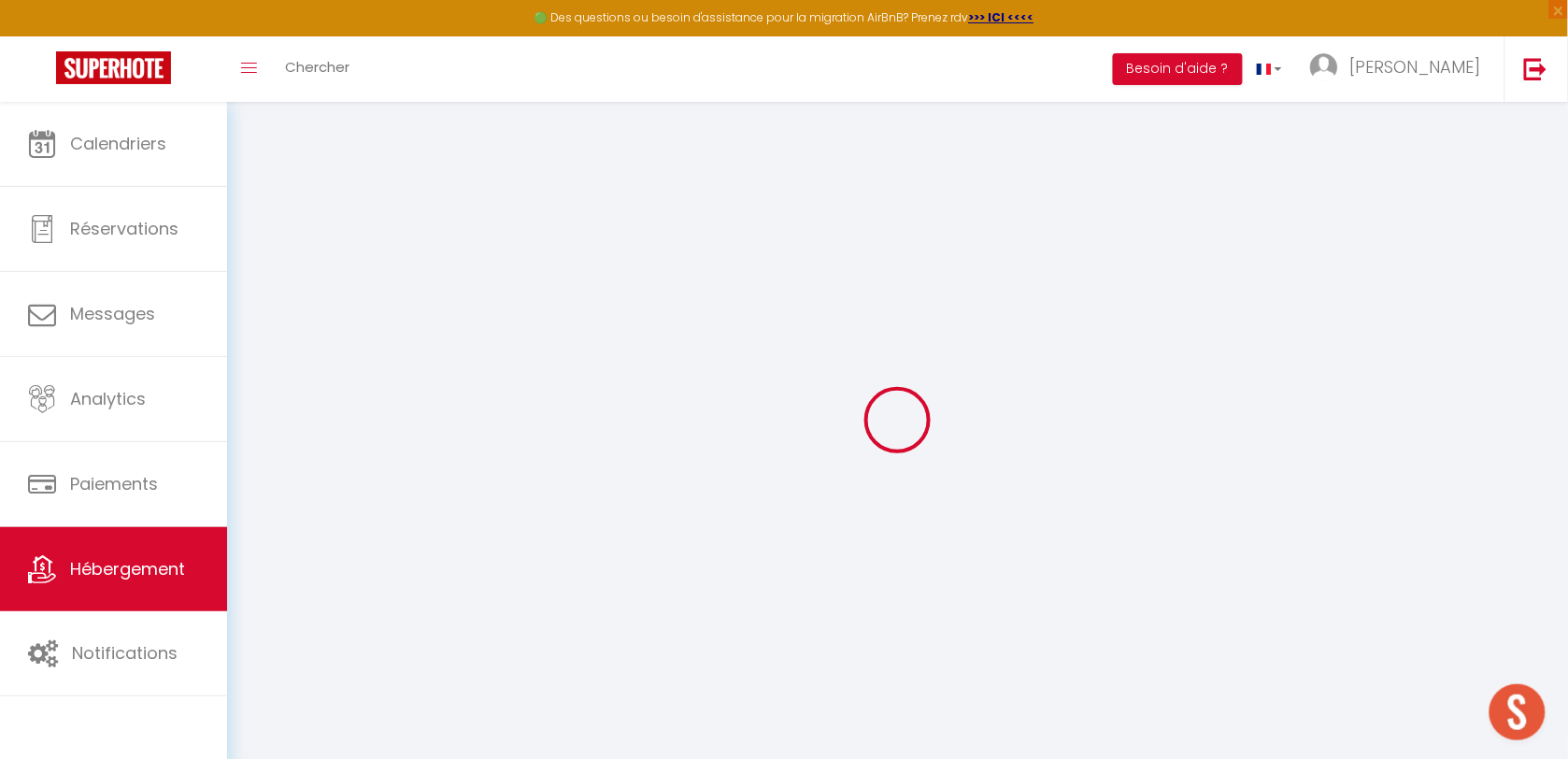
select select
type input "[STREET_ADDRESS][PERSON_NAME]"
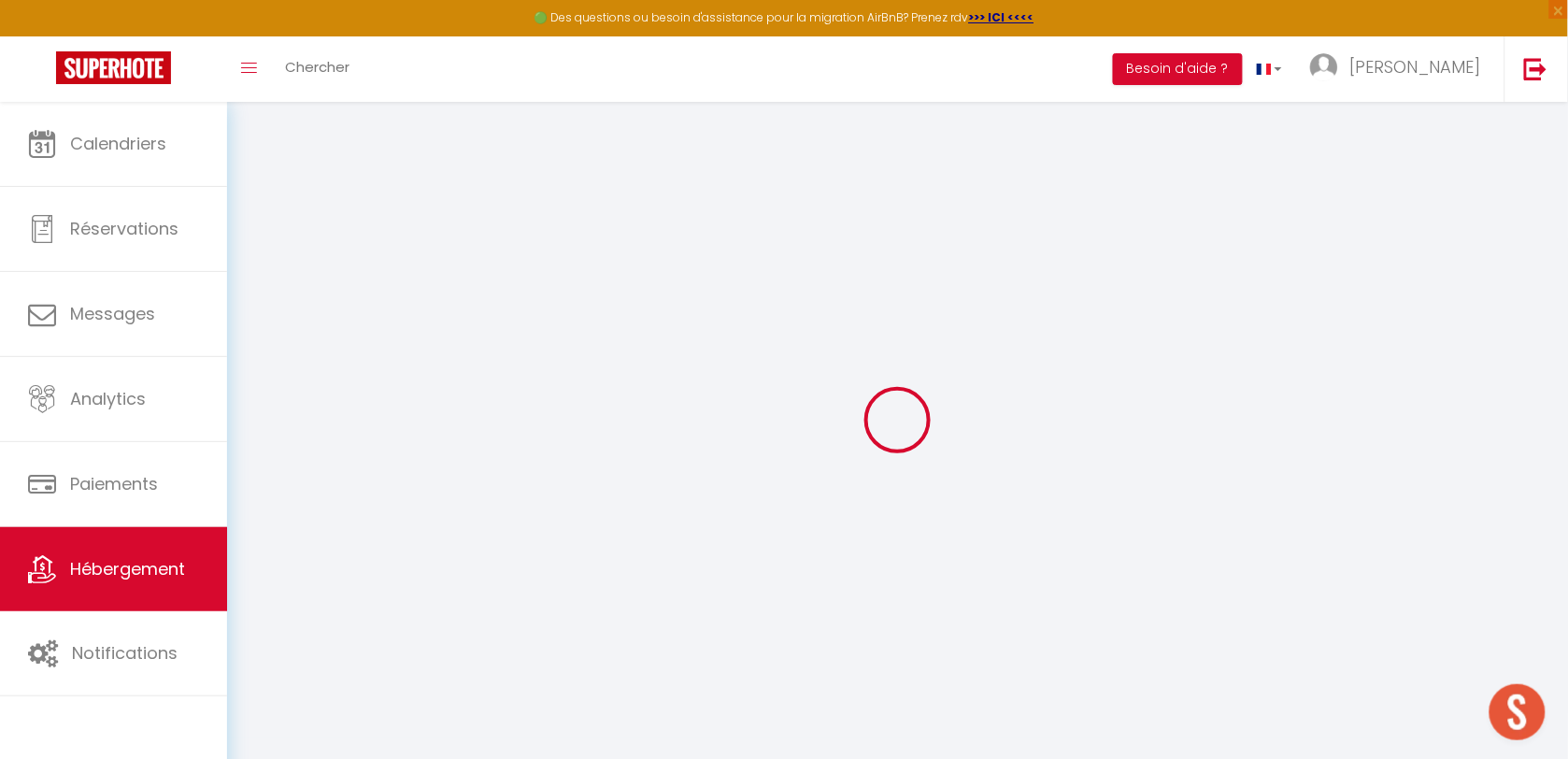
type input "65170"
type input "SAINT LARY SOULAN"
type input "[EMAIL_ADDRESS][DOMAIN_NAME]"
select select "5958"
checkbox input "true"
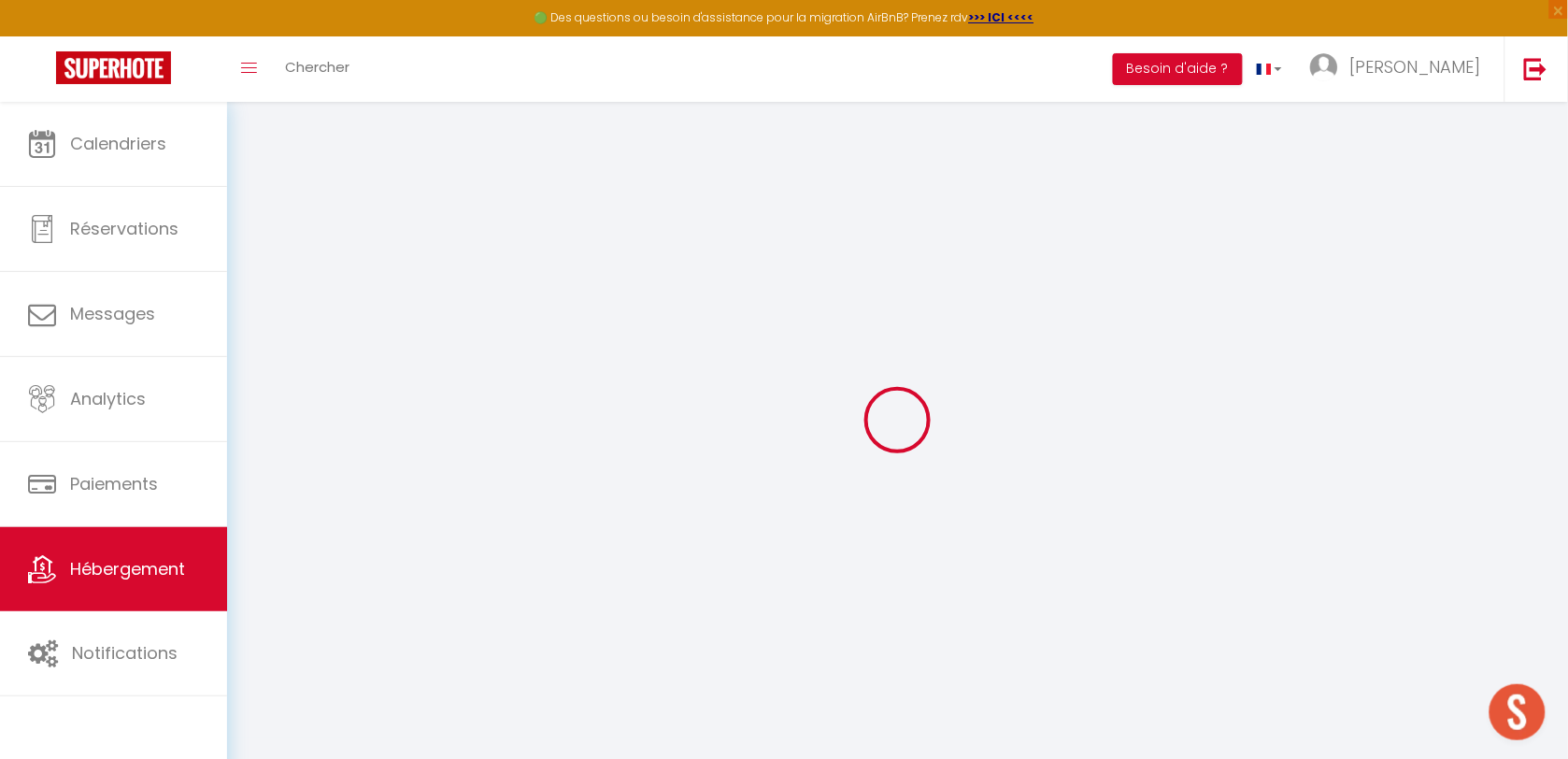
checkbox input "true"
checkbox input "false"
type input "29"
type input "0"
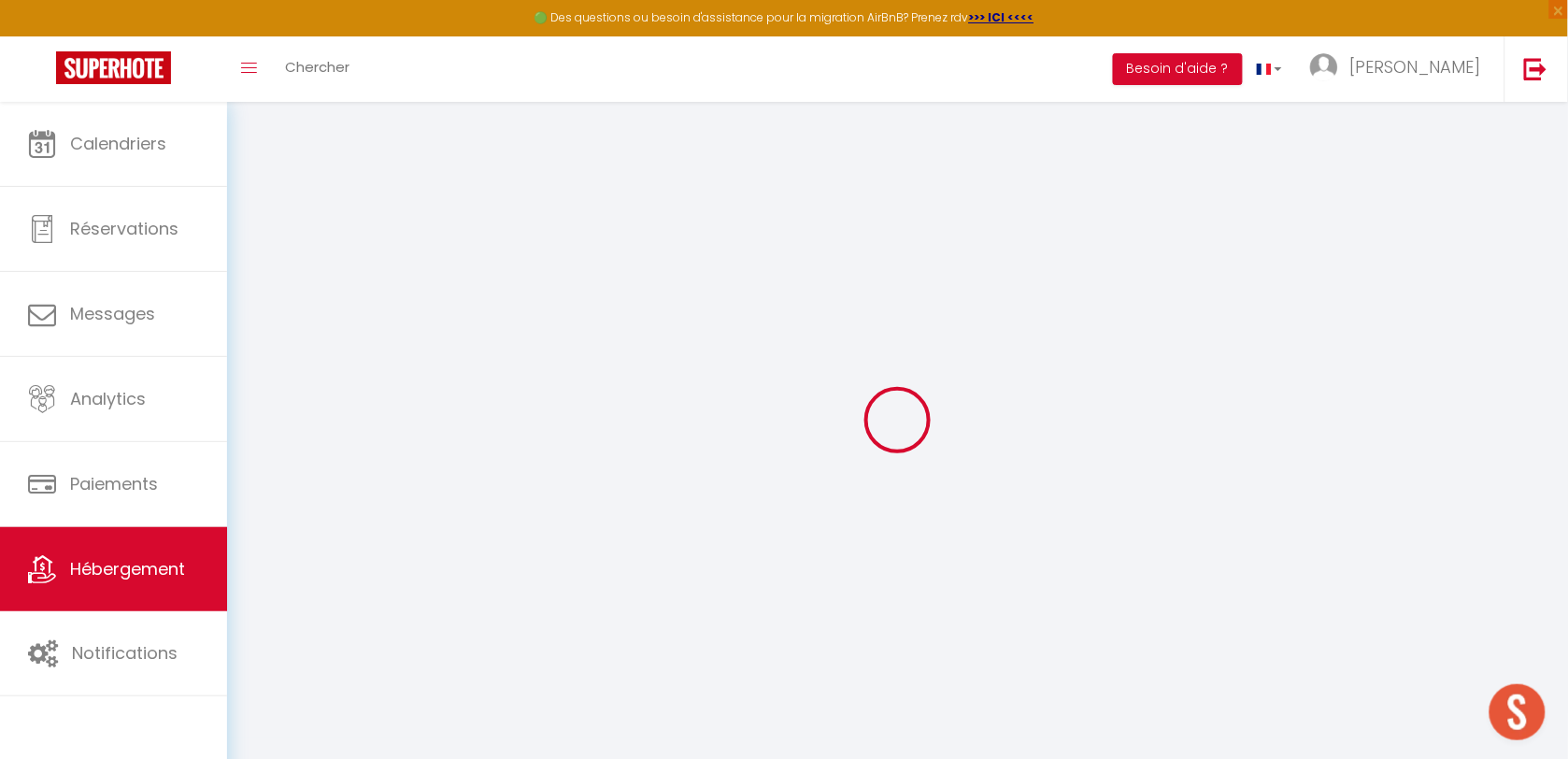
type input "0"
select select
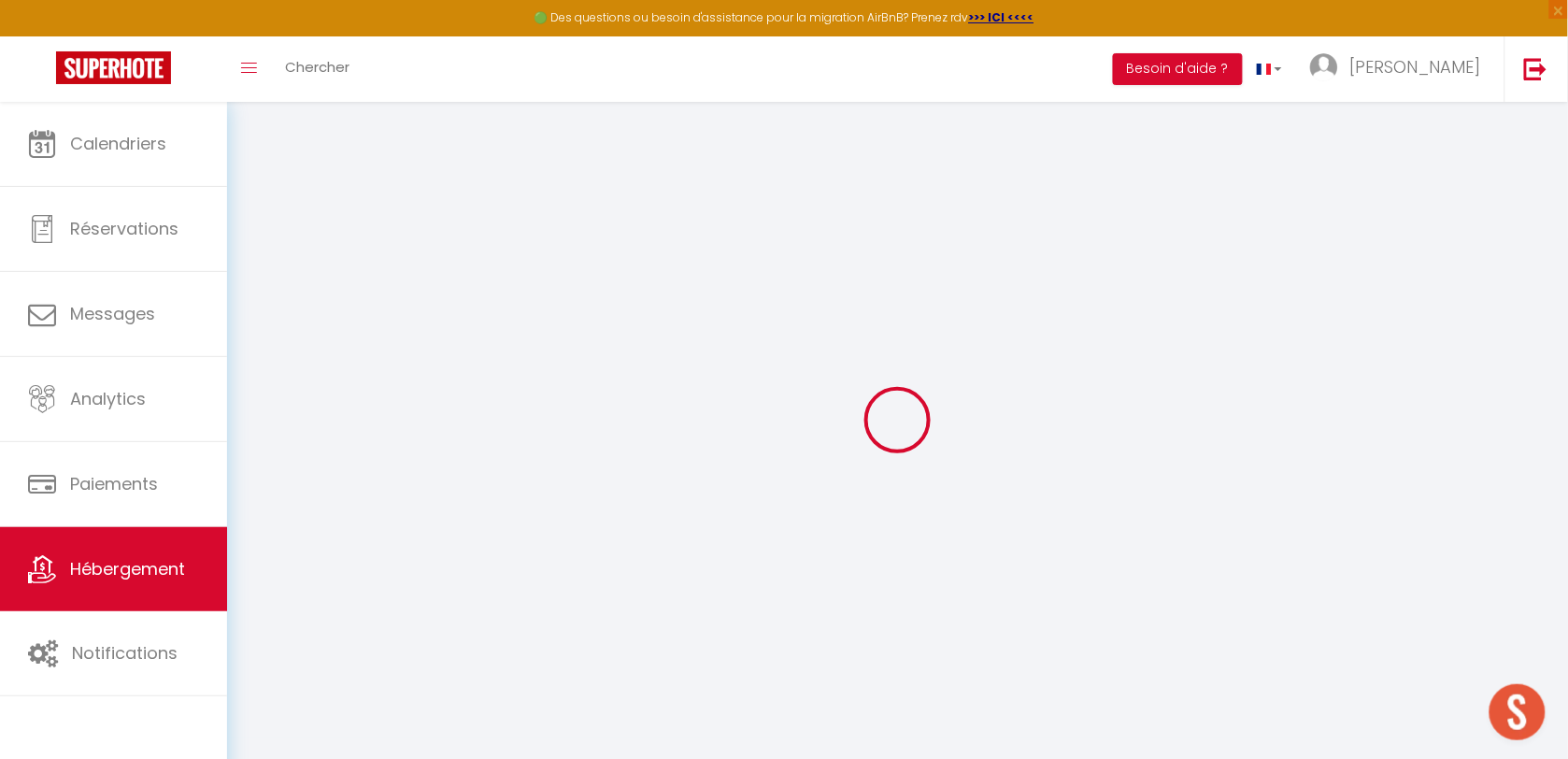
select select
checkbox input "true"
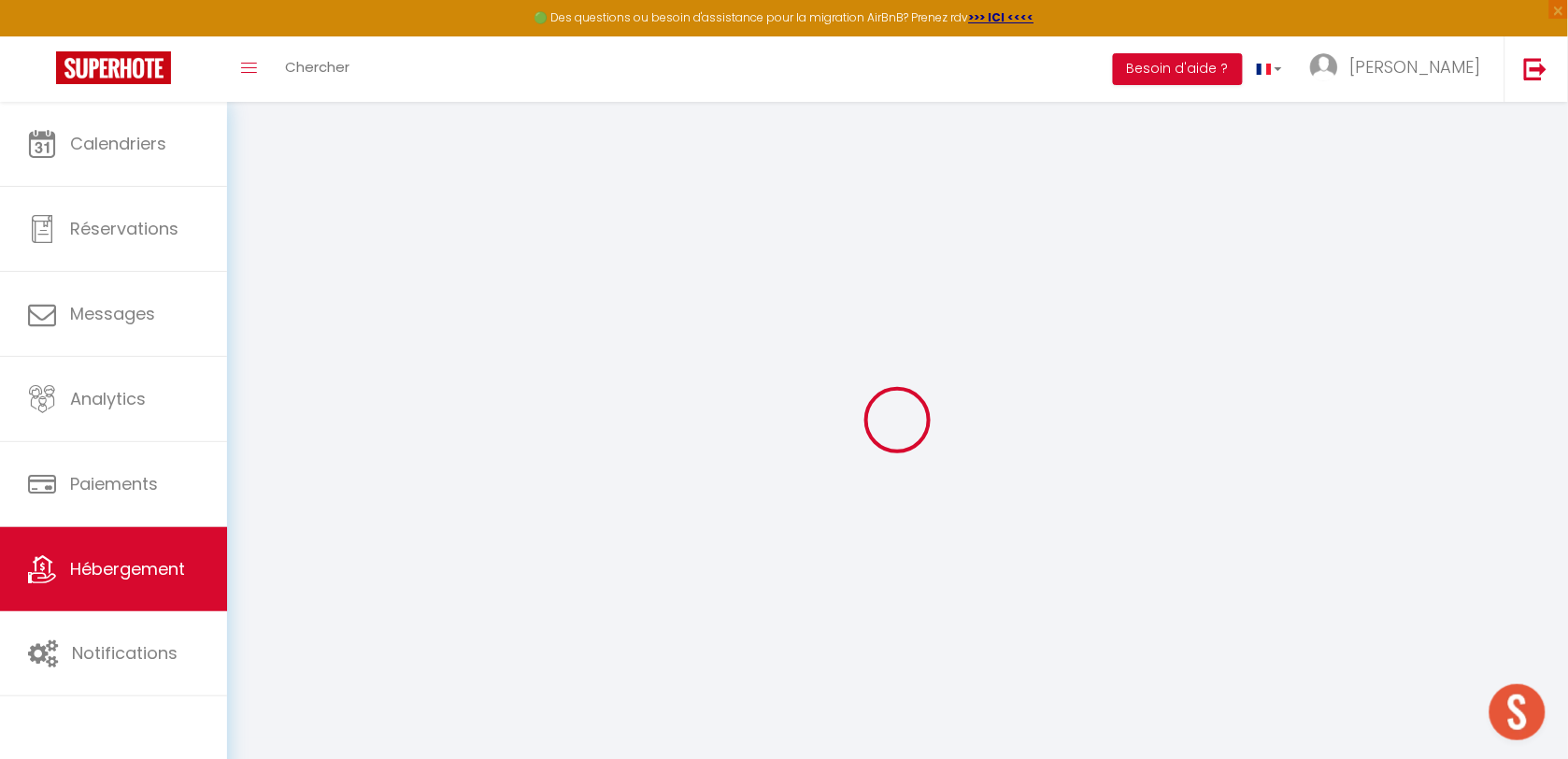
checkbox input "false"
select select
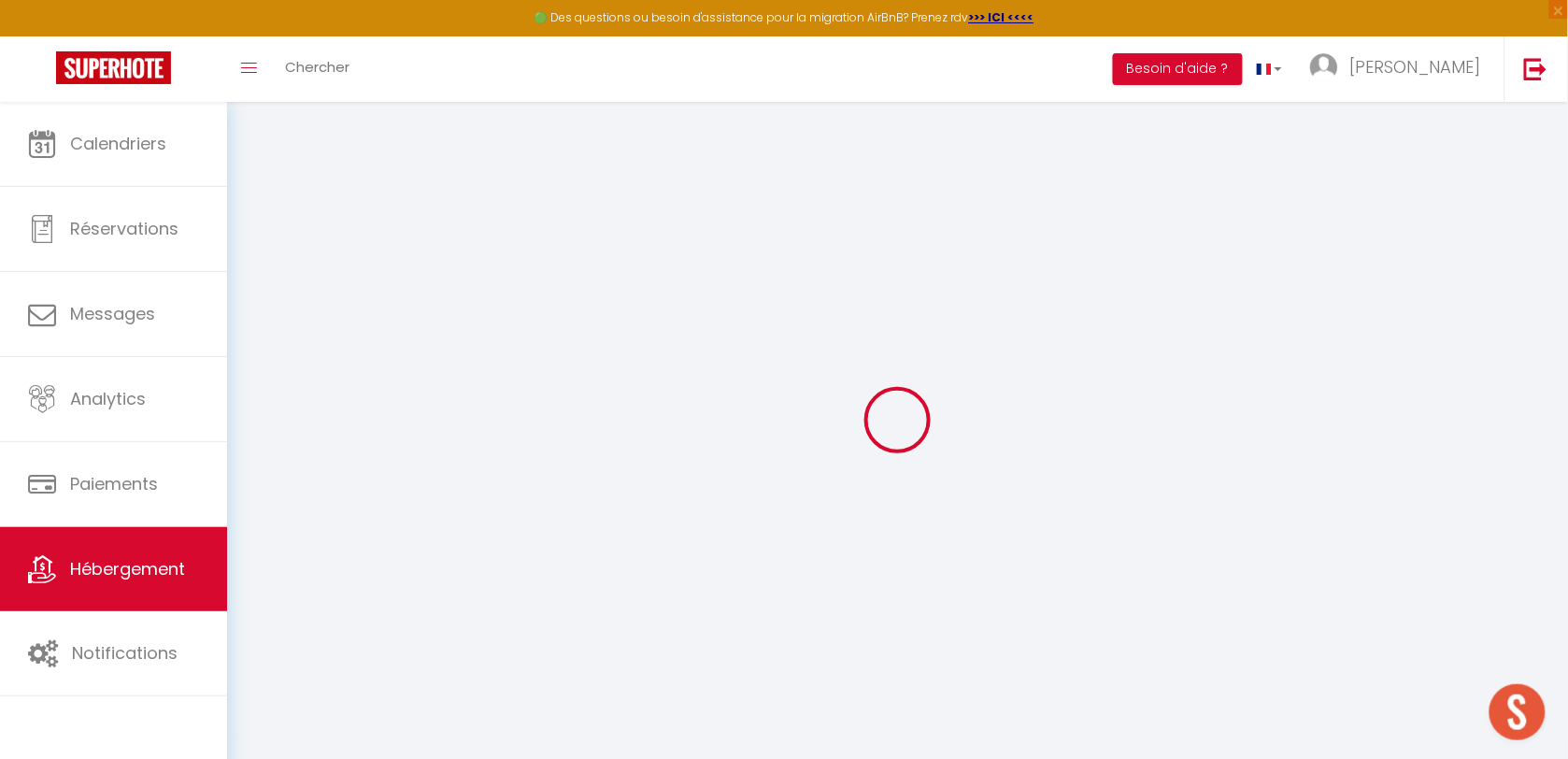
select select
checkbox input "true"
checkbox input "false"
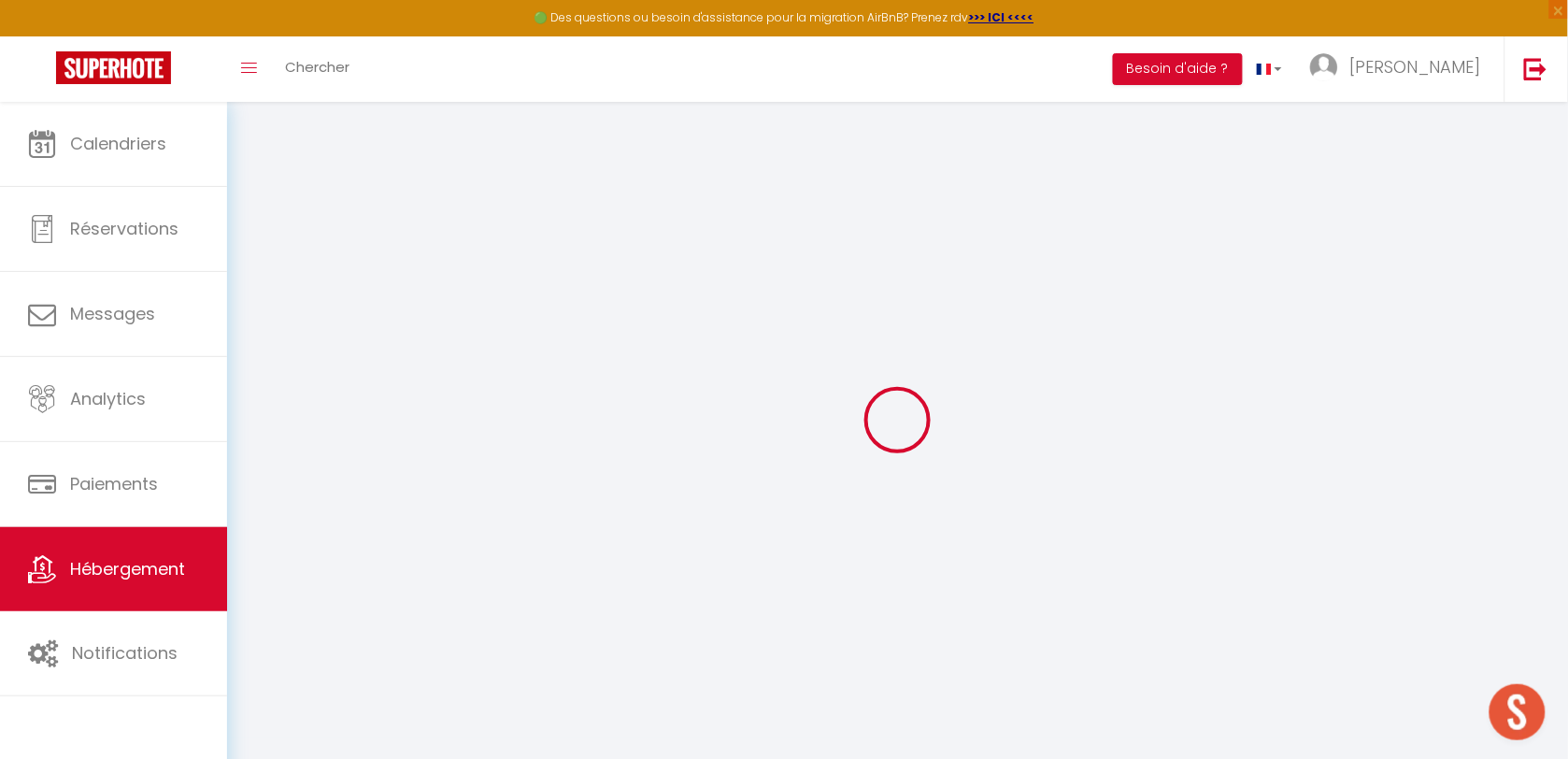
checkbox input "true"
checkbox input "false"
select select "17:00"
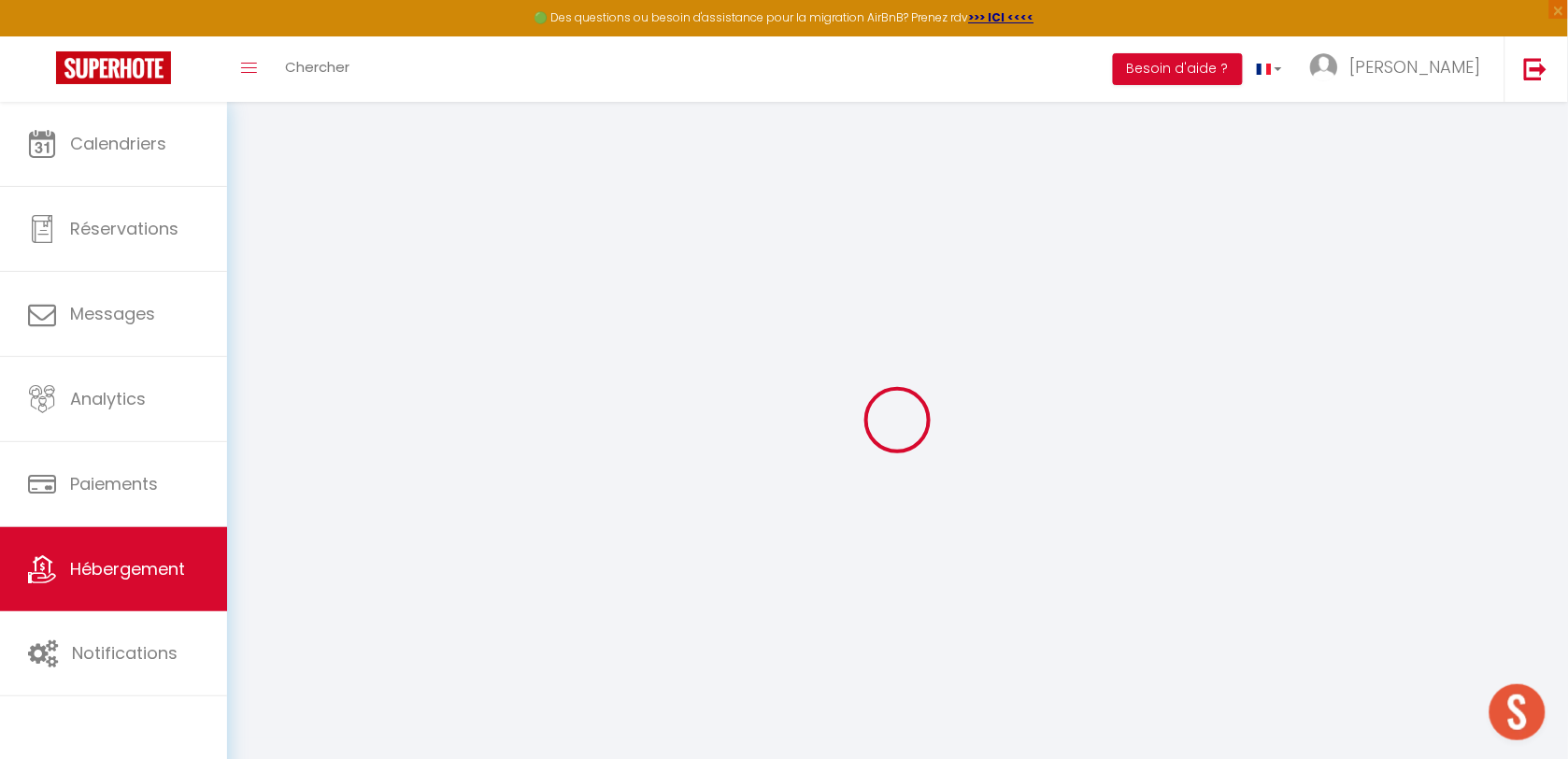
select select "23:45"
select select "11:00"
select select "30"
select select "120"
checkbox input "true"
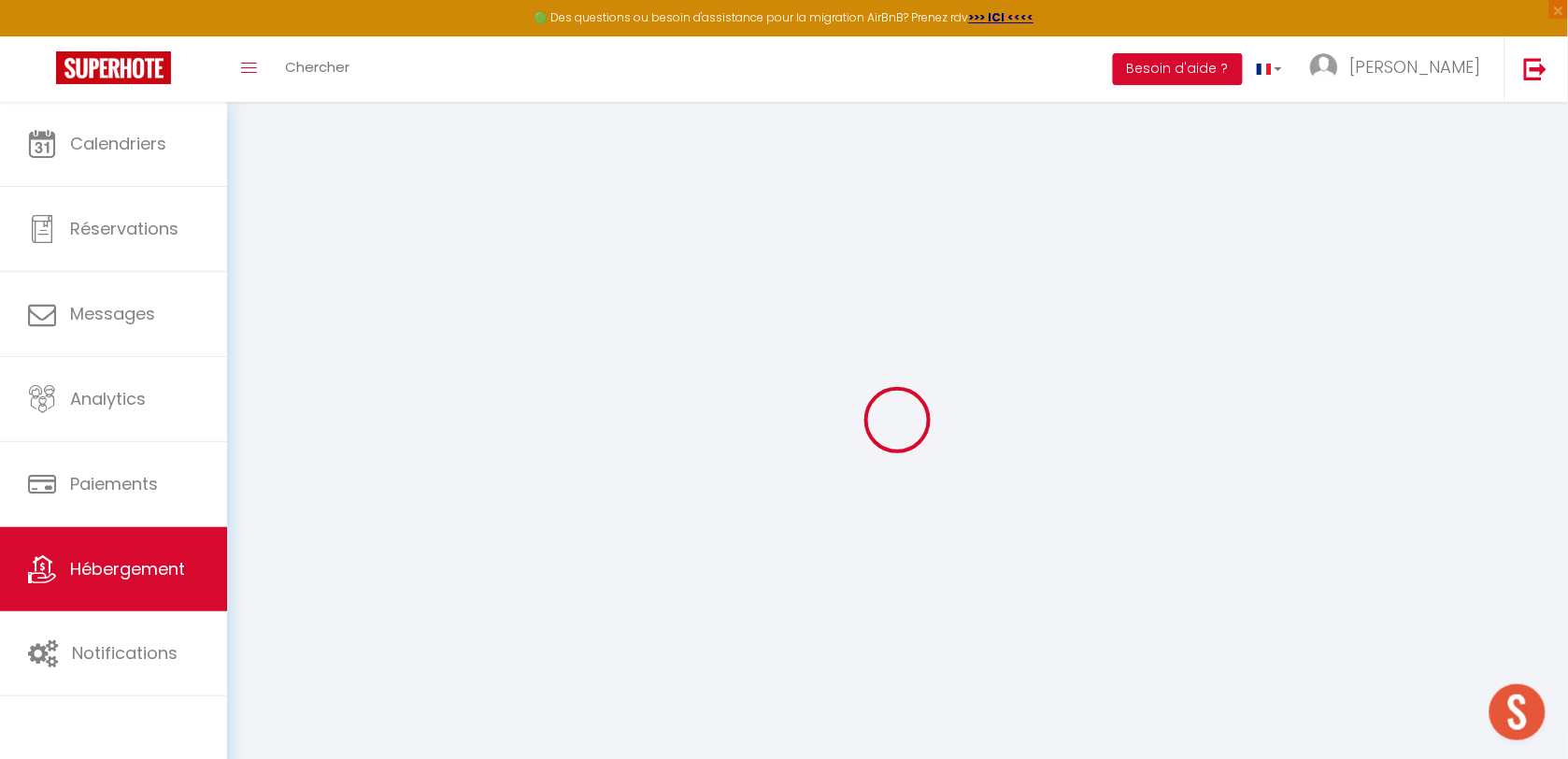
checkbox input "true"
checkbox input "false"
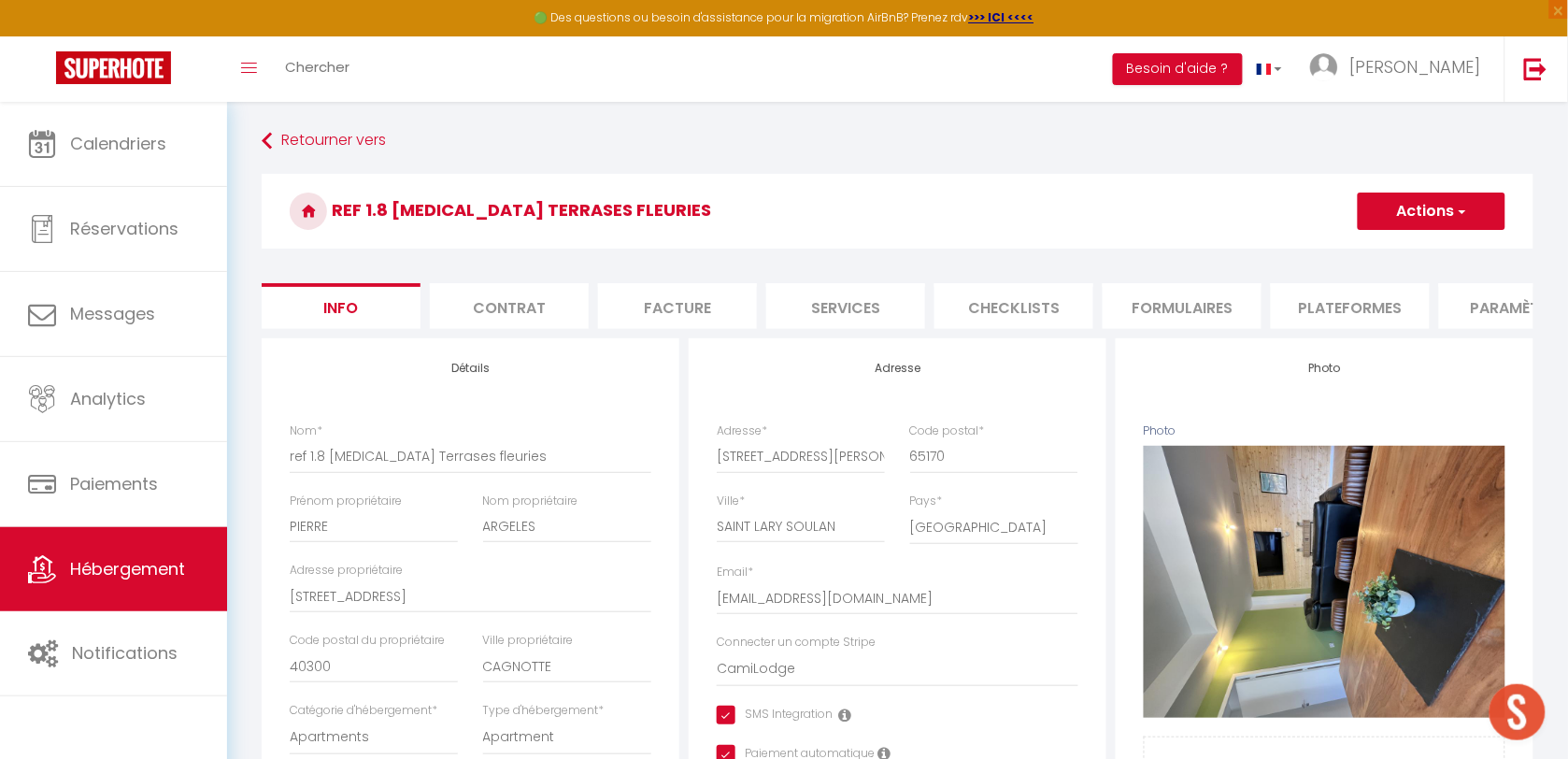
checkbox input "true"
checkbox input "false"
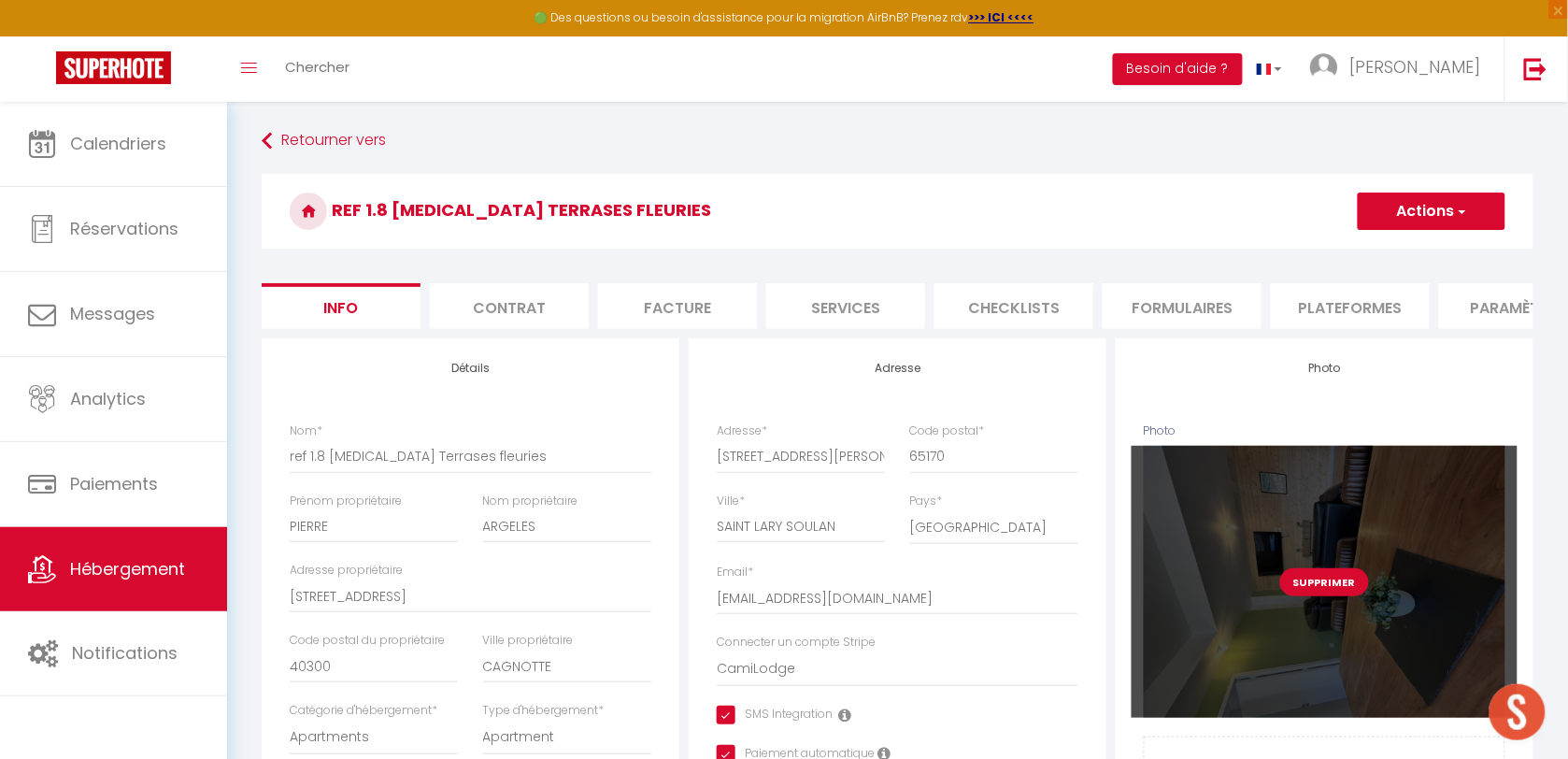
click at [1324, 596] on button "Supprimer" at bounding box center [1325, 582] width 89 height 28
checkbox input "true"
checkbox input "false"
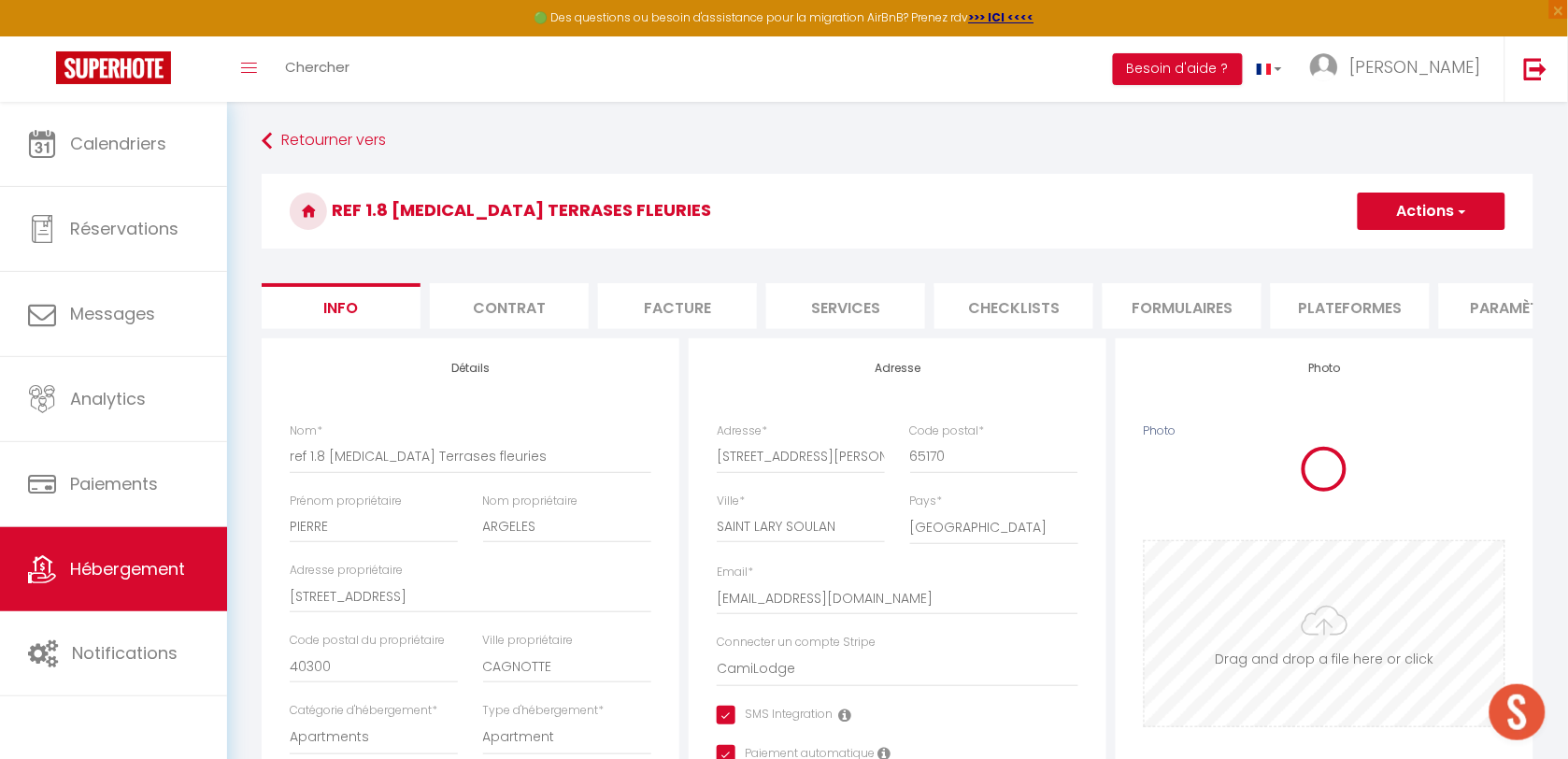
checkbox input "true"
checkbox input "false"
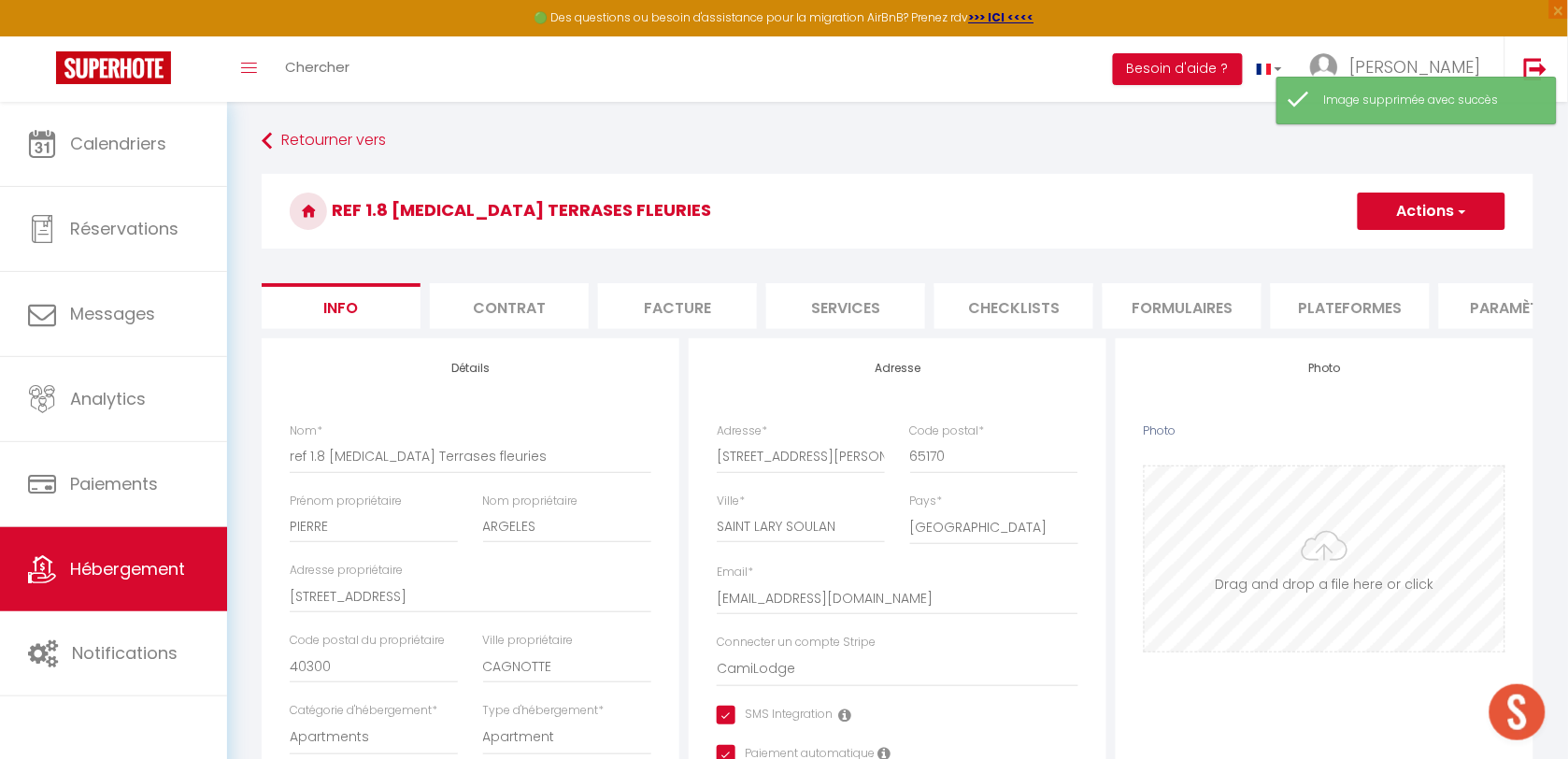
click at [1338, 539] on input "Photo" at bounding box center [1324, 558] width 359 height 185
type input "C:\fakepath\IMG_8114 (1).JPG"
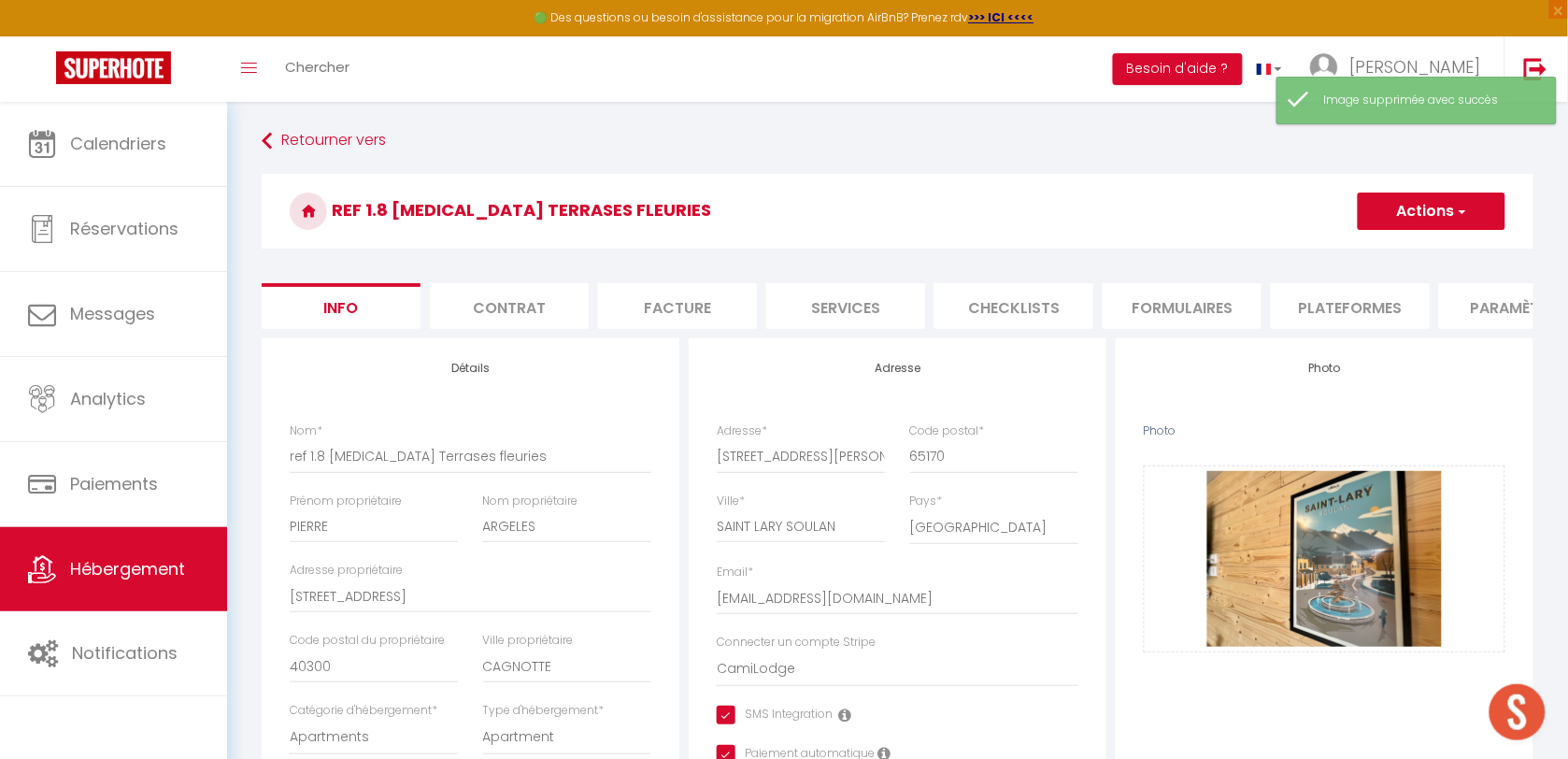
click at [1417, 205] on button "Actions" at bounding box center [1431, 211] width 148 height 37
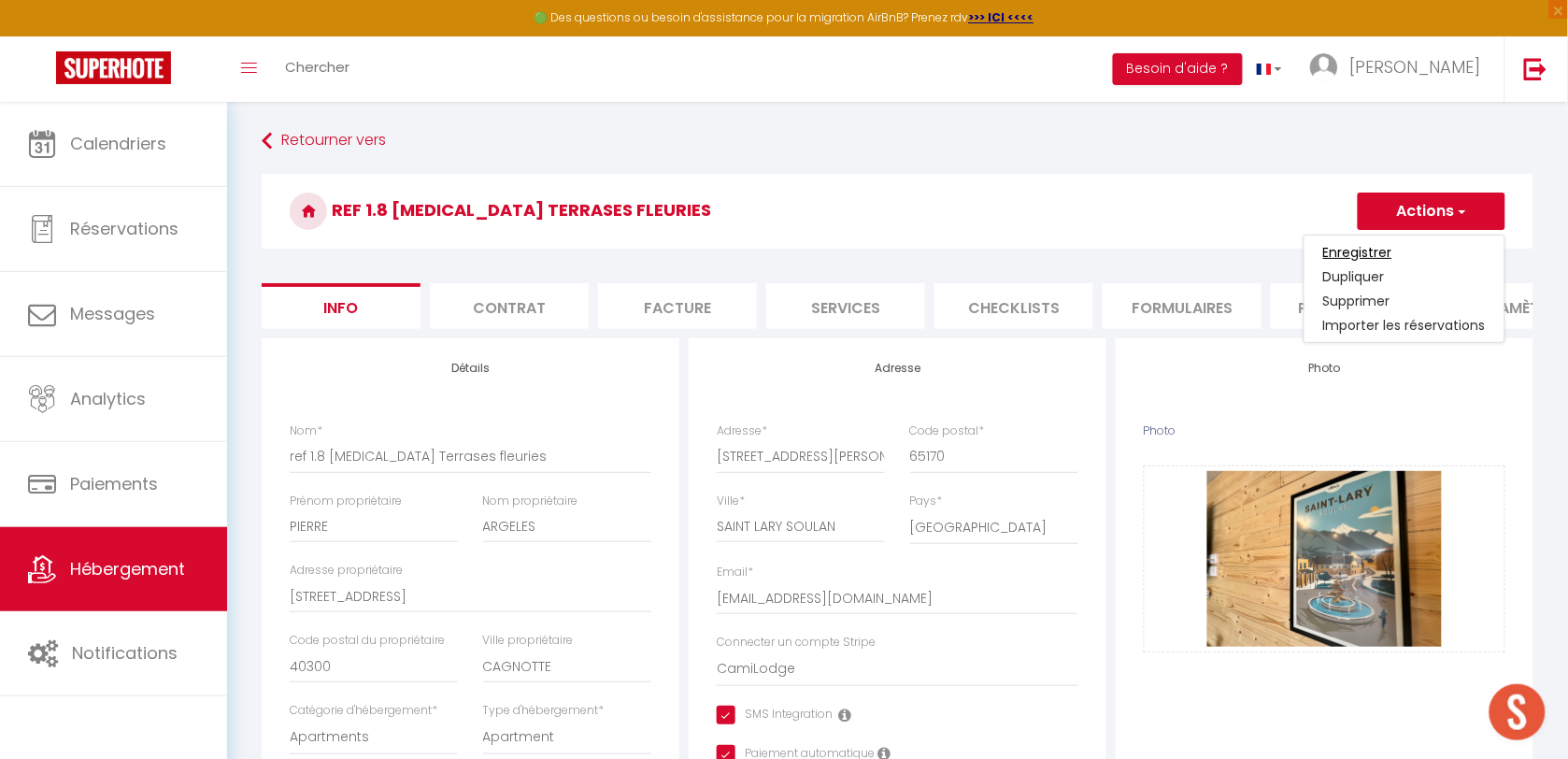
click at [1376, 260] on input "Enregistrer" at bounding box center [1357, 251] width 69 height 18
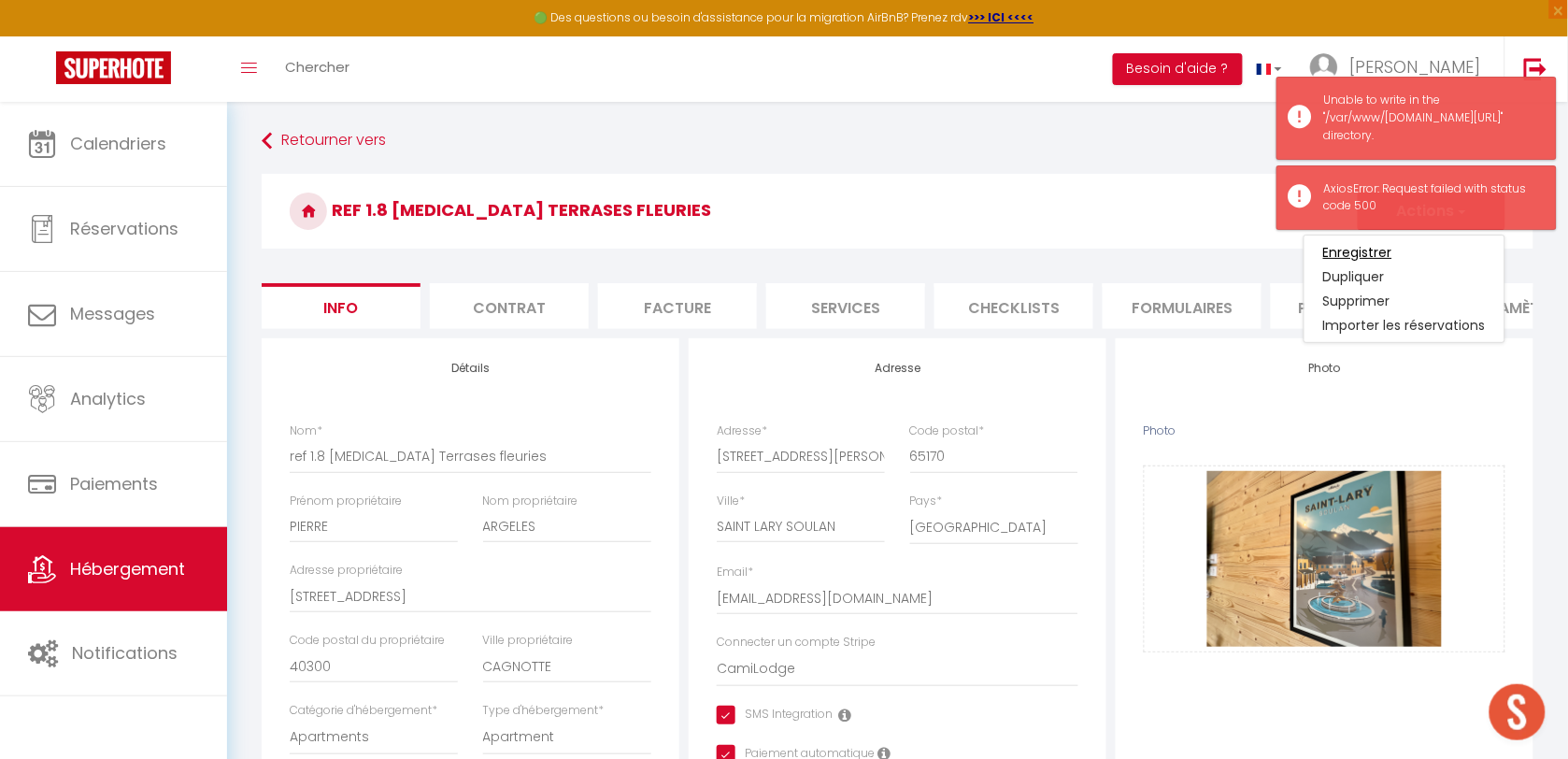
click at [1339, 255] on input "Enregistrer" at bounding box center [1357, 251] width 69 height 18
drag, startPoint x: 1339, startPoint y: 255, endPoint x: 1062, endPoint y: 170, distance: 289.7
click at [1339, 254] on input "Enregistrer" at bounding box center [1357, 251] width 69 height 18
click at [1082, 175] on h3 "ref 1.8 [MEDICAL_DATA] Terrases fleuries" at bounding box center [897, 211] width 1272 height 75
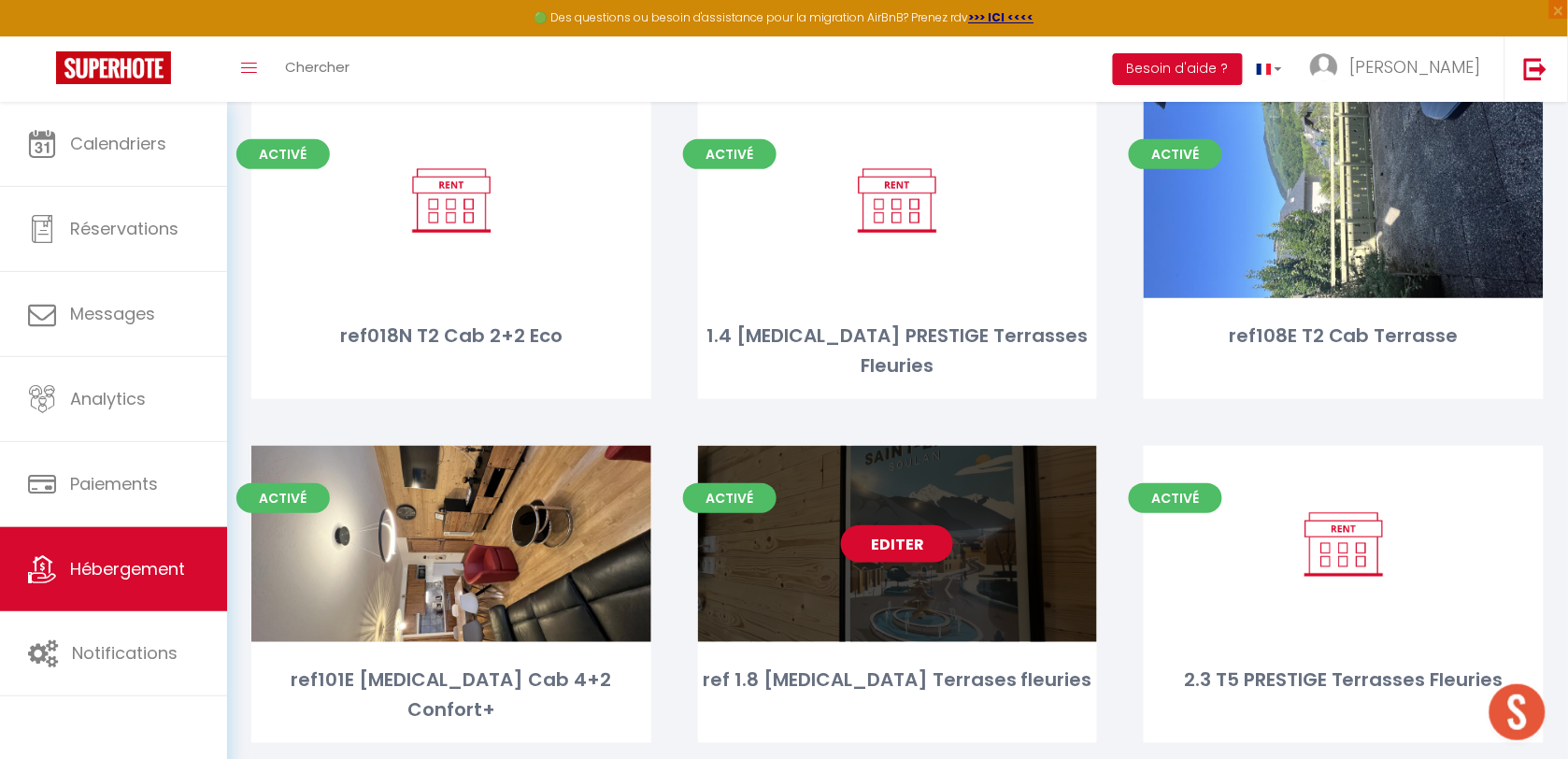
scroll to position [4438, 0]
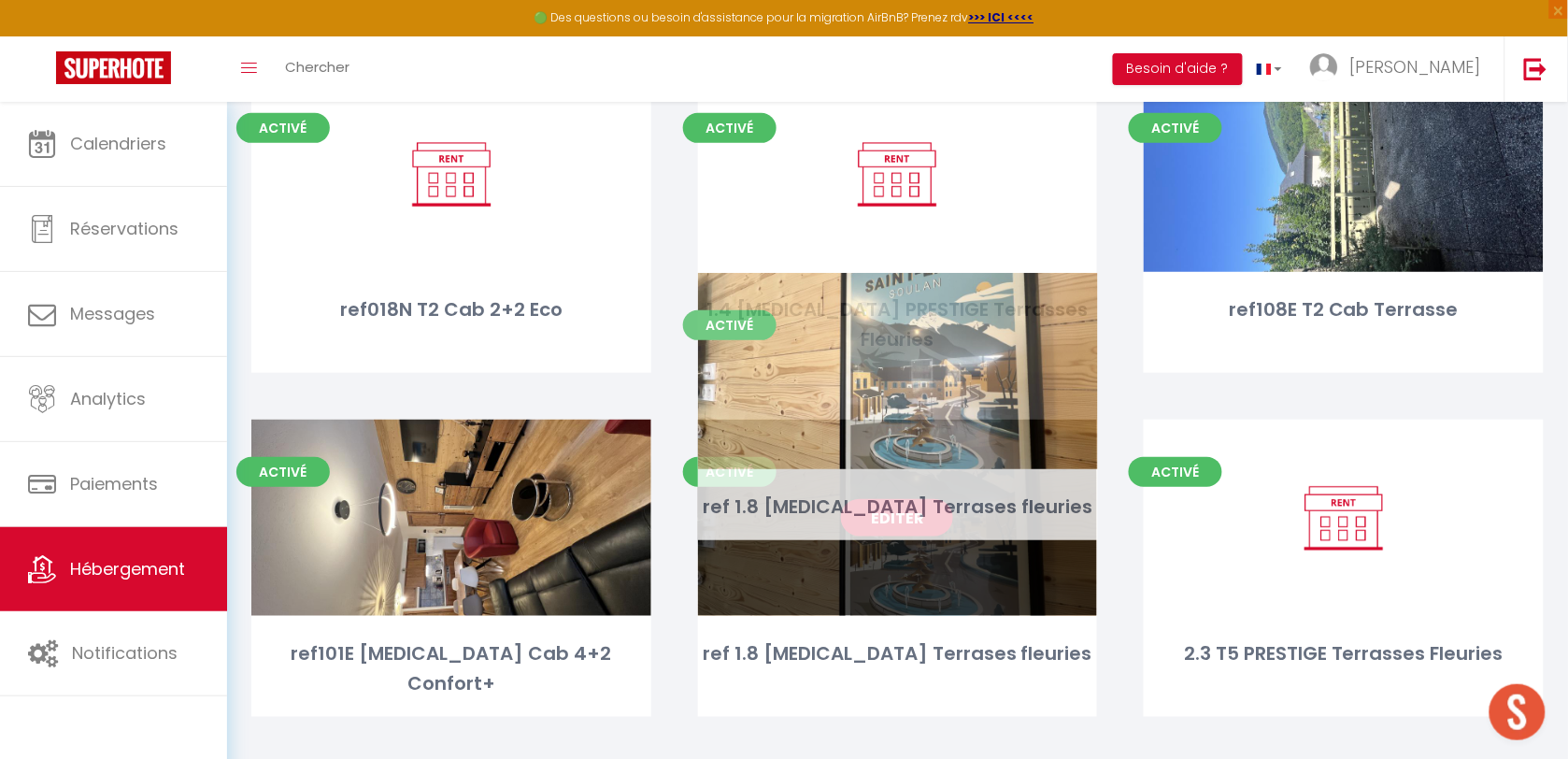
click at [904, 499] on link "Editer" at bounding box center [896, 518] width 112 height 37
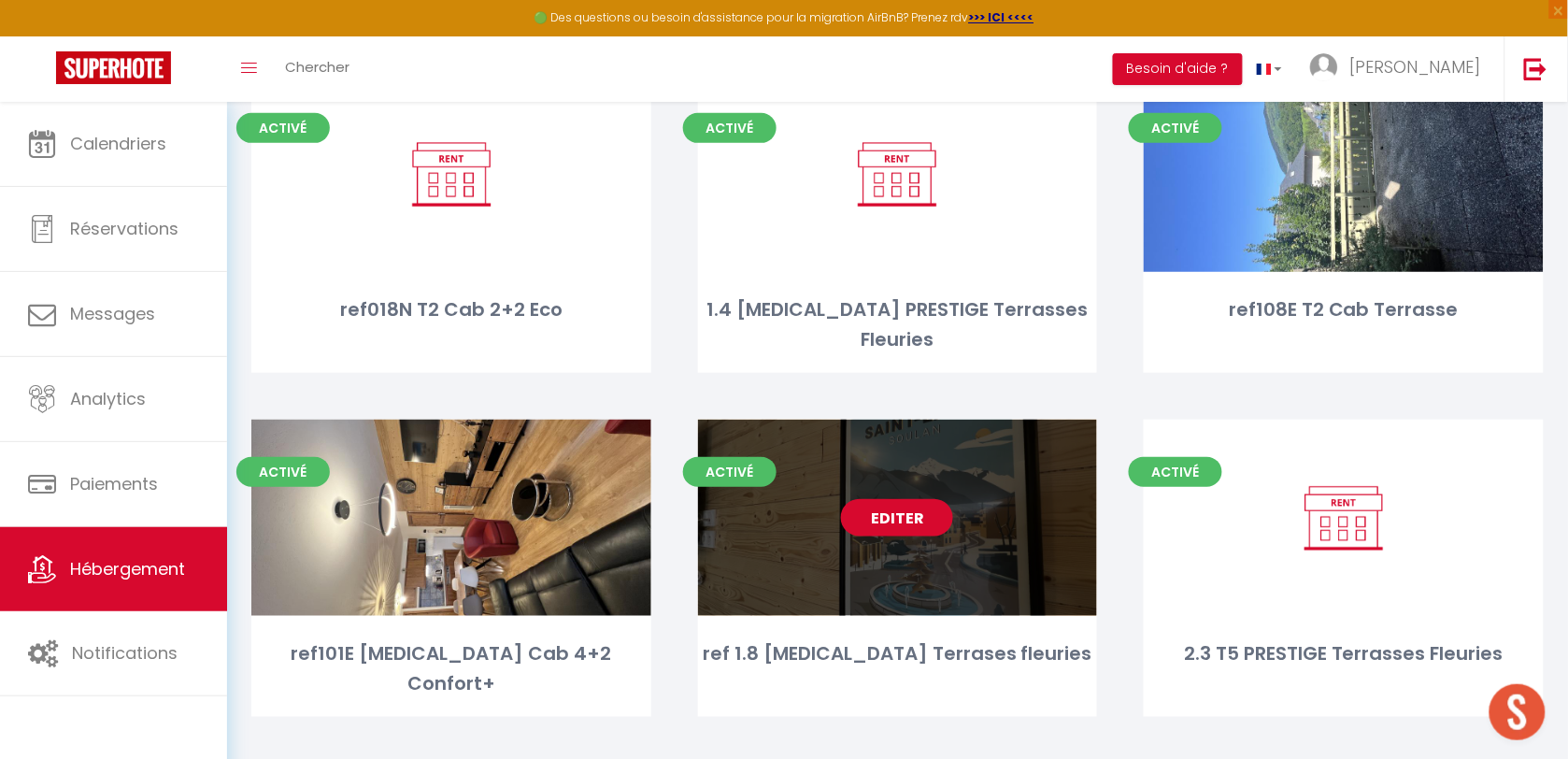
click at [876, 499] on link "Editer" at bounding box center [896, 518] width 112 height 37
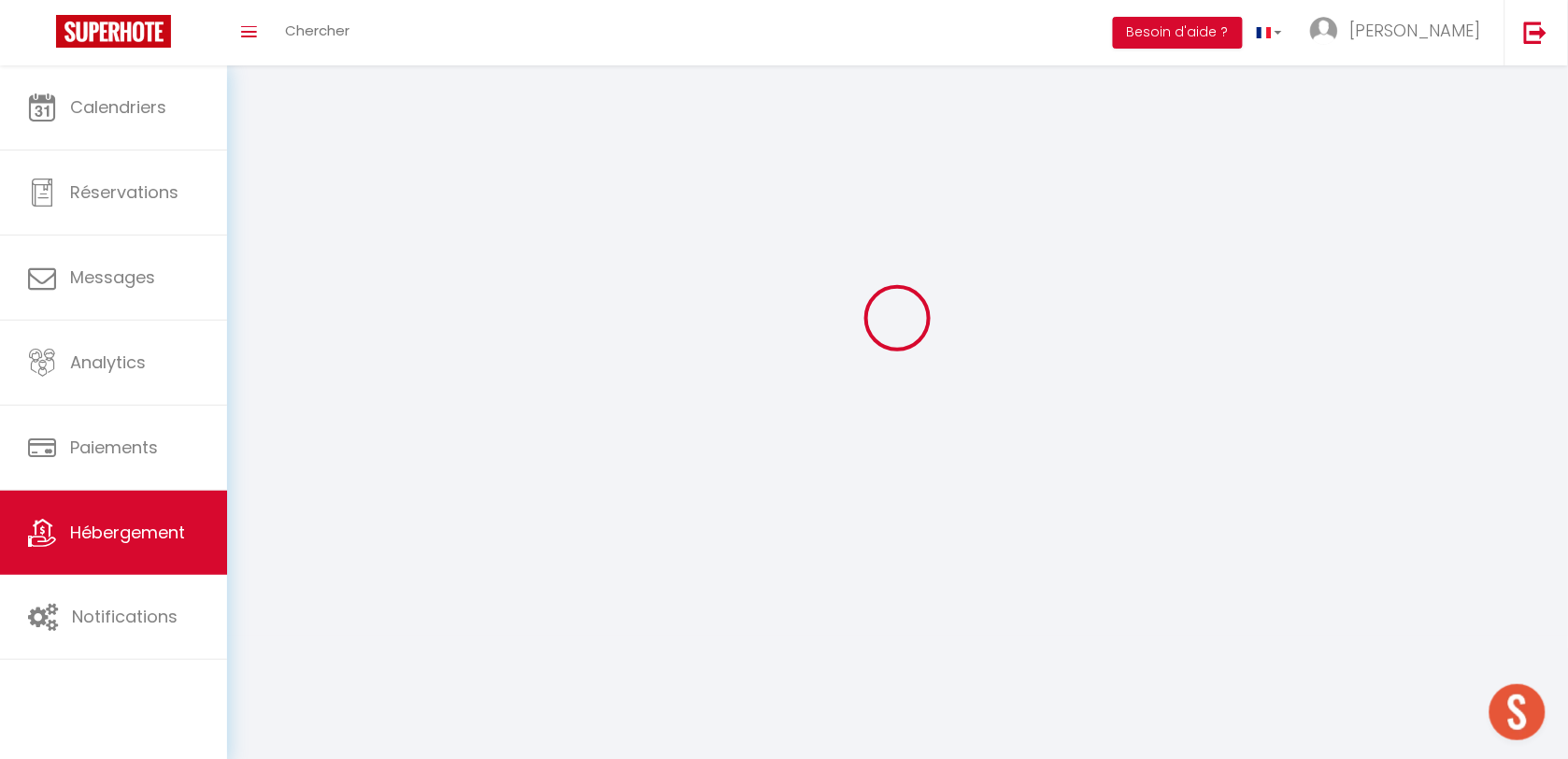
select select "1"
select select
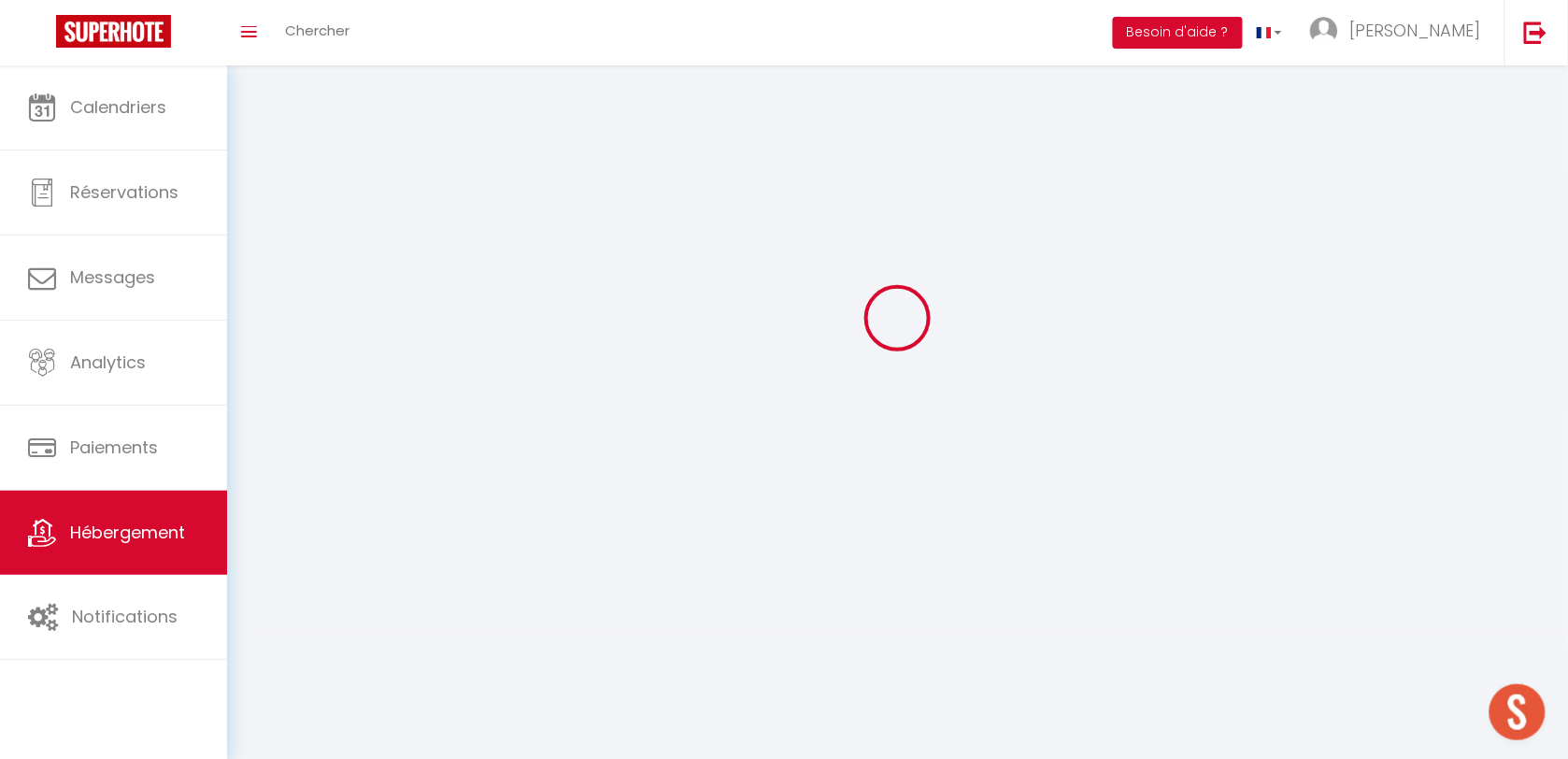
select select
checkbox input "false"
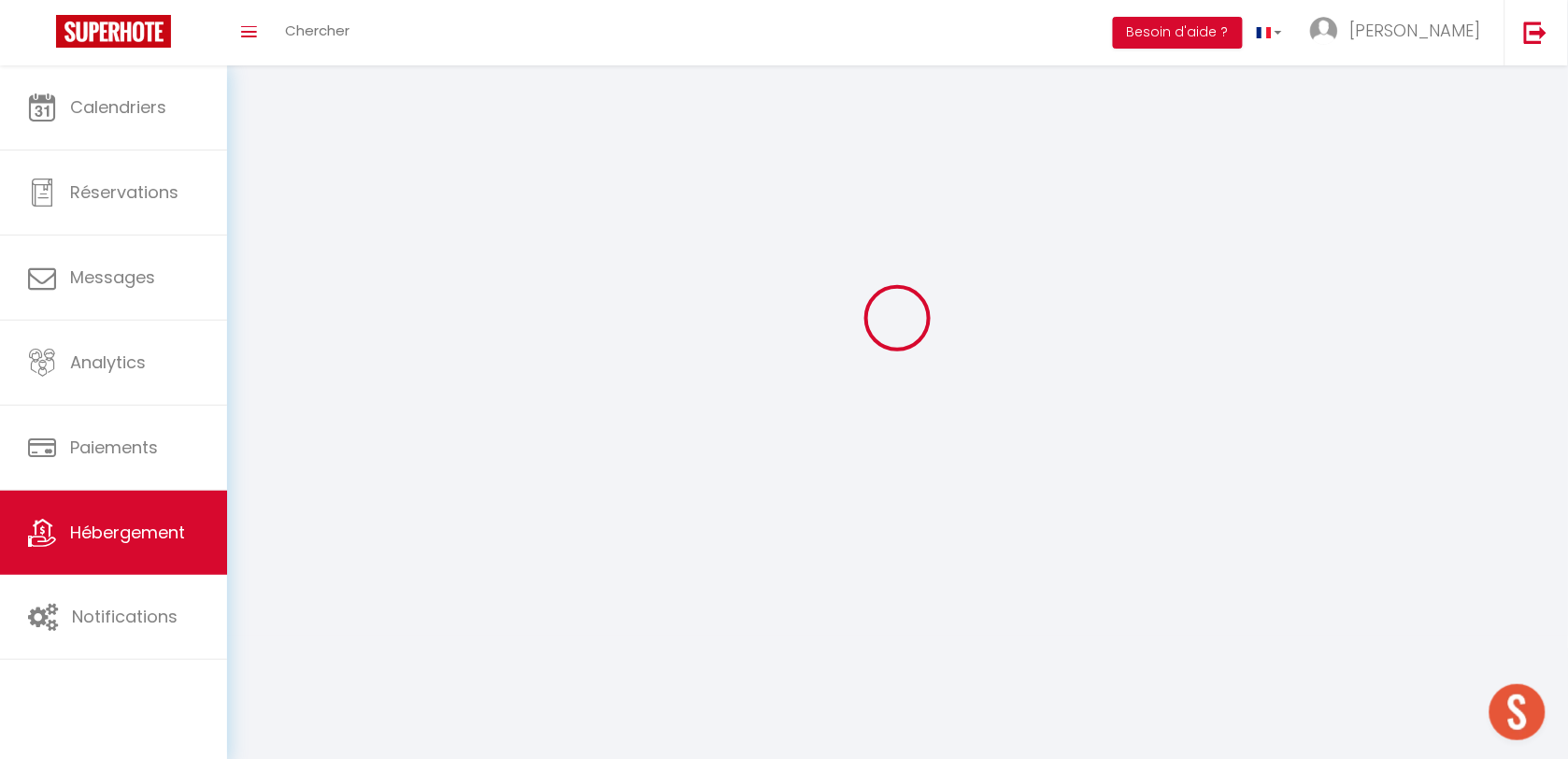
checkbox input "false"
select select "28"
select select
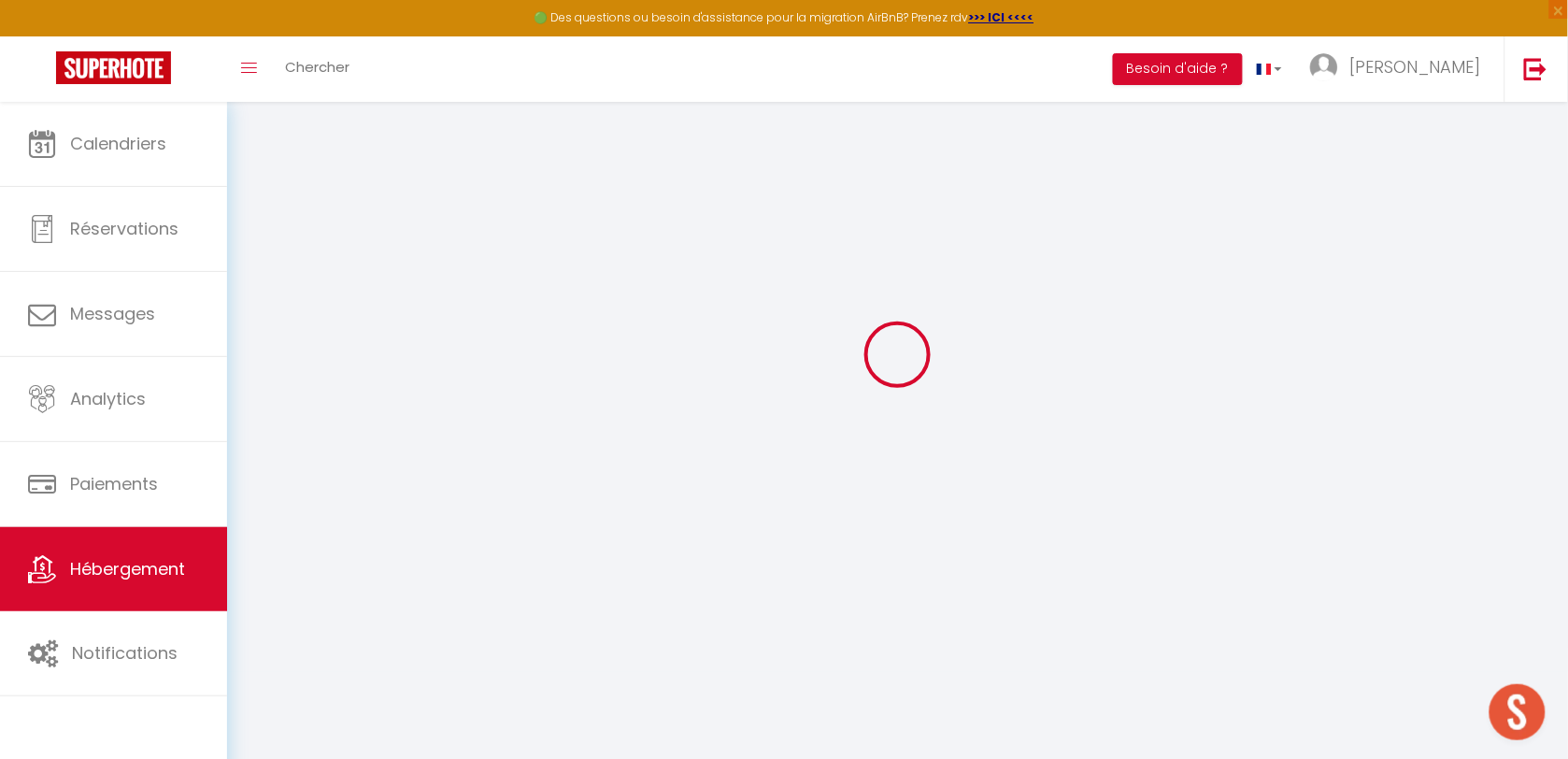
scroll to position [101, 0]
select select
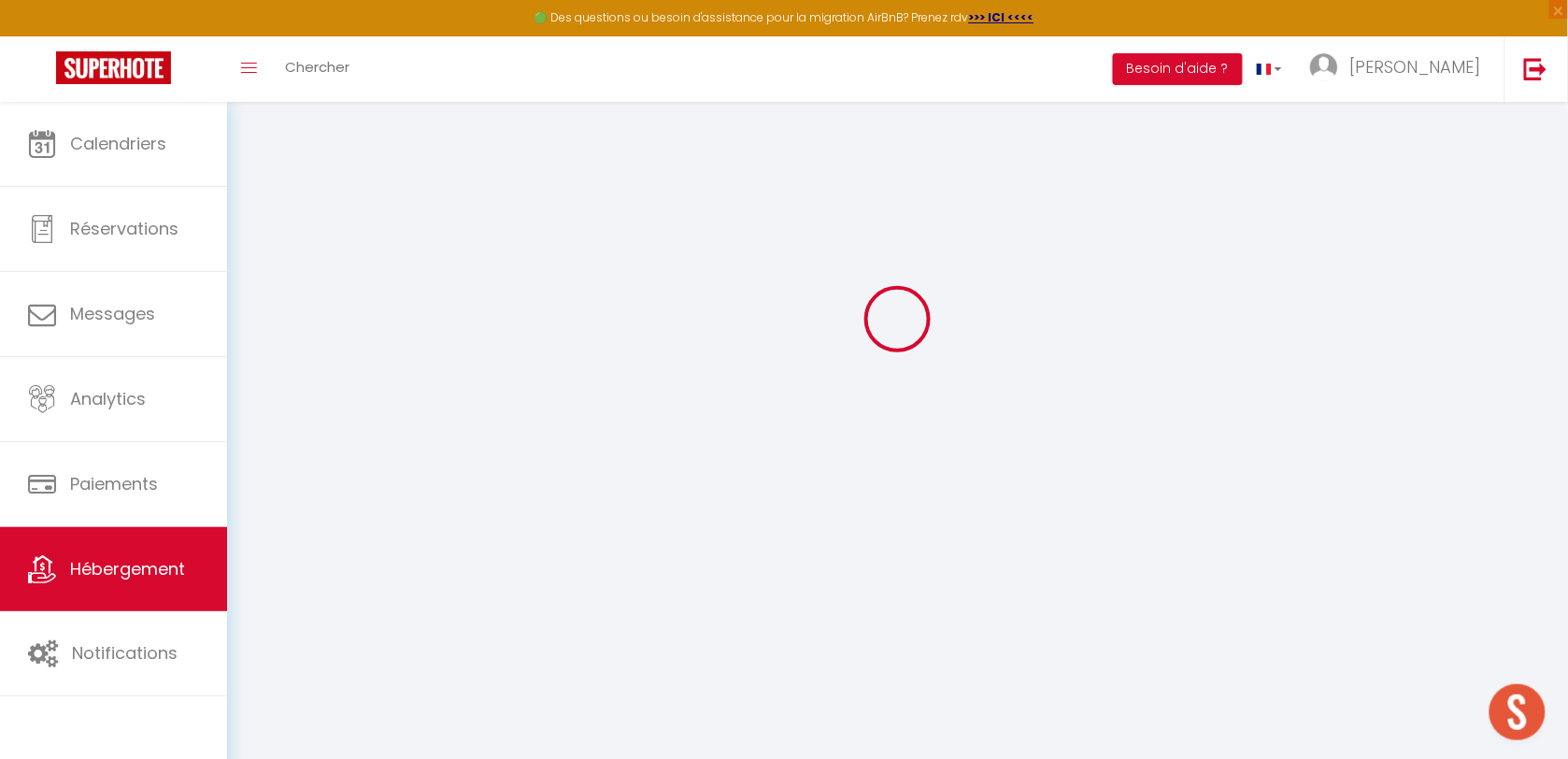
select select
checkbox input "false"
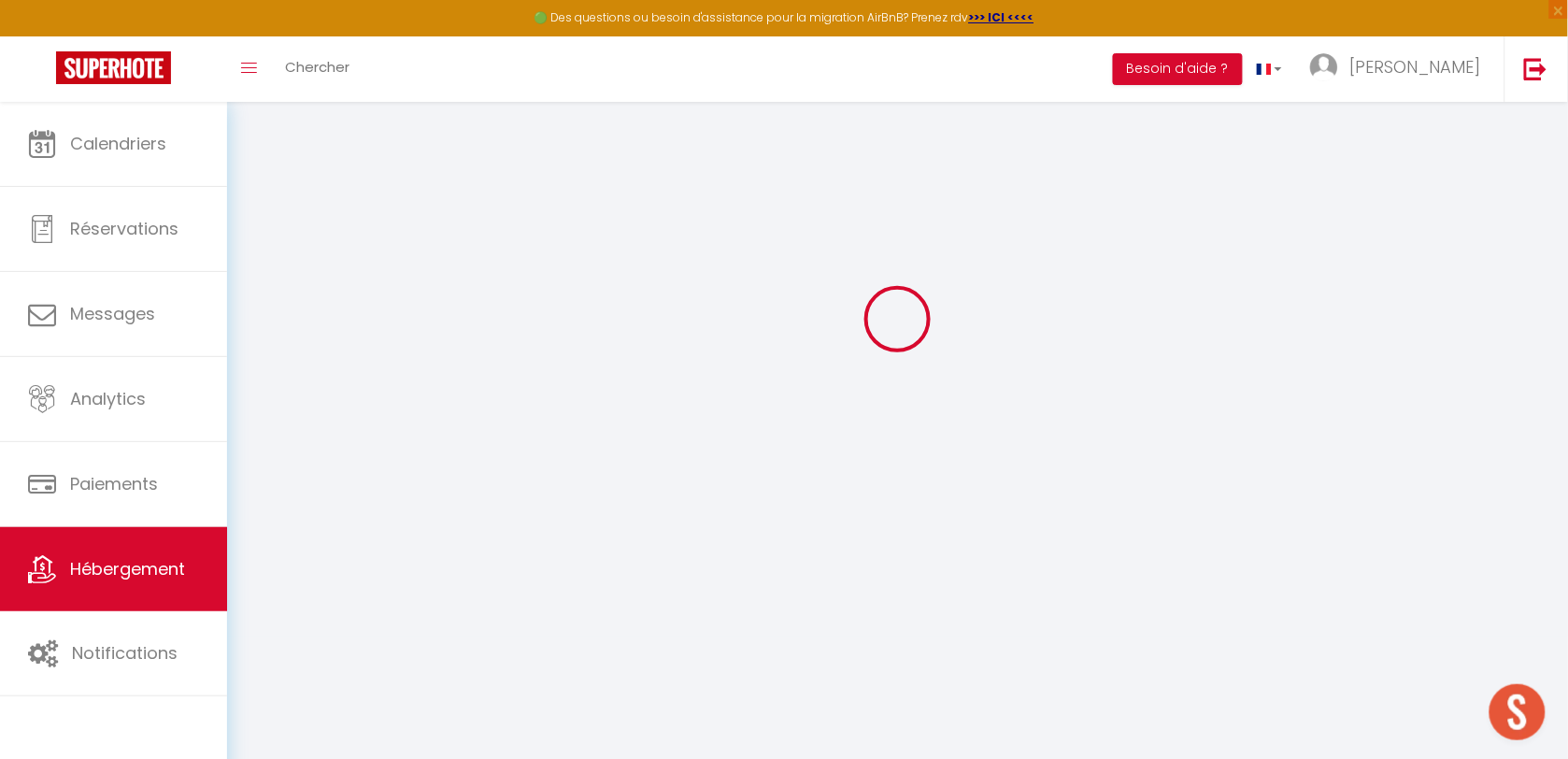
checkbox input "false"
select select
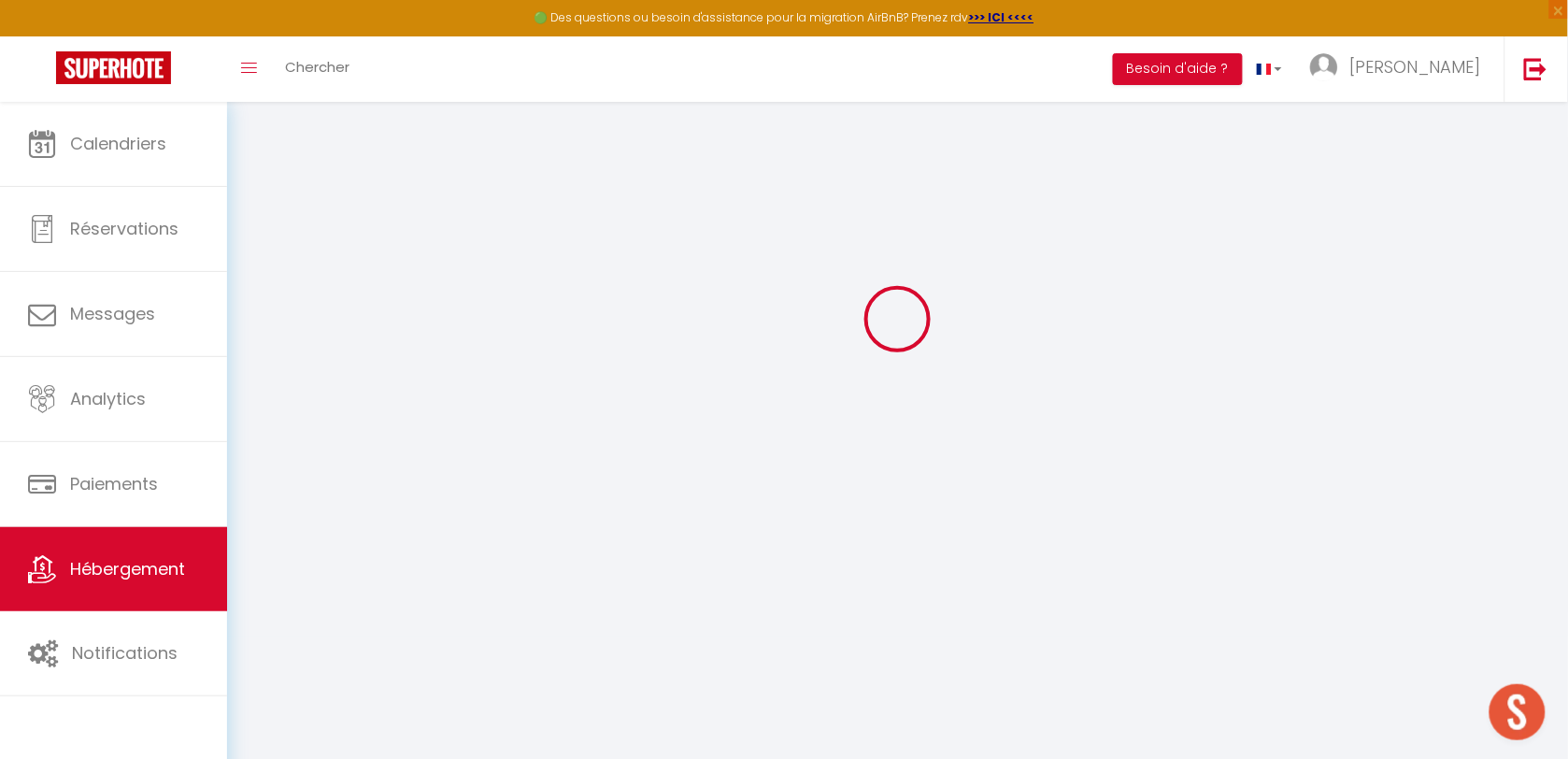
select select
checkbox input "false"
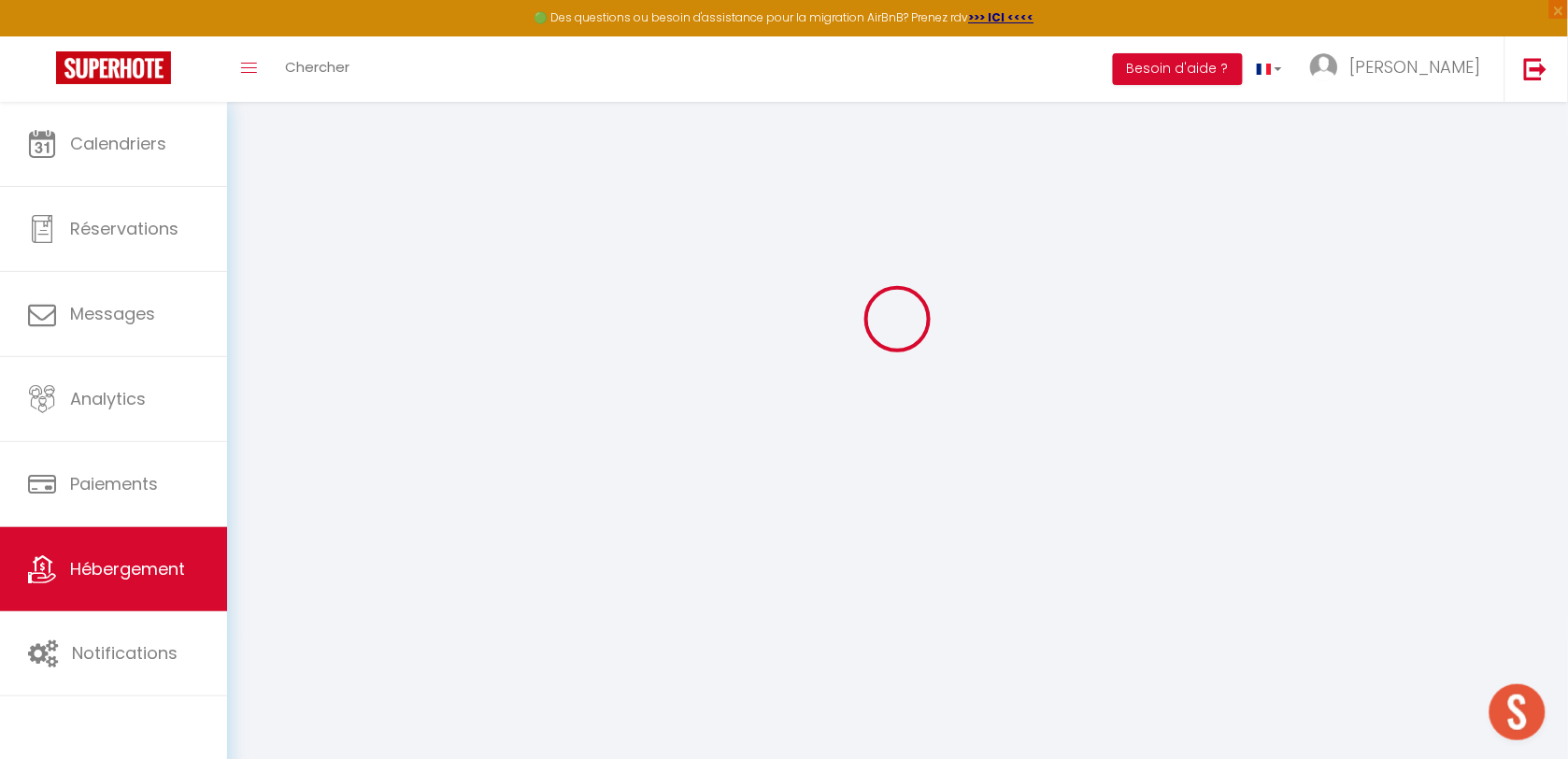
checkbox input "false"
select select
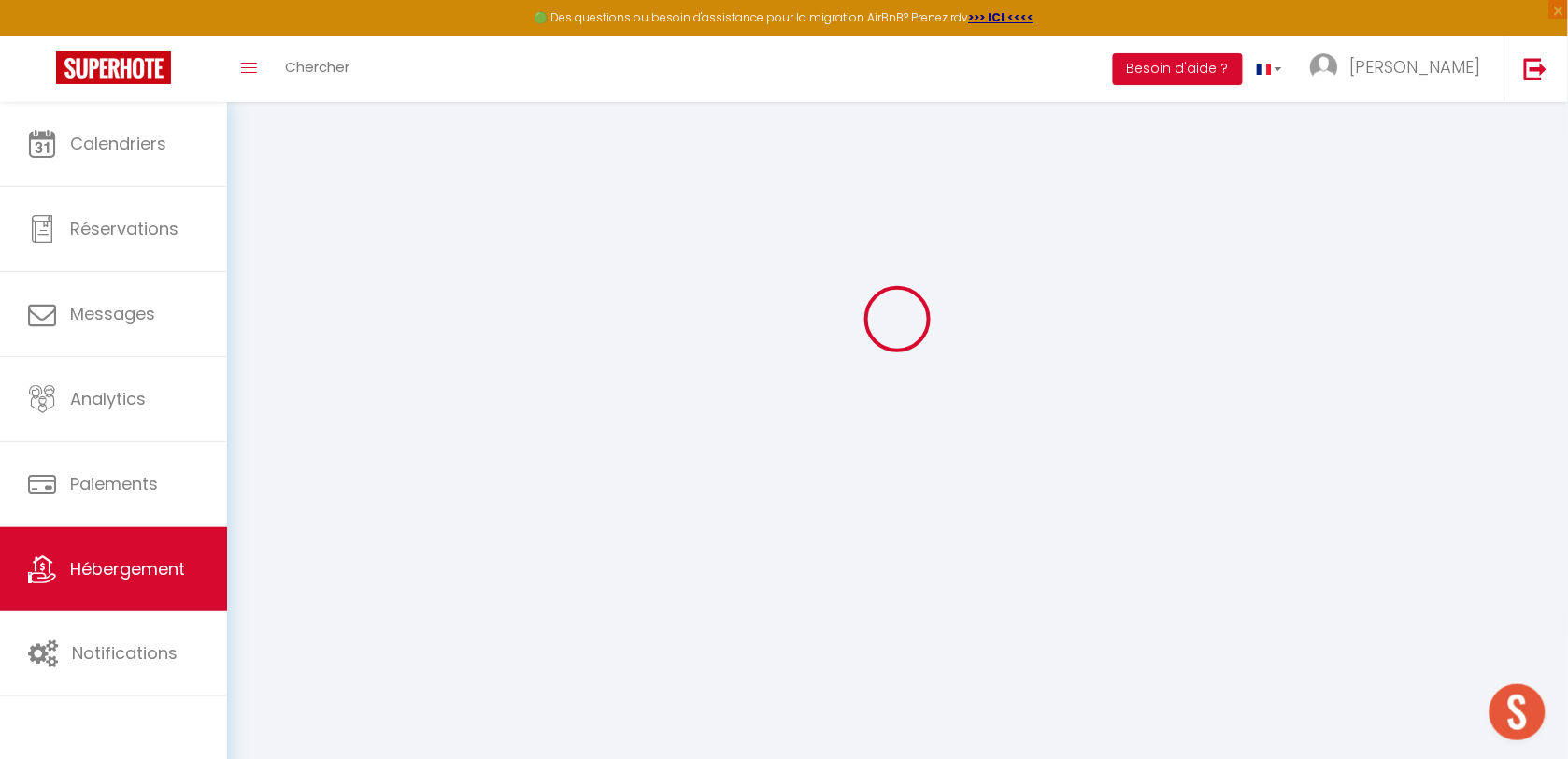
select select
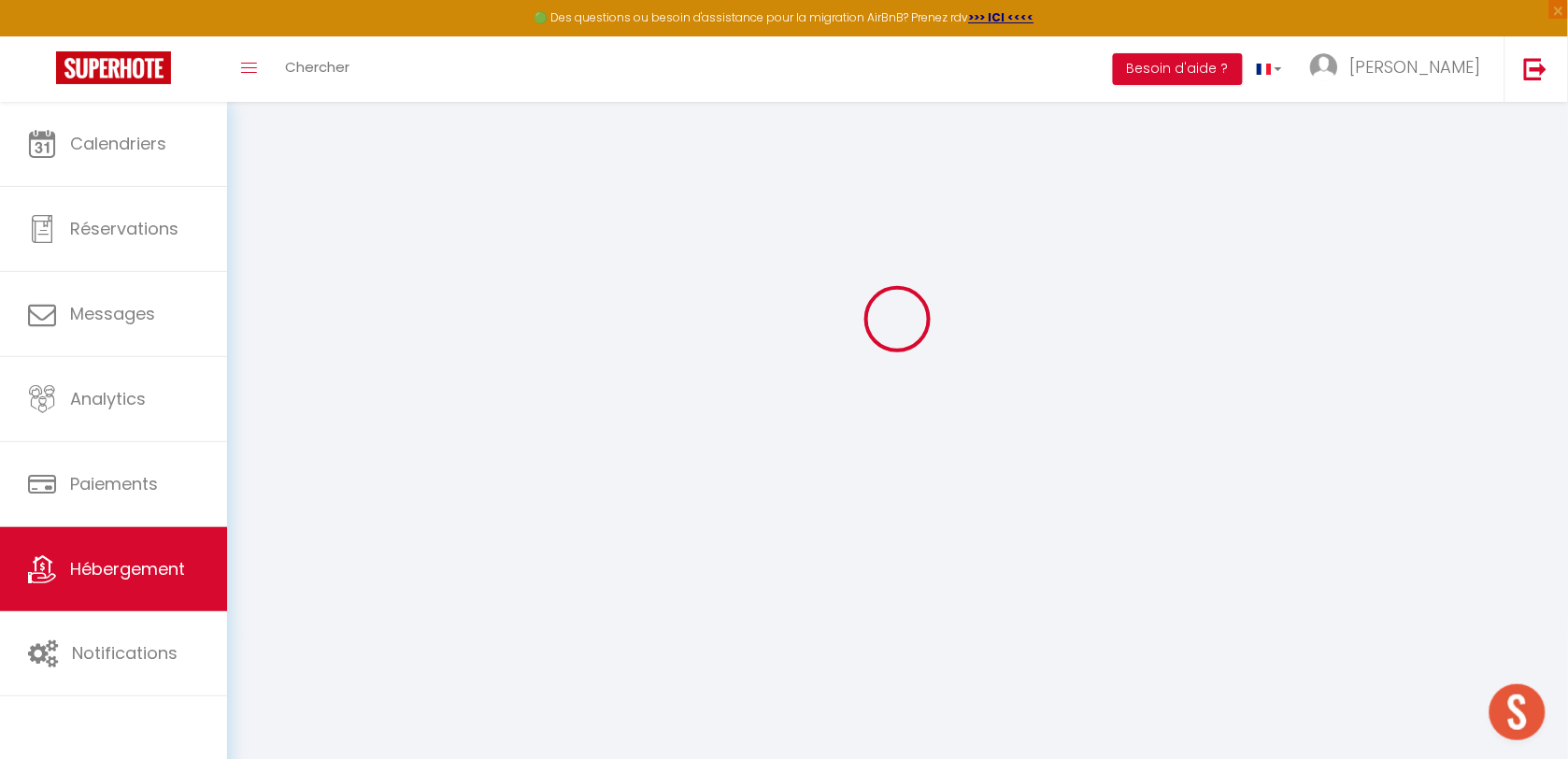
select select
checkbox input "false"
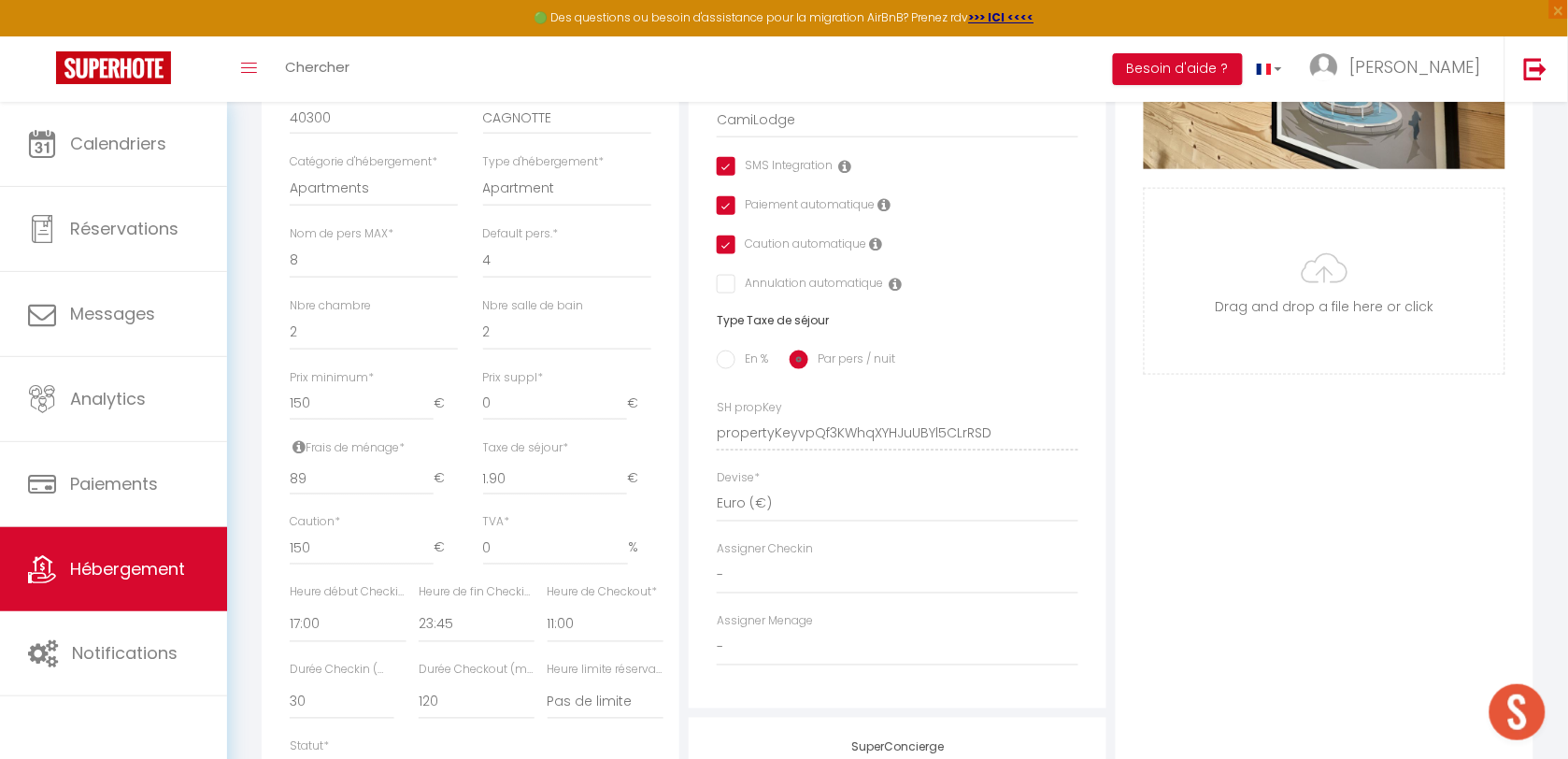
scroll to position [568, 0]
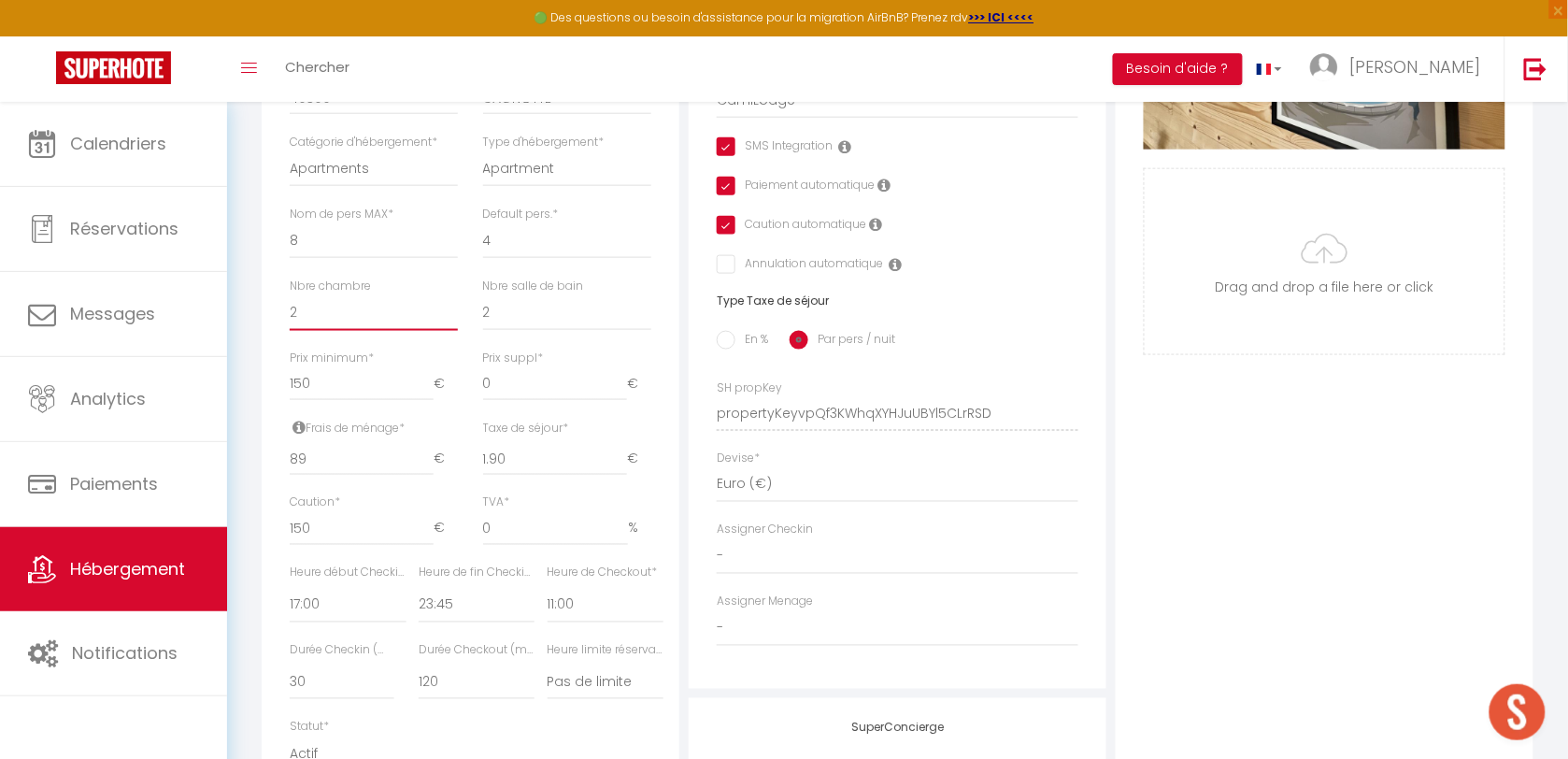
click at [376, 327] on select "0 1 2 3 4 5 6 7 8 9 10 11 12 13" at bounding box center [373, 312] width 168 height 35
click at [289, 311] on select "0 1 2 3 4 5 6 7 8 9 10 11 12 13" at bounding box center [373, 312] width 168 height 35
click at [417, 310] on div "Nbre chambre 0 1 2 3 4 5 6 7 8 9 10 11 12" at bounding box center [373, 305] width 168 height 54
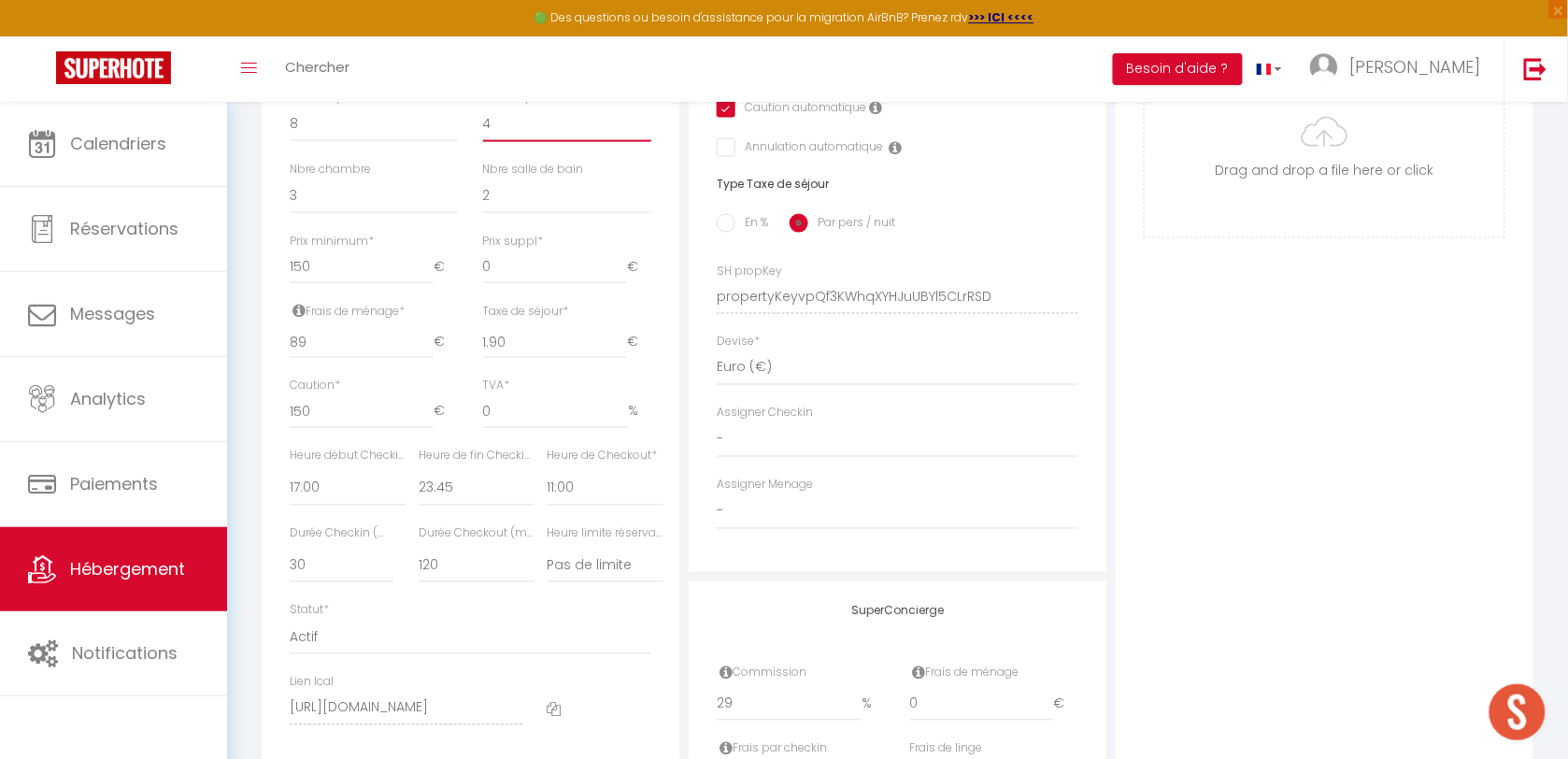
click at [533, 142] on select "1 2 3 4 5 6 7 8 9 10 11 12 13 14" at bounding box center [566, 124] width 168 height 35
click at [483, 123] on select "1 2 3 4 5 6 7 8 9 10 11 12 13 14" at bounding box center [566, 124] width 168 height 35
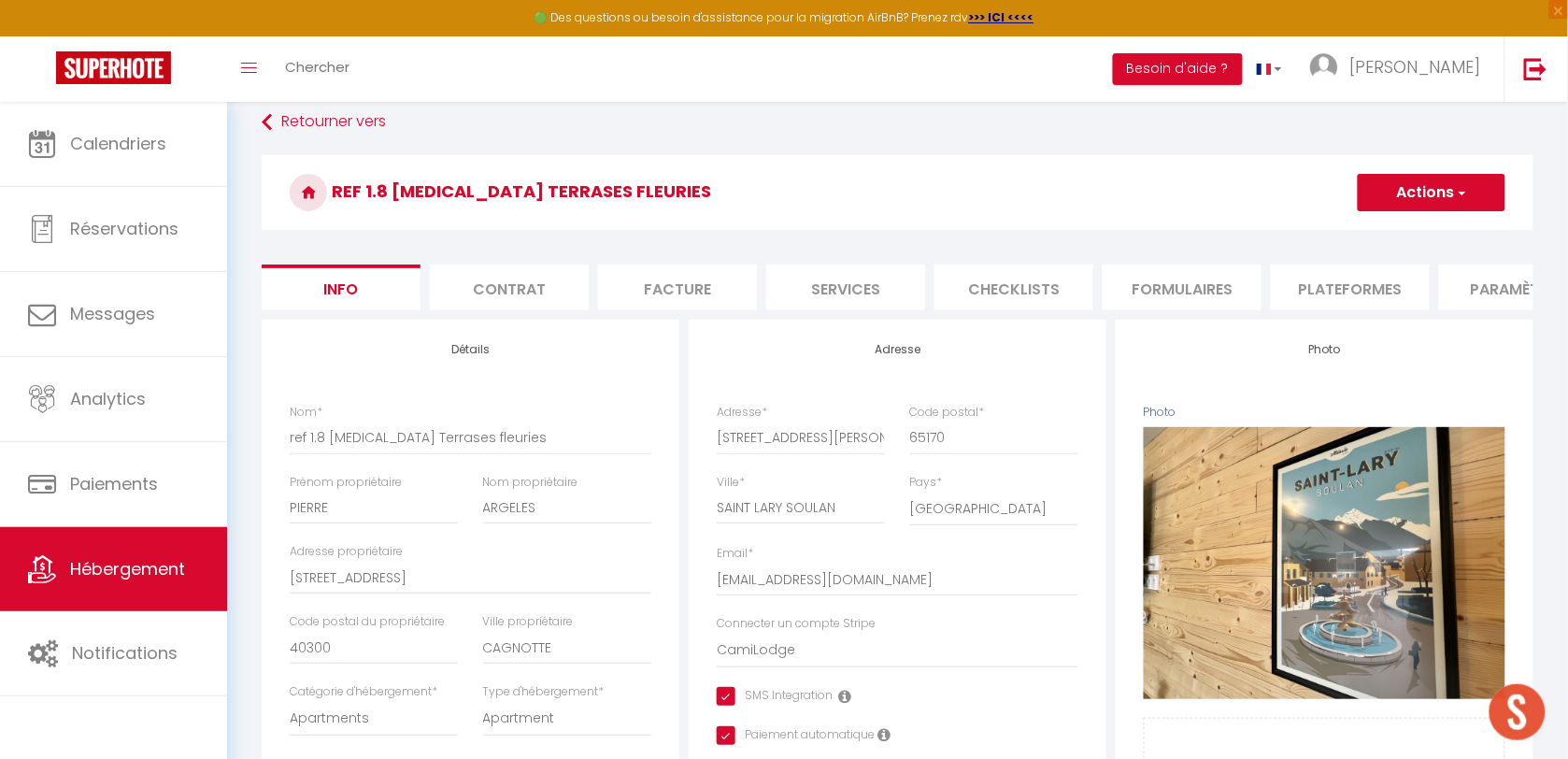
scroll to position [0, 0]
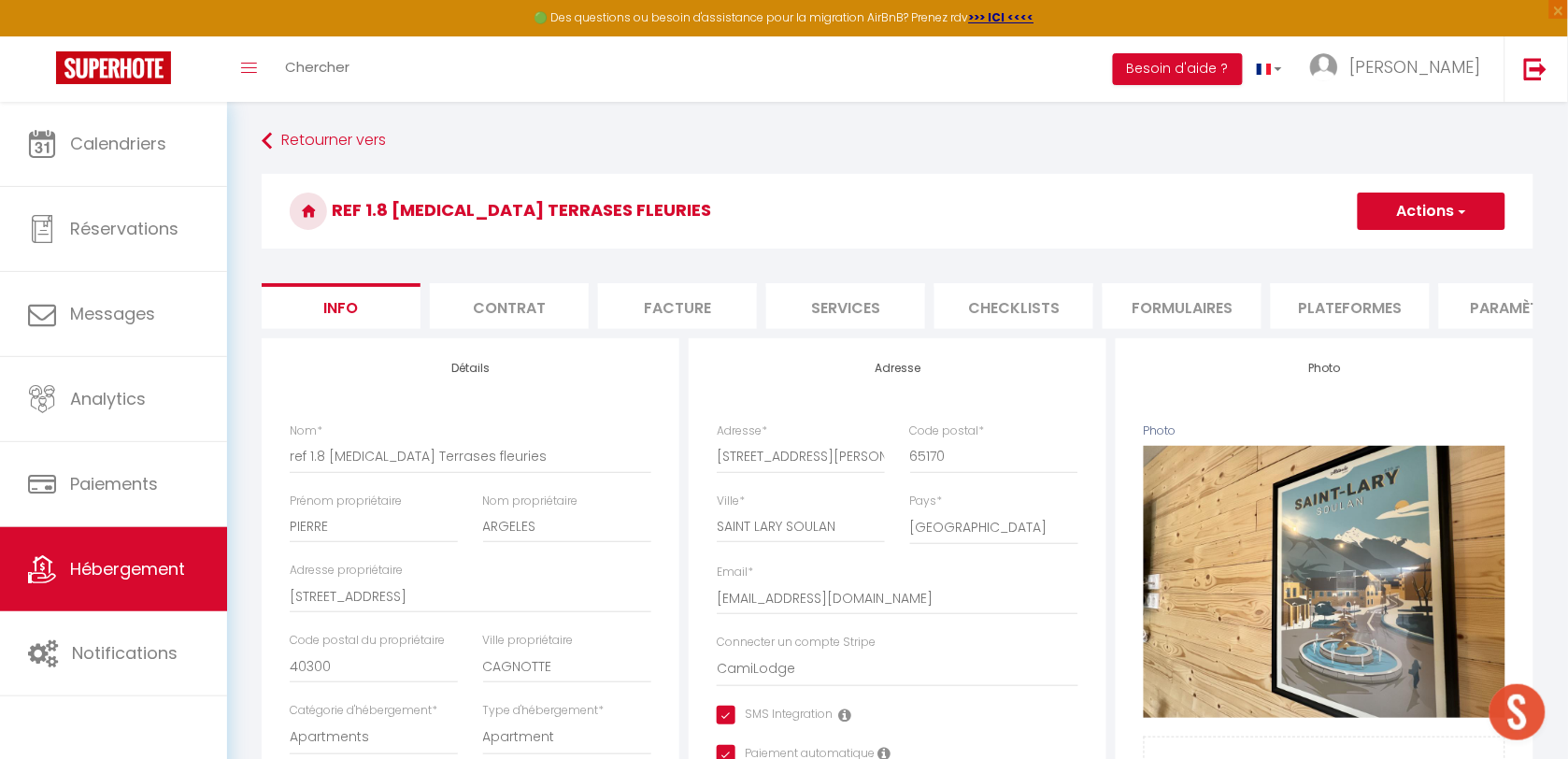
click at [1406, 221] on button "Actions" at bounding box center [1431, 211] width 148 height 37
click at [1394, 242] on link "Enregistrer" at bounding box center [1404, 252] width 200 height 24
click at [1394, 227] on button "Actions" at bounding box center [1431, 211] width 148 height 37
click at [1370, 257] on input "Enregistrer" at bounding box center [1357, 251] width 69 height 18
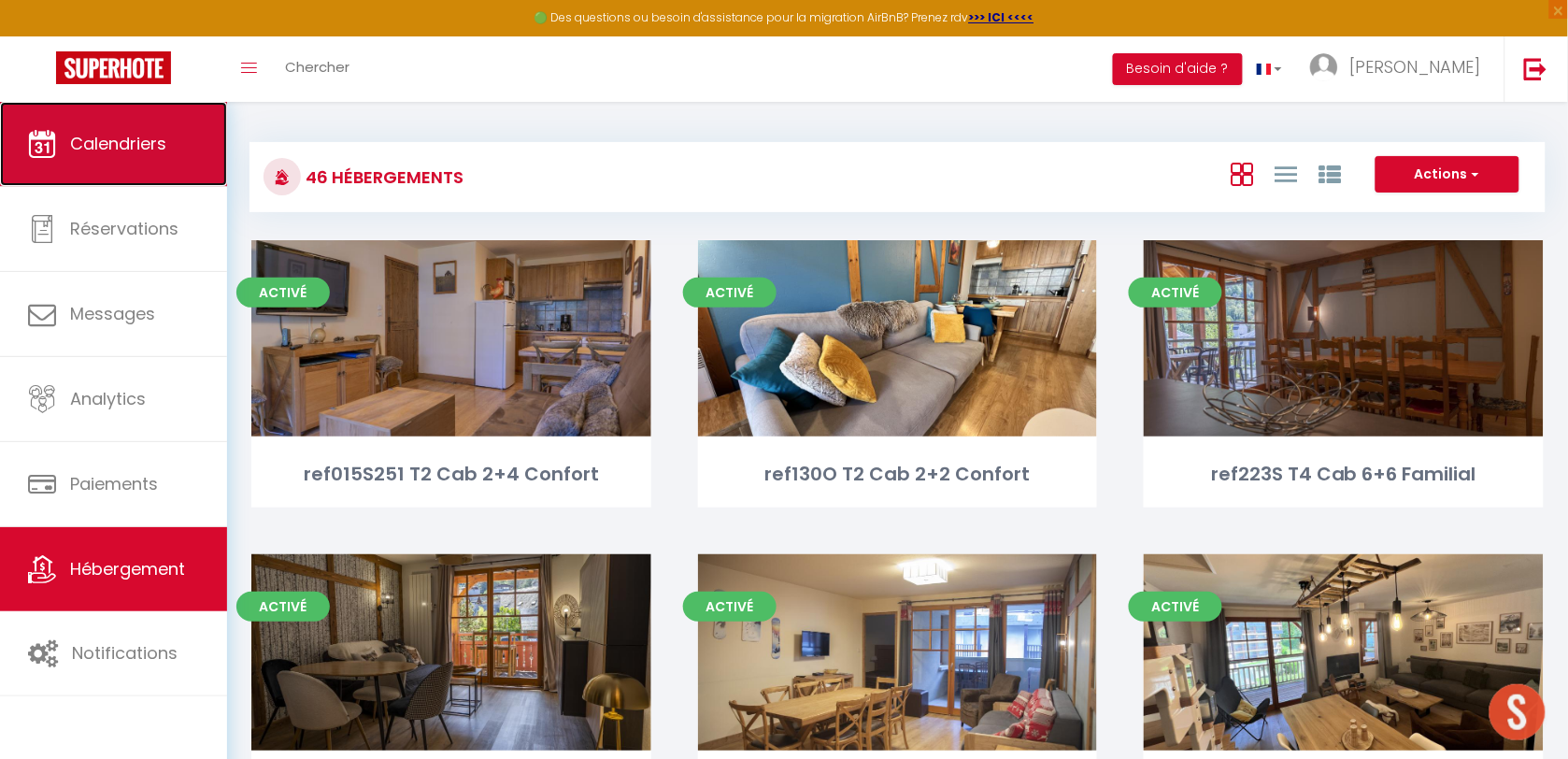
click at [104, 174] on link "Calendriers" at bounding box center [113, 144] width 227 height 84
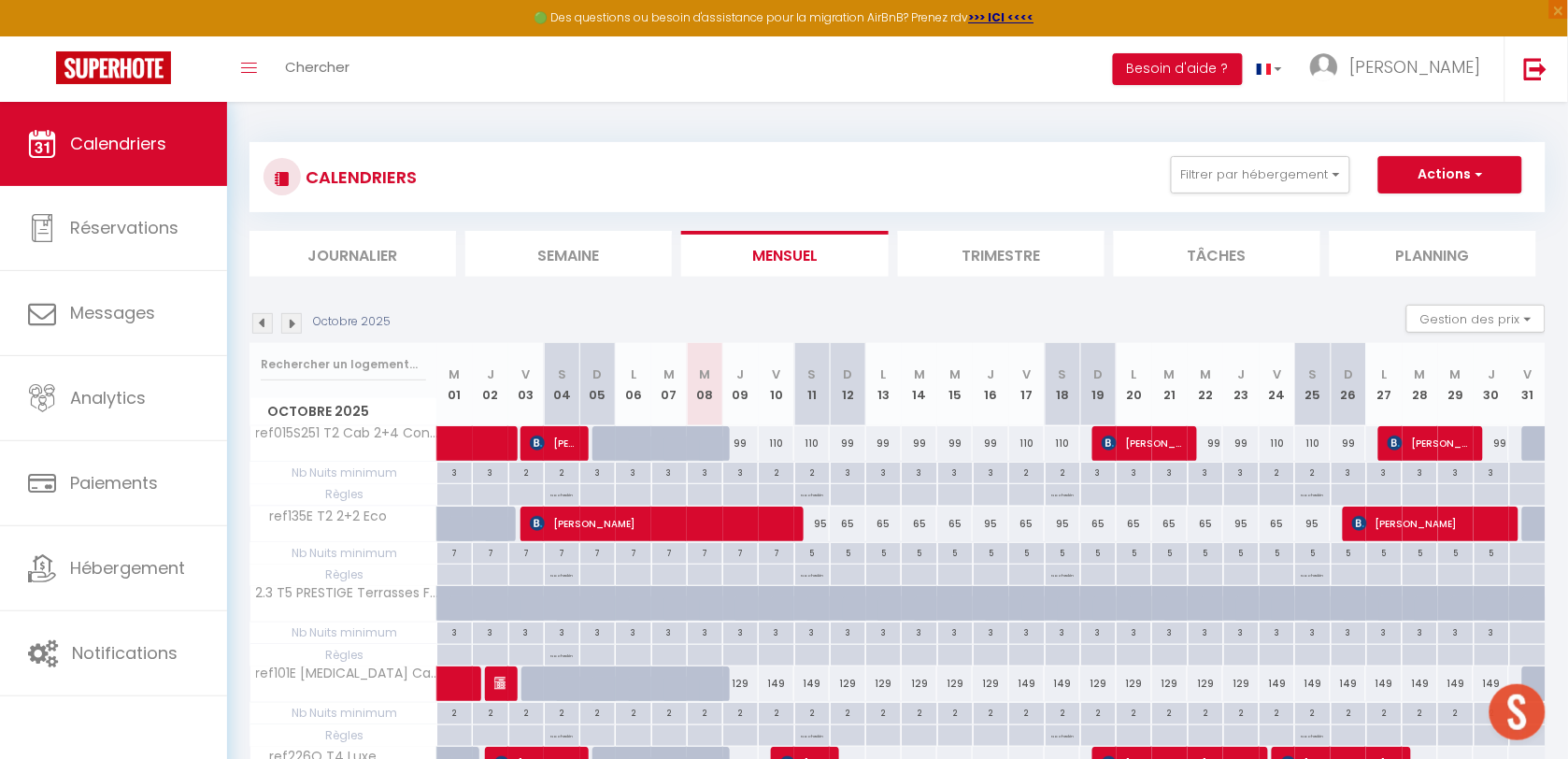
click at [286, 323] on img at bounding box center [290, 323] width 20 height 20
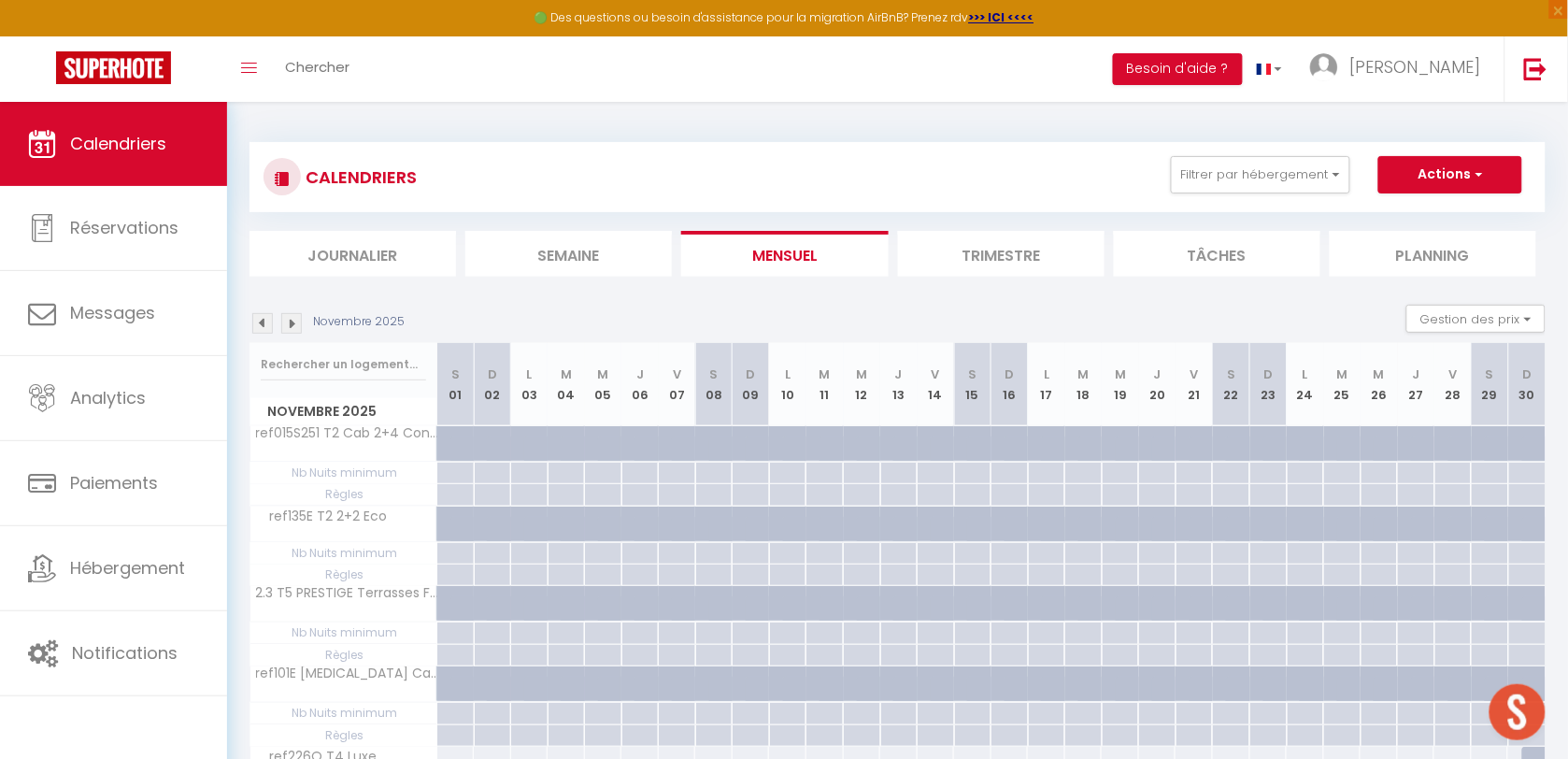
click at [286, 323] on img at bounding box center [290, 323] width 20 height 20
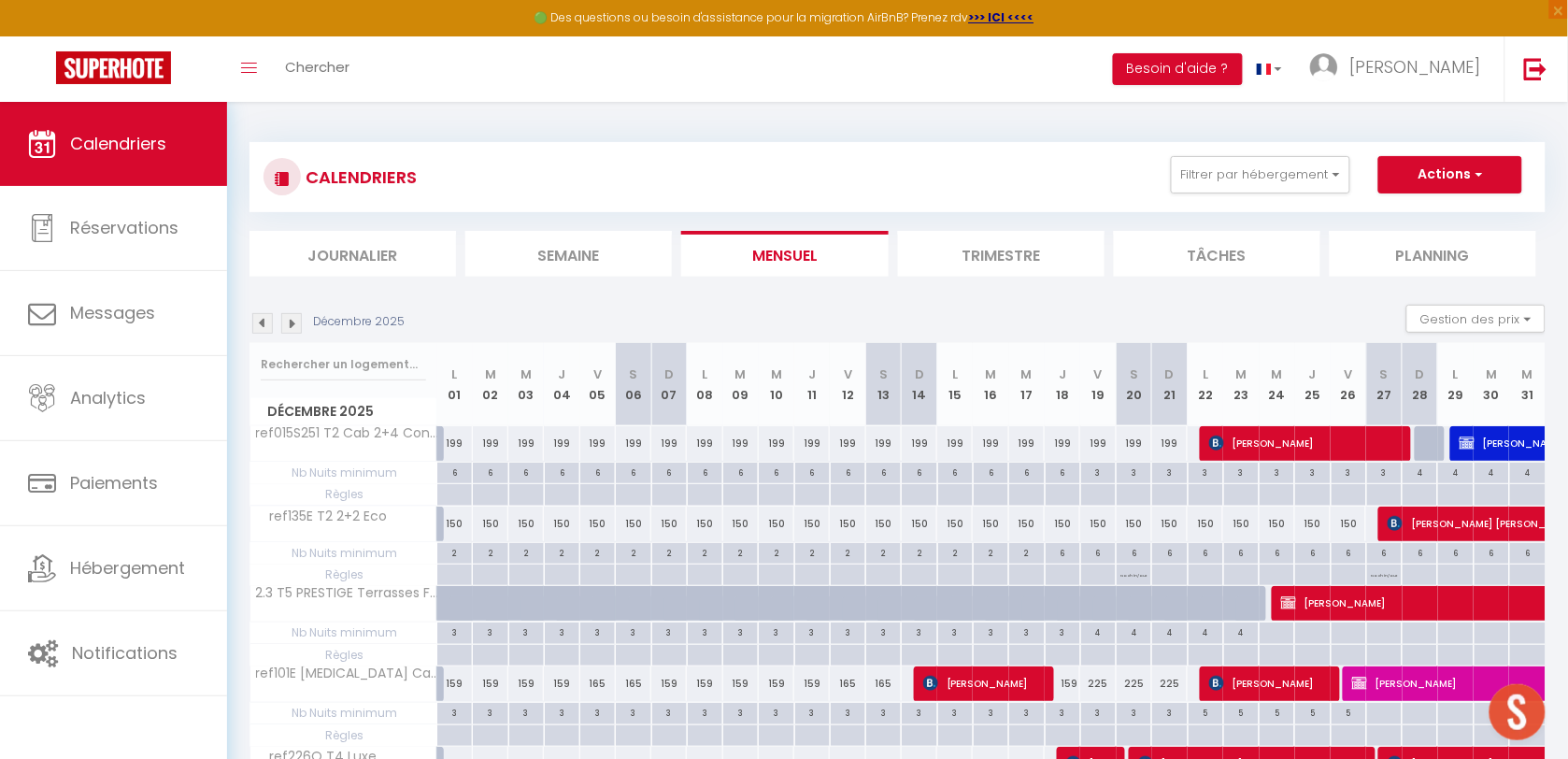
scroll to position [234, 0]
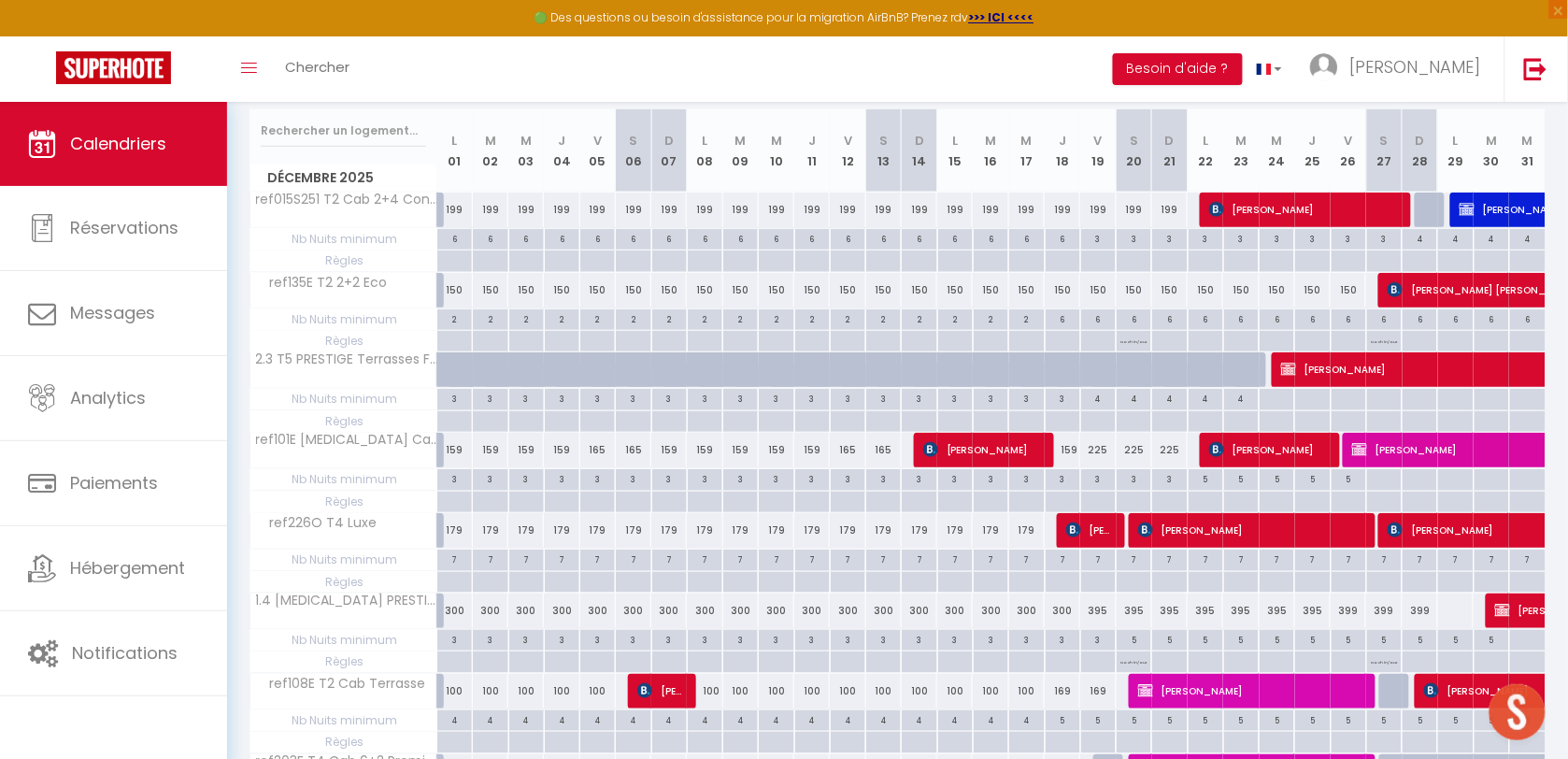
click at [1085, 320] on div "6" at bounding box center [1098, 318] width 35 height 18
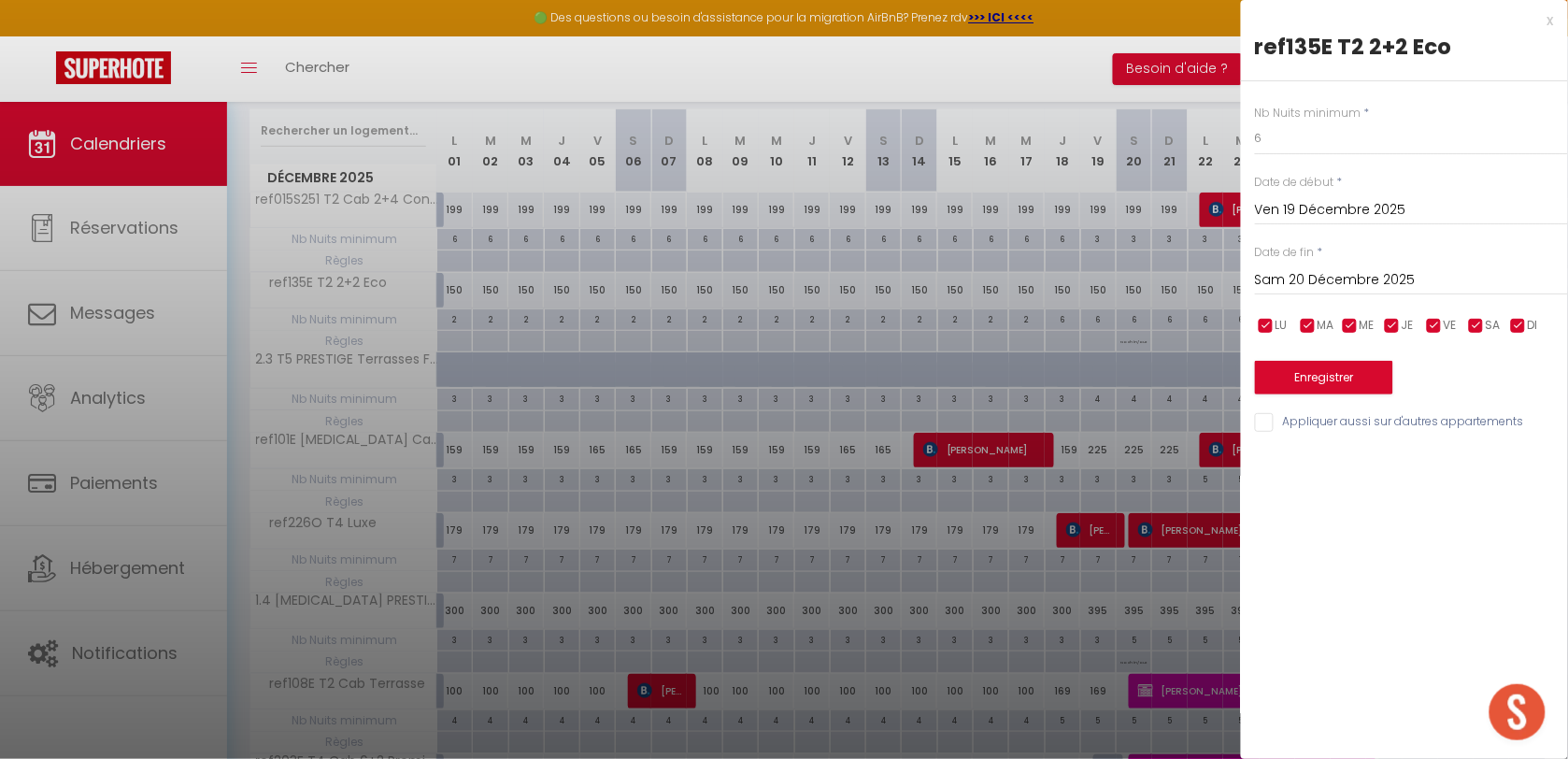
click at [1268, 283] on input "Sam 20 Décembre 2025" at bounding box center [1411, 280] width 313 height 24
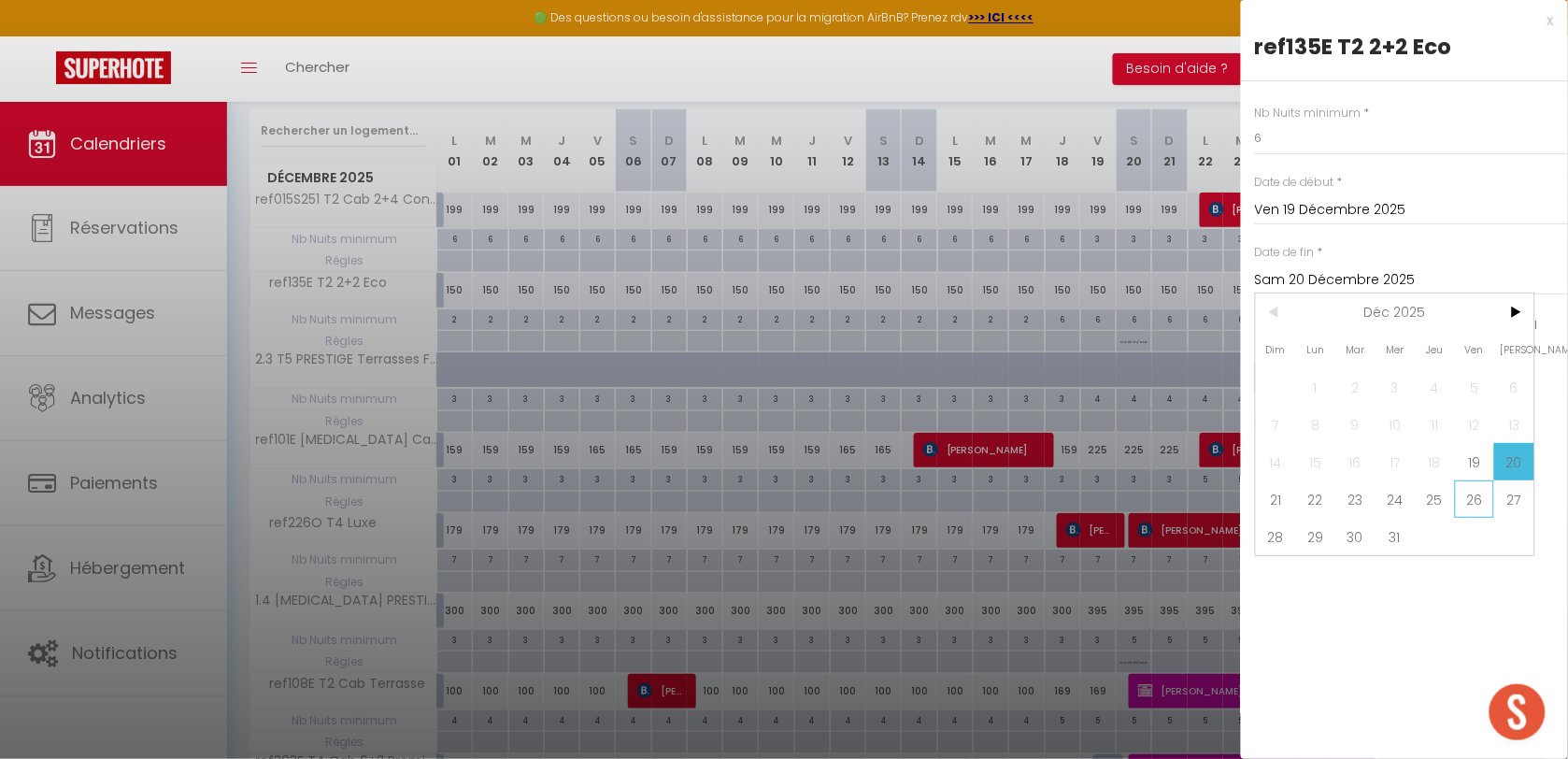
click at [1478, 500] on span "26" at bounding box center [1475, 498] width 40 height 37
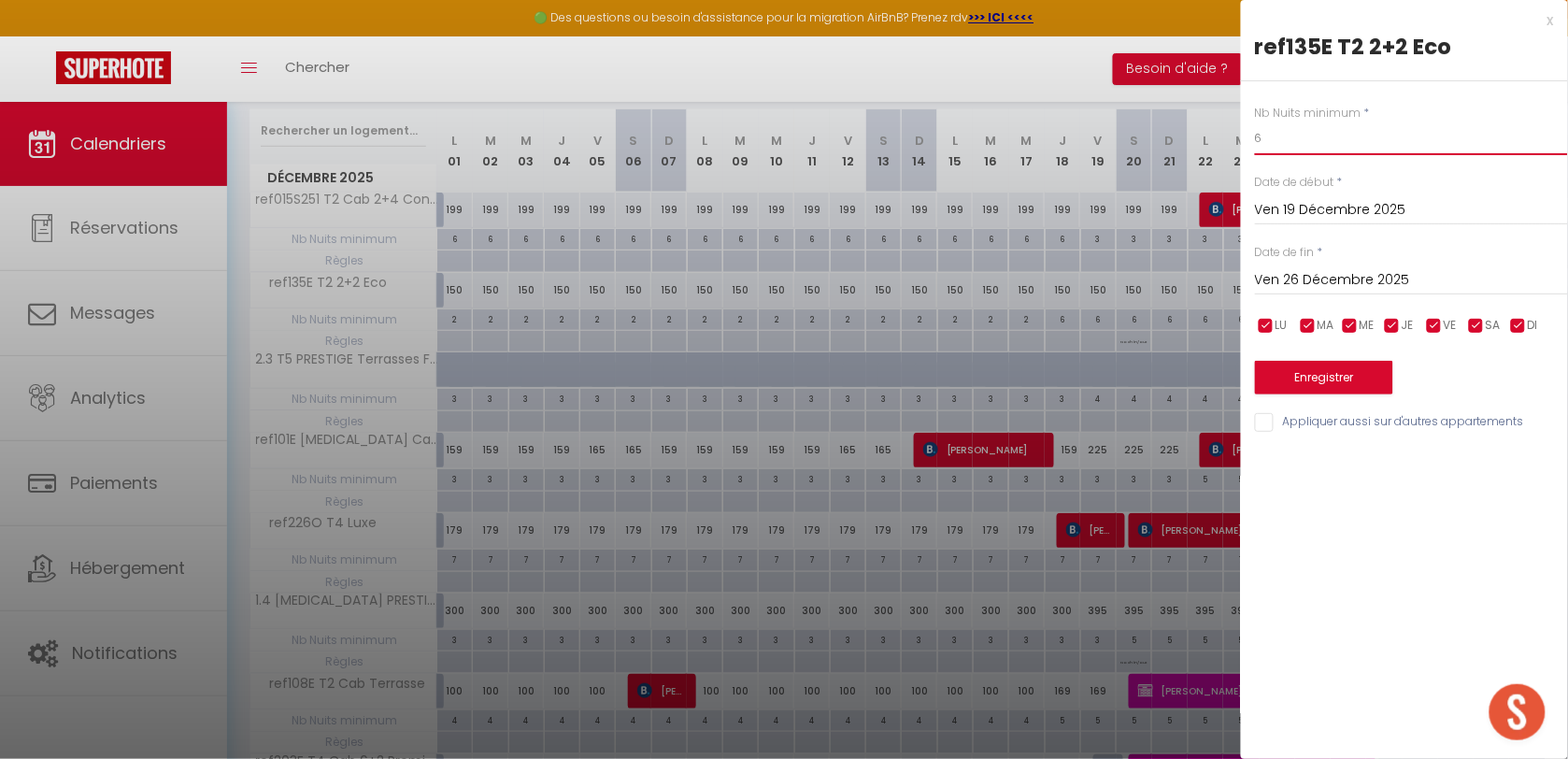
click at [1281, 145] on input "6" at bounding box center [1411, 138] width 313 height 34
click at [1308, 375] on button "Enregistrer" at bounding box center [1324, 377] width 138 height 34
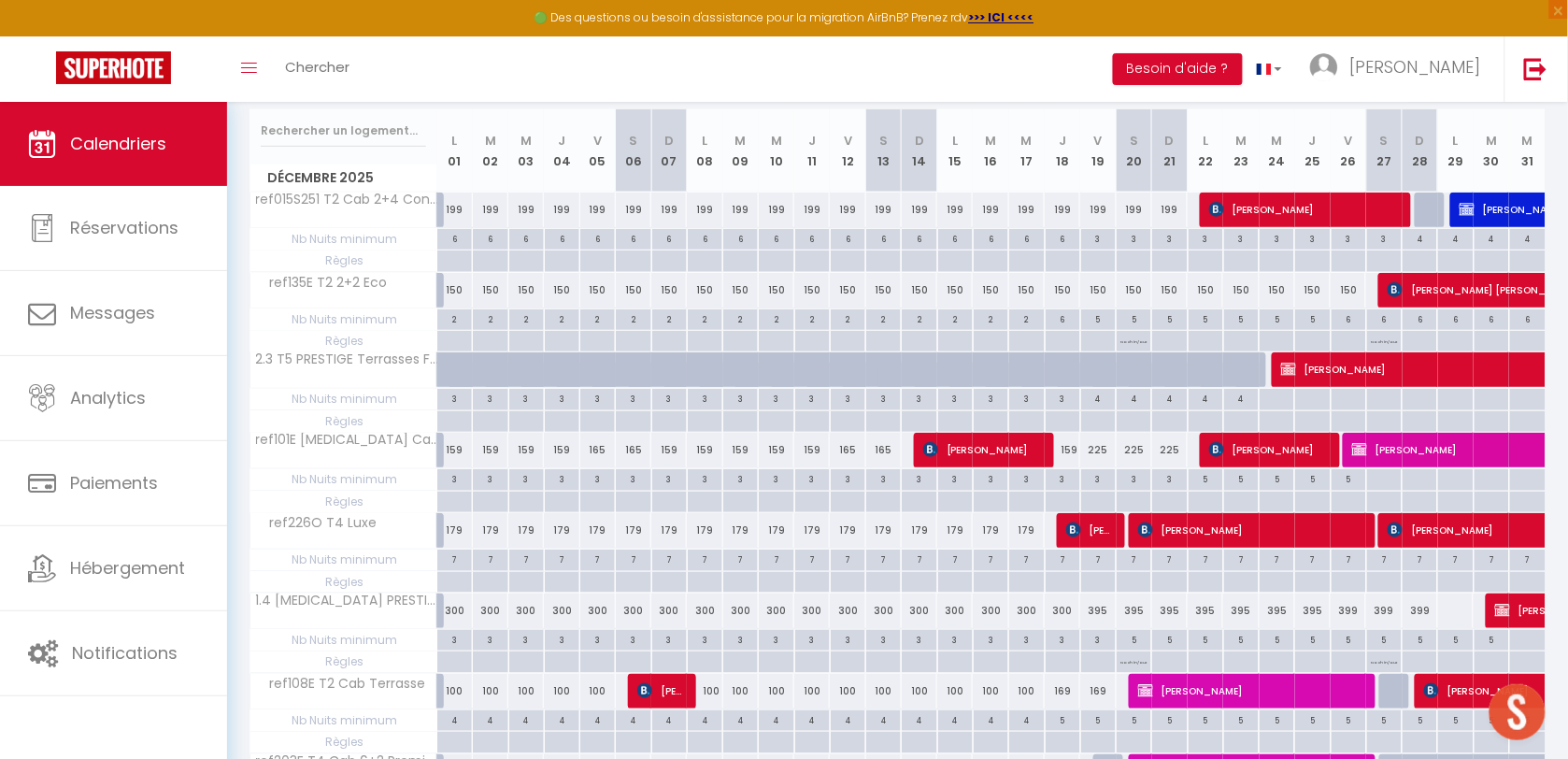
click at [1347, 325] on div "6" at bounding box center [1349, 318] width 35 height 18
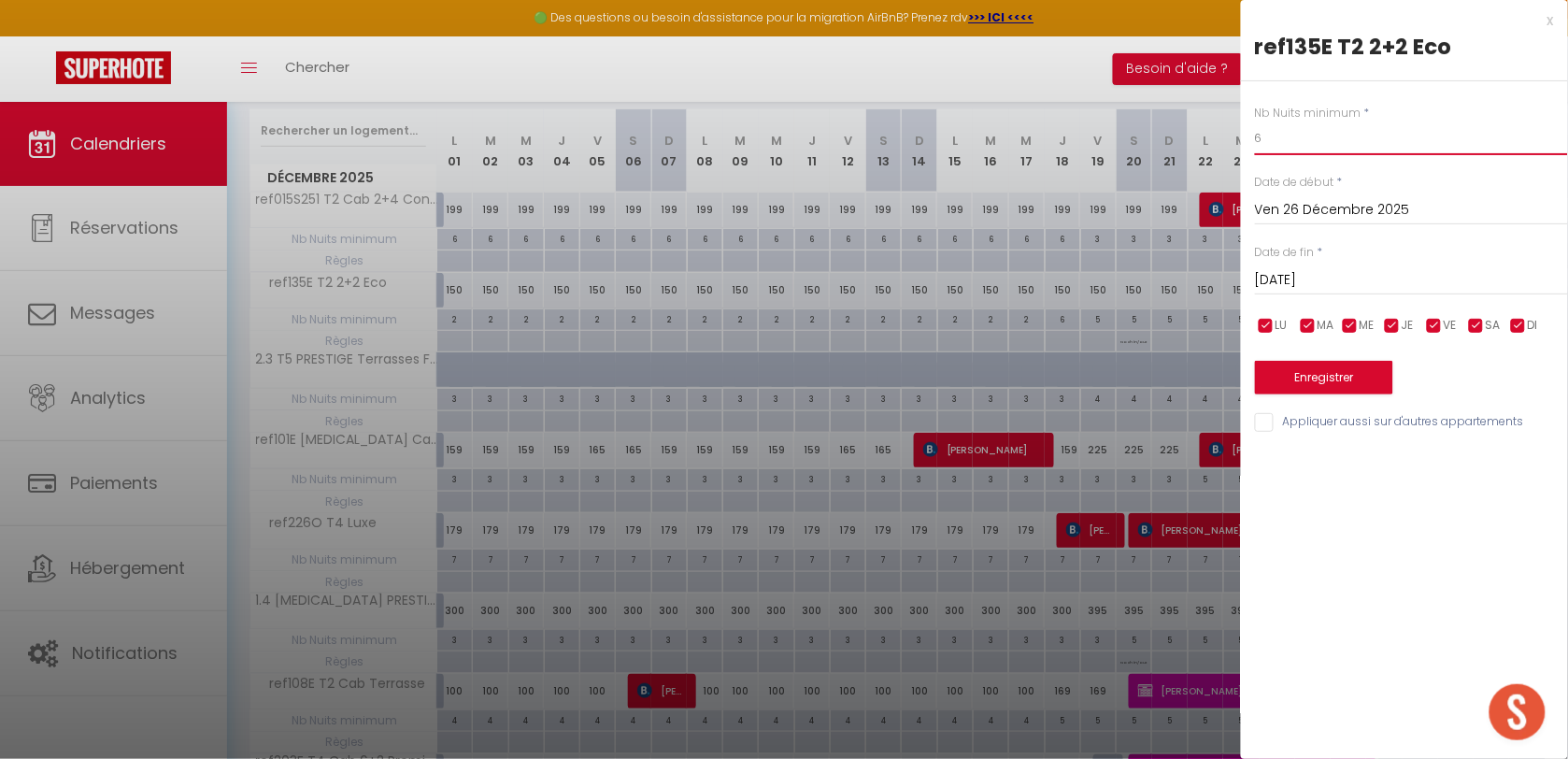
click at [1282, 137] on input "6" at bounding box center [1411, 138] width 313 height 34
click at [1271, 375] on button "Enregistrer" at bounding box center [1324, 377] width 138 height 34
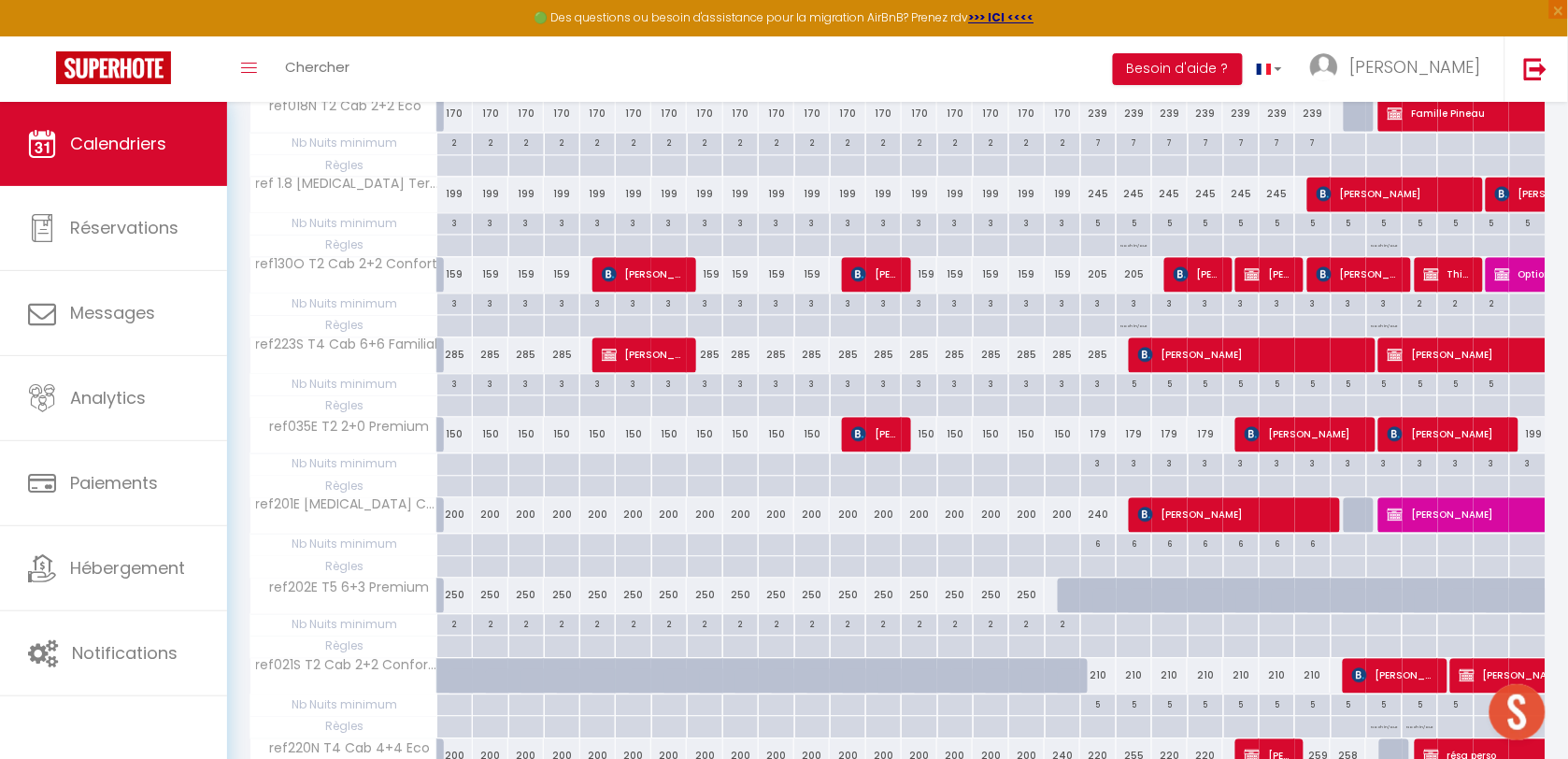
scroll to position [1168, 0]
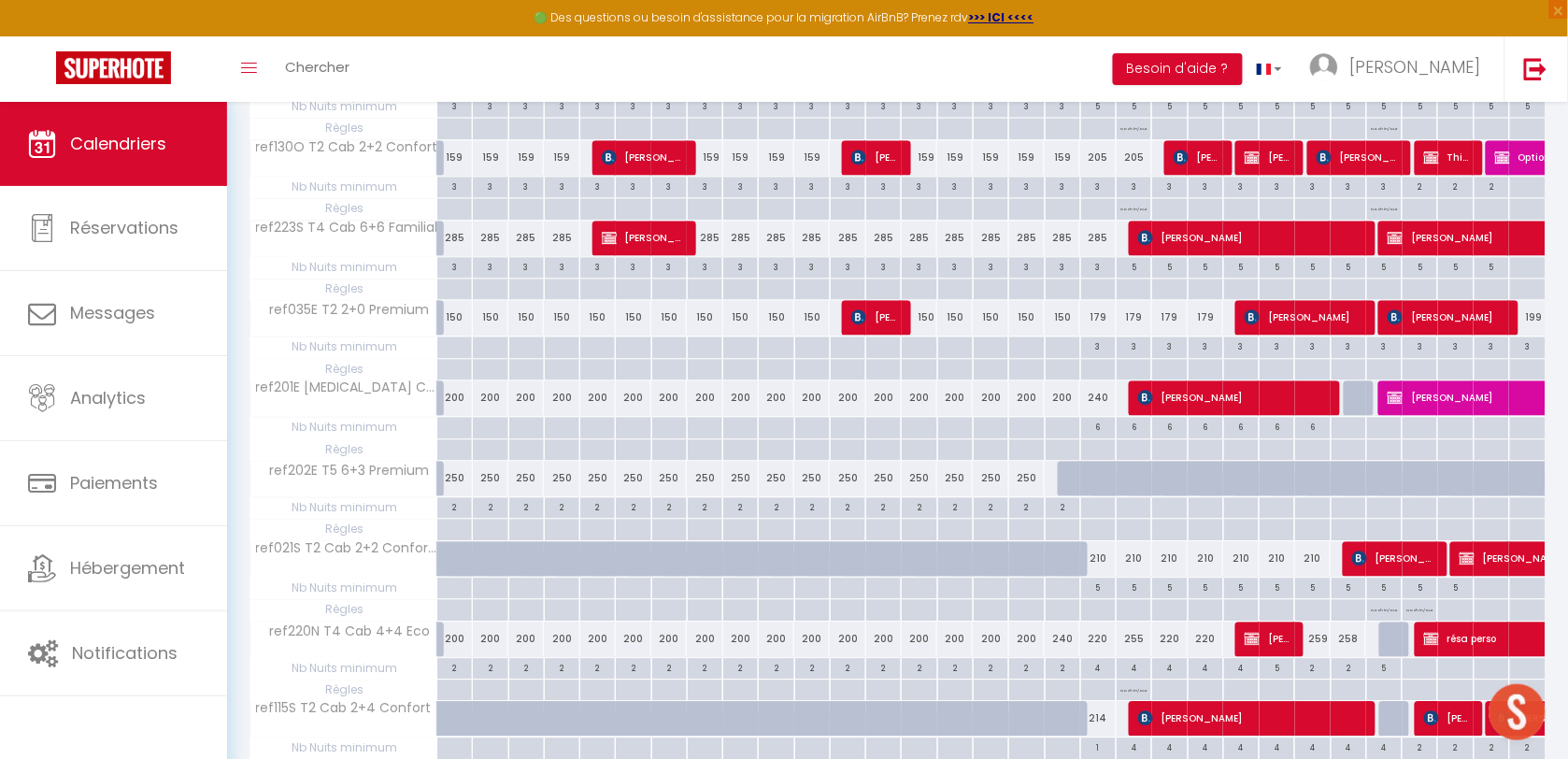
click at [1091, 431] on div "6" at bounding box center [1098, 426] width 35 height 18
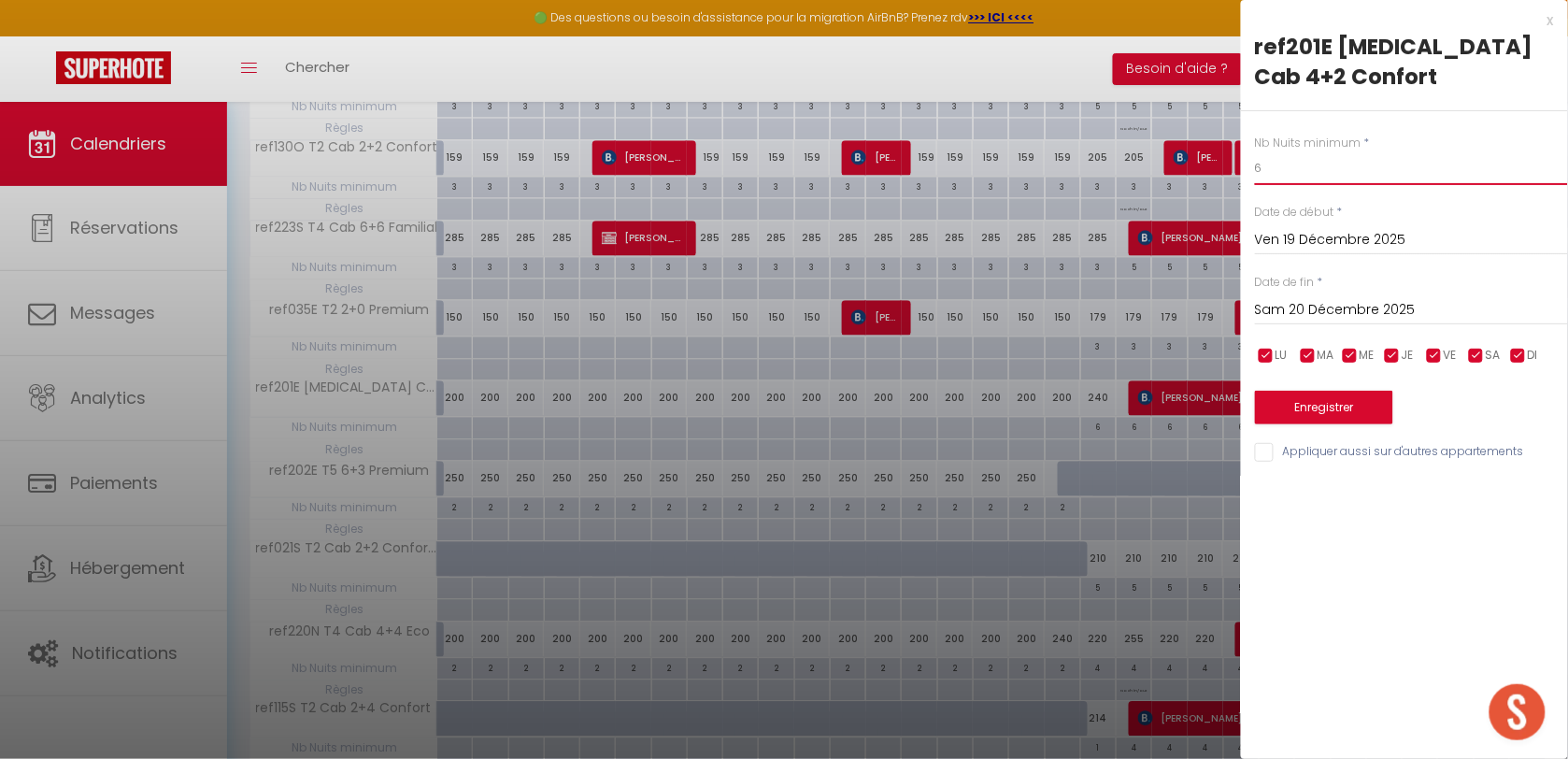
click at [1276, 151] on input "6" at bounding box center [1411, 168] width 313 height 34
click at [1554, 16] on div "x ref201E [MEDICAL_DATA] Cab 4+2 Confort Nb Nuits minimum * 6 Date de début * […" at bounding box center [1404, 241] width 327 height 482
click at [1549, 20] on div "x" at bounding box center [1397, 20] width 313 height 22
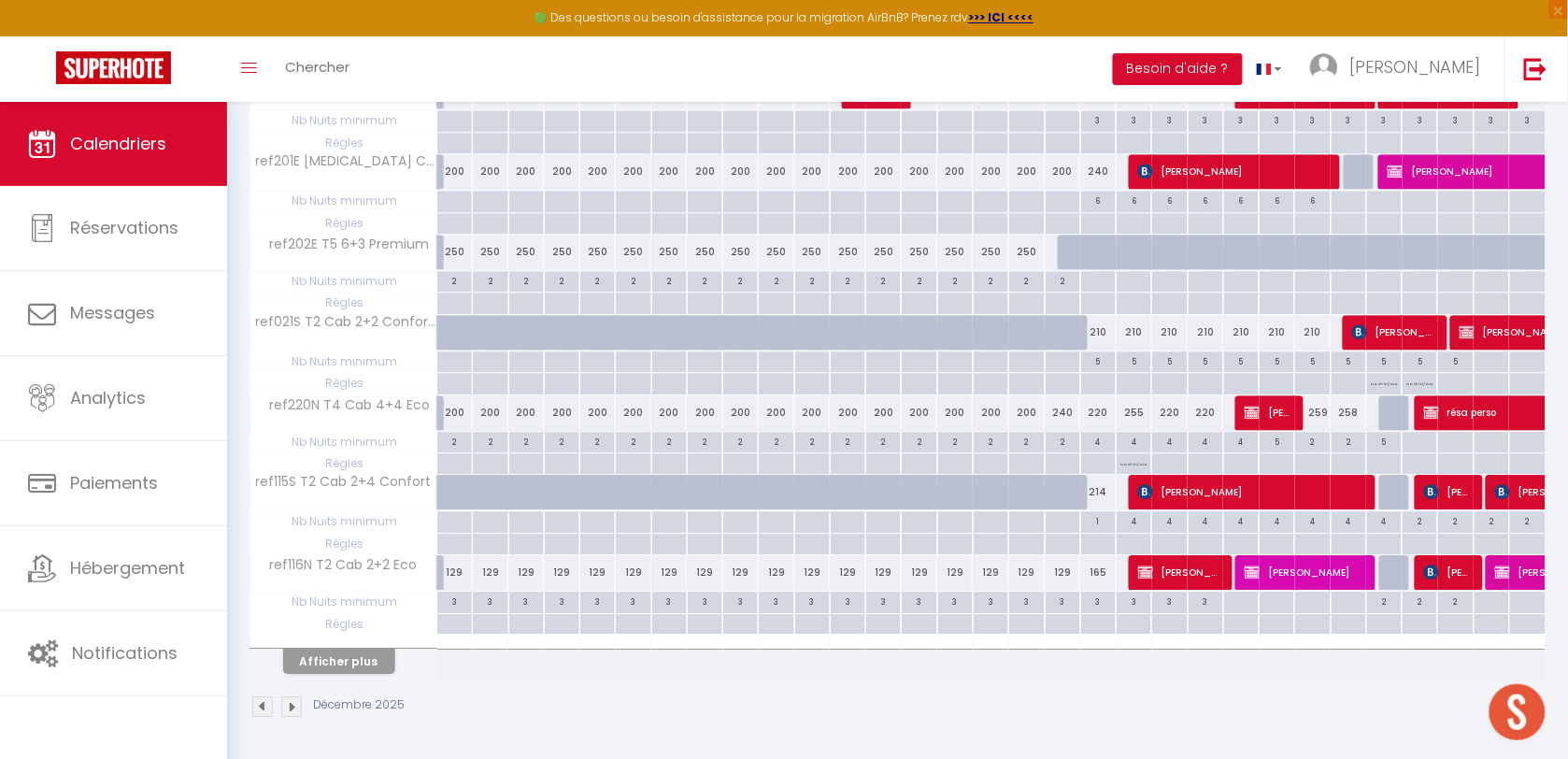
scroll to position [1406, 0]
click at [359, 655] on button "Afficher plus" at bounding box center [338, 661] width 112 height 25
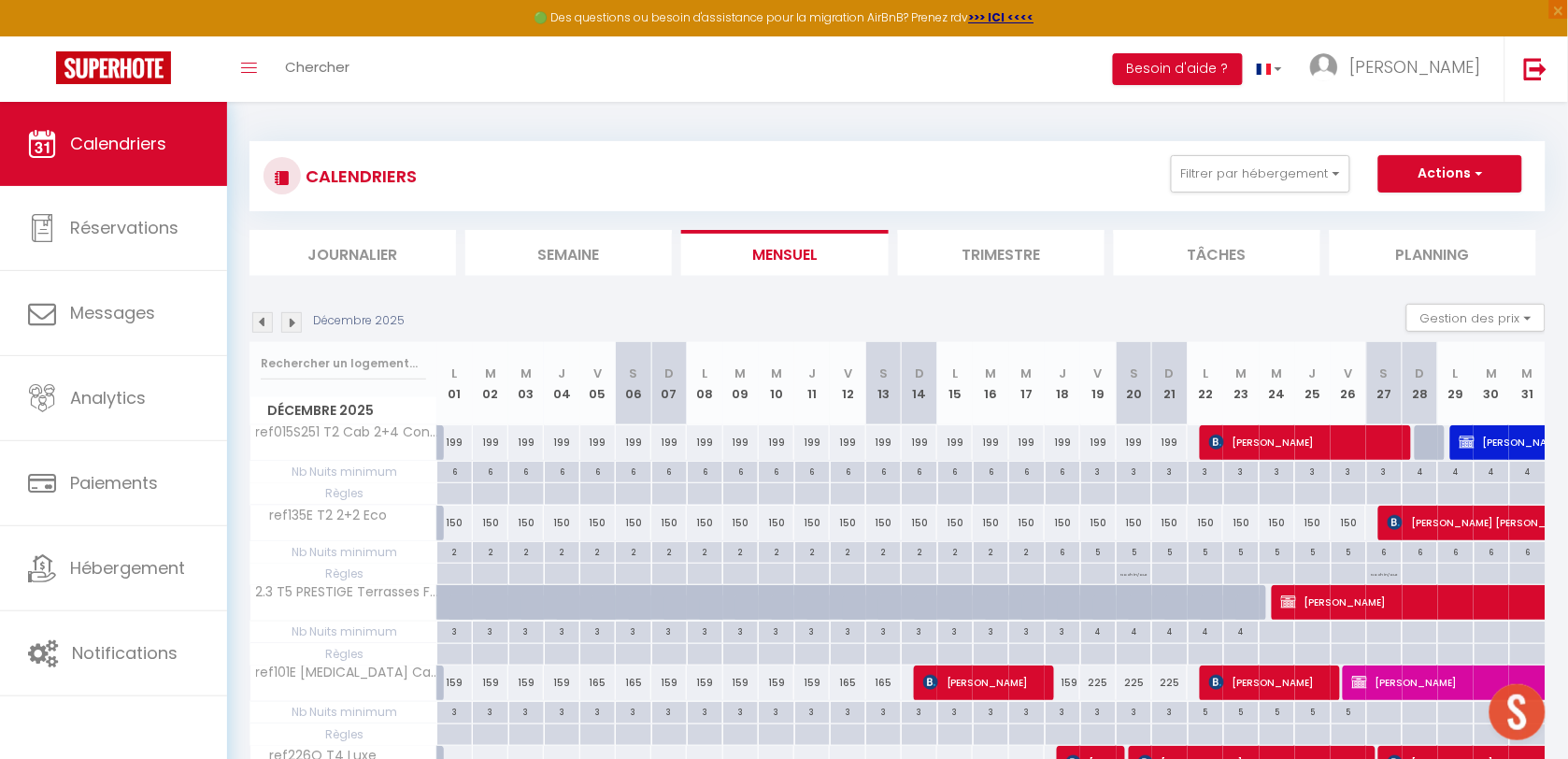
scroll to position [0, 0]
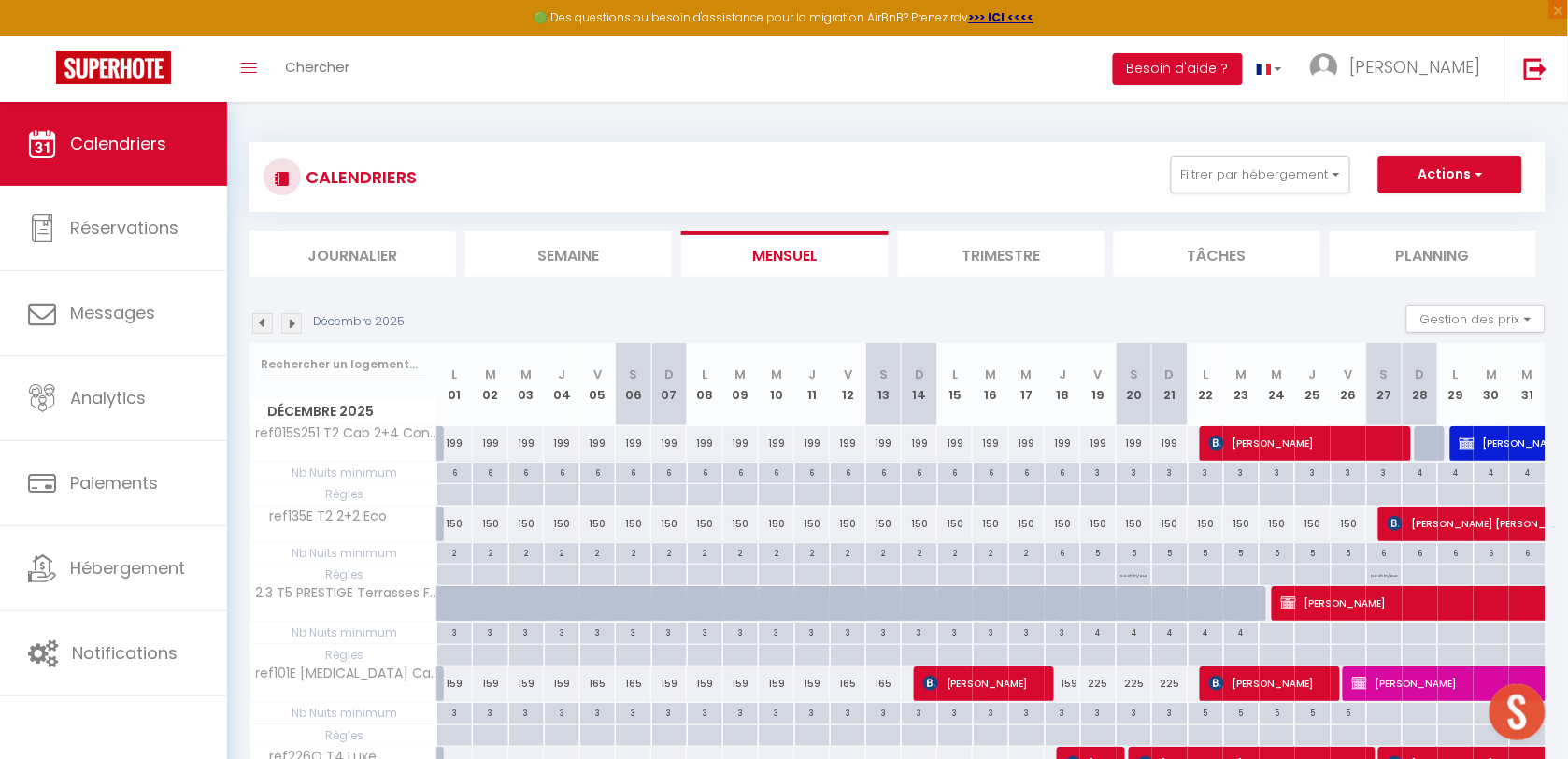
click at [288, 318] on img at bounding box center [290, 323] width 20 height 20
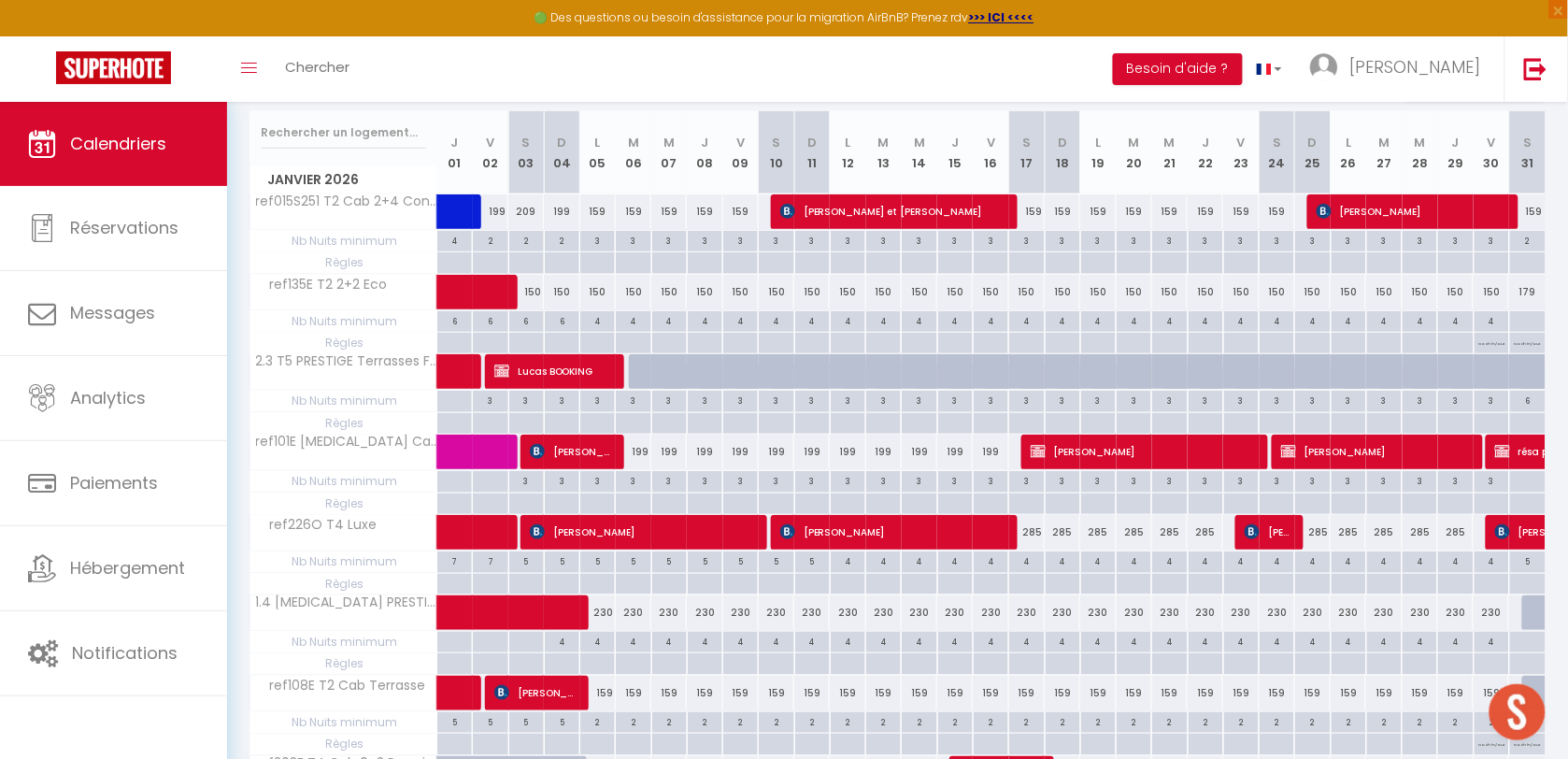
scroll to position [218, 0]
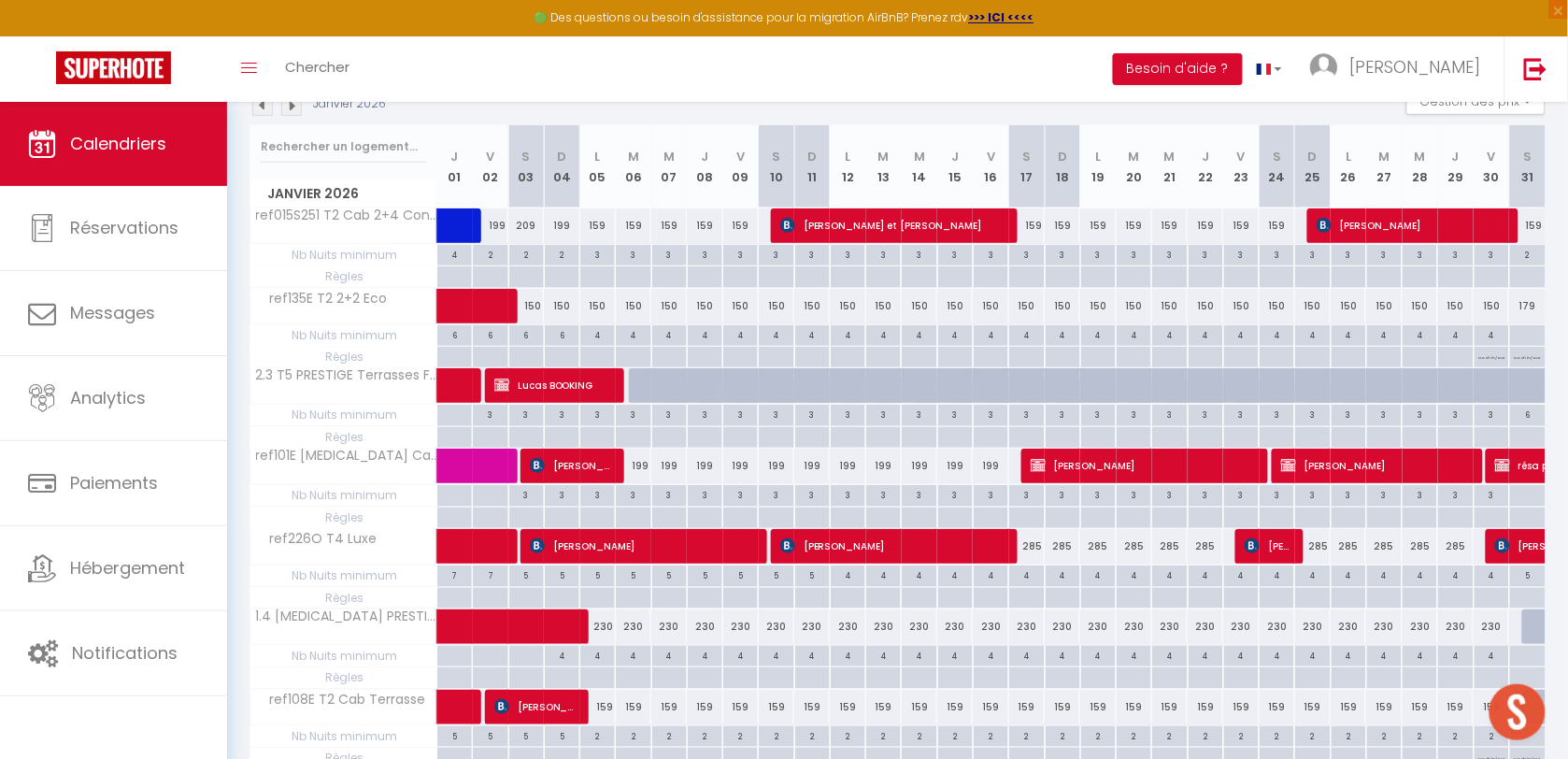
click at [260, 104] on img at bounding box center [262, 104] width 20 height 20
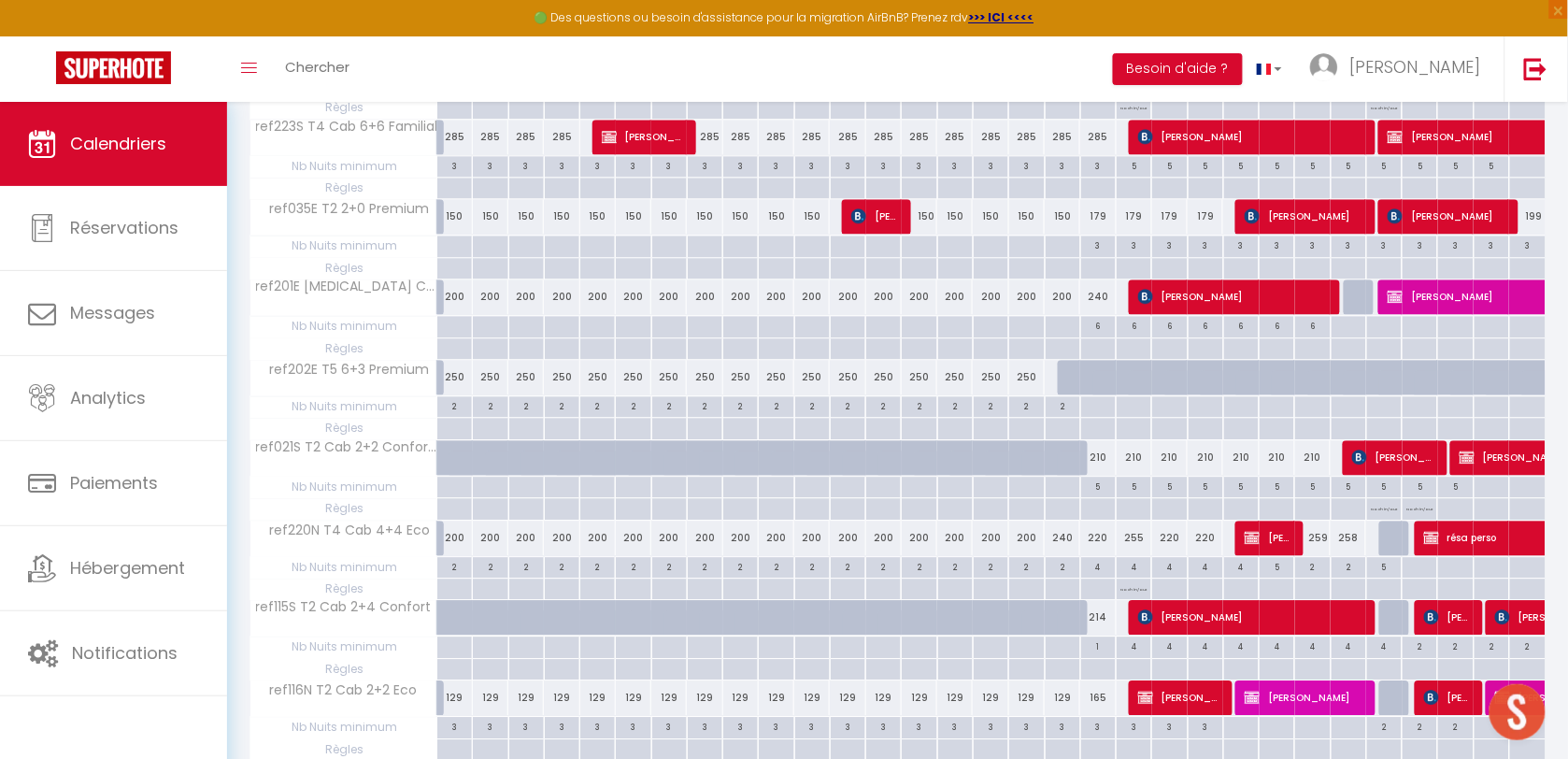
scroll to position [1406, 0]
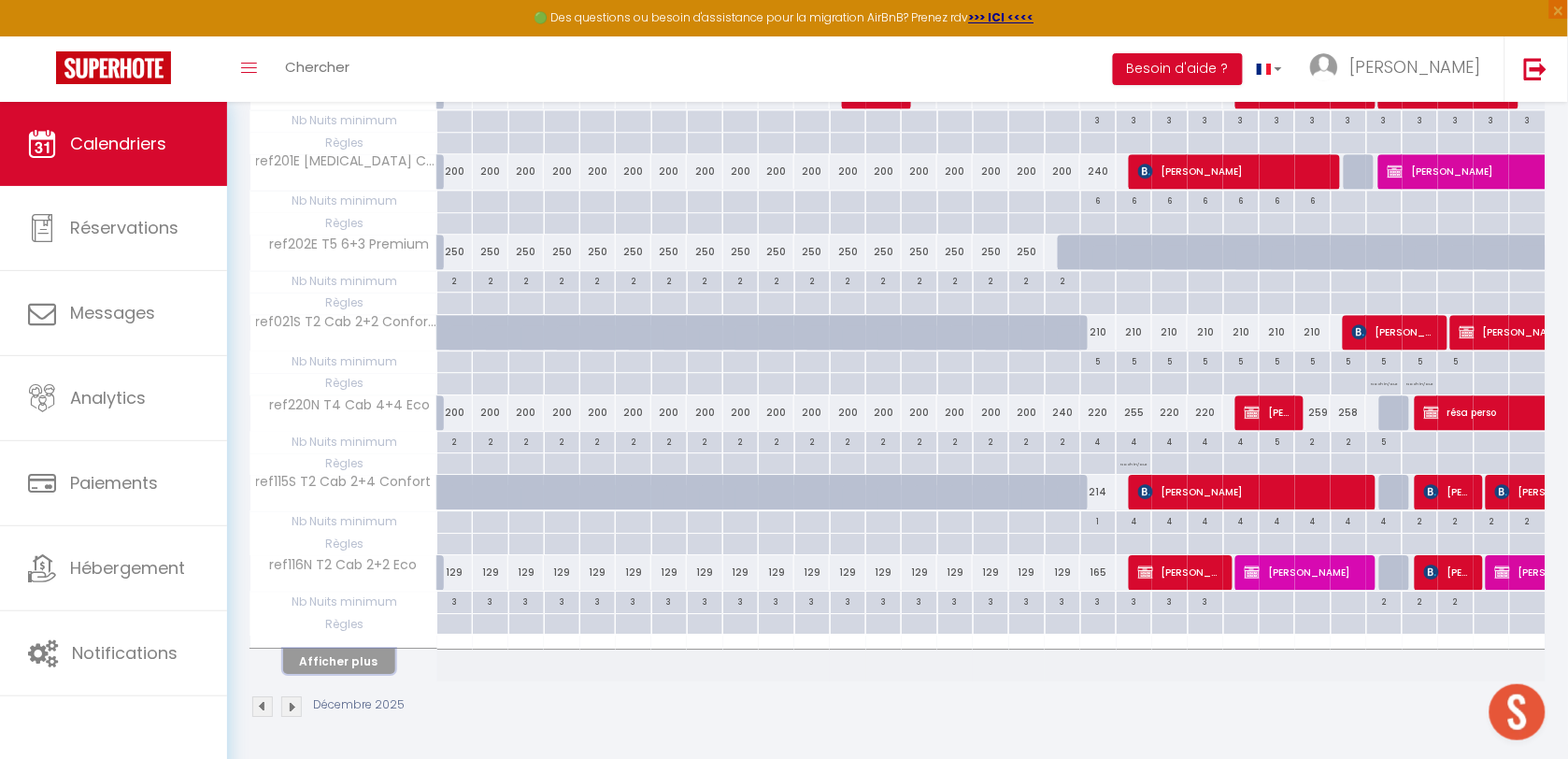
click at [360, 659] on button "Afficher plus" at bounding box center [338, 661] width 112 height 25
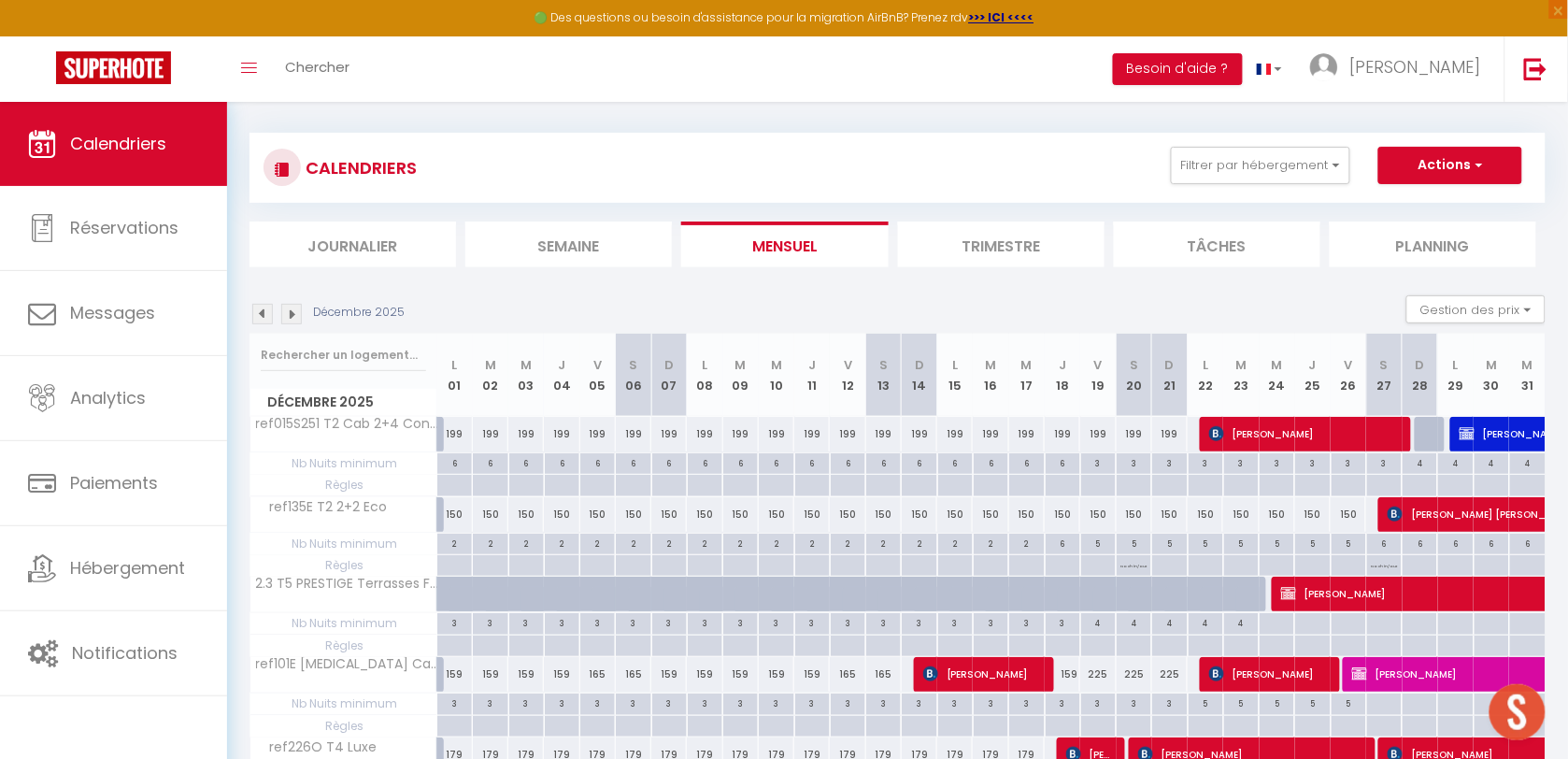
scroll to position [0, 0]
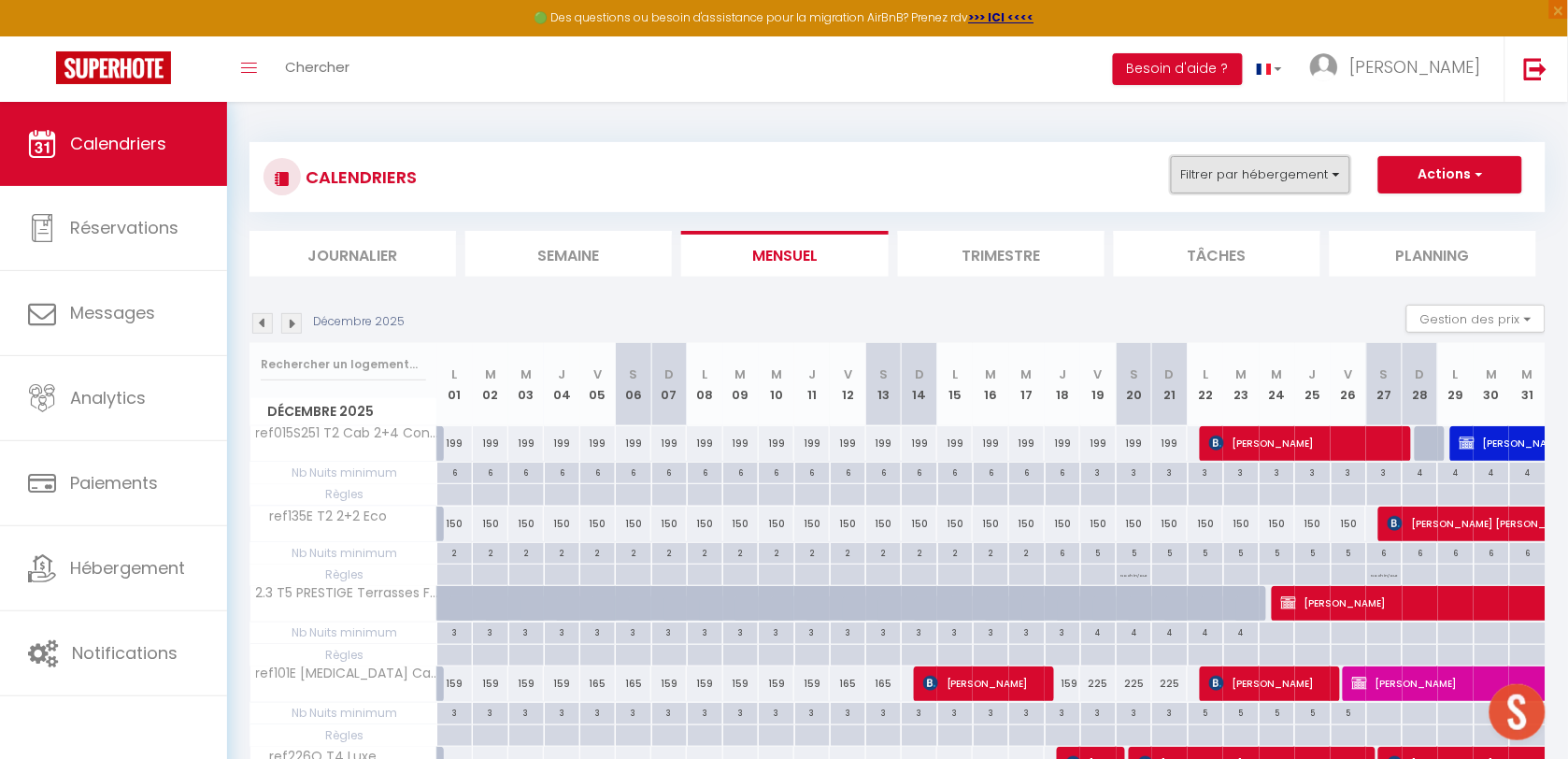
drag, startPoint x: 1214, startPoint y: 164, endPoint x: 1216, endPoint y: 182, distance: 18.1
click at [1214, 164] on button "Filtrer par hébergement" at bounding box center [1259, 174] width 179 height 37
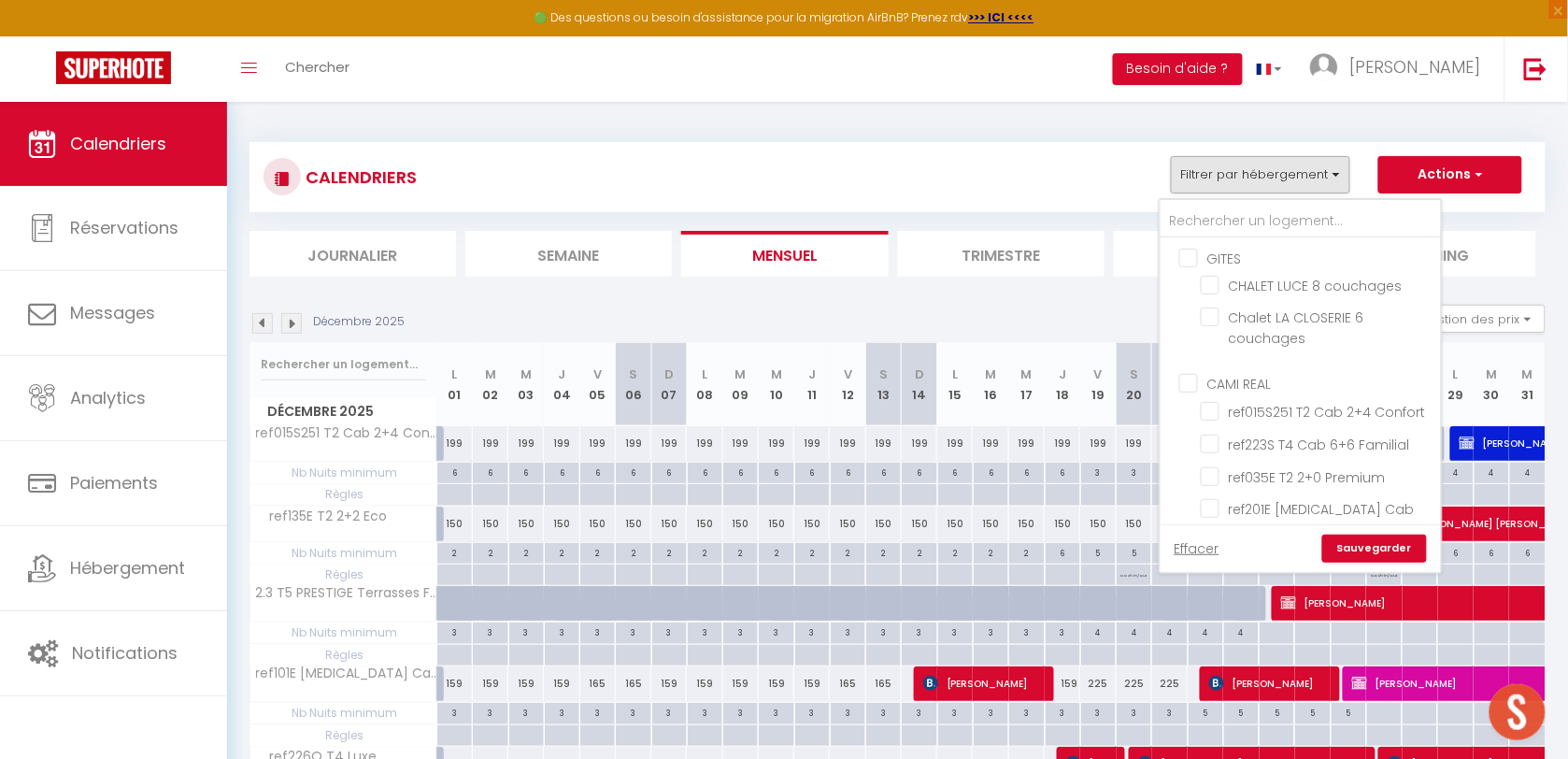
click at [1203, 196] on div "CALENDRIERS Filtrer par hébergement GITES CHALET LUCE 8 couchages Chalet LA CLO…" at bounding box center [897, 177] width 1268 height 42
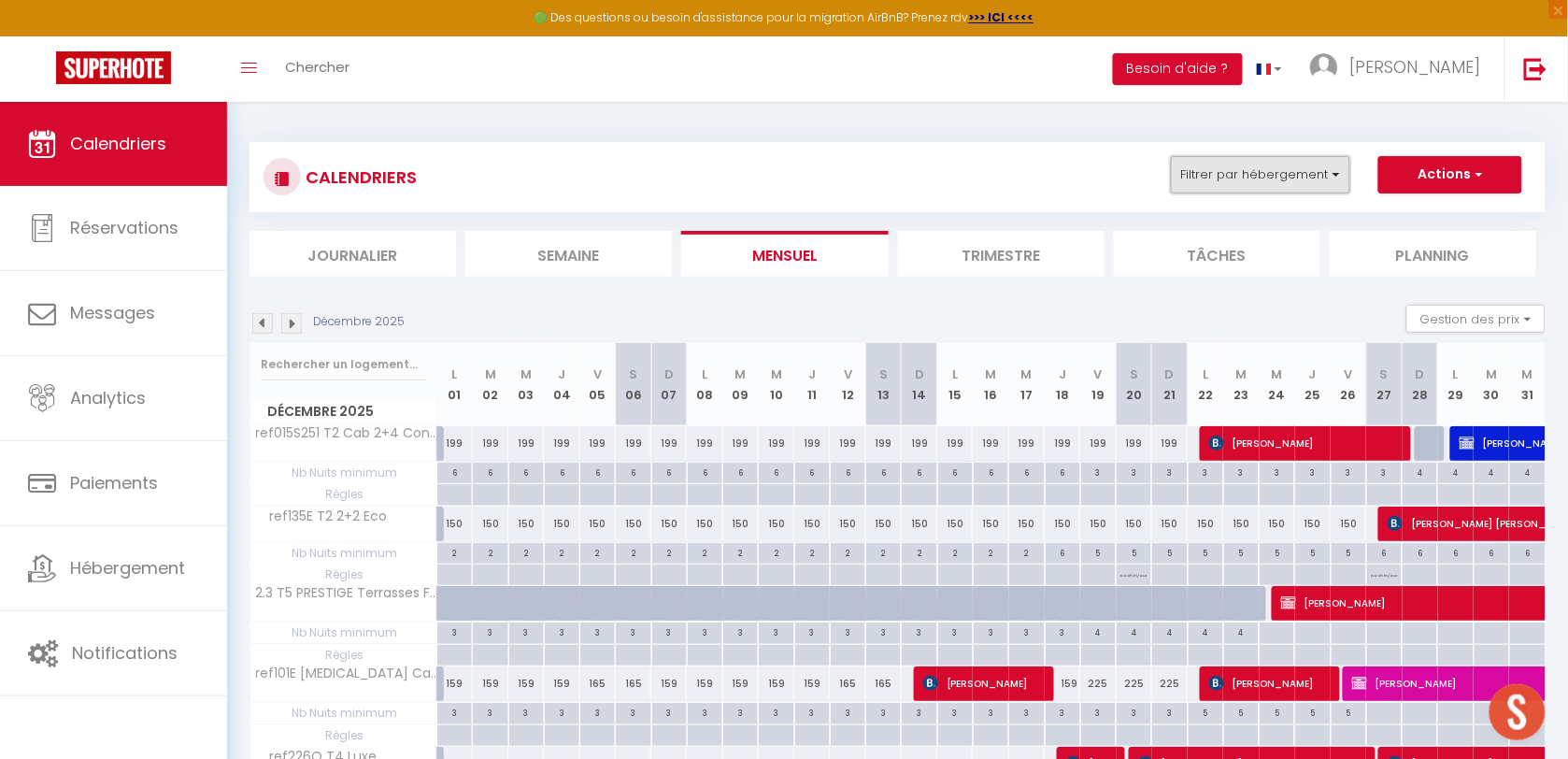
click at [1206, 187] on button "Filtrer par hébergement" at bounding box center [1259, 174] width 179 height 37
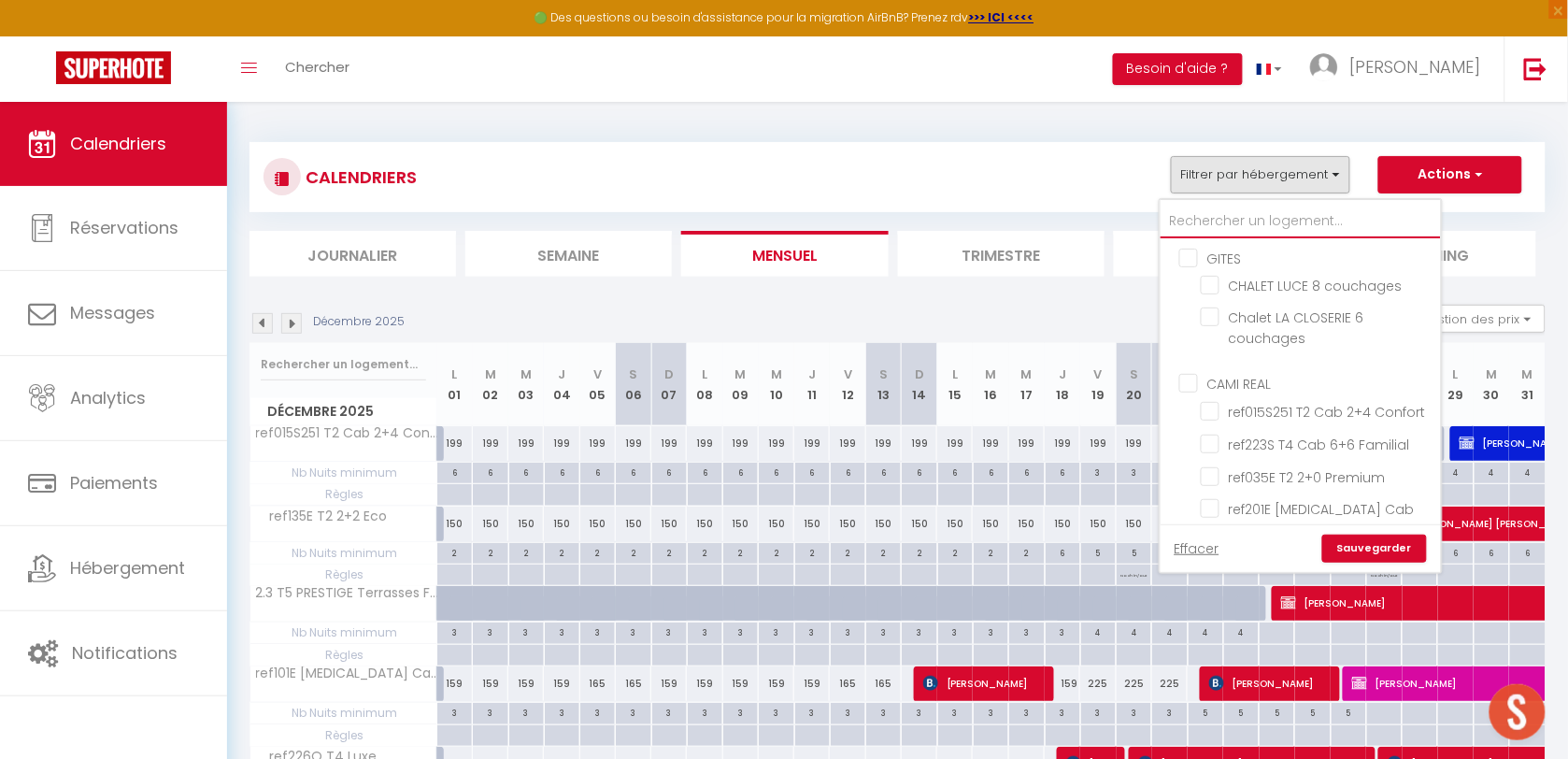
click at [1206, 204] on input "text" at bounding box center [1301, 220] width 280 height 34
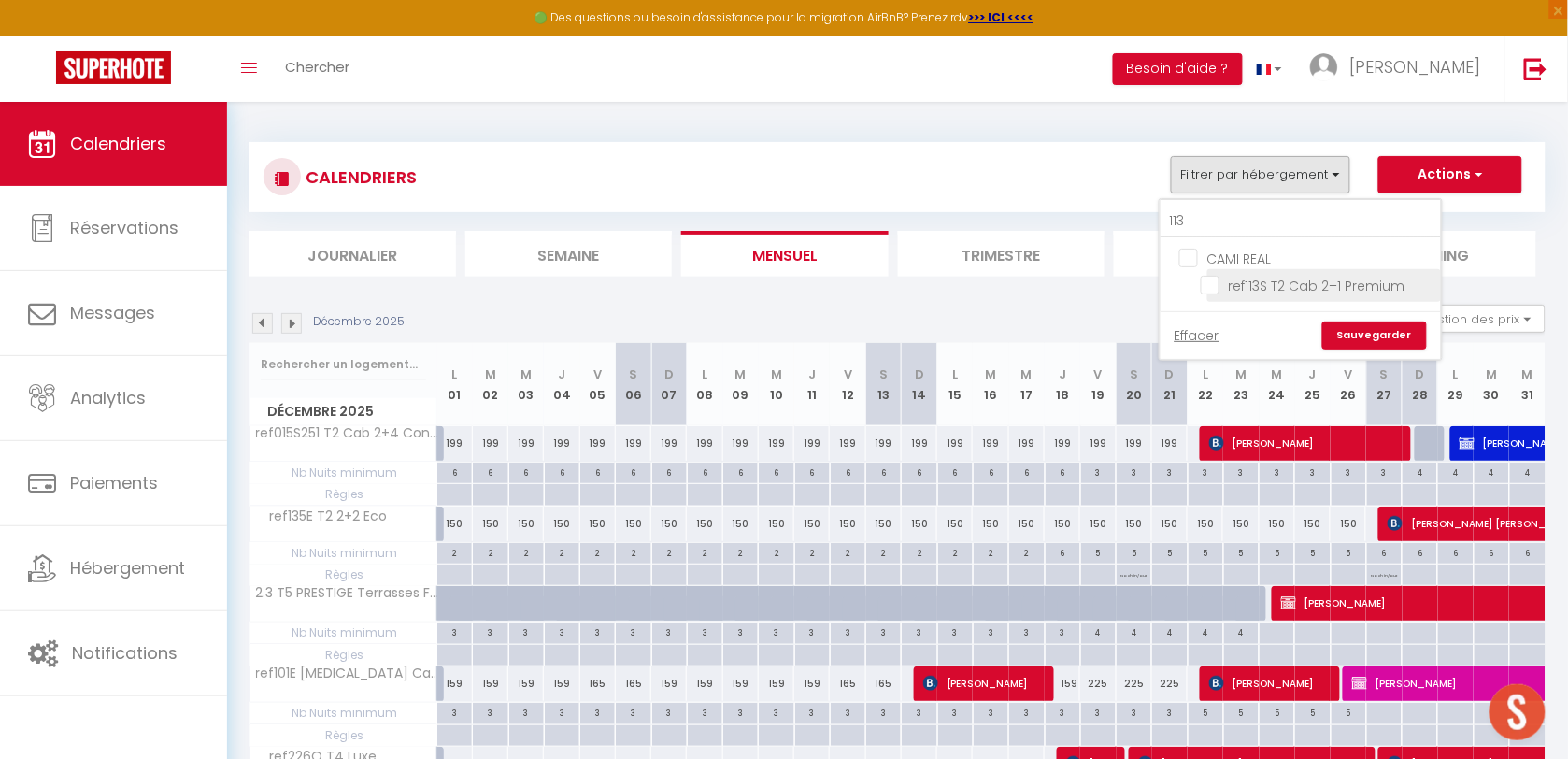
click at [1211, 283] on input "ref113S T2 Cab 2+1 Premium" at bounding box center [1318, 284] width 234 height 18
click at [1356, 330] on link "Sauvegarder" at bounding box center [1373, 334] width 104 height 28
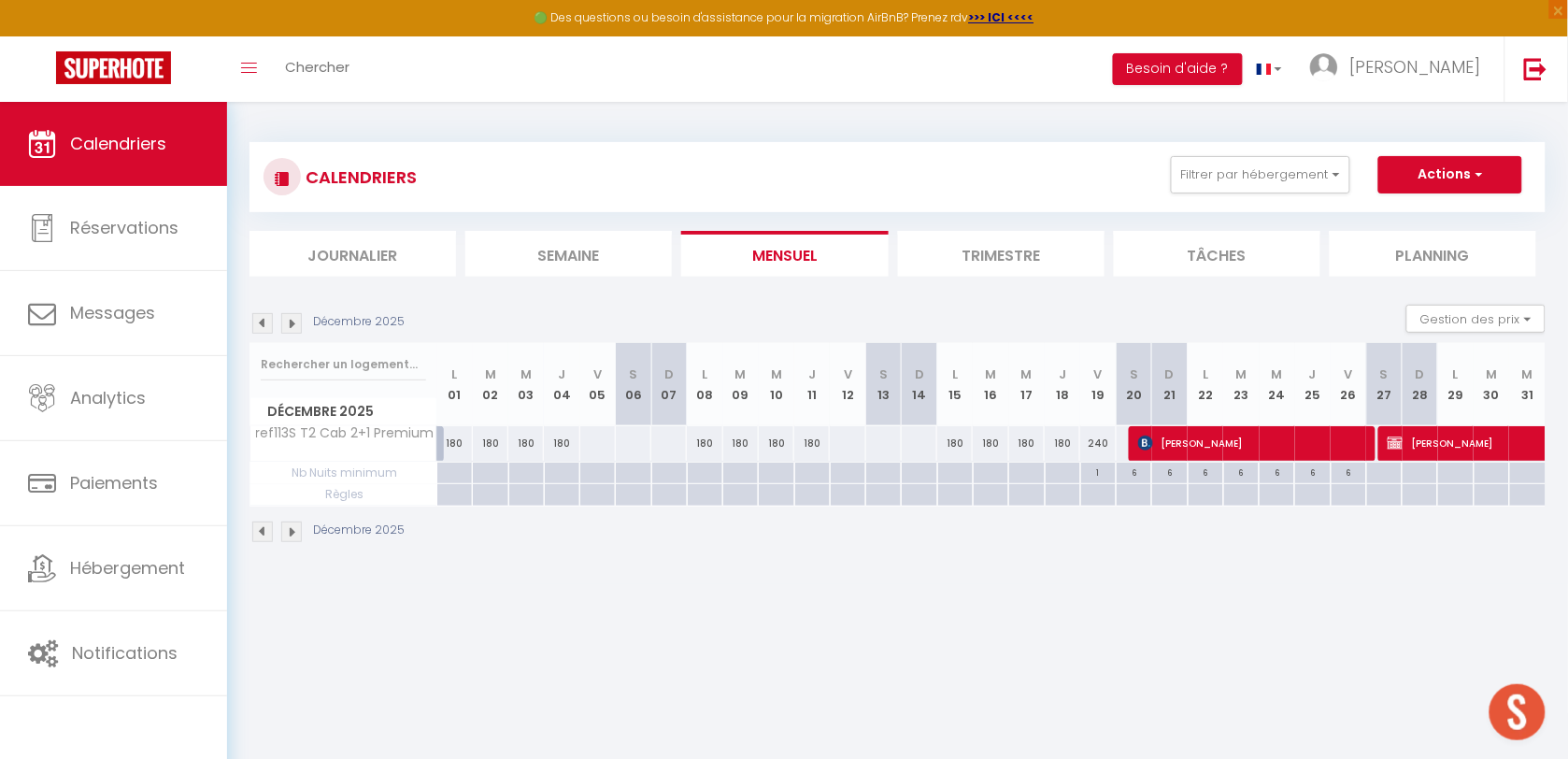
click at [271, 319] on img at bounding box center [262, 323] width 20 height 20
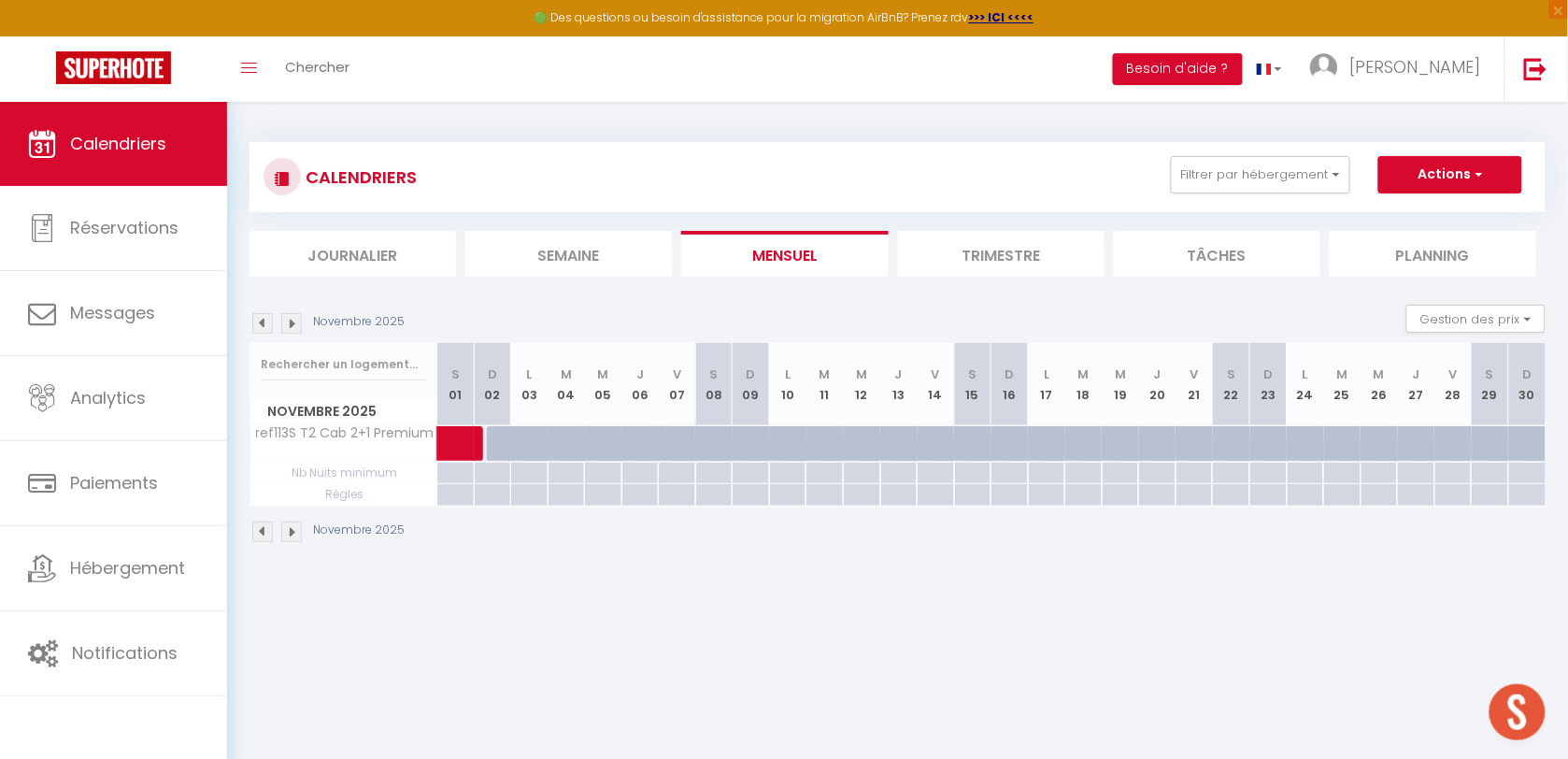
click at [271, 319] on img at bounding box center [262, 323] width 20 height 20
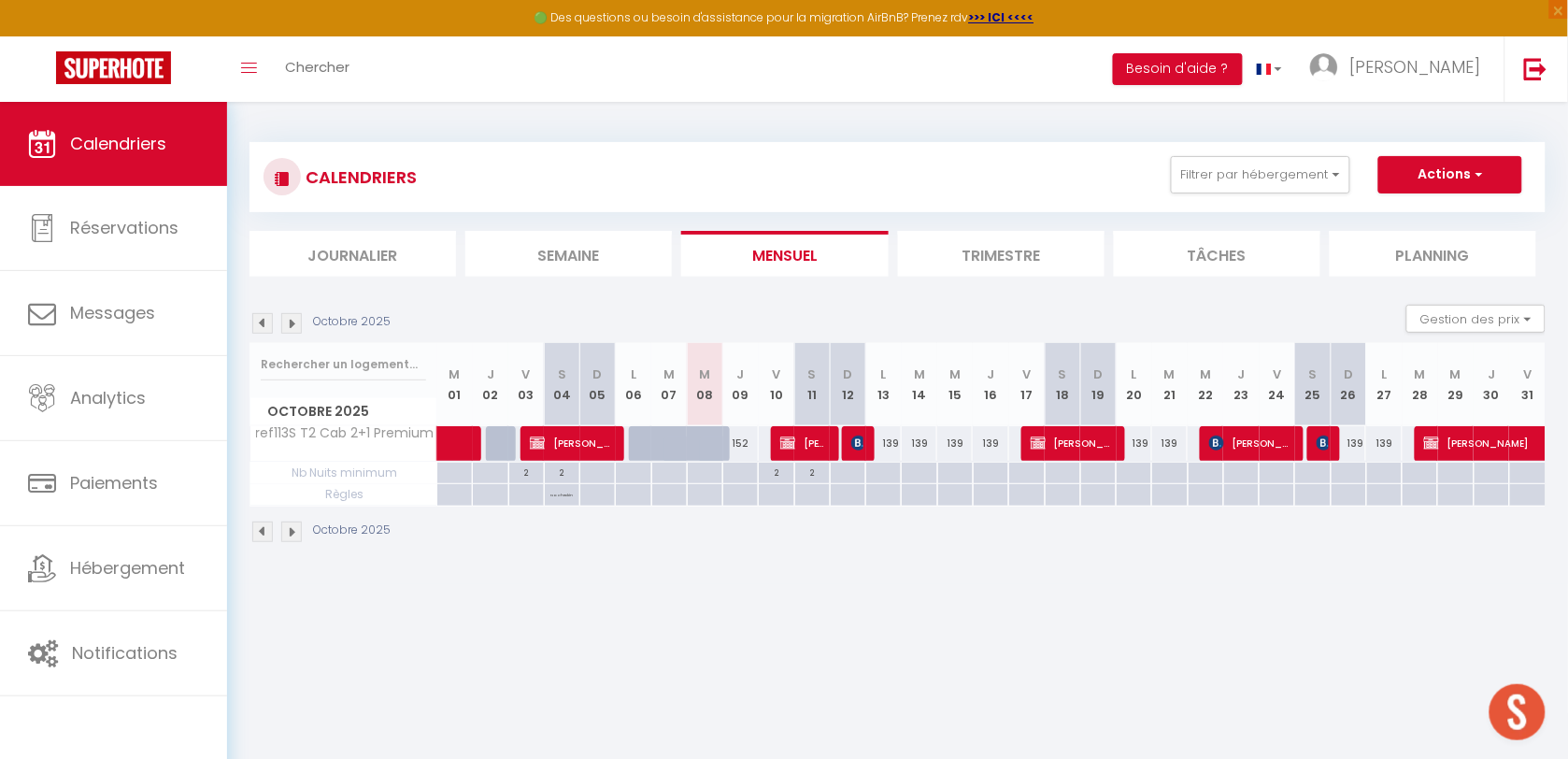
click at [271, 319] on img at bounding box center [262, 323] width 20 height 20
